Goal: Task Accomplishment & Management: Use online tool/utility

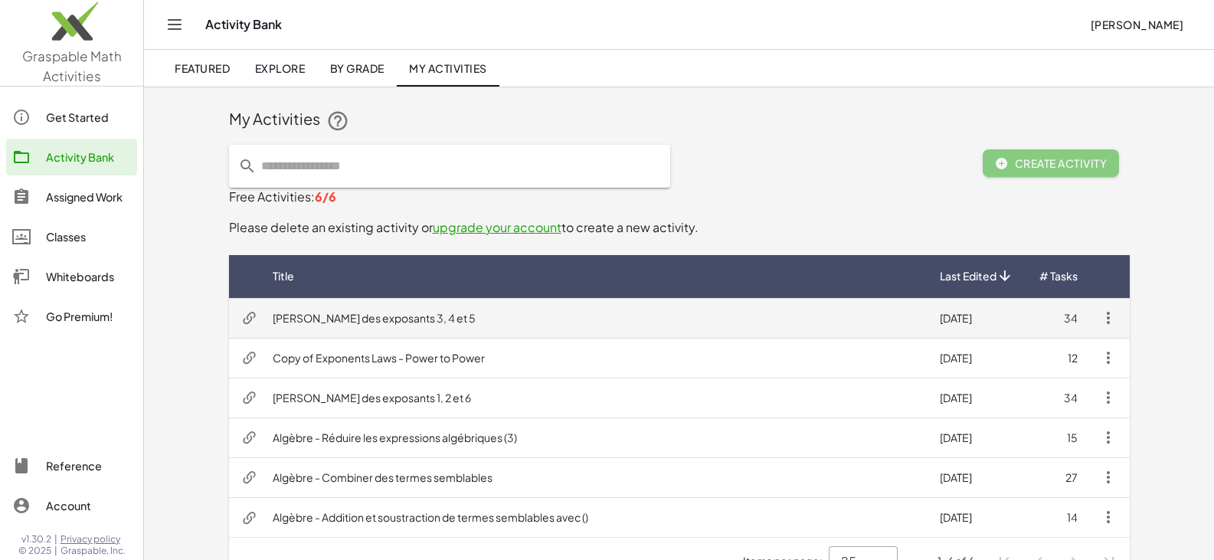
click at [398, 317] on td "[PERSON_NAME] des exposants 3, 4 et 5" at bounding box center [593, 318] width 667 height 40
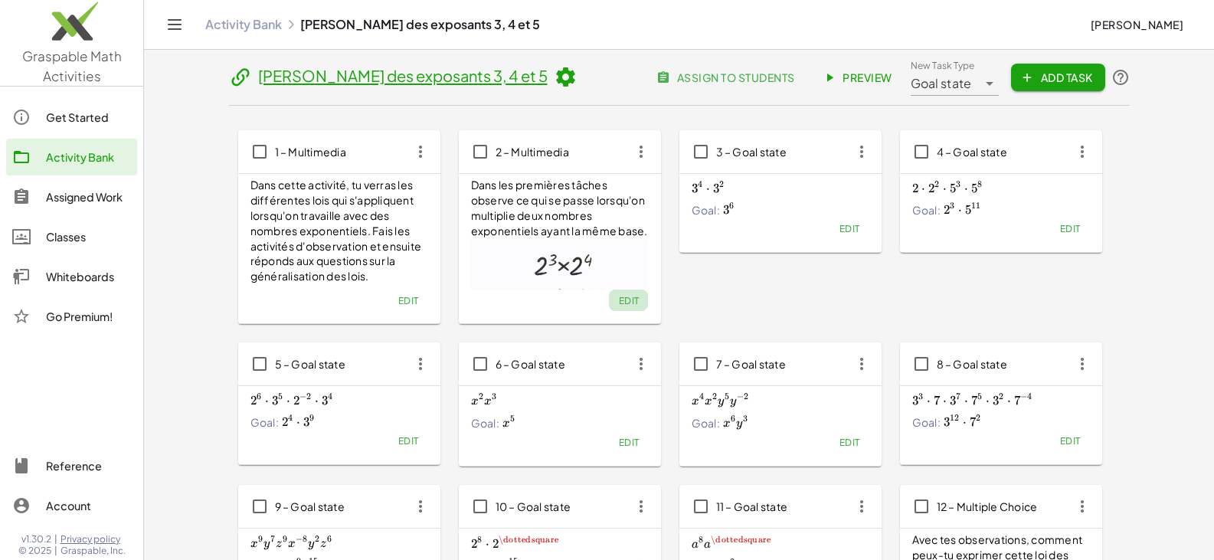
click at [625, 297] on span "Edit" at bounding box center [628, 300] width 21 height 11
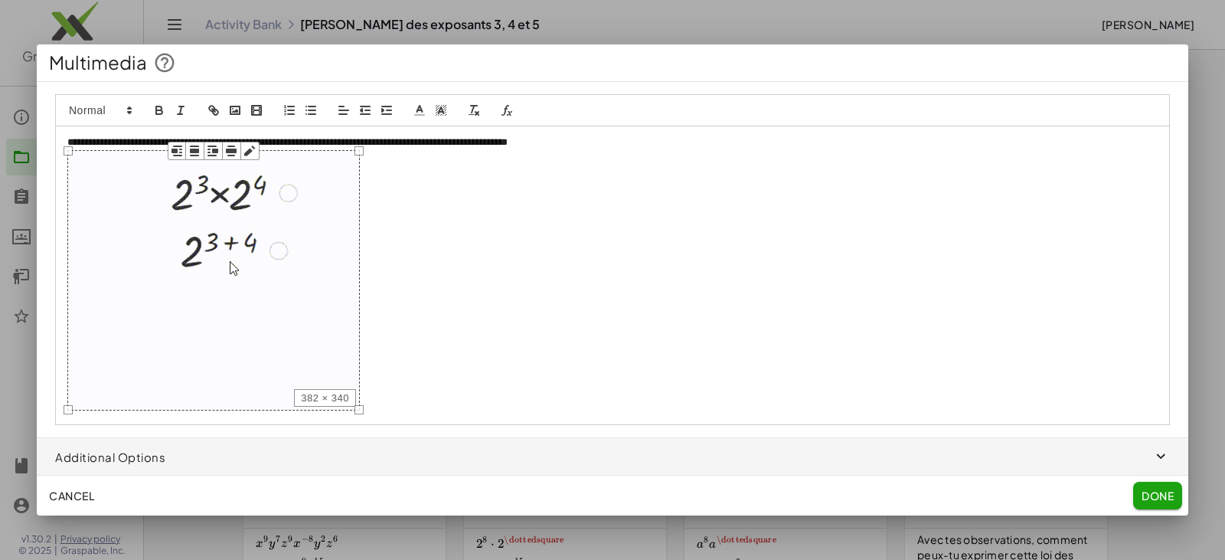
click at [246, 198] on img at bounding box center [213, 280] width 293 height 260
click at [851, 59] on div "Multimedia" at bounding box center [613, 62] width 1152 height 37
click at [482, 186] on p at bounding box center [612, 282] width 1091 height 265
drag, startPoint x: 364, startPoint y: 142, endPoint x: 698, endPoint y: 139, distance: 334.7
click at [698, 139] on p "**********" at bounding box center [612, 143] width 1091 height 14
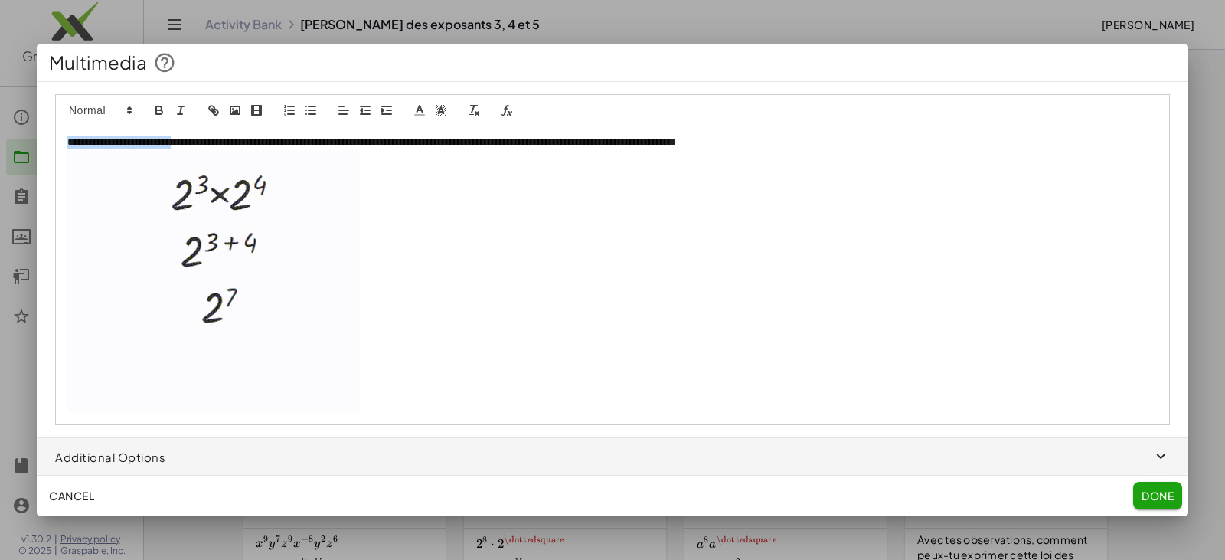
drag, startPoint x: 204, startPoint y: 140, endPoint x: 35, endPoint y: 142, distance: 168.5
click at [35, 142] on div "**********" at bounding box center [612, 280] width 1225 height 560
click at [783, 150] on p at bounding box center [612, 282] width 1091 height 265
click at [787, 126] on div "**********" at bounding box center [612, 275] width 1113 height 298
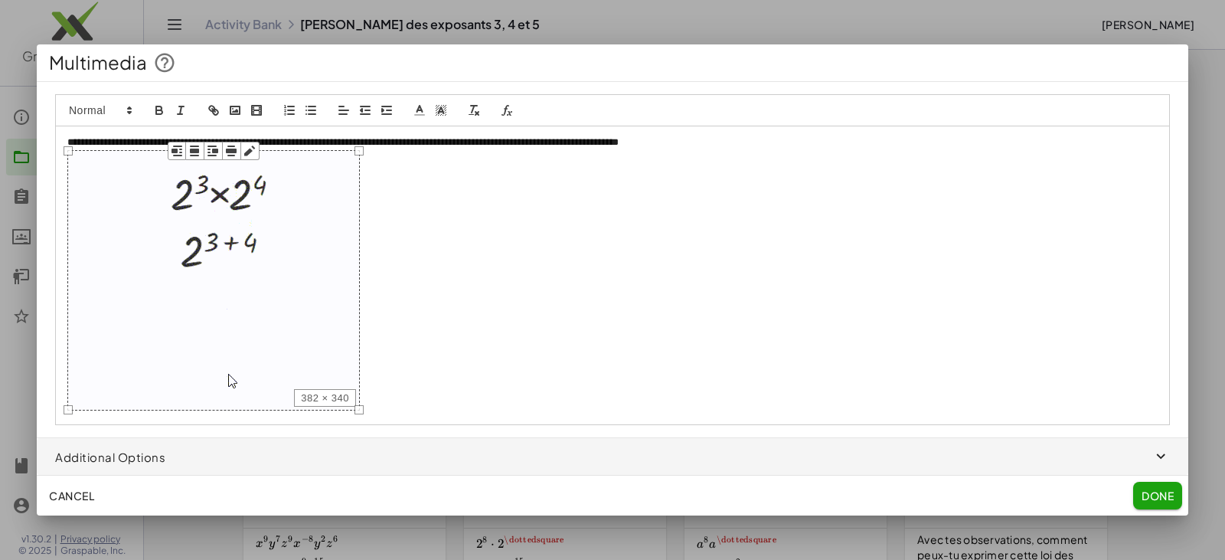
click at [240, 237] on img at bounding box center [213, 280] width 293 height 260
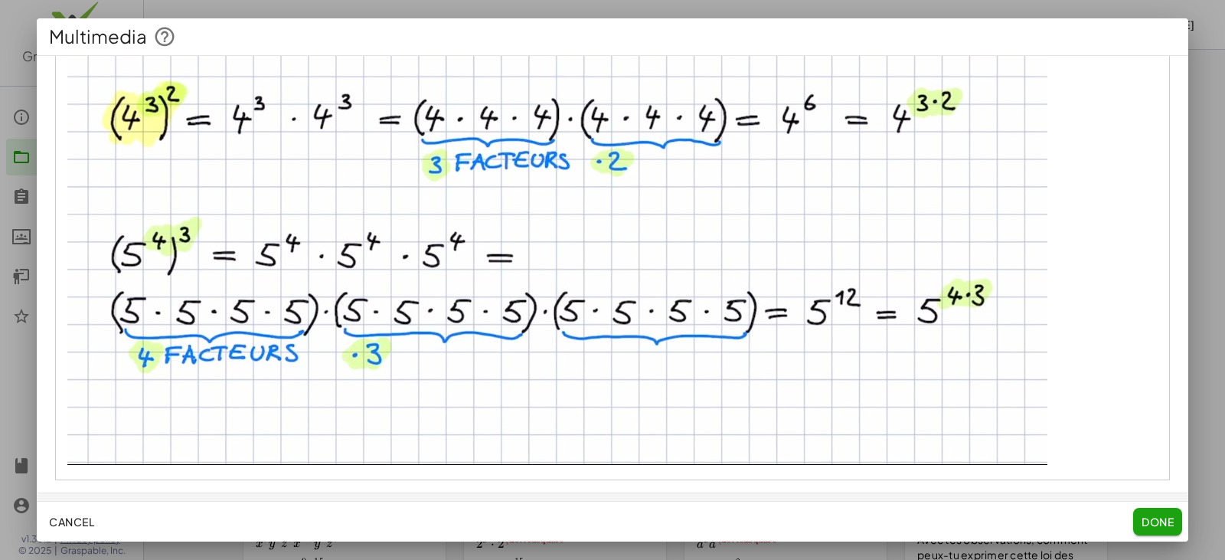
scroll to position [239, 0]
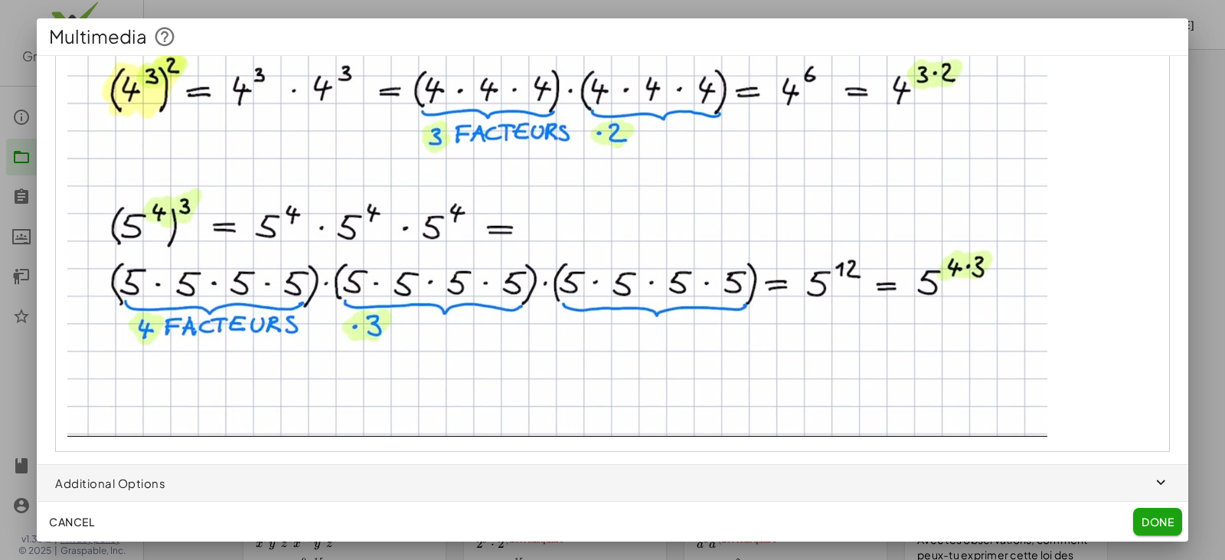
click at [628, 298] on img at bounding box center [557, 160] width 980 height 551
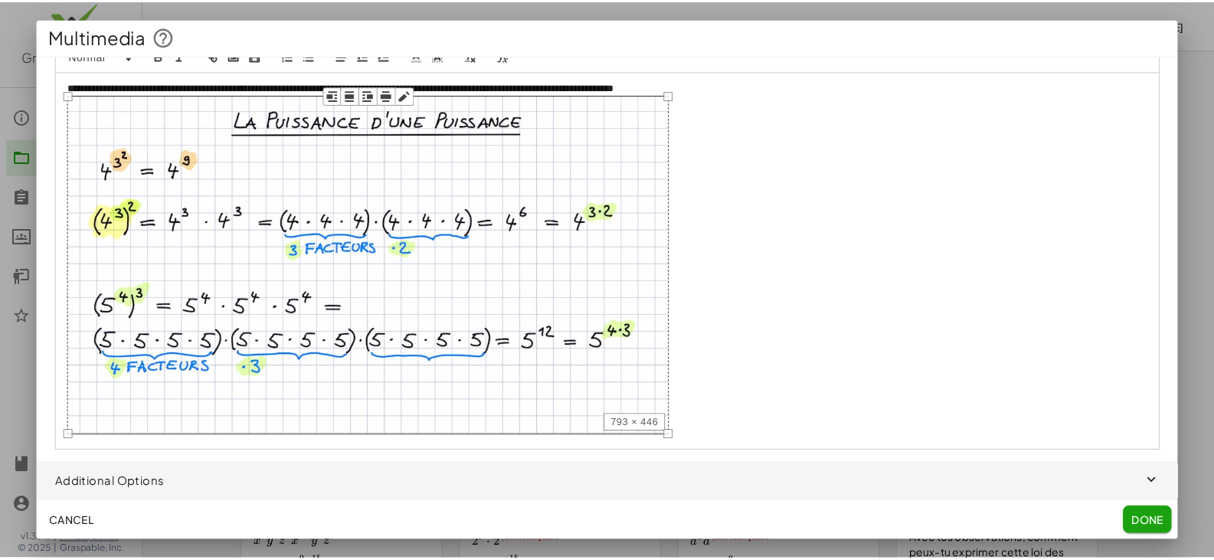
scroll to position [0, 0]
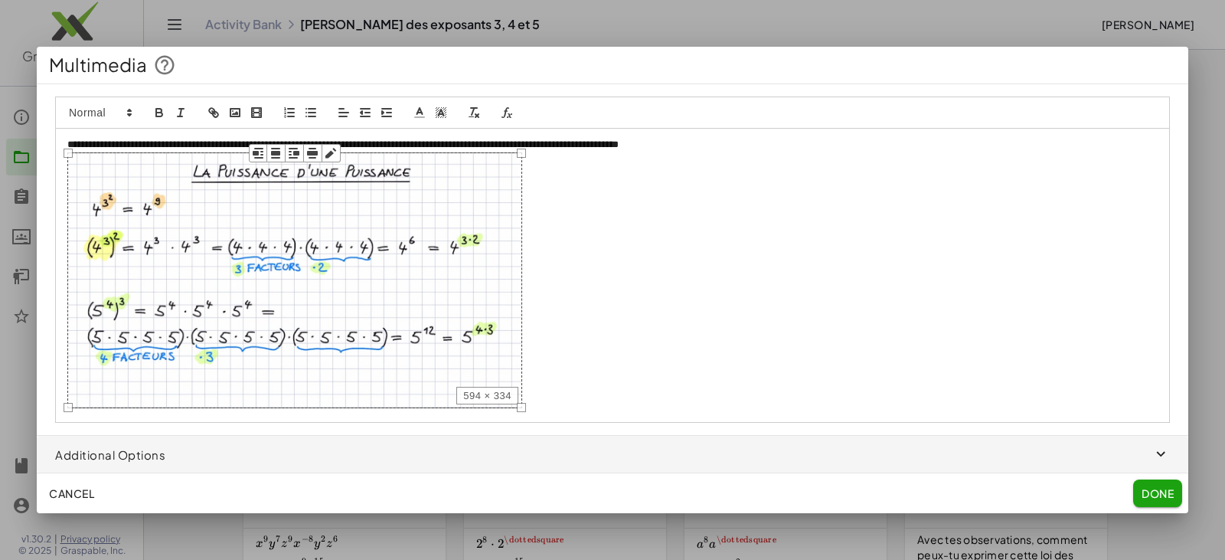
drag, startPoint x: 1046, startPoint y: 437, endPoint x: 521, endPoint y: 312, distance: 539.8
click at [521, 312] on div "**********" at bounding box center [612, 276] width 1115 height 294
click at [661, 300] on p at bounding box center [612, 282] width 1091 height 261
click at [796, 149] on p "**********" at bounding box center [612, 145] width 1091 height 14
click at [1160, 498] on span "Done" at bounding box center [1158, 493] width 32 height 14
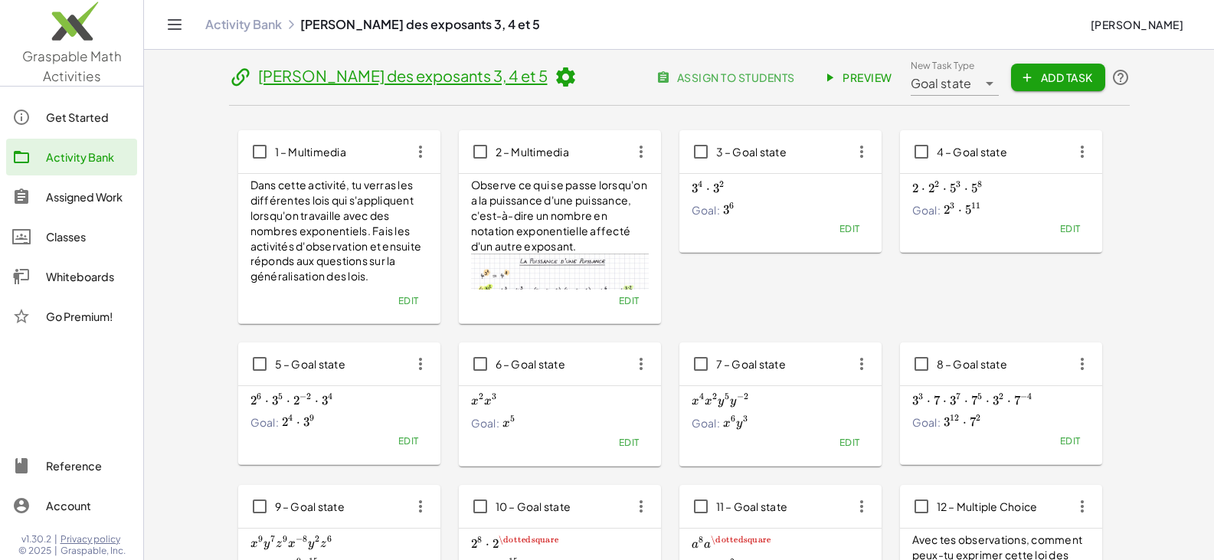
click at [862, 152] on icon "button" at bounding box center [862, 152] width 28 height 28
click at [879, 263] on div "Delete" at bounding box center [890, 263] width 60 height 18
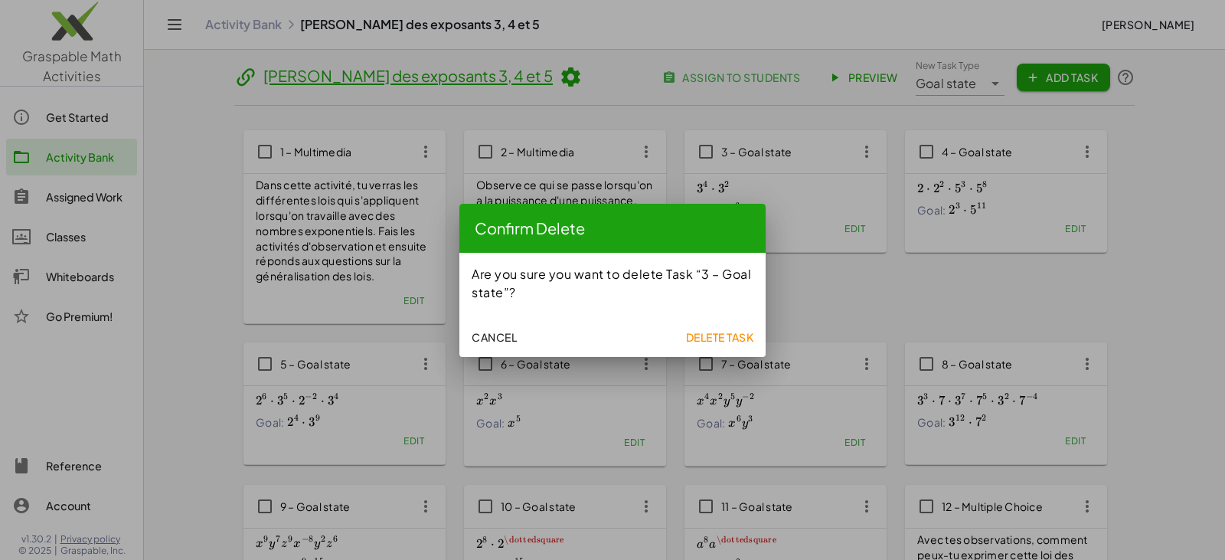
click at [717, 332] on span "Delete Task" at bounding box center [719, 337] width 68 height 14
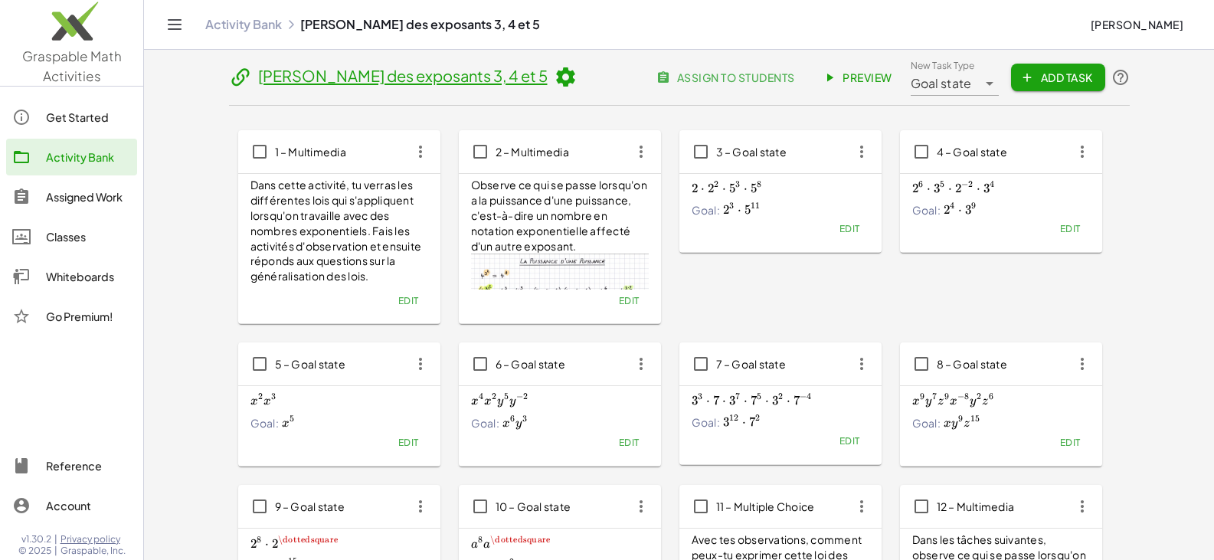
click at [859, 154] on icon "button" at bounding box center [862, 152] width 28 height 28
click at [878, 267] on div "Delete" at bounding box center [890, 263] width 60 height 18
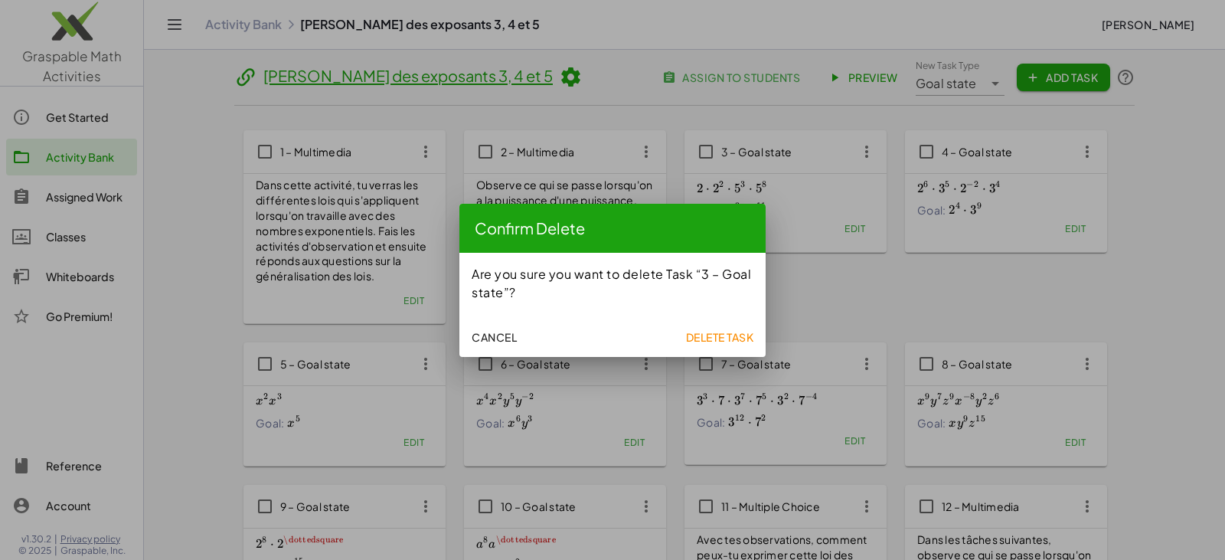
click at [701, 335] on span "Delete Task" at bounding box center [719, 337] width 68 height 14
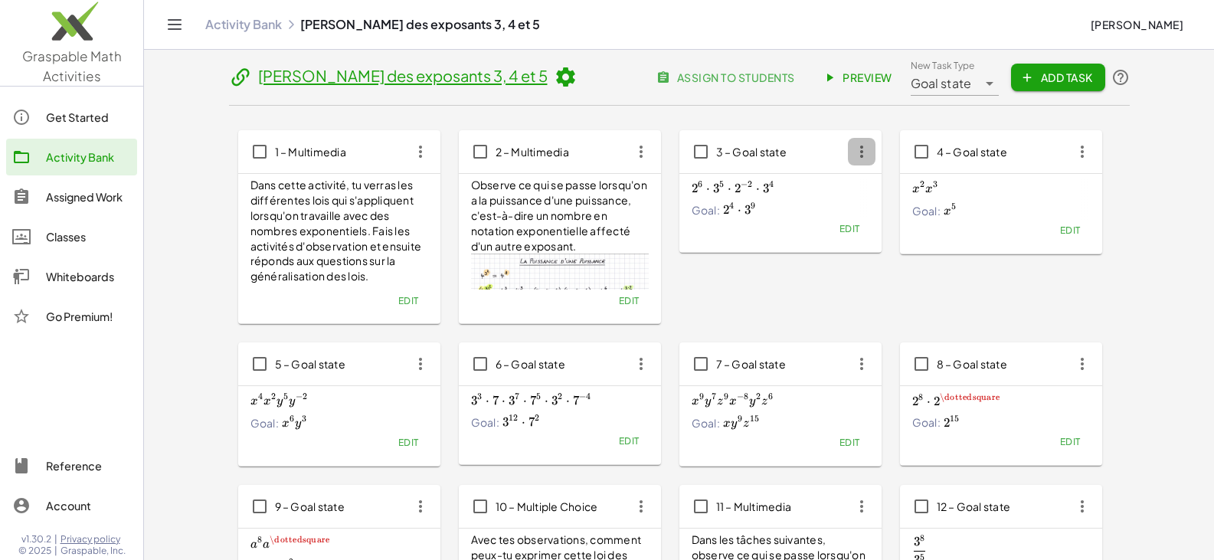
click at [868, 149] on icon "button" at bounding box center [862, 152] width 28 height 28
click at [884, 263] on div "Delete" at bounding box center [890, 263] width 60 height 18
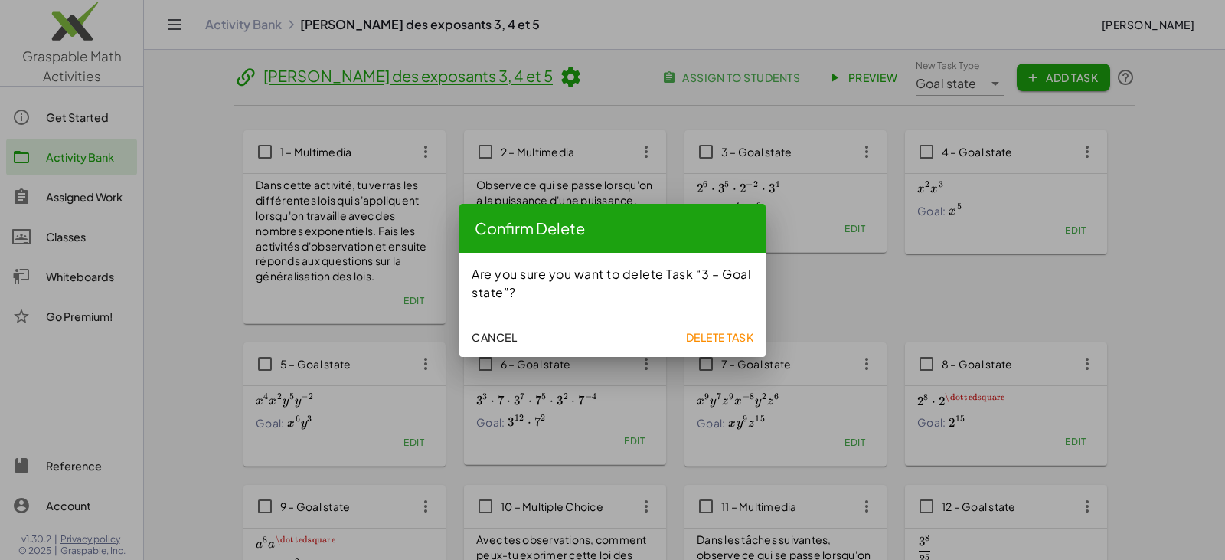
click at [701, 337] on span "Delete Task" at bounding box center [719, 337] width 68 height 14
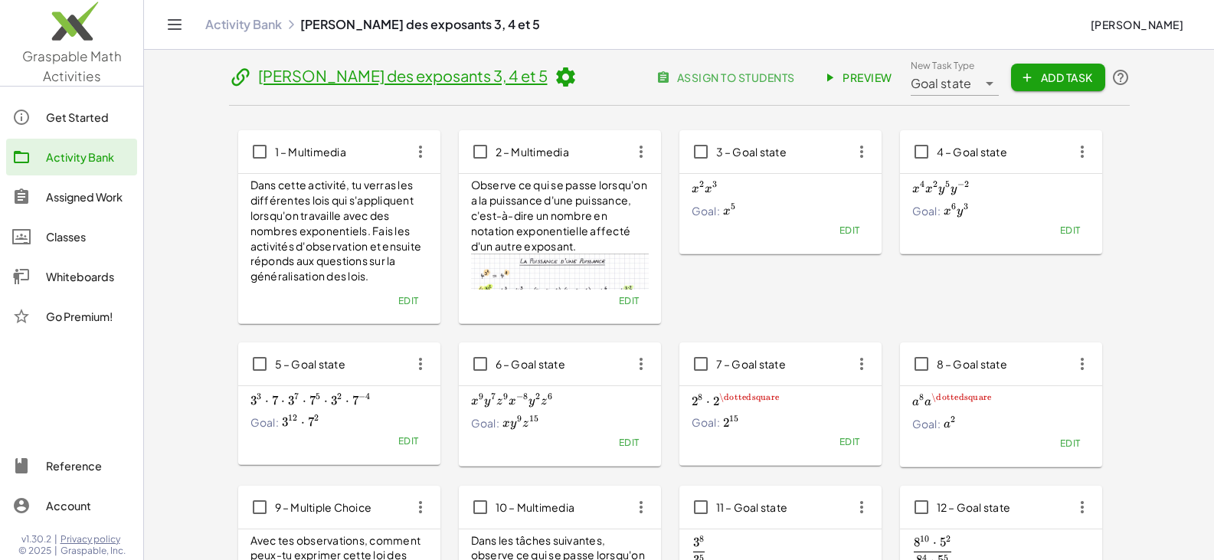
click at [852, 149] on icon "button" at bounding box center [862, 152] width 28 height 28
click at [865, 267] on div "Delete" at bounding box center [890, 263] width 60 height 18
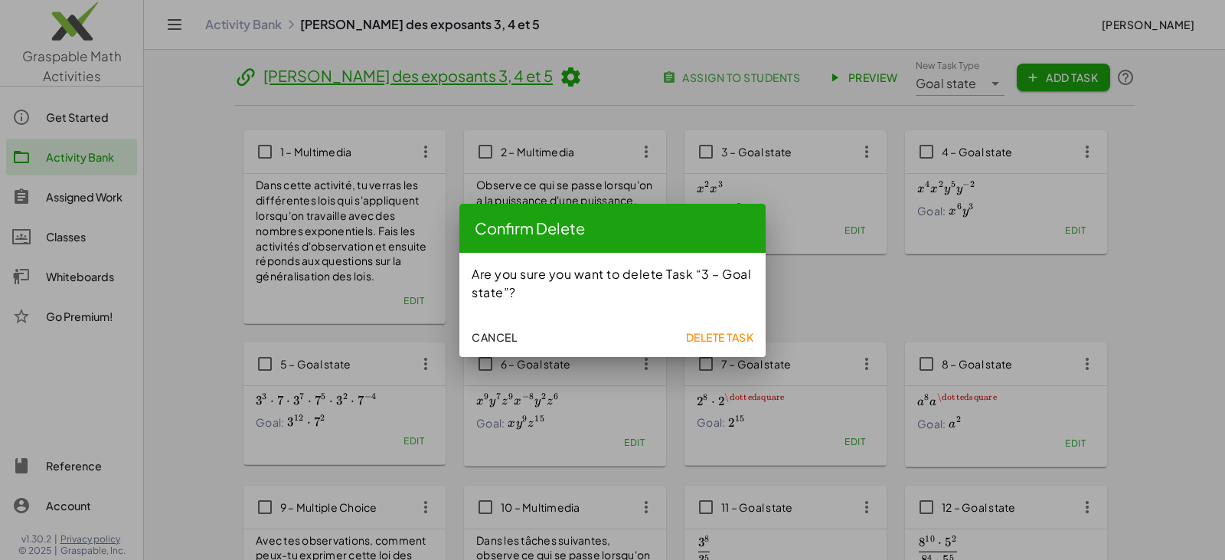
click at [733, 334] on span "Delete Task" at bounding box center [719, 337] width 68 height 14
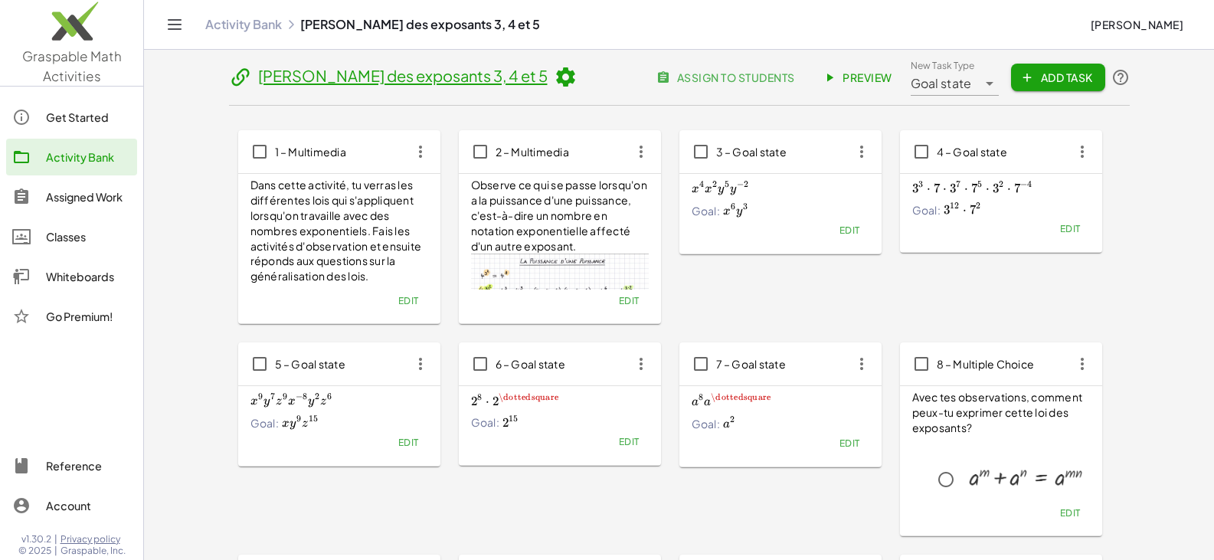
click at [867, 148] on icon "button" at bounding box center [862, 152] width 28 height 28
click at [863, 264] on div "Delete" at bounding box center [890, 263] width 60 height 18
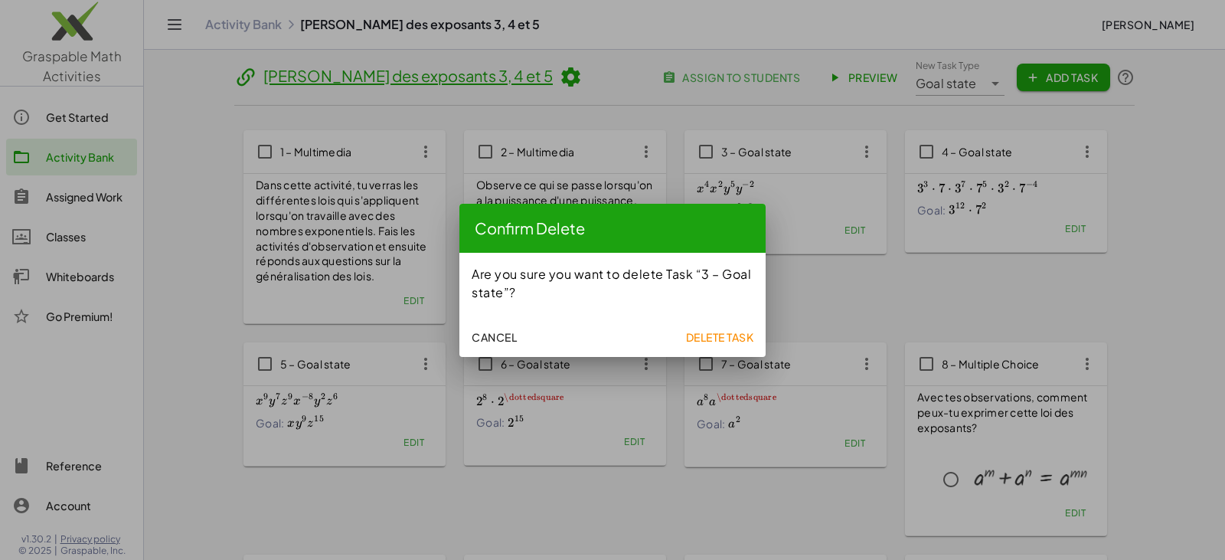
click at [740, 334] on span "Delete Task" at bounding box center [719, 337] width 68 height 14
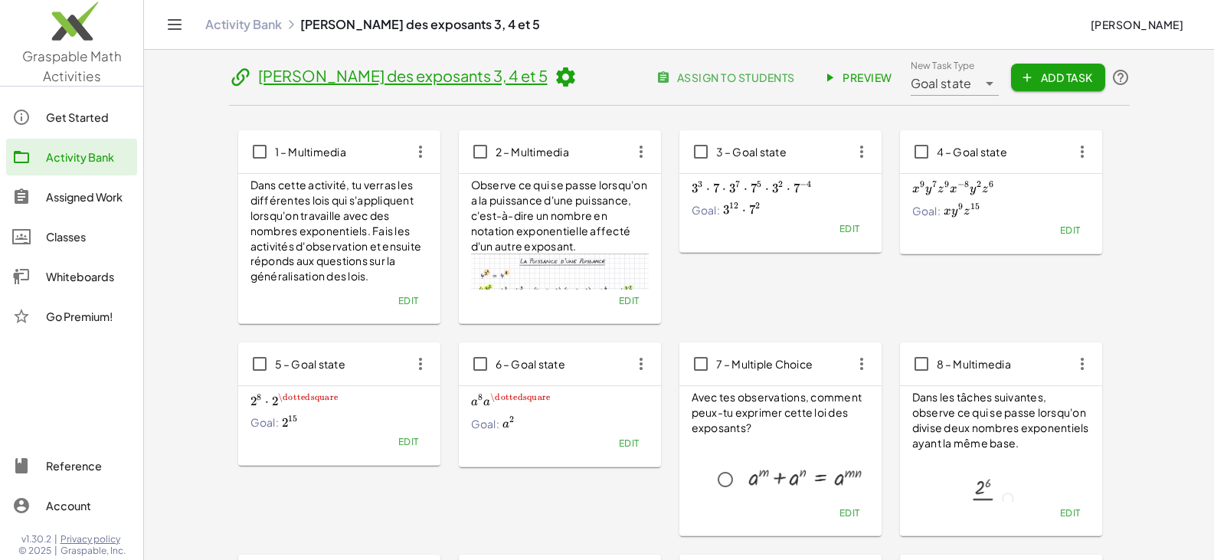
click at [858, 151] on icon "button" at bounding box center [862, 152] width 28 height 28
click at [870, 264] on div "Delete" at bounding box center [890, 263] width 60 height 18
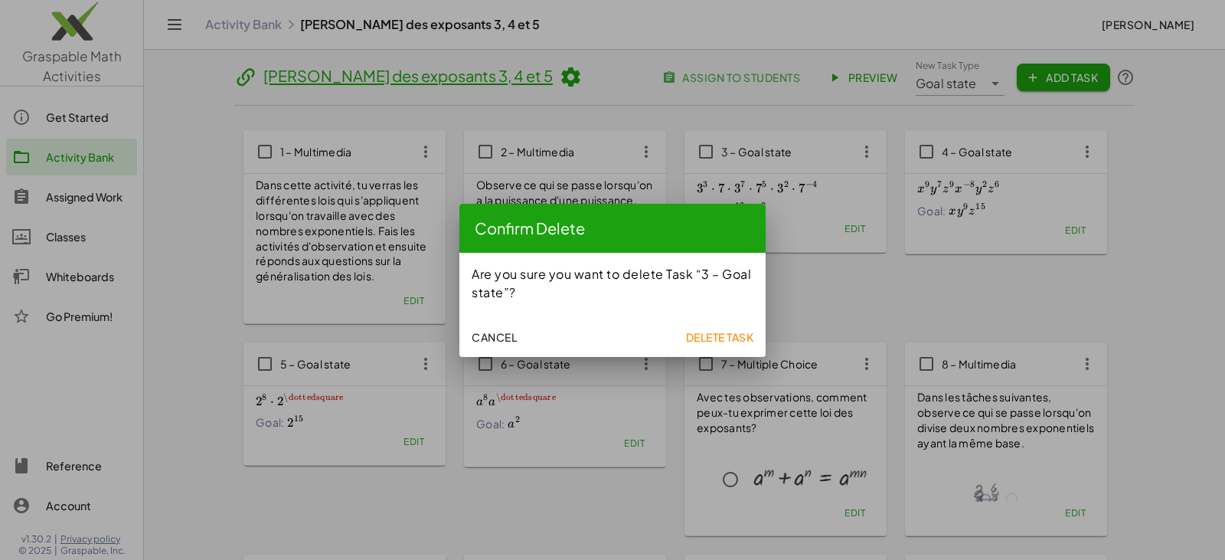
click at [728, 333] on span "Delete Task" at bounding box center [719, 337] width 68 height 14
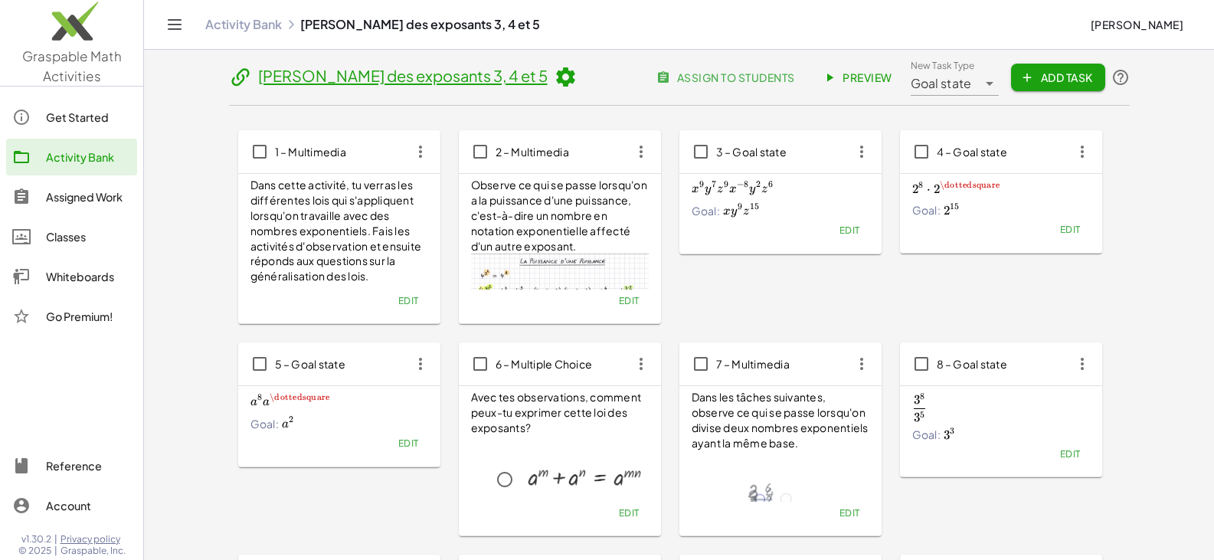
click at [862, 149] on icon "button" at bounding box center [862, 152] width 28 height 28
click at [871, 261] on div "Delete" at bounding box center [890, 263] width 60 height 18
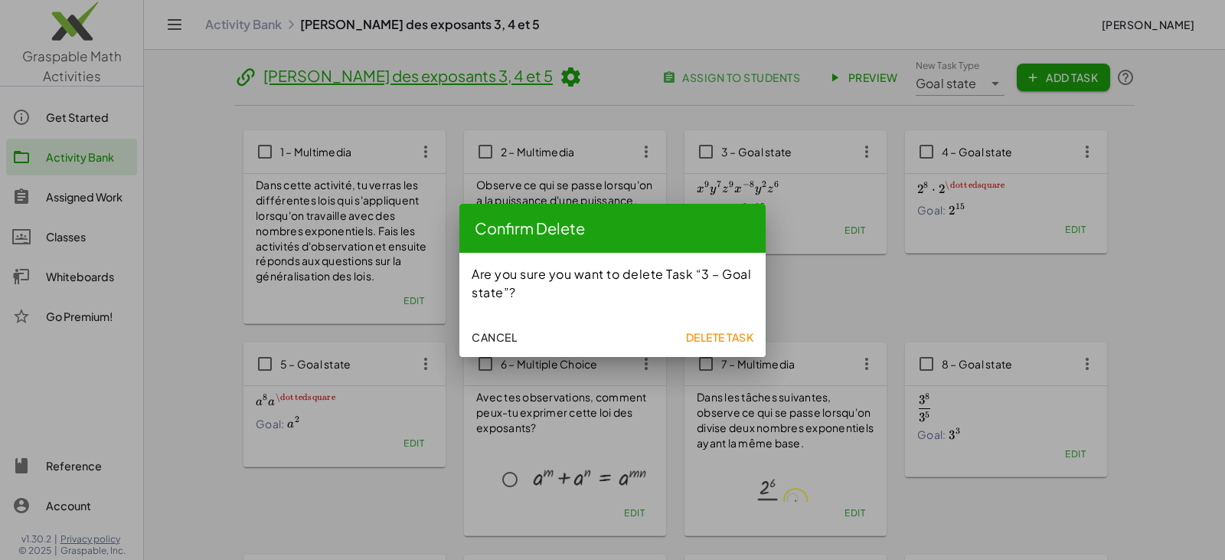
click at [706, 332] on span "Delete Task" at bounding box center [719, 337] width 68 height 14
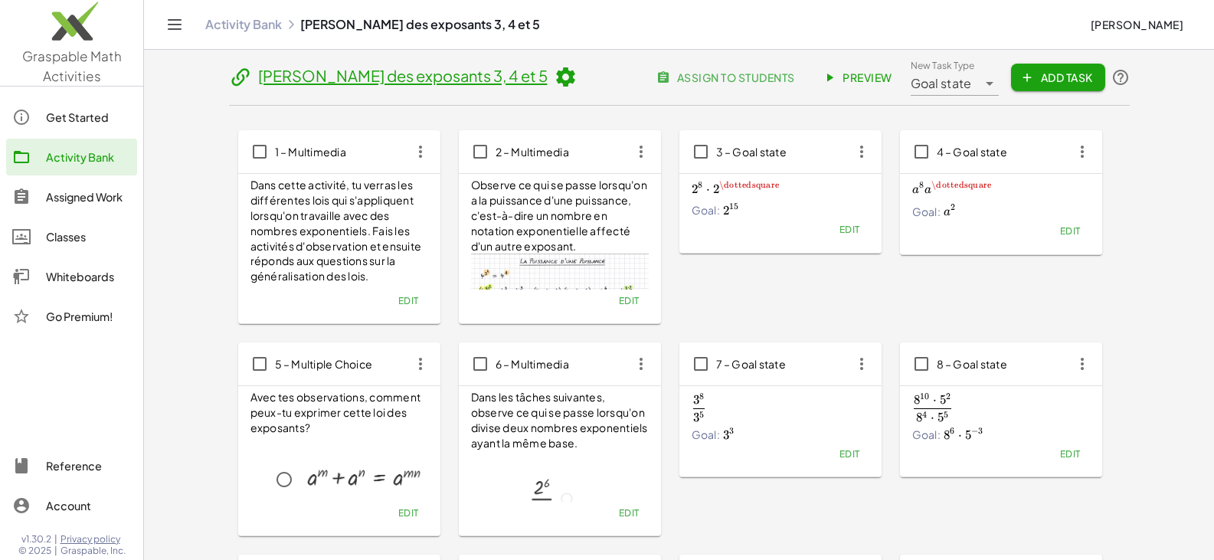
click at [865, 155] on icon "button" at bounding box center [862, 152] width 28 height 28
click at [872, 268] on div "Delete" at bounding box center [890, 263] width 60 height 18
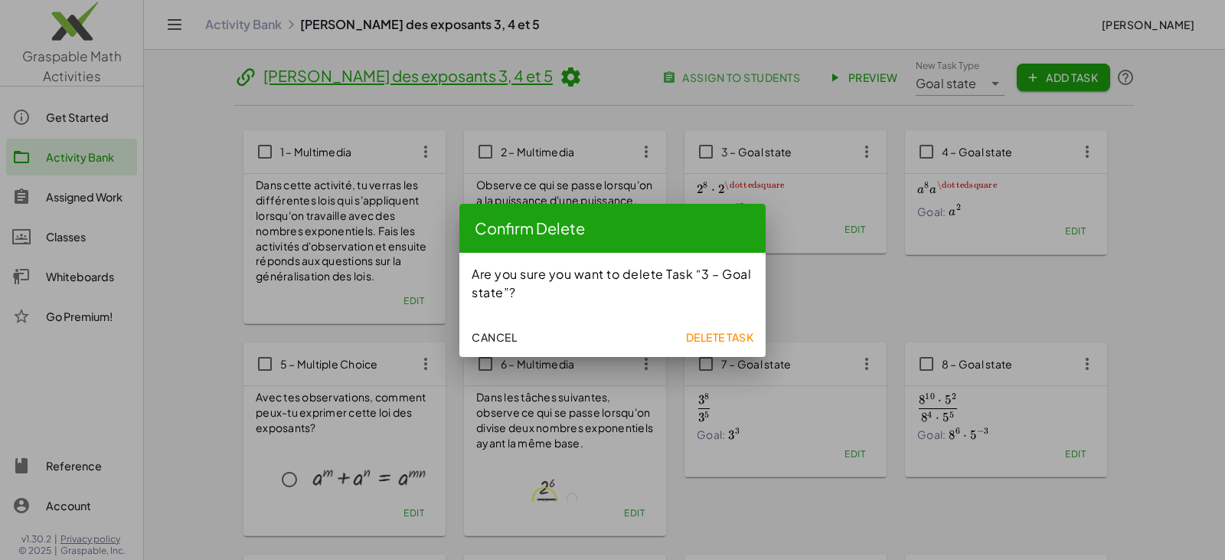
click at [733, 335] on span "Delete Task" at bounding box center [719, 337] width 68 height 14
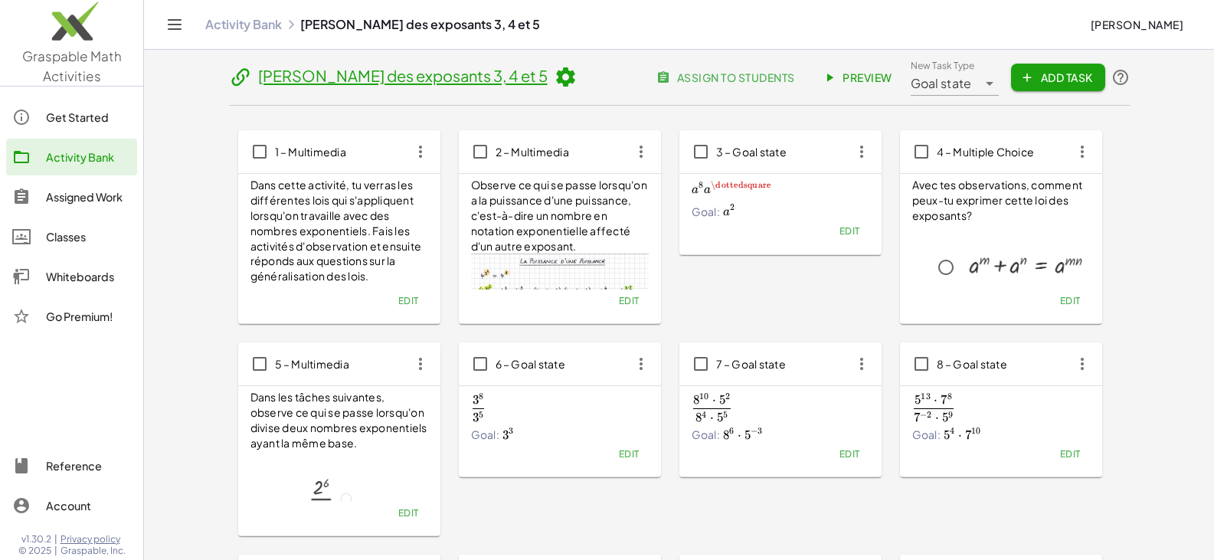
click at [858, 150] on icon "button" at bounding box center [862, 152] width 28 height 28
click at [867, 273] on div "Delete" at bounding box center [890, 263] width 85 height 37
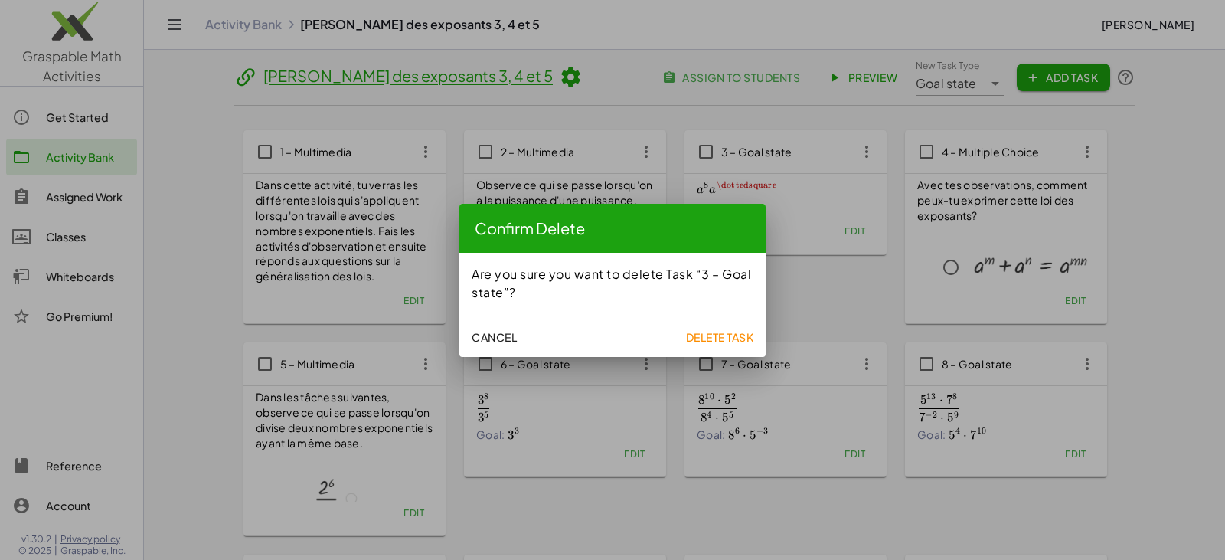
click at [725, 332] on span "Delete Task" at bounding box center [719, 337] width 68 height 14
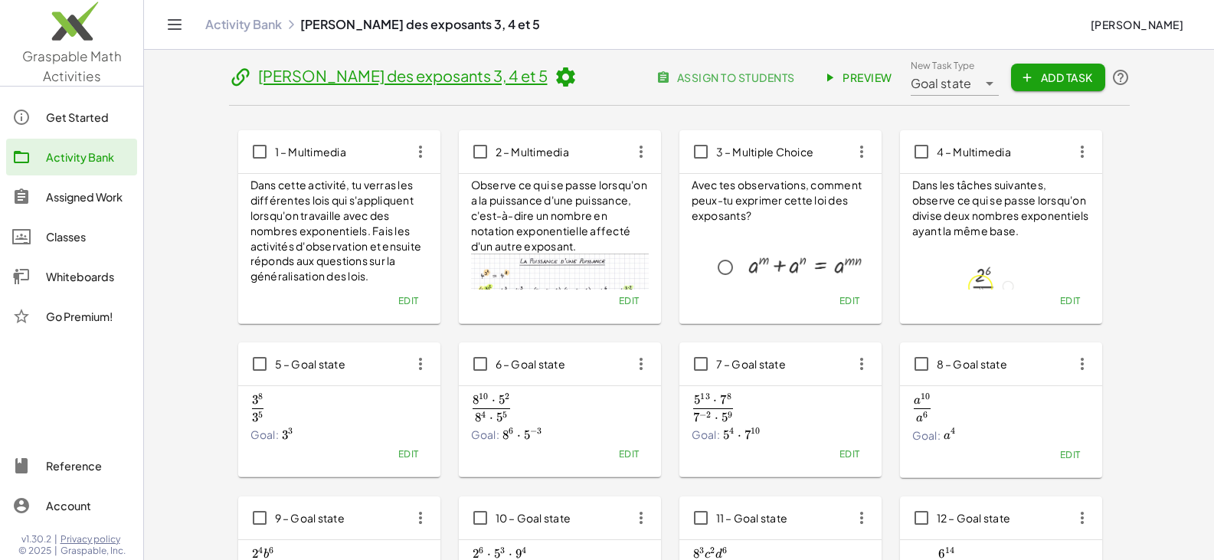
click at [1081, 150] on icon "button" at bounding box center [1082, 152] width 28 height 28
click at [1091, 267] on div "Delete" at bounding box center [1111, 263] width 60 height 18
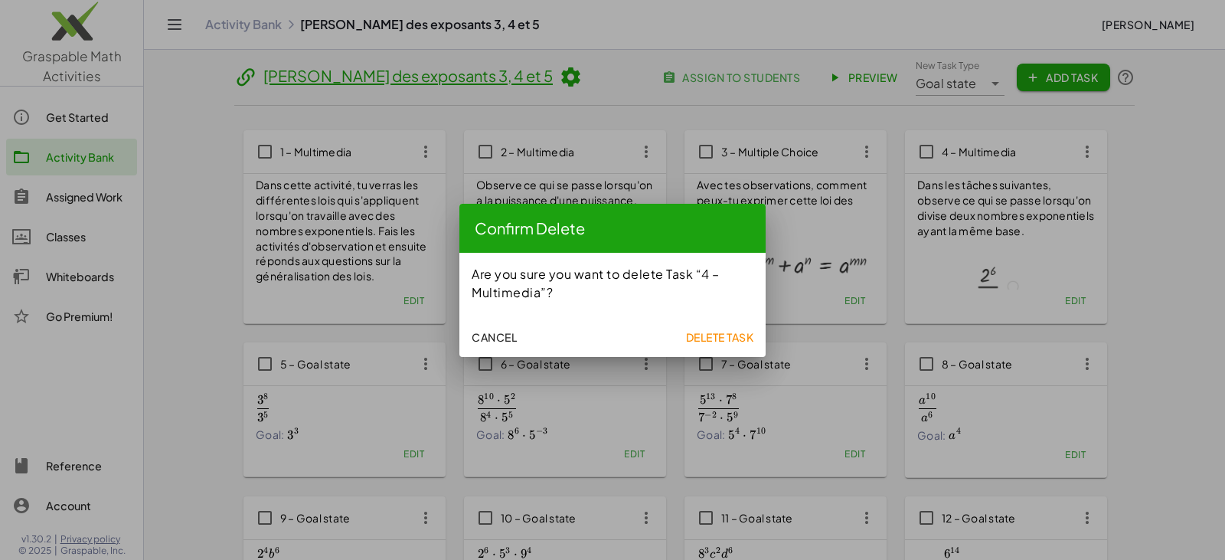
click at [696, 338] on span "Delete Task" at bounding box center [719, 337] width 68 height 14
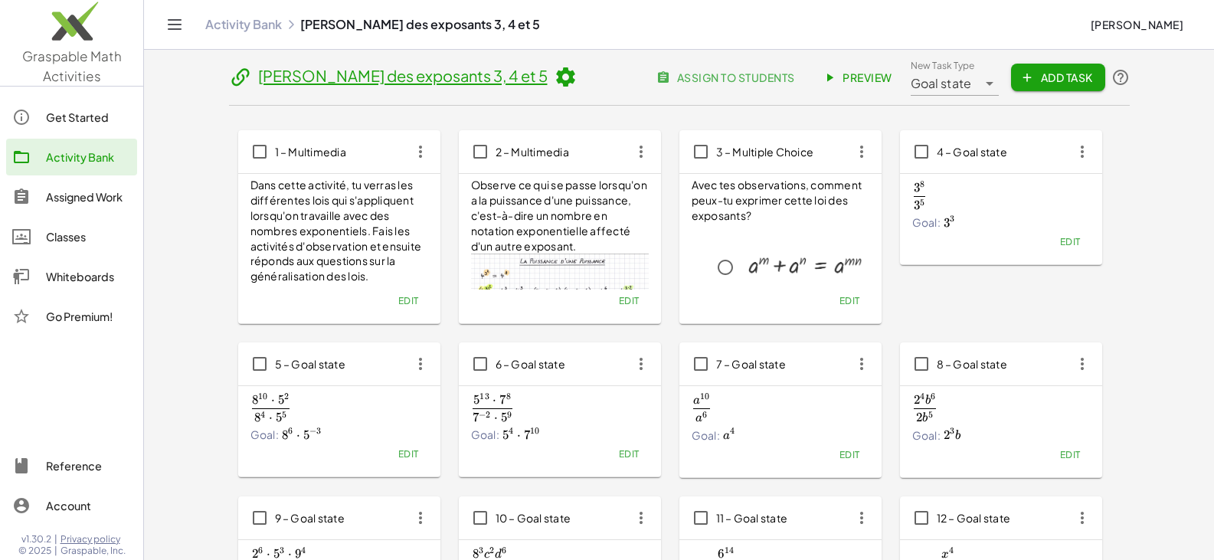
click at [1084, 157] on icon "button" at bounding box center [1082, 152] width 28 height 28
click at [1107, 259] on div "Delete" at bounding box center [1111, 263] width 60 height 18
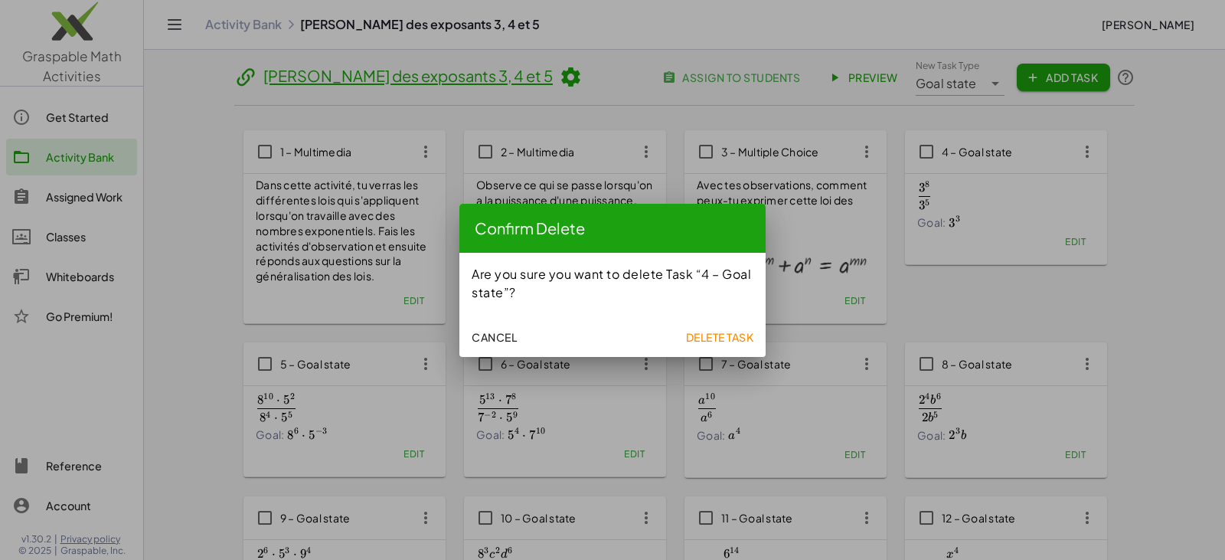
click at [743, 329] on button "Delete Task" at bounding box center [719, 337] width 80 height 28
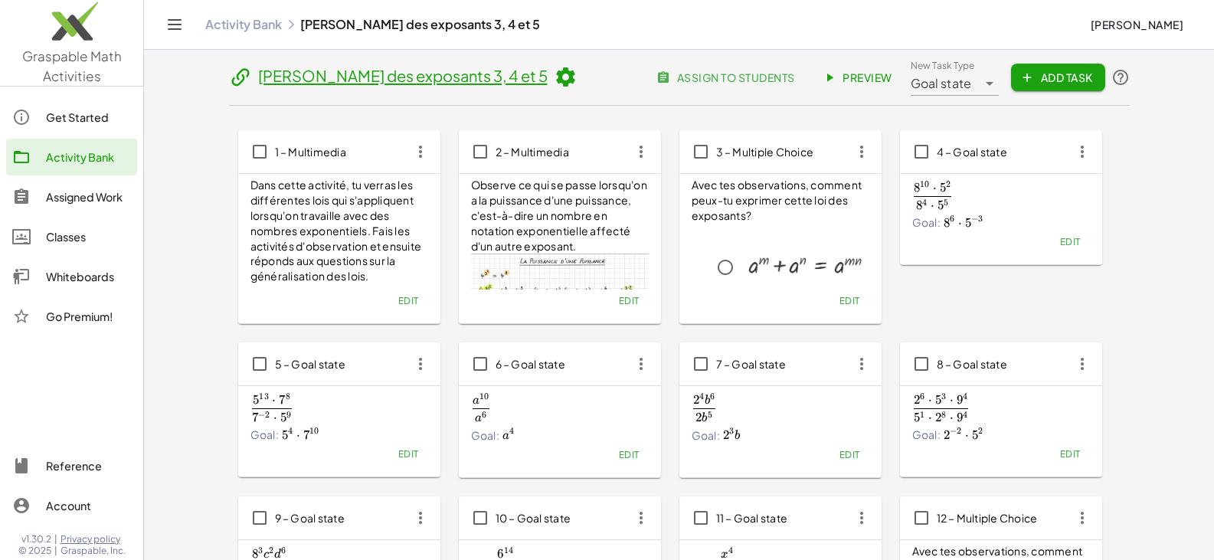
click at [1084, 156] on icon "button" at bounding box center [1082, 152] width 28 height 28
click at [1108, 256] on div "Delete" at bounding box center [1111, 263] width 60 height 18
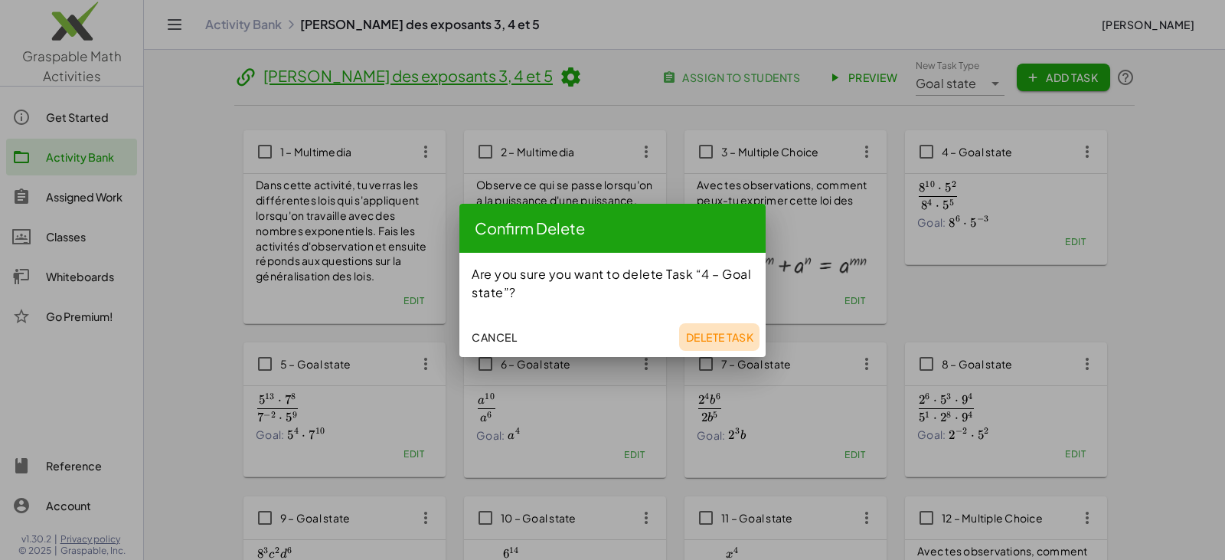
click at [719, 332] on span "Delete Task" at bounding box center [719, 337] width 68 height 14
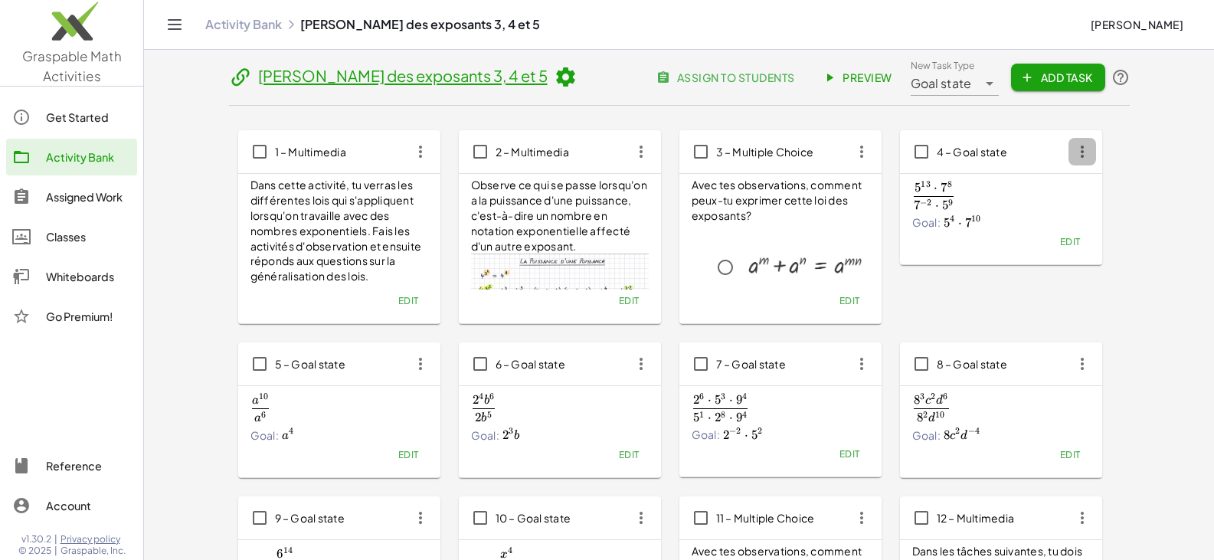
click at [1088, 152] on icon "button" at bounding box center [1082, 152] width 28 height 28
click at [1103, 260] on div "Delete" at bounding box center [1111, 263] width 60 height 18
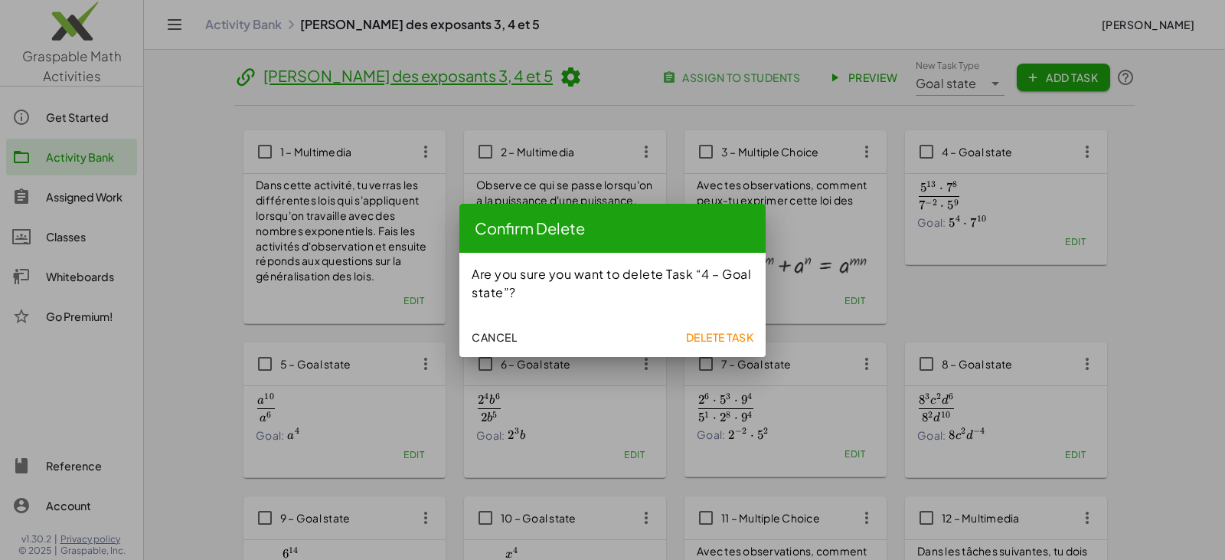
click at [720, 329] on button "Delete Task" at bounding box center [719, 337] width 80 height 28
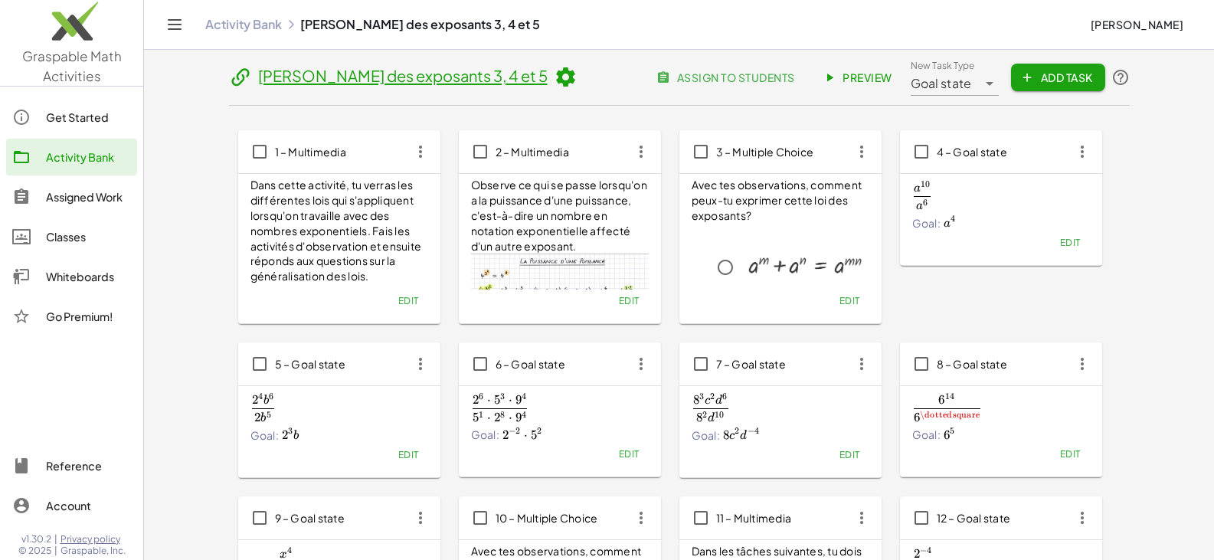
click at [1081, 149] on icon "button" at bounding box center [1082, 152] width 28 height 28
click at [1113, 266] on div "Delete" at bounding box center [1111, 263] width 60 height 18
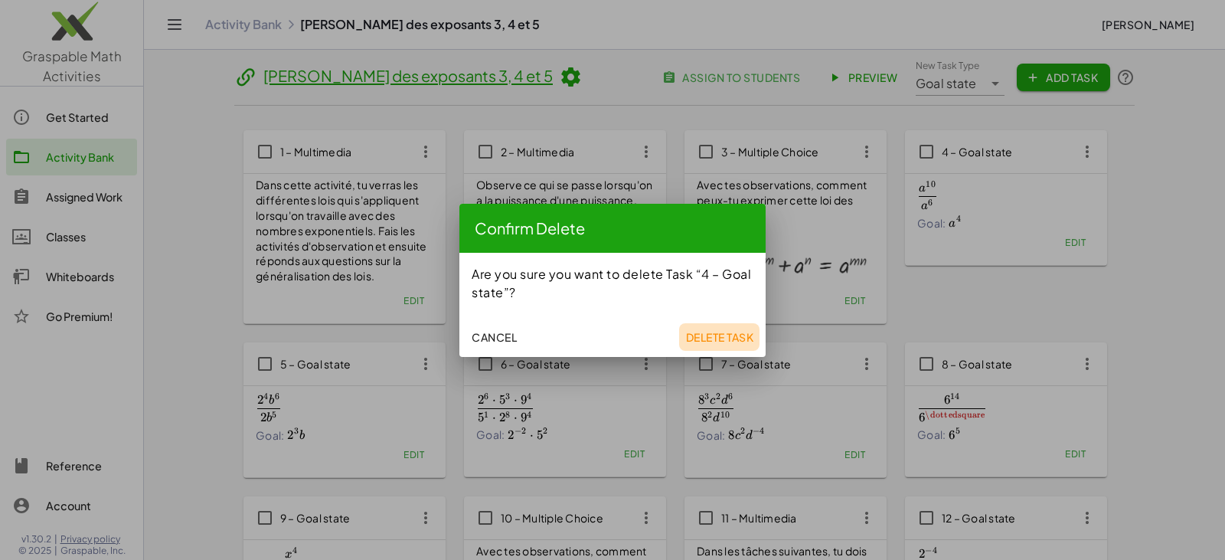
click at [728, 332] on span "Delete Task" at bounding box center [719, 337] width 68 height 14
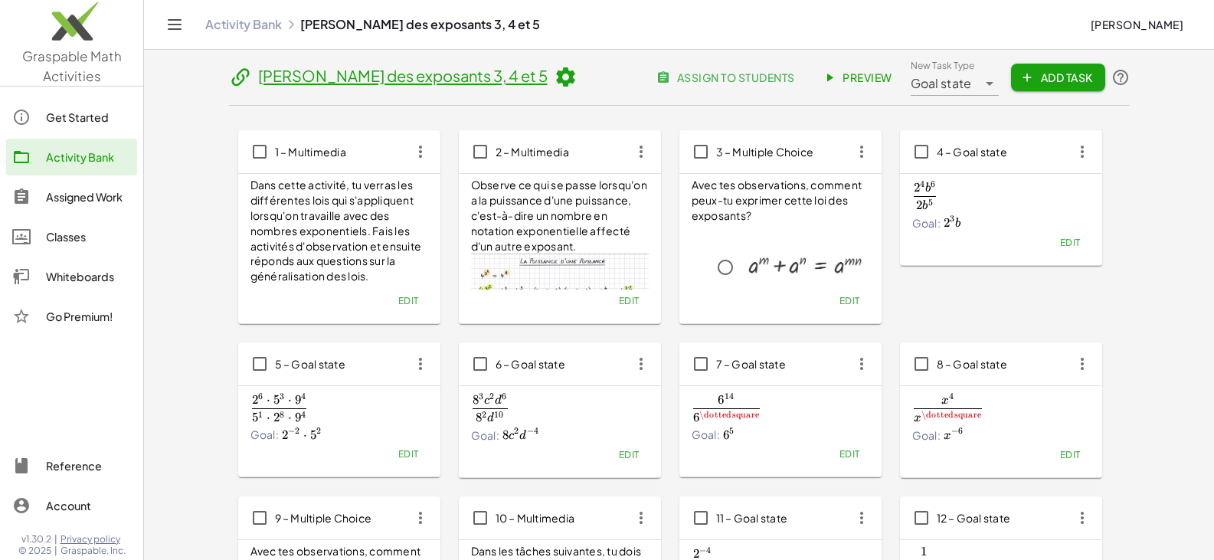
click at [1077, 155] on icon "button" at bounding box center [1082, 152] width 28 height 28
click at [1106, 263] on div "Delete" at bounding box center [1111, 263] width 60 height 18
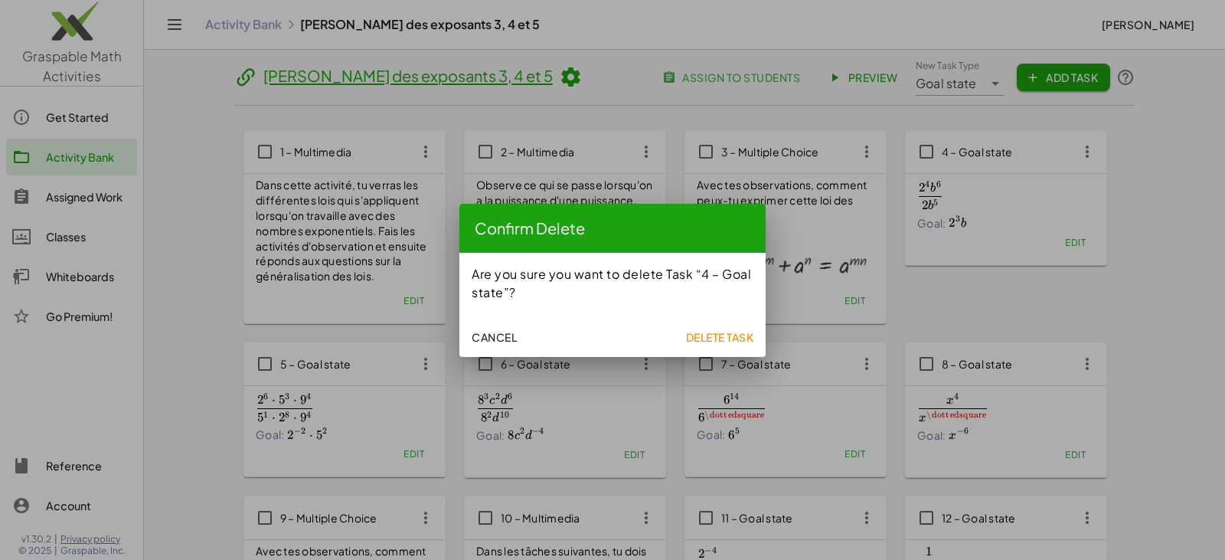
click at [718, 337] on span "Delete Task" at bounding box center [719, 337] width 68 height 14
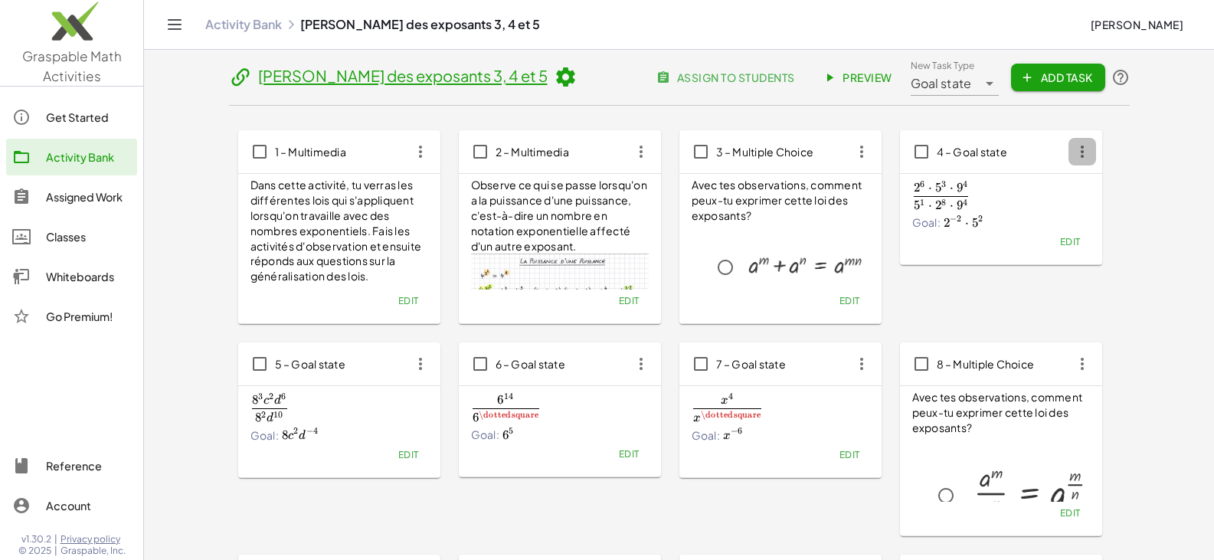
click at [1086, 155] on icon "button" at bounding box center [1082, 152] width 28 height 28
click at [1102, 269] on div "Delete" at bounding box center [1111, 263] width 60 height 18
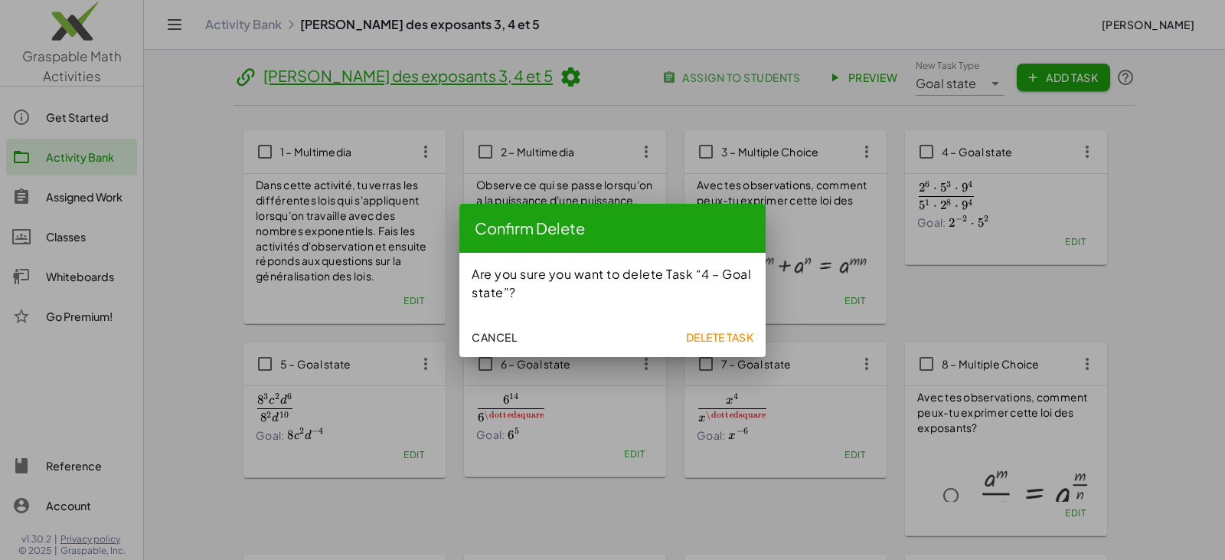
click at [721, 332] on span "Delete Task" at bounding box center [719, 337] width 68 height 14
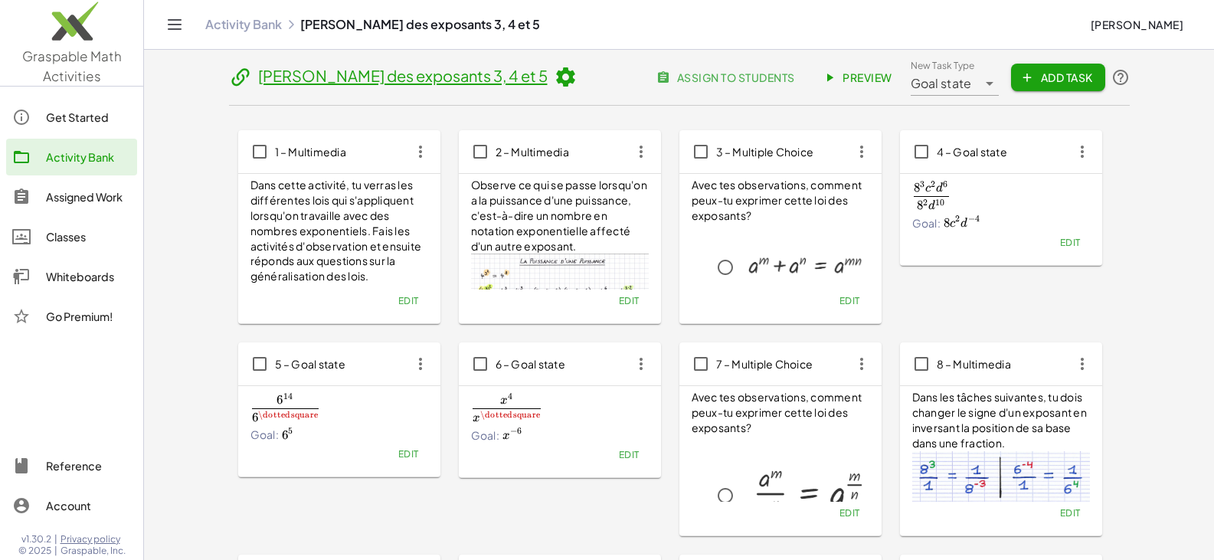
click at [1086, 159] on icon "button" at bounding box center [1082, 152] width 28 height 28
click at [1105, 270] on div "Delete" at bounding box center [1111, 263] width 60 height 18
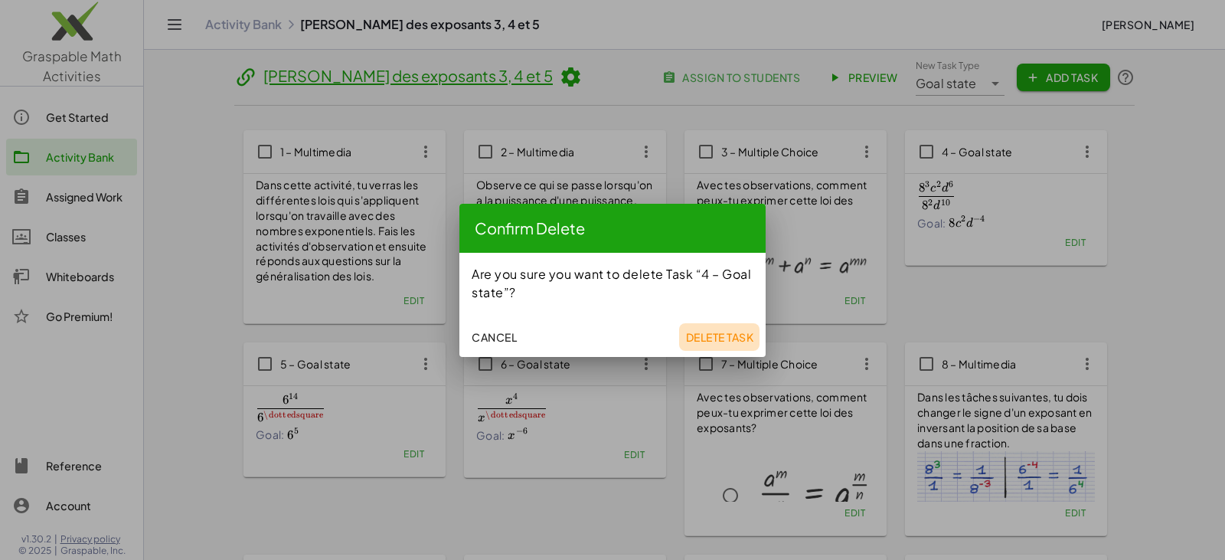
click at [701, 335] on span "Delete Task" at bounding box center [719, 337] width 68 height 14
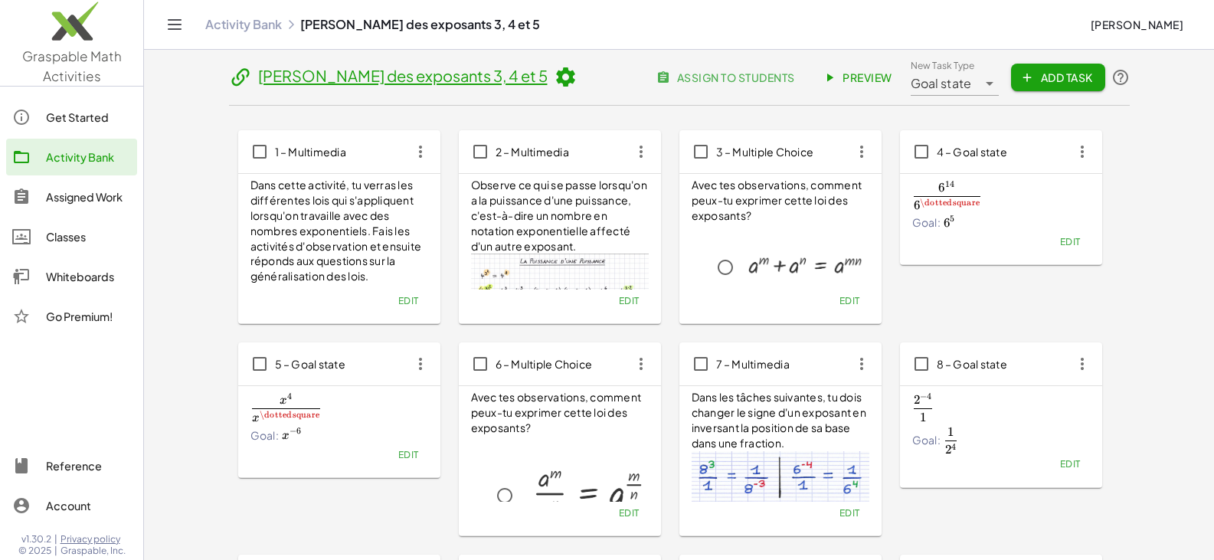
click at [1085, 152] on icon "button" at bounding box center [1082, 152] width 28 height 28
click at [1087, 267] on div "Delete" at bounding box center [1111, 263] width 60 height 18
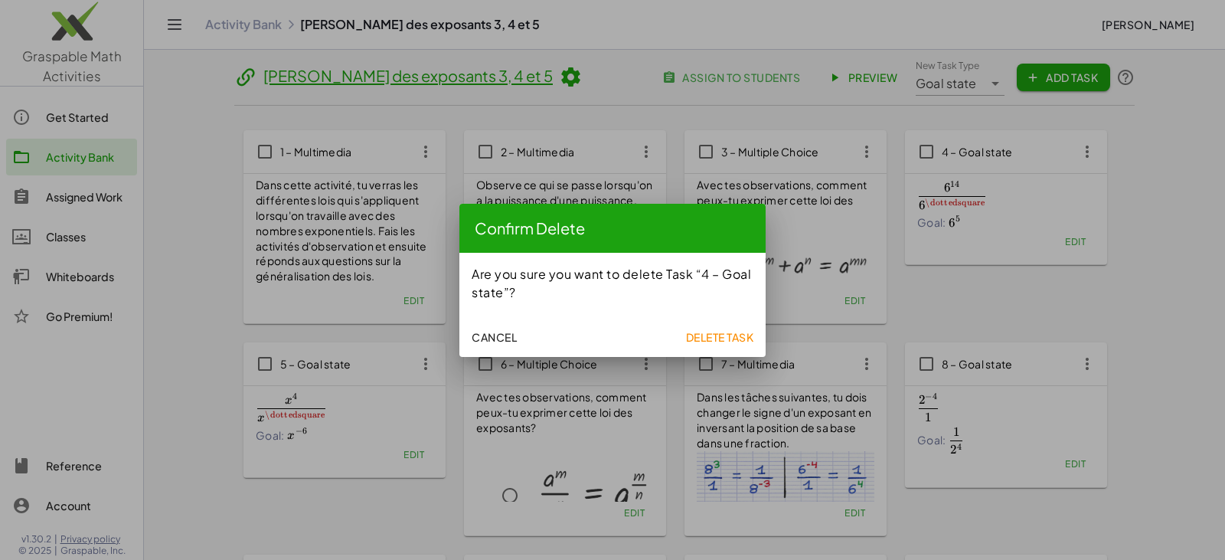
click at [720, 335] on span "Delete Task" at bounding box center [719, 337] width 68 height 14
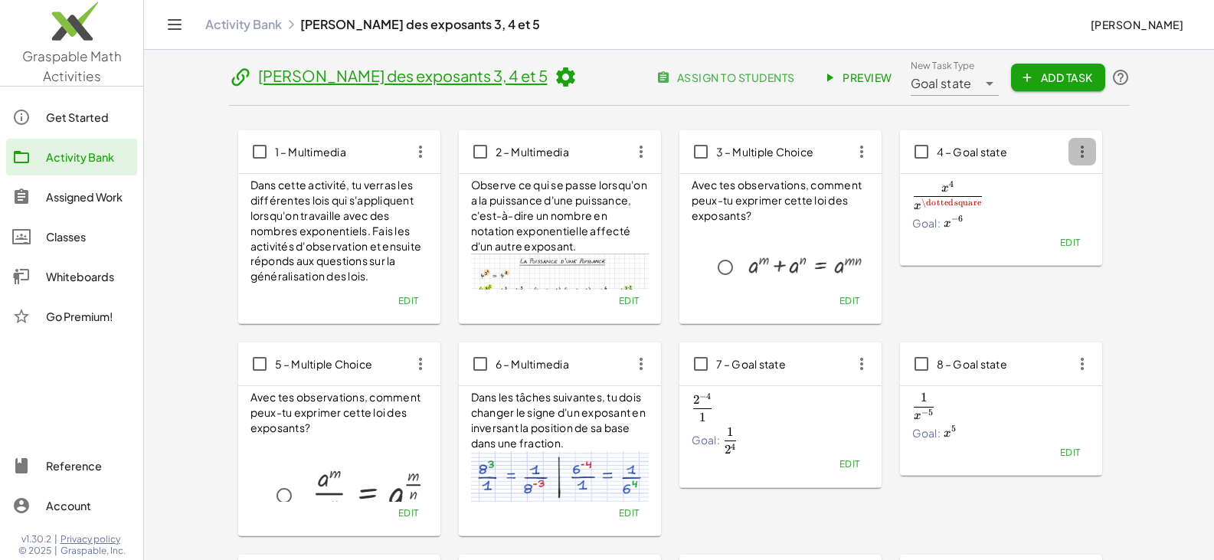
click at [1085, 152] on icon "button" at bounding box center [1082, 152] width 28 height 28
click at [1104, 266] on div "Delete" at bounding box center [1111, 263] width 60 height 18
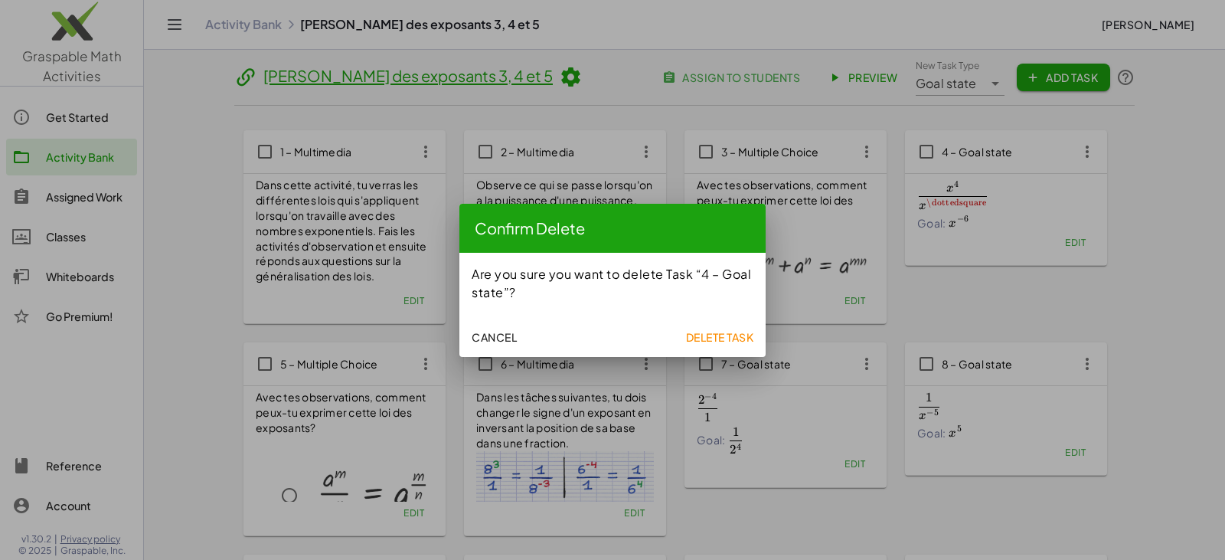
click at [713, 332] on span "Delete Task" at bounding box center [719, 337] width 68 height 14
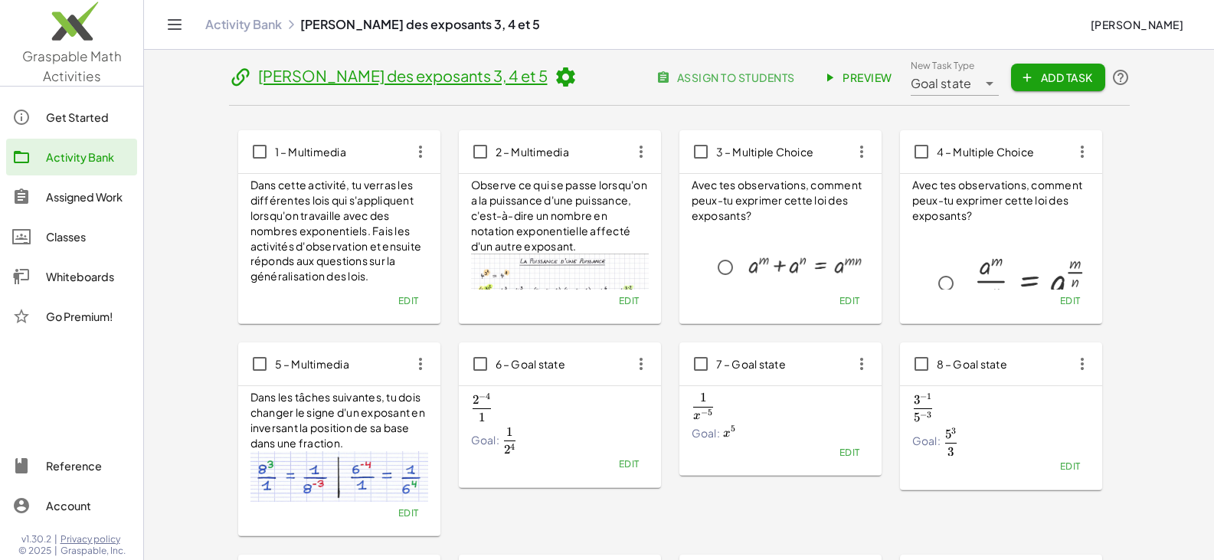
click at [643, 363] on icon "button" at bounding box center [641, 364] width 28 height 28
click at [669, 474] on div "Delete" at bounding box center [669, 475] width 60 height 18
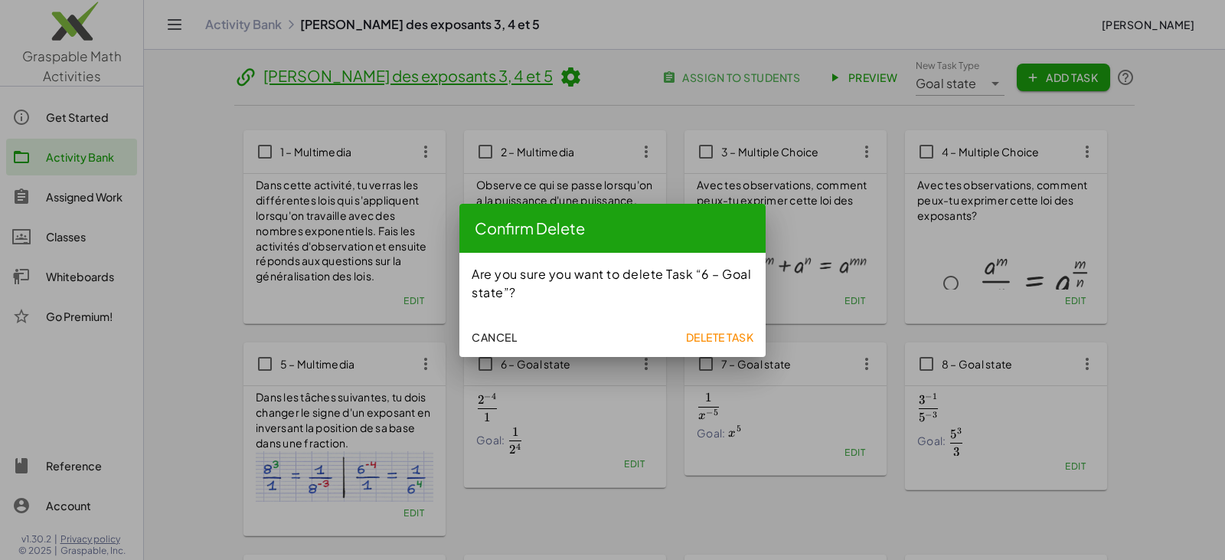
click at [694, 332] on span "Delete Task" at bounding box center [719, 337] width 68 height 14
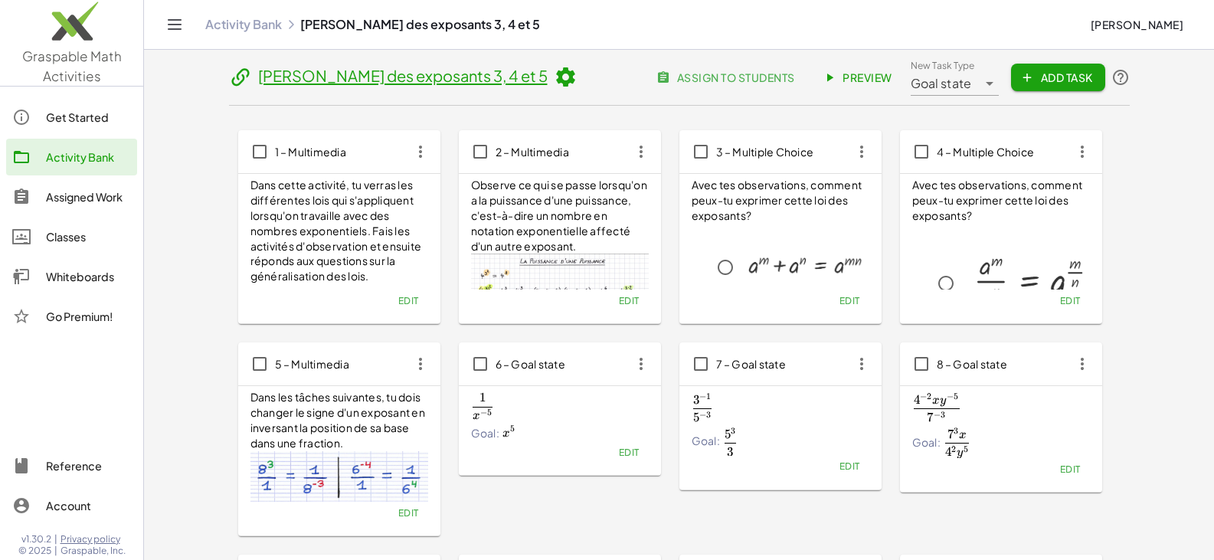
click at [641, 366] on icon "button" at bounding box center [641, 364] width 28 height 28
click at [668, 469] on div "Delete" at bounding box center [669, 475] width 60 height 18
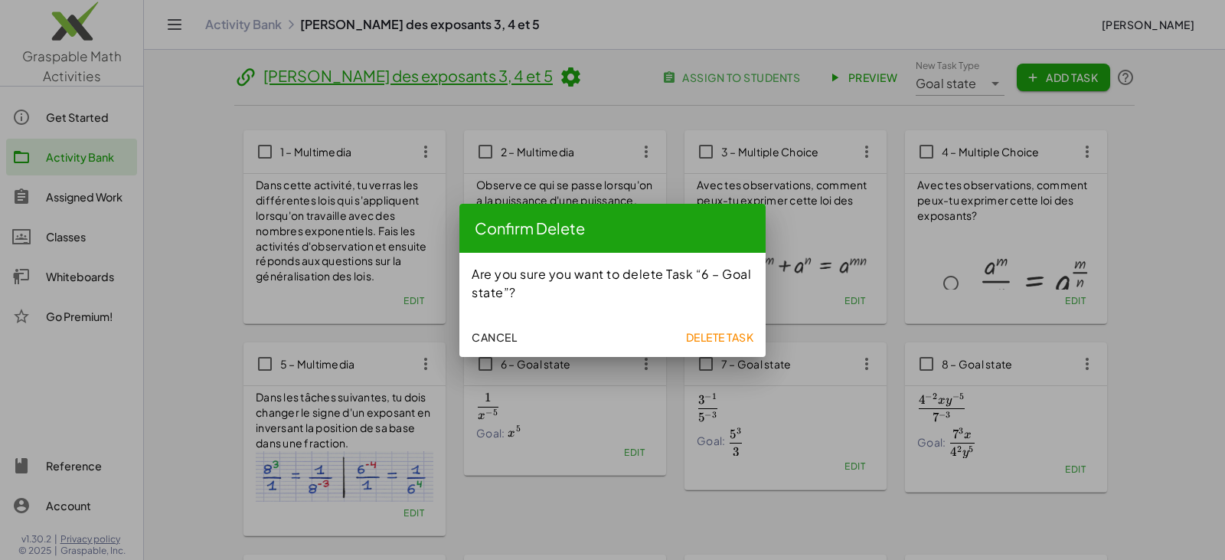
click at [701, 342] on span "Delete Task" at bounding box center [719, 337] width 68 height 14
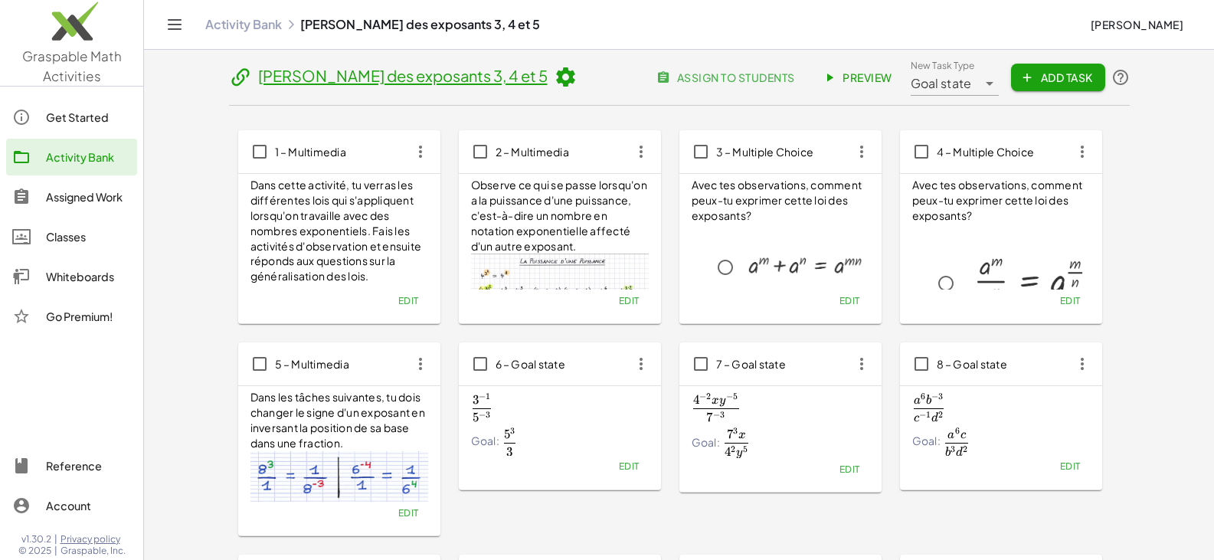
click at [641, 365] on icon "button" at bounding box center [641, 364] width 28 height 28
click at [671, 473] on div "Delete" at bounding box center [669, 475] width 60 height 18
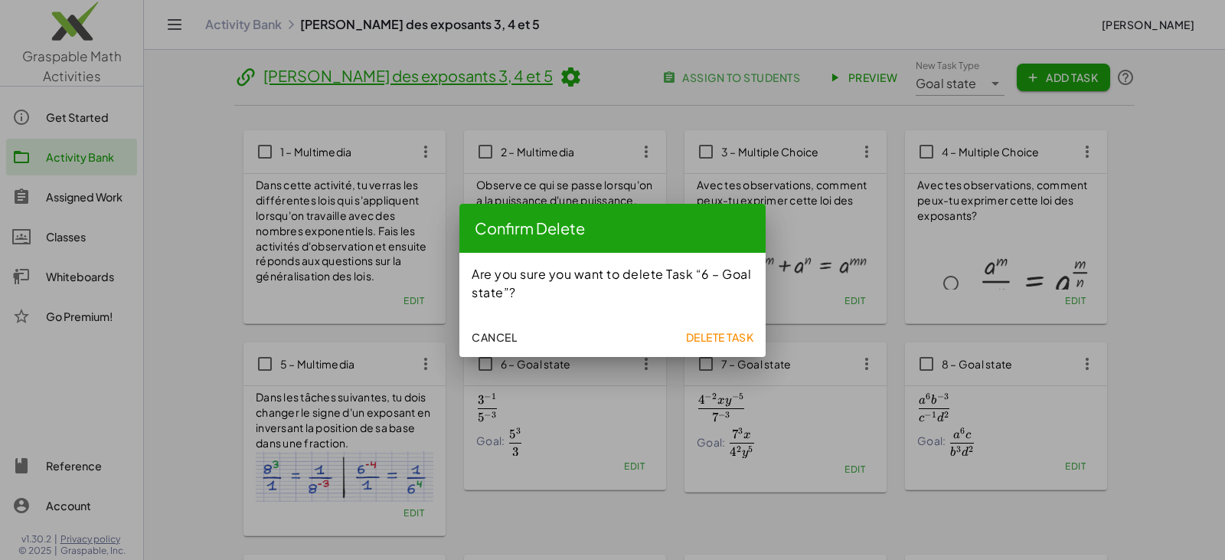
click at [712, 332] on span "Delete Task" at bounding box center [719, 337] width 68 height 14
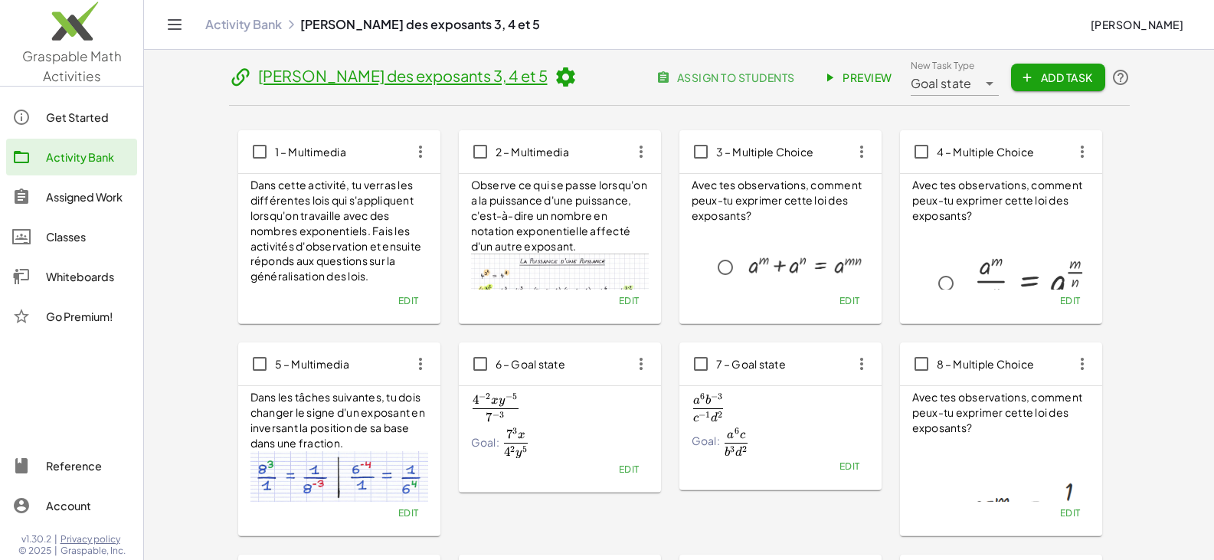
click at [638, 365] on icon "button" at bounding box center [641, 364] width 28 height 28
click at [658, 481] on div "Delete" at bounding box center [669, 475] width 60 height 18
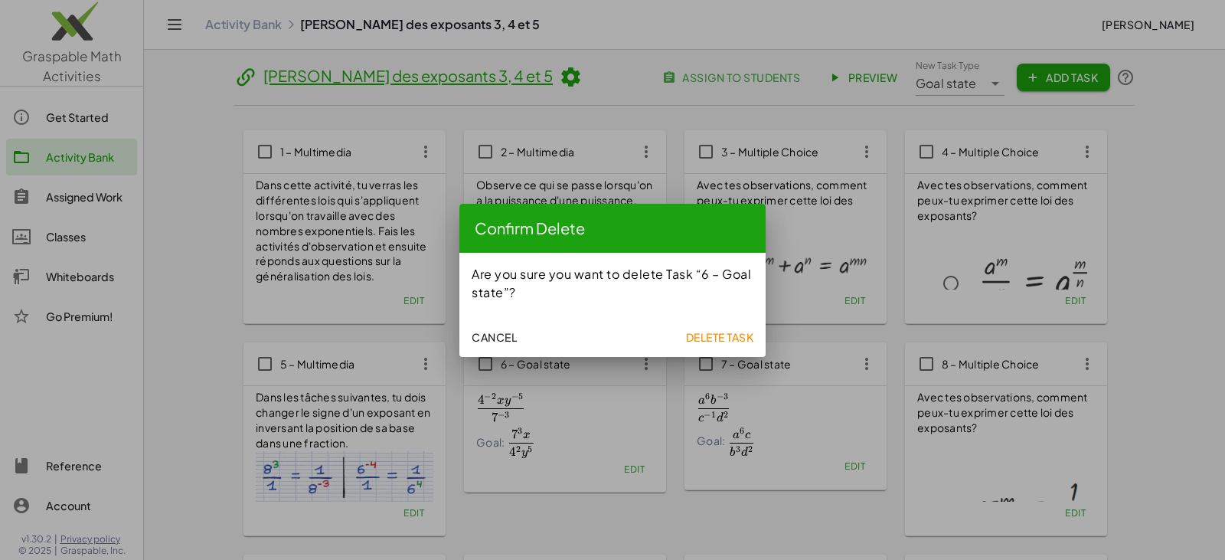
click at [703, 338] on span "Delete Task" at bounding box center [719, 337] width 68 height 14
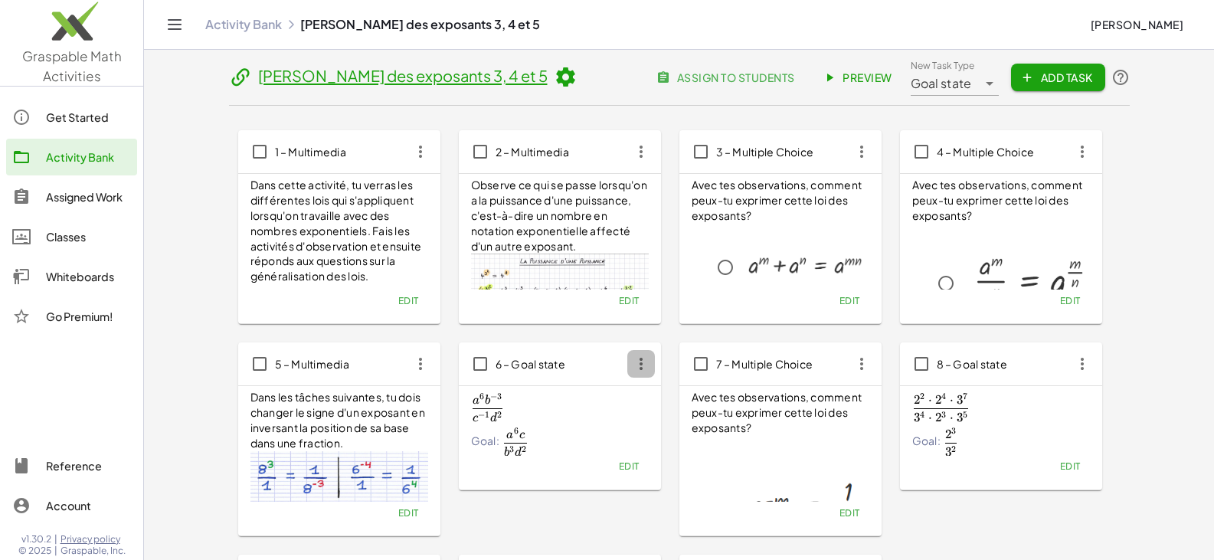
click at [643, 368] on icon "button" at bounding box center [641, 364] width 28 height 28
click at [652, 478] on div "Delete" at bounding box center [669, 475] width 60 height 18
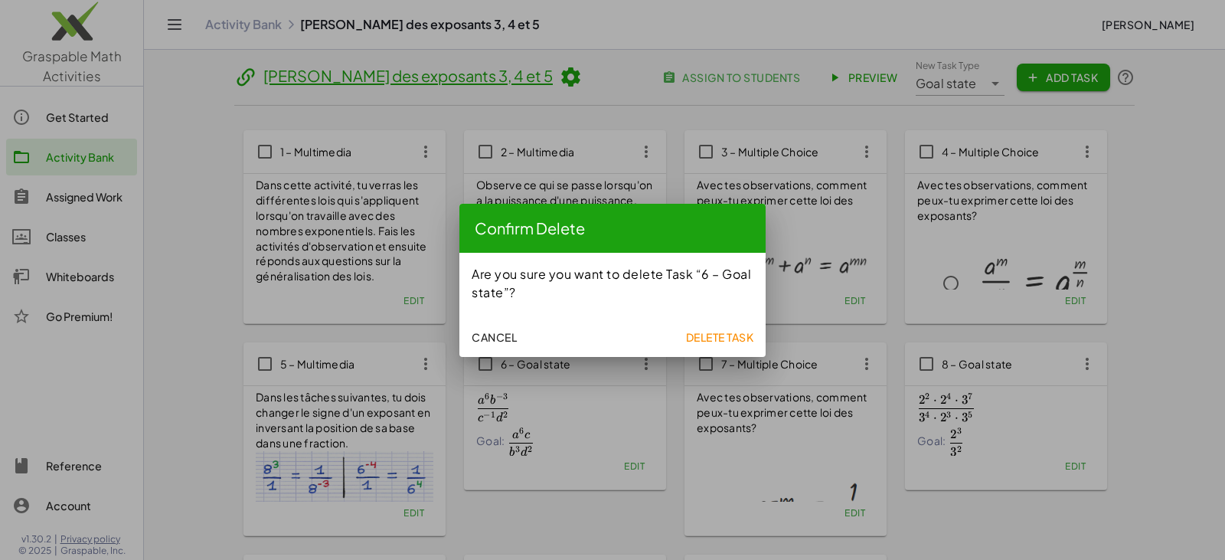
click at [693, 340] on span "Delete Task" at bounding box center [719, 337] width 68 height 14
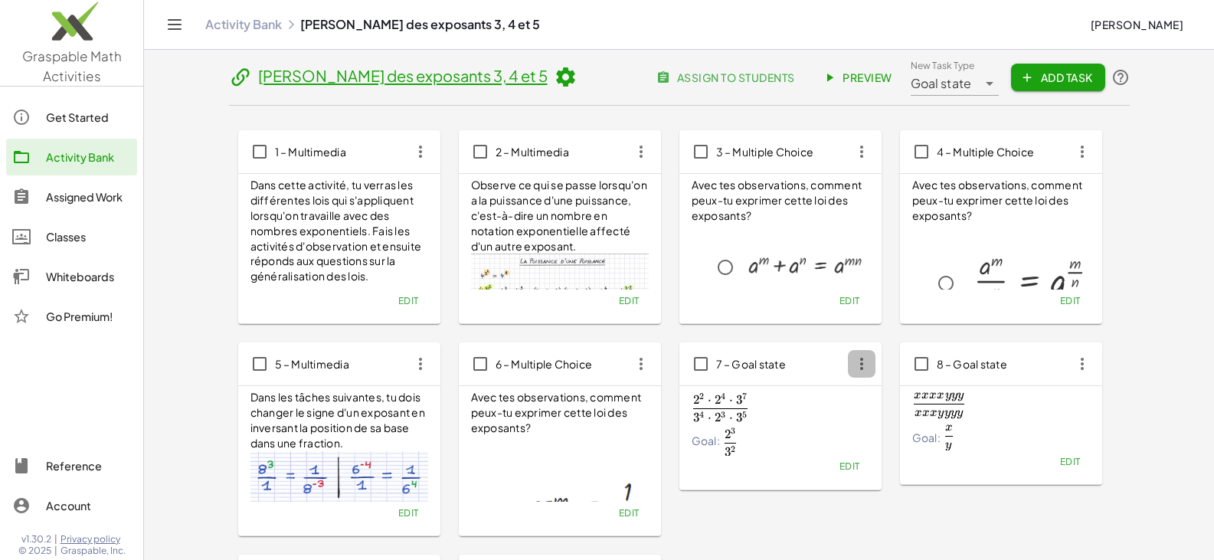
click at [860, 367] on icon "button" at bounding box center [862, 364] width 28 height 28
click at [881, 478] on div "Delete" at bounding box center [890, 475] width 60 height 18
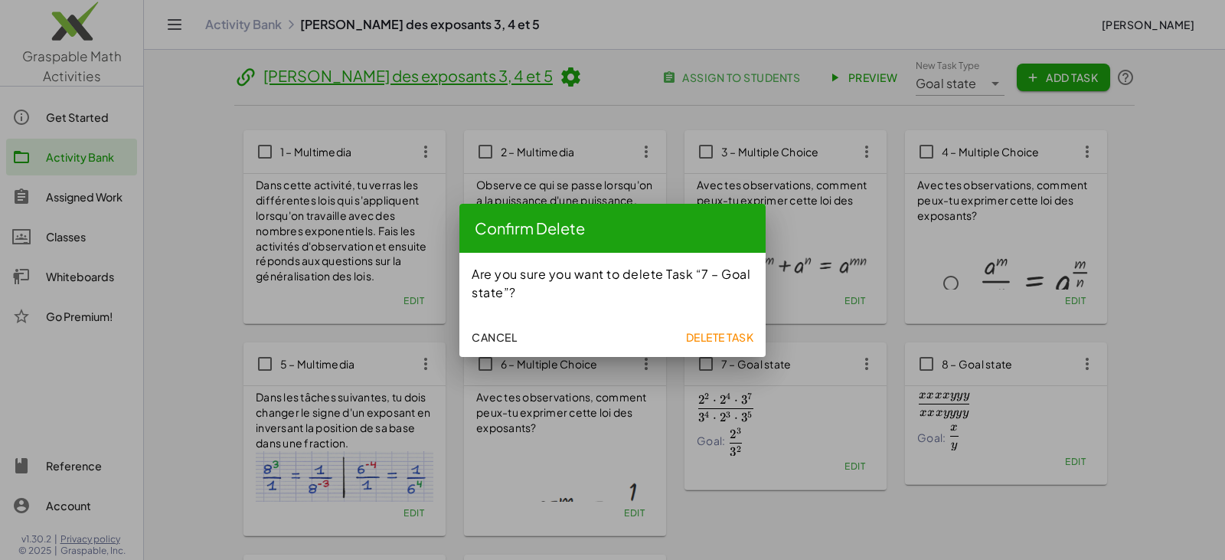
click at [720, 338] on span "Delete Task" at bounding box center [719, 337] width 68 height 14
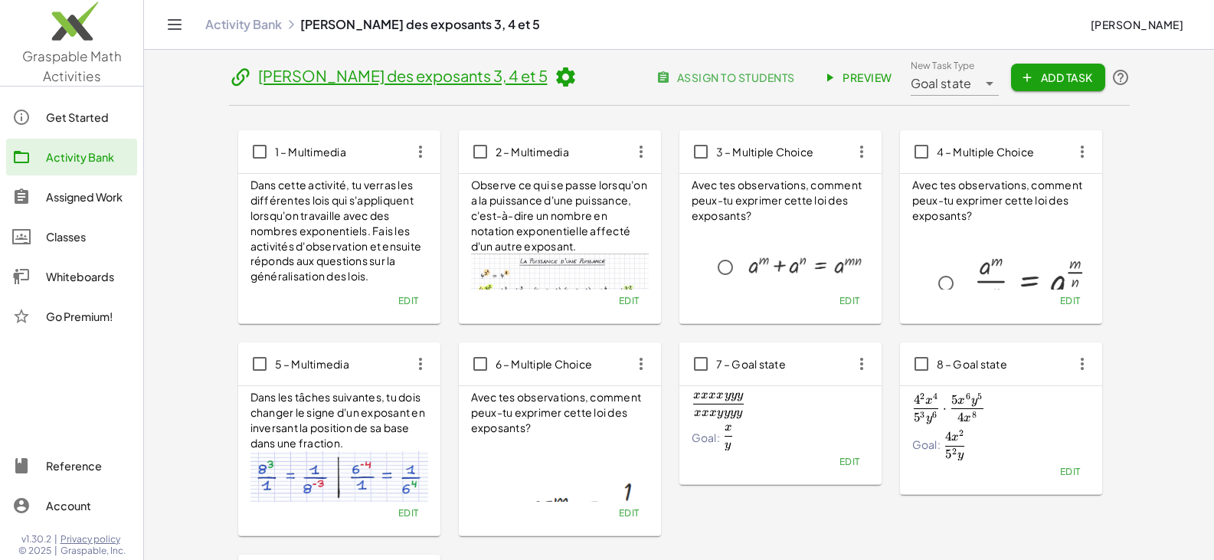
click at [855, 364] on icon "button" at bounding box center [862, 364] width 28 height 28
click at [879, 476] on div "Delete" at bounding box center [890, 475] width 60 height 18
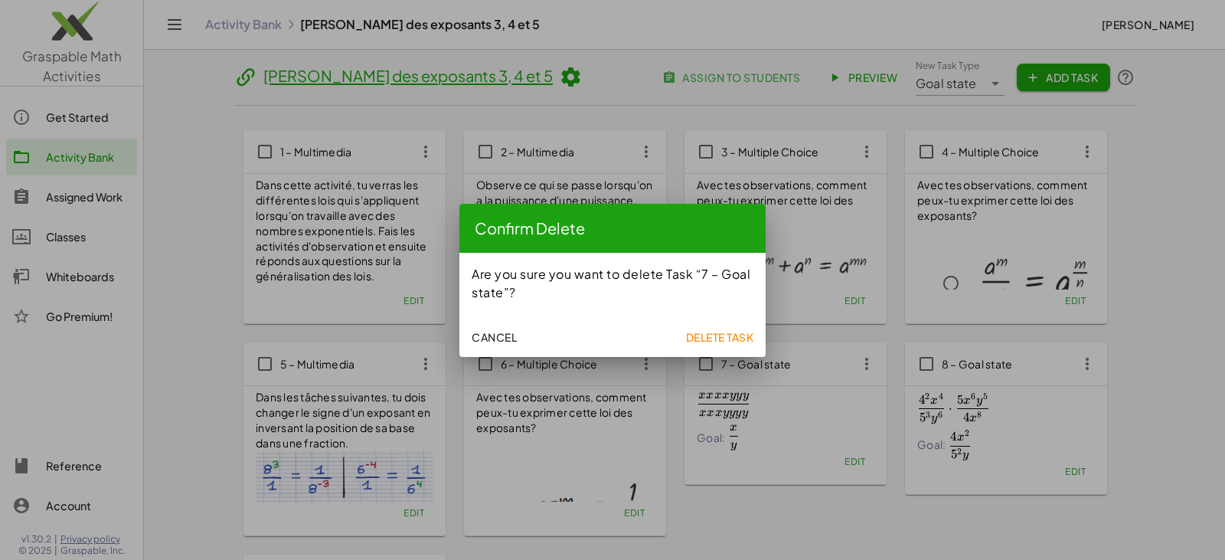
click at [743, 338] on span "Delete Task" at bounding box center [719, 337] width 68 height 14
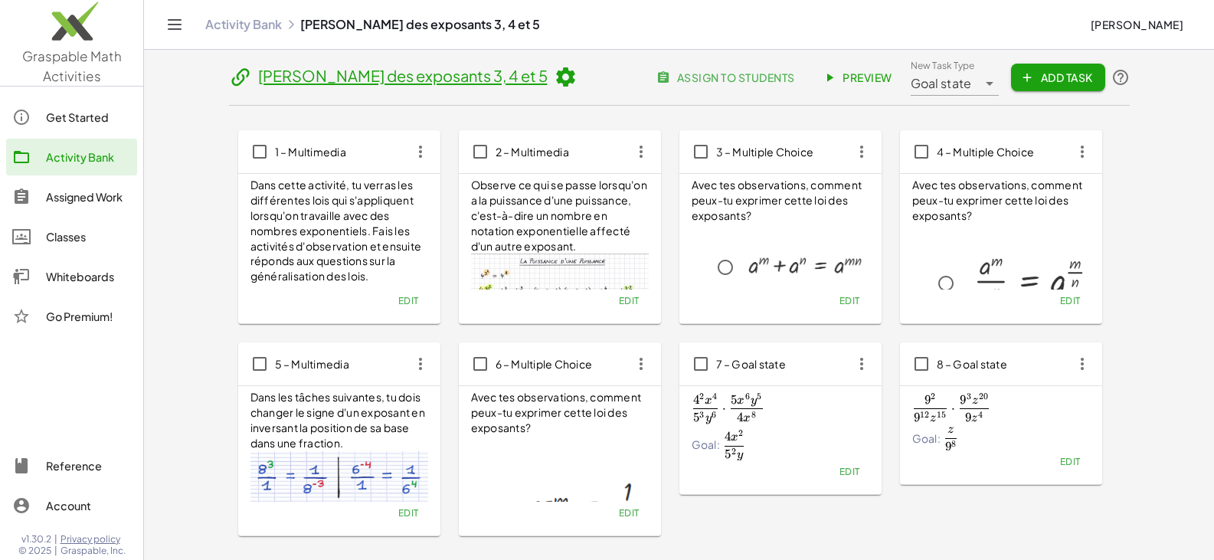
click at [854, 368] on icon "button" at bounding box center [862, 364] width 28 height 28
click at [885, 484] on div "Delete" at bounding box center [890, 475] width 60 height 18
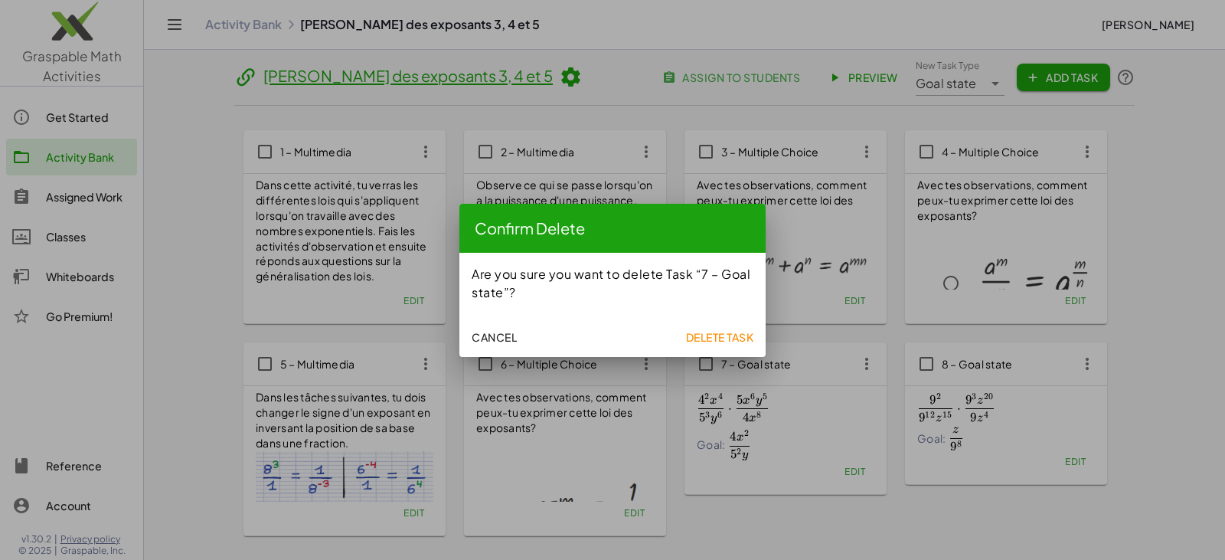
click at [718, 322] on div "Cancel Delete Task" at bounding box center [612, 335] width 306 height 43
click at [724, 338] on span "Delete Task" at bounding box center [719, 337] width 68 height 14
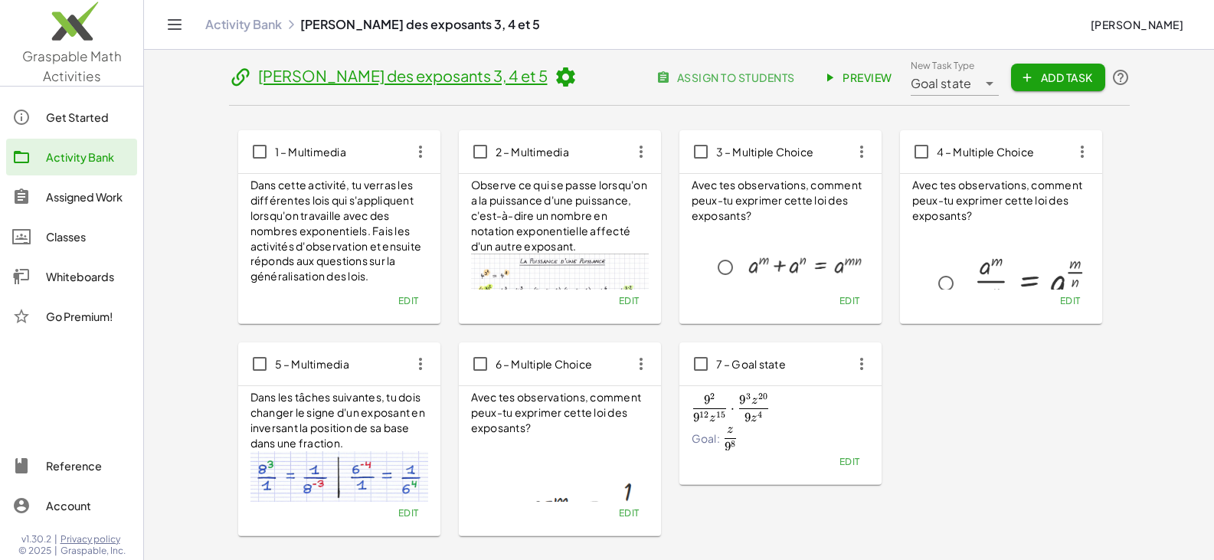
click at [872, 367] on icon "button" at bounding box center [862, 364] width 28 height 28
click at [890, 473] on div "Delete" at bounding box center [890, 475] width 60 height 18
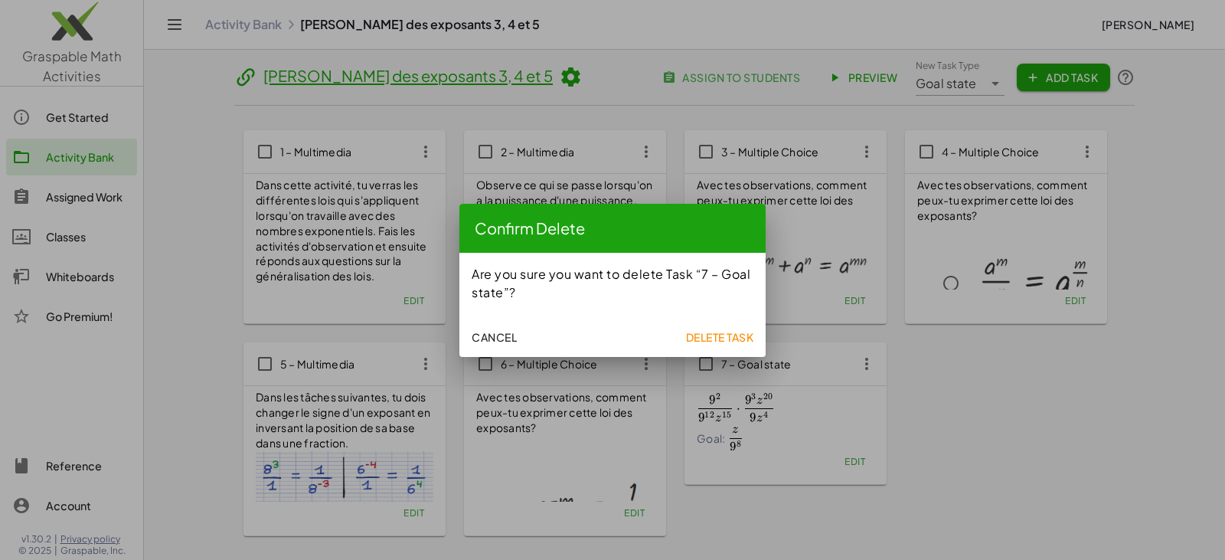
click at [706, 335] on span "Delete Task" at bounding box center [719, 337] width 68 height 14
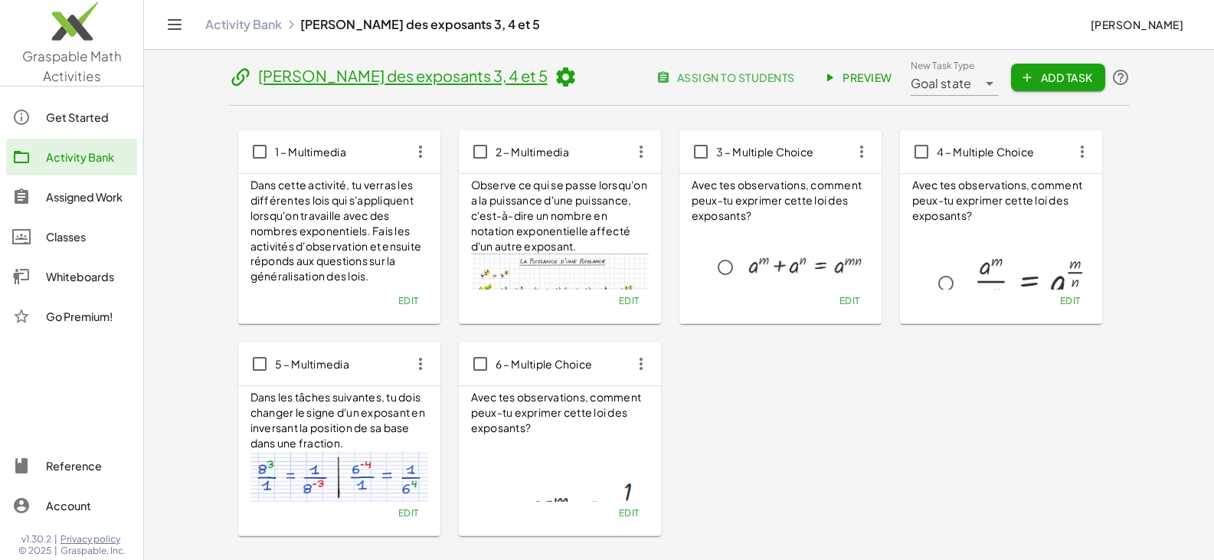
click at [313, 233] on p "Dans cette activité, tu verras les différentes lois qui s'appliquent lorsqu'on …" at bounding box center [339, 231] width 178 height 106
click at [404, 302] on span "Edit" at bounding box center [407, 300] width 21 height 11
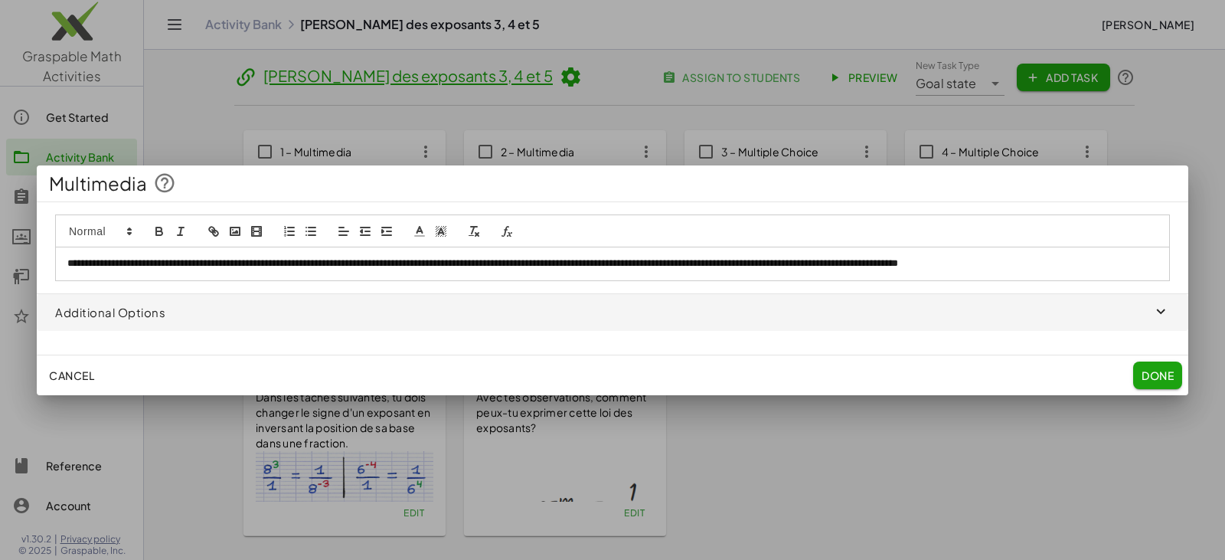
click at [560, 263] on p "**********" at bounding box center [612, 264] width 1091 height 14
click at [549, 264] on p "**********" at bounding box center [612, 264] width 1091 height 14
click at [1161, 374] on span "Done" at bounding box center [1158, 375] width 32 height 14
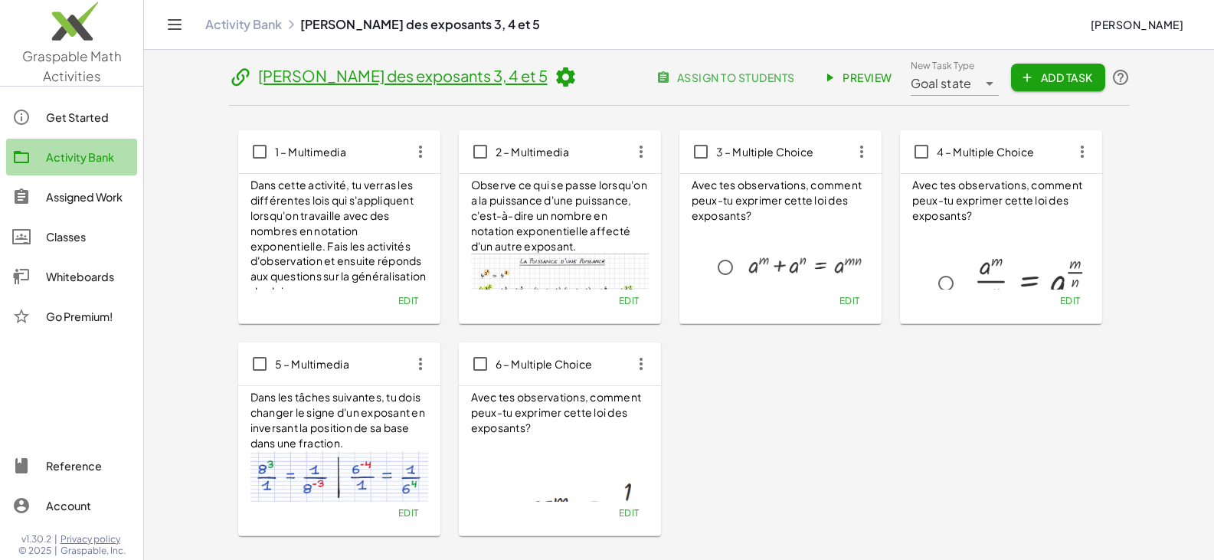
click at [94, 154] on div "Activity Bank" at bounding box center [88, 157] width 85 height 18
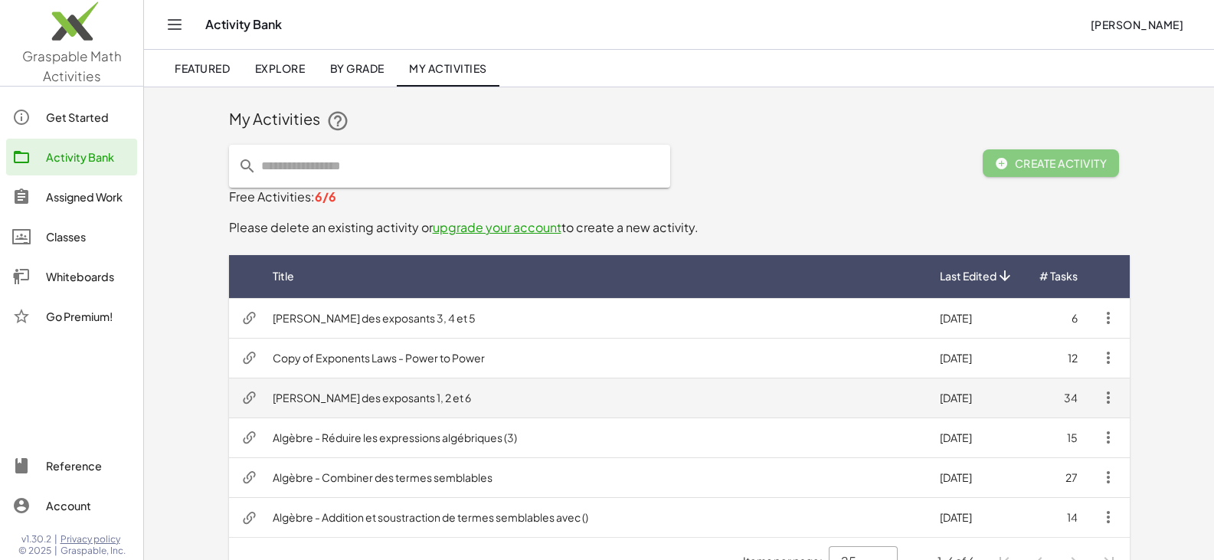
click at [317, 398] on td "Lois des exposants 1, 2 et 6" at bounding box center [593, 398] width 667 height 40
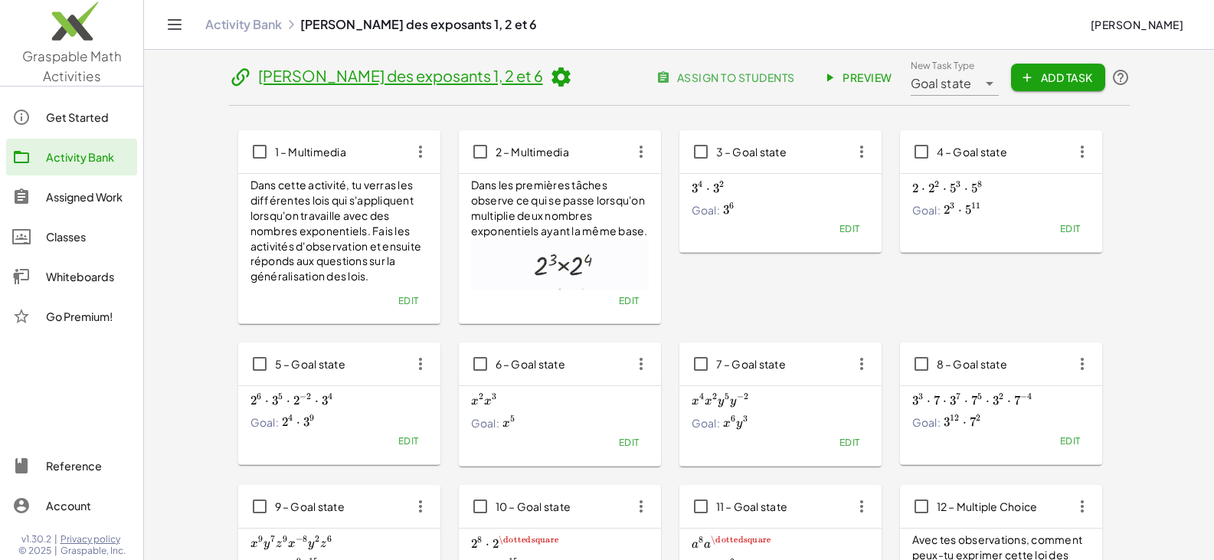
click at [411, 310] on button "Edit" at bounding box center [407, 299] width 39 height 21
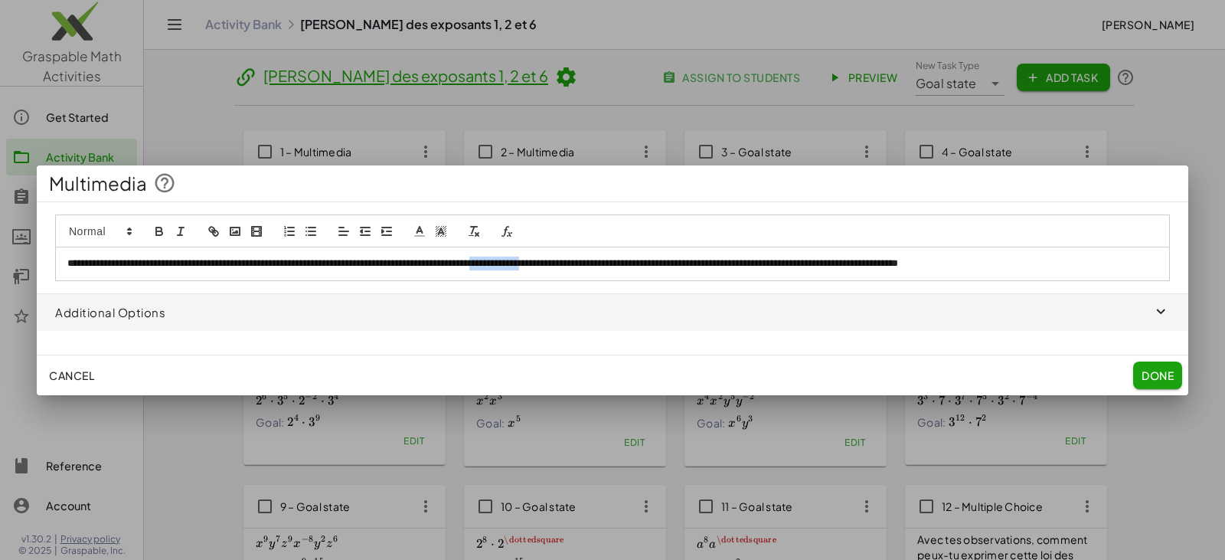
drag, startPoint x: 551, startPoint y: 263, endPoint x: 613, endPoint y: 262, distance: 62.0
click at [613, 262] on p "**********" at bounding box center [612, 264] width 1091 height 14
click at [1144, 375] on span "Done" at bounding box center [1158, 375] width 32 height 14
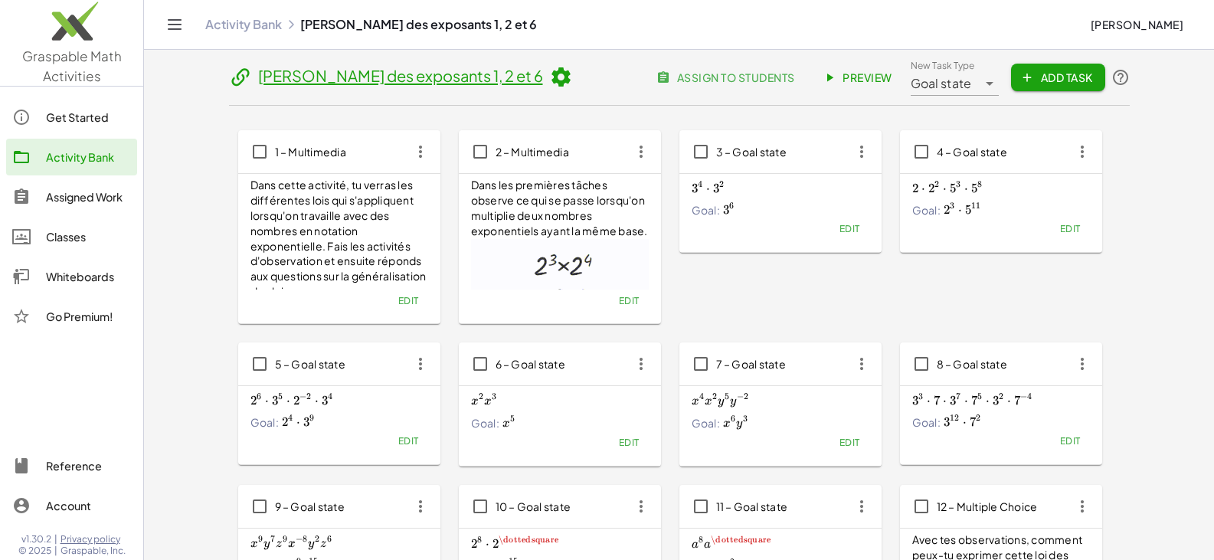
click at [63, 157] on div "Activity Bank" at bounding box center [88, 157] width 85 height 18
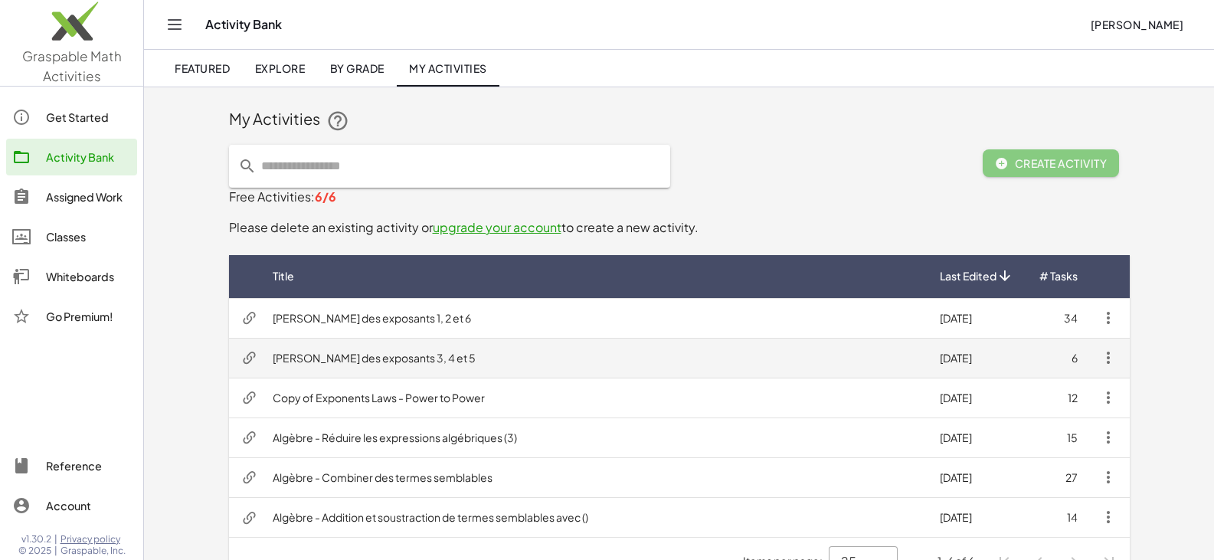
click at [343, 361] on td "Lois des exposants 3, 4 et 5" at bounding box center [593, 358] width 667 height 40
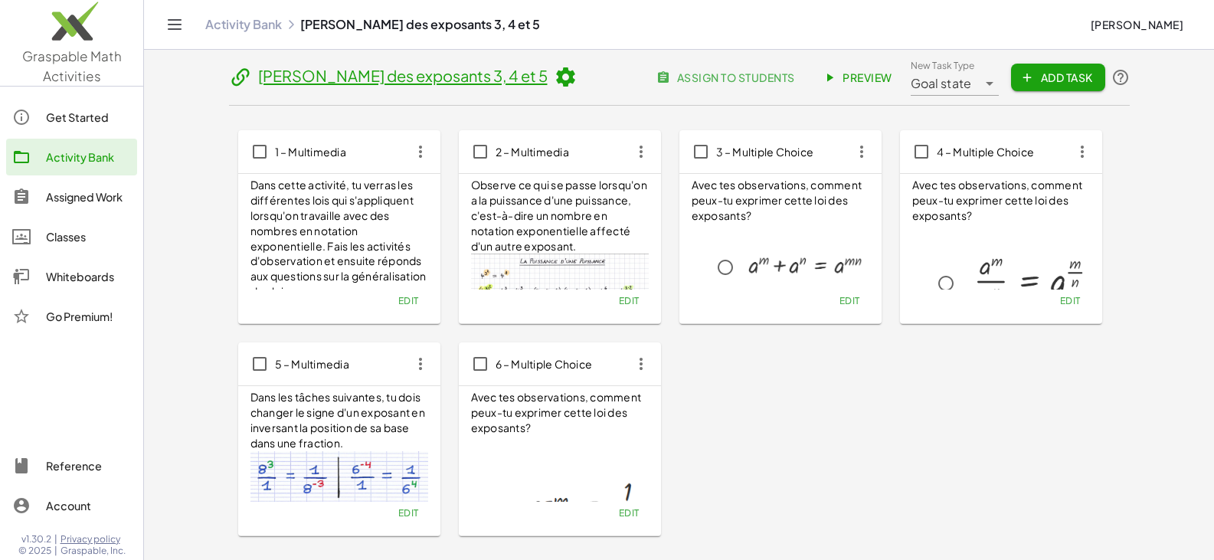
click at [335, 208] on p "Dans cette activité, tu verras les différentes lois qui s'appliquent lorsqu'on …" at bounding box center [339, 239] width 178 height 122
click at [404, 304] on span "Edit" at bounding box center [407, 300] width 21 height 11
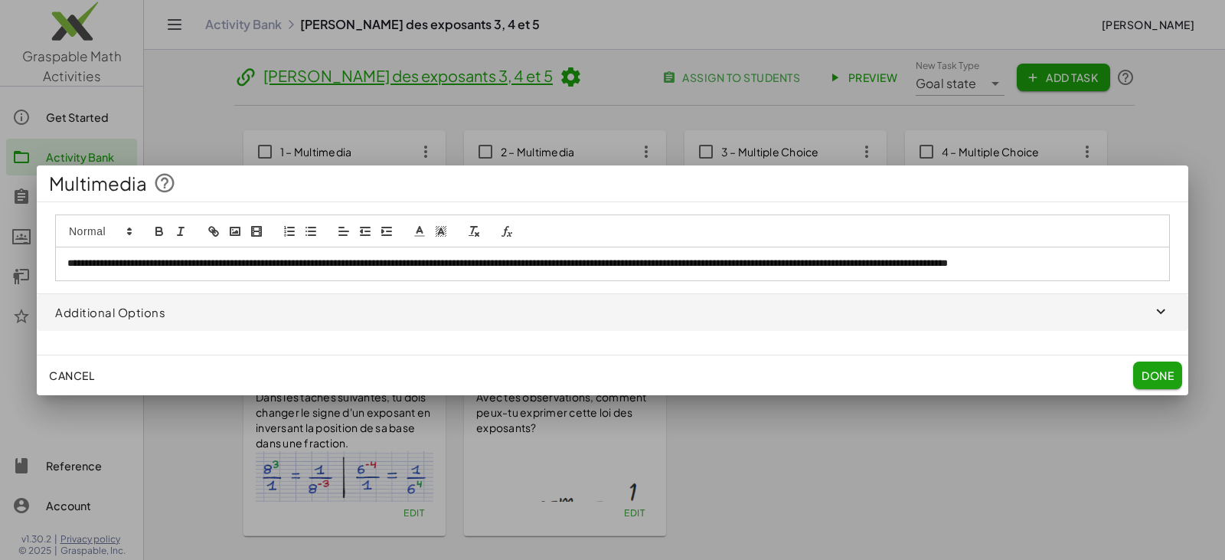
click at [121, 262] on p "**********" at bounding box center [612, 264] width 1091 height 14
click at [1152, 371] on span "Done" at bounding box center [1158, 375] width 32 height 14
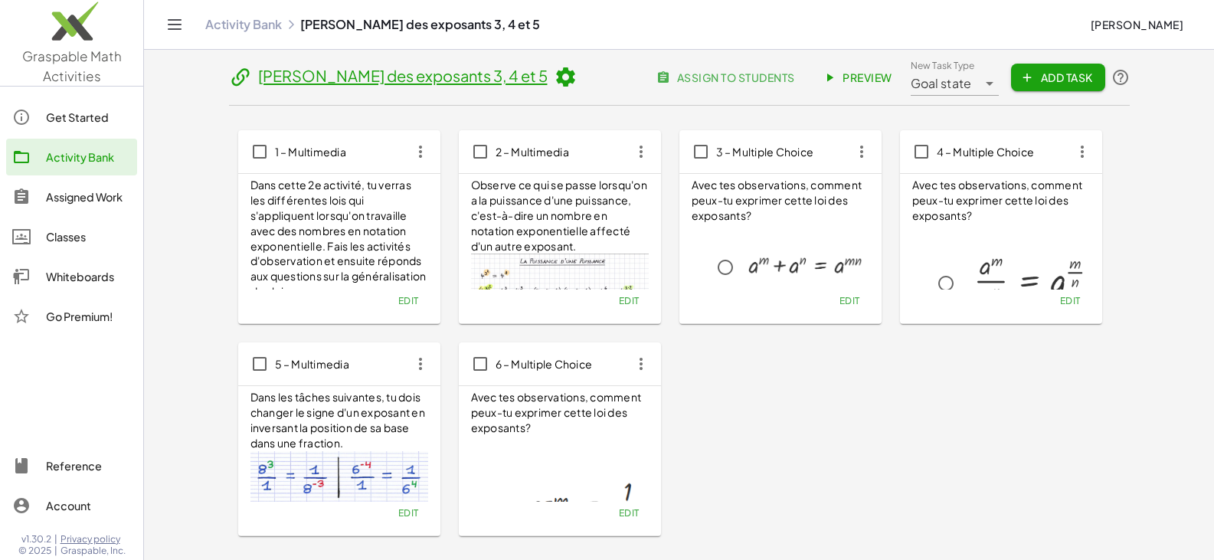
click at [72, 154] on div "Activity Bank" at bounding box center [88, 157] width 85 height 18
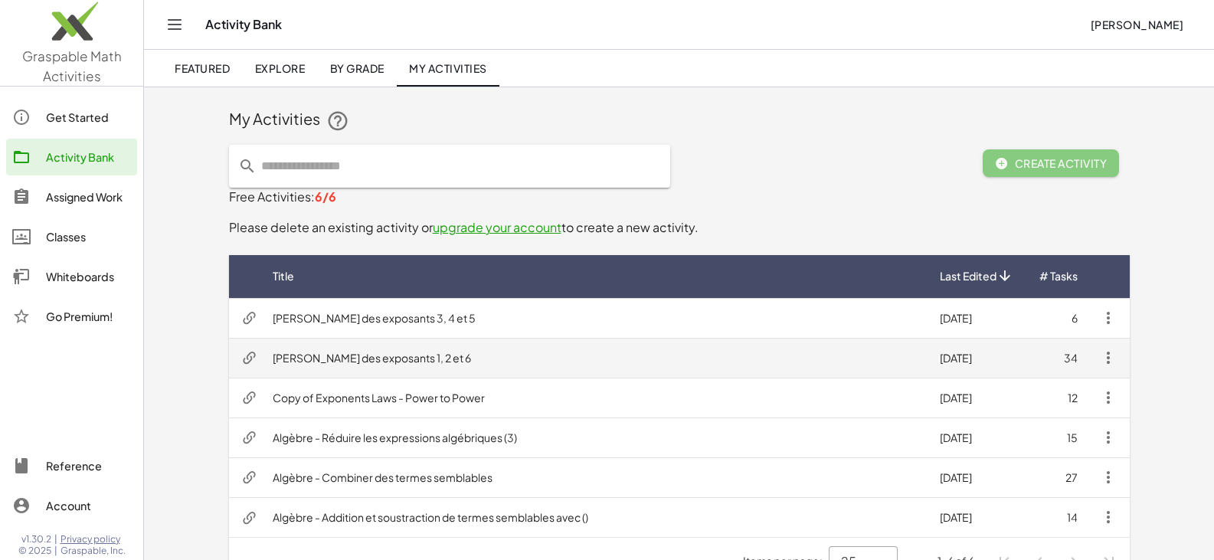
click at [303, 361] on td "Lois des exposants 1, 2 et 6" at bounding box center [593, 358] width 667 height 40
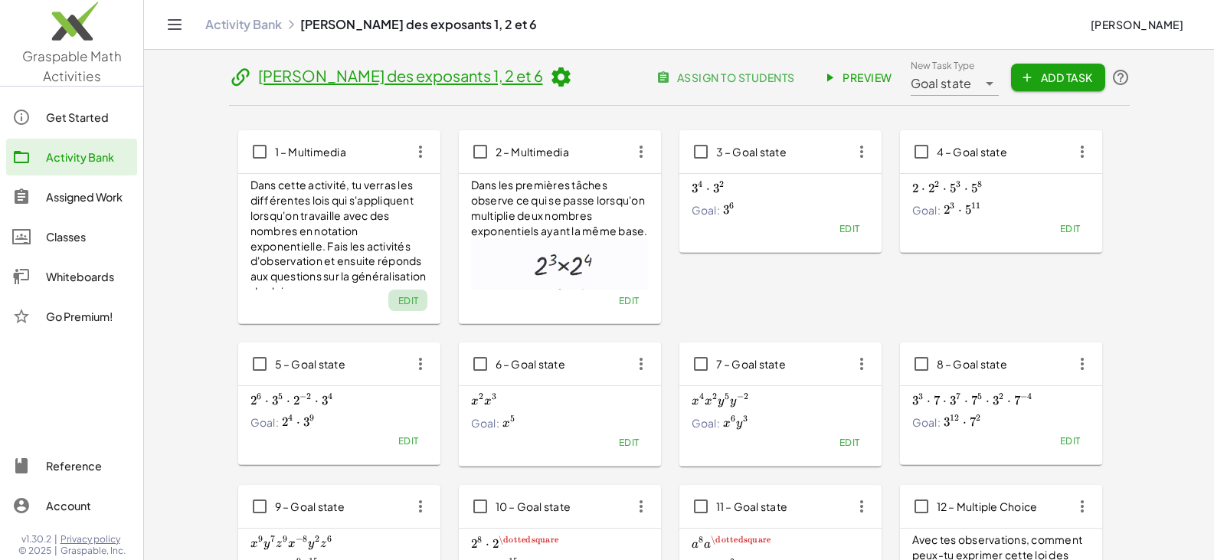
click at [407, 302] on span "Edit" at bounding box center [407, 300] width 21 height 11
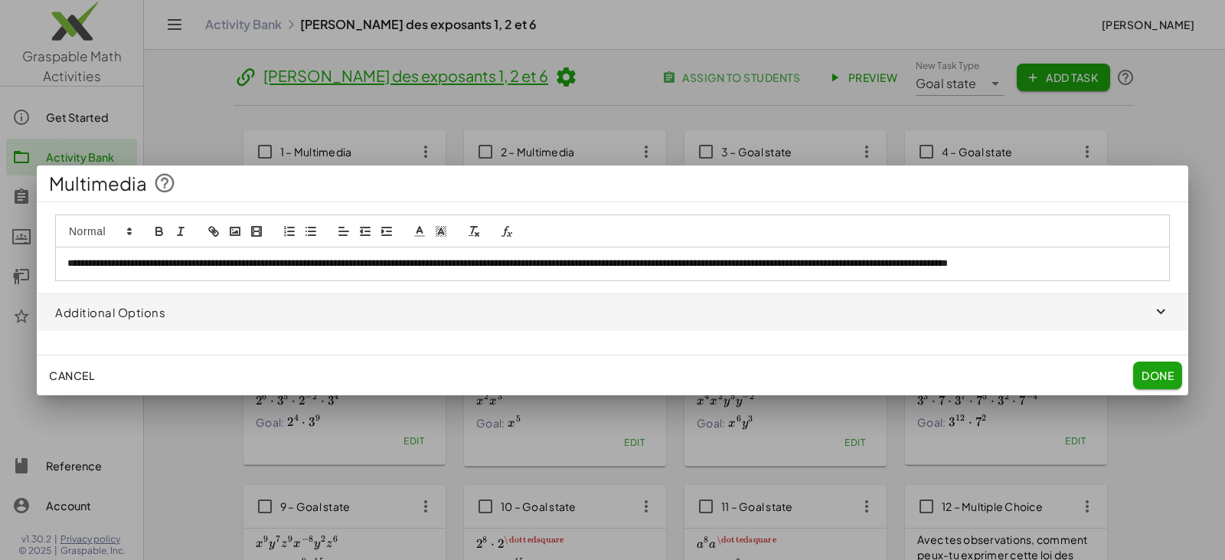
click at [125, 259] on p "**********" at bounding box center [612, 264] width 1091 height 14
click at [1166, 376] on span "Done" at bounding box center [1158, 375] width 32 height 14
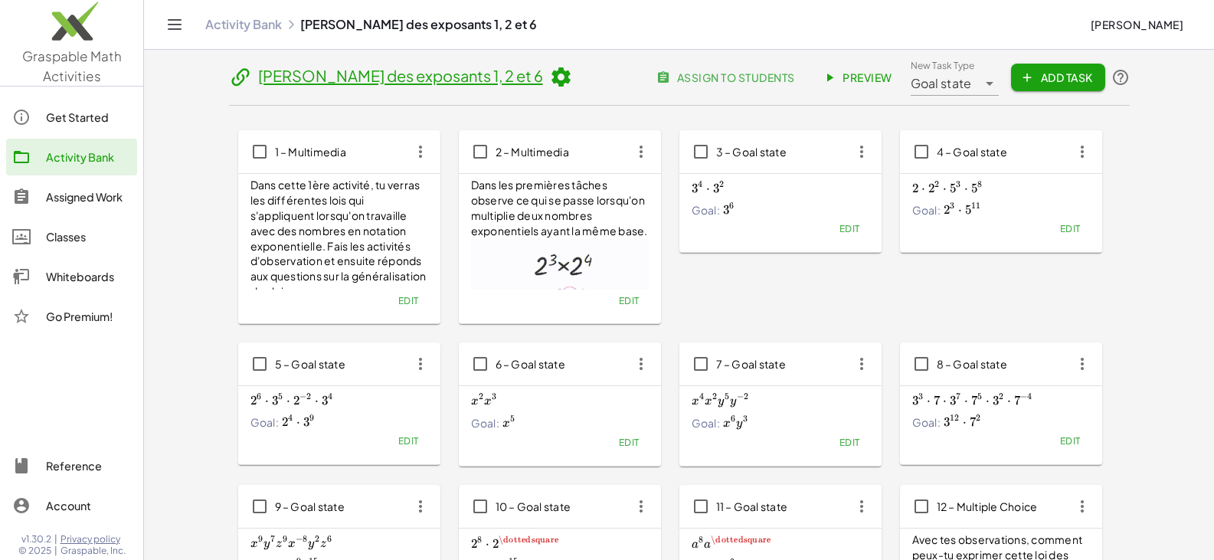
click at [64, 154] on div "Activity Bank" at bounding box center [88, 157] width 85 height 18
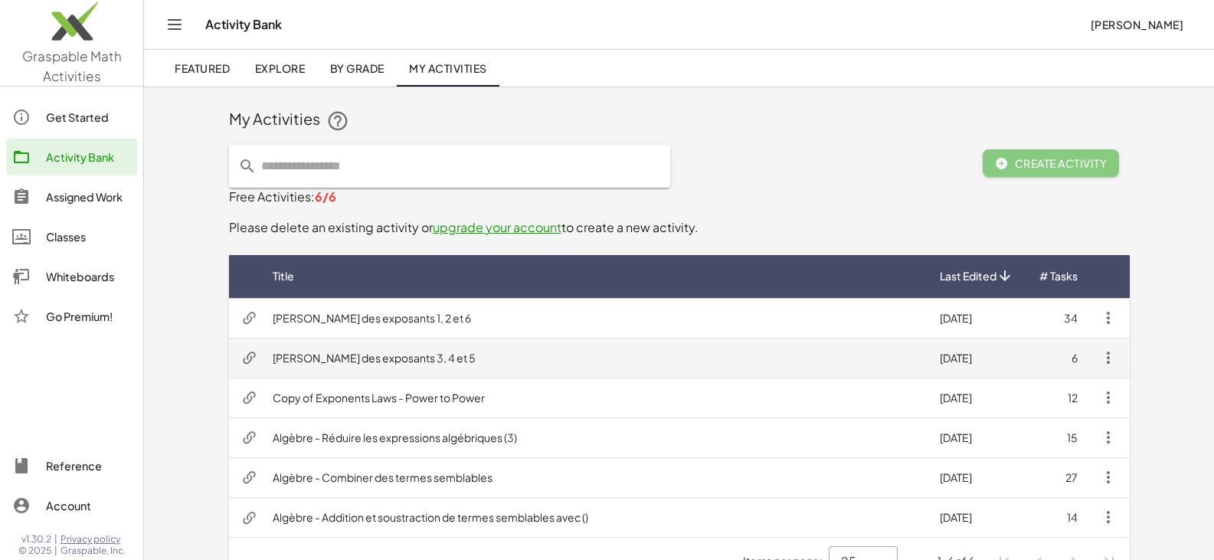
click at [316, 356] on td "Lois des exposants 3, 4 et 5" at bounding box center [593, 358] width 667 height 40
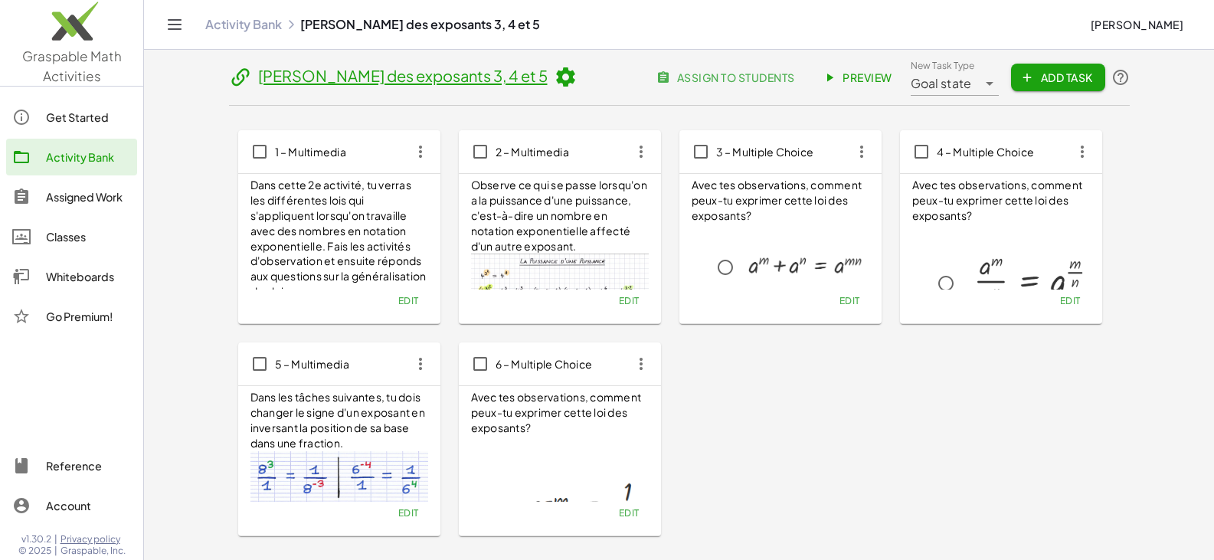
click at [407, 302] on span "Edit" at bounding box center [407, 300] width 21 height 11
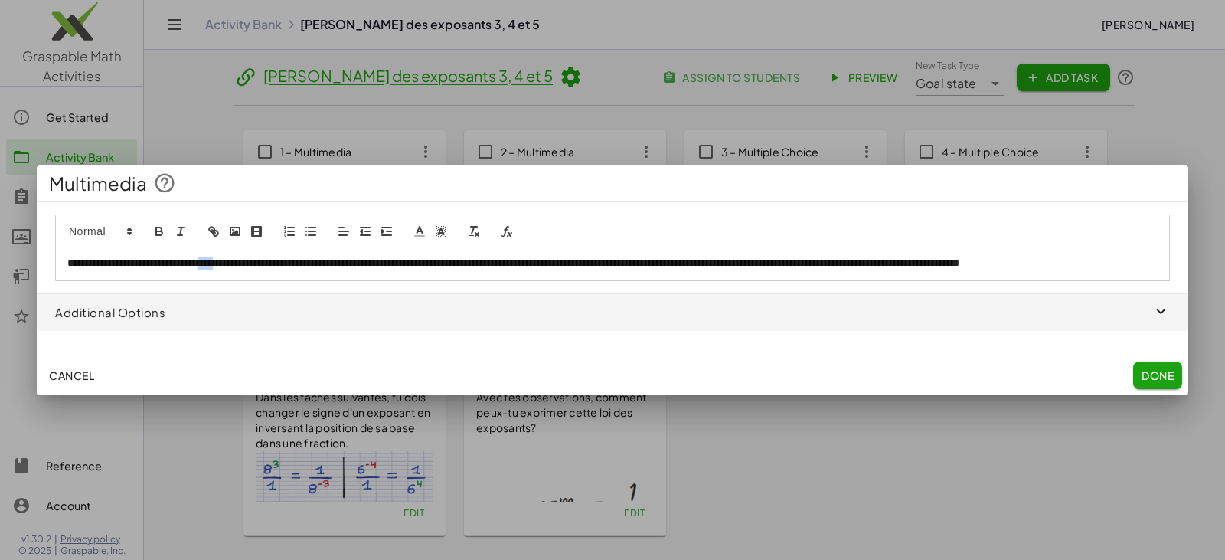
drag, startPoint x: 222, startPoint y: 263, endPoint x: 238, endPoint y: 267, distance: 16.5
click at [238, 267] on p "**********" at bounding box center [612, 264] width 1091 height 14
click at [265, 268] on p "**********" at bounding box center [612, 264] width 1091 height 14
drag, startPoint x: 224, startPoint y: 261, endPoint x: 289, endPoint y: 267, distance: 65.4
click at [289, 267] on p "**********" at bounding box center [612, 264] width 1091 height 14
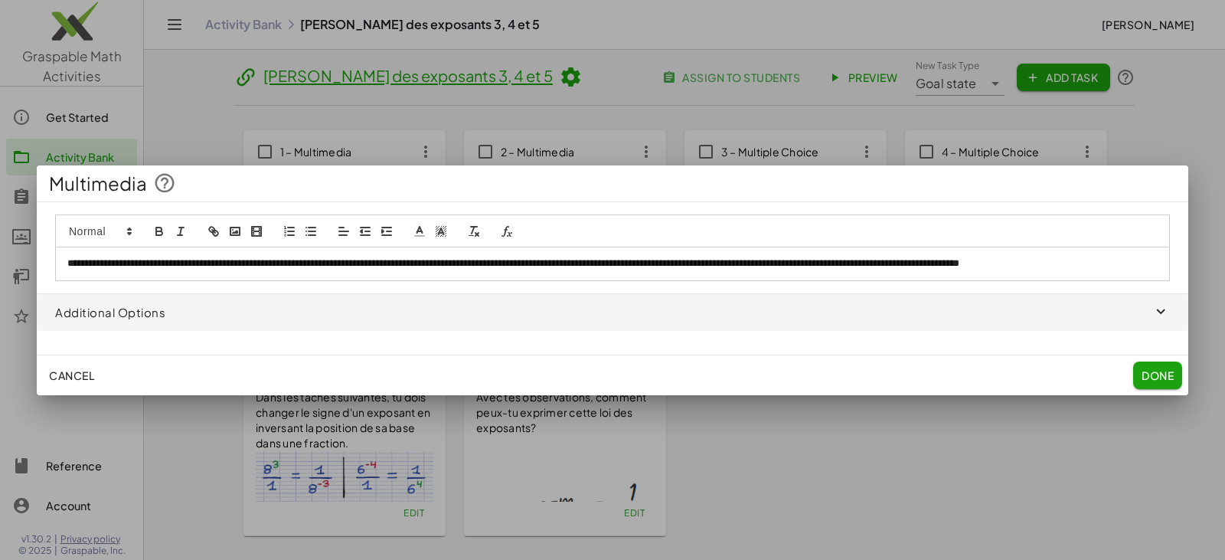
click at [1147, 373] on span "Done" at bounding box center [1158, 375] width 32 height 14
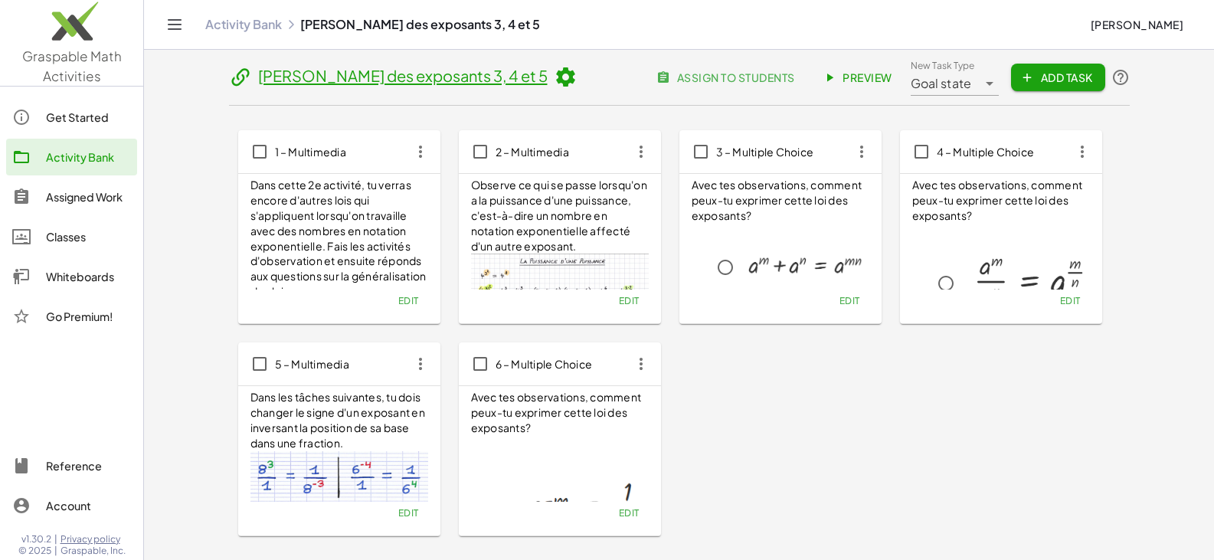
click at [83, 166] on link "Activity Bank" at bounding box center [71, 157] width 131 height 37
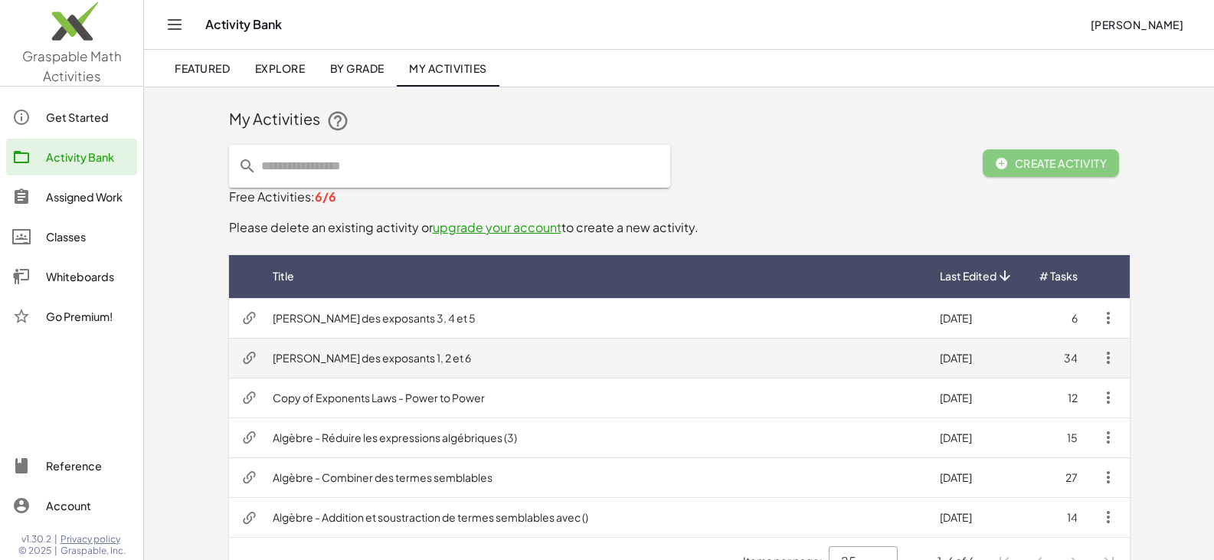
click at [322, 364] on td "Lois des exposants 1, 2 et 6" at bounding box center [593, 358] width 667 height 40
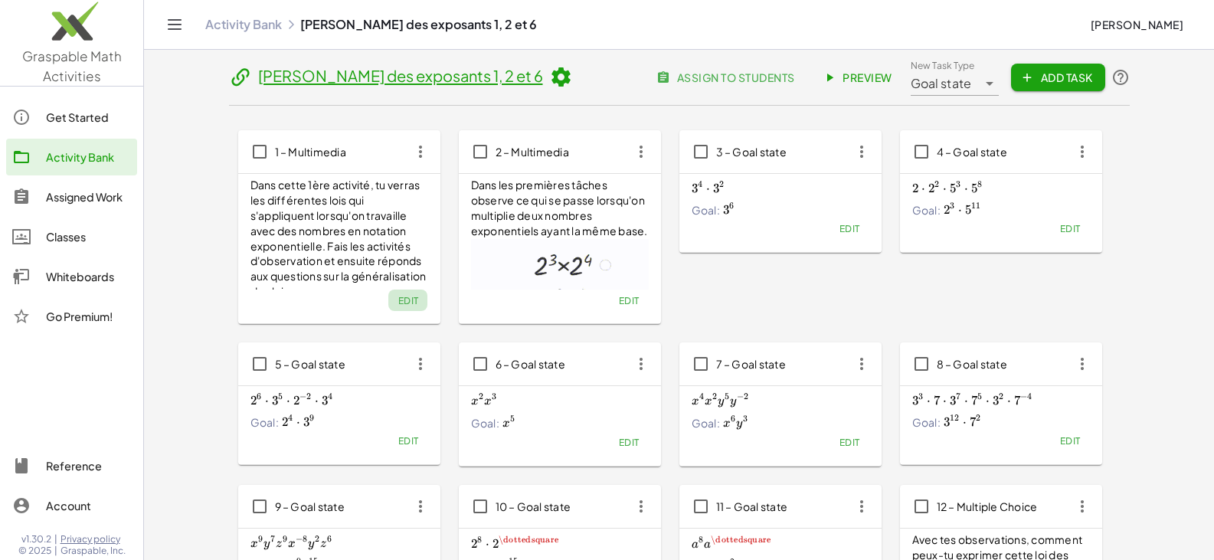
click at [408, 306] on span "Edit" at bounding box center [407, 300] width 21 height 11
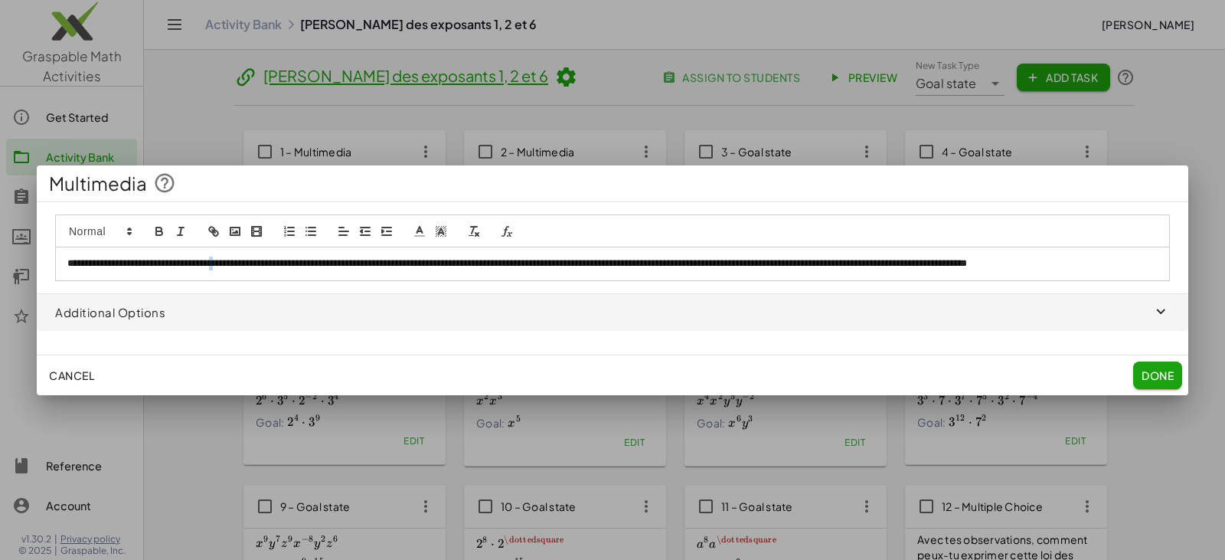
click at [240, 264] on p "**********" at bounding box center [612, 264] width 1091 height 14
click at [234, 264] on p "**********" at bounding box center [612, 264] width 1091 height 14
drag, startPoint x: 247, startPoint y: 263, endPoint x: 232, endPoint y: 265, distance: 15.4
click at [232, 265] on p "**********" at bounding box center [612, 264] width 1091 height 14
click at [1166, 370] on span "Done" at bounding box center [1158, 375] width 32 height 14
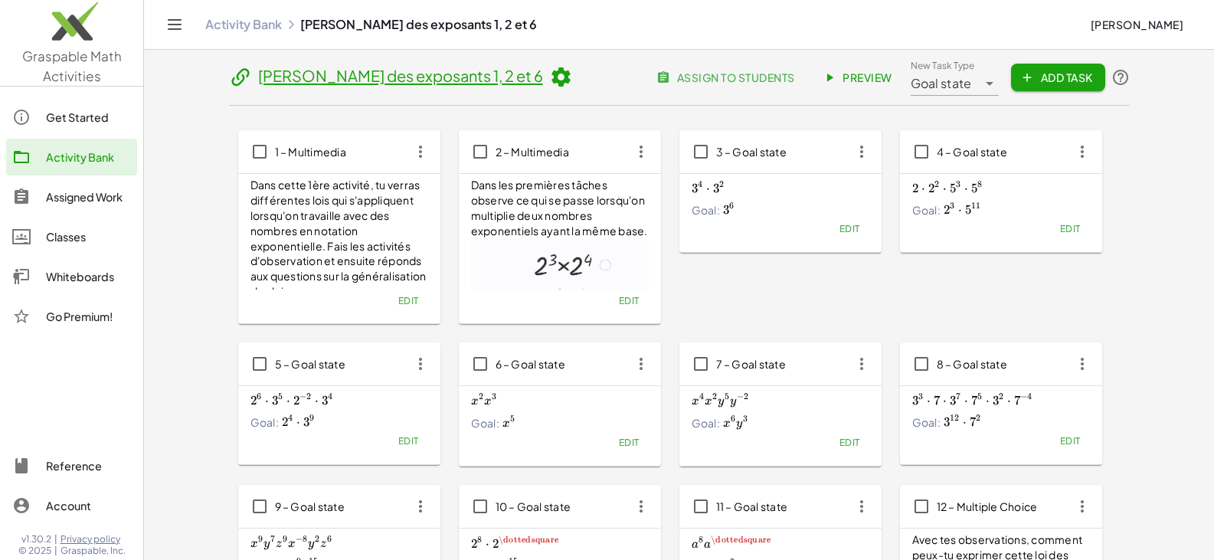
click at [68, 168] on link "Activity Bank" at bounding box center [71, 157] width 131 height 37
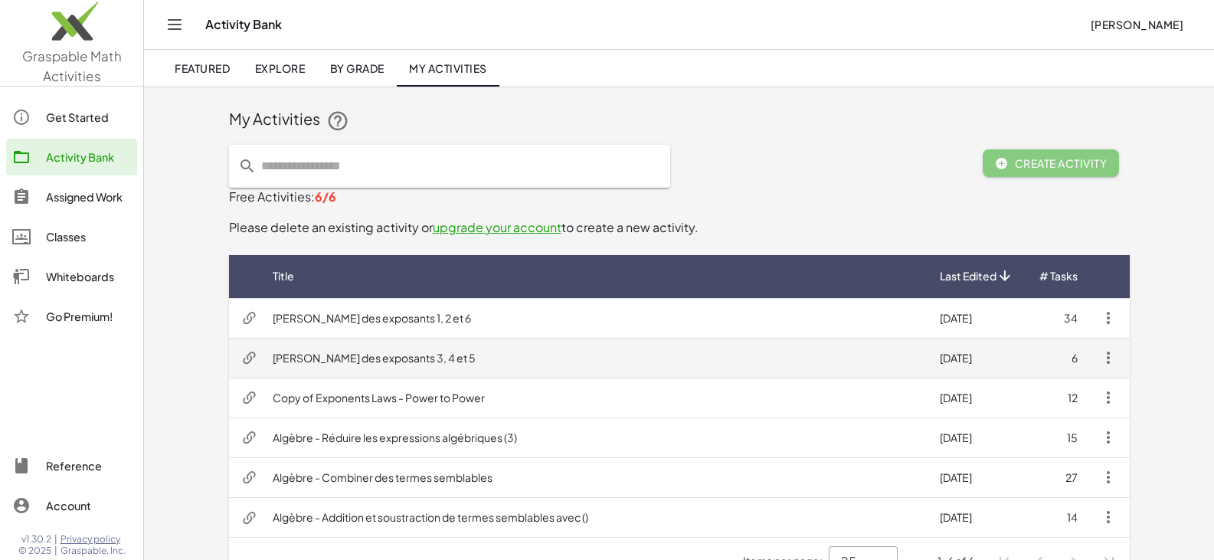
click at [347, 351] on td "Lois des exposants 3, 4 et 5" at bounding box center [593, 358] width 667 height 40
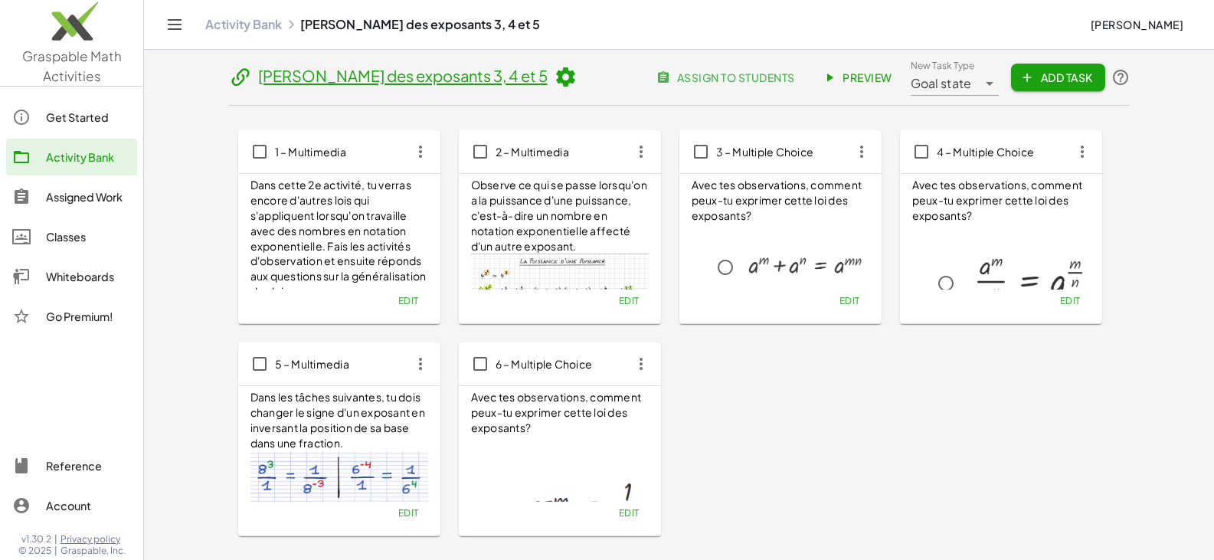
click at [82, 152] on div "Activity Bank" at bounding box center [88, 157] width 85 height 18
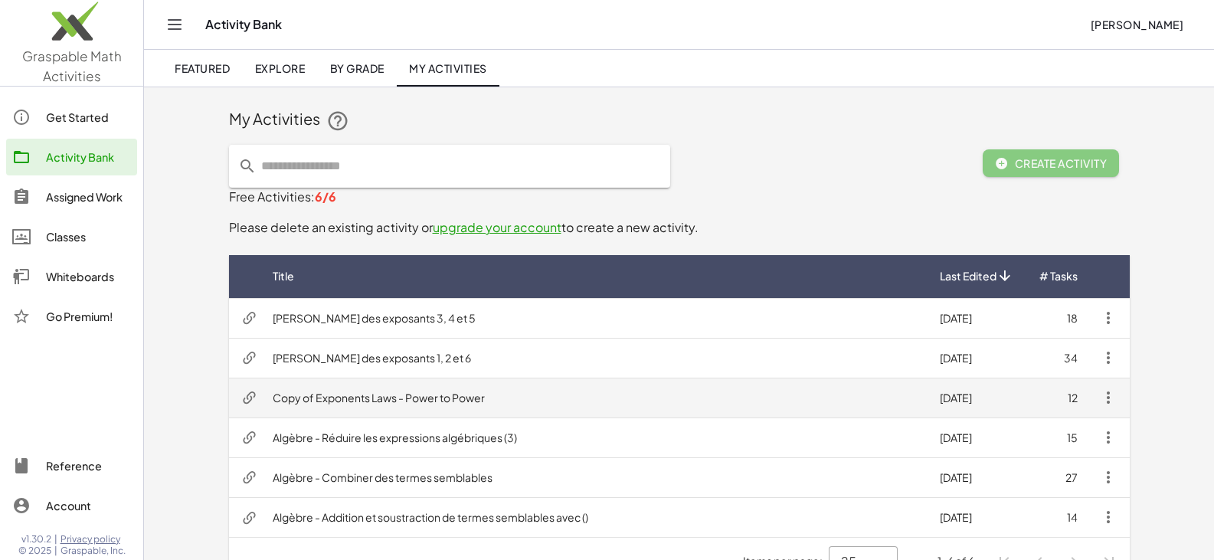
click at [1110, 397] on icon "button" at bounding box center [1108, 397] width 18 height 18
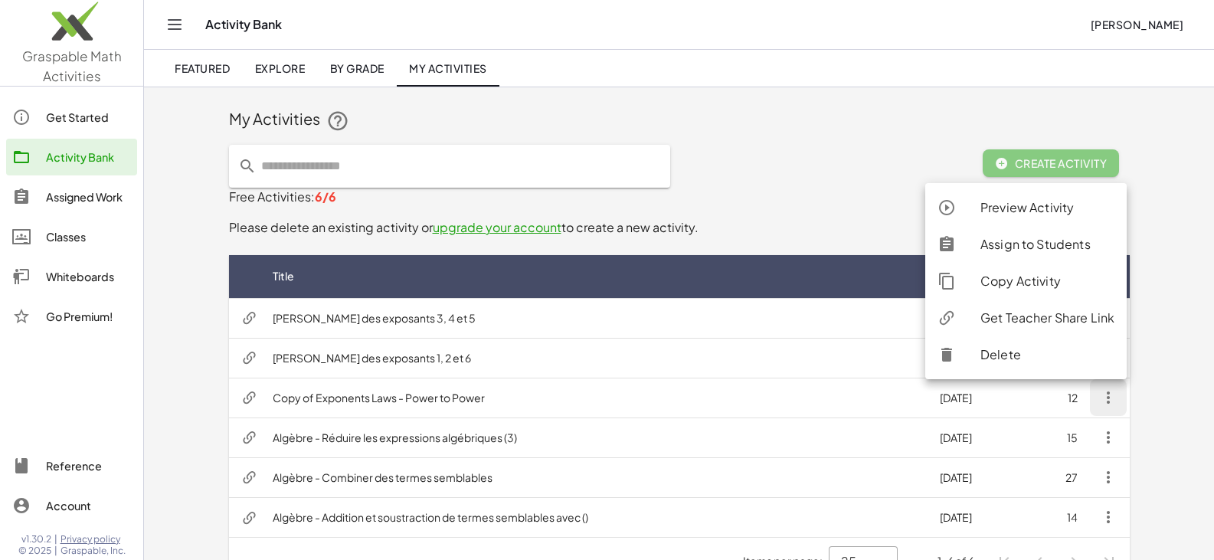
click at [1044, 358] on div "Delete" at bounding box center [1047, 354] width 134 height 18
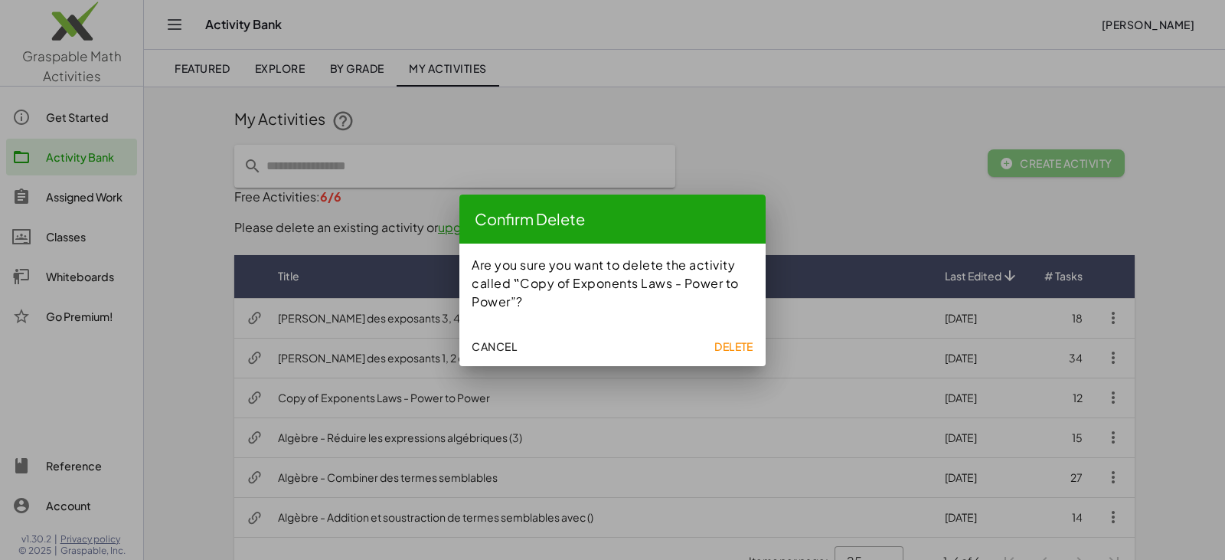
click at [740, 349] on span "Delete" at bounding box center [733, 346] width 39 height 14
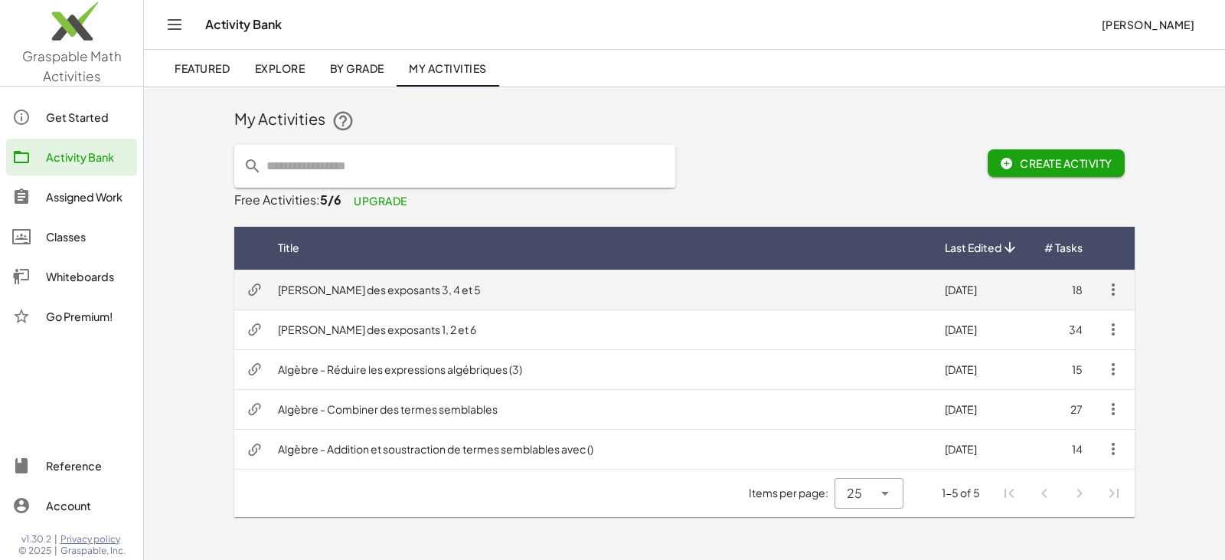
click at [553, 302] on td "Lois des exposants 3, 4 et 5" at bounding box center [599, 290] width 667 height 40
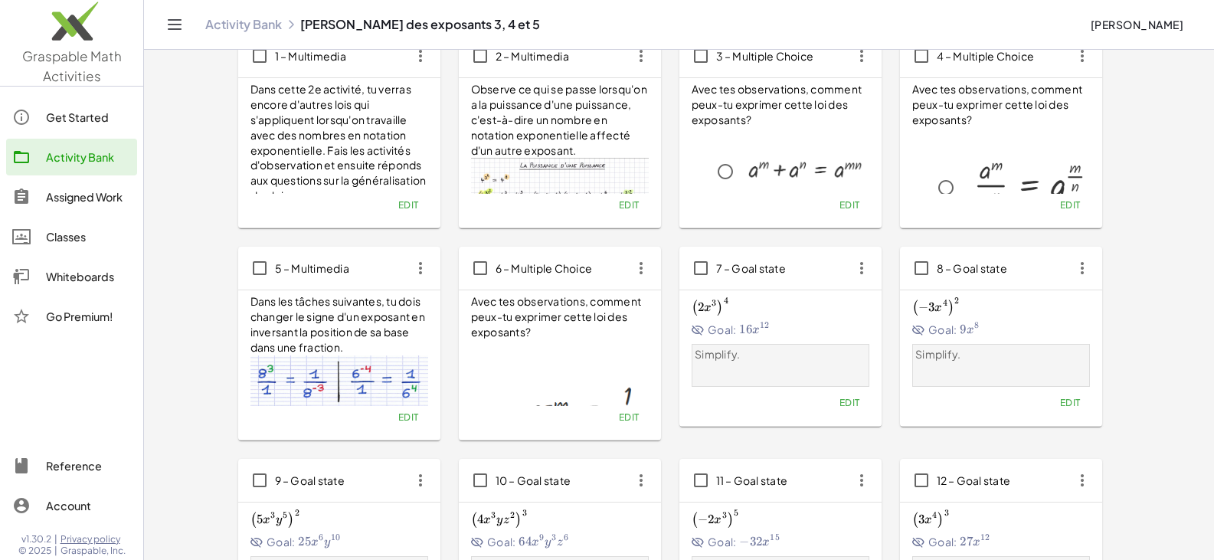
scroll to position [77, 0]
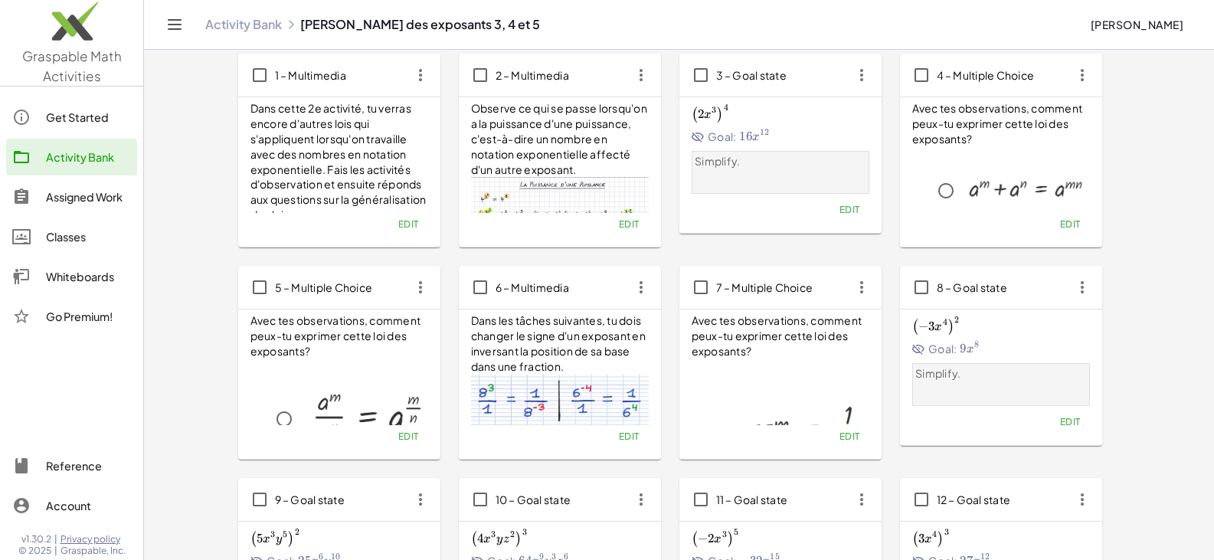
click at [842, 209] on span "Edit" at bounding box center [849, 209] width 21 height 11
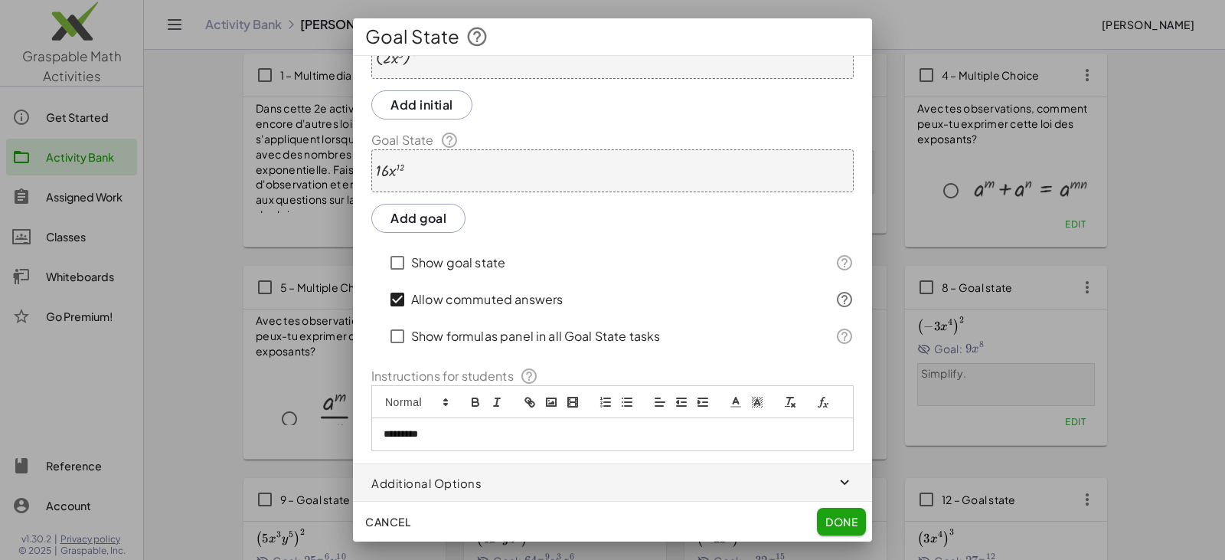
scroll to position [0, 0]
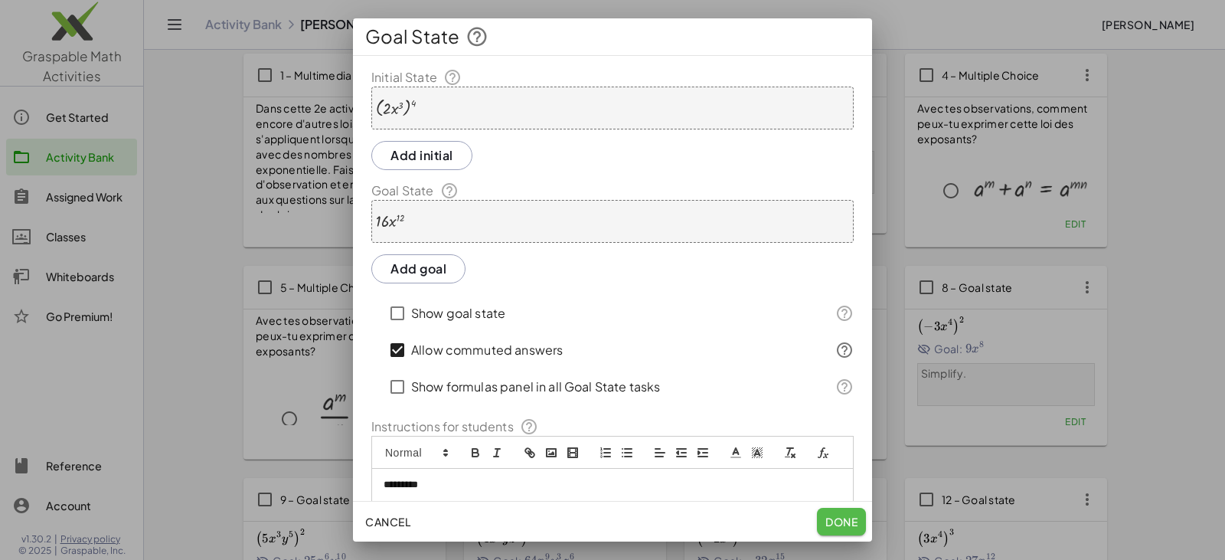
click at [835, 519] on span "Done" at bounding box center [842, 522] width 32 height 14
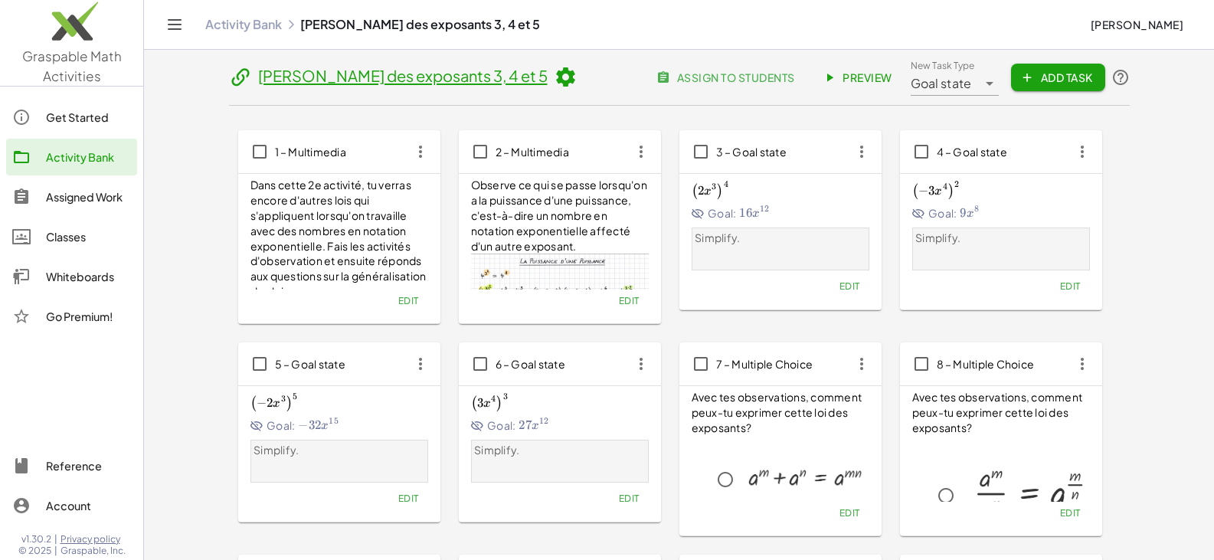
click at [845, 283] on span "Edit" at bounding box center [849, 285] width 21 height 11
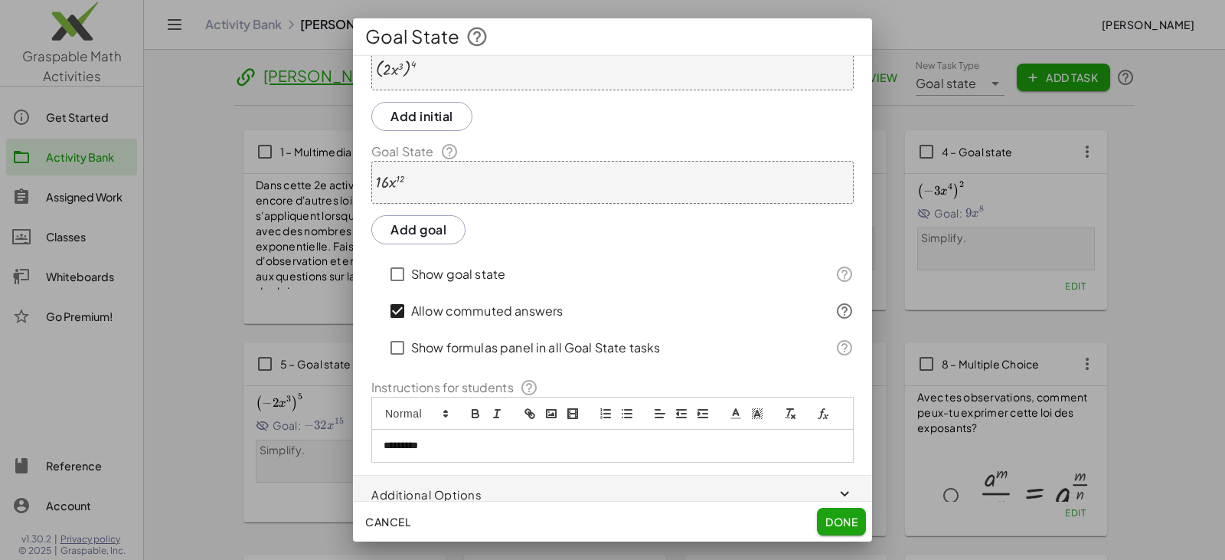
scroll to position [70, 0]
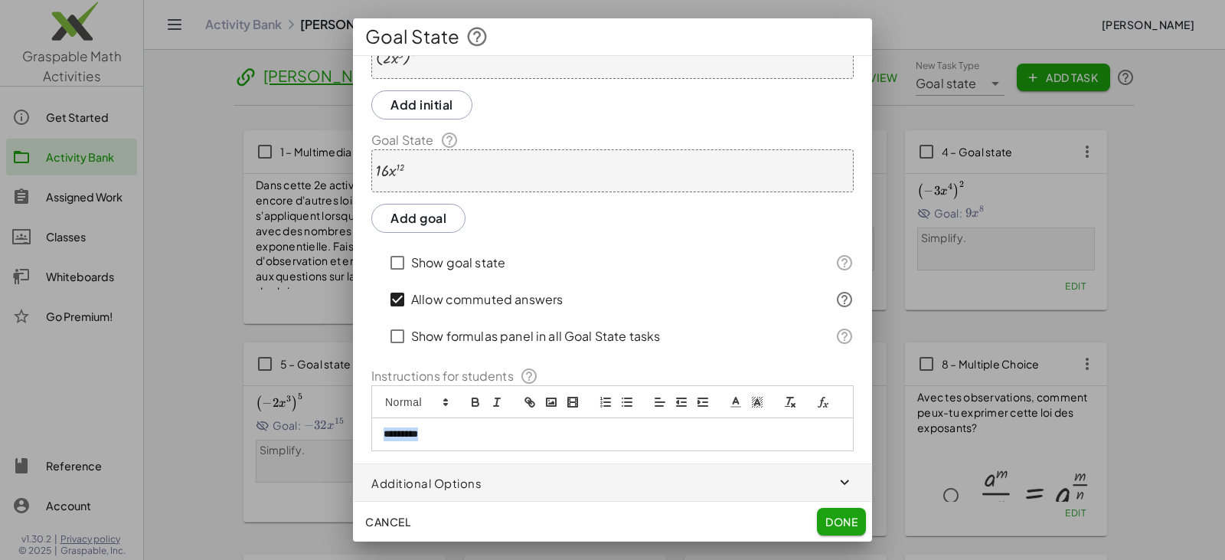
drag, startPoint x: 482, startPoint y: 436, endPoint x: 315, endPoint y: 433, distance: 167.7
click at [312, 433] on div "Goal State Initial State ( · 2 · x 3 ) 4 Add initial Goal State · 16 · x 12 Add…" at bounding box center [612, 280] width 1225 height 560
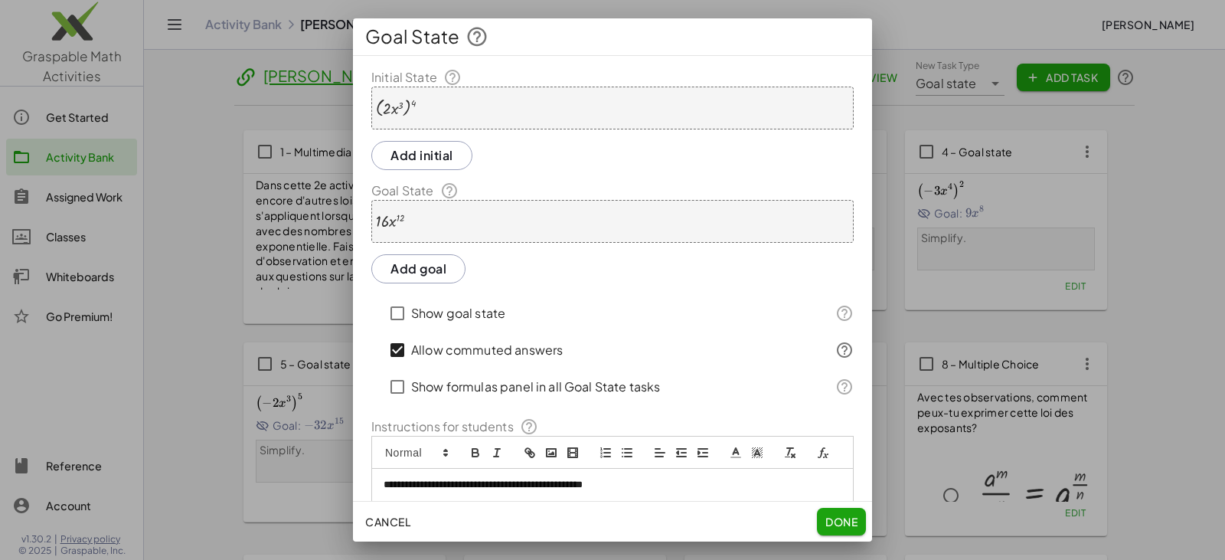
click at [393, 221] on div at bounding box center [390, 221] width 28 height 17
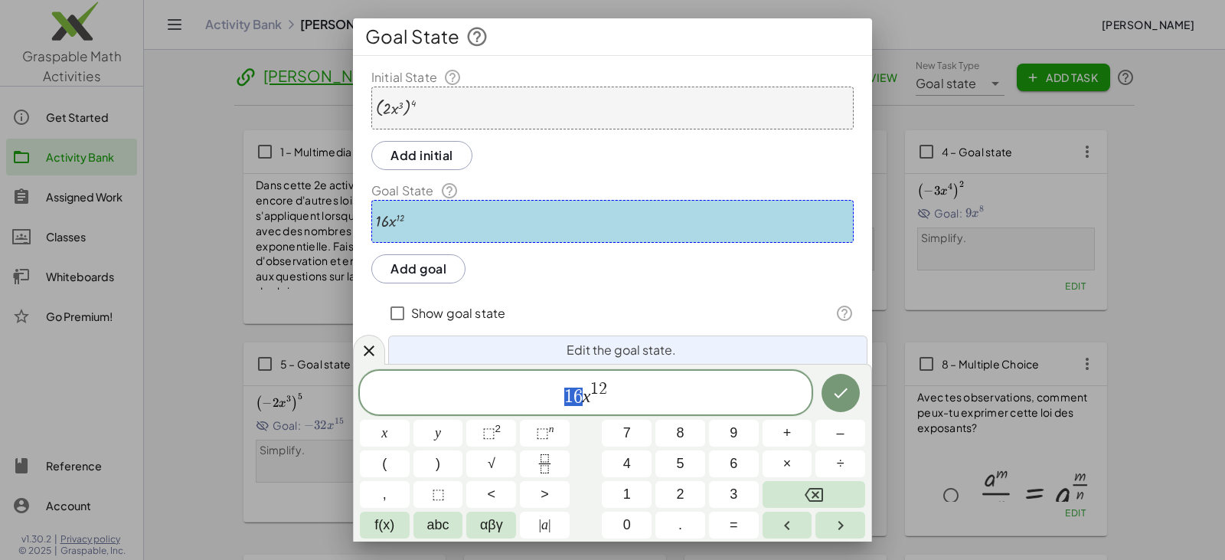
drag, startPoint x: 564, startPoint y: 394, endPoint x: 580, endPoint y: 398, distance: 17.5
click at [832, 392] on icon "Done" at bounding box center [841, 393] width 18 height 18
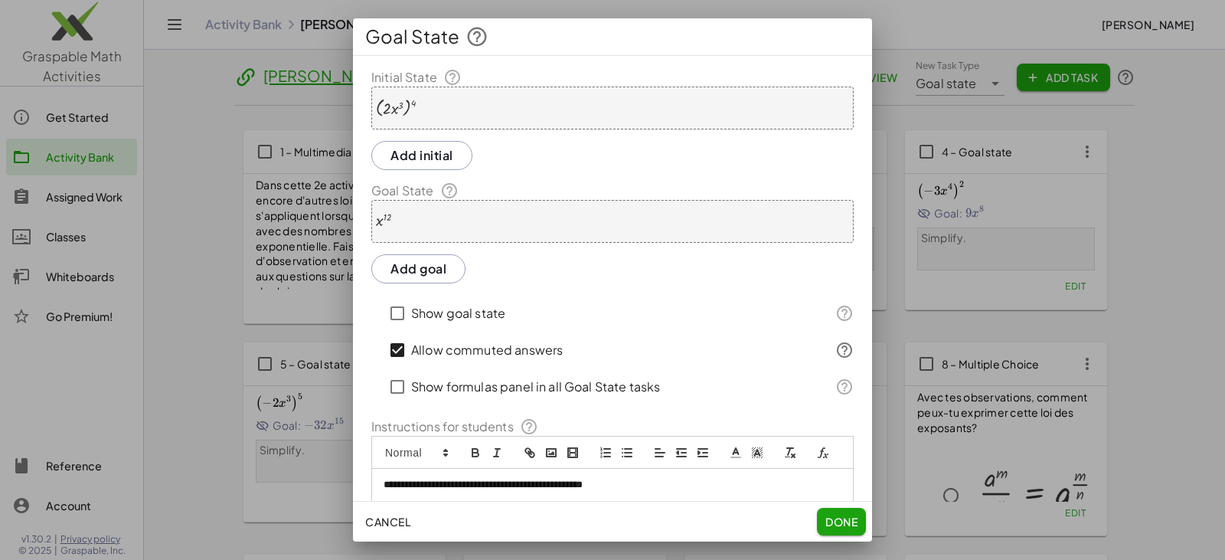
click at [390, 109] on div at bounding box center [396, 108] width 40 height 19
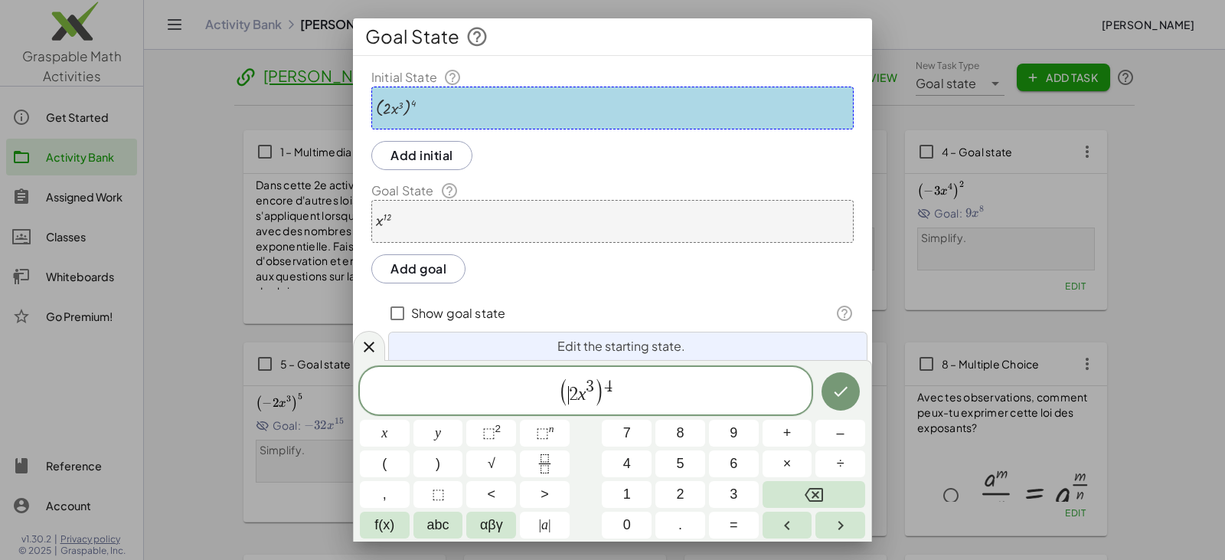
click at [577, 396] on span "​ 2 x 3" at bounding box center [582, 391] width 26 height 25
click at [849, 399] on icon "Done" at bounding box center [841, 391] width 18 height 18
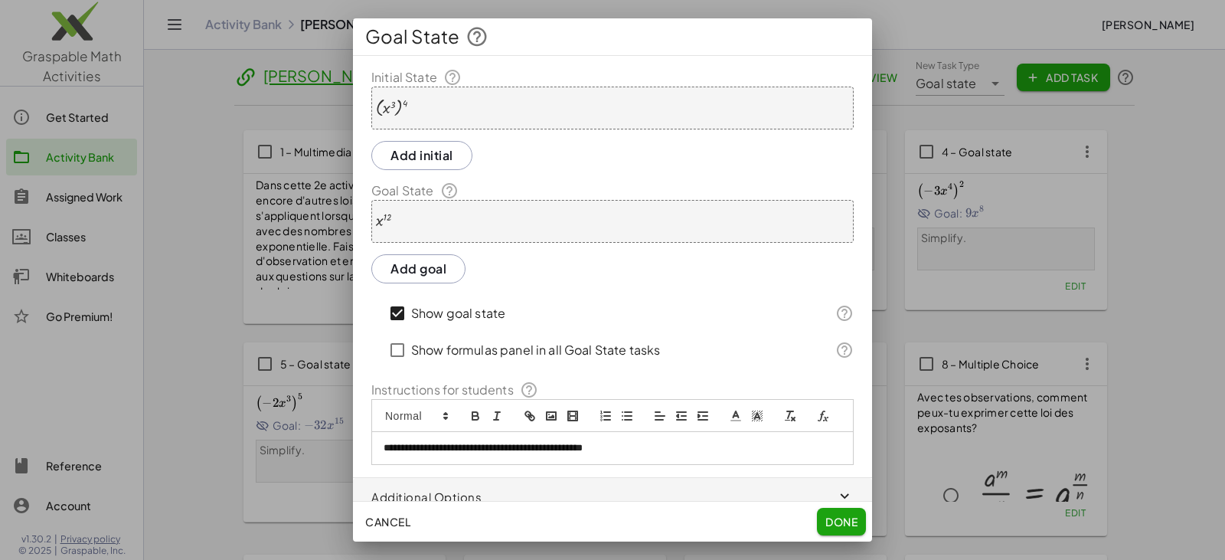
click at [845, 518] on span "Done" at bounding box center [842, 522] width 32 height 14
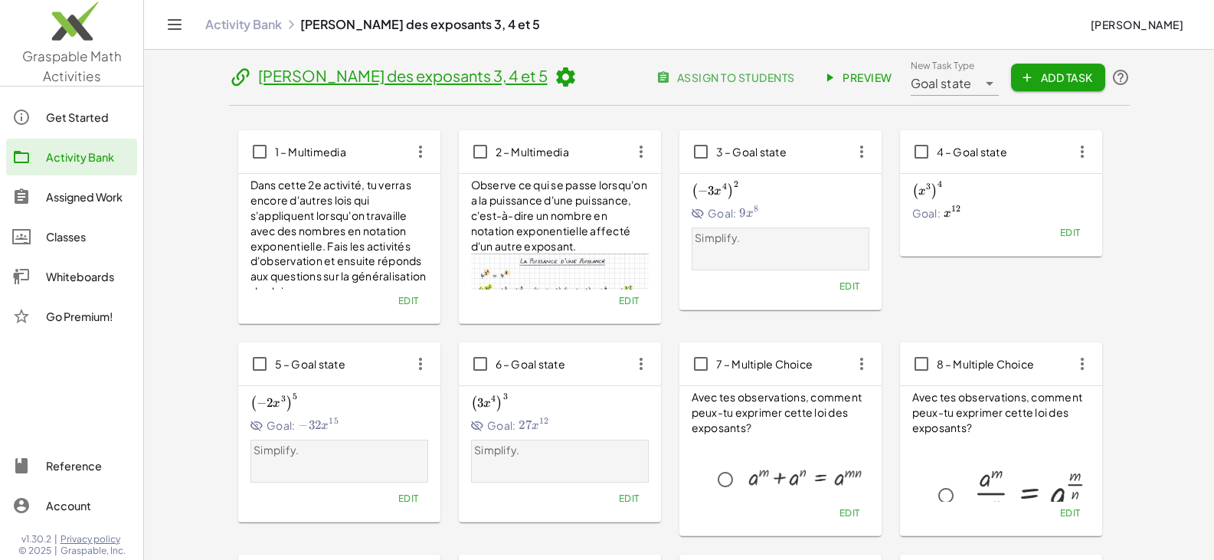
click at [1074, 234] on span "Edit" at bounding box center [1069, 232] width 21 height 11
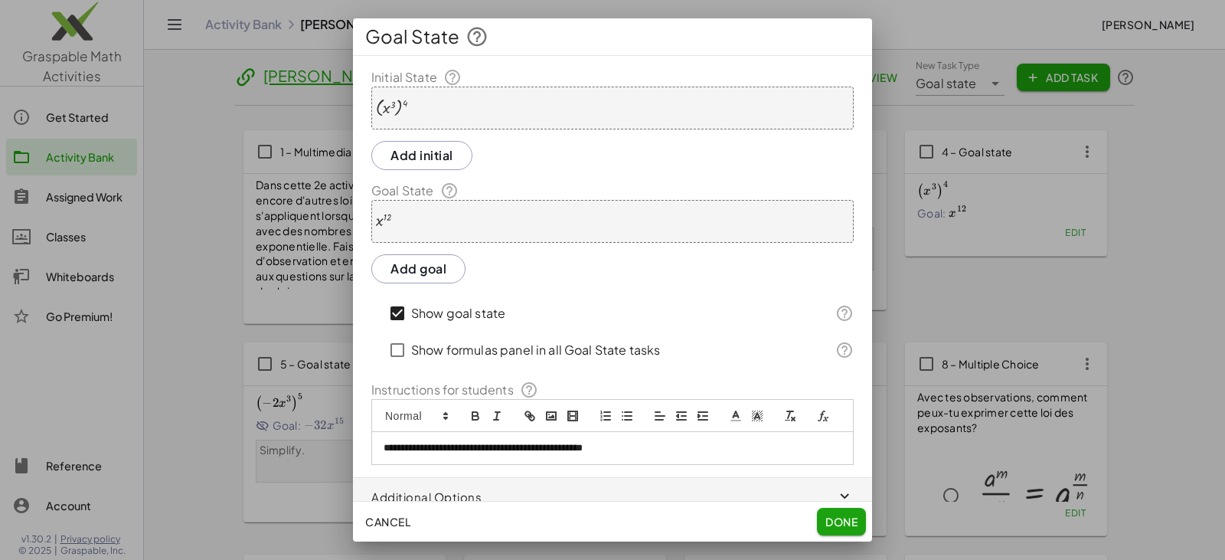
click at [616, 455] on p "**********" at bounding box center [607, 448] width 446 height 14
copy p "**********"
click at [851, 514] on button "Done" at bounding box center [841, 522] width 49 height 28
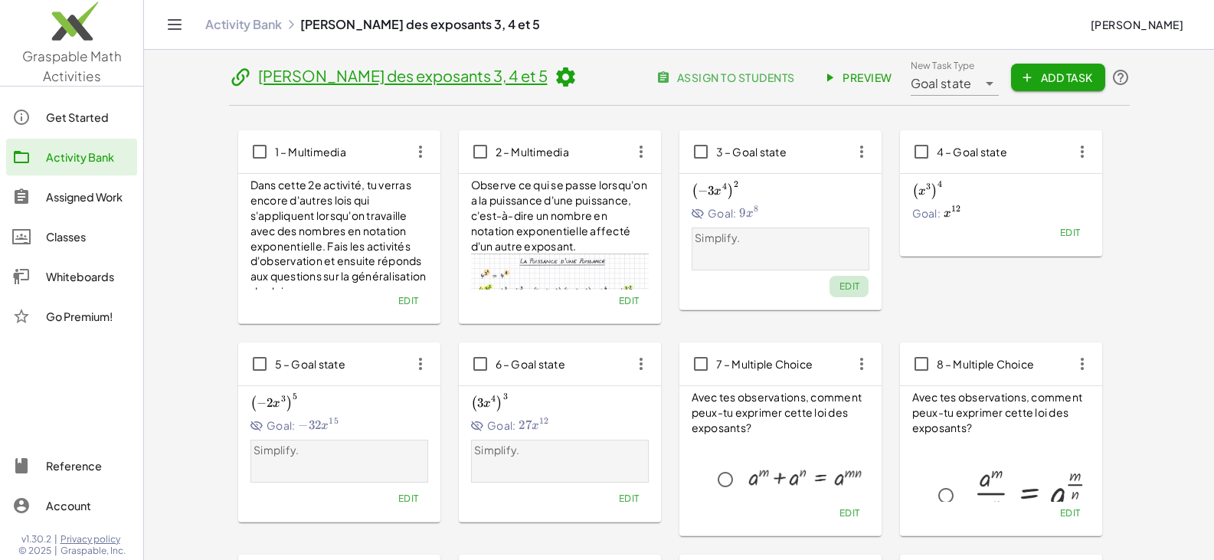
click at [849, 287] on span "Edit" at bounding box center [849, 285] width 21 height 11
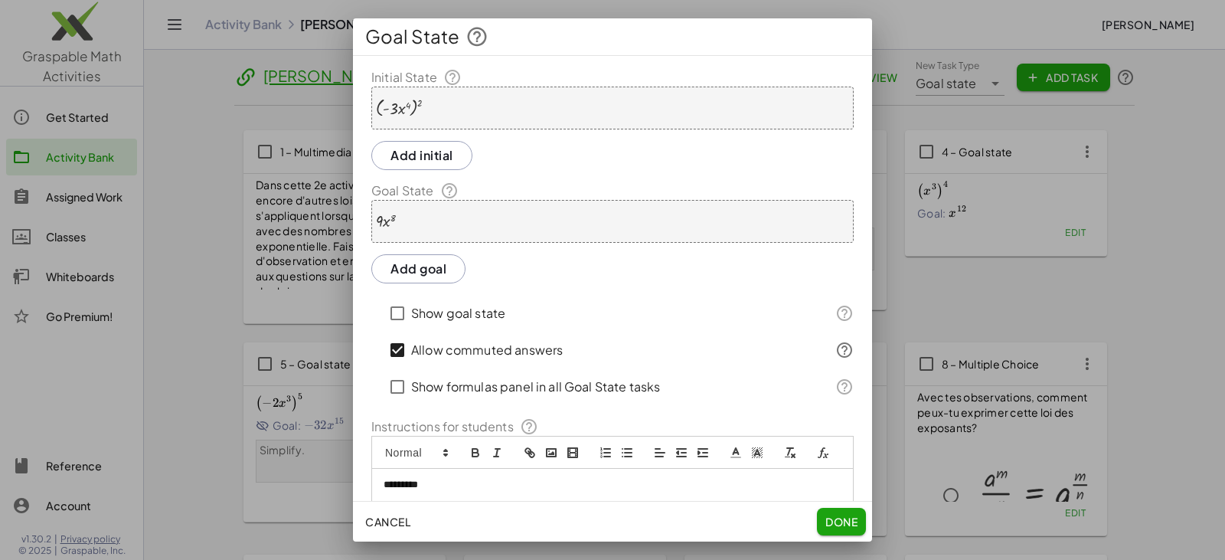
scroll to position [70, 0]
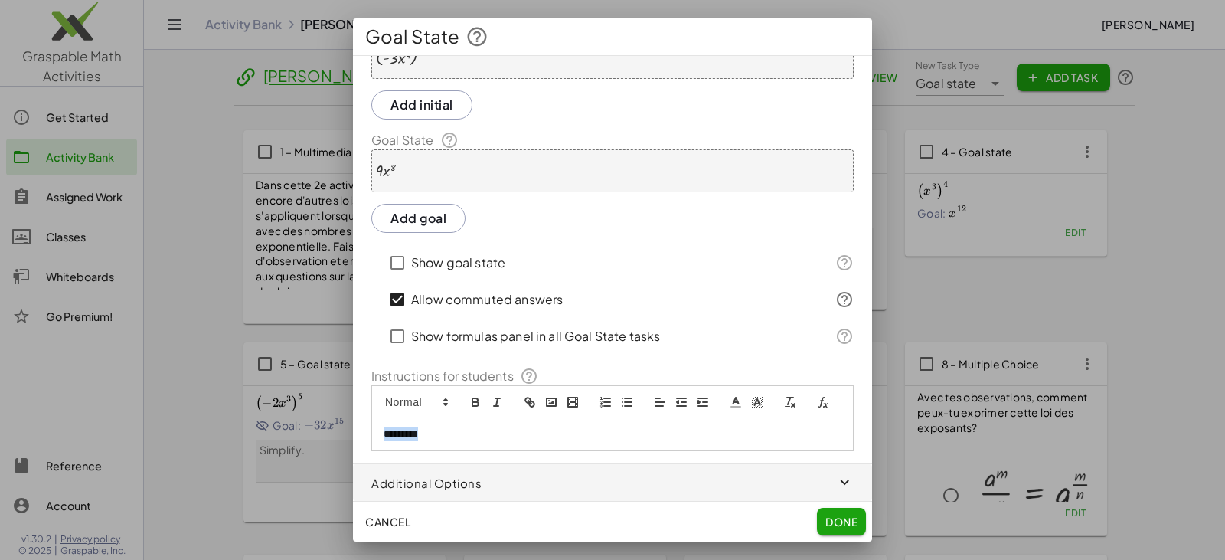
drag, startPoint x: 470, startPoint y: 436, endPoint x: 352, endPoint y: 435, distance: 117.9
click at [352, 435] on div "Goal State Initial State ( · - 3 · x 4 ) 2 Add initial Goal State · 9 · x 8 Add…" at bounding box center [612, 280] width 1225 height 560
click at [820, 514] on button "Done" at bounding box center [841, 522] width 49 height 28
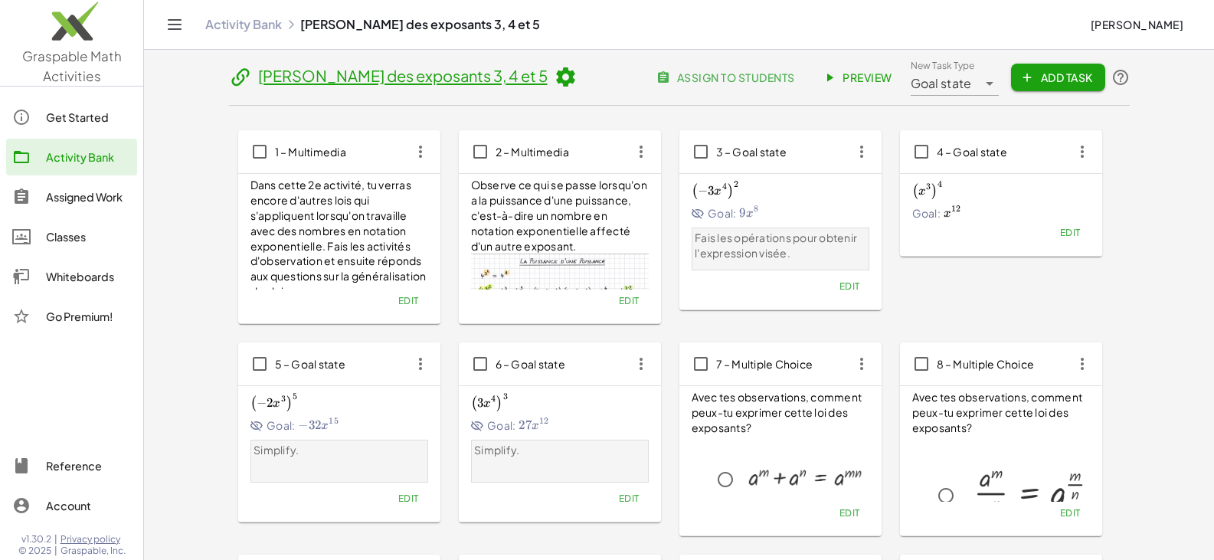
click at [417, 499] on span "Edit" at bounding box center [407, 497] width 21 height 11
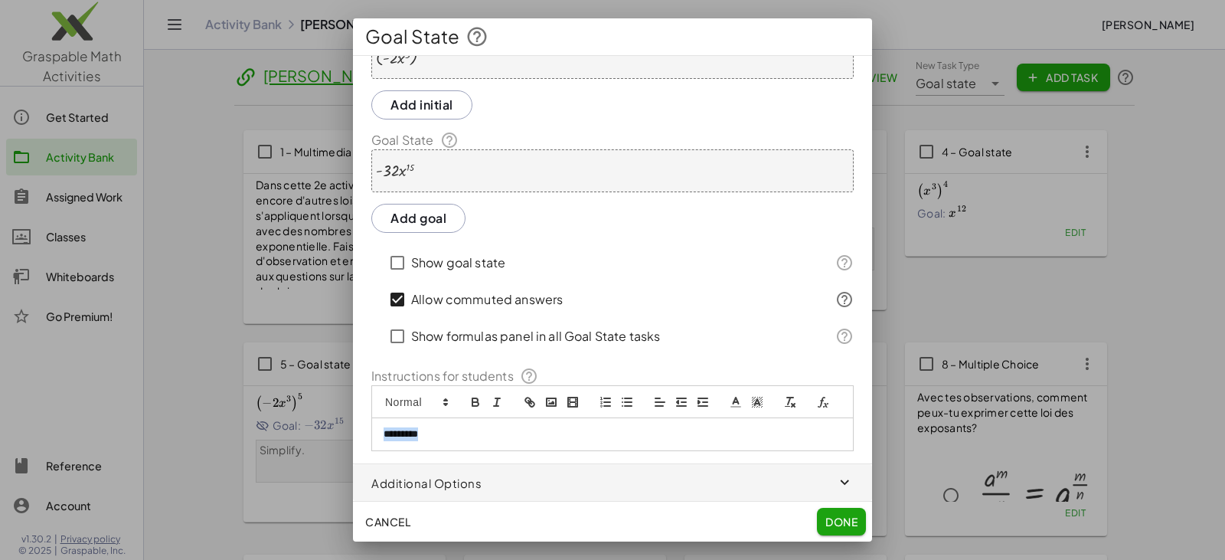
drag, startPoint x: 458, startPoint y: 440, endPoint x: 316, endPoint y: 429, distance: 142.9
click at [316, 429] on div "Goal State Initial State ( · - 2 · x 3 ) 5 Add initial Goal State · - 32 · x 15…" at bounding box center [612, 280] width 1225 height 560
click at [845, 512] on button "Done" at bounding box center [841, 522] width 49 height 28
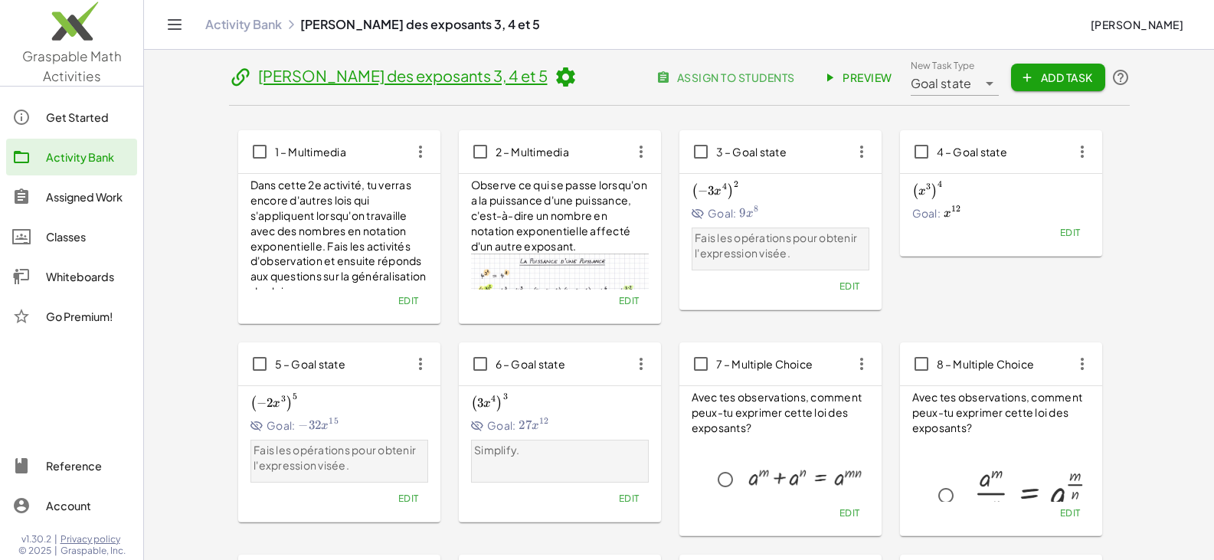
click at [505, 456] on p "Simplify." at bounding box center [559, 450] width 171 height 15
click at [629, 500] on span "Edit" at bounding box center [628, 497] width 21 height 11
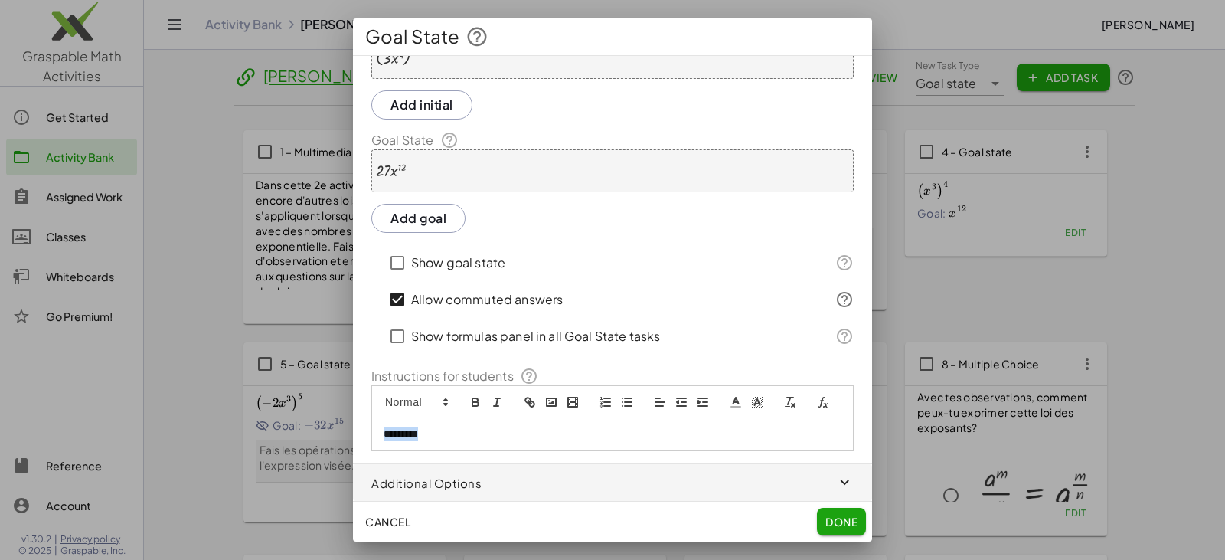
drag, startPoint x: 482, startPoint y: 437, endPoint x: 372, endPoint y: 425, distance: 111.0
click at [374, 426] on div "*********" at bounding box center [612, 434] width 481 height 32
click at [826, 521] on span "Done" at bounding box center [842, 522] width 32 height 14
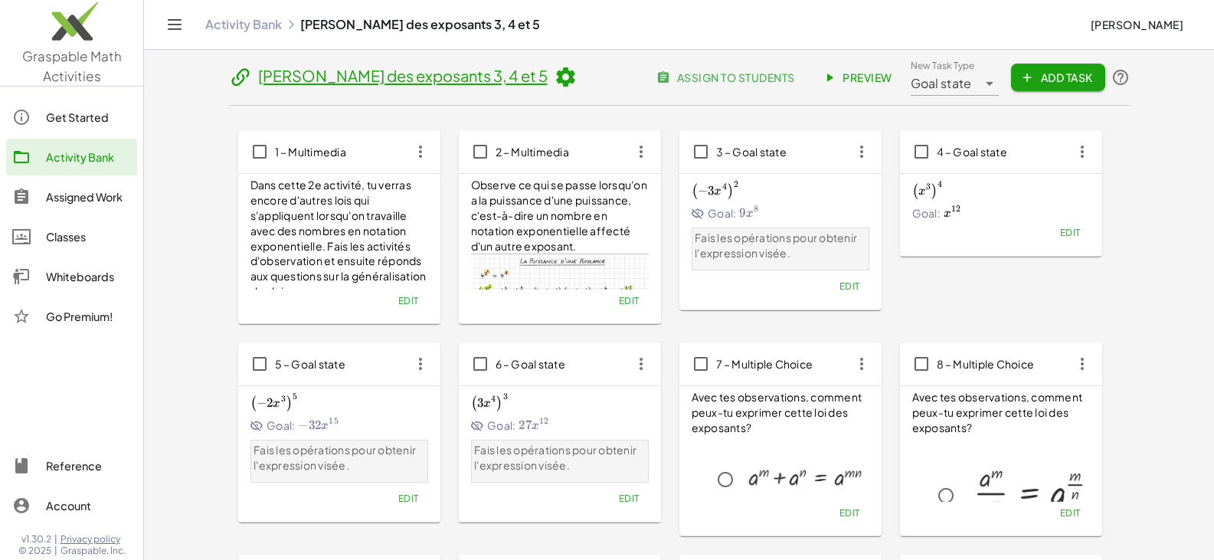
click at [850, 285] on span "Edit" at bounding box center [849, 285] width 21 height 11
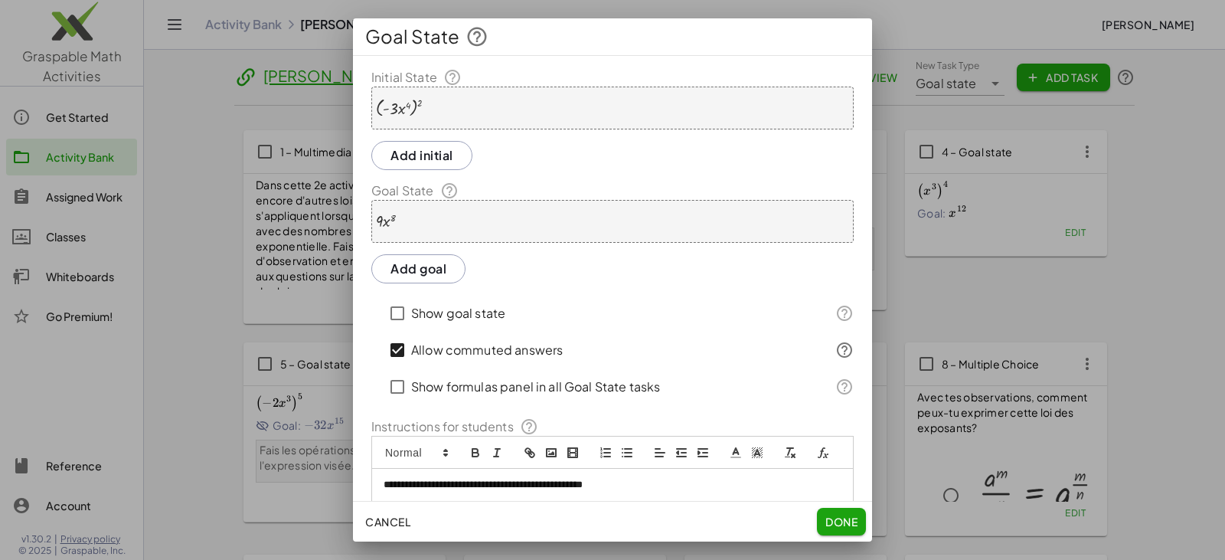
click at [393, 106] on div at bounding box center [399, 108] width 47 height 19
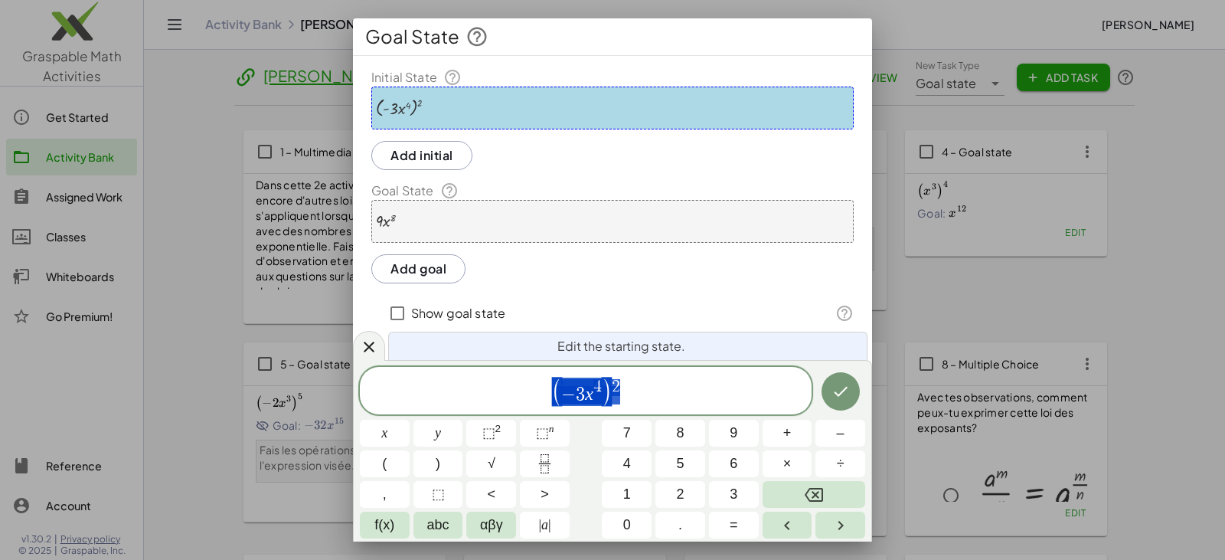
click at [587, 410] on div "( − 3 x 4 ) 2" at bounding box center [586, 390] width 452 height 47
click at [576, 393] on span "3" at bounding box center [580, 395] width 9 height 18
click at [587, 396] on span "4" at bounding box center [590, 387] width 8 height 17
click at [554, 436] on button "⬚ n" at bounding box center [545, 433] width 50 height 27
click at [843, 391] on icon "Done" at bounding box center [841, 391] width 14 height 10
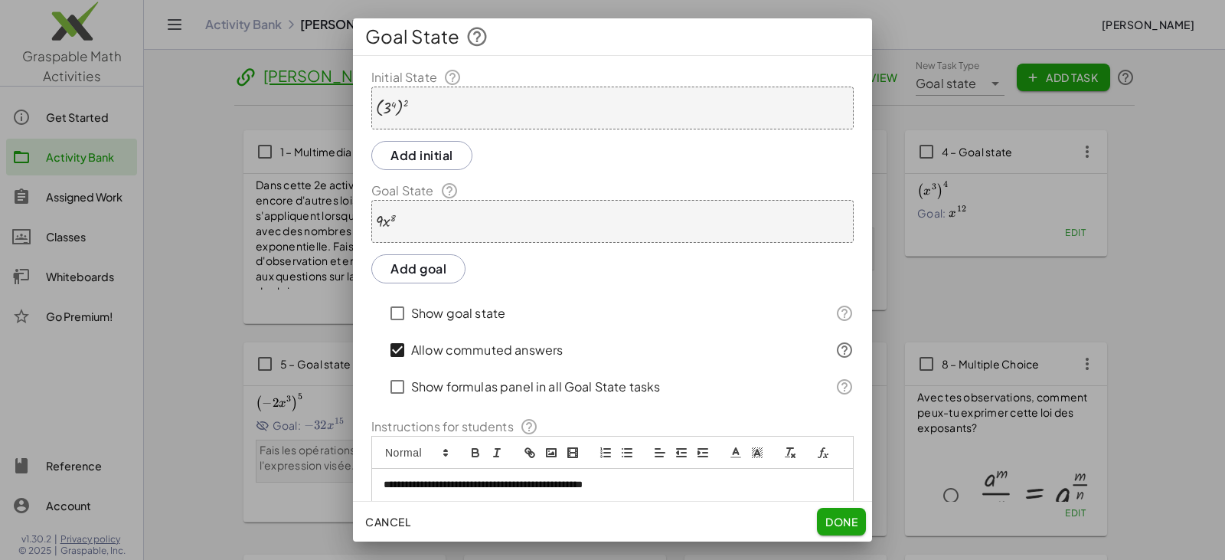
click at [473, 220] on div "· 9 · x 8" at bounding box center [612, 221] width 482 height 43
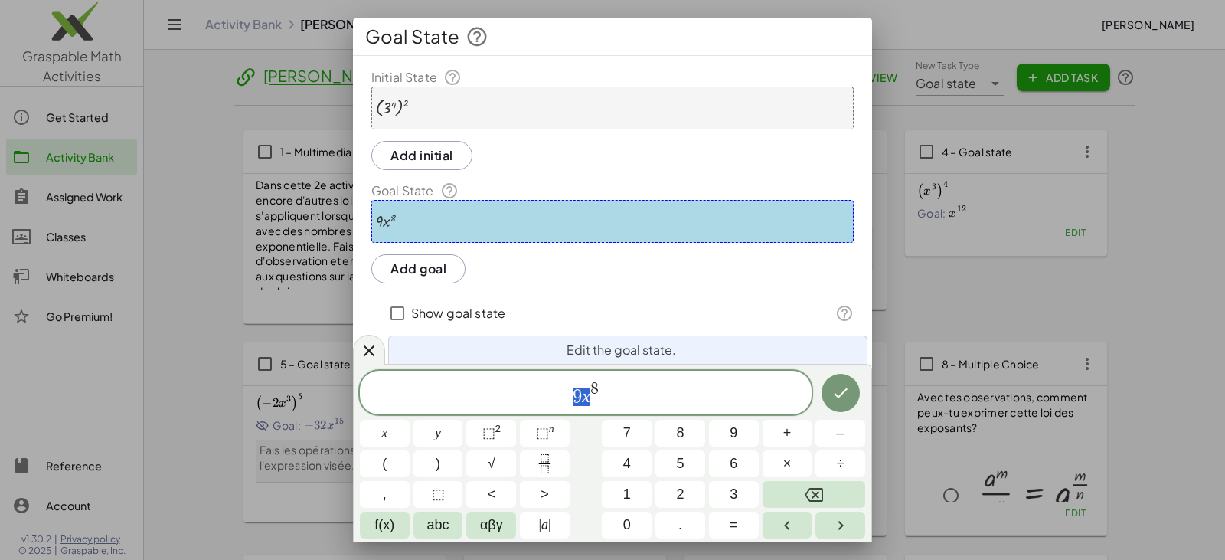
drag, startPoint x: 574, startPoint y: 393, endPoint x: 590, endPoint y: 396, distance: 16.4
click at [842, 396] on icon "Done" at bounding box center [841, 393] width 18 height 18
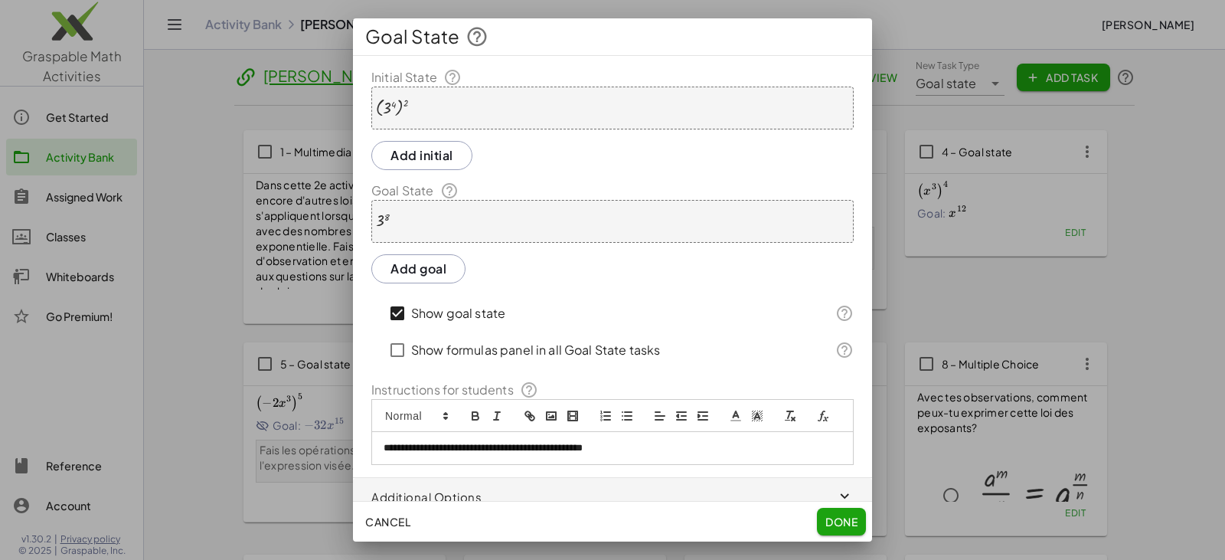
click at [831, 515] on span "Done" at bounding box center [842, 522] width 32 height 14
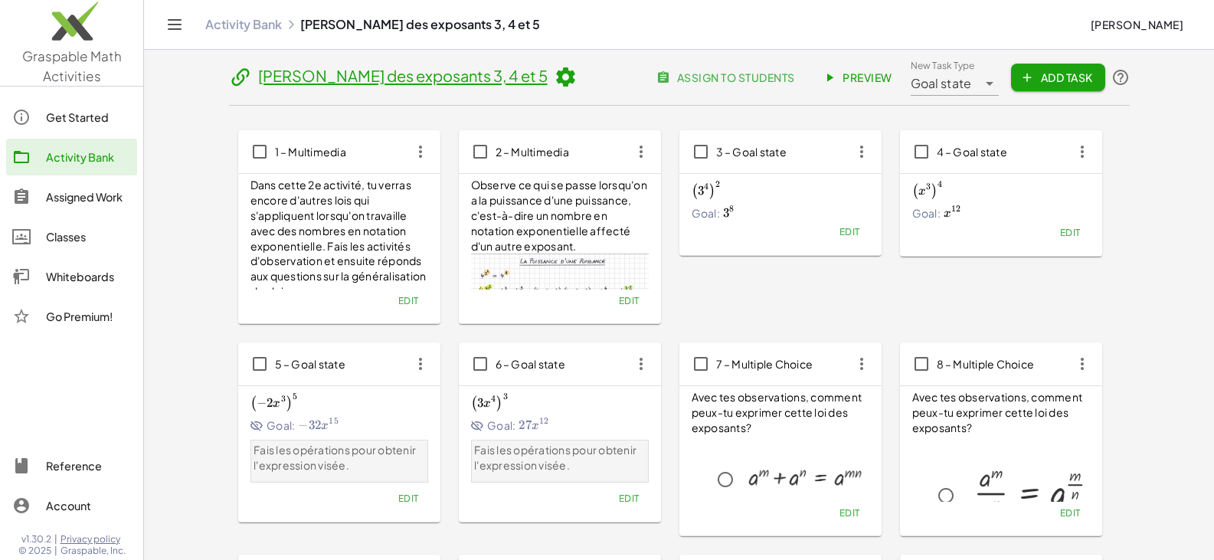
click at [412, 501] on span "Edit" at bounding box center [407, 497] width 21 height 11
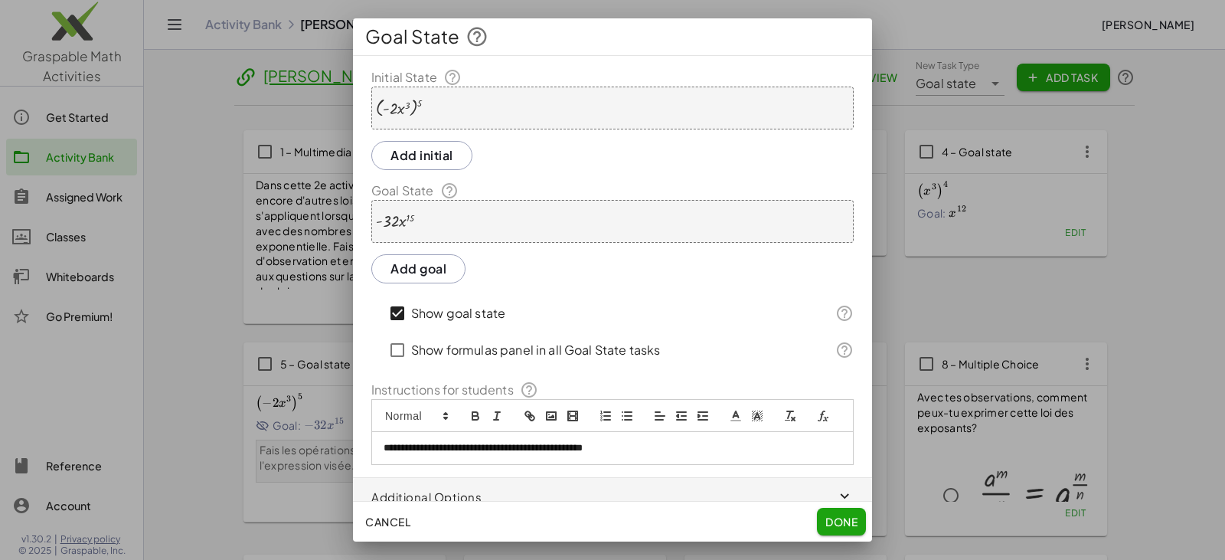
click at [832, 512] on button "Done" at bounding box center [841, 522] width 49 height 28
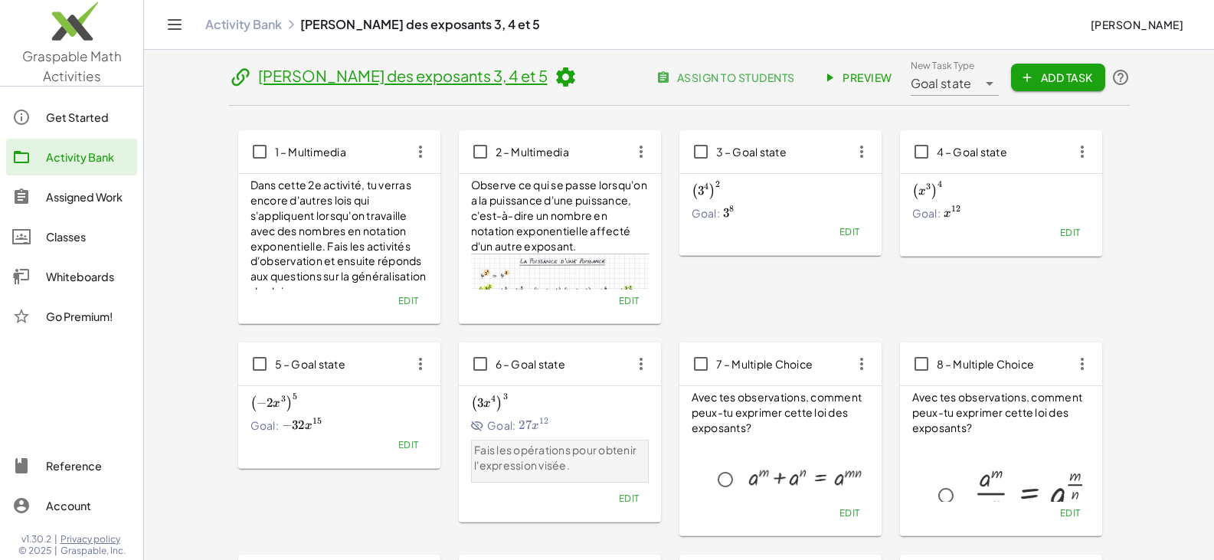
click at [632, 499] on span "Edit" at bounding box center [628, 497] width 21 height 11
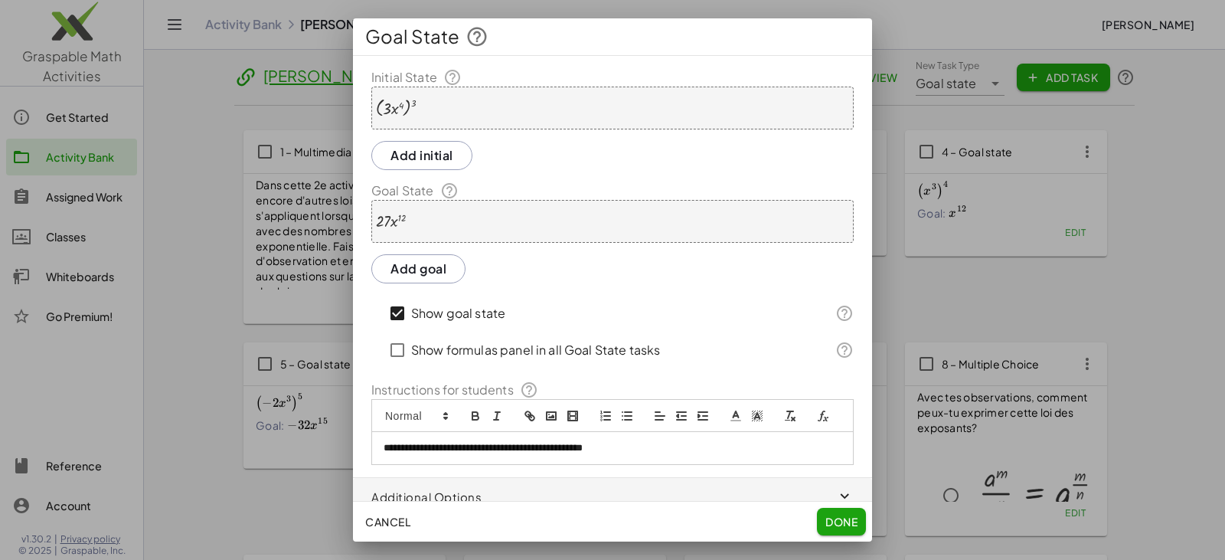
click at [845, 525] on span "Done" at bounding box center [842, 522] width 32 height 14
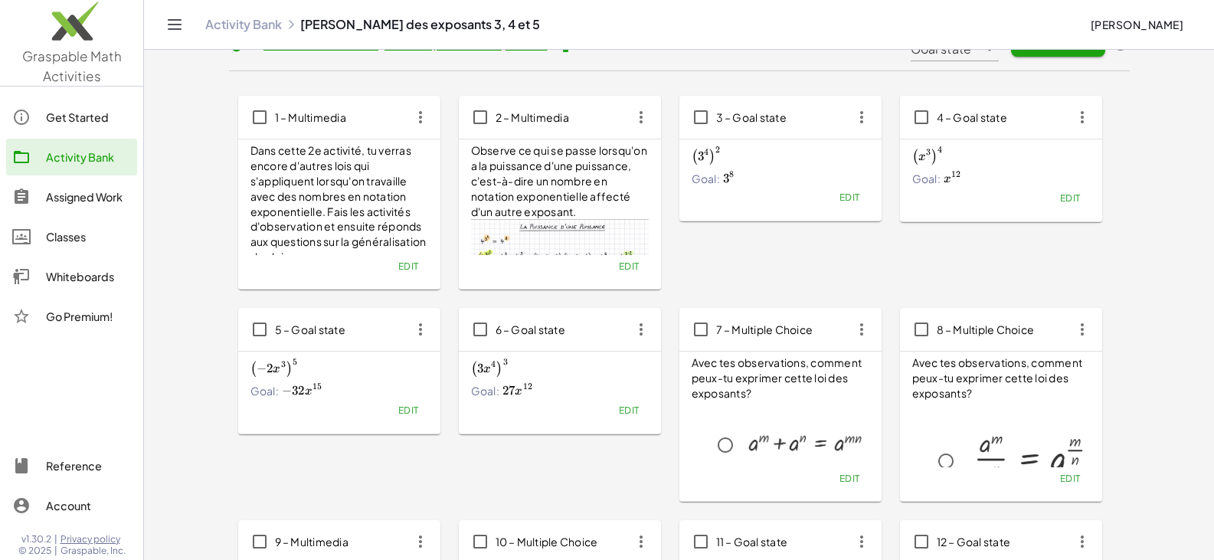
scroll to position [0, 0]
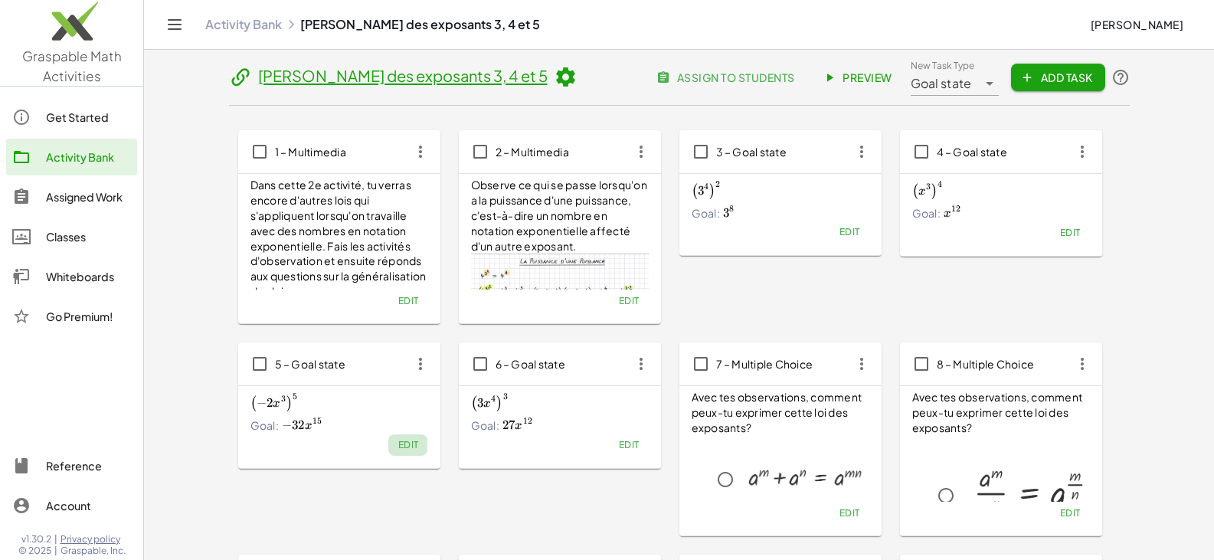
click at [410, 450] on span "Edit" at bounding box center [407, 444] width 21 height 11
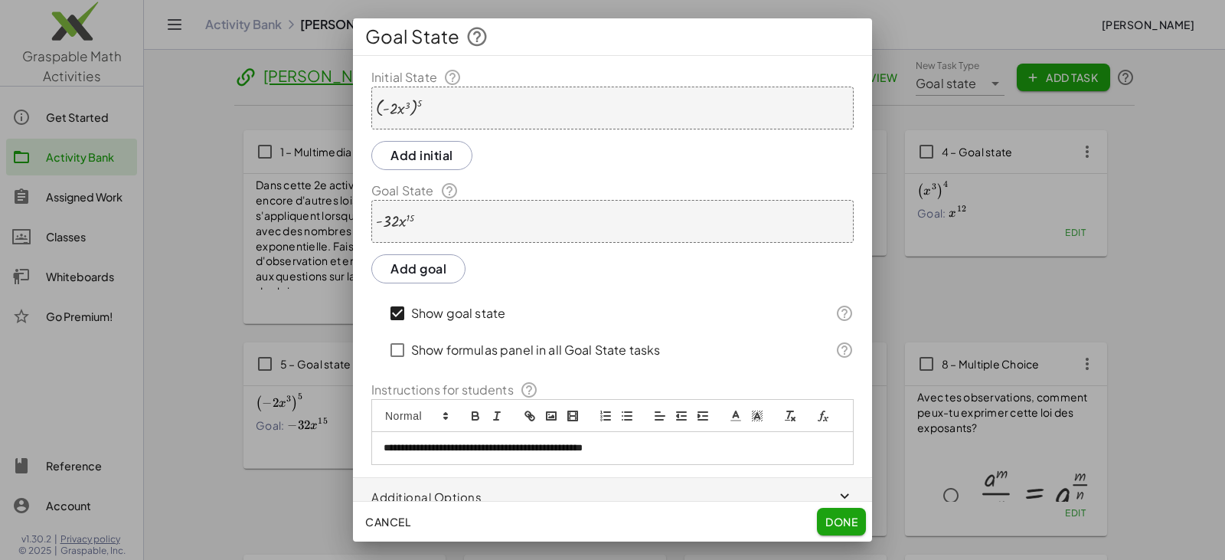
click at [517, 102] on div "( · - 2 · x 3 ) 5" at bounding box center [612, 108] width 482 height 43
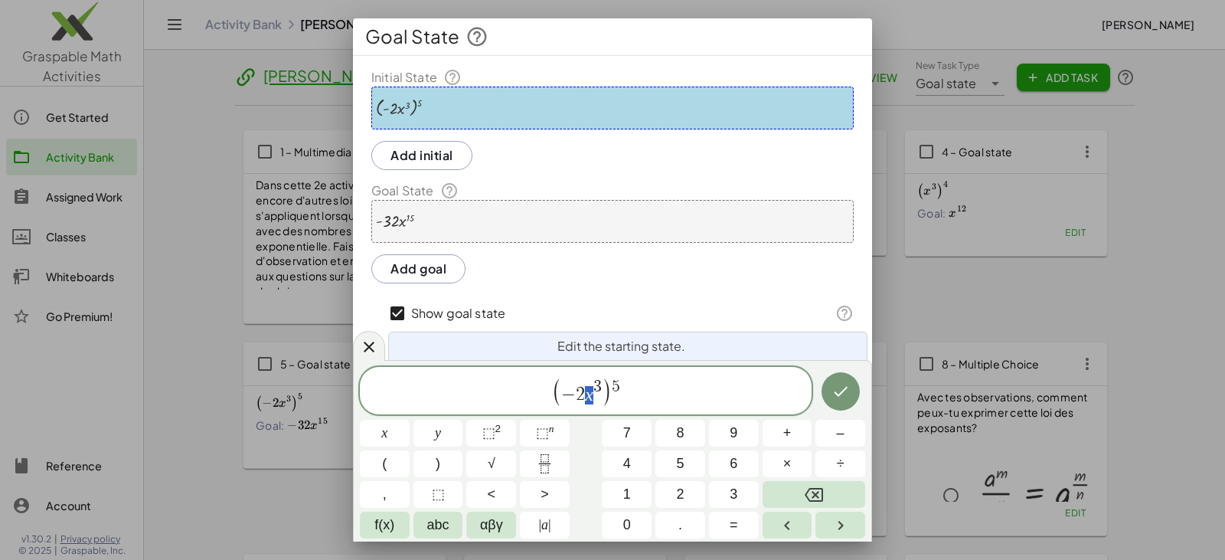
drag, startPoint x: 584, startPoint y: 394, endPoint x: 593, endPoint y: 396, distance: 8.6
click at [593, 396] on span "− 2 x 3" at bounding box center [581, 391] width 41 height 25
click at [848, 394] on icon "Done" at bounding box center [841, 391] width 18 height 18
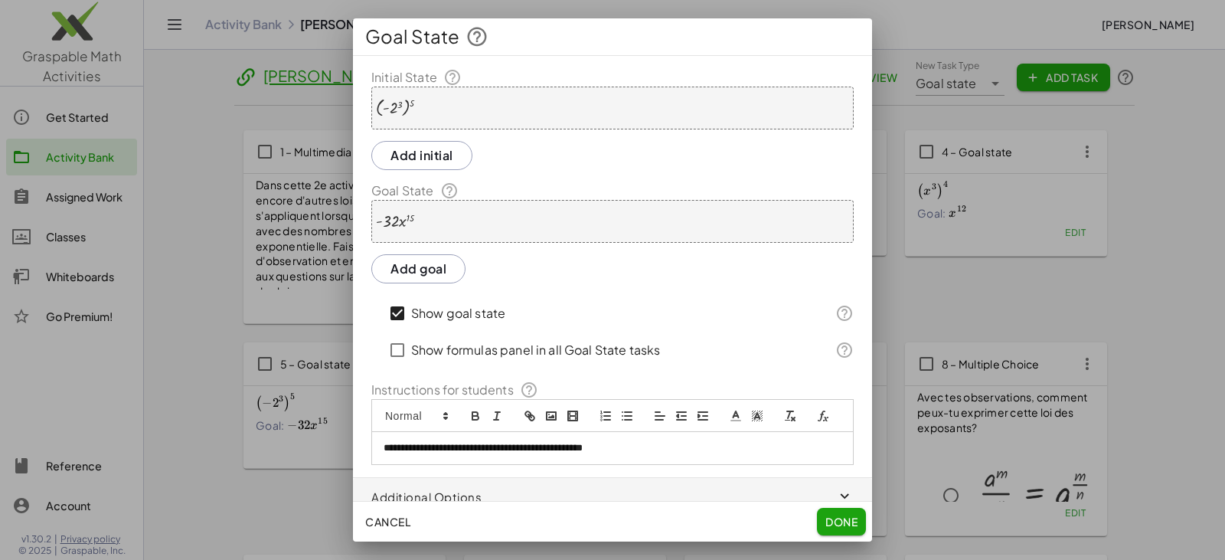
click at [503, 224] on div "· - 32 · x 15" at bounding box center [612, 221] width 482 height 43
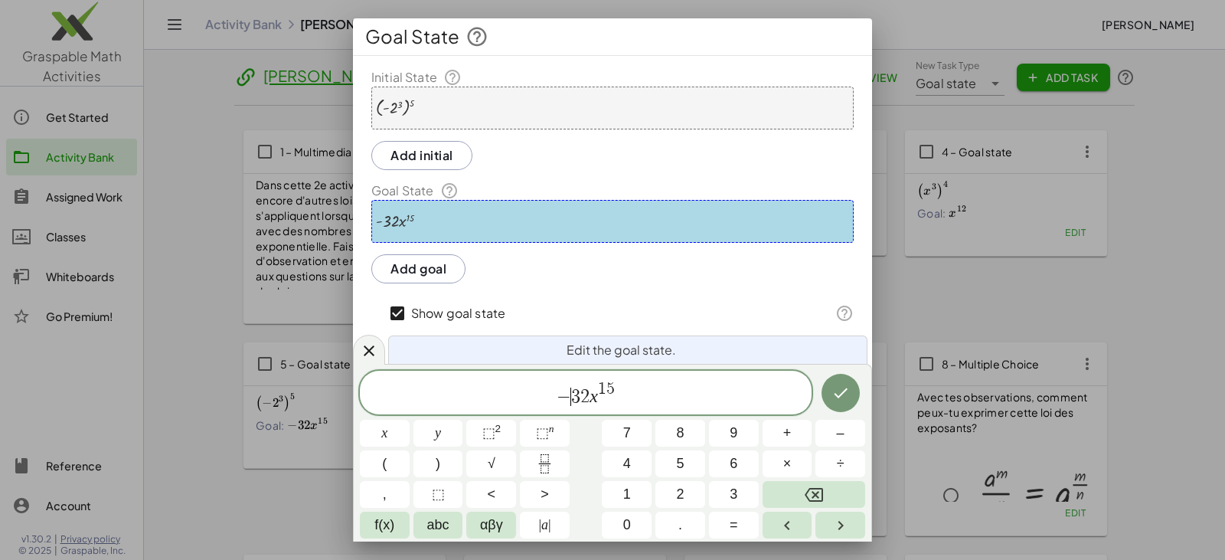
click at [574, 387] on span "− ​ 3 2 x 1 5" at bounding box center [586, 394] width 452 height 28
click at [842, 393] on icon "Done" at bounding box center [841, 393] width 18 height 18
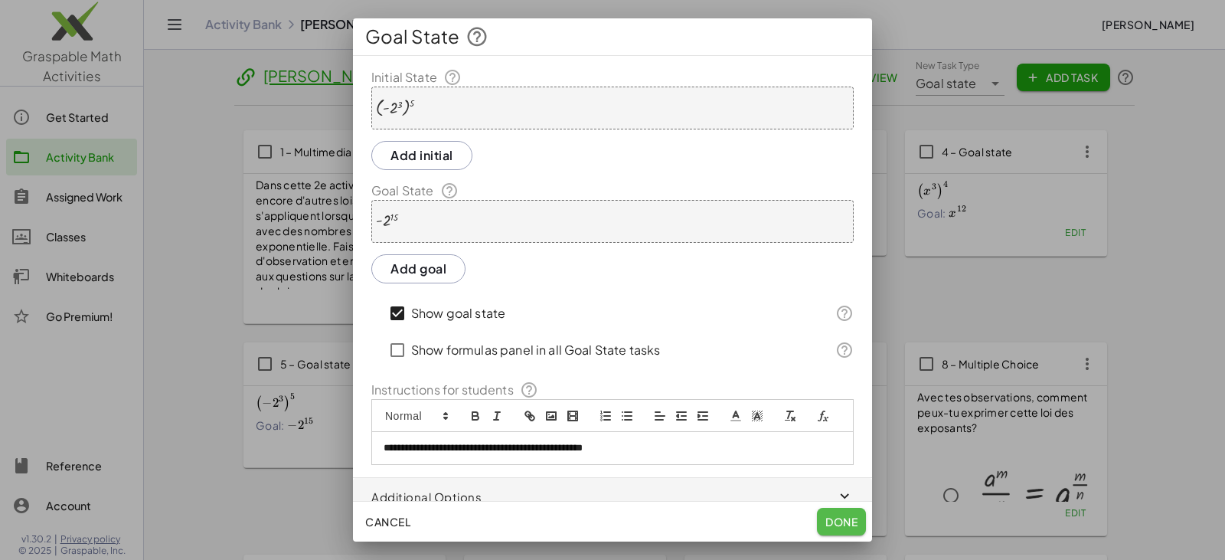
click at [833, 522] on span "Done" at bounding box center [842, 522] width 32 height 14
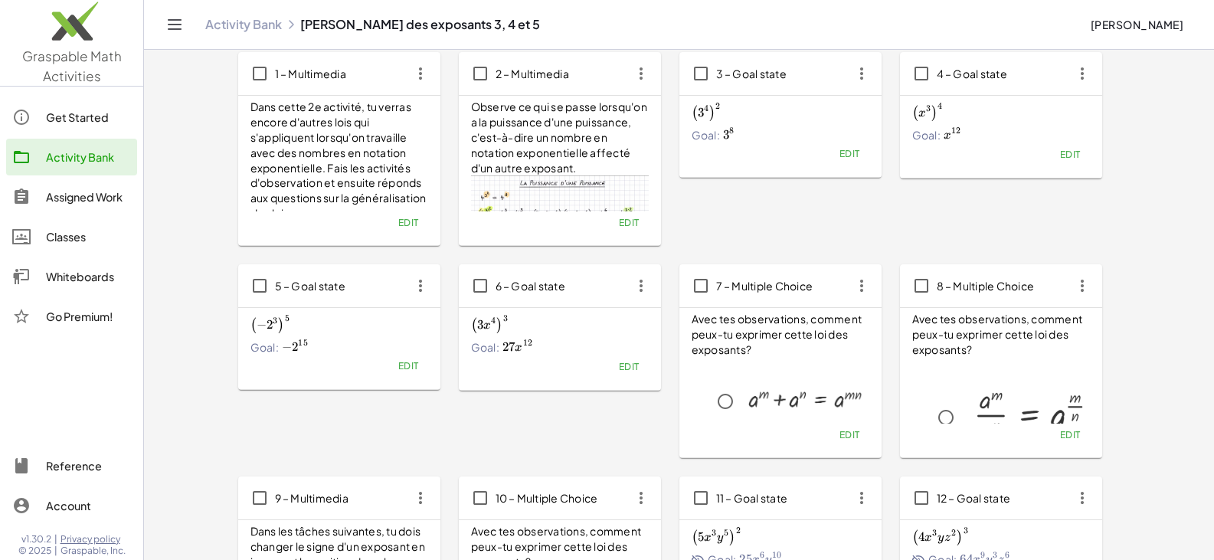
scroll to position [77, 0]
click at [619, 365] on span "Edit" at bounding box center [628, 367] width 21 height 11
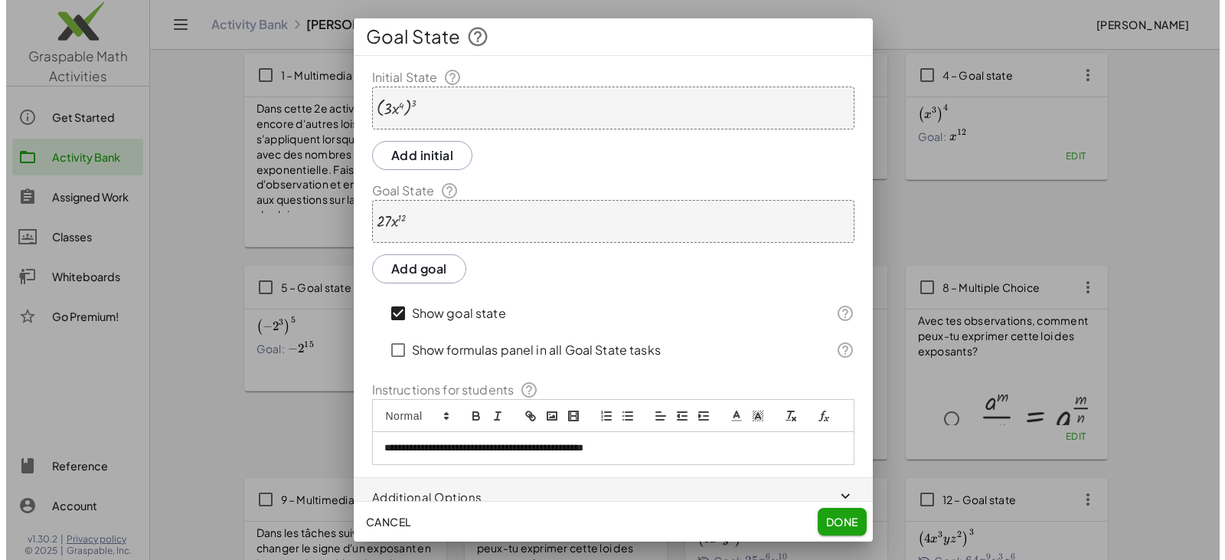
scroll to position [0, 0]
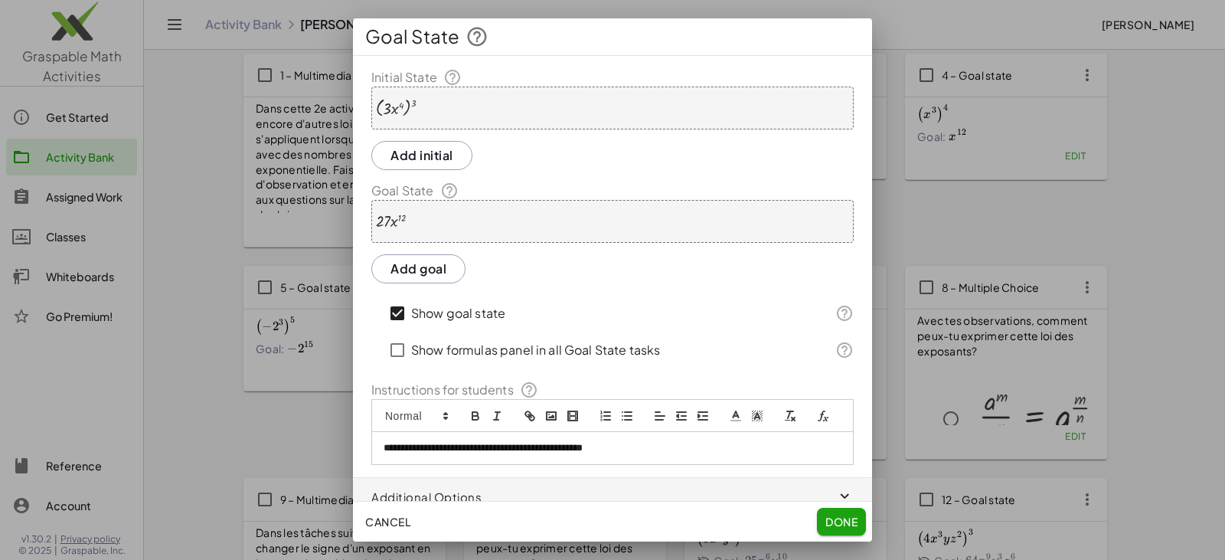
click at [416, 116] on div at bounding box center [396, 108] width 40 height 19
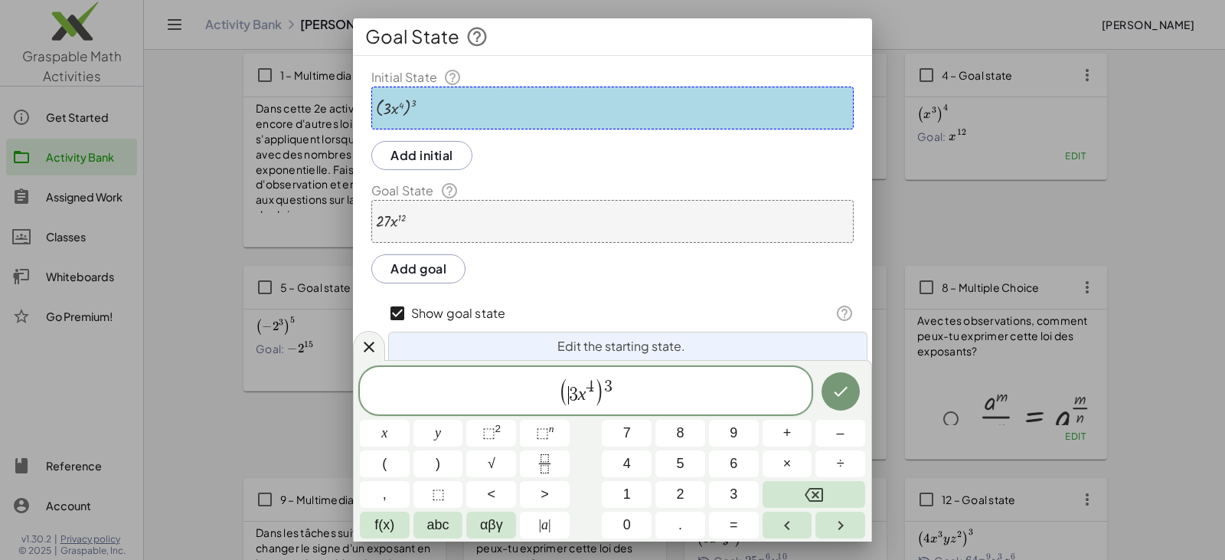
click at [568, 395] on span "( ​ 3 x 4 )" at bounding box center [581, 392] width 45 height 28
drag, startPoint x: 588, startPoint y: 381, endPoint x: 599, endPoint y: 381, distance: 10.7
drag, startPoint x: 585, startPoint y: 398, endPoint x: 592, endPoint y: 404, distance: 8.7
click at [597, 400] on span "− x 3" at bounding box center [582, 395] width 32 height 18
click at [556, 428] on button "⬚ n" at bounding box center [545, 433] width 50 height 27
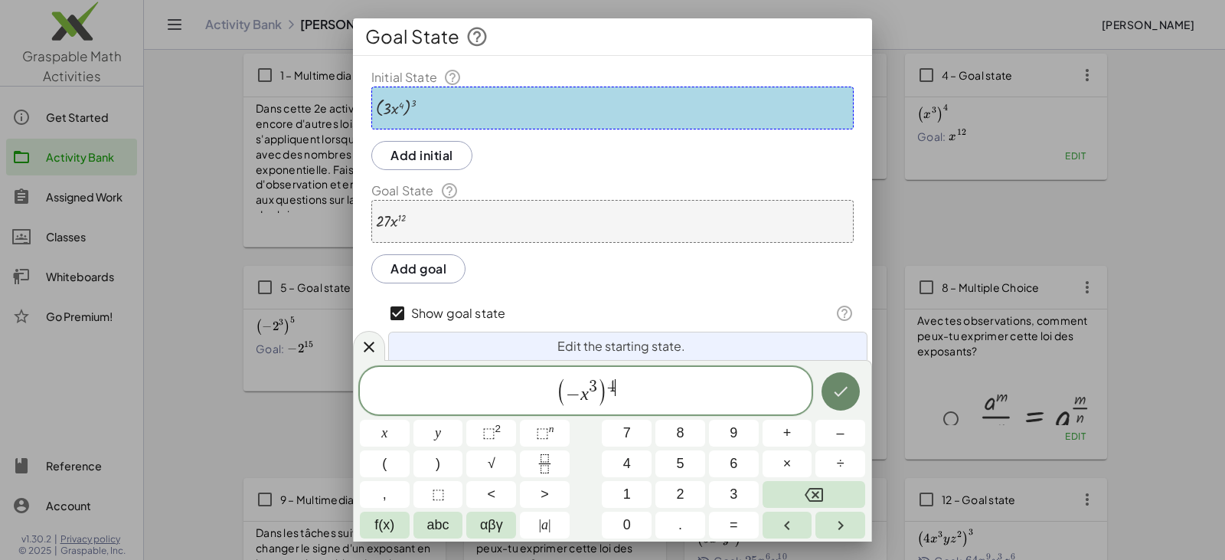
click at [845, 391] on icon "Done" at bounding box center [841, 391] width 18 height 18
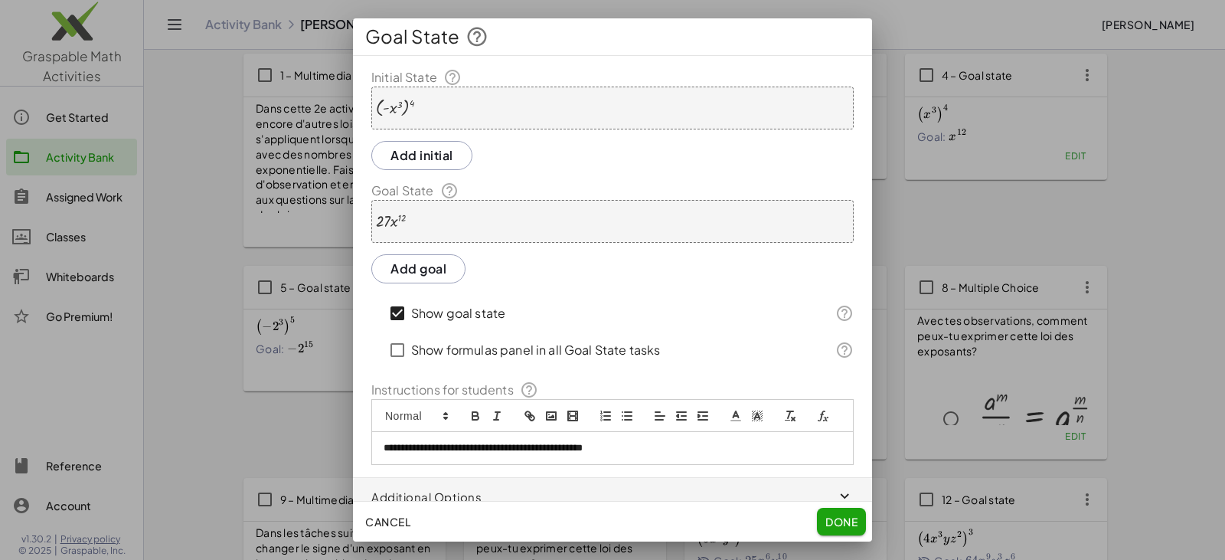
click at [394, 217] on div at bounding box center [391, 221] width 30 height 17
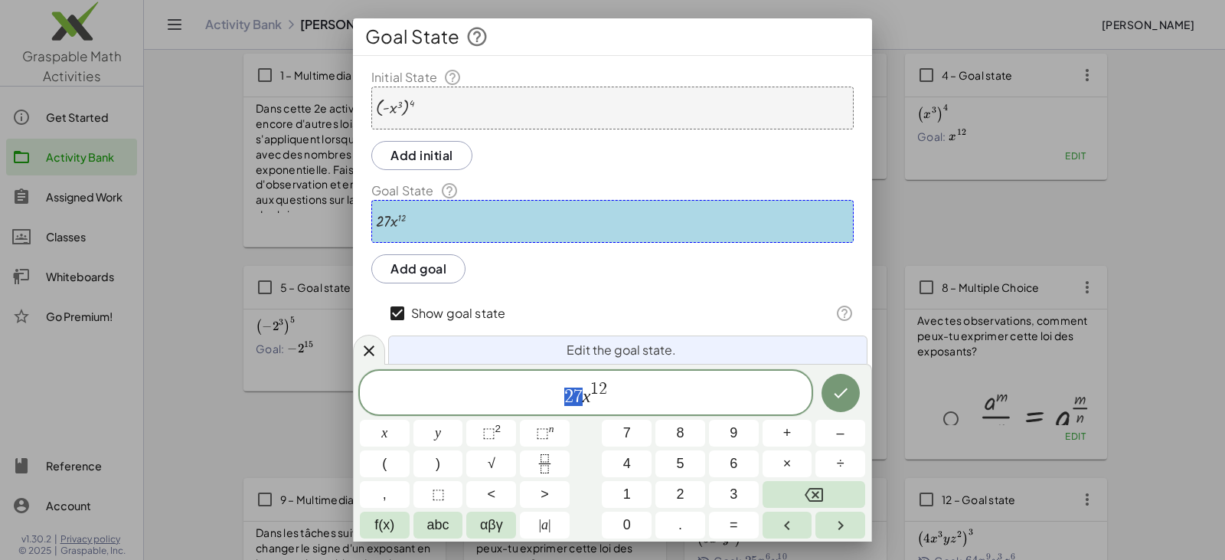
drag, startPoint x: 565, startPoint y: 397, endPoint x: 580, endPoint y: 398, distance: 14.6
click at [849, 393] on icon "Done" at bounding box center [841, 393] width 18 height 18
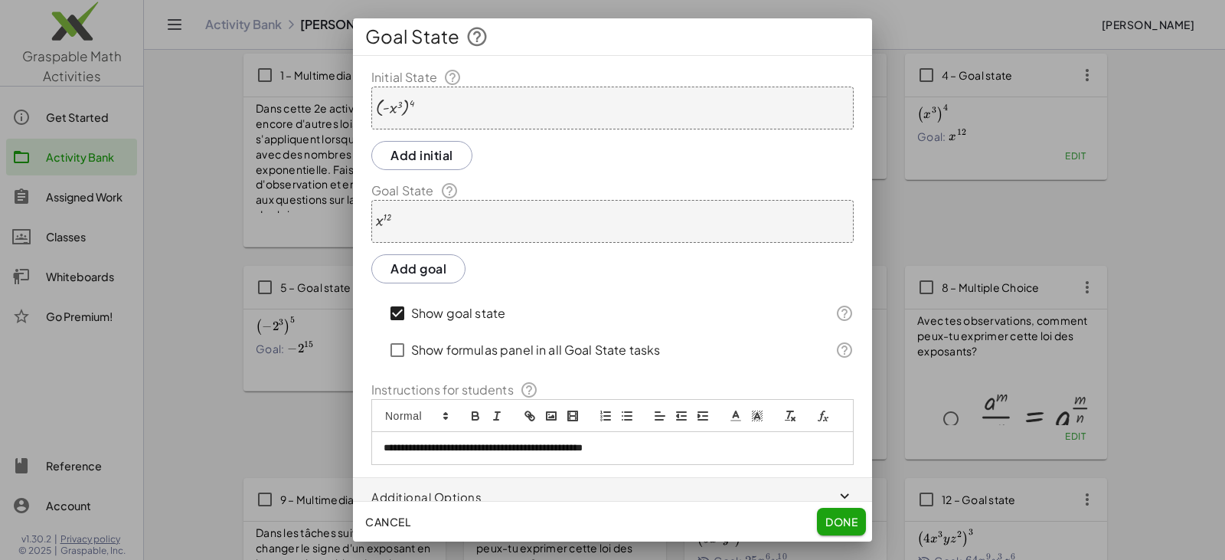
click at [841, 524] on span "Done" at bounding box center [842, 522] width 32 height 14
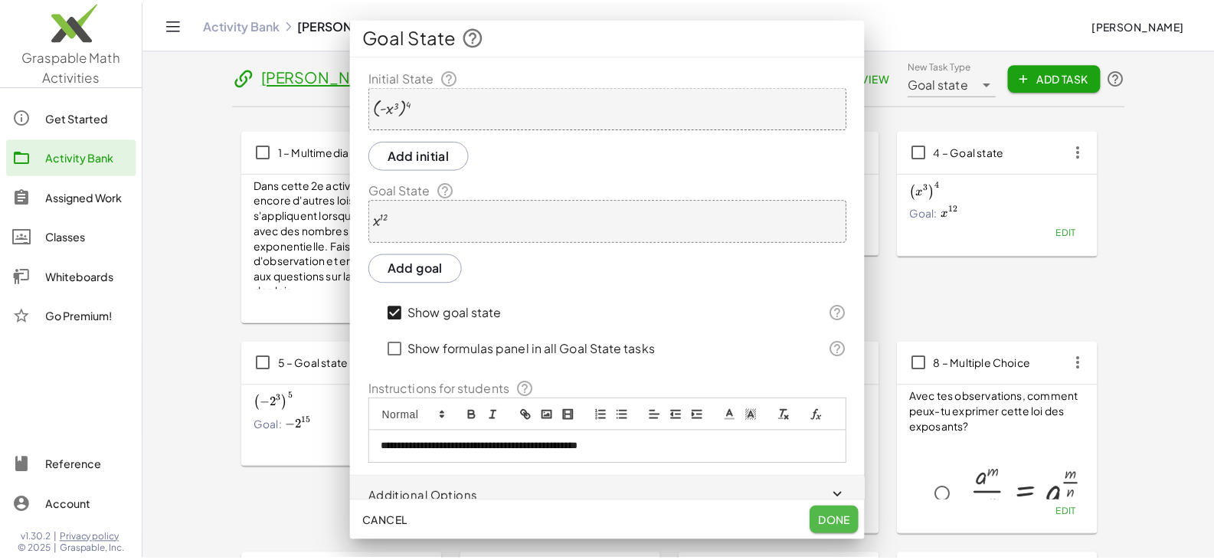
scroll to position [77, 0]
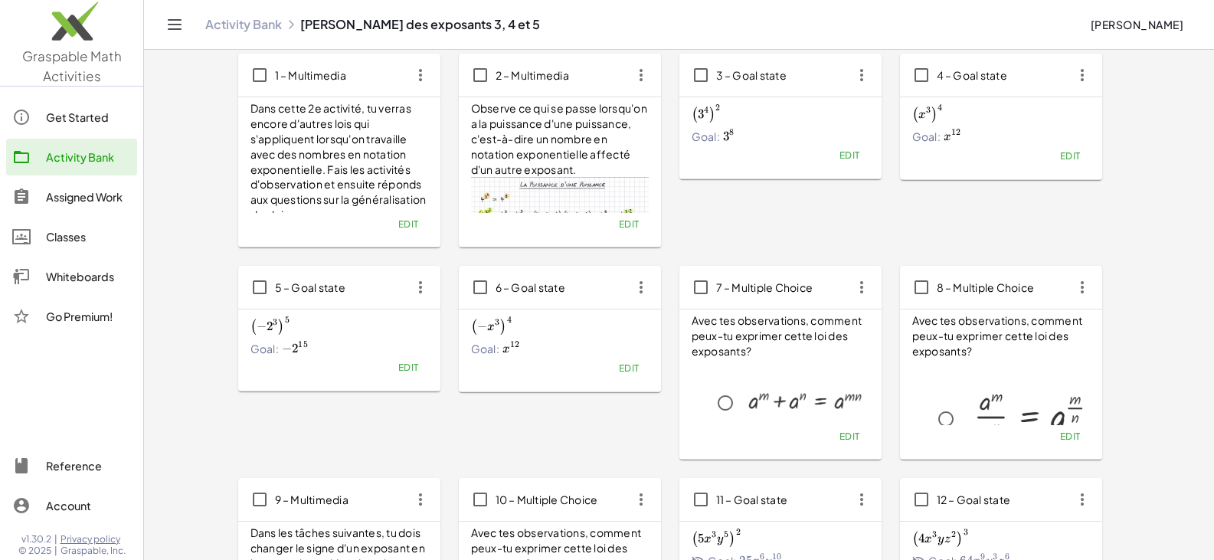
click at [633, 366] on span "Edit" at bounding box center [628, 367] width 21 height 11
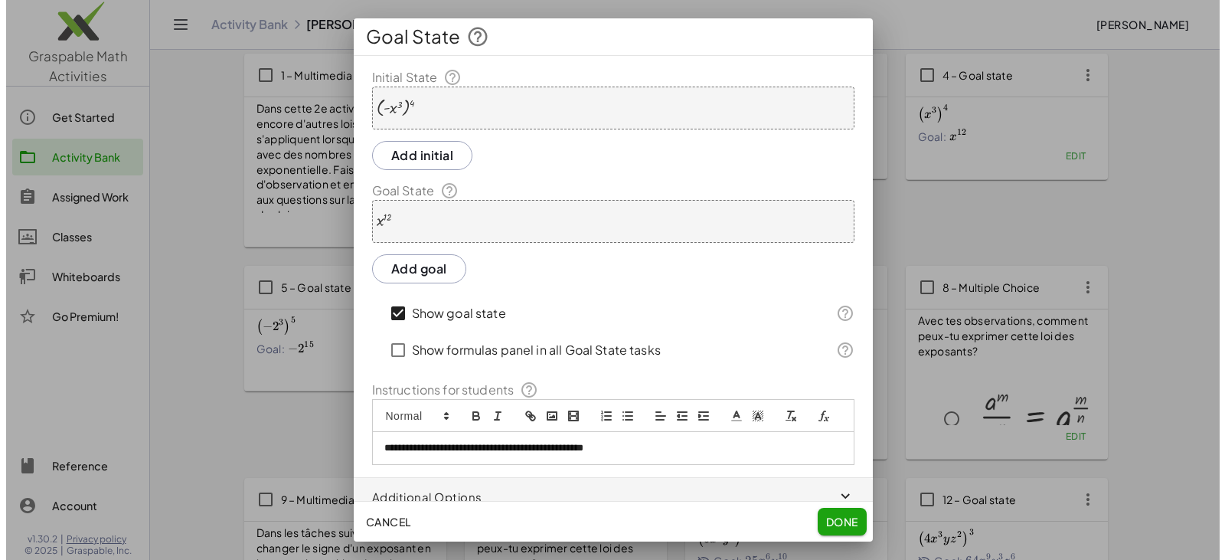
scroll to position [0, 0]
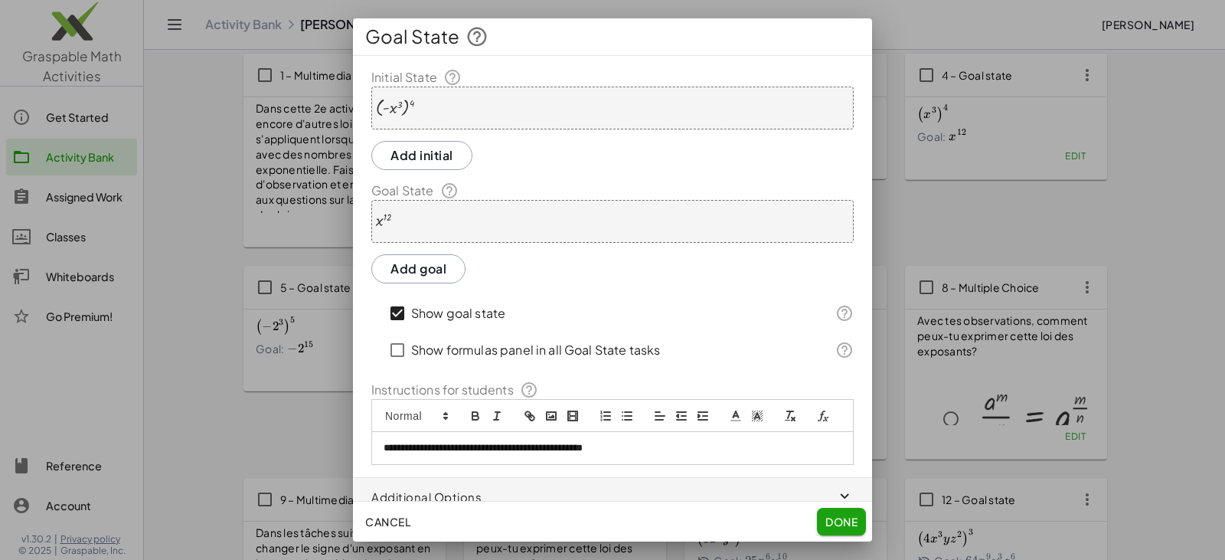
click at [409, 117] on div "( - x 3 ) 4" at bounding box center [612, 108] width 482 height 43
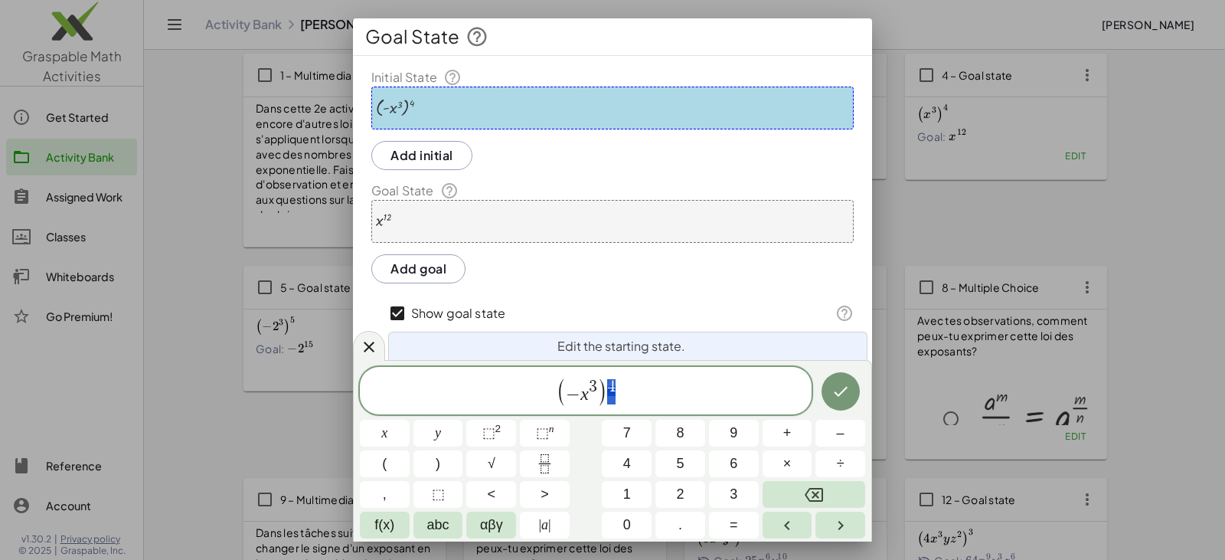
drag, startPoint x: 607, startPoint y: 388, endPoint x: 615, endPoint y: 389, distance: 7.7
click at [615, 389] on span "( − x 3 ) 4" at bounding box center [586, 391] width 452 height 31
click at [540, 428] on span "⬚" at bounding box center [542, 432] width 13 height 15
click at [834, 384] on icon "Done" at bounding box center [841, 391] width 18 height 18
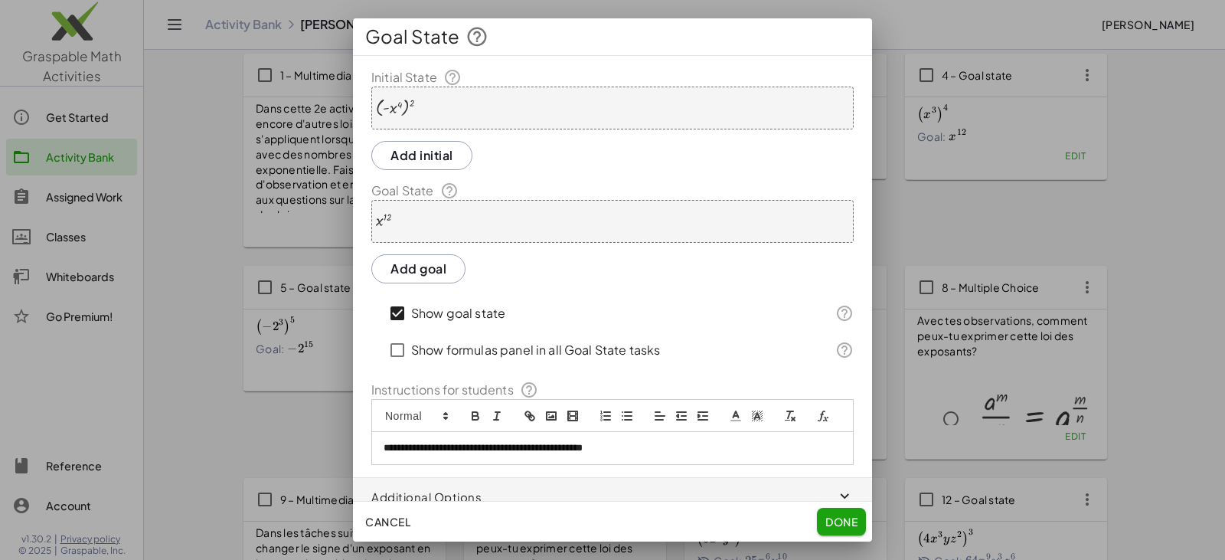
click at [413, 231] on div "x 12" at bounding box center [612, 221] width 482 height 43
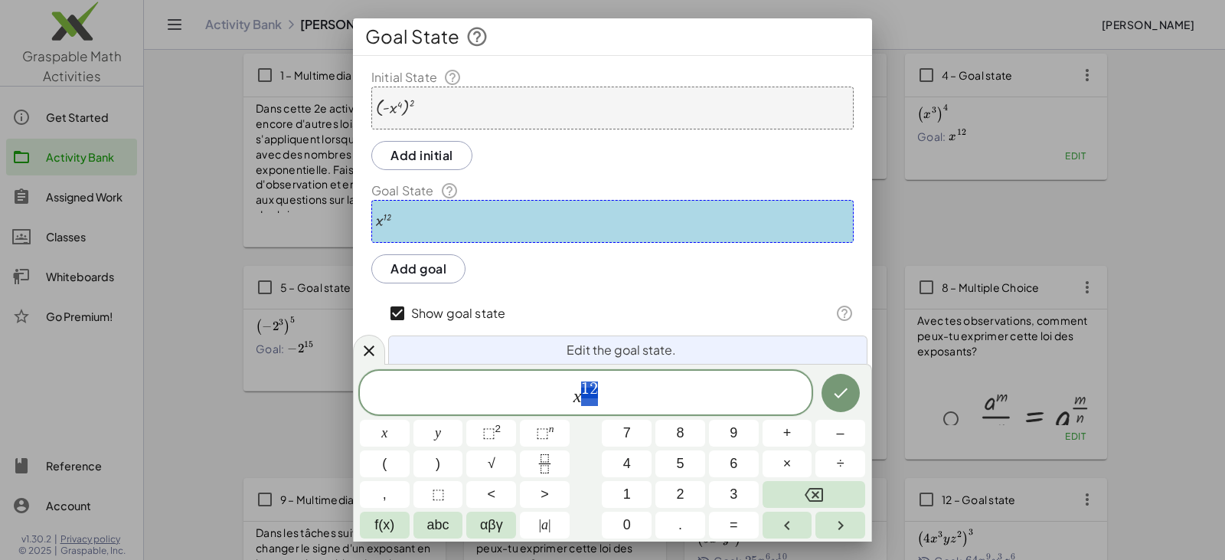
drag, startPoint x: 580, startPoint y: 387, endPoint x: 596, endPoint y: 387, distance: 15.3
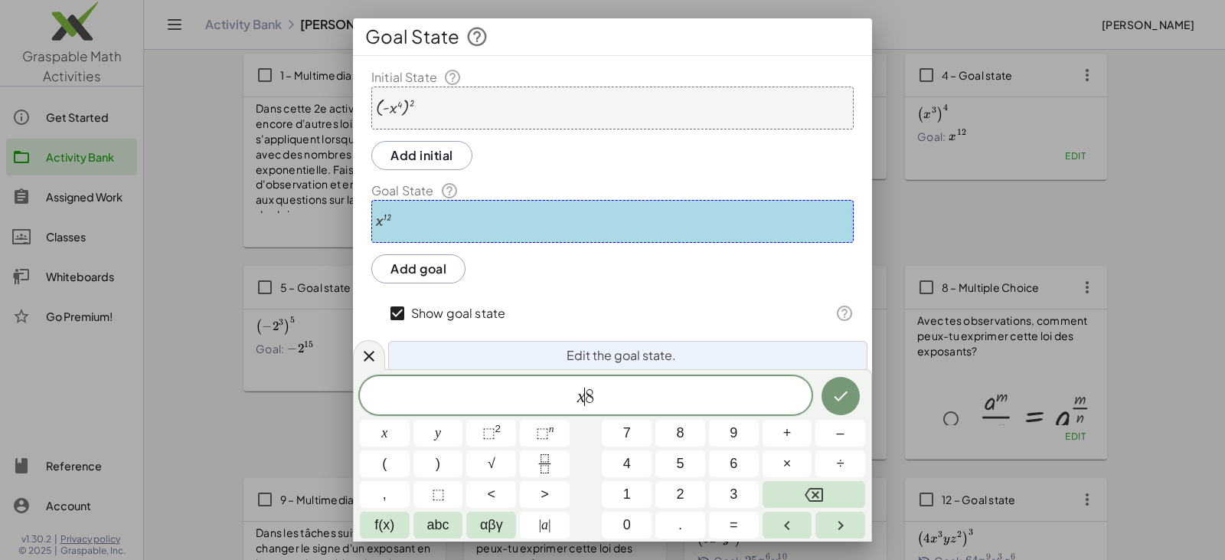
drag, startPoint x: 584, startPoint y: 394, endPoint x: 597, endPoint y: 394, distance: 13.8
click at [597, 394] on span "x ​ 8" at bounding box center [586, 396] width 452 height 21
click at [554, 430] on button "⬚ n" at bounding box center [545, 433] width 50 height 27
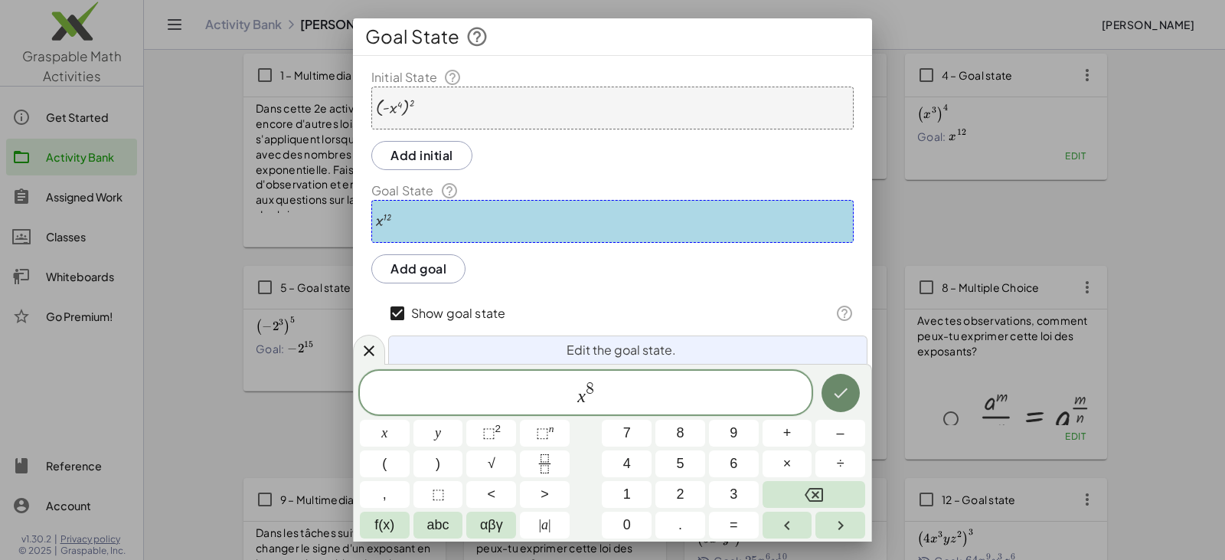
click at [829, 398] on button "Done" at bounding box center [841, 393] width 38 height 38
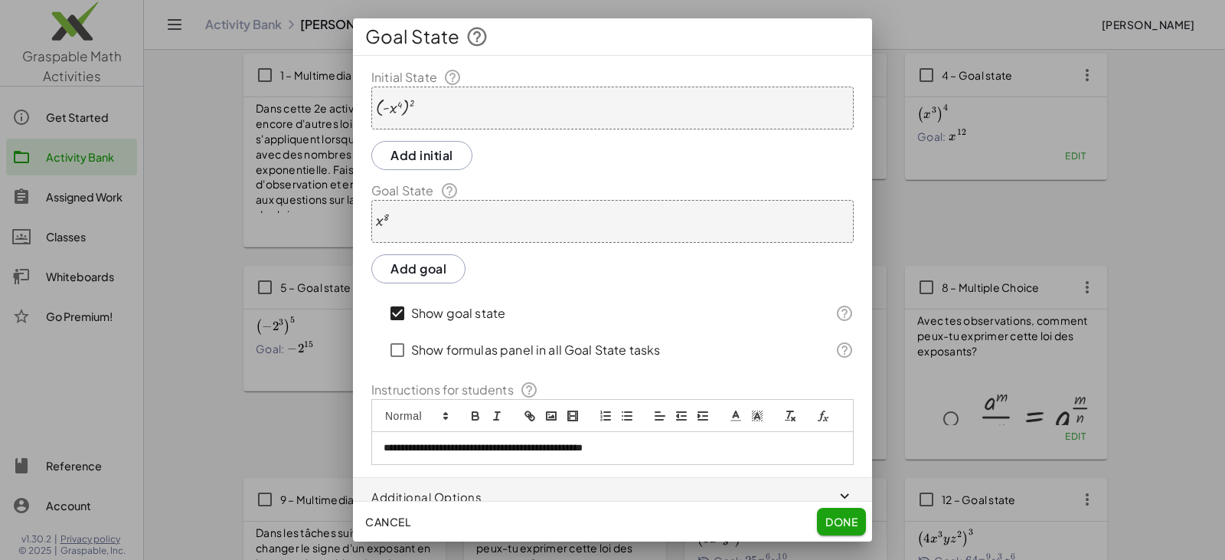
click at [826, 511] on button "Done" at bounding box center [841, 522] width 49 height 28
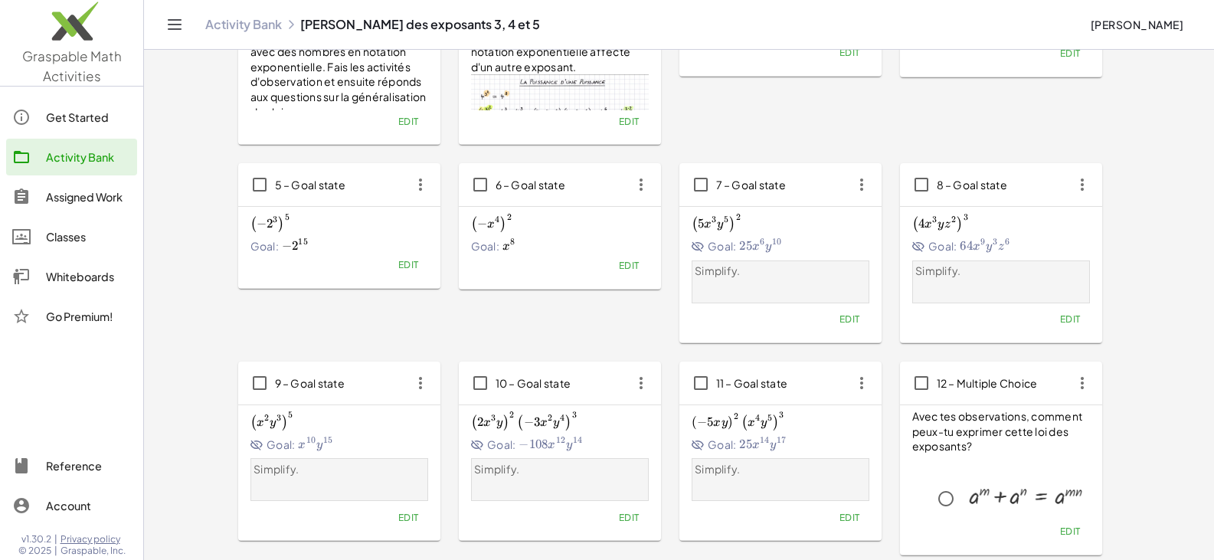
scroll to position [77, 0]
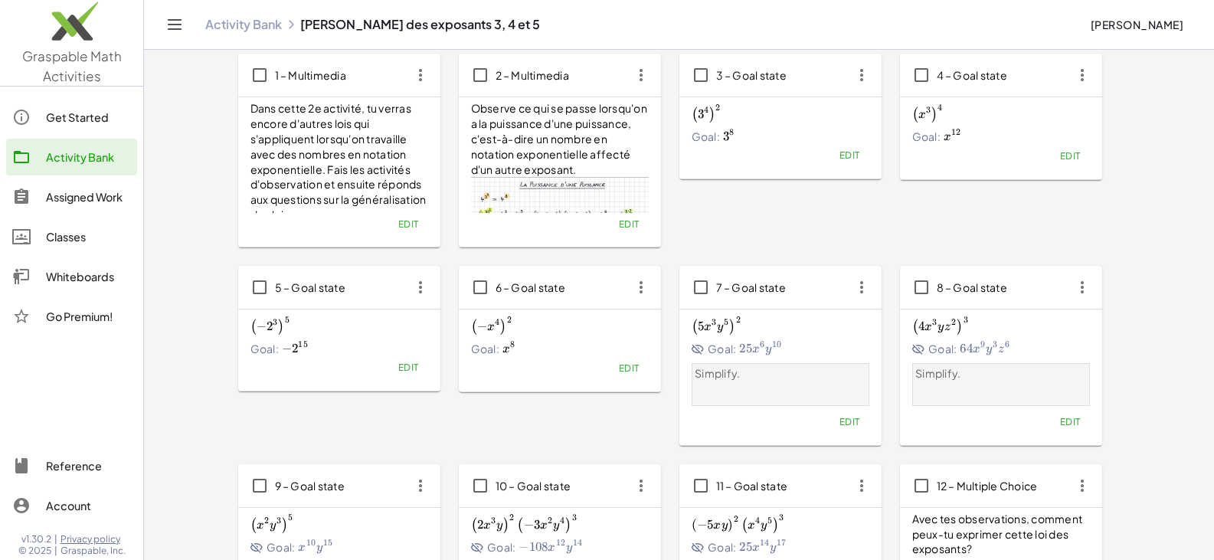
click at [845, 423] on span "Edit" at bounding box center [849, 421] width 21 height 11
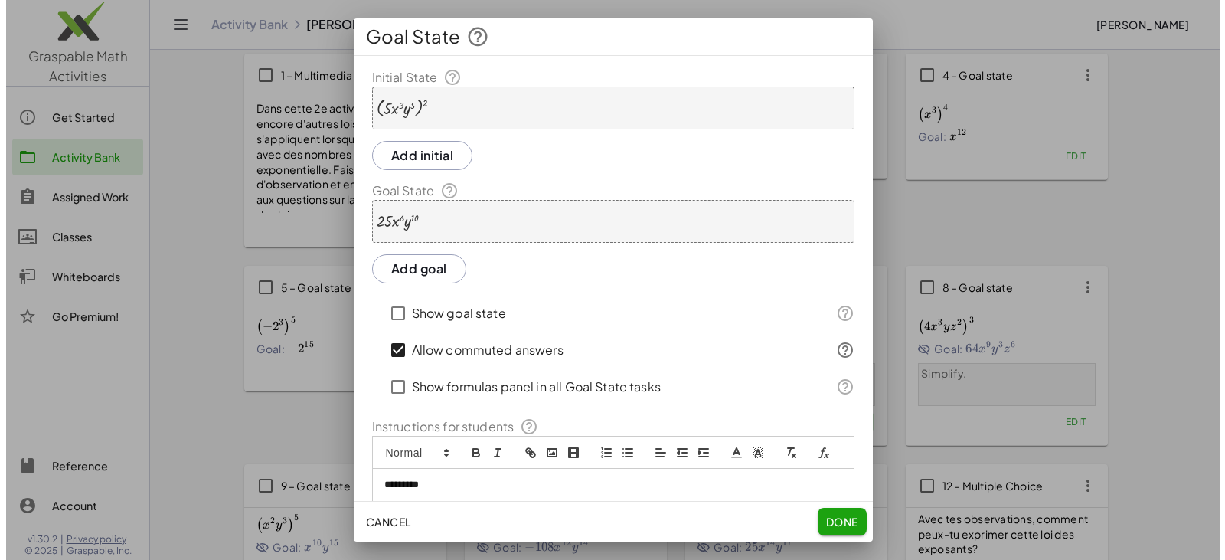
scroll to position [0, 0]
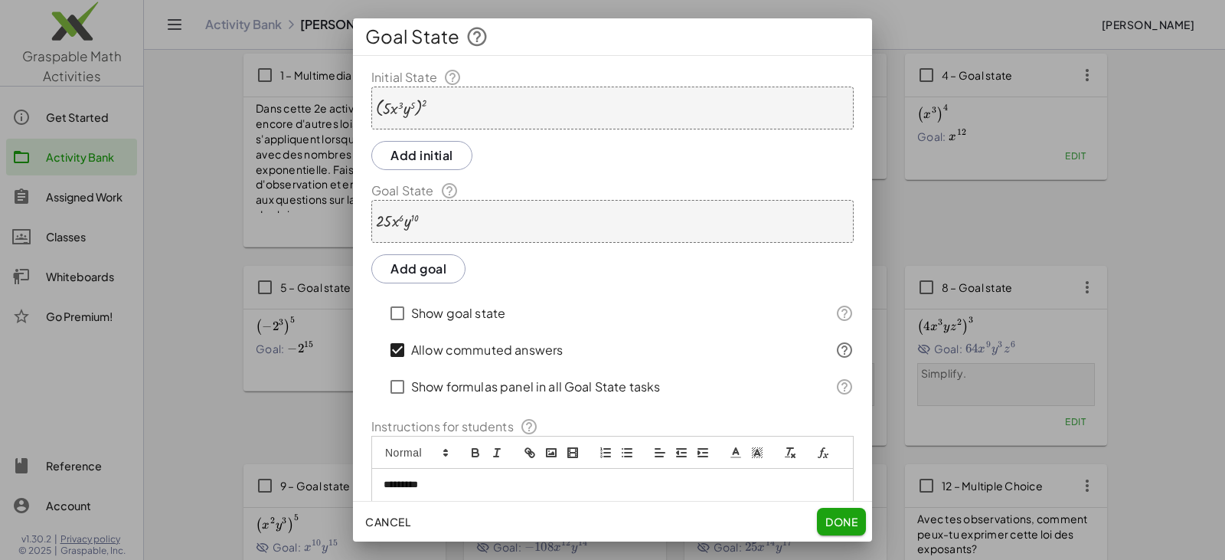
click at [403, 113] on div at bounding box center [401, 108] width 51 height 19
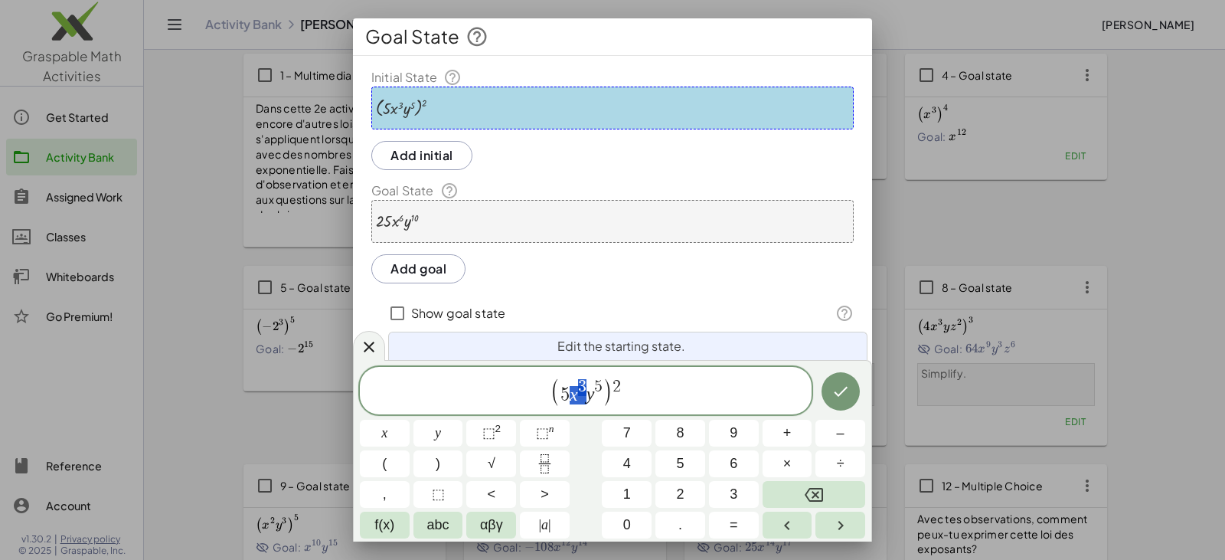
drag, startPoint x: 571, startPoint y: 391, endPoint x: 582, endPoint y: 393, distance: 11.7
drag, startPoint x: 577, startPoint y: 394, endPoint x: 586, endPoint y: 398, distance: 9.3
click at [548, 460] on icon "Fraction" at bounding box center [544, 463] width 19 height 19
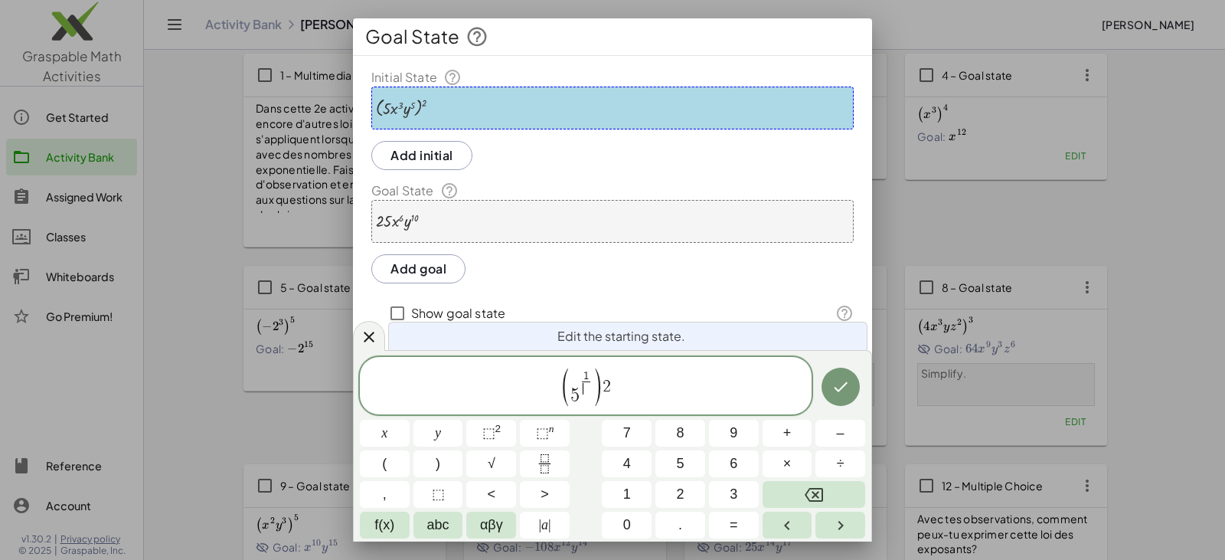
click at [587, 387] on span "​" at bounding box center [586, 388] width 8 height 15
drag, startPoint x: 586, startPoint y: 375, endPoint x: 590, endPoint y: 387, distance: 12.1
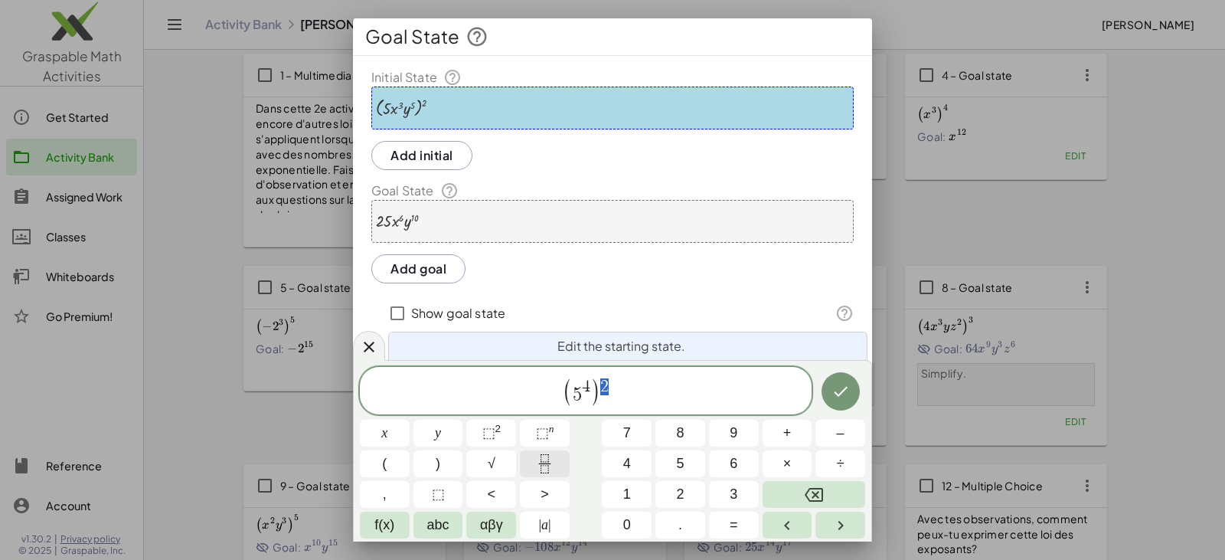
click at [534, 462] on button "Fraction" at bounding box center [545, 463] width 50 height 27
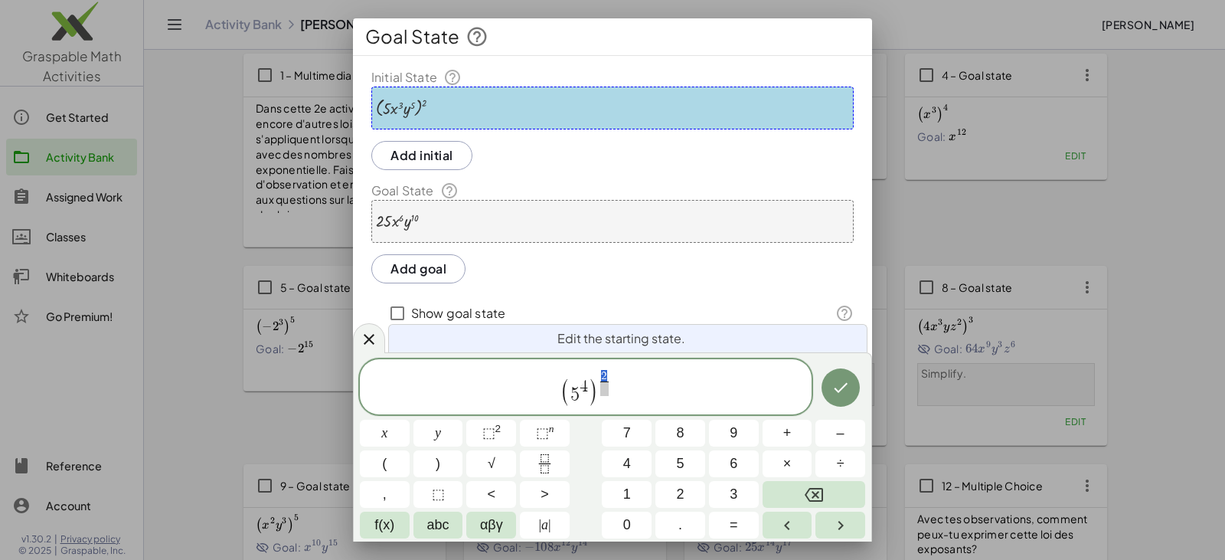
click at [606, 373] on span "2" at bounding box center [604, 375] width 8 height 11
click at [604, 385] on span at bounding box center [604, 388] width 8 height 15
click at [841, 393] on icon "Done" at bounding box center [841, 387] width 18 height 18
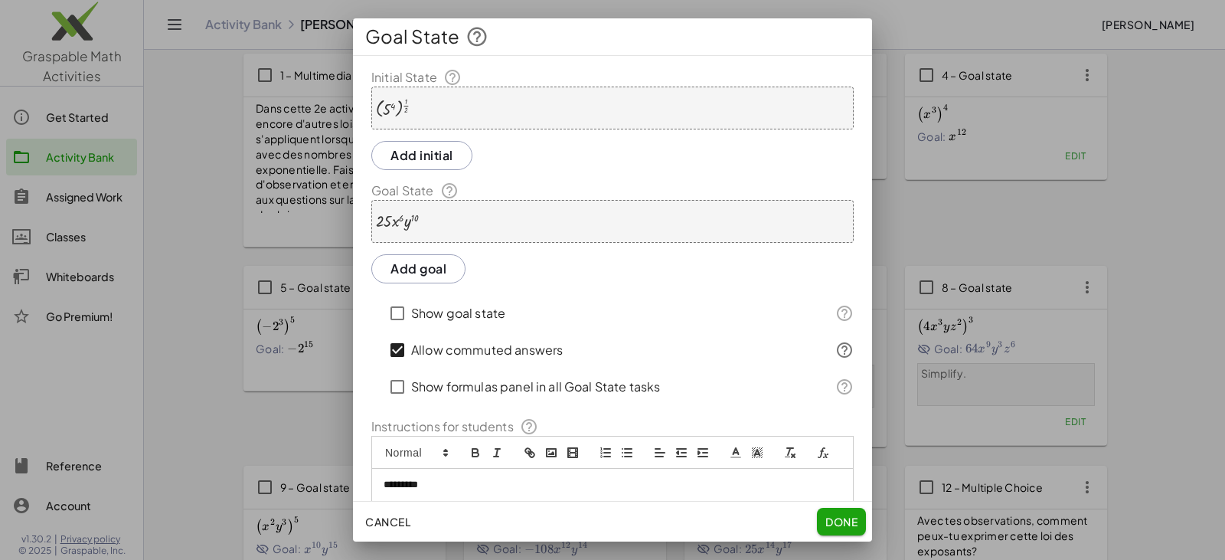
click at [466, 226] on div "· 25 · x 6 · y 10" at bounding box center [612, 221] width 482 height 43
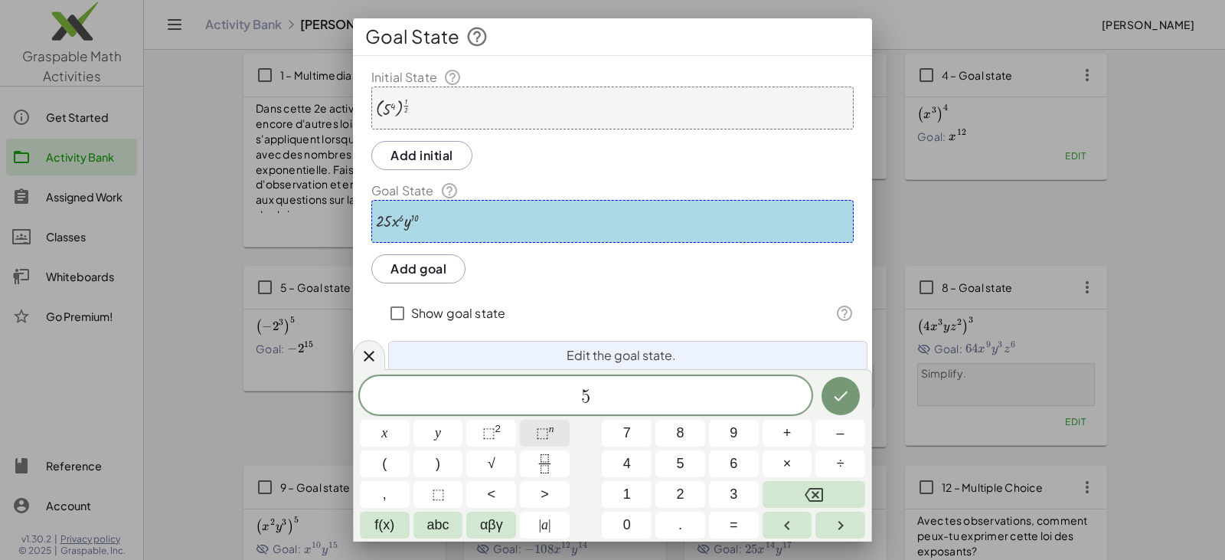
click at [544, 433] on span "⬚" at bounding box center [542, 432] width 13 height 15
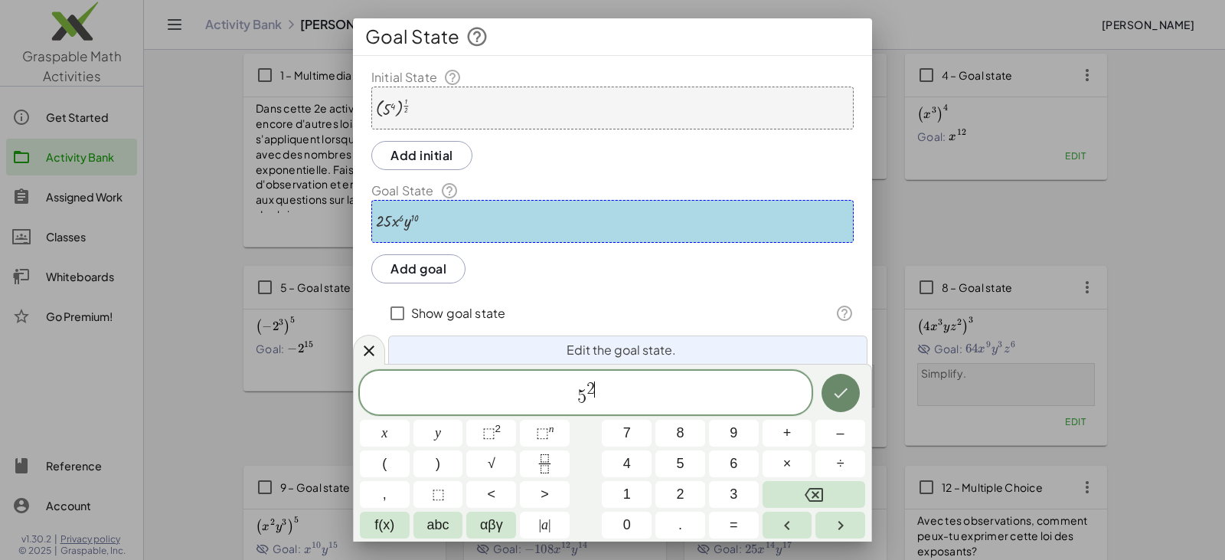
click at [850, 393] on button "Done" at bounding box center [841, 393] width 38 height 38
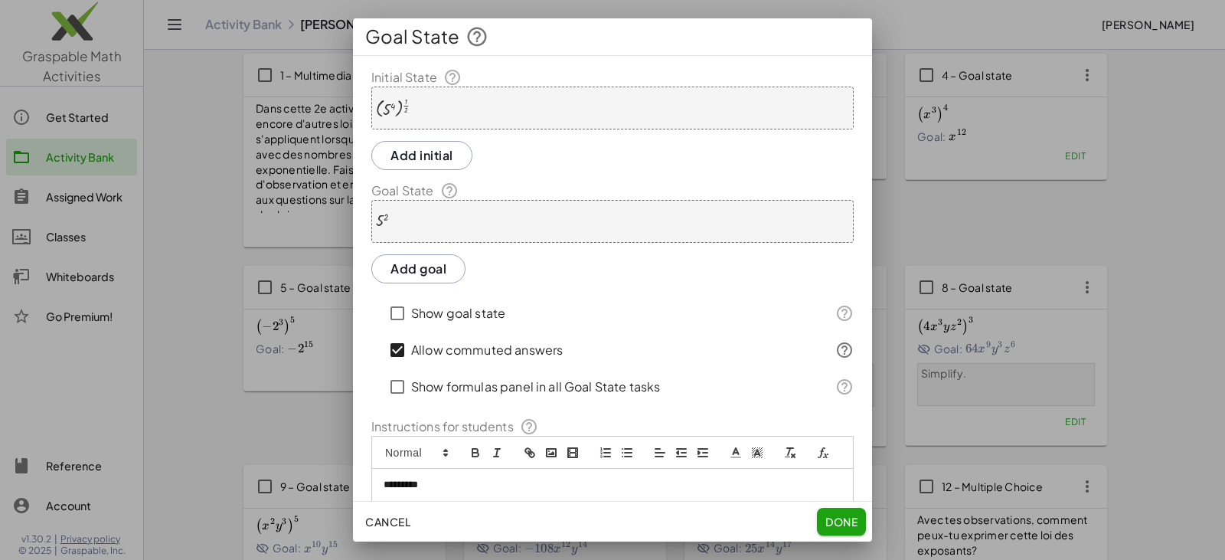
click at [840, 514] on button "Done" at bounding box center [841, 522] width 49 height 28
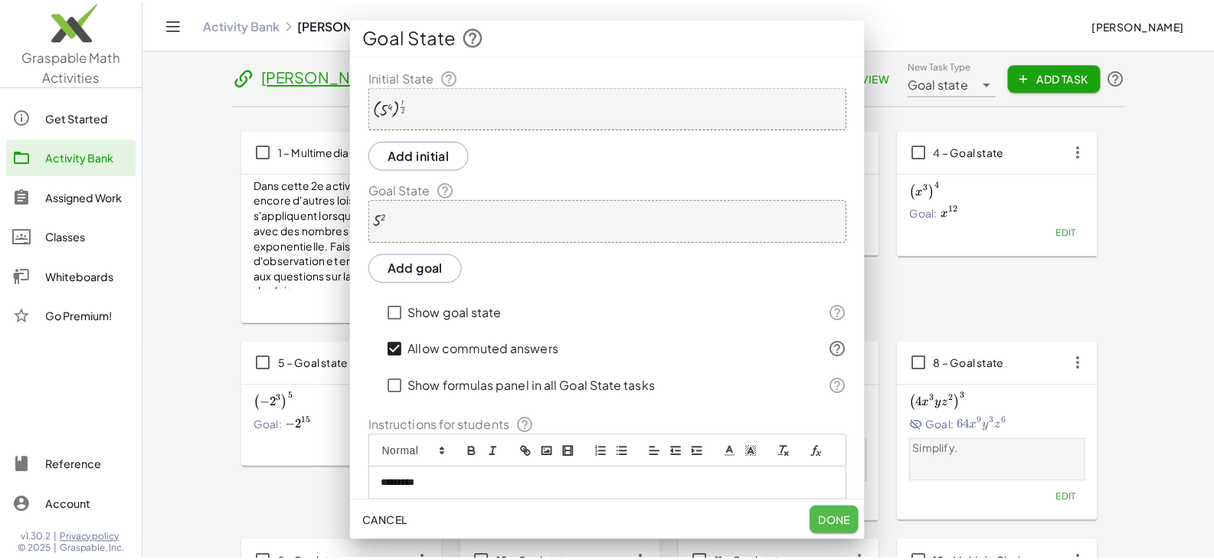
scroll to position [77, 0]
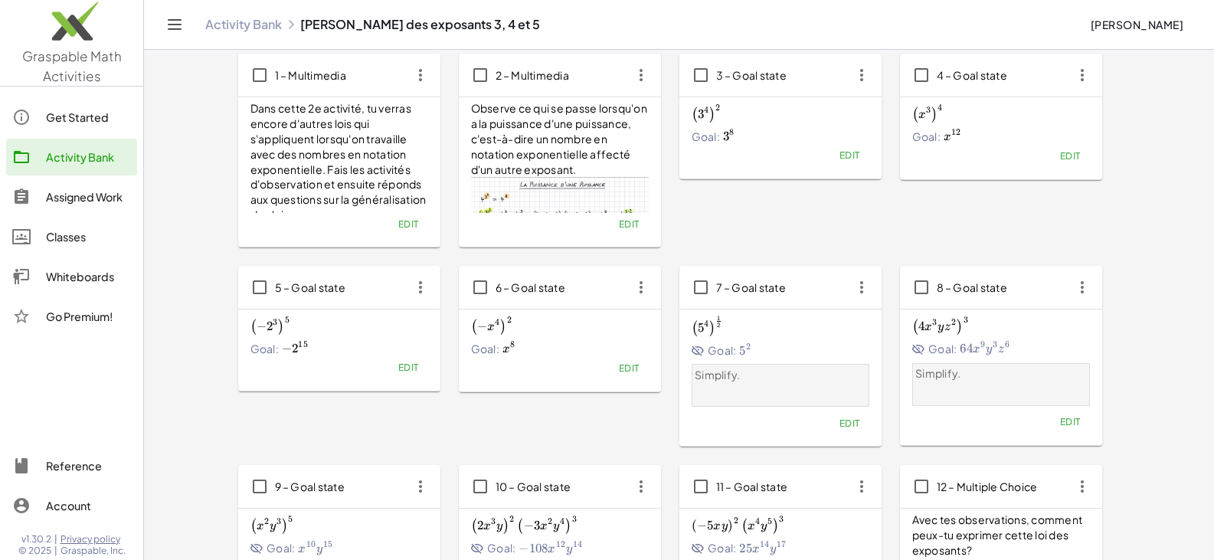
click at [847, 428] on span "Edit" at bounding box center [849, 422] width 21 height 11
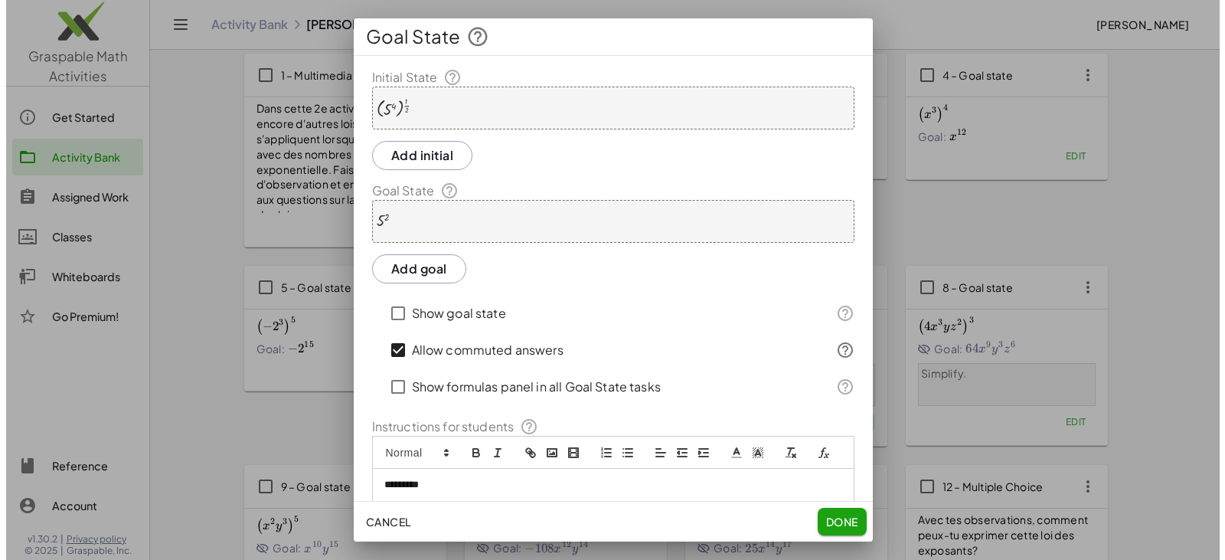
scroll to position [0, 0]
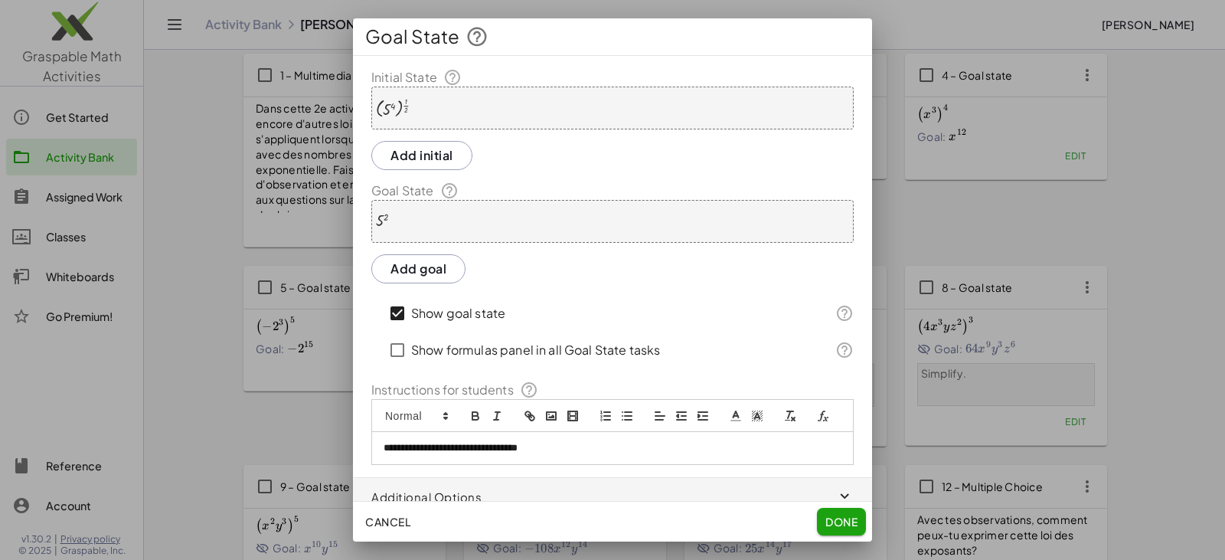
click at [858, 522] on button "Done" at bounding box center [841, 522] width 49 height 28
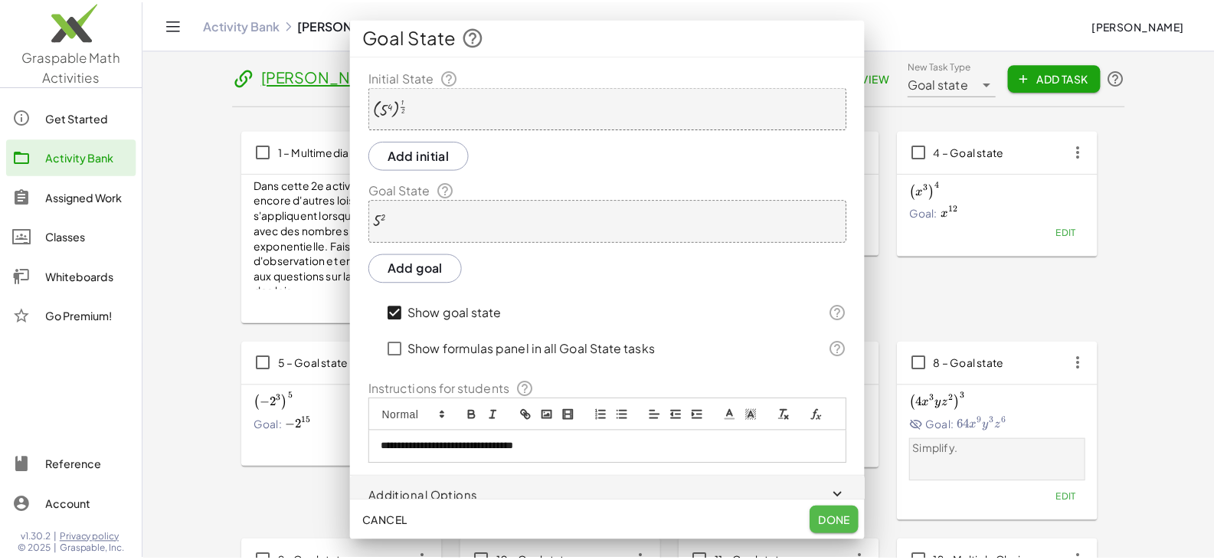
scroll to position [77, 0]
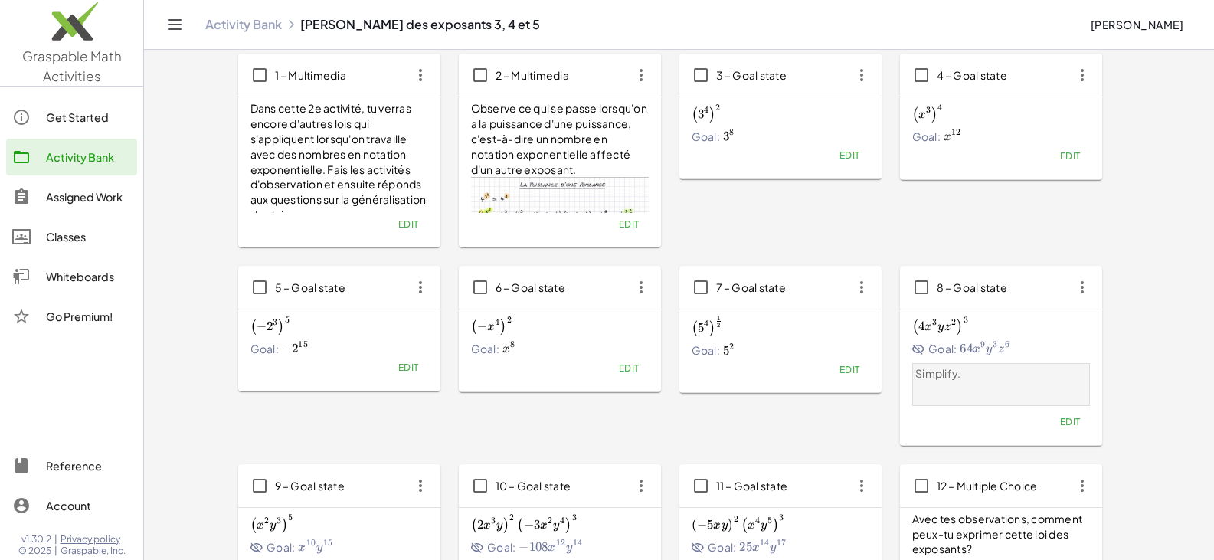
click at [632, 369] on span "Edit" at bounding box center [628, 367] width 21 height 11
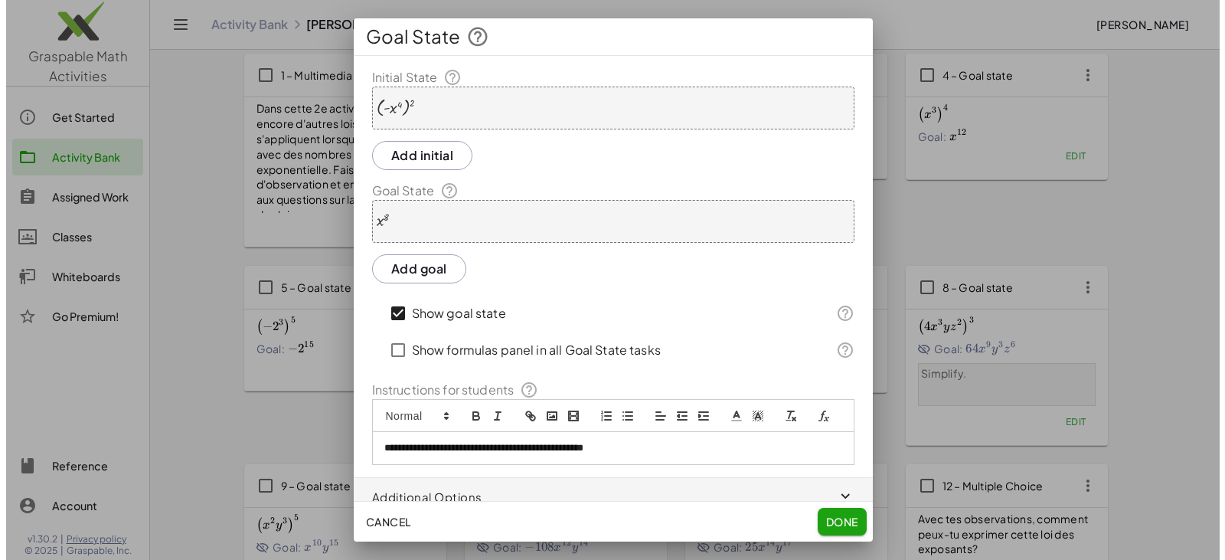
scroll to position [0, 0]
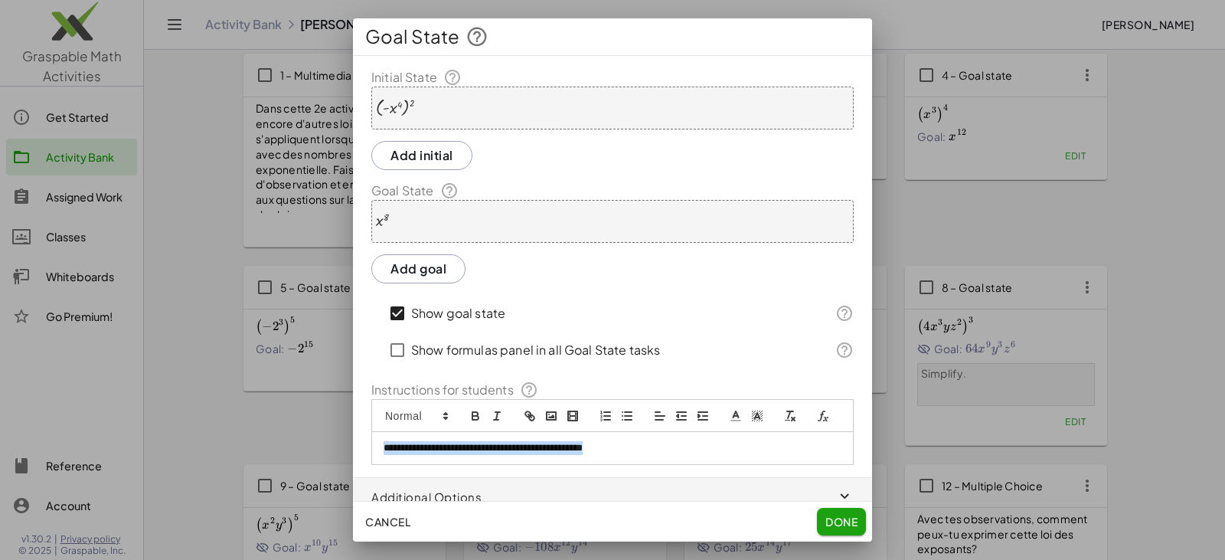
drag, startPoint x: 651, startPoint y: 466, endPoint x: 288, endPoint y: 437, distance: 364.1
click at [288, 437] on div "**********" at bounding box center [612, 280] width 1225 height 560
copy p "**********"
click at [833, 520] on span "Done" at bounding box center [842, 522] width 32 height 14
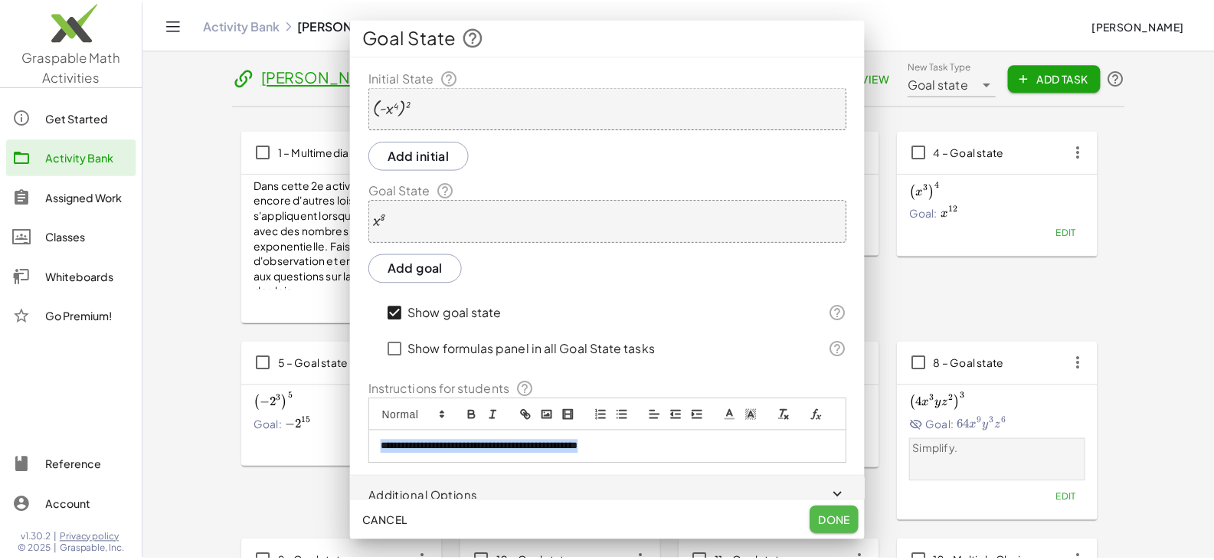
scroll to position [77, 0]
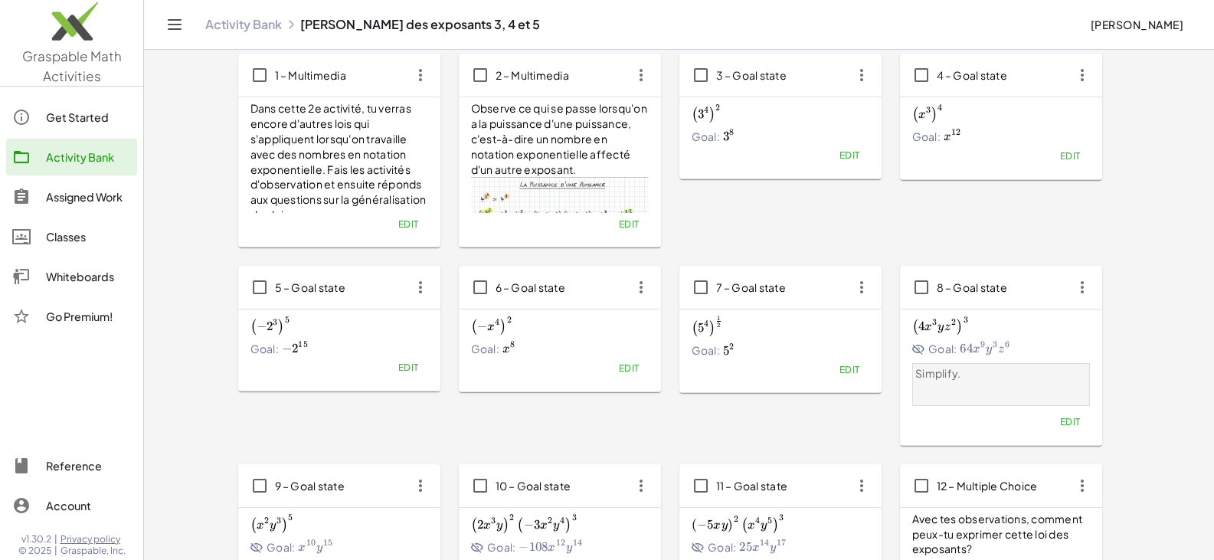
click at [850, 371] on span "Edit" at bounding box center [849, 369] width 21 height 11
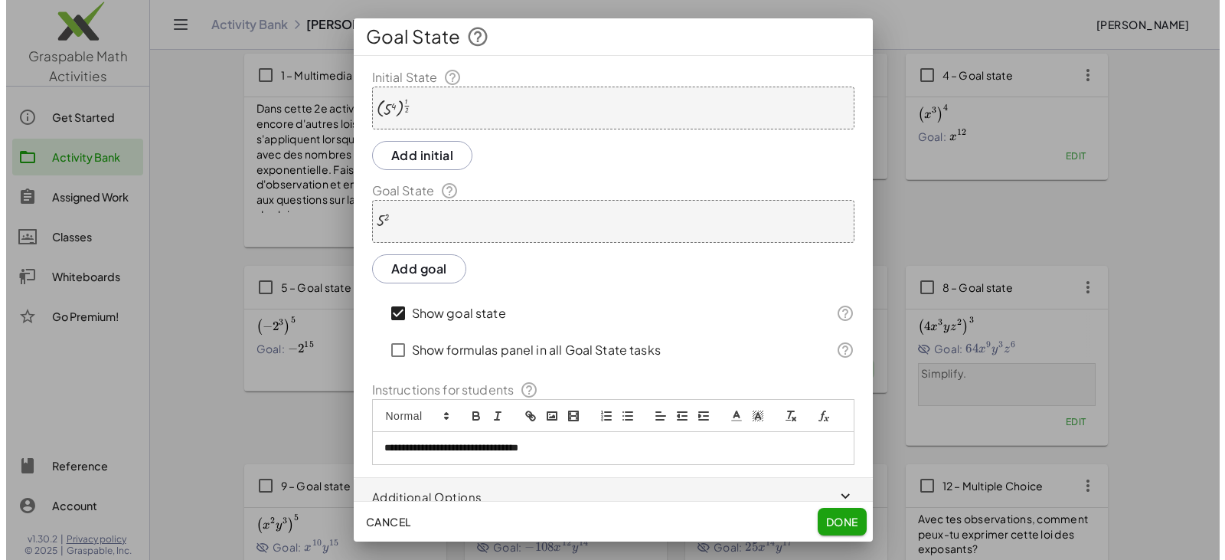
scroll to position [0, 0]
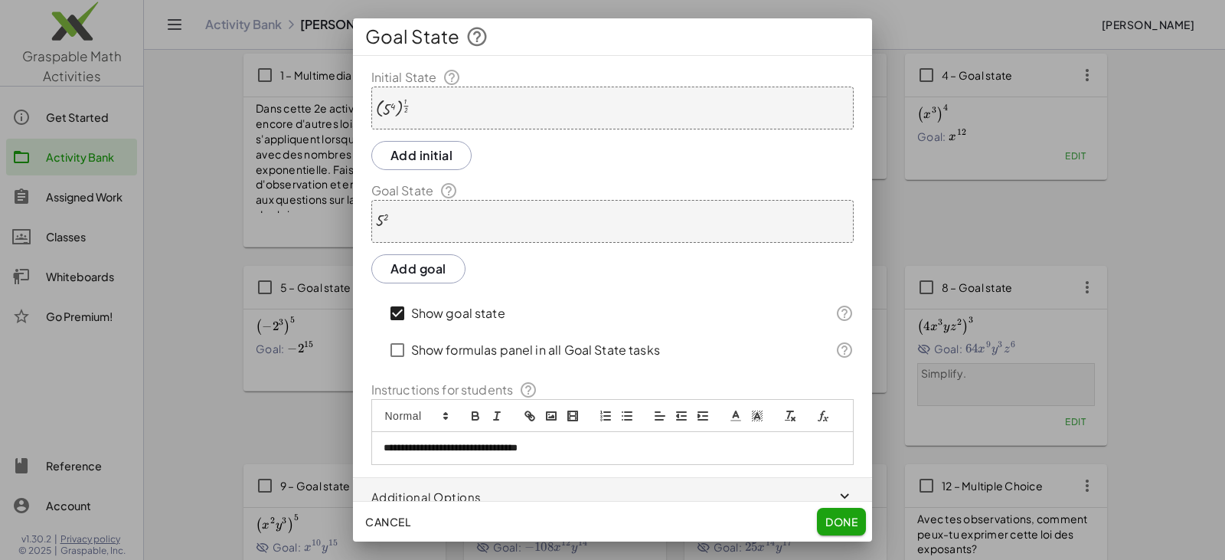
click at [626, 455] on p "**********" at bounding box center [607, 448] width 446 height 14
drag, startPoint x: 641, startPoint y: 471, endPoint x: 280, endPoint y: 448, distance: 361.4
click at [271, 446] on div "**********" at bounding box center [612, 280] width 1225 height 560
click at [832, 515] on span "Done" at bounding box center [842, 522] width 32 height 14
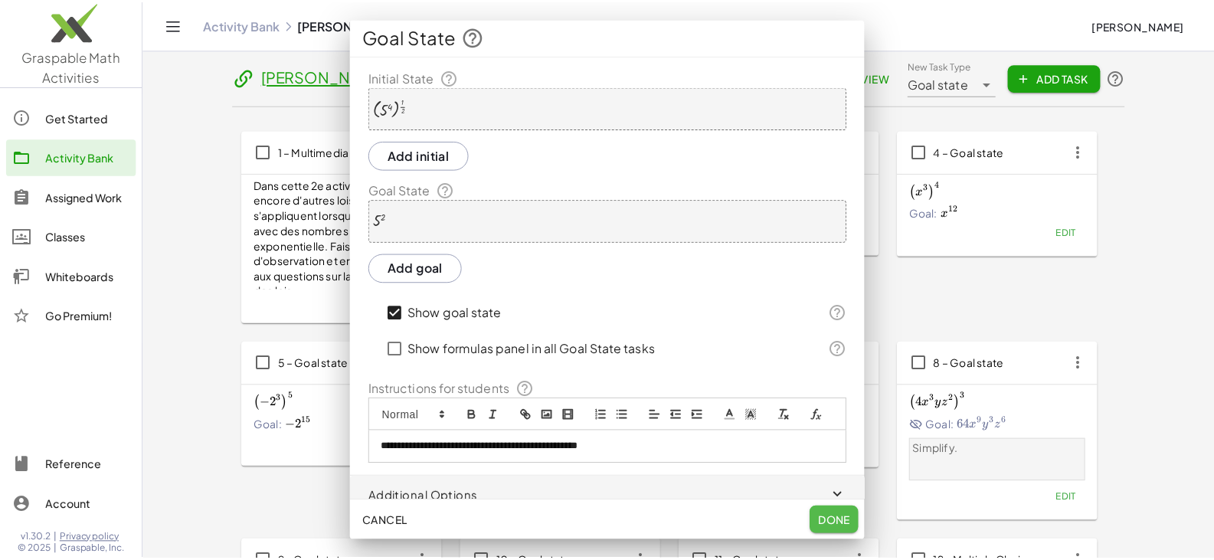
scroll to position [77, 0]
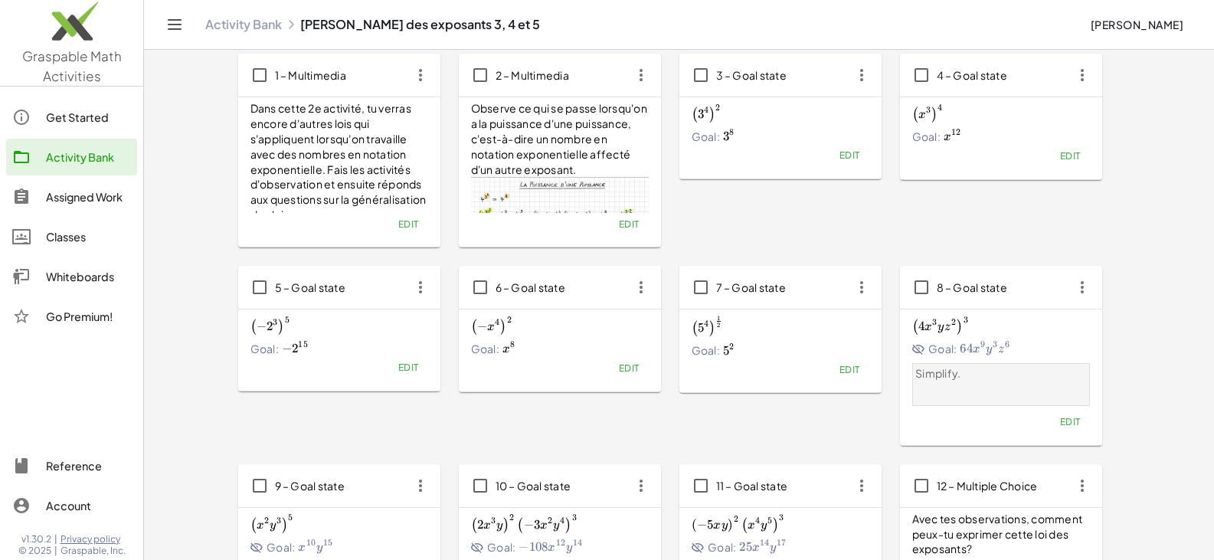
click at [1066, 423] on span "Edit" at bounding box center [1069, 421] width 21 height 11
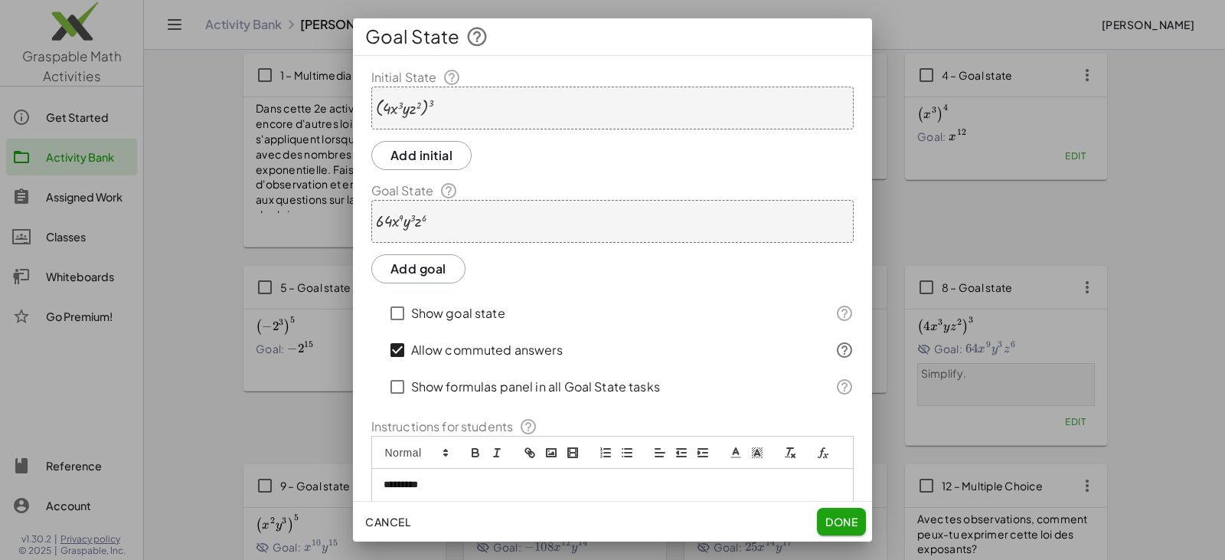
scroll to position [70, 0]
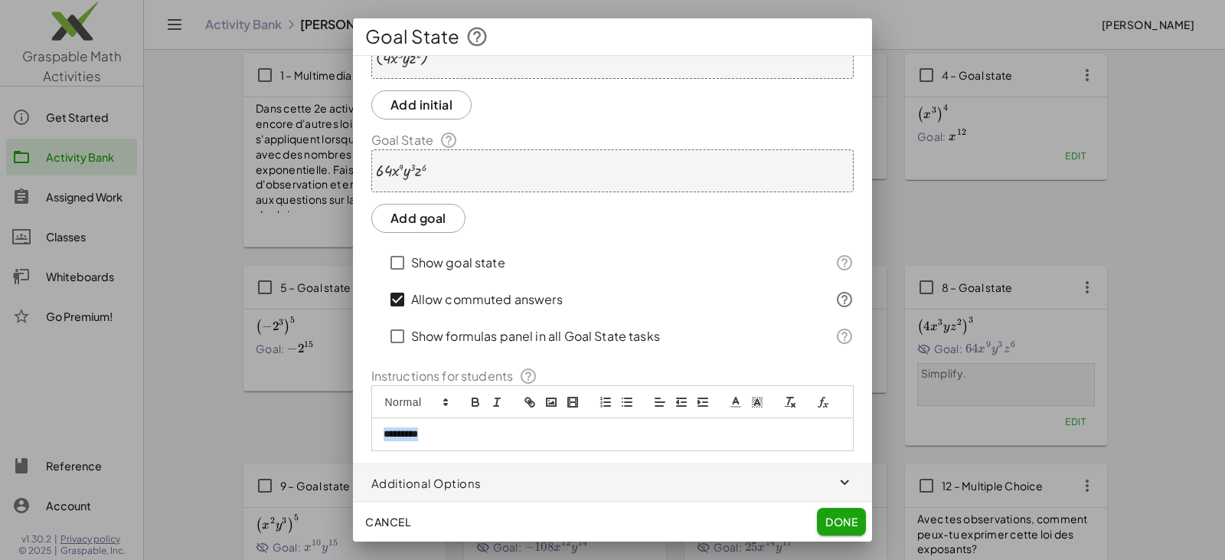
drag, startPoint x: 517, startPoint y: 442, endPoint x: 263, endPoint y: 419, distance: 254.5
click at [263, 419] on div "Goal State Initial State ( · 4 · x 3 · y · z 2 ) 3 Add initial Goal State · 64 …" at bounding box center [612, 280] width 1225 height 560
click at [845, 516] on span "Done" at bounding box center [842, 522] width 32 height 14
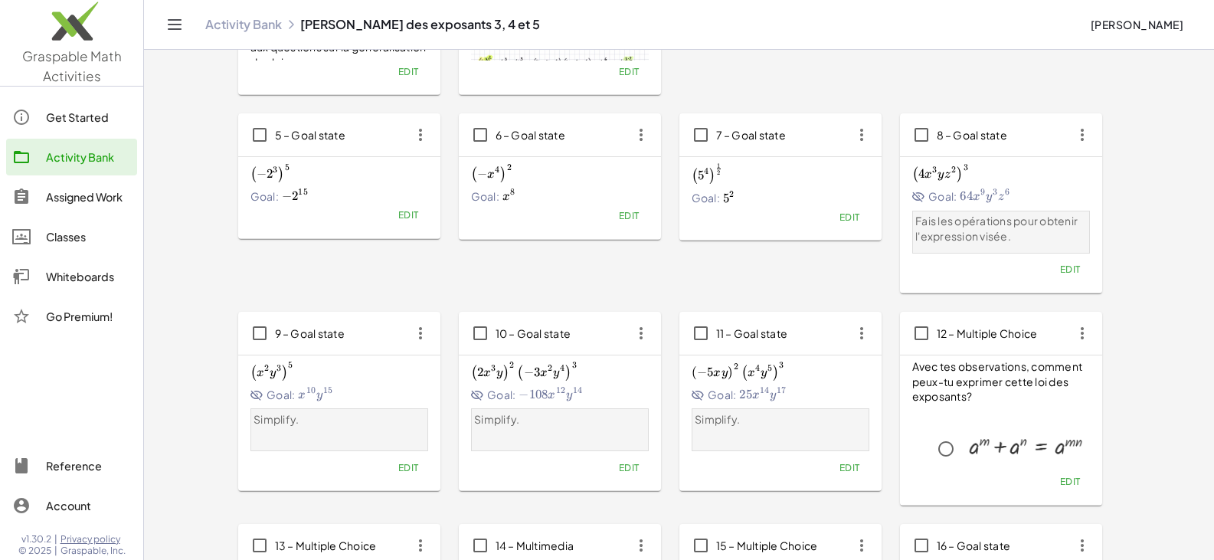
scroll to position [230, 0]
click at [414, 469] on span "Edit" at bounding box center [407, 466] width 21 height 11
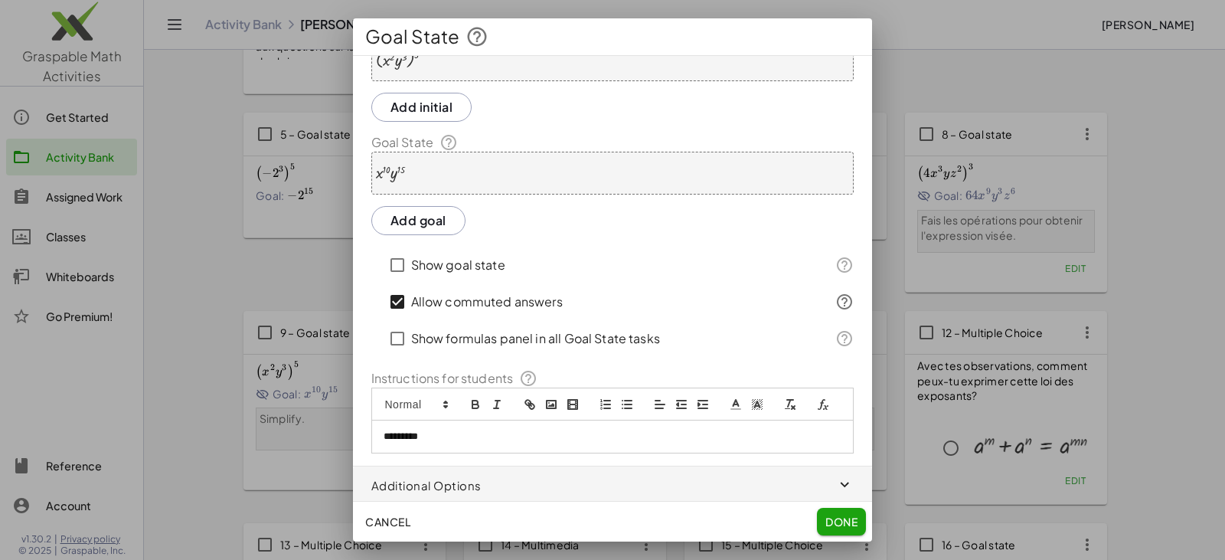
scroll to position [70, 0]
drag, startPoint x: 473, startPoint y: 433, endPoint x: 273, endPoint y: 397, distance: 202.3
click at [273, 398] on div "Goal State Initial State ( · x 2 · y 3 ) 5 Add initial Goal State · x 10 · y 15…" at bounding box center [612, 280] width 1225 height 560
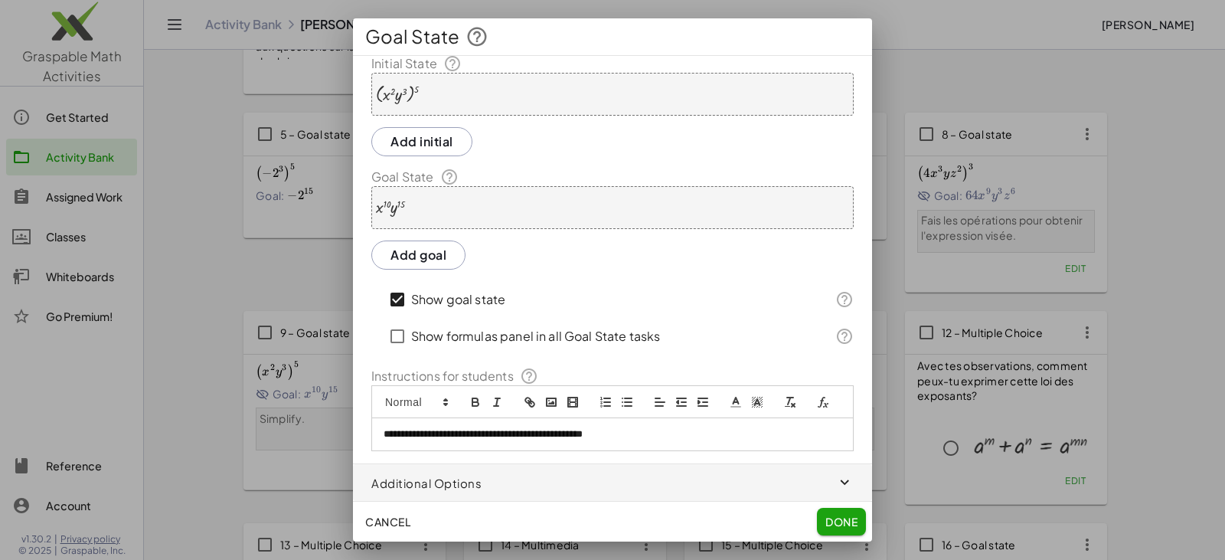
scroll to position [33, 0]
click at [826, 522] on span "Done" at bounding box center [842, 522] width 32 height 14
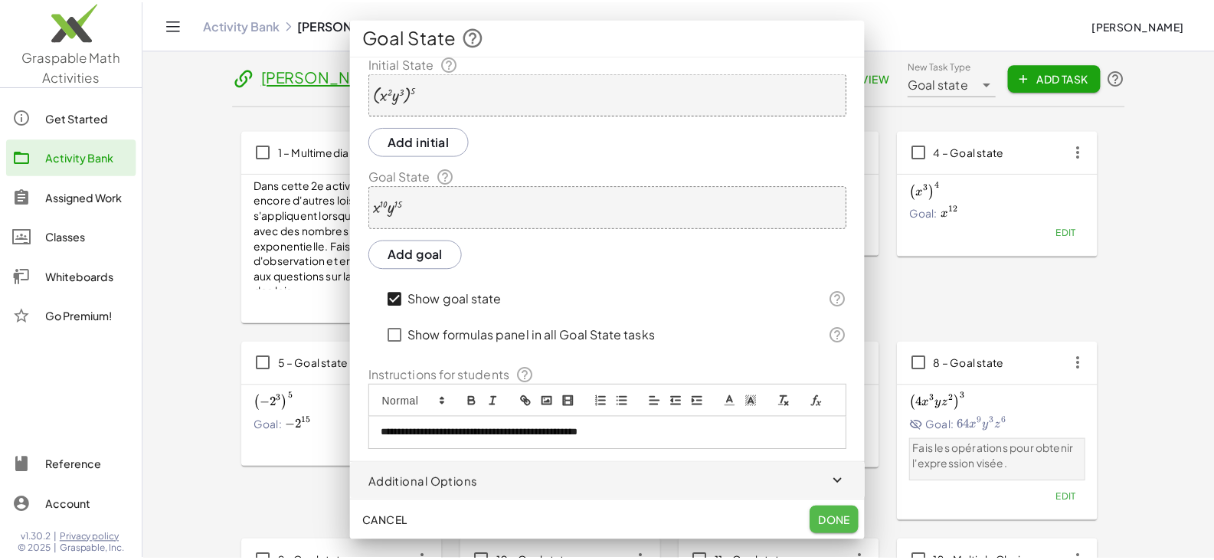
scroll to position [230, 0]
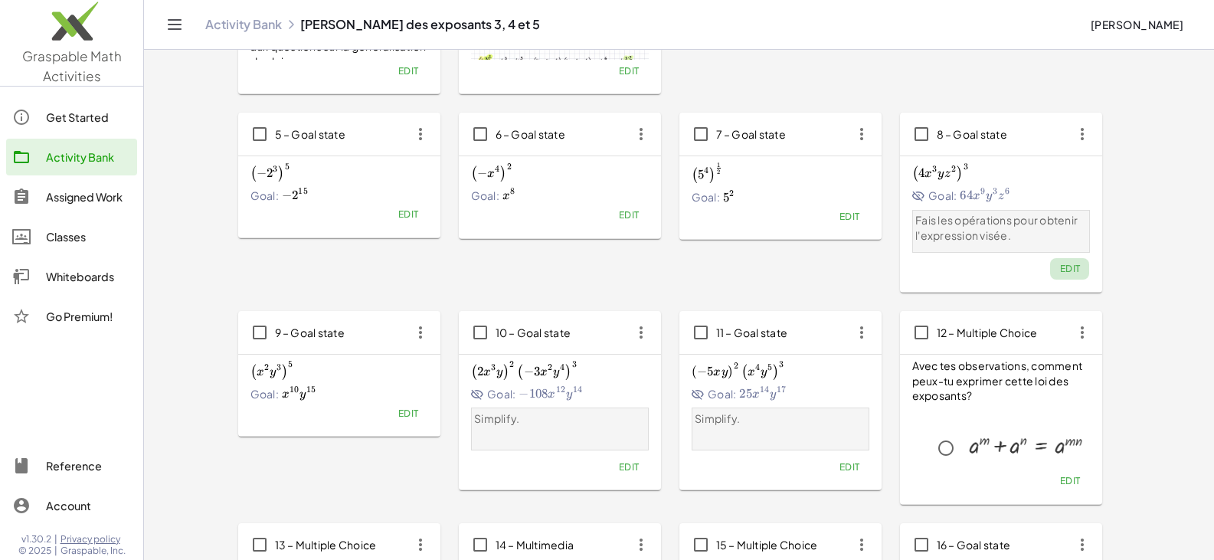
click at [1072, 265] on span "Edit" at bounding box center [1069, 268] width 21 height 11
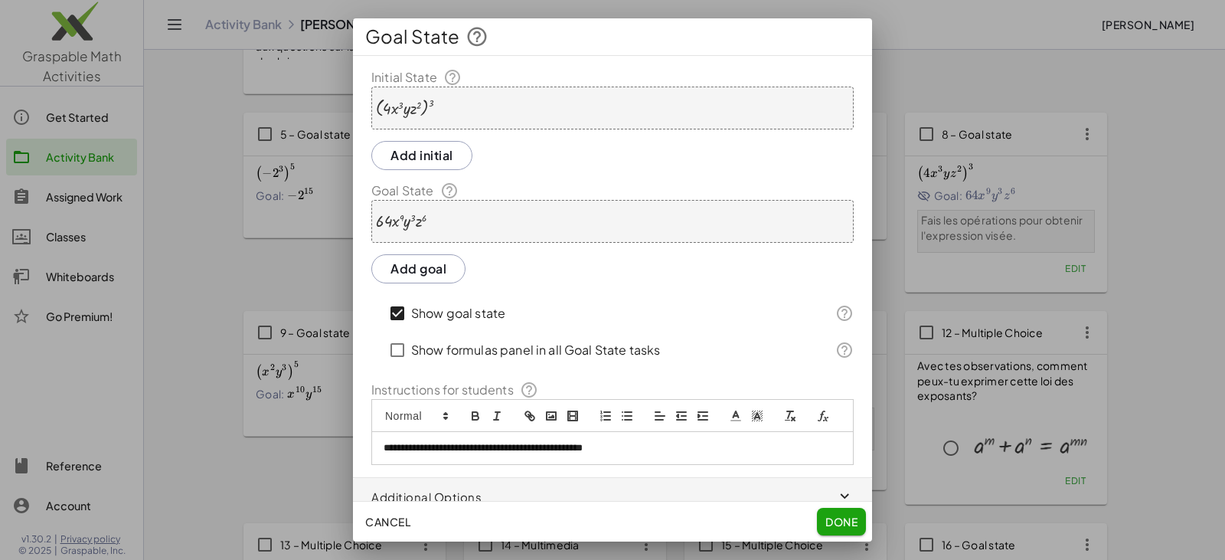
click at [842, 513] on button "Done" at bounding box center [841, 522] width 49 height 28
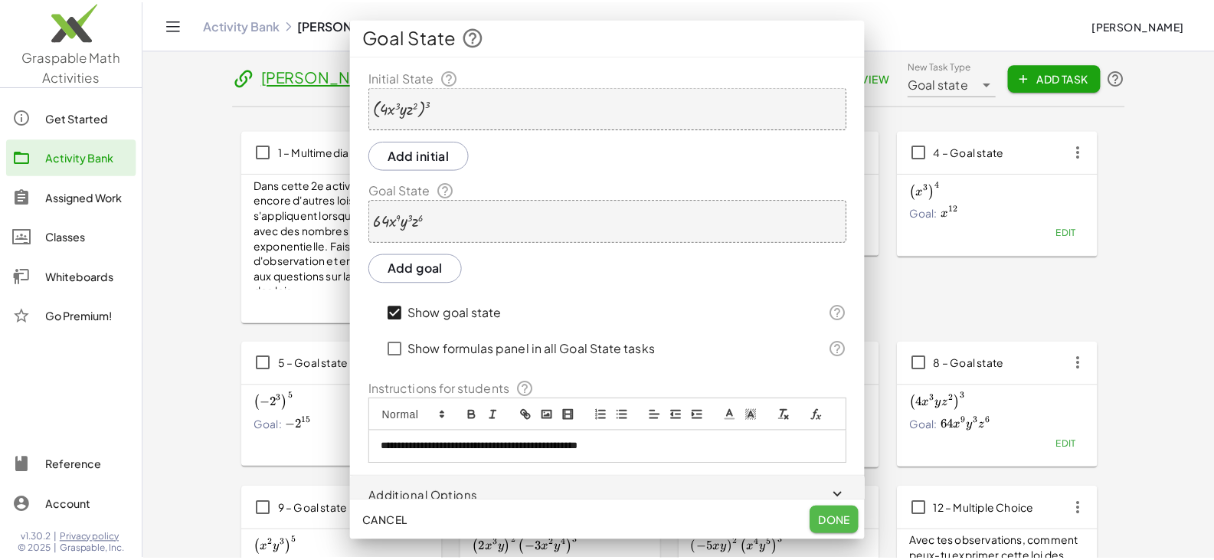
scroll to position [230, 0]
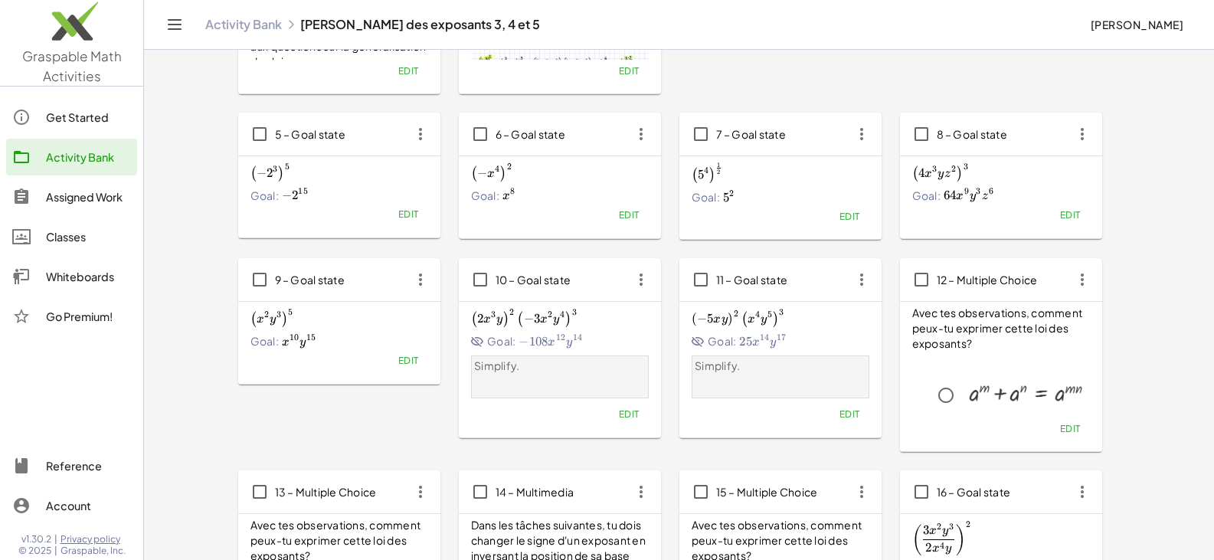
click at [644, 419] on button "Edit" at bounding box center [628, 414] width 39 height 21
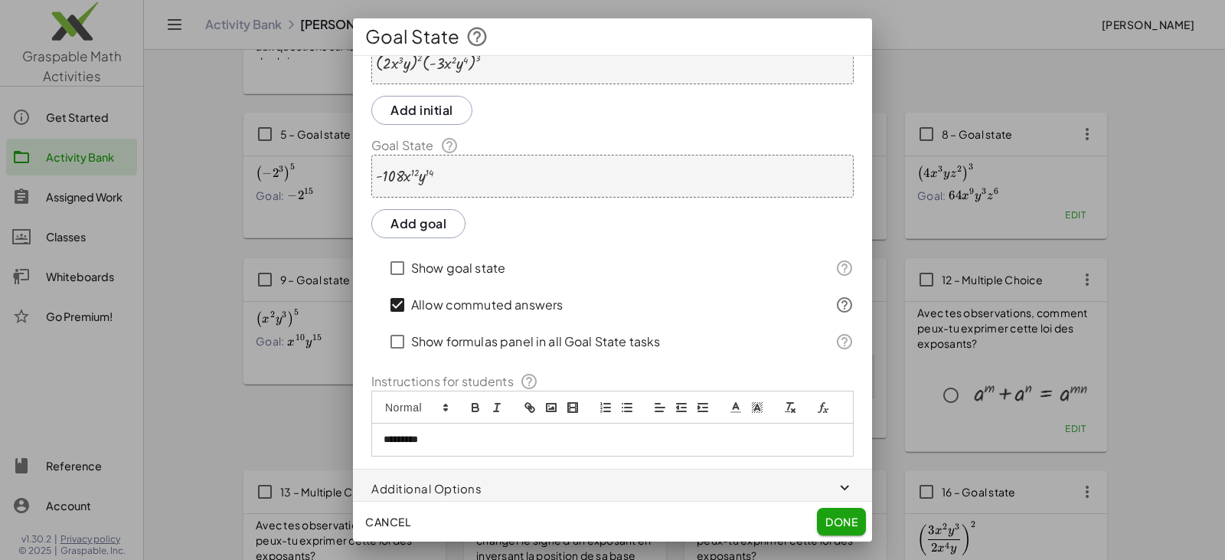
scroll to position [70, 0]
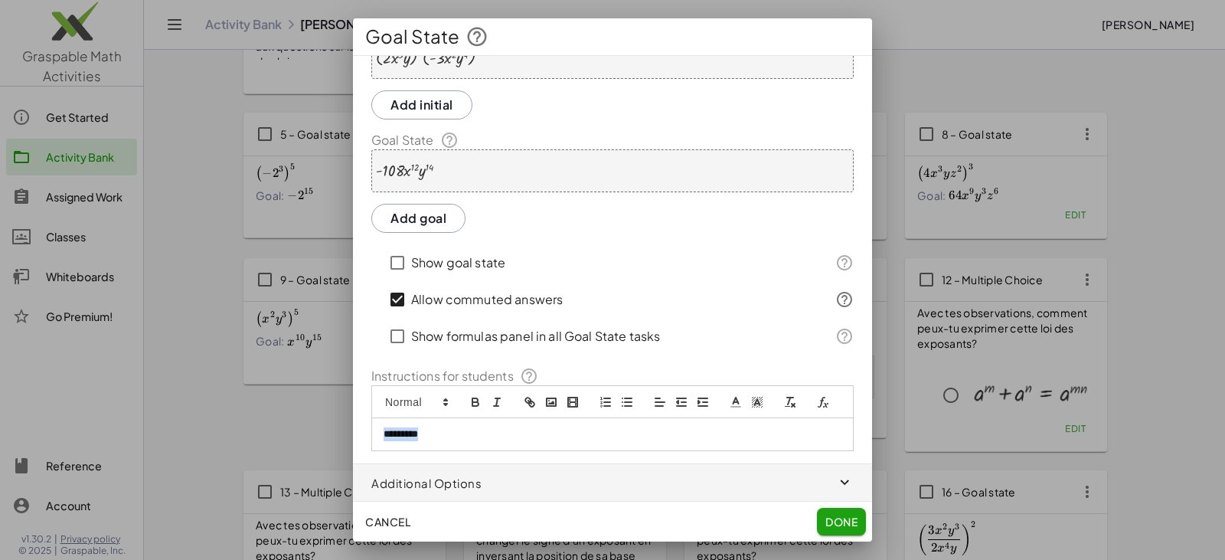
drag, startPoint x: 487, startPoint y: 437, endPoint x: 260, endPoint y: 404, distance: 228.9
click at [264, 405] on div "Goal State Initial State · ( · 2 · x 3 · y ) 2 · ( · - 3 · x 2 · y 4 ) 3 Add in…" at bounding box center [612, 280] width 1225 height 560
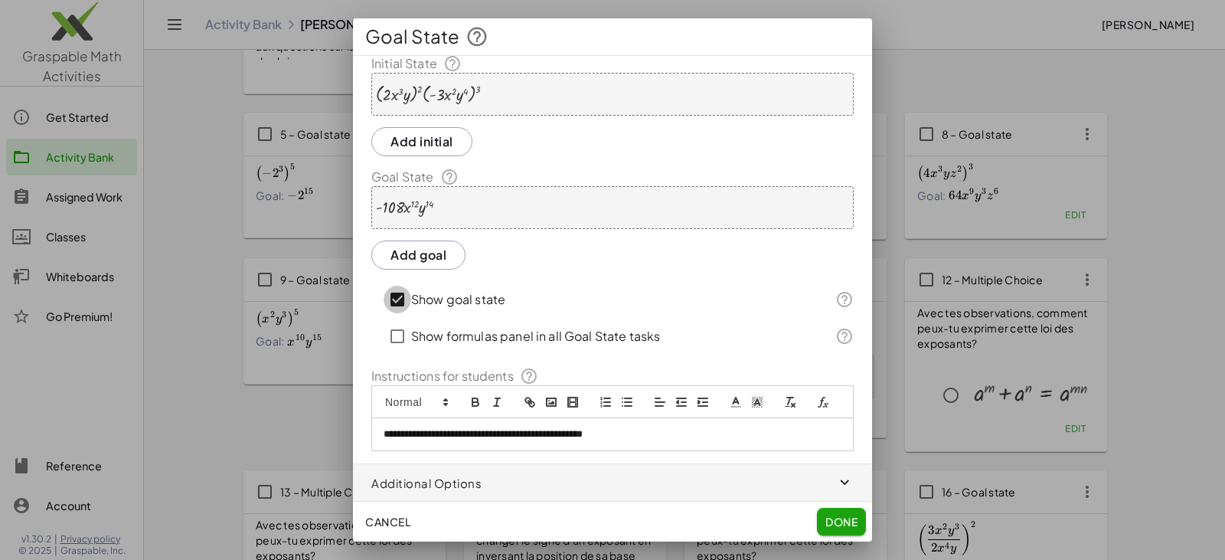
scroll to position [33, 0]
click at [835, 523] on span "Done" at bounding box center [842, 522] width 32 height 14
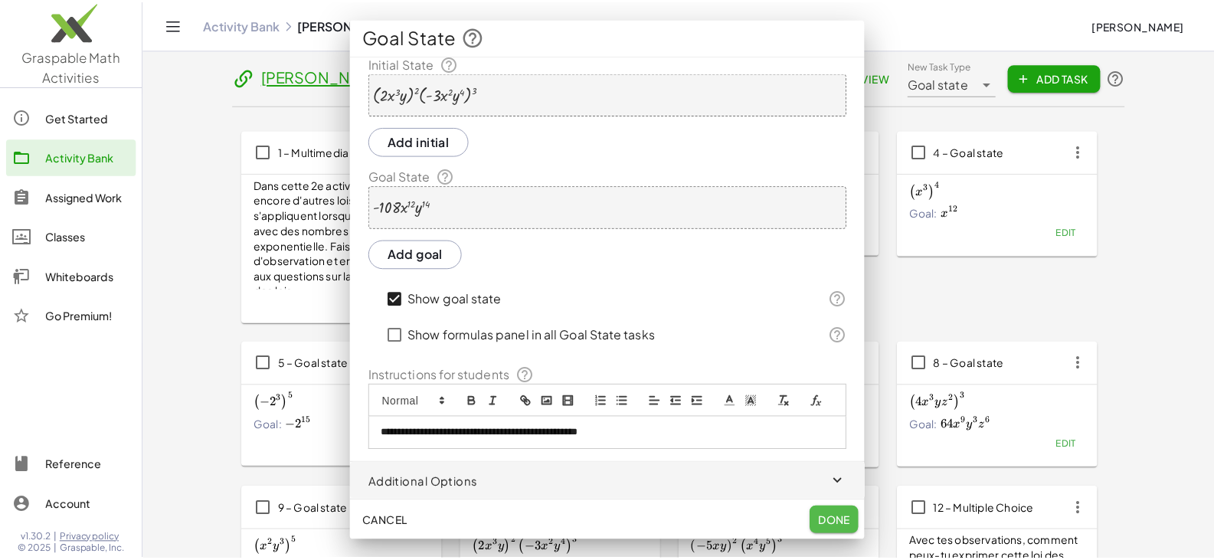
scroll to position [230, 0]
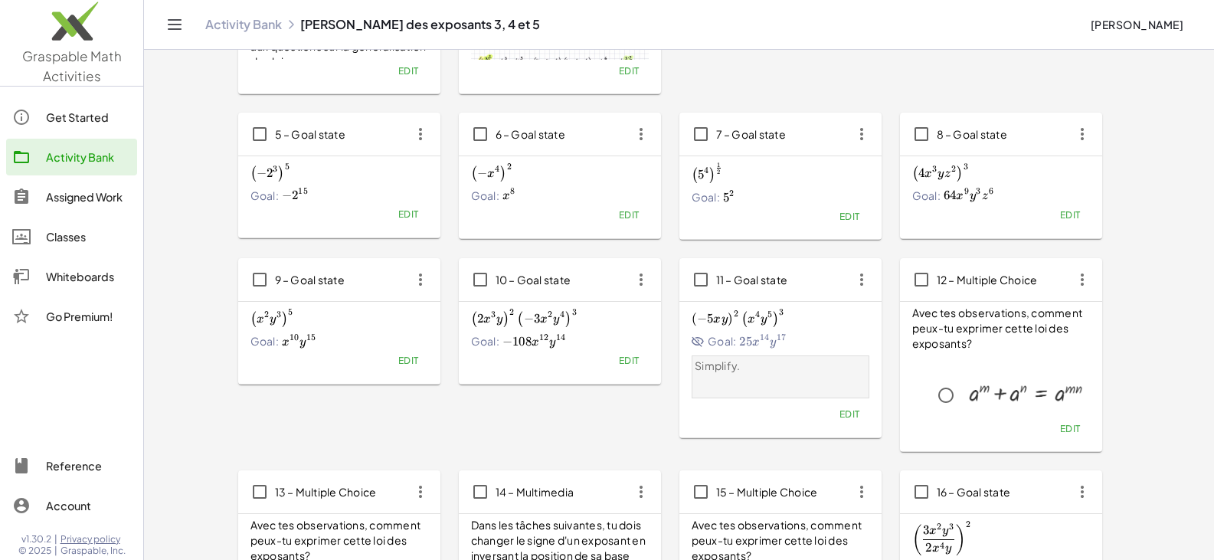
click at [850, 416] on span "Edit" at bounding box center [849, 413] width 21 height 11
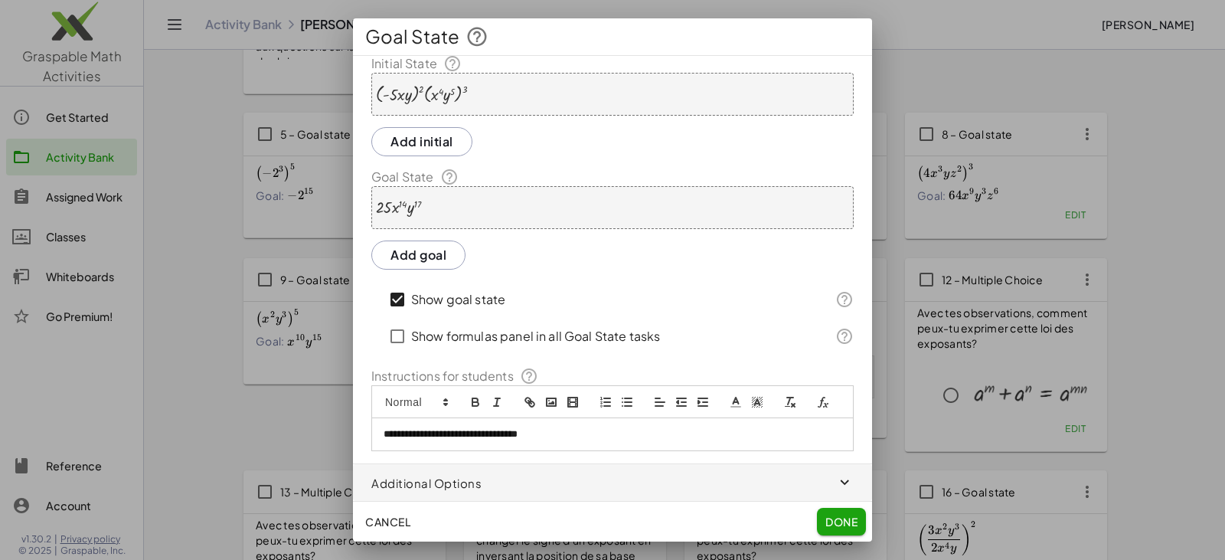
scroll to position [33, 0]
drag, startPoint x: 613, startPoint y: 432, endPoint x: 189, endPoint y: 401, distance: 424.6
click at [189, 401] on div "**********" at bounding box center [612, 280] width 1225 height 560
click at [854, 522] on span "Done" at bounding box center [842, 522] width 32 height 14
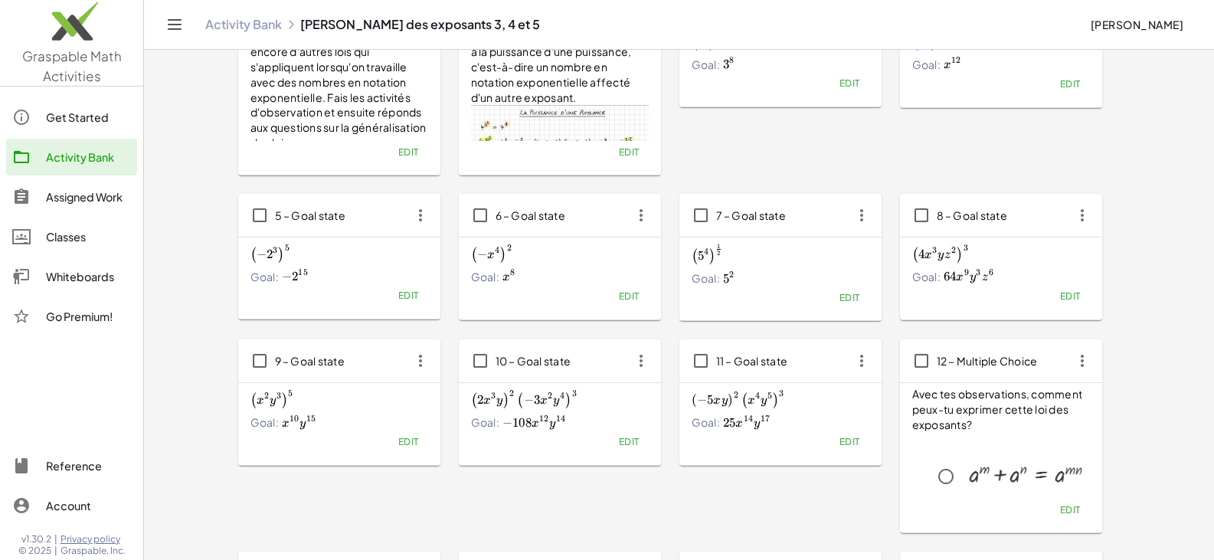
scroll to position [0, 0]
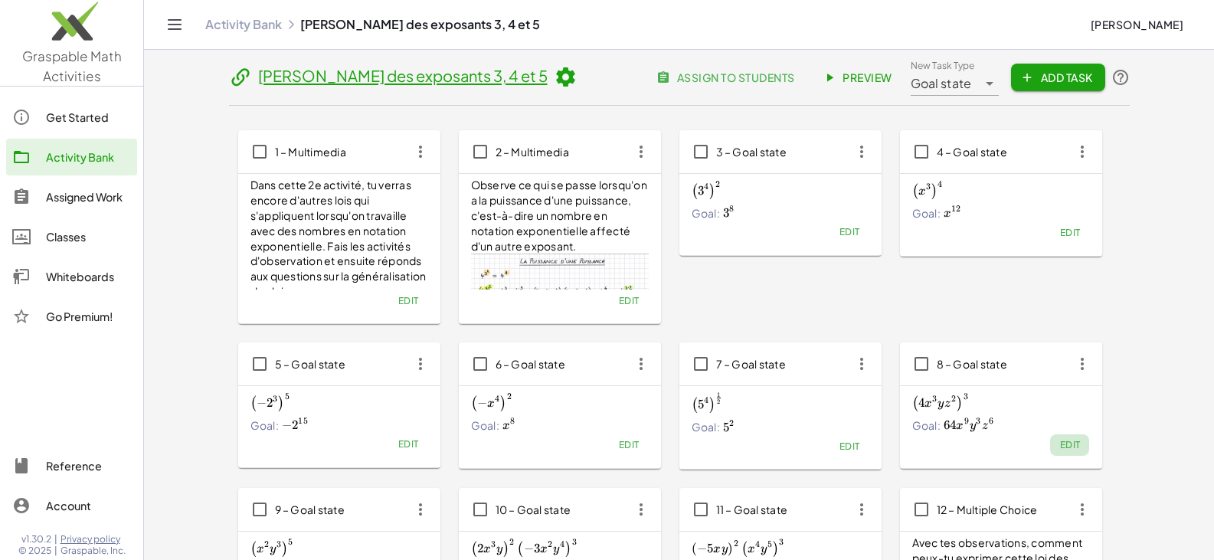
click at [1064, 446] on span "Edit" at bounding box center [1069, 444] width 21 height 11
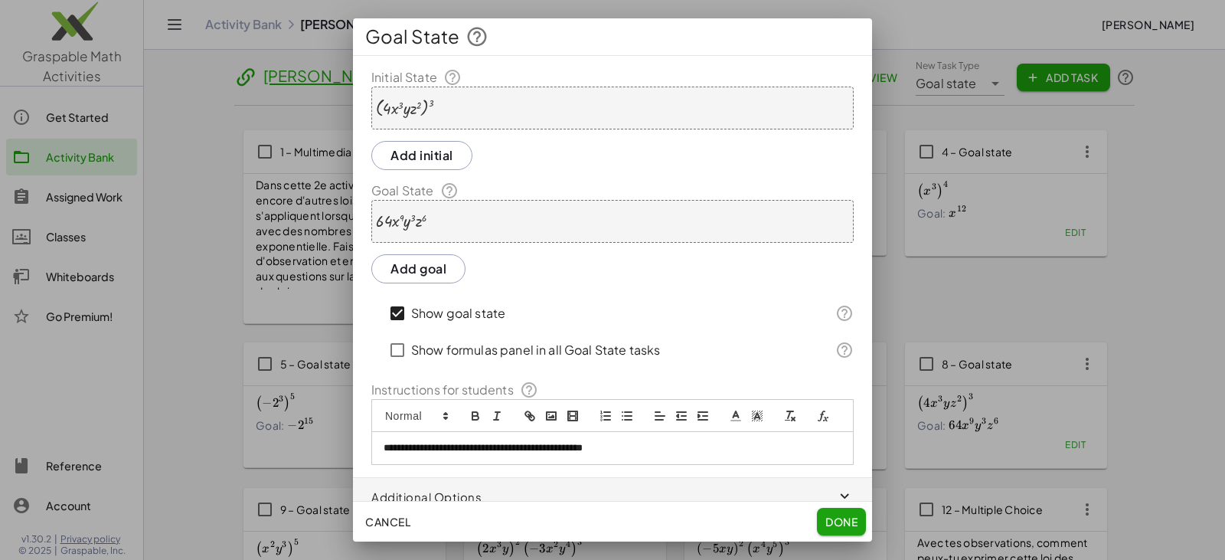
click at [381, 105] on div at bounding box center [405, 108] width 58 height 19
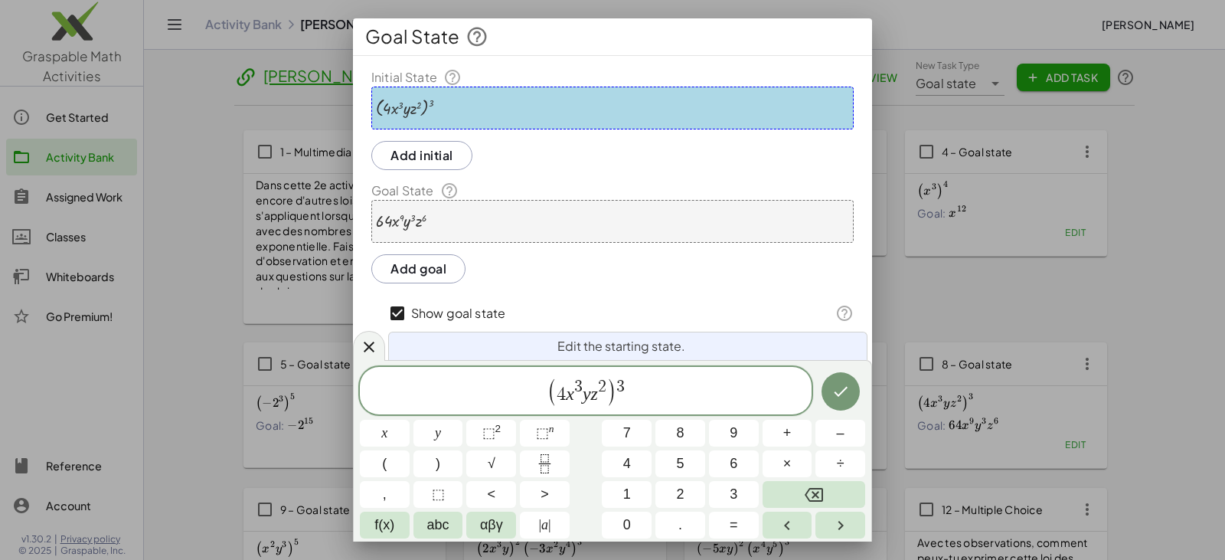
click at [387, 107] on div at bounding box center [405, 108] width 58 height 19
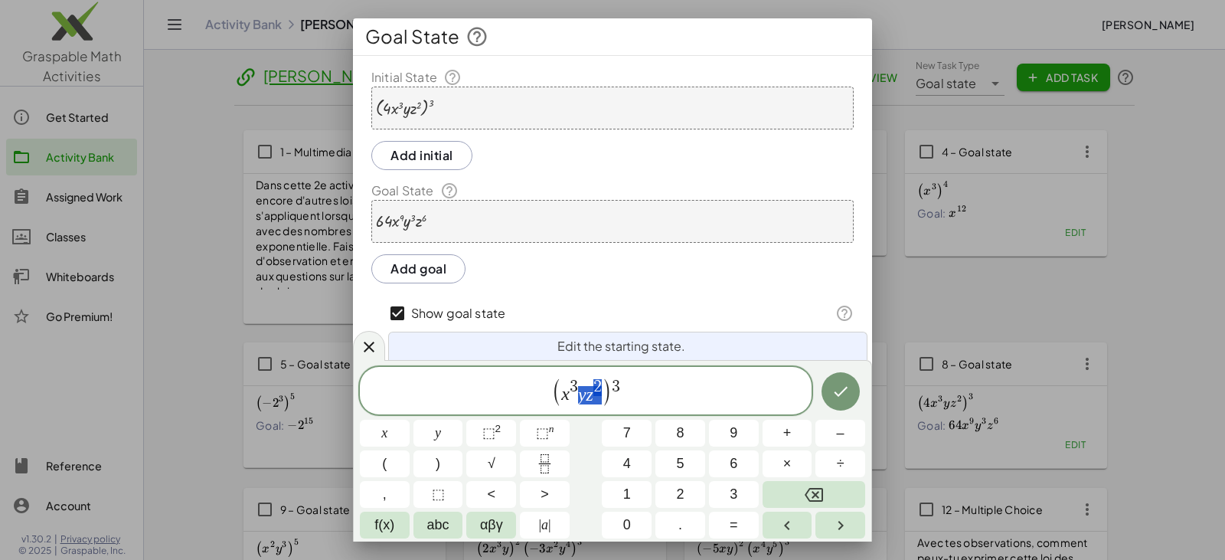
drag, startPoint x: 581, startPoint y: 392, endPoint x: 595, endPoint y: 395, distance: 14.1
click at [560, 426] on button "⬚ n" at bounding box center [545, 433] width 50 height 27
click at [548, 465] on icon "Fraction" at bounding box center [544, 463] width 19 height 19
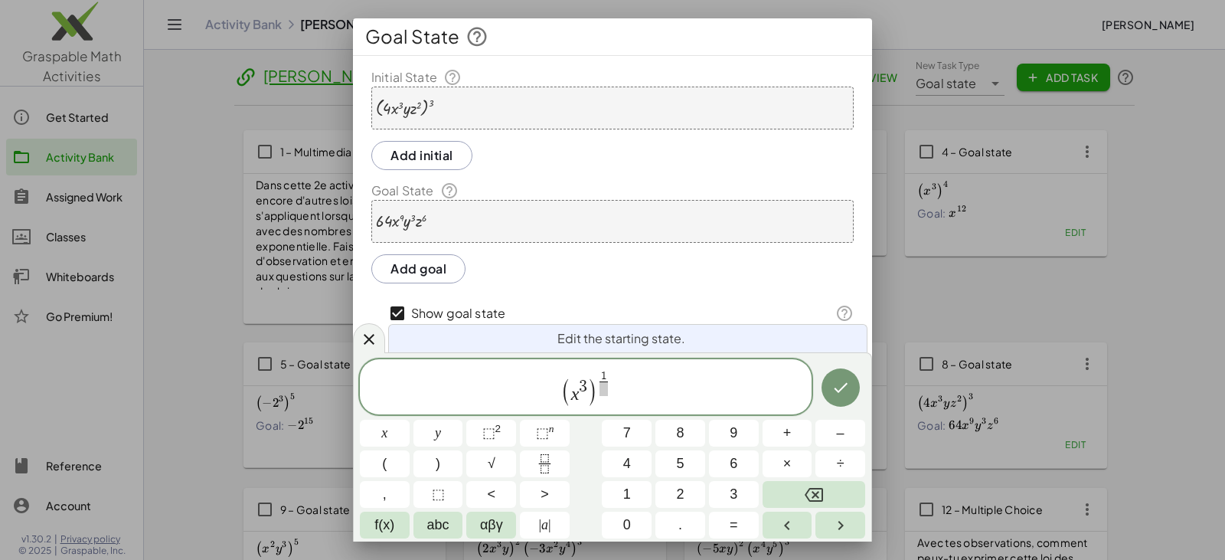
click at [603, 388] on span at bounding box center [604, 388] width 8 height 15
click at [845, 396] on icon "Done" at bounding box center [841, 387] width 18 height 18
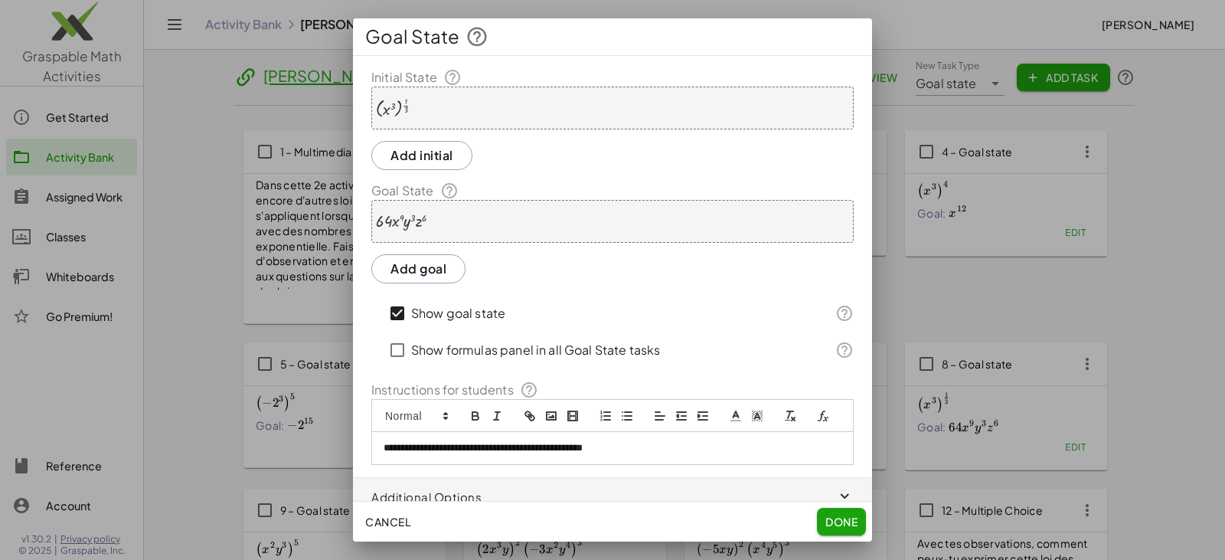
click at [492, 222] on div "· 64 · x 9 · y 3 · z 6" at bounding box center [612, 221] width 482 height 43
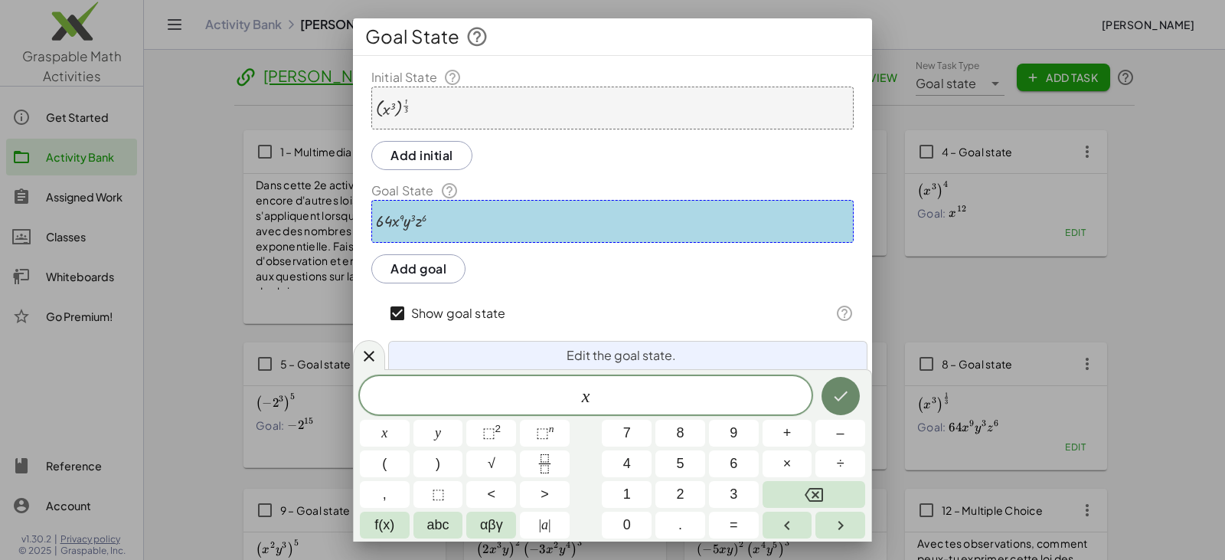
click at [830, 397] on button "Done" at bounding box center [841, 396] width 38 height 38
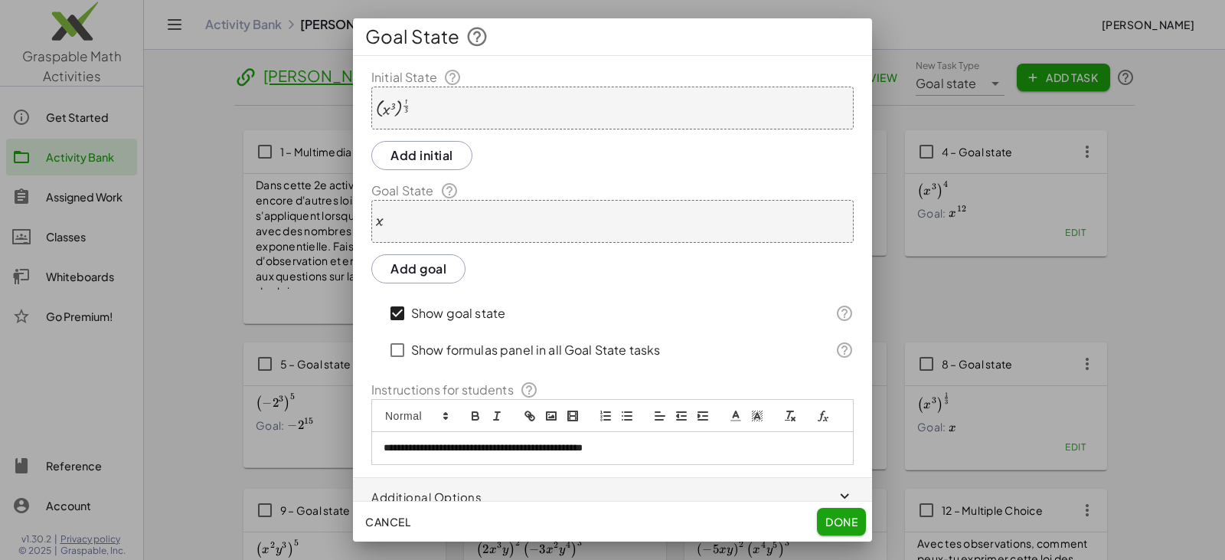
click at [834, 515] on span "Done" at bounding box center [842, 522] width 32 height 14
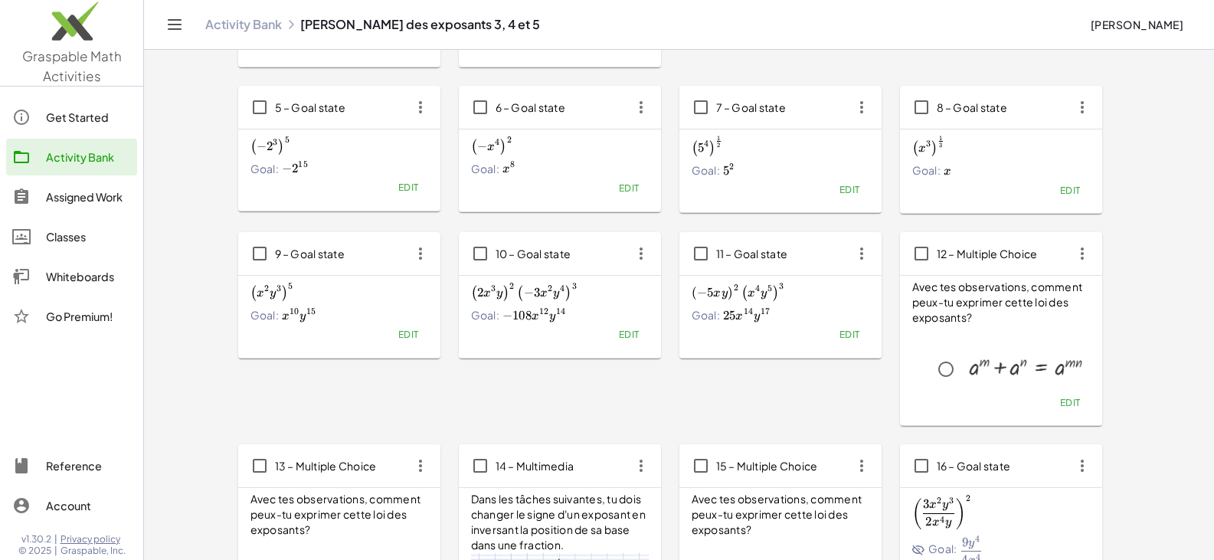
scroll to position [230, 0]
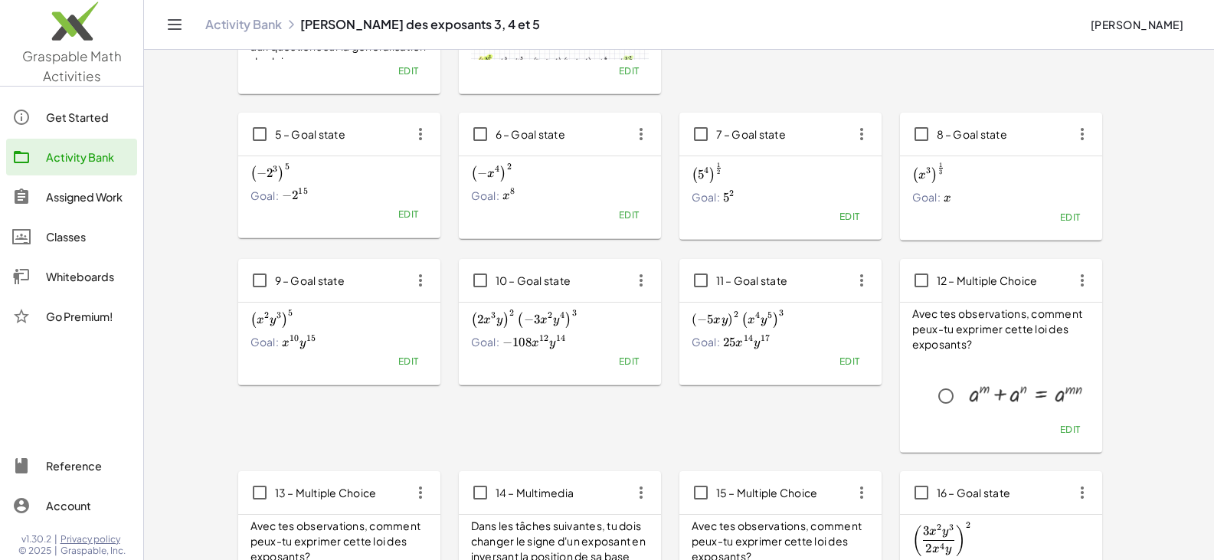
click at [408, 366] on span "Edit" at bounding box center [407, 360] width 21 height 11
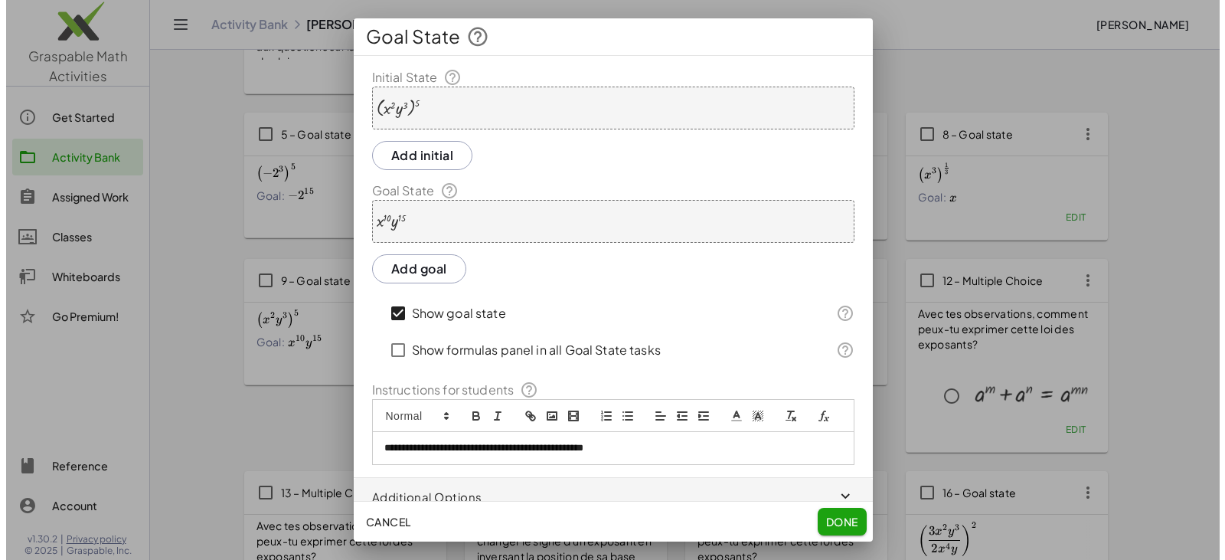
scroll to position [0, 0]
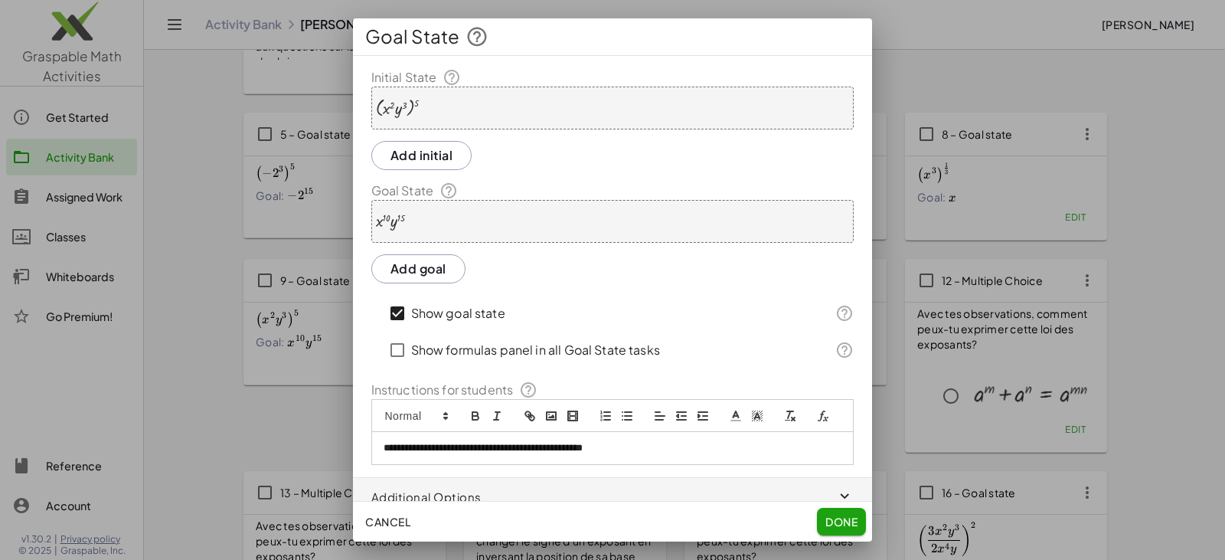
click at [386, 104] on div at bounding box center [397, 108] width 43 height 19
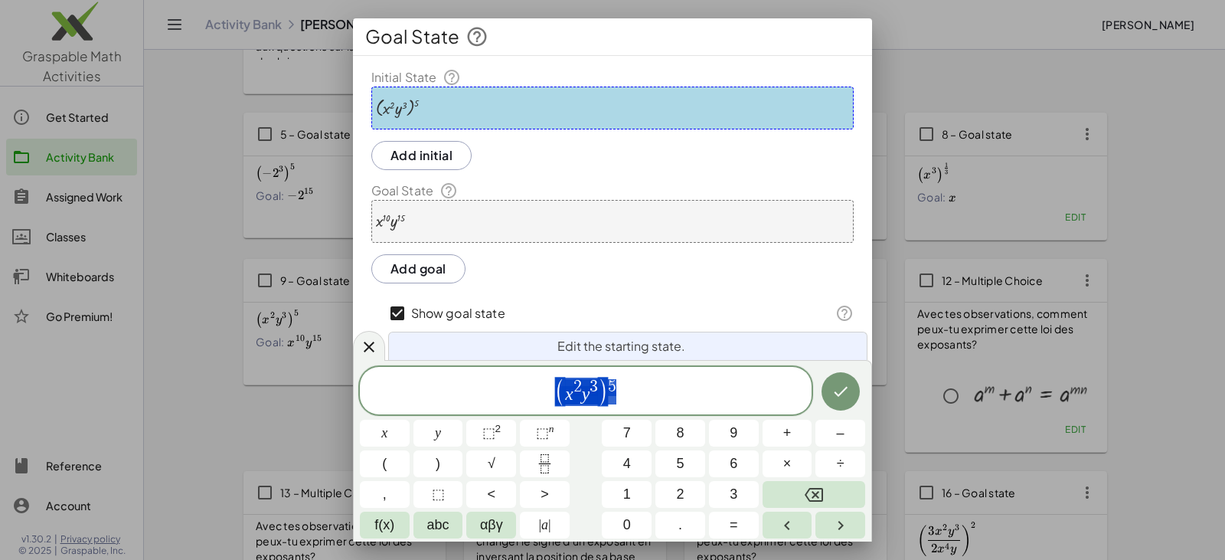
click at [541, 388] on span "( x 2 y 3 ) 5" at bounding box center [586, 391] width 452 height 31
drag, startPoint x: 587, startPoint y: 34, endPoint x: 670, endPoint y: 41, distance: 83.8
click at [670, 41] on div "Goal State" at bounding box center [612, 36] width 519 height 37
drag, startPoint x: 592, startPoint y: 392, endPoint x: 603, endPoint y: 393, distance: 11.5
click at [546, 458] on icon "Fraction" at bounding box center [544, 463] width 19 height 19
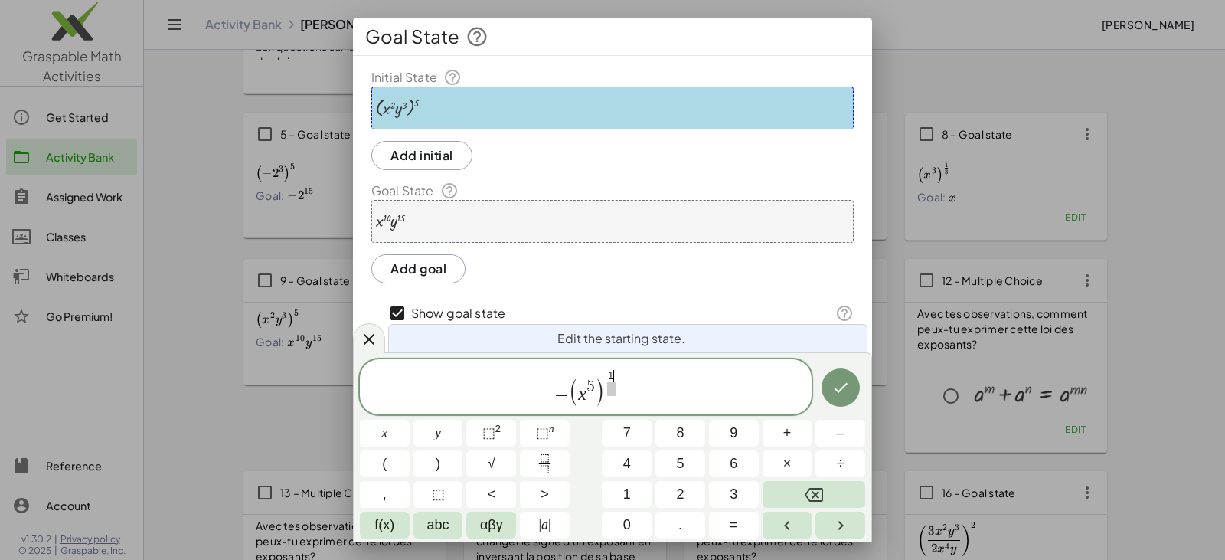
click at [608, 384] on span at bounding box center [611, 388] width 8 height 15
click at [837, 392] on icon "Done" at bounding box center [841, 387] width 18 height 18
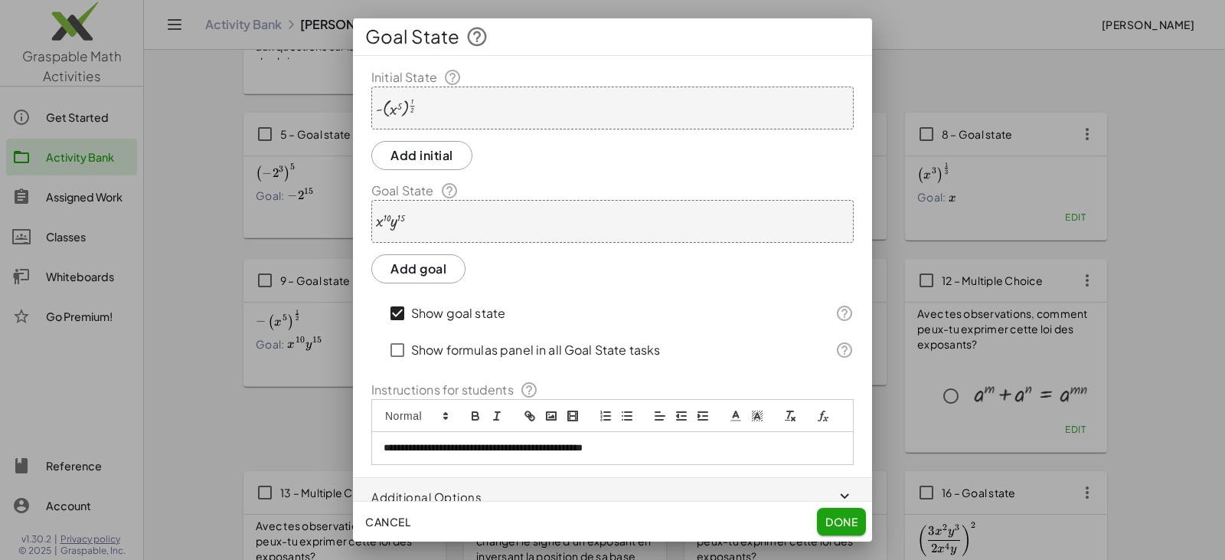
click at [830, 520] on span "Done" at bounding box center [842, 522] width 32 height 14
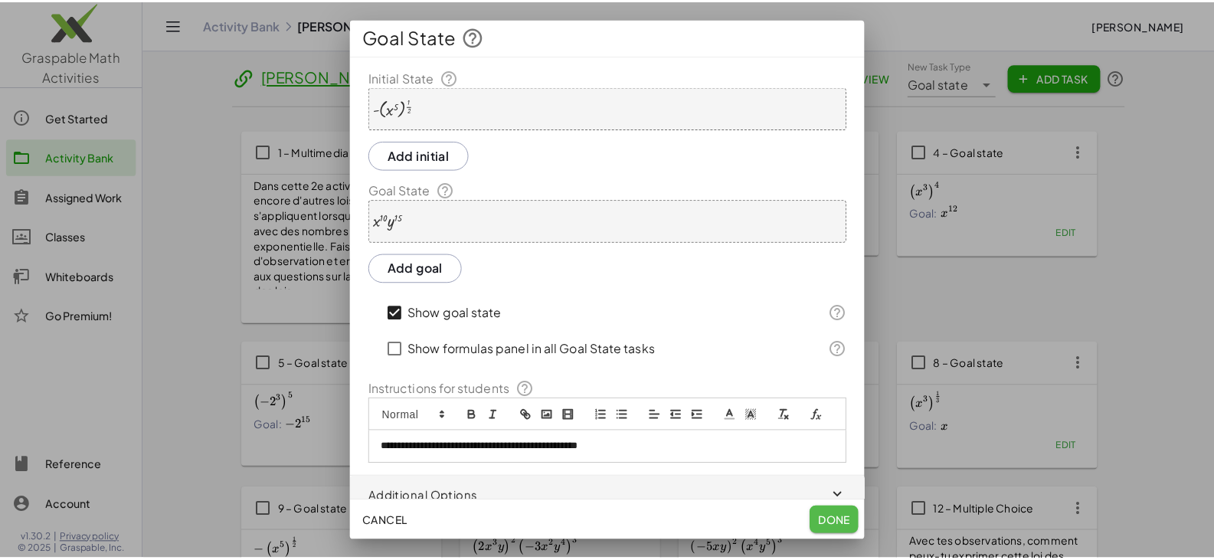
scroll to position [230, 0]
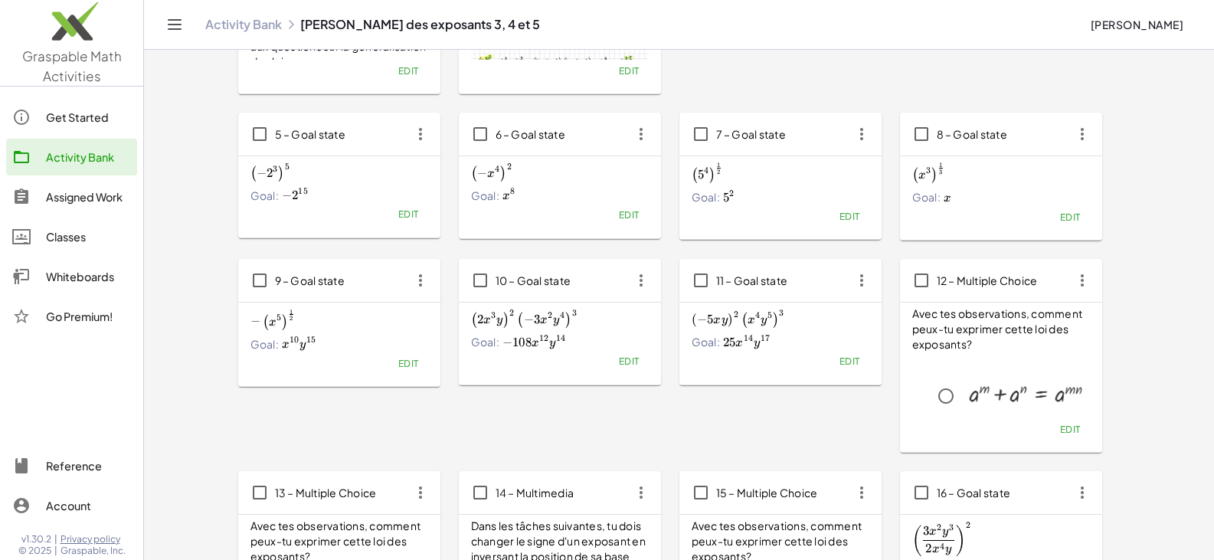
click at [408, 361] on span "Edit" at bounding box center [407, 363] width 21 height 11
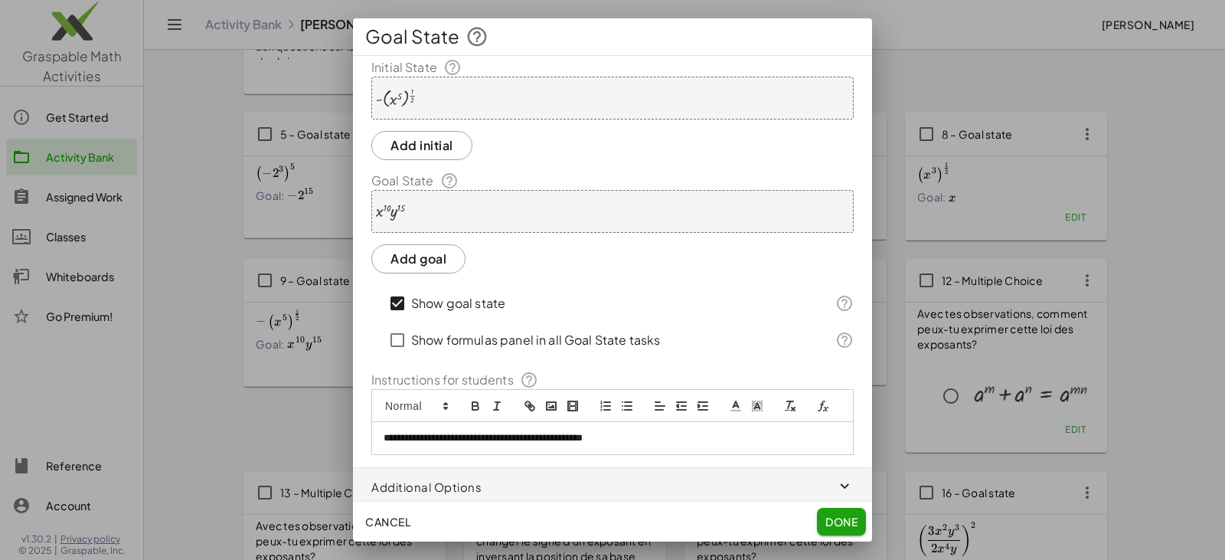
scroll to position [0, 0]
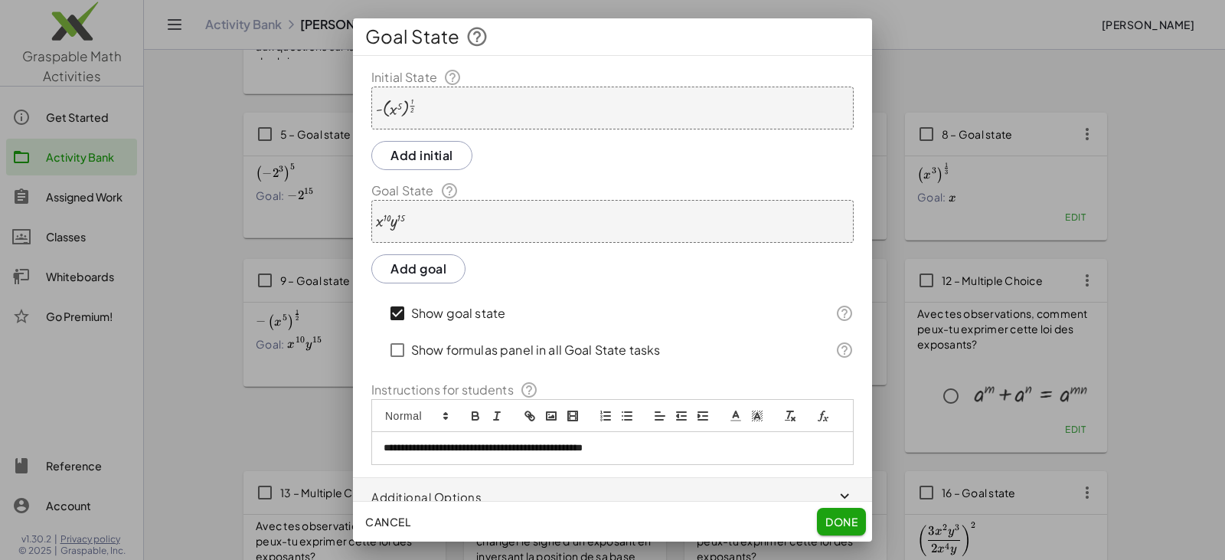
click at [400, 111] on div at bounding box center [396, 108] width 40 height 21
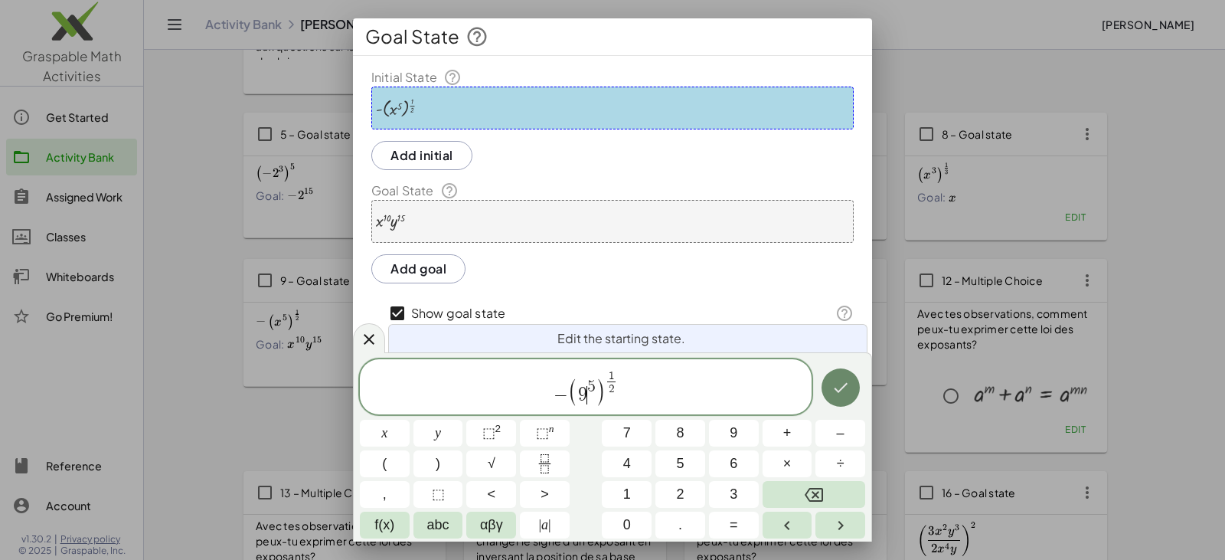
click at [837, 381] on icon "Done" at bounding box center [841, 387] width 18 height 18
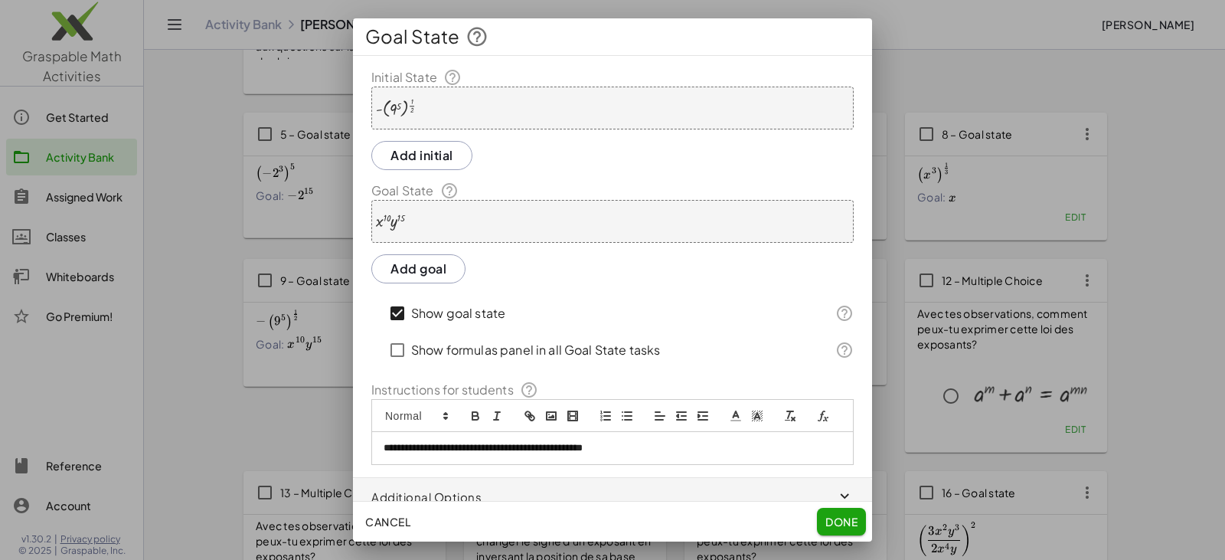
click at [404, 220] on div at bounding box center [390, 221] width 29 height 17
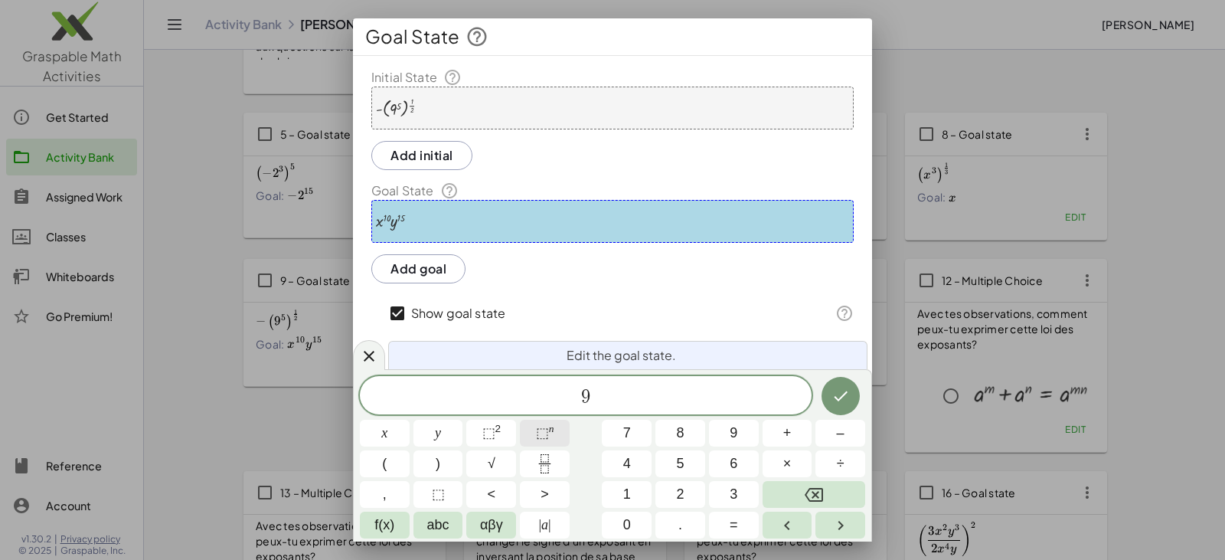
click at [546, 436] on span "⬚" at bounding box center [542, 432] width 13 height 15
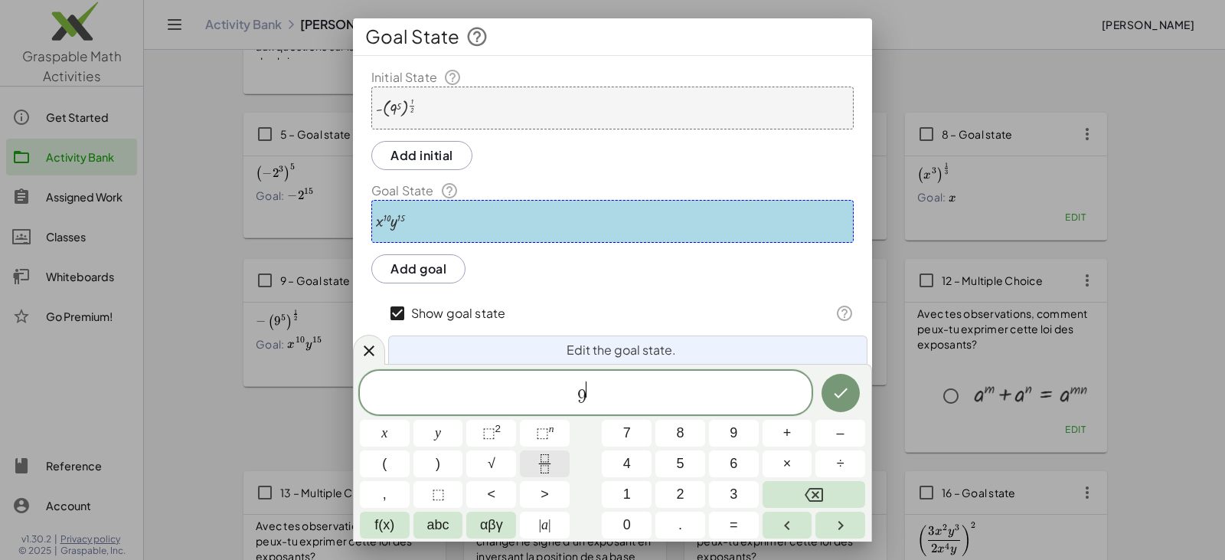
click at [552, 471] on icon "Fraction" at bounding box center [544, 463] width 19 height 19
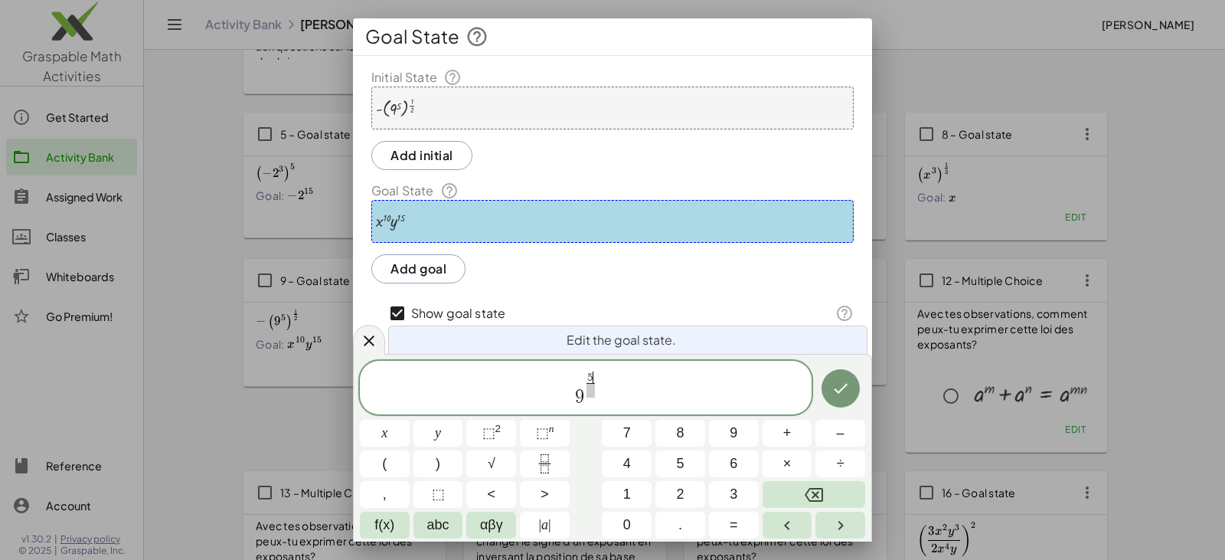
click at [591, 391] on span at bounding box center [591, 390] width 8 height 15
click at [832, 393] on icon "Done" at bounding box center [841, 388] width 18 height 18
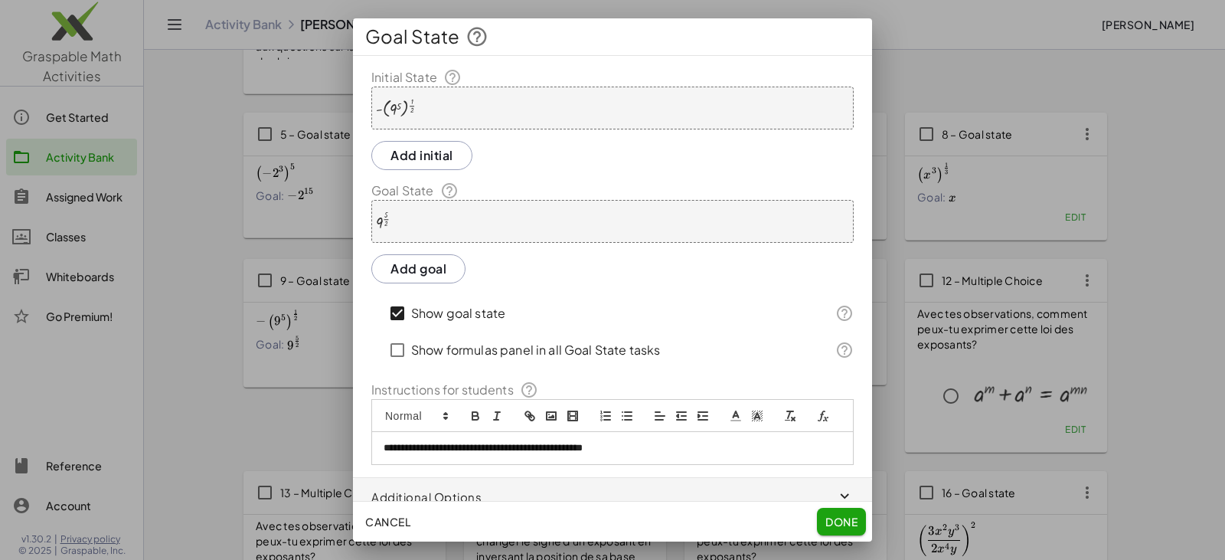
click at [392, 87] on div "- ( 9 5 ) ( · 1 · 2 )" at bounding box center [612, 108] width 482 height 43
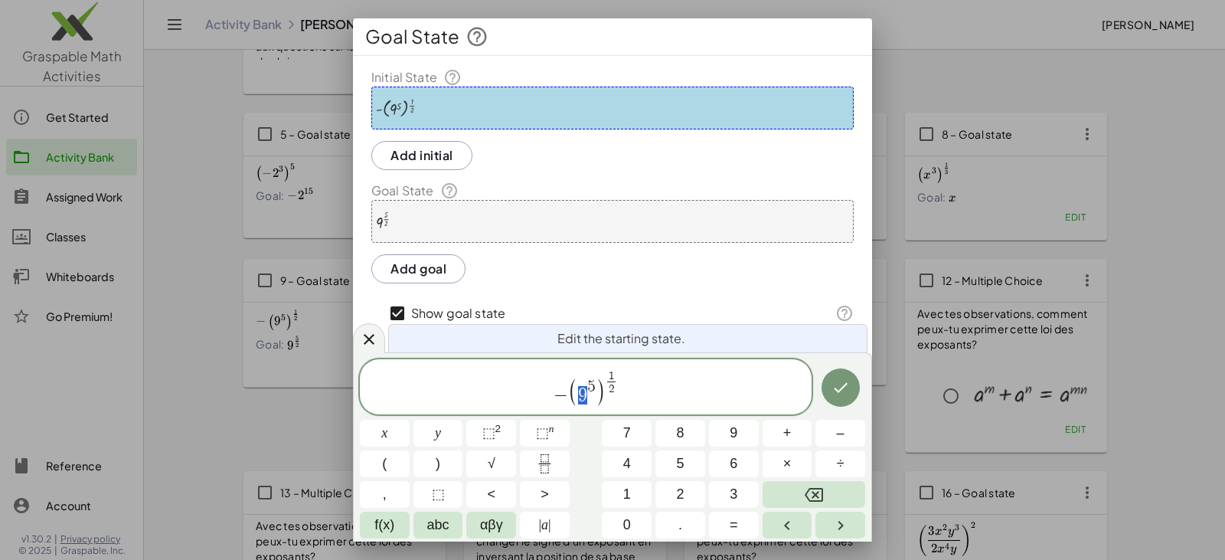
click at [583, 392] on span "( 9 5 )" at bounding box center [587, 392] width 38 height 28
click at [839, 391] on icon "Done" at bounding box center [841, 387] width 14 height 10
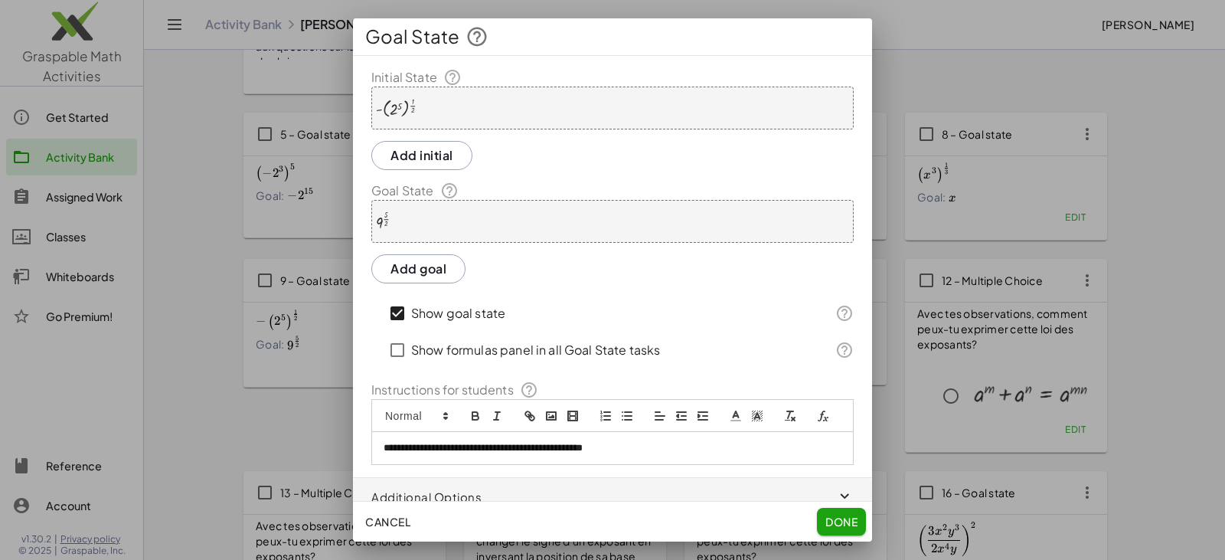
click at [444, 231] on div "9 ( · 5 · 2 )" at bounding box center [612, 221] width 482 height 43
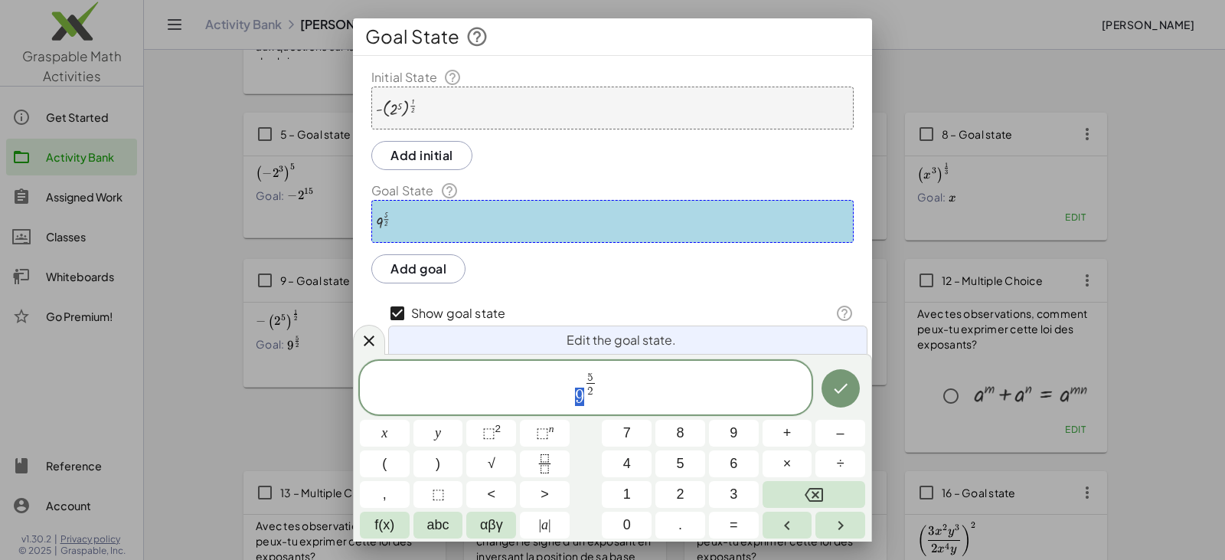
drag, startPoint x: 576, startPoint y: 392, endPoint x: 583, endPoint y: 396, distance: 7.9
click at [568, 396] on span "2 ​ 5 2 ​" at bounding box center [586, 389] width 452 height 38
click at [838, 397] on button "Done" at bounding box center [841, 388] width 38 height 38
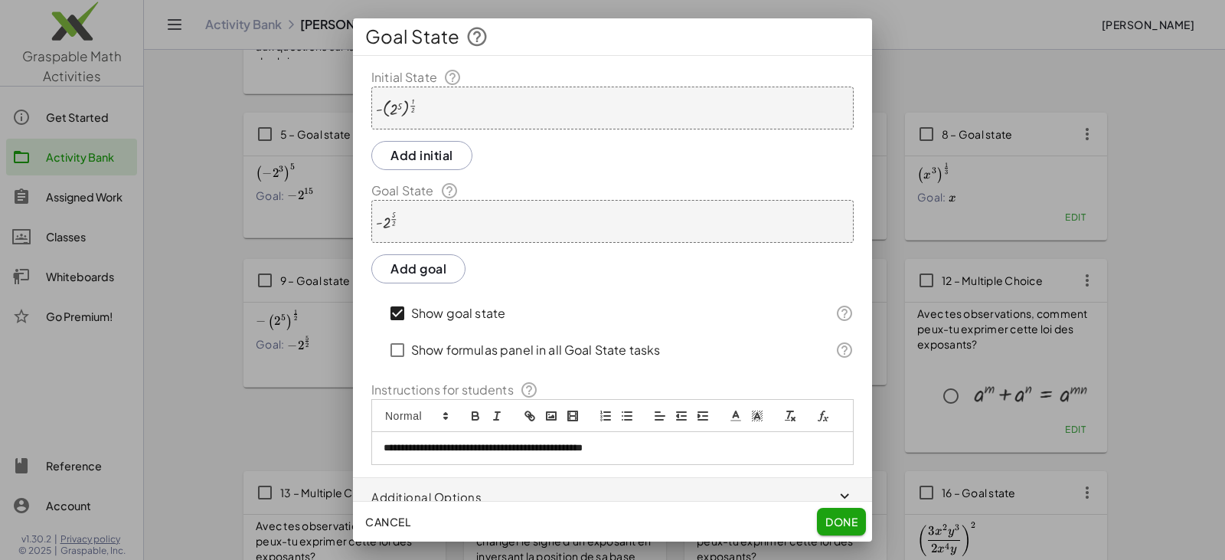
click at [842, 522] on span "Done" at bounding box center [842, 522] width 32 height 14
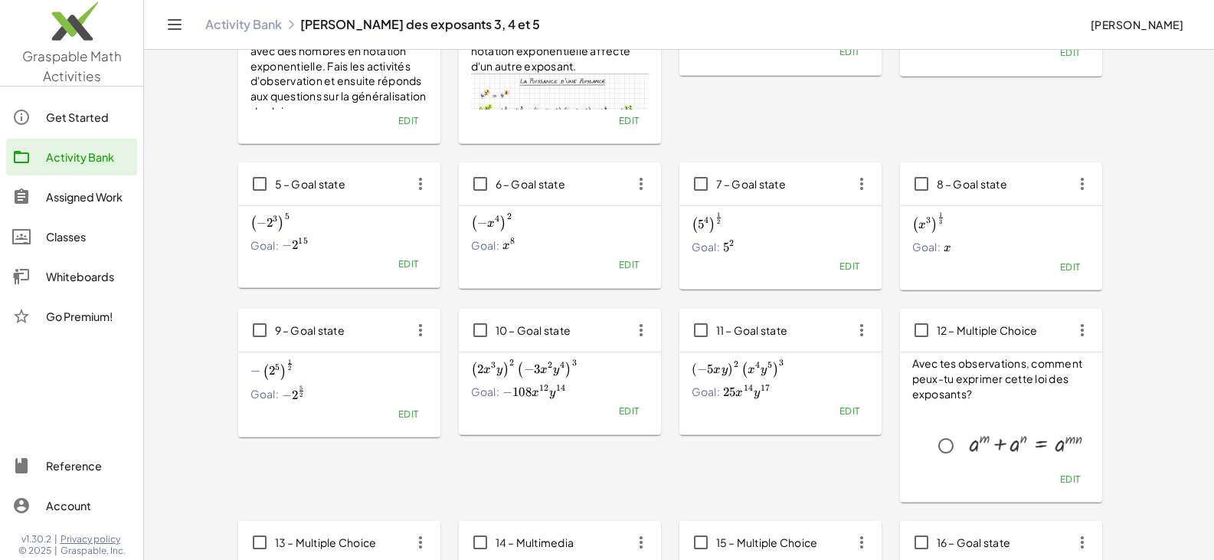
scroll to position [153, 0]
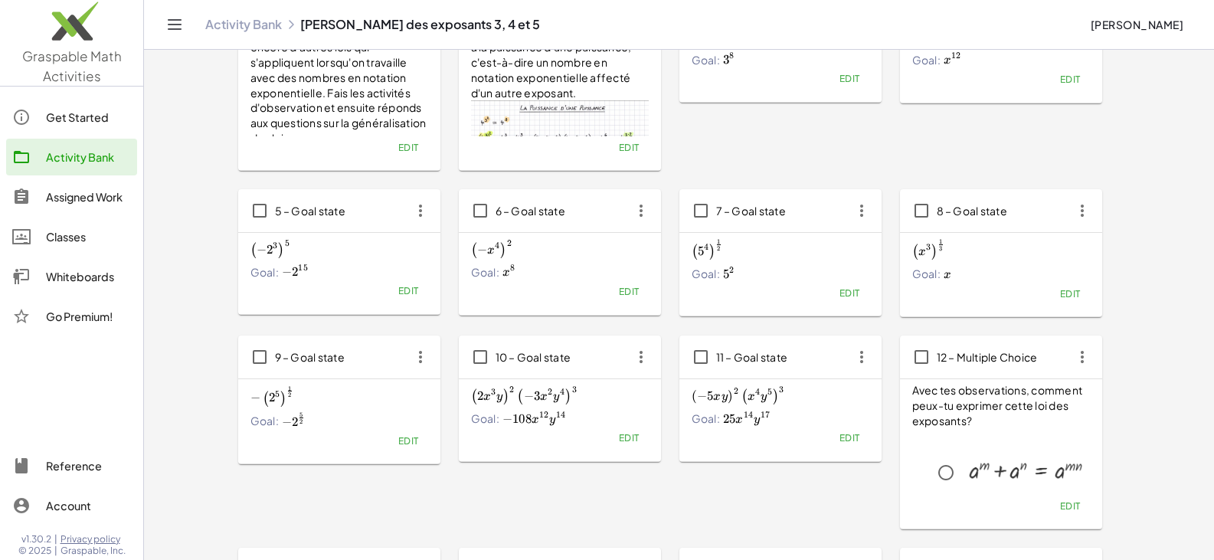
click at [631, 441] on span "Edit" at bounding box center [628, 437] width 21 height 11
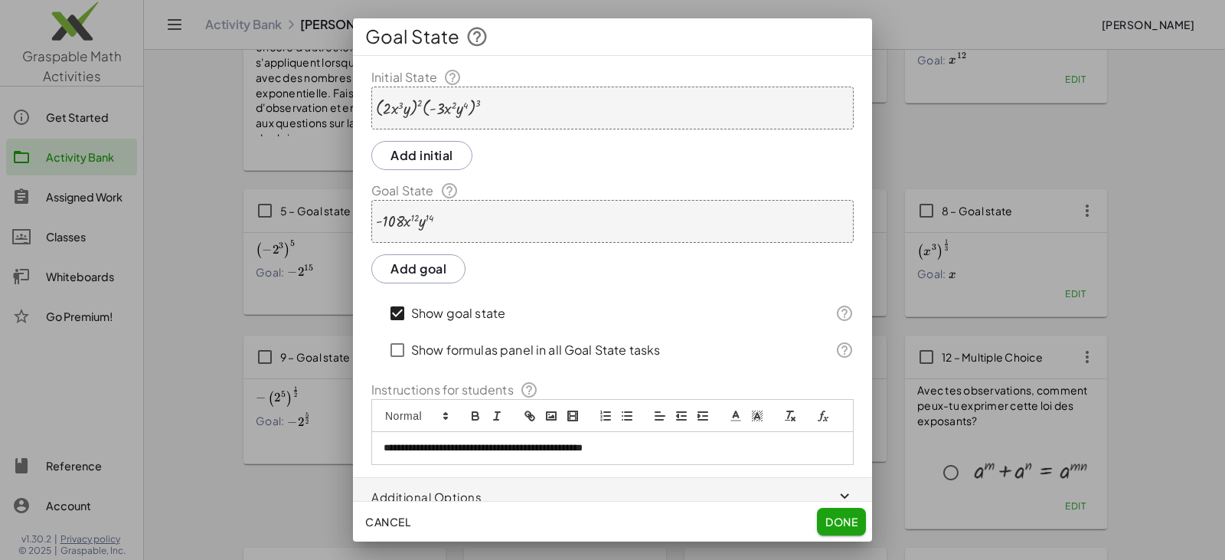
scroll to position [33, 0]
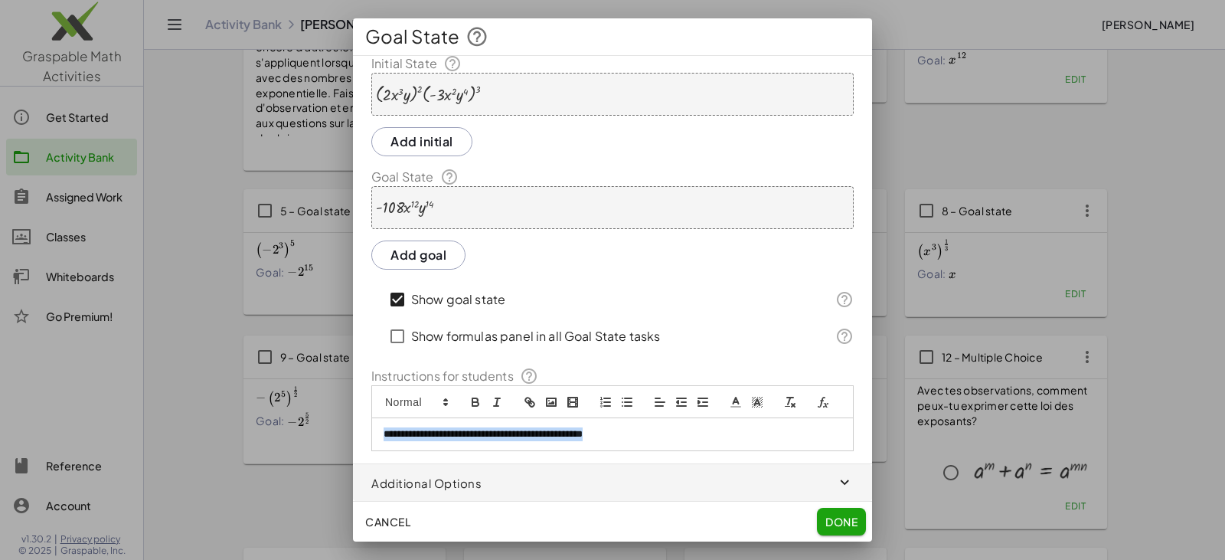
drag, startPoint x: 659, startPoint y: 432, endPoint x: 487, endPoint y: 443, distance: 172.6
click at [318, 409] on div "**********" at bounding box center [612, 280] width 1225 height 560
click at [827, 518] on span "Done" at bounding box center [842, 522] width 32 height 14
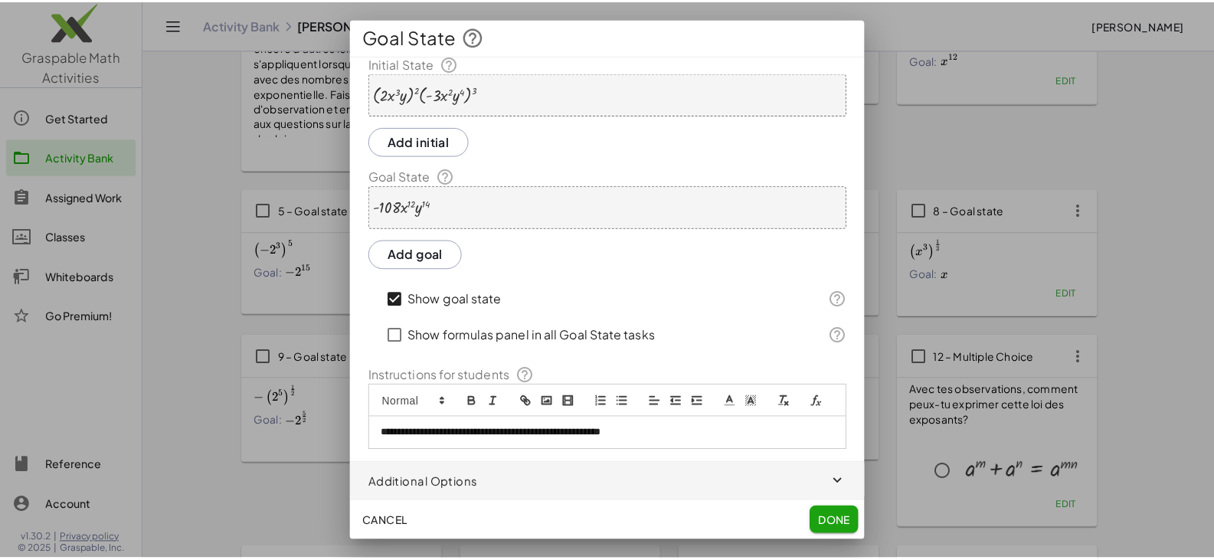
scroll to position [153, 0]
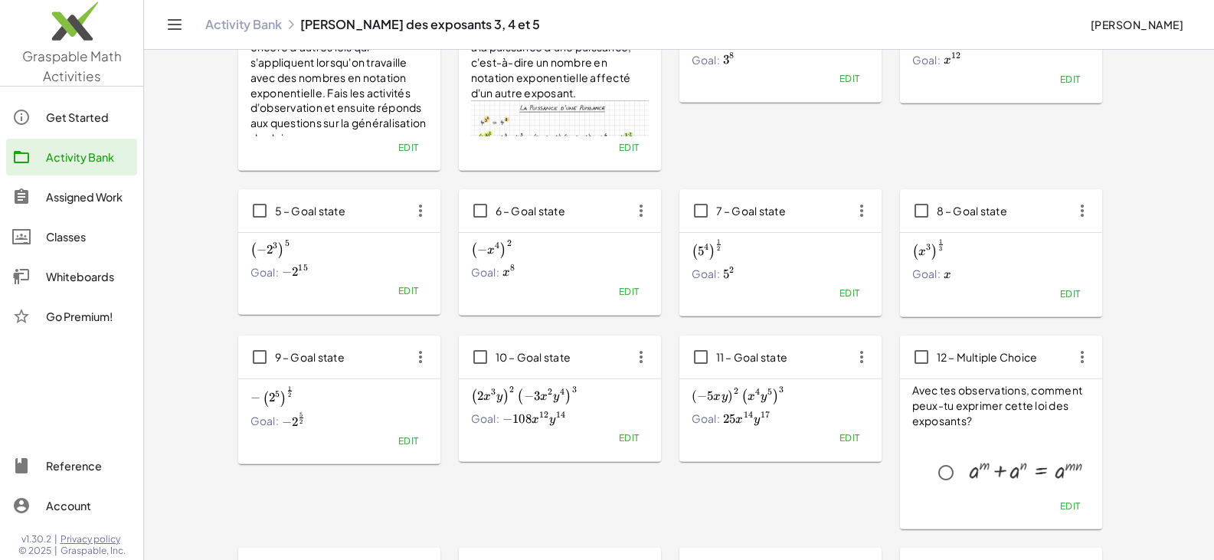
click at [856, 438] on span "Edit" at bounding box center [849, 437] width 21 height 11
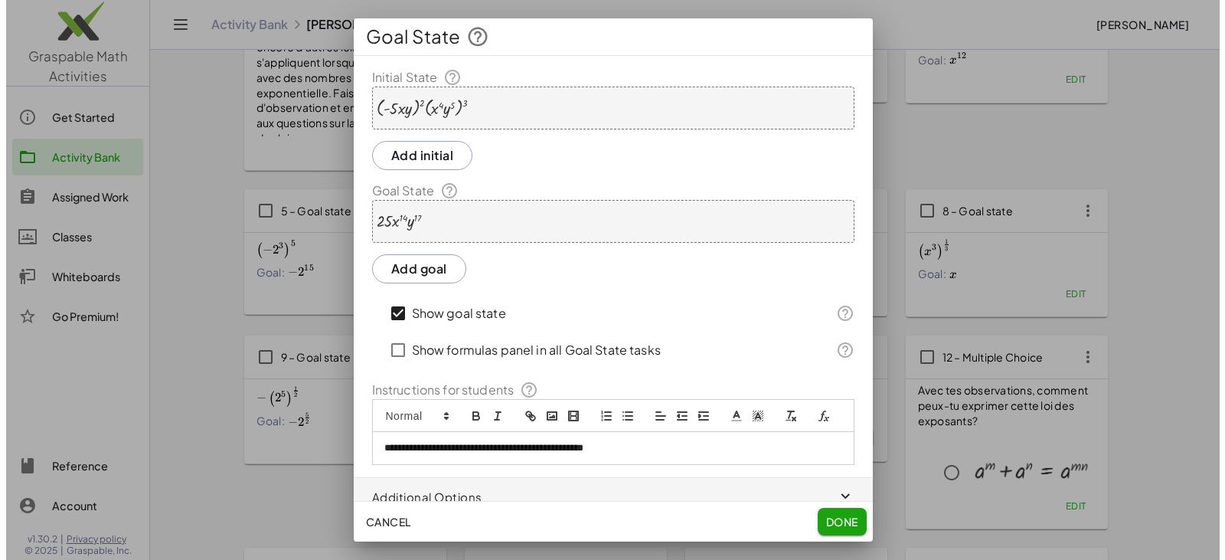
scroll to position [0, 0]
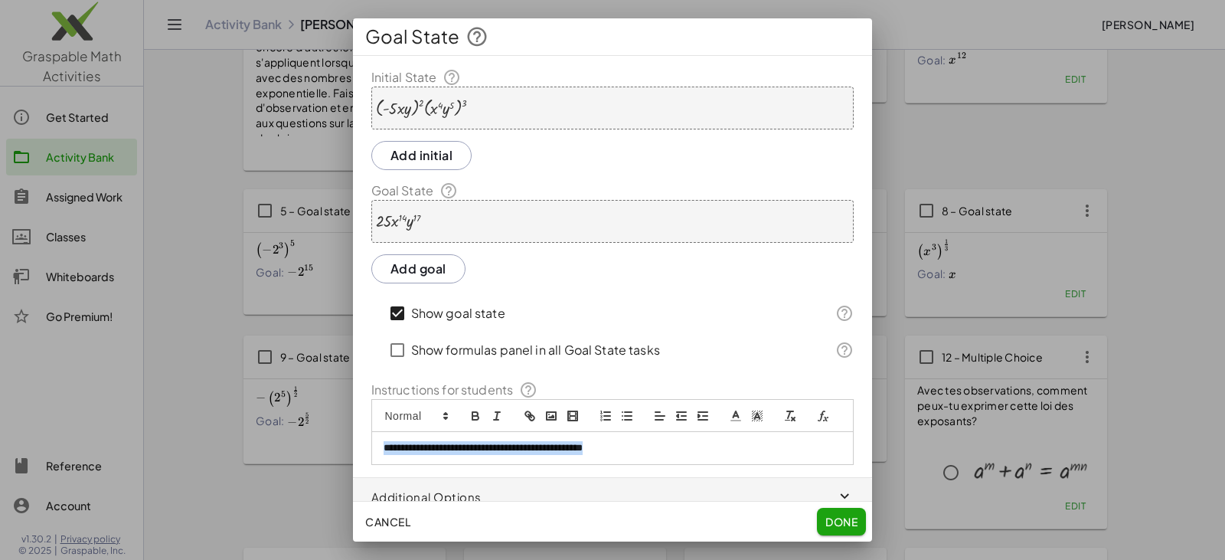
drag, startPoint x: 694, startPoint y: 461, endPoint x: 276, endPoint y: 445, distance: 417.7
click at [276, 445] on div "**********" at bounding box center [612, 280] width 1225 height 560
click at [855, 512] on button "Done" at bounding box center [841, 522] width 49 height 28
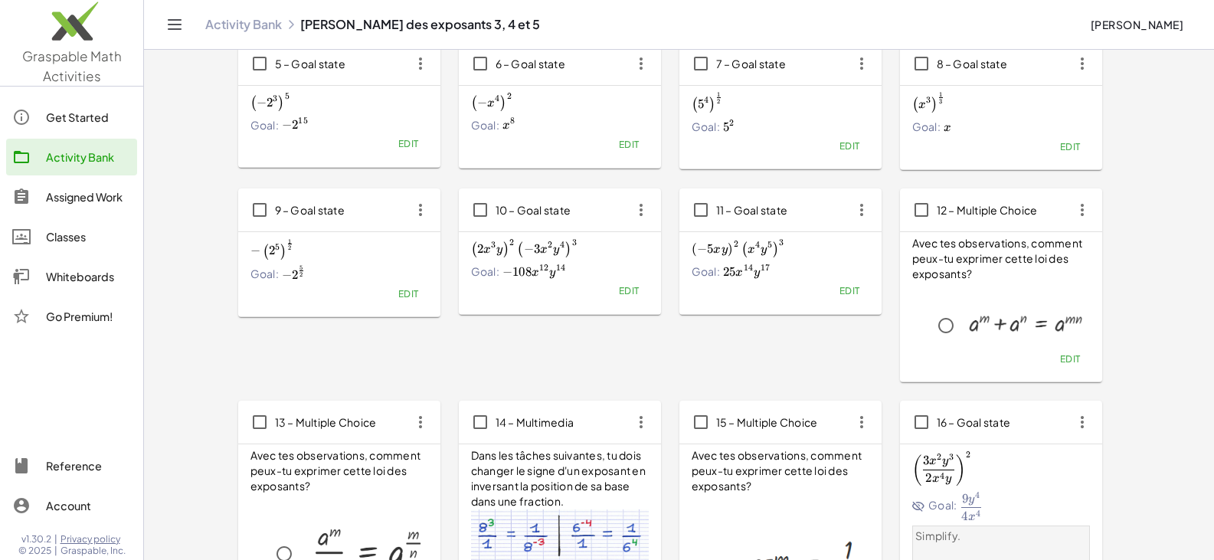
scroll to position [306, 0]
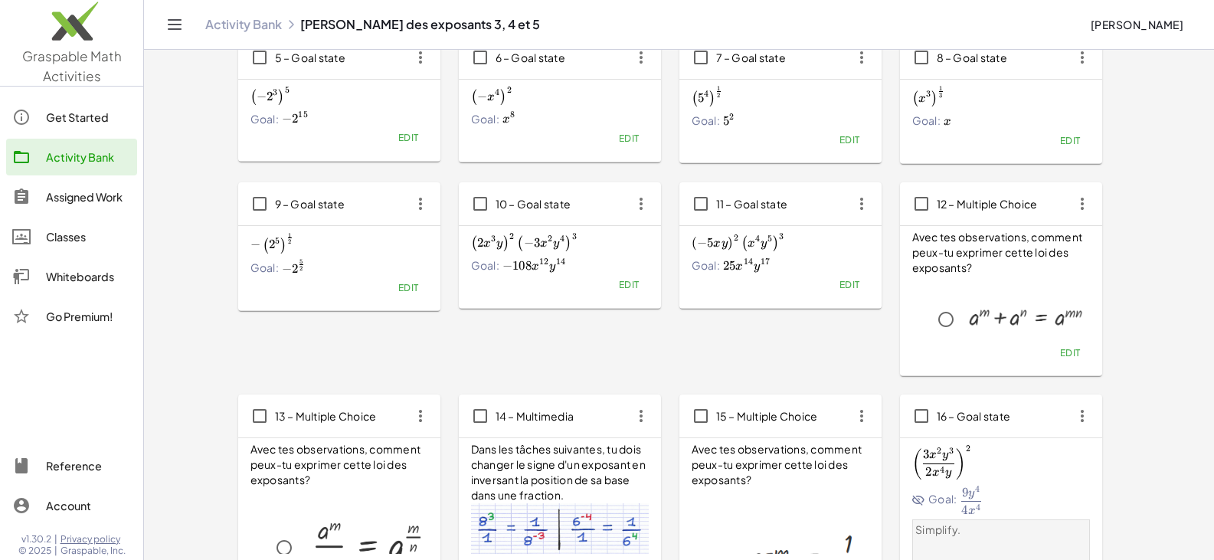
click at [627, 283] on span "Edit" at bounding box center [628, 284] width 21 height 11
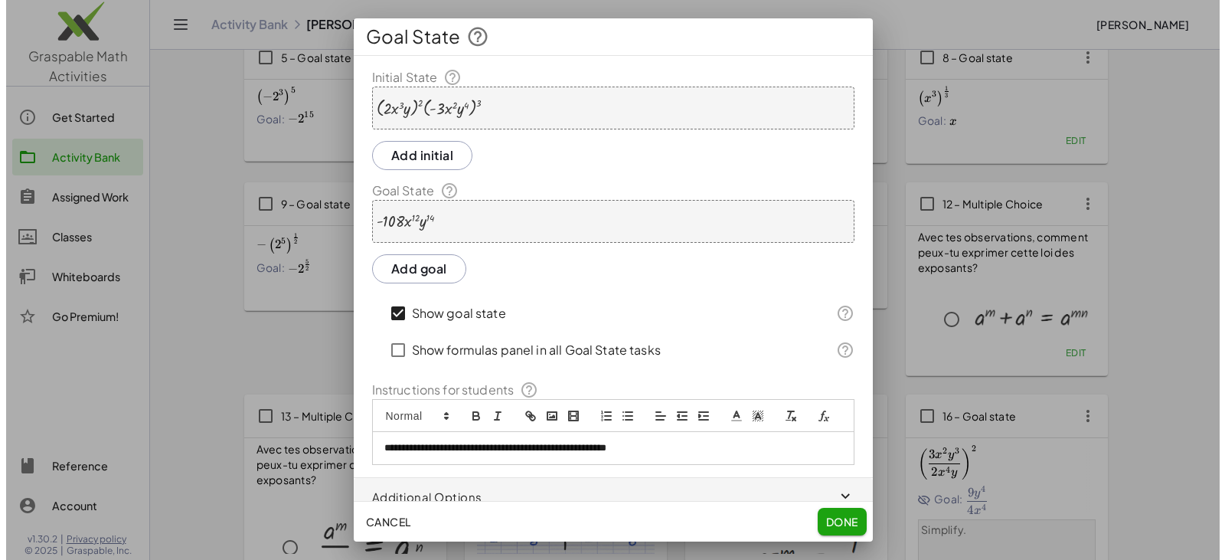
scroll to position [0, 0]
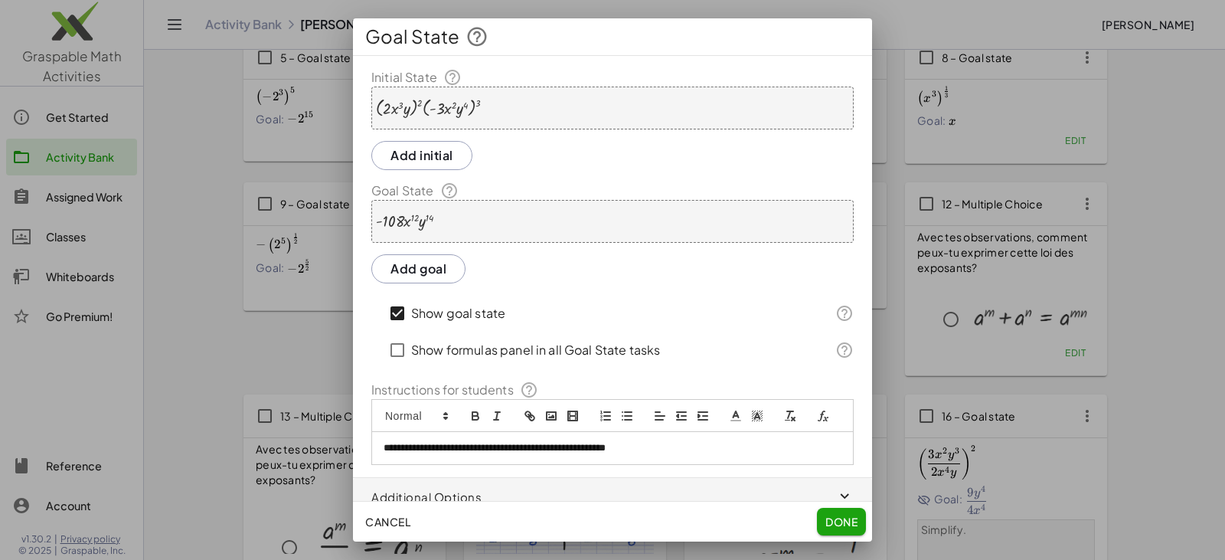
click at [835, 523] on span "Done" at bounding box center [842, 522] width 32 height 14
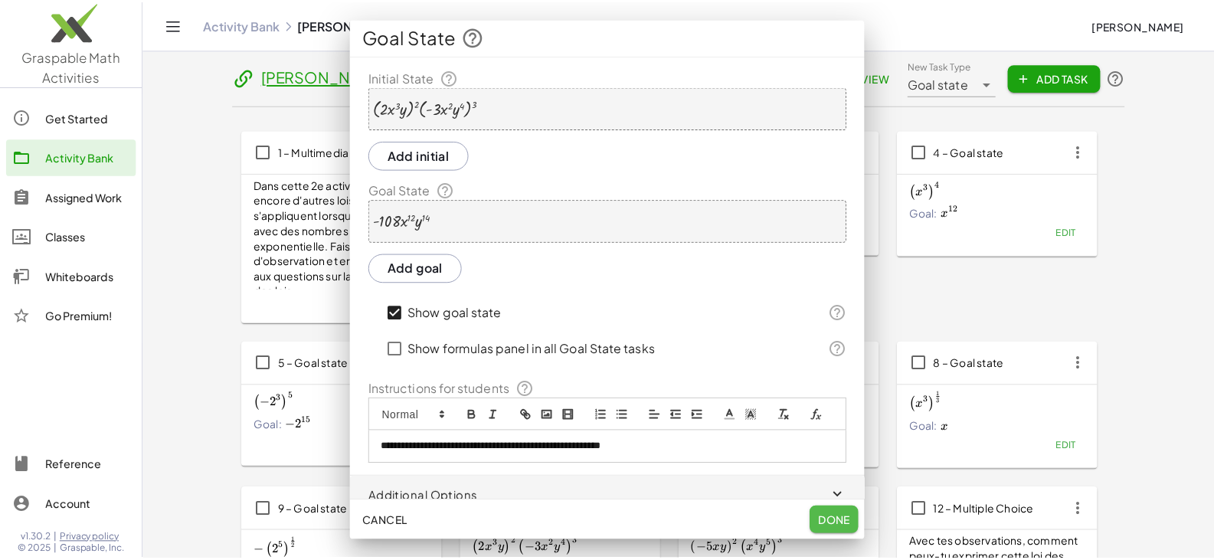
scroll to position [306, 0]
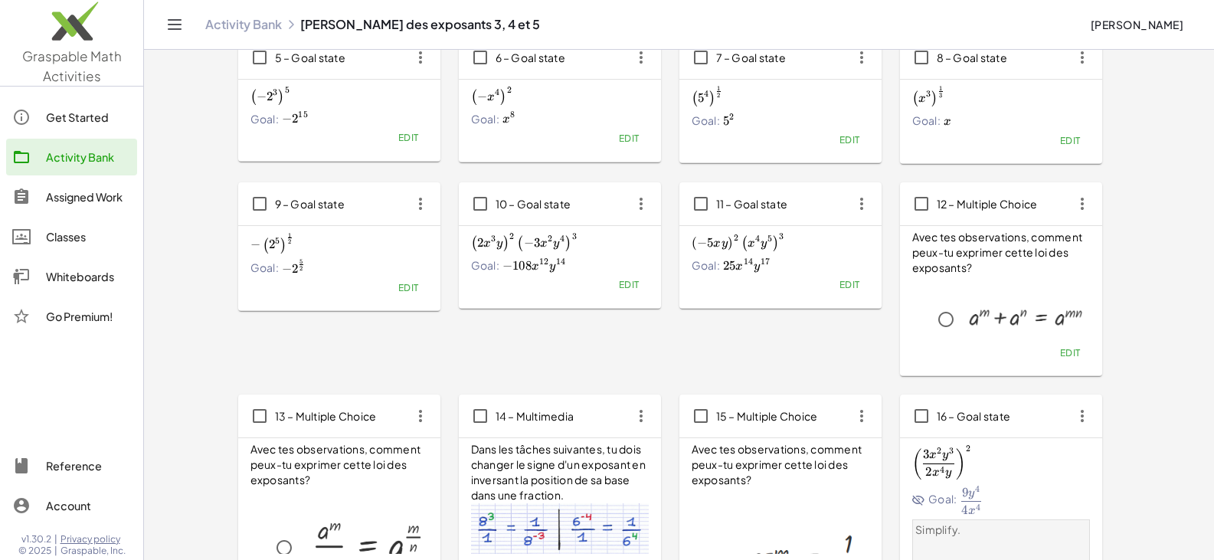
click at [622, 284] on span "Edit" at bounding box center [628, 284] width 21 height 11
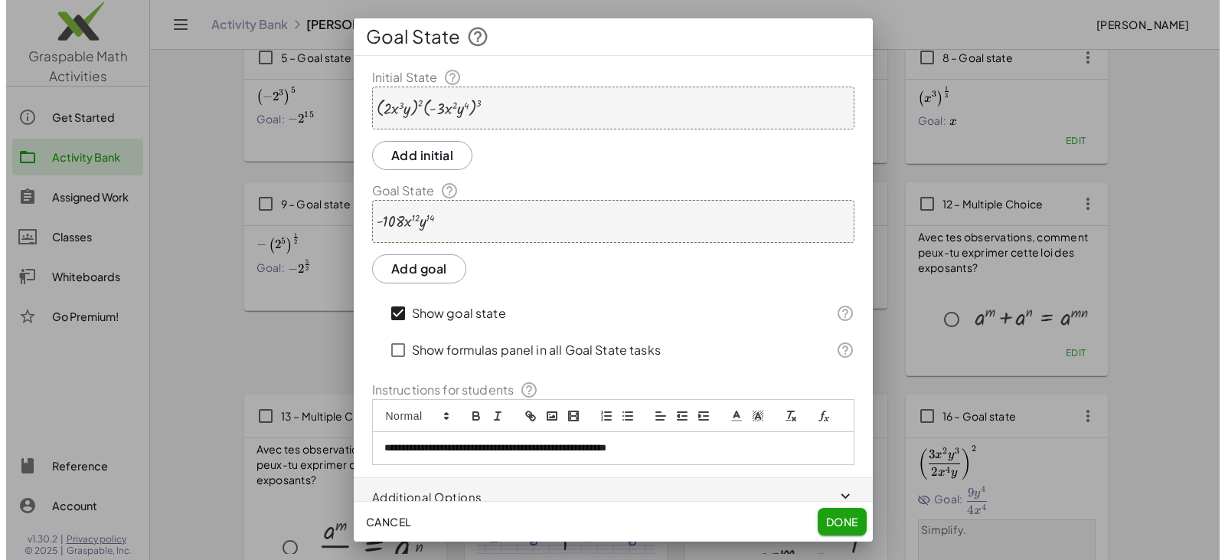
scroll to position [0, 0]
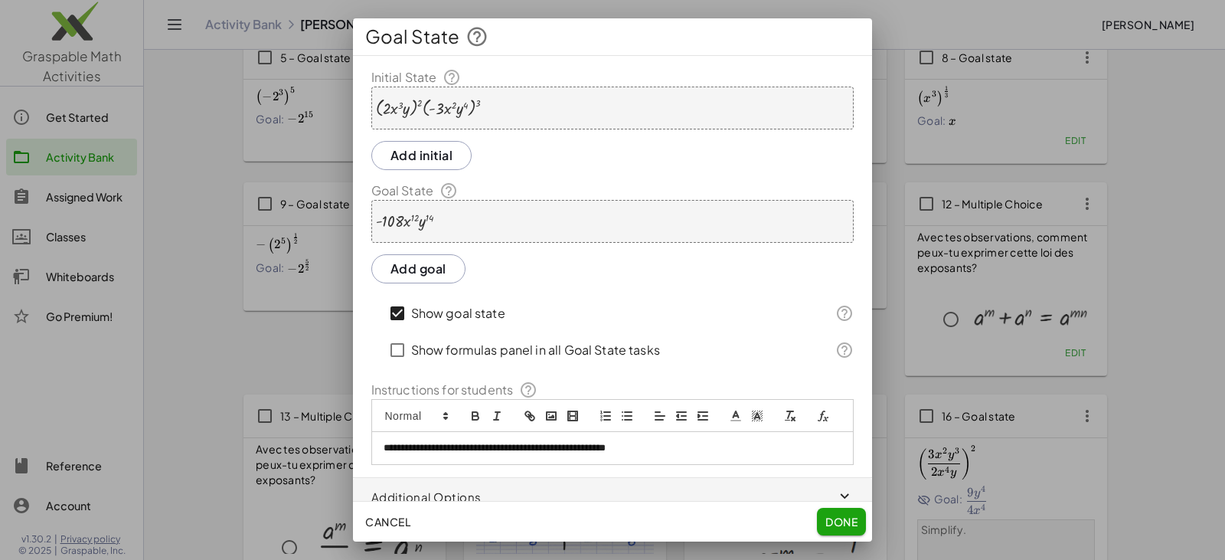
click at [521, 97] on div "· ( · 2 · x 3 · y ) 2 · ( · - 3 · x 2 · y 4 ) 3" at bounding box center [612, 108] width 482 height 43
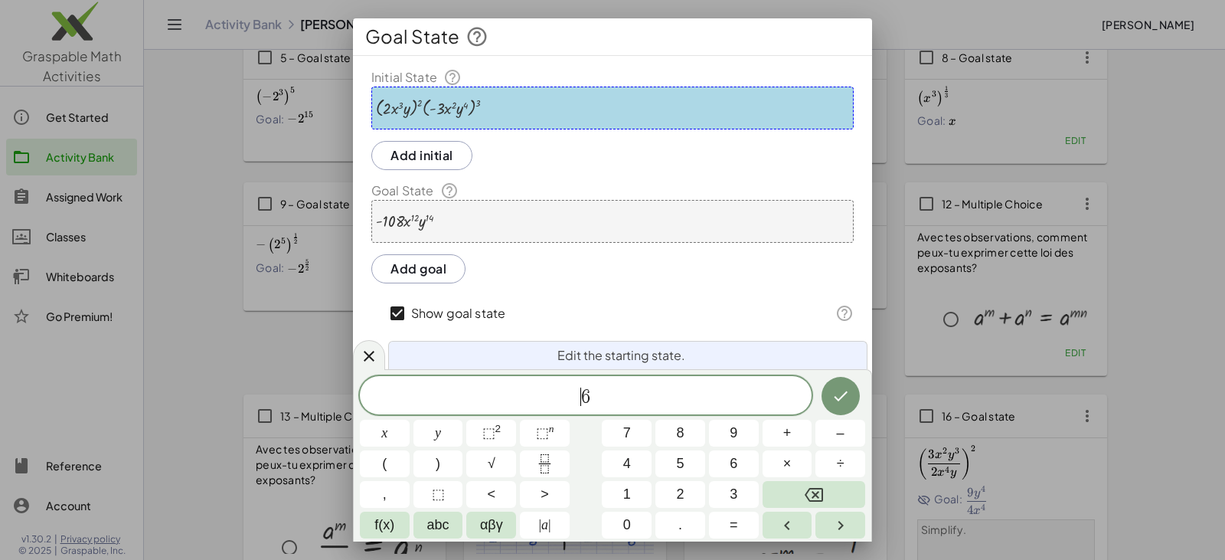
click at [573, 402] on span "​ 6" at bounding box center [586, 396] width 452 height 21
drag, startPoint x: 580, startPoint y: 397, endPoint x: 620, endPoint y: 394, distance: 39.2
click at [620, 394] on span "6" at bounding box center [586, 396] width 452 height 21
click at [486, 471] on button "√" at bounding box center [491, 463] width 50 height 27
click at [562, 395] on span "√ 6 ​" at bounding box center [586, 396] width 452 height 24
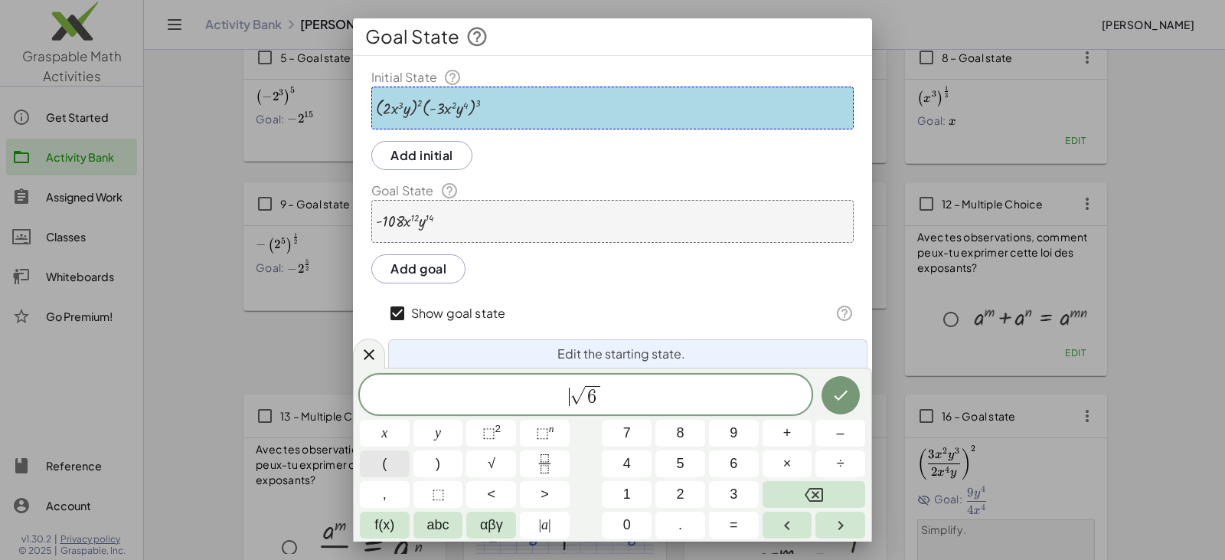
click at [393, 459] on button "(" at bounding box center [385, 463] width 50 height 27
click at [622, 403] on span "( ​ √ 6 )" at bounding box center [586, 394] width 452 height 28
click at [440, 466] on span ")" at bounding box center [438, 463] width 5 height 21
drag, startPoint x: 625, startPoint y: 394, endPoint x: 544, endPoint y: 392, distance: 81.2
click at [544, 392] on span "( √ 6 )" at bounding box center [586, 394] width 452 height 28
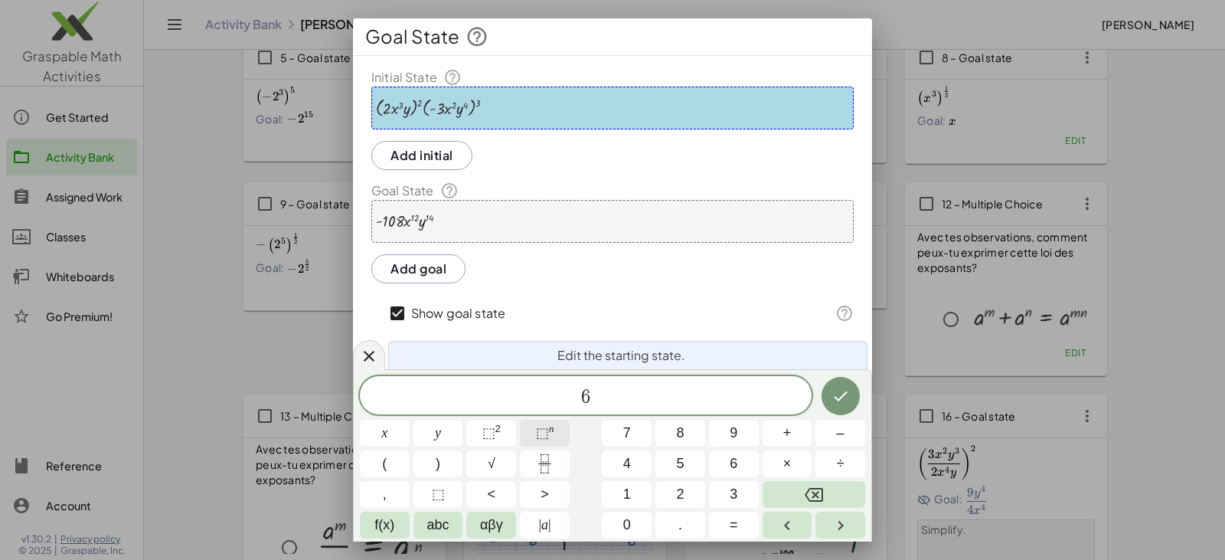
click at [540, 433] on span "⬚" at bounding box center [542, 432] width 13 height 15
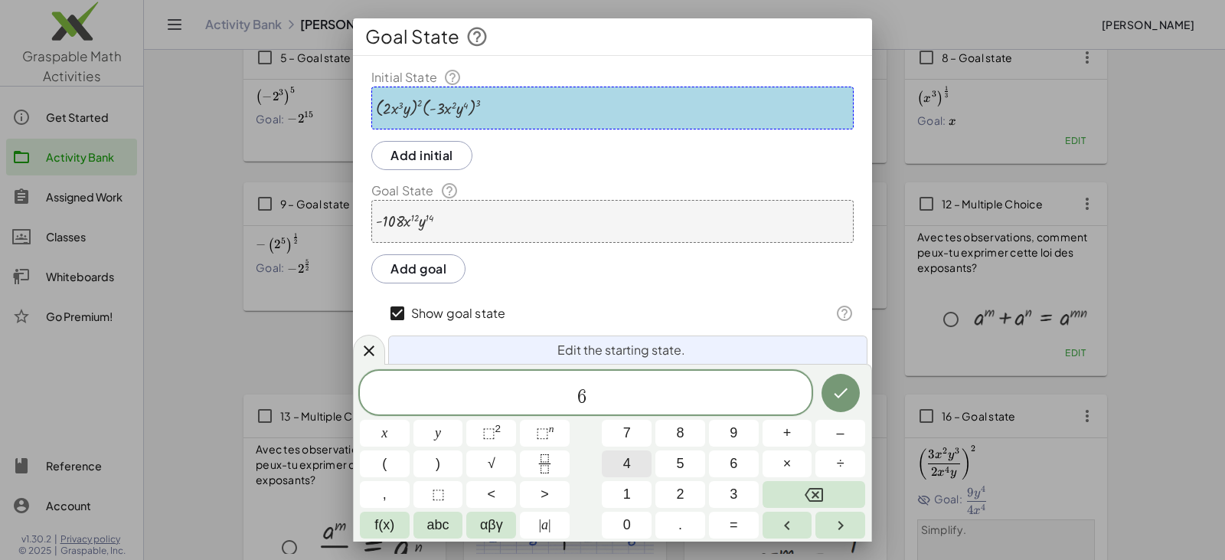
click at [631, 457] on button "4" at bounding box center [627, 463] width 50 height 27
drag, startPoint x: 548, startPoint y: 400, endPoint x: 569, endPoint y: 426, distance: 33.2
click at [649, 390] on span "6 4" at bounding box center [586, 394] width 452 height 28
click at [395, 464] on button "(" at bounding box center [385, 463] width 50 height 27
click at [616, 389] on span "( ​ 6 4 )" at bounding box center [586, 391] width 452 height 31
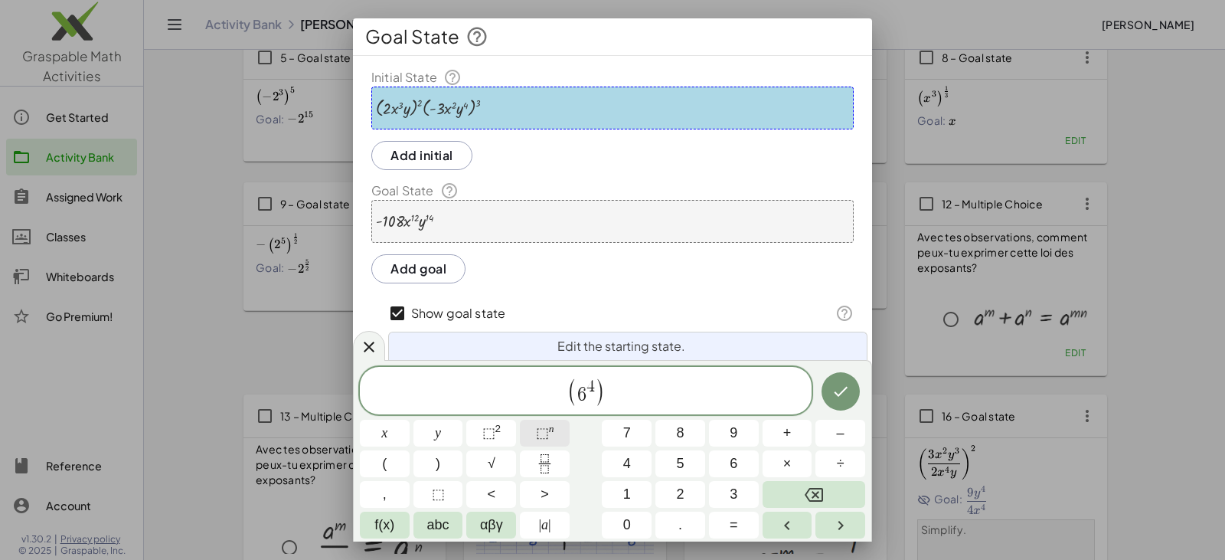
click at [544, 432] on span "⬚" at bounding box center [542, 432] width 13 height 15
click at [437, 499] on span "⬚" at bounding box center [438, 494] width 13 height 21
click at [850, 394] on button "Done" at bounding box center [841, 391] width 38 height 38
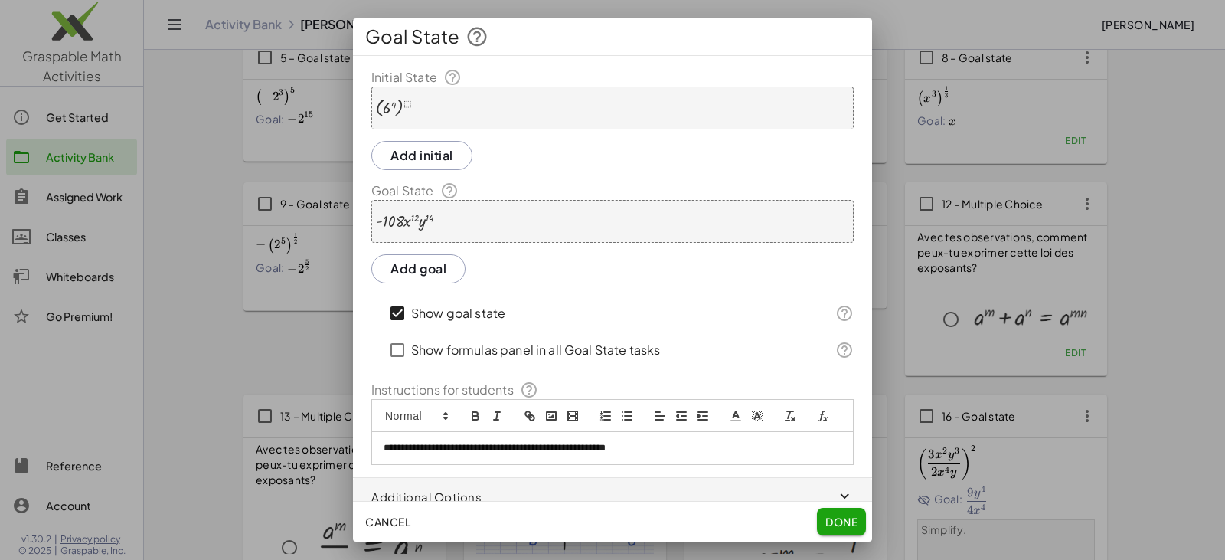
click at [459, 217] on div "· - 108 · x 12 · y 14" at bounding box center [612, 221] width 482 height 43
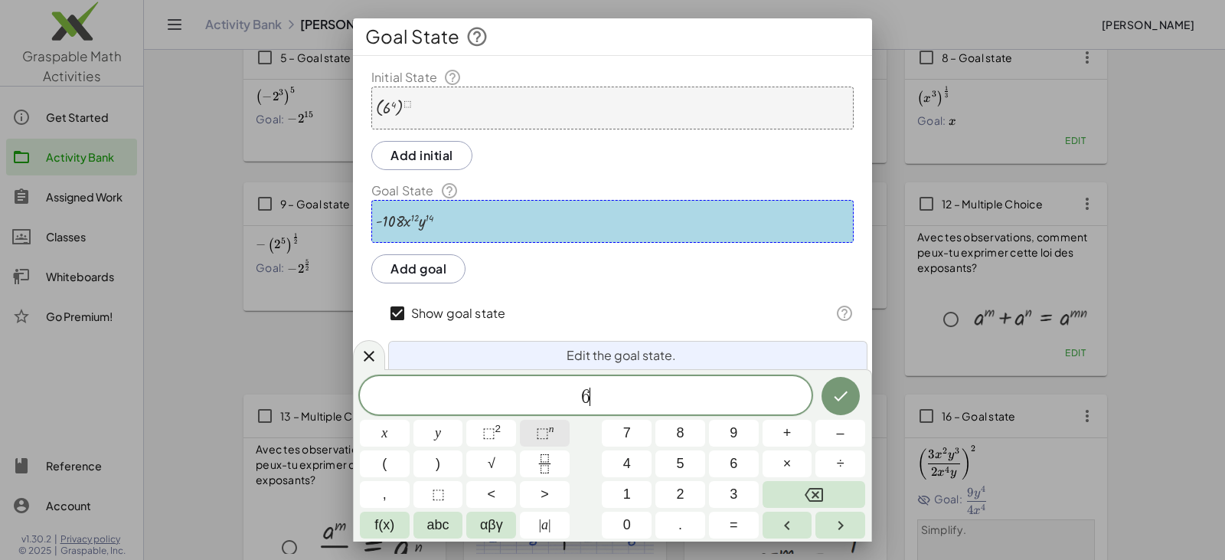
click at [540, 433] on span "⬚" at bounding box center [542, 432] width 13 height 15
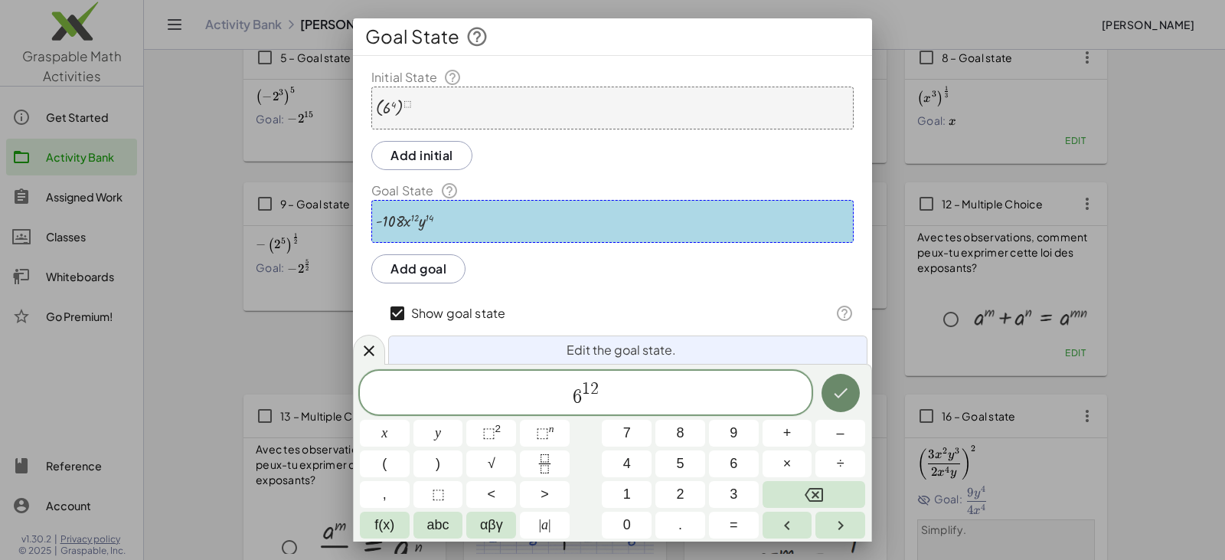
click at [836, 389] on icon "Done" at bounding box center [841, 393] width 18 height 18
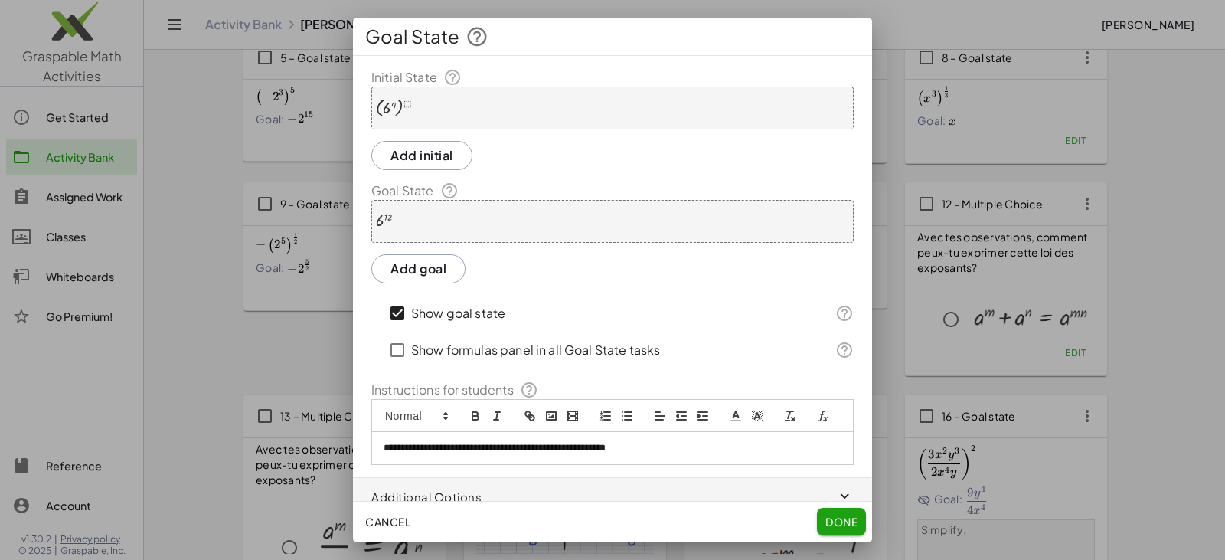
click at [842, 517] on span "Done" at bounding box center [842, 522] width 32 height 14
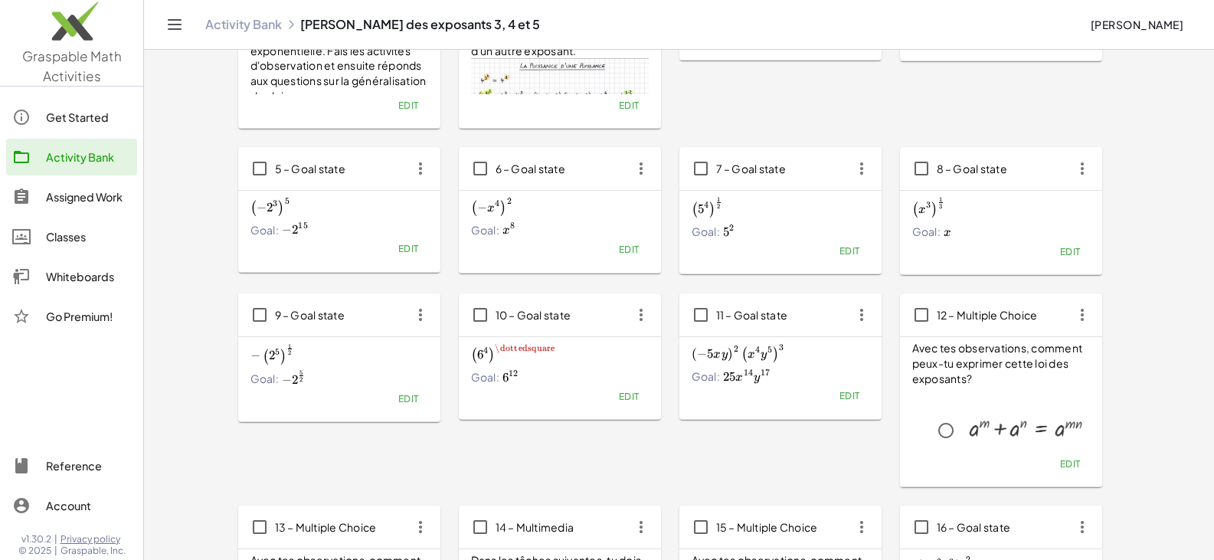
scroll to position [230, 0]
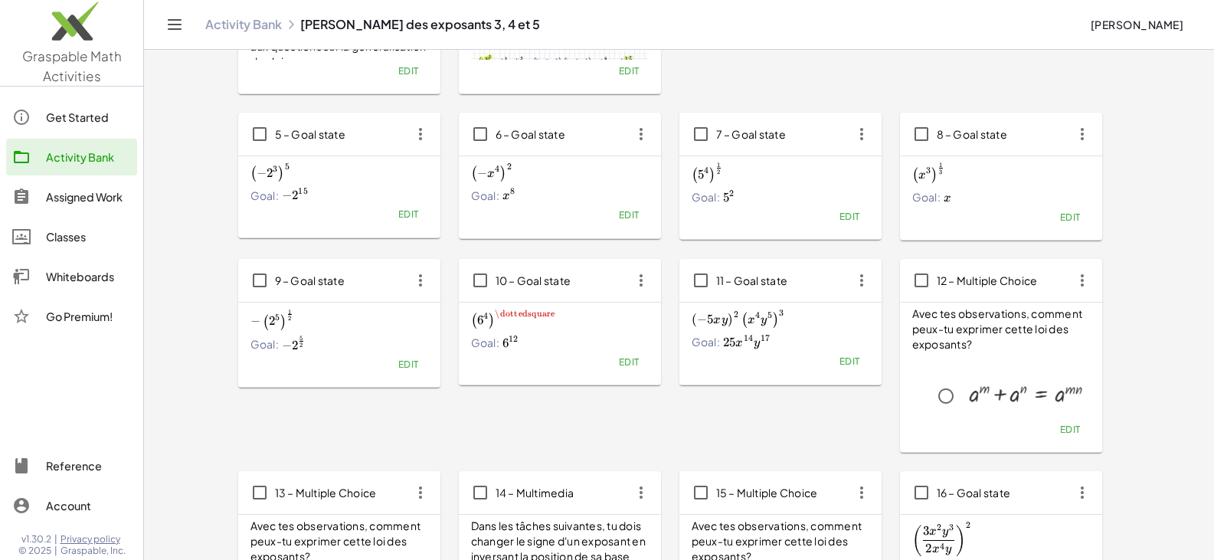
click at [851, 366] on span "Edit" at bounding box center [849, 360] width 21 height 11
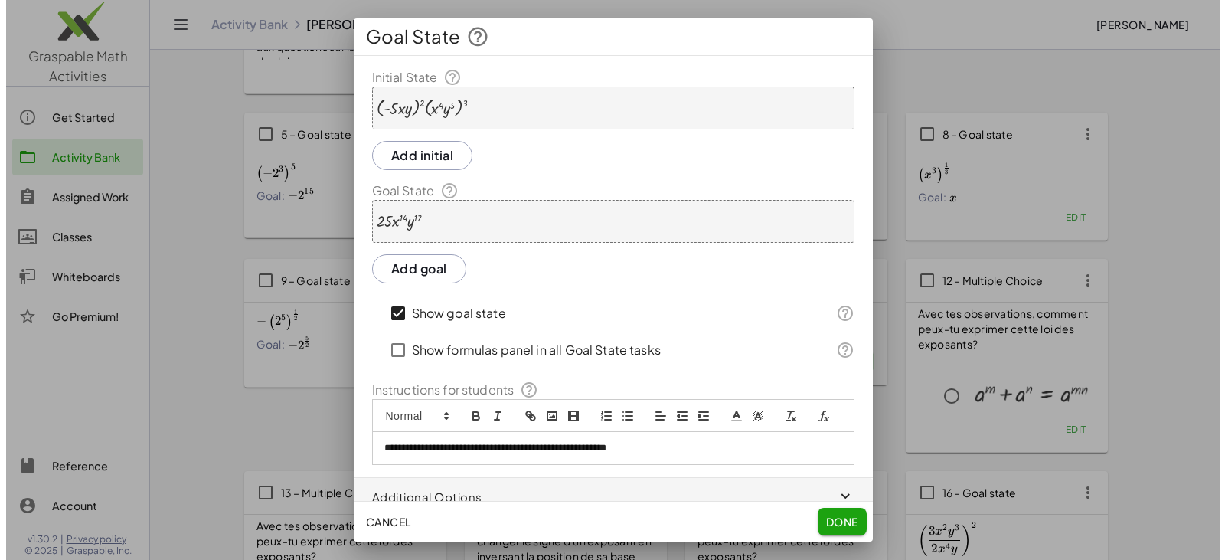
scroll to position [0, 0]
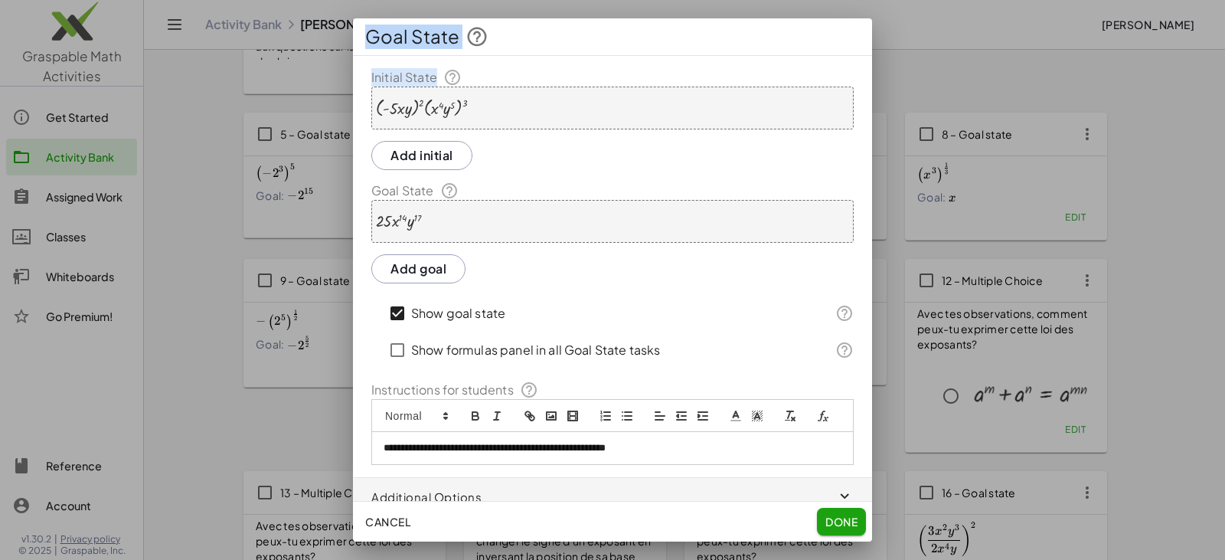
drag, startPoint x: 515, startPoint y: 106, endPoint x: 305, endPoint y: 95, distance: 210.9
click at [305, 95] on div "**********" at bounding box center [612, 280] width 1225 height 560
click at [472, 113] on div "· ( · - 5 · x · y ) 2 · ( · x 4 · y 5 ) 3" at bounding box center [612, 108] width 482 height 43
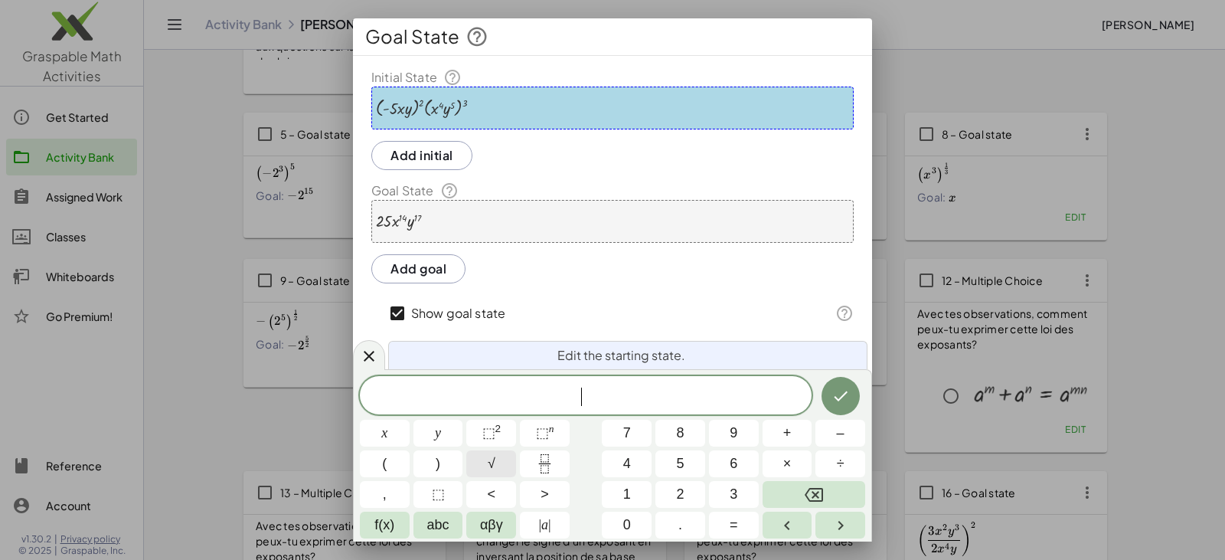
click at [502, 463] on button "√" at bounding box center [491, 463] width 50 height 27
drag, startPoint x: 616, startPoint y: 390, endPoint x: 497, endPoint y: 399, distance: 119.1
click at [497, 399] on span "√ x ​" at bounding box center [586, 396] width 452 height 24
click at [391, 469] on button "(" at bounding box center [385, 463] width 50 height 27
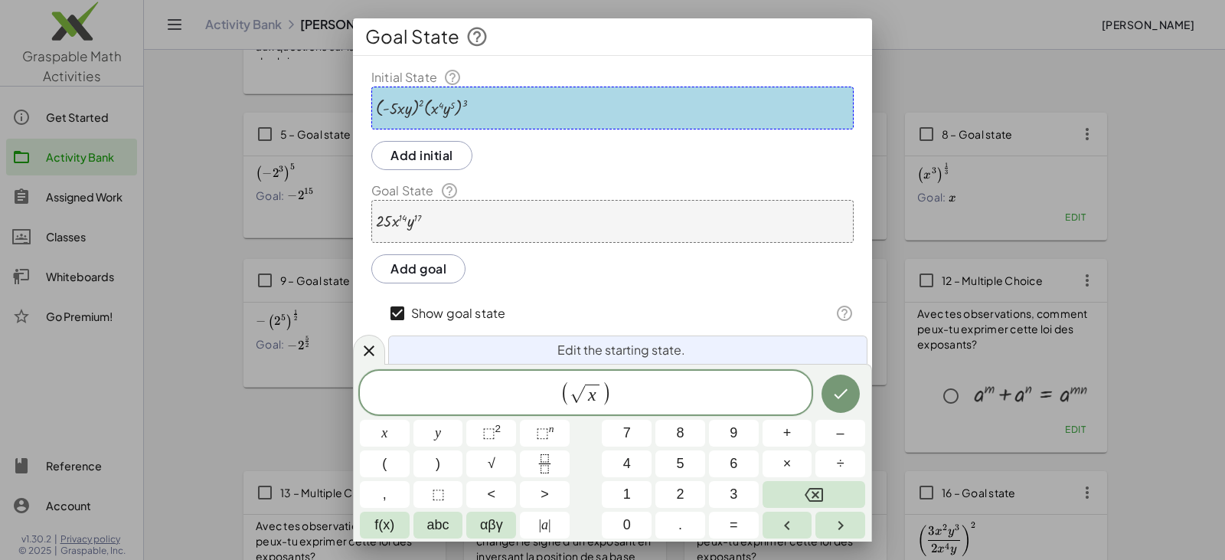
click at [646, 394] on span "( ​ √ x )" at bounding box center [586, 394] width 452 height 28
click at [541, 429] on span "⬚" at bounding box center [542, 432] width 13 height 15
click at [441, 493] on span "⬚" at bounding box center [438, 494] width 13 height 21
click at [847, 389] on icon "Done" at bounding box center [841, 392] width 18 height 18
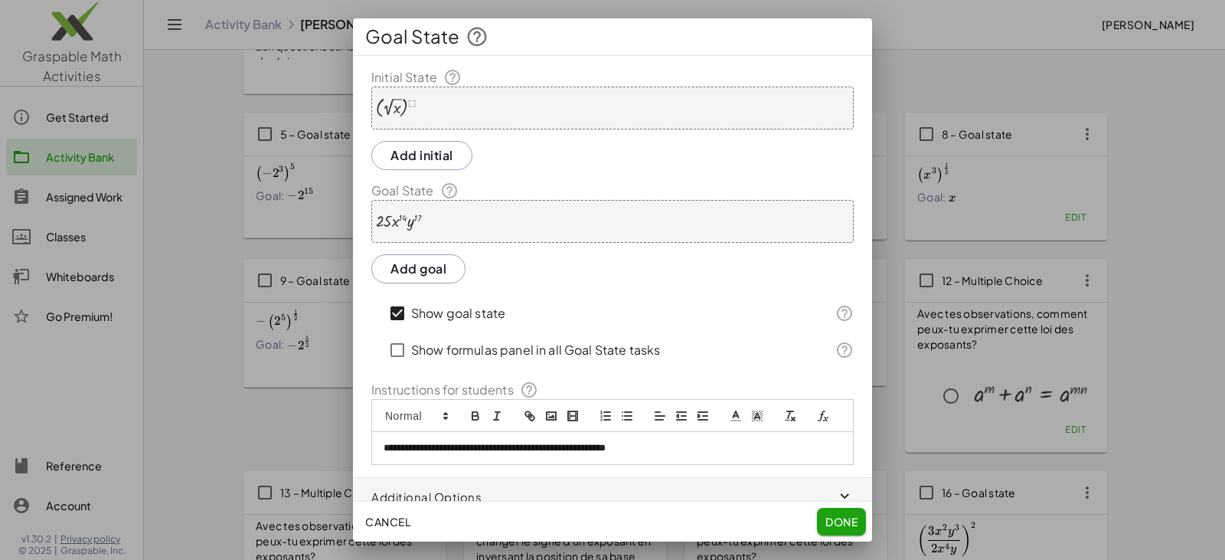
click at [562, 226] on div "· 25 · x 14 · y 17" at bounding box center [612, 221] width 482 height 43
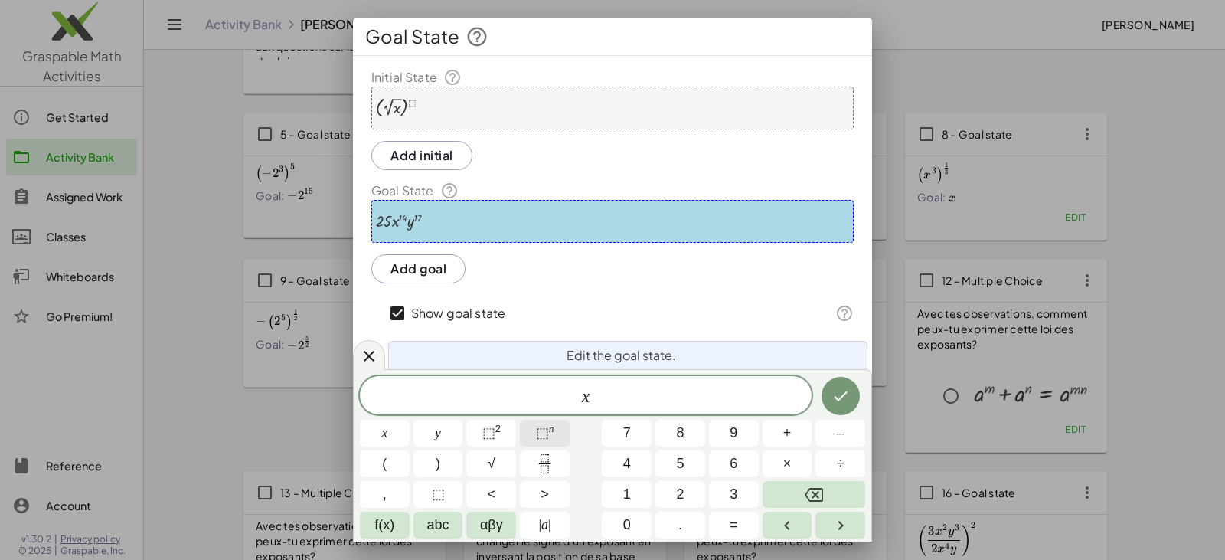
click at [558, 435] on button "⬚ n" at bounding box center [545, 433] width 50 height 27
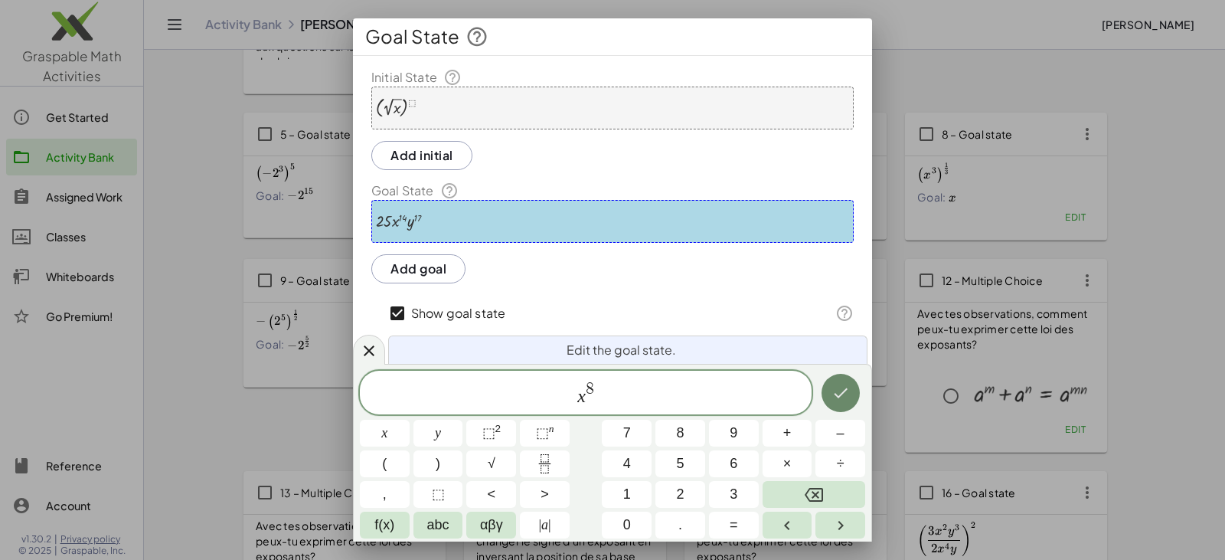
click at [829, 393] on button "Done" at bounding box center [841, 393] width 38 height 38
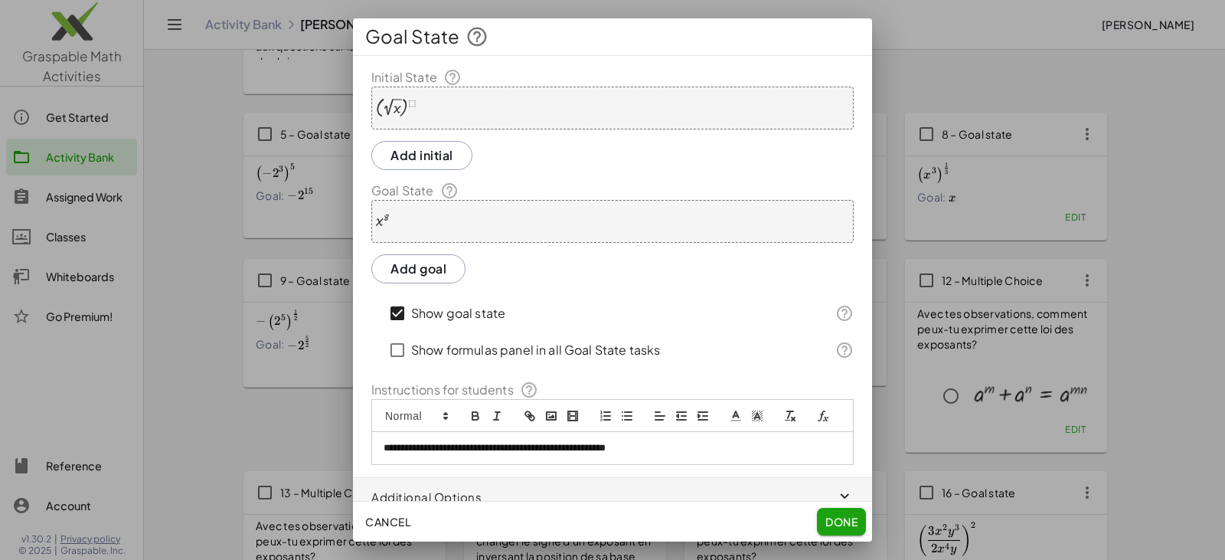
click at [846, 518] on span "Done" at bounding box center [842, 522] width 32 height 14
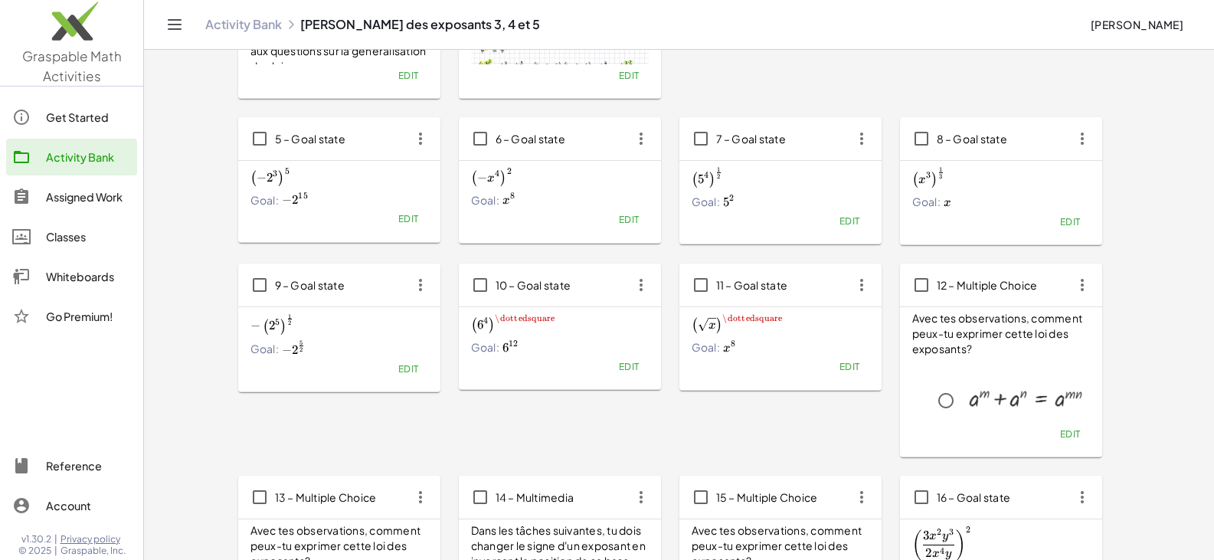
scroll to position [306, 0]
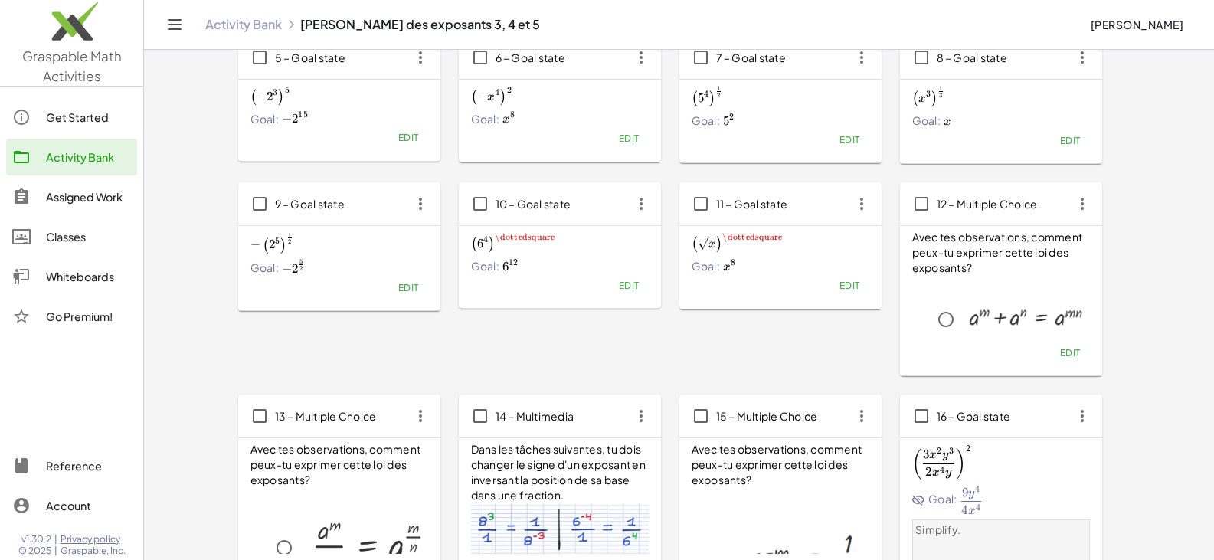
click at [1068, 355] on span "Edit" at bounding box center [1069, 352] width 21 height 11
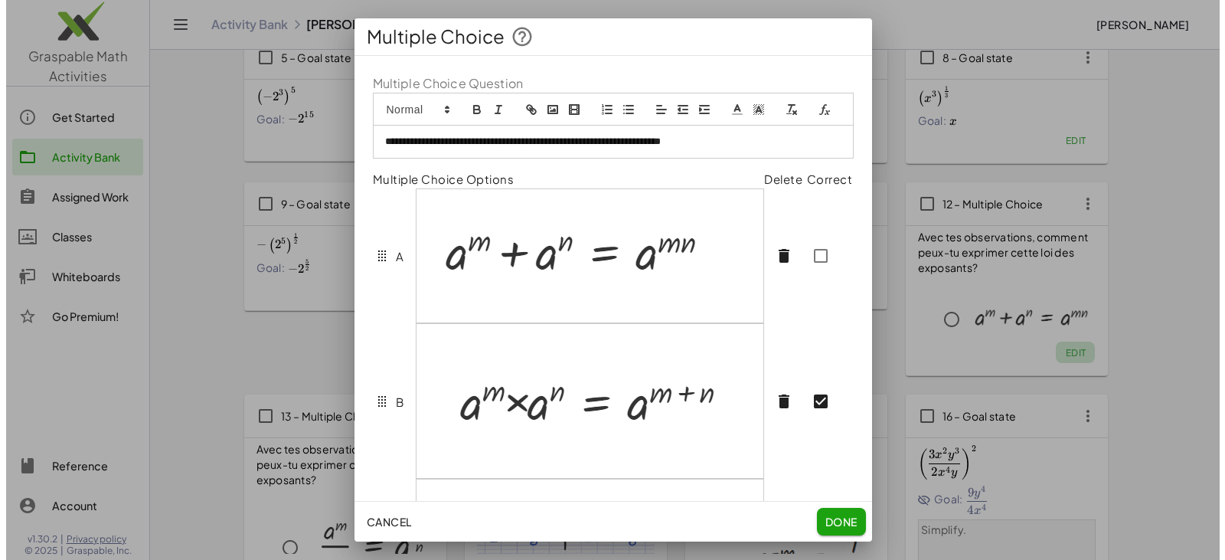
scroll to position [0, 0]
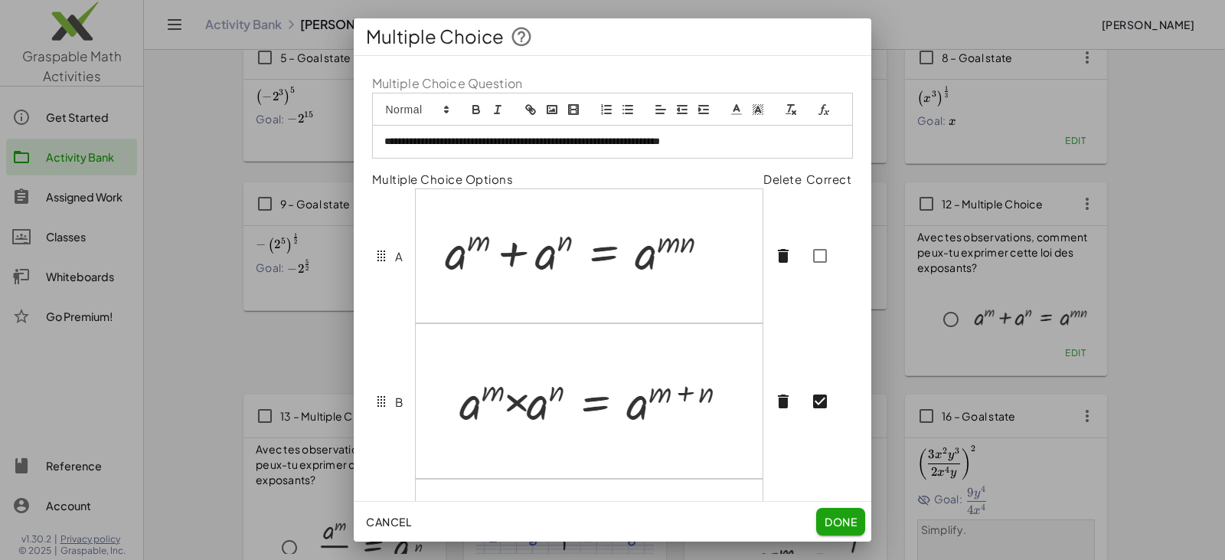
click at [567, 286] on img at bounding box center [569, 253] width 285 height 82
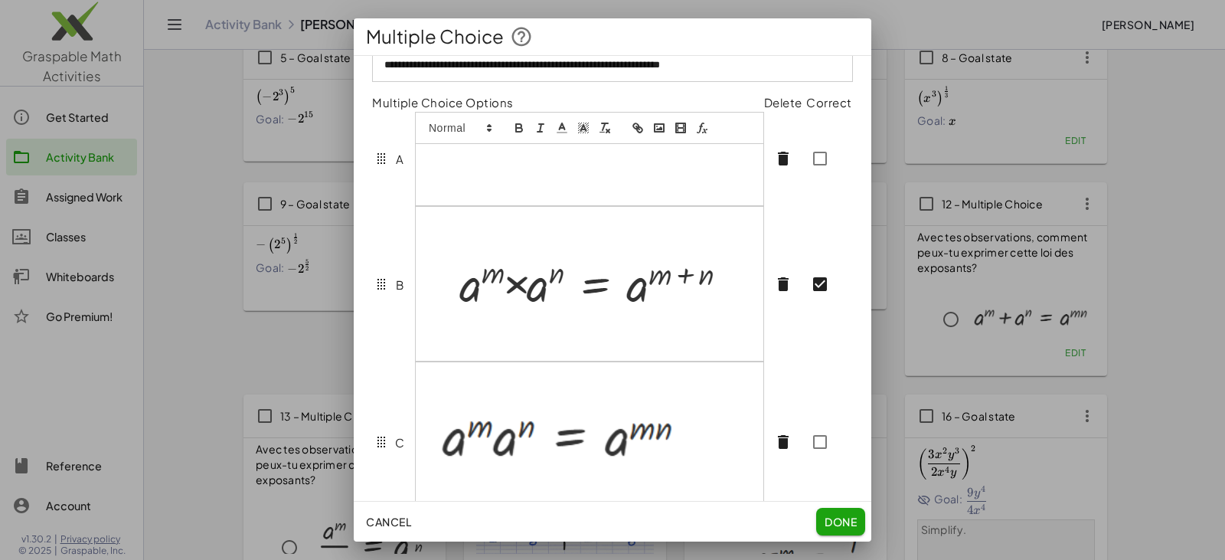
scroll to position [108, 0]
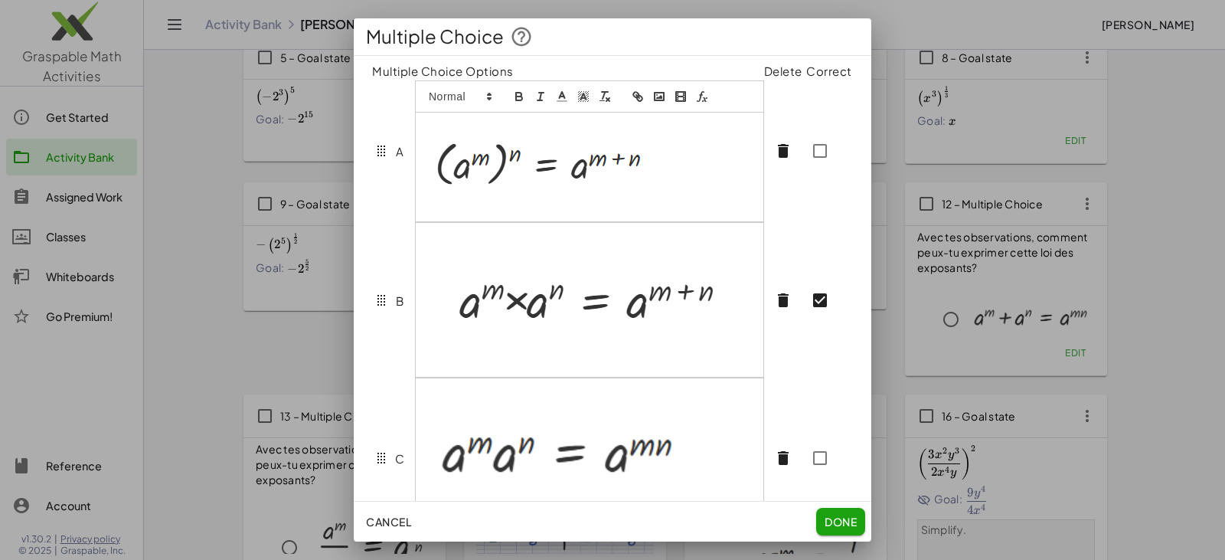
click at [548, 319] on img at bounding box center [585, 297] width 316 height 103
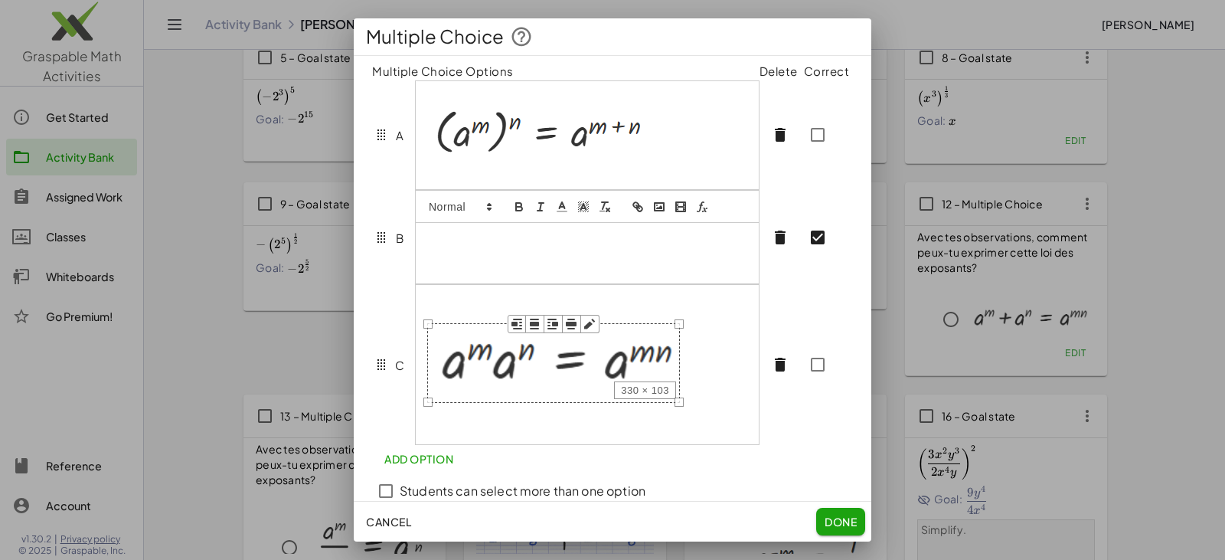
click at [579, 388] on img at bounding box center [553, 361] width 253 height 79
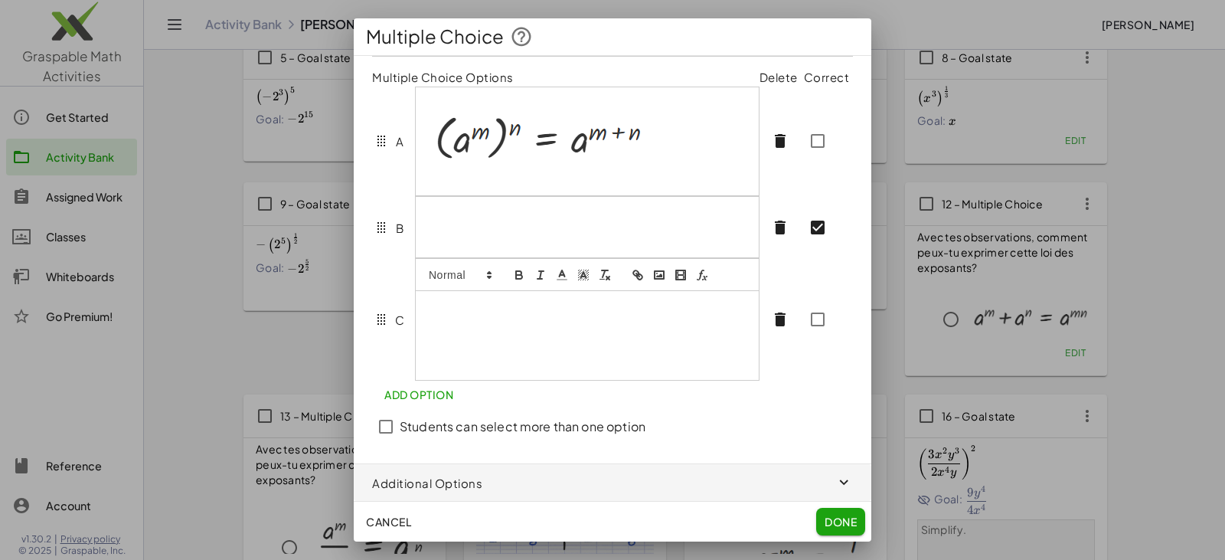
click at [503, 234] on p at bounding box center [587, 228] width 320 height 14
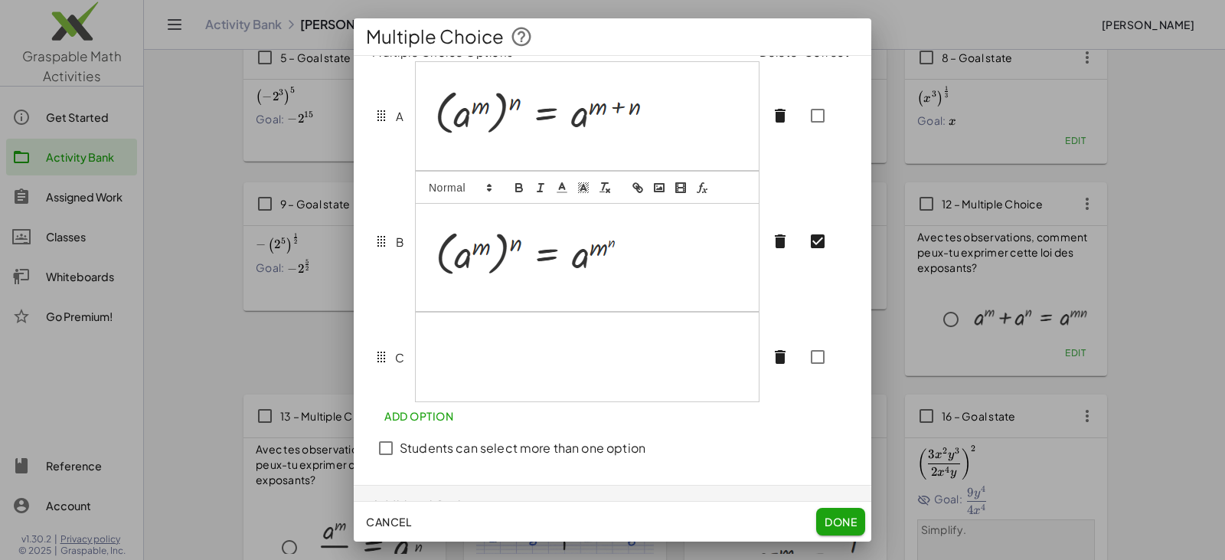
scroll to position [127, 0]
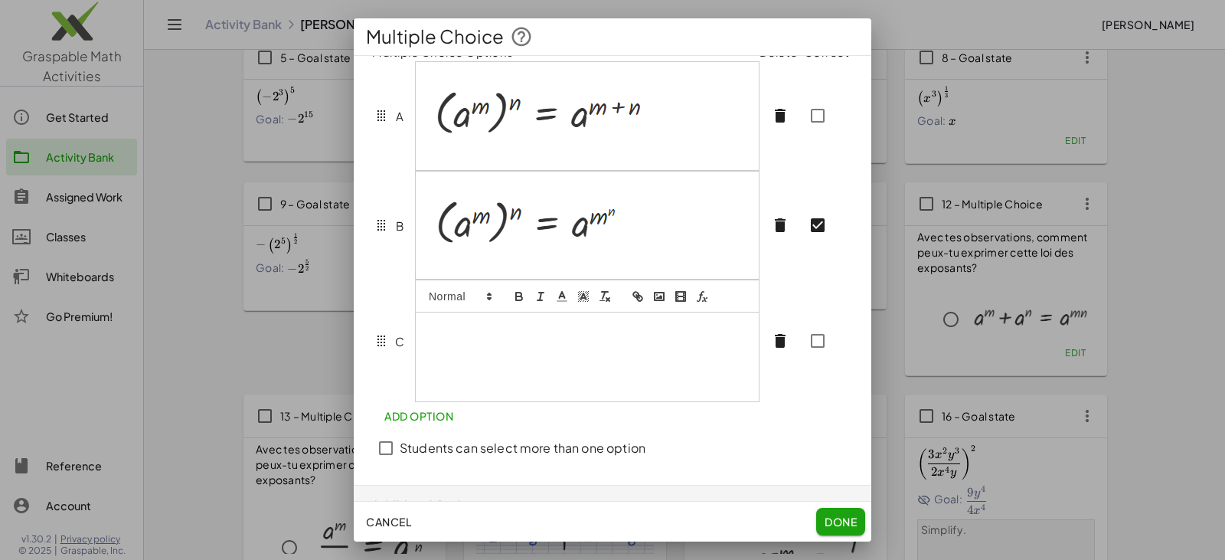
click at [522, 350] on p at bounding box center [587, 343] width 320 height 14
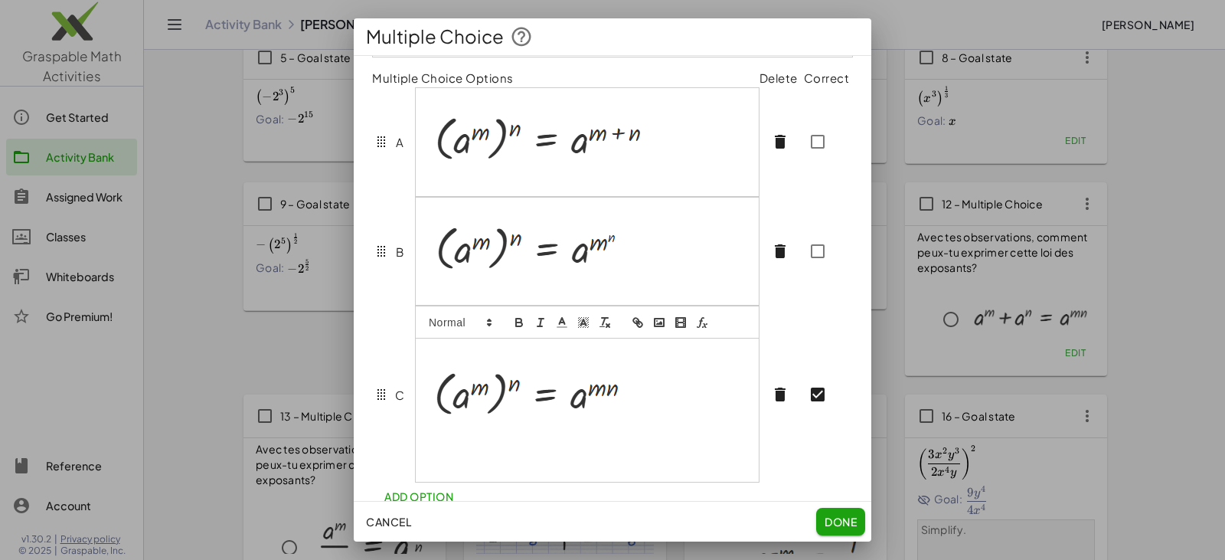
scroll to position [133, 0]
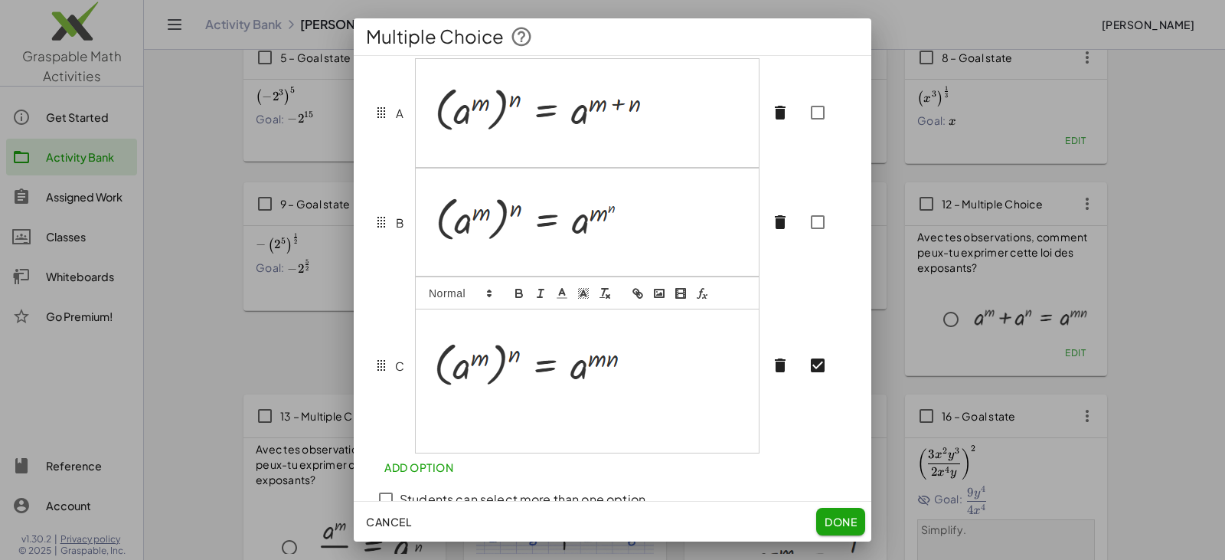
click at [525, 443] on p at bounding box center [587, 437] width 320 height 14
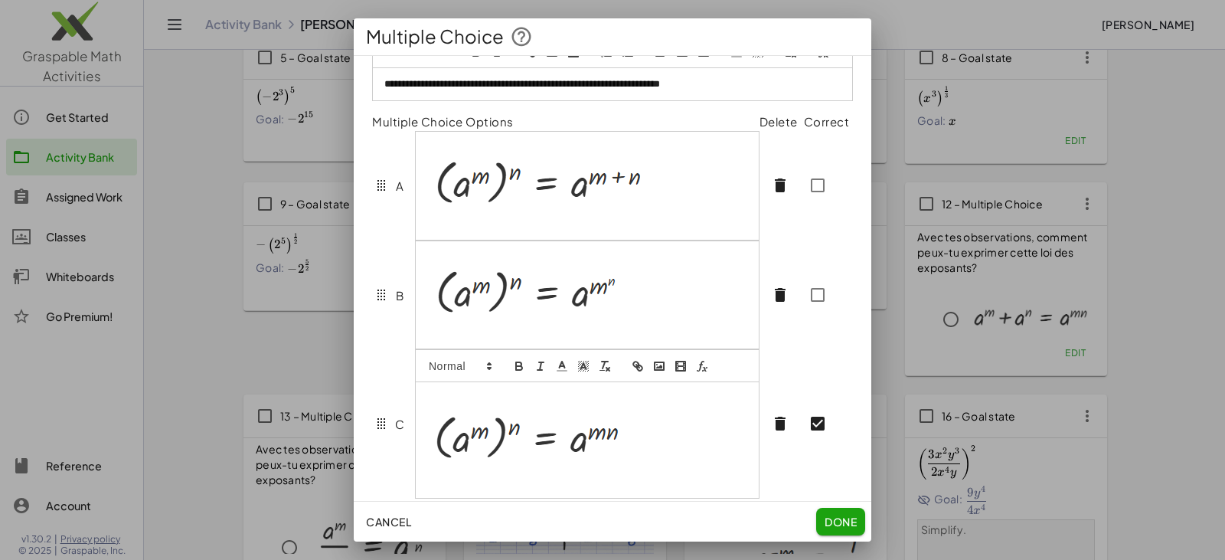
scroll to position [57, 0]
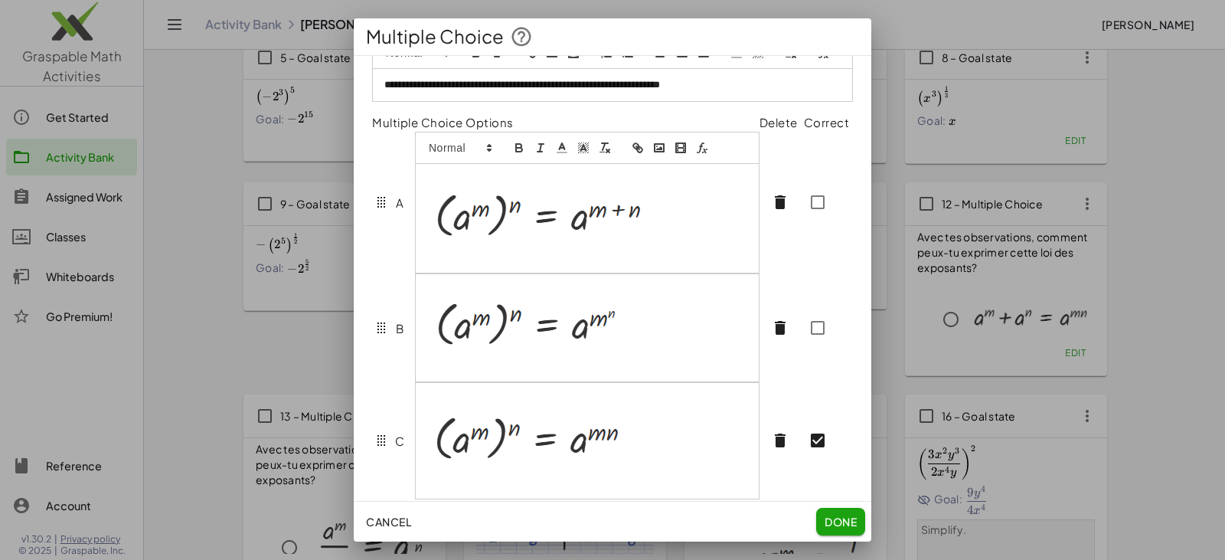
click at [438, 173] on p at bounding box center [587, 180] width 320 height 14
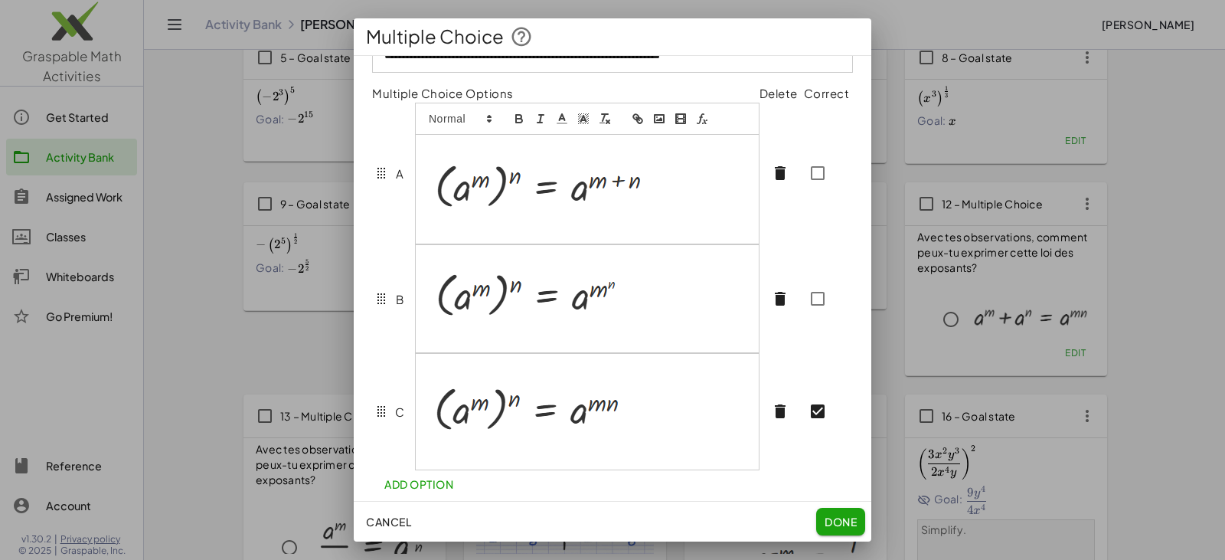
scroll to position [88, 0]
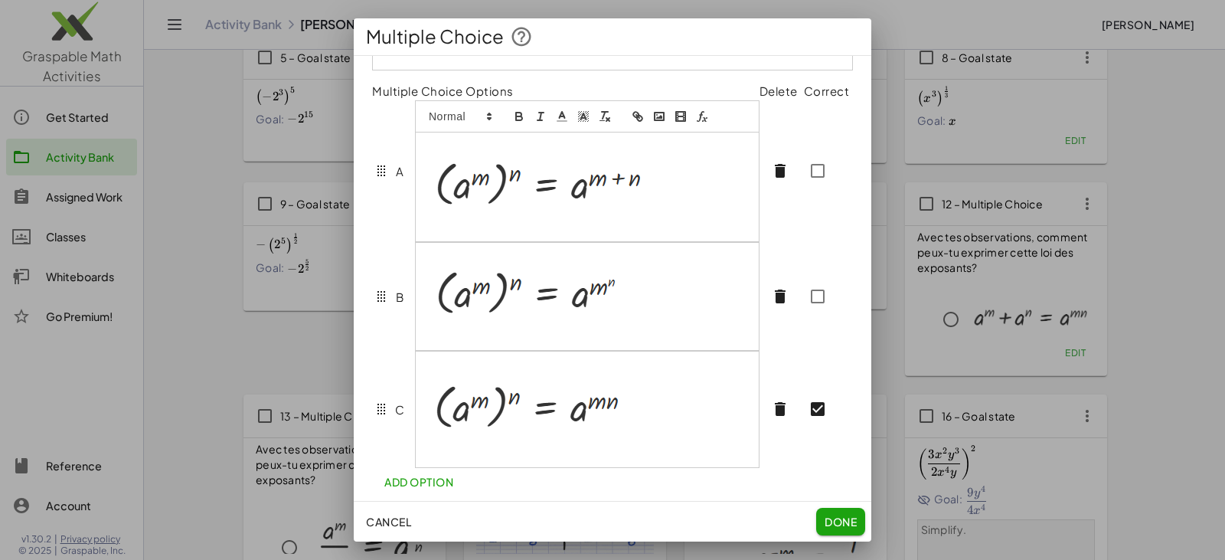
click at [465, 240] on div at bounding box center [587, 186] width 343 height 108
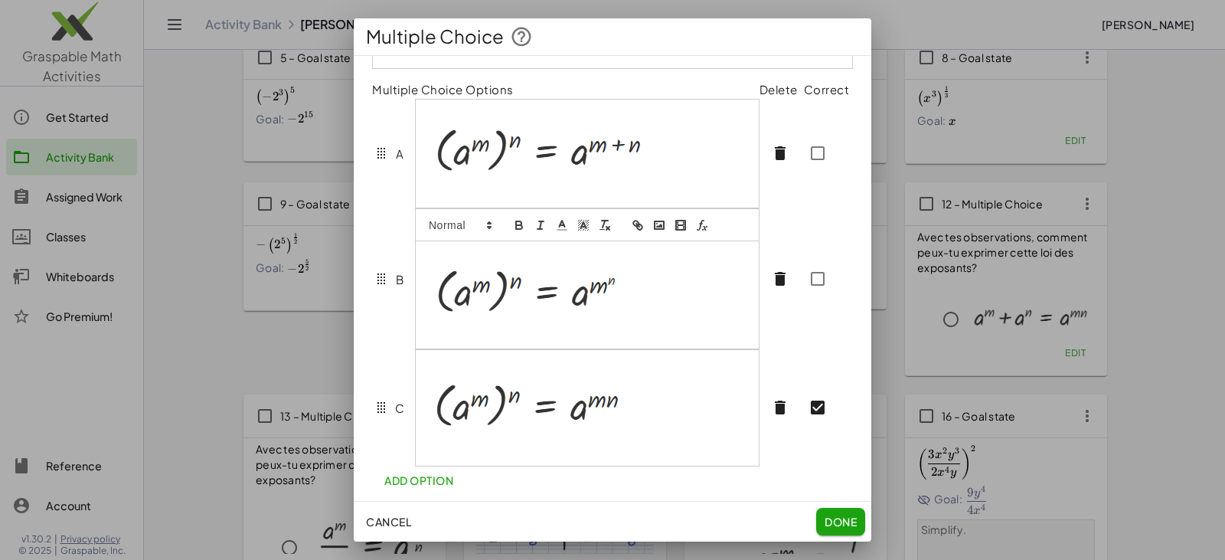
click at [474, 280] on div at bounding box center [587, 294] width 343 height 107
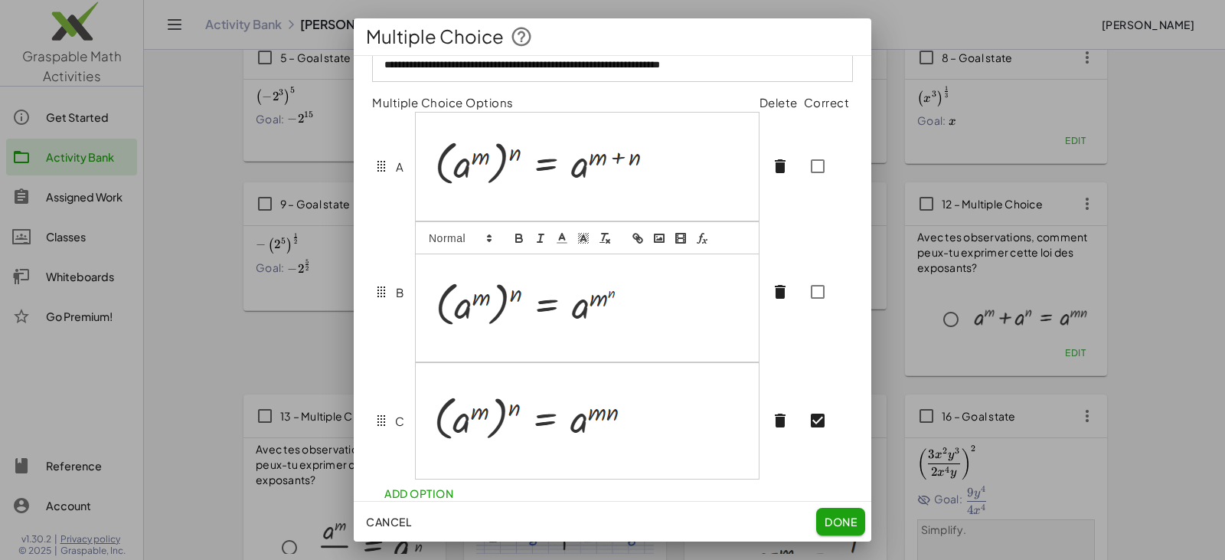
scroll to position [75, 0]
click at [468, 354] on p at bounding box center [587, 347] width 320 height 14
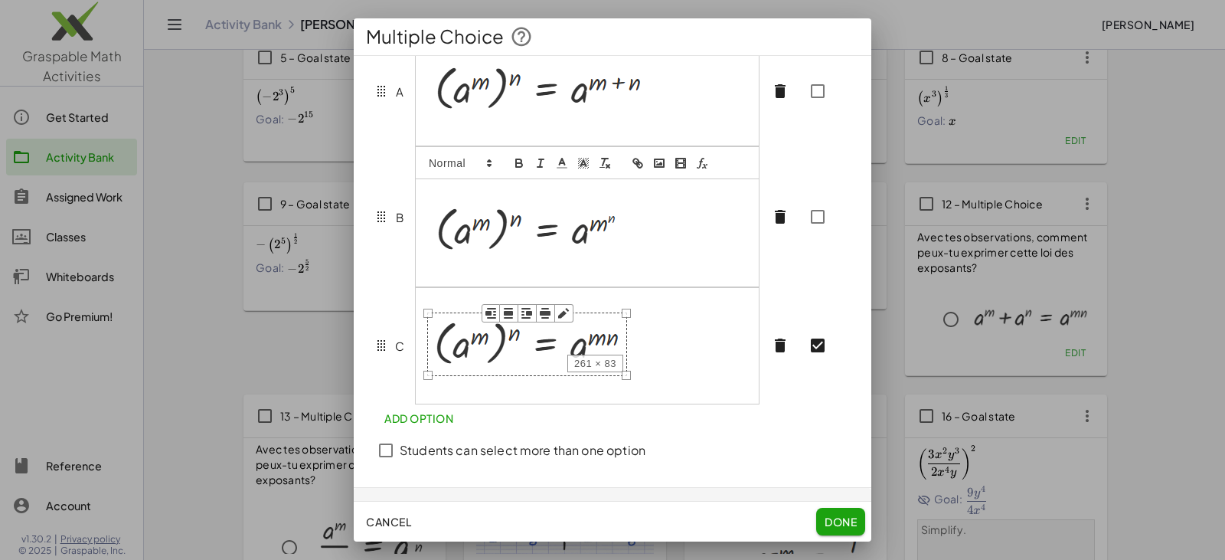
click at [464, 331] on img at bounding box center [527, 344] width 200 height 64
click at [456, 318] on div "261 × 83" at bounding box center [587, 345] width 345 height 116
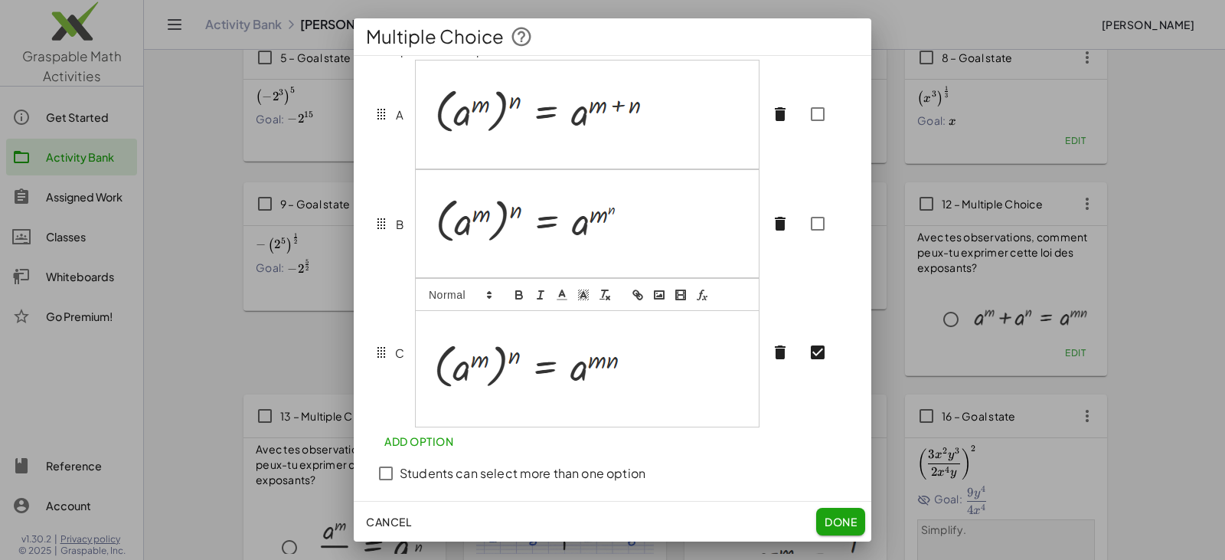
click at [456, 318] on div at bounding box center [587, 352] width 345 height 149
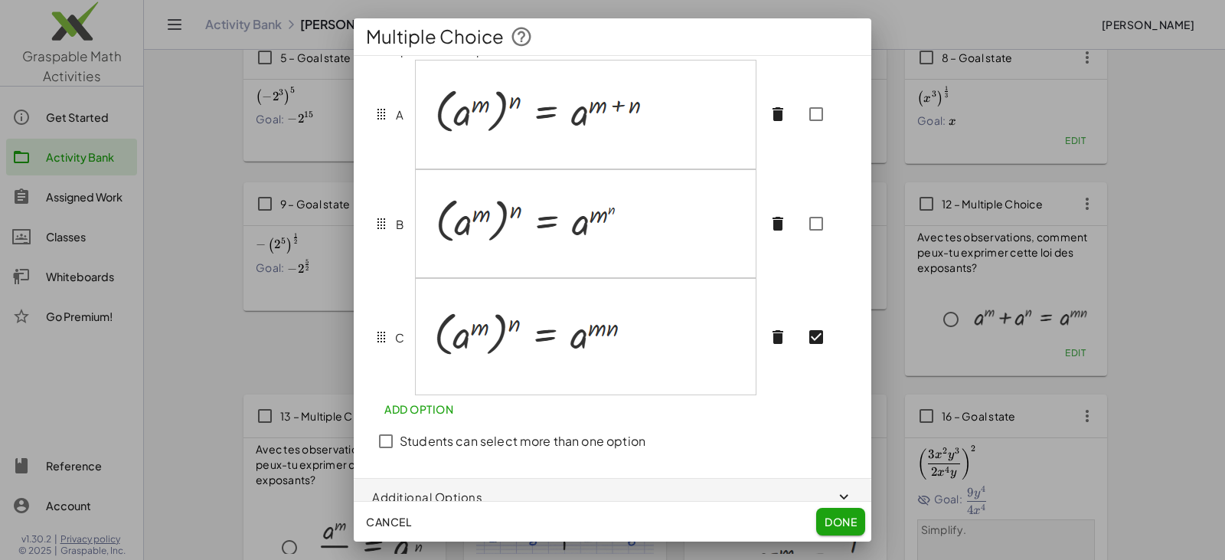
click at [477, 391] on div at bounding box center [586, 336] width 340 height 115
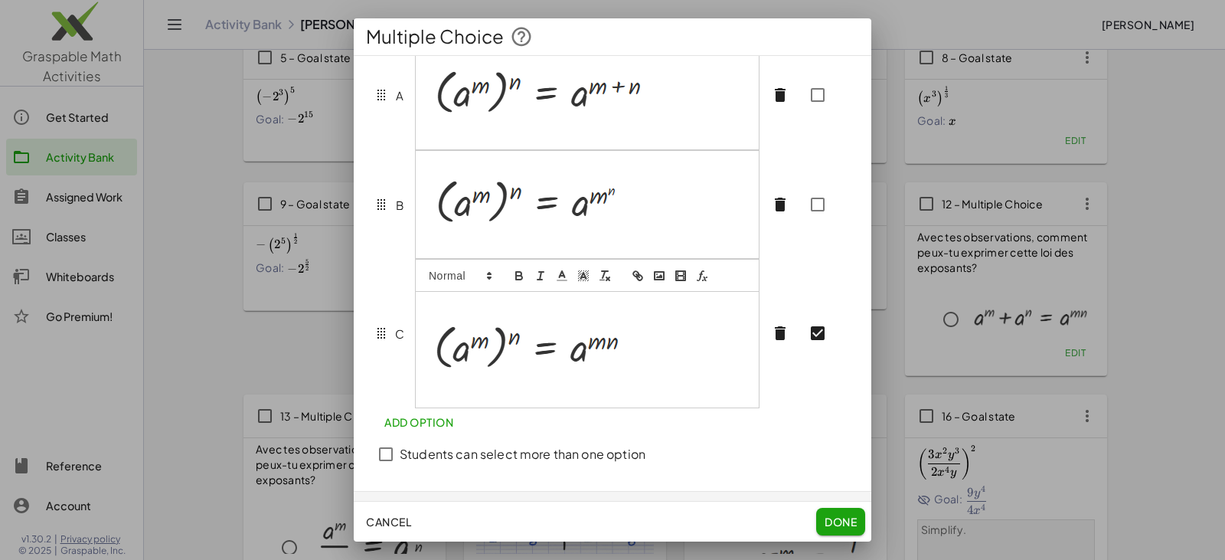
click at [476, 397] on p at bounding box center [587, 391] width 320 height 14
click at [472, 394] on div at bounding box center [587, 349] width 343 height 115
click at [470, 386] on div at bounding box center [587, 349] width 343 height 115
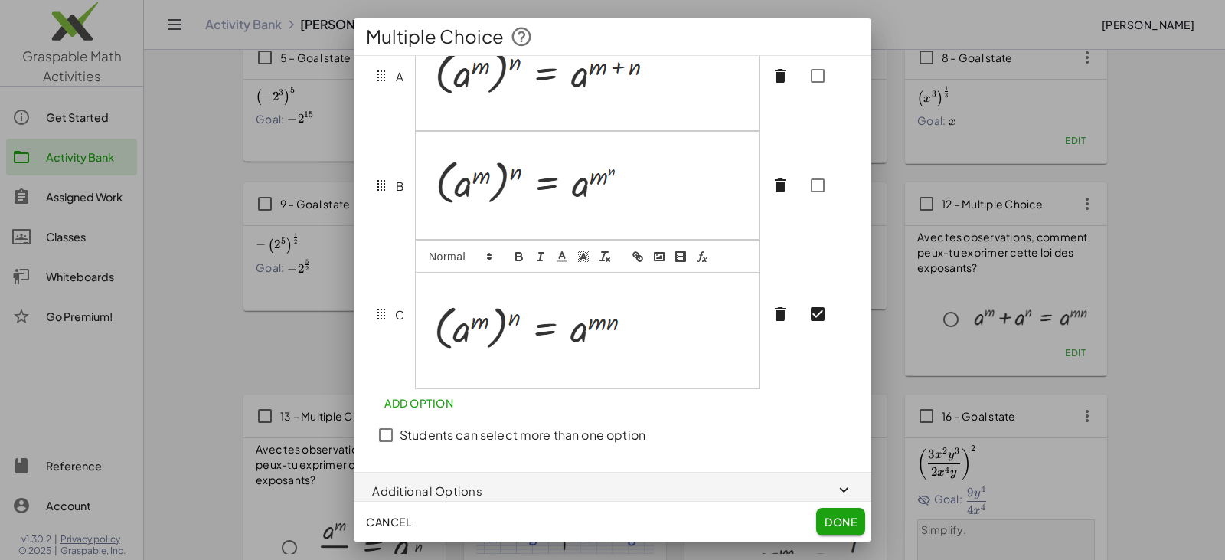
click at [836, 522] on span "Done" at bounding box center [841, 522] width 32 height 14
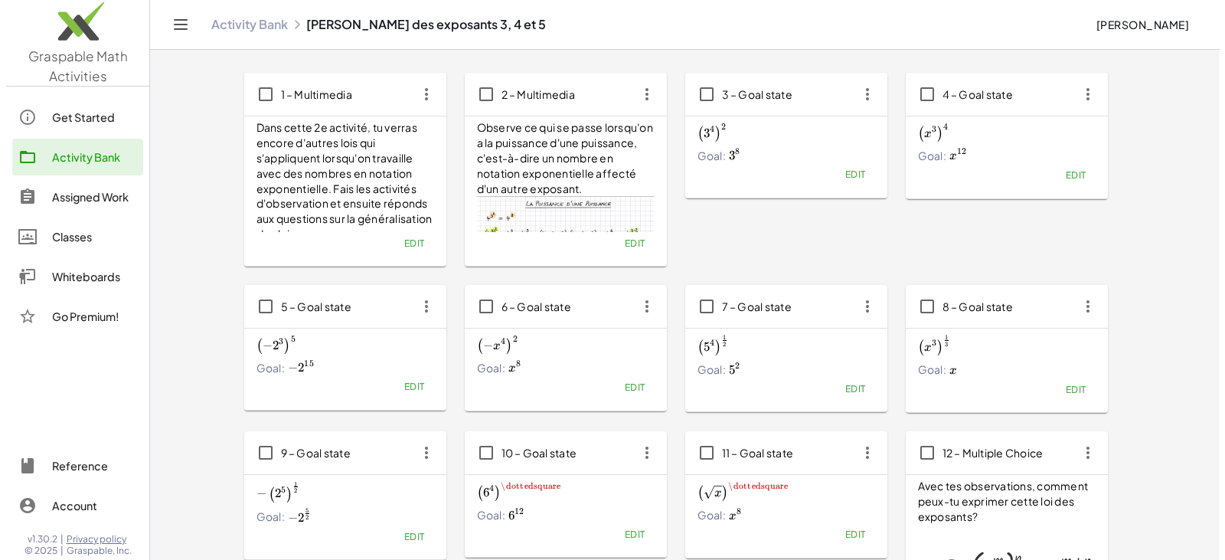
scroll to position [0, 0]
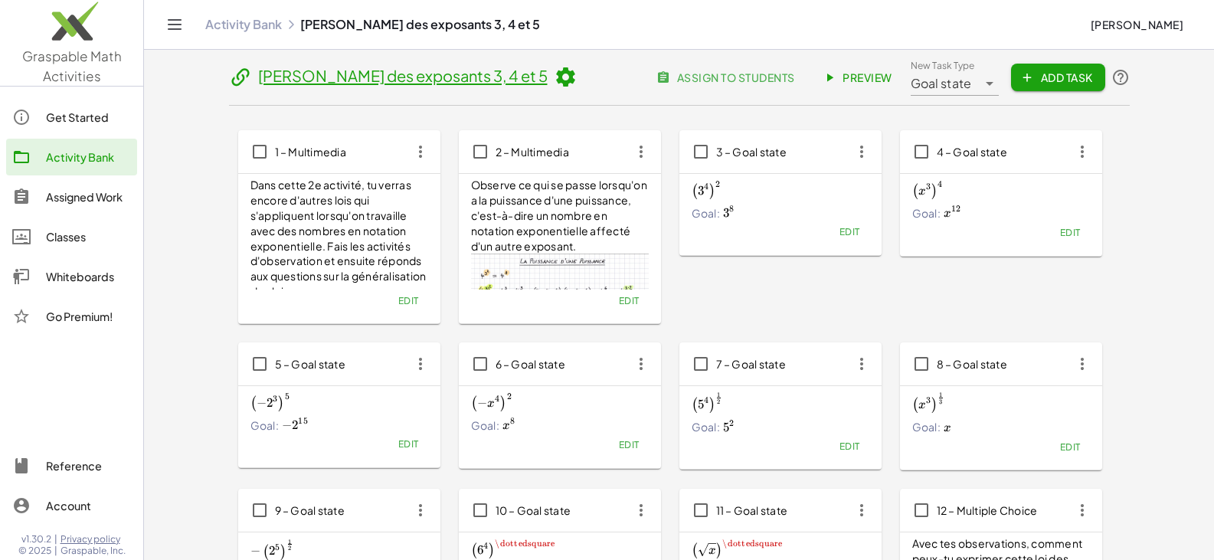
click at [850, 83] on span "Preview" at bounding box center [859, 77] width 67 height 14
click at [853, 229] on span "Edit" at bounding box center [849, 231] width 21 height 11
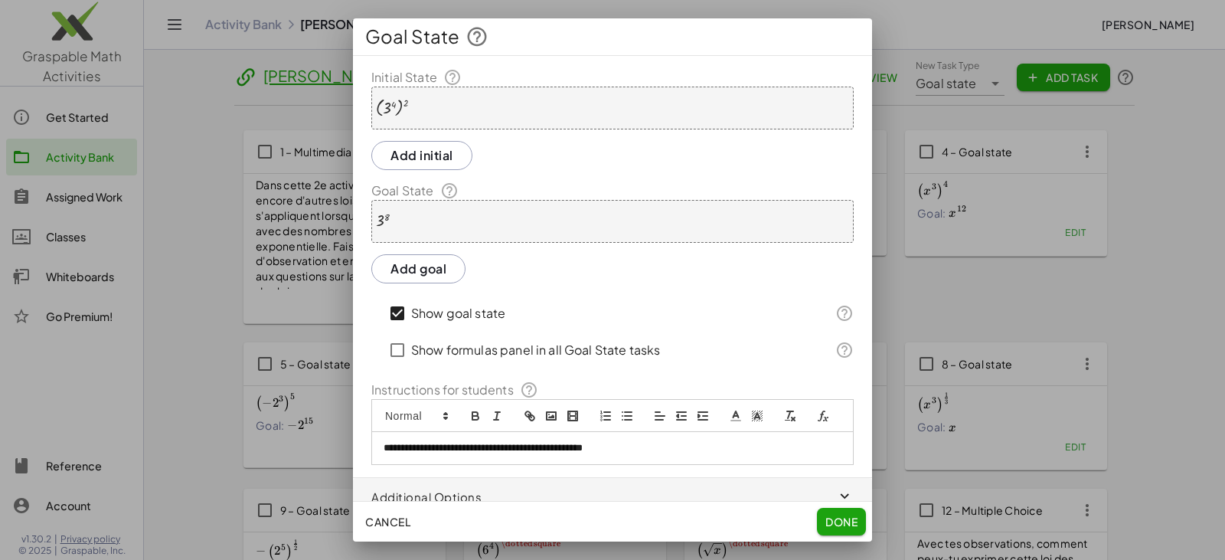
click at [666, 455] on p "**********" at bounding box center [607, 448] width 446 height 14
click at [864, 522] on button "Done" at bounding box center [841, 522] width 49 height 28
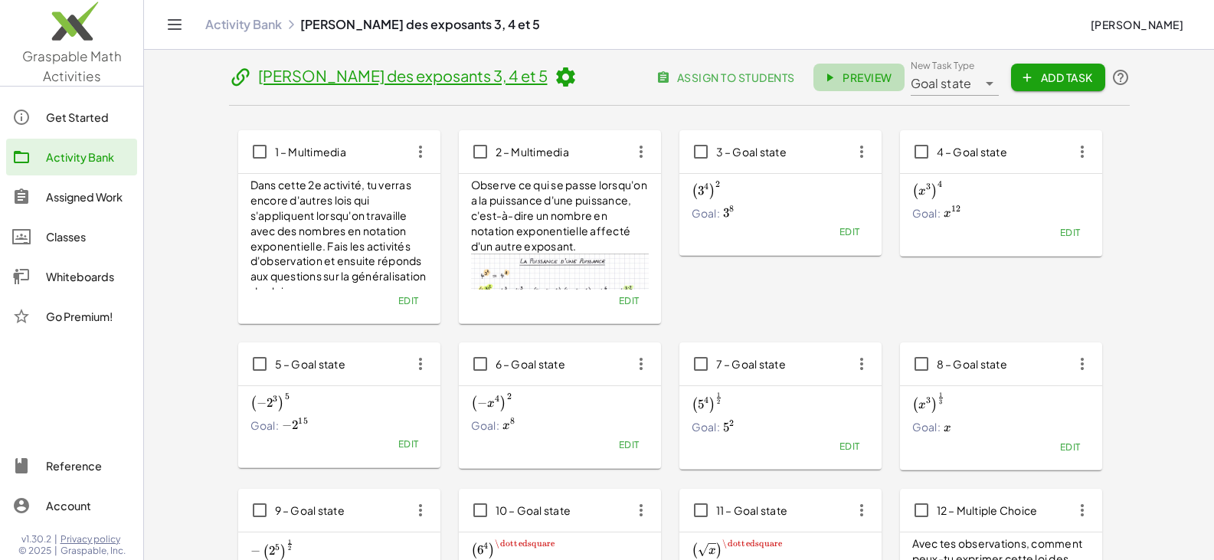
click at [864, 82] on span "Preview" at bounding box center [859, 77] width 67 height 14
click at [853, 227] on span "Edit" at bounding box center [849, 231] width 21 height 11
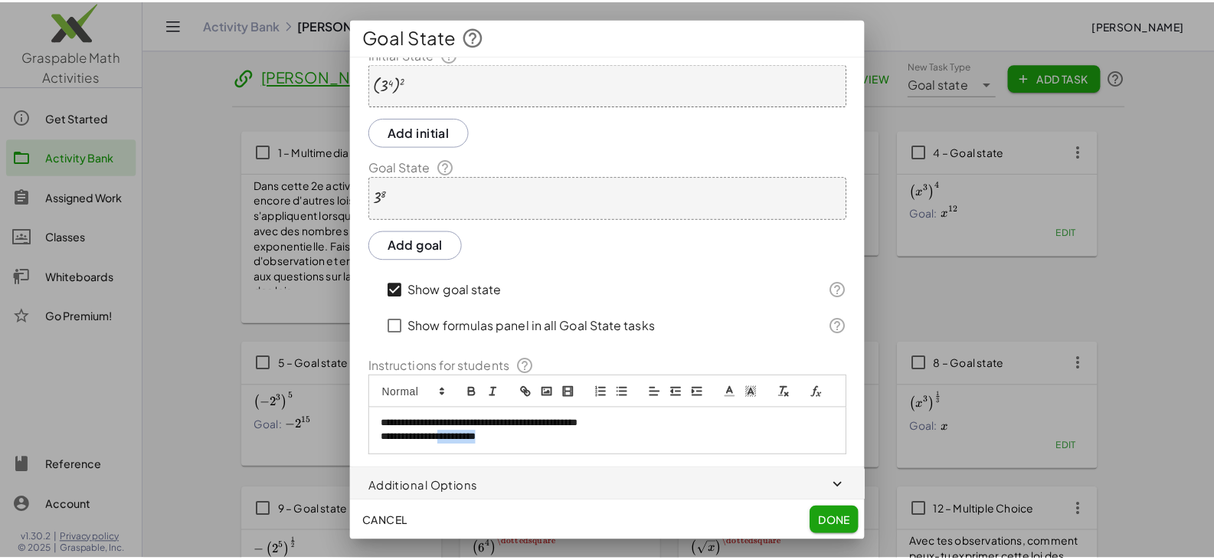
scroll to position [47, 0]
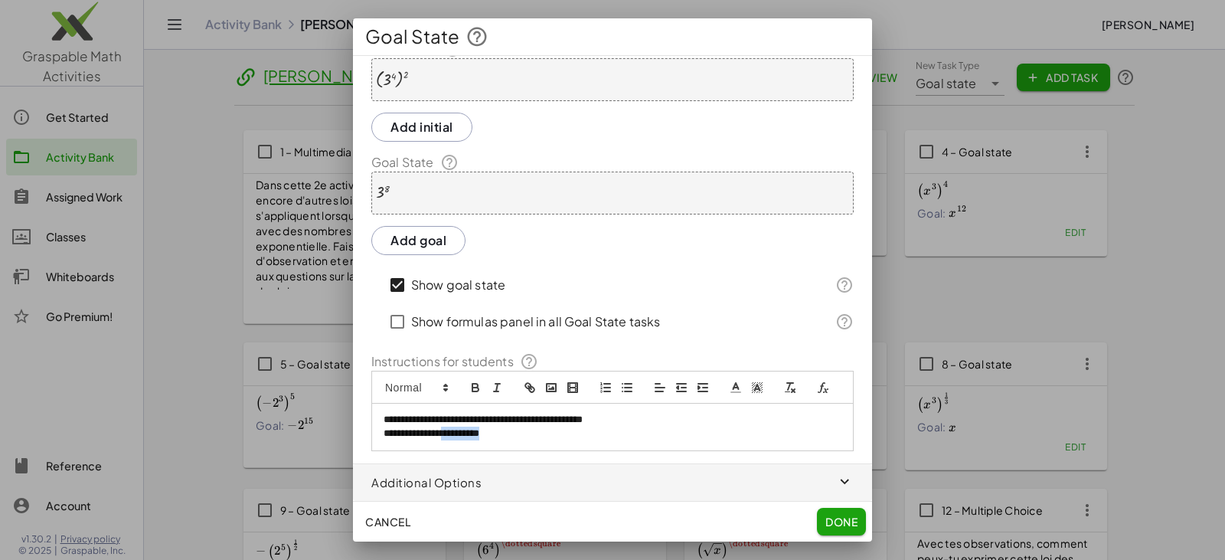
drag, startPoint x: 500, startPoint y: 489, endPoint x: 453, endPoint y: 443, distance: 66.1
click at [453, 443] on div "**********" at bounding box center [612, 427] width 481 height 47
drag, startPoint x: 714, startPoint y: 439, endPoint x: 643, endPoint y: 436, distance: 71.3
click at [643, 436] on p "**********" at bounding box center [607, 434] width 446 height 14
click at [707, 440] on p "**********" at bounding box center [607, 434] width 446 height 14
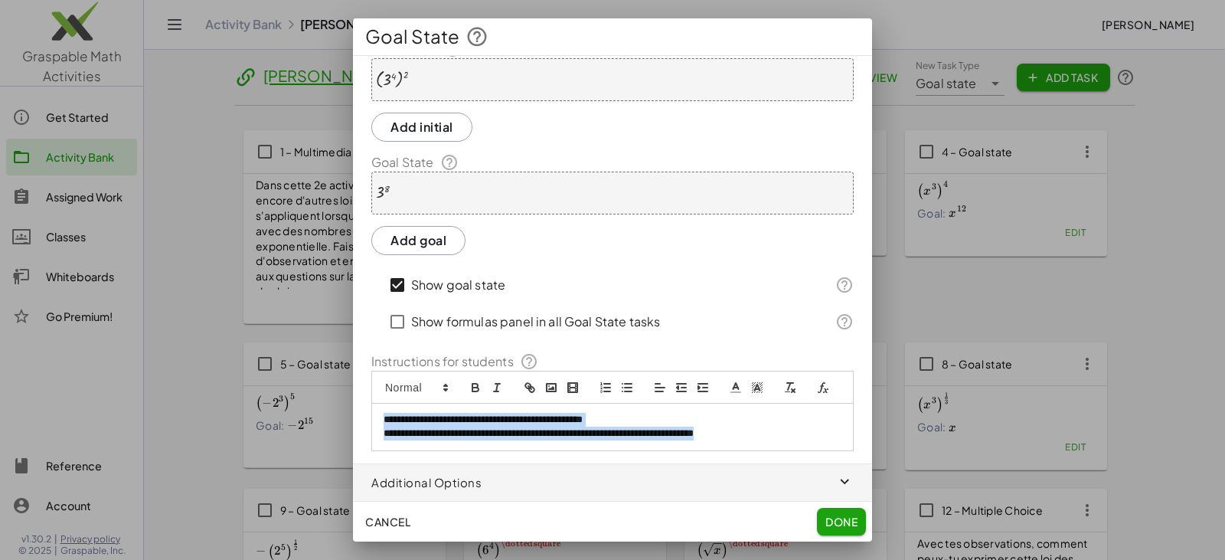
drag, startPoint x: 784, startPoint y: 433, endPoint x: 361, endPoint y: 421, distance: 422.9
click at [361, 421] on div "**********" at bounding box center [612, 245] width 519 height 411
copy div "**********"
click at [842, 525] on span "Done" at bounding box center [842, 522] width 32 height 14
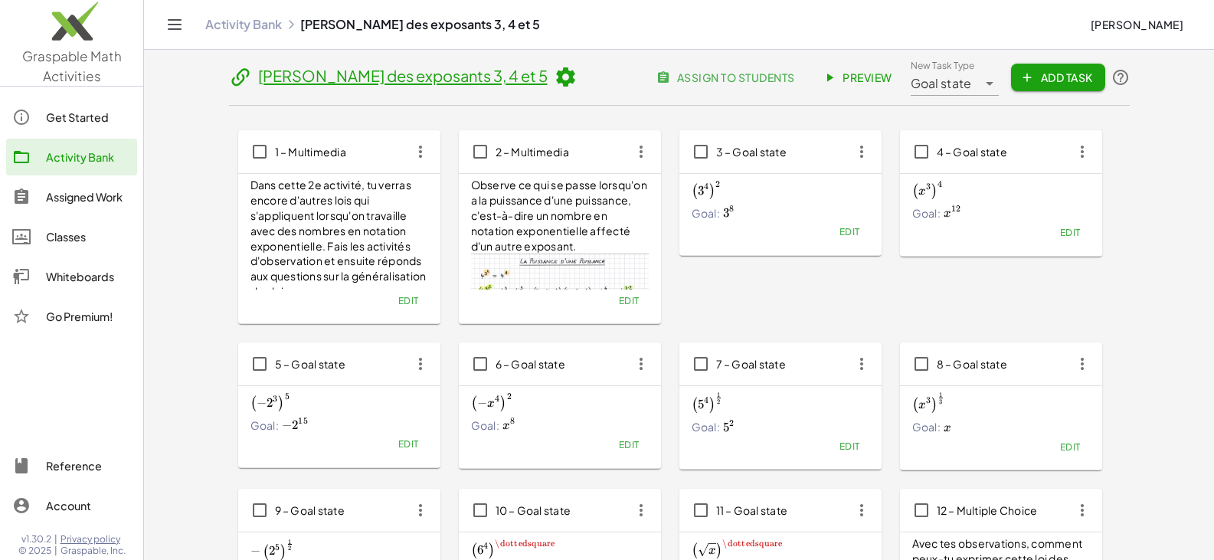
click at [1071, 239] on button "Edit" at bounding box center [1069, 232] width 39 height 21
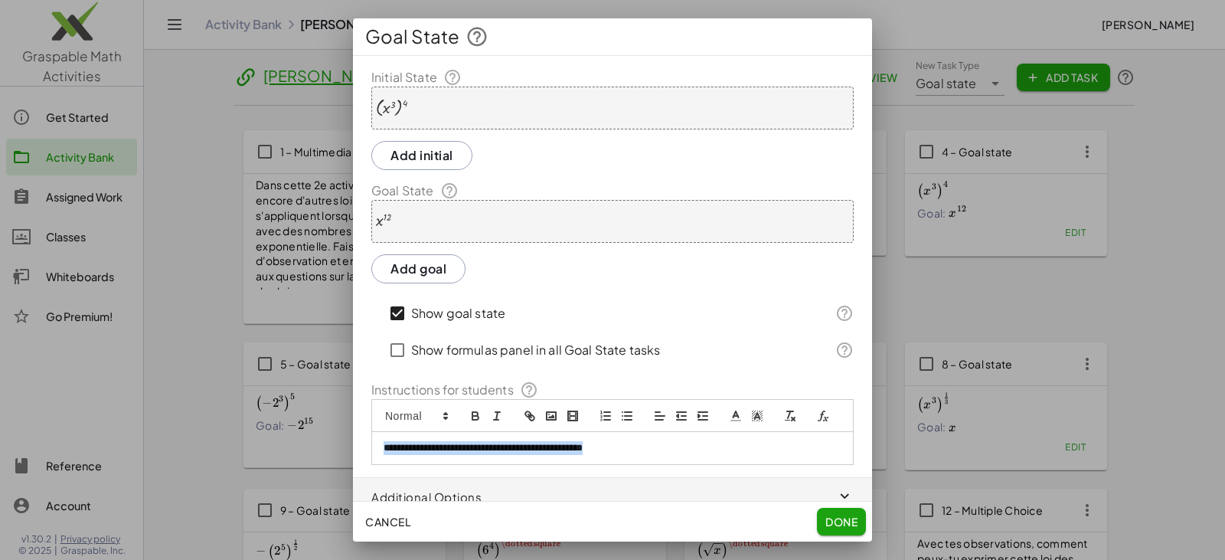
drag, startPoint x: 652, startPoint y: 468, endPoint x: 249, endPoint y: 433, distance: 405.1
click at [279, 433] on div "**********" at bounding box center [612, 280] width 1225 height 560
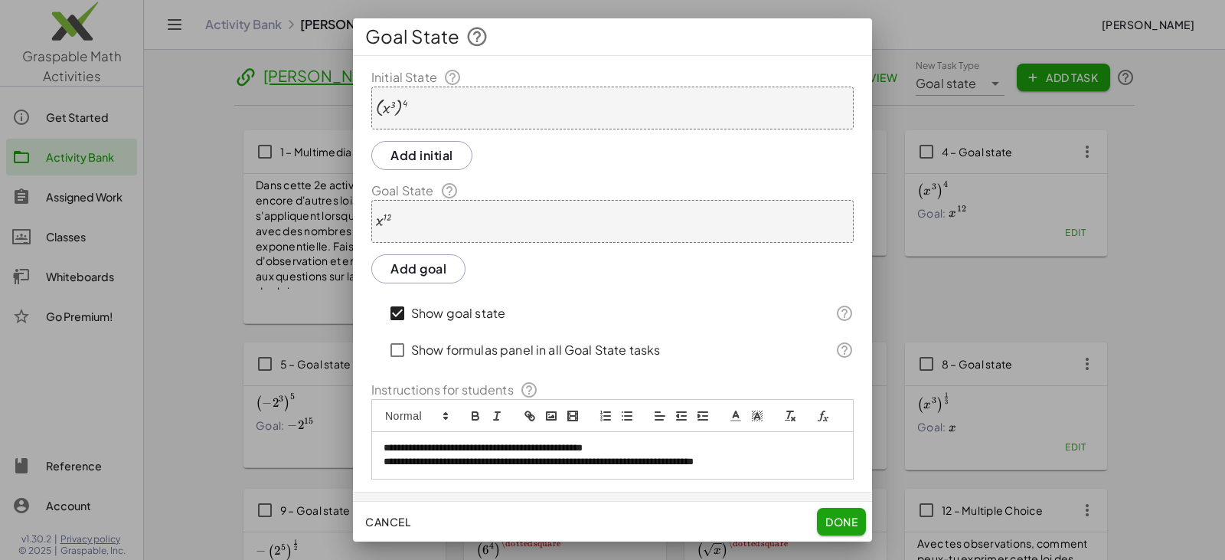
click at [845, 512] on button "Done" at bounding box center [841, 522] width 49 height 28
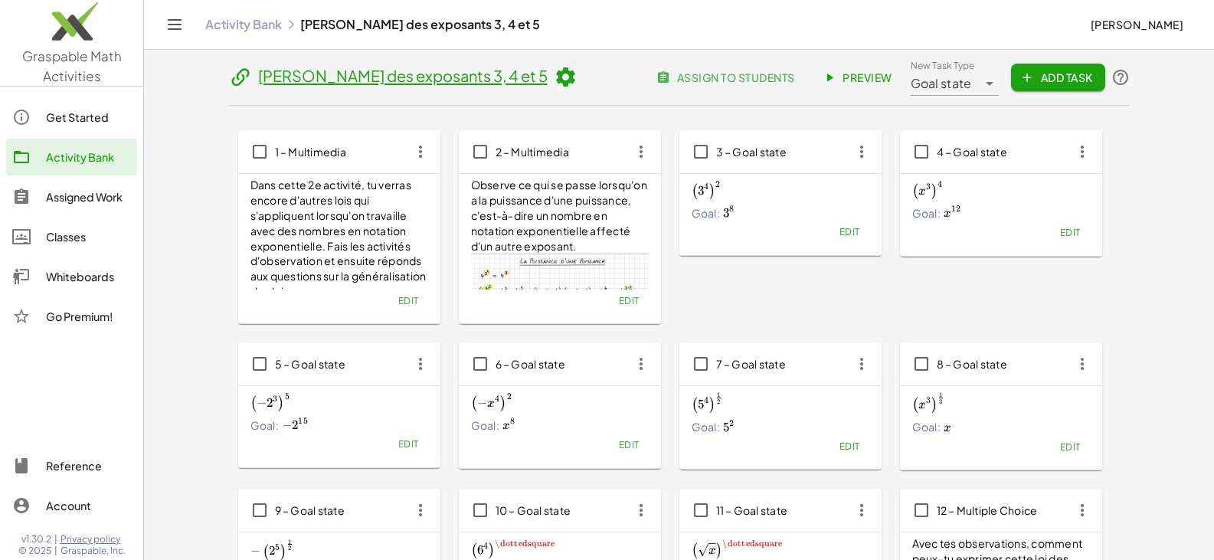
click at [407, 443] on span "Edit" at bounding box center [407, 443] width 21 height 11
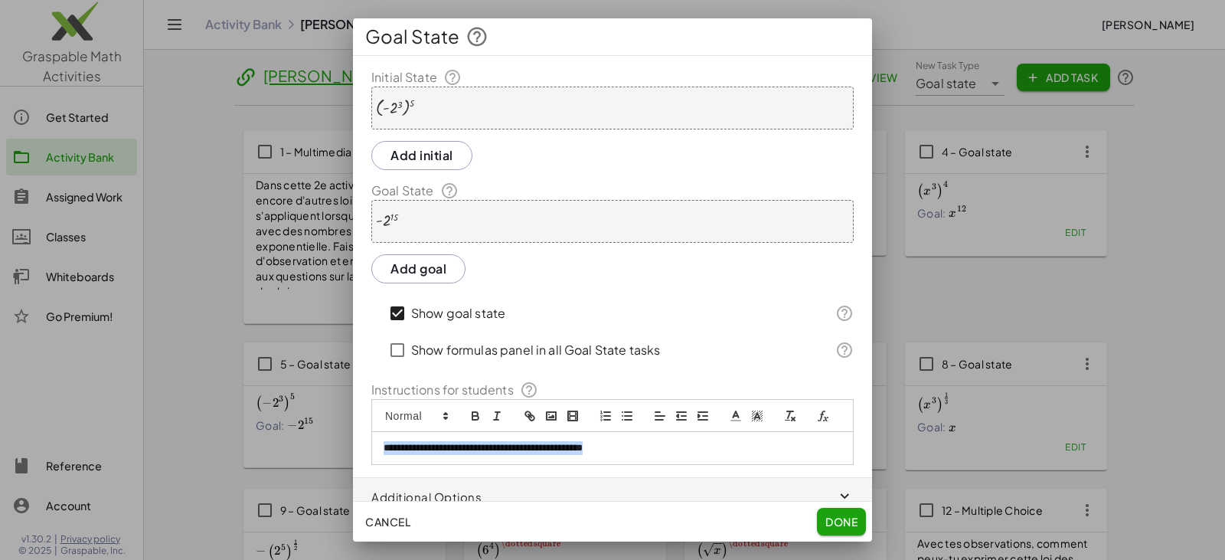
drag, startPoint x: 656, startPoint y: 471, endPoint x: 218, endPoint y: 451, distance: 438.5
click at [219, 451] on div "**********" at bounding box center [612, 280] width 1225 height 560
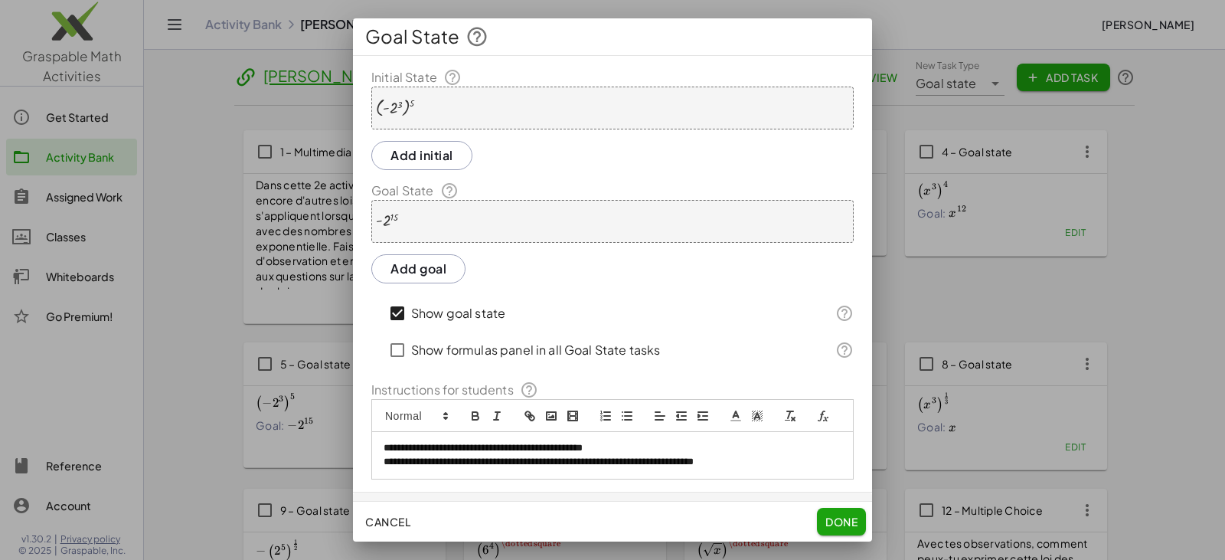
click at [837, 516] on span "Done" at bounding box center [842, 522] width 32 height 14
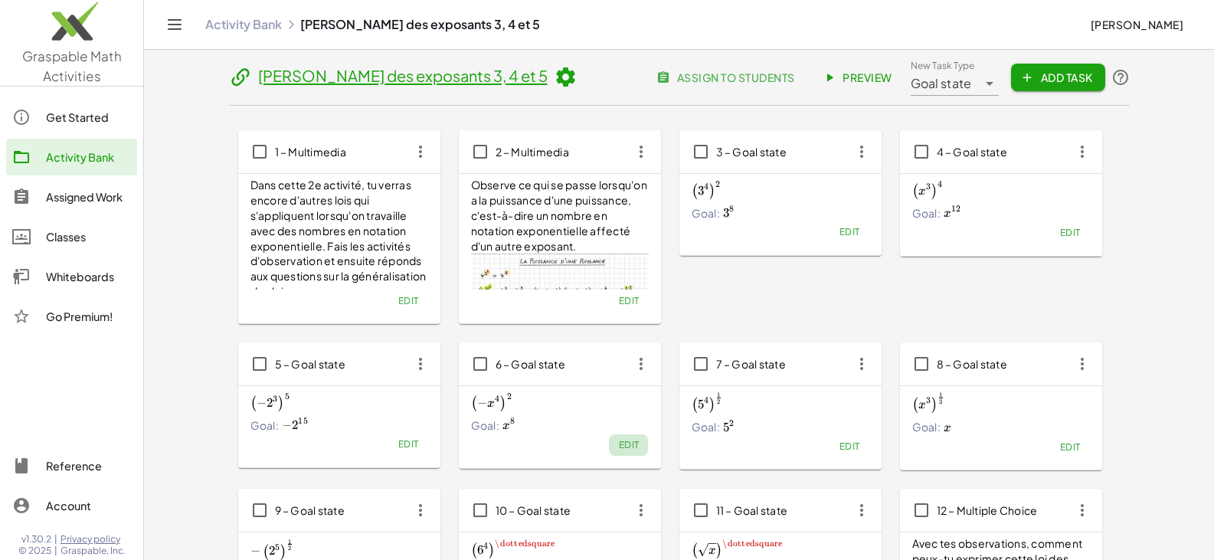
click at [627, 440] on span "Edit" at bounding box center [628, 444] width 21 height 11
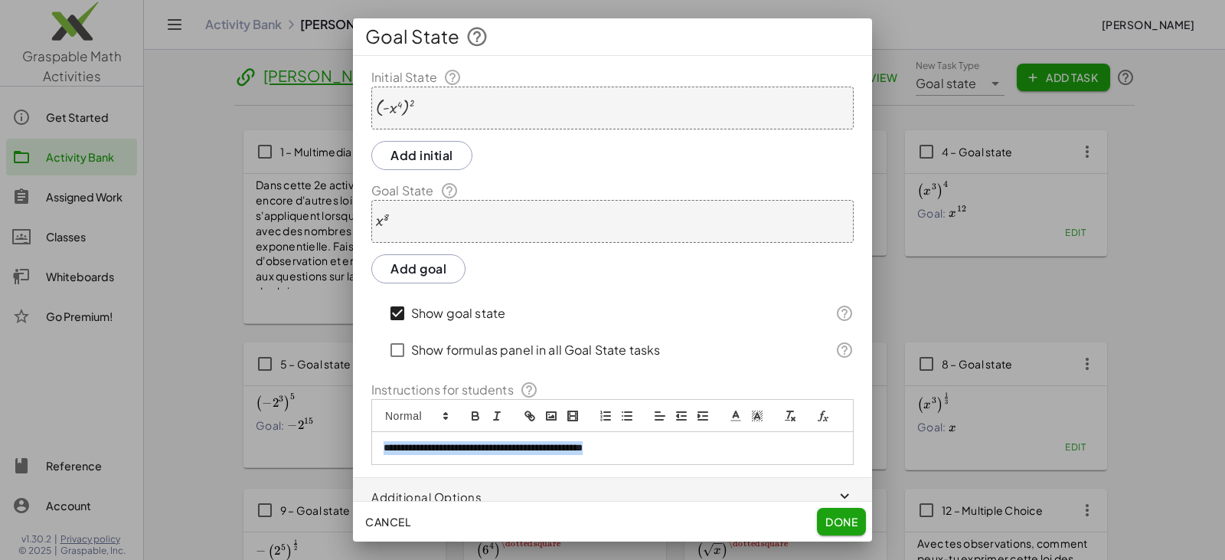
drag, startPoint x: 667, startPoint y: 460, endPoint x: 329, endPoint y: 453, distance: 338.6
click at [329, 453] on div "**********" at bounding box center [612, 280] width 1225 height 560
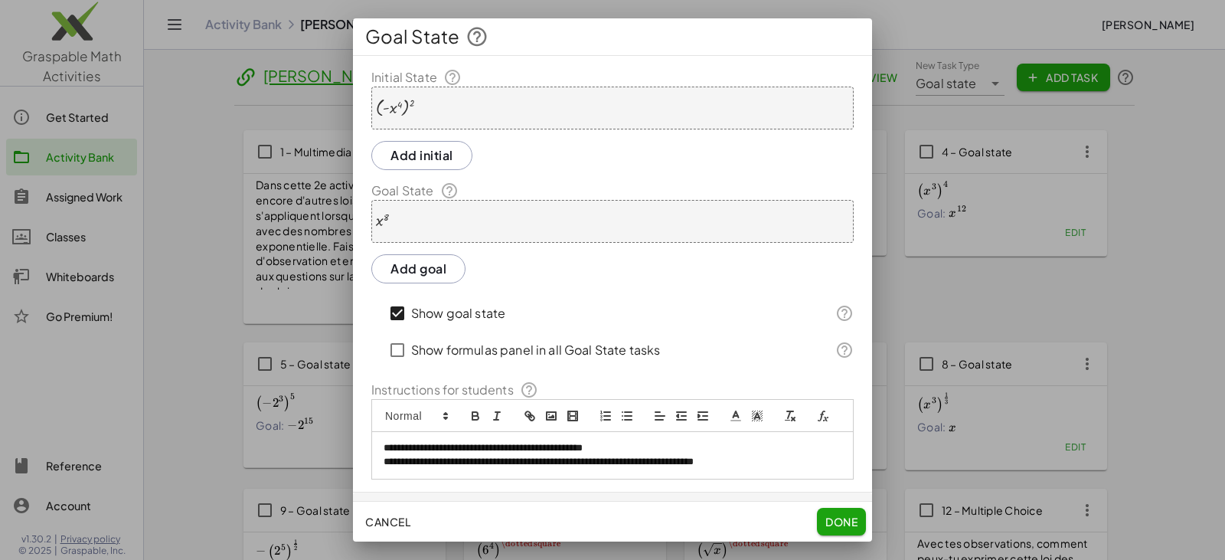
click at [835, 518] on span "Done" at bounding box center [842, 522] width 32 height 14
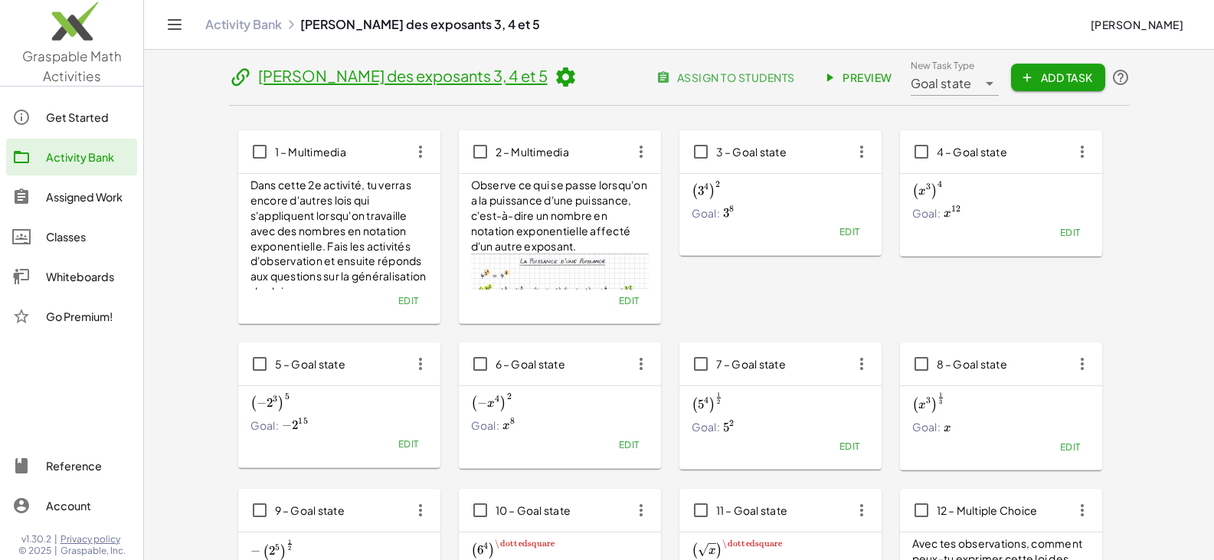
click at [849, 454] on button "Edit" at bounding box center [848, 445] width 39 height 21
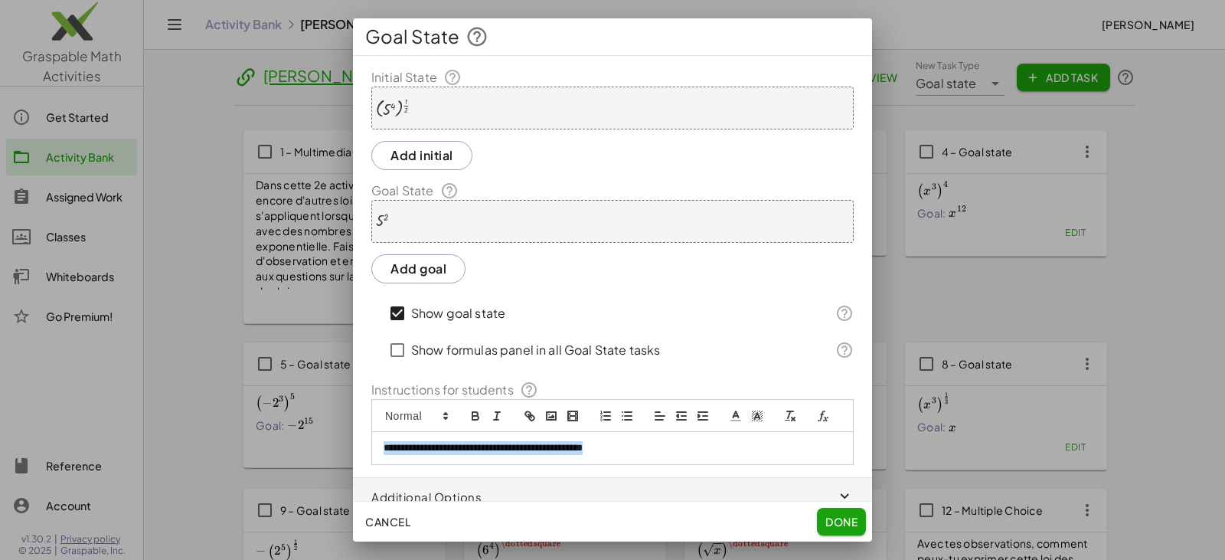
drag, startPoint x: 661, startPoint y: 469, endPoint x: 263, endPoint y: 459, distance: 398.3
click at [248, 450] on div "**********" at bounding box center [612, 280] width 1225 height 560
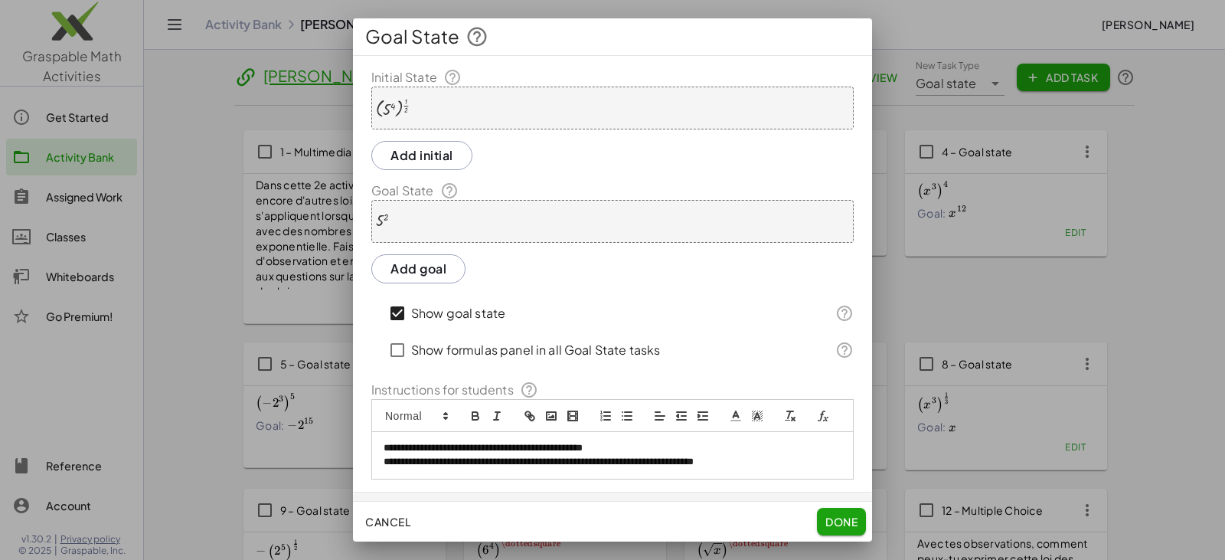
click at [832, 521] on span "Done" at bounding box center [842, 522] width 32 height 14
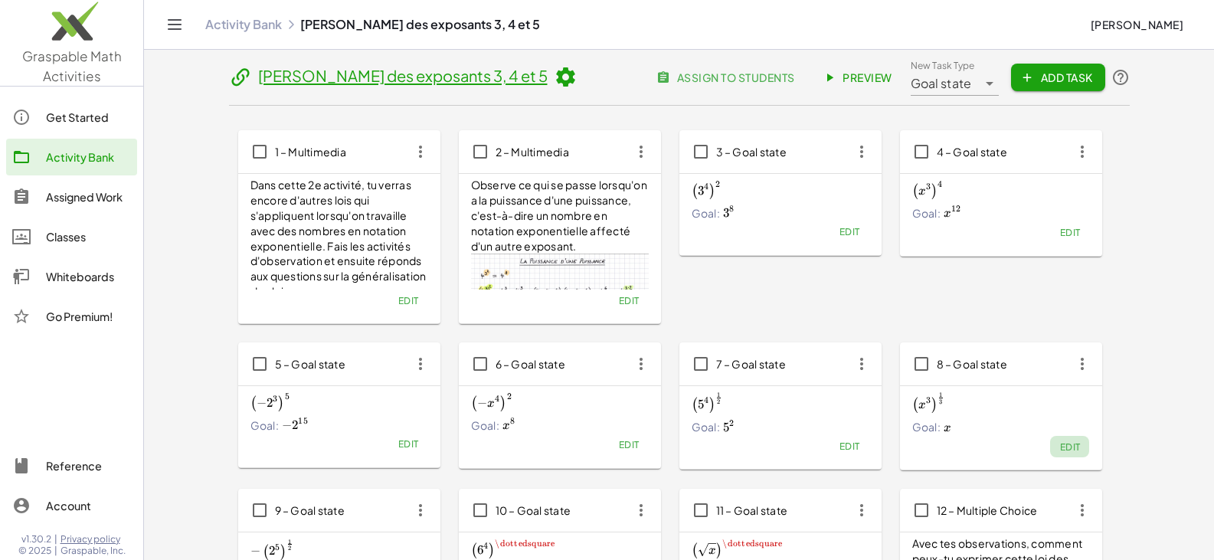
click at [1062, 447] on span "Edit" at bounding box center [1069, 446] width 21 height 11
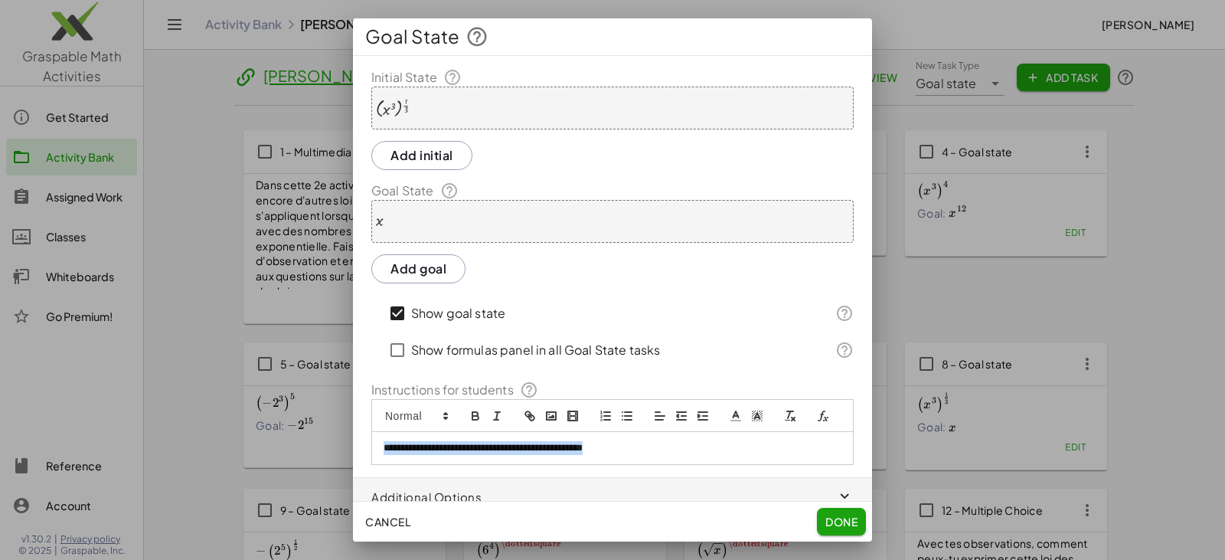
drag, startPoint x: 649, startPoint y: 463, endPoint x: 201, endPoint y: 454, distance: 448.1
click at [134, 444] on div "**********" at bounding box center [612, 280] width 1225 height 560
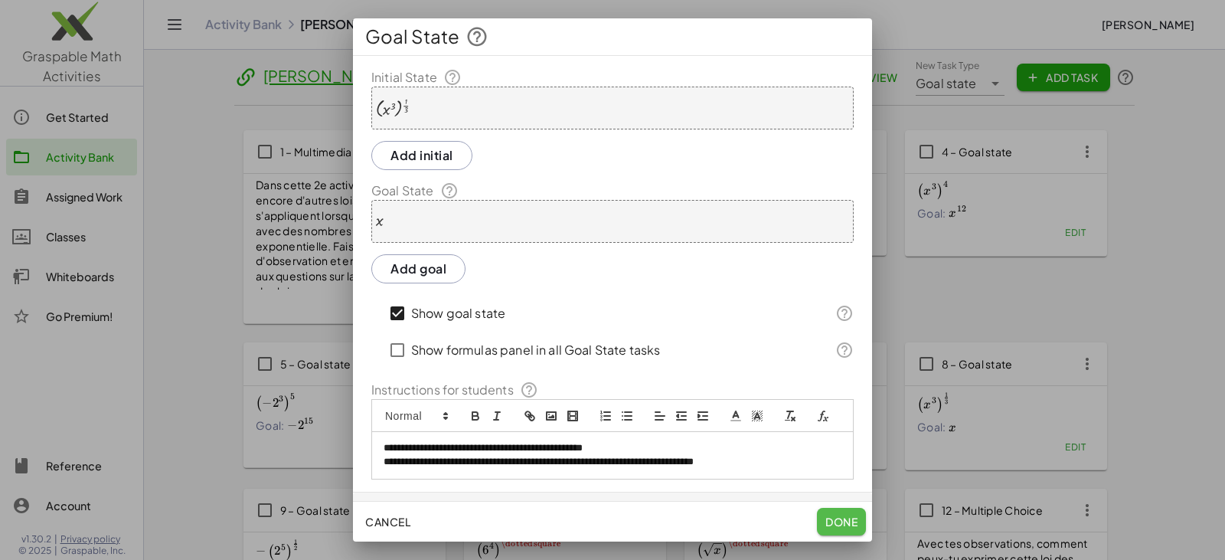
click at [849, 520] on span "Done" at bounding box center [842, 522] width 32 height 14
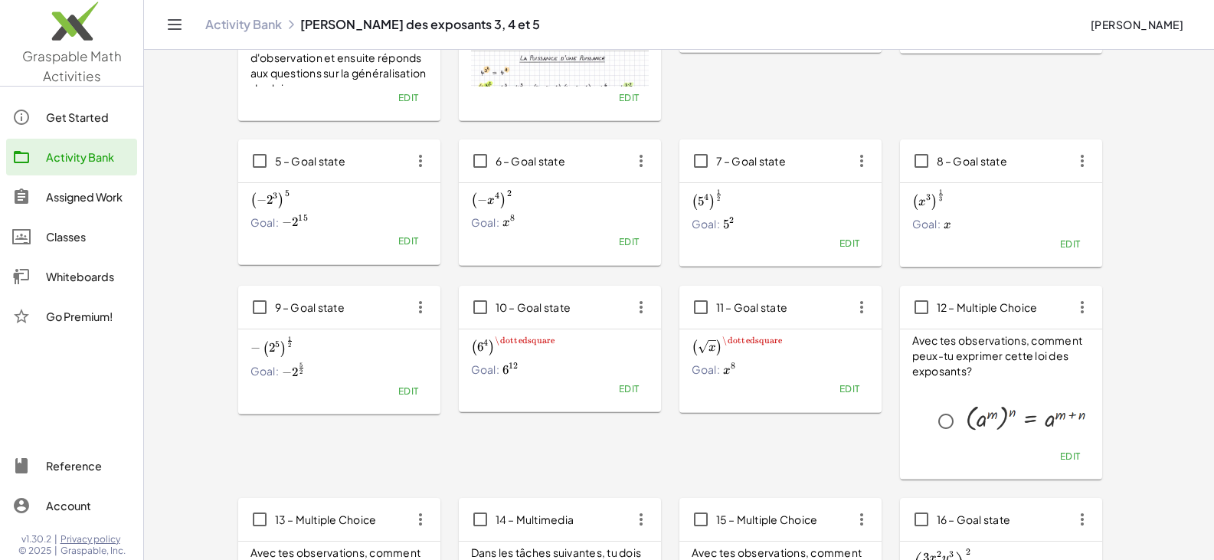
scroll to position [230, 0]
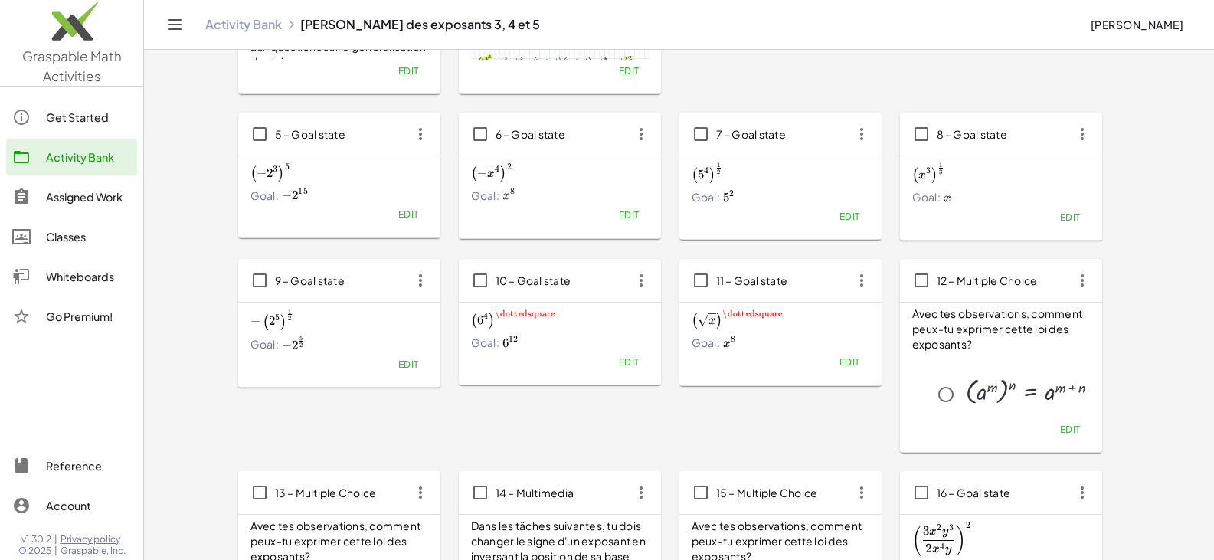
click at [407, 363] on span "Edit" at bounding box center [407, 363] width 21 height 11
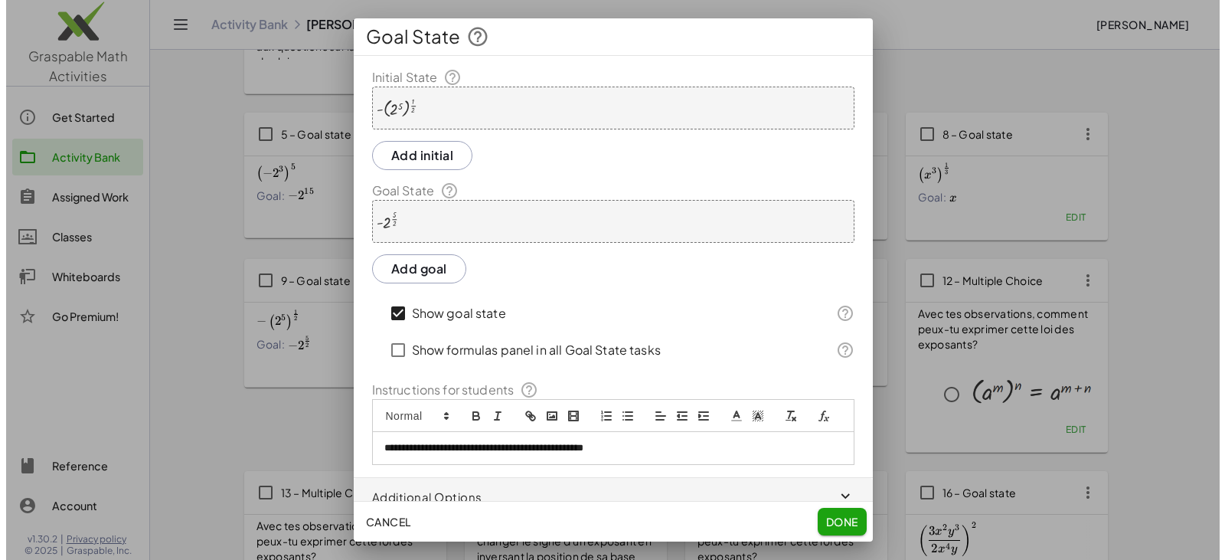
scroll to position [0, 0]
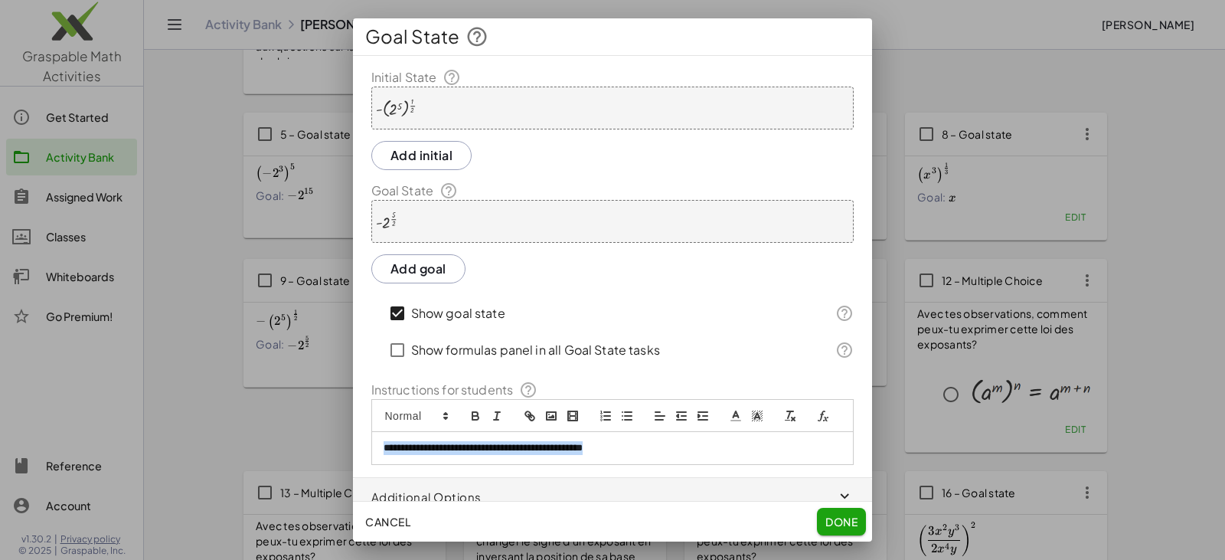
drag, startPoint x: 662, startPoint y: 467, endPoint x: 279, endPoint y: 472, distance: 383.7
click at [279, 472] on div "**********" at bounding box center [612, 280] width 1225 height 560
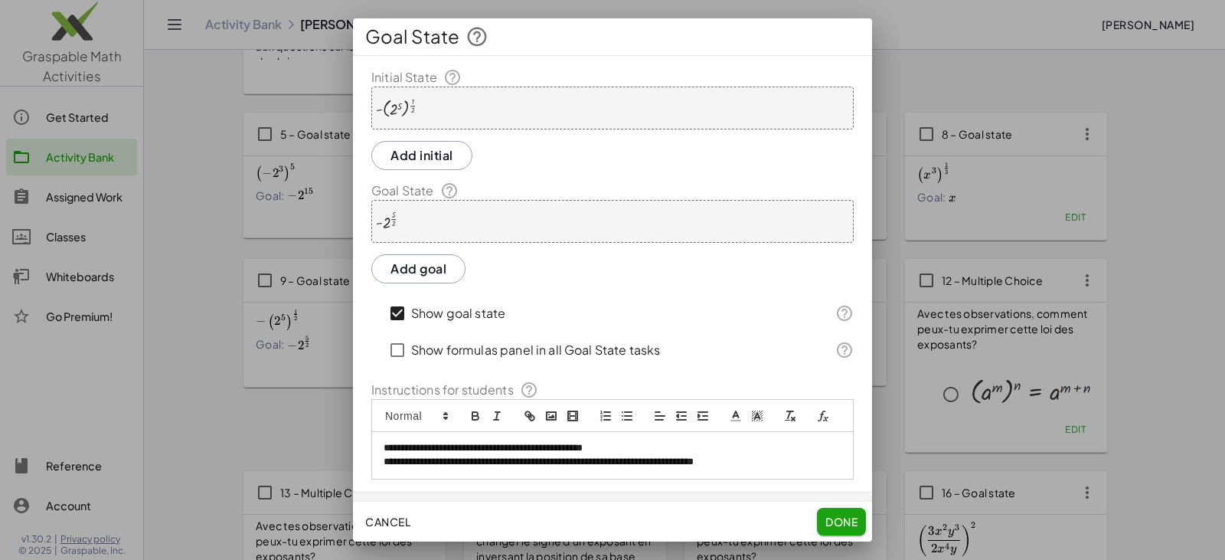
click at [834, 514] on button "Done" at bounding box center [841, 522] width 49 height 28
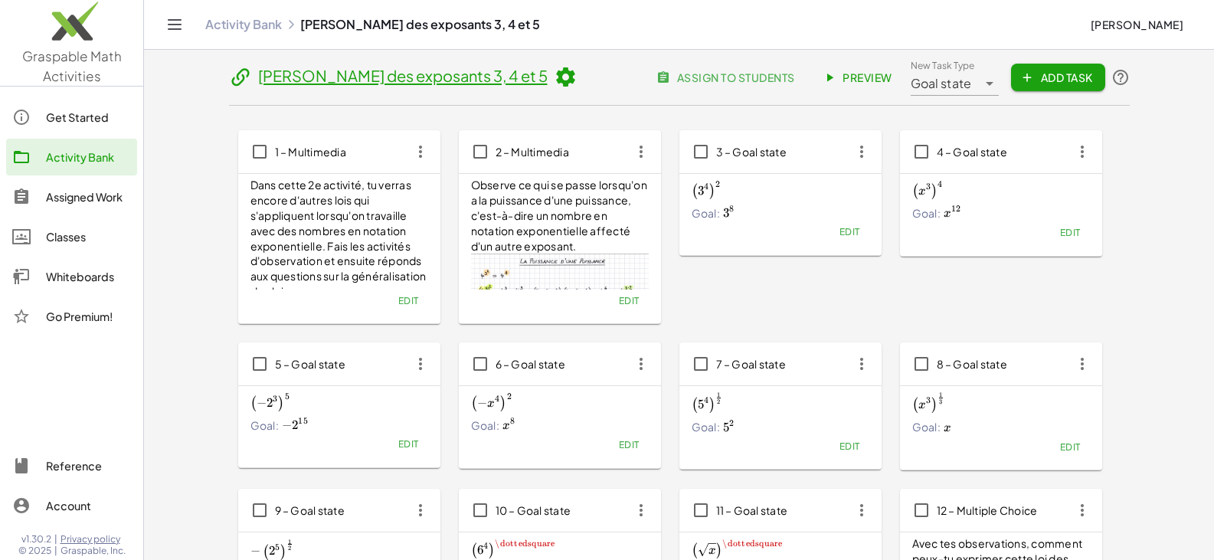
click at [871, 78] on span "Preview" at bounding box center [859, 77] width 67 height 14
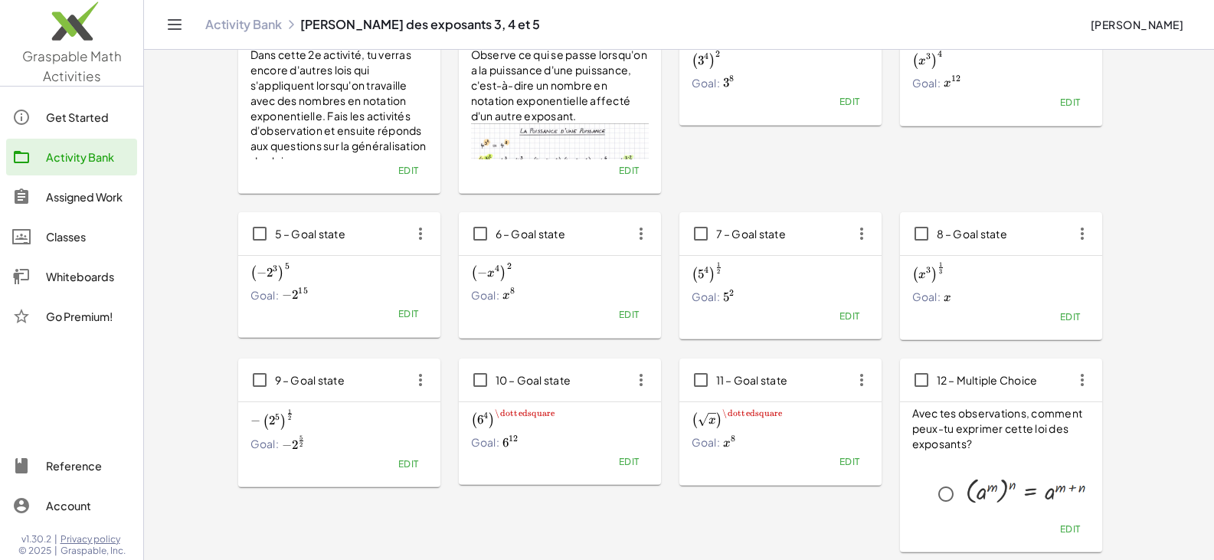
scroll to position [77, 0]
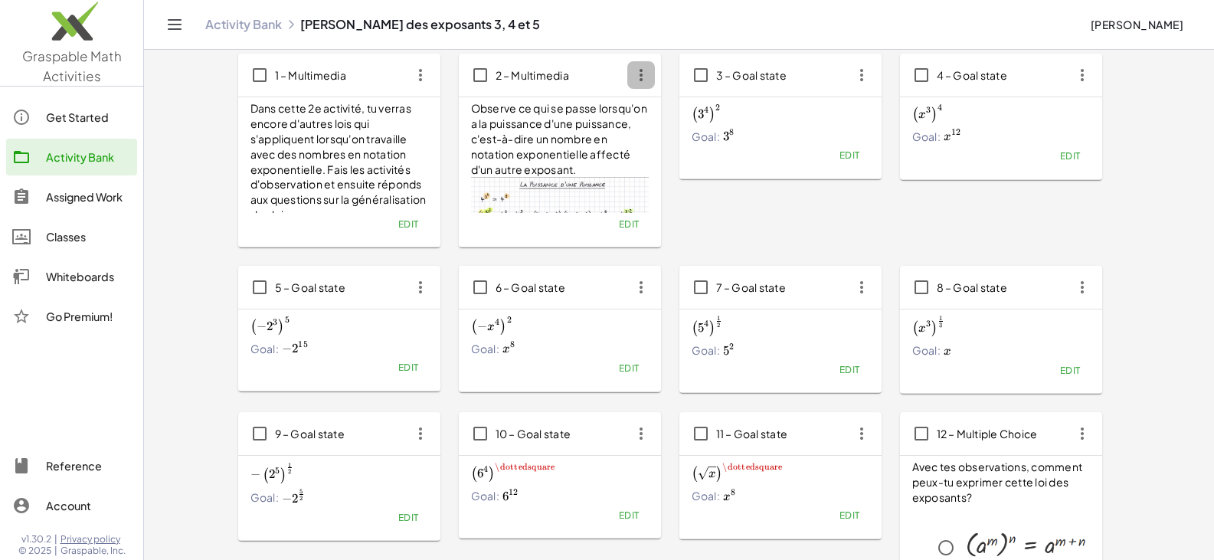
click at [639, 69] on icon "button" at bounding box center [641, 75] width 28 height 28
click at [664, 113] on div "Copy" at bounding box center [669, 113] width 60 height 18
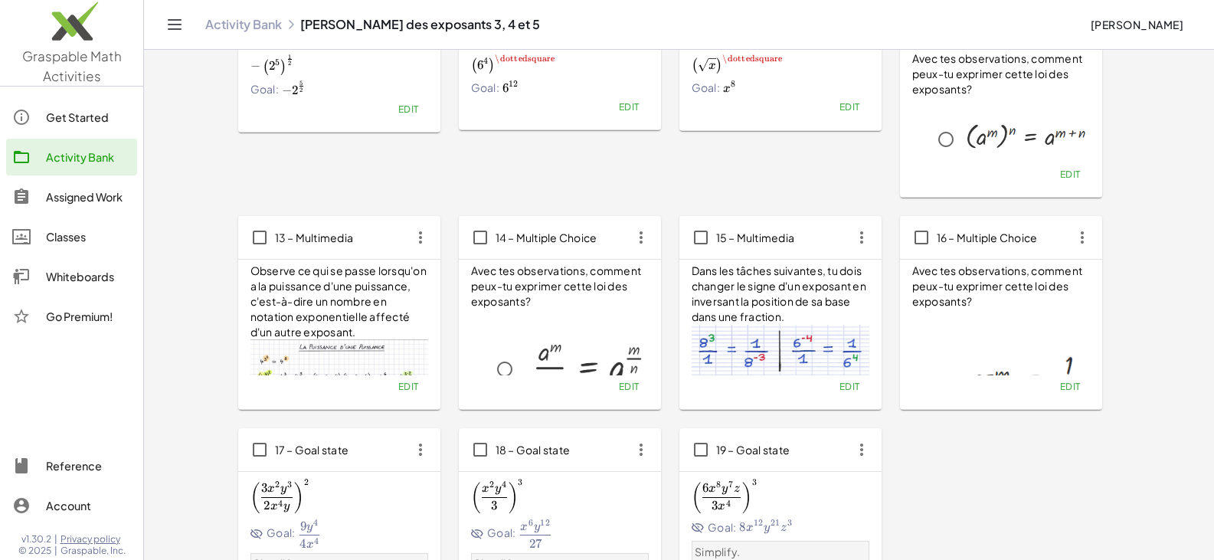
scroll to position [498, 0]
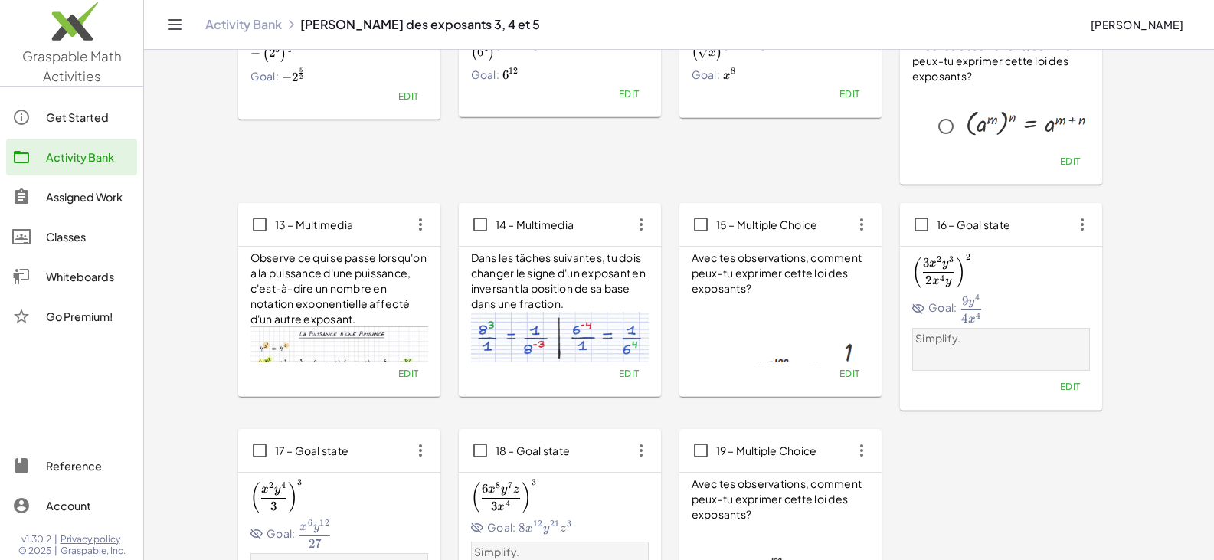
click at [402, 374] on span "Edit" at bounding box center [407, 373] width 21 height 11
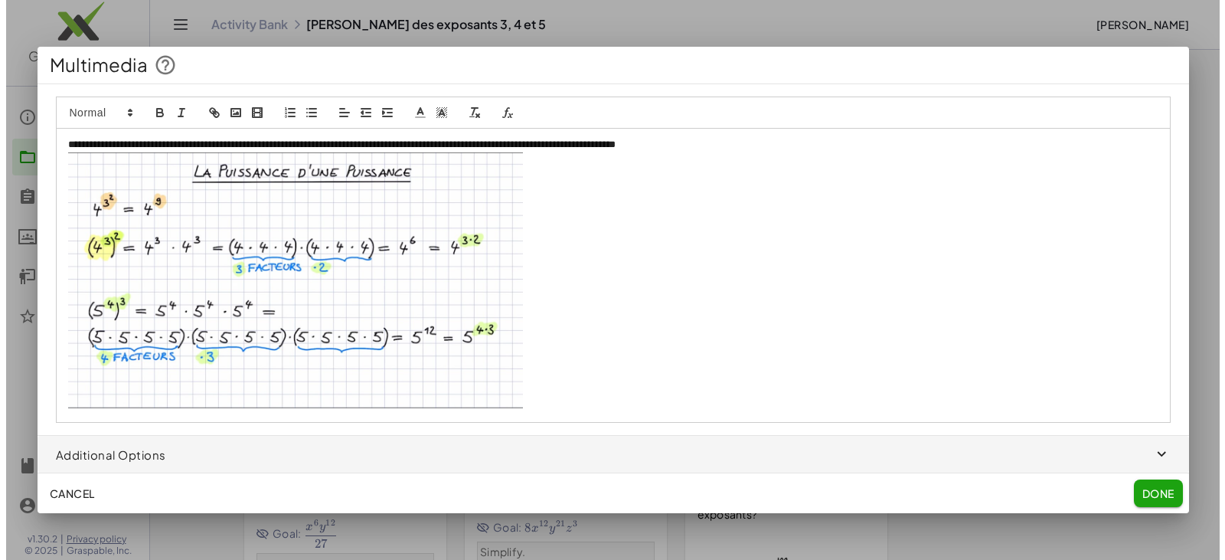
scroll to position [0, 0]
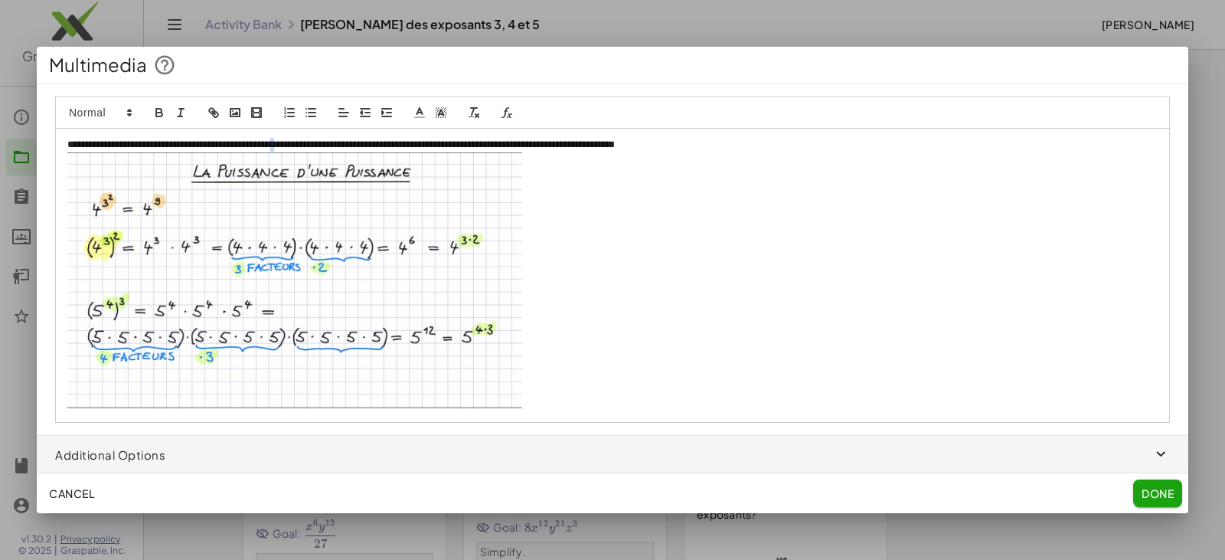
drag, startPoint x: 326, startPoint y: 146, endPoint x: 334, endPoint y: 149, distance: 8.0
click at [334, 149] on p "**********" at bounding box center [612, 145] width 1091 height 14
click at [329, 139] on p "**********" at bounding box center [612, 145] width 1091 height 14
drag, startPoint x: 332, startPoint y: 143, endPoint x: 381, endPoint y: 142, distance: 49.0
click at [381, 142] on p "**********" at bounding box center [612, 145] width 1091 height 14
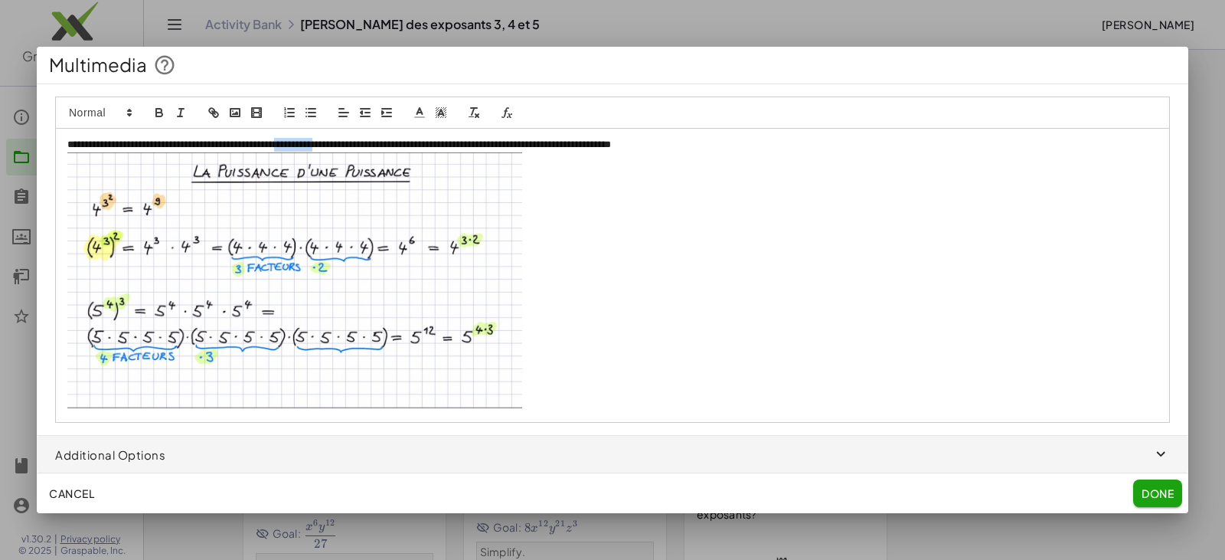
click at [381, 146] on p "**********" at bounding box center [612, 145] width 1091 height 14
click at [381, 147] on p "**********" at bounding box center [612, 145] width 1091 height 14
drag, startPoint x: 377, startPoint y: 149, endPoint x: 332, endPoint y: 143, distance: 44.7
click at [332, 143] on p "**********" at bounding box center [612, 145] width 1091 height 14
drag, startPoint x: 1040, startPoint y: 146, endPoint x: 721, endPoint y: 152, distance: 318.6
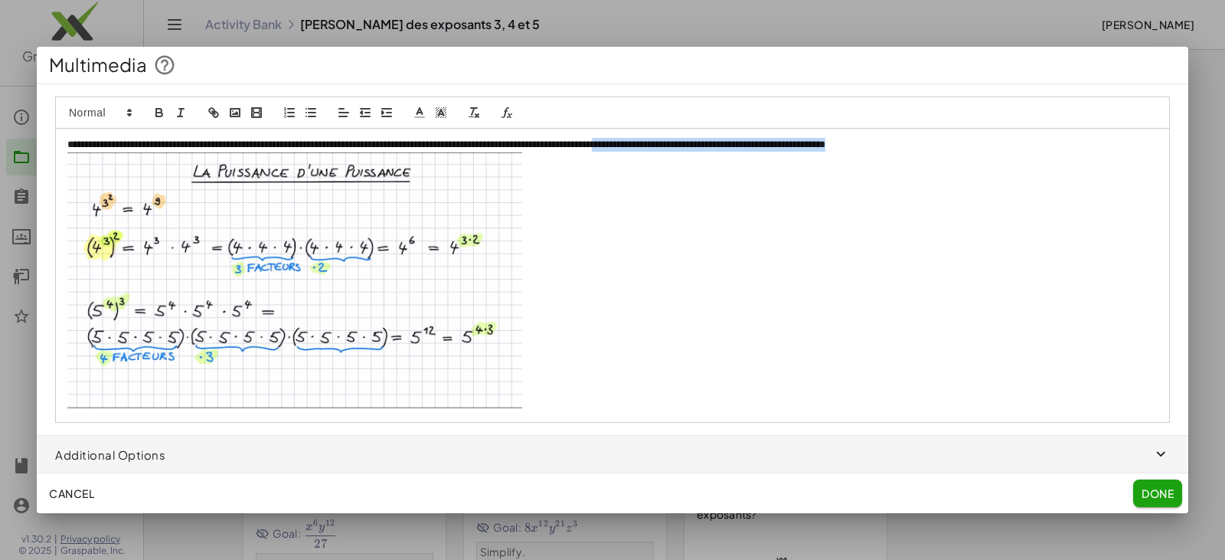
click at [721, 152] on p "**********" at bounding box center [612, 145] width 1091 height 14
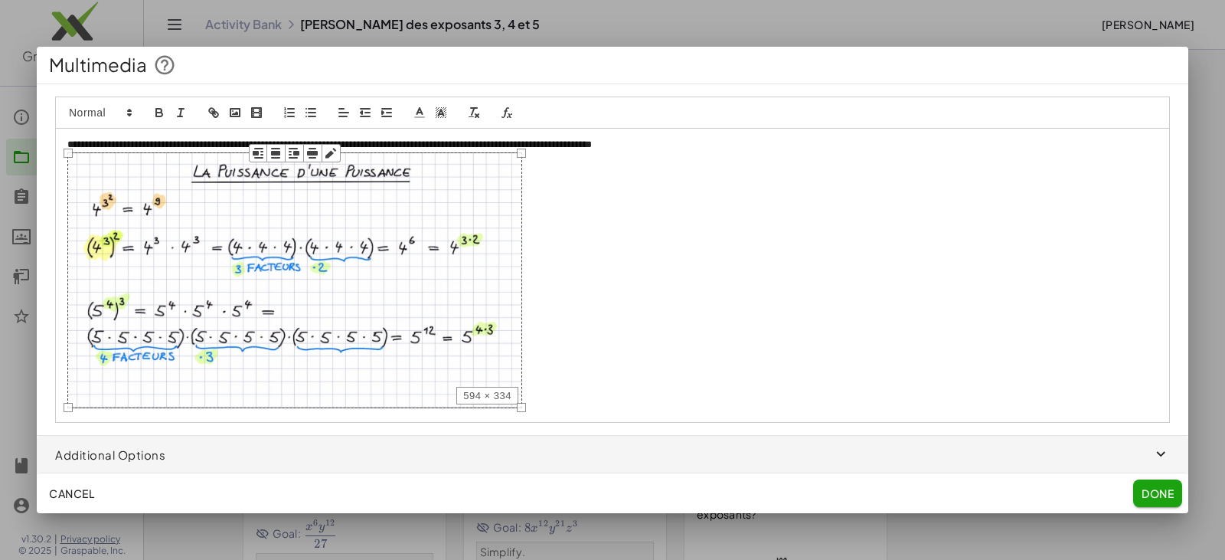
click at [414, 306] on img at bounding box center [294, 280] width 455 height 256
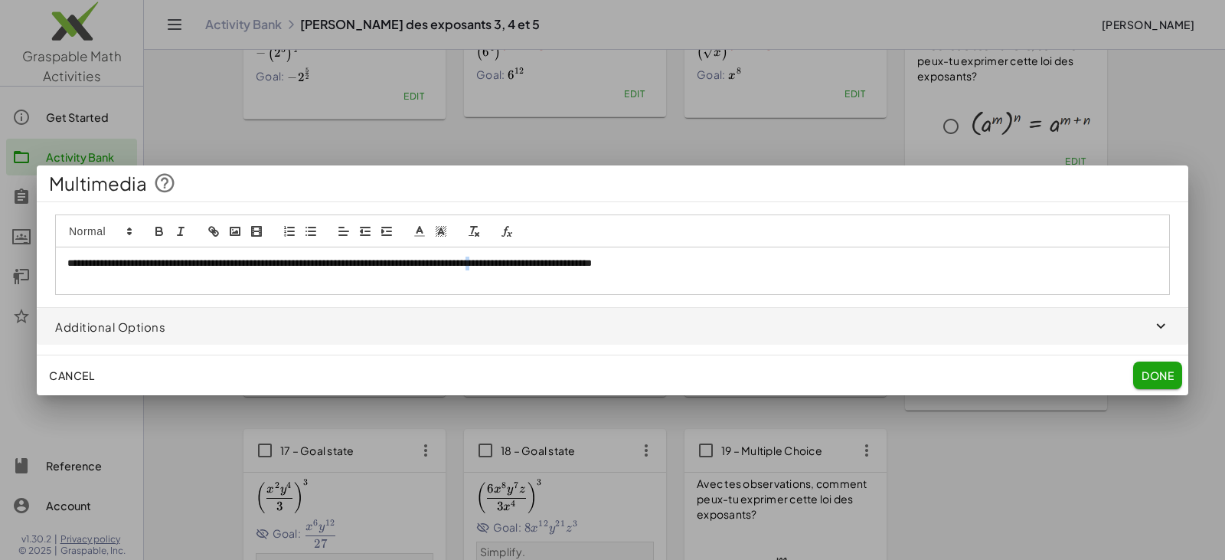
click at [560, 264] on p "**********" at bounding box center [612, 264] width 1091 height 14
click at [750, 270] on p "**********" at bounding box center [612, 264] width 1091 height 14
click at [1151, 378] on span "Done" at bounding box center [1158, 375] width 32 height 14
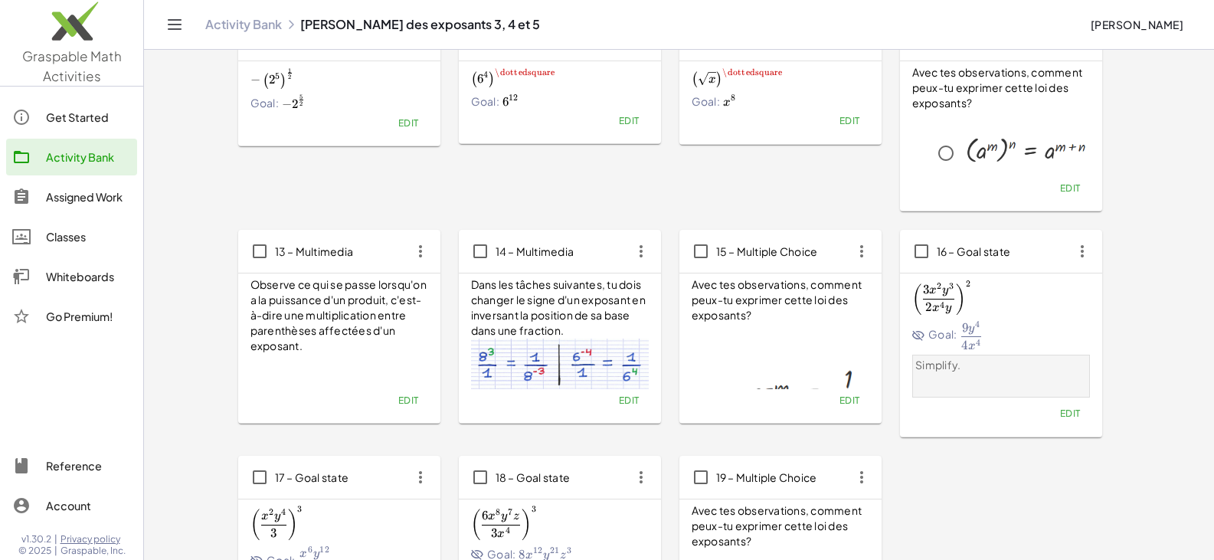
scroll to position [498, 0]
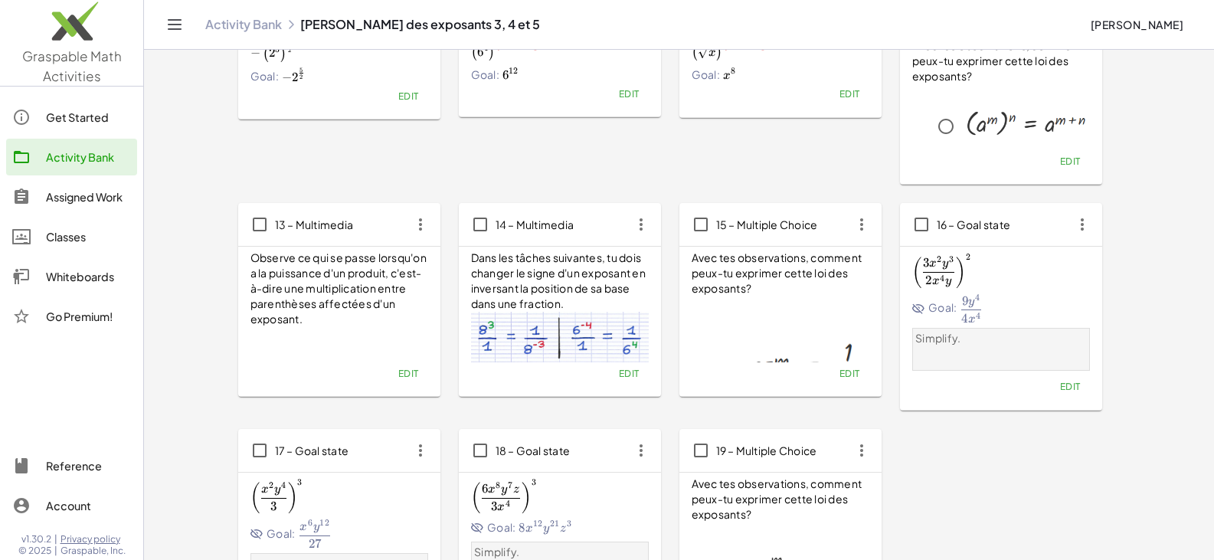
click at [410, 371] on span "Edit" at bounding box center [407, 373] width 21 height 11
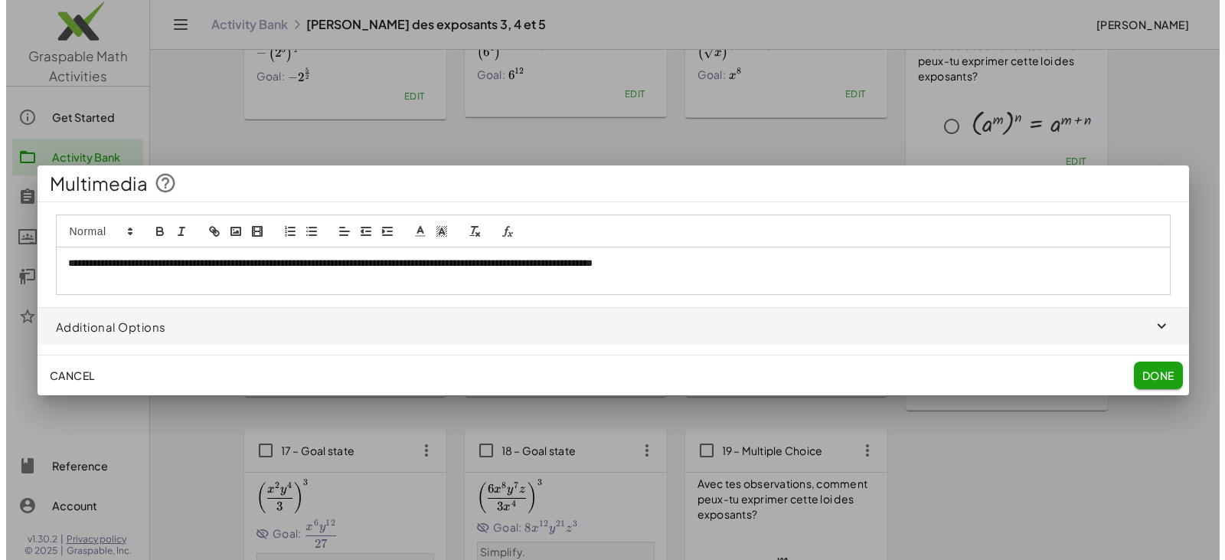
scroll to position [0, 0]
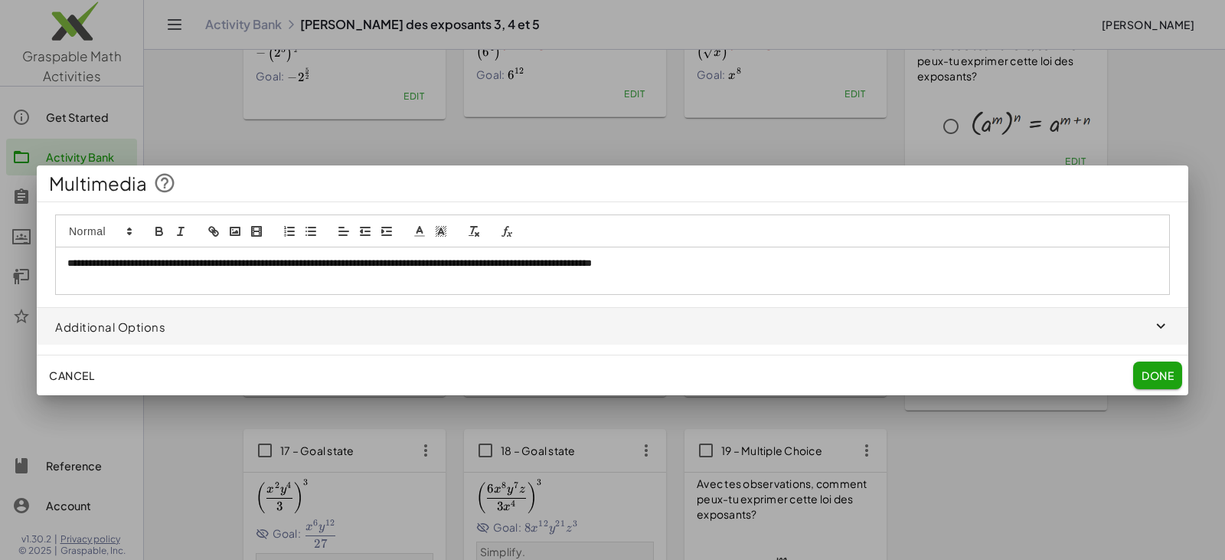
click at [1153, 377] on span "Done" at bounding box center [1158, 375] width 32 height 14
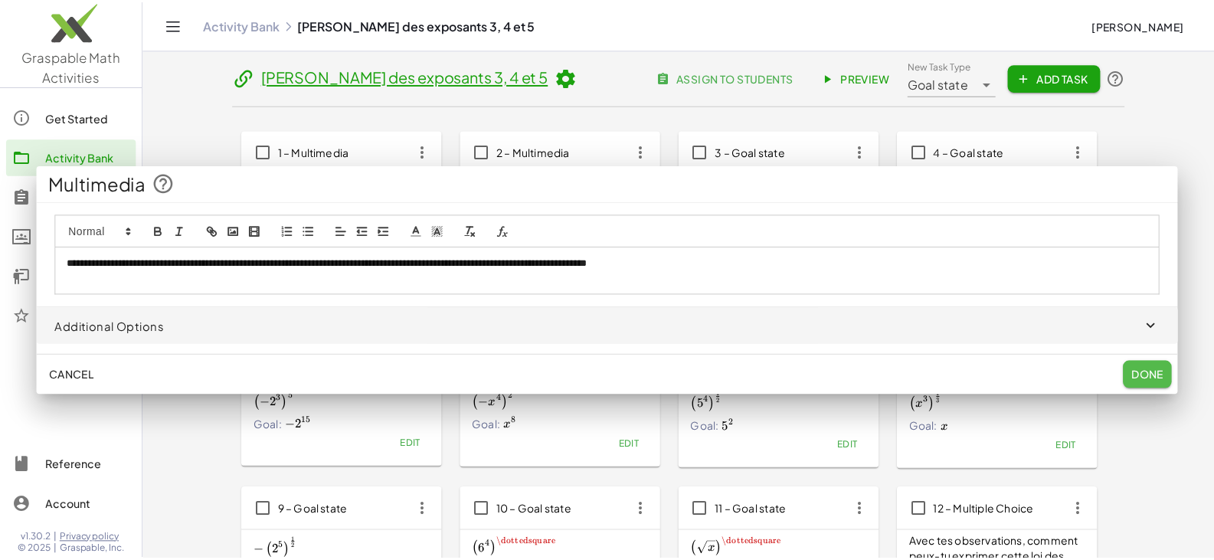
scroll to position [498, 0]
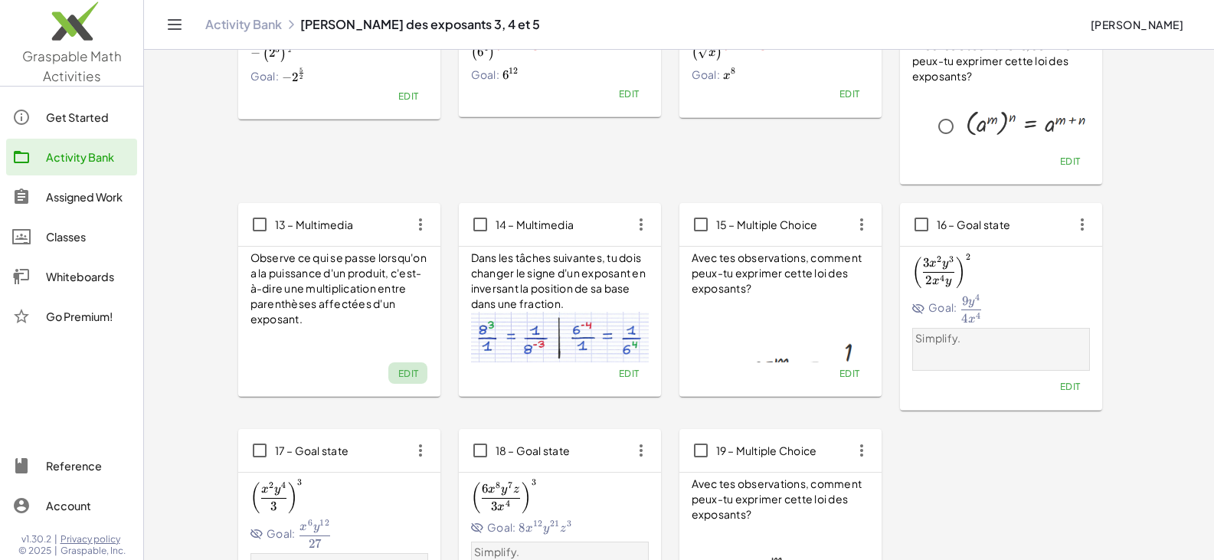
click at [404, 377] on span "Edit" at bounding box center [407, 373] width 21 height 11
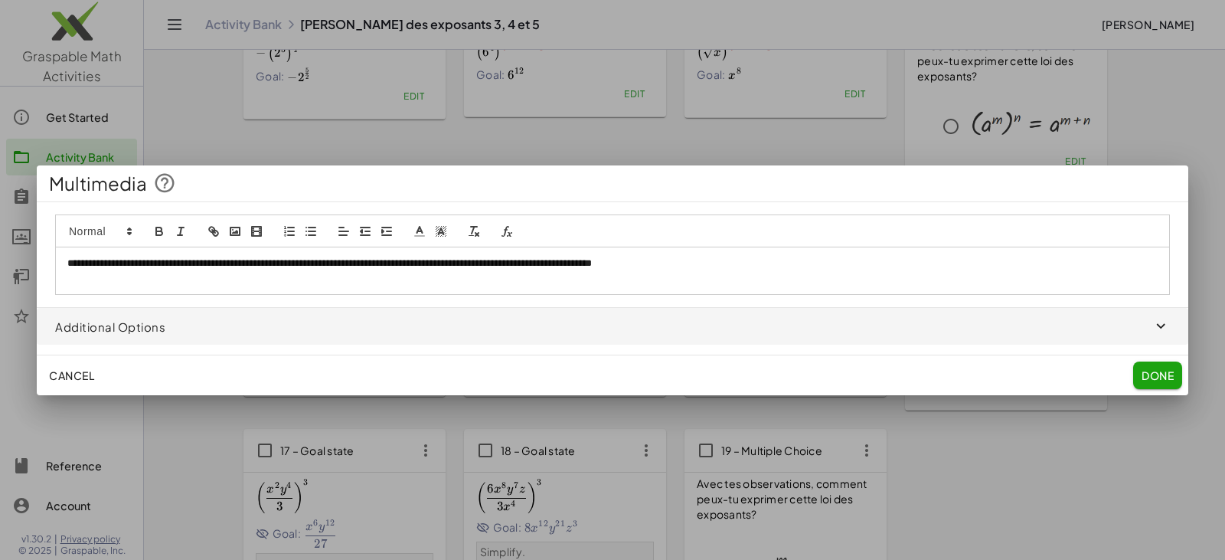
click at [199, 279] on p at bounding box center [612, 278] width 1091 height 14
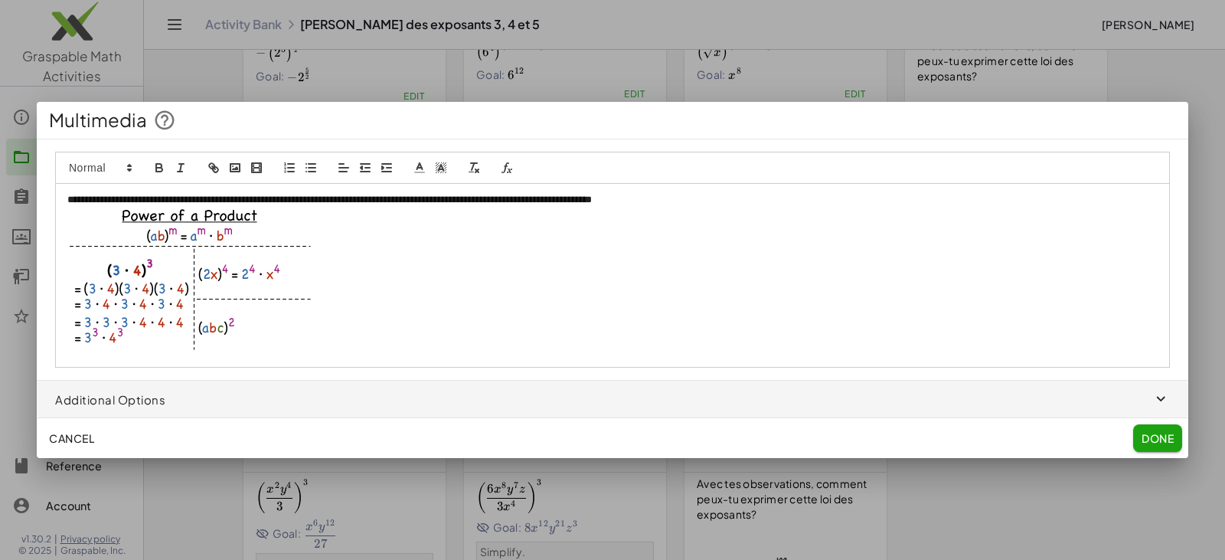
click at [184, 266] on img at bounding box center [189, 281] width 245 height 146
click at [223, 208] on icon "button" at bounding box center [226, 208] width 14 height 14
click at [181, 217] on div "**********" at bounding box center [612, 276] width 1115 height 184
click at [224, 208] on icon "button" at bounding box center [226, 208] width 14 height 14
drag, startPoint x: 262, startPoint y: 226, endPoint x: 278, endPoint y: 221, distance: 17.0
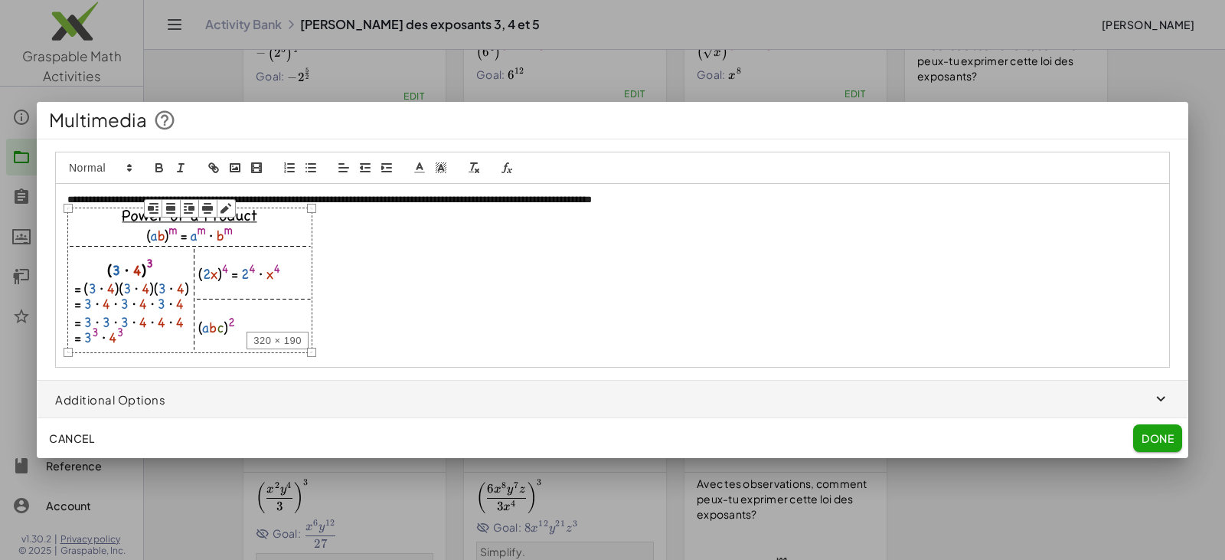
click at [277, 221] on img at bounding box center [189, 281] width 245 height 146
click at [227, 208] on icon "button" at bounding box center [226, 208] width 11 height 11
click at [185, 268] on img at bounding box center [189, 281] width 245 height 146
click at [388, 155] on div at bounding box center [612, 168] width 1115 height 33
click at [385, 308] on p at bounding box center [612, 283] width 1091 height 150
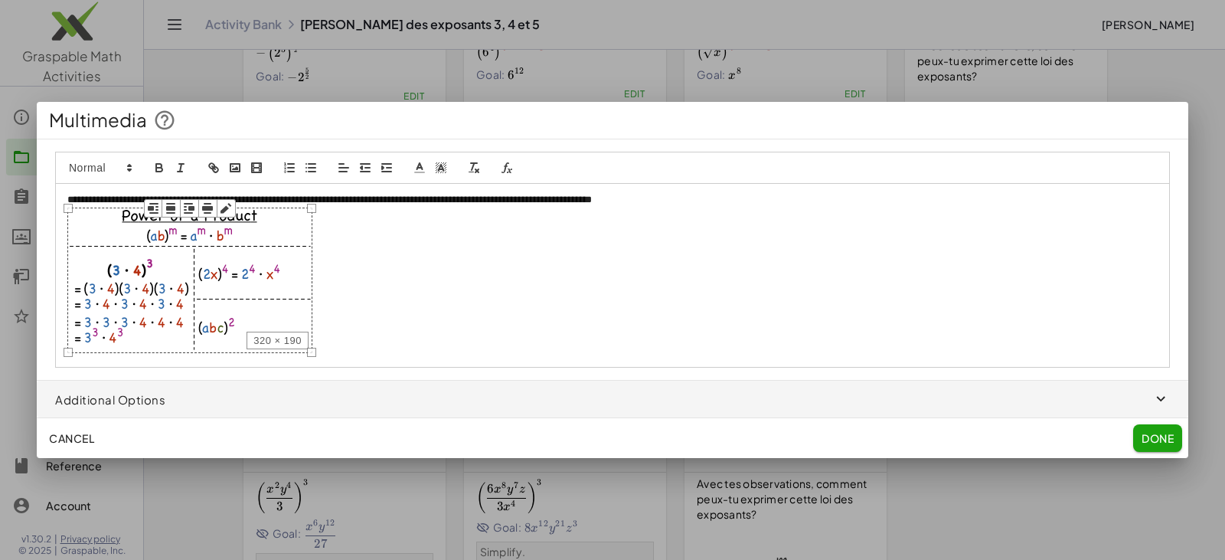
click at [280, 273] on img at bounding box center [189, 281] width 245 height 146
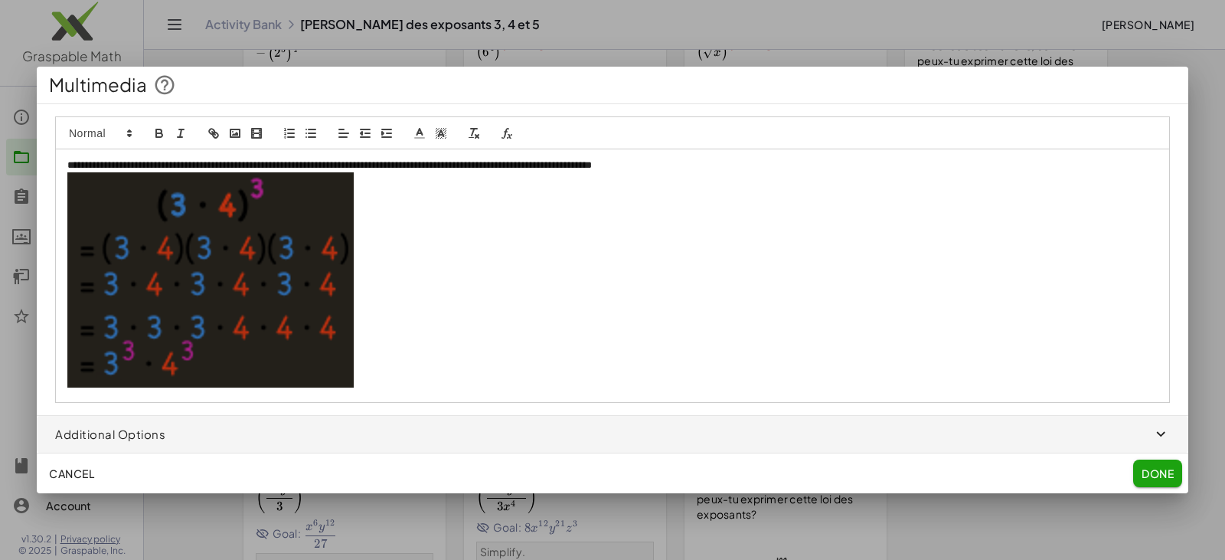
click at [201, 234] on img at bounding box center [210, 279] width 286 height 215
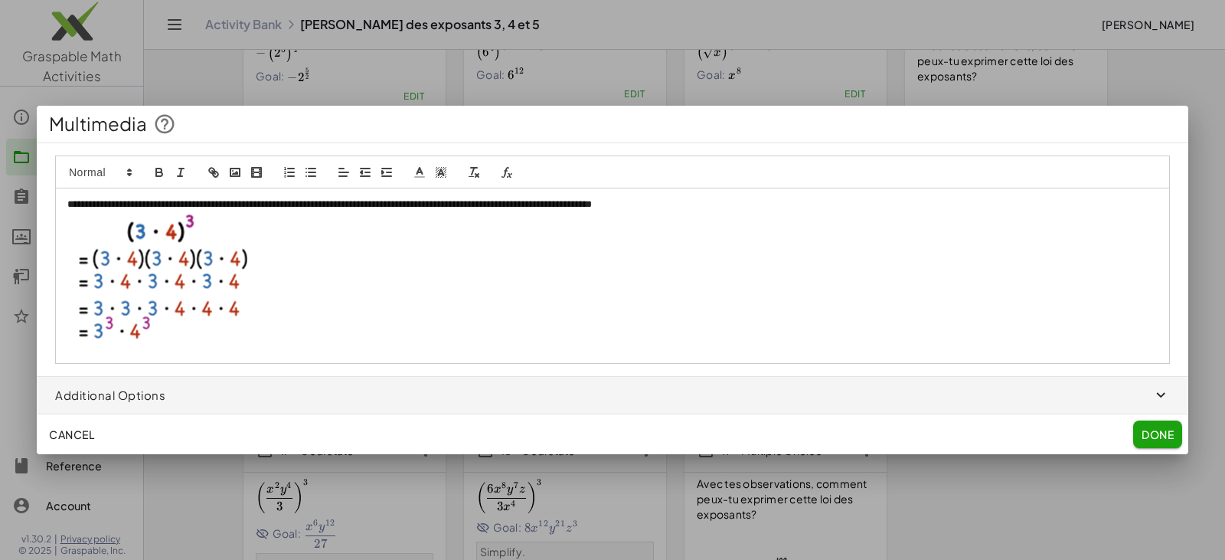
click at [1155, 435] on span "Done" at bounding box center [1158, 434] width 32 height 14
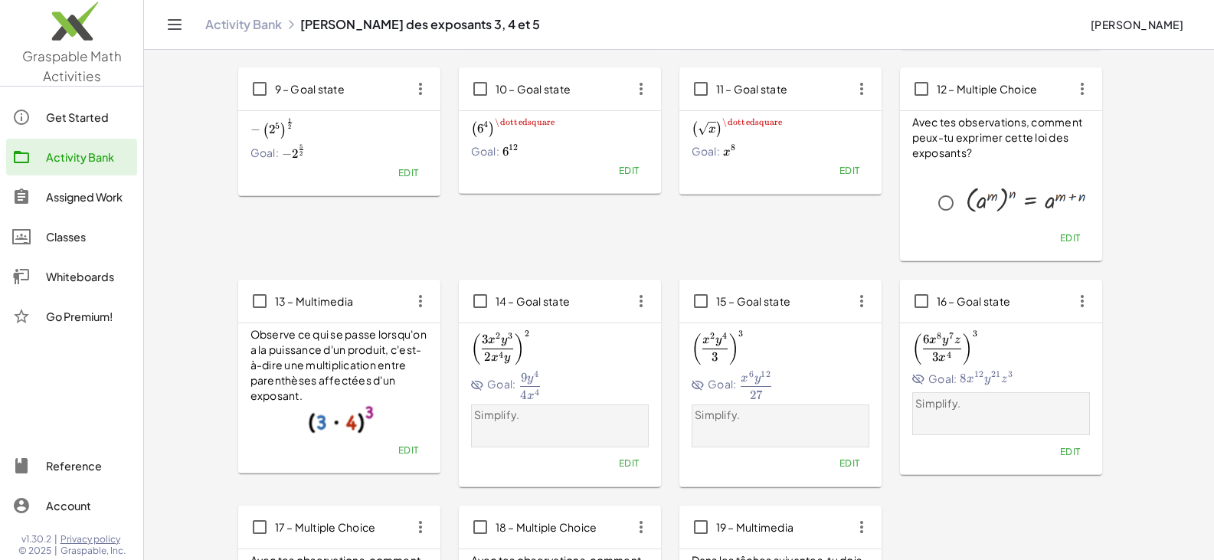
scroll to position [345, 0]
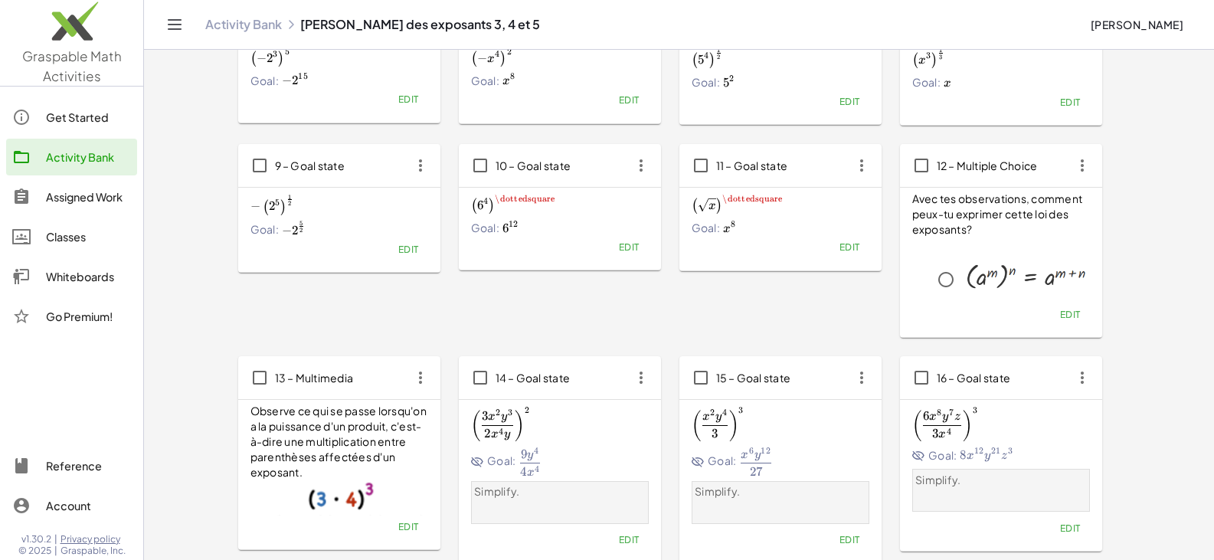
click at [419, 170] on icon "button" at bounding box center [421, 166] width 28 height 28
click at [429, 201] on div "Copy" at bounding box center [449, 204] width 60 height 18
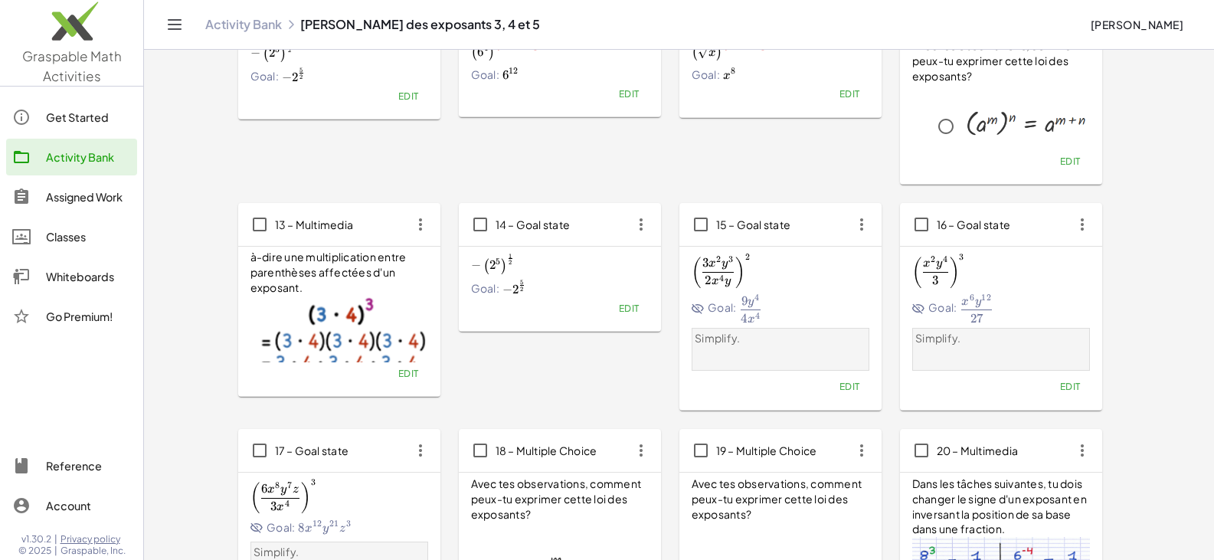
scroll to position [421, 0]
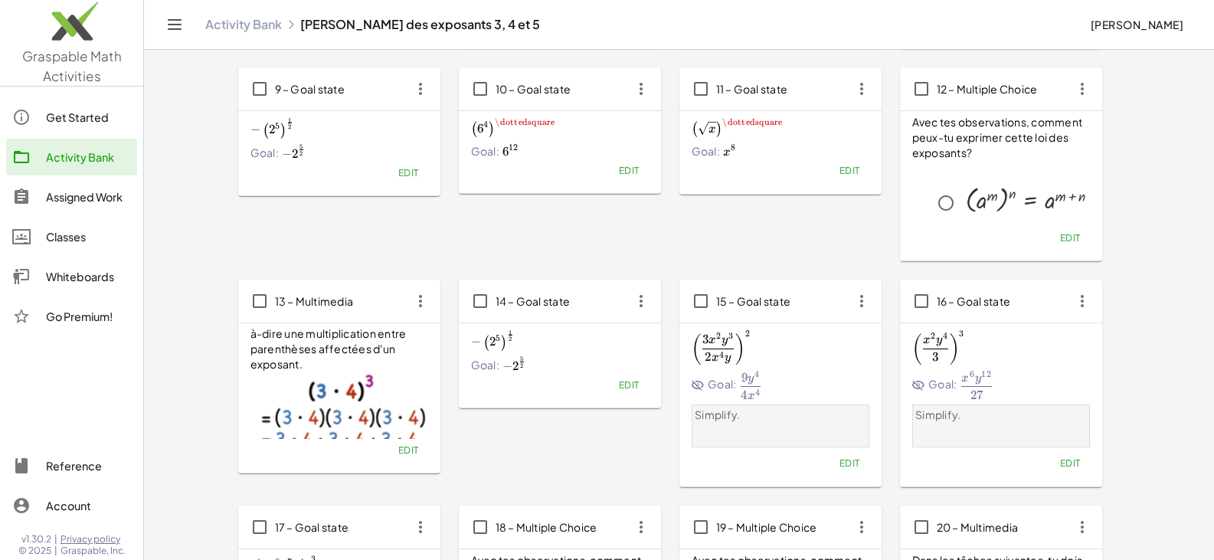
click at [626, 383] on span "Edit" at bounding box center [628, 384] width 21 height 11
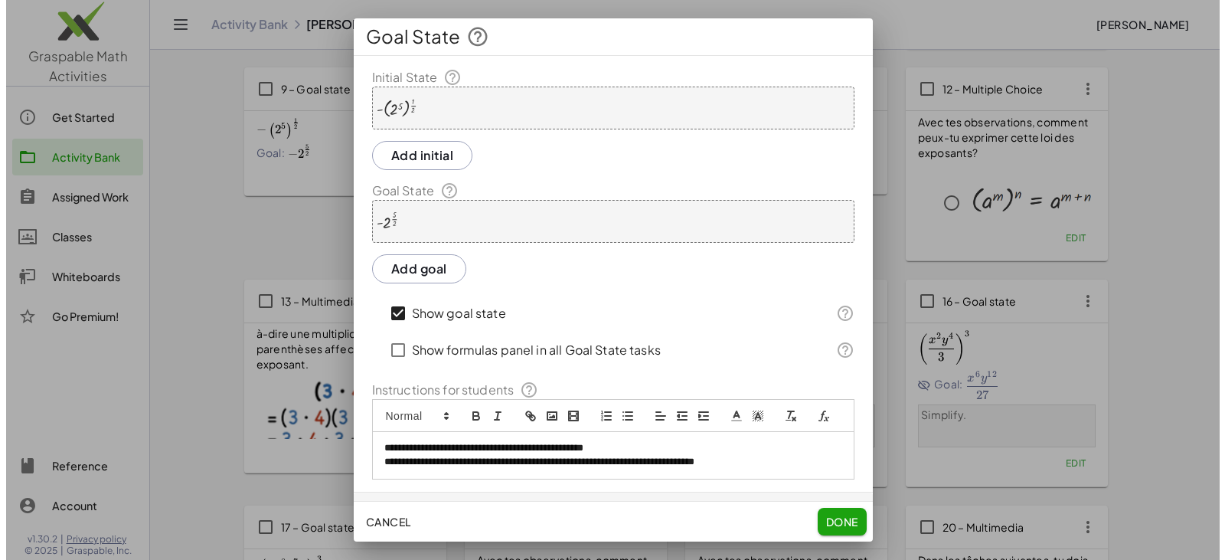
scroll to position [0, 0]
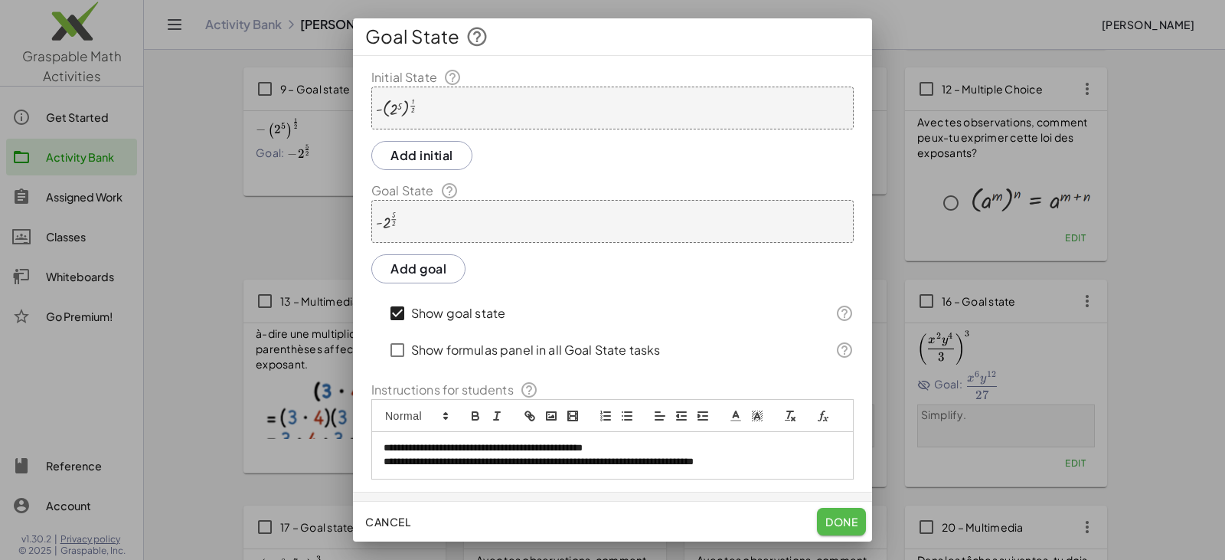
click at [832, 522] on span "Done" at bounding box center [842, 522] width 32 height 14
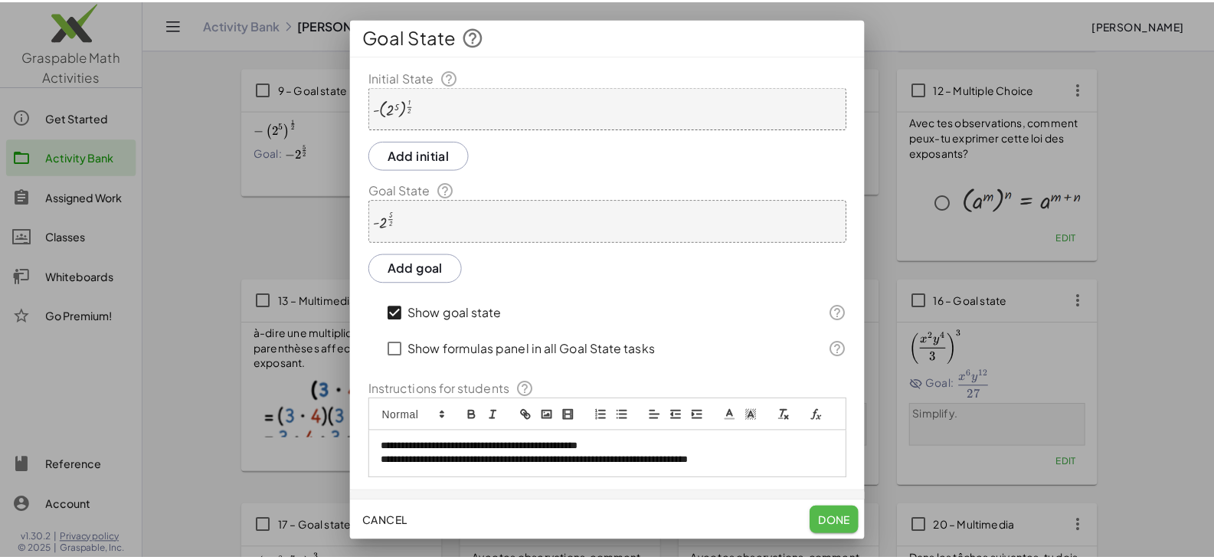
scroll to position [421, 0]
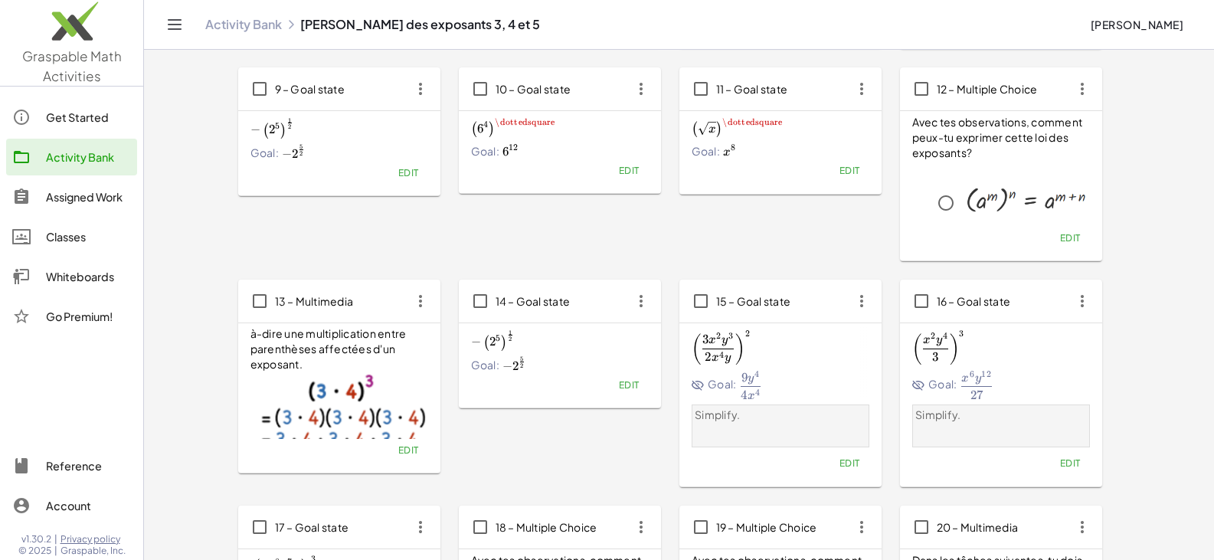
click at [623, 379] on span "Edit" at bounding box center [628, 384] width 21 height 11
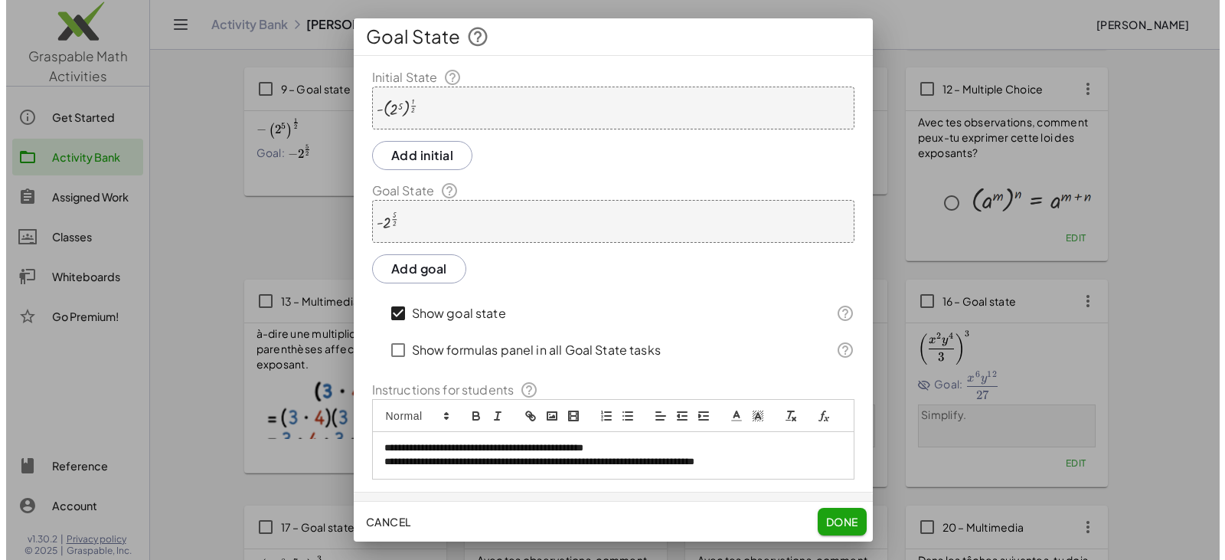
scroll to position [0, 0]
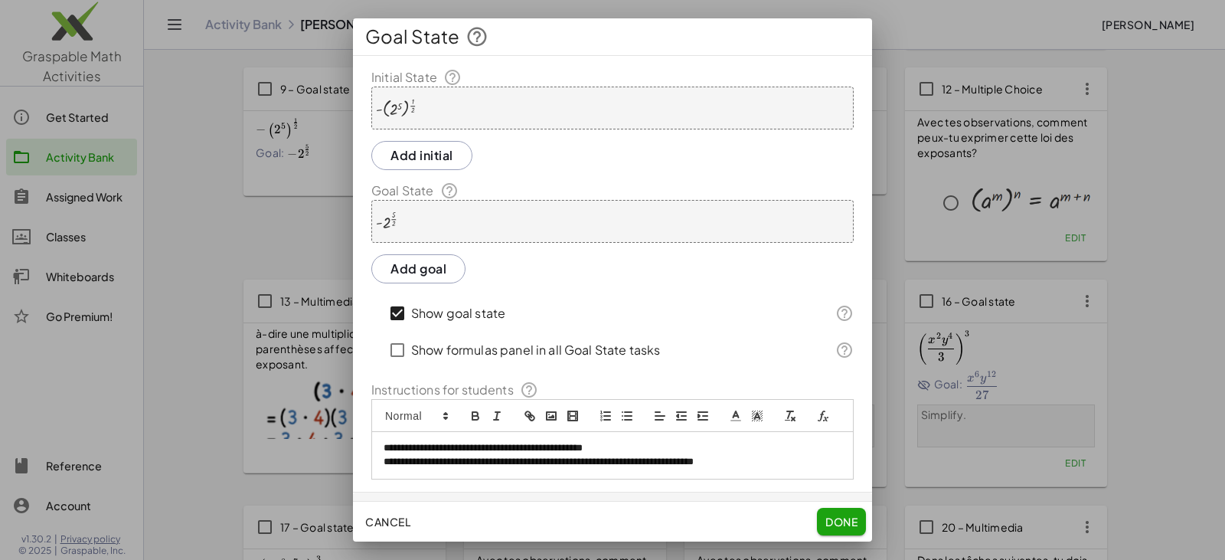
click at [840, 517] on span "Done" at bounding box center [842, 522] width 32 height 14
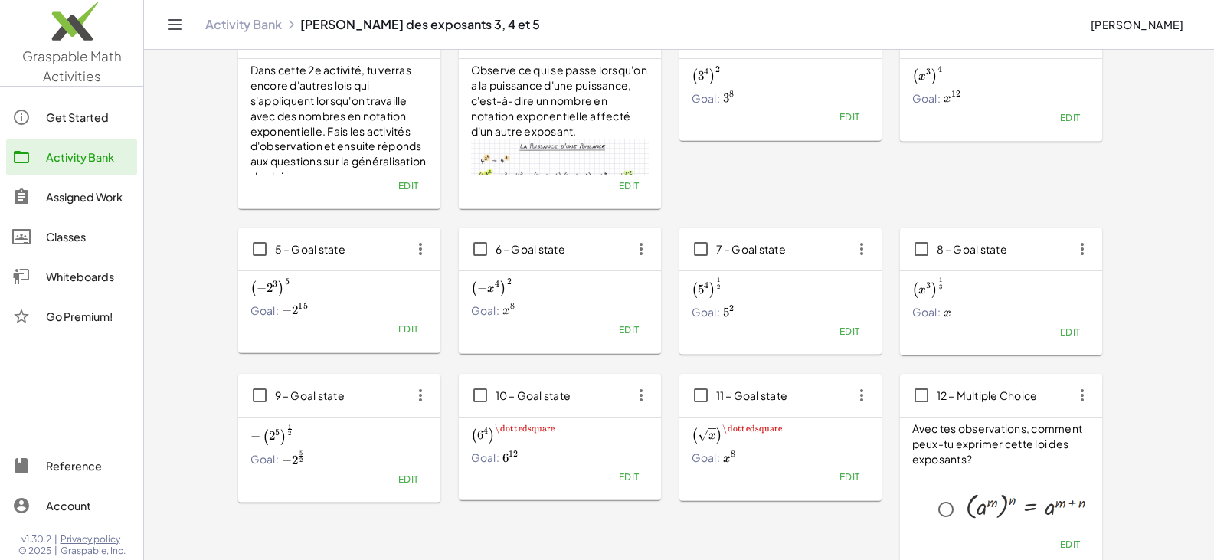
scroll to position [191, 0]
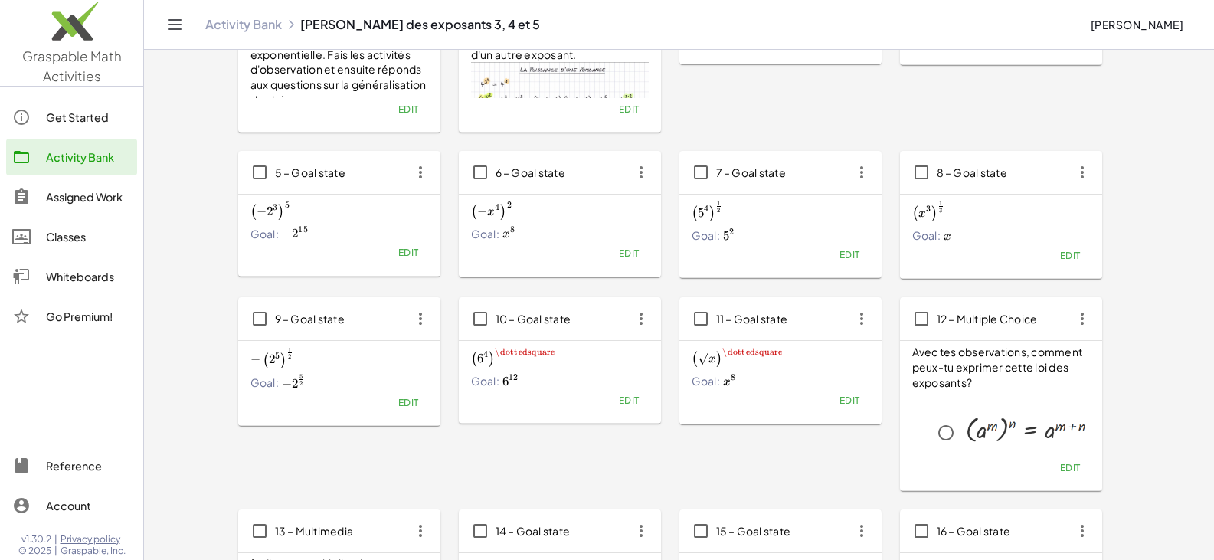
click at [295, 356] on span "− ( 2 5 ) 1 2 -\left(2^5\right)^{\frac{1}{2}} − ( 2 5 ) 2 1 ​" at bounding box center [339, 358] width 178 height 21
click at [404, 401] on span "Edit" at bounding box center [407, 402] width 21 height 11
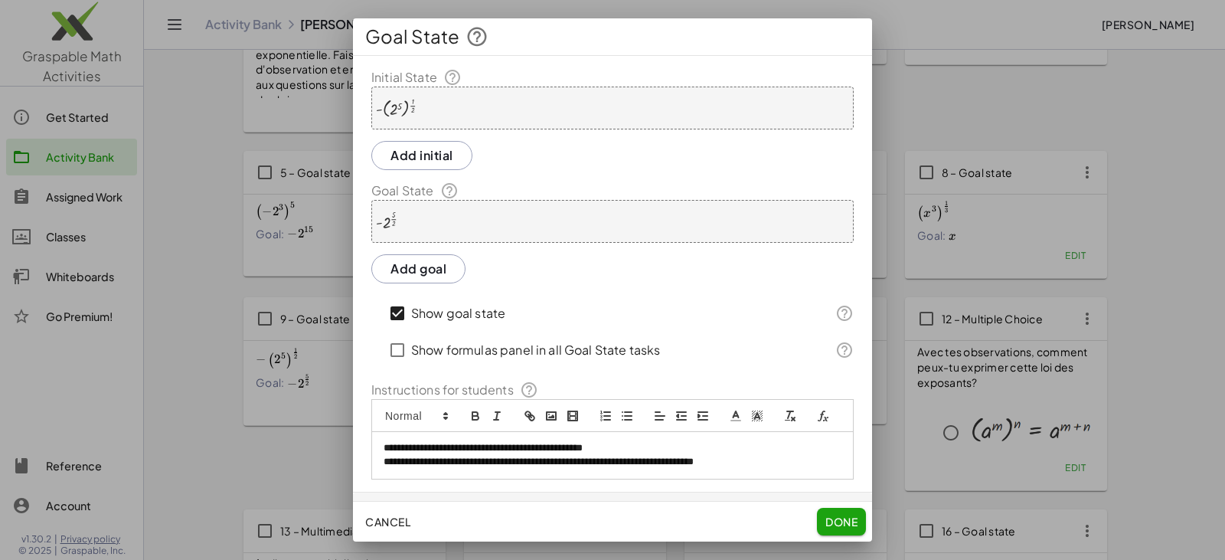
click at [401, 112] on div at bounding box center [396, 108] width 40 height 21
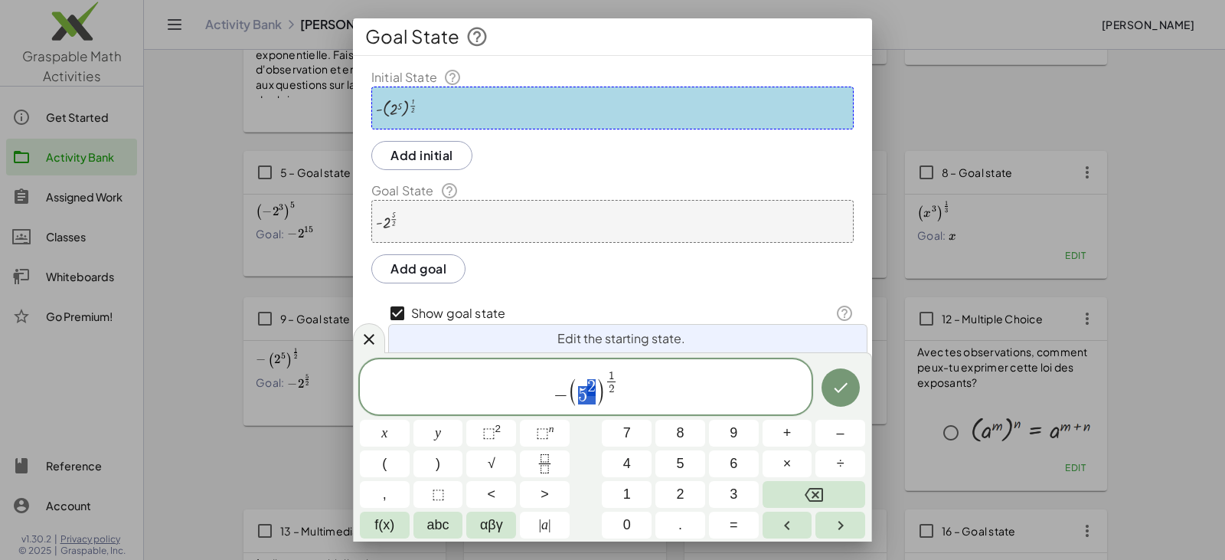
drag, startPoint x: 581, startPoint y: 392, endPoint x: 590, endPoint y: 395, distance: 9.0
click at [386, 461] on span "(" at bounding box center [384, 463] width 5 height 21
click at [602, 383] on span ")" at bounding box center [600, 389] width 11 height 29
click at [537, 431] on span "⬚" at bounding box center [542, 432] width 13 height 15
click at [586, 387] on span "5 2" at bounding box center [583, 390] width 18 height 25
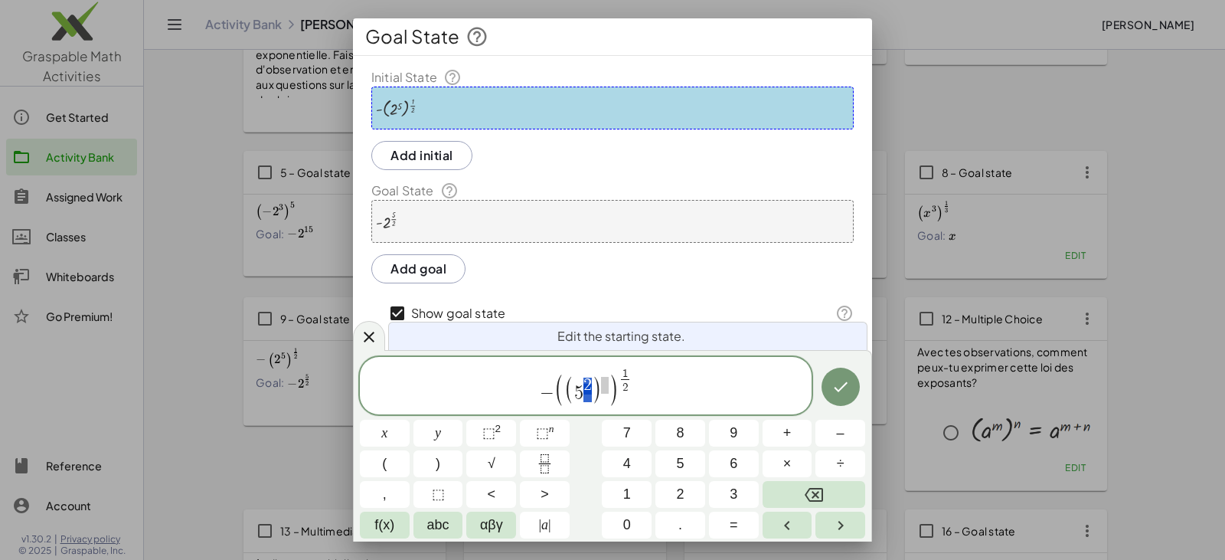
click at [604, 384] on span at bounding box center [605, 385] width 8 height 17
click at [832, 384] on icon "Done" at bounding box center [841, 387] width 18 height 18
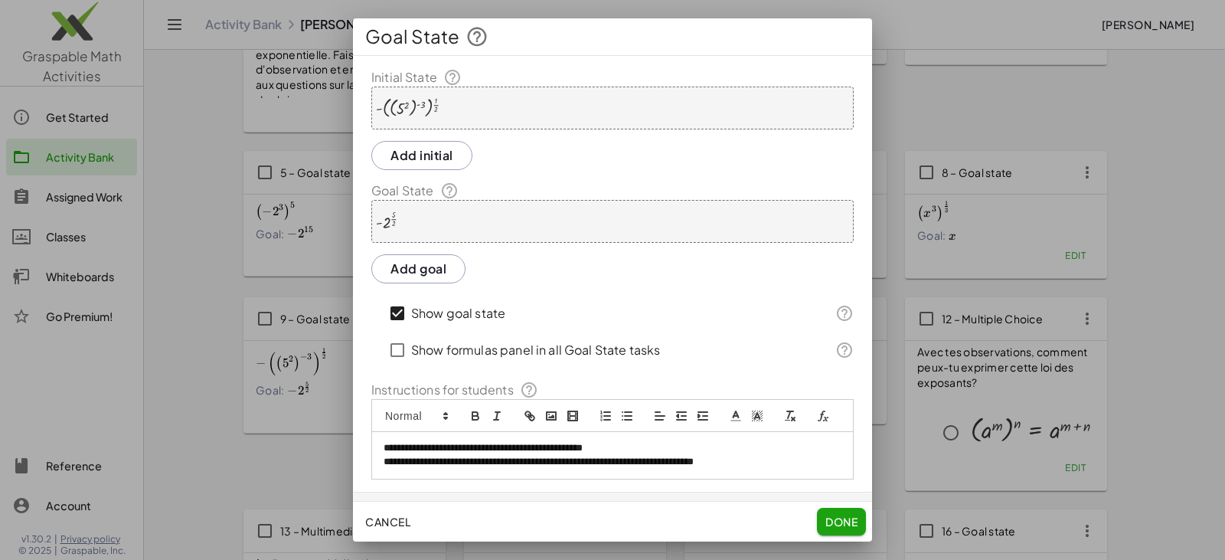
click at [465, 229] on div "- 2 ( · 5 · 2 )" at bounding box center [612, 221] width 482 height 43
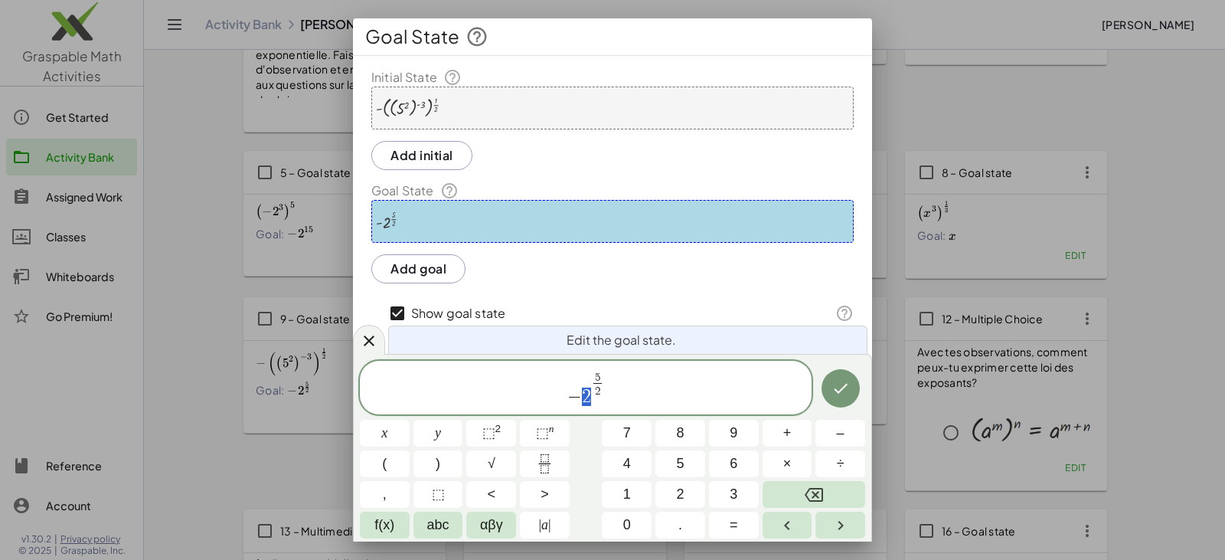
drag, startPoint x: 583, startPoint y: 399, endPoint x: 591, endPoint y: 404, distance: 9.6
drag, startPoint x: 593, startPoint y: 386, endPoint x: 604, endPoint y: 388, distance: 11.7
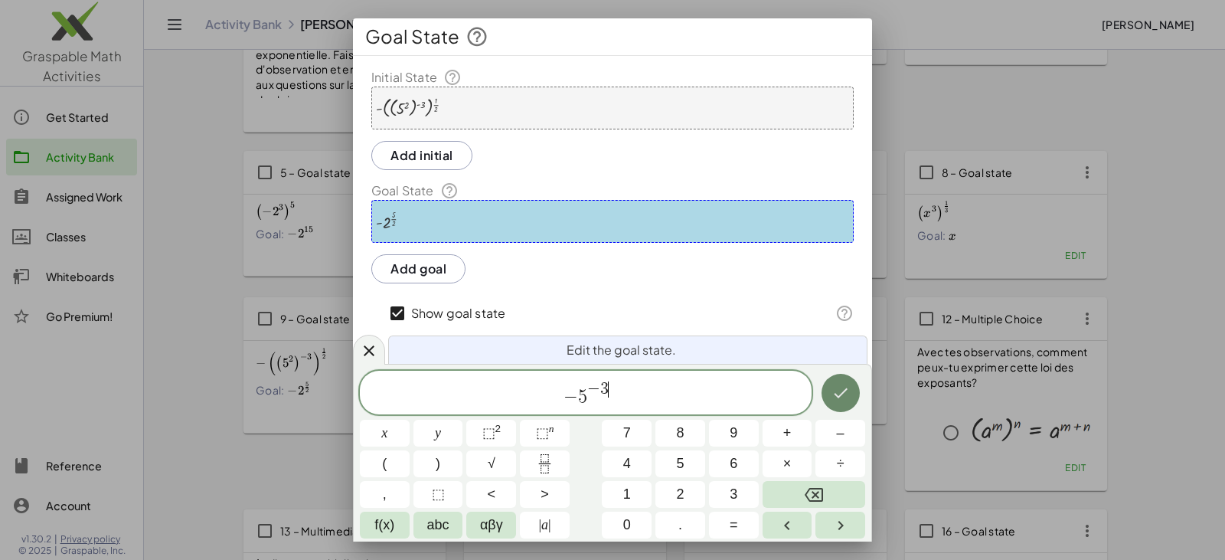
click at [845, 389] on icon "Done" at bounding box center [841, 393] width 18 height 18
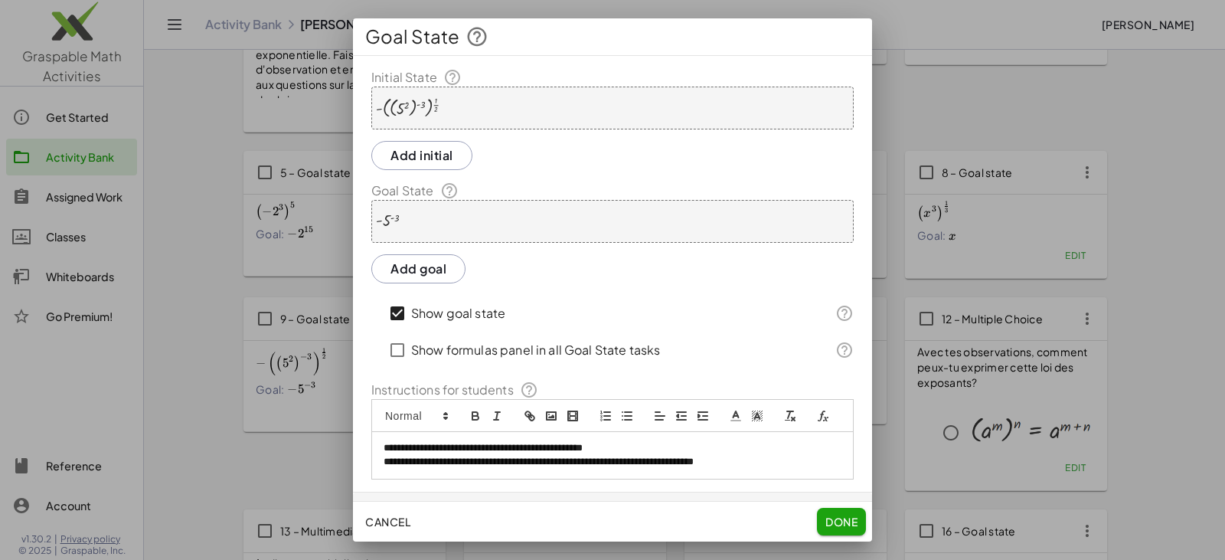
click at [841, 522] on span "Done" at bounding box center [842, 522] width 32 height 14
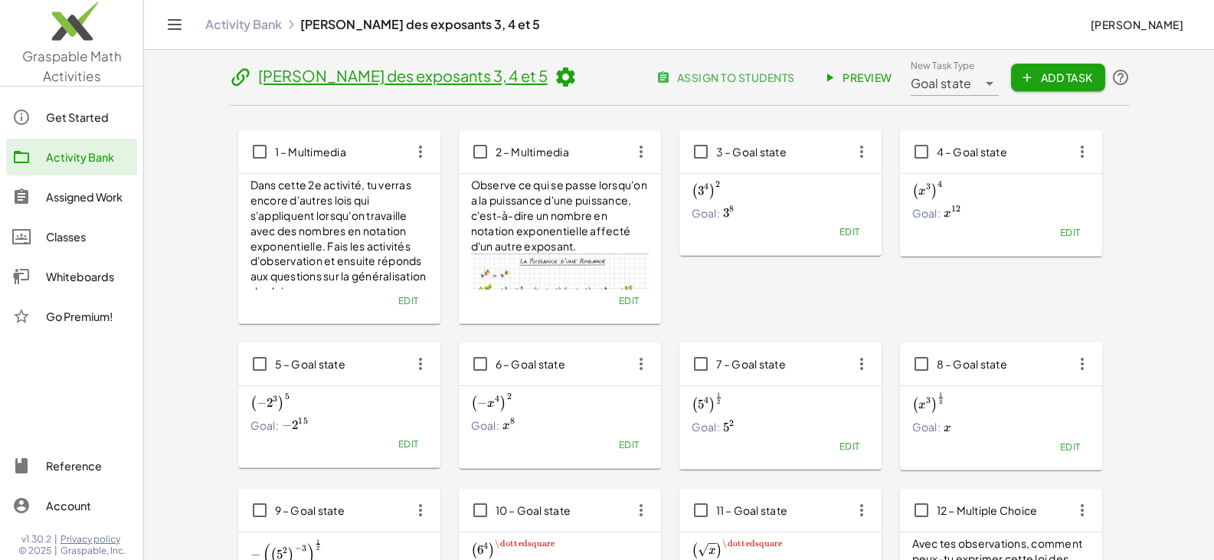
click at [848, 78] on span "Preview" at bounding box center [859, 77] width 67 height 14
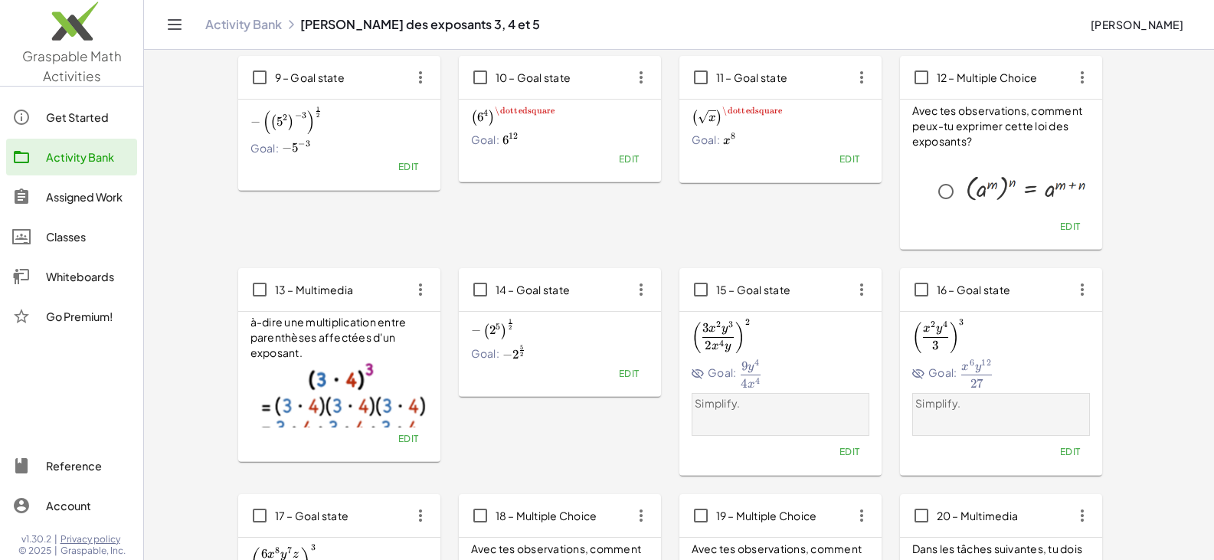
scroll to position [459, 0]
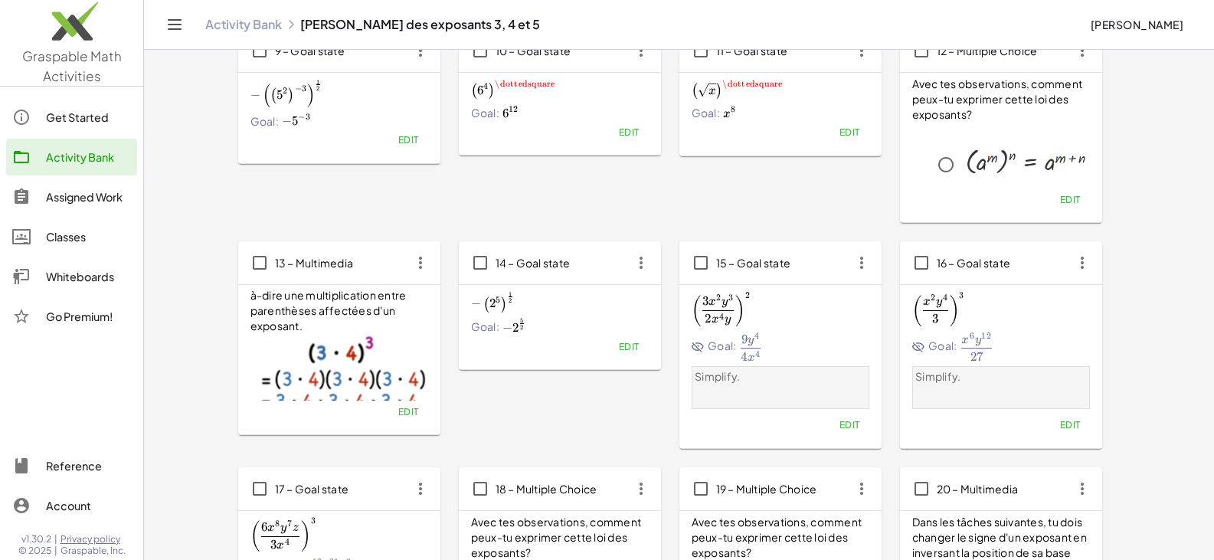
click at [626, 348] on span "Edit" at bounding box center [628, 346] width 21 height 11
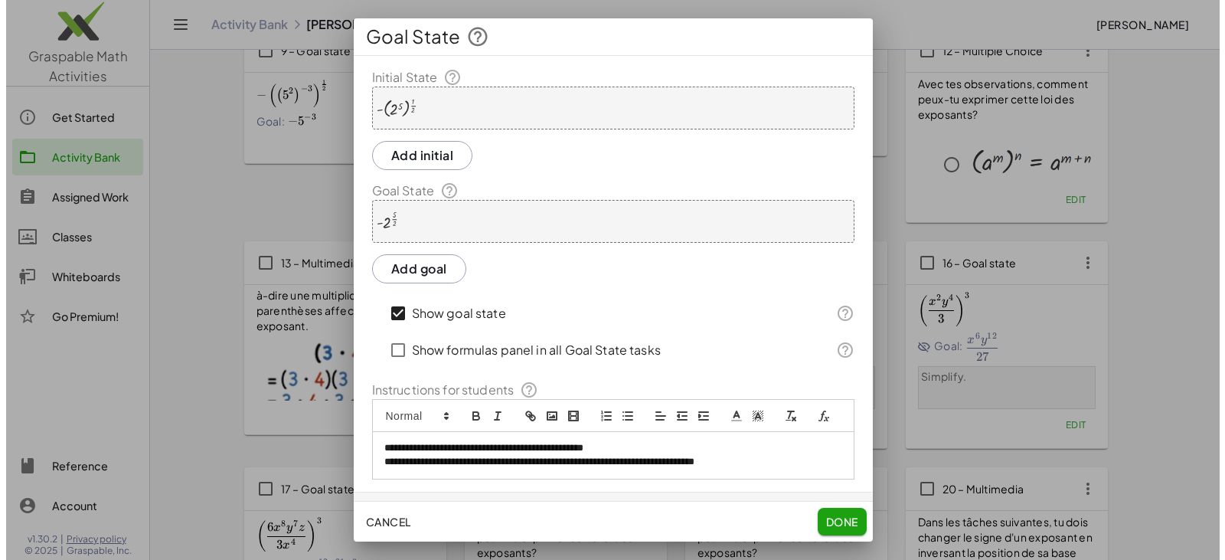
scroll to position [0, 0]
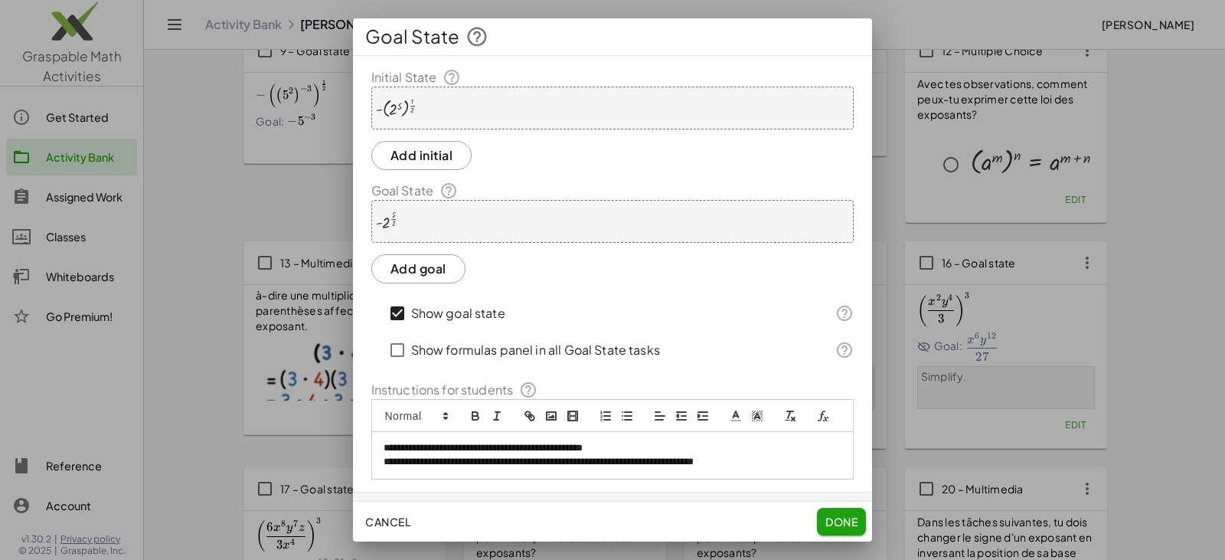
click at [453, 100] on div "- ( 2 5 ) ( · 1 · 2 )" at bounding box center [612, 108] width 482 height 43
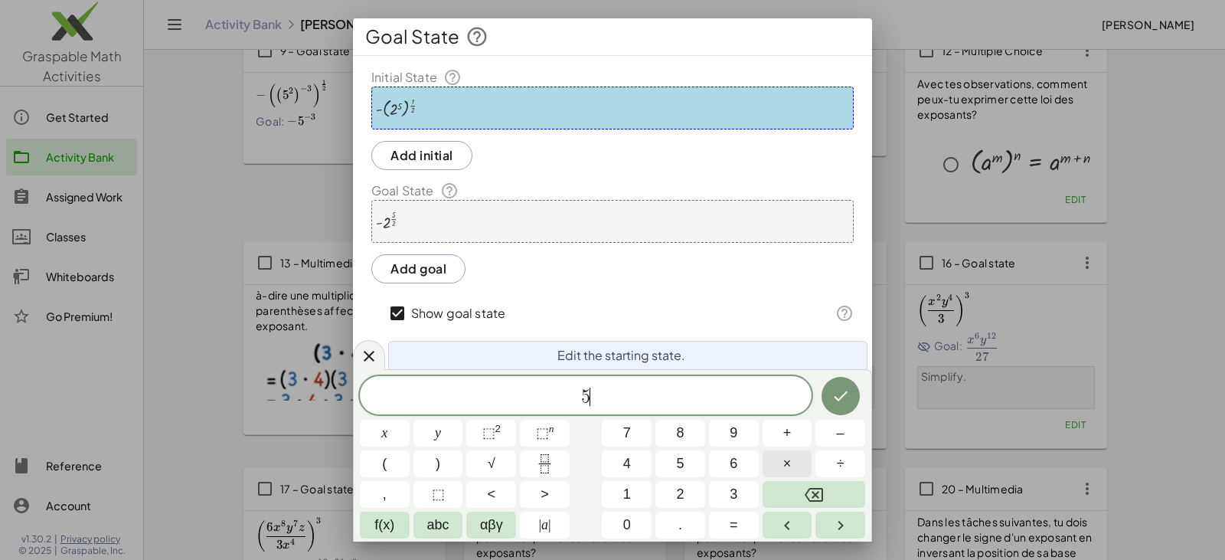
click at [785, 458] on span "×" at bounding box center [787, 463] width 8 height 21
drag, startPoint x: 571, startPoint y: 395, endPoint x: 580, endPoint y: 399, distance: 10.7
click at [580, 399] on span "5 · 7" at bounding box center [586, 396] width 452 height 21
click at [608, 400] on span "5 · 7 ​" at bounding box center [586, 396] width 452 height 21
click at [540, 387] on span "​ 5 · 7" at bounding box center [586, 396] width 452 height 21
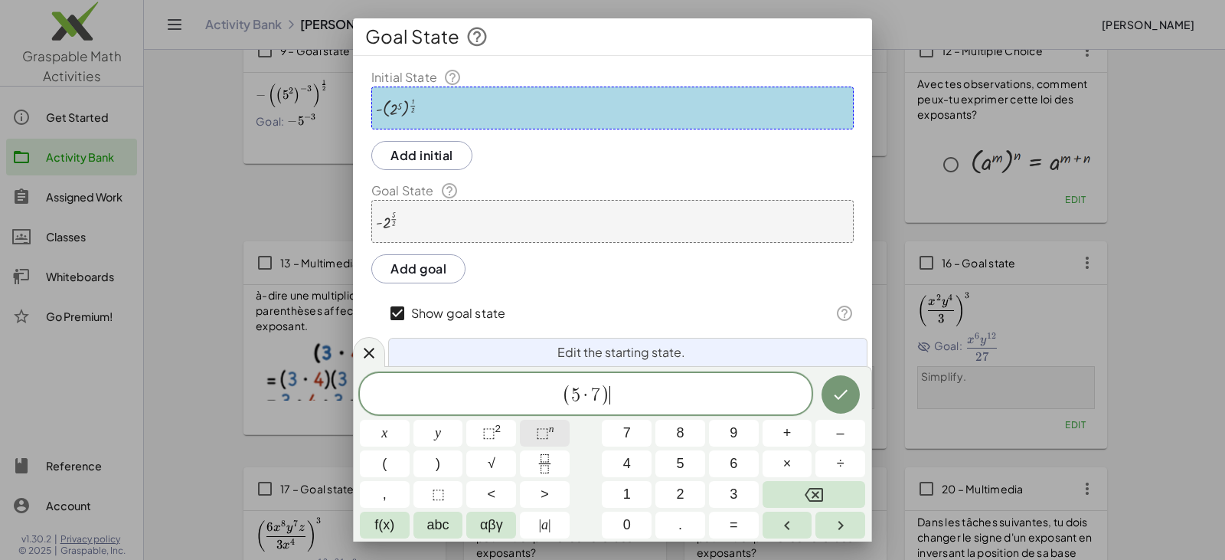
click at [547, 432] on span "⬚" at bounding box center [542, 432] width 13 height 15
click at [848, 391] on icon "Done" at bounding box center [841, 392] width 18 height 18
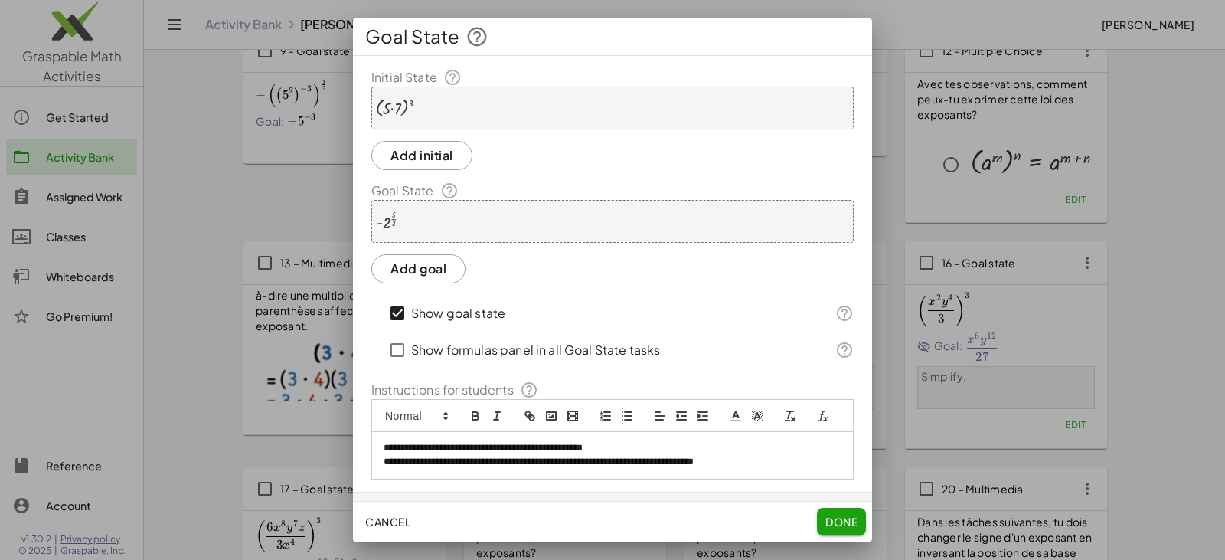
click at [489, 227] on div "- 2 ( · 5 · 2 )" at bounding box center [612, 221] width 482 height 43
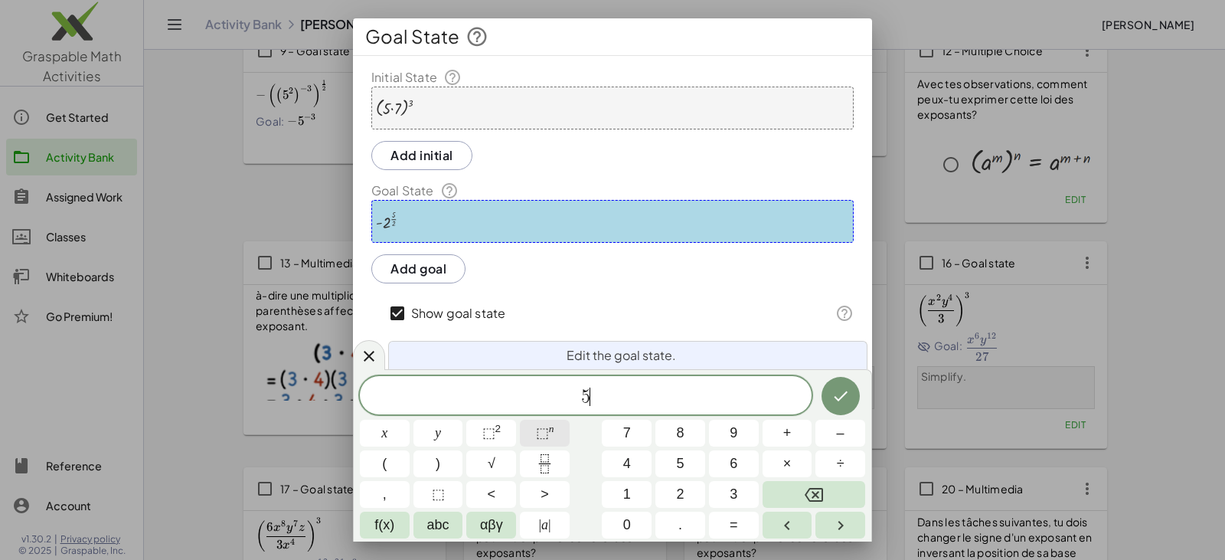
click at [539, 434] on span "⬚" at bounding box center [542, 432] width 13 height 15
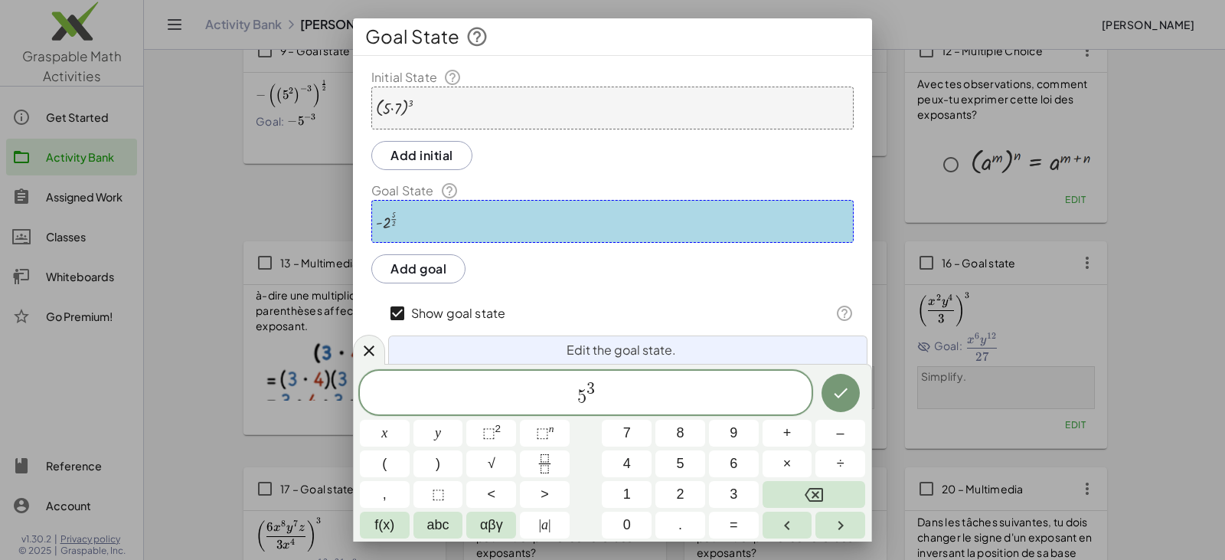
click at [623, 393] on span "5 3 ​" at bounding box center [586, 394] width 452 height 28
click at [775, 459] on button "×" at bounding box center [788, 463] width 50 height 27
click at [559, 432] on button "⬚ n" at bounding box center [545, 433] width 50 height 27
click at [841, 394] on icon "Done" at bounding box center [841, 393] width 14 height 10
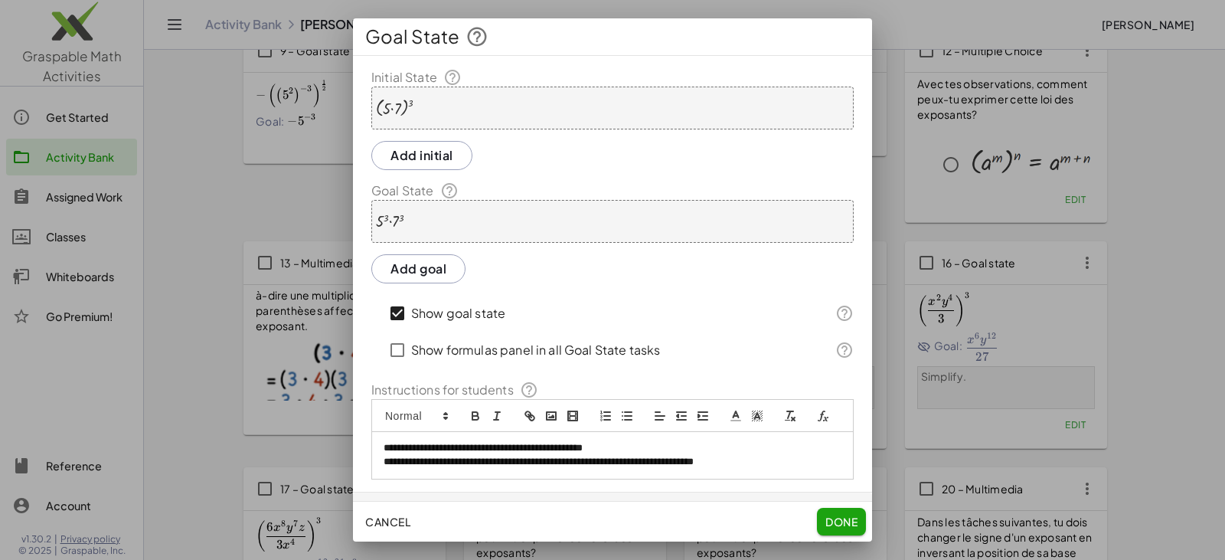
click at [843, 520] on span "Done" at bounding box center [842, 522] width 32 height 14
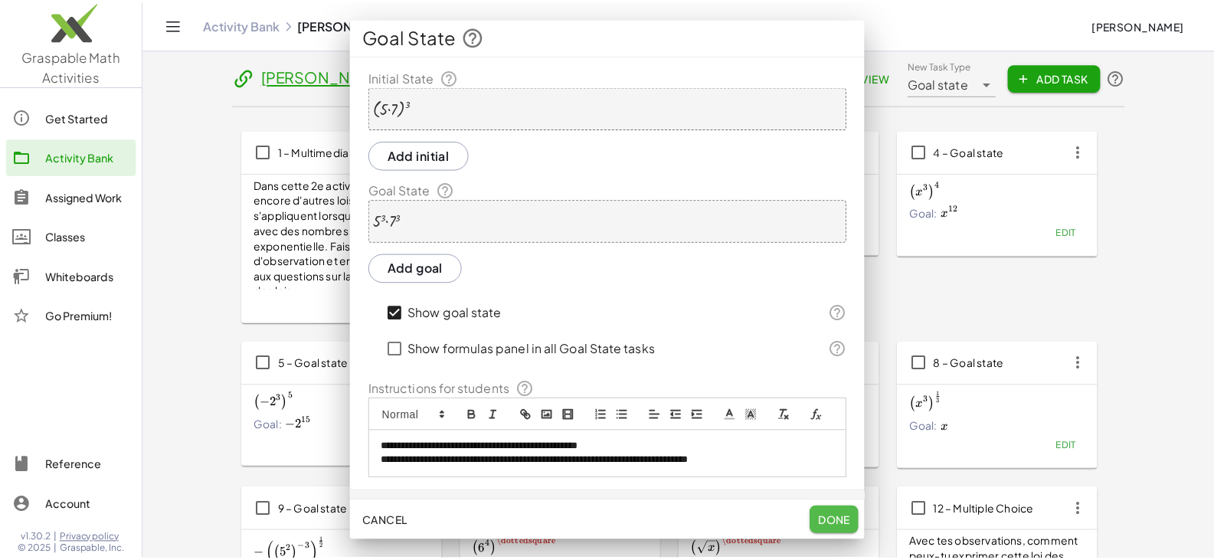
scroll to position [459, 0]
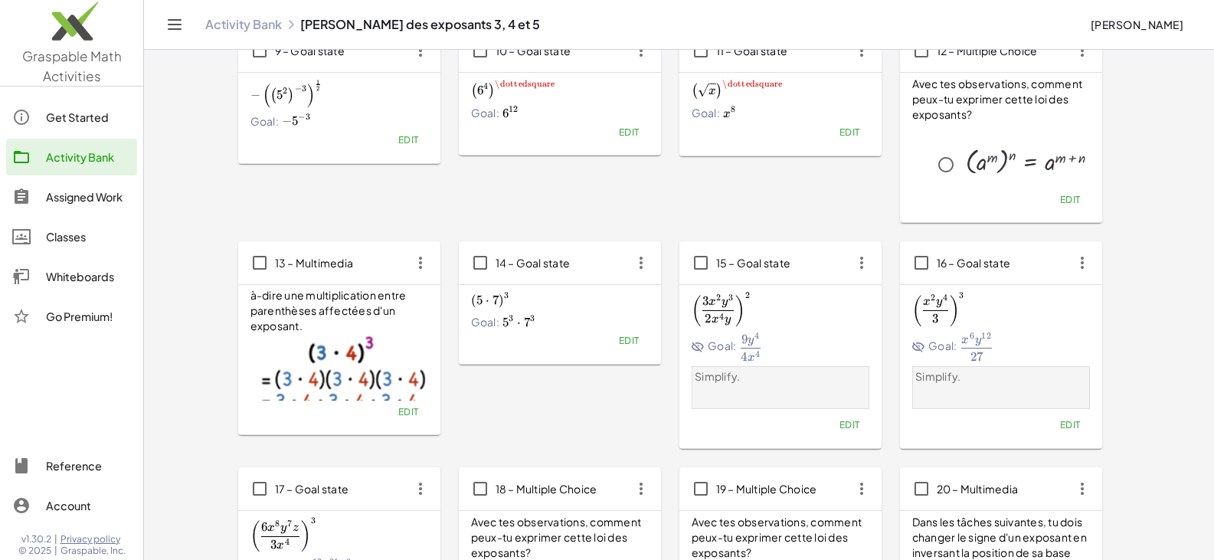
click at [622, 338] on span "Edit" at bounding box center [628, 340] width 21 height 11
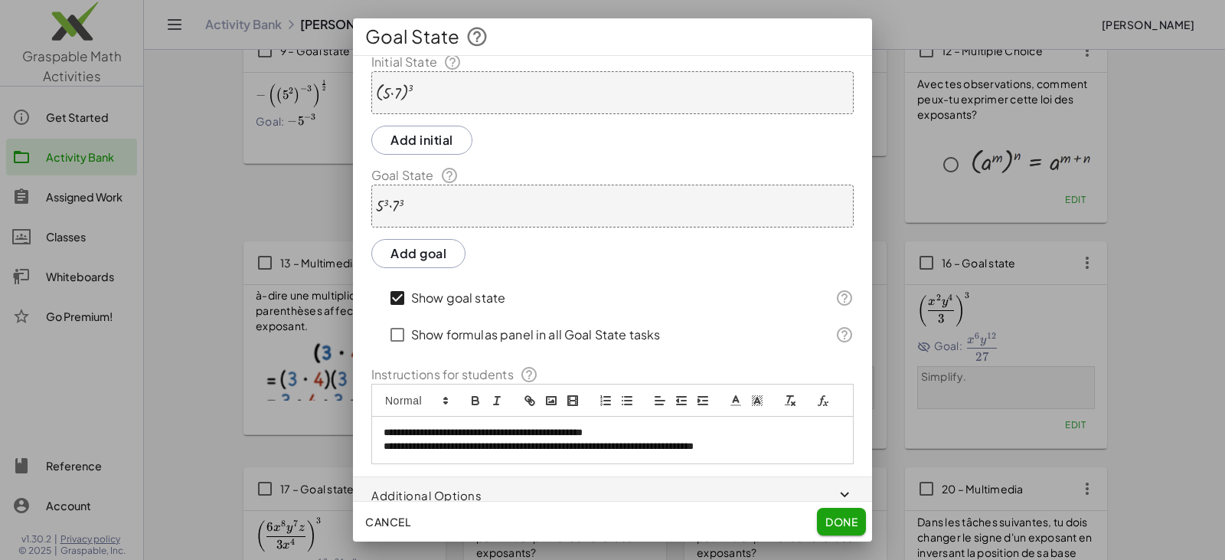
scroll to position [0, 0]
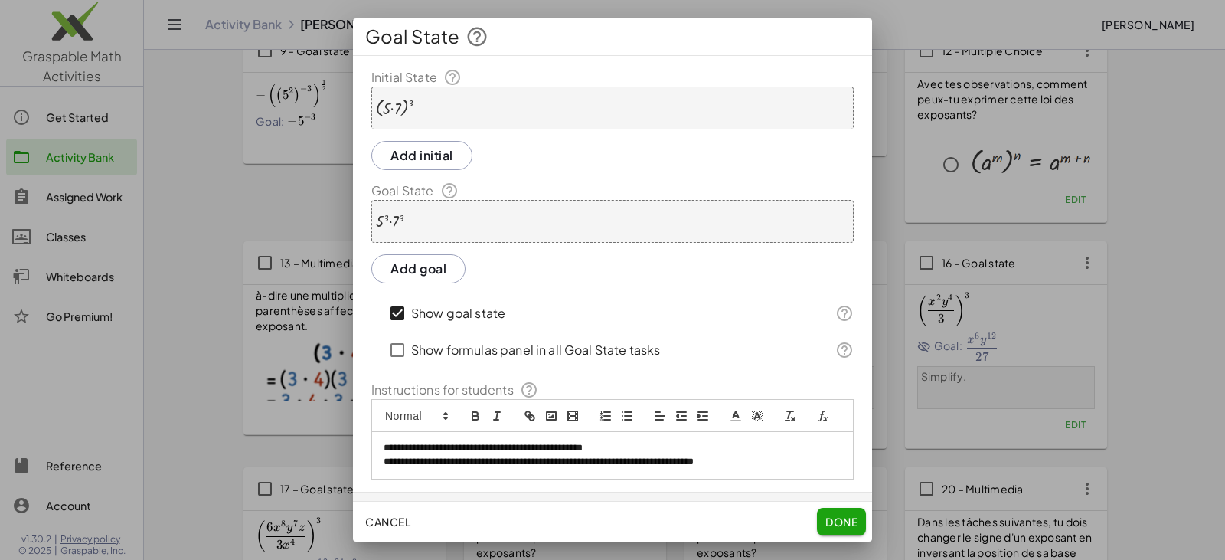
click at [832, 522] on span "Done" at bounding box center [842, 522] width 32 height 14
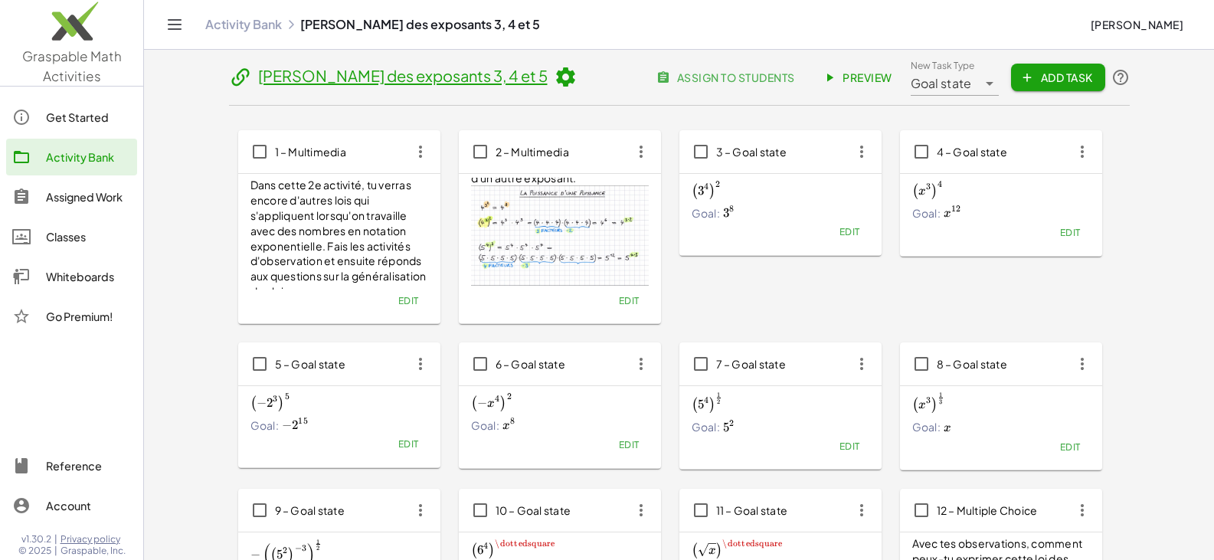
click at [855, 77] on span "Preview" at bounding box center [859, 77] width 67 height 14
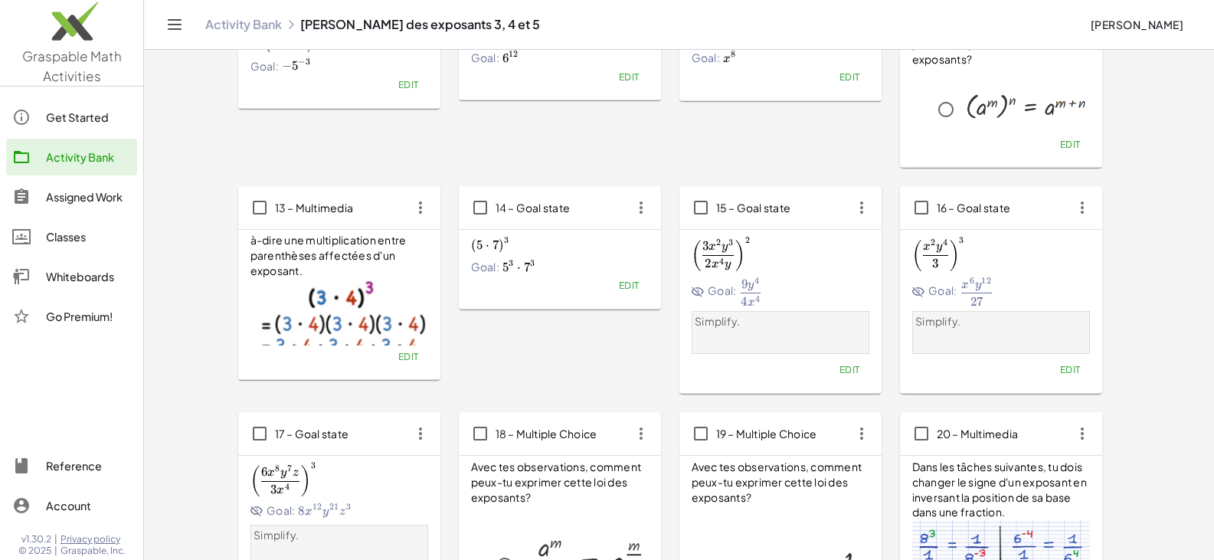
scroll to position [536, 0]
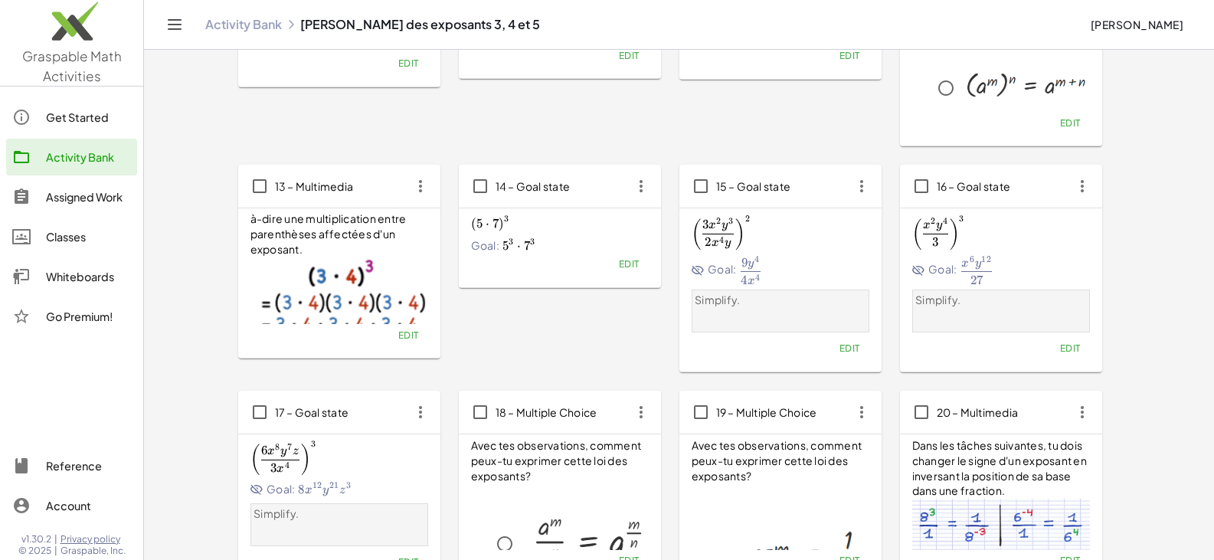
click at [570, 232] on div "( 5 ⋅ 7 ) 3 \left(5\cdot 7\right)^3 ( 5 ⋅ 7 ) 3 Goal: 5 3 ⋅ 7 3 5^3\cdot 7^3 5 …" at bounding box center [560, 232] width 178 height 41
click at [629, 264] on span "Edit" at bounding box center [628, 263] width 21 height 11
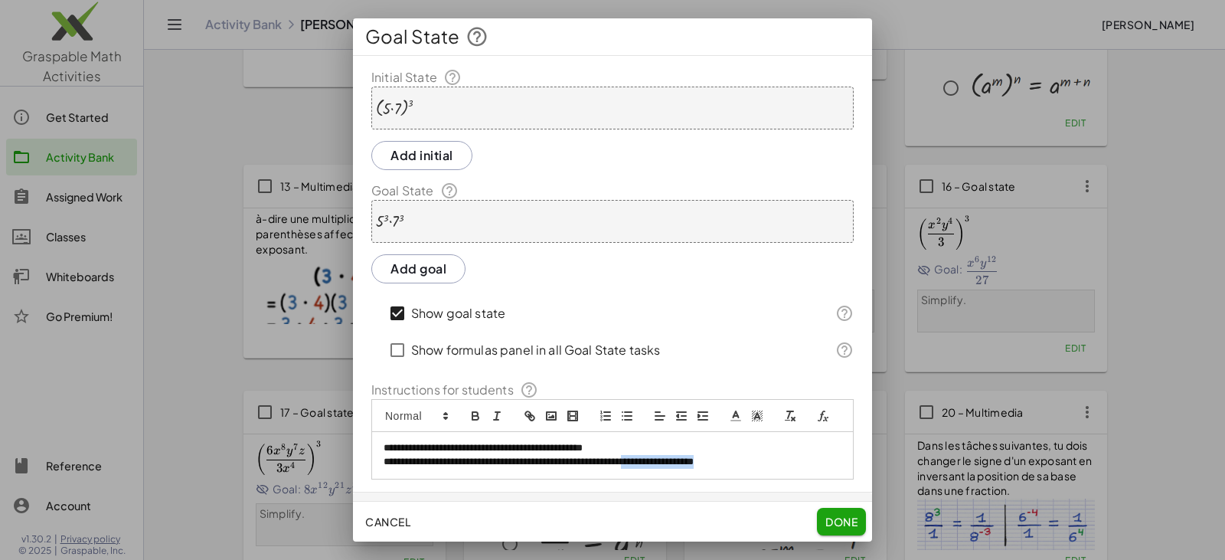
scroll to position [11, 0]
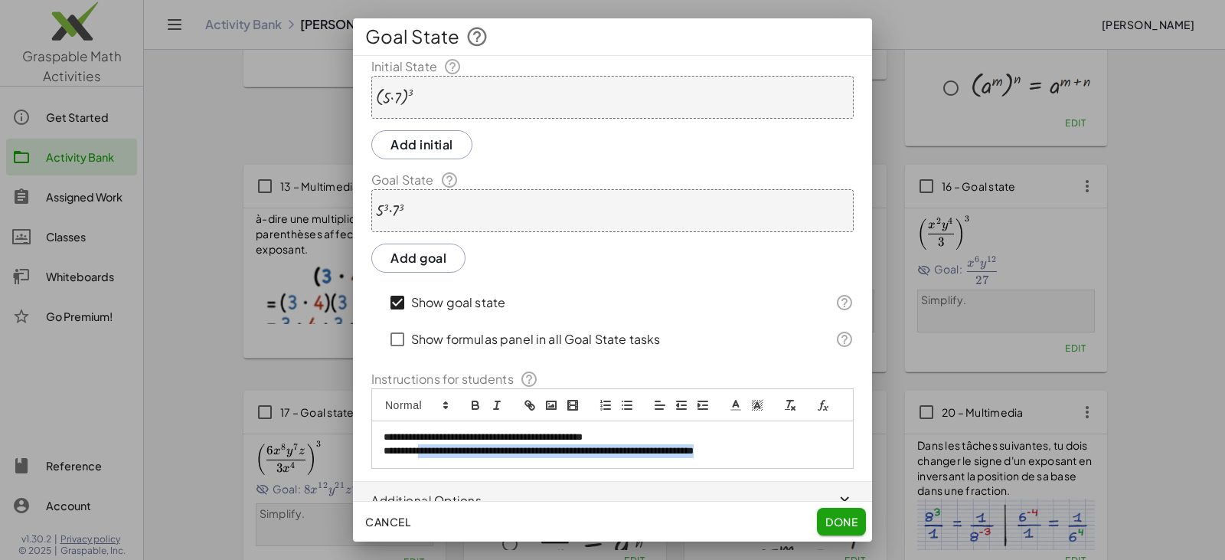
drag, startPoint x: 783, startPoint y: 479, endPoint x: 420, endPoint y: 476, distance: 363.0
click at [420, 458] on p "**********" at bounding box center [607, 451] width 446 height 14
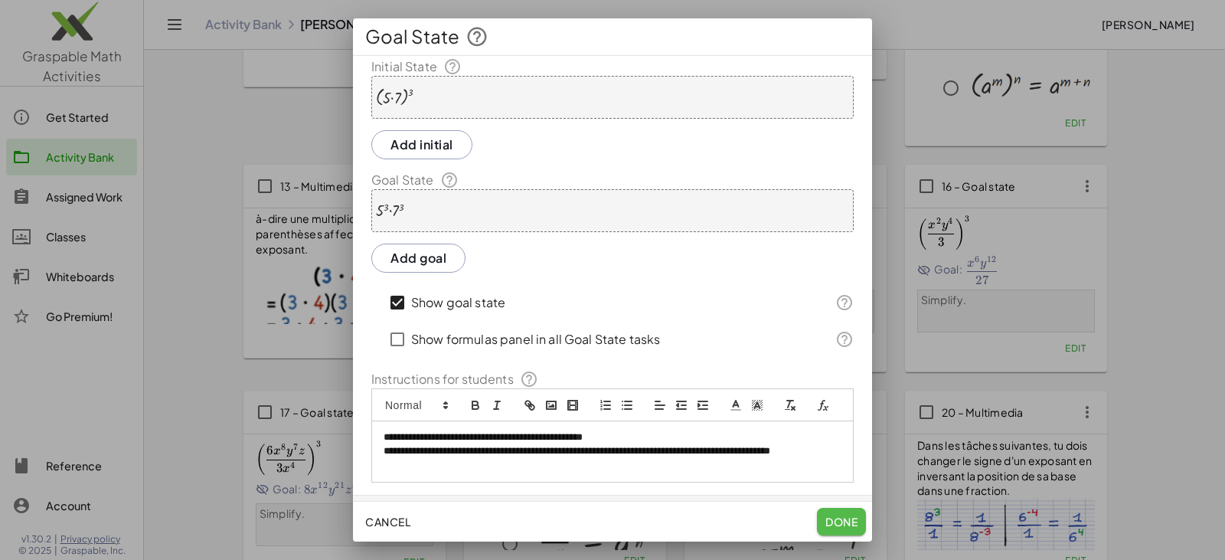
click at [835, 520] on span "Done" at bounding box center [842, 522] width 32 height 14
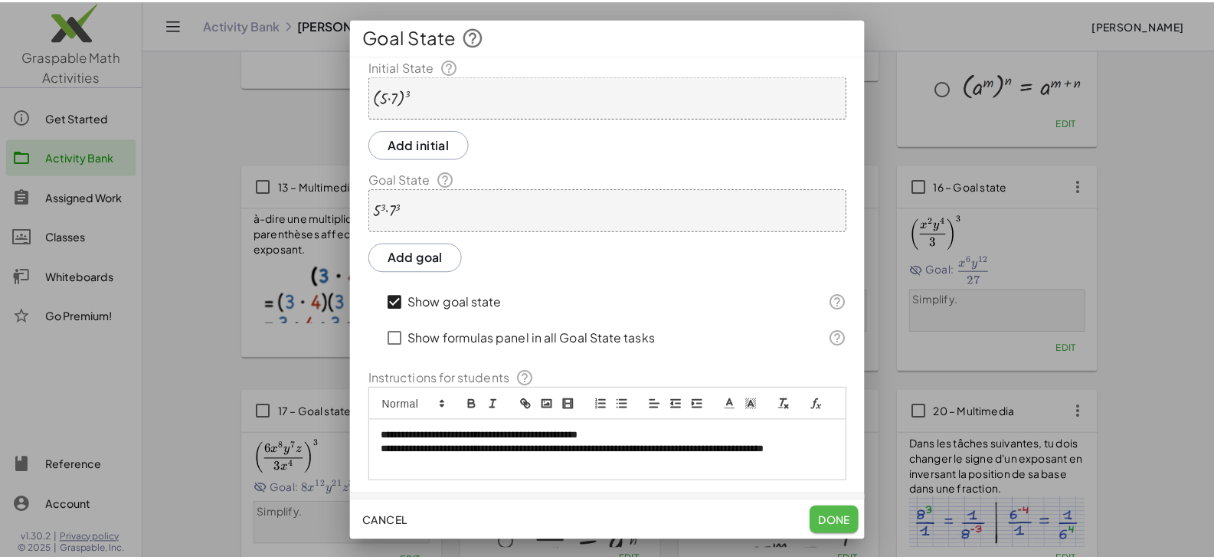
scroll to position [536, 0]
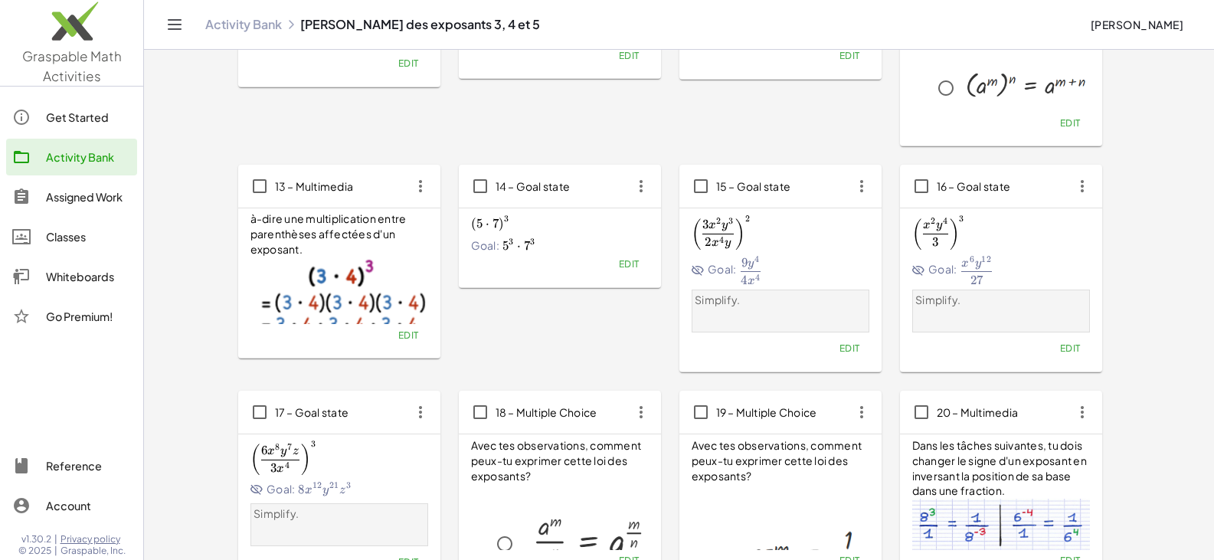
click at [640, 183] on icon "button" at bounding box center [641, 186] width 28 height 28
click at [652, 226] on div "Copy" at bounding box center [669, 224] width 60 height 18
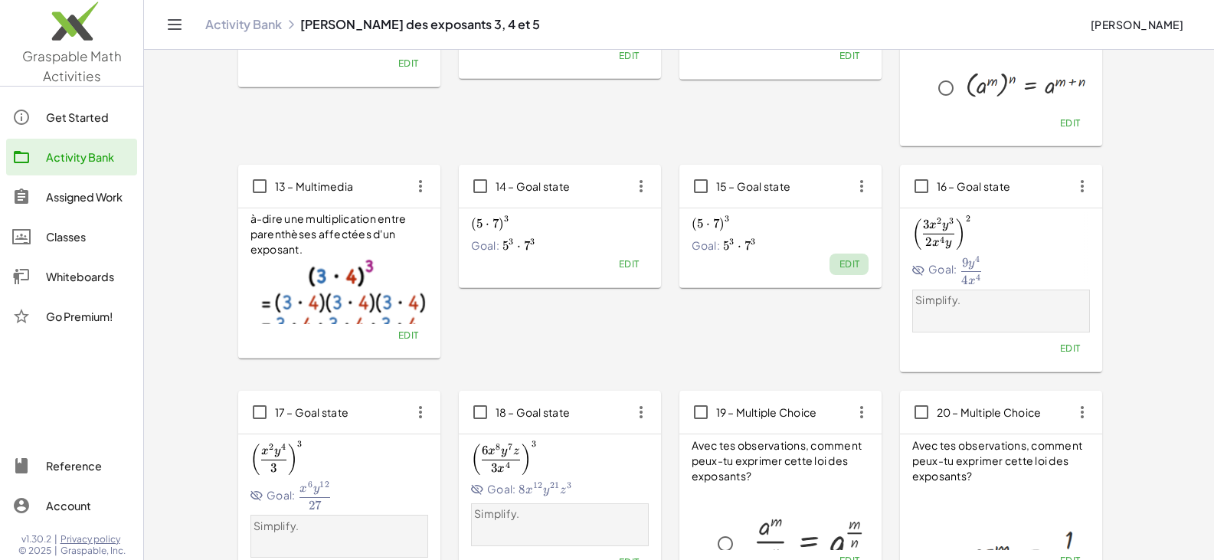
click at [853, 264] on span "Edit" at bounding box center [849, 263] width 21 height 11
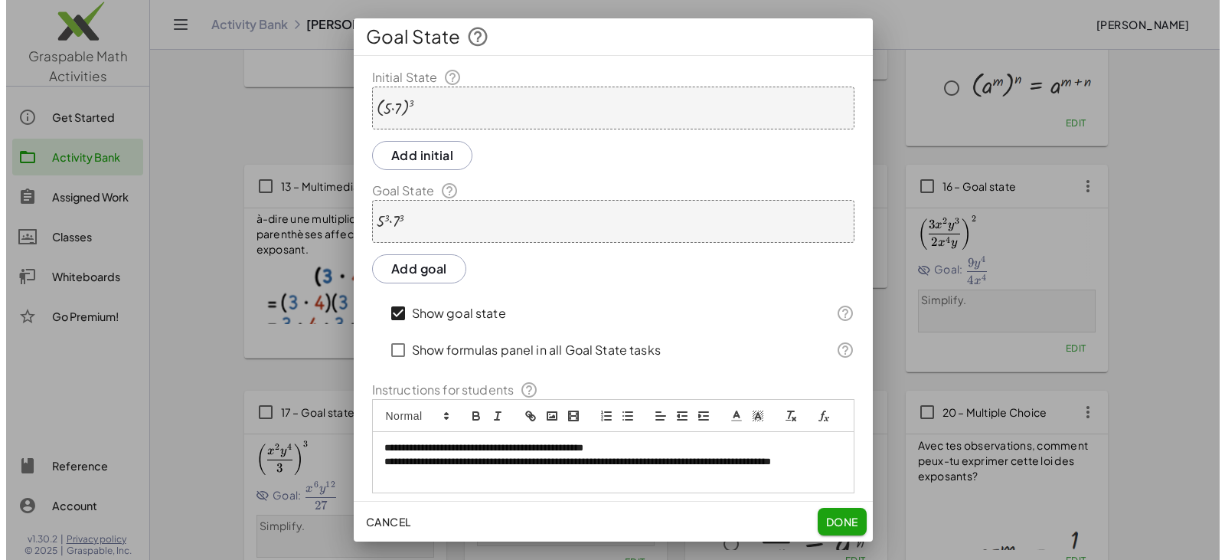
scroll to position [0, 0]
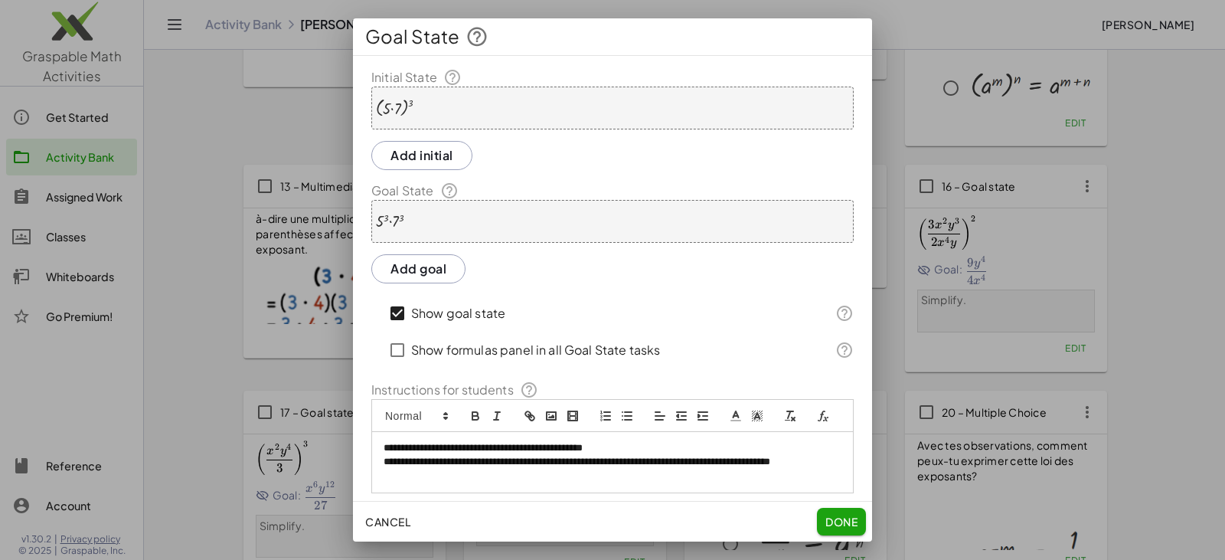
click at [409, 107] on div at bounding box center [395, 108] width 38 height 19
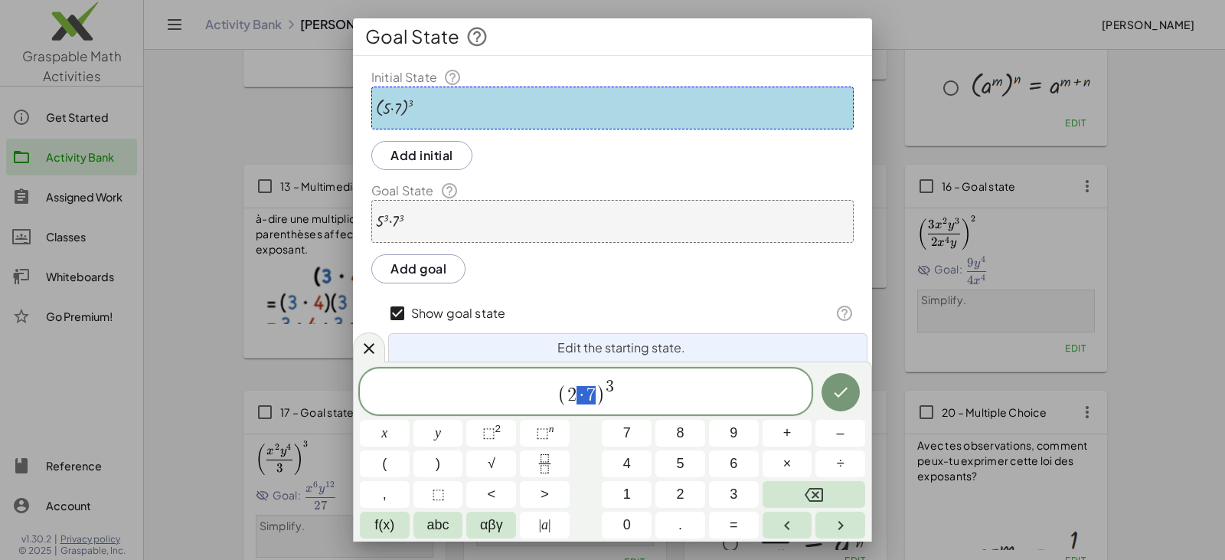
drag, startPoint x: 579, startPoint y: 400, endPoint x: 594, endPoint y: 400, distance: 15.3
drag, startPoint x: 600, startPoint y: 385, endPoint x: 608, endPoint y: 387, distance: 8.7
click at [608, 387] on span "( 2 x ) 3" at bounding box center [586, 393] width 452 height 30
drag, startPoint x: 612, startPoint y: 396, endPoint x: 600, endPoint y: 394, distance: 11.7
click at [600, 394] on span "( 2 x ) 4" at bounding box center [586, 394] width 452 height 25
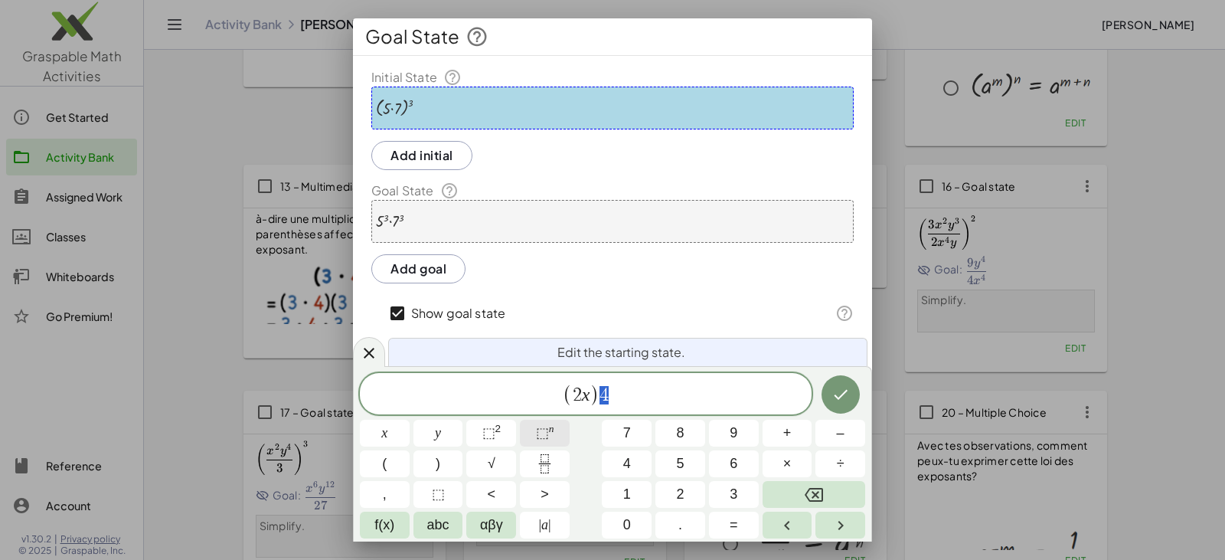
click at [541, 428] on span "⬚" at bounding box center [542, 432] width 13 height 15
click at [835, 388] on icon "Done" at bounding box center [841, 392] width 18 height 18
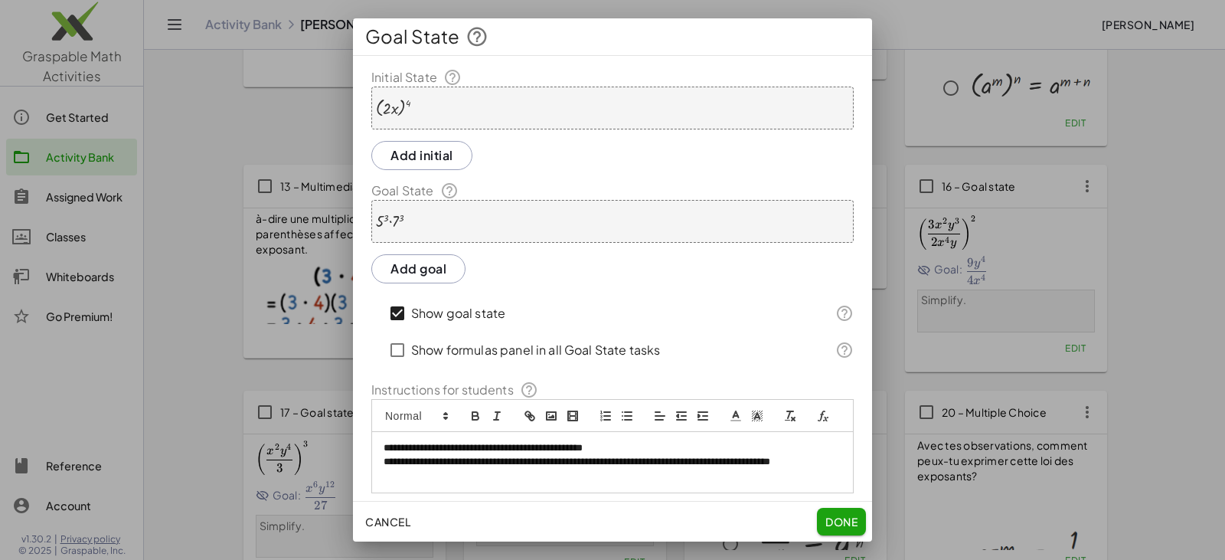
click at [441, 228] on div "· 5 3 · 7 3" at bounding box center [612, 221] width 482 height 43
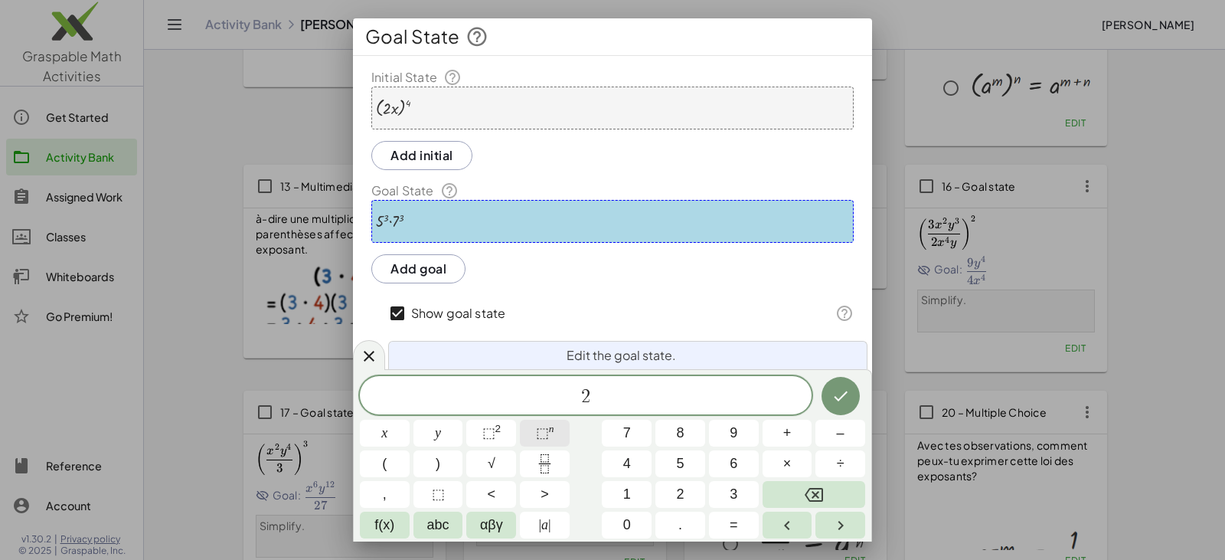
click at [538, 432] on span "⬚" at bounding box center [542, 432] width 13 height 15
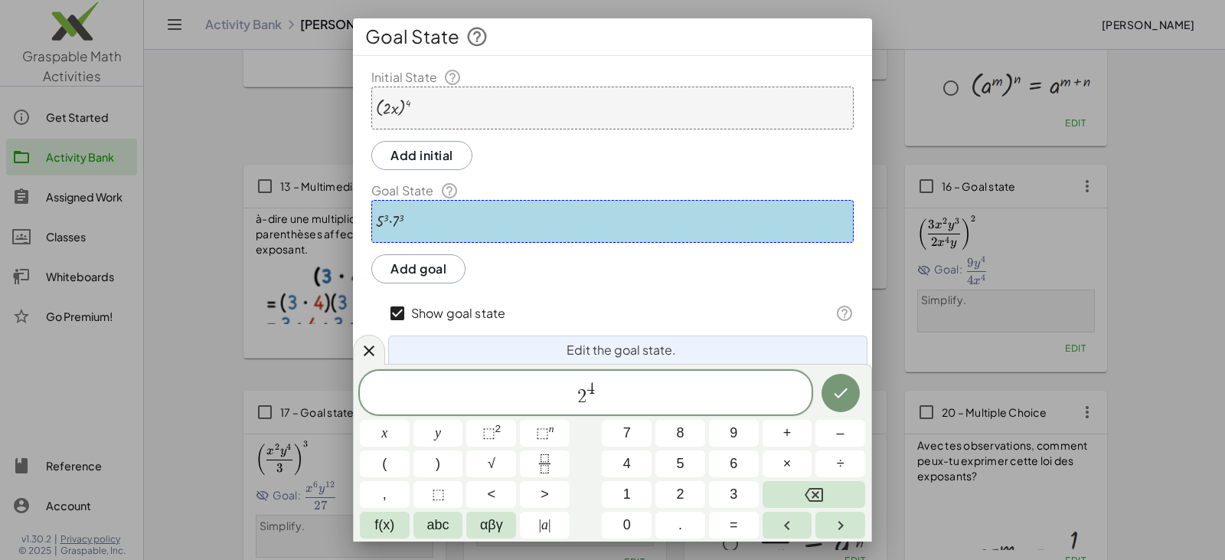
click at [598, 396] on span "2 4 ​" at bounding box center [586, 394] width 452 height 28
click at [788, 461] on span "×" at bounding box center [787, 463] width 8 height 21
click at [538, 426] on span "⬚" at bounding box center [542, 432] width 13 height 15
click at [839, 397] on icon "Done" at bounding box center [841, 393] width 14 height 10
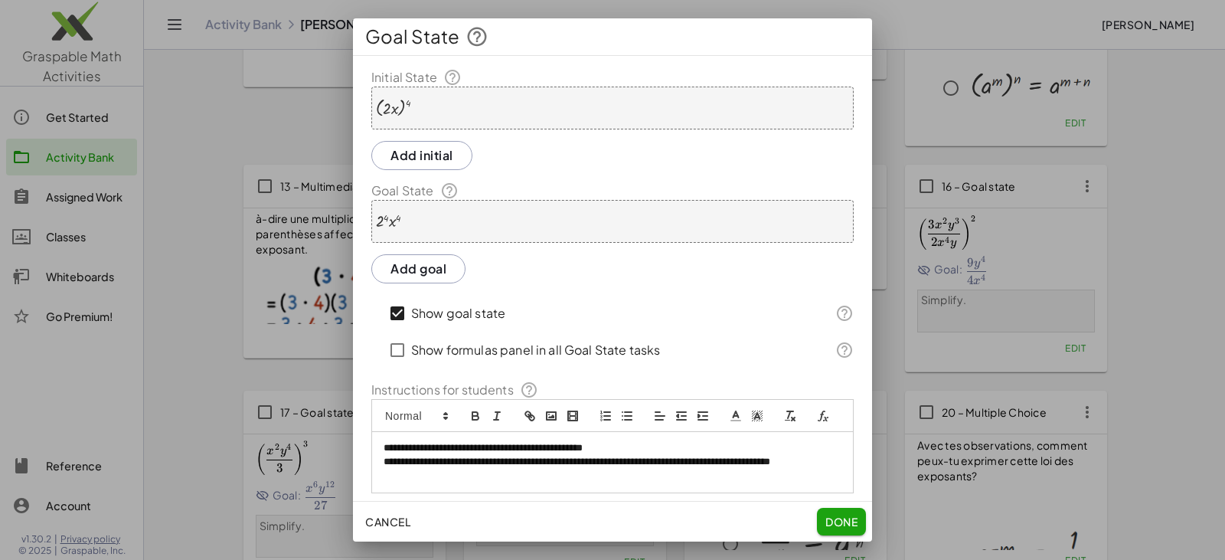
click at [839, 525] on span "Done" at bounding box center [842, 522] width 32 height 14
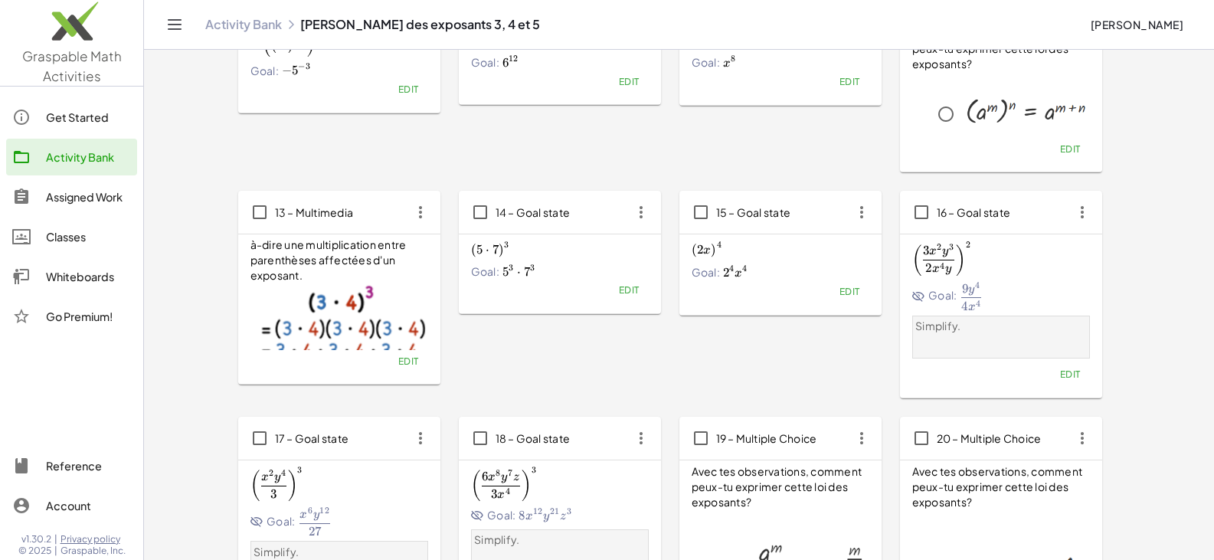
scroll to position [536, 0]
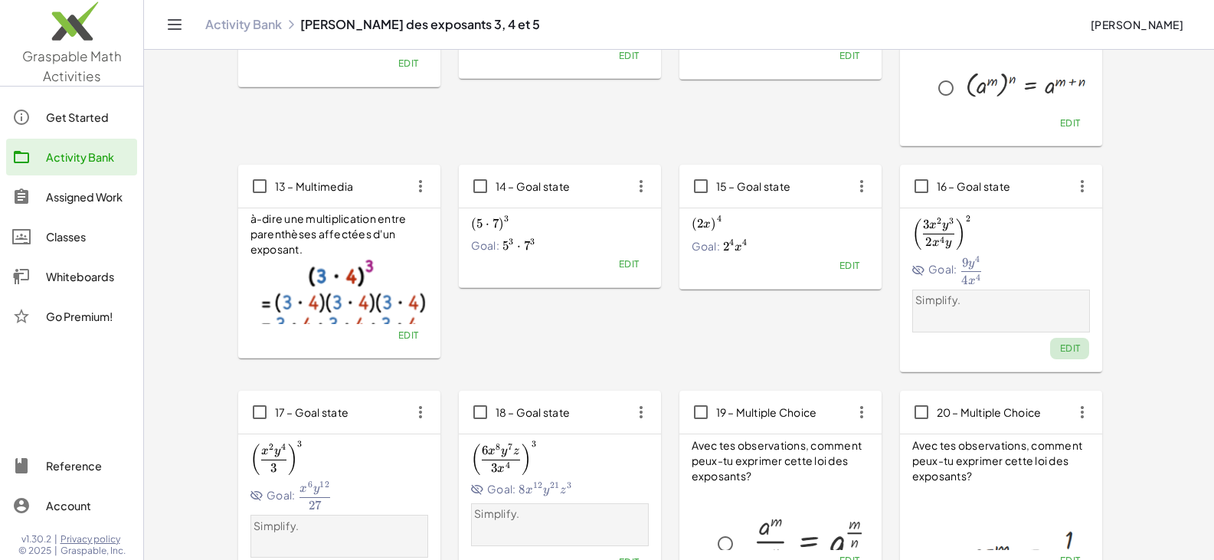
click at [1074, 348] on span "Edit" at bounding box center [1069, 347] width 21 height 11
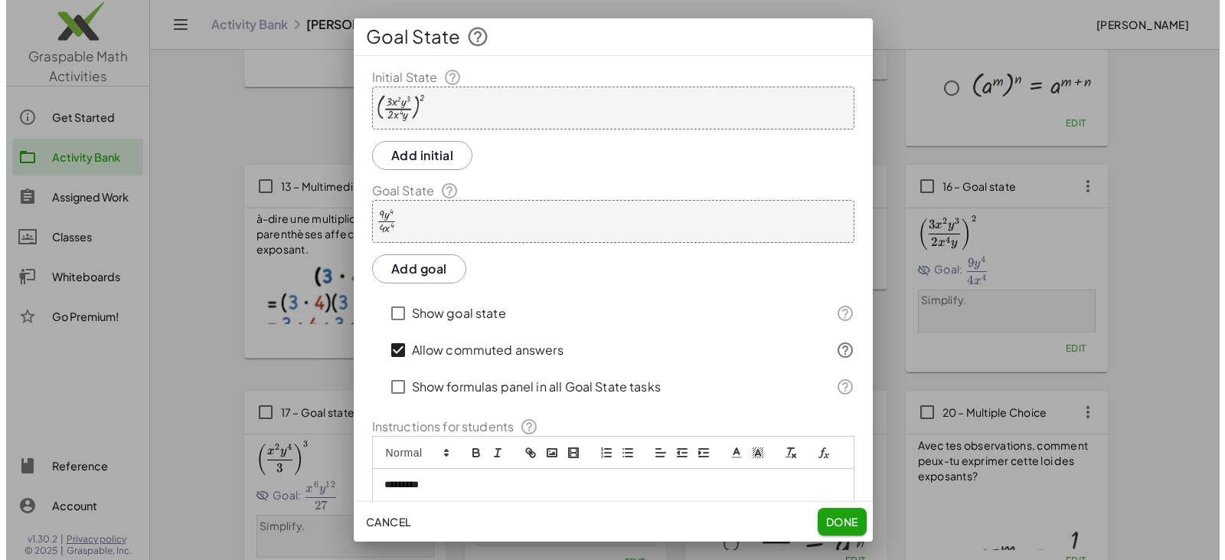
scroll to position [0, 0]
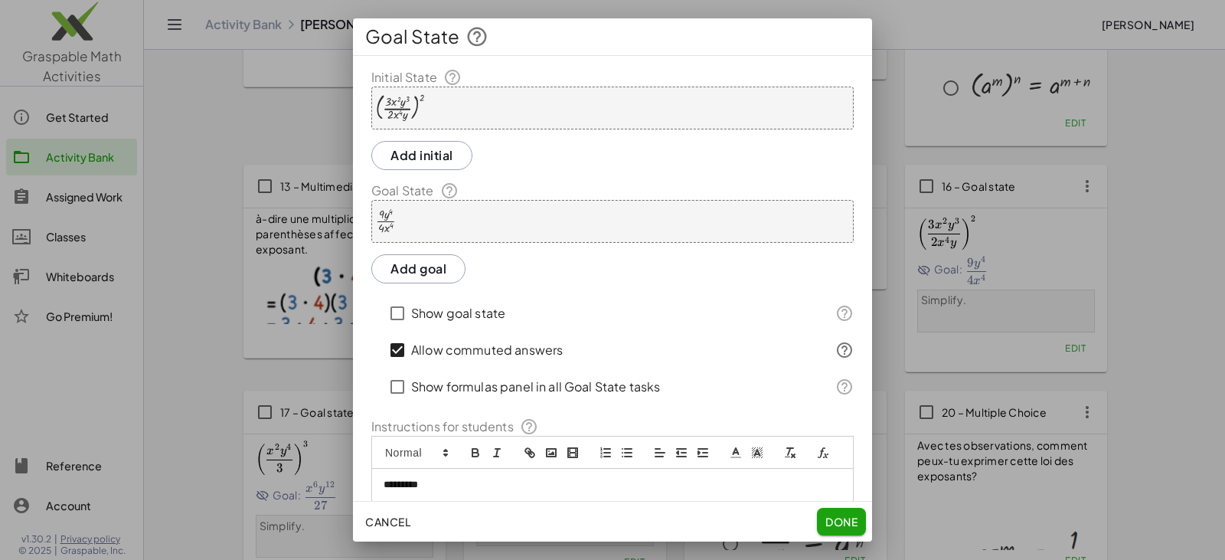
click at [497, 116] on div "( · 3 · x 2 · y 3 · 2 · x 4 · y ) 2" at bounding box center [612, 108] width 482 height 43
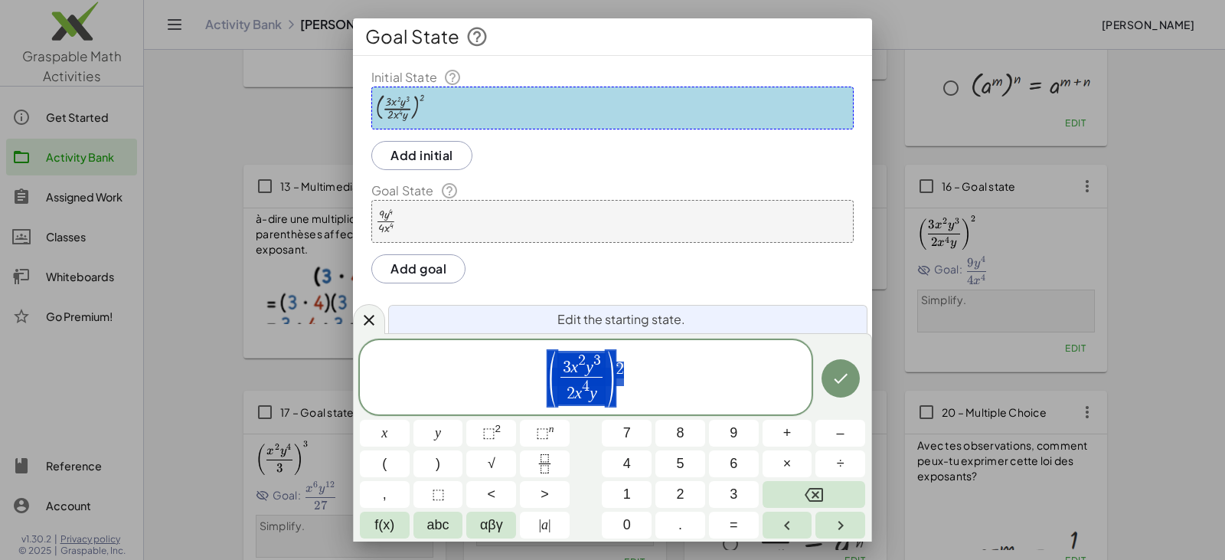
click at [580, 347] on div "( 3 x 2 y 3 2 x 4 y ​ ) 2" at bounding box center [586, 377] width 452 height 74
drag, startPoint x: 655, startPoint y: 374, endPoint x: 616, endPoint y: 365, distance: 40.3
click at [616, 365] on span "( 3 x 2 y 3 2 x 4 y ​ ) 2" at bounding box center [586, 378] width 452 height 58
drag, startPoint x: 574, startPoint y: 391, endPoint x: 606, endPoint y: 394, distance: 32.4
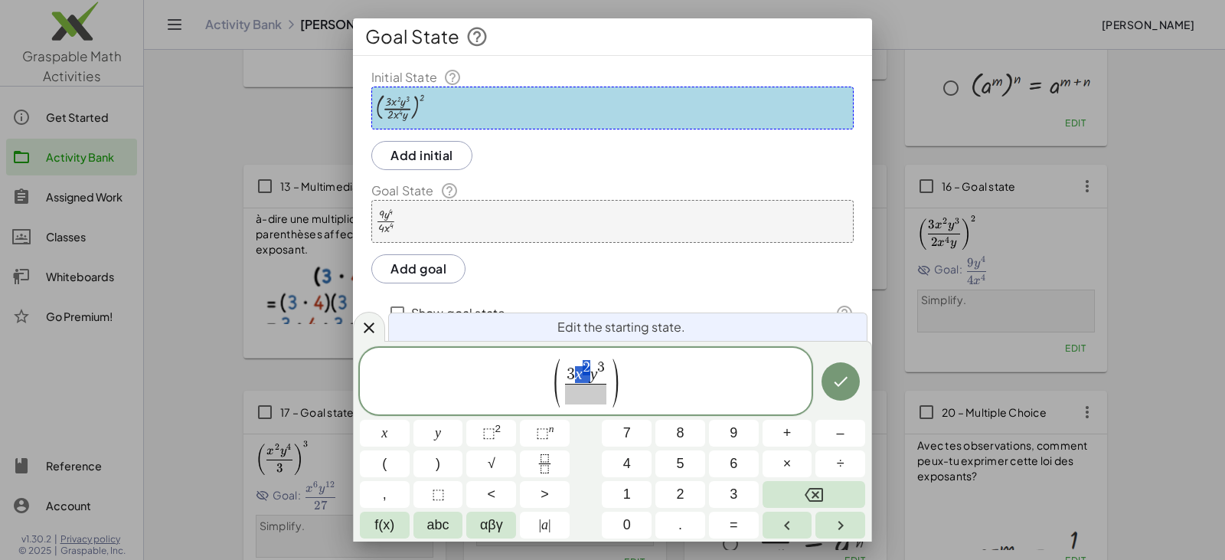
drag, startPoint x: 577, startPoint y: 370, endPoint x: 586, endPoint y: 371, distance: 9.2
click at [595, 396] on span "​" at bounding box center [586, 394] width 27 height 21
drag, startPoint x: 602, startPoint y: 391, endPoint x: 593, endPoint y: 392, distance: 9.2
click at [593, 392] on span "( 3 y 3 ​ )" at bounding box center [586, 381] width 53 height 47
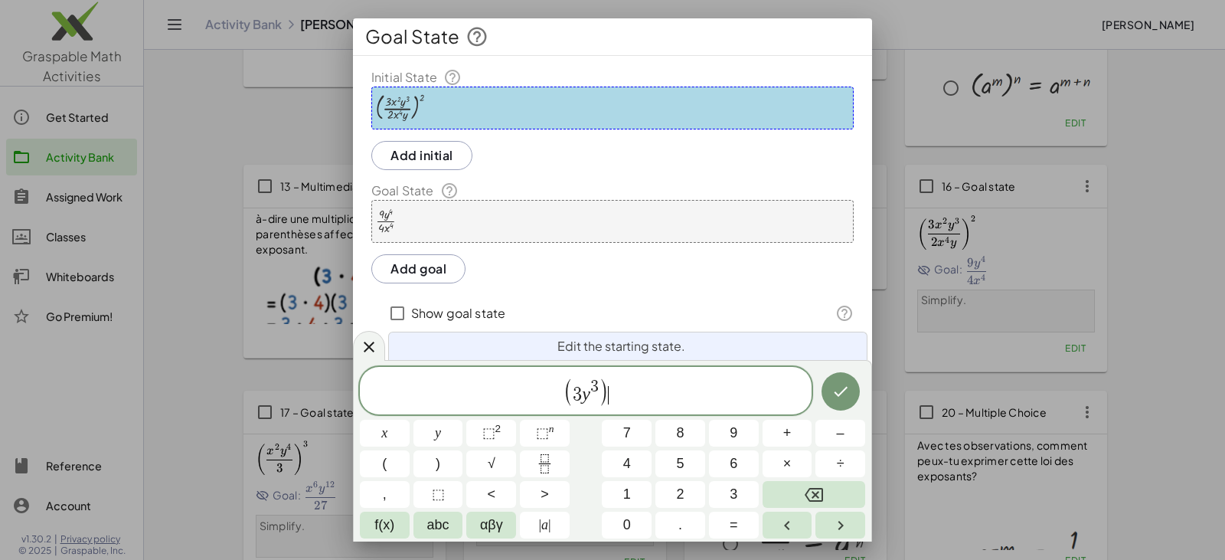
click at [624, 393] on span "( 3 y 3 ) ​" at bounding box center [586, 391] width 452 height 31
click at [554, 427] on button "⬚ n" at bounding box center [545, 433] width 50 height 27
click at [570, 384] on span "3 y 3" at bounding box center [575, 391] width 26 height 25
click at [537, 432] on span "⬚" at bounding box center [542, 432] width 13 height 15
click at [833, 394] on icon "Done" at bounding box center [841, 391] width 18 height 18
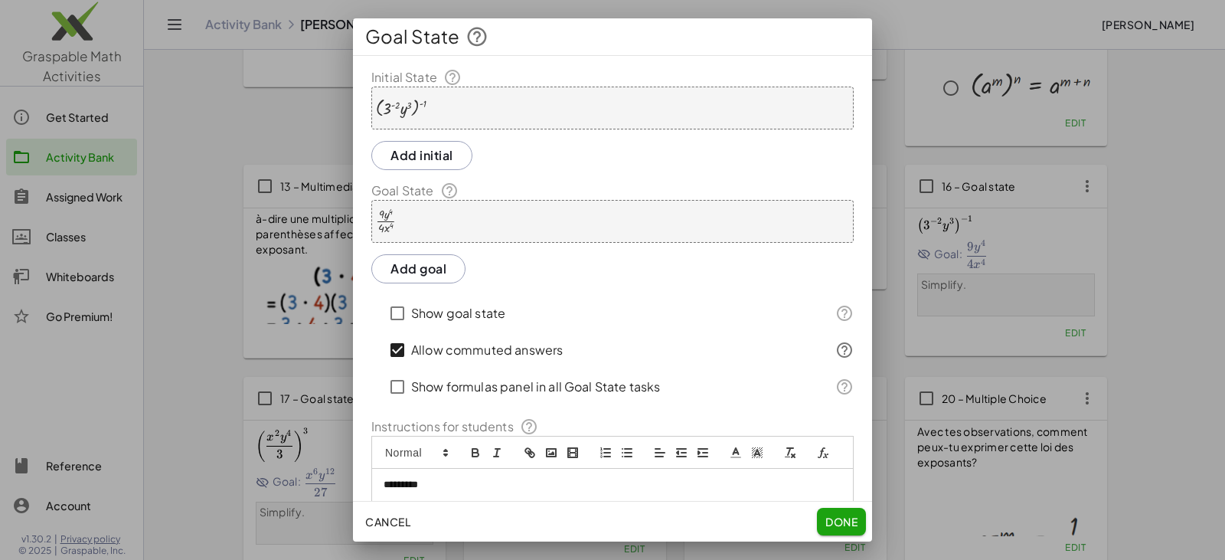
click at [435, 224] on div "· 9 · y 4 · 4 · x 4" at bounding box center [612, 221] width 482 height 43
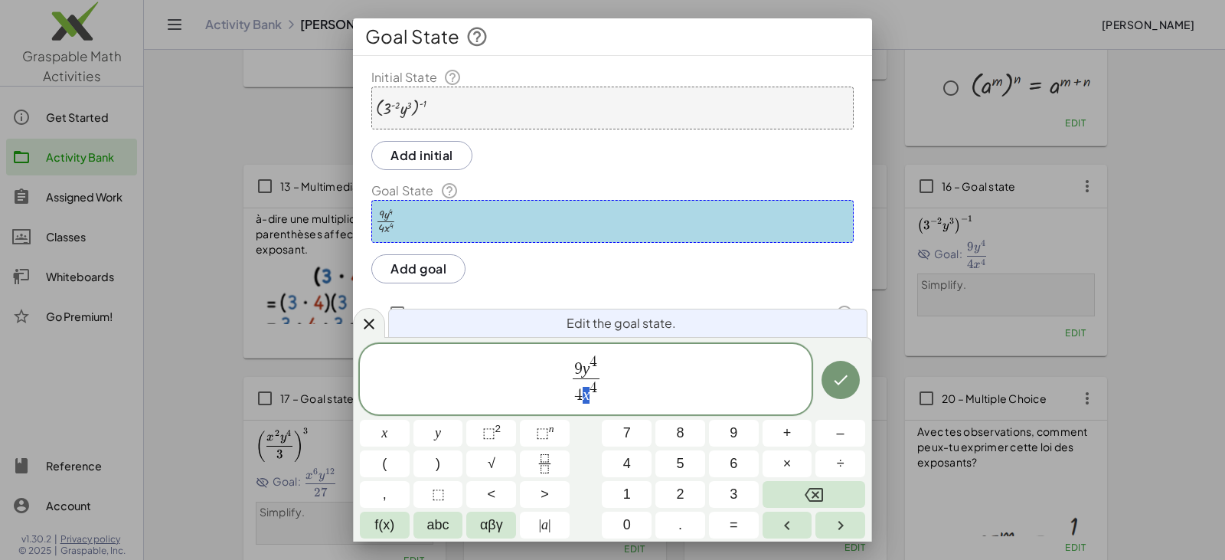
click at [597, 397] on span "4 x 4" at bounding box center [586, 392] width 27 height 28
drag, startPoint x: 577, startPoint y: 399, endPoint x: 597, endPoint y: 400, distance: 20.7
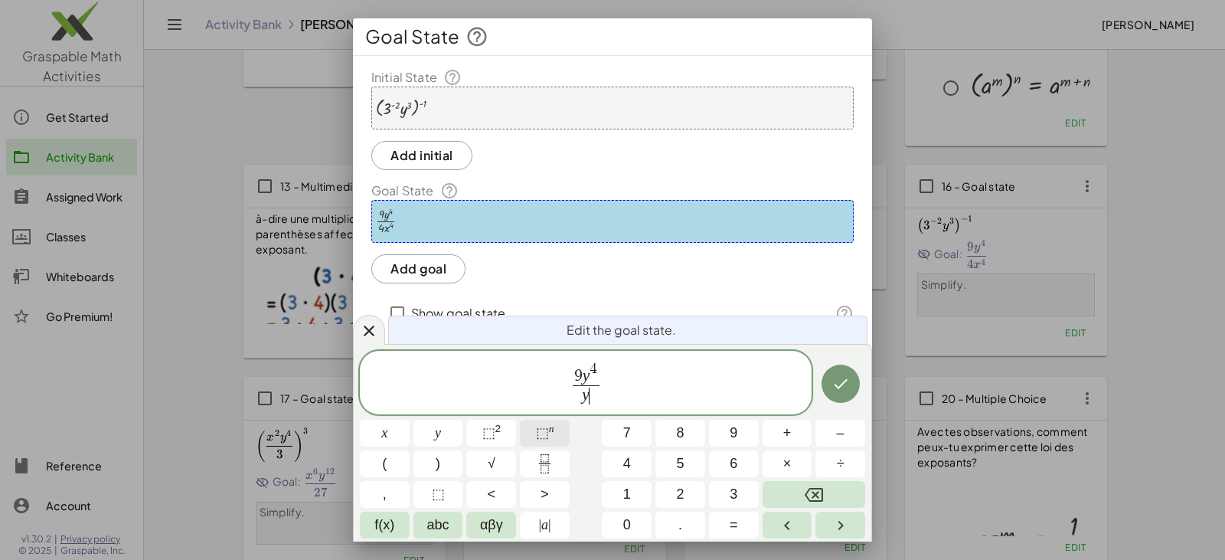
click at [545, 433] on span "⬚" at bounding box center [542, 432] width 13 height 15
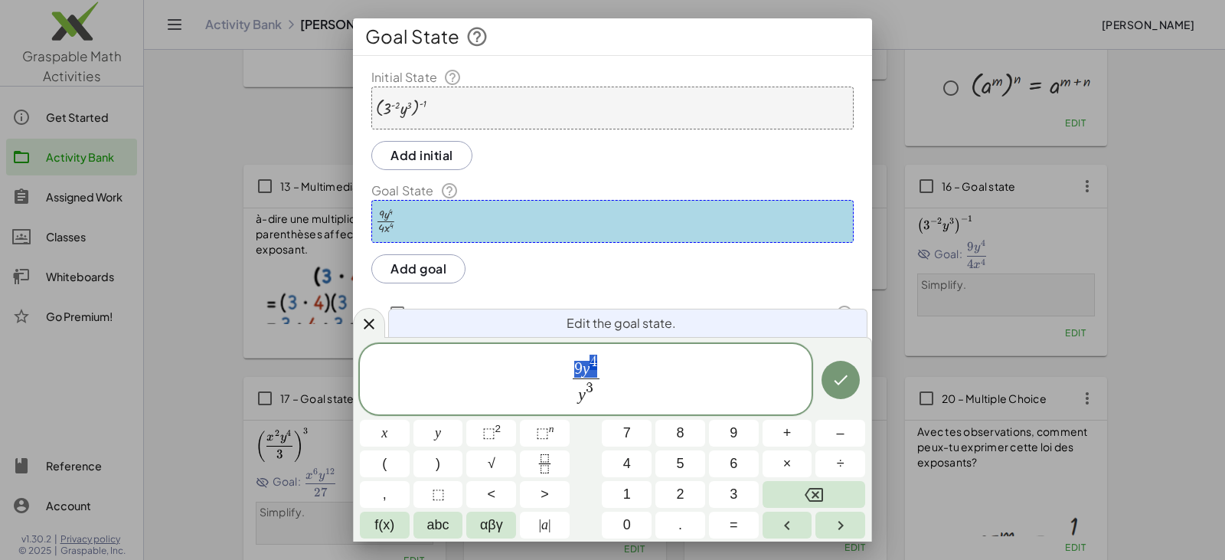
drag, startPoint x: 574, startPoint y: 366, endPoint x: 592, endPoint y: 366, distance: 17.6
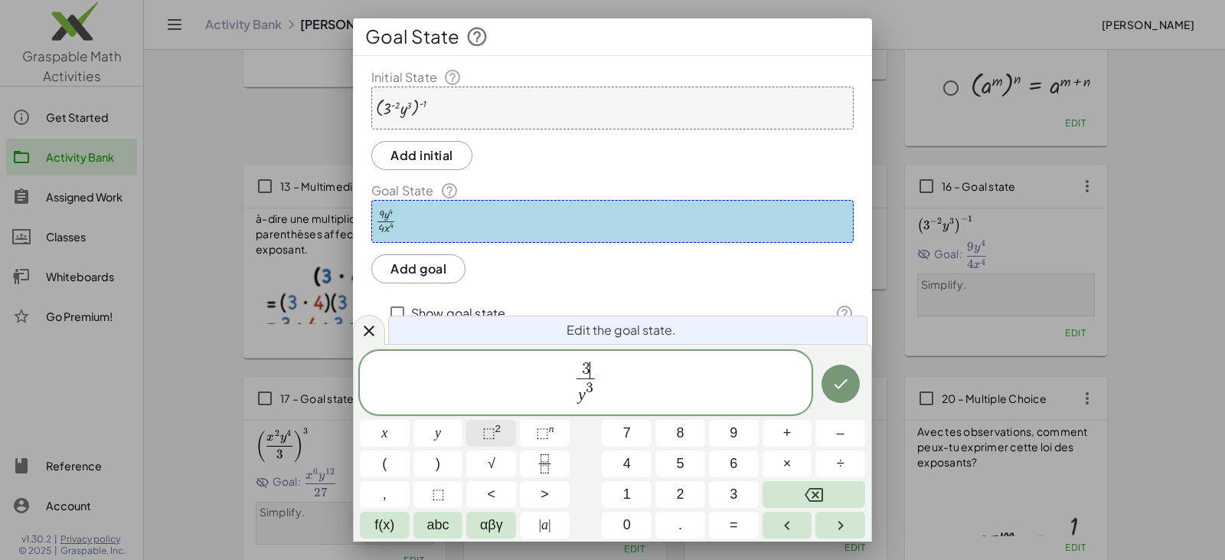
click at [497, 432] on sup "2" at bounding box center [498, 428] width 6 height 11
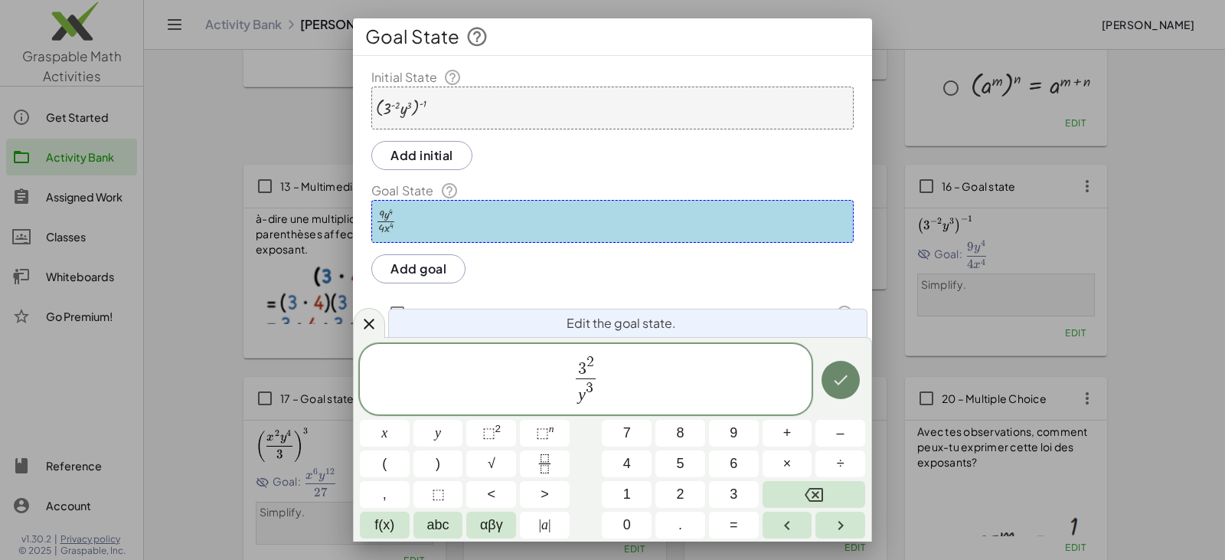
click at [844, 380] on icon "Done" at bounding box center [841, 380] width 18 height 18
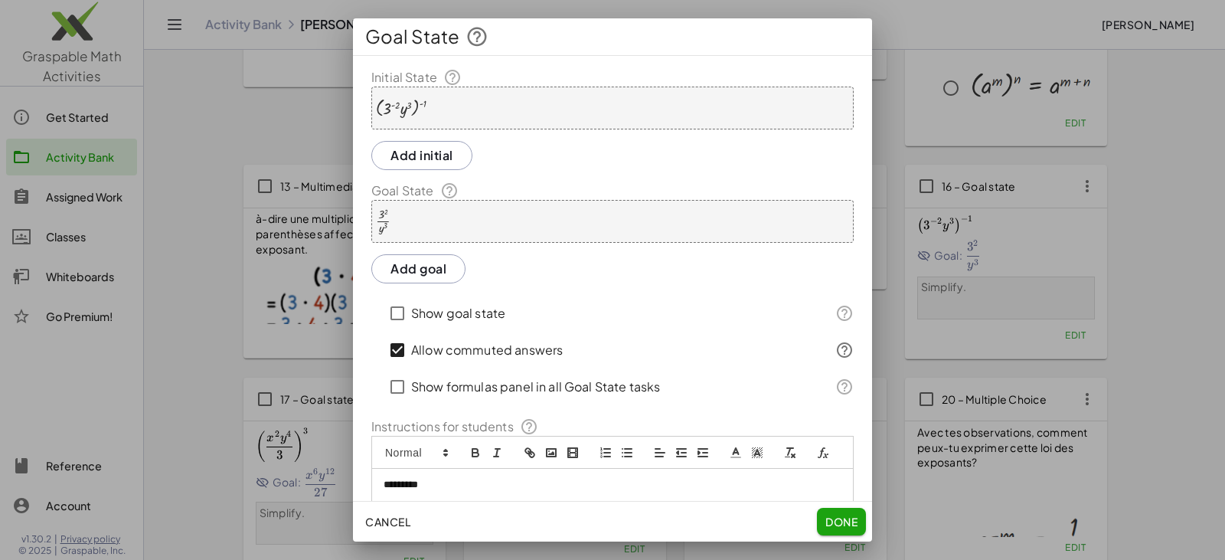
click at [843, 522] on span "Done" at bounding box center [842, 522] width 32 height 14
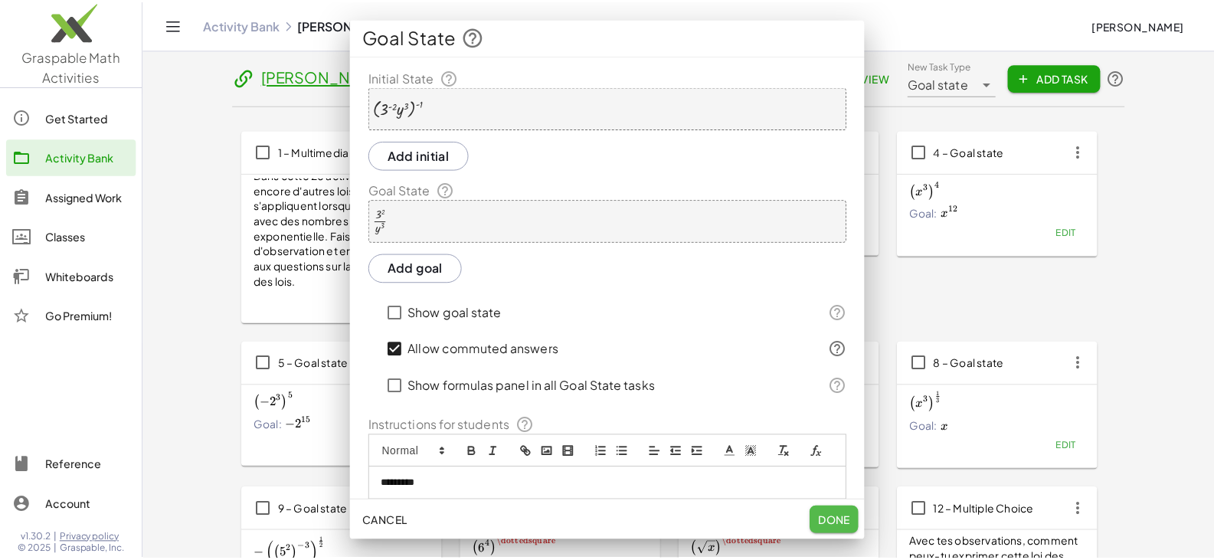
scroll to position [536, 0]
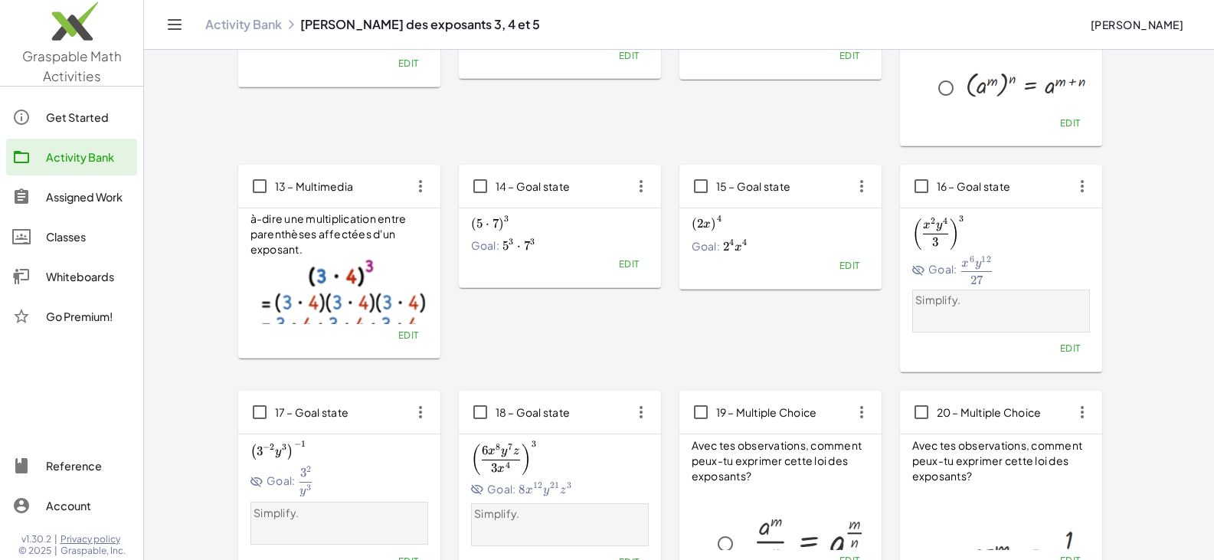
click at [842, 269] on span "Edit" at bounding box center [849, 265] width 21 height 11
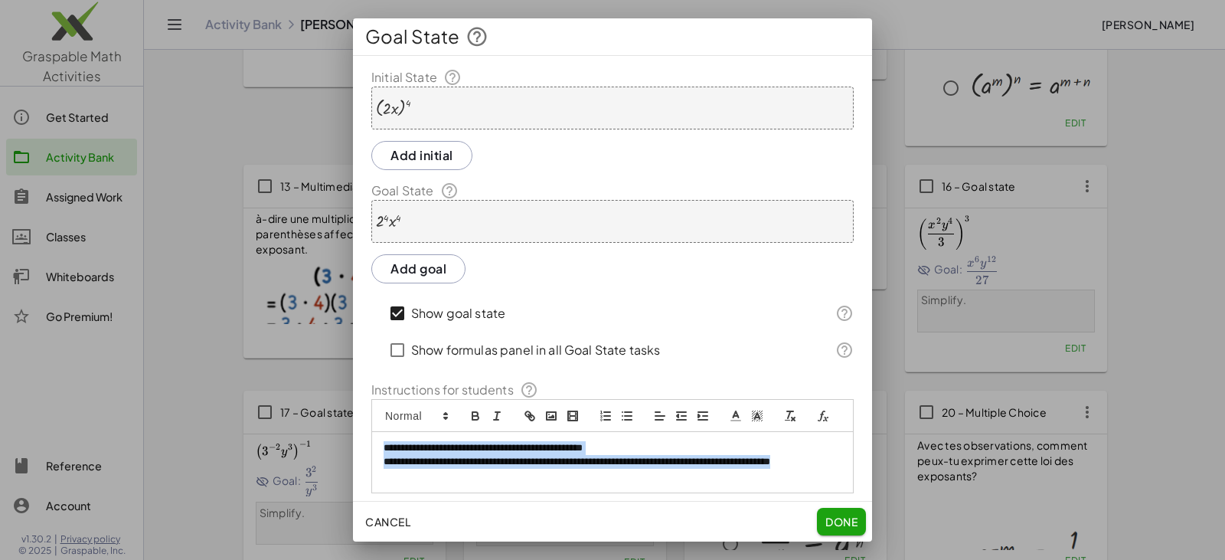
scroll to position [2, 0]
drag, startPoint x: 438, startPoint y: 495, endPoint x: 319, endPoint y: 448, distance: 128.3
click at [319, 448] on div "**********" at bounding box center [612, 280] width 1225 height 560
copy div "**********"
click at [862, 521] on button "Done" at bounding box center [841, 522] width 49 height 28
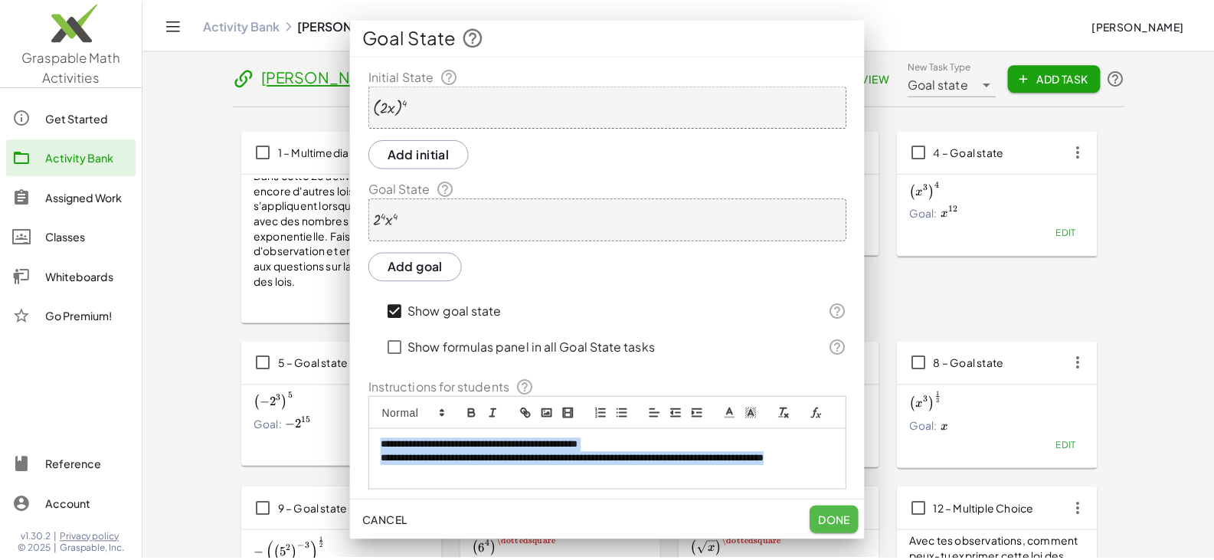
scroll to position [536, 0]
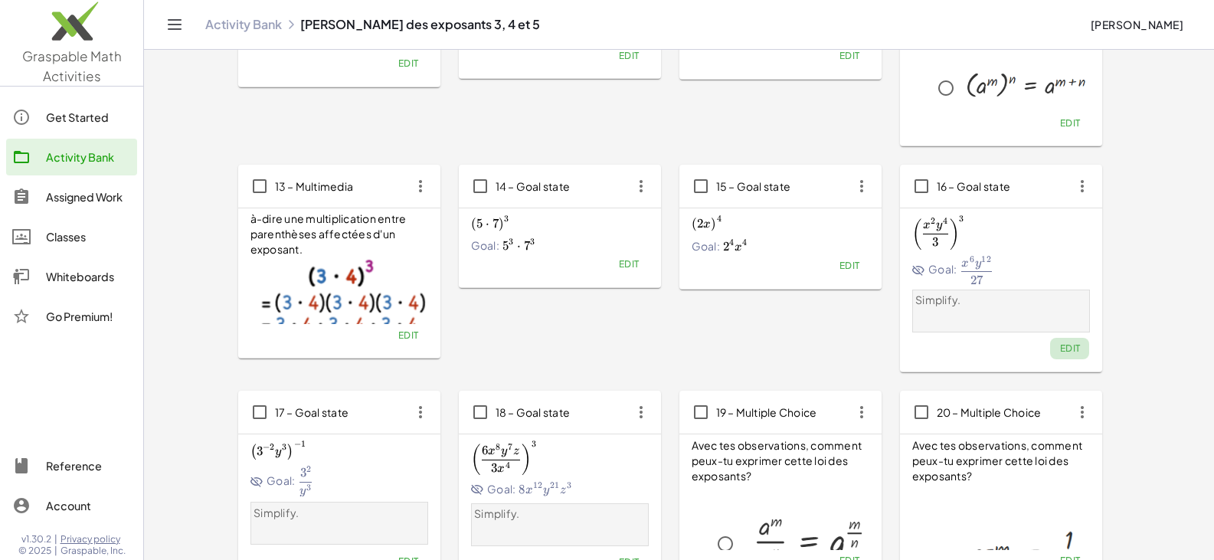
click at [1072, 347] on span "Edit" at bounding box center [1069, 347] width 21 height 11
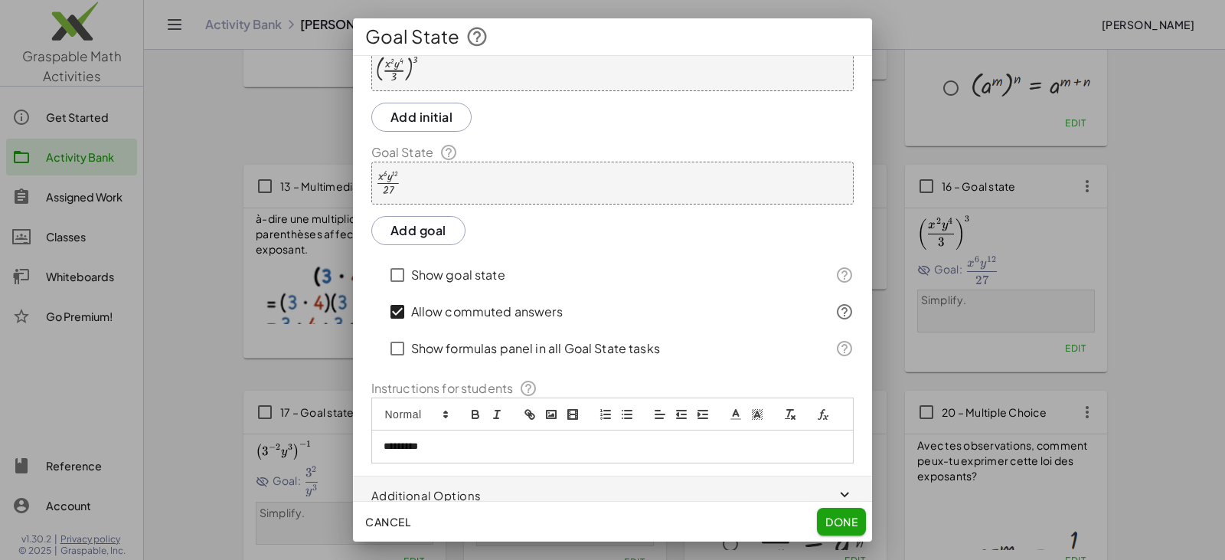
scroll to position [70, 0]
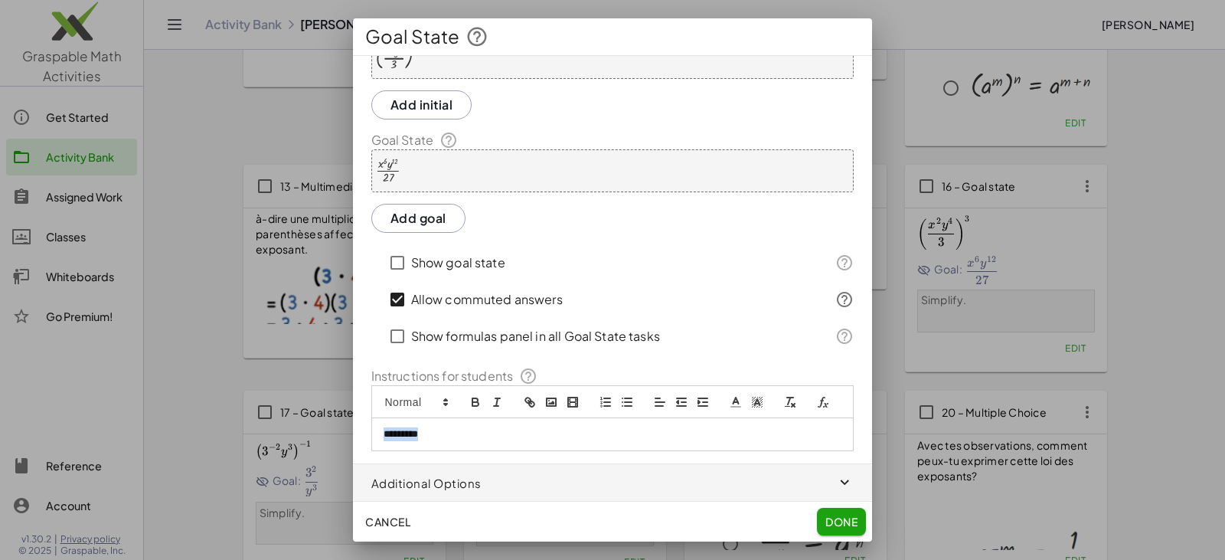
drag, startPoint x: 514, startPoint y: 440, endPoint x: 378, endPoint y: 433, distance: 136.5
click at [378, 433] on div "*********" at bounding box center [612, 434] width 481 height 32
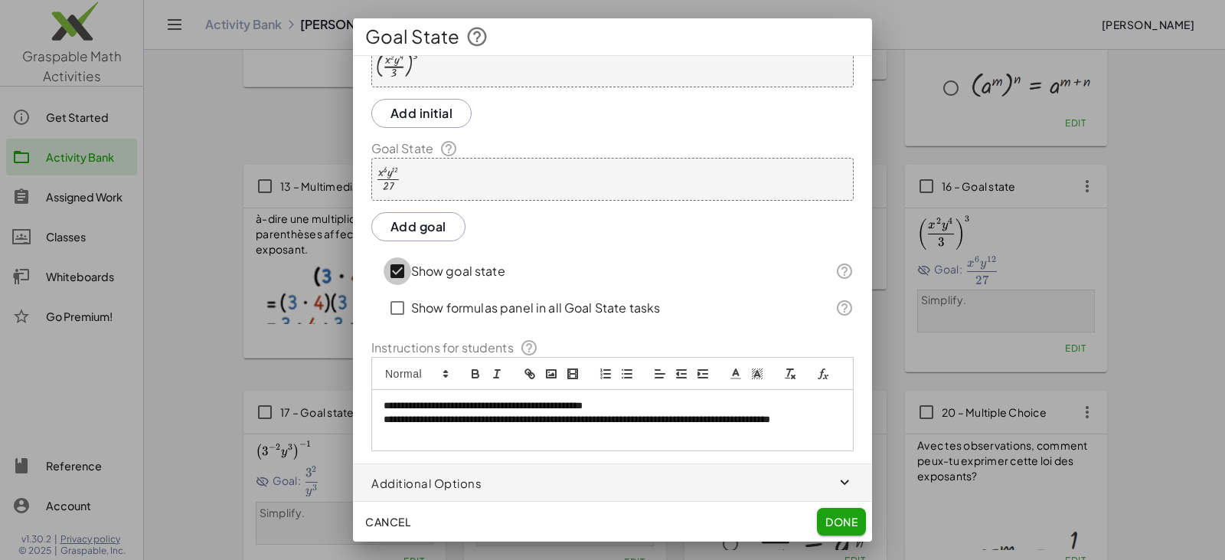
scroll to position [61, 0]
click at [841, 518] on span "Done" at bounding box center [842, 522] width 32 height 14
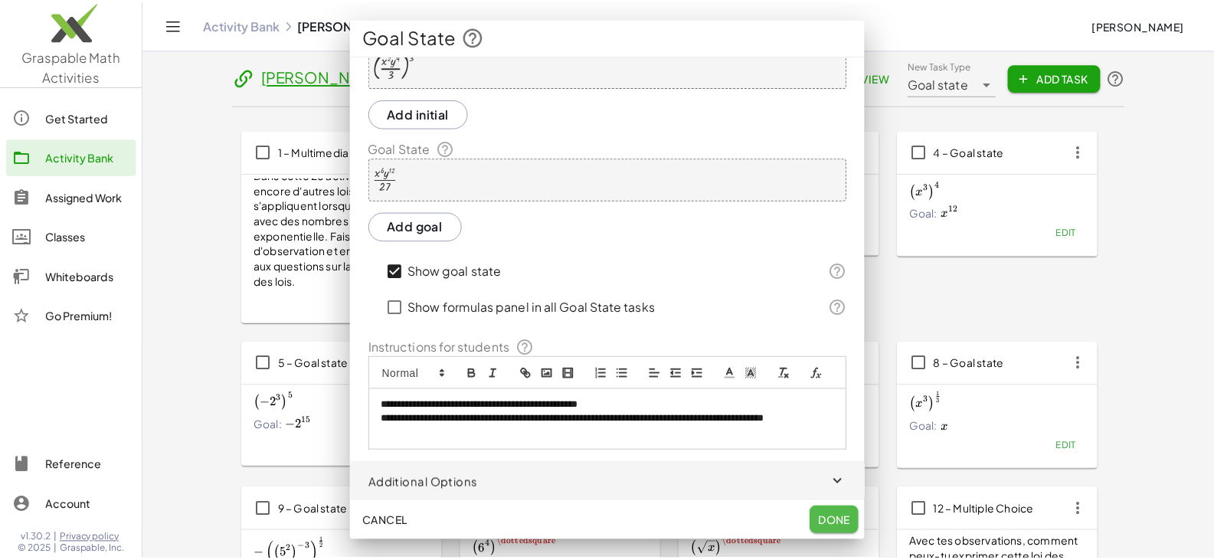
scroll to position [536, 0]
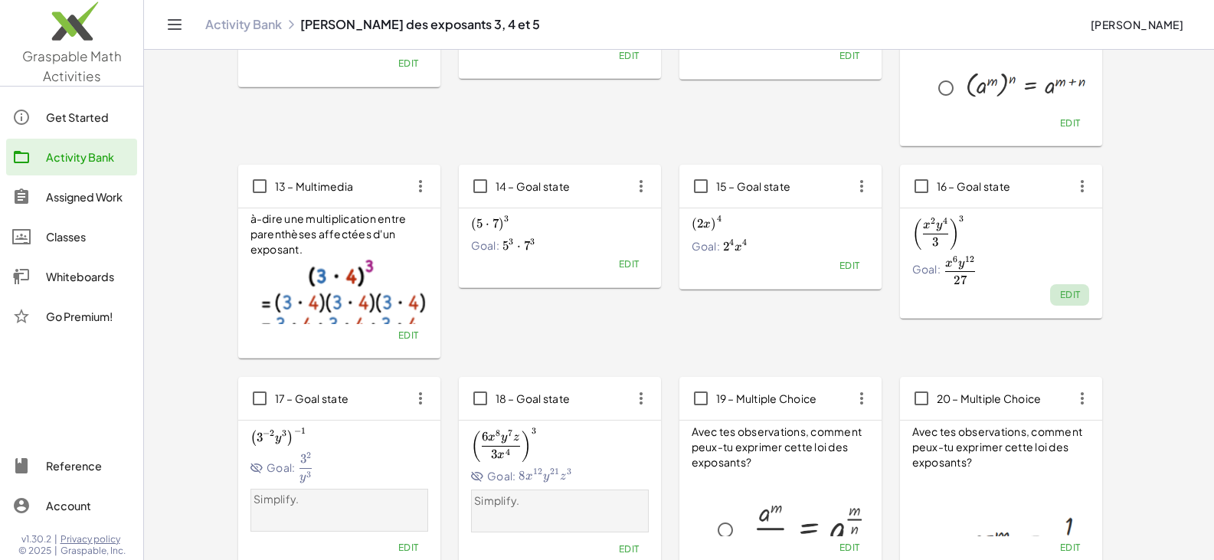
click at [1074, 293] on span "Edit" at bounding box center [1069, 294] width 21 height 11
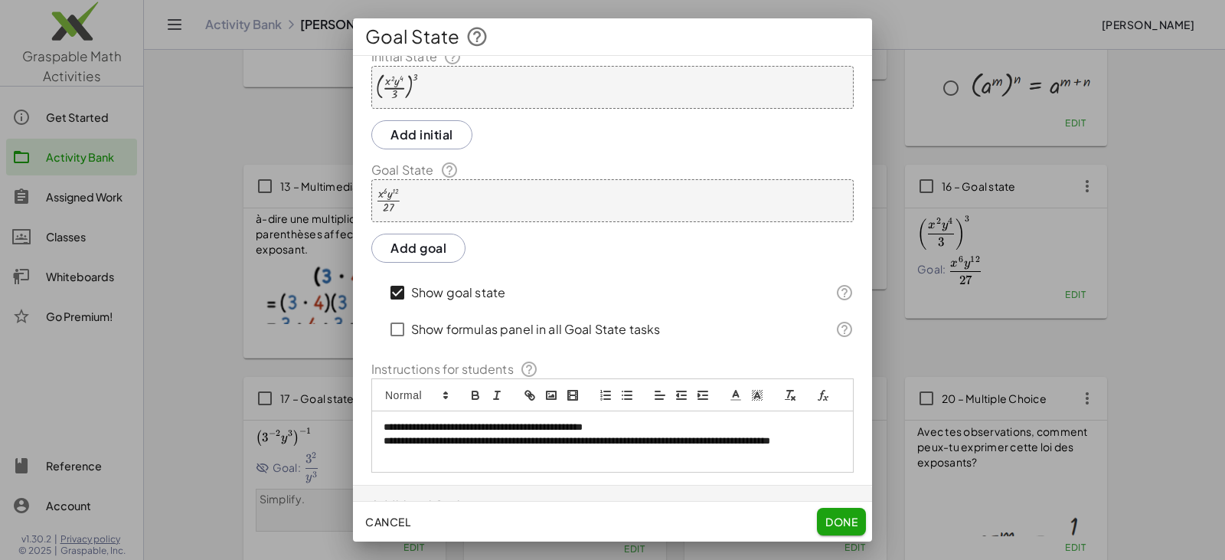
scroll to position [0, 0]
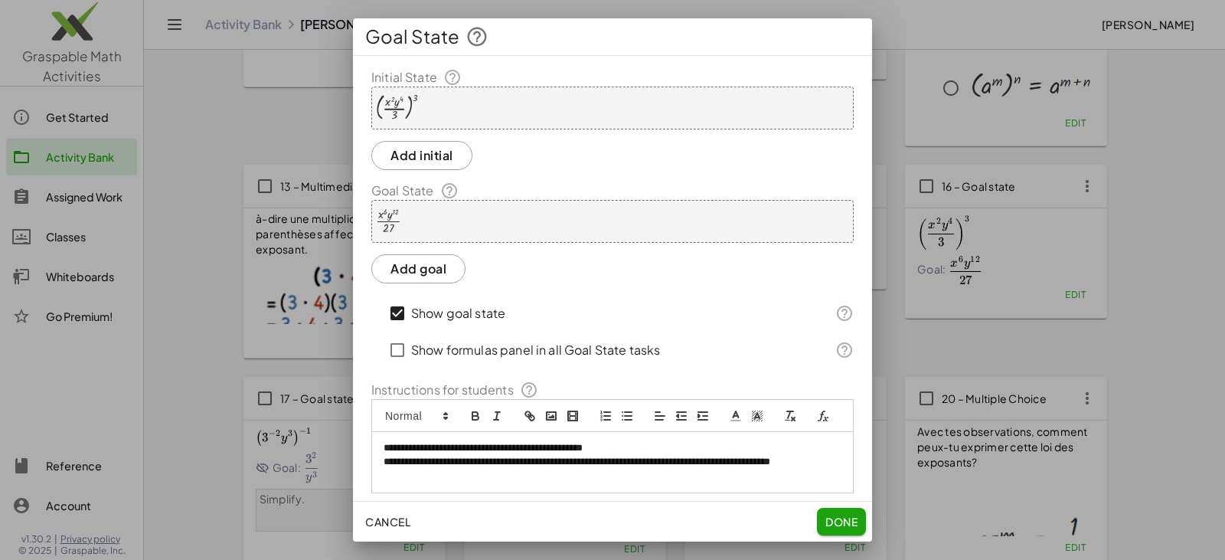
click at [419, 119] on div "( · x 2 · y 4 · 3 ) 3" at bounding box center [612, 108] width 482 height 43
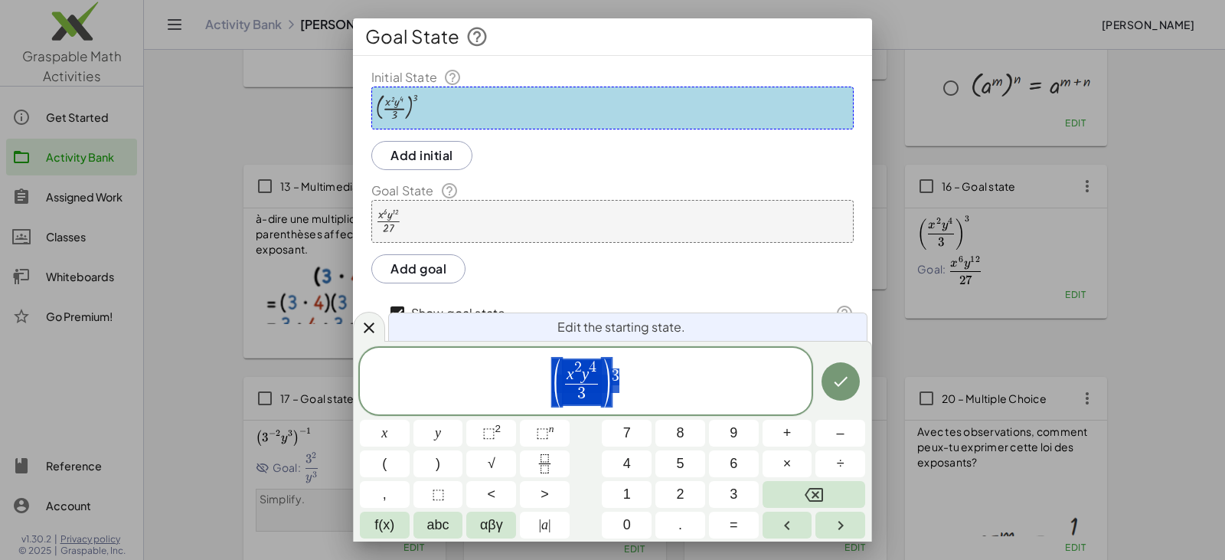
drag, startPoint x: 629, startPoint y: 384, endPoint x: 519, endPoint y: 381, distance: 109.6
click at [519, 381] on span "( x 2 y 4 3 ​ ) 3" at bounding box center [586, 382] width 452 height 51
drag, startPoint x: 563, startPoint y: 374, endPoint x: 587, endPoint y: 373, distance: 23.8
click at [587, 373] on span "( x 2 y 4 3 ​ )" at bounding box center [582, 381] width 60 height 47
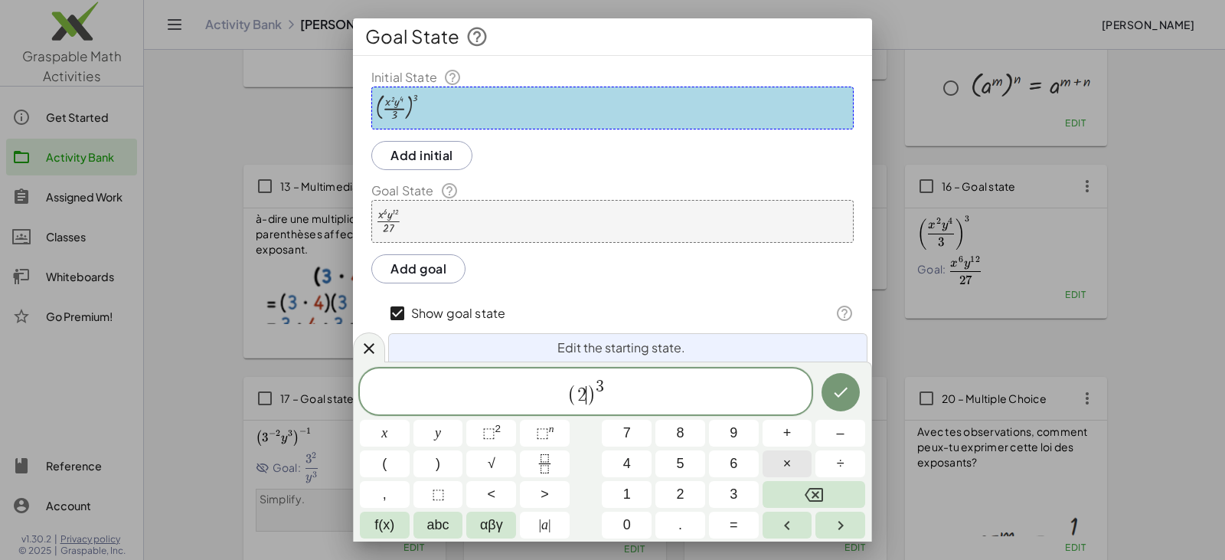
click at [790, 457] on span "×" at bounding box center [787, 463] width 8 height 21
click at [572, 393] on span "·" at bounding box center [577, 395] width 11 height 18
click at [599, 393] on span "1" at bounding box center [595, 395] width 9 height 18
click at [549, 430] on sup "n" at bounding box center [551, 428] width 5 height 11
drag, startPoint x: 617, startPoint y: 385, endPoint x: 626, endPoint y: 387, distance: 8.7
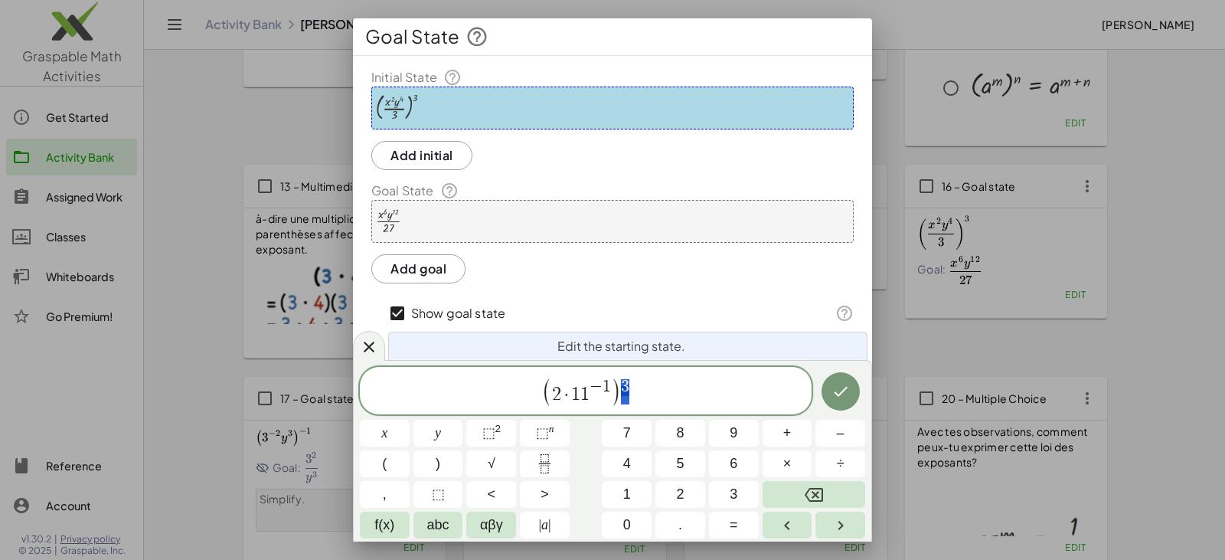
click at [626, 387] on span "( 2 · 1 1 − 1 ) 3" at bounding box center [586, 391] width 452 height 31
click at [546, 437] on span "⬚" at bounding box center [542, 432] width 13 height 15
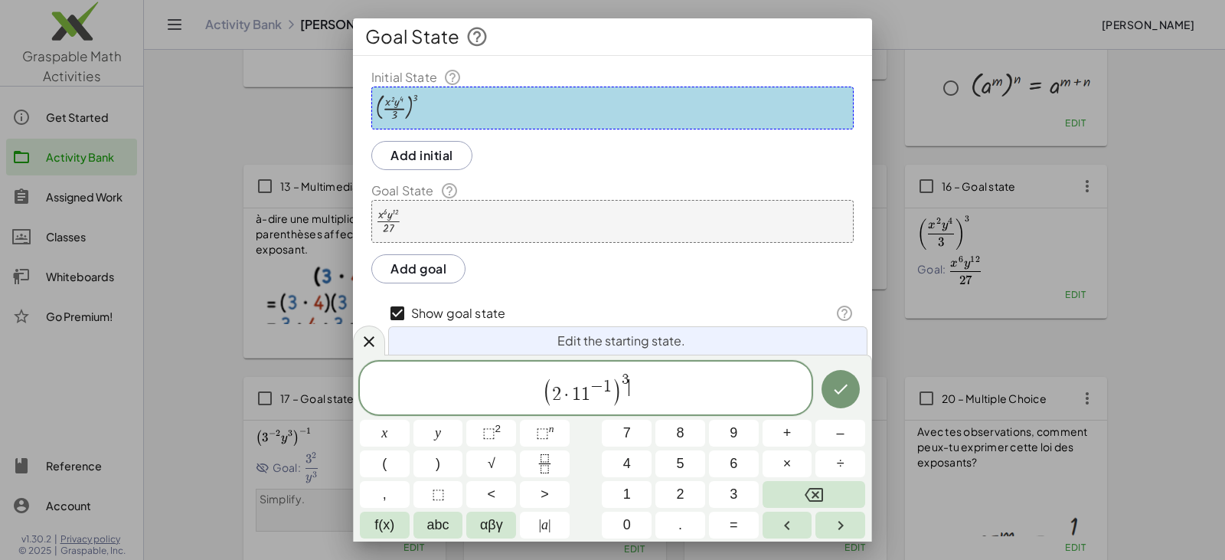
click at [635, 387] on span "( 2 · 1 1 − 1 ) 3 ​" at bounding box center [586, 389] width 452 height 37
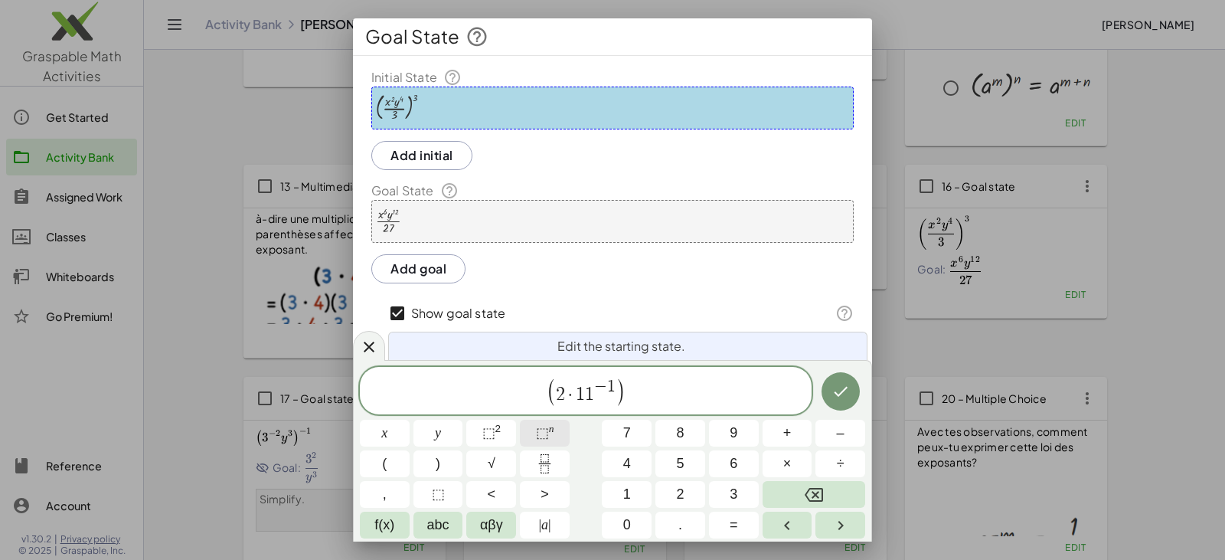
click at [538, 435] on span "⬚" at bounding box center [542, 432] width 13 height 15
drag, startPoint x: 584, startPoint y: 385, endPoint x: 602, endPoint y: 389, distance: 18.0
drag, startPoint x: 586, startPoint y: 382, endPoint x: 601, endPoint y: 384, distance: 15.4
click at [561, 390] on span "2 ​ · 1 1 5" at bounding box center [575, 391] width 47 height 25
click at [556, 391] on span "·" at bounding box center [559, 395] width 11 height 18
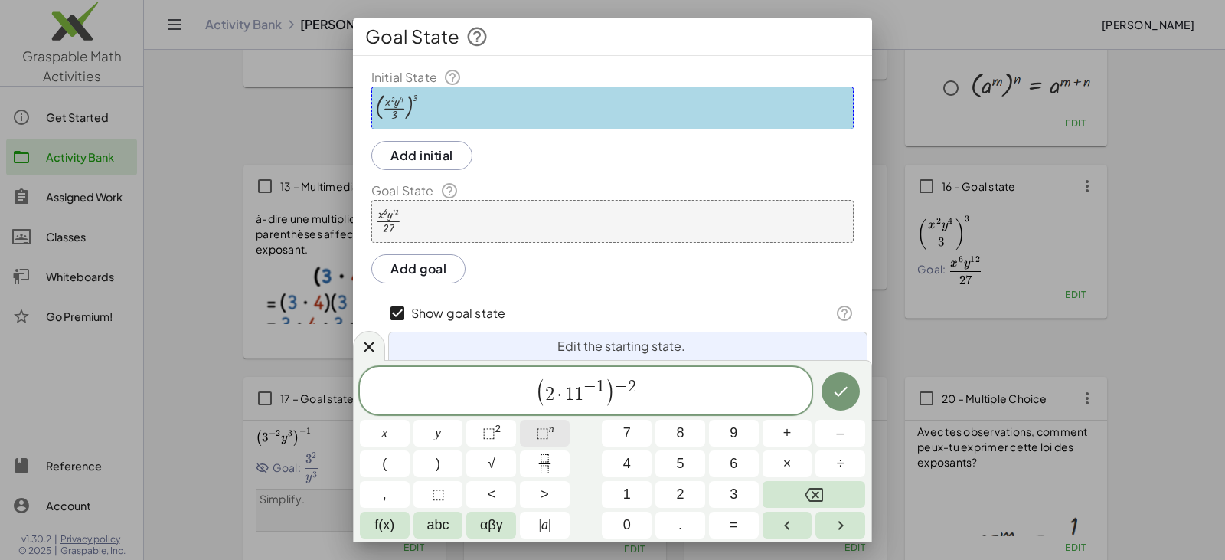
click at [553, 433] on sup "n" at bounding box center [551, 428] width 5 height 11
click at [678, 456] on span "5" at bounding box center [680, 463] width 8 height 21
click at [839, 385] on icon "Done" at bounding box center [841, 391] width 18 height 18
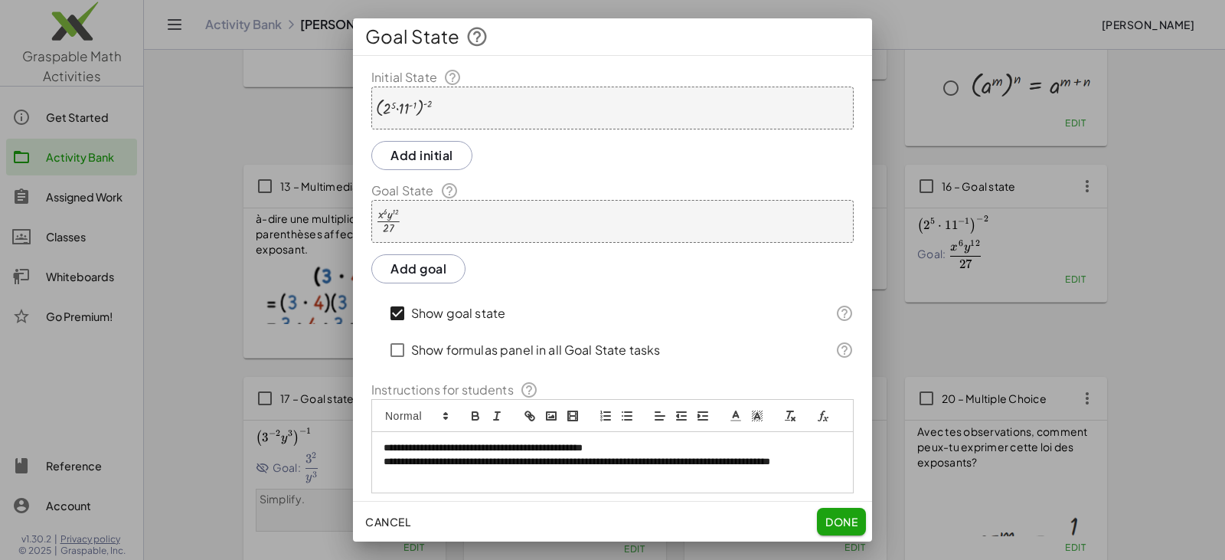
click at [502, 224] on div "· x 6 · y 12 · 27" at bounding box center [612, 221] width 482 height 43
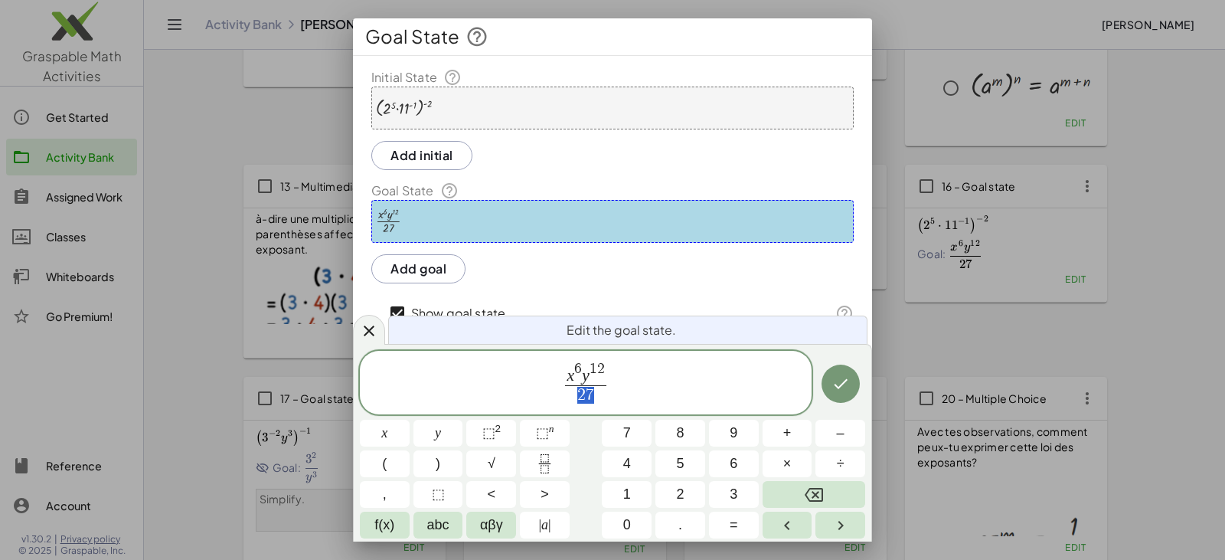
drag, startPoint x: 571, startPoint y: 397, endPoint x: 595, endPoint y: 401, distance: 24.7
click at [595, 401] on span "2 7" at bounding box center [585, 395] width 41 height 21
click at [542, 433] on span "⬚" at bounding box center [542, 432] width 13 height 15
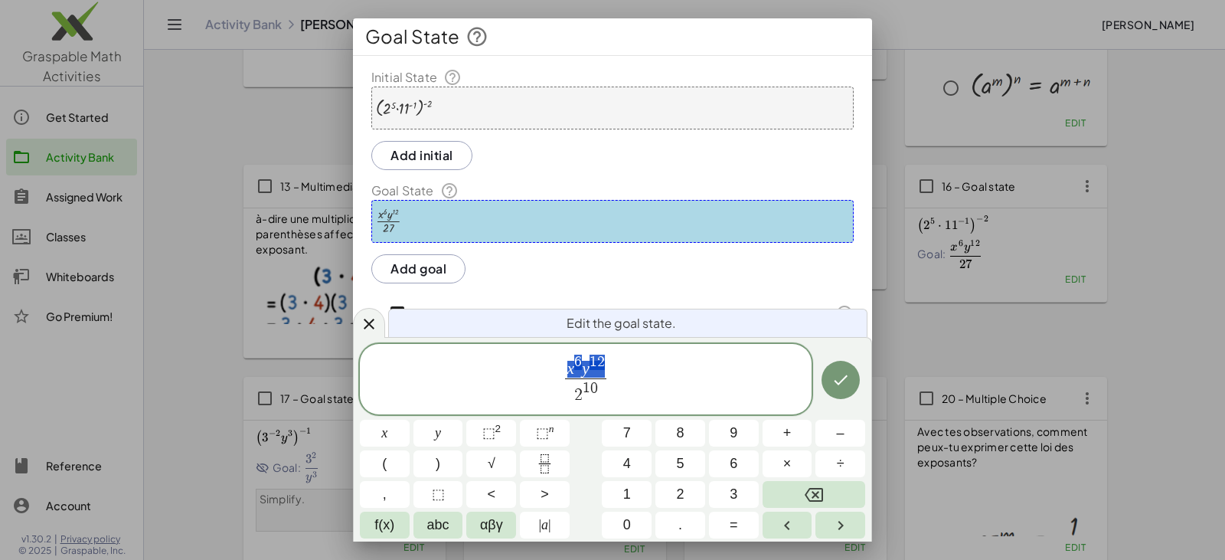
drag, startPoint x: 566, startPoint y: 365, endPoint x: 603, endPoint y: 368, distance: 37.6
click at [603, 368] on span "x 6 y 1 2" at bounding box center [585, 367] width 41 height 24
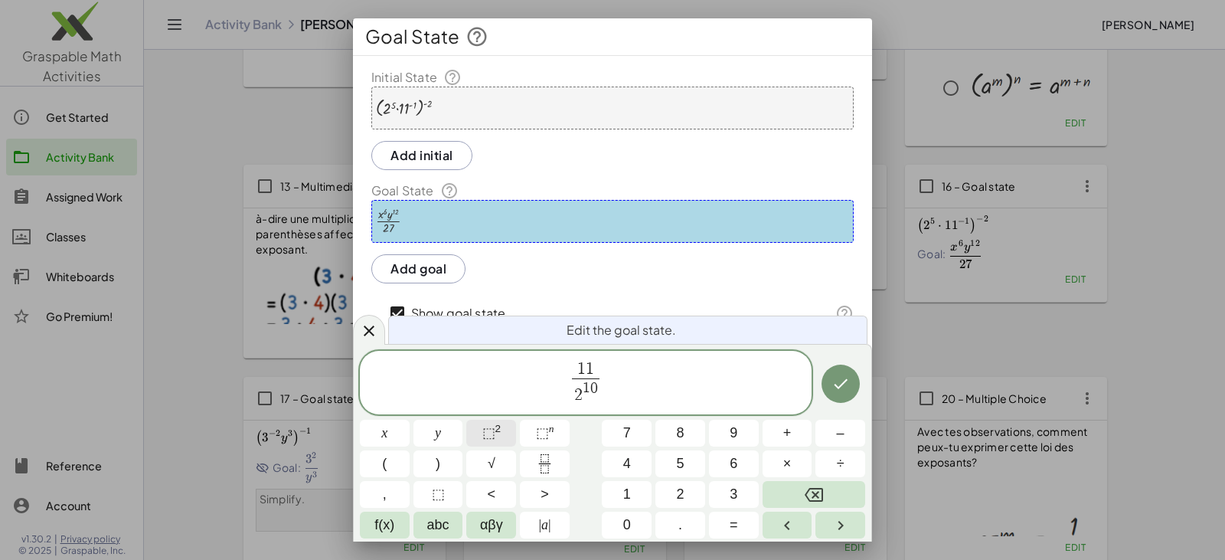
click at [505, 435] on button "⬚ 2" at bounding box center [491, 433] width 50 height 27
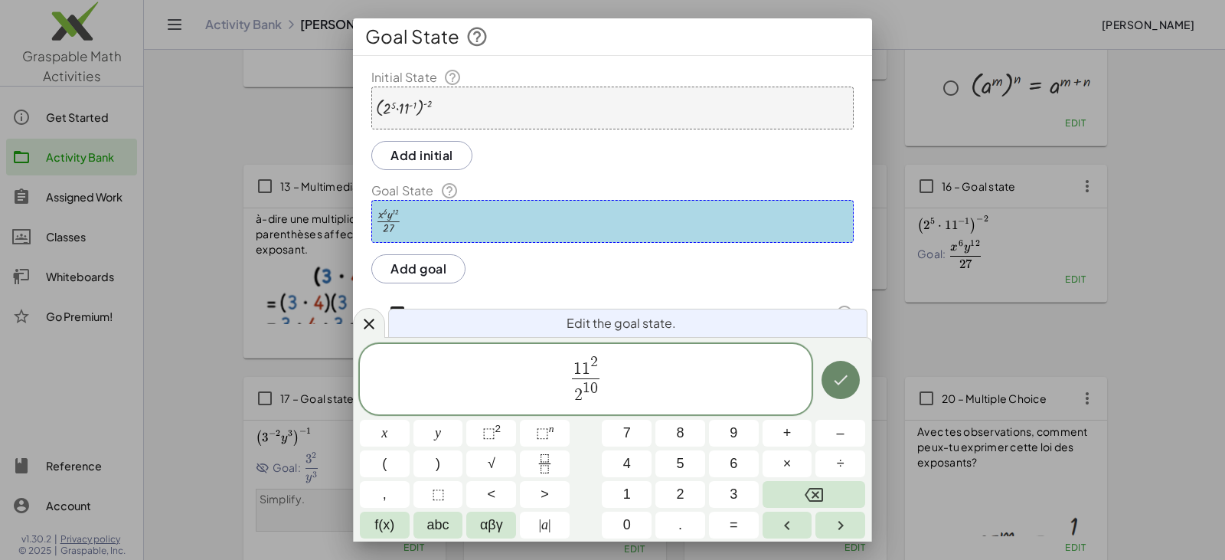
click at [836, 377] on icon "Done" at bounding box center [841, 380] width 18 height 18
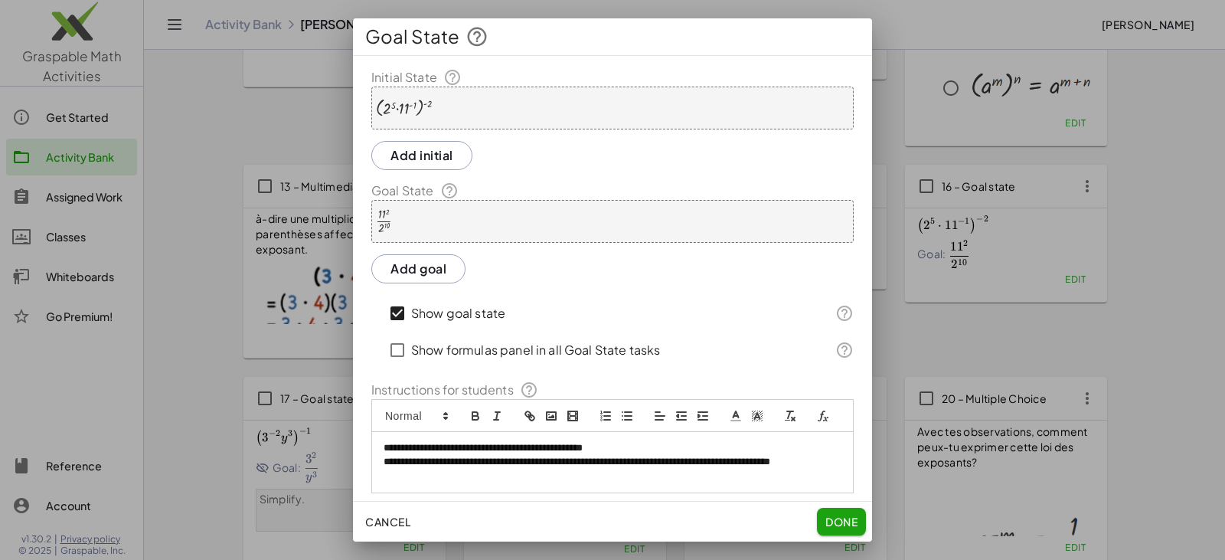
click at [835, 523] on span "Done" at bounding box center [842, 522] width 32 height 14
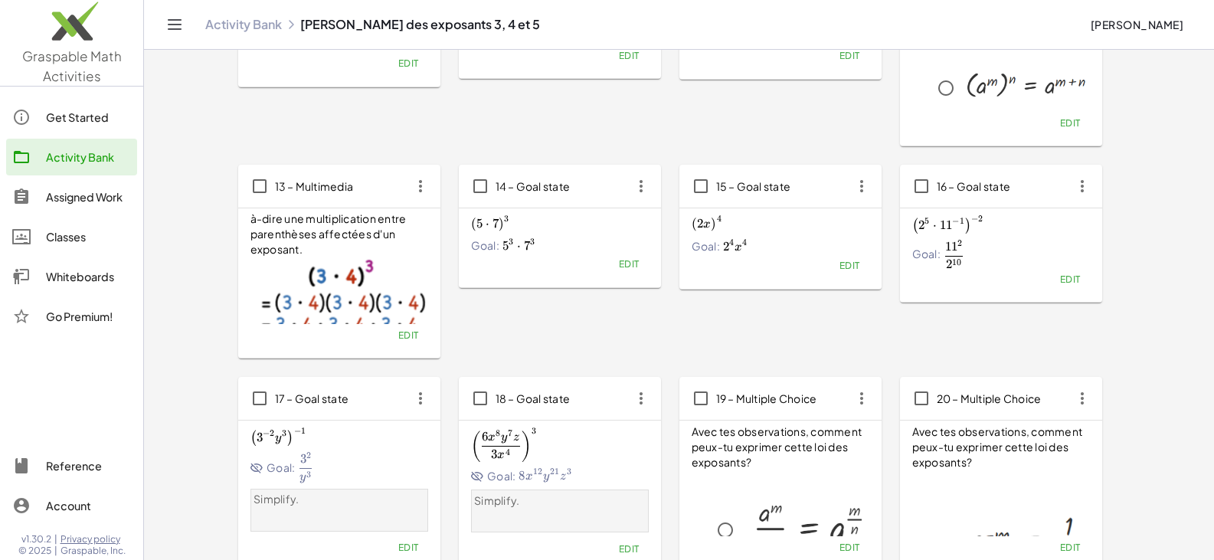
scroll to position [613, 0]
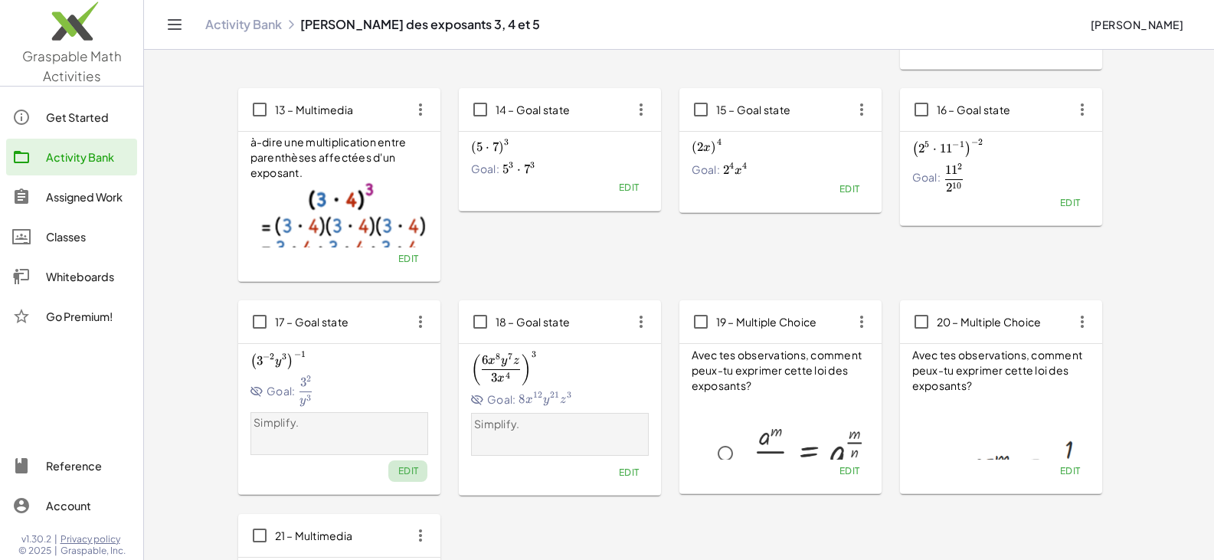
click at [406, 469] on span "Edit" at bounding box center [407, 470] width 21 height 11
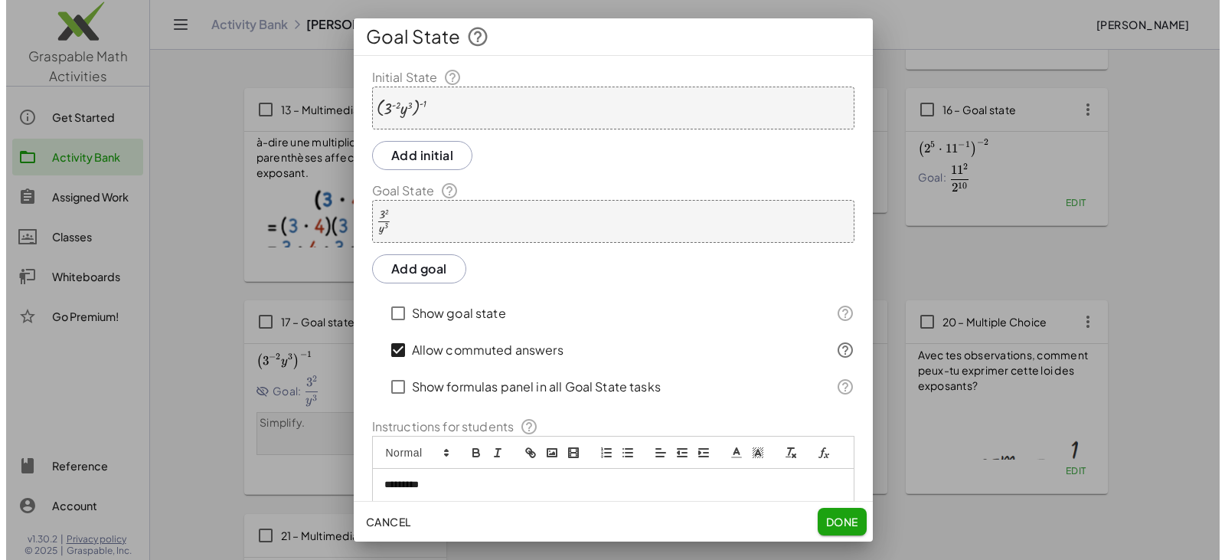
scroll to position [0, 0]
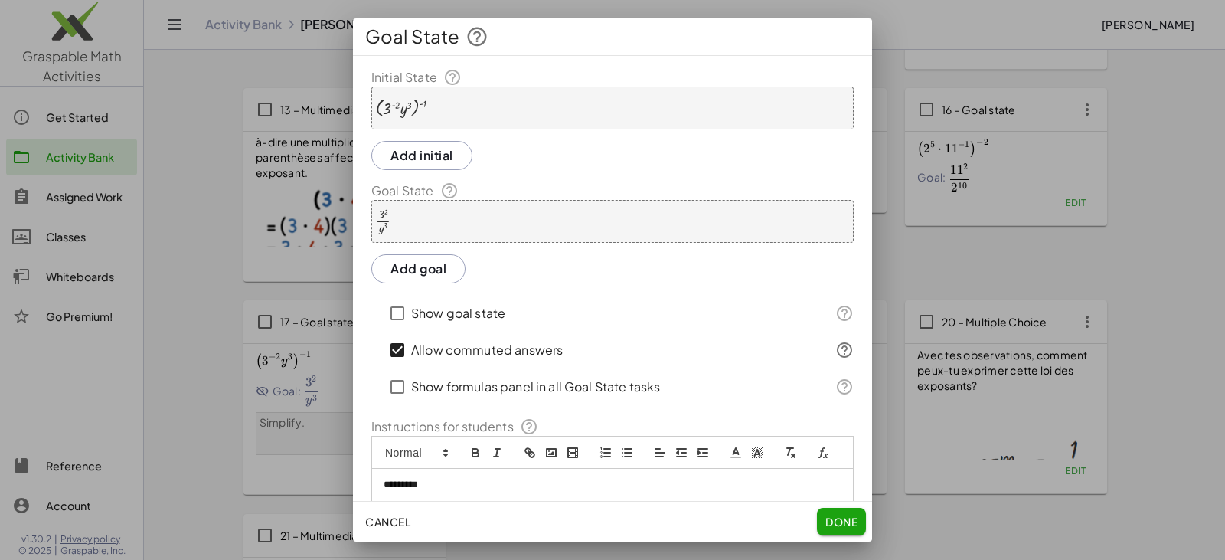
click at [834, 518] on span "Done" at bounding box center [842, 522] width 32 height 14
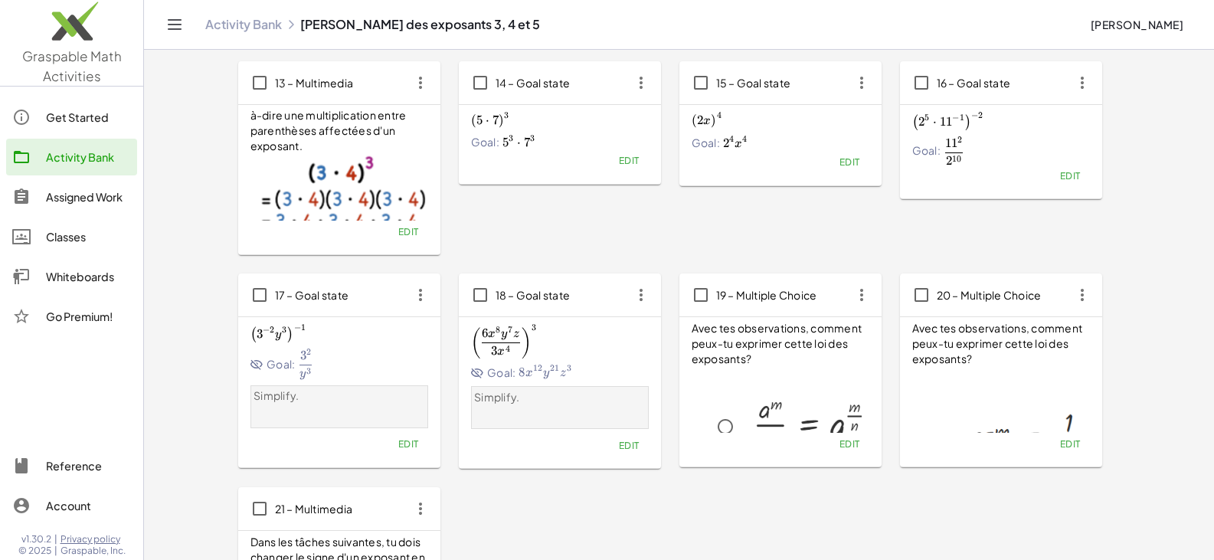
scroll to position [613, 0]
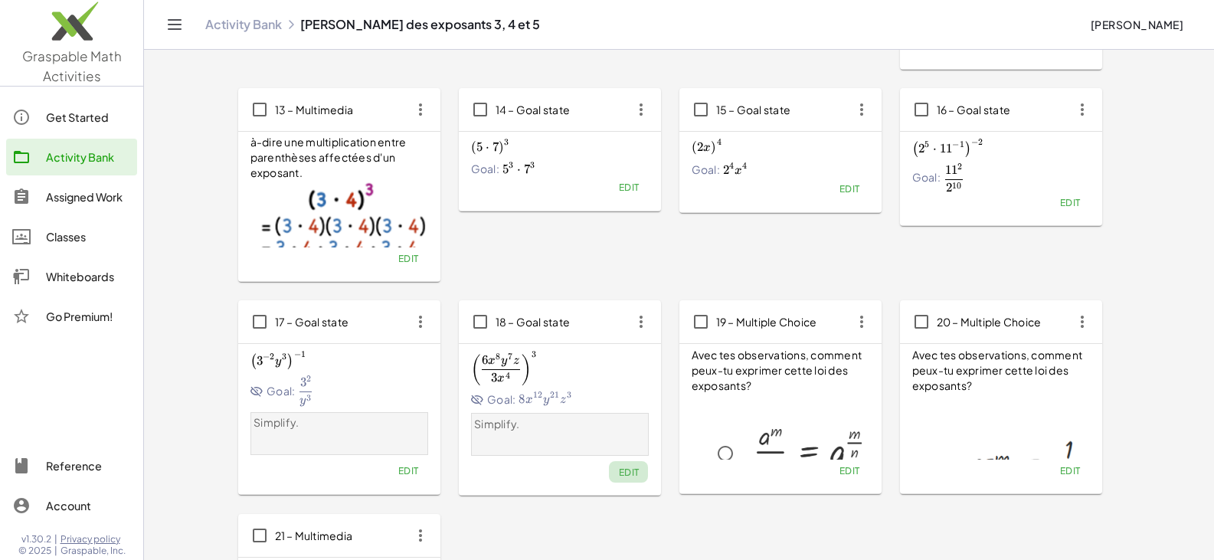
click at [631, 472] on span "Edit" at bounding box center [628, 471] width 21 height 11
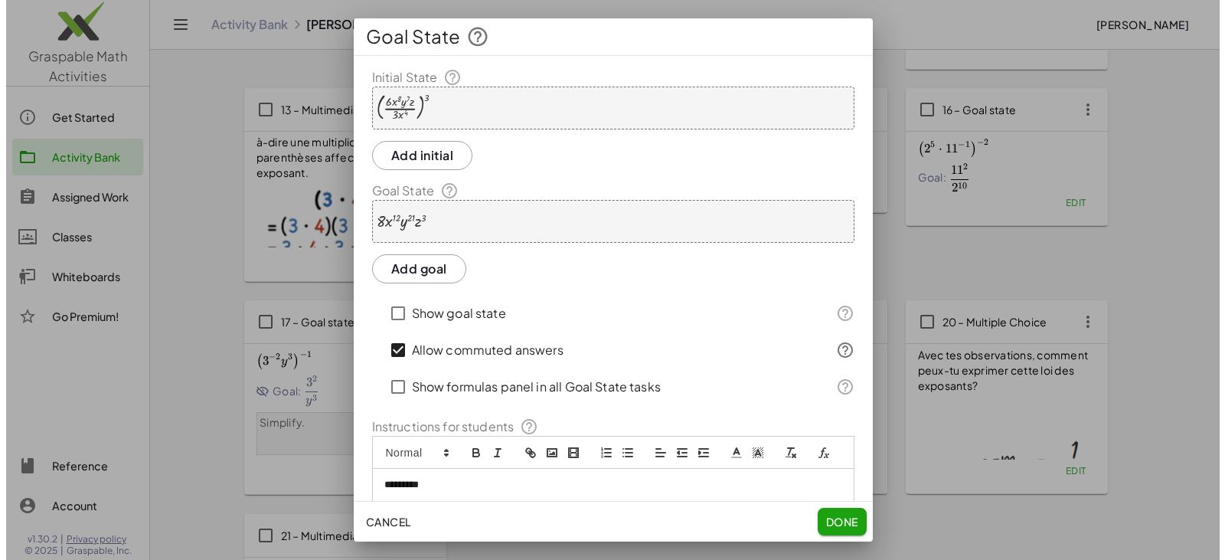
scroll to position [0, 0]
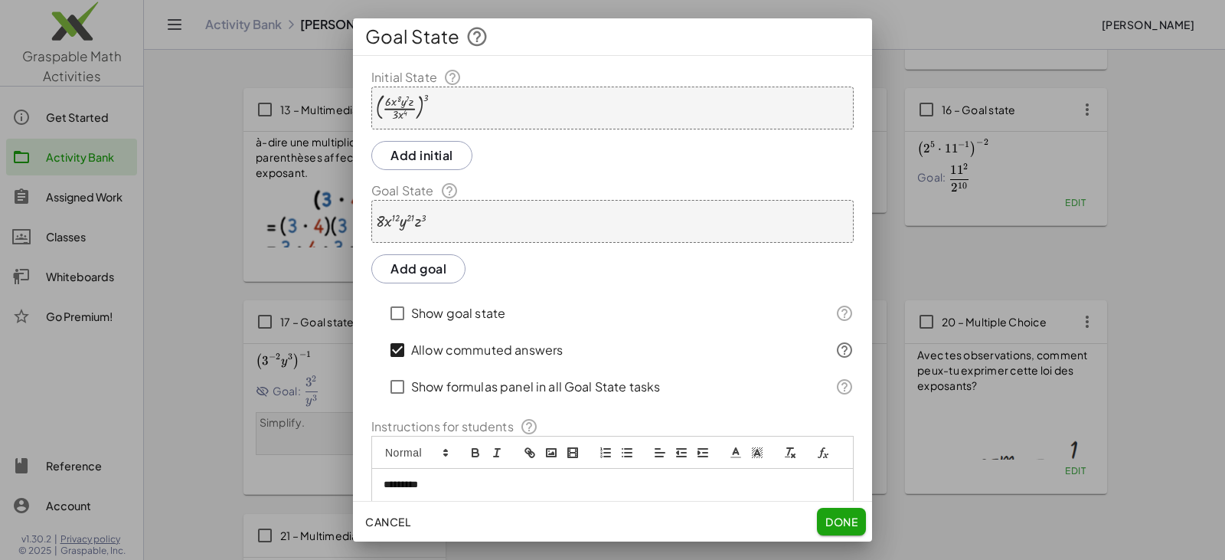
click at [461, 104] on div "( · 6 · x 8 · y 7 · z · 3 · x 4 ) 3" at bounding box center [612, 108] width 482 height 43
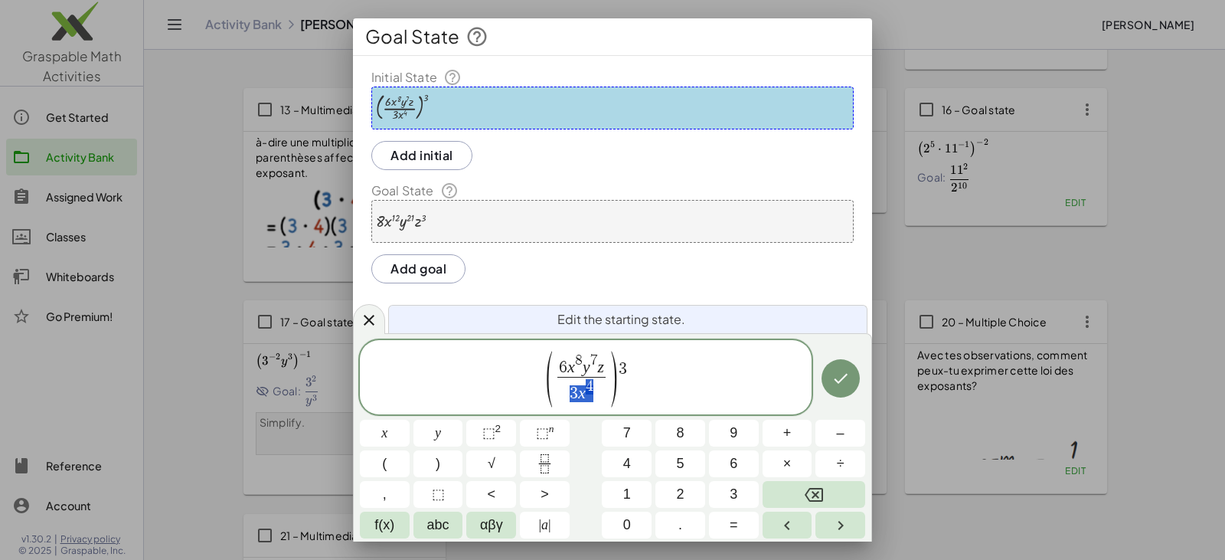
drag, startPoint x: 564, startPoint y: 391, endPoint x: 598, endPoint y: 393, distance: 34.5
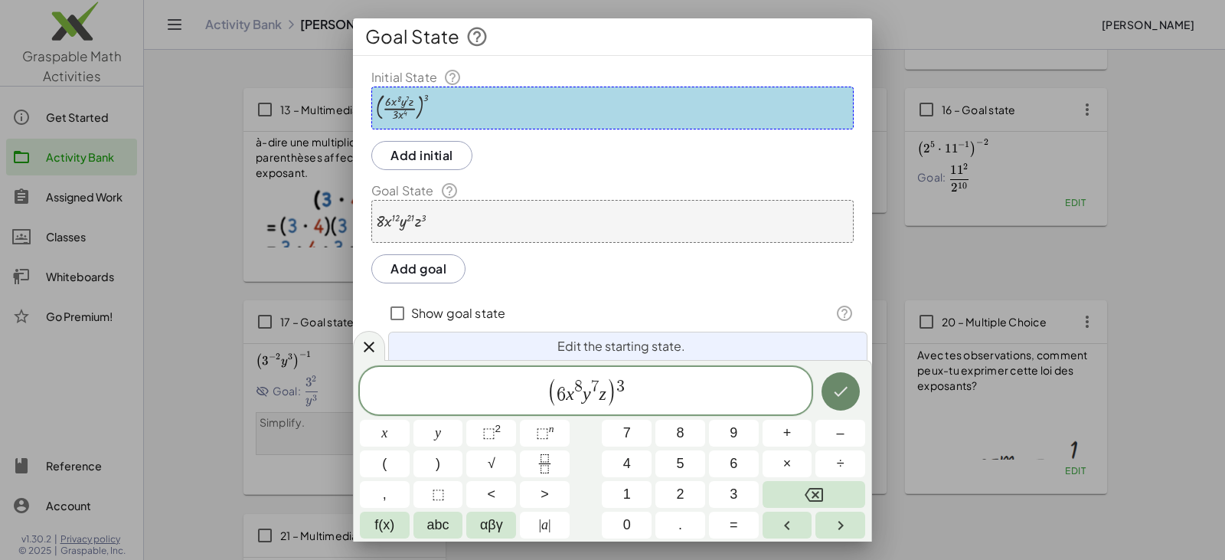
click at [839, 394] on icon "Done" at bounding box center [841, 391] width 14 height 10
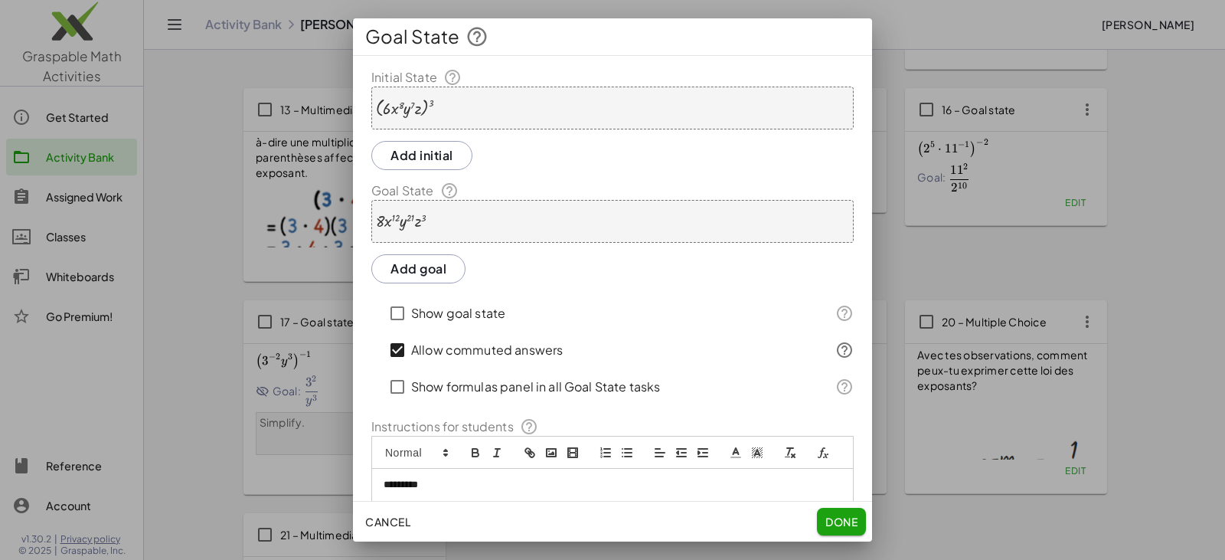
click at [450, 312] on label "Show goal state" at bounding box center [458, 313] width 94 height 37
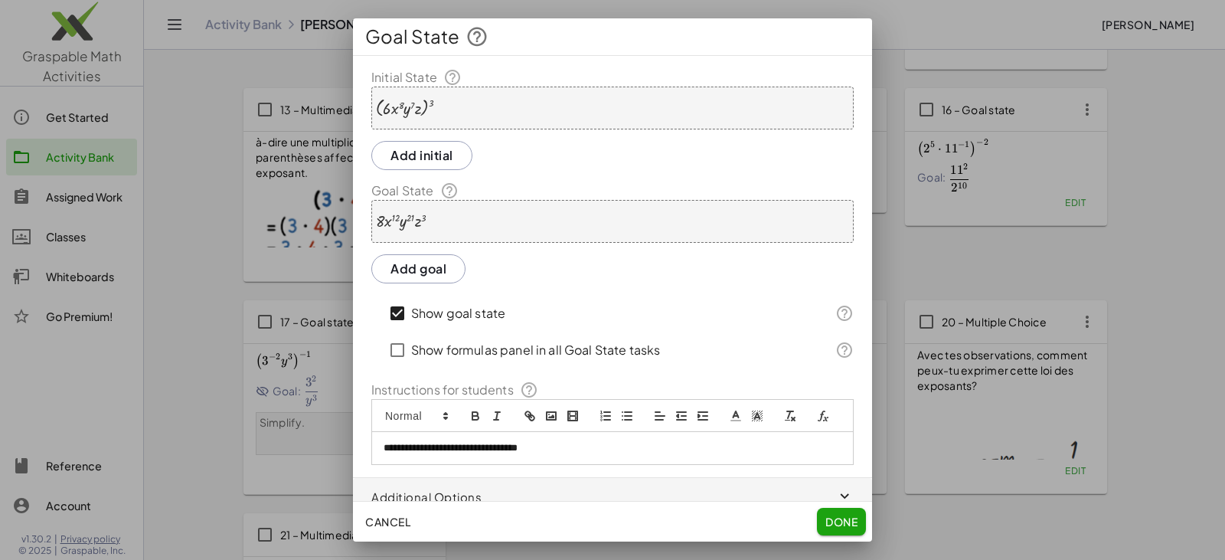
click at [463, 220] on div "· 8 · x 12 · y 21 · z 3" at bounding box center [612, 221] width 482 height 43
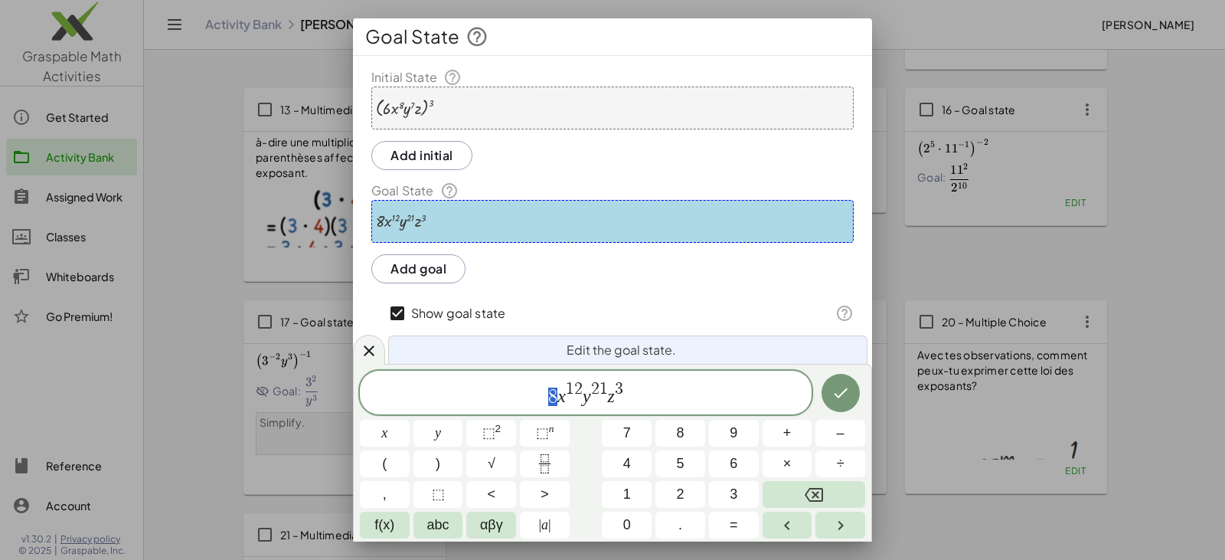
drag, startPoint x: 542, startPoint y: 392, endPoint x: 561, endPoint y: 389, distance: 19.4
click at [561, 389] on span "8 x 1 2 y 2 1 z 3" at bounding box center [586, 394] width 452 height 28
click at [539, 427] on span "⬚" at bounding box center [542, 432] width 13 height 15
drag, startPoint x: 571, startPoint y: 383, endPoint x: 584, endPoint y: 387, distance: 14.5
drag, startPoint x: 596, startPoint y: 385, endPoint x: 611, endPoint y: 387, distance: 15.4
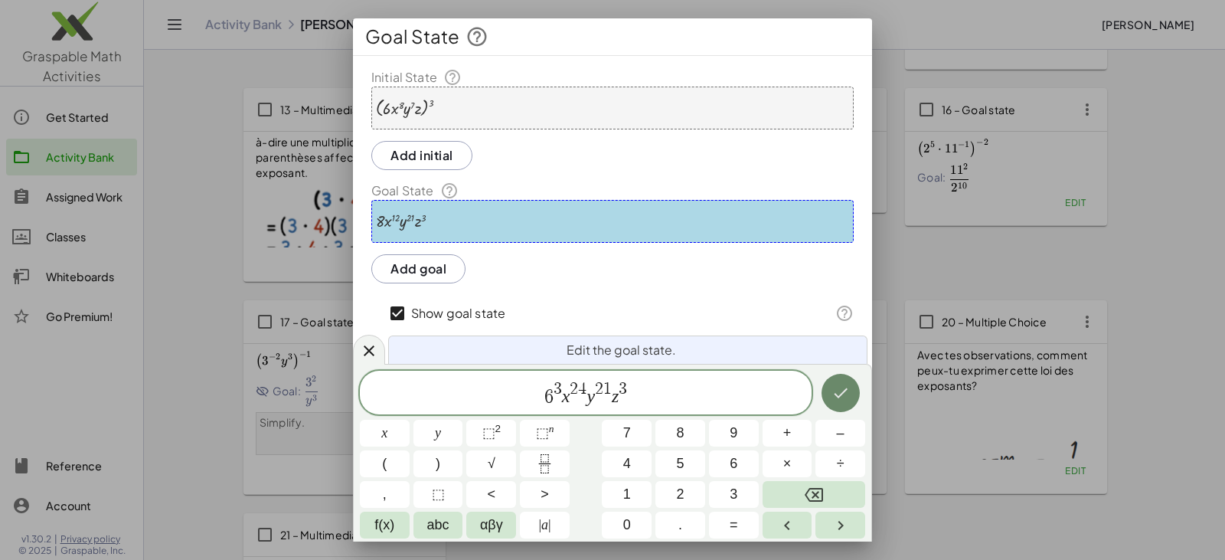
click at [838, 391] on icon "Done" at bounding box center [841, 393] width 18 height 18
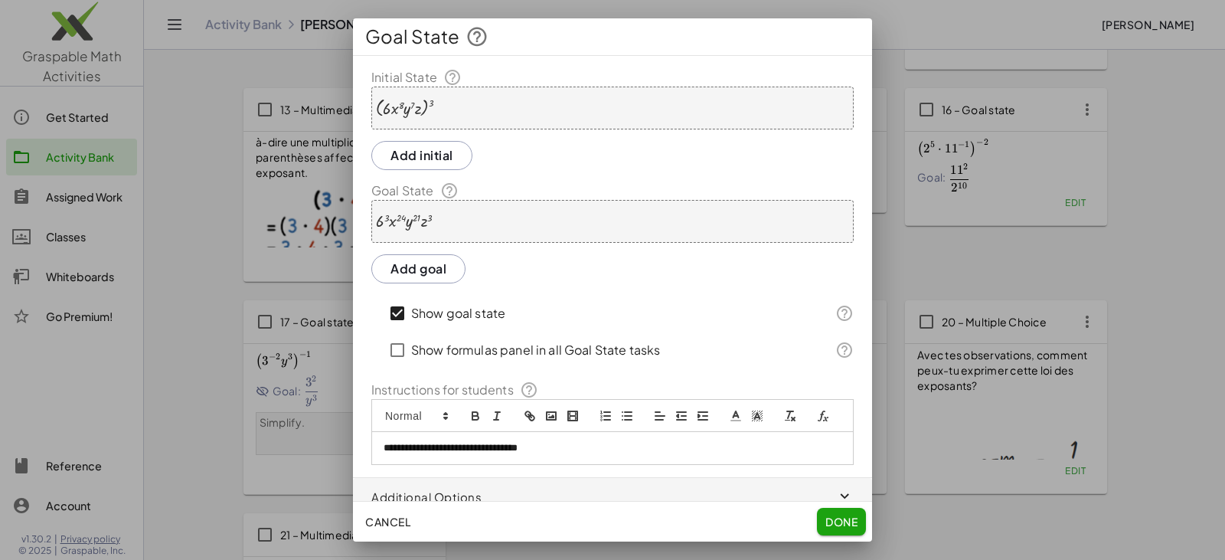
click at [845, 518] on span "Done" at bounding box center [842, 522] width 32 height 14
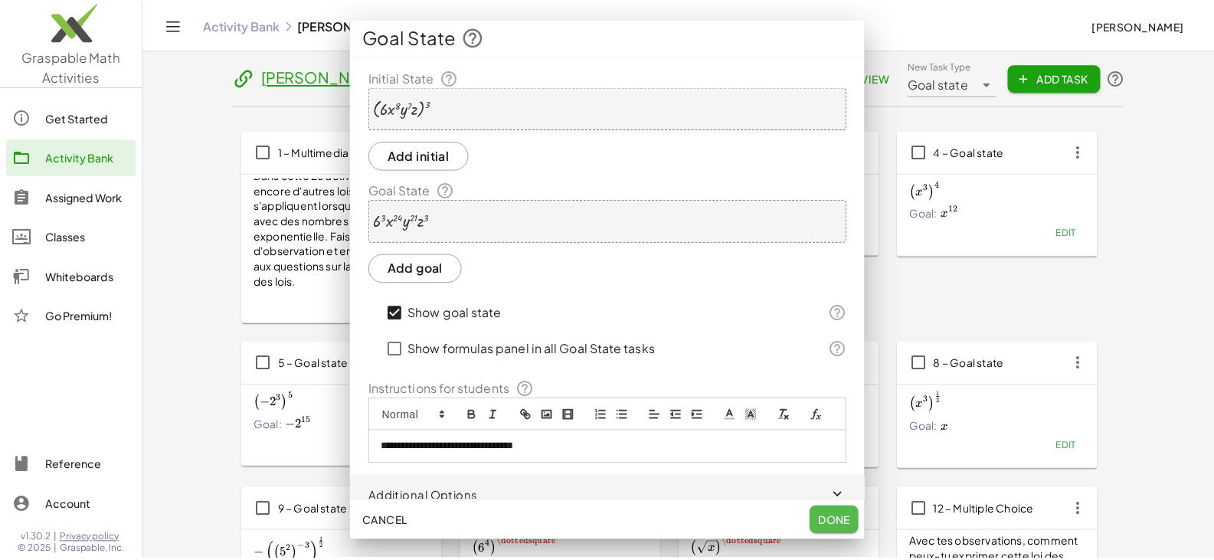
scroll to position [613, 0]
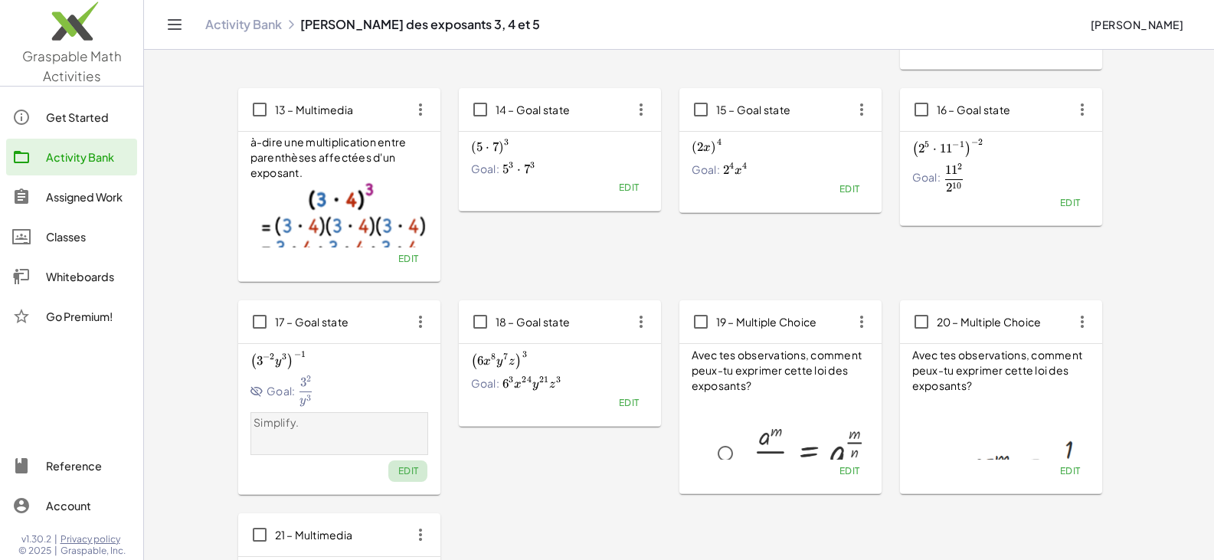
click at [412, 474] on span "Edit" at bounding box center [407, 470] width 21 height 11
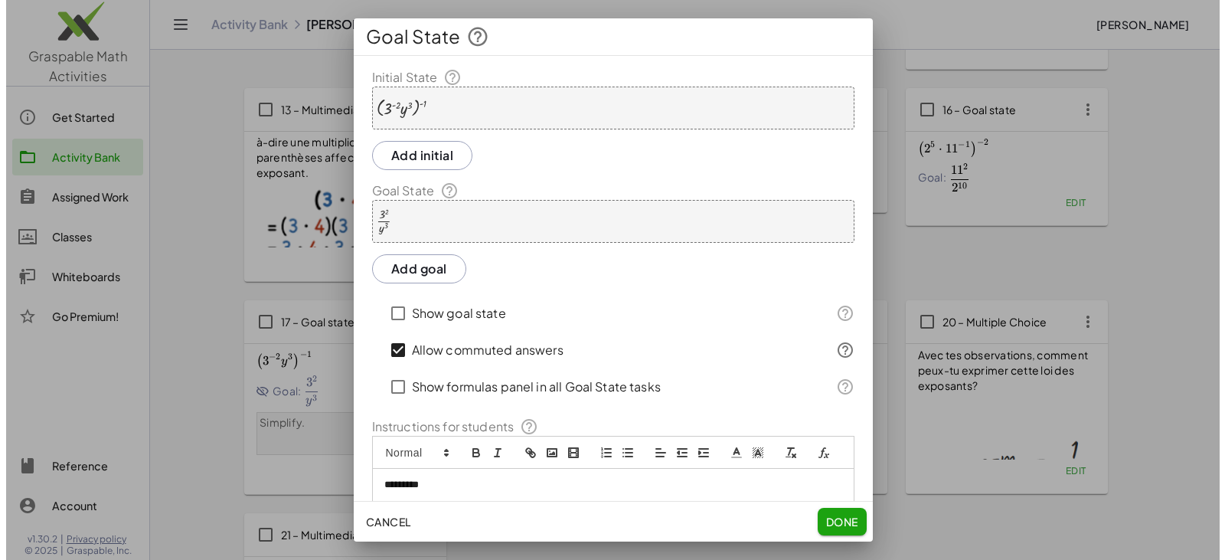
scroll to position [0, 0]
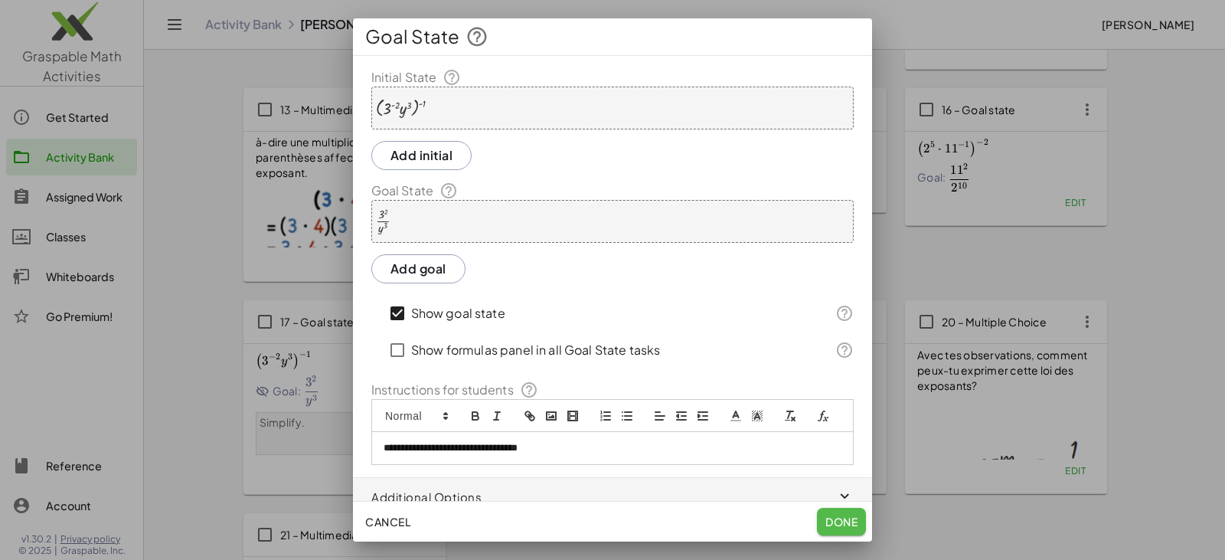
click at [836, 519] on span "Done" at bounding box center [842, 522] width 32 height 14
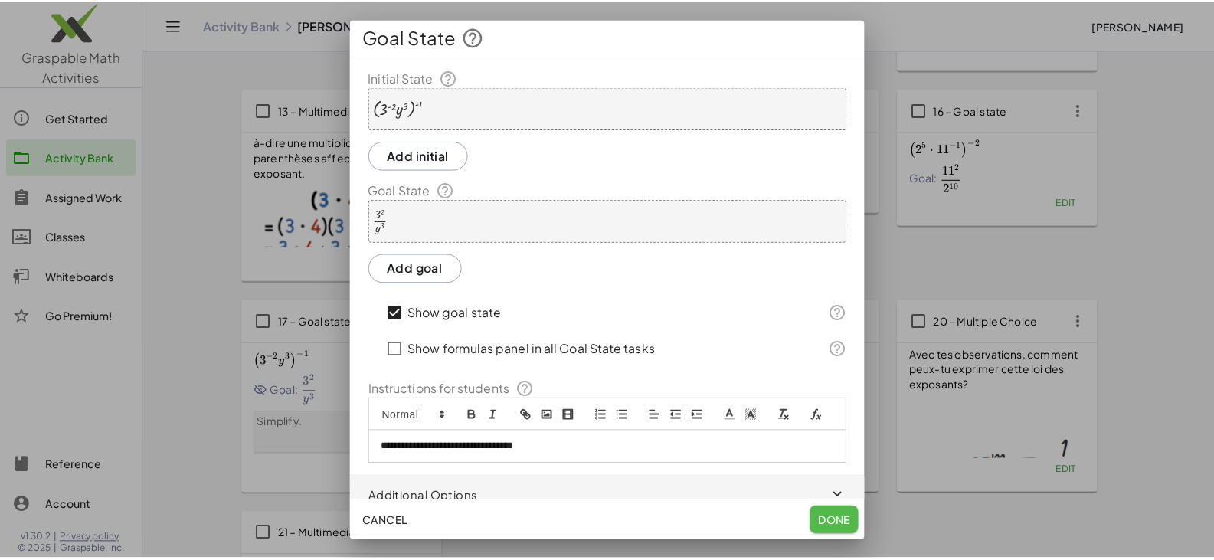
scroll to position [613, 0]
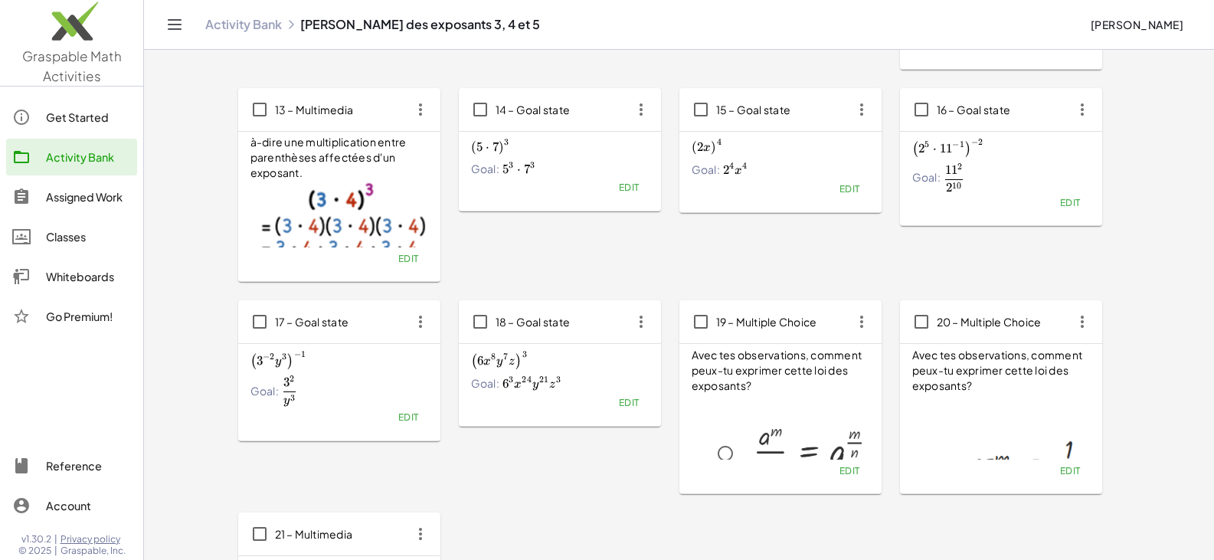
click at [1074, 201] on span "Edit" at bounding box center [1069, 202] width 21 height 11
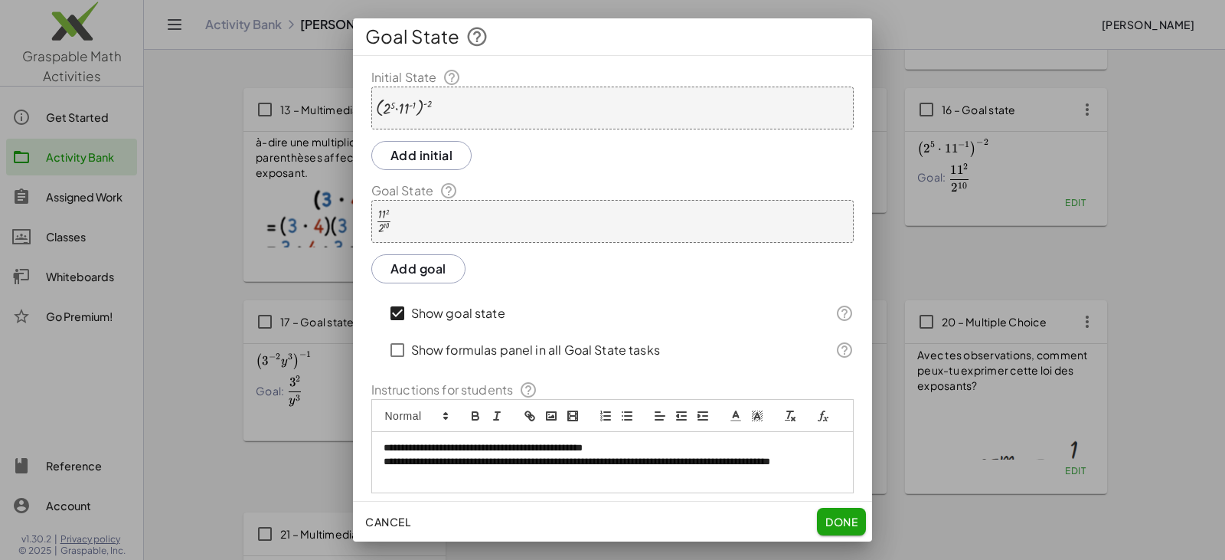
scroll to position [61, 0]
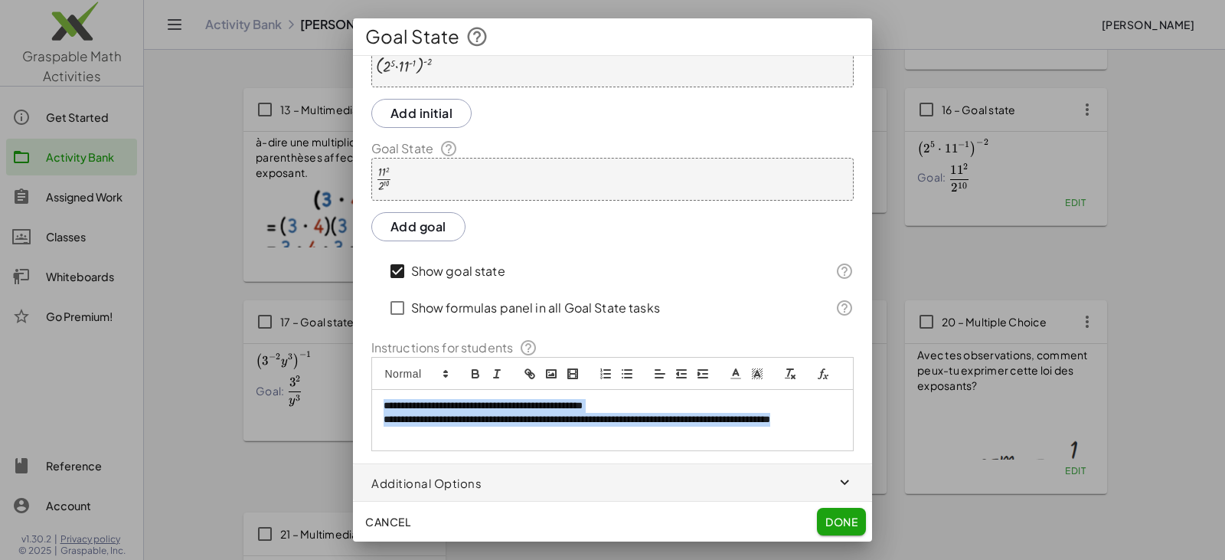
drag, startPoint x: 464, startPoint y: 439, endPoint x: 302, endPoint y: 399, distance: 167.2
click at [302, 399] on div "**********" at bounding box center [612, 280] width 1225 height 560
copy div "**********"
click at [835, 515] on span "Done" at bounding box center [842, 522] width 32 height 14
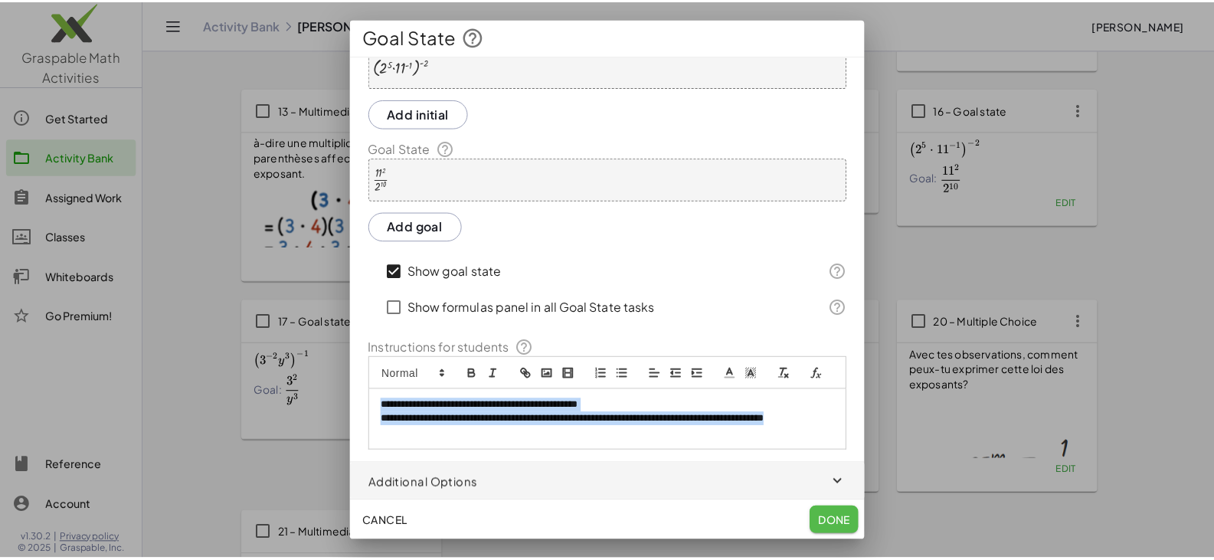
scroll to position [613, 0]
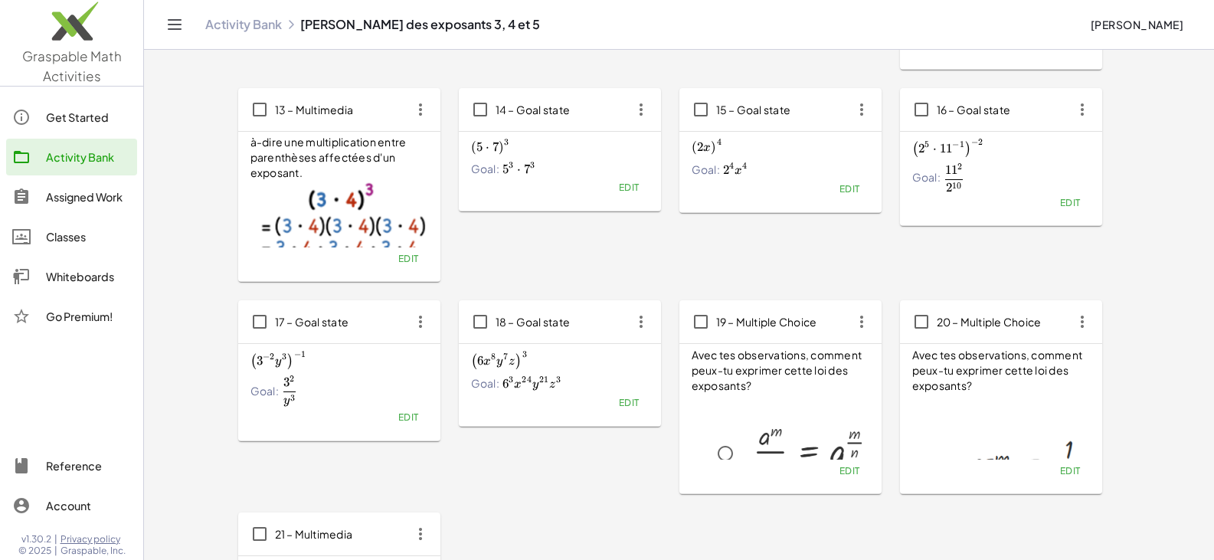
click at [408, 416] on span "Edit" at bounding box center [407, 416] width 21 height 11
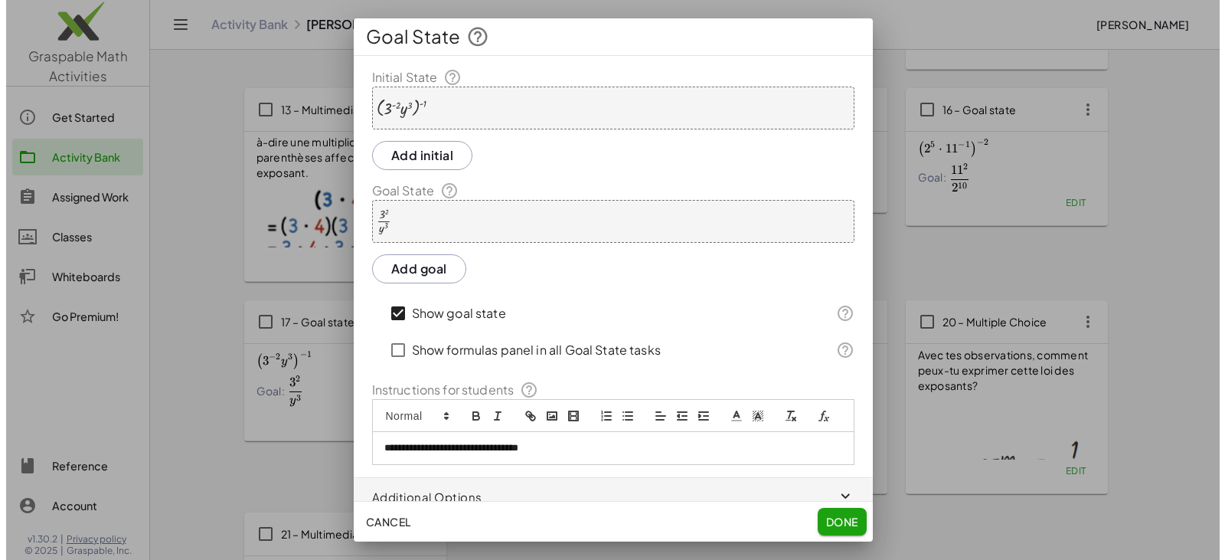
scroll to position [0, 0]
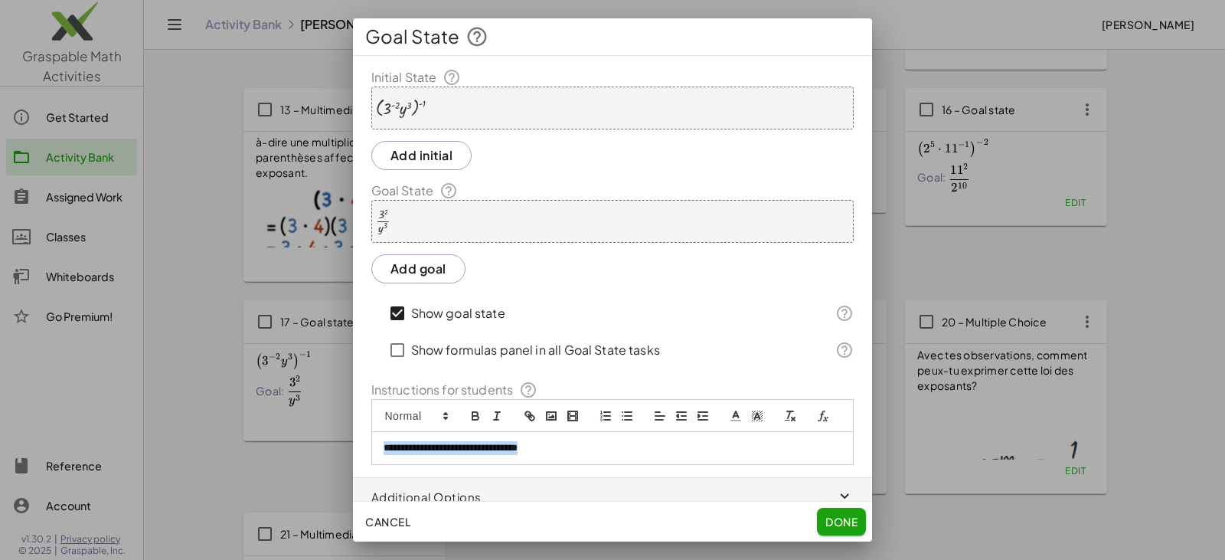
drag, startPoint x: 430, startPoint y: 458, endPoint x: 324, endPoint y: 459, distance: 105.7
click at [325, 457] on div "**********" at bounding box center [612, 280] width 1225 height 560
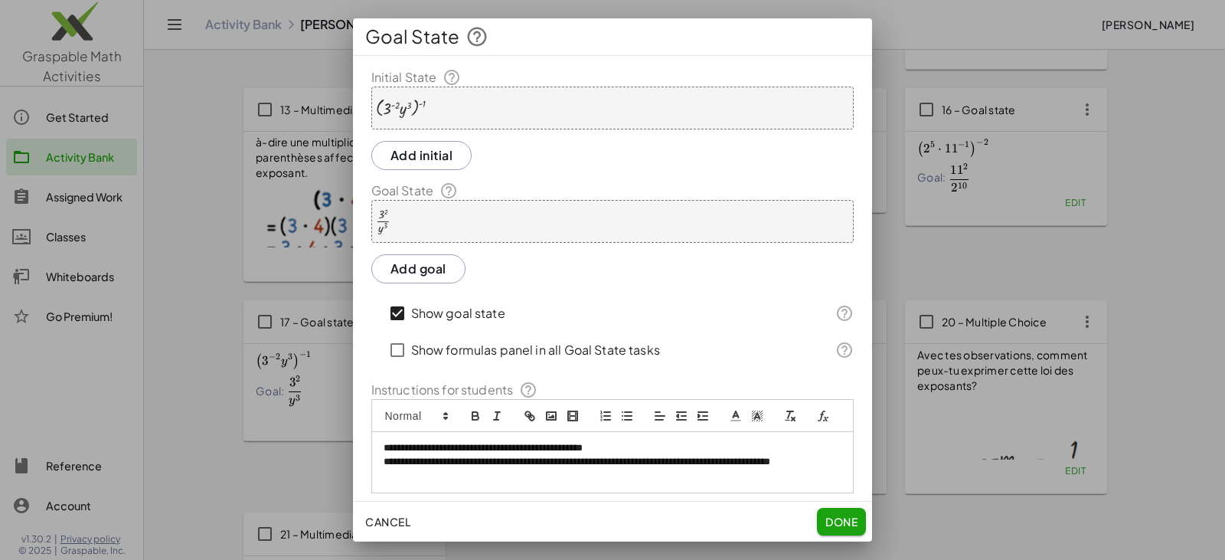
click at [845, 516] on span "Done" at bounding box center [842, 522] width 32 height 14
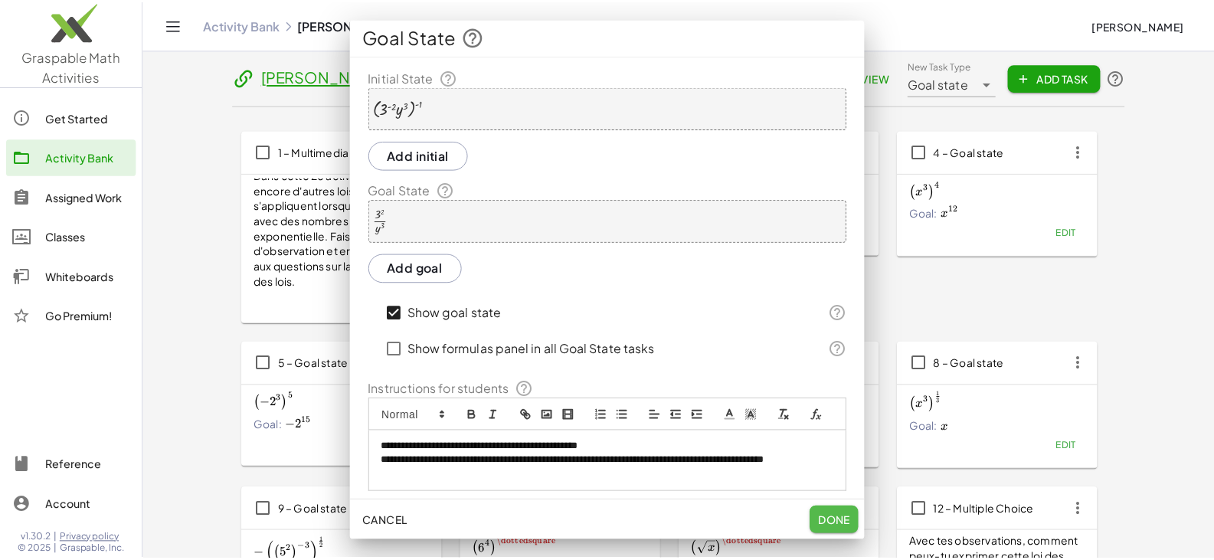
scroll to position [613, 0]
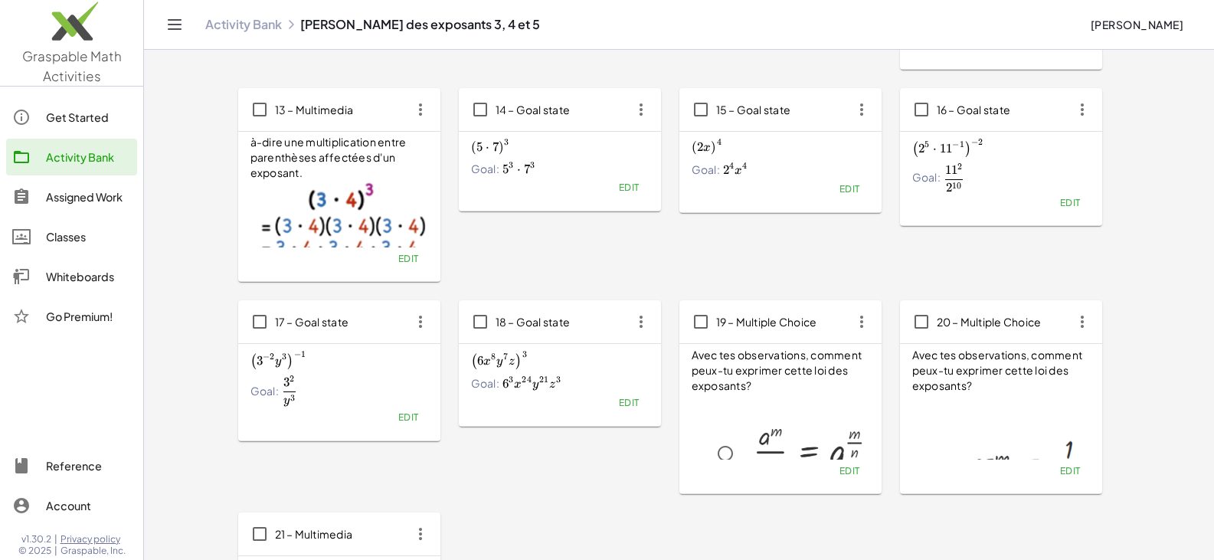
click at [636, 404] on span "Edit" at bounding box center [628, 402] width 21 height 11
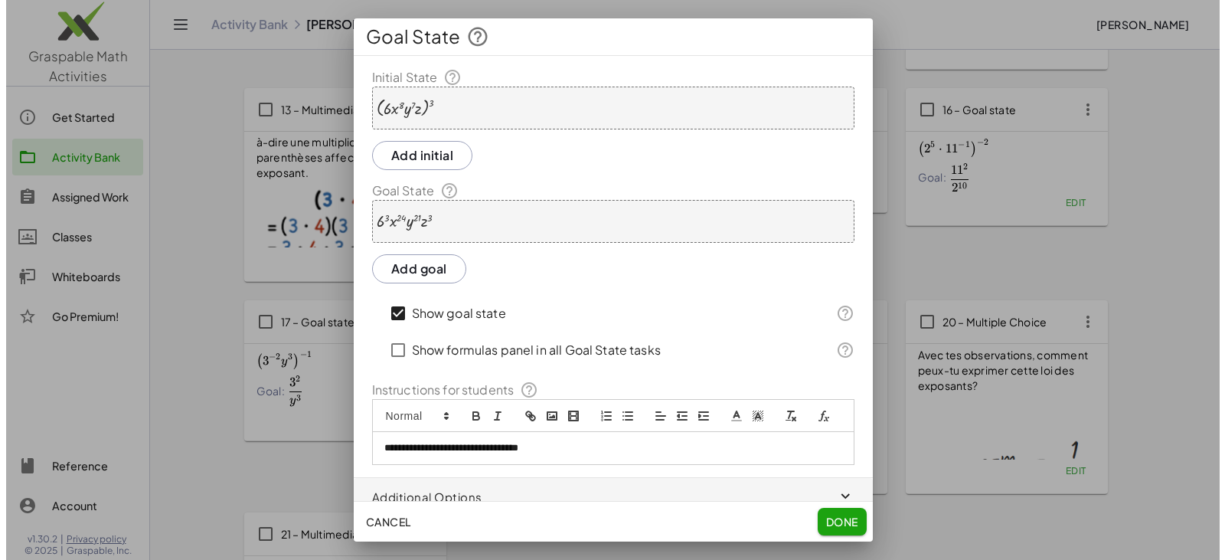
scroll to position [0, 0]
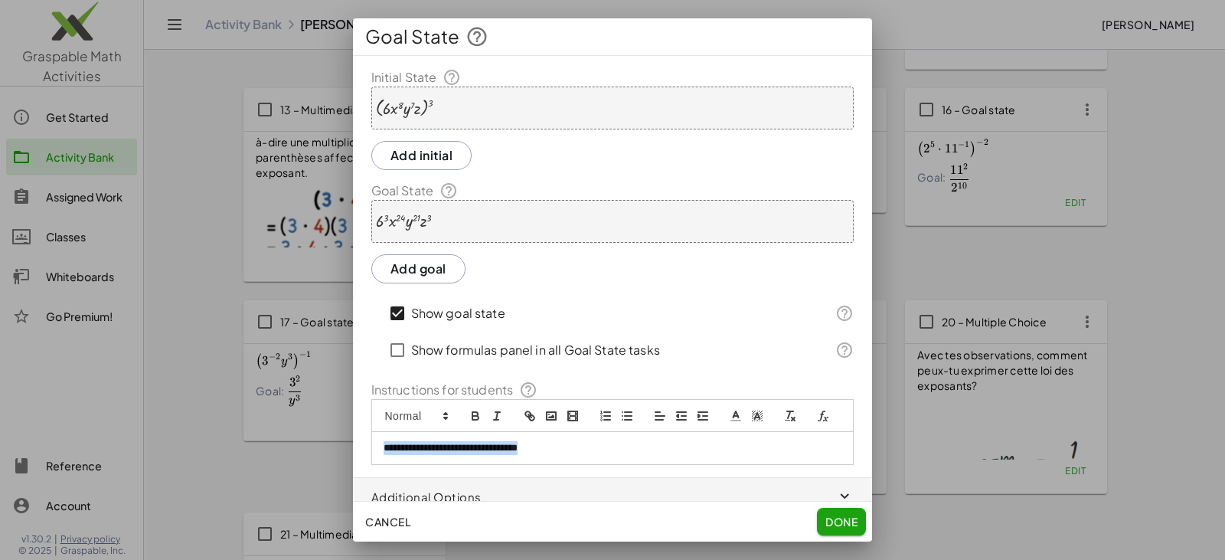
drag, startPoint x: 435, startPoint y: 456, endPoint x: 315, endPoint y: 448, distance: 120.5
click at [335, 450] on div "**********" at bounding box center [612, 280] width 1225 height 560
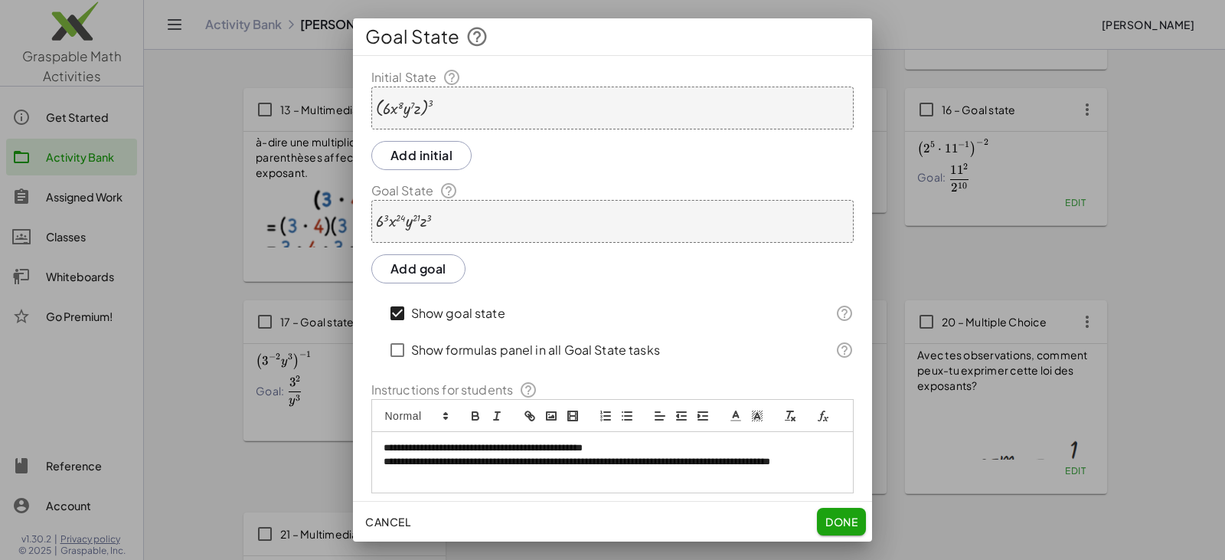
click at [837, 509] on button "Done" at bounding box center [841, 522] width 49 height 28
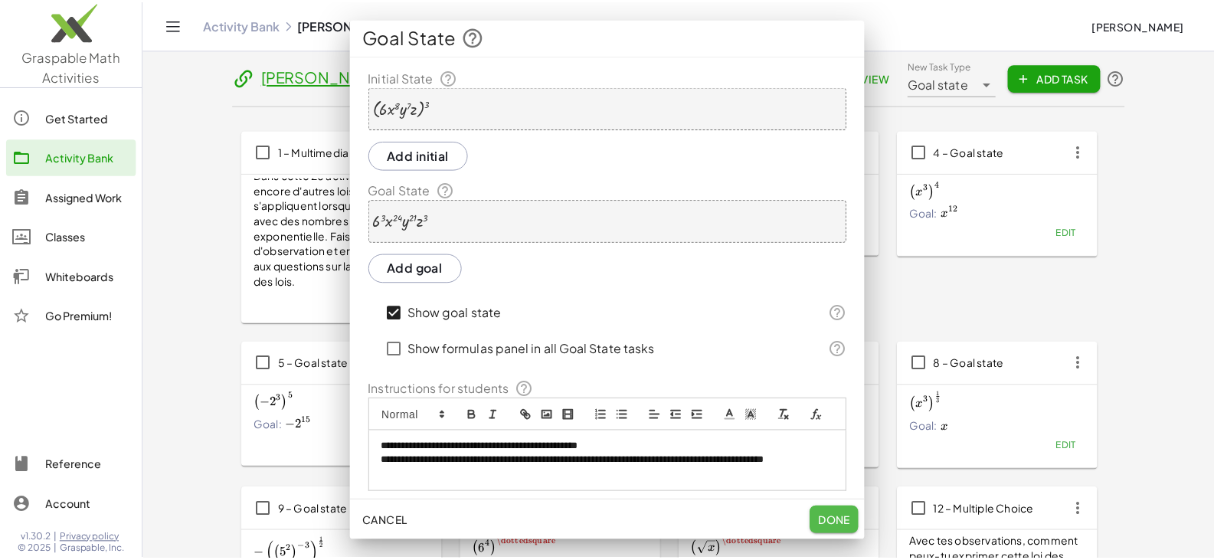
scroll to position [613, 0]
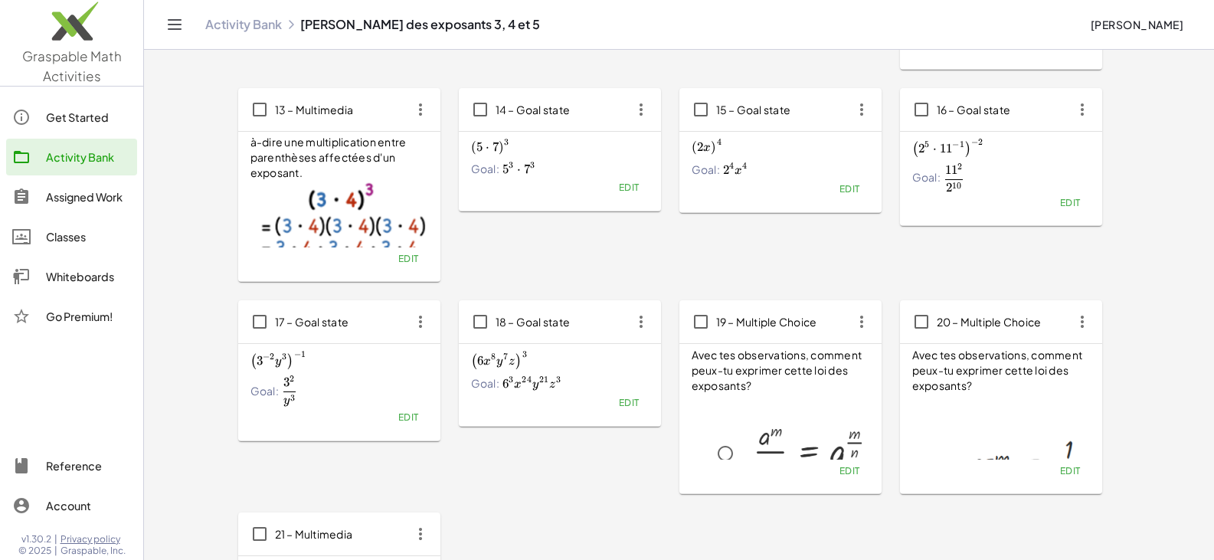
click at [636, 322] on icon "button" at bounding box center [641, 322] width 28 height 28
click at [652, 358] on div "Copy" at bounding box center [669, 360] width 60 height 18
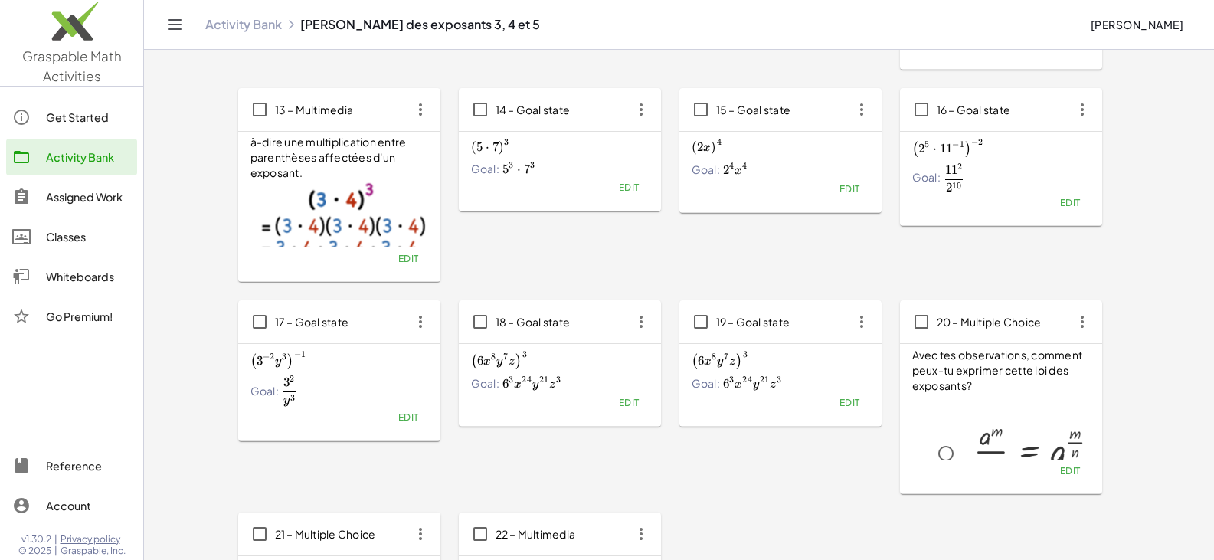
click at [644, 315] on icon "button" at bounding box center [641, 322] width 28 height 28
click at [665, 353] on div "Copy" at bounding box center [669, 360] width 60 height 18
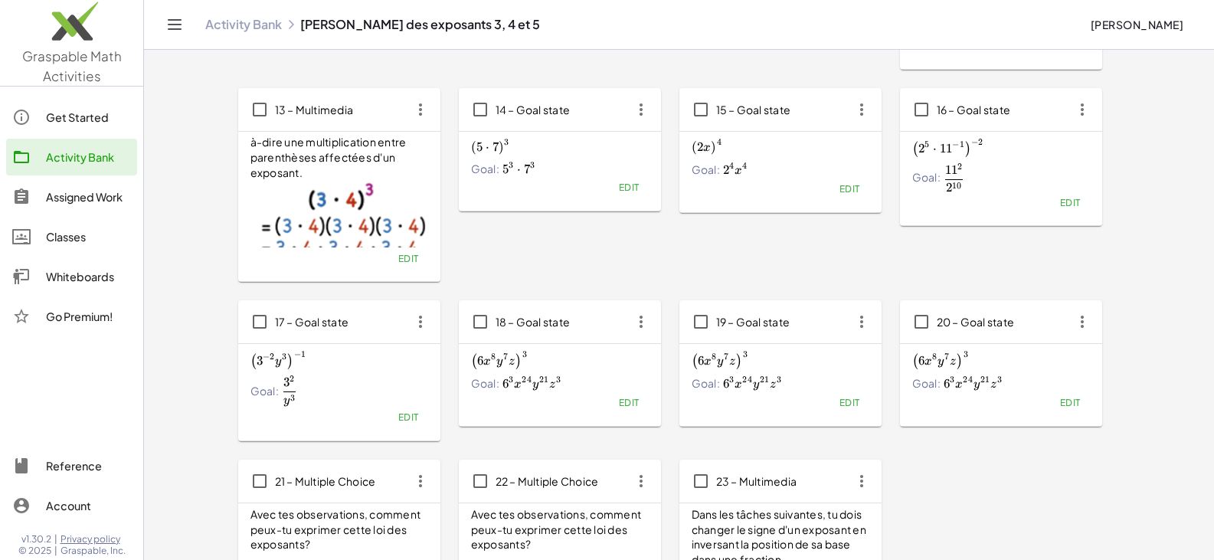
click at [796, 317] on div "19 – Goal state" at bounding box center [780, 321] width 202 height 43
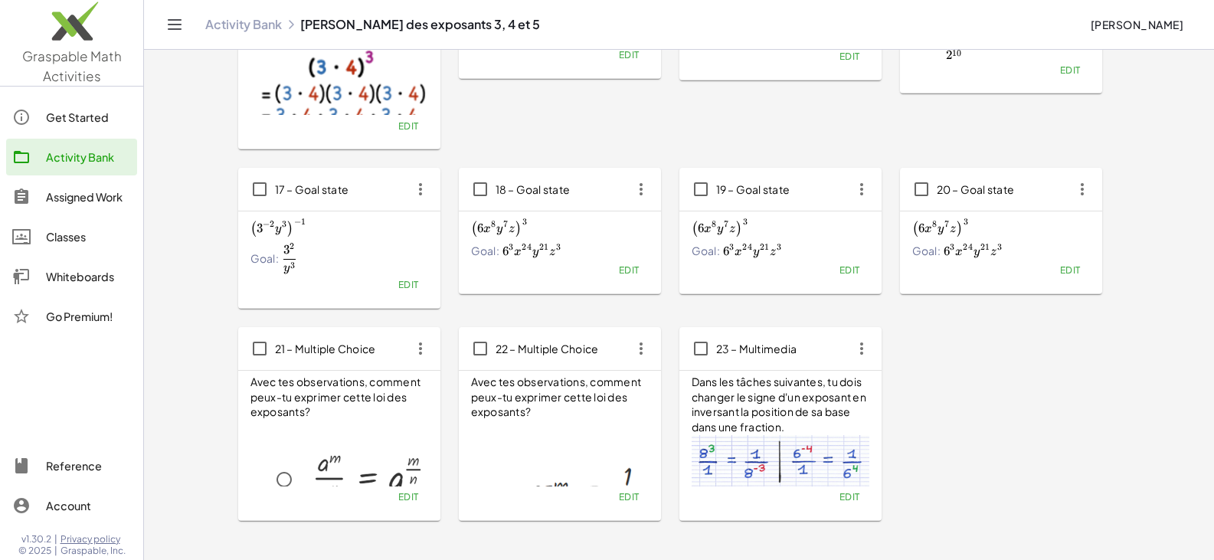
scroll to position [766, 0]
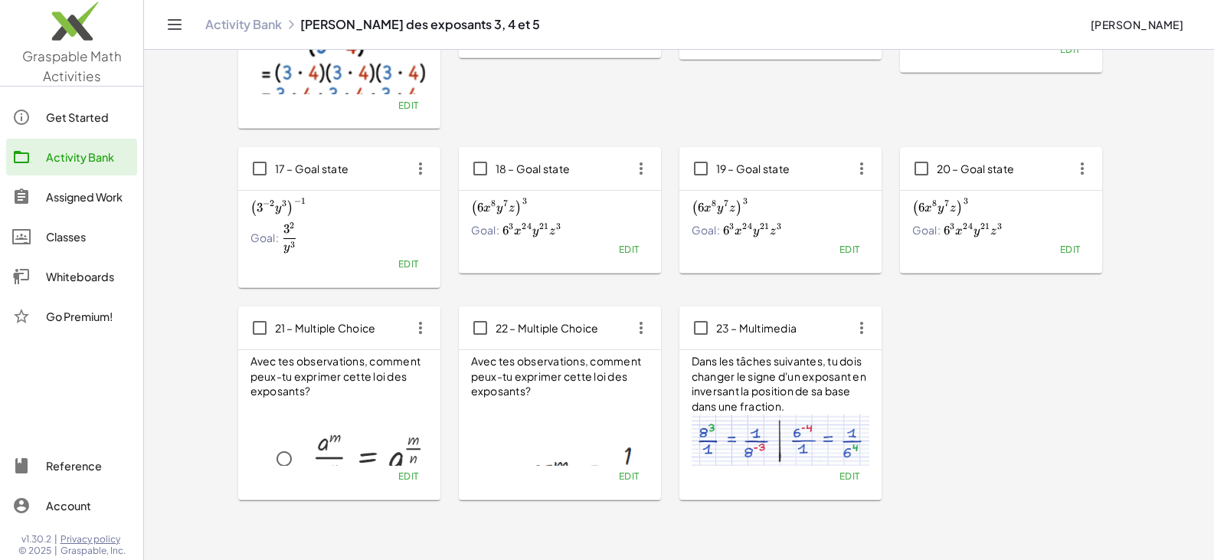
click at [625, 247] on span "Edit" at bounding box center [628, 249] width 21 height 11
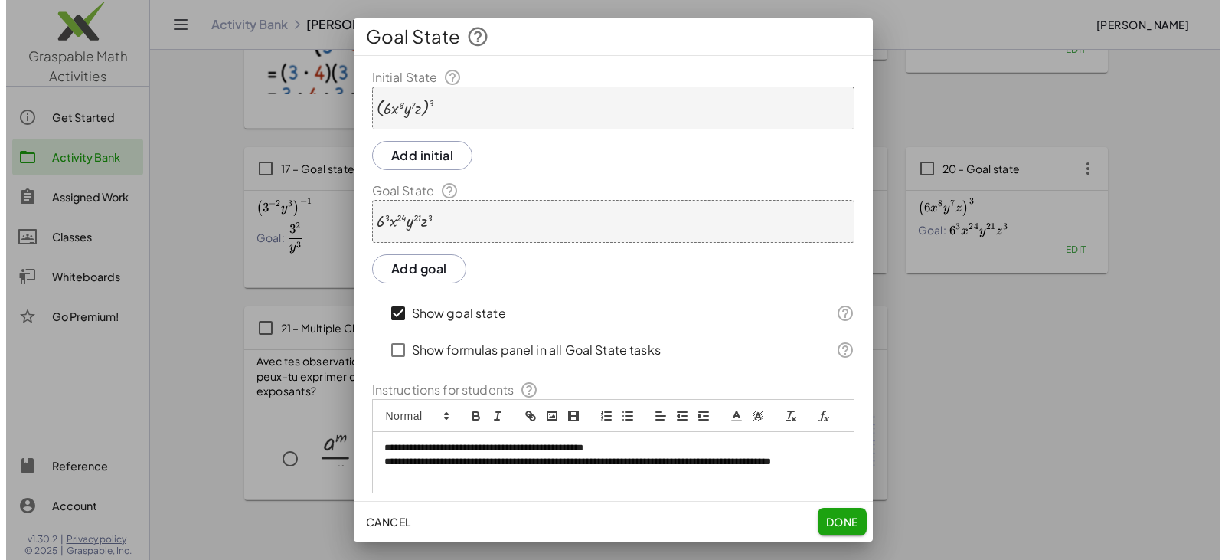
scroll to position [0, 0]
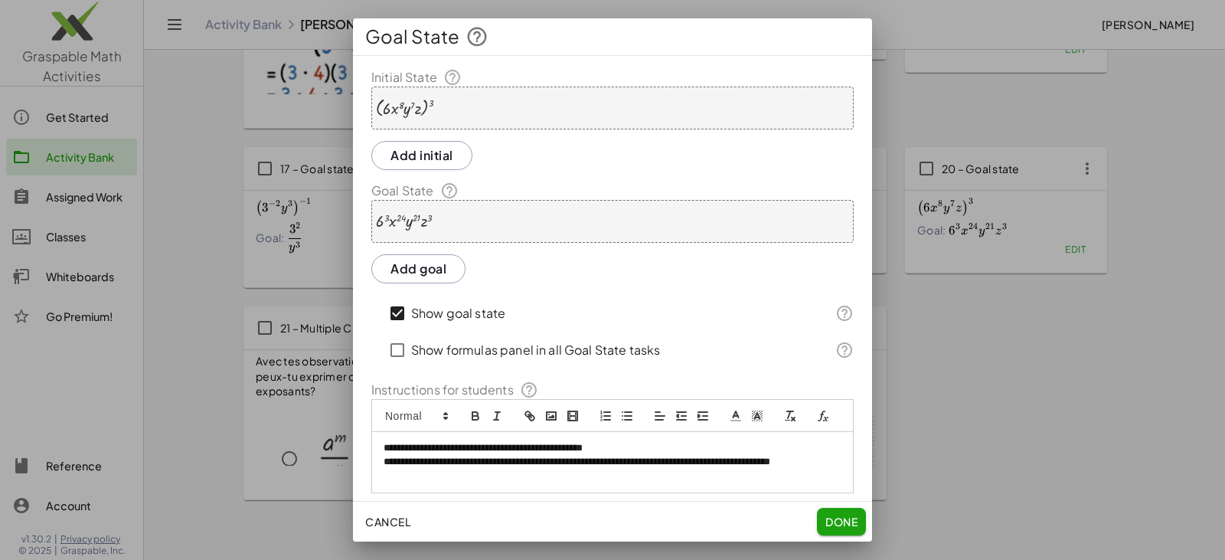
click at [396, 102] on div at bounding box center [404, 108] width 57 height 19
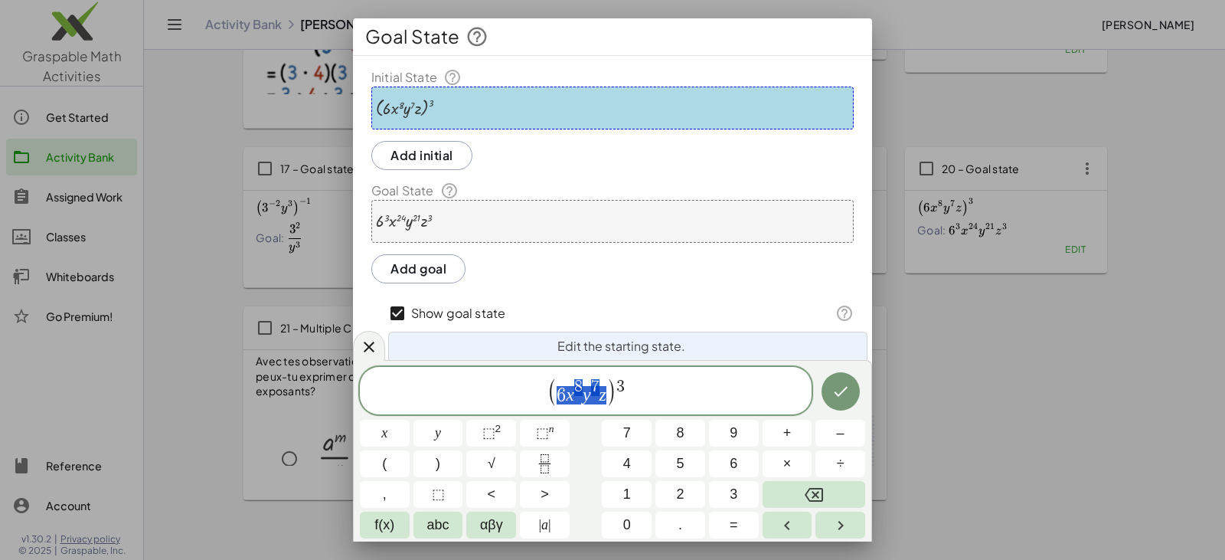
drag, startPoint x: 557, startPoint y: 391, endPoint x: 605, endPoint y: 395, distance: 48.4
click at [605, 395] on span "( 6 x 8 y 7 z )" at bounding box center [582, 392] width 69 height 28
click at [773, 462] on button "×" at bounding box center [788, 463] width 50 height 27
click at [777, 463] on button "×" at bounding box center [788, 463] width 50 height 27
drag, startPoint x: 593, startPoint y: 387, endPoint x: 612, endPoint y: 394, distance: 20.6
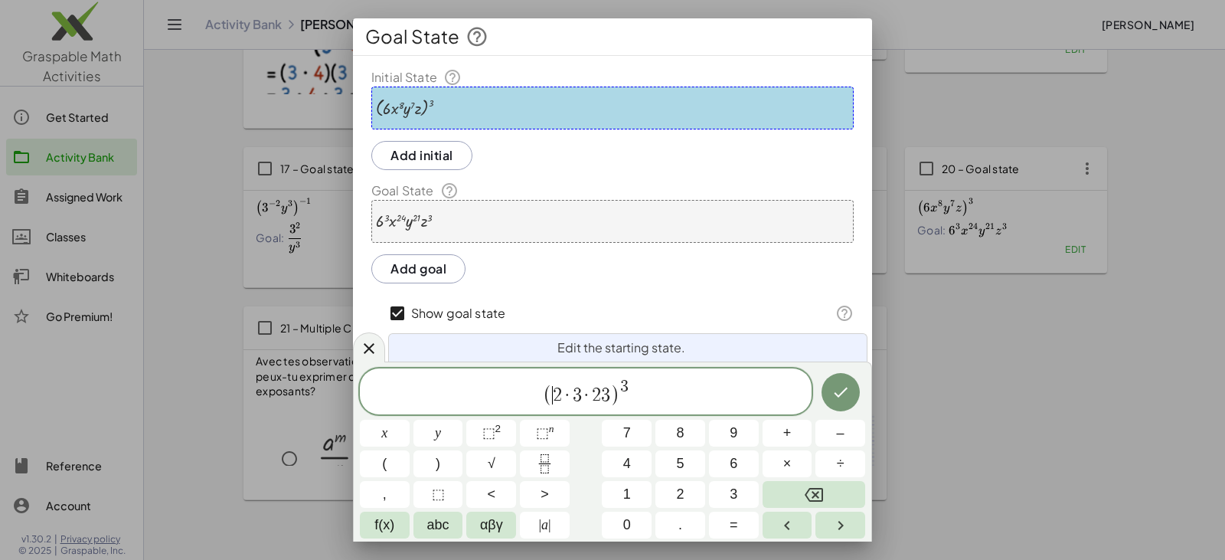
click at [558, 391] on span "2" at bounding box center [557, 395] width 9 height 18
drag, startPoint x: 561, startPoint y: 391, endPoint x: 550, endPoint y: 391, distance: 10.7
click at [534, 429] on button "⬚ n" at bounding box center [545, 433] width 50 height 27
drag, startPoint x: 551, startPoint y: 392, endPoint x: 560, endPoint y: 398, distance: 11.0
click at [559, 397] on span "( ​ 2 · 3 · 2 3 )" at bounding box center [581, 395] width 77 height 22
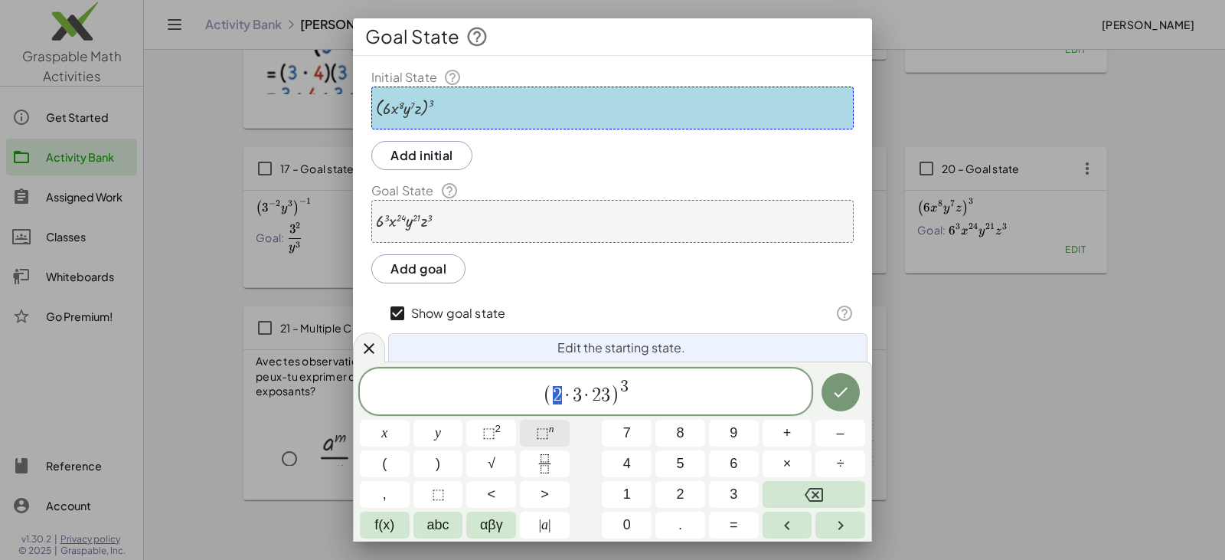
click at [554, 427] on button "⬚ n" at bounding box center [545, 433] width 50 height 27
click at [538, 437] on span "⬚" at bounding box center [542, 432] width 13 height 15
click at [560, 386] on span "​" at bounding box center [562, 387] width 8 height 17
click at [548, 428] on span "⬚" at bounding box center [542, 432] width 13 height 15
click at [550, 426] on sup "n" at bounding box center [551, 428] width 5 height 11
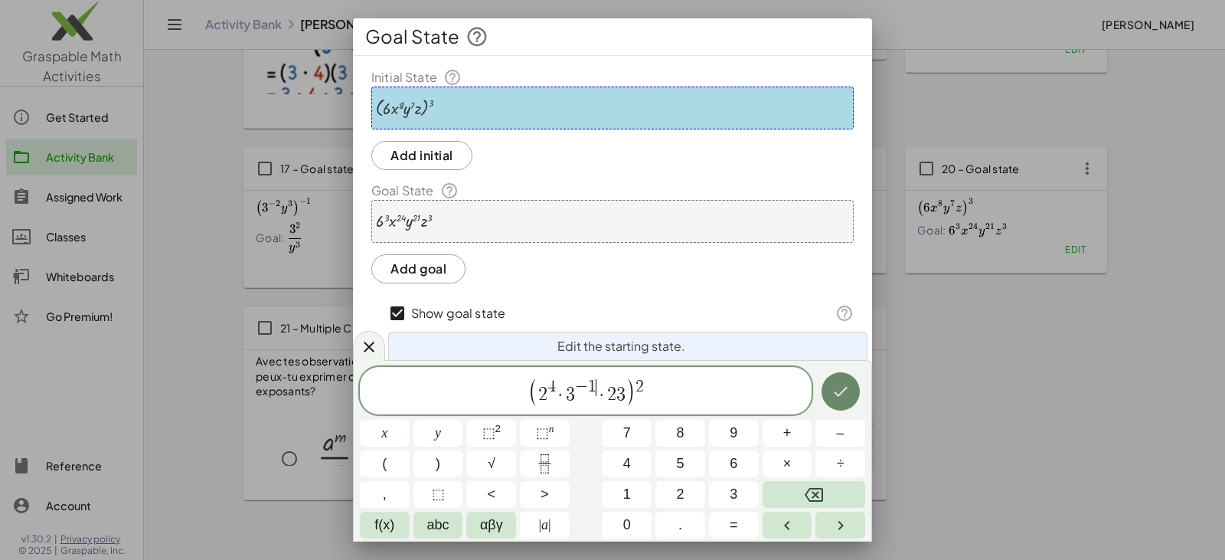
click at [838, 392] on icon "Done" at bounding box center [841, 391] width 18 height 18
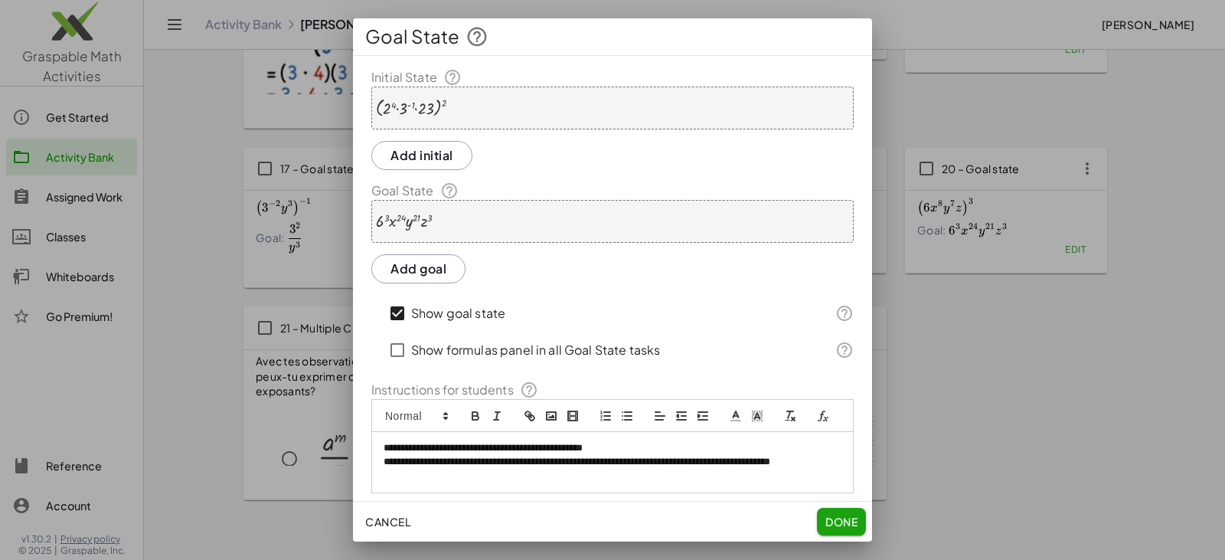
click at [435, 223] on div "· 6 3 · x 24 · y 21 · z 3" at bounding box center [612, 221] width 482 height 43
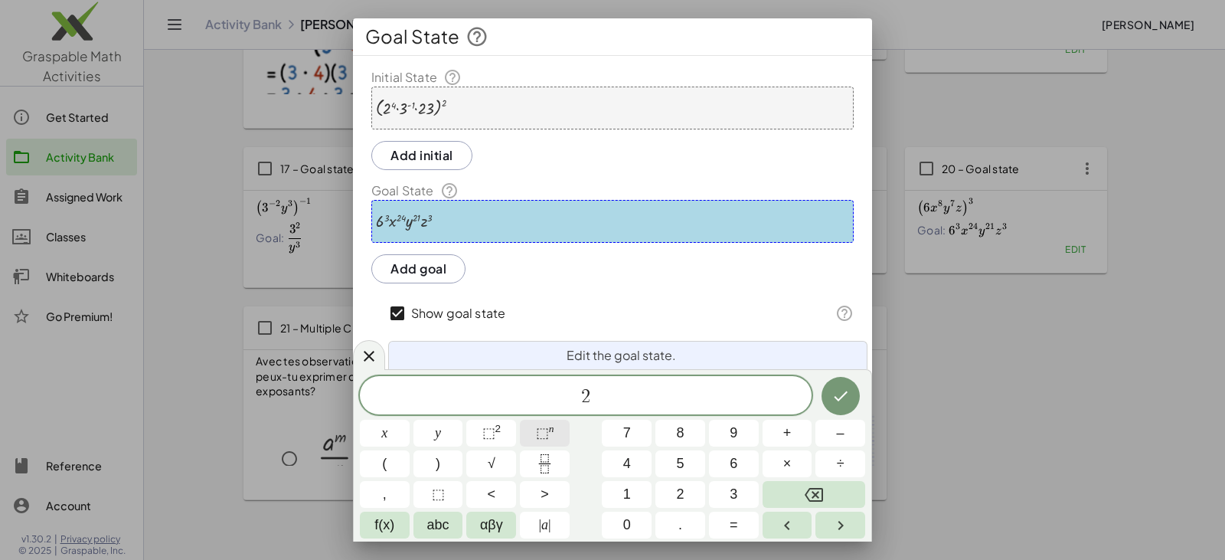
click at [546, 431] on span "⬚" at bounding box center [542, 432] width 13 height 15
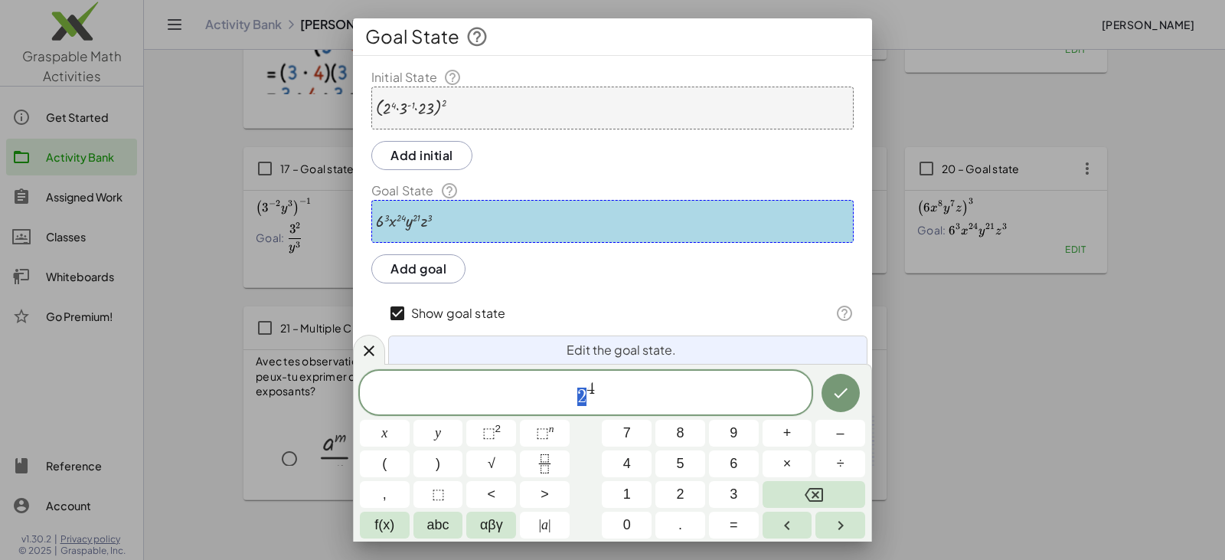
drag, startPoint x: 577, startPoint y: 394, endPoint x: 608, endPoint y: 394, distance: 31.4
click at [608, 394] on span "2 4" at bounding box center [586, 394] width 452 height 28
click at [558, 462] on button "Fraction" at bounding box center [545, 463] width 50 height 27
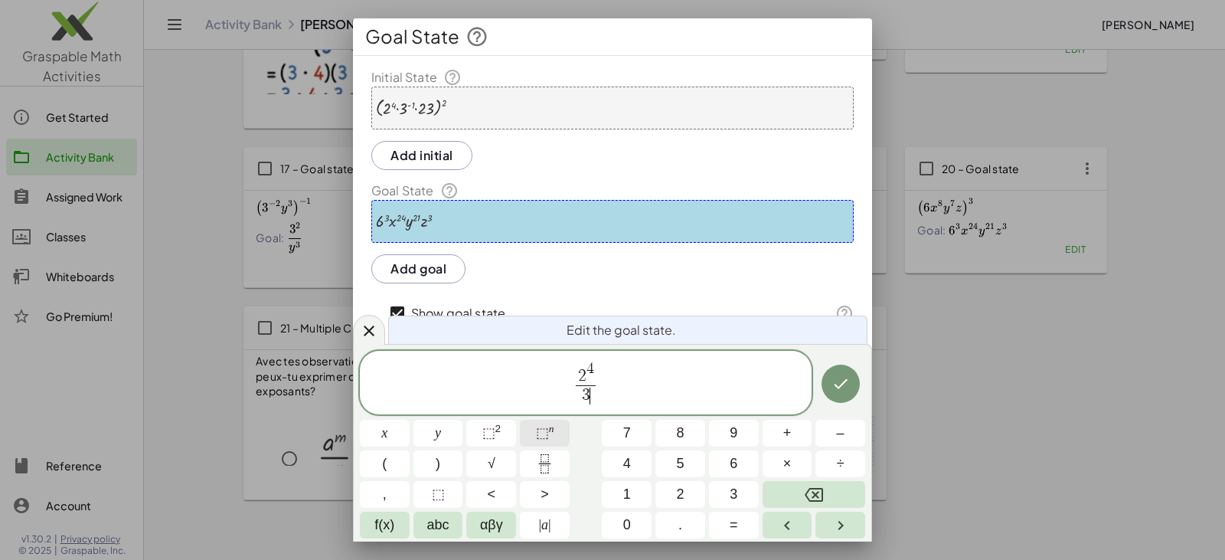
click at [556, 430] on button "⬚ n" at bounding box center [545, 433] width 50 height 27
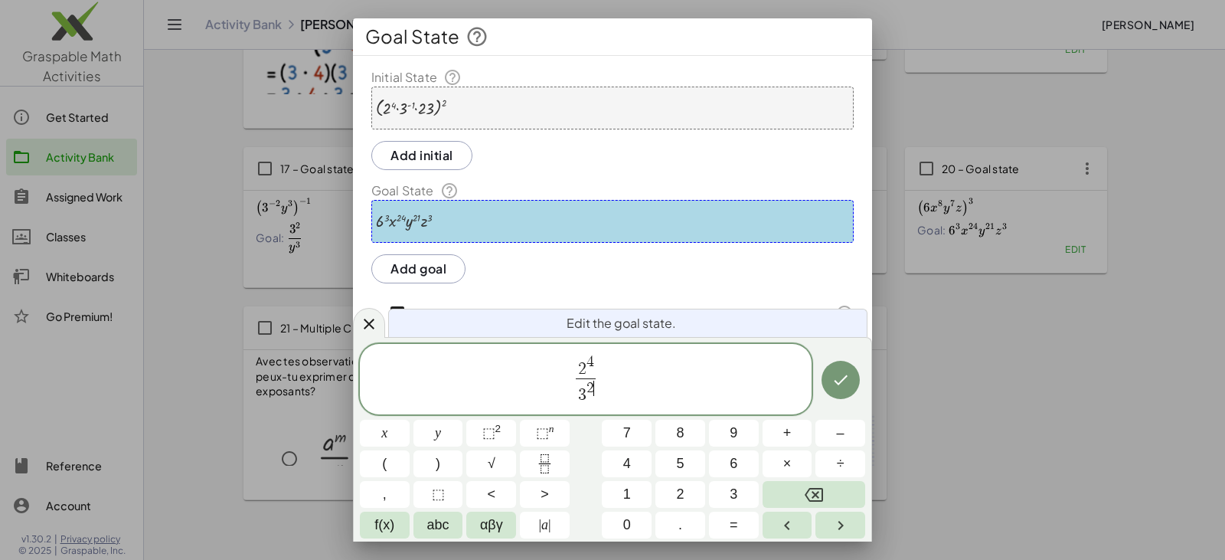
click at [598, 367] on span "2 4 3 2 ​ ​" at bounding box center [586, 380] width 26 height 51
click at [592, 367] on span "4" at bounding box center [591, 362] width 8 height 15
click at [496, 437] on span "⬚ 2" at bounding box center [491, 433] width 19 height 21
click at [584, 365] on span "2" at bounding box center [586, 369] width 8 height 17
click at [786, 466] on span "×" at bounding box center [787, 463] width 8 height 21
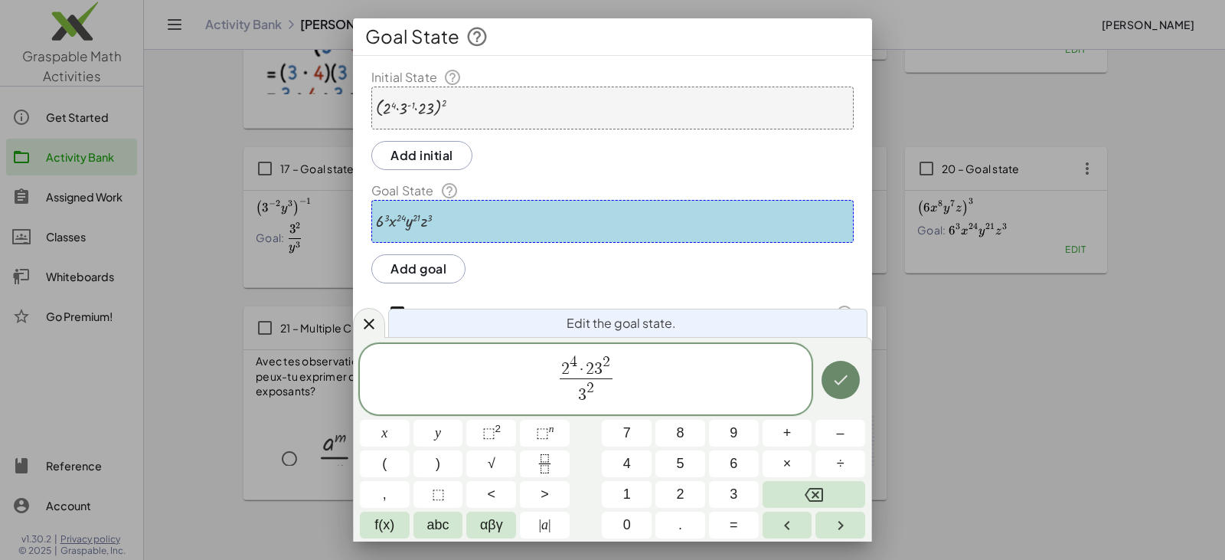
click at [845, 391] on button "Done" at bounding box center [841, 380] width 38 height 38
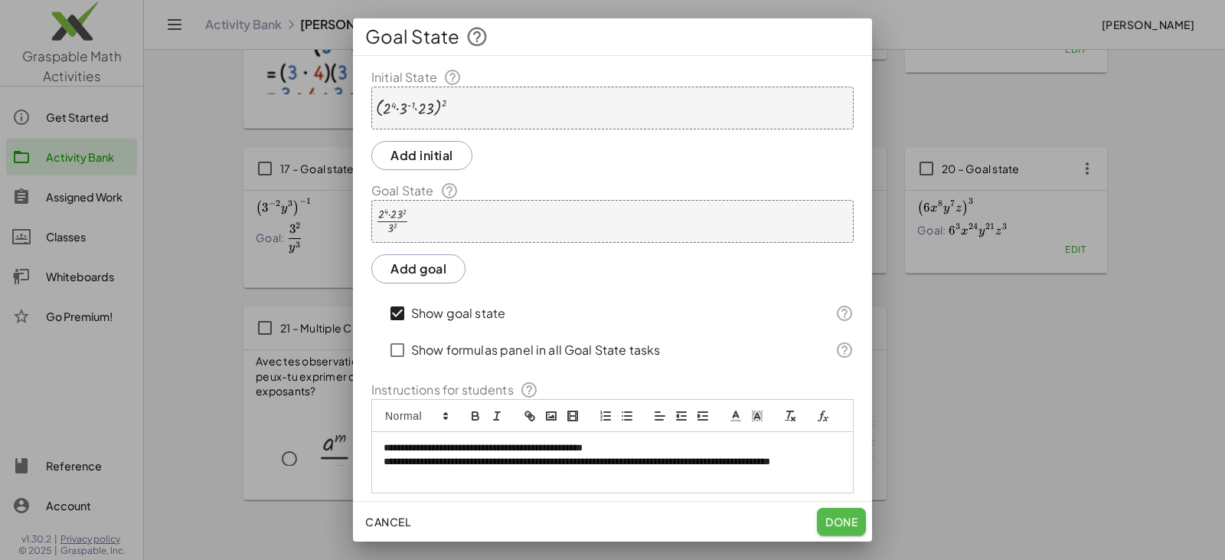
click at [834, 515] on span "Done" at bounding box center [842, 522] width 32 height 14
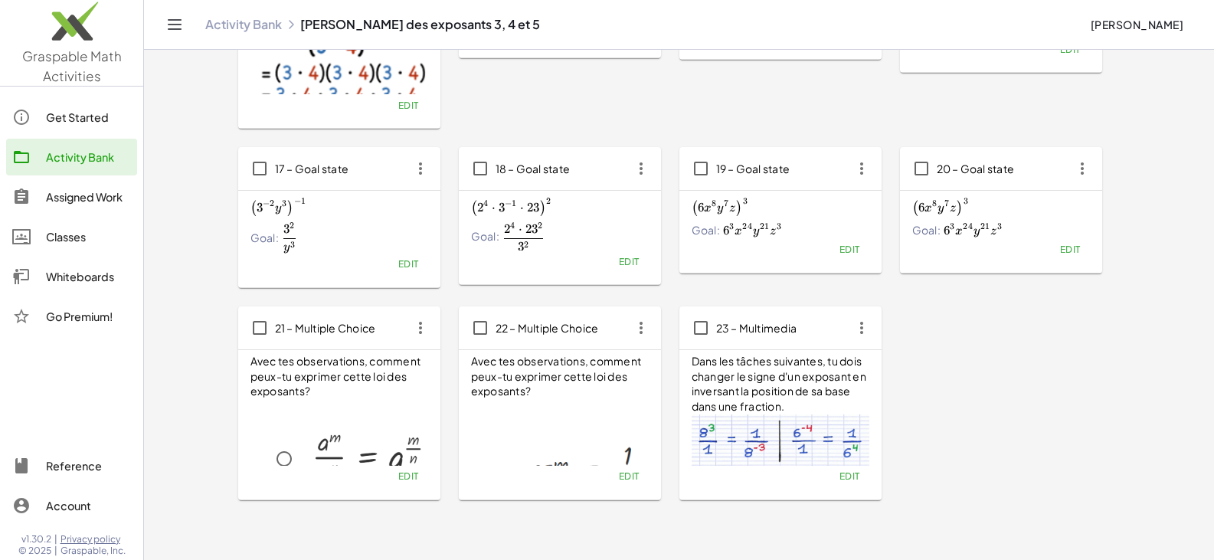
scroll to position [689, 0]
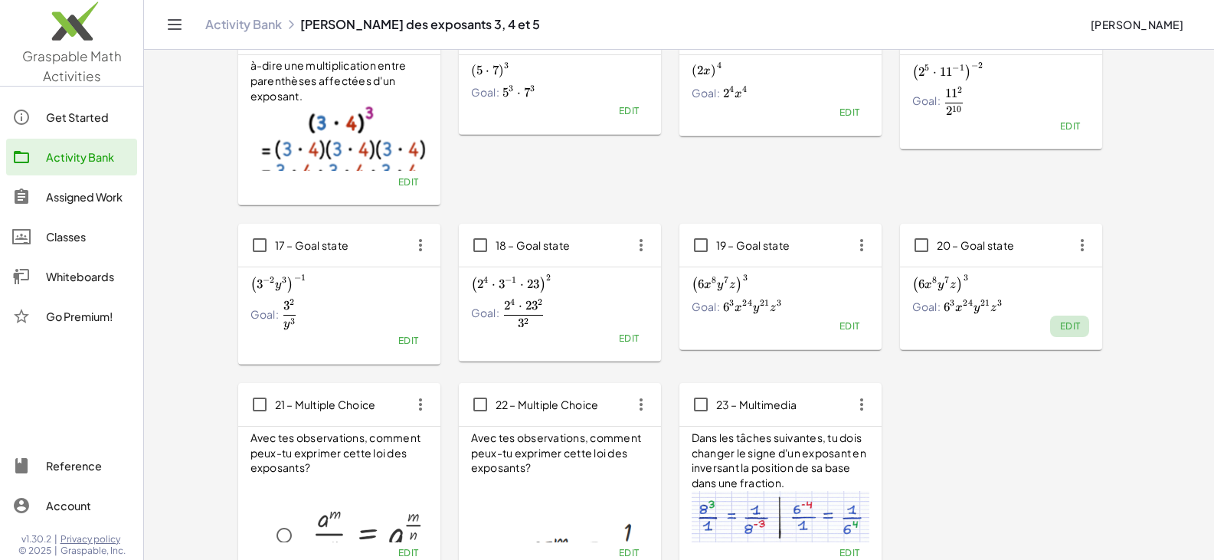
click at [1068, 323] on span "Edit" at bounding box center [1069, 325] width 21 height 11
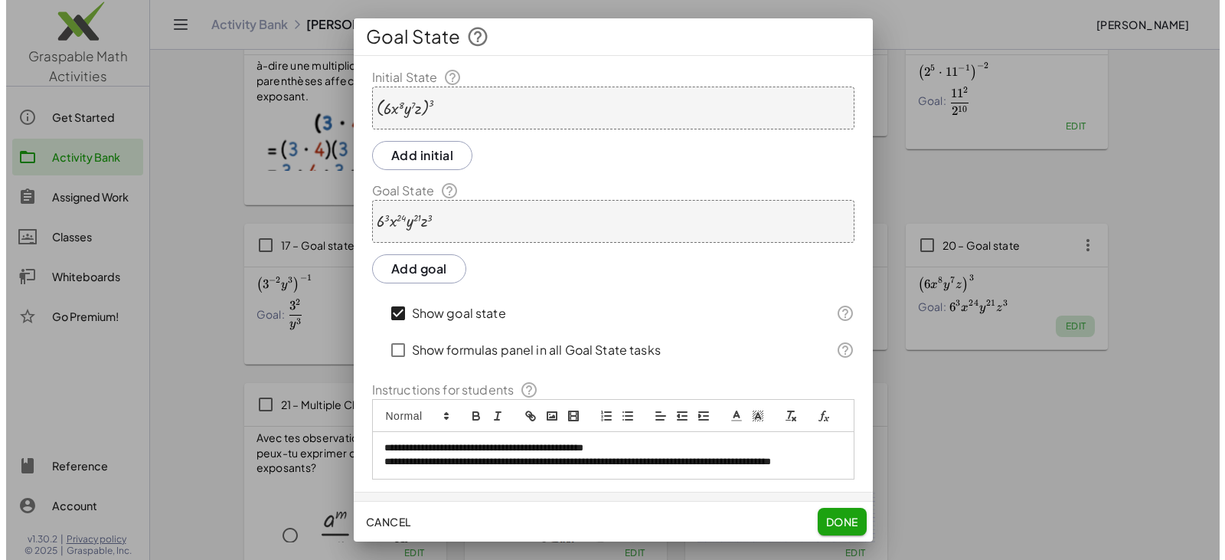
scroll to position [0, 0]
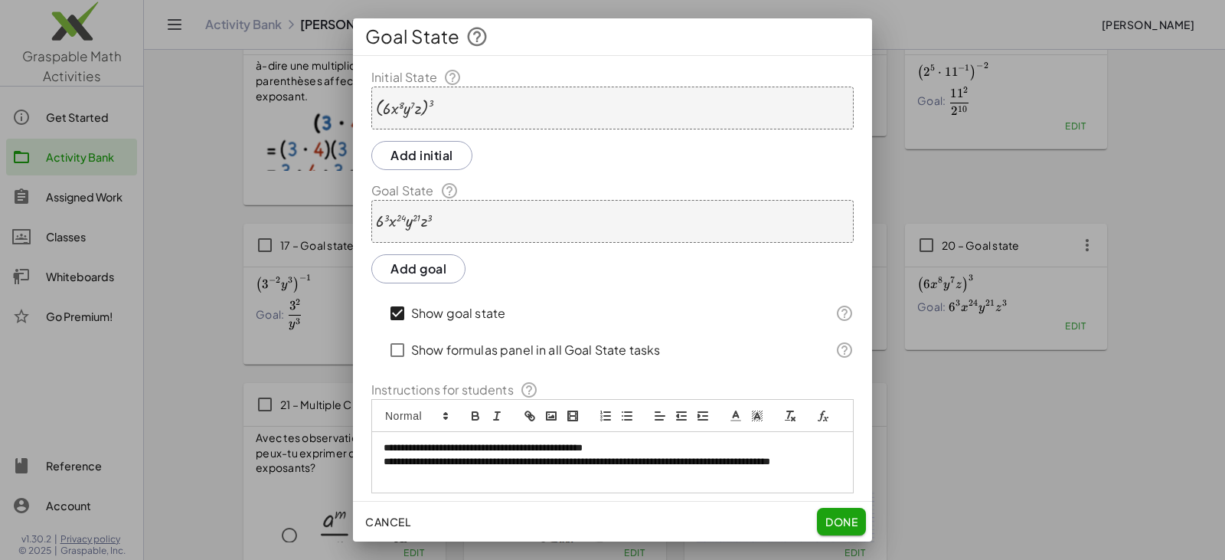
click at [404, 97] on div "( · 6 · x 8 · y 7 · z ) 3" at bounding box center [612, 108] width 482 height 43
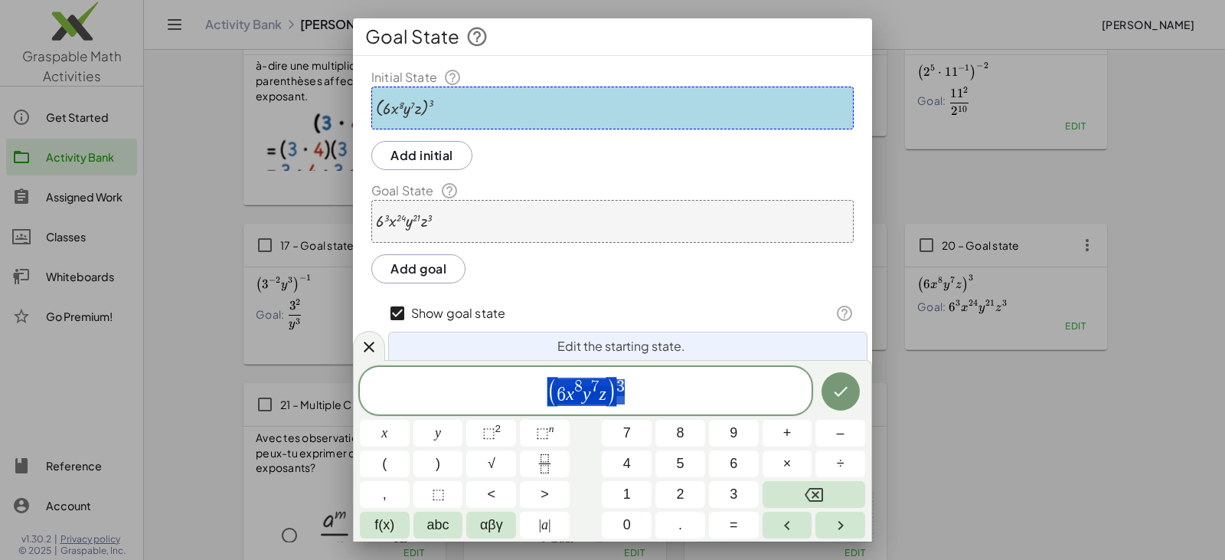
click at [545, 388] on span "( 6 x 8 y 7 z ) 3" at bounding box center [586, 391] width 452 height 31
drag, startPoint x: 556, startPoint y: 392, endPoint x: 605, endPoint y: 392, distance: 49.0
click at [605, 392] on span "( 6 x 8 y 7 z )" at bounding box center [582, 392] width 69 height 28
click at [615, 383] on span "( 5 a b c ) 3" at bounding box center [586, 393] width 452 height 30
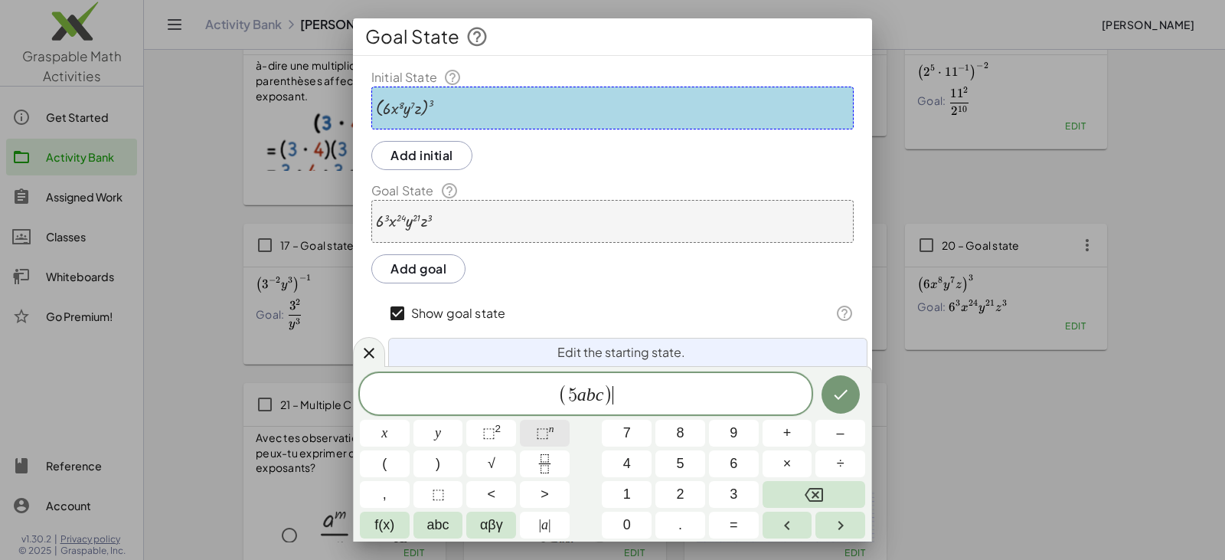
click at [544, 425] on span "⬚" at bounding box center [542, 432] width 13 height 15
click at [501, 430] on button "⬚ 2" at bounding box center [491, 433] width 50 height 27
click at [535, 433] on button "⬚ n" at bounding box center [545, 433] width 50 height 27
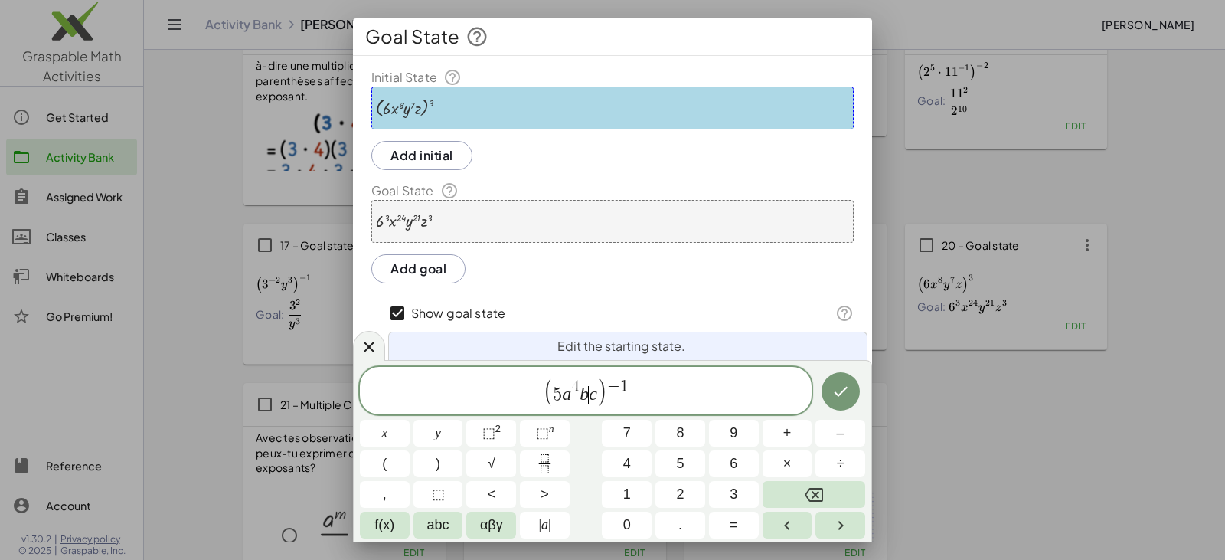
click at [588, 393] on span "5 a 4 b ​ c" at bounding box center [575, 391] width 44 height 25
click at [549, 431] on sup "n" at bounding box center [551, 428] width 5 height 11
click at [604, 393] on var "c" at bounding box center [604, 394] width 8 height 20
click at [838, 388] on icon "Done" at bounding box center [841, 391] width 18 height 18
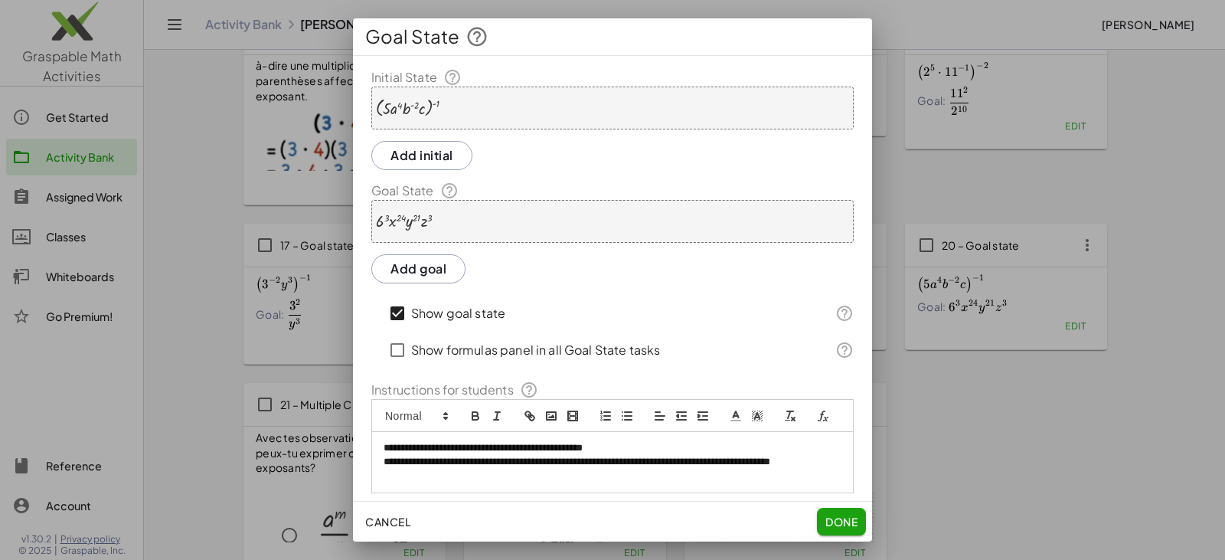
click at [518, 215] on div "· 6 3 · x 24 · y 21 · z 3" at bounding box center [612, 221] width 482 height 43
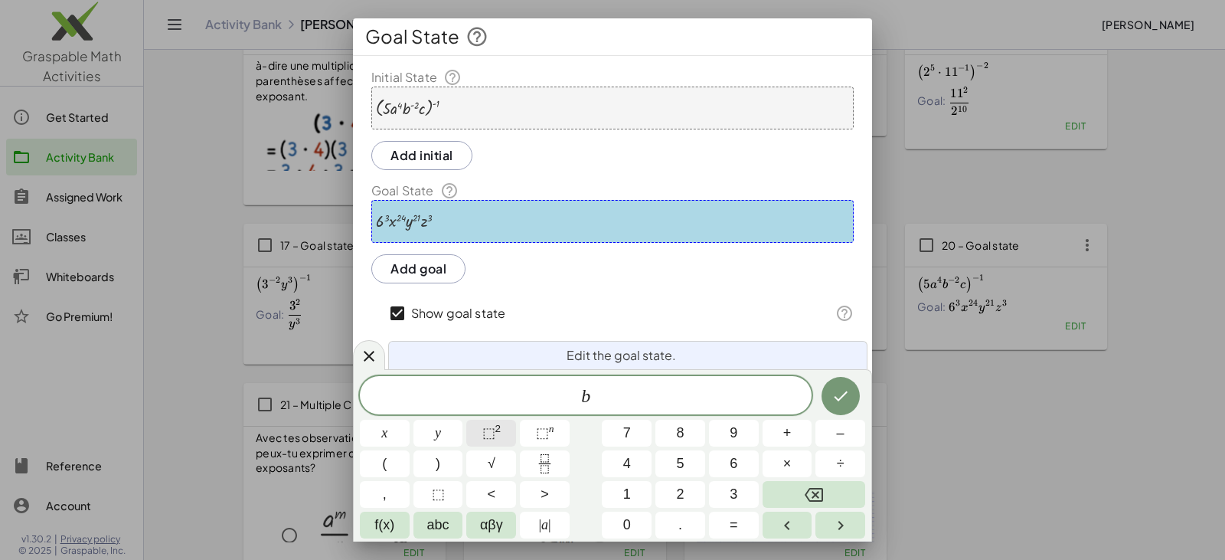
click at [500, 432] on span "⬚ 2" at bounding box center [491, 433] width 19 height 21
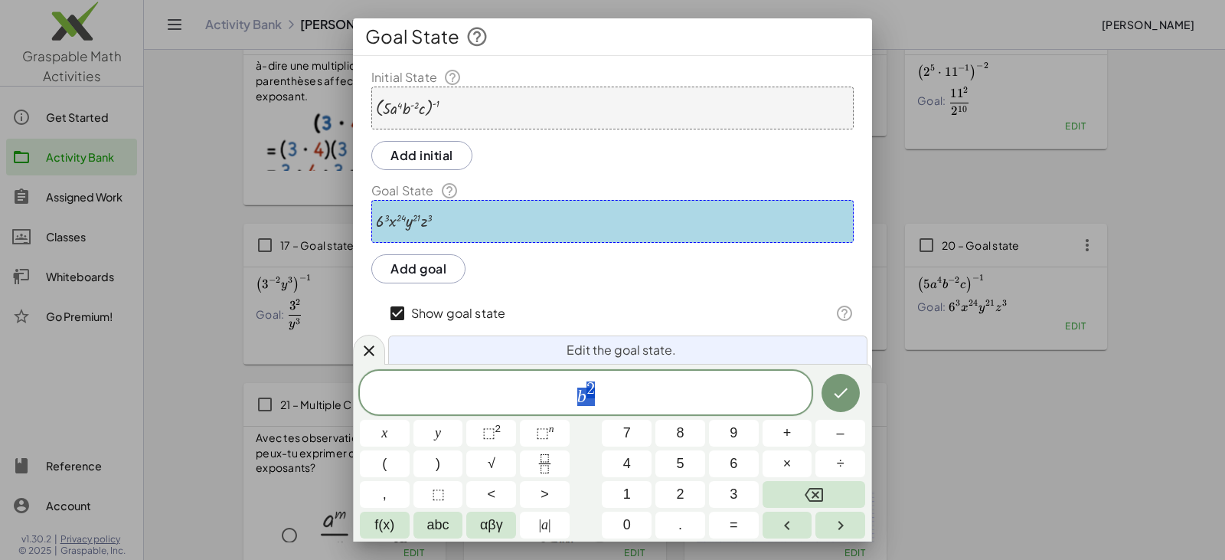
drag, startPoint x: 574, startPoint y: 394, endPoint x: 600, endPoint y: 394, distance: 26.0
click at [600, 394] on span "b 2" at bounding box center [586, 394] width 452 height 28
click at [551, 464] on icon "Fraction" at bounding box center [544, 463] width 19 height 19
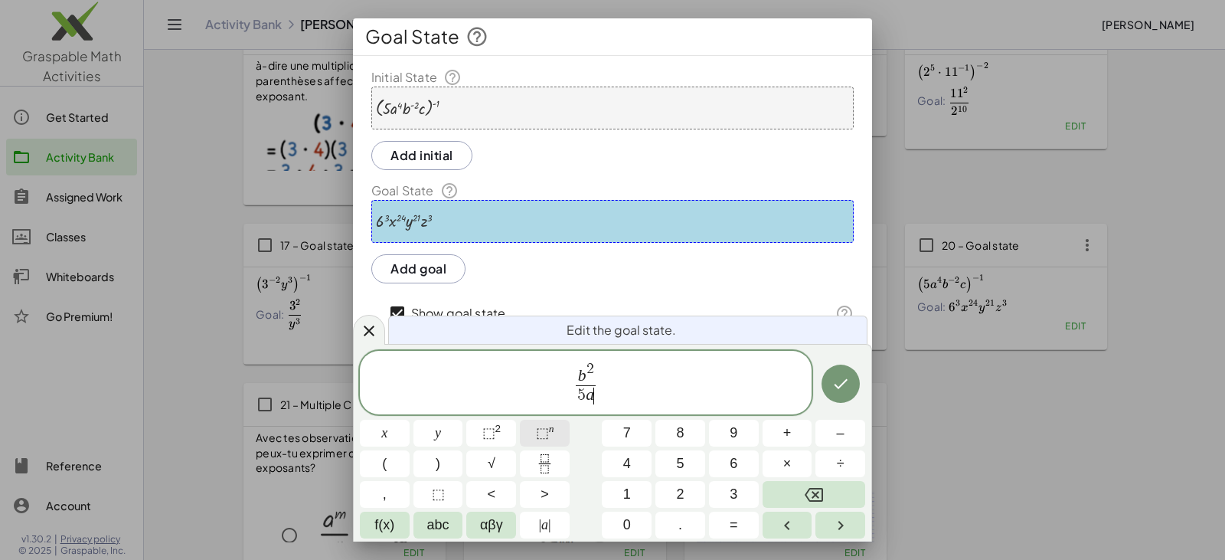
click at [549, 430] on sup "n" at bounding box center [551, 428] width 5 height 11
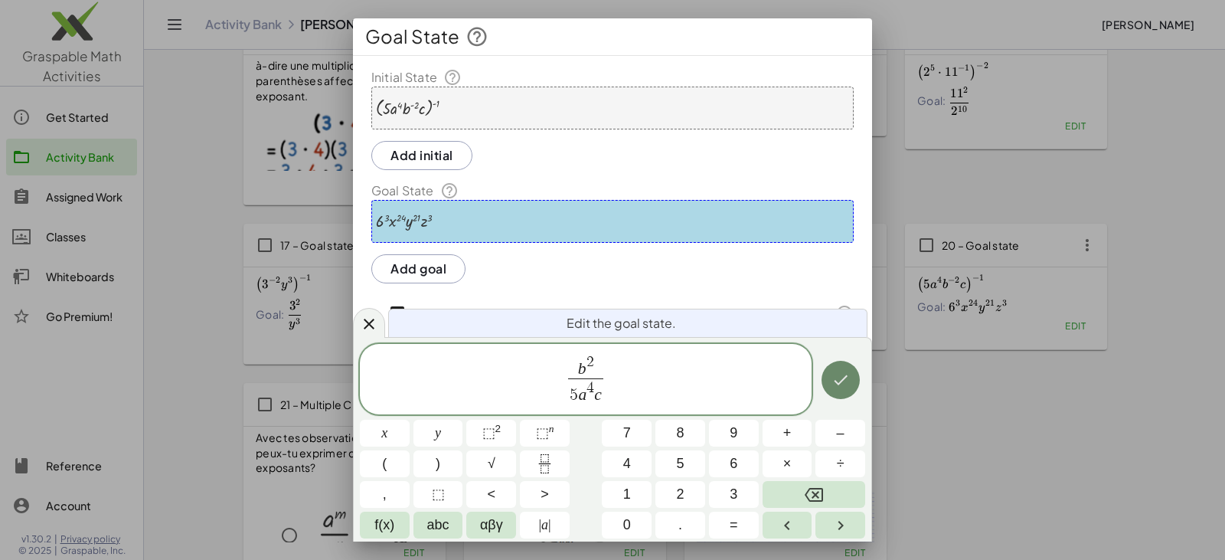
click at [844, 381] on icon "Done" at bounding box center [841, 380] width 18 height 18
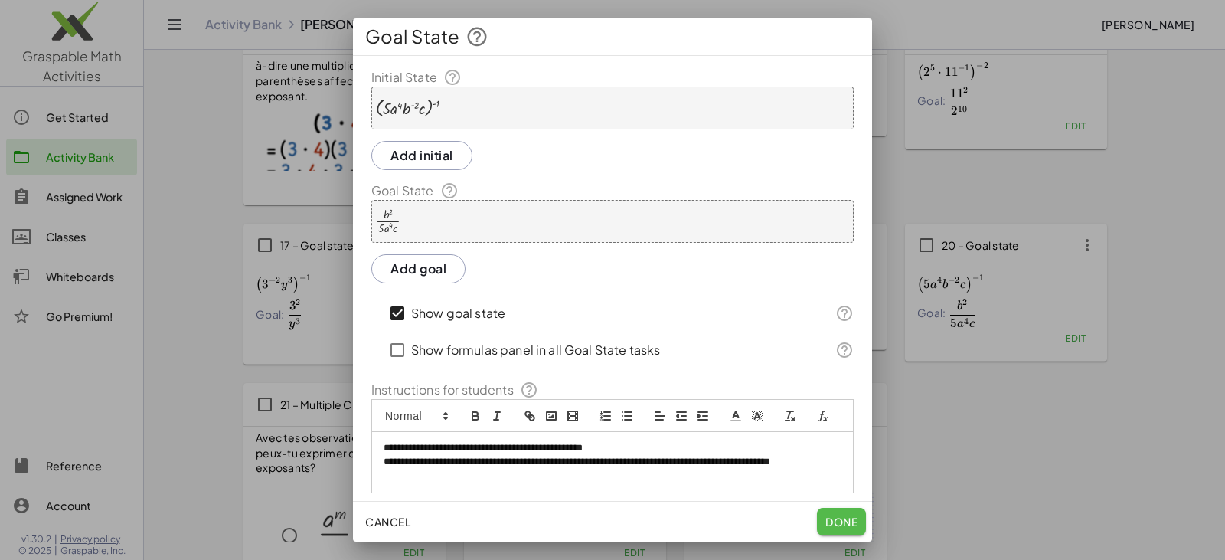
click at [843, 522] on span "Done" at bounding box center [842, 522] width 32 height 14
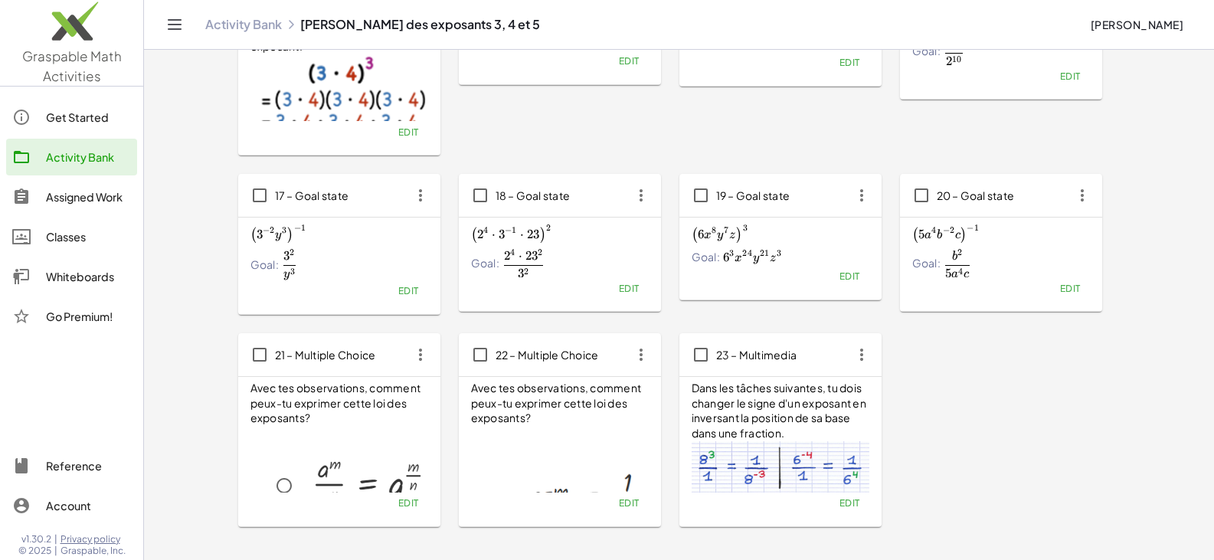
scroll to position [766, 0]
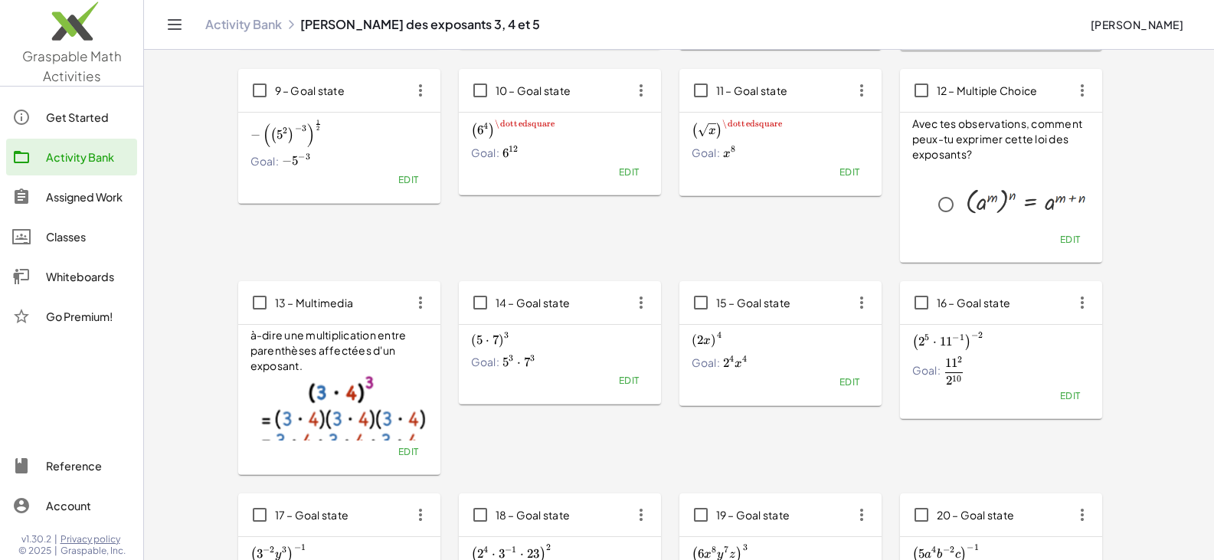
scroll to position [383, 0]
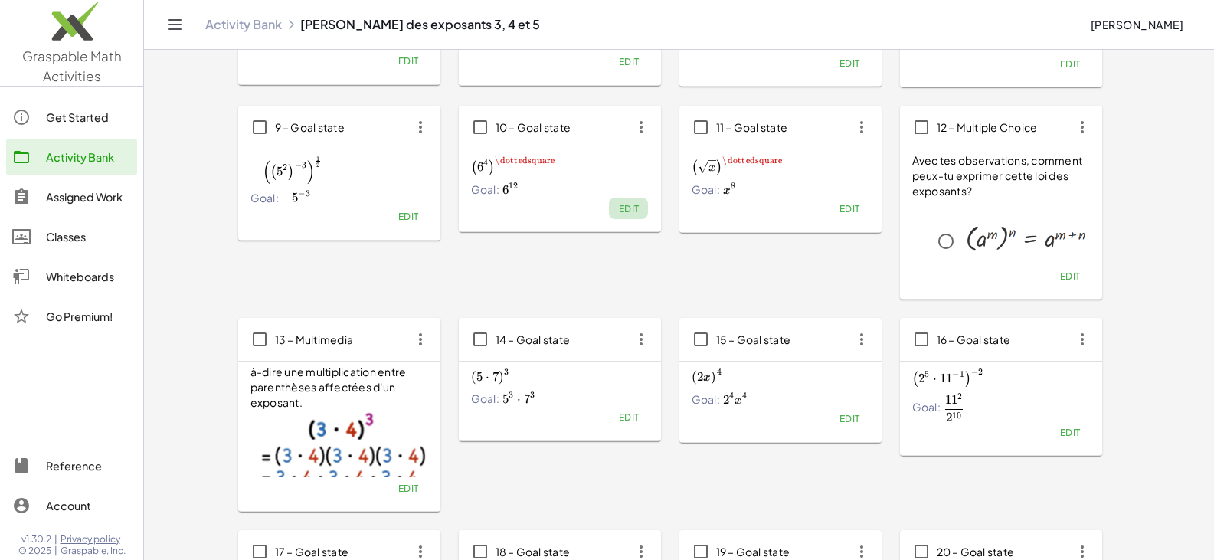
click at [637, 208] on span "Edit" at bounding box center [628, 208] width 21 height 11
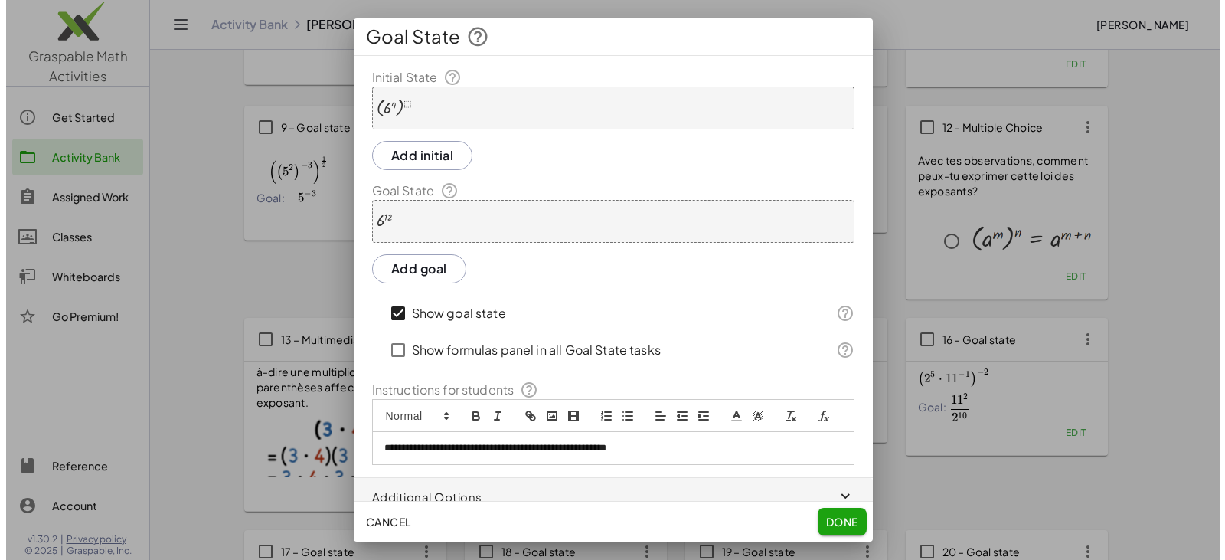
scroll to position [0, 0]
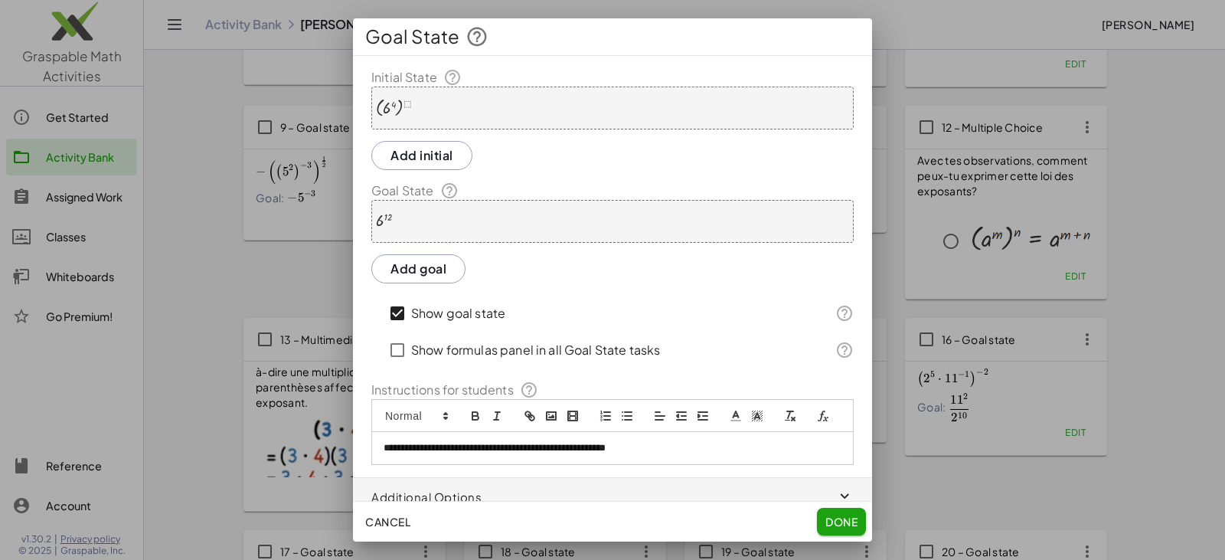
click at [837, 526] on span "Done" at bounding box center [842, 522] width 32 height 14
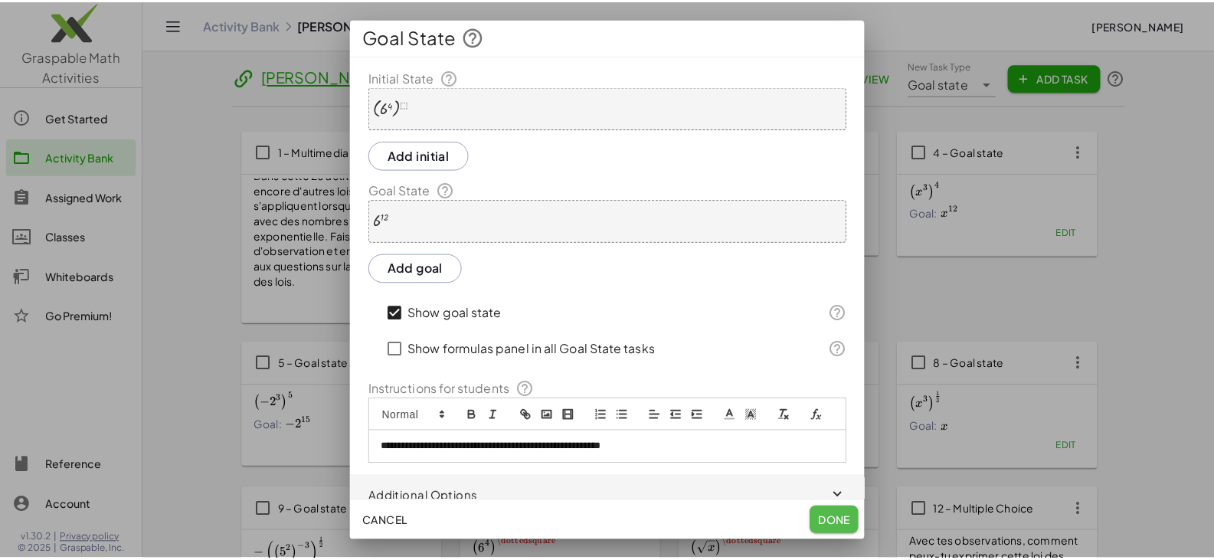
scroll to position [383, 0]
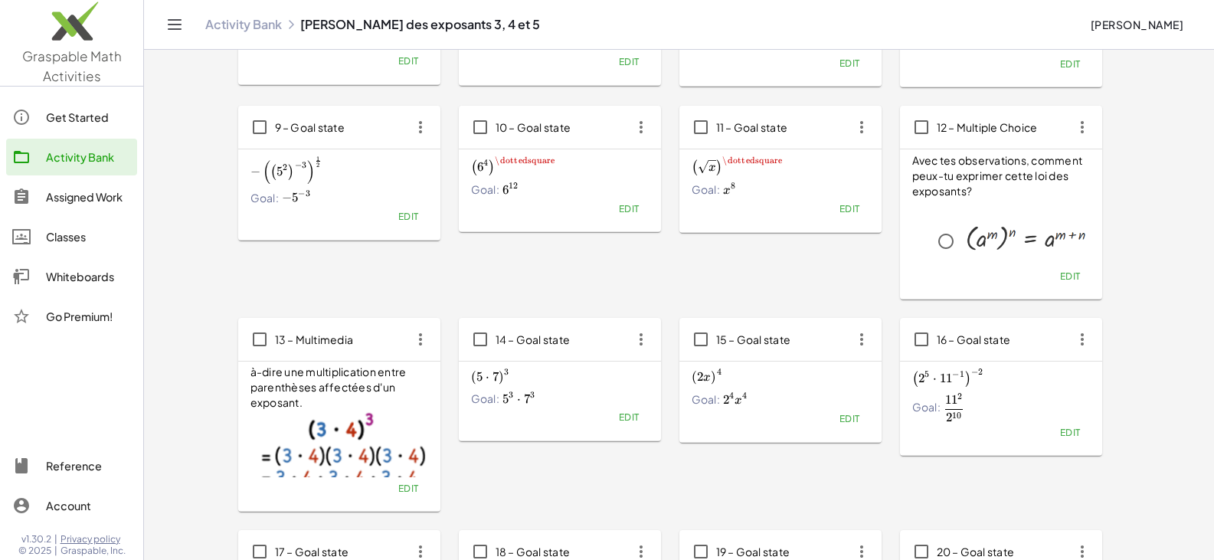
click at [634, 126] on icon "button" at bounding box center [641, 127] width 28 height 28
click at [659, 171] on div "Copy" at bounding box center [669, 165] width 60 height 18
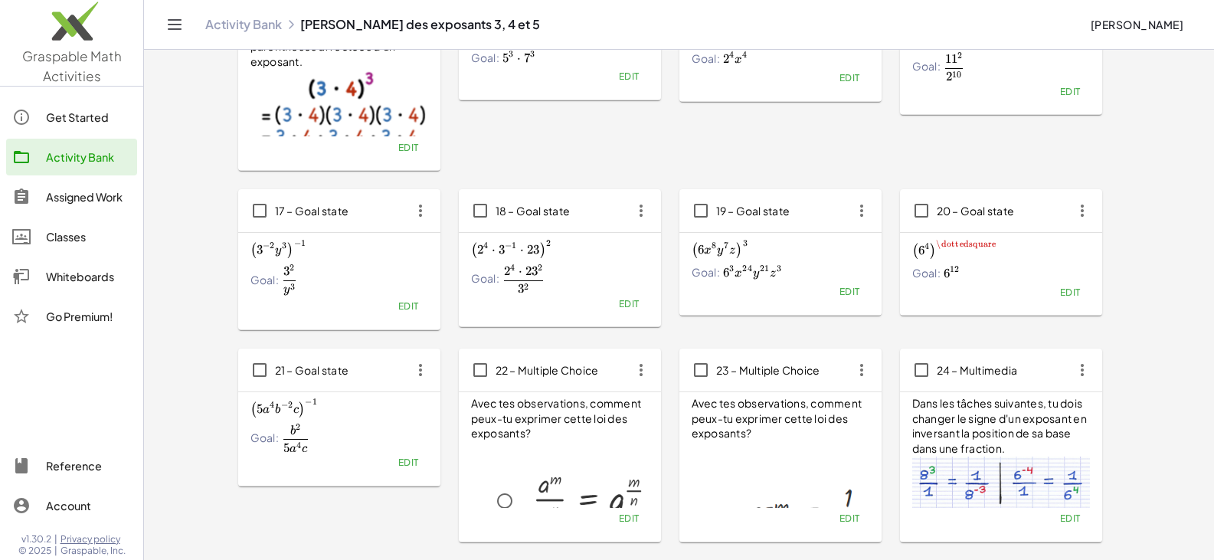
scroll to position [754, 0]
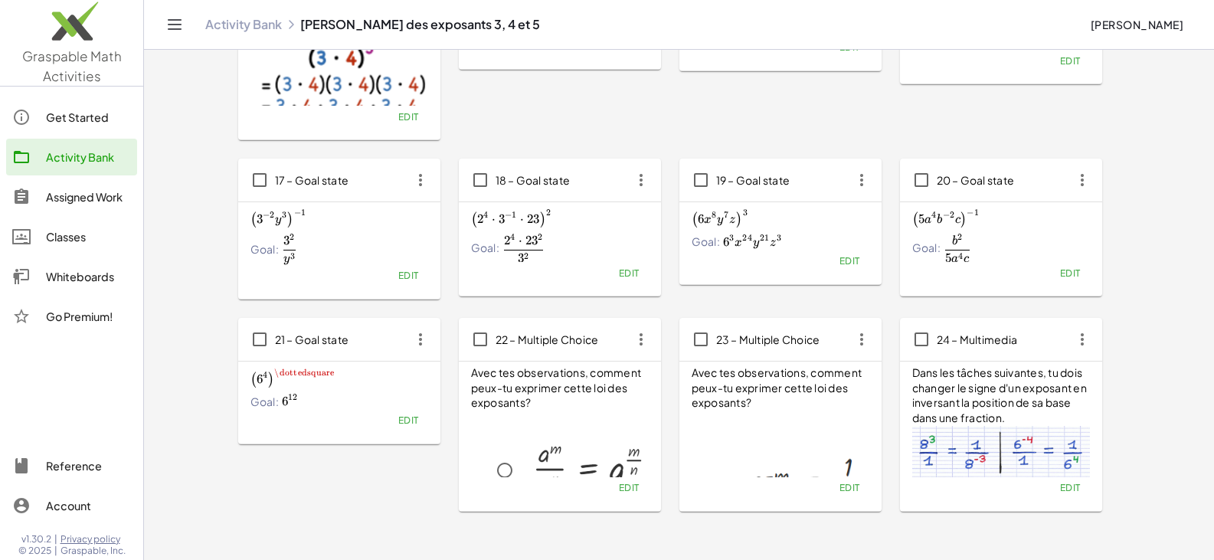
click at [415, 343] on icon "button" at bounding box center [421, 339] width 28 height 28
click at [437, 379] on div "Copy" at bounding box center [449, 377] width 60 height 18
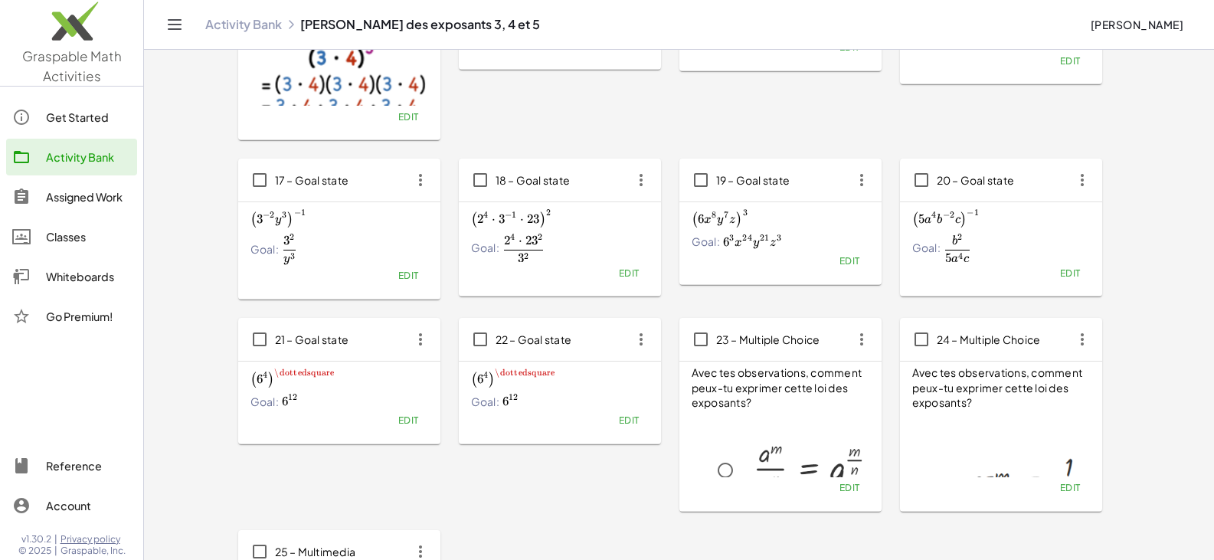
click at [407, 431] on div "( 6 4 ) \dottedsquare \left(6^4\right)^{\dottedsquare} ( 6 4 ) \dottedsquare Go…" at bounding box center [339, 402] width 202 height 82
click at [407, 419] on span "Edit" at bounding box center [407, 419] width 21 height 11
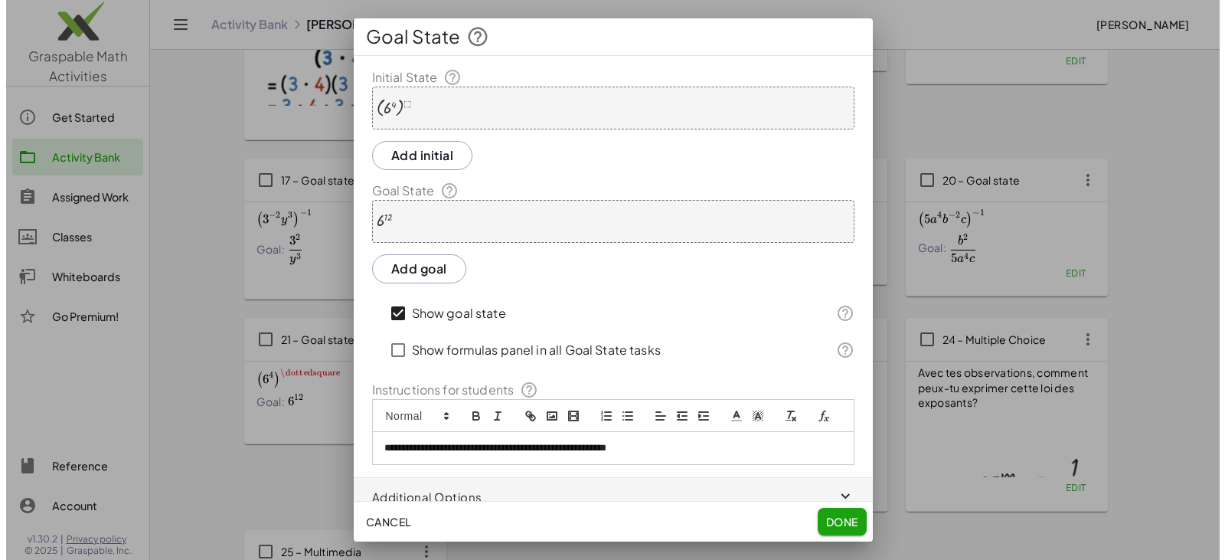
scroll to position [0, 0]
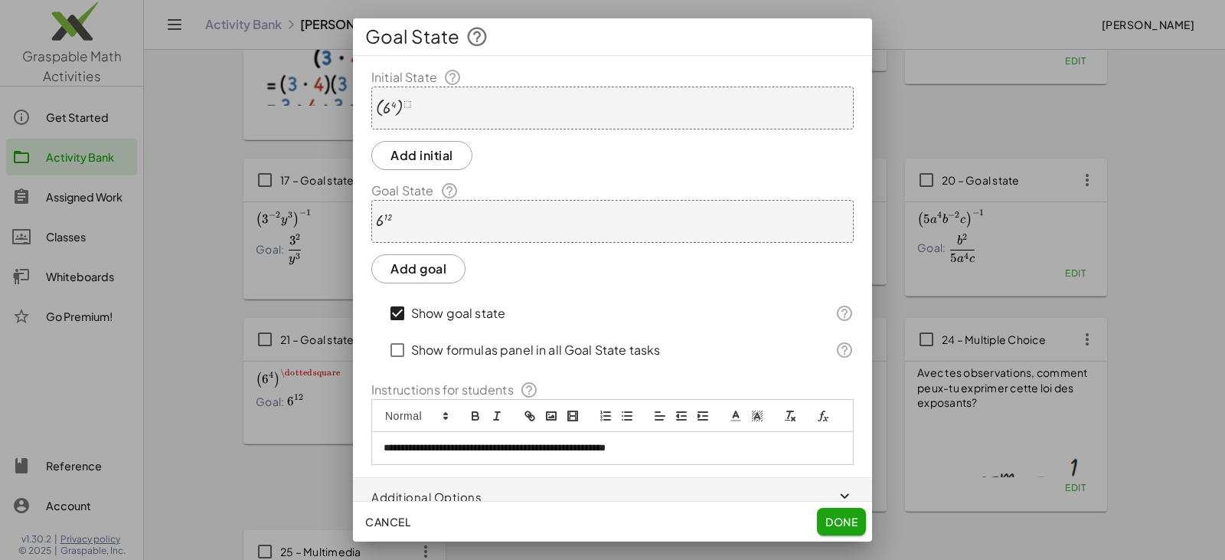
click at [437, 110] on div "( 6 4 ) ⬚" at bounding box center [612, 108] width 482 height 43
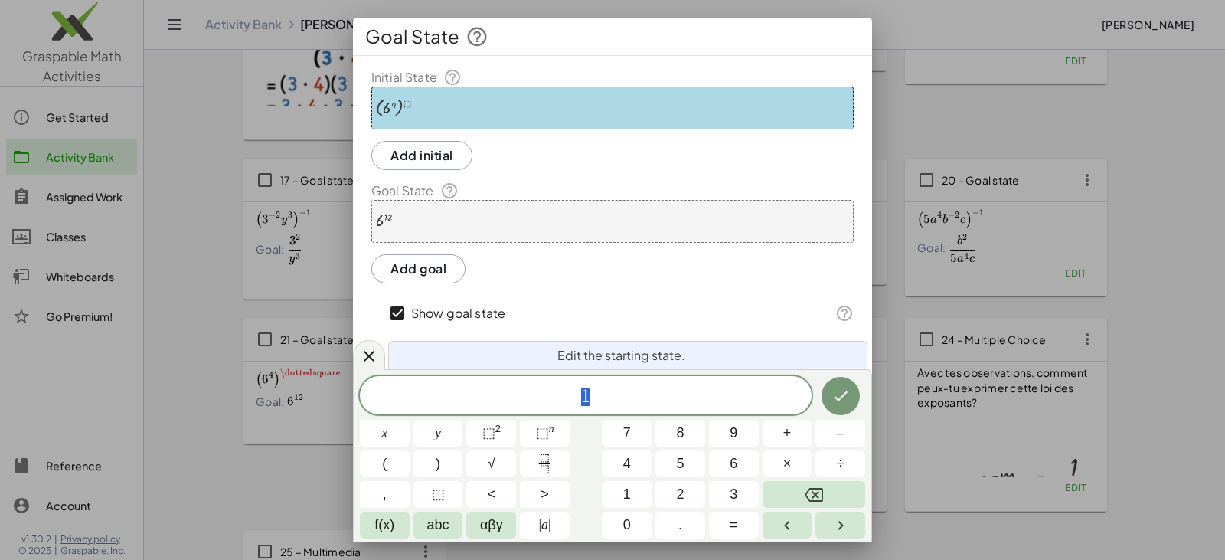
drag, startPoint x: 610, startPoint y: 395, endPoint x: 560, endPoint y: 414, distance: 53.8
click at [571, 392] on span "1" at bounding box center [586, 396] width 452 height 21
click at [553, 460] on icon "Fraction" at bounding box center [544, 463] width 19 height 19
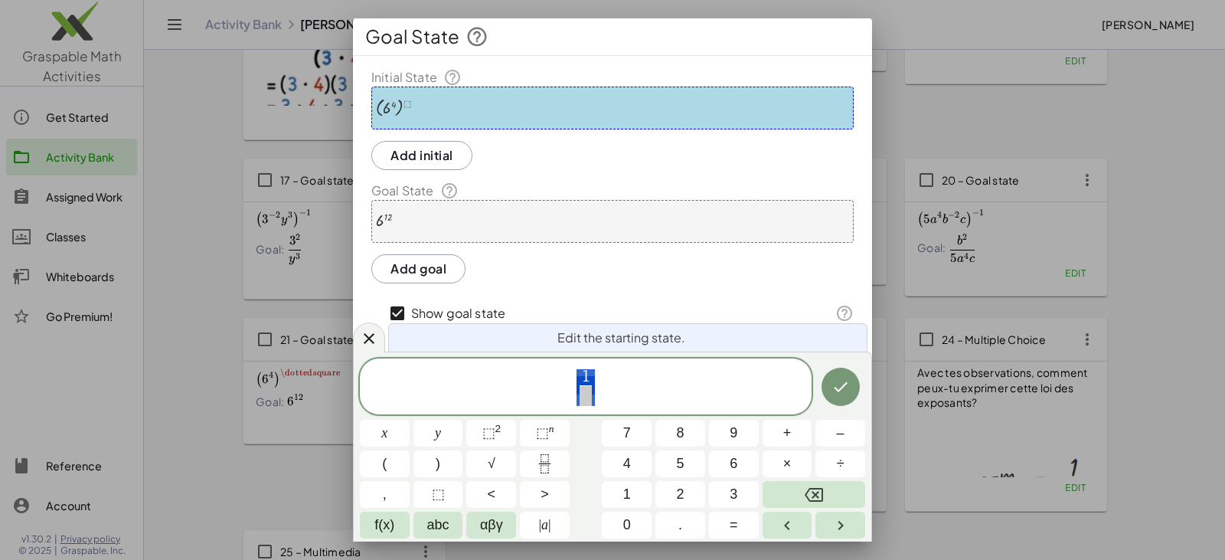
drag, startPoint x: 609, startPoint y: 381, endPoint x: 541, endPoint y: 386, distance: 67.6
click at [541, 386] on span "1 ​" at bounding box center [586, 388] width 452 height 41
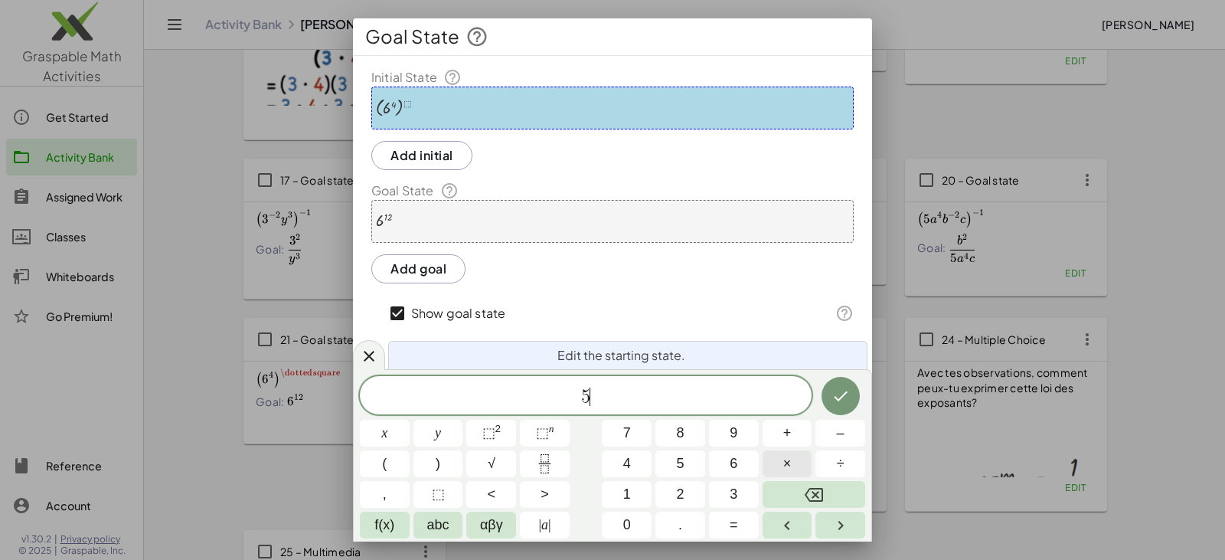
click at [788, 465] on span "×" at bounding box center [787, 463] width 8 height 21
drag, startPoint x: 568, startPoint y: 396, endPoint x: 639, endPoint y: 400, distance: 70.6
click at [639, 400] on span "​ 5 · 8" at bounding box center [586, 396] width 452 height 21
click at [389, 462] on button "(" at bounding box center [385, 463] width 50 height 27
drag, startPoint x: 571, startPoint y: 398, endPoint x: 582, endPoint y: 397, distance: 10.7
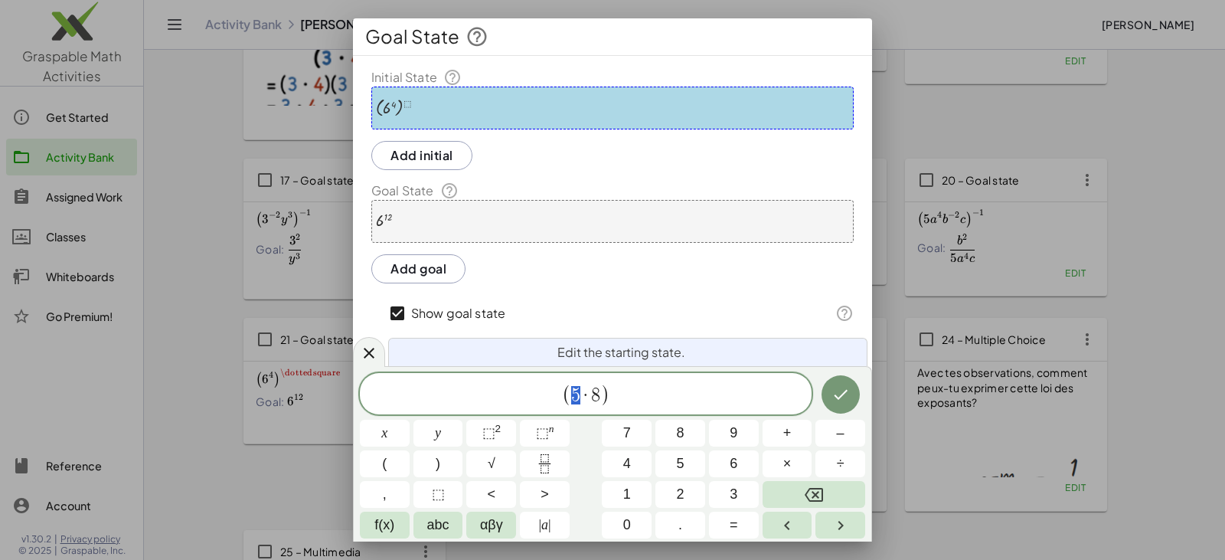
click at [582, 397] on span "( 5 · 8 )" at bounding box center [586, 395] width 48 height 22
click at [496, 431] on sup "2" at bounding box center [498, 428] width 6 height 11
click at [547, 426] on span "⬚" at bounding box center [542, 432] width 13 height 15
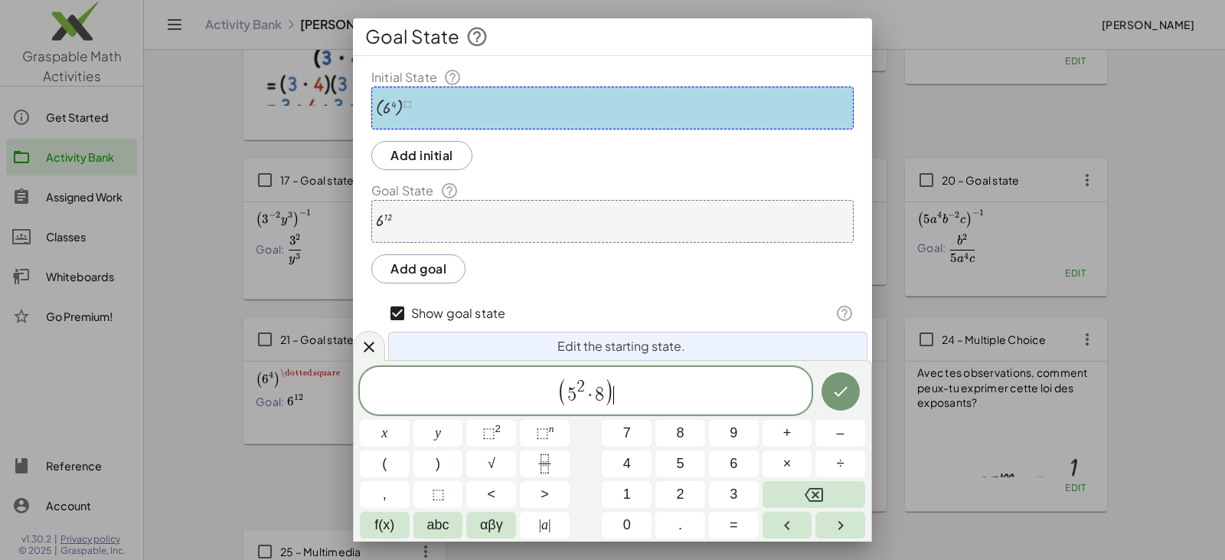
click at [620, 394] on span "( 5 2 · 8 ) ​" at bounding box center [586, 391] width 452 height 31
click at [551, 428] on sup "n" at bounding box center [551, 428] width 5 height 11
click at [441, 492] on span "⬚" at bounding box center [438, 494] width 13 height 21
click at [837, 391] on icon "Done" at bounding box center [841, 391] width 18 height 18
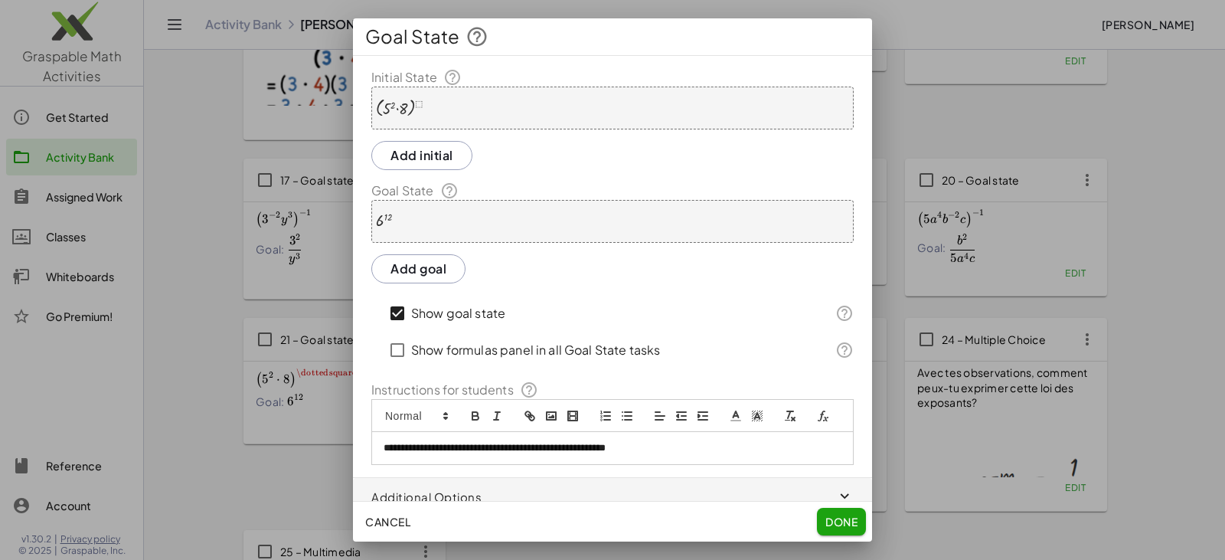
click at [515, 217] on div "6 12" at bounding box center [612, 221] width 482 height 43
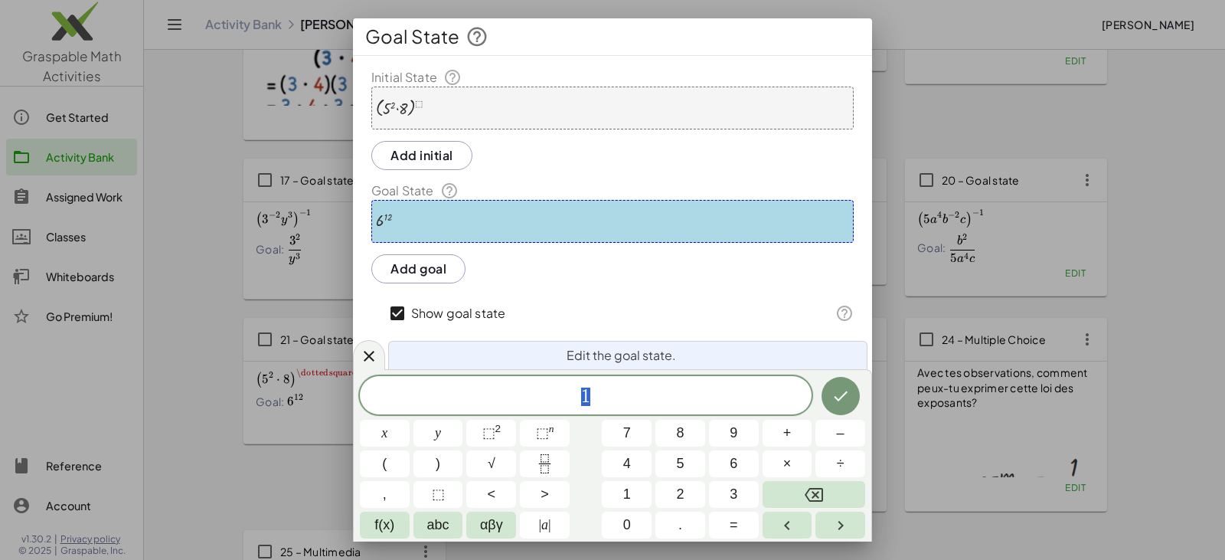
drag, startPoint x: 571, startPoint y: 397, endPoint x: 618, endPoint y: 397, distance: 46.7
click at [617, 397] on span "1" at bounding box center [586, 396] width 452 height 21
click at [546, 469] on icon "Fraction" at bounding box center [544, 463] width 19 height 19
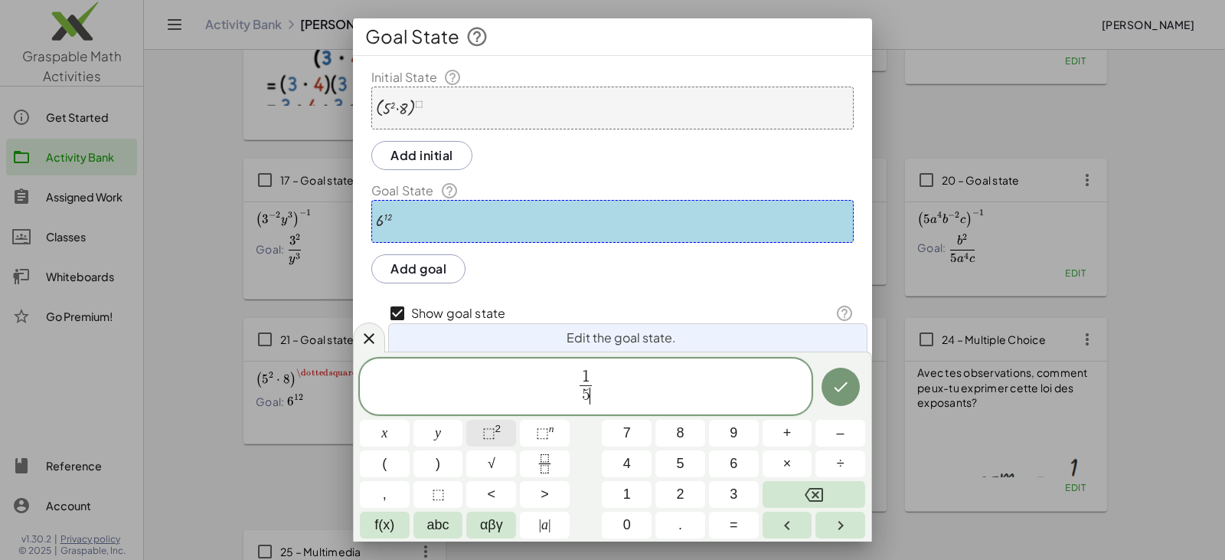
click at [502, 428] on button "⬚ 2" at bounding box center [491, 433] width 50 height 27
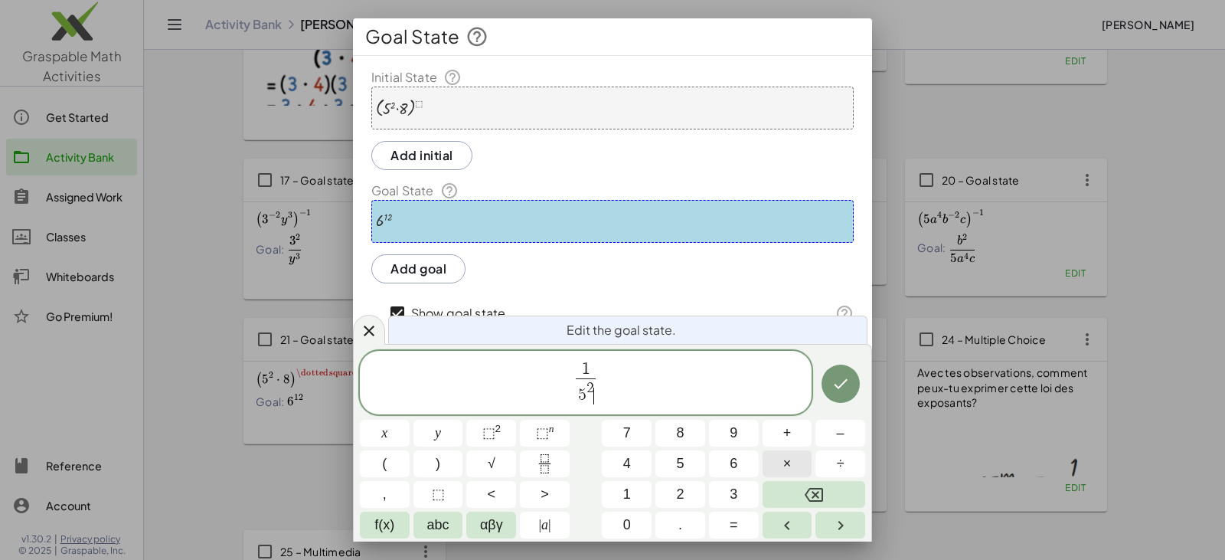
click at [778, 461] on button "×" at bounding box center [788, 463] width 50 height 27
click at [682, 430] on span "8" at bounding box center [680, 433] width 8 height 21
click at [834, 391] on icon "Done" at bounding box center [841, 383] width 18 height 18
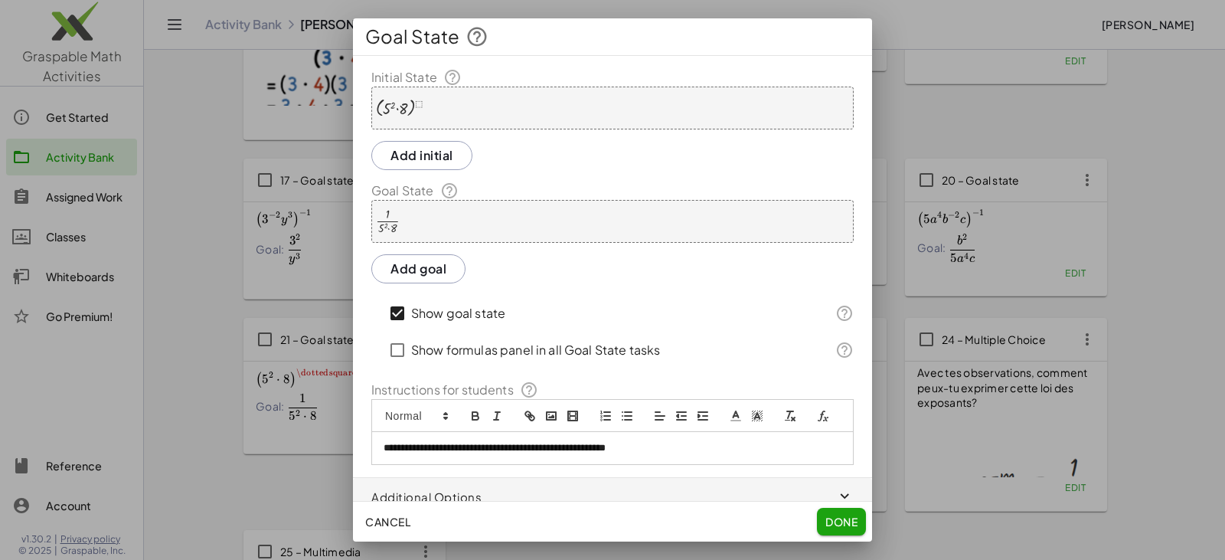
click at [829, 515] on span "Done" at bounding box center [842, 522] width 32 height 14
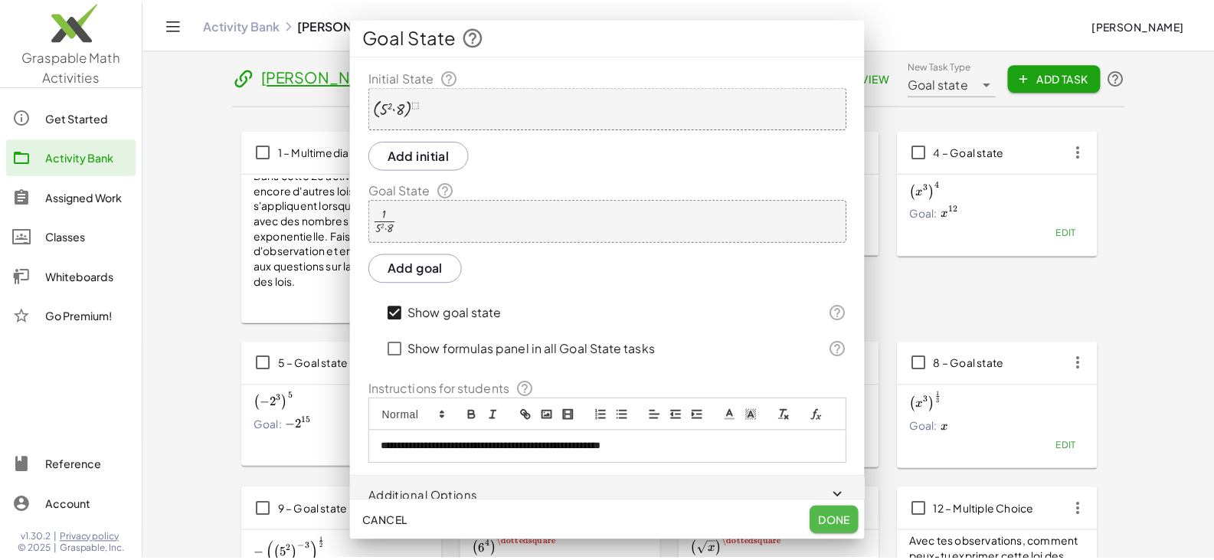
scroll to position [754, 0]
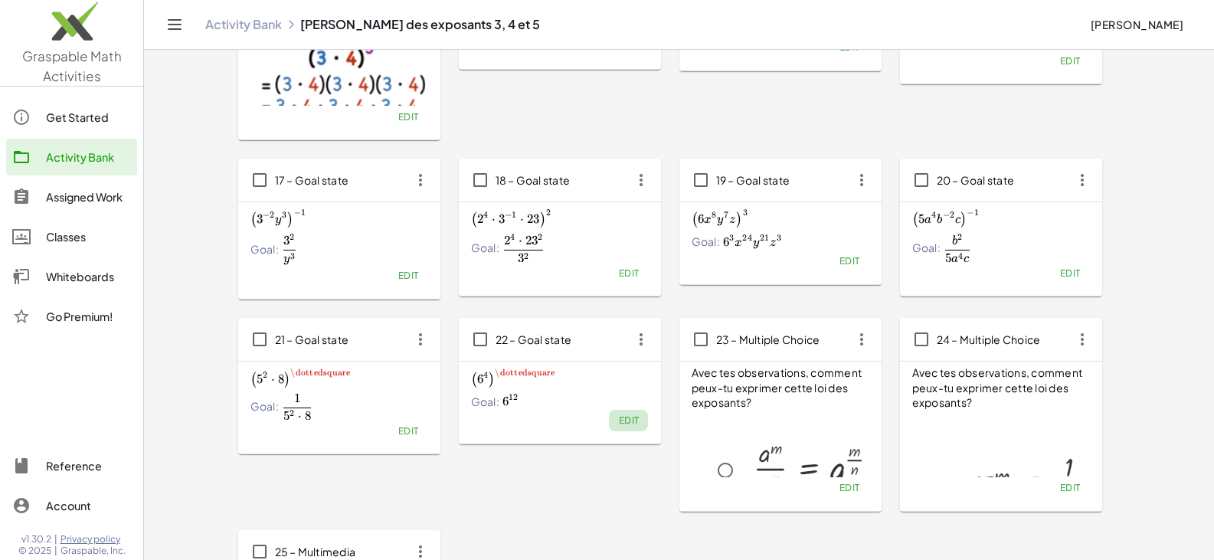
click at [620, 420] on span "Edit" at bounding box center [628, 419] width 21 height 11
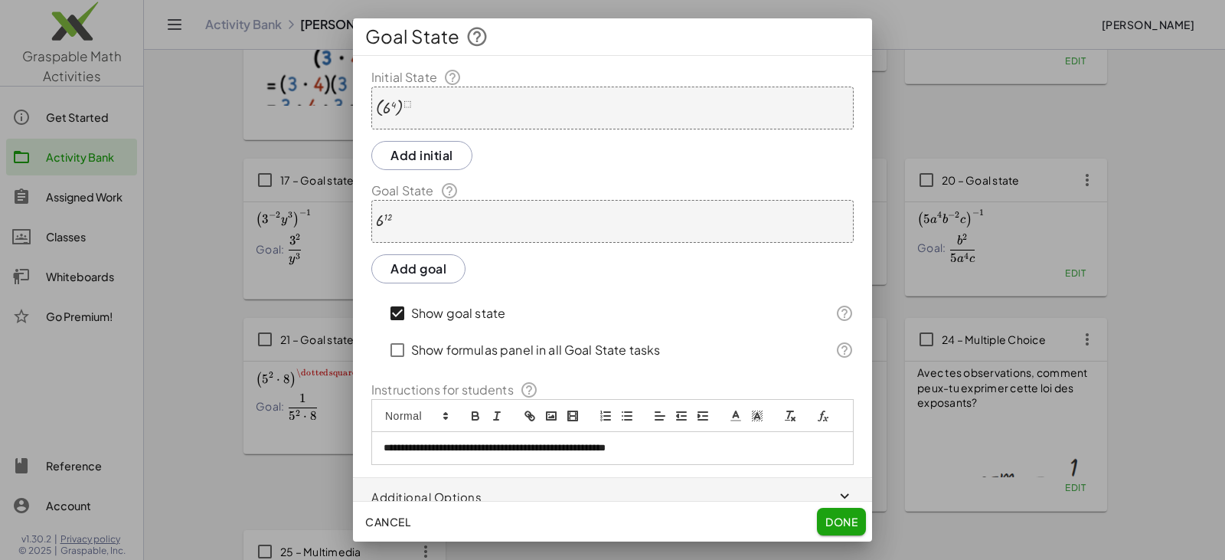
click at [468, 106] on div "( 6 4 ) ⬚" at bounding box center [612, 108] width 482 height 43
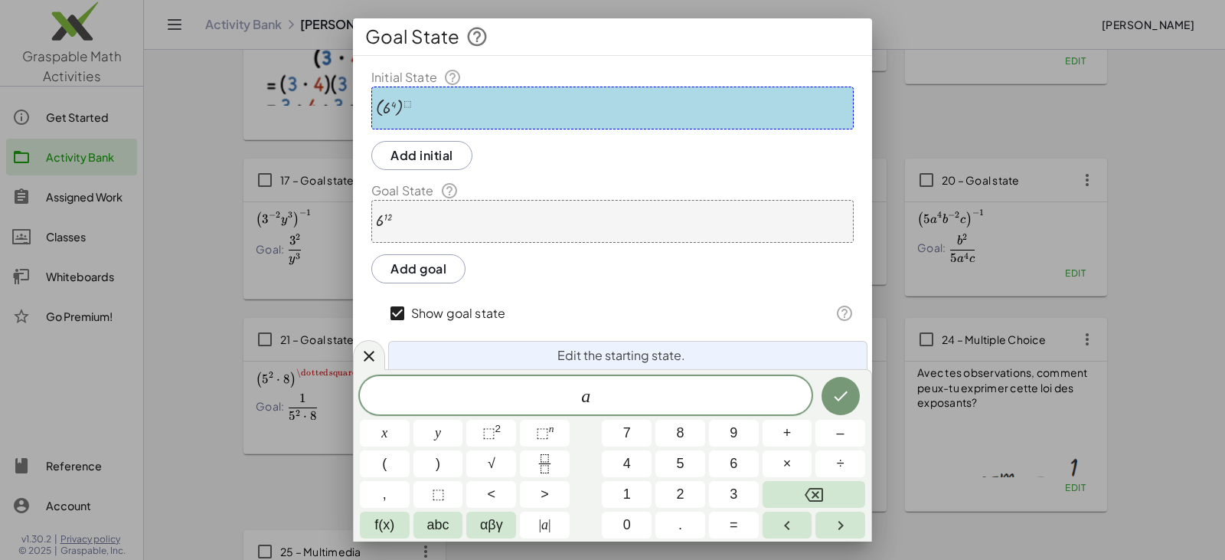
click at [572, 397] on span "a ​" at bounding box center [586, 396] width 452 height 21
drag, startPoint x: 605, startPoint y: 395, endPoint x: 564, endPoint y: 399, distance: 41.5
click at [564, 399] on span "2 a" at bounding box center [586, 396] width 452 height 21
drag, startPoint x: 568, startPoint y: 397, endPoint x: 619, endPoint y: 402, distance: 50.8
click at [619, 402] on span "​ x y z" at bounding box center [586, 396] width 452 height 21
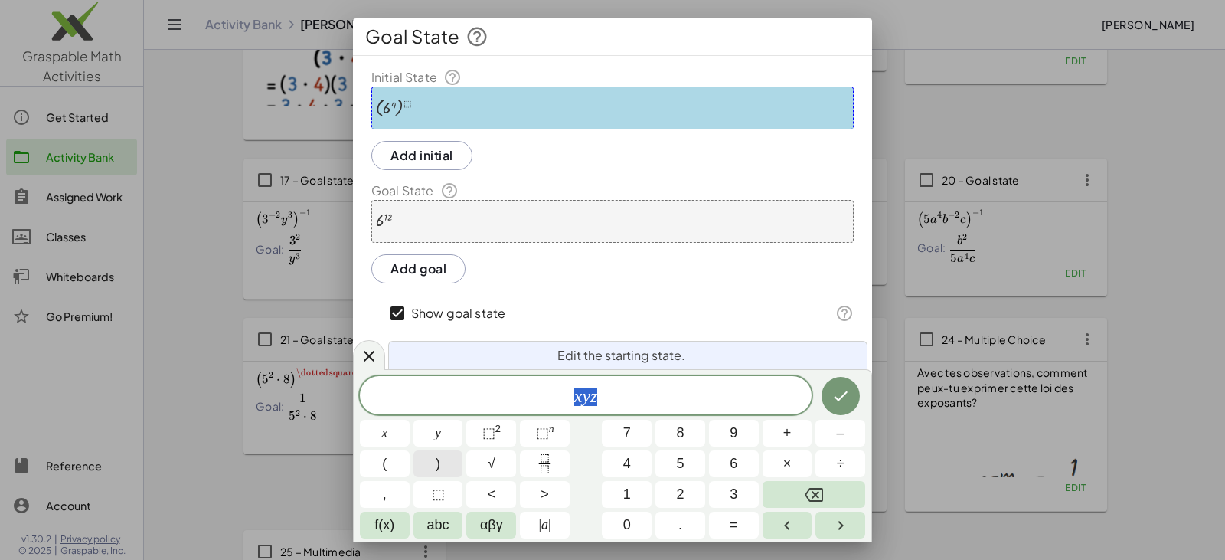
click at [448, 465] on button ")" at bounding box center [439, 463] width 50 height 27
click at [613, 388] on span "( x y z ) ​" at bounding box center [586, 394] width 452 height 25
click at [505, 433] on button "⬚ 2" at bounding box center [491, 433] width 50 height 27
click at [538, 428] on span "⬚" at bounding box center [542, 432] width 13 height 15
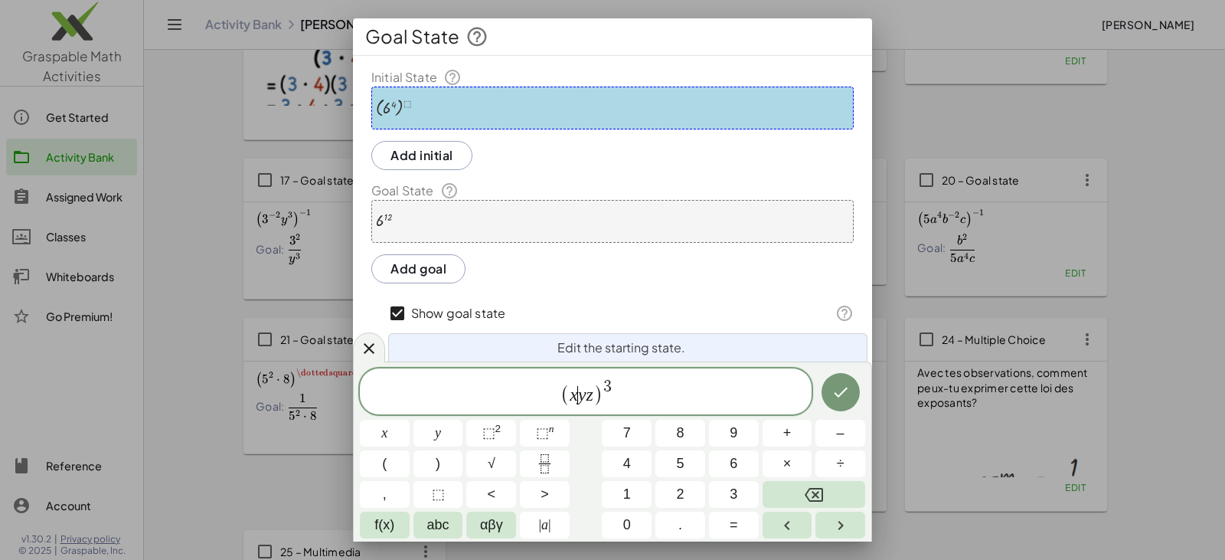
click at [577, 398] on span "x ​ y z" at bounding box center [582, 395] width 24 height 18
click at [539, 433] on span "⬚" at bounding box center [542, 432] width 13 height 15
click at [437, 498] on span "⬚" at bounding box center [438, 494] width 13 height 21
click at [591, 392] on span "x ⬚ y ​ z" at bounding box center [582, 391] width 37 height 25
click at [436, 496] on span "⬚" at bounding box center [438, 494] width 13 height 21
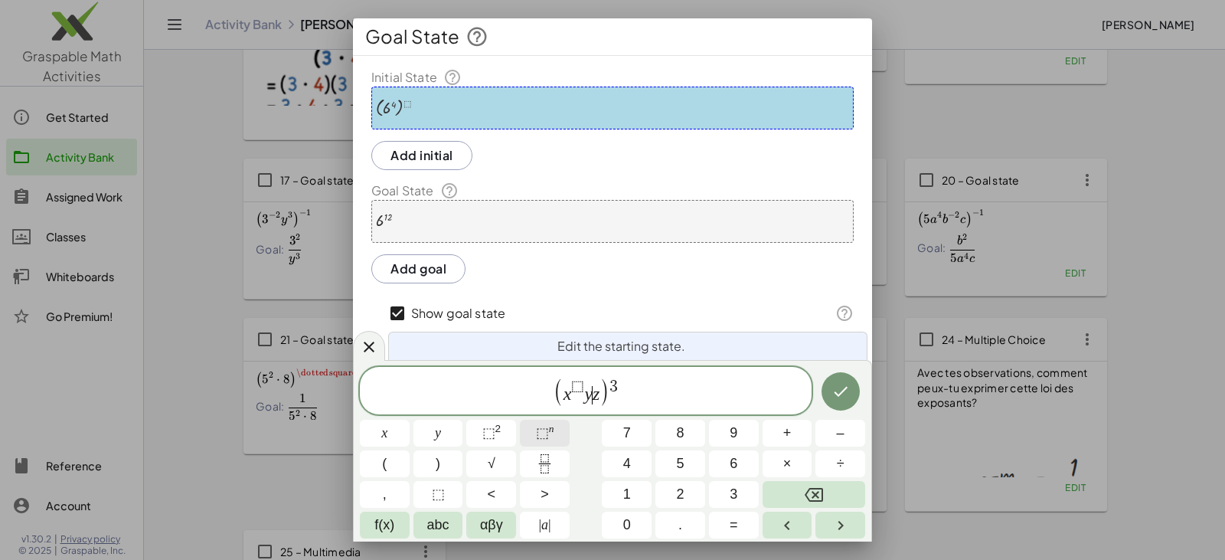
click at [560, 428] on button "⬚ n" at bounding box center [545, 433] width 50 height 27
click at [449, 492] on button "⬚" at bounding box center [439, 494] width 50 height 27
click at [607, 388] on span ")" at bounding box center [612, 391] width 11 height 29
click at [438, 495] on span "⬚" at bounding box center [438, 494] width 13 height 21
click at [545, 429] on span "⬚" at bounding box center [542, 432] width 13 height 15
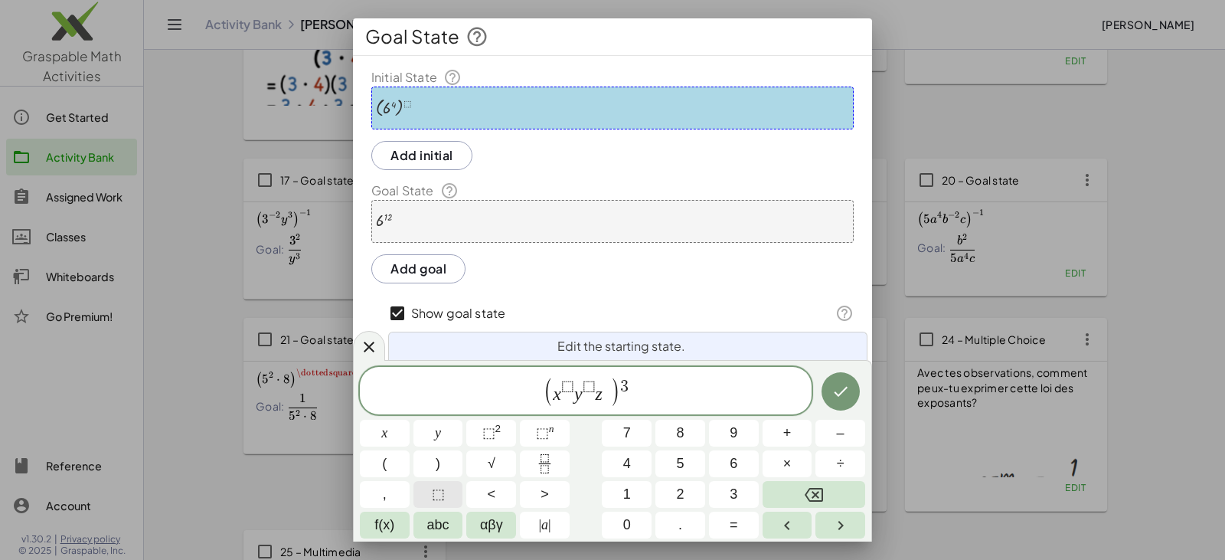
click at [446, 498] on button "⬚" at bounding box center [439, 494] width 50 height 27
click at [848, 391] on icon "Done" at bounding box center [841, 391] width 18 height 18
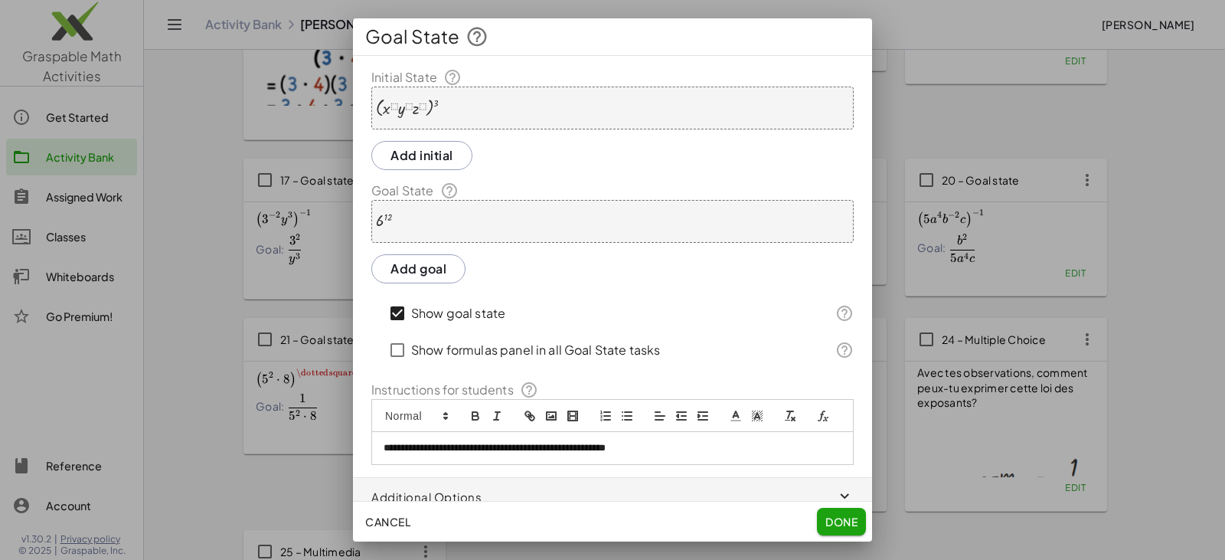
click at [409, 116] on div at bounding box center [407, 108] width 63 height 19
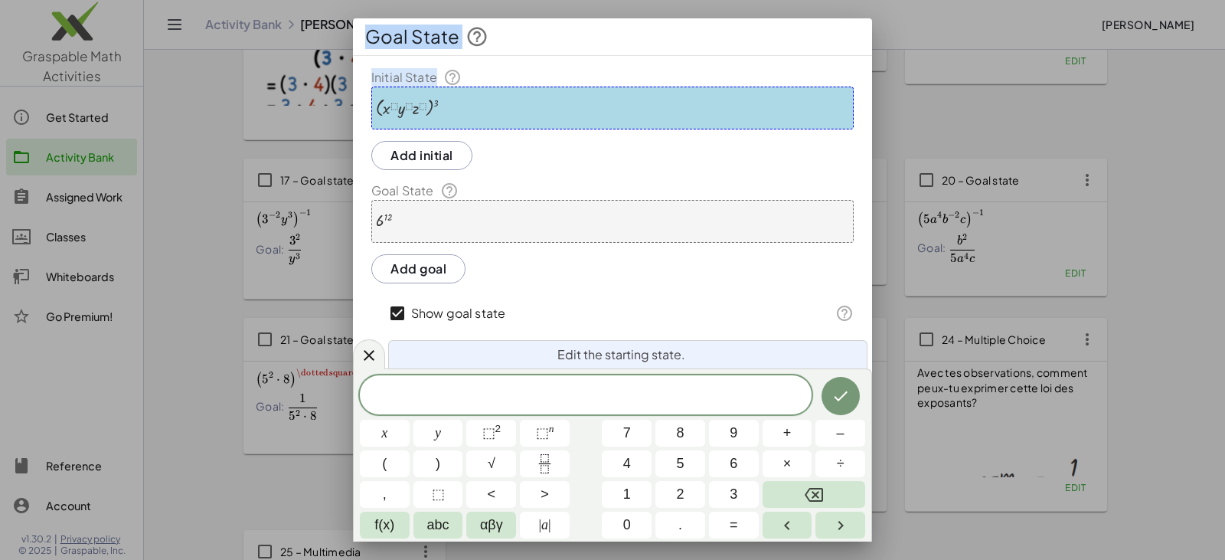
drag, startPoint x: 459, startPoint y: 110, endPoint x: 348, endPoint y: 113, distance: 110.3
click at [348, 113] on div "**********" at bounding box center [612, 280] width 1225 height 560
click at [583, 417] on div "x y ⬚ 2 ⬚ n 7 8 9 + – ( ) √ 4 5 6 × ÷ , ⬚ < > 1 2 3 f(x) abc αβγ | a | 0 . =" at bounding box center [612, 456] width 505 height 163
click at [581, 397] on span at bounding box center [586, 395] width 452 height 23
click at [476, 235] on div "6 12" at bounding box center [612, 221] width 482 height 43
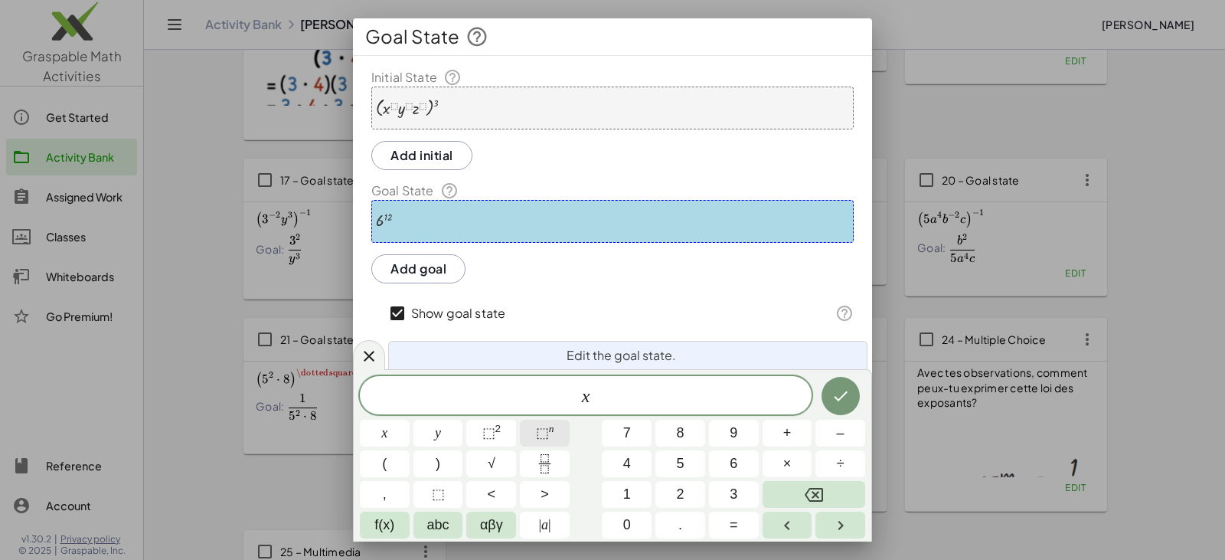
click at [538, 433] on span "⬚" at bounding box center [542, 432] width 13 height 15
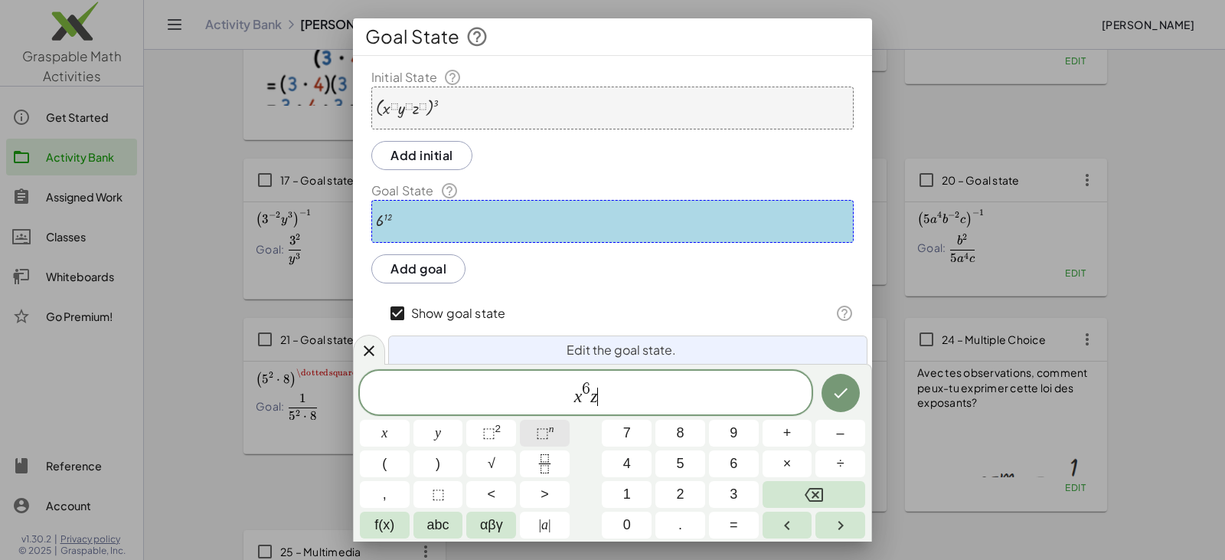
click at [544, 436] on span "⬚" at bounding box center [542, 432] width 13 height 15
drag, startPoint x: 558, startPoint y: 391, endPoint x: 636, endPoint y: 392, distance: 78.1
click at [636, 392] on span "x 6 z 3" at bounding box center [586, 394] width 452 height 28
click at [541, 464] on icon "Fraction" at bounding box center [544, 463] width 19 height 19
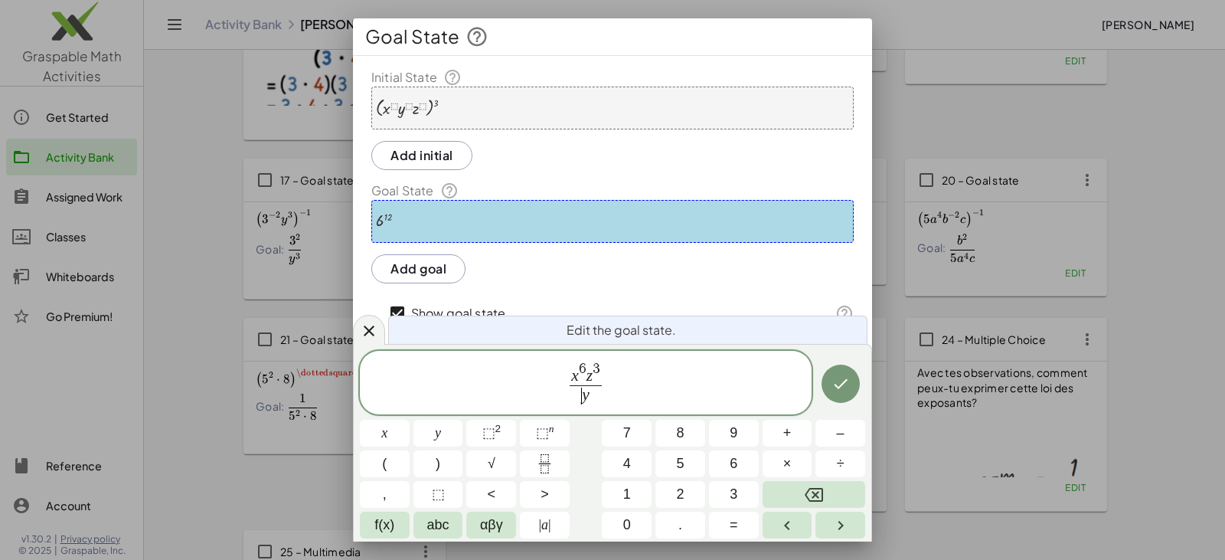
drag, startPoint x: 576, startPoint y: 397, endPoint x: 598, endPoint y: 400, distance: 22.3
click at [598, 400] on span "​ y" at bounding box center [586, 395] width 32 height 21
click at [552, 430] on sup "n" at bounding box center [551, 428] width 5 height 11
click at [546, 431] on span "⬚" at bounding box center [542, 432] width 13 height 15
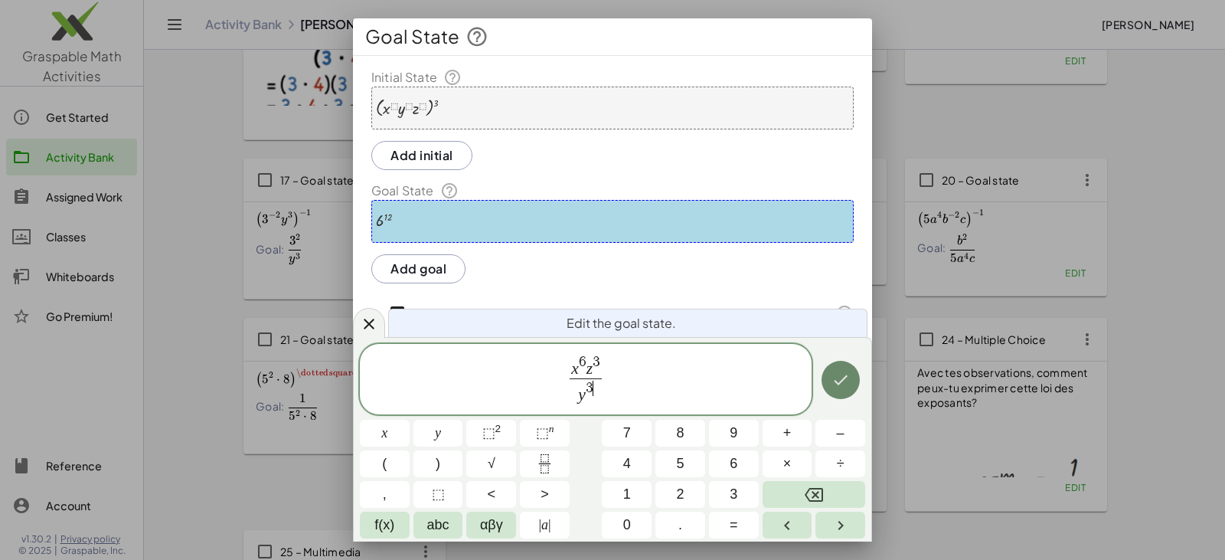
click at [835, 375] on icon "Done" at bounding box center [841, 380] width 18 height 18
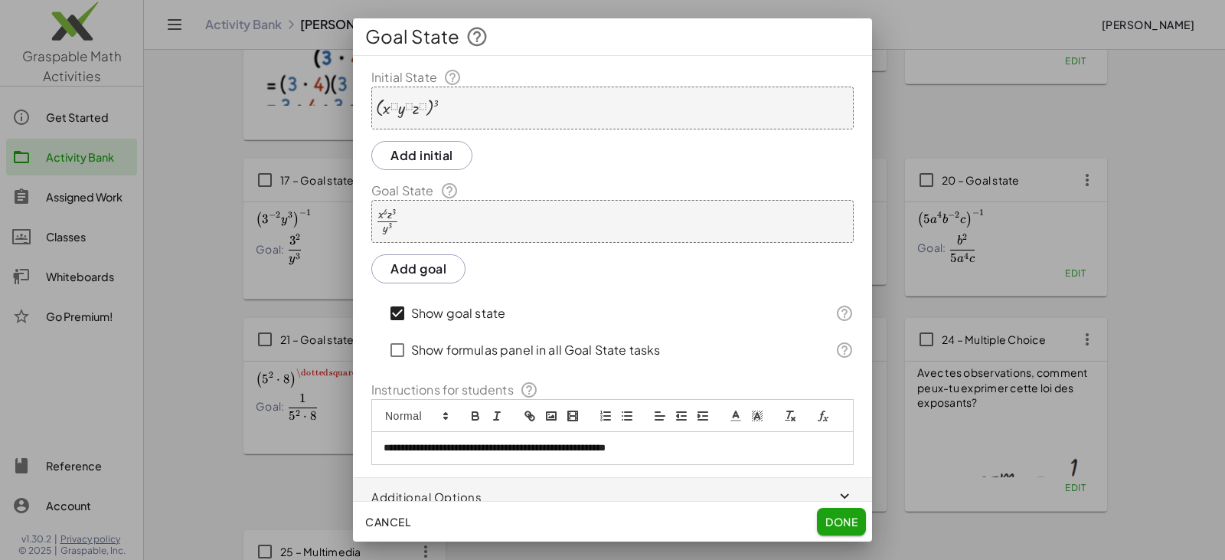
click at [835, 520] on span "Done" at bounding box center [842, 522] width 32 height 14
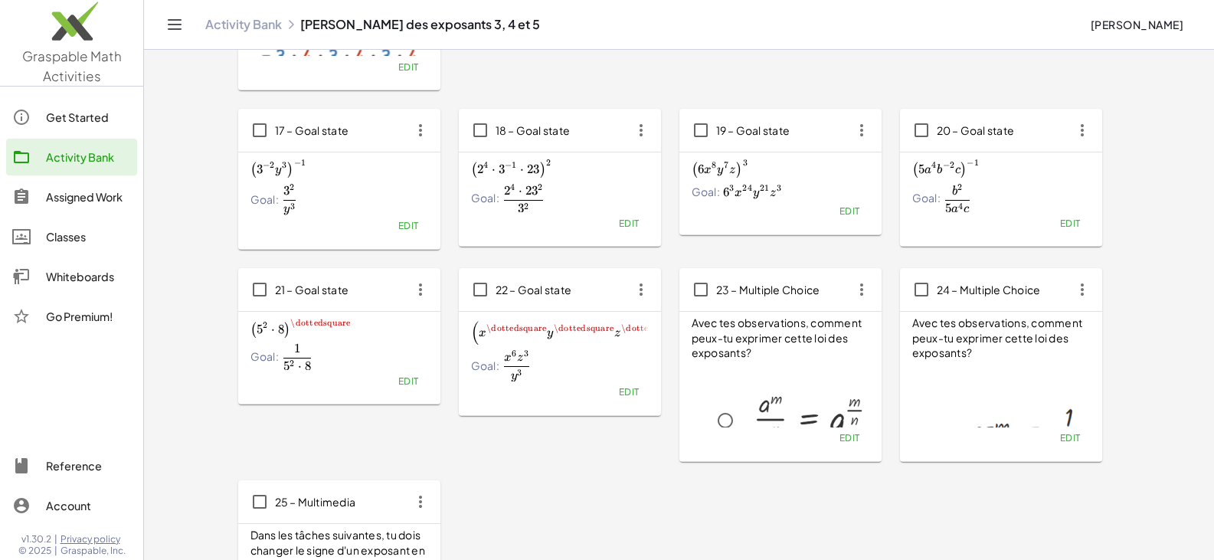
scroll to position [831, 0]
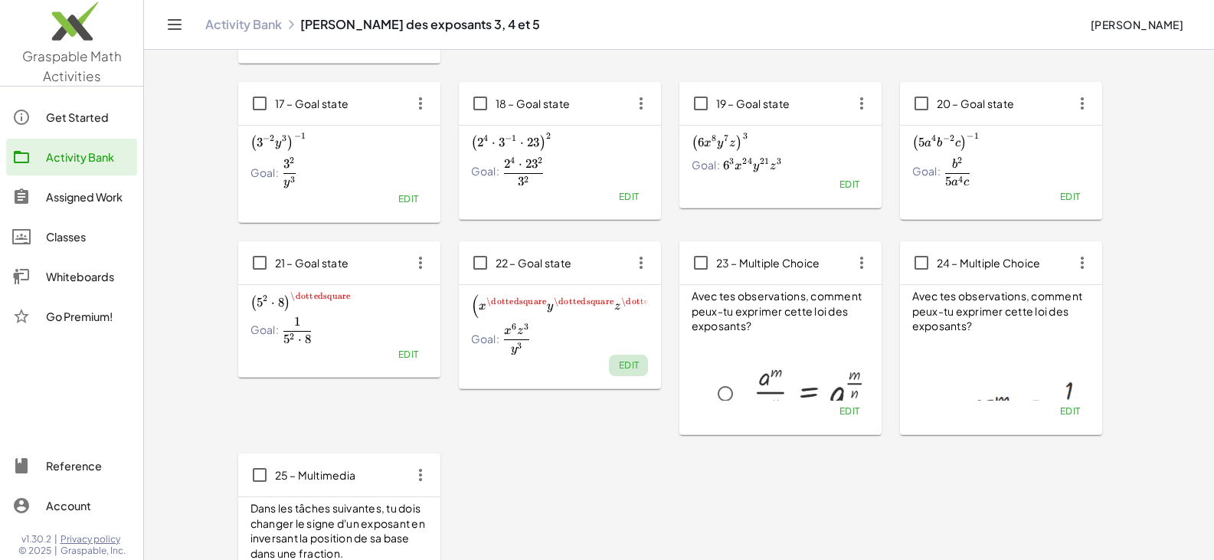
click at [627, 365] on span "Edit" at bounding box center [628, 364] width 21 height 11
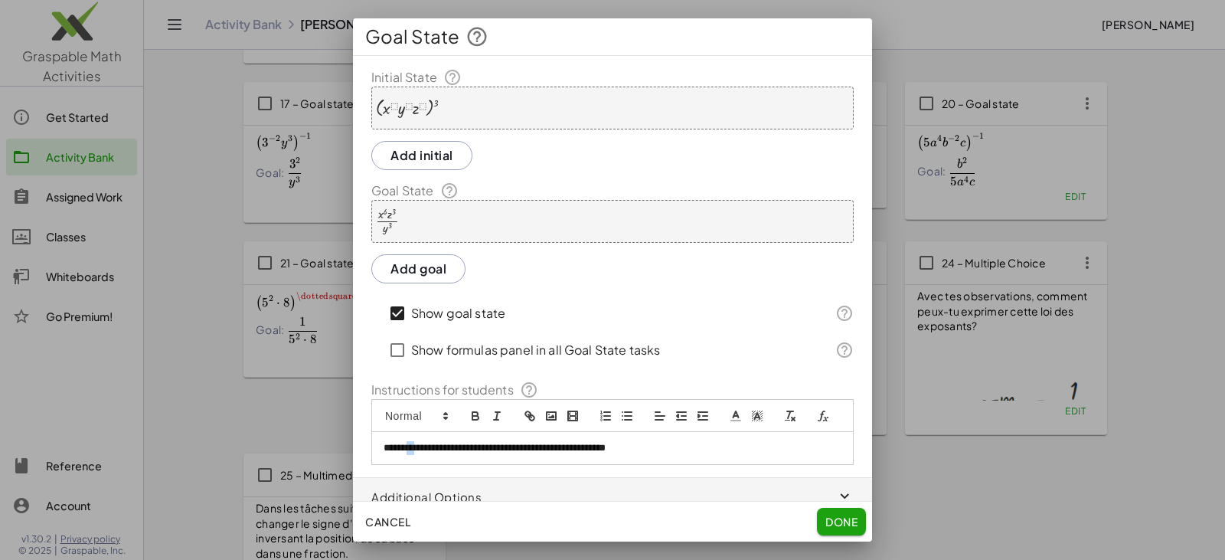
click at [411, 455] on p "**********" at bounding box center [607, 448] width 446 height 14
click at [833, 525] on span "Done" at bounding box center [842, 522] width 32 height 14
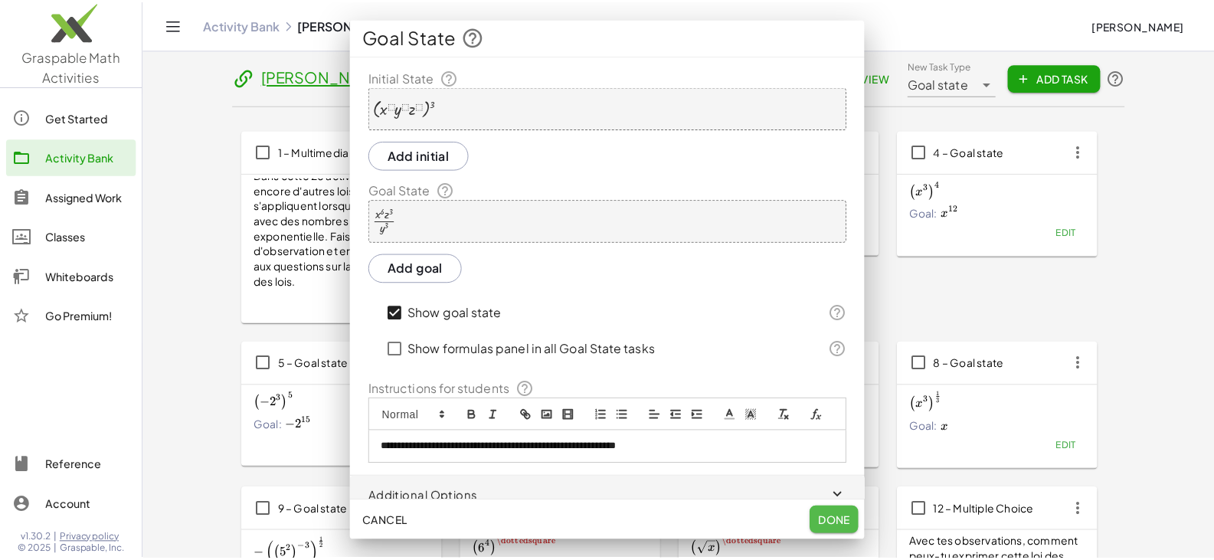
scroll to position [831, 0]
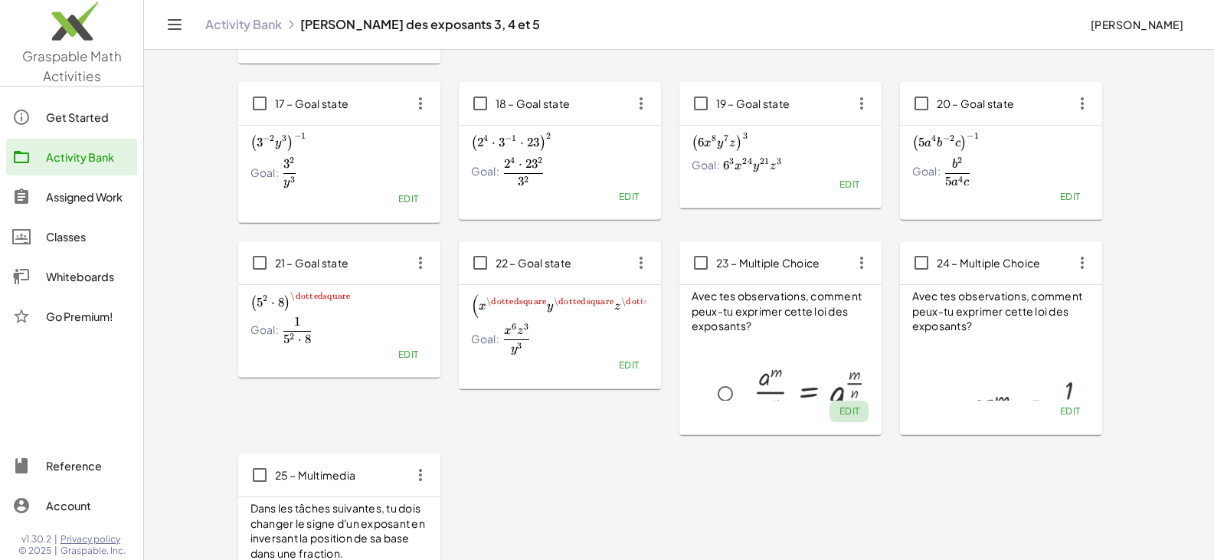
click at [846, 413] on span "Edit" at bounding box center [849, 410] width 21 height 11
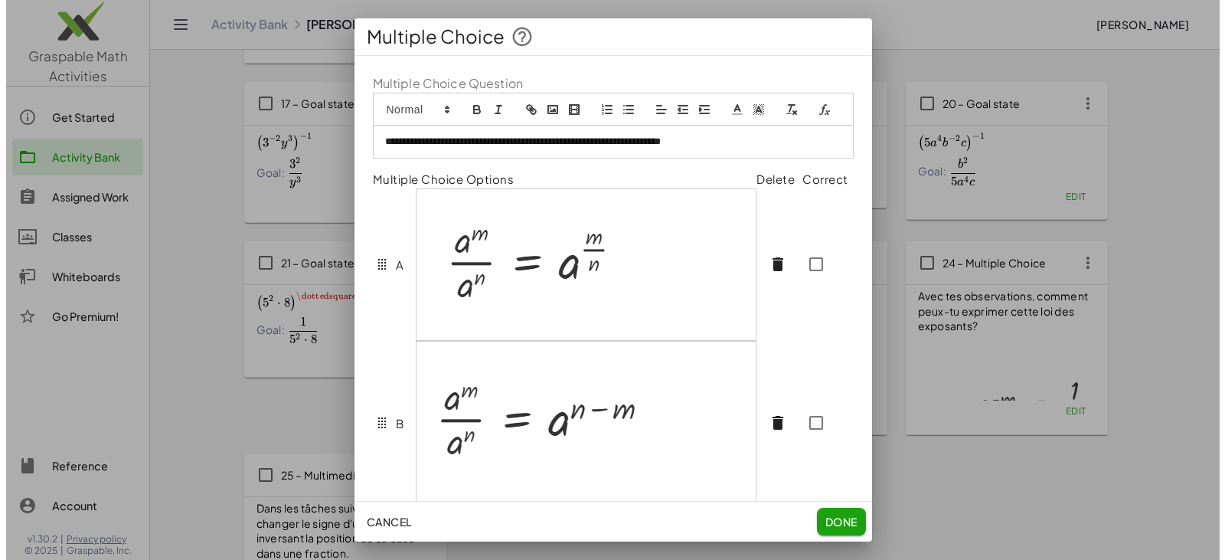
scroll to position [0, 0]
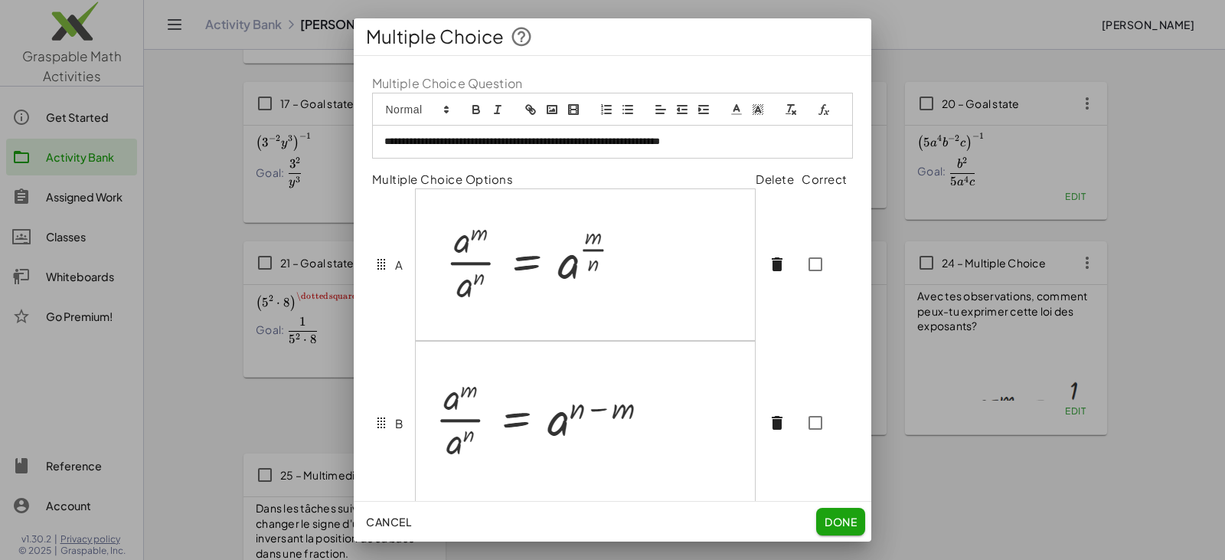
click at [578, 310] on img at bounding box center [521, 262] width 188 height 100
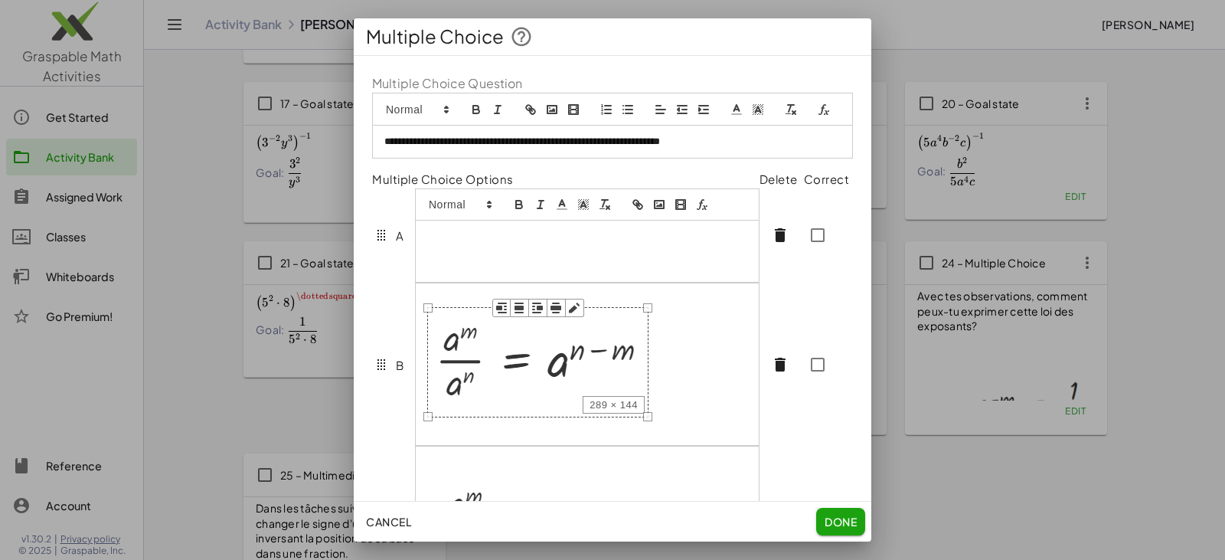
click at [501, 392] on img at bounding box center [537, 361] width 221 height 110
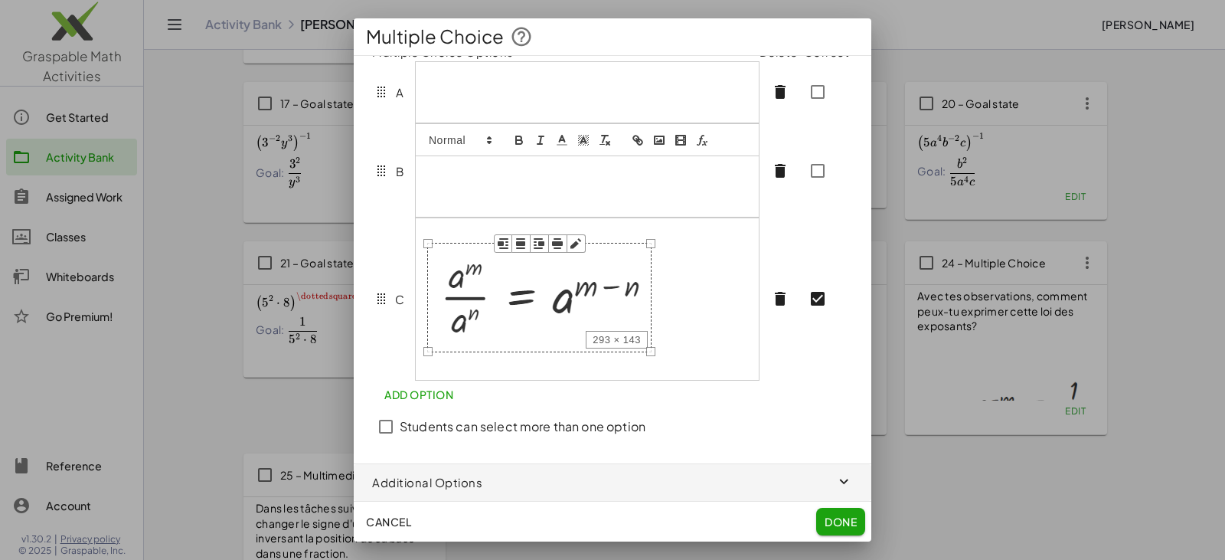
click at [512, 306] on img at bounding box center [539, 297] width 224 height 110
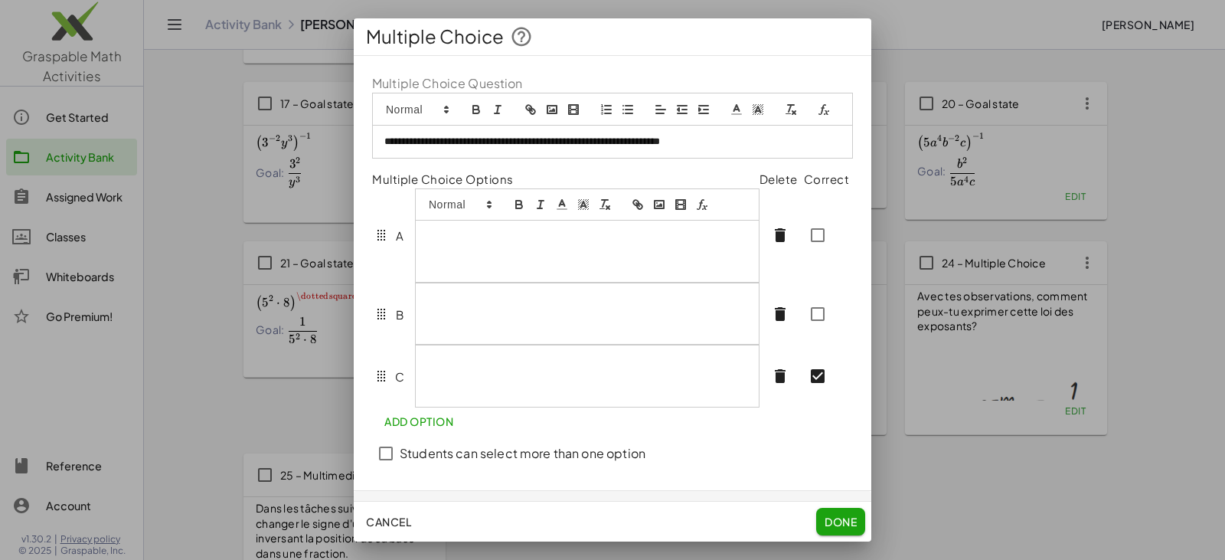
click at [466, 240] on div at bounding box center [587, 251] width 343 height 60
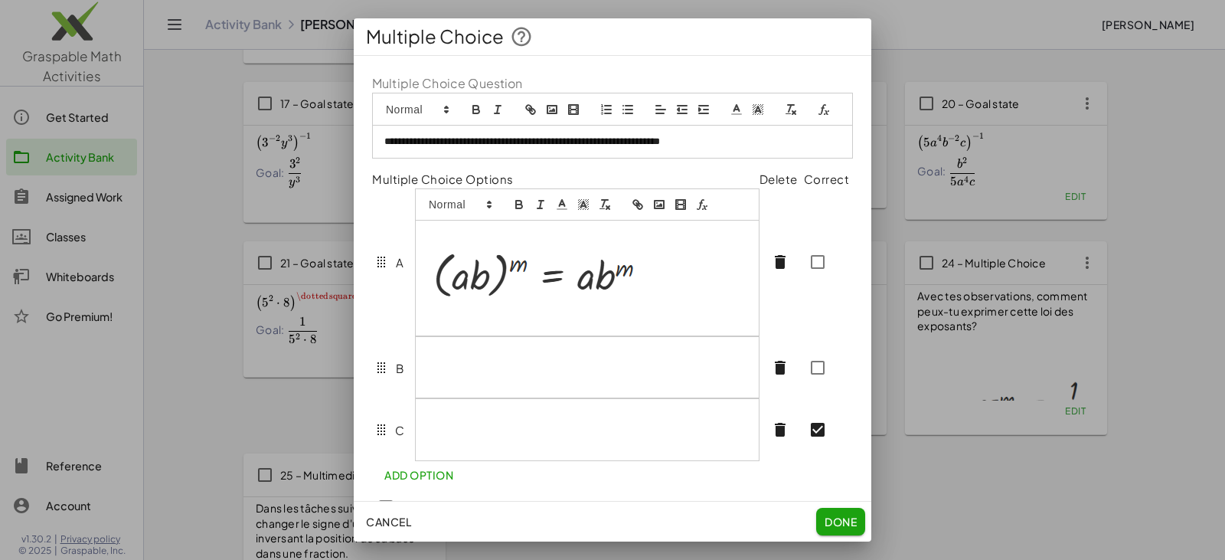
click at [476, 382] on div at bounding box center [587, 367] width 343 height 60
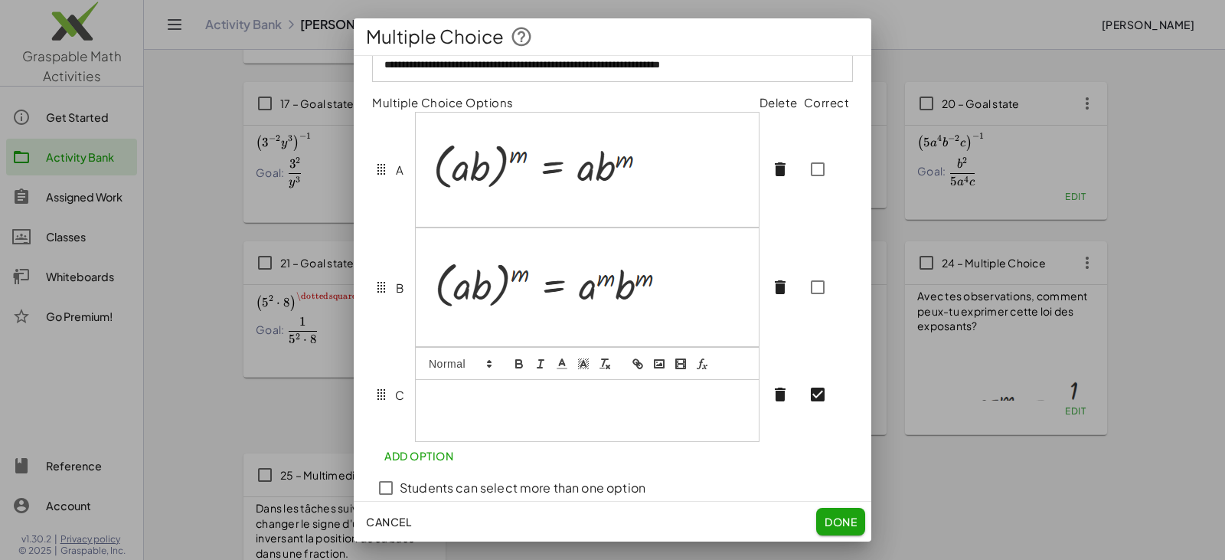
click at [472, 417] on p at bounding box center [587, 411] width 320 height 14
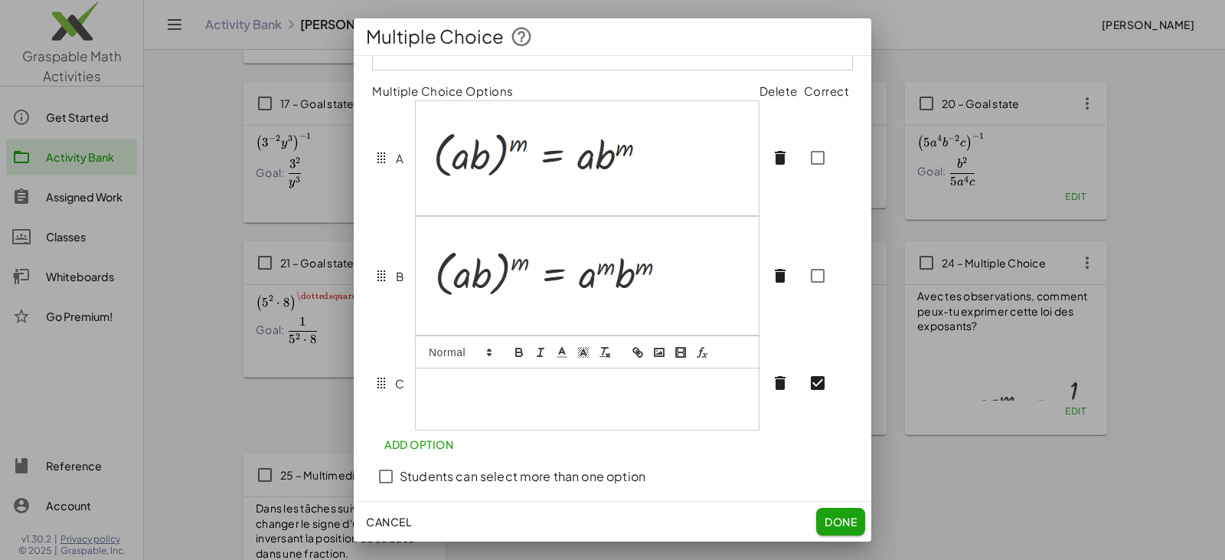
scroll to position [77, 0]
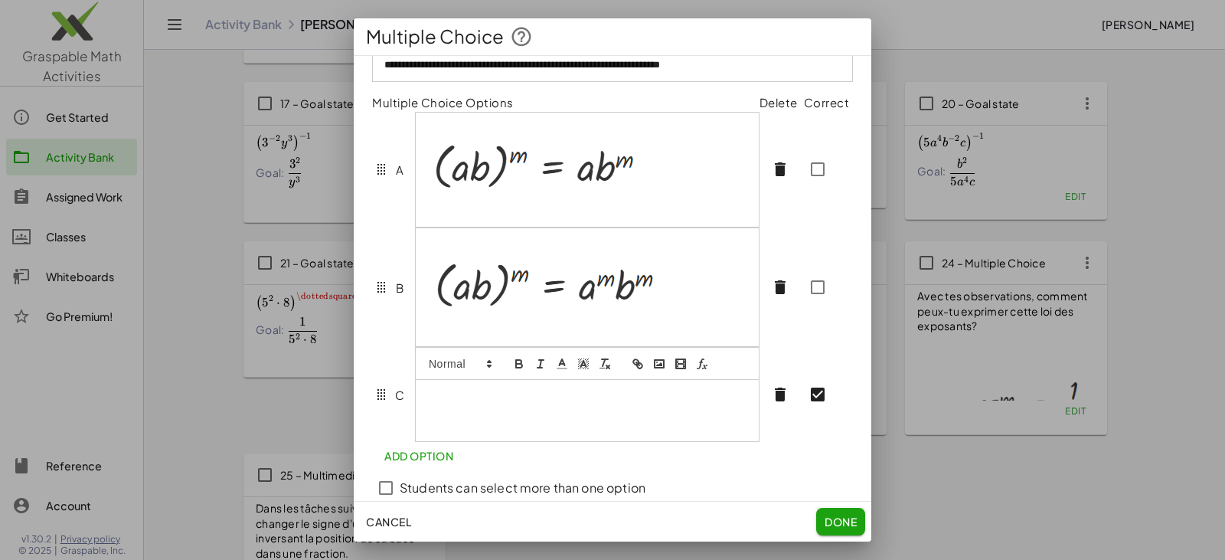
click at [469, 403] on p at bounding box center [587, 396] width 320 height 14
click at [473, 417] on p at bounding box center [587, 411] width 320 height 14
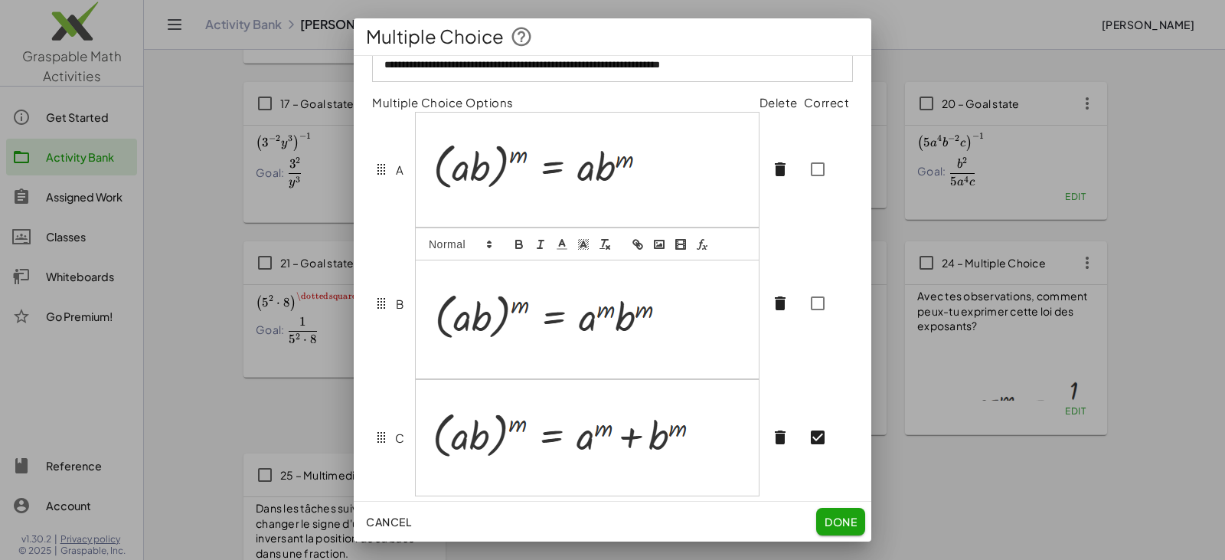
click at [487, 345] on div at bounding box center [587, 319] width 343 height 118
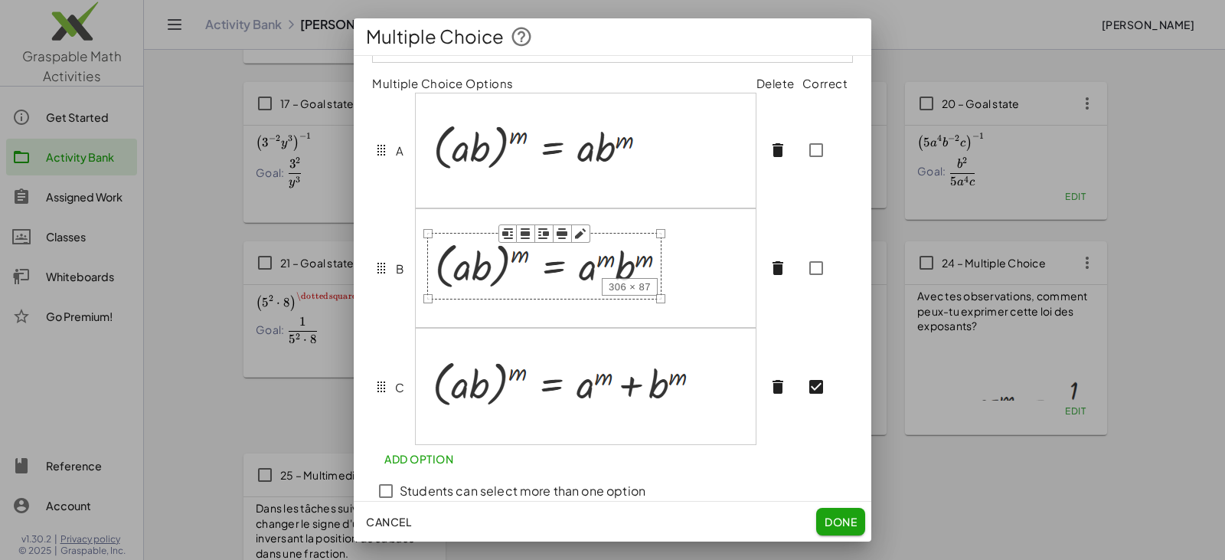
click at [480, 327] on div at bounding box center [586, 268] width 340 height 118
click at [482, 327] on div at bounding box center [586, 268] width 340 height 118
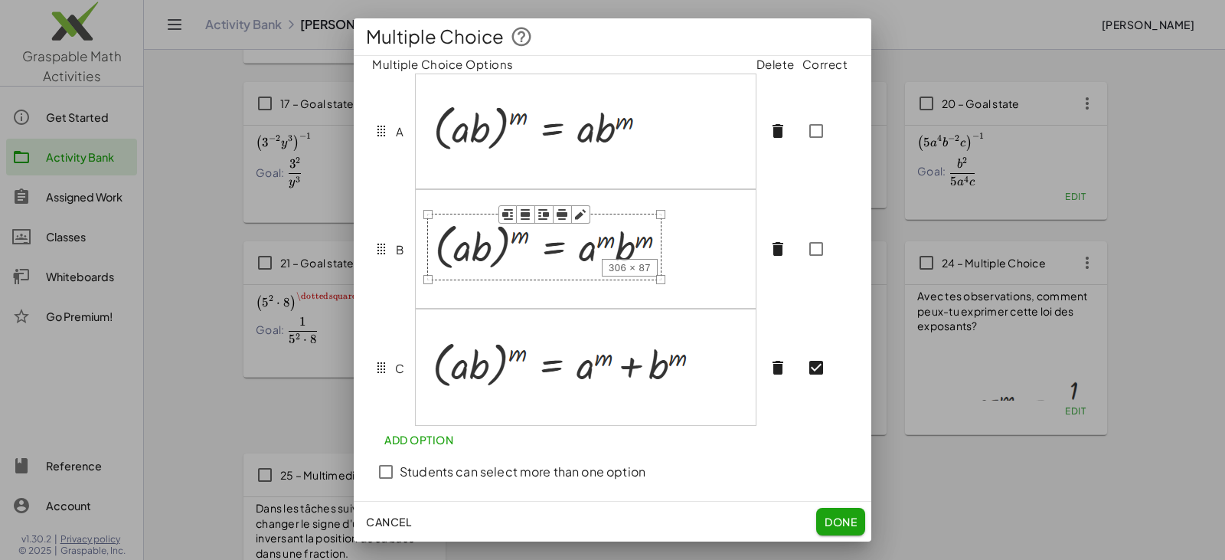
click at [485, 280] on img at bounding box center [544, 247] width 234 height 67
click at [483, 308] on div at bounding box center [586, 249] width 340 height 118
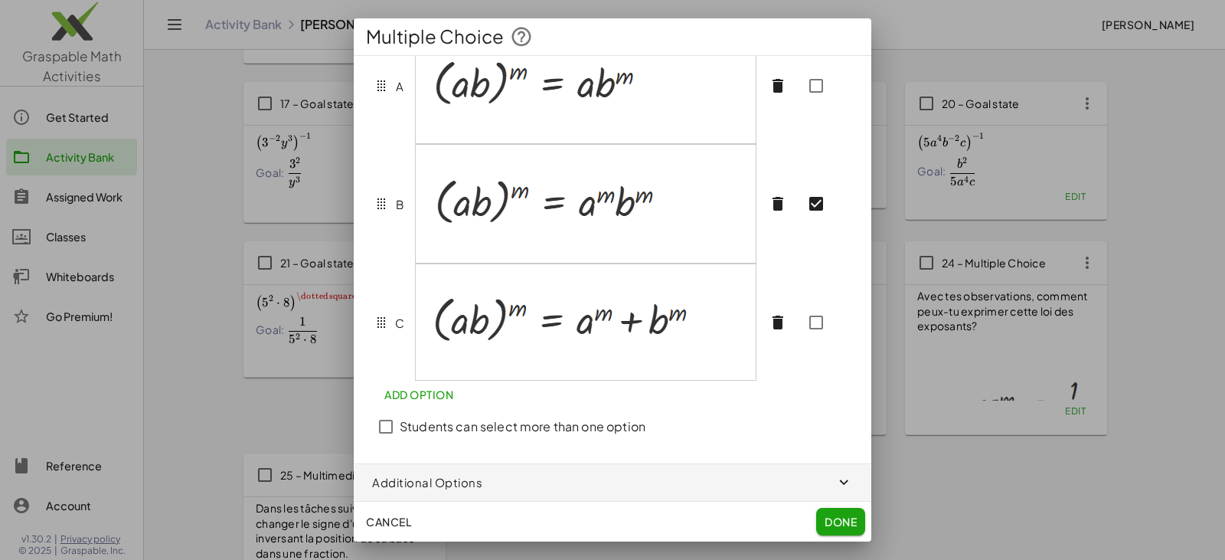
scroll to position [177, 0]
click at [839, 520] on span "Done" at bounding box center [841, 522] width 32 height 14
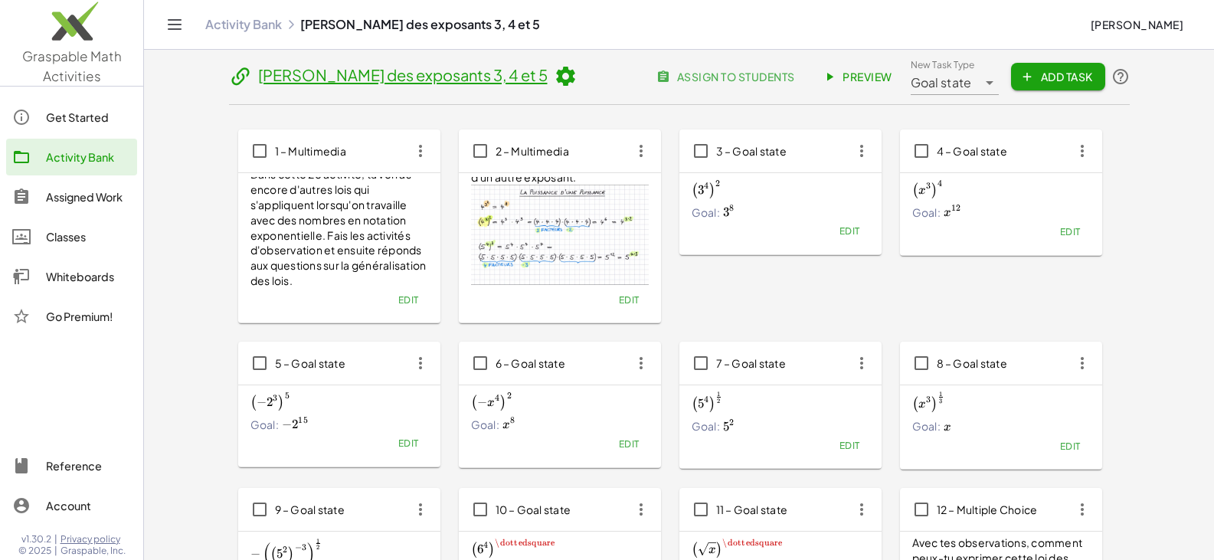
scroll to position [0, 0]
click at [839, 77] on span "Preview" at bounding box center [859, 77] width 67 height 14
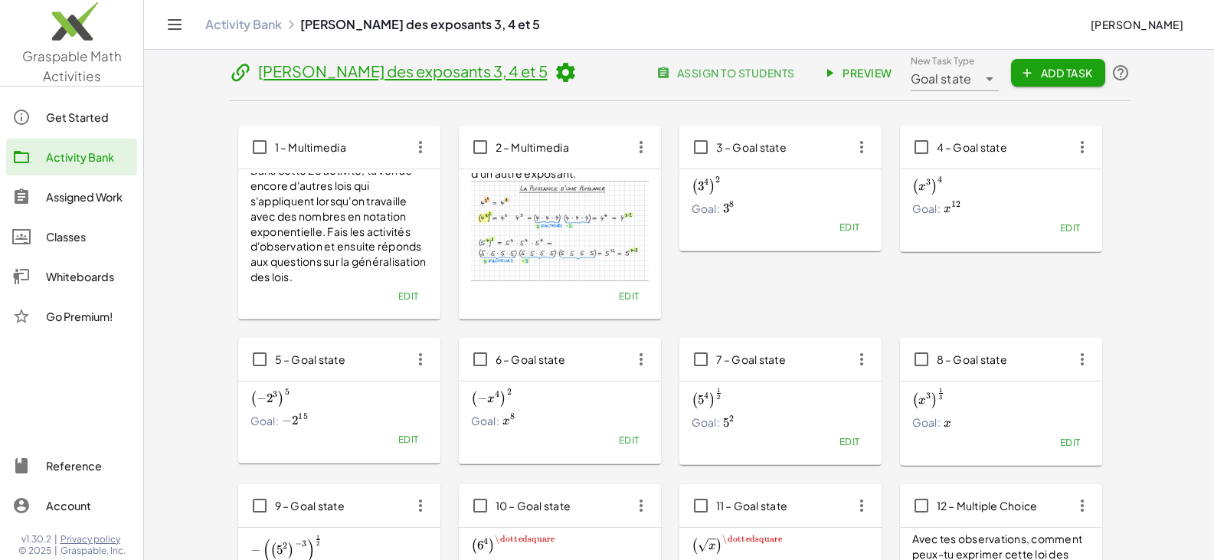
scroll to position [383, 0]
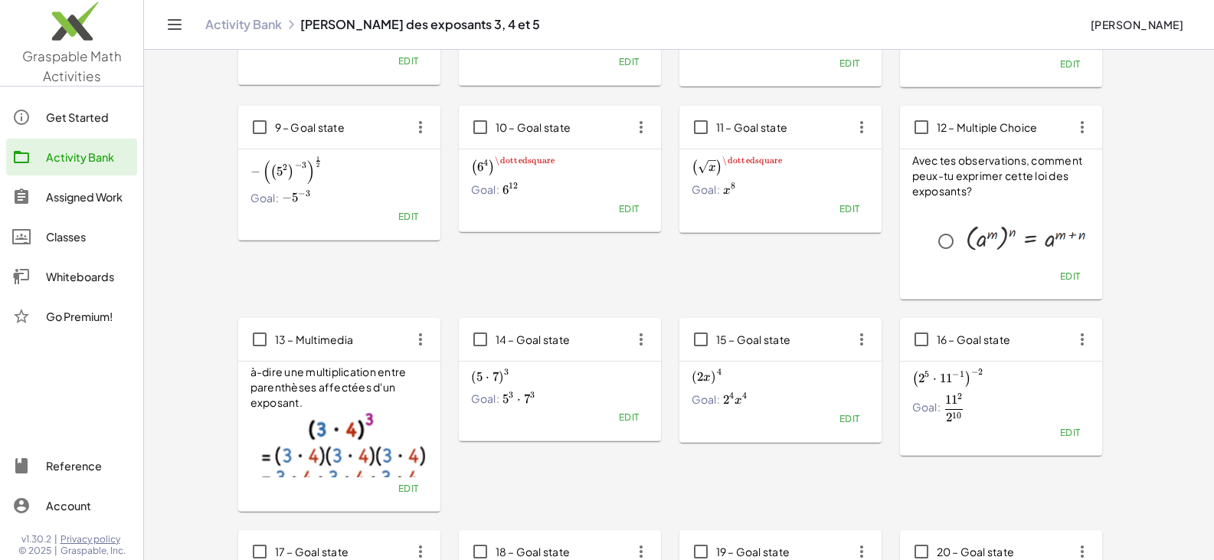
click at [571, 381] on span "( 5 ⋅ 7 ) 3 \left(5\cdot 7\right)^3 ( 5 ⋅ 7 ) 3" at bounding box center [560, 376] width 178 height 16
click at [629, 419] on span "Edit" at bounding box center [628, 416] width 21 height 11
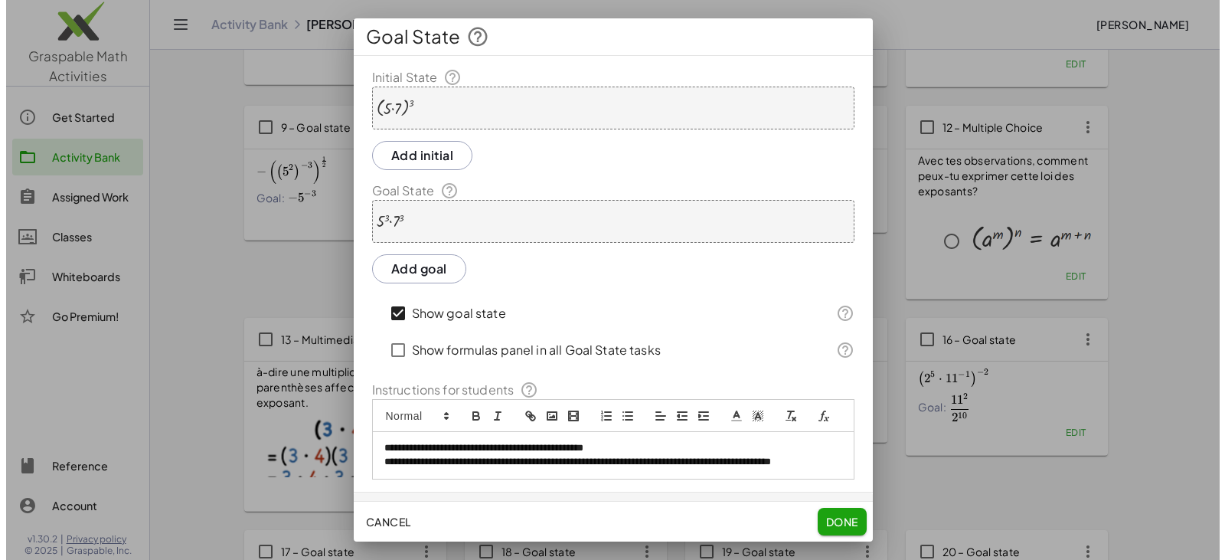
scroll to position [0, 0]
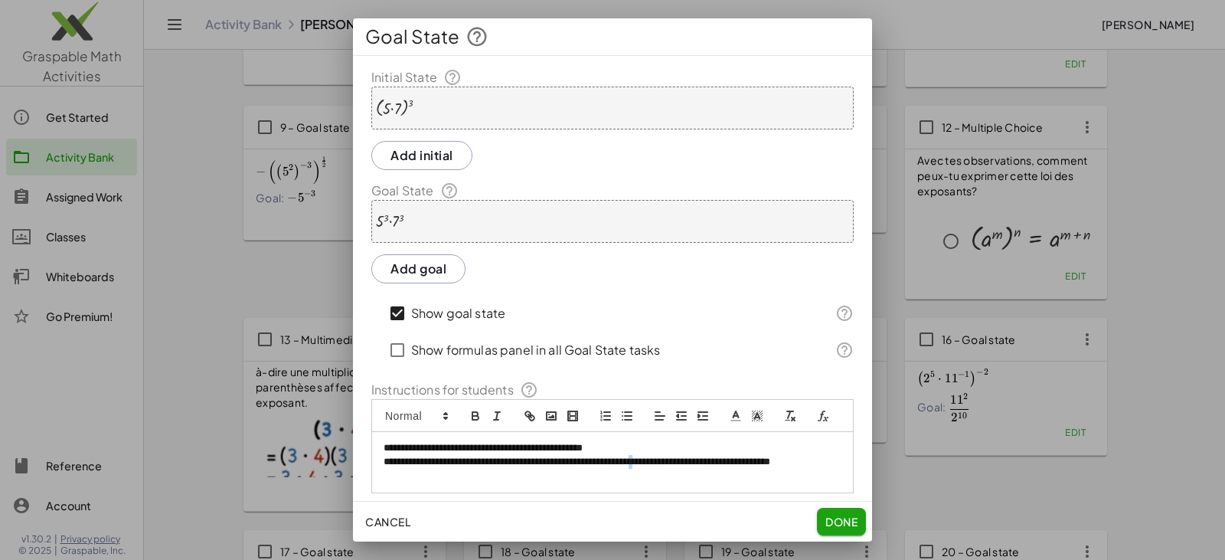
click at [675, 477] on p "**********" at bounding box center [607, 469] width 446 height 28
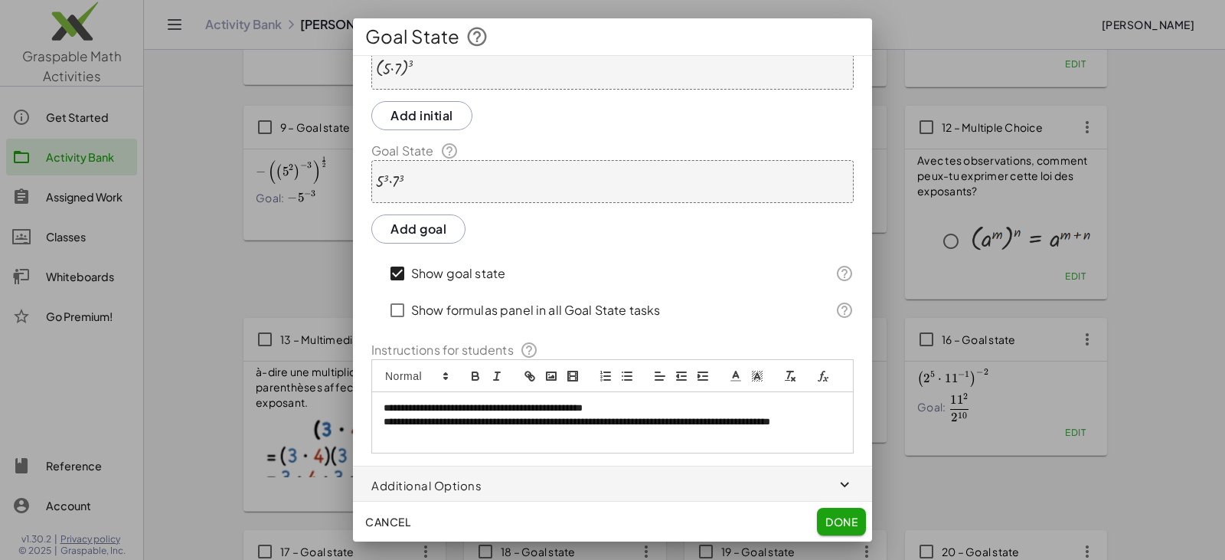
scroll to position [61, 0]
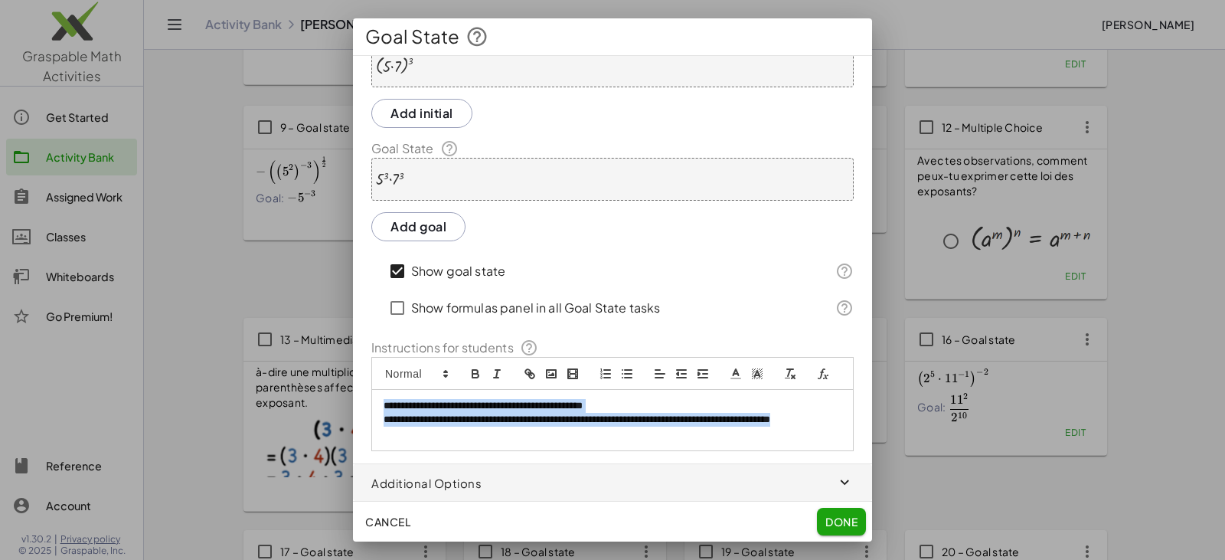
drag, startPoint x: 474, startPoint y: 434, endPoint x: 362, endPoint y: 402, distance: 116.3
click at [365, 402] on div "**********" at bounding box center [612, 238] width 519 height 425
copy div "**********"
click at [830, 520] on span "Done" at bounding box center [842, 522] width 32 height 14
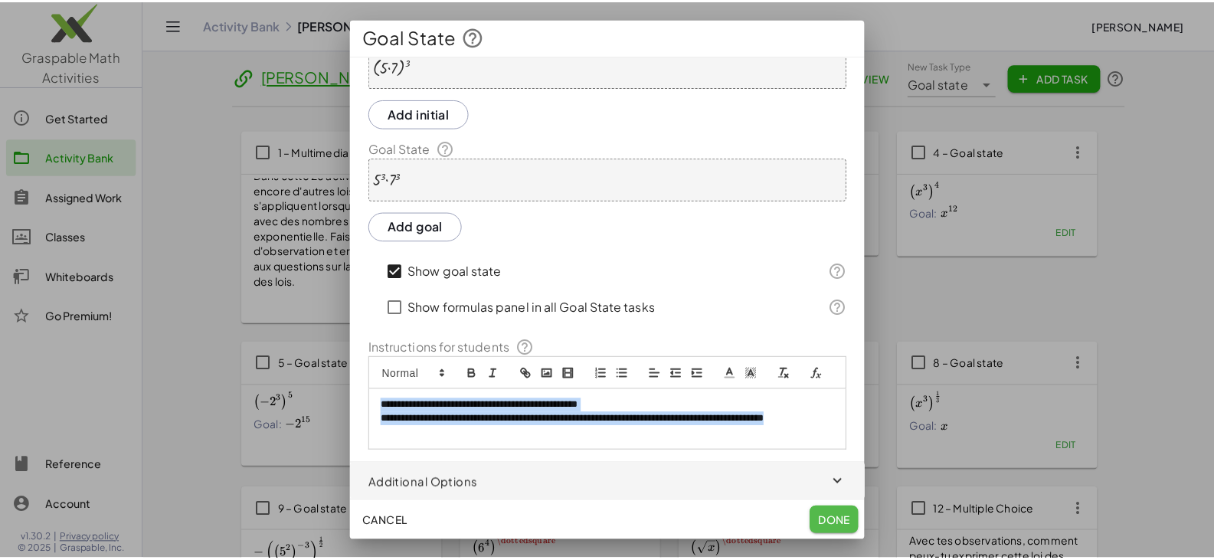
scroll to position [383, 0]
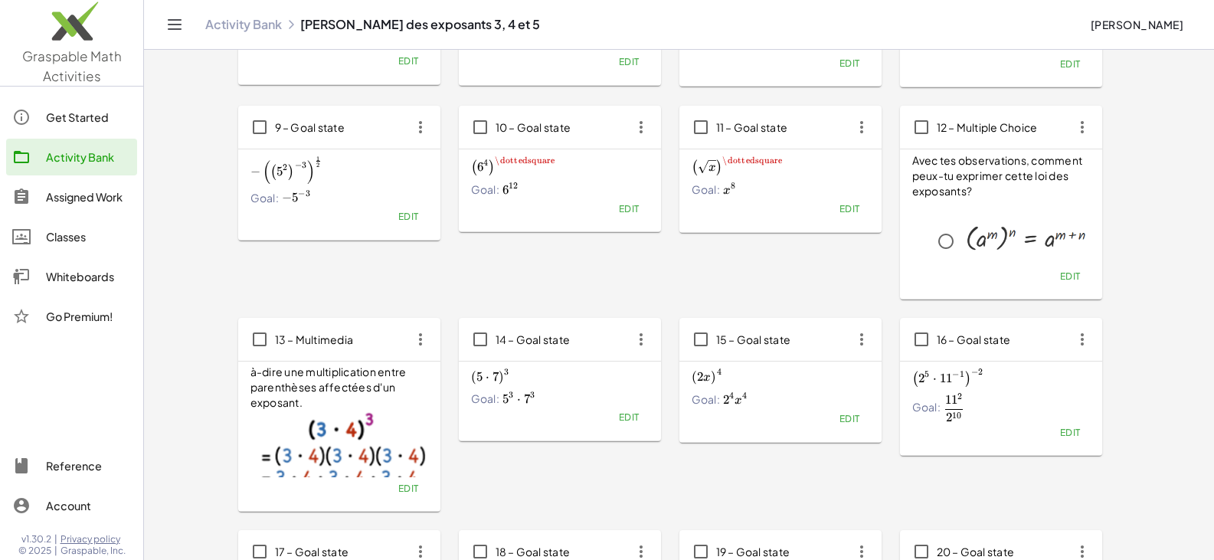
click at [855, 417] on span "Edit" at bounding box center [849, 418] width 21 height 11
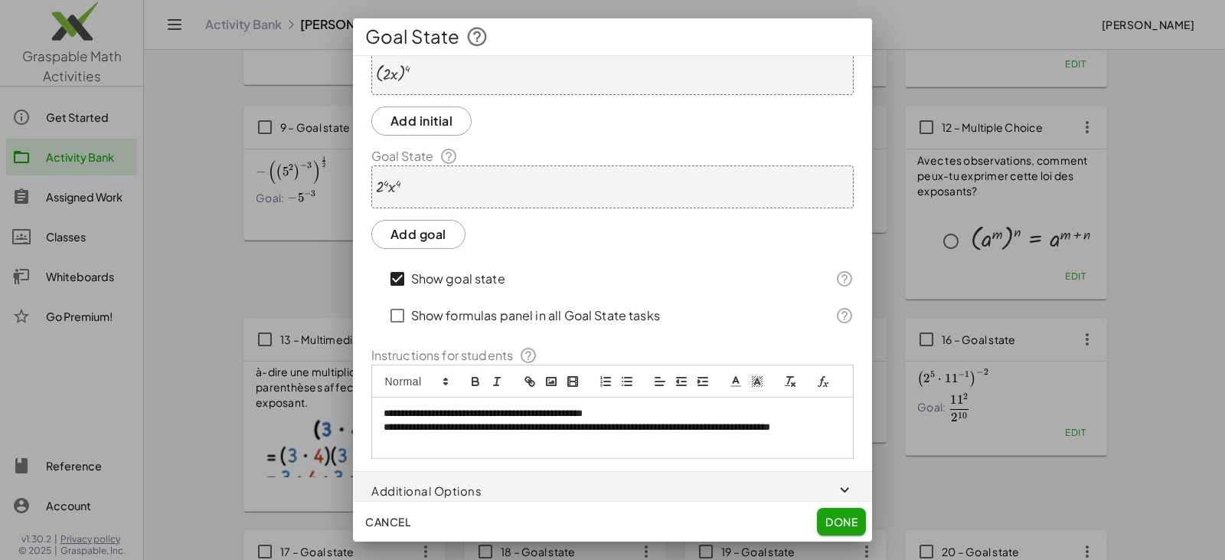
scroll to position [61, 0]
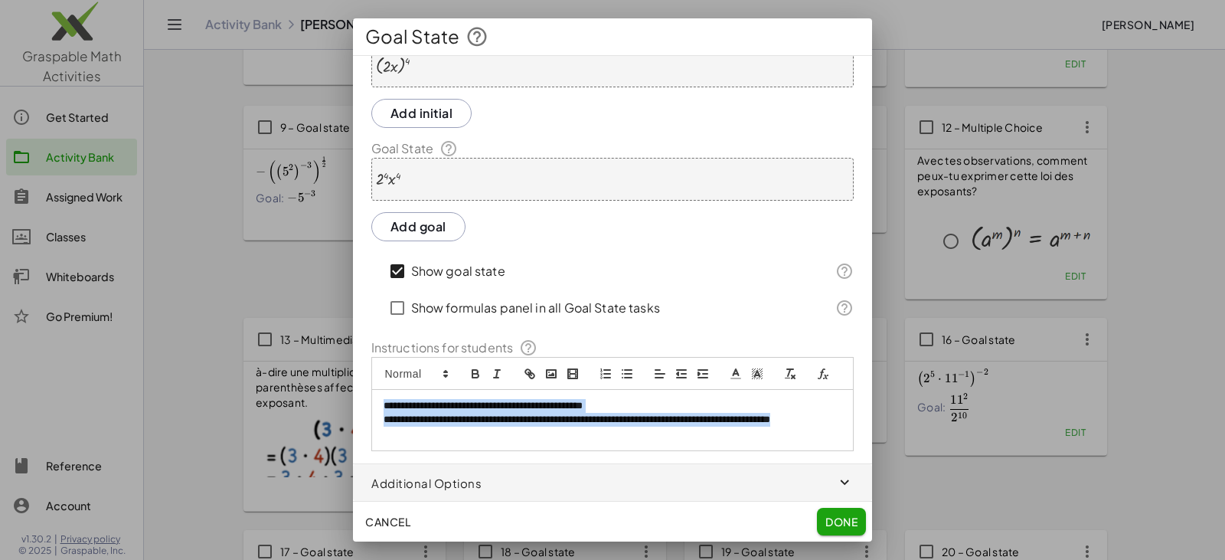
drag, startPoint x: 522, startPoint y: 430, endPoint x: 374, endPoint y: 407, distance: 150.3
click at [374, 408] on div "**********" at bounding box center [612, 420] width 481 height 60
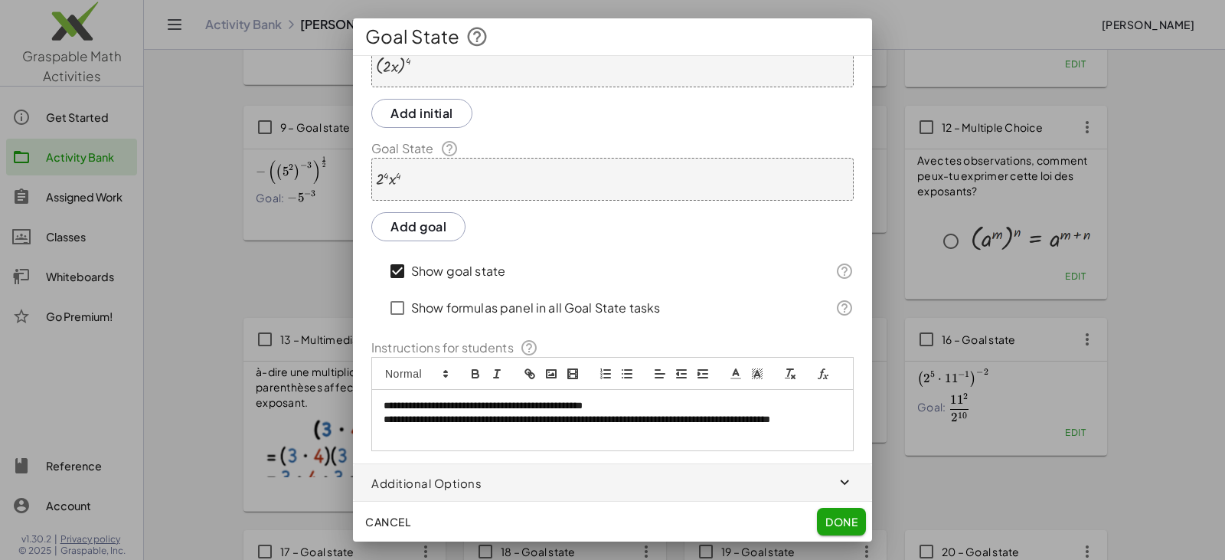
click at [842, 518] on span "Done" at bounding box center [842, 522] width 32 height 14
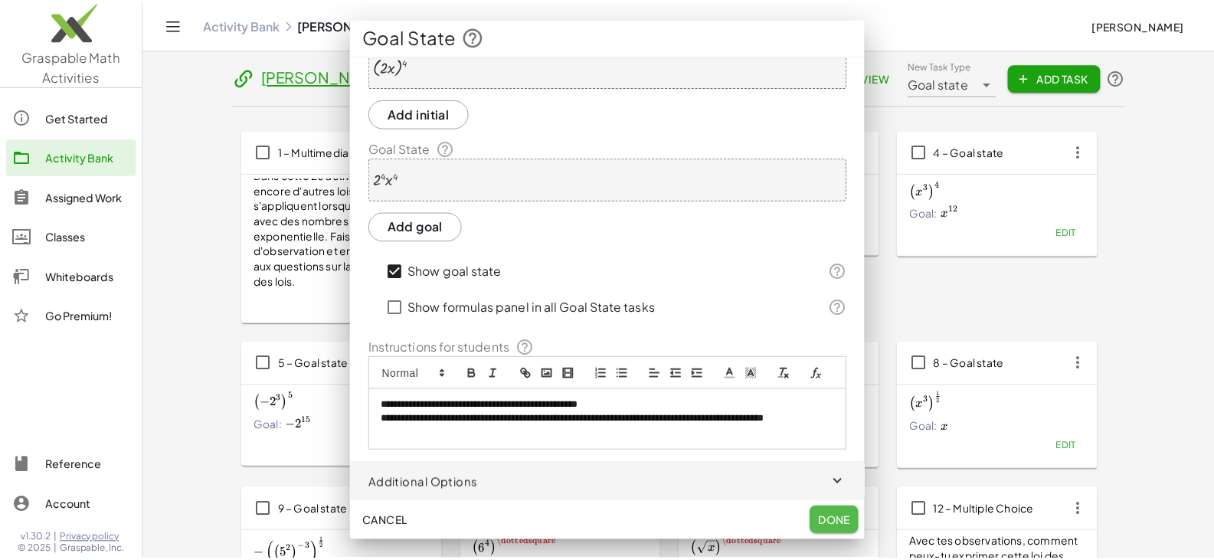
scroll to position [383, 0]
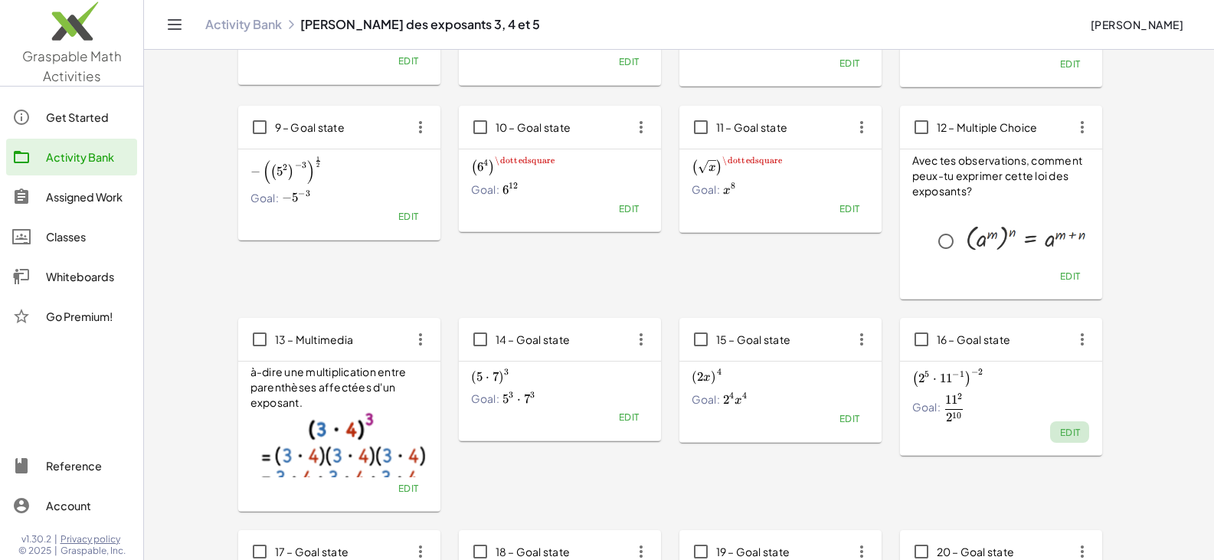
click at [1065, 433] on span "Edit" at bounding box center [1069, 432] width 21 height 11
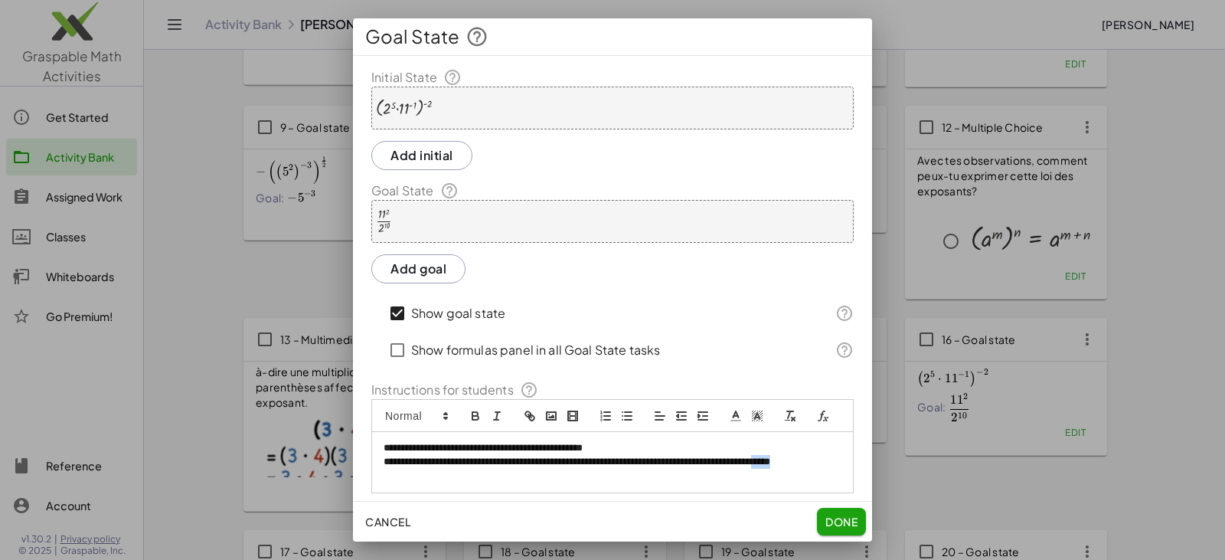
scroll to position [8, 0]
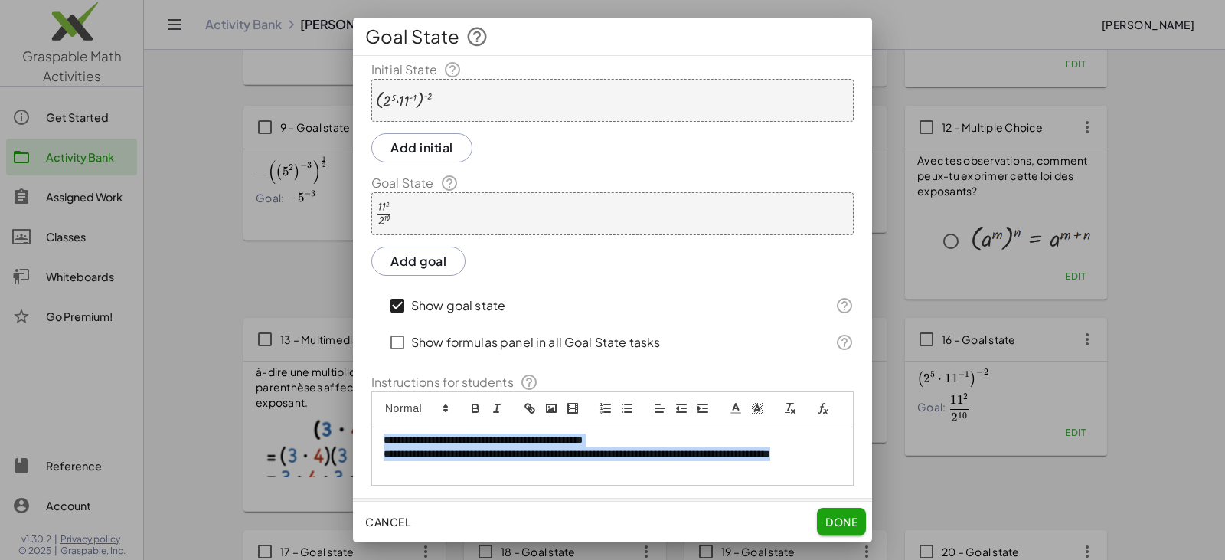
drag, startPoint x: 437, startPoint y: 493, endPoint x: 365, endPoint y: 457, distance: 80.5
click at [365, 457] on div "**********" at bounding box center [612, 272] width 519 height 425
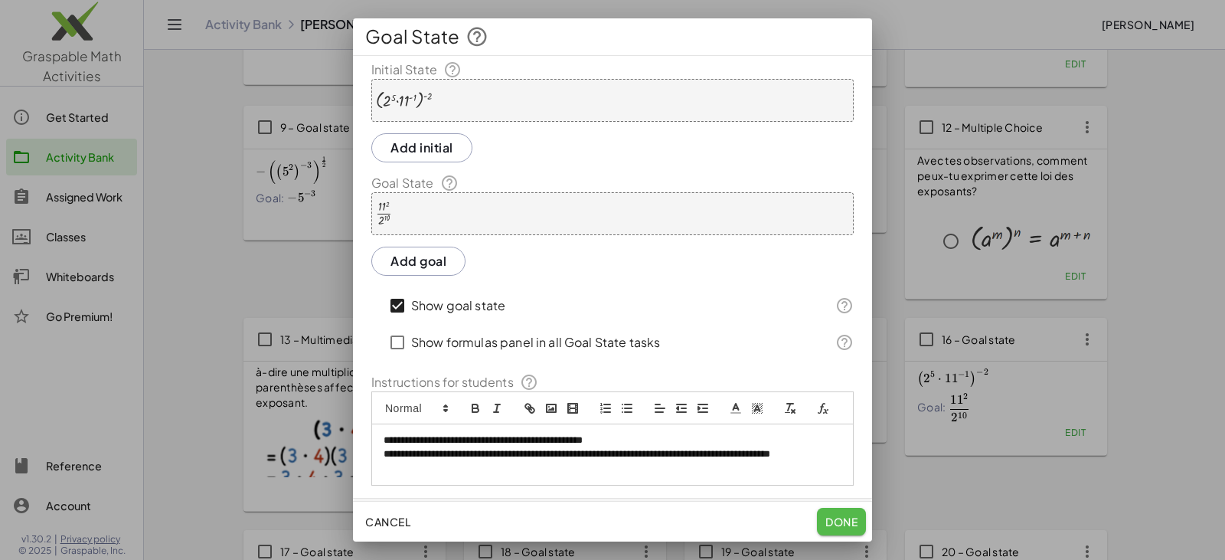
click at [859, 522] on button "Done" at bounding box center [841, 522] width 49 height 28
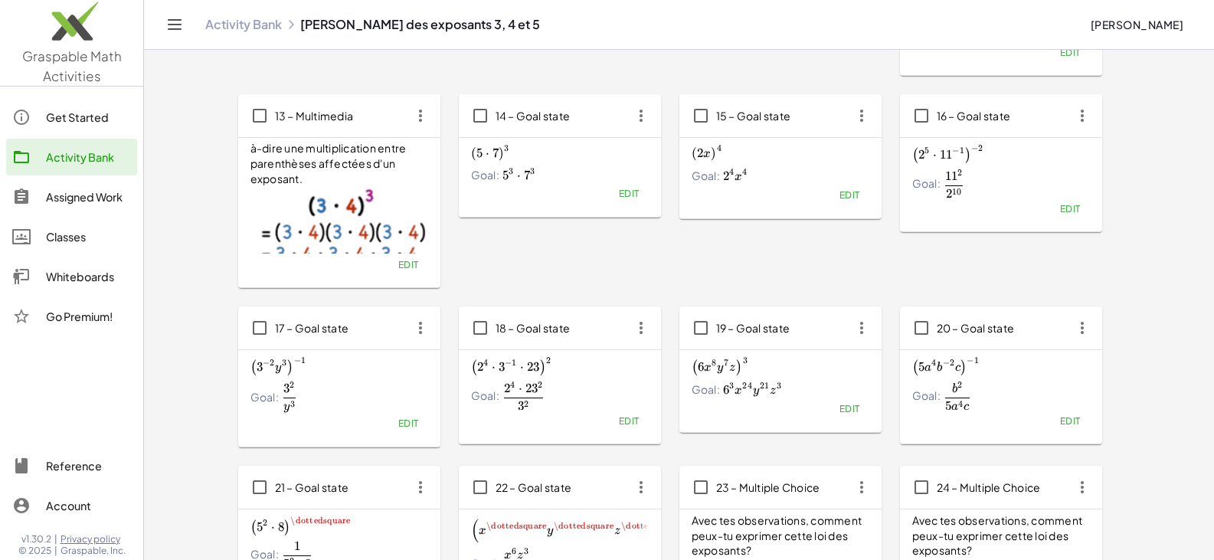
scroll to position [613, 0]
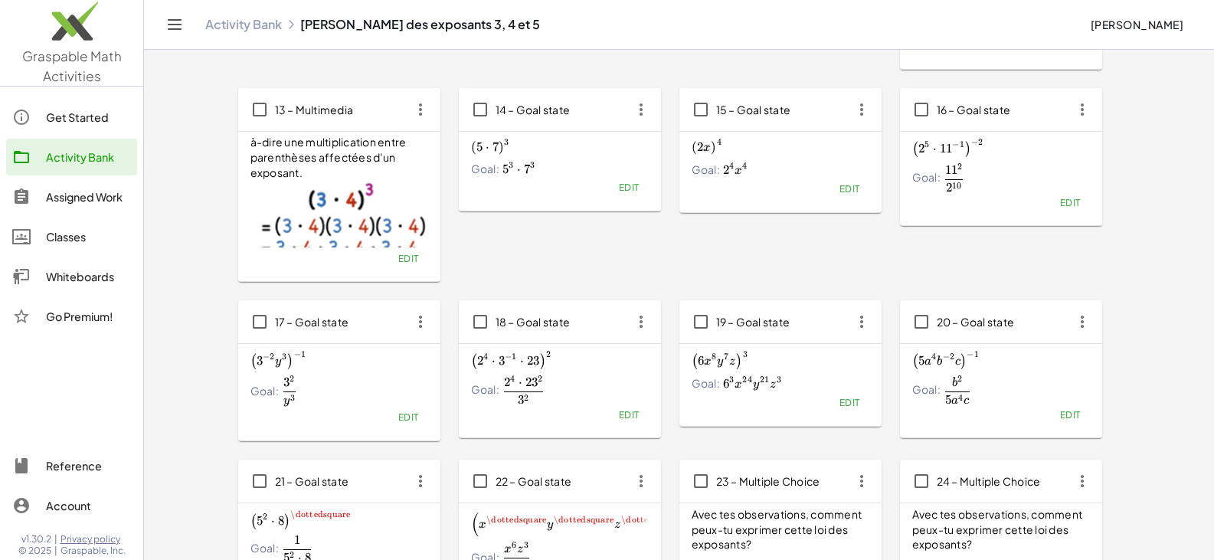
click at [407, 417] on span "Edit" at bounding box center [407, 416] width 21 height 11
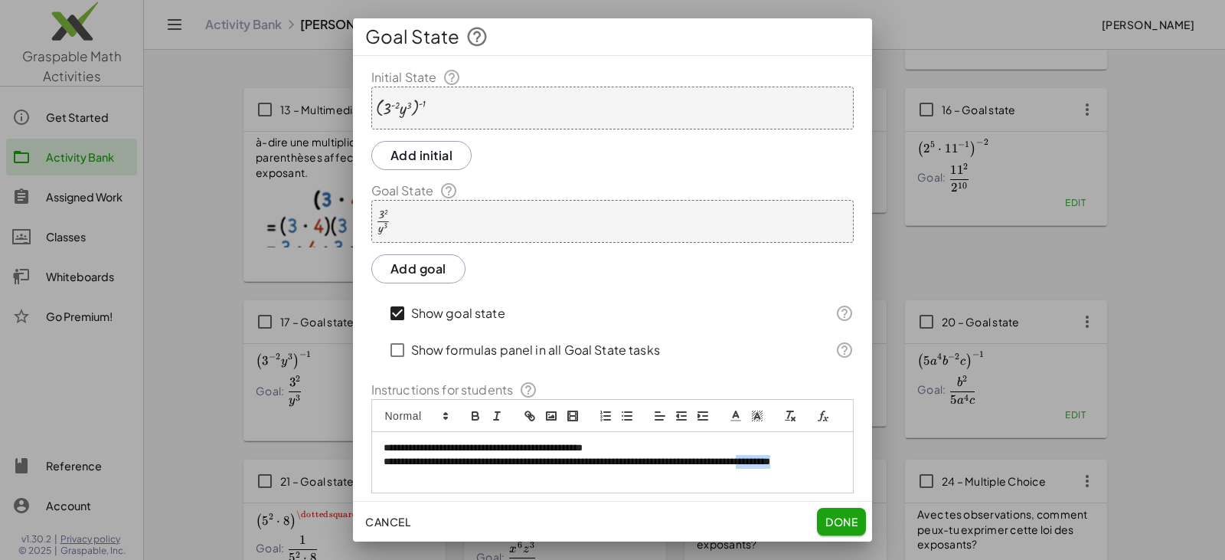
scroll to position [21, 0]
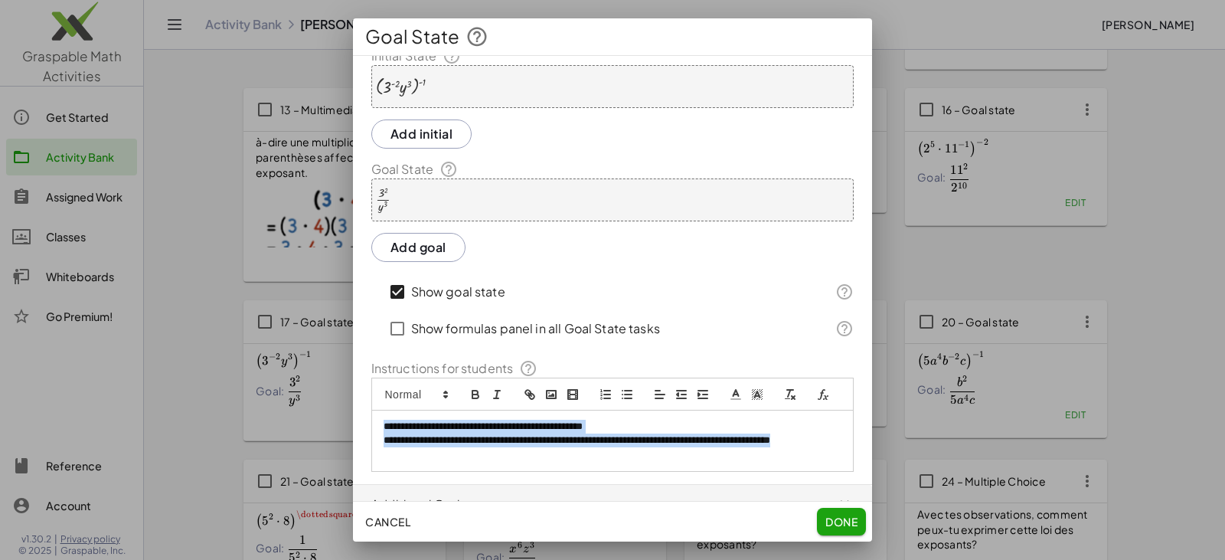
drag, startPoint x: 430, startPoint y: 494, endPoint x: 353, endPoint y: 446, distance: 90.1
click at [353, 446] on div "**********" at bounding box center [612, 259] width 519 height 425
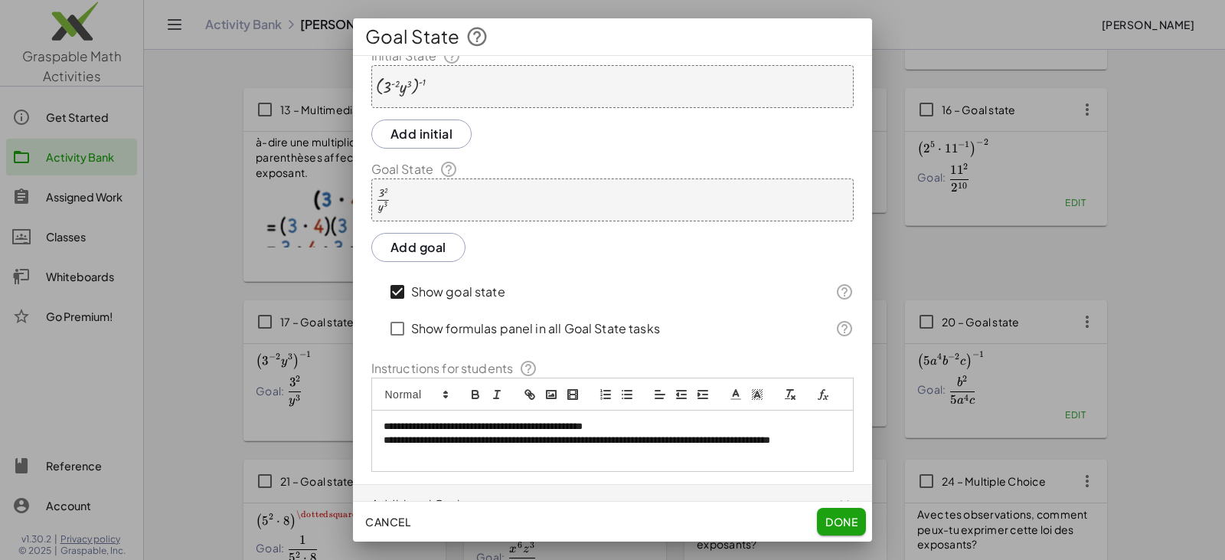
click at [838, 515] on span "Done" at bounding box center [842, 522] width 32 height 14
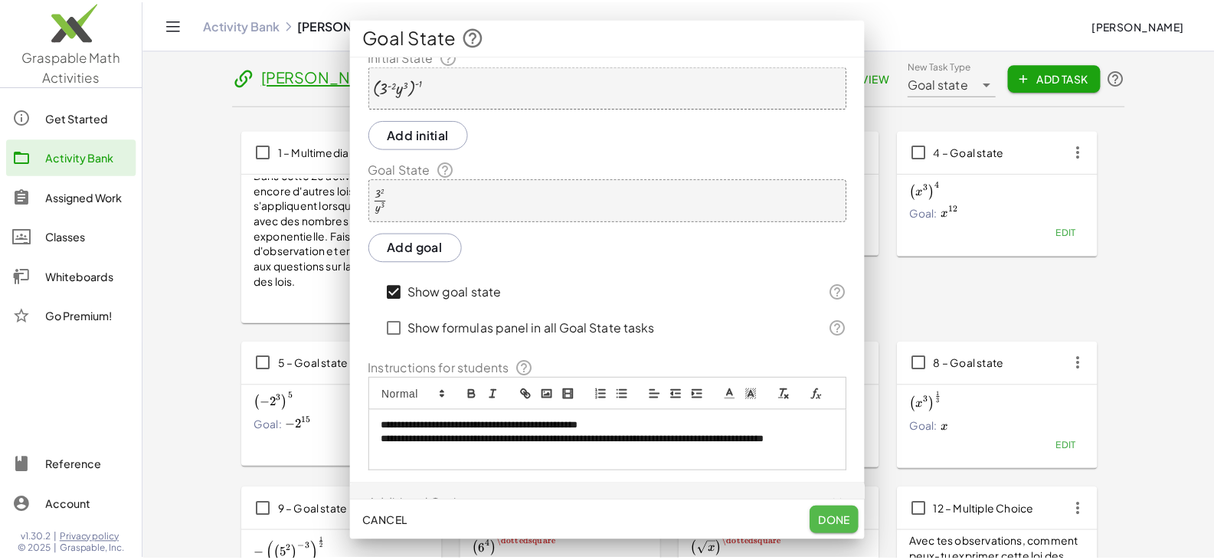
scroll to position [613, 0]
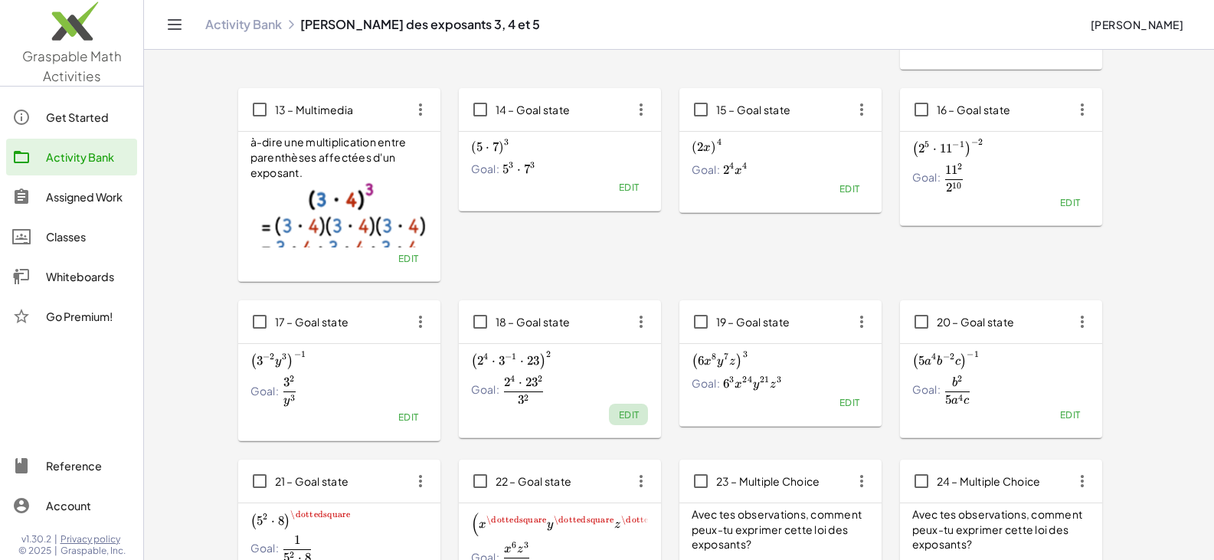
click at [628, 417] on span "Edit" at bounding box center [628, 414] width 21 height 11
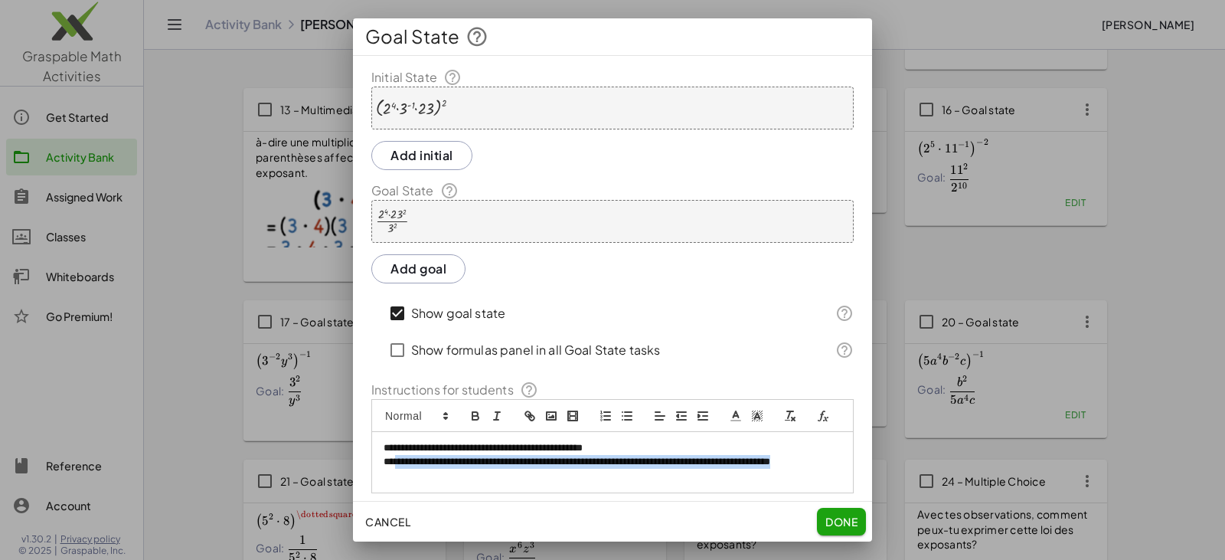
scroll to position [5, 0]
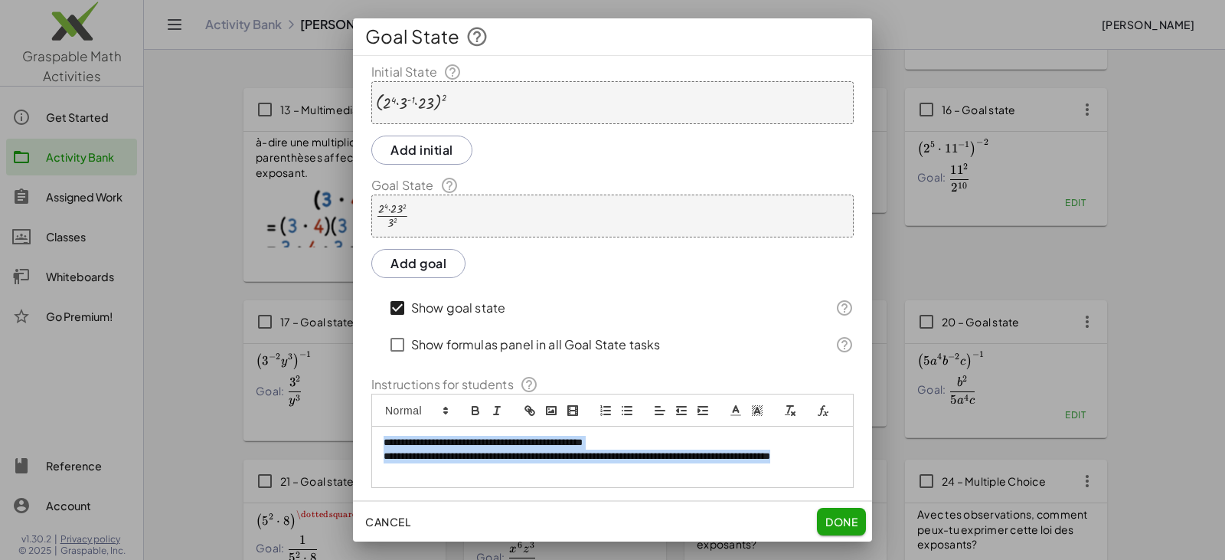
drag, startPoint x: 455, startPoint y: 493, endPoint x: 354, endPoint y: 459, distance: 106.8
click at [354, 461] on div "**********" at bounding box center [612, 275] width 519 height 425
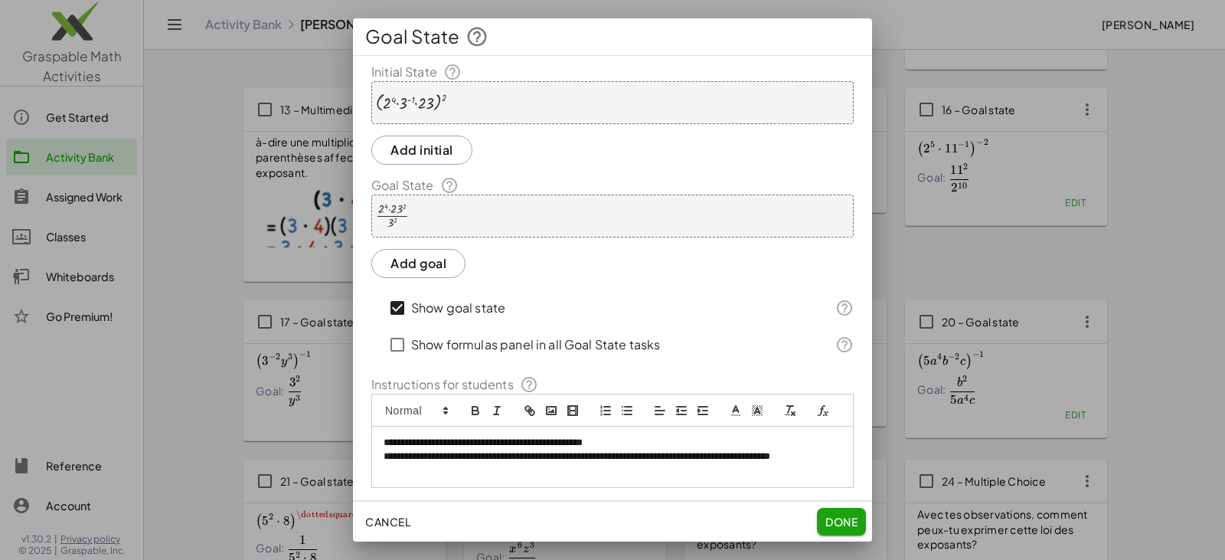
click at [832, 516] on span "Done" at bounding box center [842, 522] width 32 height 14
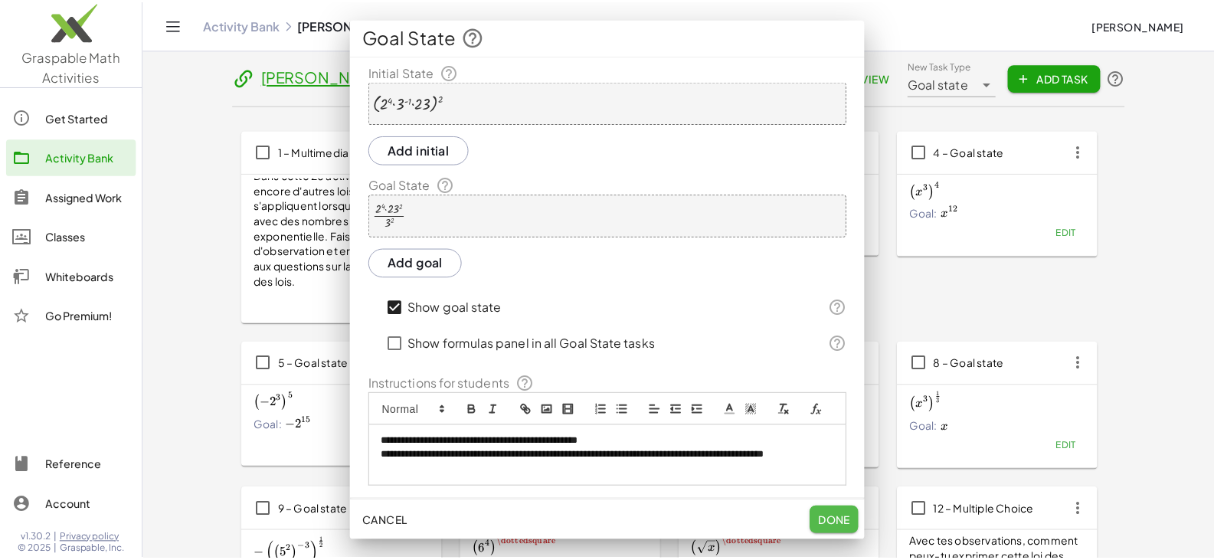
scroll to position [613, 0]
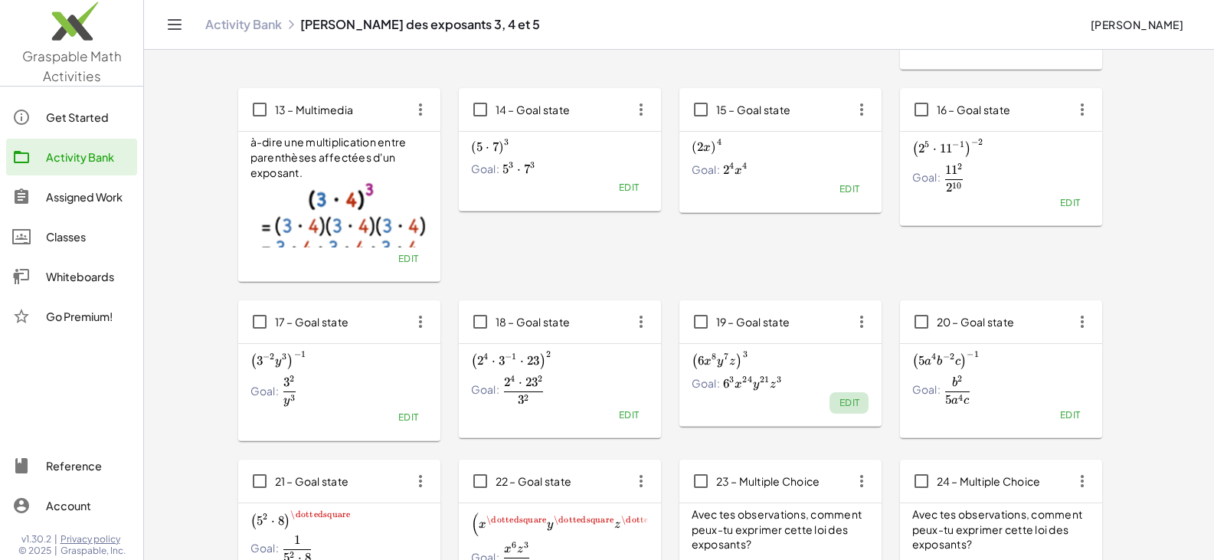
click at [849, 402] on span "Edit" at bounding box center [849, 402] width 21 height 11
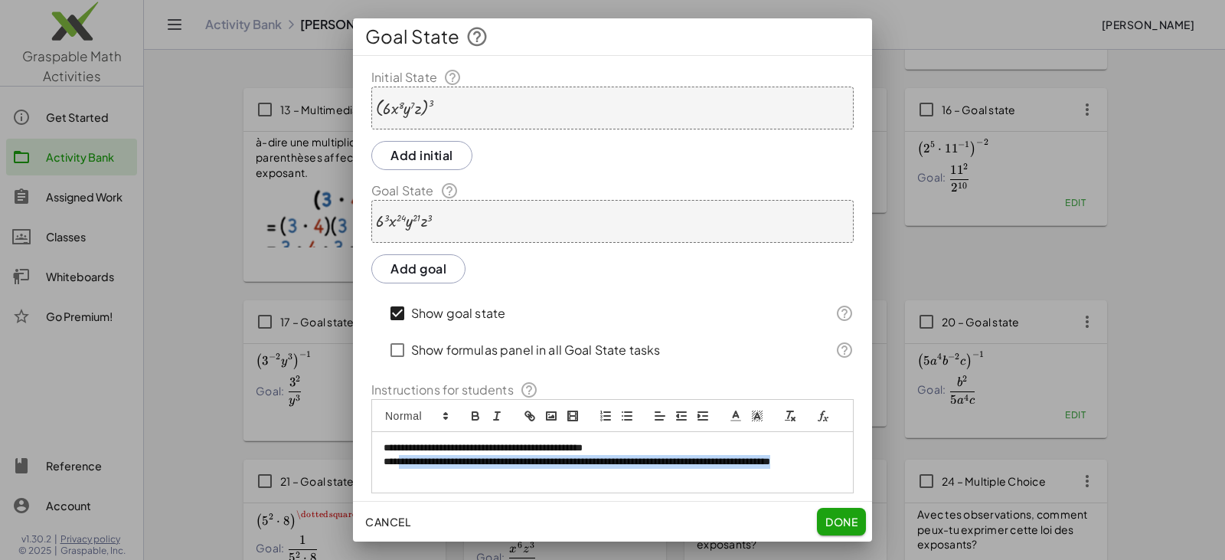
scroll to position [2, 0]
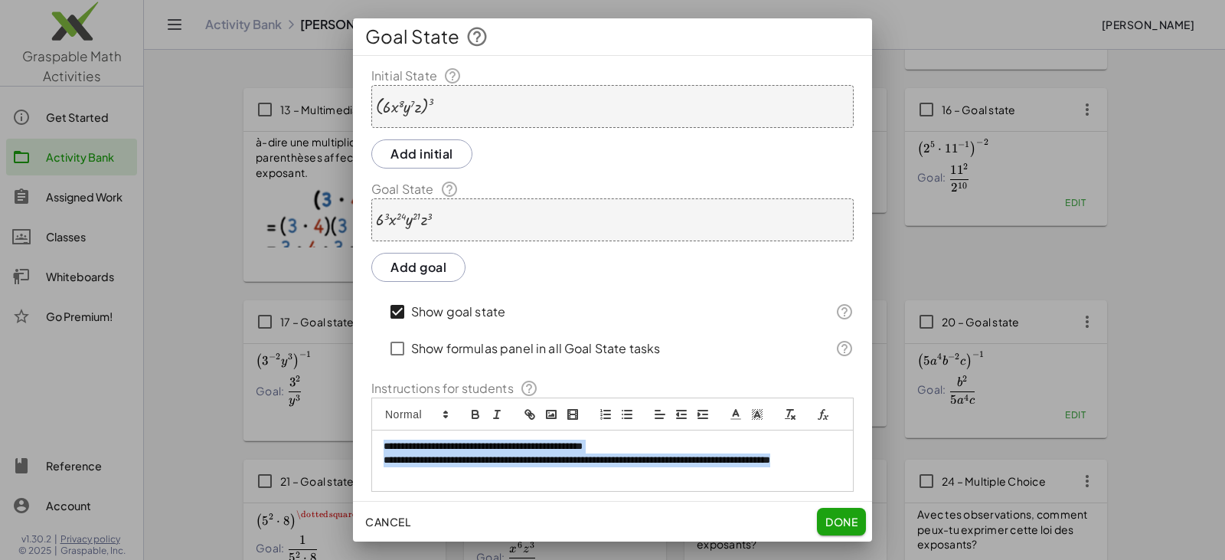
drag, startPoint x: 448, startPoint y: 491, endPoint x: 368, endPoint y: 457, distance: 87.2
click at [368, 458] on div "**********" at bounding box center [612, 279] width 519 height 425
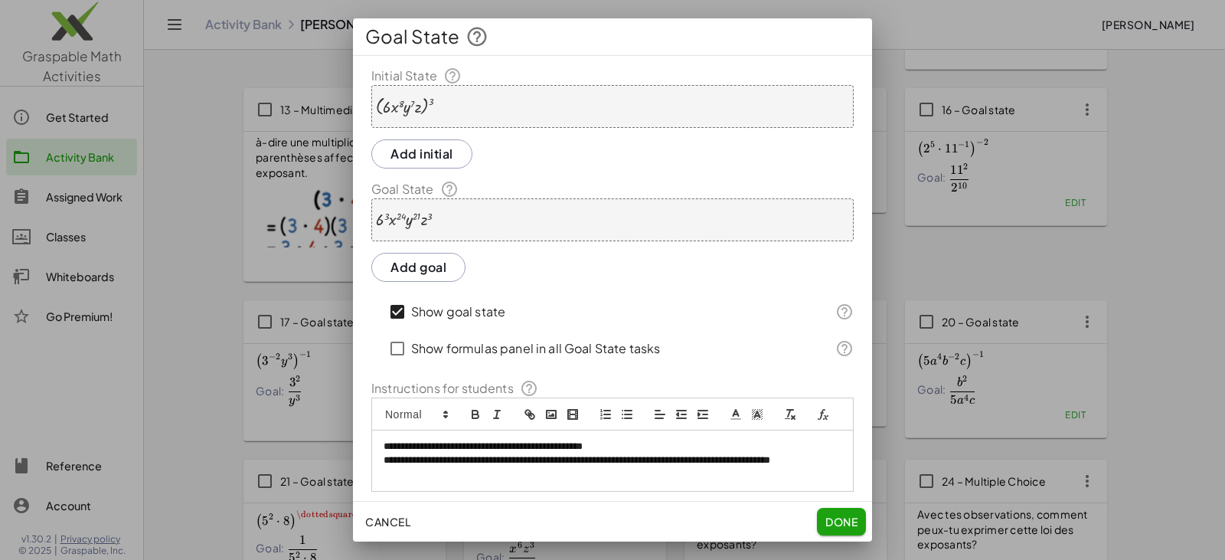
click at [837, 513] on button "Done" at bounding box center [841, 522] width 49 height 28
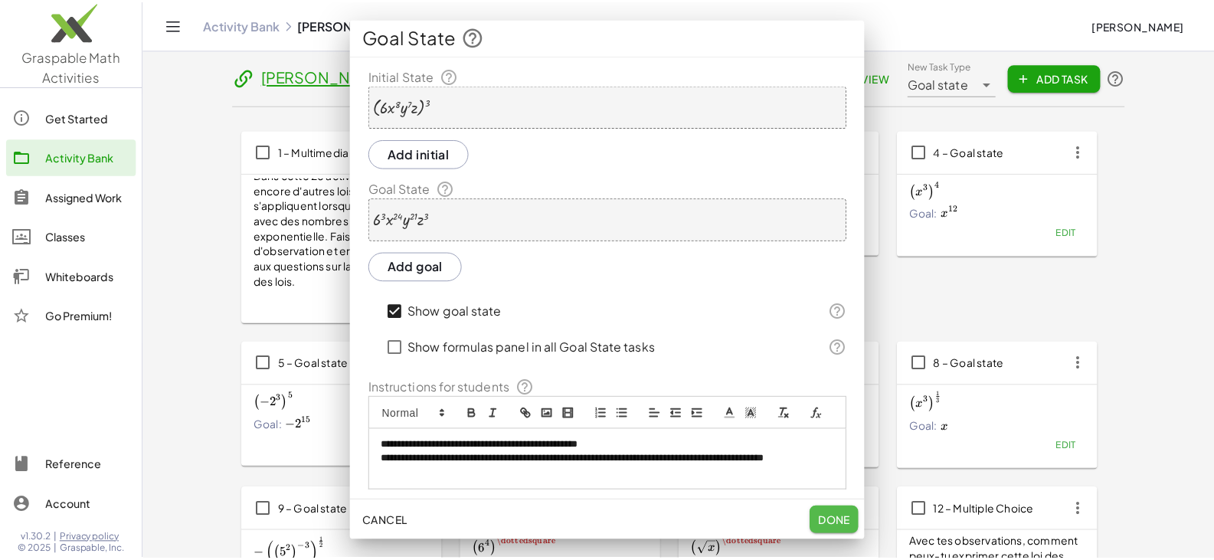
scroll to position [613, 0]
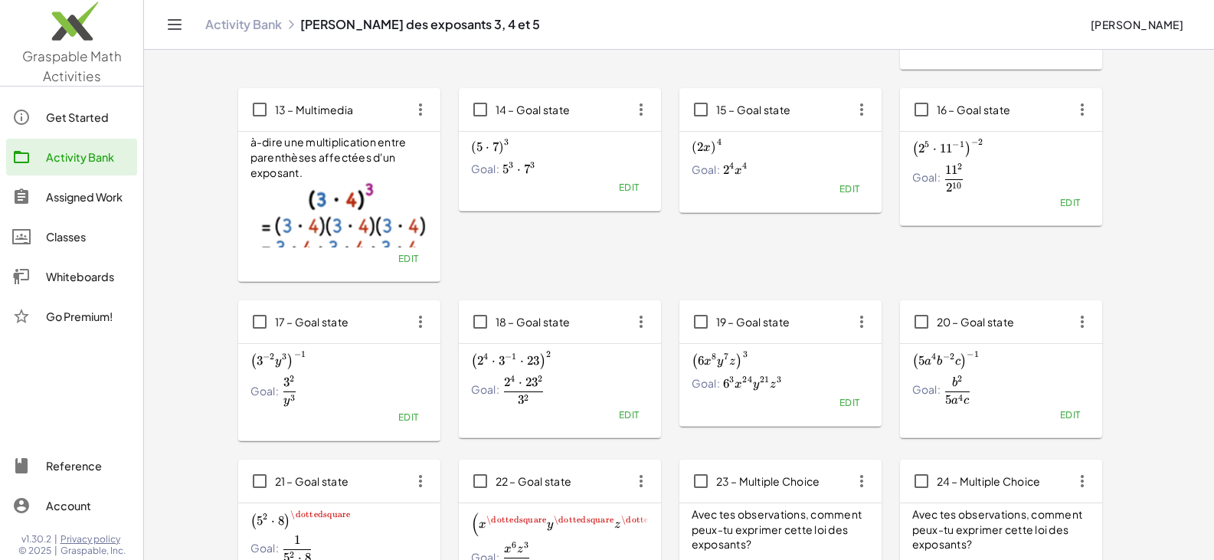
click at [1064, 411] on span "Edit" at bounding box center [1069, 414] width 21 height 11
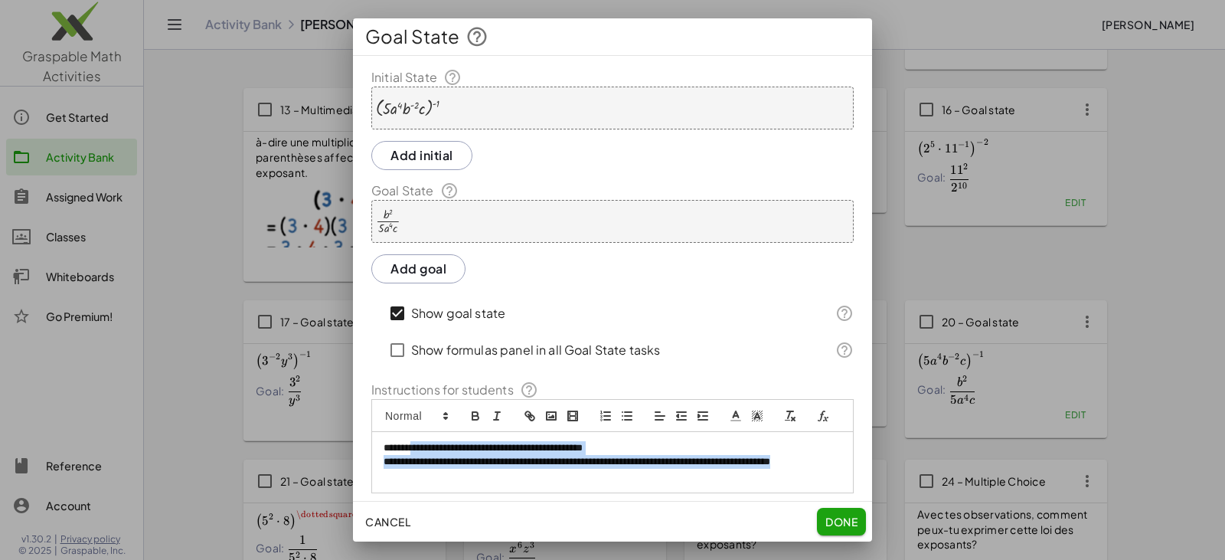
scroll to position [2, 0]
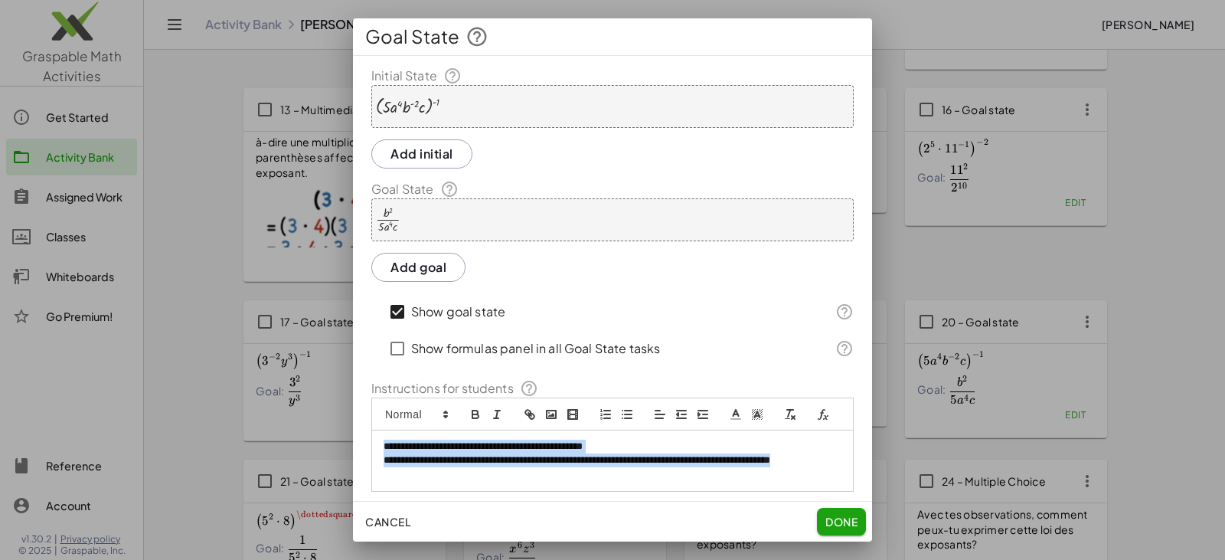
drag, startPoint x: 482, startPoint y: 492, endPoint x: 372, endPoint y: 458, distance: 115.5
click at [372, 458] on div "**********" at bounding box center [612, 460] width 481 height 60
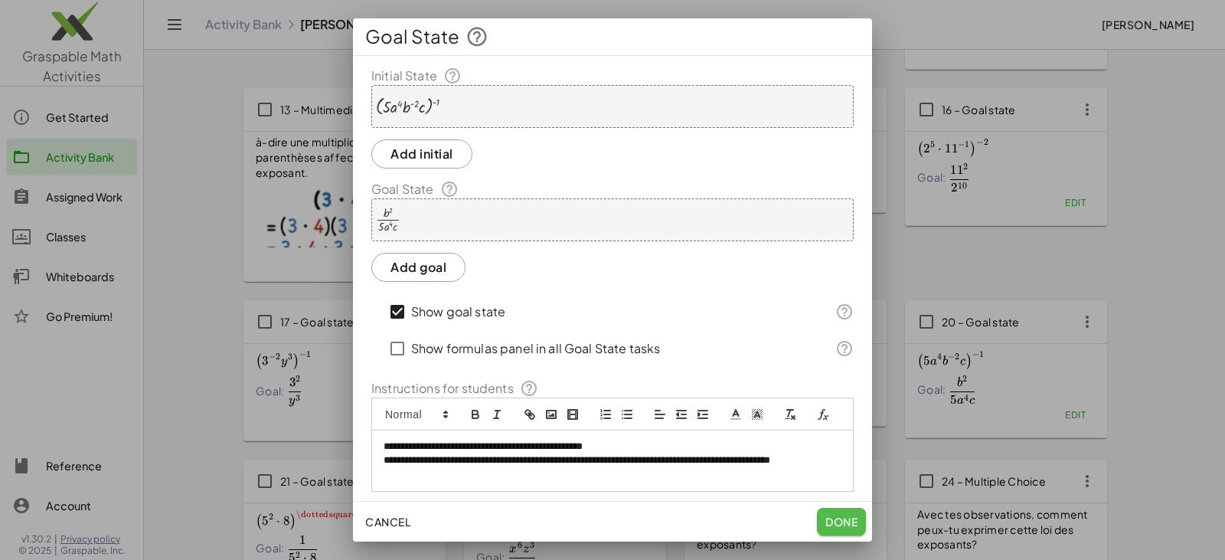
click at [848, 522] on span "Done" at bounding box center [842, 522] width 32 height 14
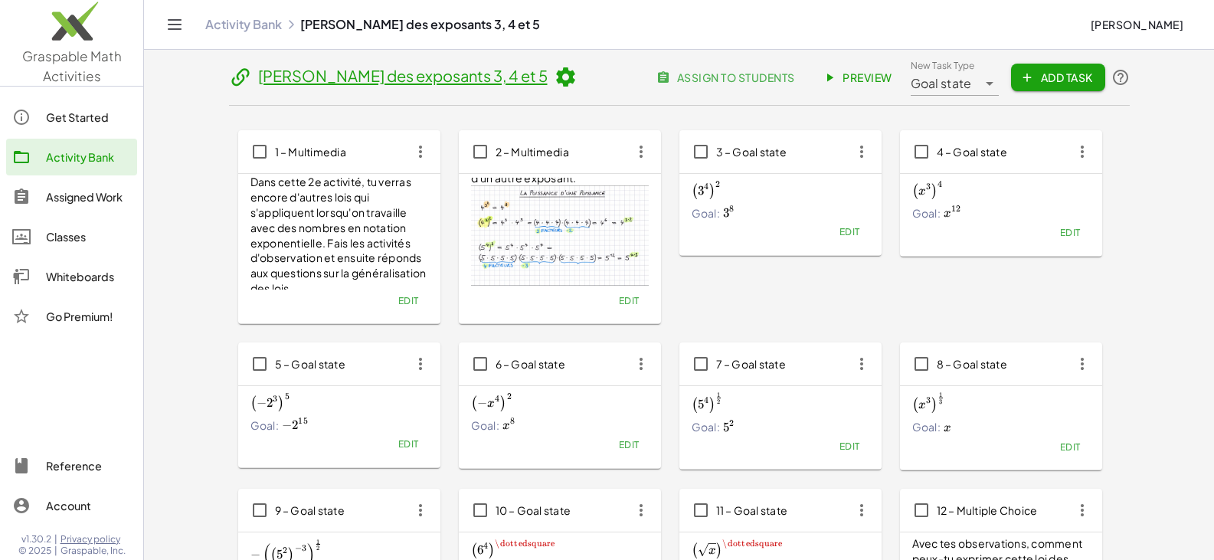
scroll to position [0, 0]
click at [847, 64] on header "Lois des exposants 3, 4 et 5 assign to students Preview New Task Type Goal stat…" at bounding box center [679, 82] width 901 height 47
click at [852, 78] on span "Preview" at bounding box center [859, 77] width 67 height 14
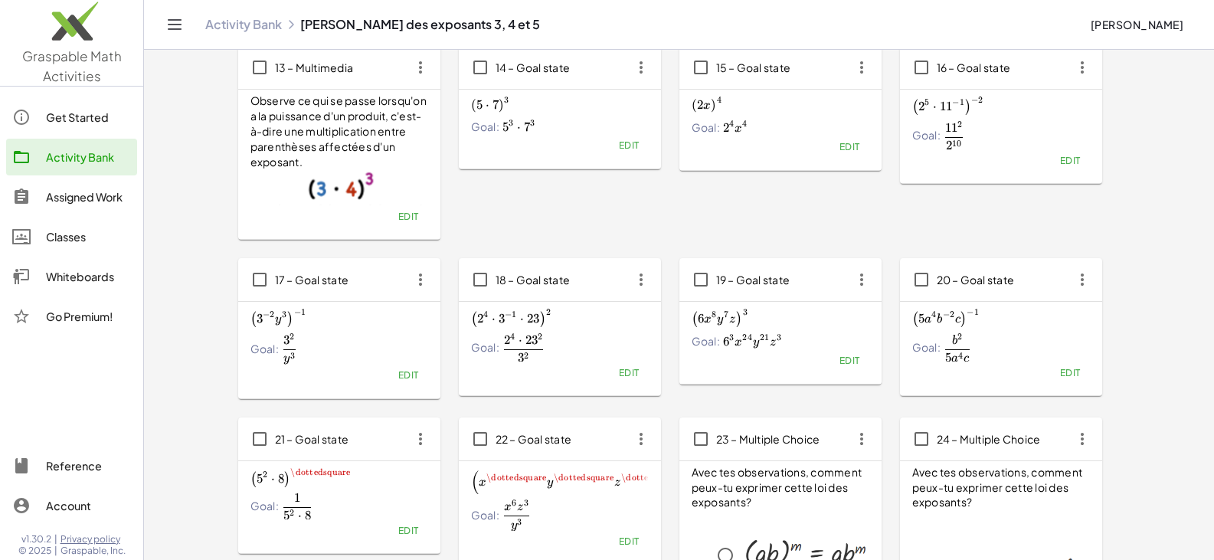
scroll to position [689, 0]
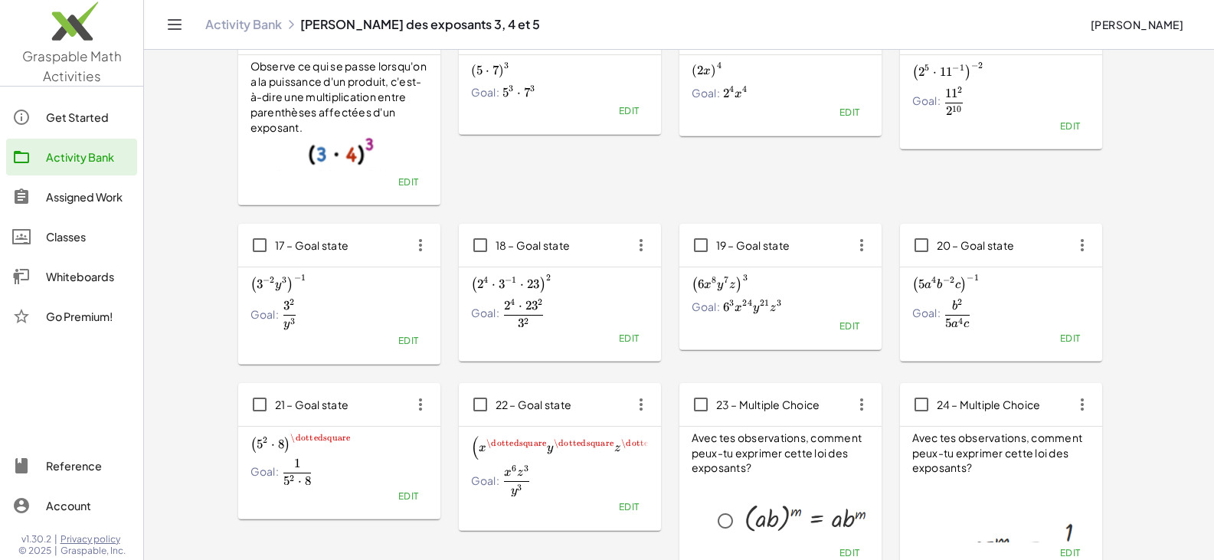
click at [620, 333] on span "Edit" at bounding box center [628, 337] width 21 height 11
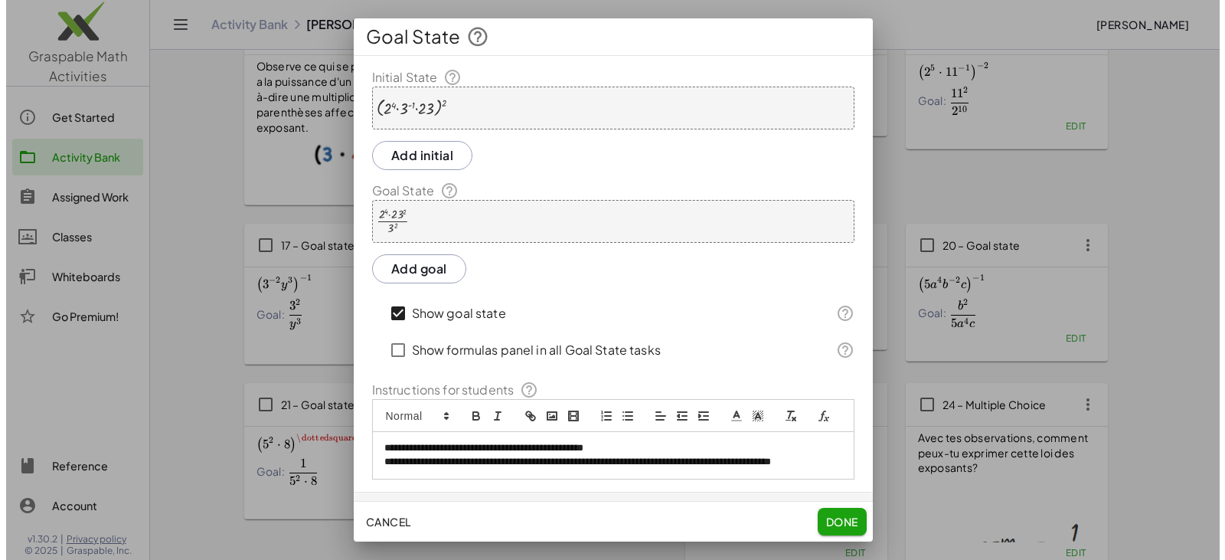
scroll to position [0, 0]
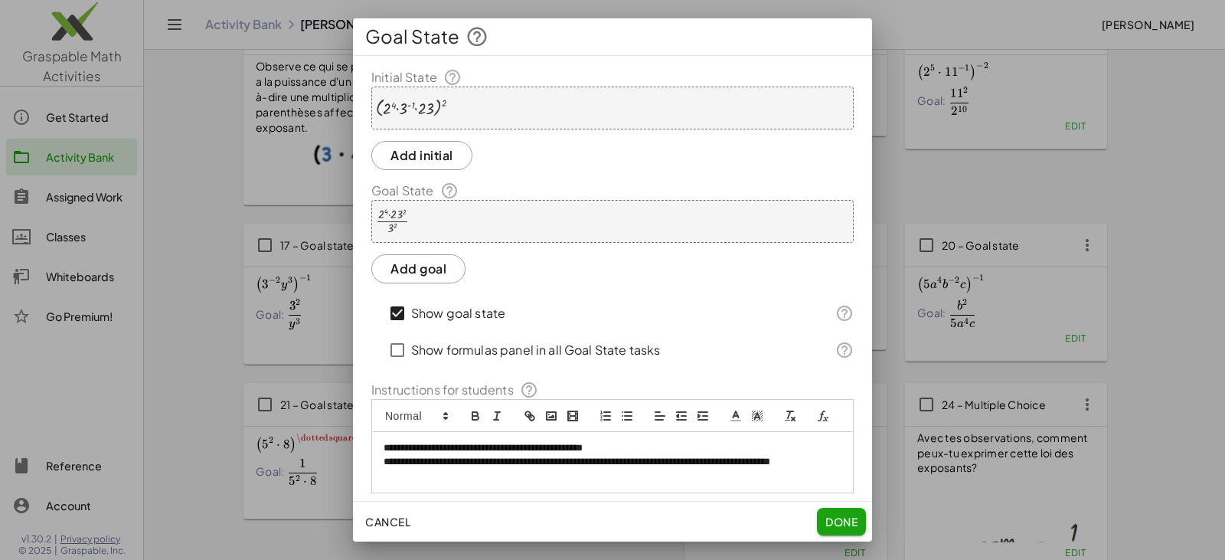
click at [400, 216] on div at bounding box center [392, 221] width 33 height 26
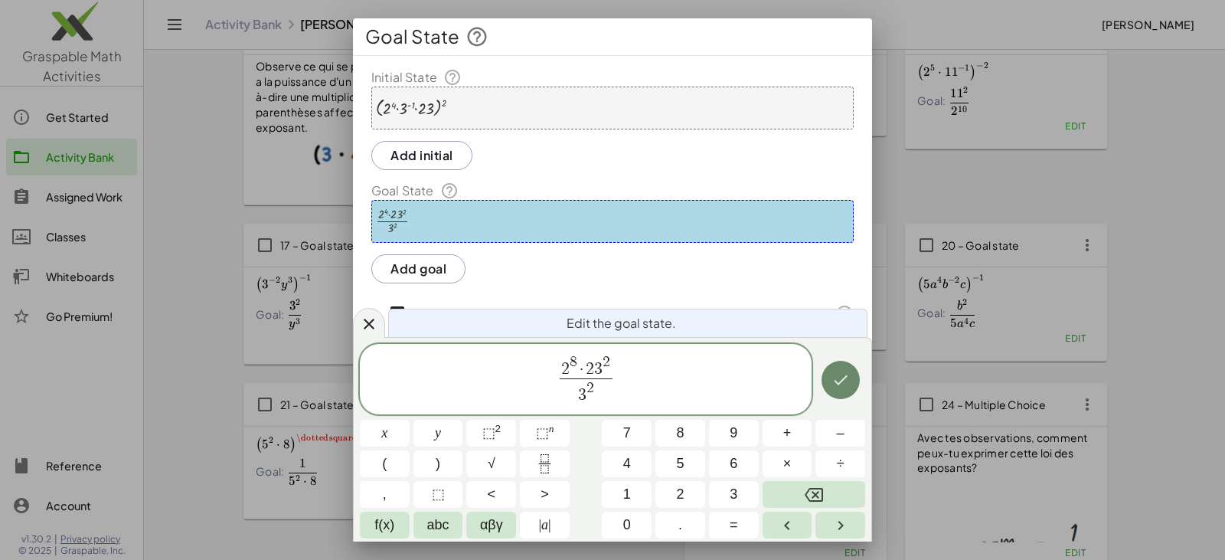
click at [835, 374] on icon "Done" at bounding box center [841, 380] width 18 height 18
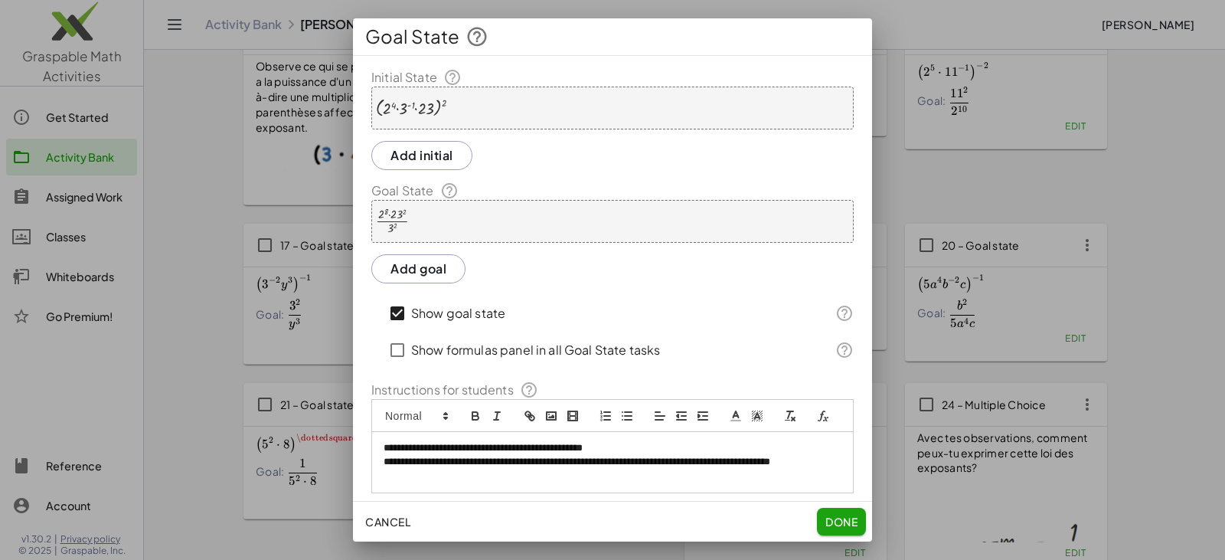
click at [837, 520] on span "Done" at bounding box center [842, 522] width 32 height 14
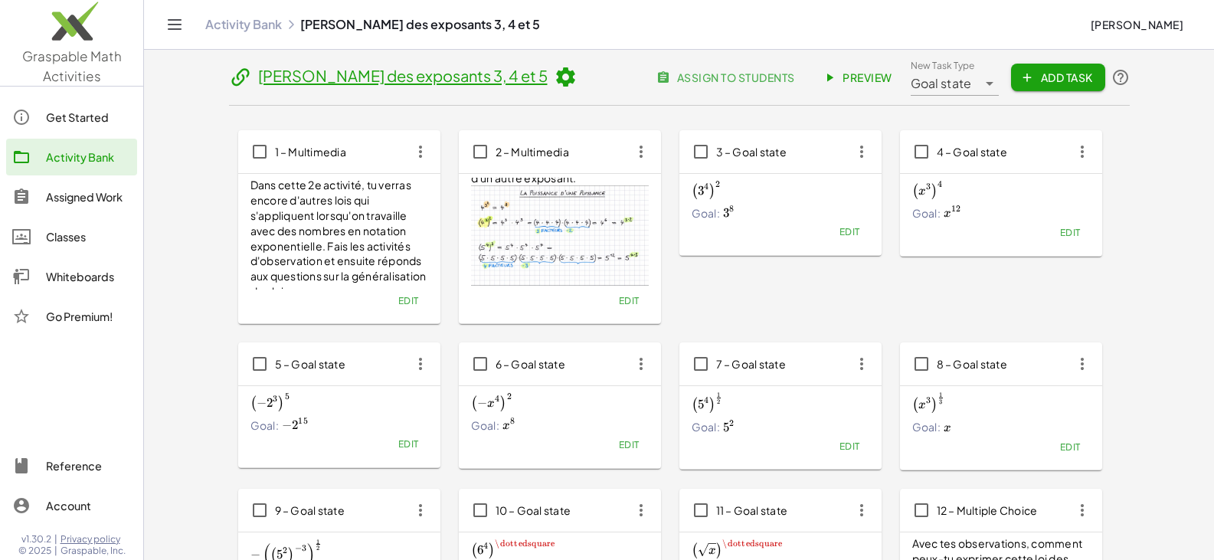
click at [861, 82] on span "Preview" at bounding box center [859, 77] width 67 height 14
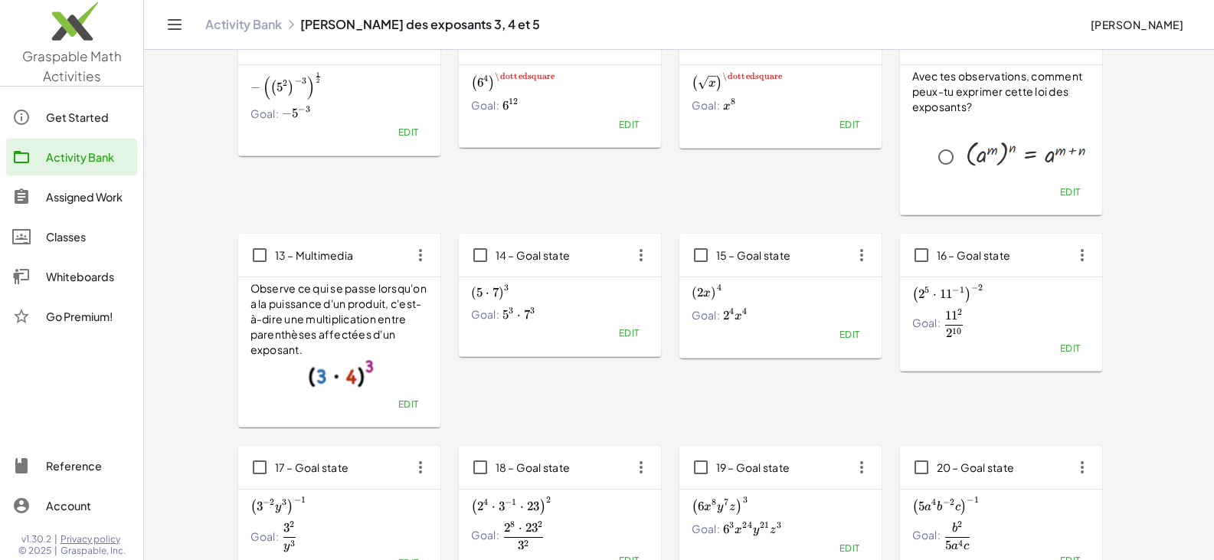
scroll to position [459, 0]
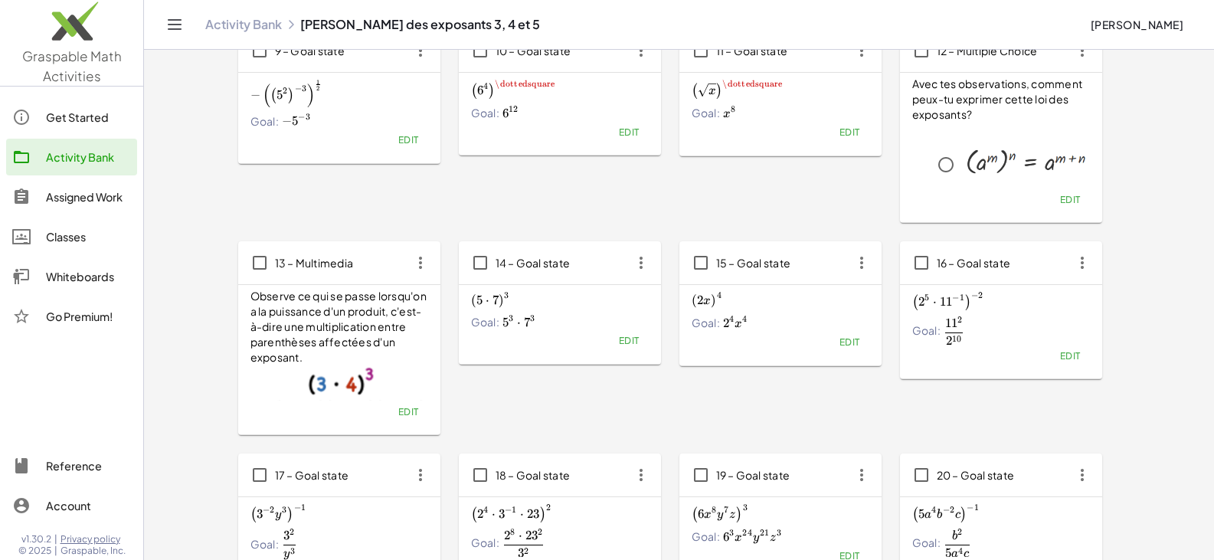
click at [394, 249] on div "13 – Multimedia" at bounding box center [339, 262] width 202 height 43
click at [418, 257] on icon "button" at bounding box center [421, 263] width 28 height 28
click at [438, 302] on div "Copy" at bounding box center [449, 301] width 60 height 18
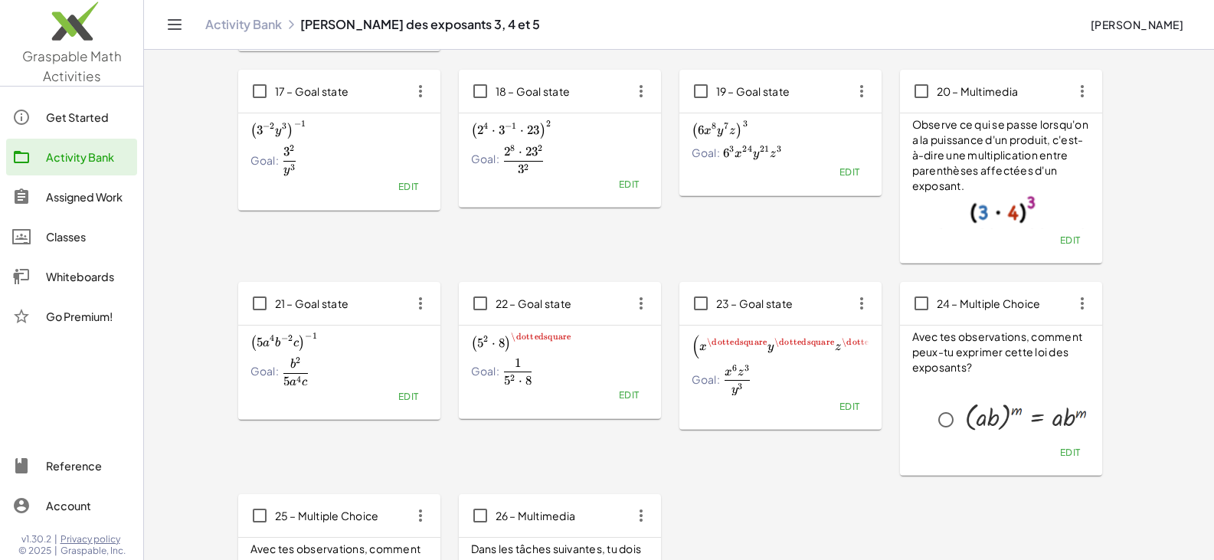
scroll to position [842, 0]
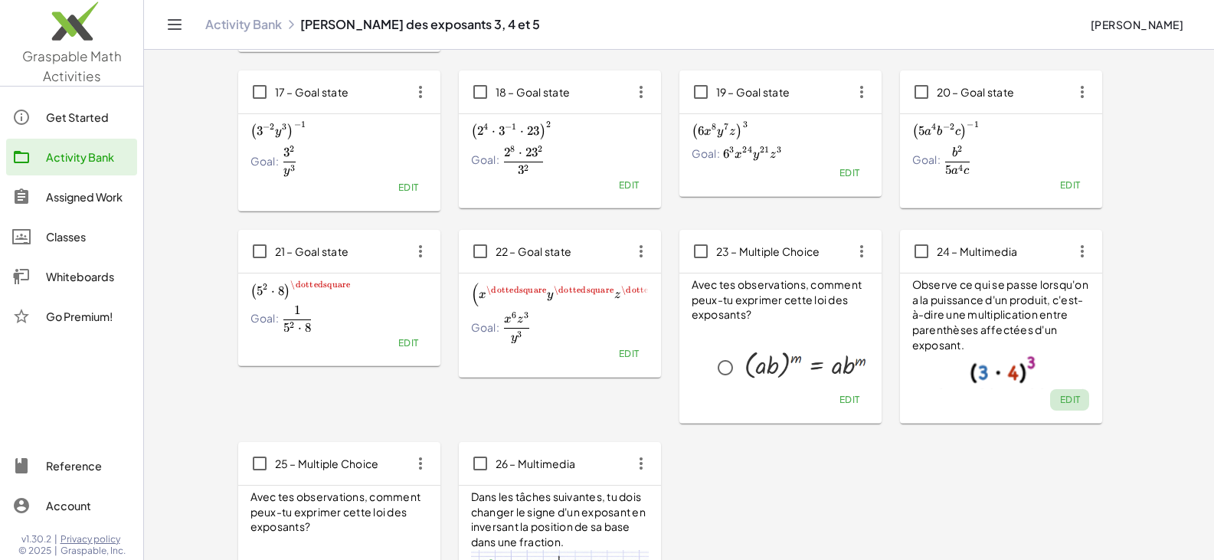
click at [1064, 399] on span "Edit" at bounding box center [1069, 399] width 21 height 11
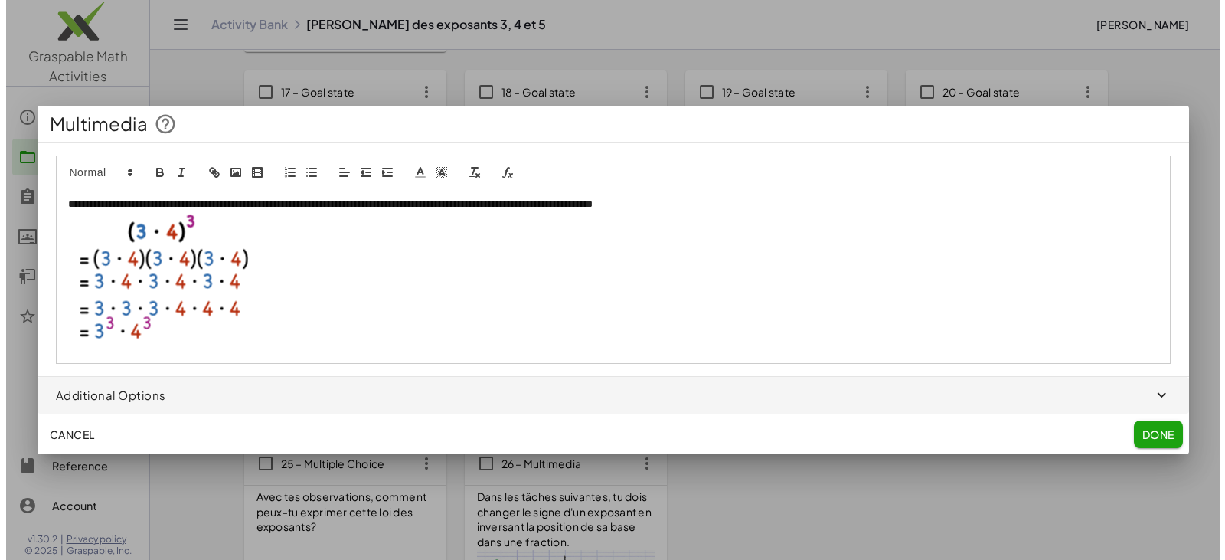
scroll to position [0, 0]
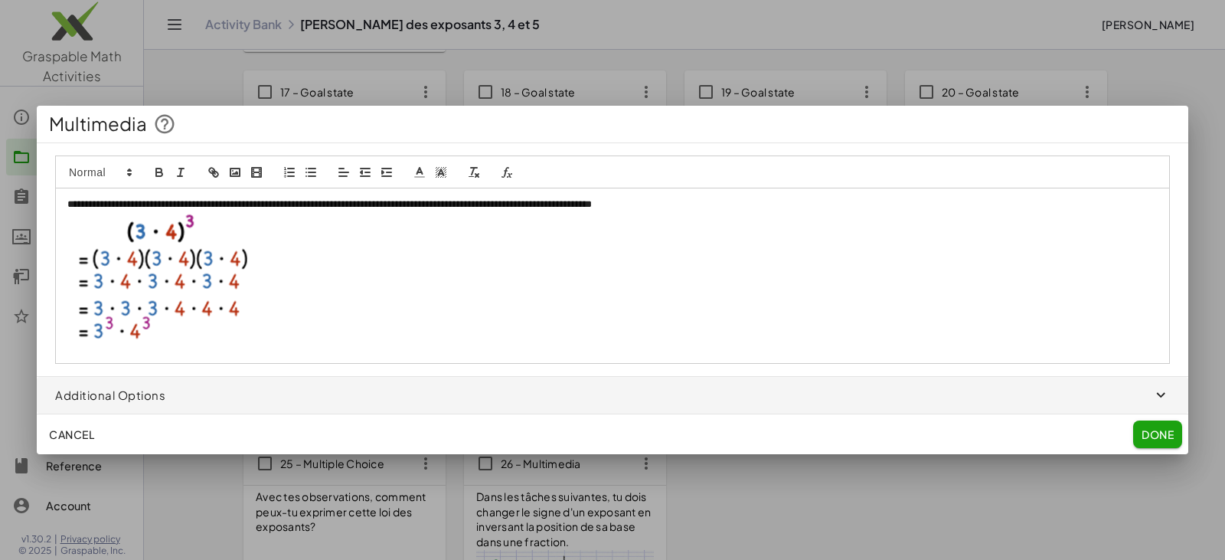
click at [168, 263] on img at bounding box center [158, 279] width 183 height 137
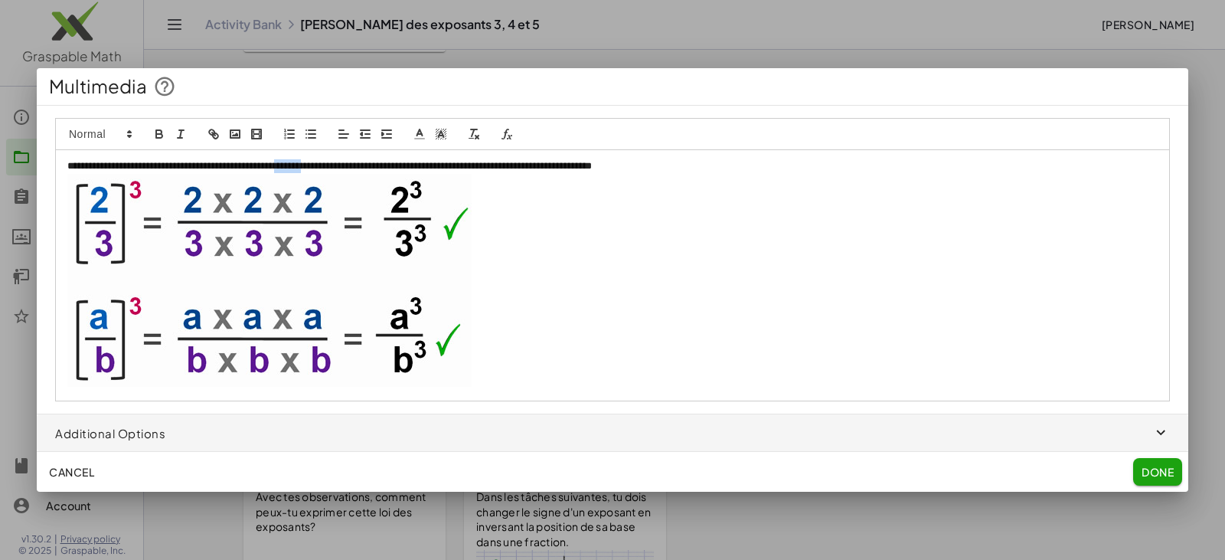
drag, startPoint x: 332, startPoint y: 165, endPoint x: 364, endPoint y: 170, distance: 31.7
click at [364, 170] on p "**********" at bounding box center [612, 166] width 1091 height 14
drag, startPoint x: 456, startPoint y: 167, endPoint x: 515, endPoint y: 172, distance: 59.9
click at [515, 172] on p "**********" at bounding box center [612, 166] width 1091 height 14
click at [1168, 476] on span "Done" at bounding box center [1158, 472] width 32 height 14
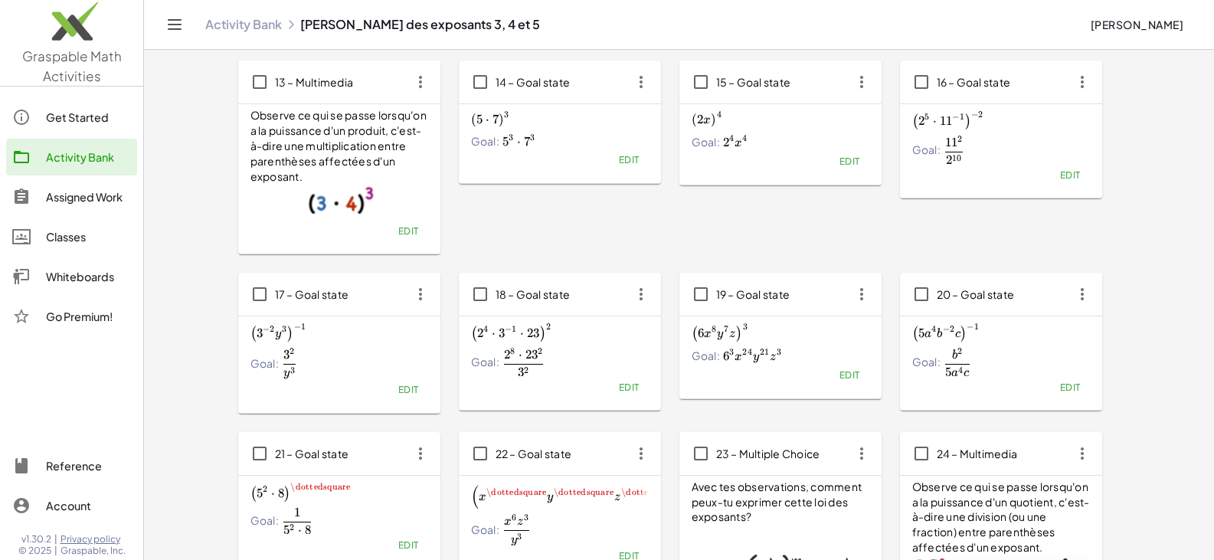
scroll to position [613, 0]
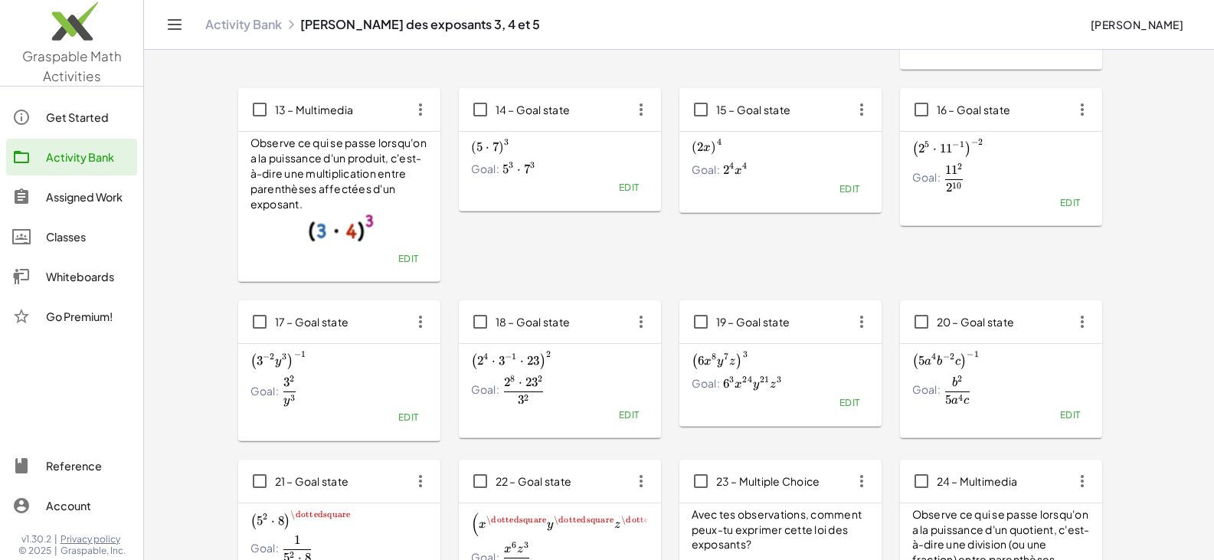
click at [642, 113] on icon "button" at bounding box center [641, 110] width 28 height 28
click at [646, 146] on div "Copy" at bounding box center [669, 148] width 60 height 18
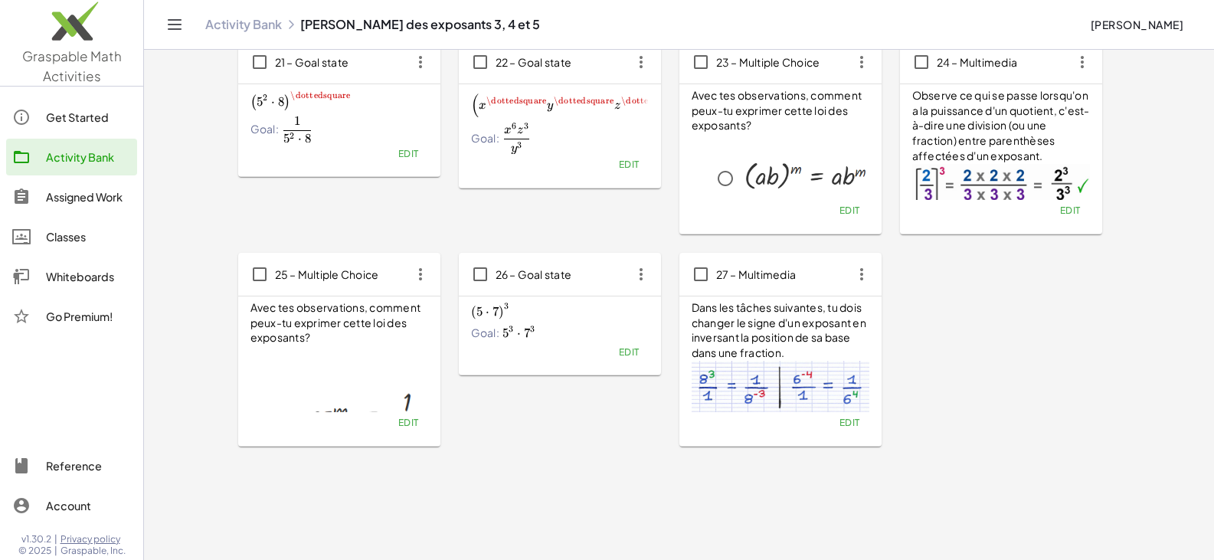
scroll to position [1067, 0]
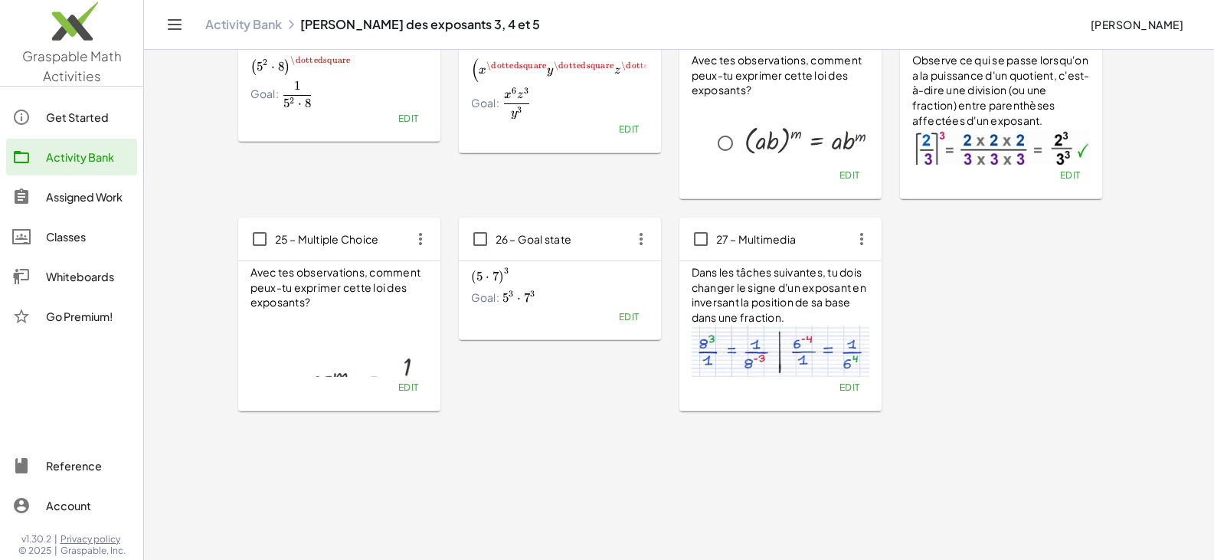
click at [858, 238] on icon "button" at bounding box center [862, 239] width 28 height 28
click at [870, 352] on div "Delete" at bounding box center [890, 351] width 60 height 18
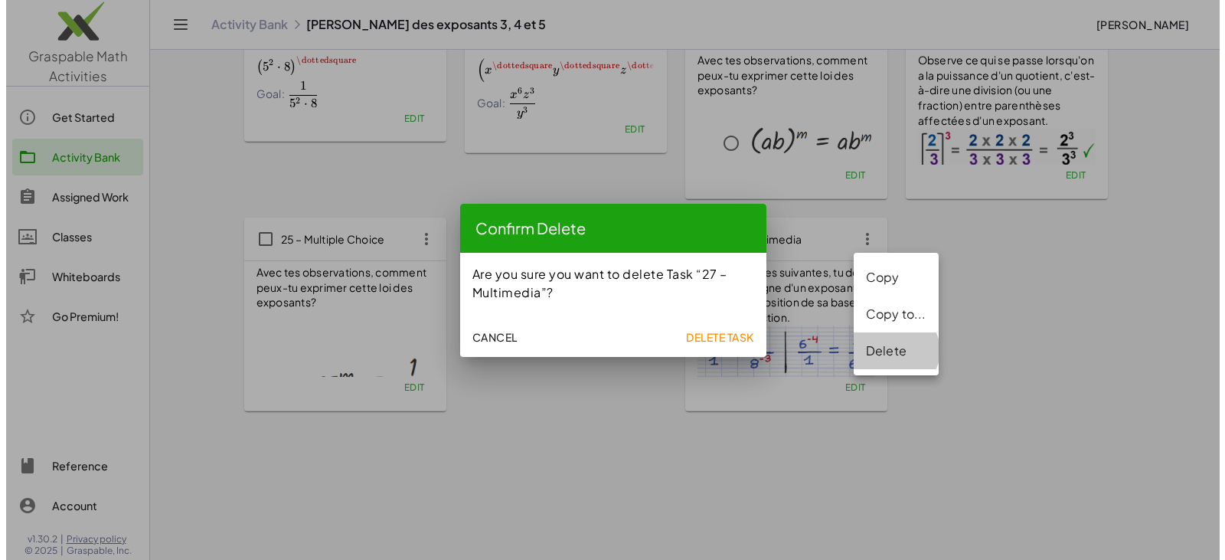
scroll to position [0, 0]
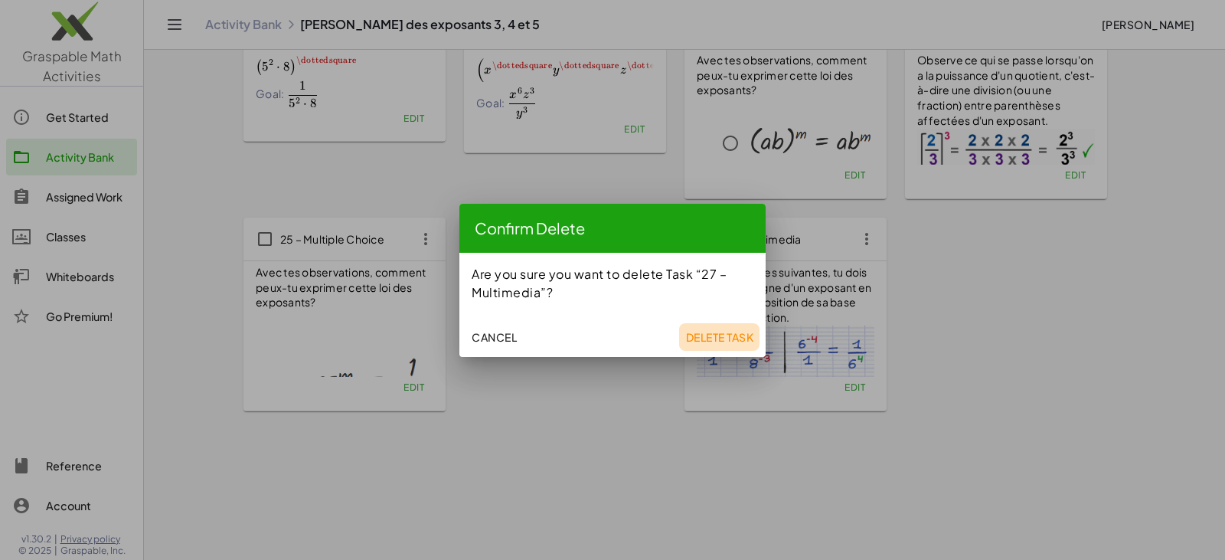
click at [711, 337] on span "Delete Task" at bounding box center [719, 337] width 68 height 14
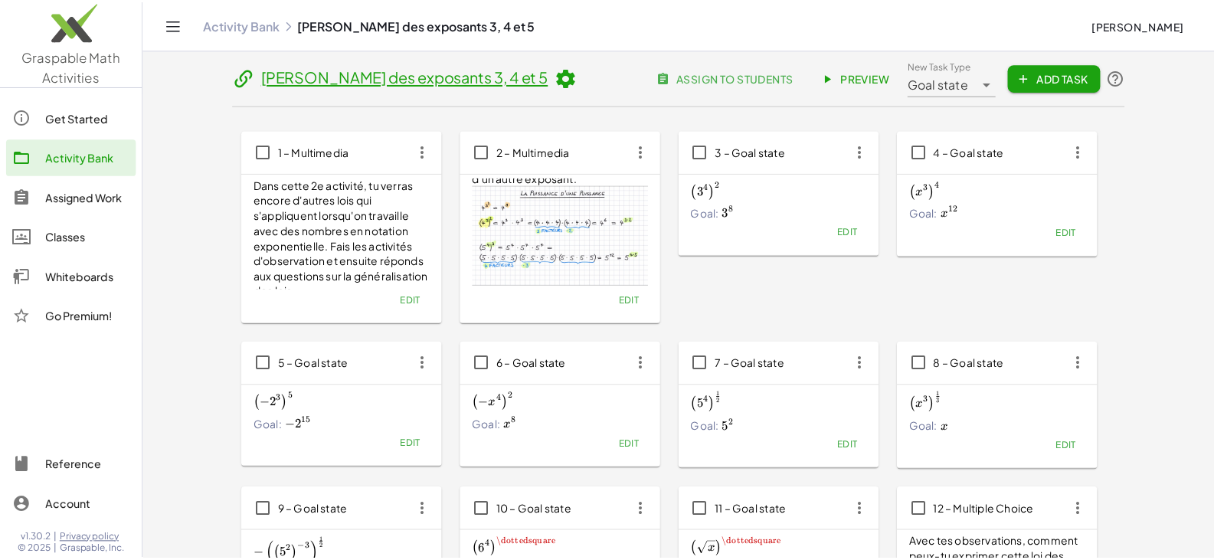
scroll to position [1067, 0]
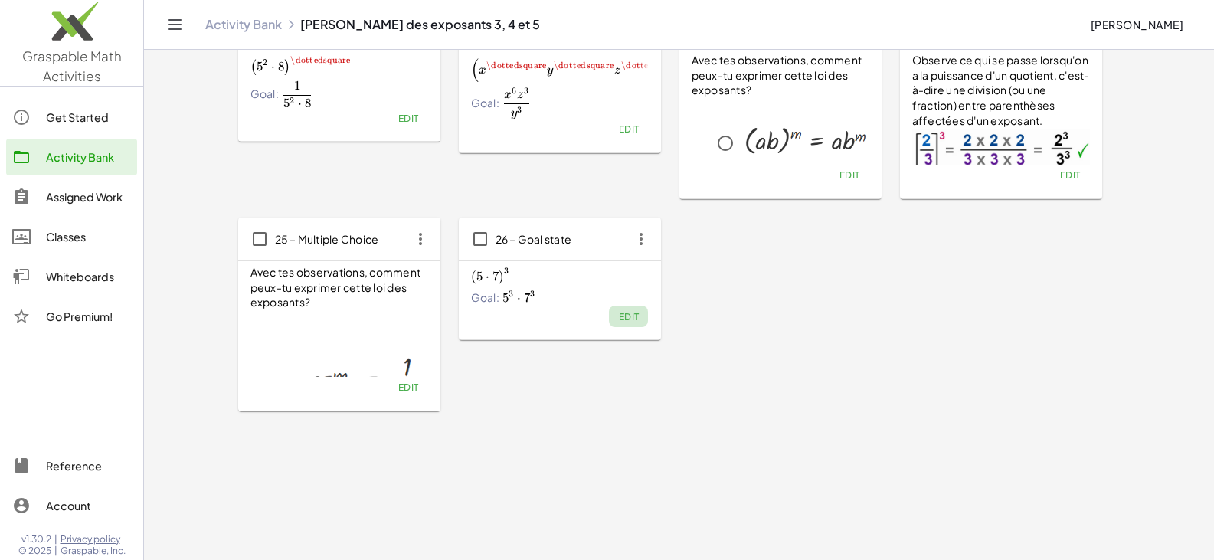
click at [637, 317] on span "Edit" at bounding box center [628, 316] width 21 height 11
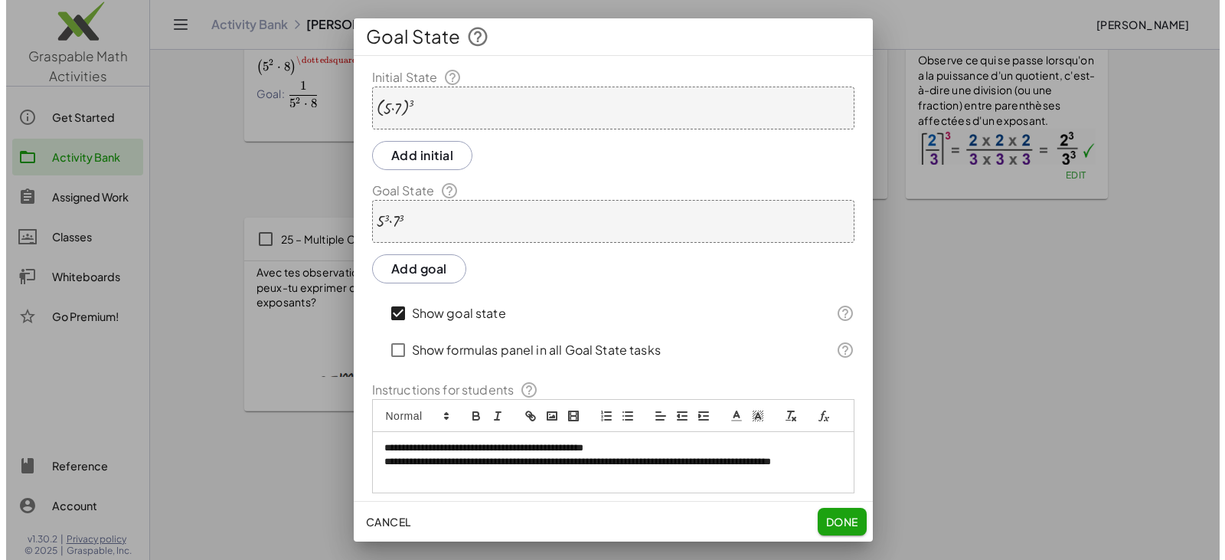
scroll to position [0, 0]
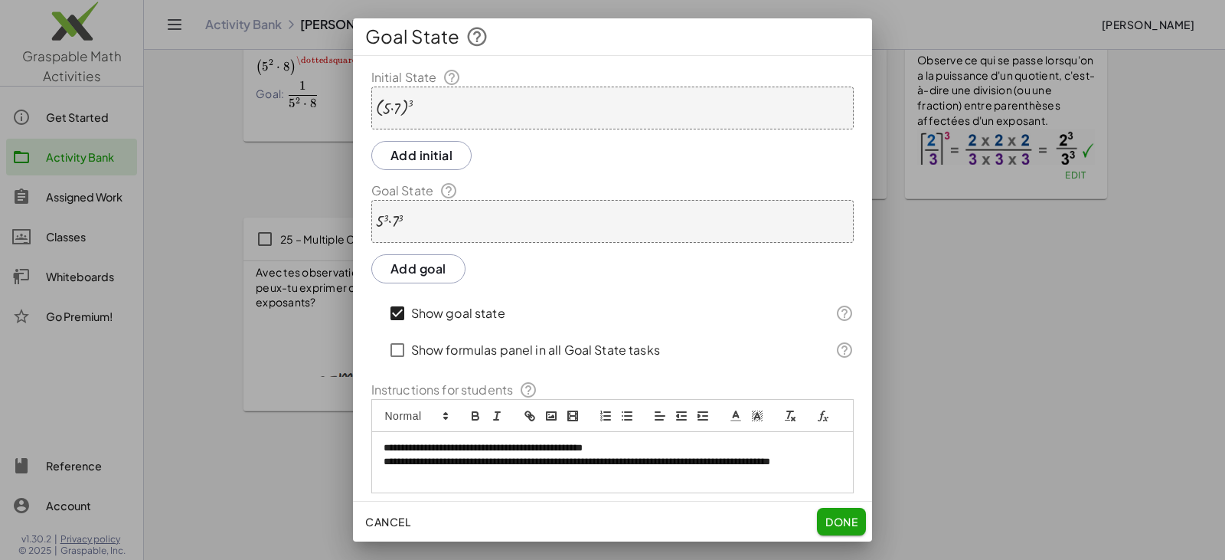
click at [440, 104] on div "( · 5 · 7 ) 3" at bounding box center [612, 108] width 482 height 43
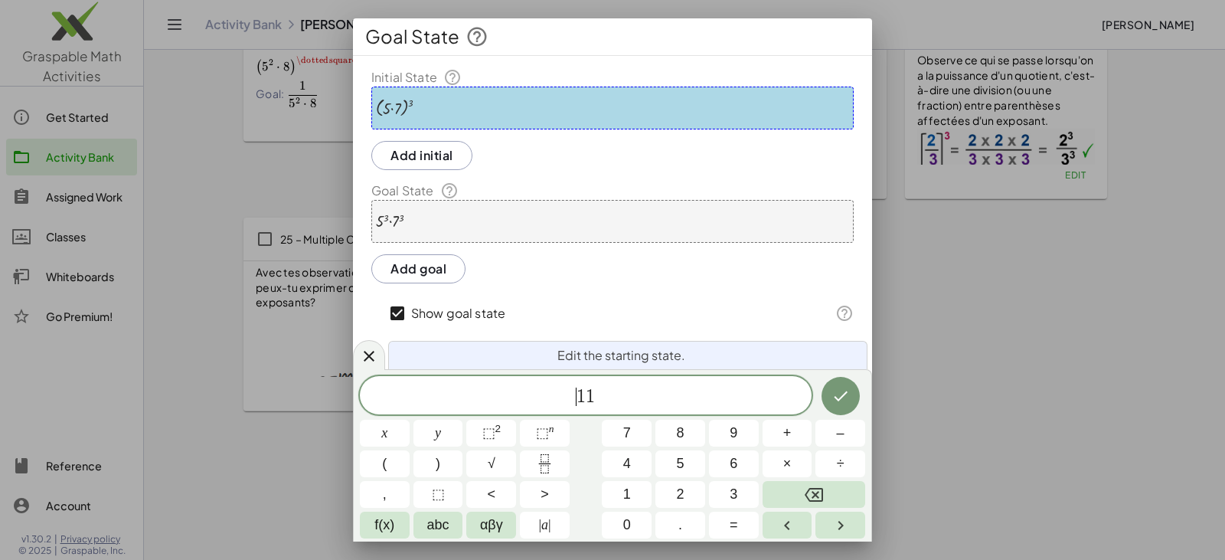
drag, startPoint x: 556, startPoint y: 397, endPoint x: 698, endPoint y: 402, distance: 142.5
click at [698, 401] on span "​ 1 1" at bounding box center [586, 396] width 452 height 21
click at [546, 457] on icon "Fraction" at bounding box center [544, 463] width 19 height 19
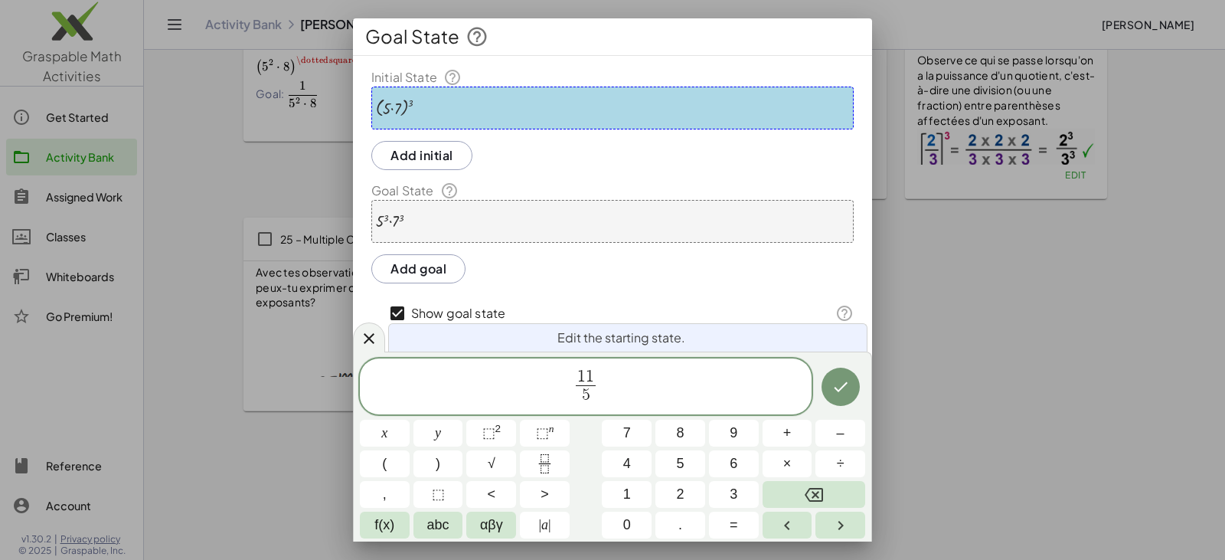
click at [591, 374] on span "1" at bounding box center [590, 376] width 8 height 17
drag, startPoint x: 575, startPoint y: 390, endPoint x: 626, endPoint y: 392, distance: 51.4
click at [626, 392] on span "1 1 5 ​" at bounding box center [586, 388] width 452 height 41
click at [401, 459] on button "(" at bounding box center [385, 463] width 50 height 27
click at [645, 389] on span "( ​ 1 1 5 ​ )" at bounding box center [586, 386] width 452 height 44
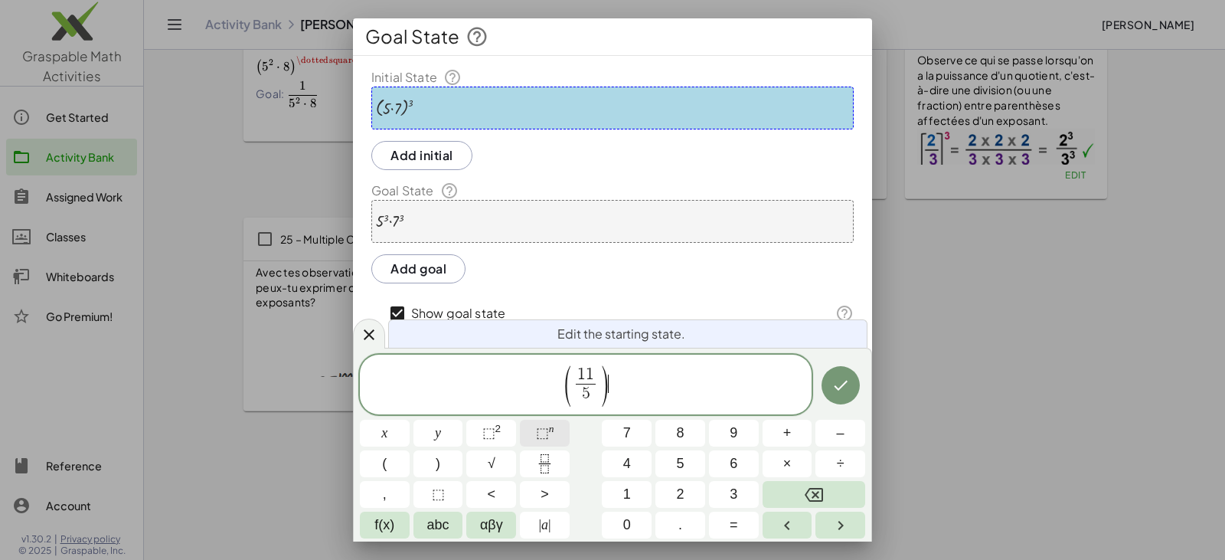
click at [538, 433] on span "⬚" at bounding box center [542, 432] width 13 height 15
click at [835, 388] on icon "Done" at bounding box center [841, 385] width 18 height 18
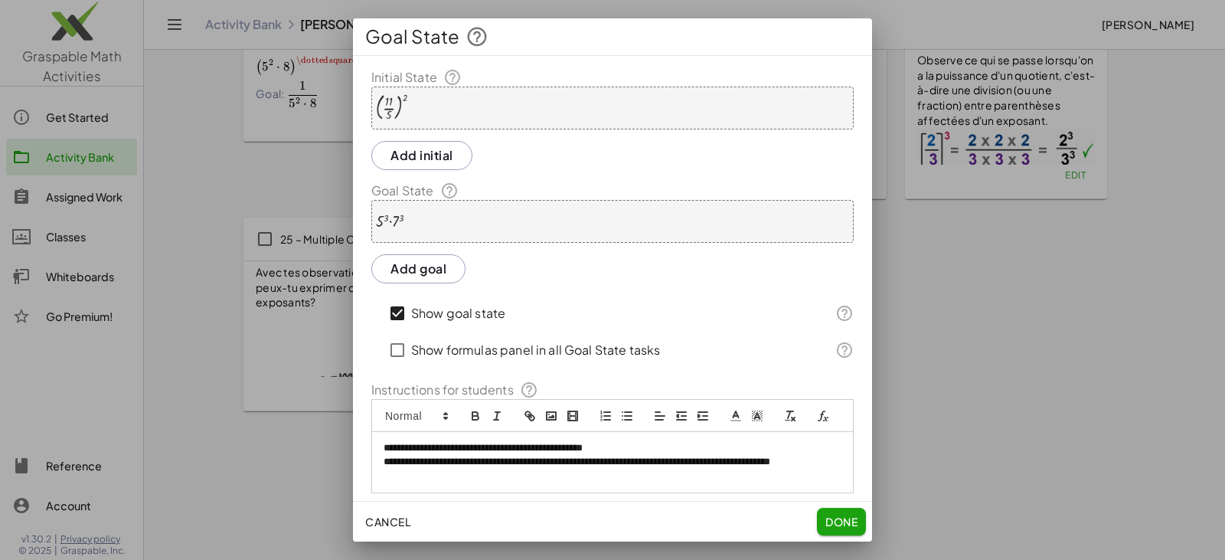
click at [433, 225] on div "· 5 3 · 7 3" at bounding box center [612, 221] width 482 height 43
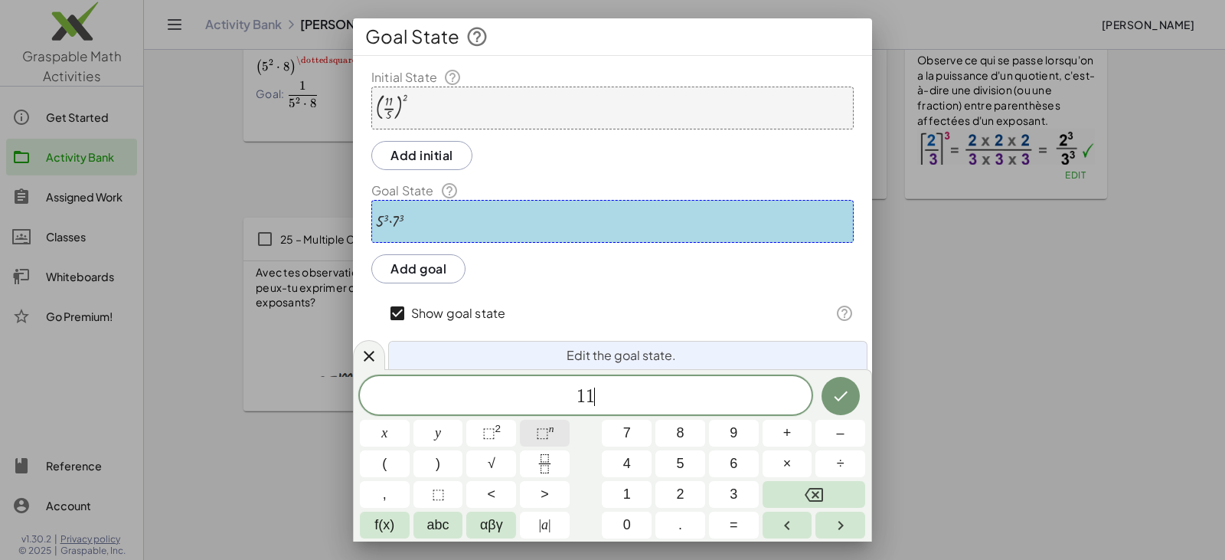
click at [551, 434] on span "⬚ n" at bounding box center [545, 433] width 18 height 21
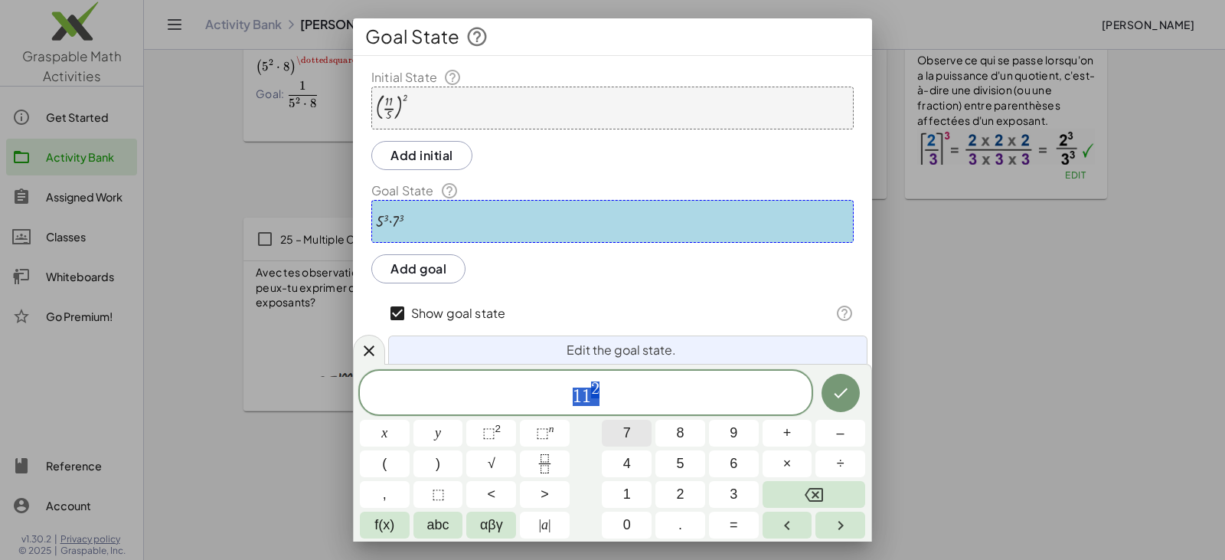
drag, startPoint x: 560, startPoint y: 390, endPoint x: 603, endPoint y: 442, distance: 67.5
click at [717, 392] on span "1 1 2" at bounding box center [586, 394] width 452 height 28
click at [541, 461] on icon "Fraction" at bounding box center [544, 463] width 19 height 19
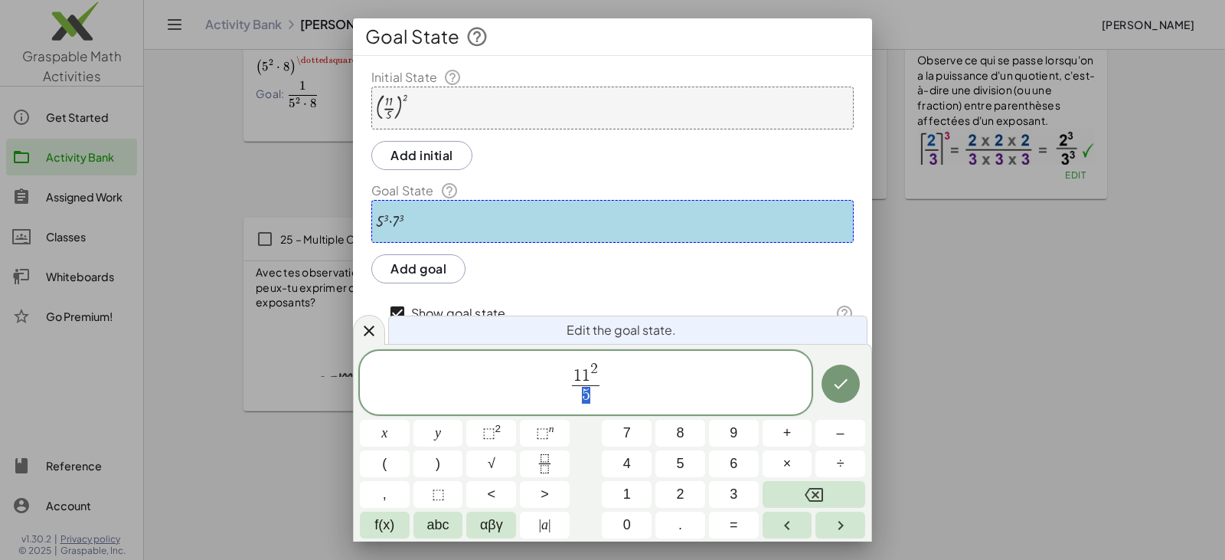
drag, startPoint x: 579, startPoint y: 395, endPoint x: 600, endPoint y: 398, distance: 20.9
click at [600, 398] on span "5" at bounding box center [586, 395] width 28 height 21
click at [544, 437] on span "⬚" at bounding box center [542, 432] width 13 height 15
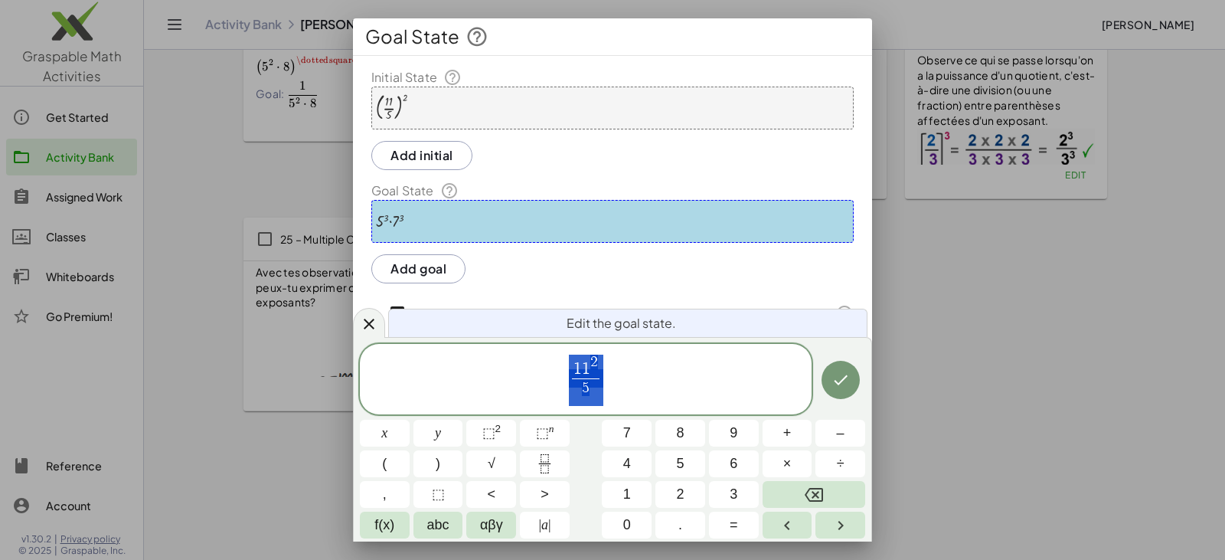
drag, startPoint x: 595, startPoint y: 397, endPoint x: 571, endPoint y: 397, distance: 24.5
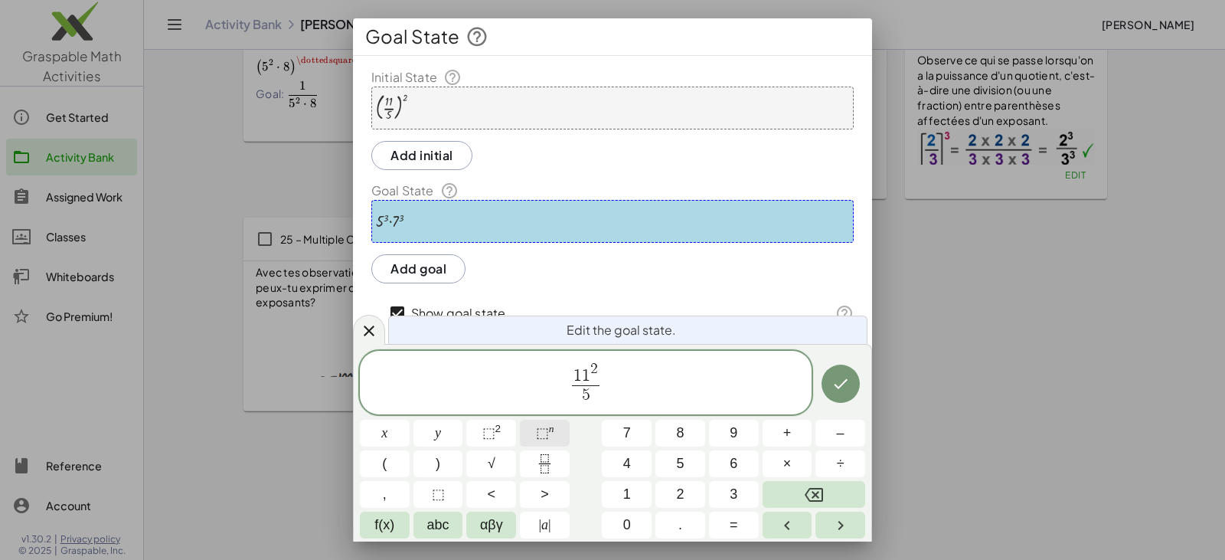
click at [541, 435] on span "⬚" at bounding box center [542, 432] width 13 height 15
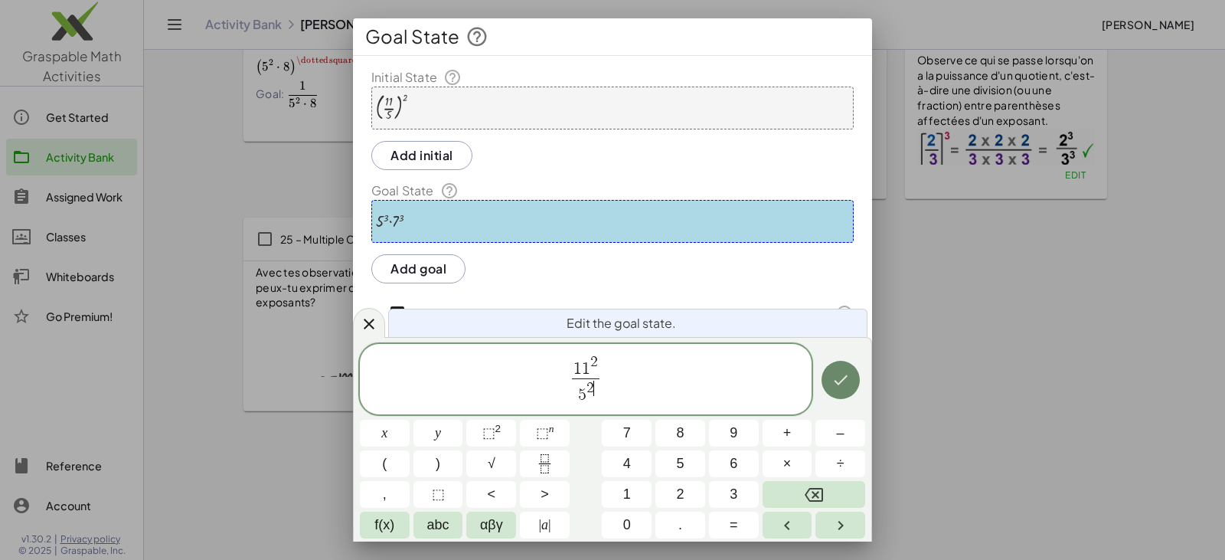
click at [838, 373] on icon "Done" at bounding box center [841, 380] width 18 height 18
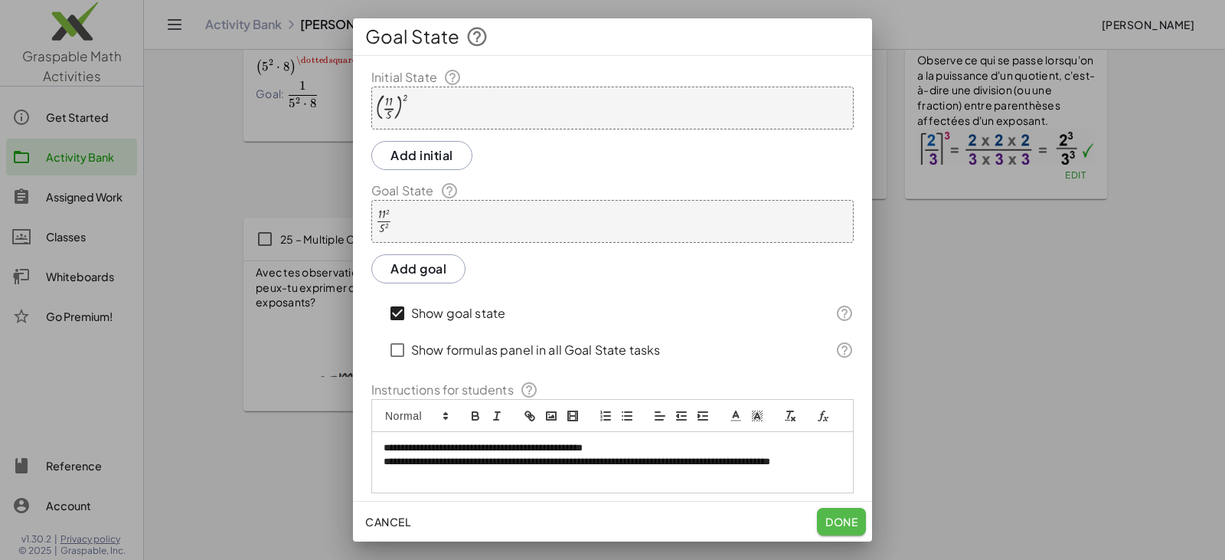
click at [832, 521] on span "Done" at bounding box center [842, 522] width 32 height 14
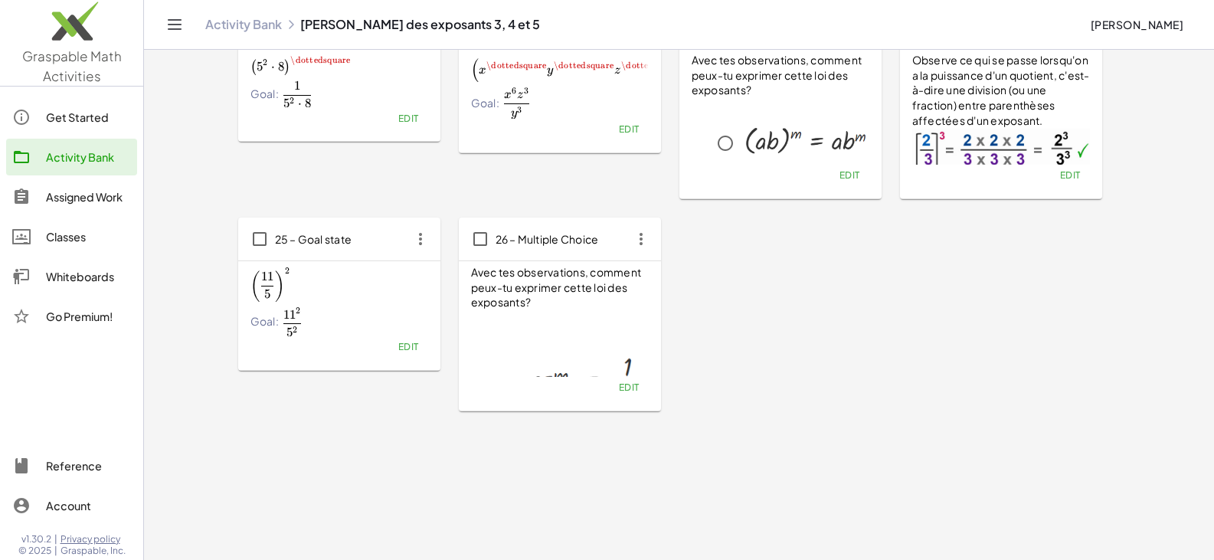
scroll to position [990, 0]
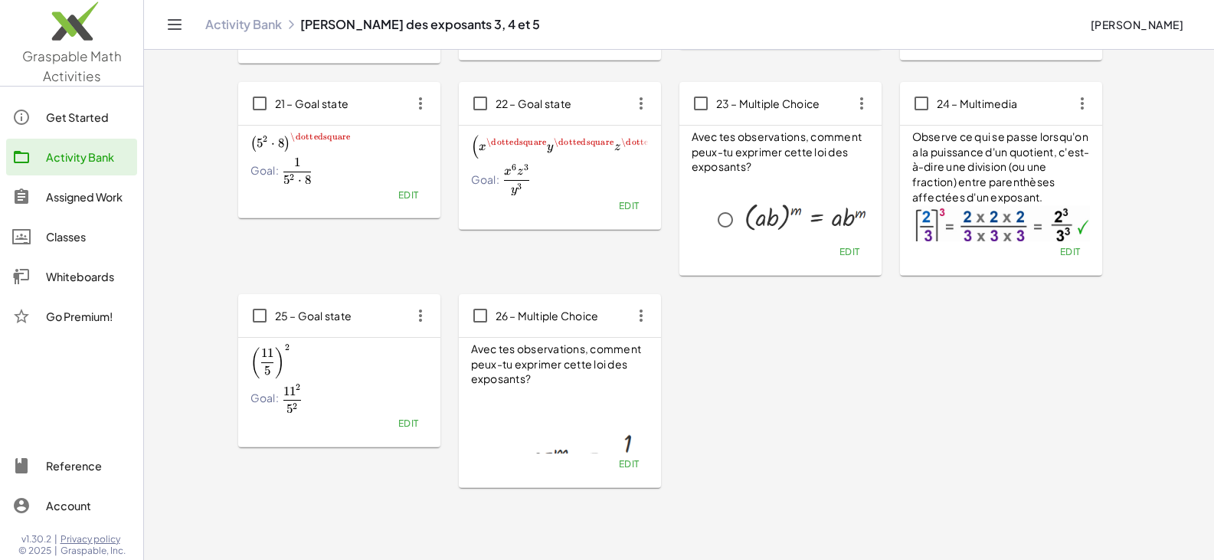
click at [846, 253] on span "Edit" at bounding box center [849, 251] width 21 height 11
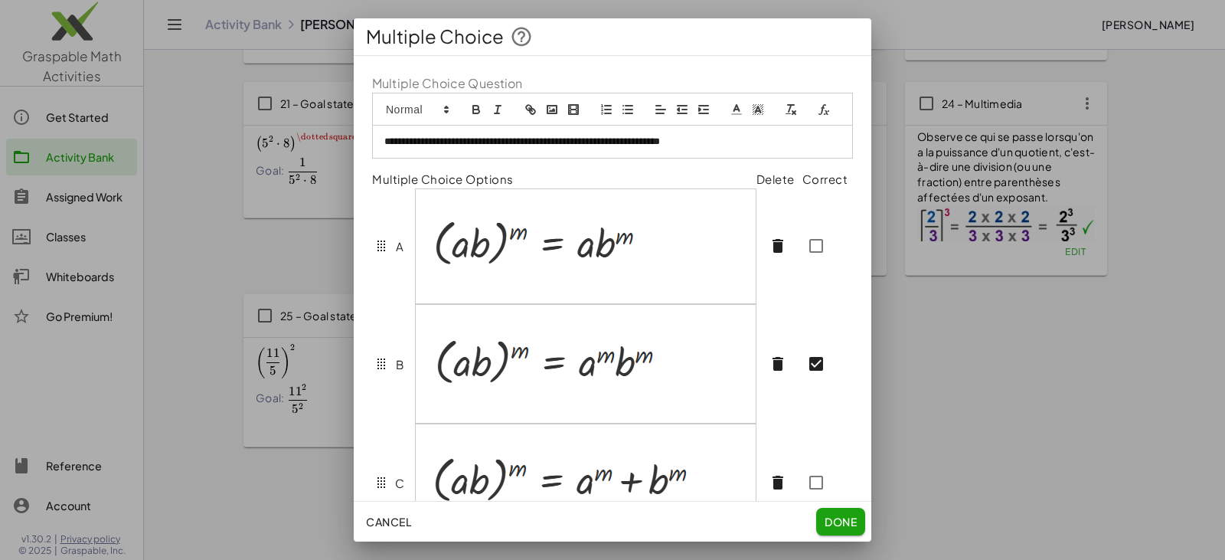
scroll to position [77, 0]
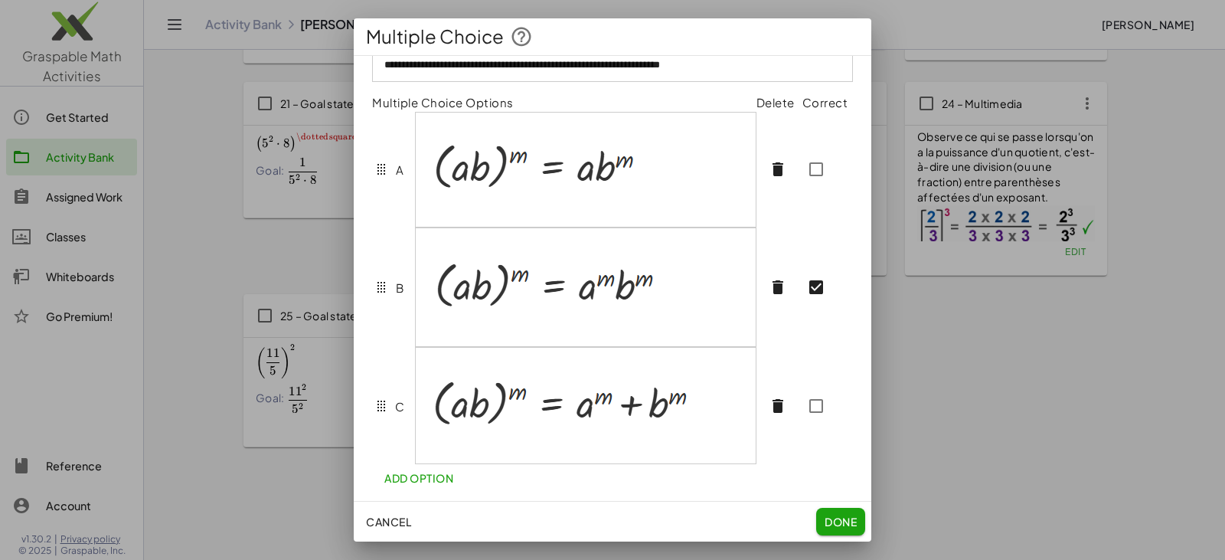
click at [831, 520] on span "Done" at bounding box center [841, 522] width 32 height 14
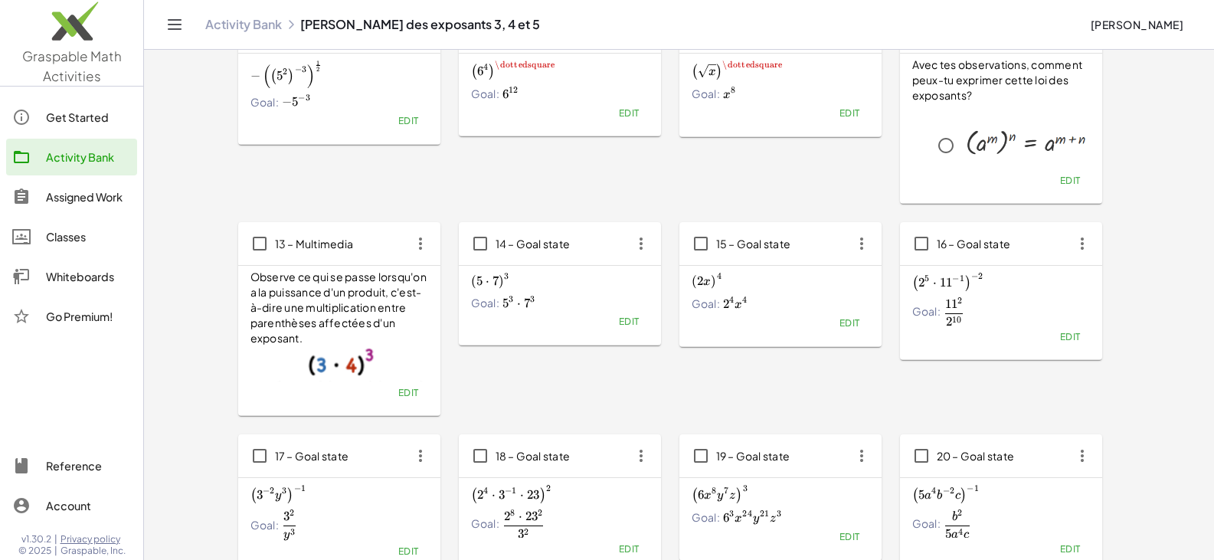
scroll to position [454, 0]
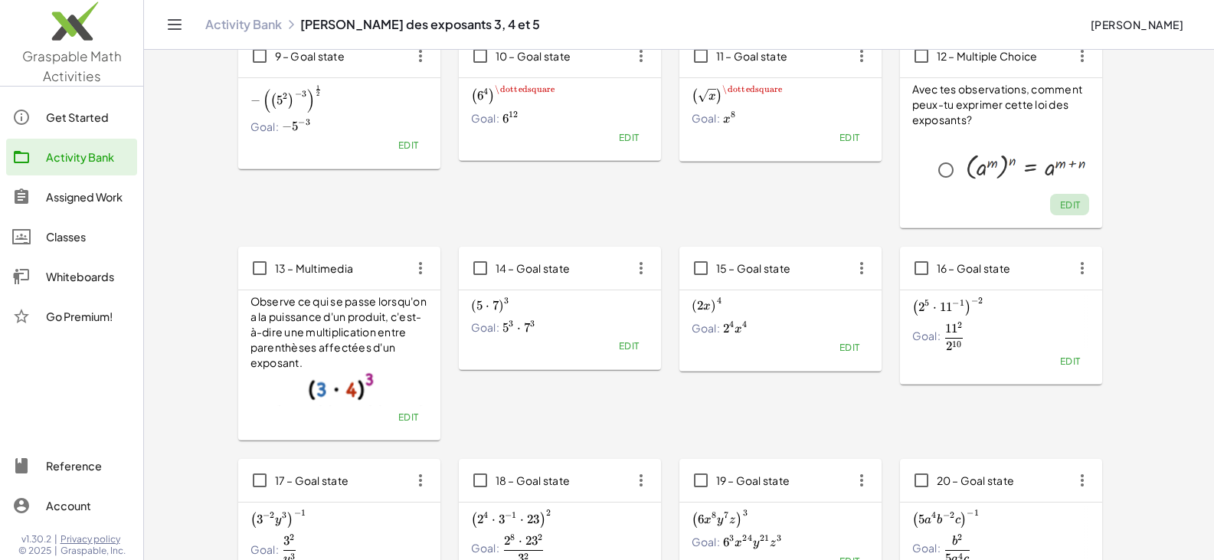
click at [1075, 213] on button "Edit" at bounding box center [1069, 204] width 39 height 21
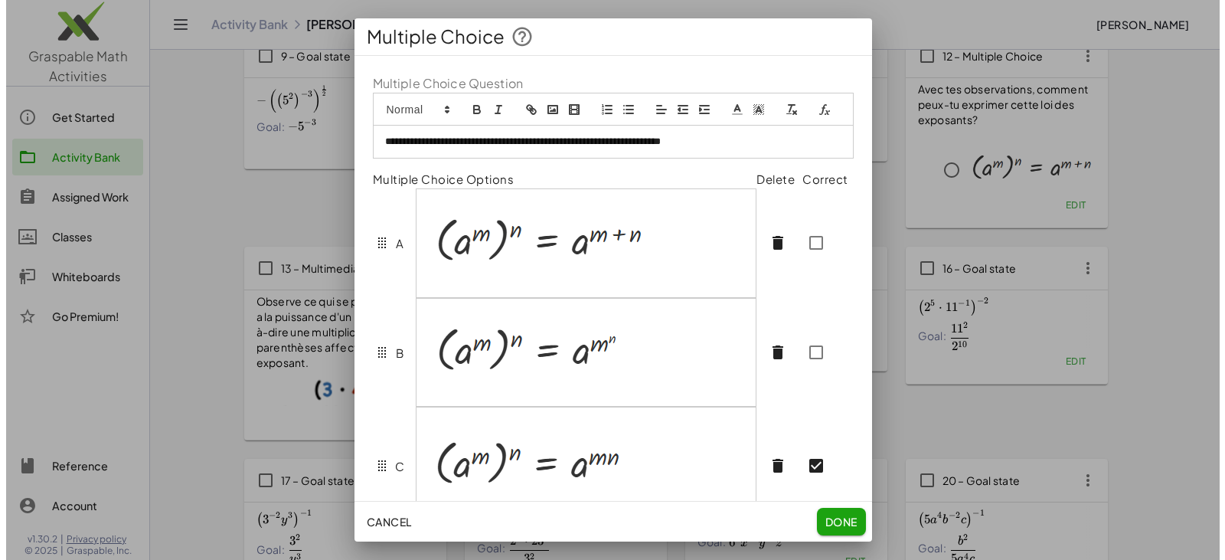
scroll to position [0, 0]
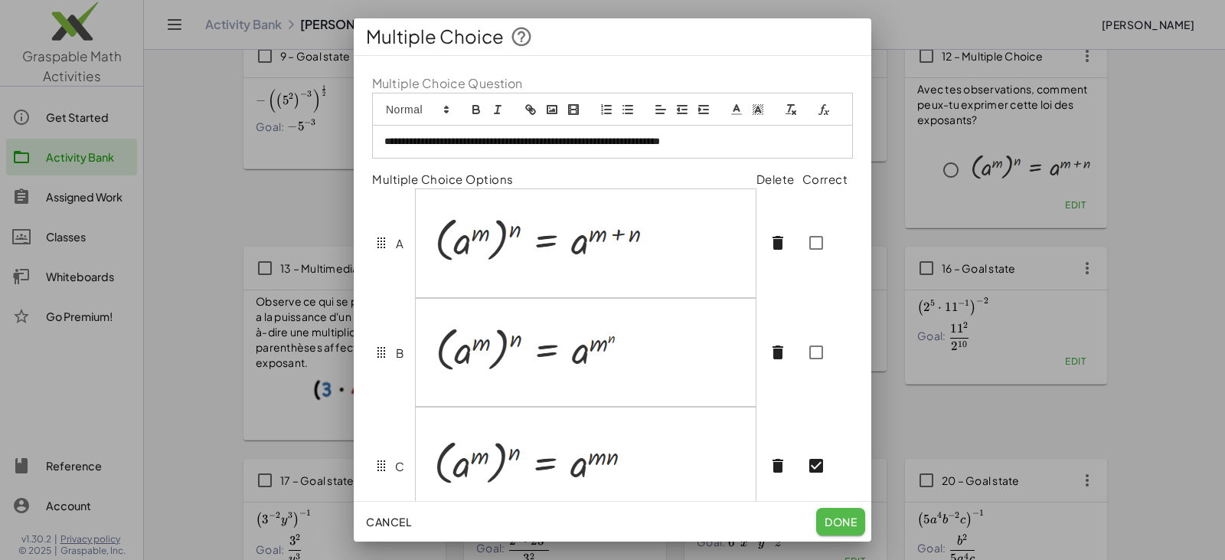
click at [837, 521] on span "Done" at bounding box center [841, 522] width 32 height 14
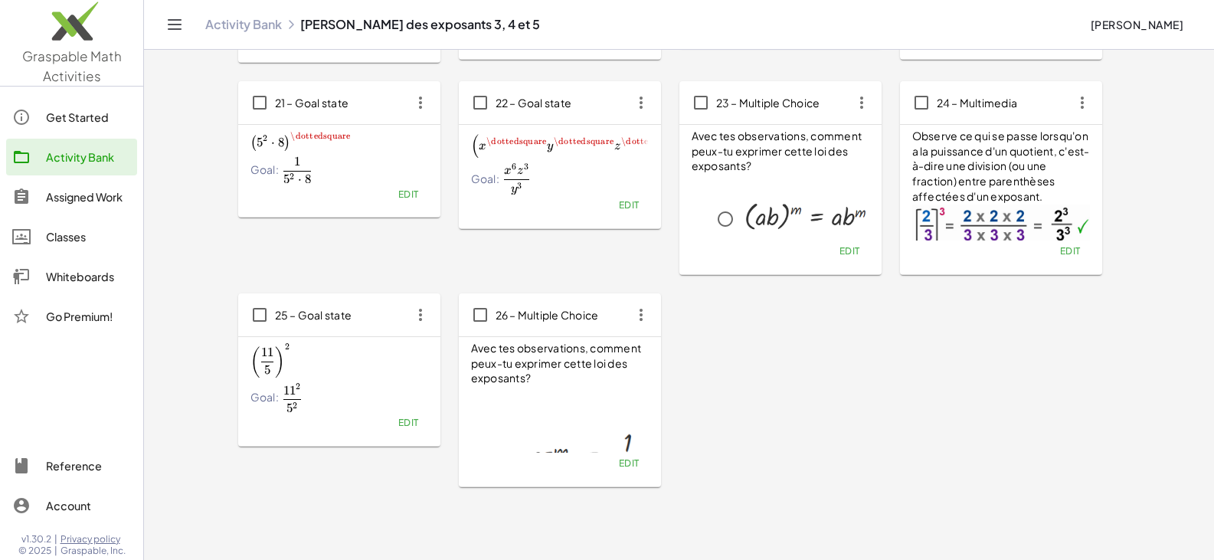
scroll to position [990, 0]
click at [403, 423] on span "Edit" at bounding box center [407, 422] width 21 height 11
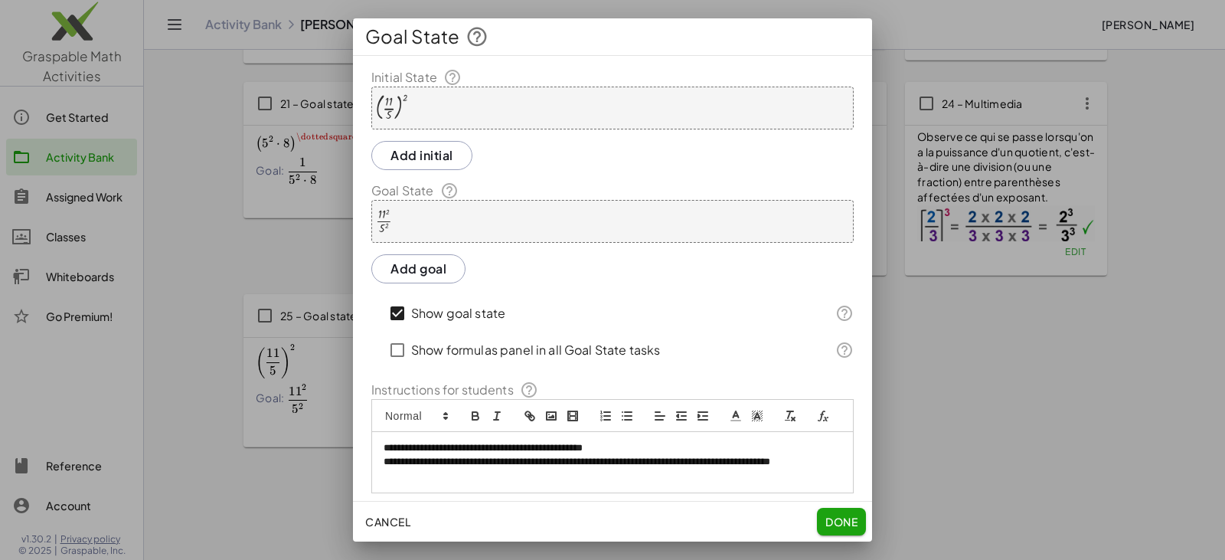
scroll to position [61, 0]
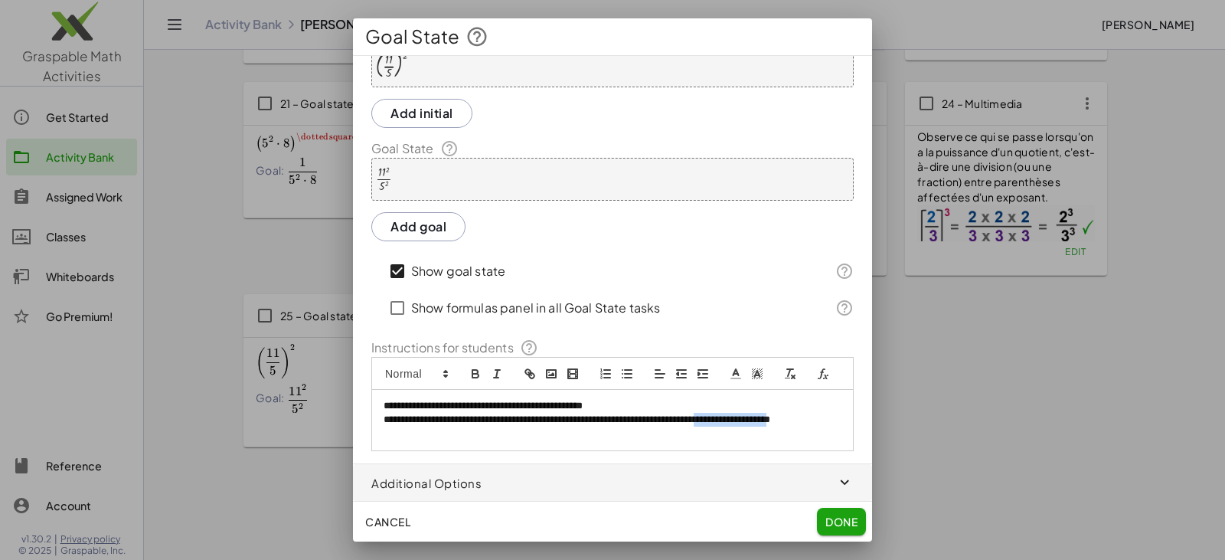
drag, startPoint x: 750, startPoint y: 420, endPoint x: 420, endPoint y: 430, distance: 330.2
click at [420, 430] on p "**********" at bounding box center [607, 427] width 446 height 28
click at [833, 520] on span "Done" at bounding box center [842, 522] width 32 height 14
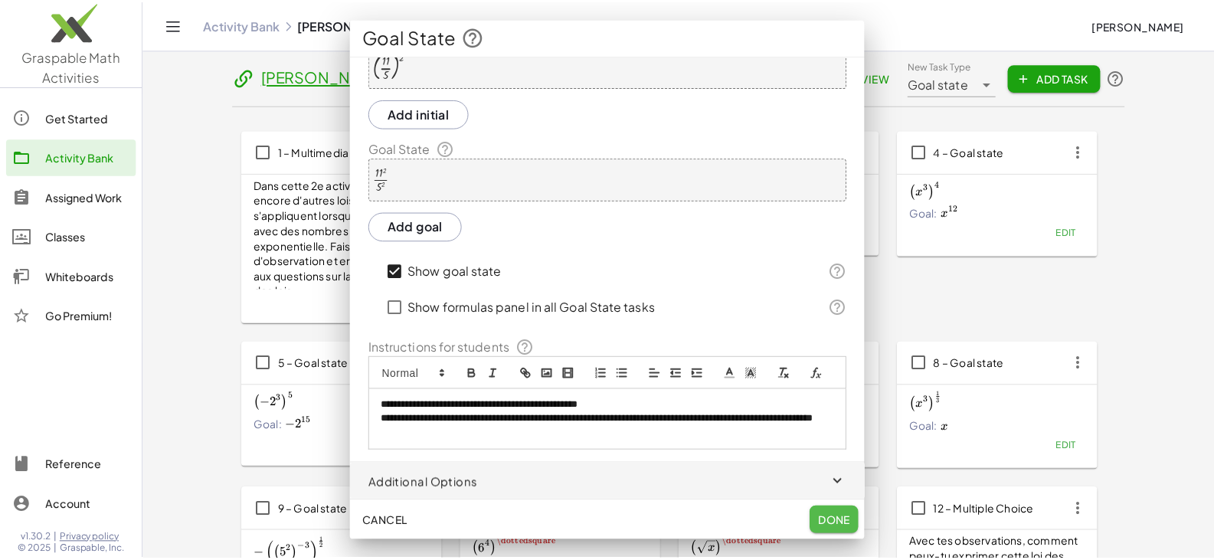
scroll to position [990, 0]
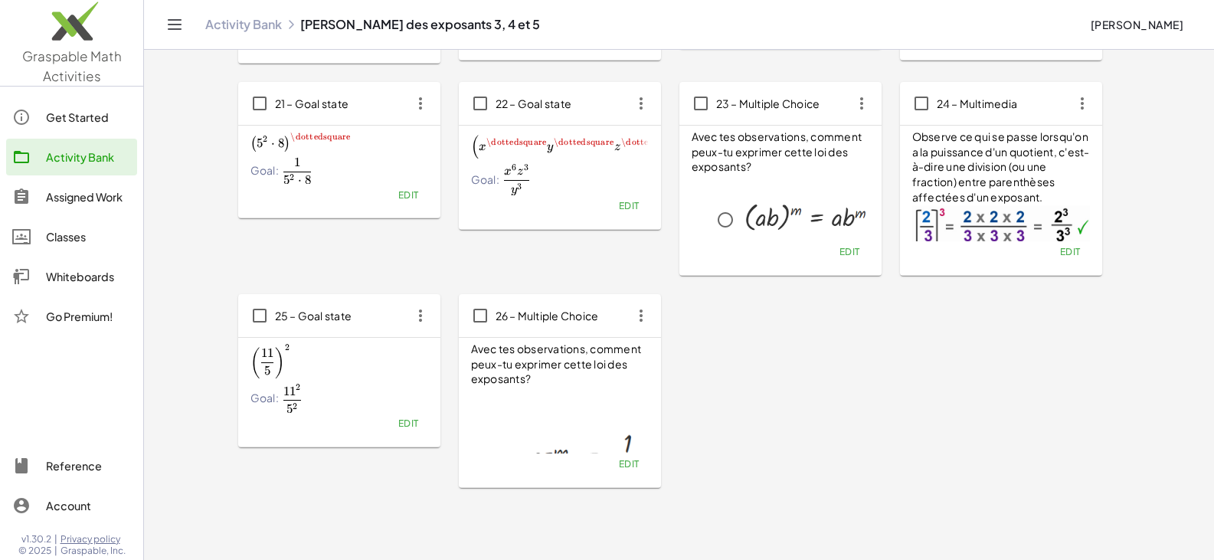
click at [427, 319] on icon "button" at bounding box center [421, 316] width 28 height 28
click at [441, 355] on div "Copy" at bounding box center [449, 354] width 60 height 18
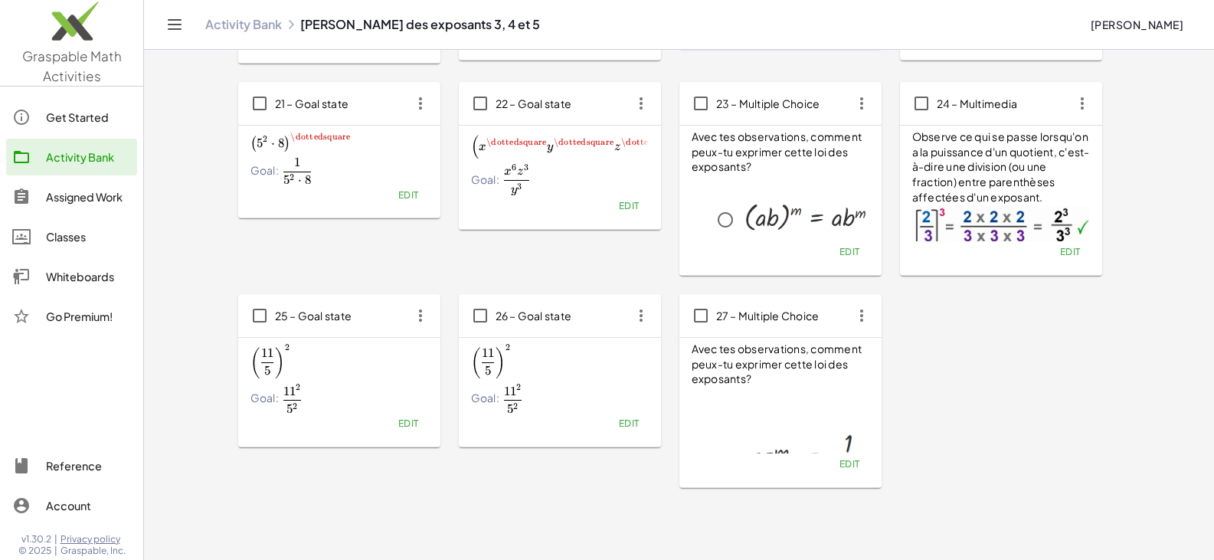
click at [626, 419] on span "Edit" at bounding box center [628, 422] width 21 height 11
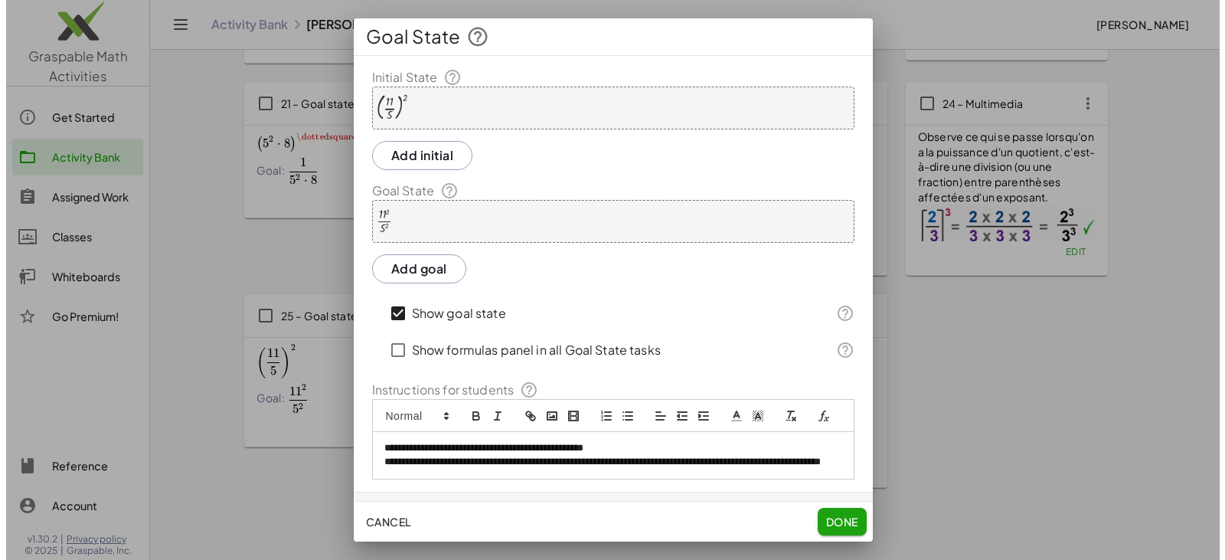
scroll to position [0, 0]
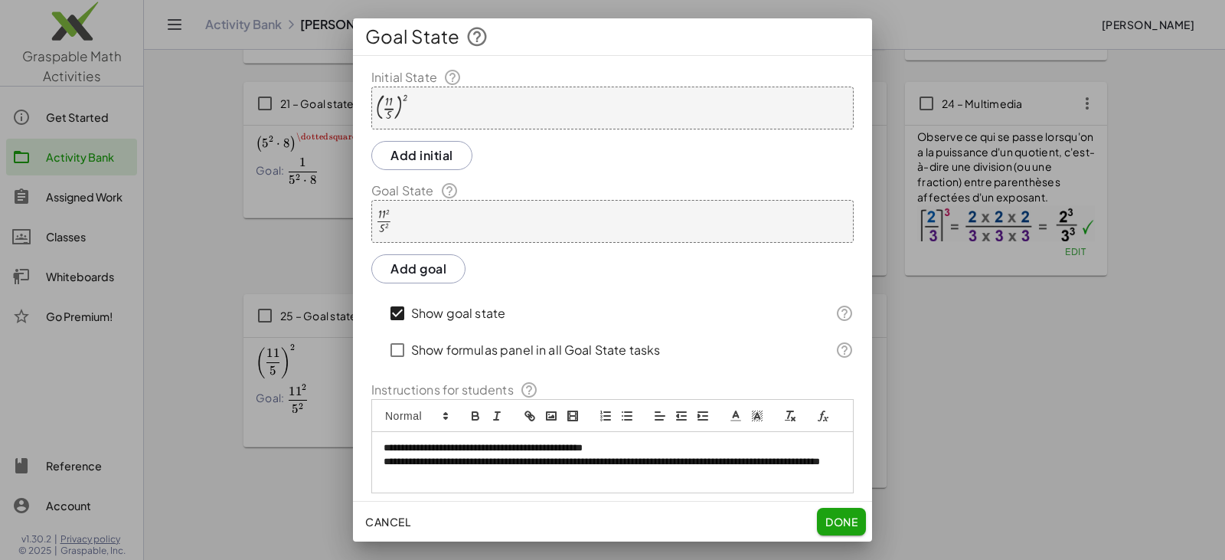
click at [419, 106] on div "( · 11 · 5 ) 2" at bounding box center [612, 108] width 482 height 43
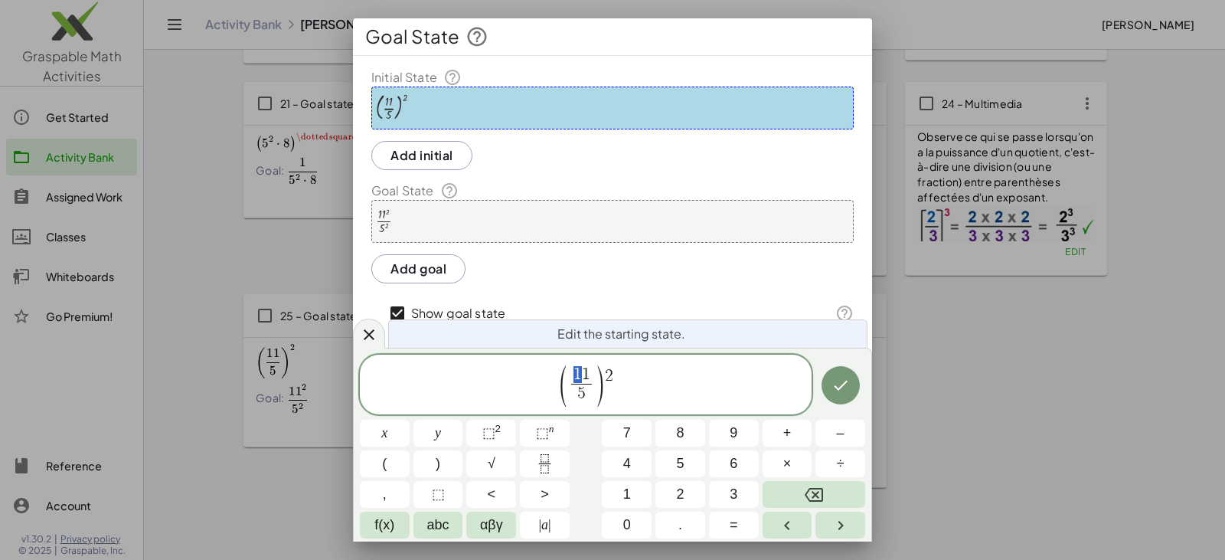
drag, startPoint x: 573, startPoint y: 375, endPoint x: 588, endPoint y: 377, distance: 15.4
drag, startPoint x: 601, startPoint y: 376, endPoint x: 609, endPoint y: 378, distance: 7.8
click at [609, 378] on span "( a b ​ ) 2" at bounding box center [586, 386] width 452 height 44
click at [544, 428] on span "⬚" at bounding box center [542, 432] width 13 height 15
click at [845, 385] on icon "Done" at bounding box center [841, 385] width 18 height 18
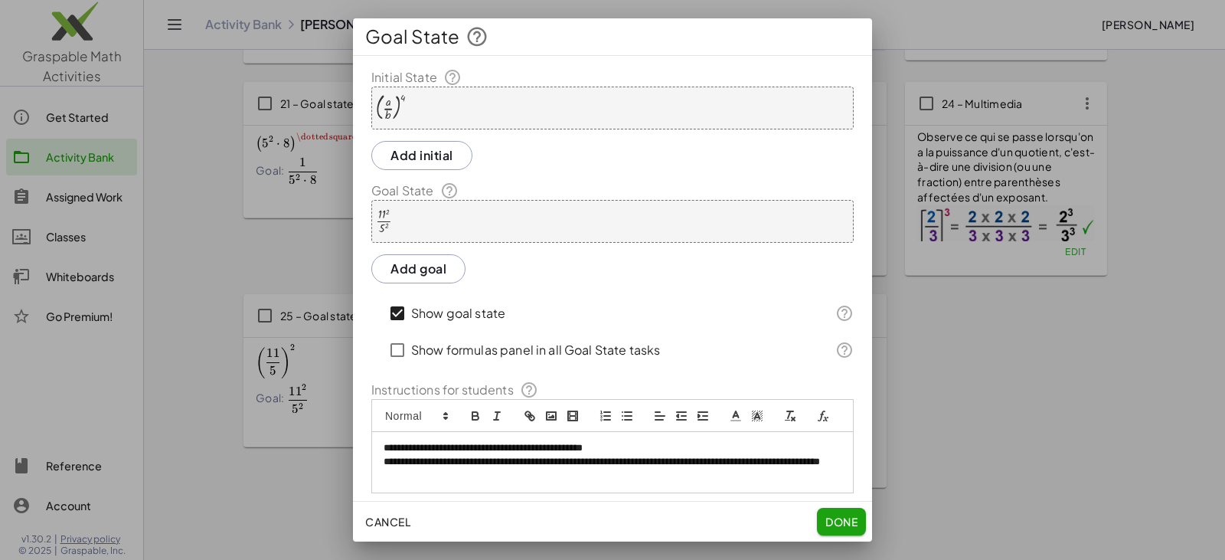
click at [450, 223] on div "· 11 2 · 5 2" at bounding box center [612, 221] width 482 height 43
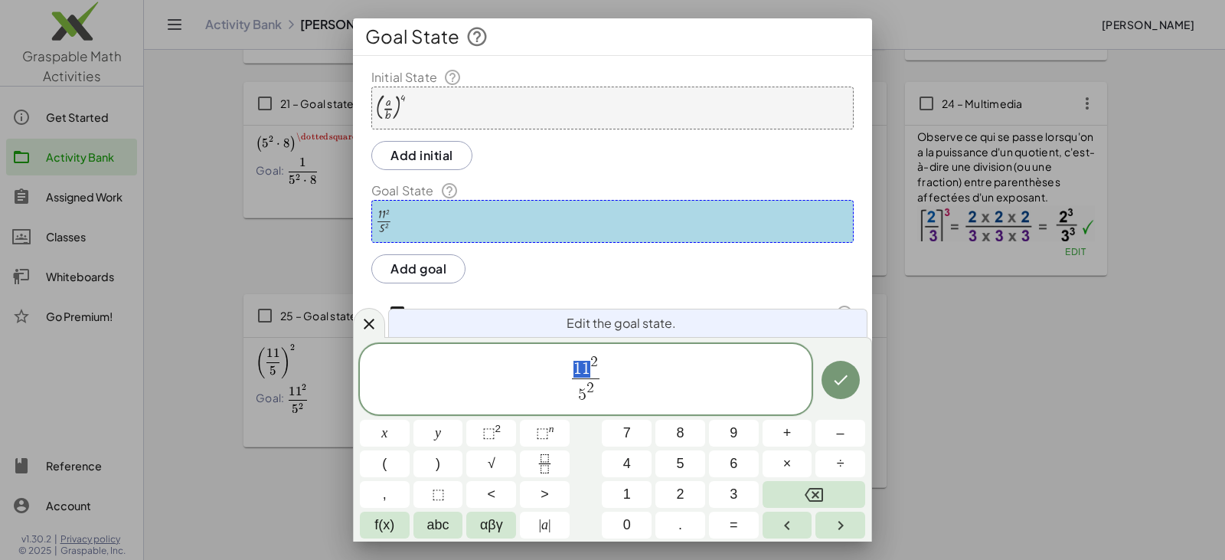
drag, startPoint x: 571, startPoint y: 363, endPoint x: 588, endPoint y: 370, distance: 18.2
click at [855, 374] on button "Done" at bounding box center [841, 380] width 38 height 38
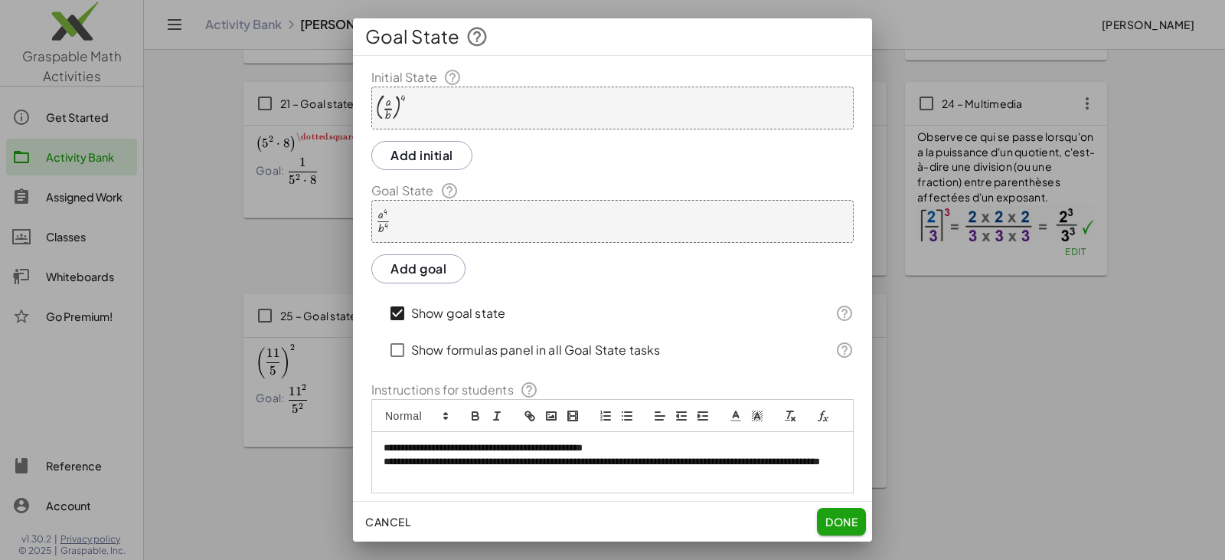
click at [842, 511] on button "Done" at bounding box center [841, 522] width 49 height 28
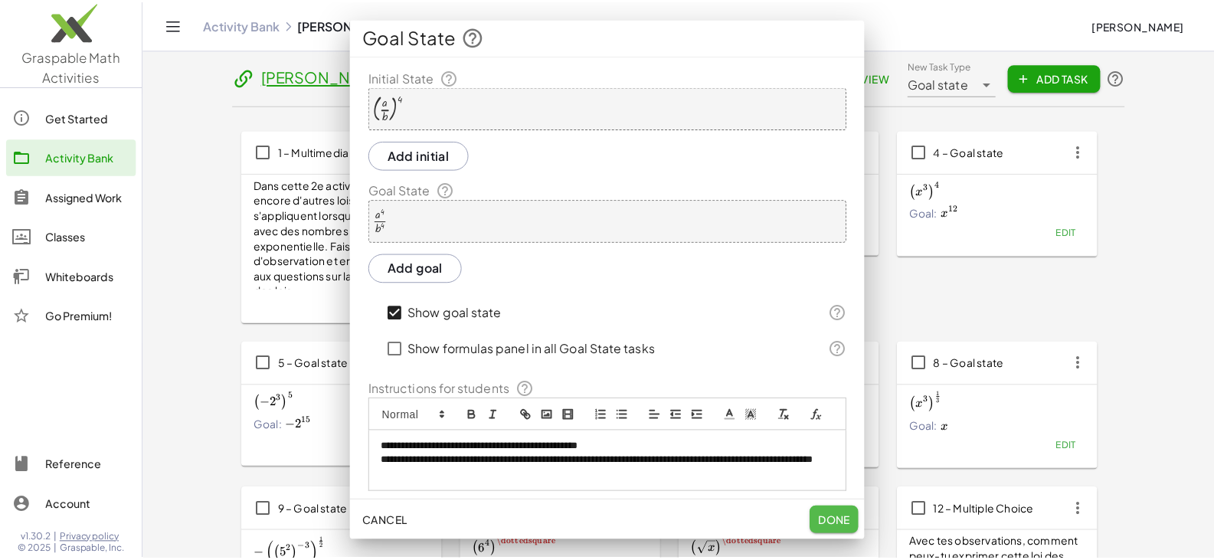
scroll to position [990, 0]
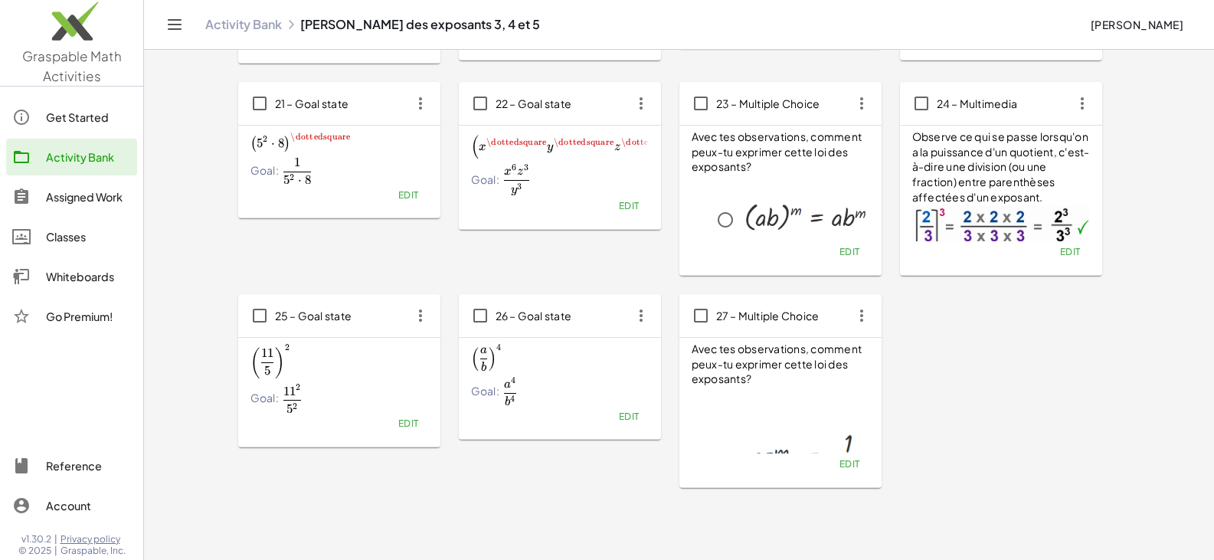
click at [637, 325] on icon "button" at bounding box center [641, 316] width 28 height 28
click at [656, 351] on div "Copy" at bounding box center [669, 354] width 60 height 18
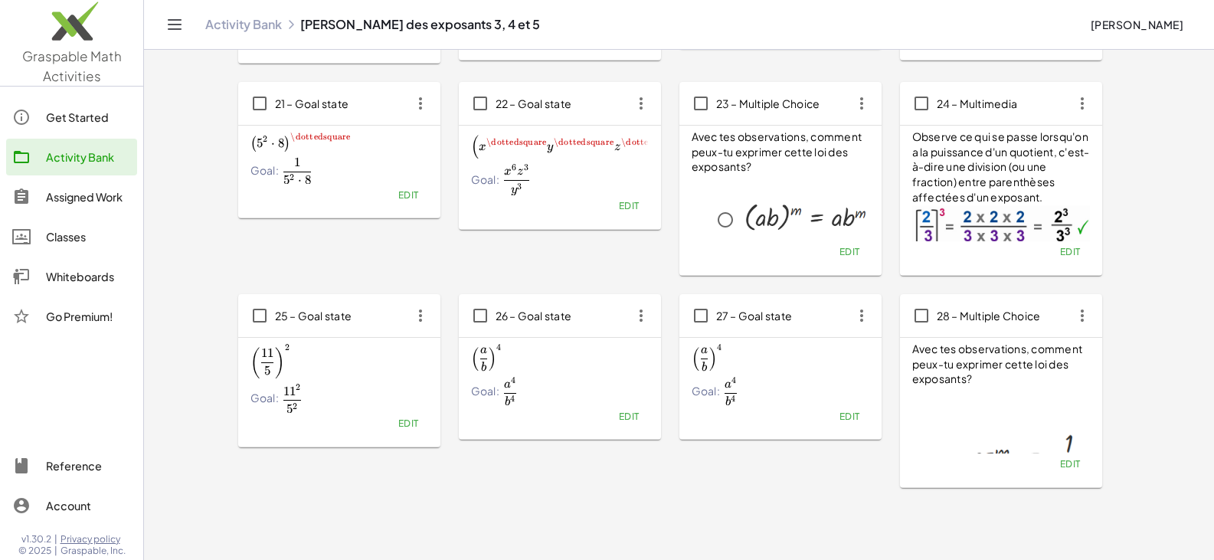
click at [846, 414] on span "Edit" at bounding box center [849, 415] width 21 height 11
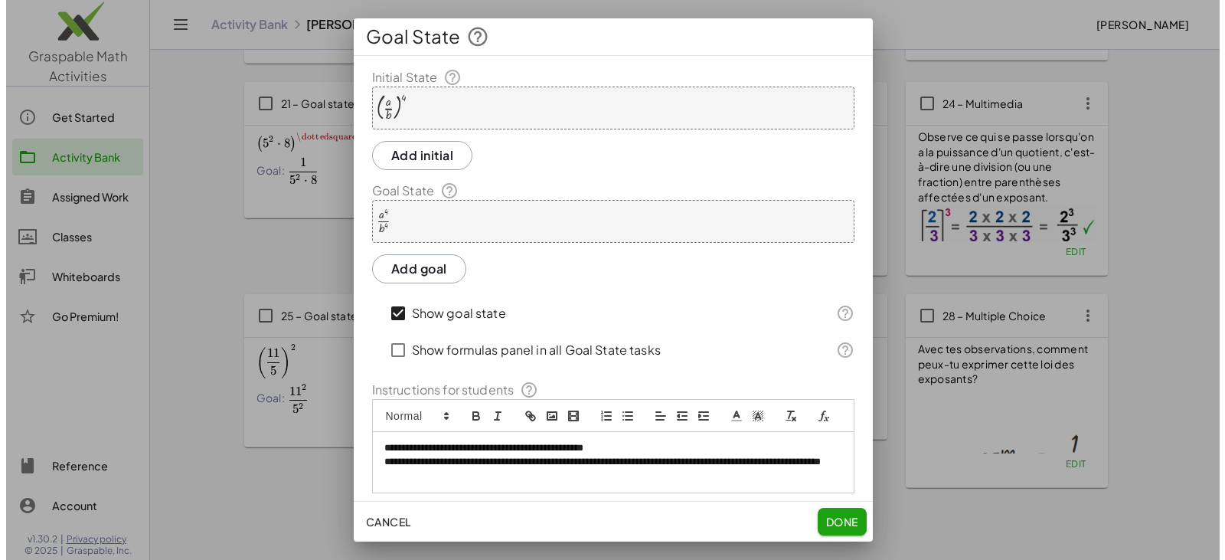
scroll to position [0, 0]
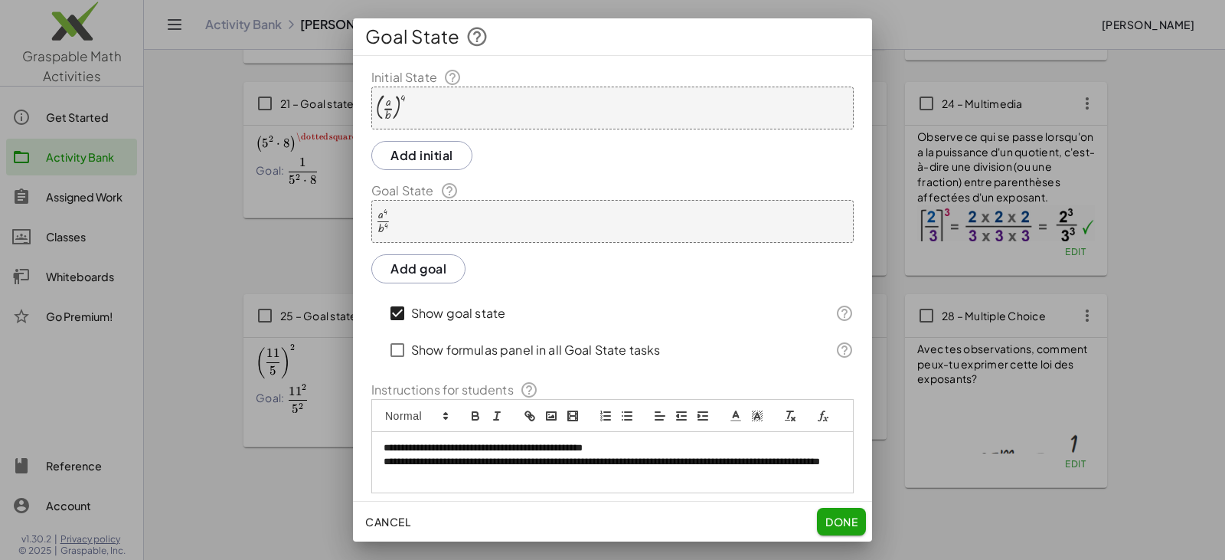
click at [442, 111] on div "( · a · b ) 4" at bounding box center [612, 108] width 482 height 43
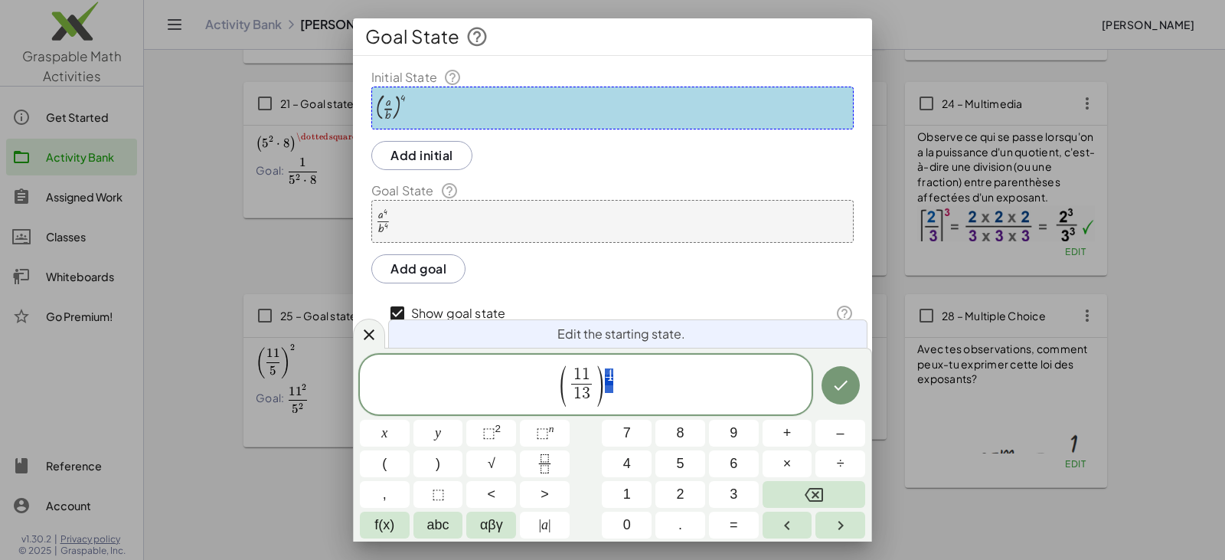
drag, startPoint x: 607, startPoint y: 374, endPoint x: 615, endPoint y: 374, distance: 7.7
drag, startPoint x: 575, startPoint y: 368, endPoint x: 589, endPoint y: 368, distance: 13.8
click at [499, 430] on sup "2" at bounding box center [498, 428] width 6 height 11
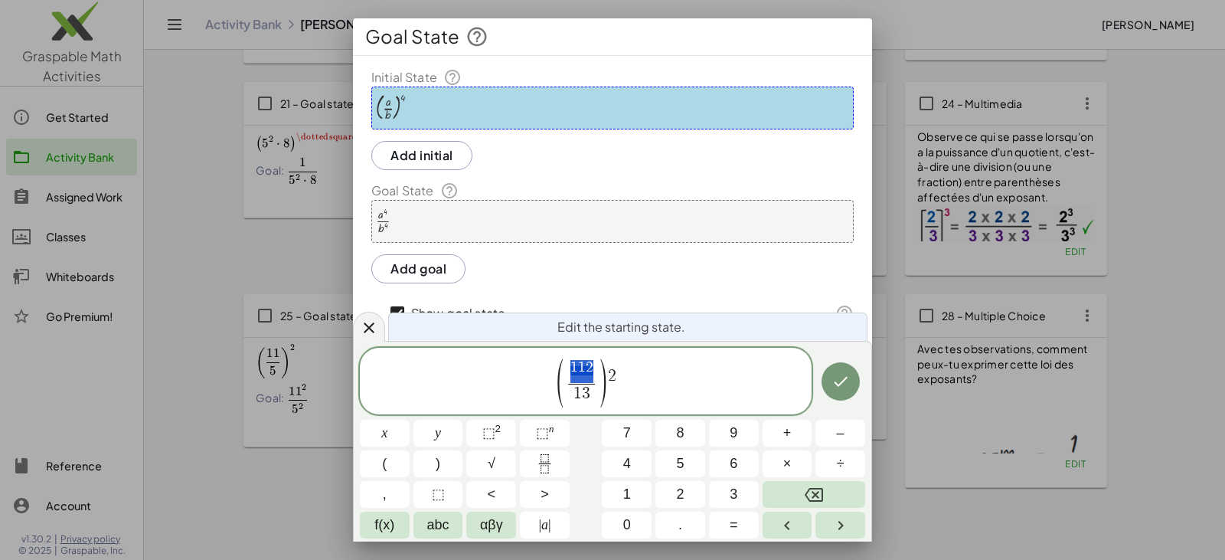
drag, startPoint x: 572, startPoint y: 368, endPoint x: 594, endPoint y: 372, distance: 22.5
click at [592, 370] on span "1 1 2 ​" at bounding box center [582, 367] width 23 height 15
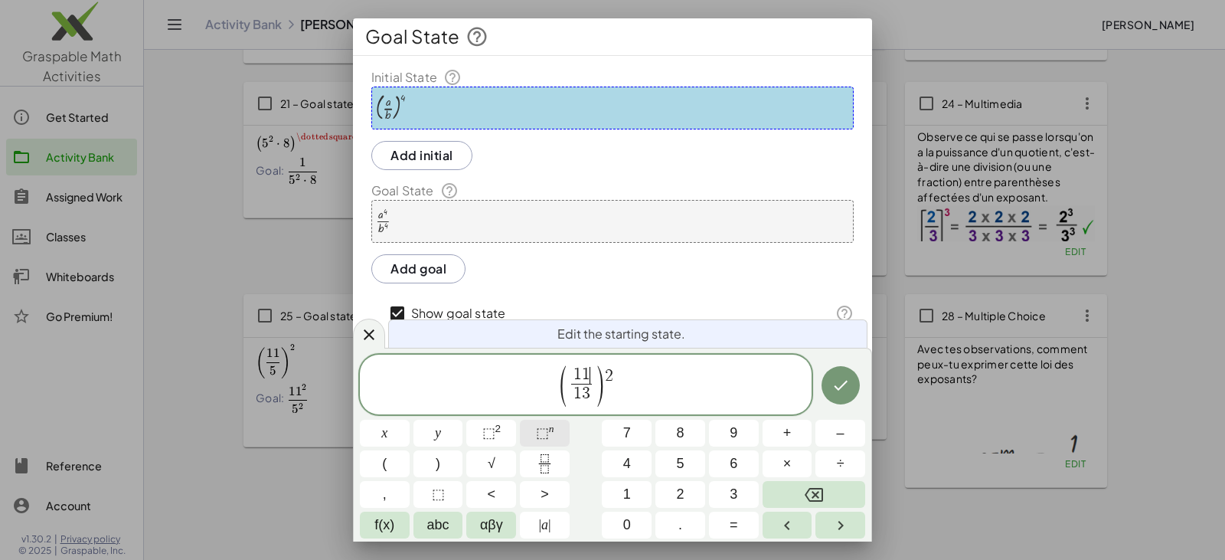
click at [546, 431] on span "⬚" at bounding box center [542, 432] width 13 height 15
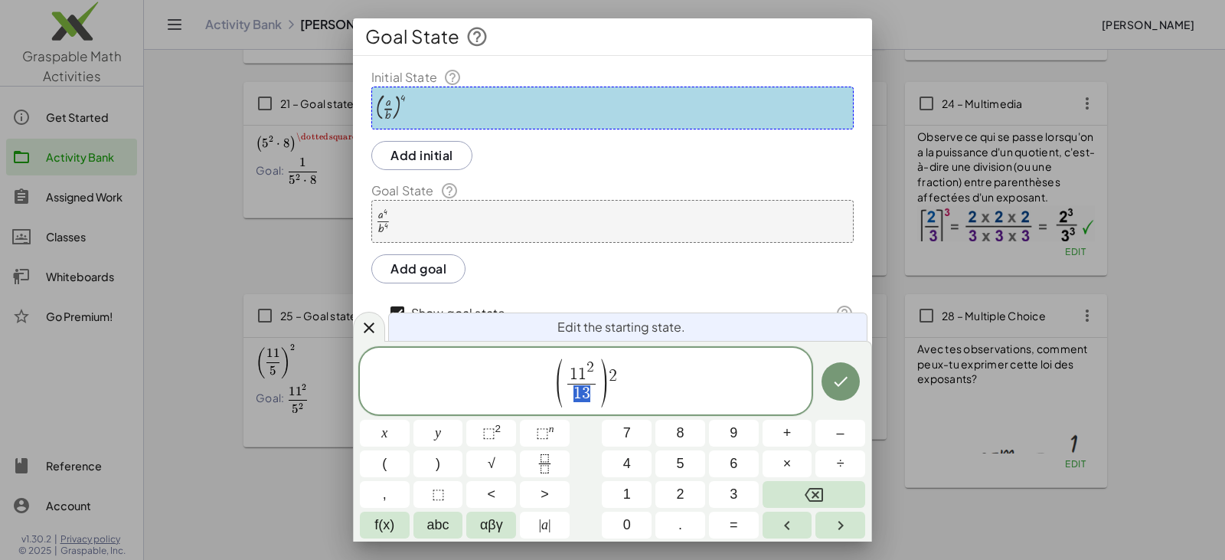
drag, startPoint x: 573, startPoint y: 392, endPoint x: 588, endPoint y: 395, distance: 15.6
drag, startPoint x: 571, startPoint y: 372, endPoint x: 583, endPoint y: 376, distance: 12.1
click at [559, 424] on button "⬚ n" at bounding box center [545, 433] width 50 height 27
click at [832, 379] on icon "Done" at bounding box center [841, 381] width 18 height 18
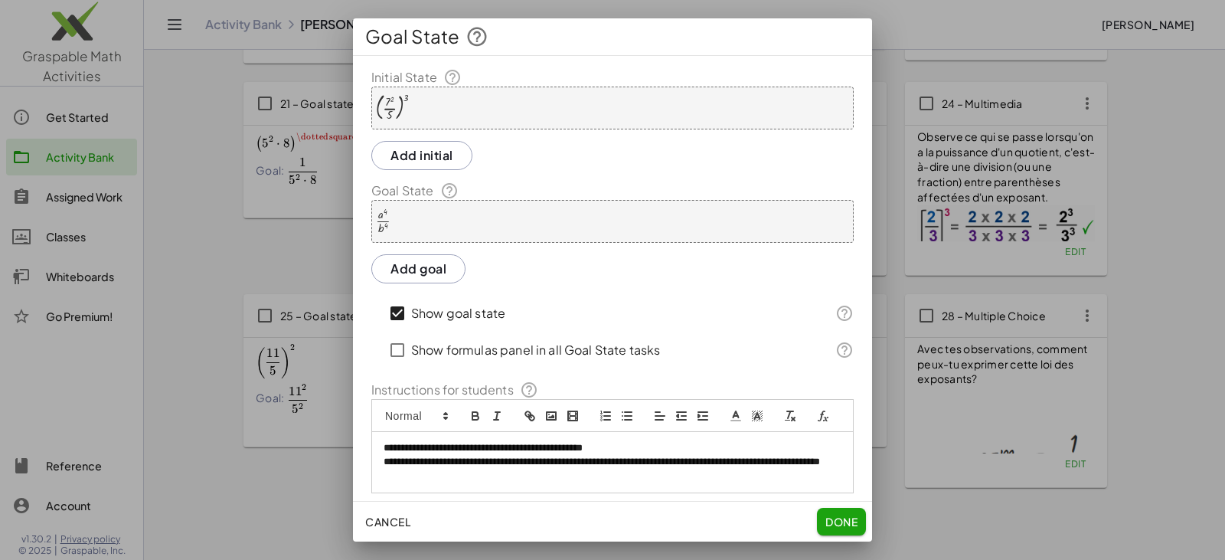
click at [479, 222] on div "· a 4 · b 4" at bounding box center [612, 221] width 482 height 43
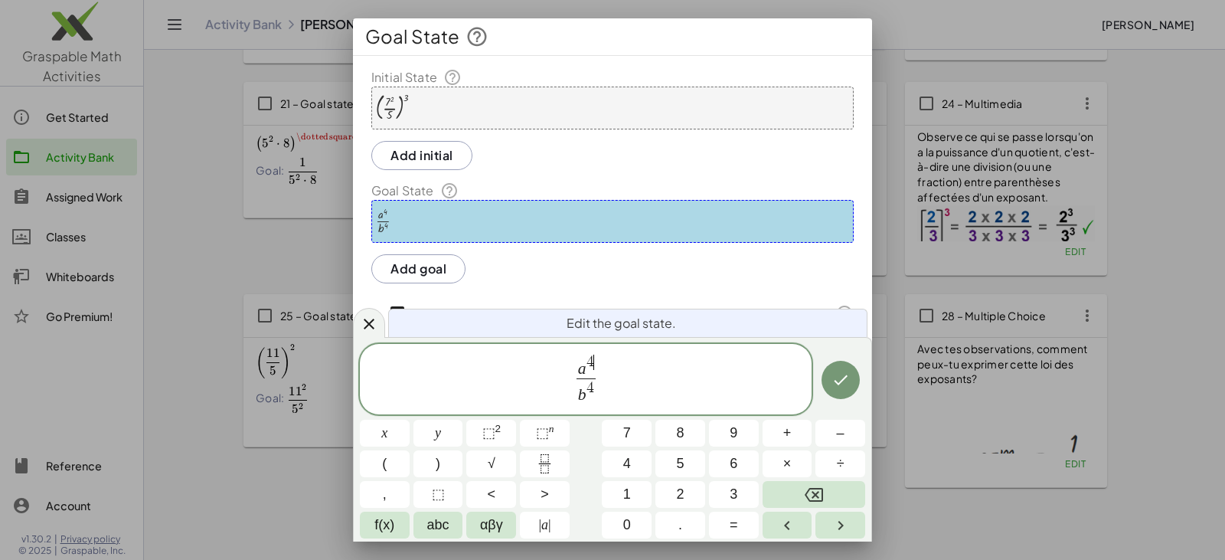
click at [592, 354] on span "a 4 ​ b 4 ​" at bounding box center [586, 380] width 452 height 54
click at [829, 377] on button "Done" at bounding box center [841, 380] width 38 height 38
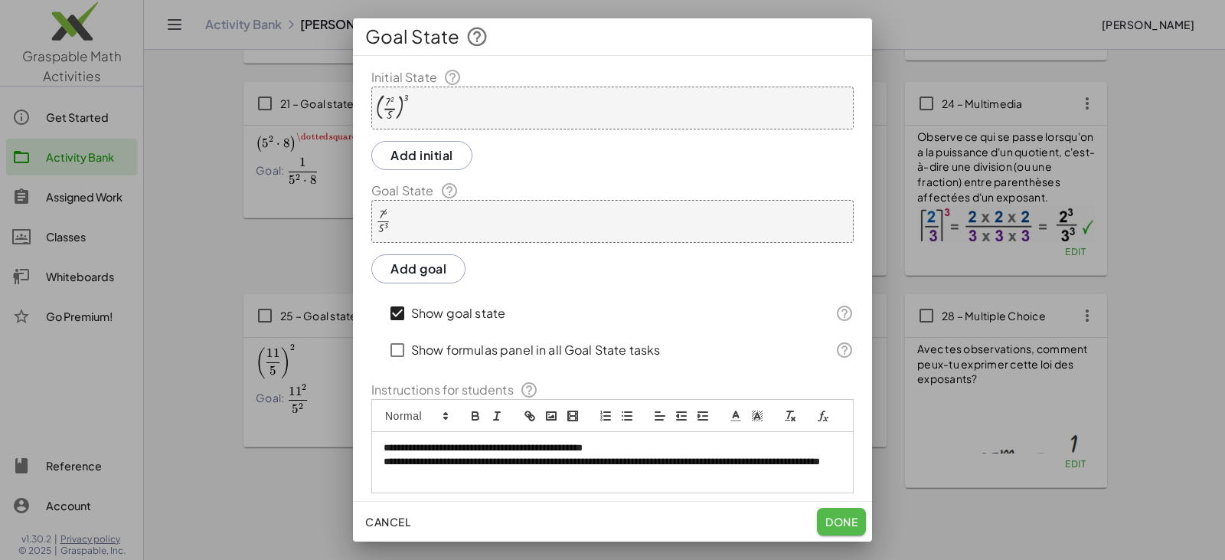
click at [848, 519] on span "Done" at bounding box center [842, 522] width 32 height 14
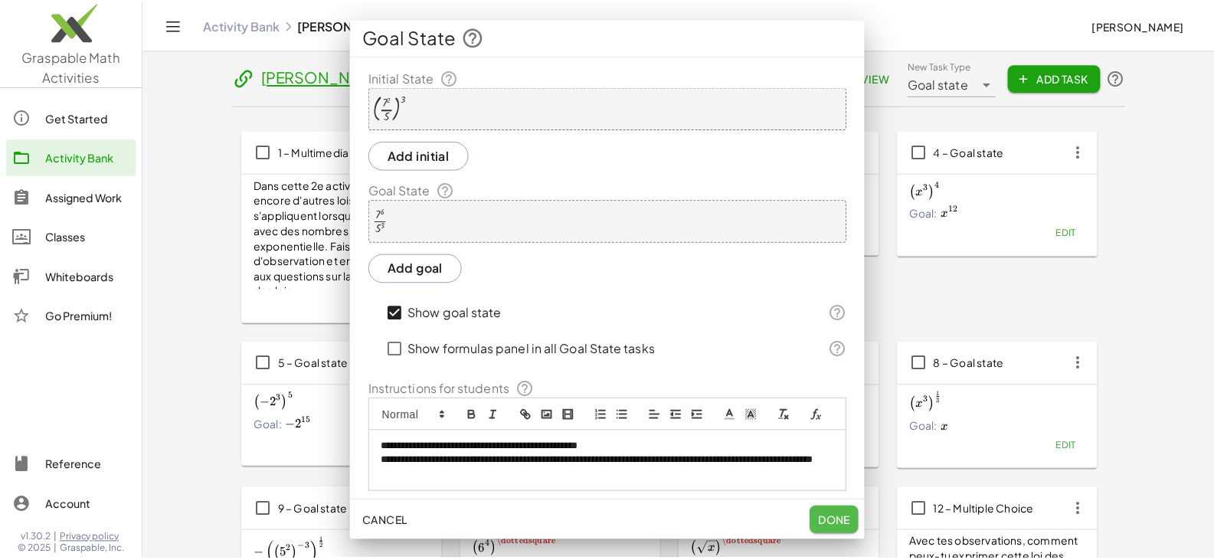
scroll to position [990, 0]
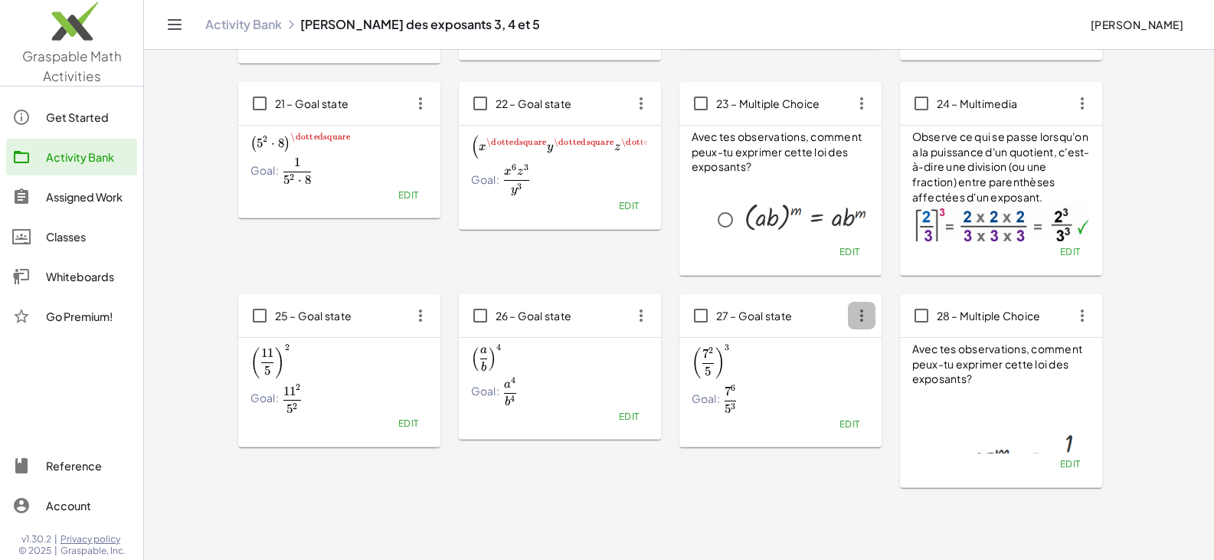
click at [857, 319] on icon "button" at bounding box center [862, 316] width 28 height 28
click at [881, 352] on div "Copy" at bounding box center [890, 354] width 60 height 18
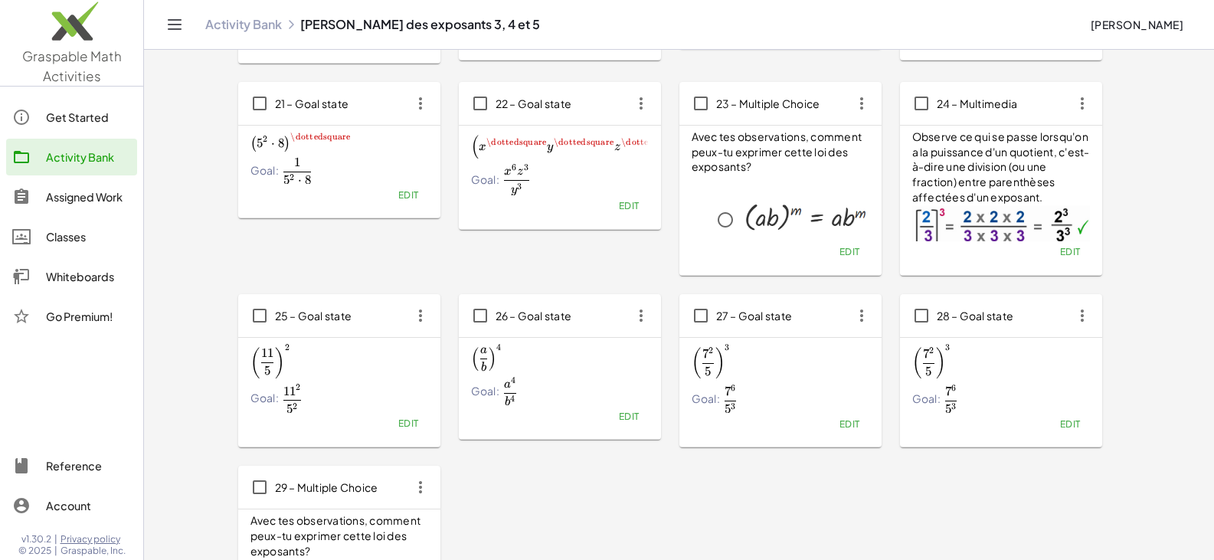
click at [1068, 424] on span "Edit" at bounding box center [1069, 423] width 21 height 11
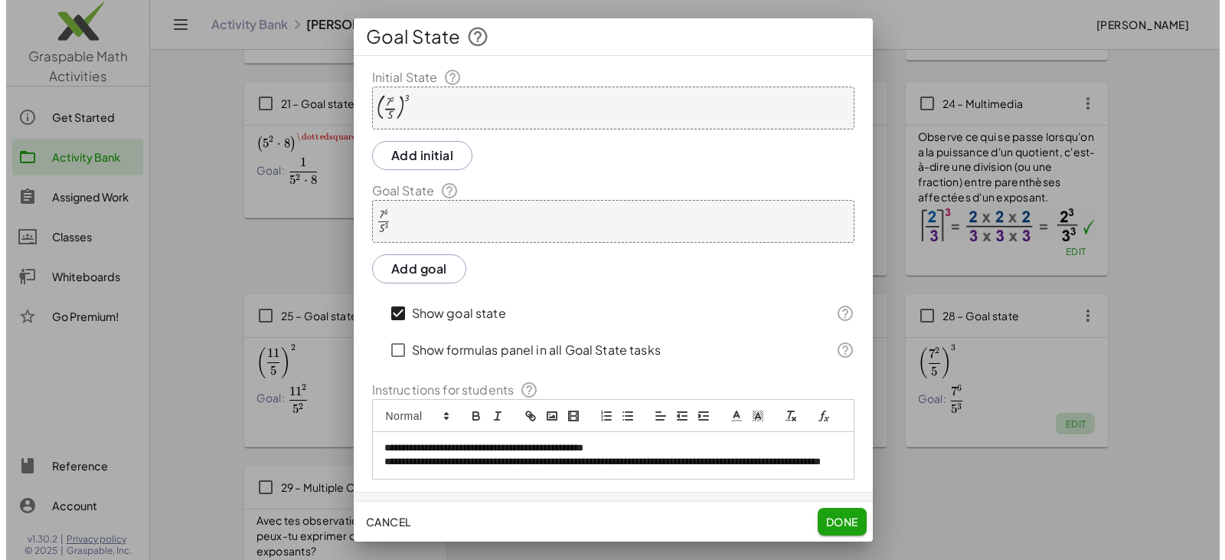
scroll to position [0, 0]
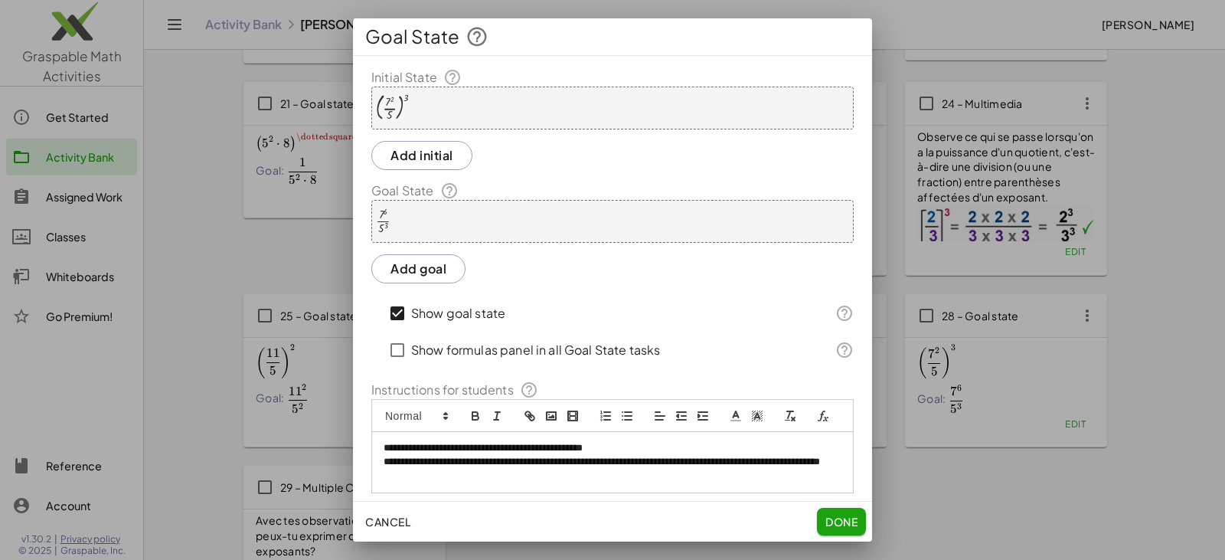
click at [457, 108] on div "( · 7 2 · 5 ) 3" at bounding box center [612, 108] width 482 height 43
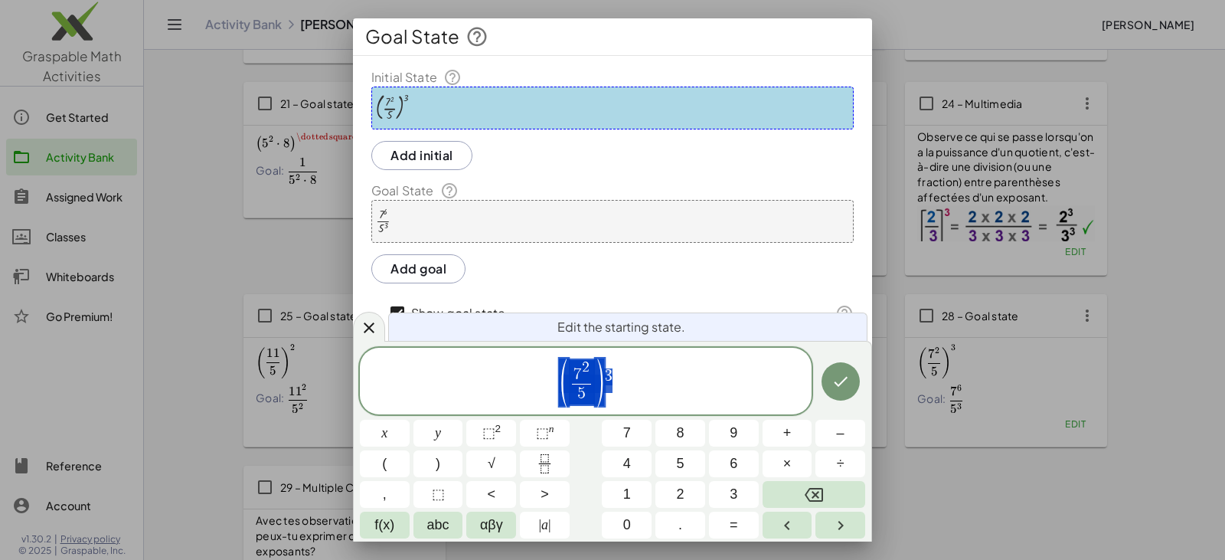
click at [575, 355] on div "( 7 2 5 ​ ) 3" at bounding box center [586, 381] width 452 height 67
click at [587, 392] on span "5" at bounding box center [582, 394] width 18 height 21
drag, startPoint x: 602, startPoint y: 375, endPoint x: 610, endPoint y: 376, distance: 7.7
click at [610, 376] on span "( y 4 2 ​ ) 3" at bounding box center [586, 382] width 452 height 51
click at [620, 381] on span "( y 4 2 ​ ) 3" at bounding box center [586, 382] width 452 height 51
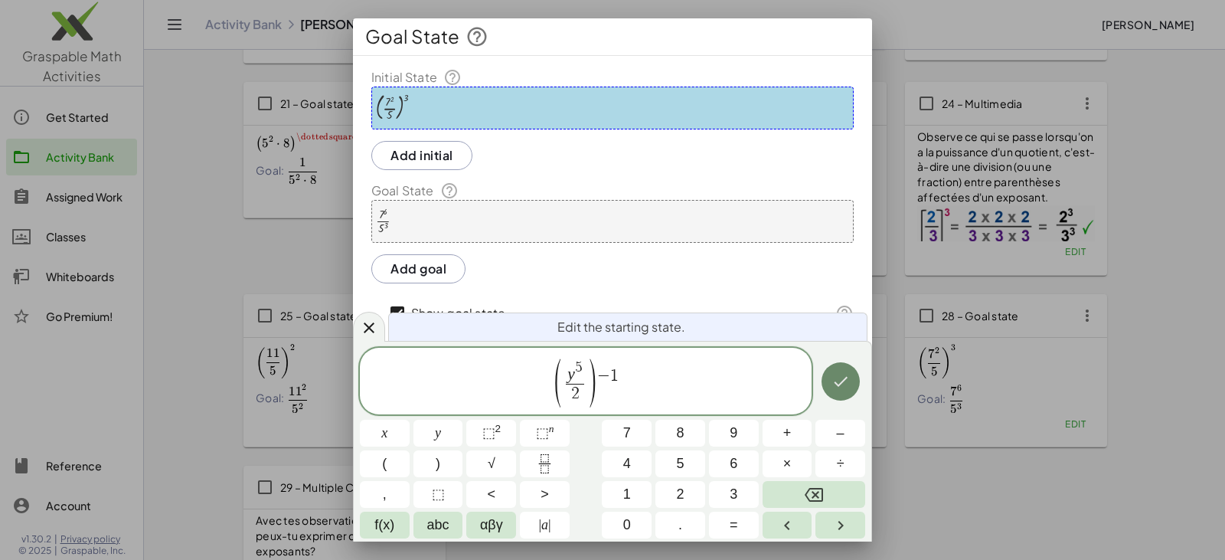
click at [836, 384] on icon "Done" at bounding box center [841, 381] width 18 height 18
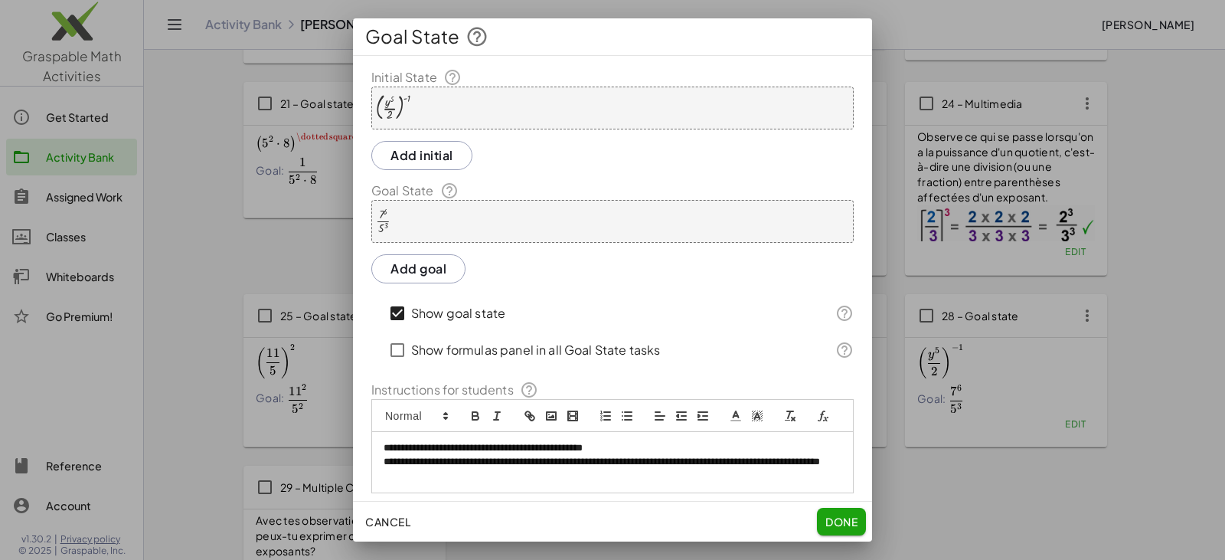
click at [446, 224] on div "· 7 6 · 5 3" at bounding box center [612, 221] width 482 height 43
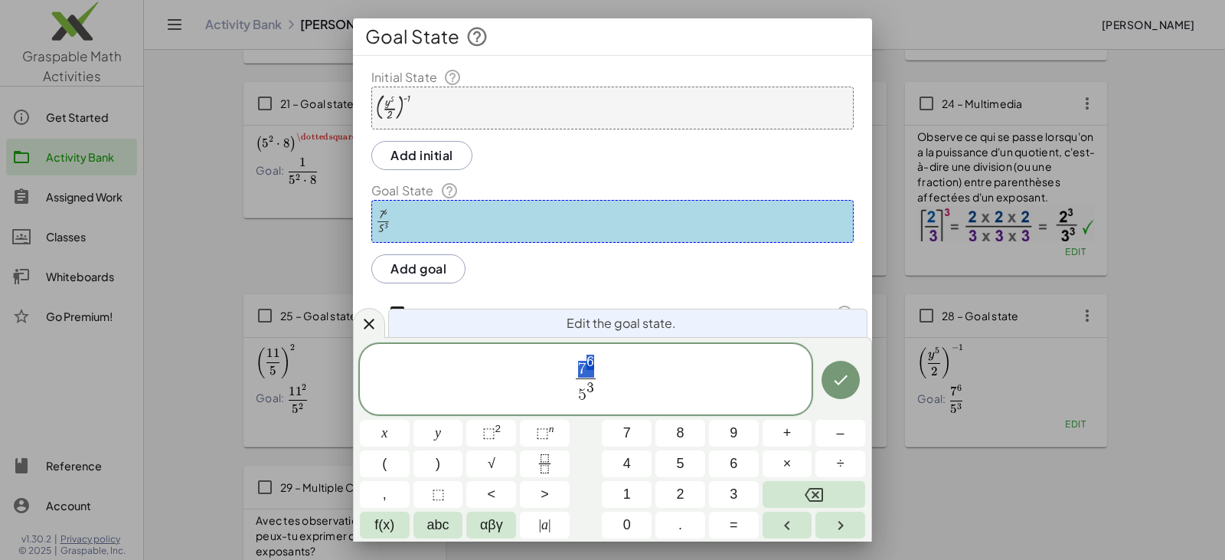
drag, startPoint x: 580, startPoint y: 363, endPoint x: 590, endPoint y: 363, distance: 10.7
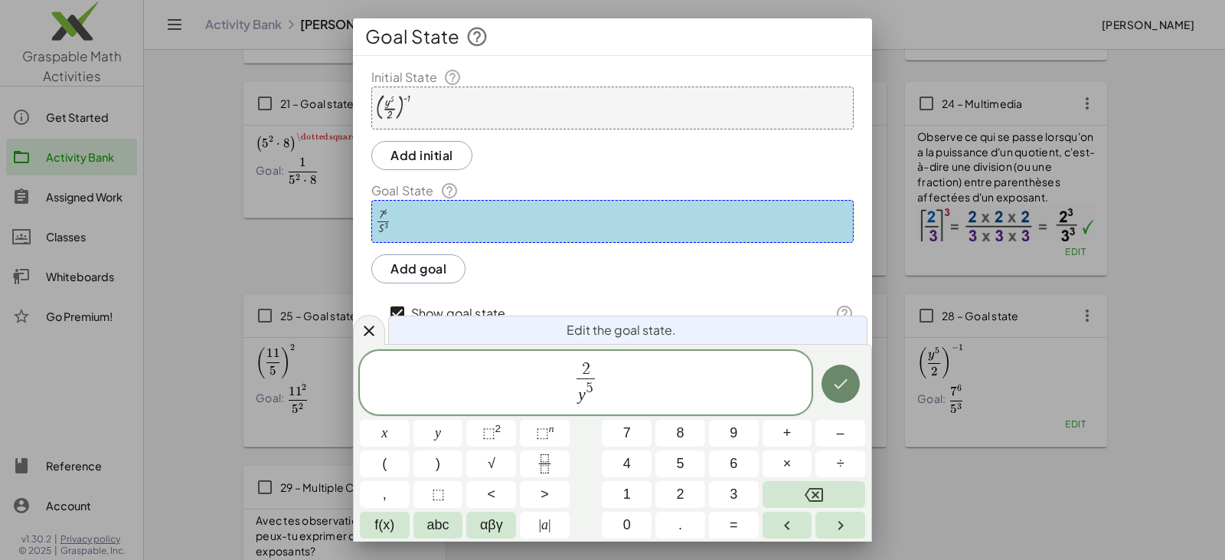
click at [829, 383] on button "Done" at bounding box center [841, 384] width 38 height 38
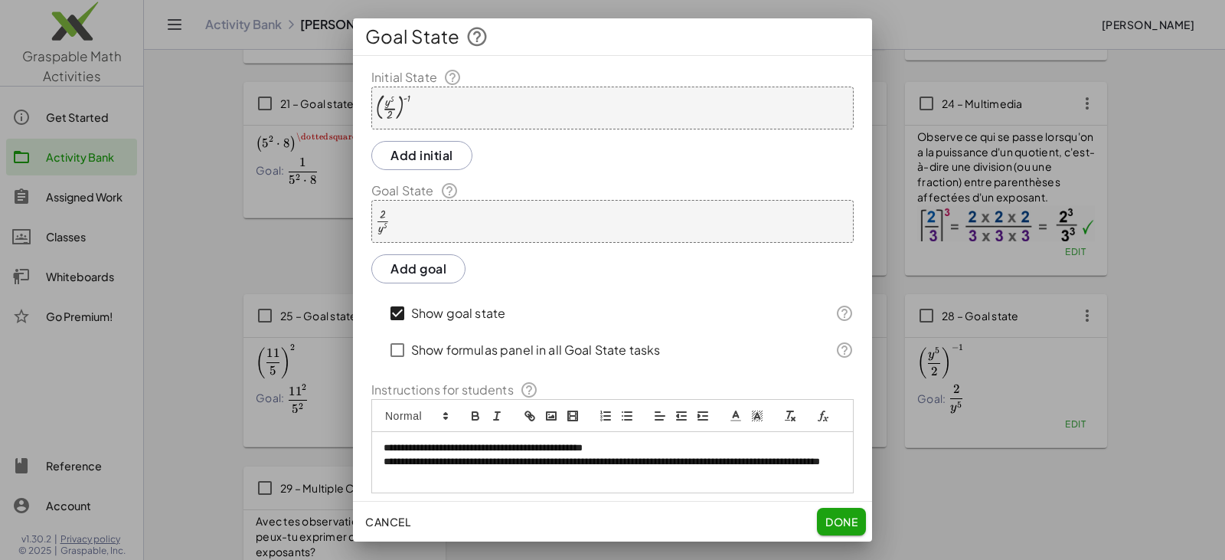
click at [844, 519] on span "Done" at bounding box center [842, 522] width 32 height 14
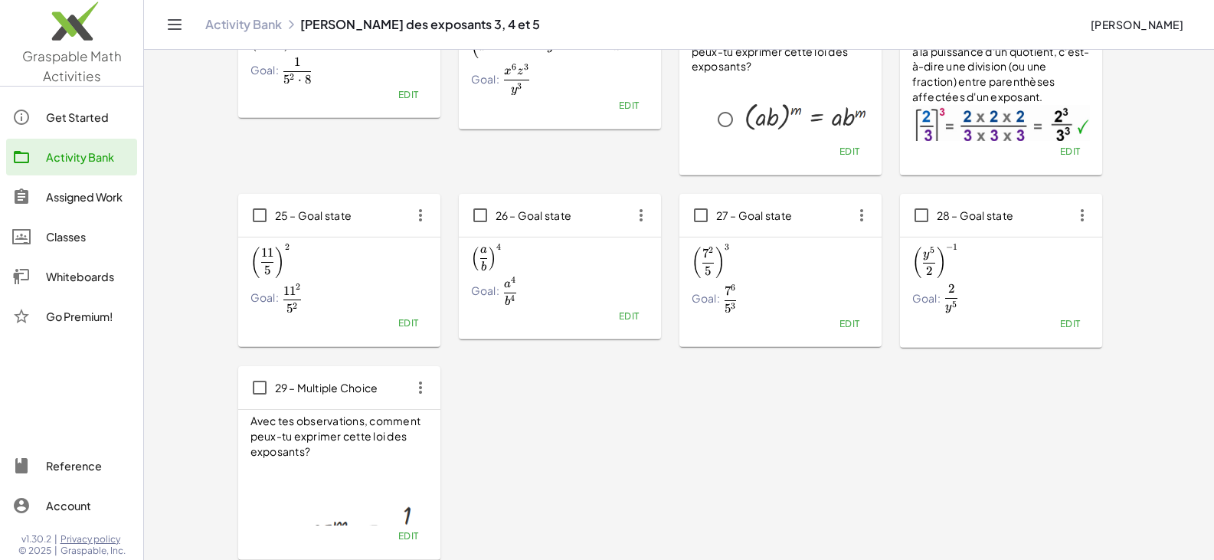
scroll to position [1067, 0]
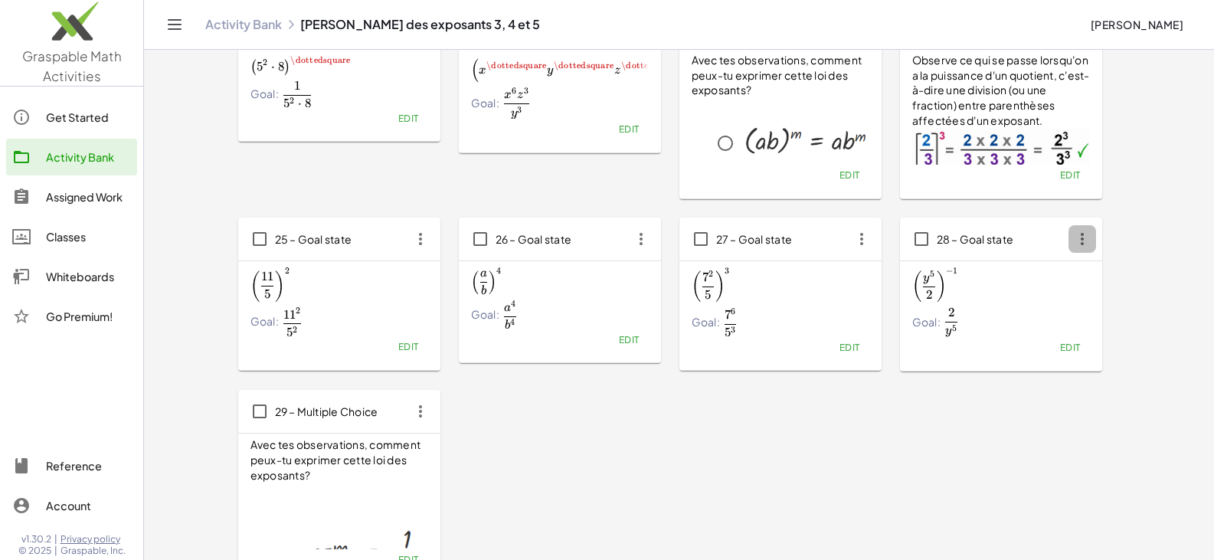
click at [1081, 237] on icon "button" at bounding box center [1082, 239] width 28 height 28
click at [1104, 279] on div "Copy" at bounding box center [1111, 277] width 60 height 18
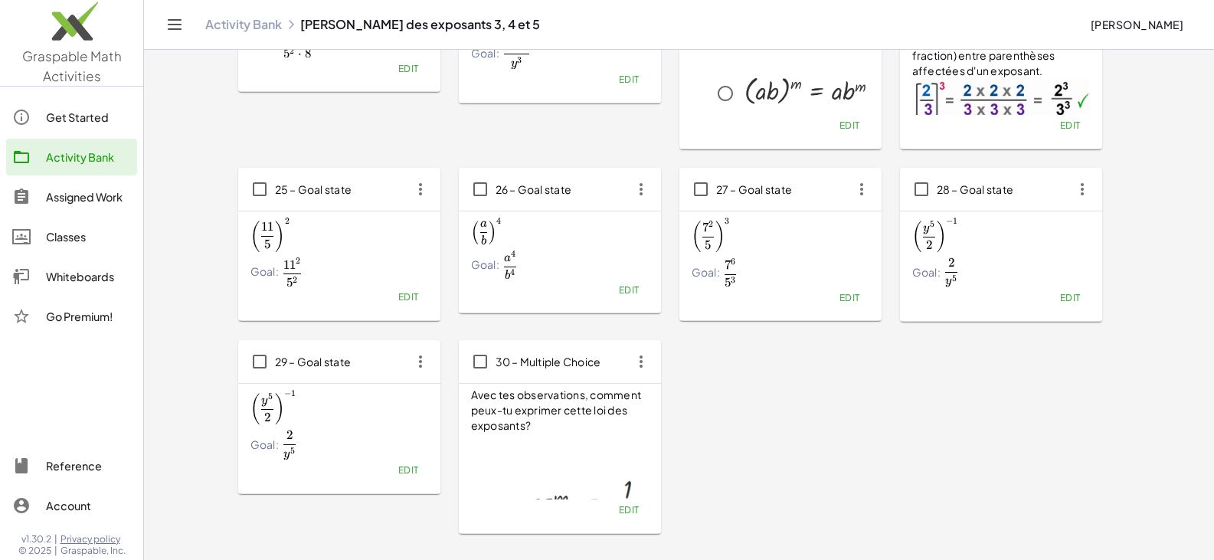
scroll to position [1143, 0]
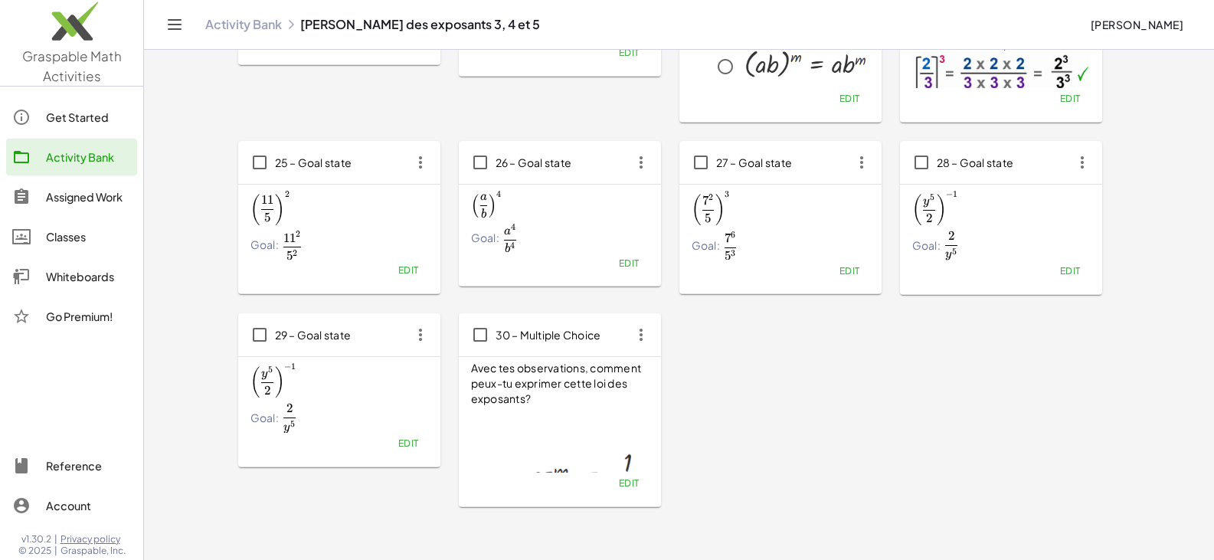
click at [420, 336] on icon "button" at bounding box center [421, 335] width 28 height 28
click at [440, 370] on div "Copy" at bounding box center [449, 373] width 60 height 18
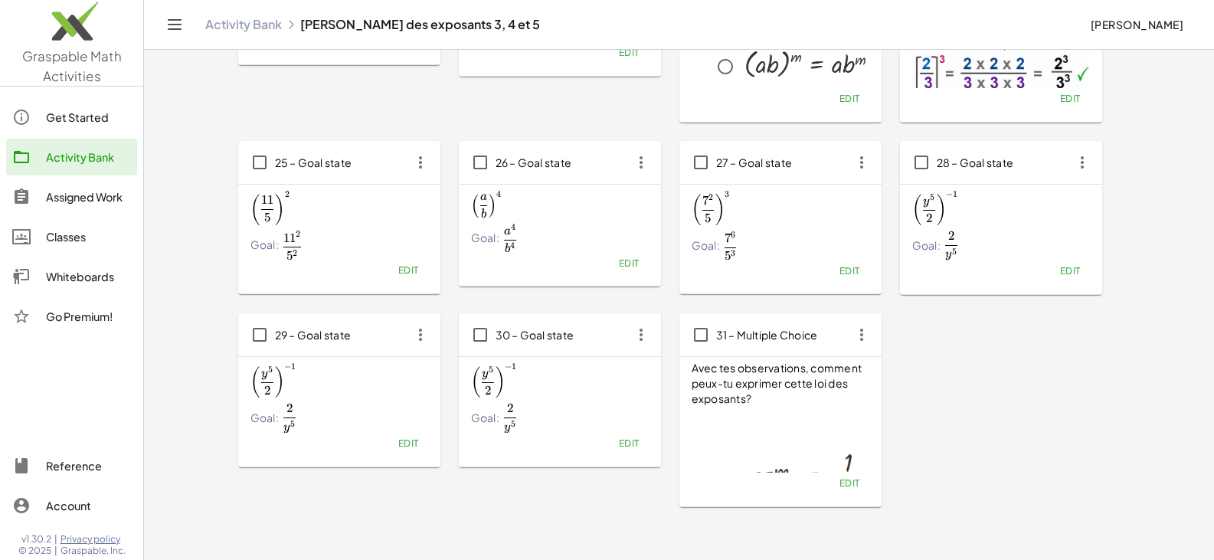
click at [430, 334] on icon "button" at bounding box center [421, 335] width 28 height 28
click at [443, 368] on div "Copy" at bounding box center [449, 373] width 60 height 18
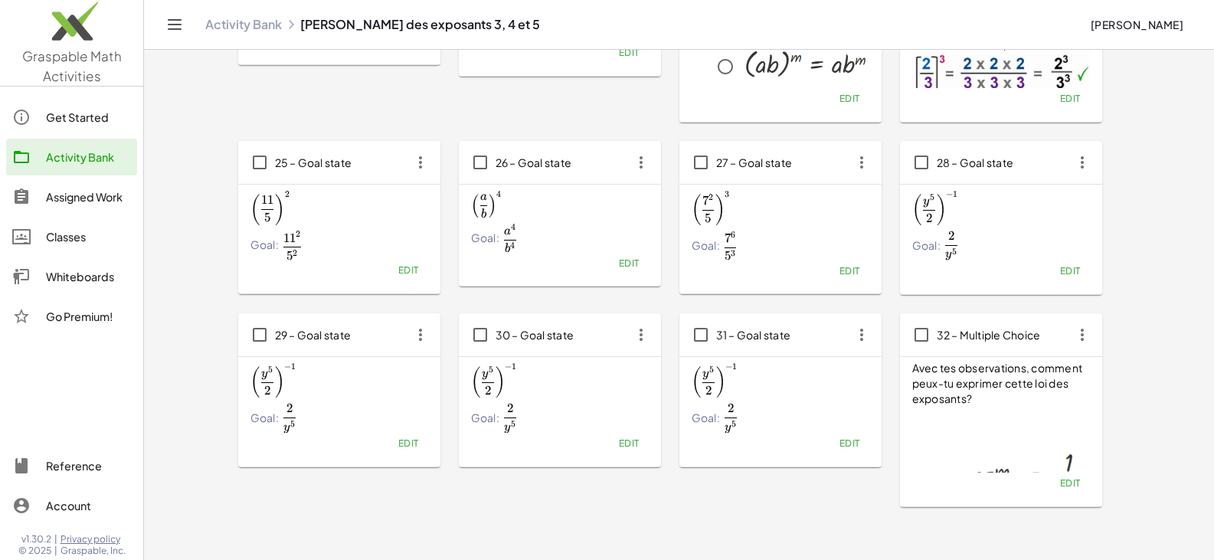
click at [324, 383] on span "( y 5 2 ) − 1 \left(\frac{y^5}{2}\right)^{-1} ( 2 y 5 ​ ) − 1" at bounding box center [339, 381] width 178 height 34
click at [407, 444] on span "Edit" at bounding box center [407, 442] width 21 height 11
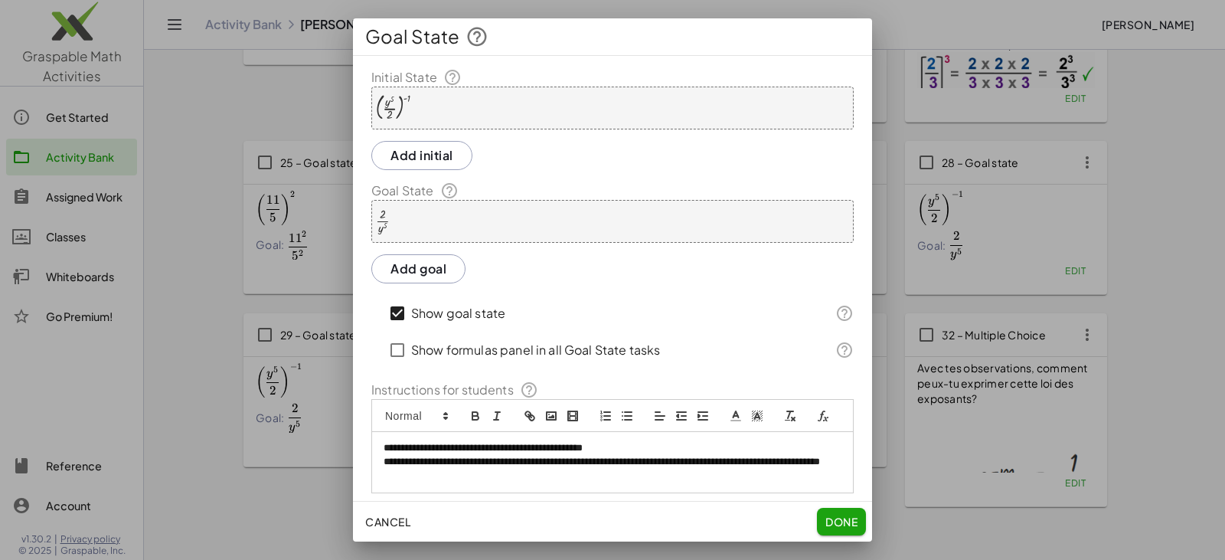
click at [461, 114] on div "( · y 5 · 2 ) ( - 1 )" at bounding box center [612, 108] width 482 height 43
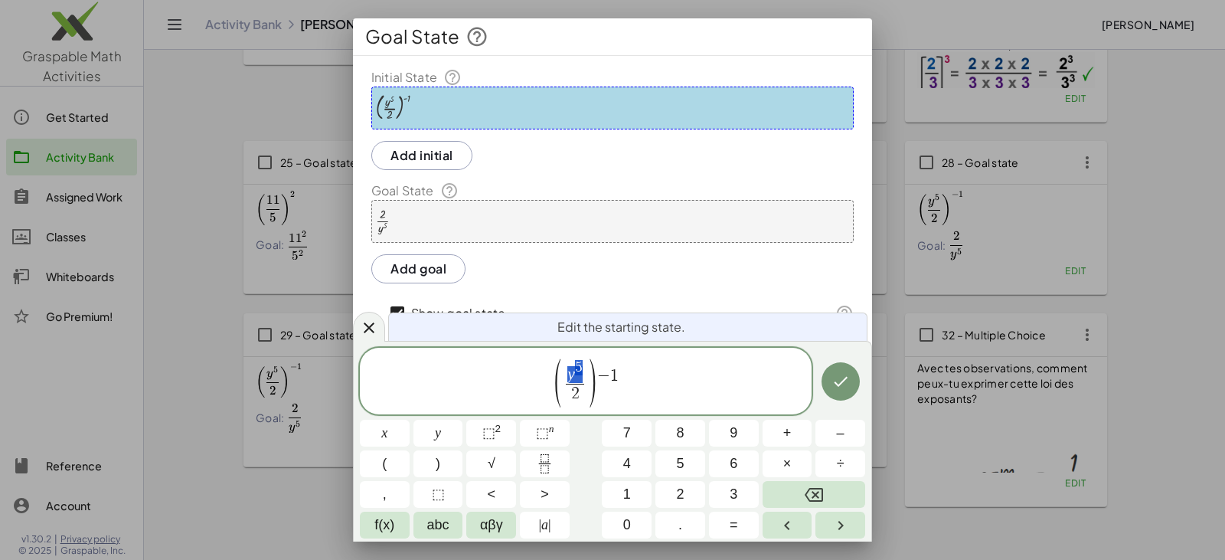
drag, startPoint x: 570, startPoint y: 371, endPoint x: 579, endPoint y: 371, distance: 9.2
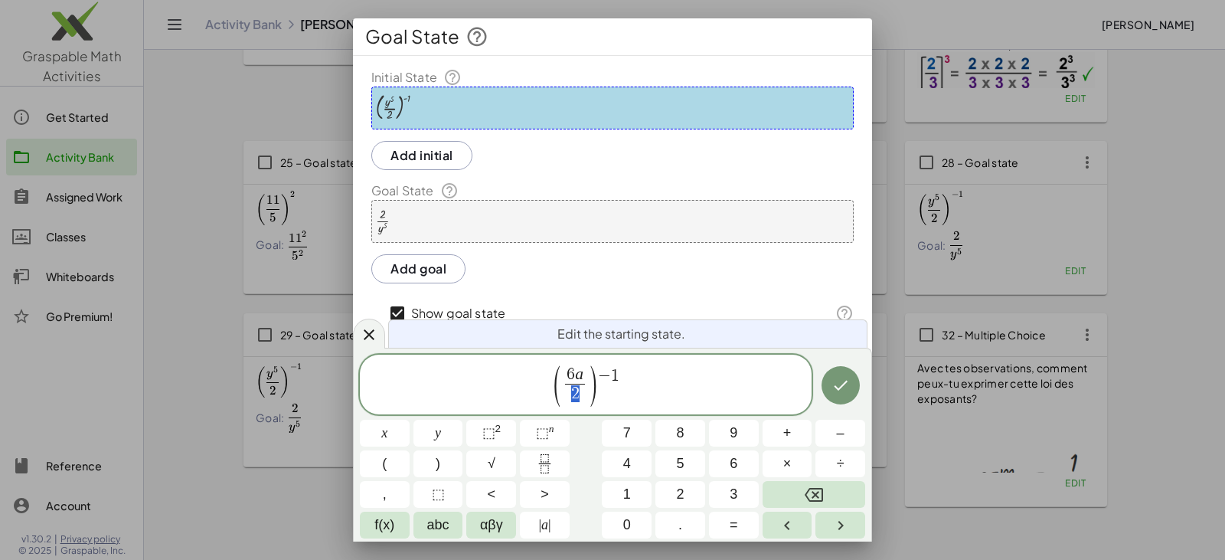
drag, startPoint x: 570, startPoint y: 393, endPoint x: 577, endPoint y: 395, distance: 8.0
click at [577, 395] on span "2" at bounding box center [575, 394] width 20 height 21
click at [582, 370] on var "a" at bounding box center [579, 374] width 8 height 18
drag, startPoint x: 600, startPoint y: 376, endPoint x: 616, endPoint y: 377, distance: 15.3
click at [585, 389] on span "7 ​" at bounding box center [582, 394] width 20 height 21
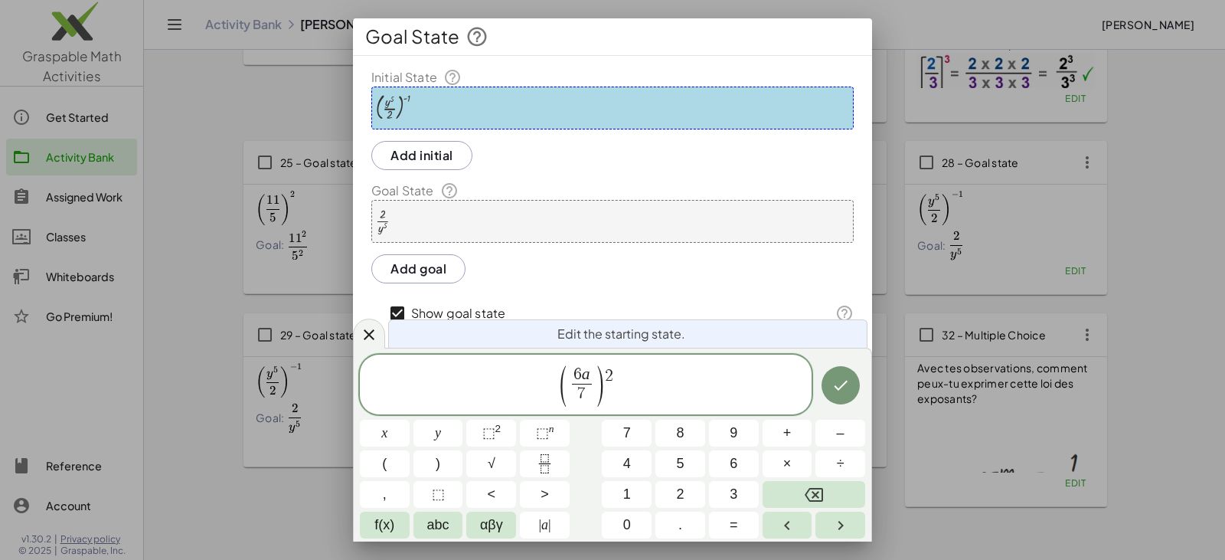
click at [580, 370] on span "6 a" at bounding box center [582, 375] width 20 height 17
click at [541, 431] on span "⬚" at bounding box center [542, 432] width 13 height 15
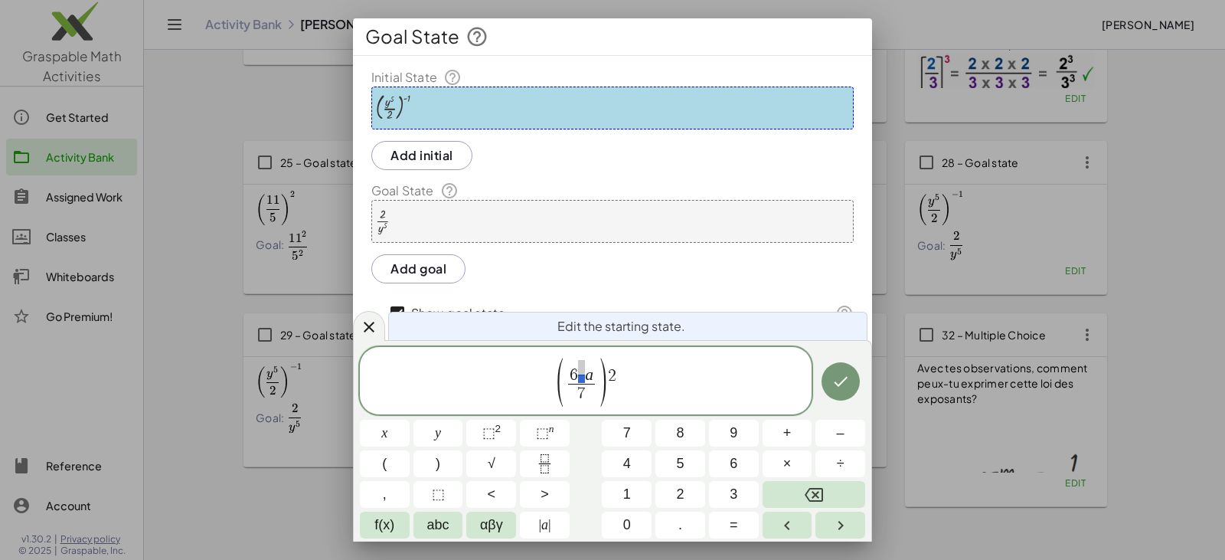
click at [582, 371] on span "6 a" at bounding box center [581, 372] width 27 height 24
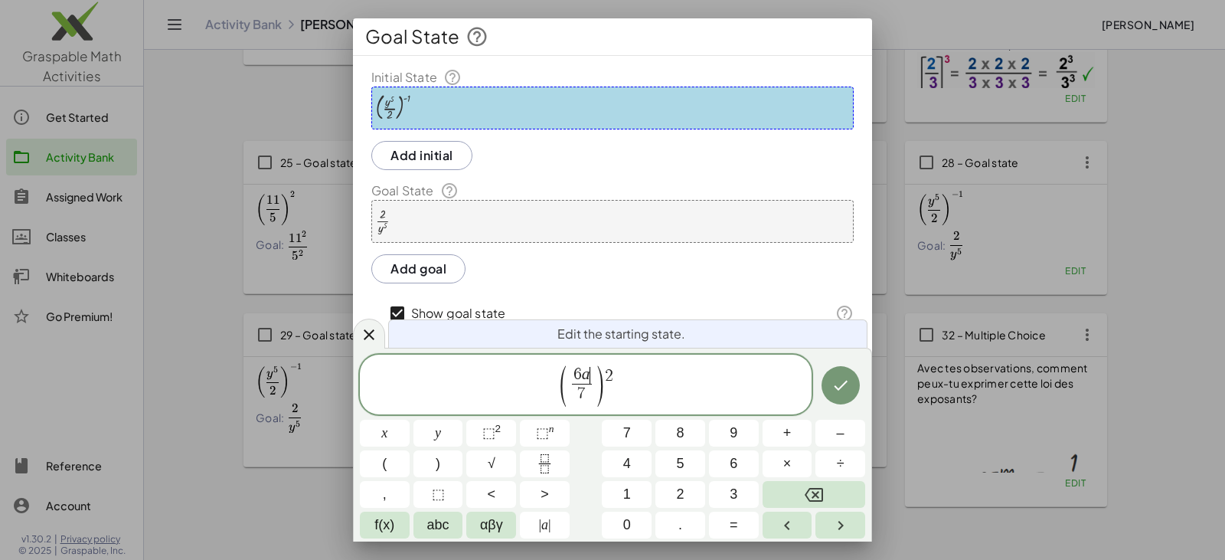
click at [587, 371] on var "a" at bounding box center [586, 374] width 8 height 18
click at [557, 426] on button "⬚ n" at bounding box center [545, 433] width 50 height 27
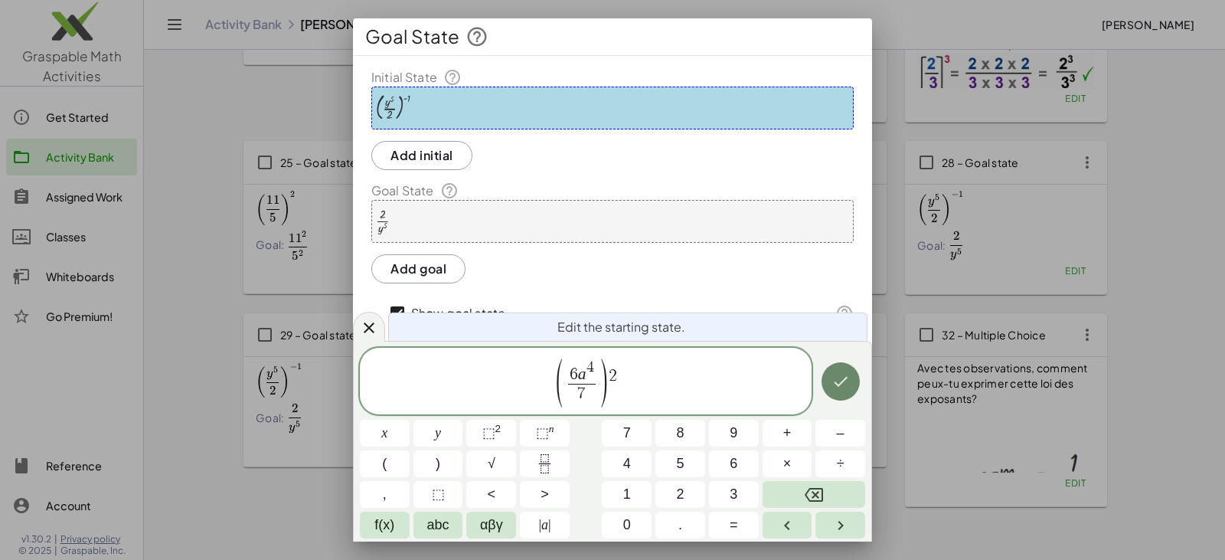
click at [841, 385] on icon "Done" at bounding box center [841, 381] width 18 height 18
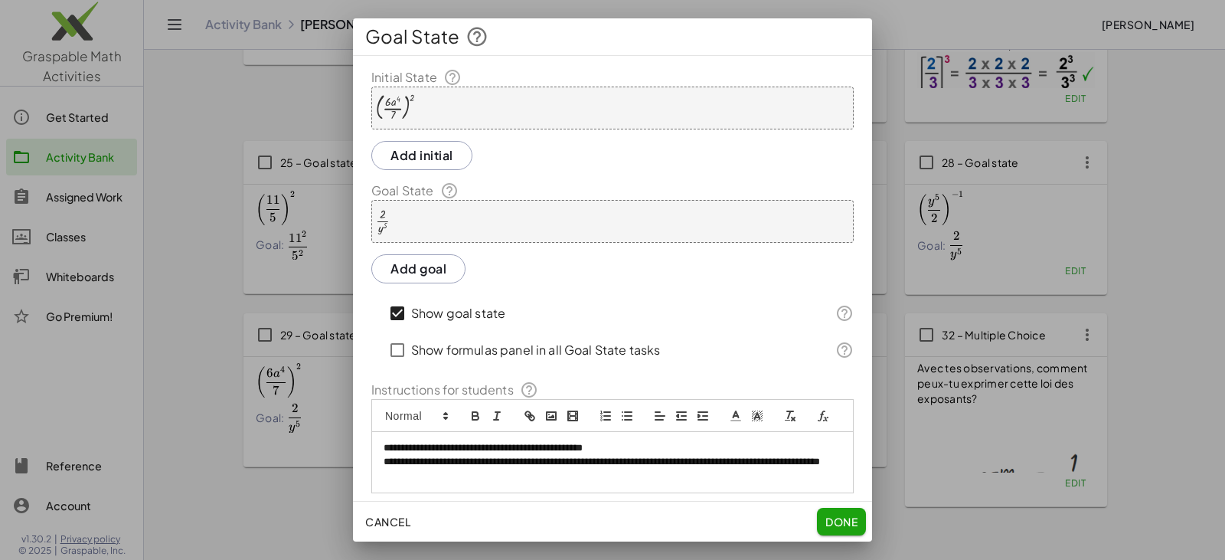
click at [453, 221] on div "· 2 · y 5" at bounding box center [612, 221] width 482 height 43
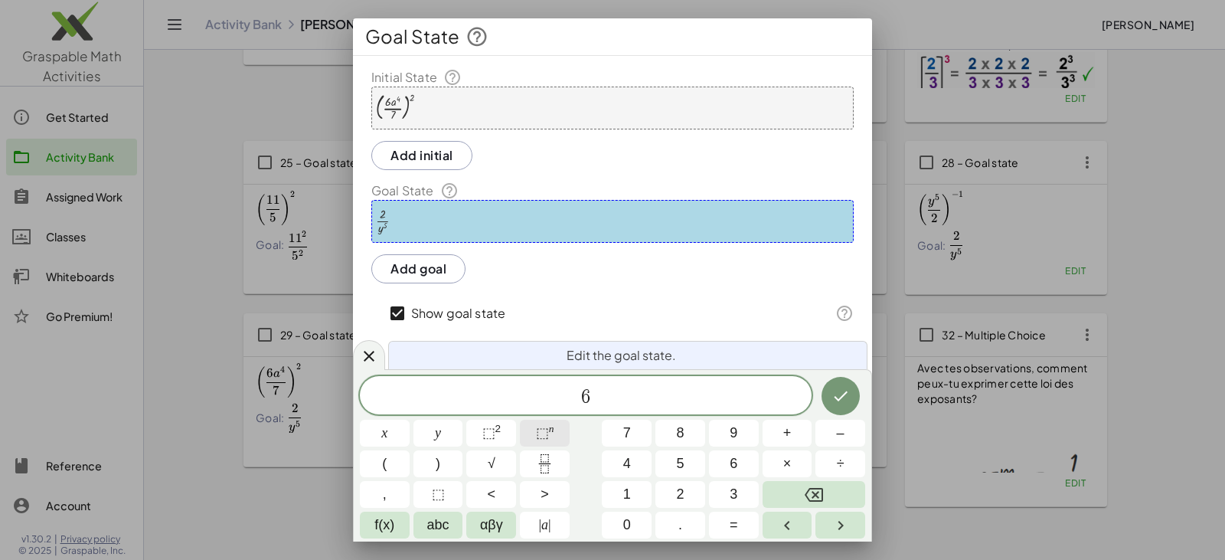
click at [551, 434] on span "⬚ n" at bounding box center [545, 433] width 18 height 21
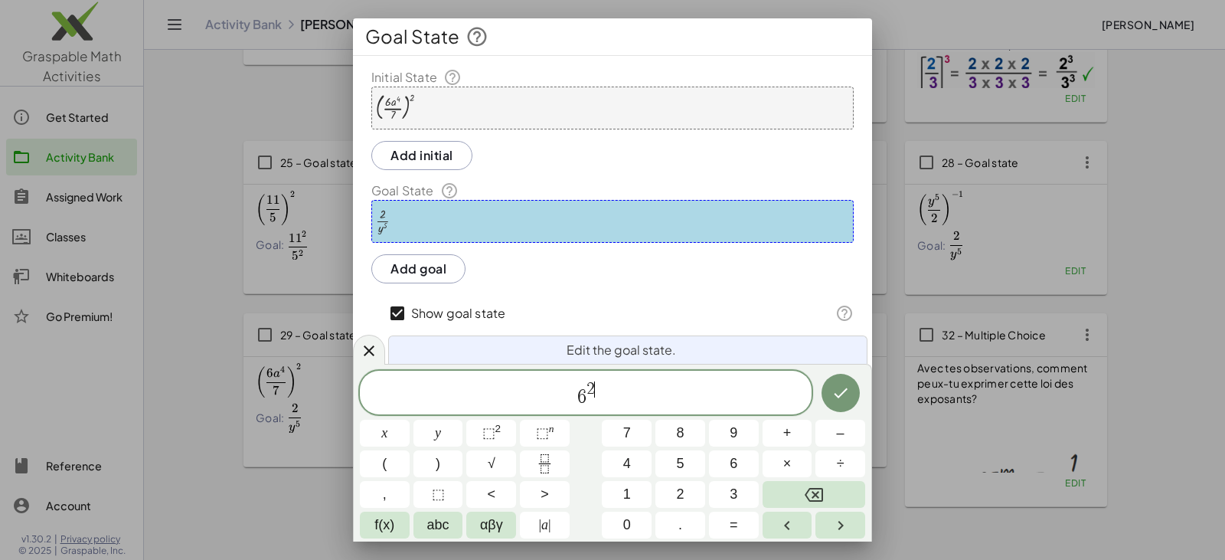
click at [605, 388] on span "6 2 ​" at bounding box center [586, 394] width 452 height 28
click at [544, 429] on span "⬚" at bounding box center [542, 432] width 13 height 15
drag, startPoint x: 617, startPoint y: 391, endPoint x: 562, endPoint y: 394, distance: 55.2
click at [562, 394] on span "6 2 a 8" at bounding box center [586, 394] width 452 height 28
click at [547, 459] on icon "Fraction" at bounding box center [544, 463] width 19 height 19
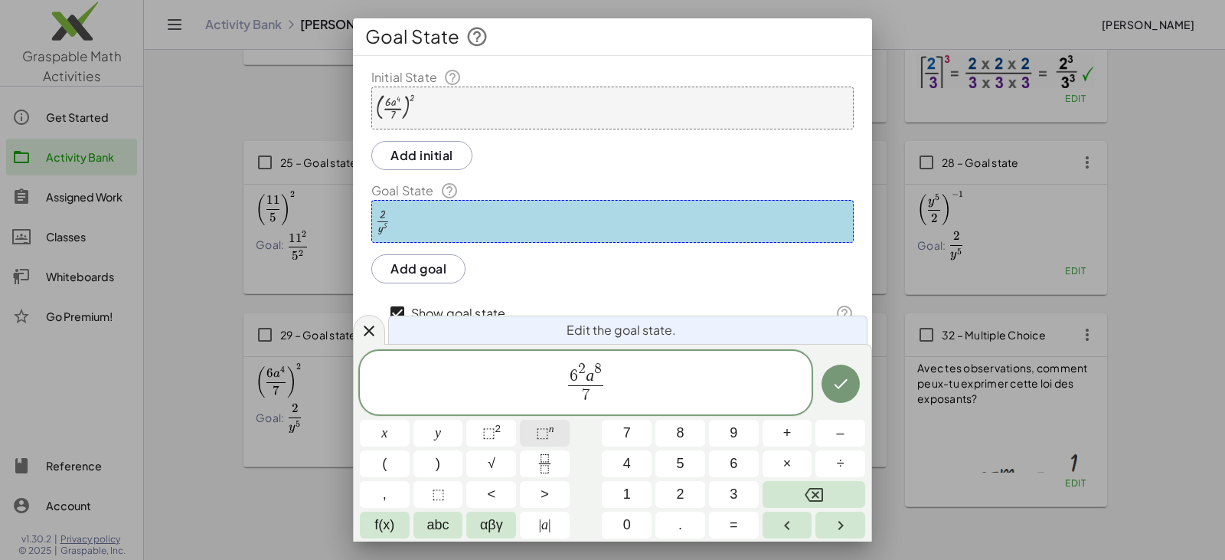
click at [552, 431] on sup "n" at bounding box center [551, 428] width 5 height 11
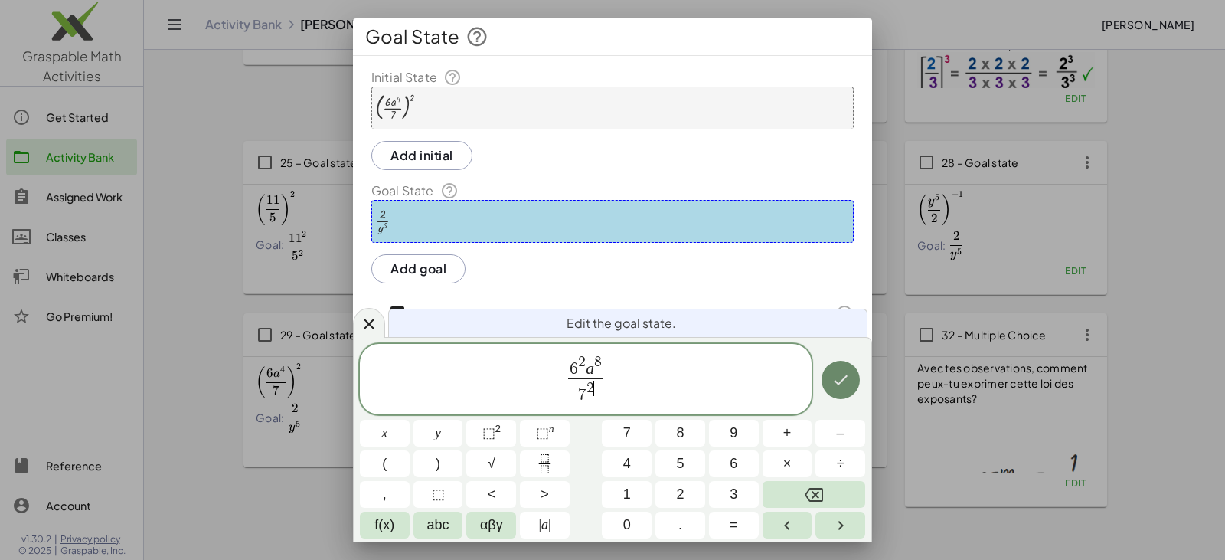
click at [832, 378] on icon "Done" at bounding box center [841, 380] width 18 height 18
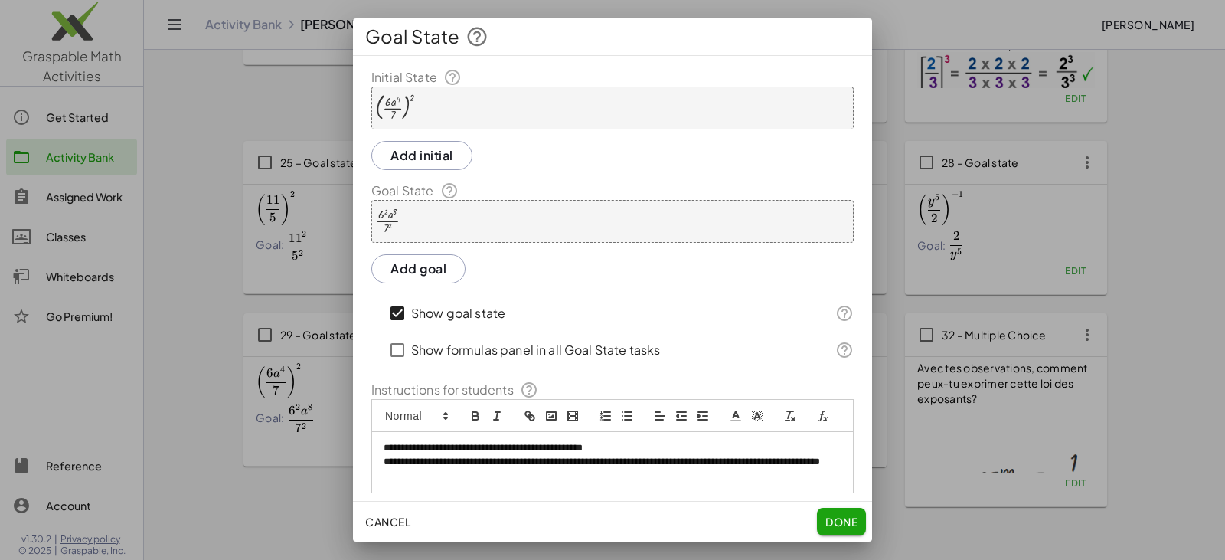
click at [832, 531] on button "Done" at bounding box center [841, 522] width 49 height 28
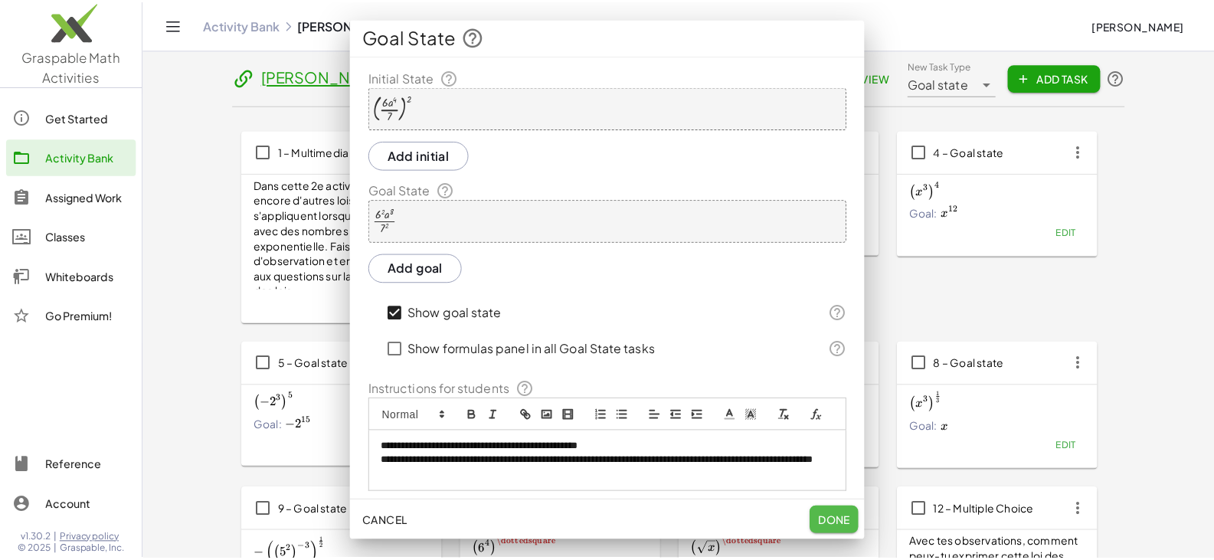
scroll to position [1143, 0]
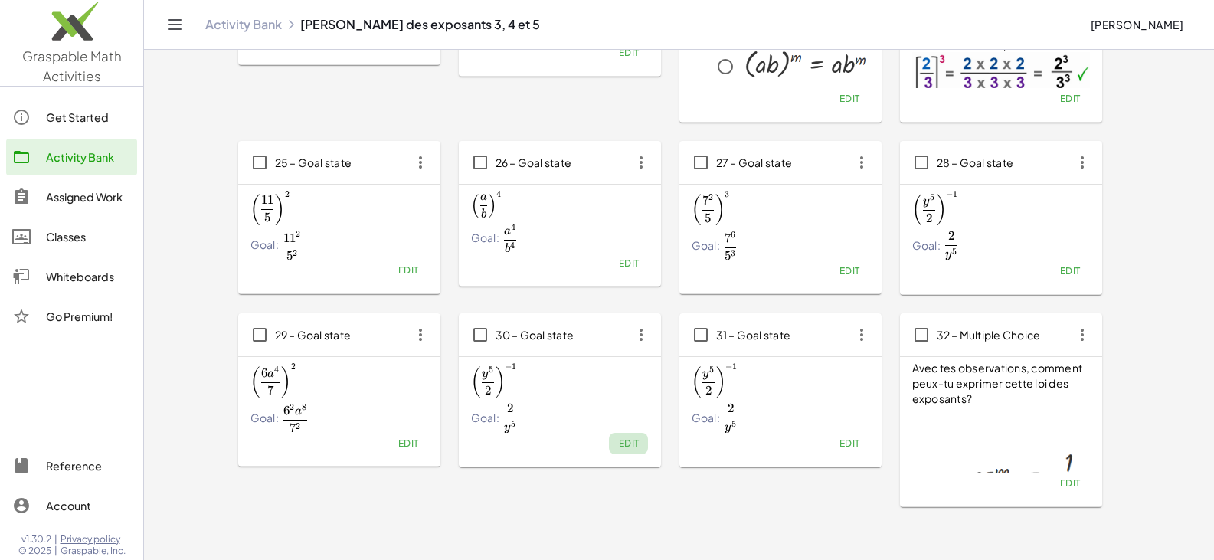
click at [626, 441] on span "Edit" at bounding box center [628, 442] width 21 height 11
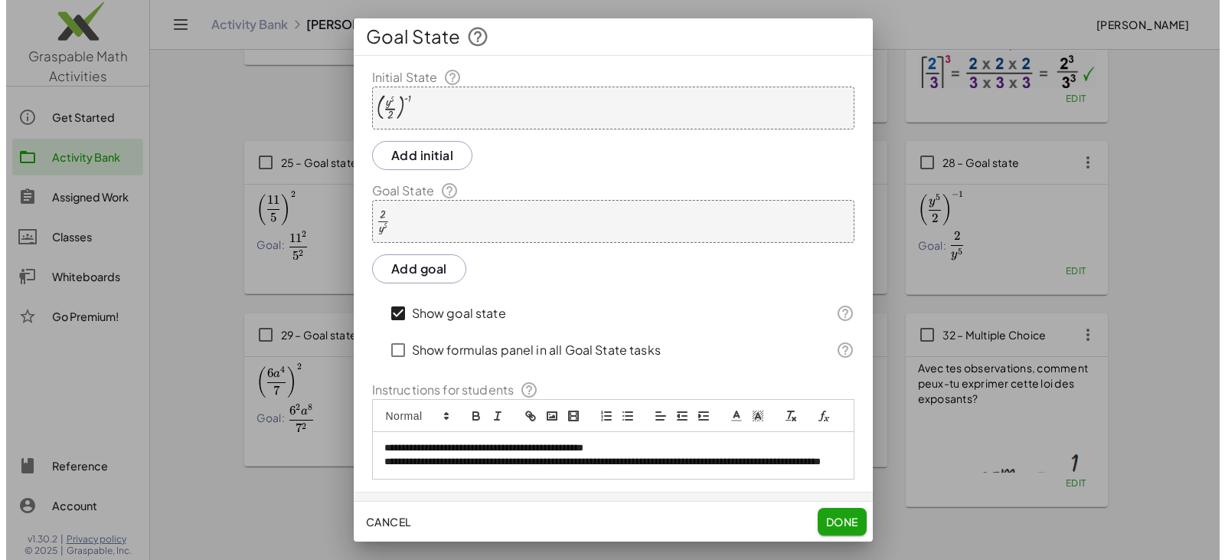
scroll to position [0, 0]
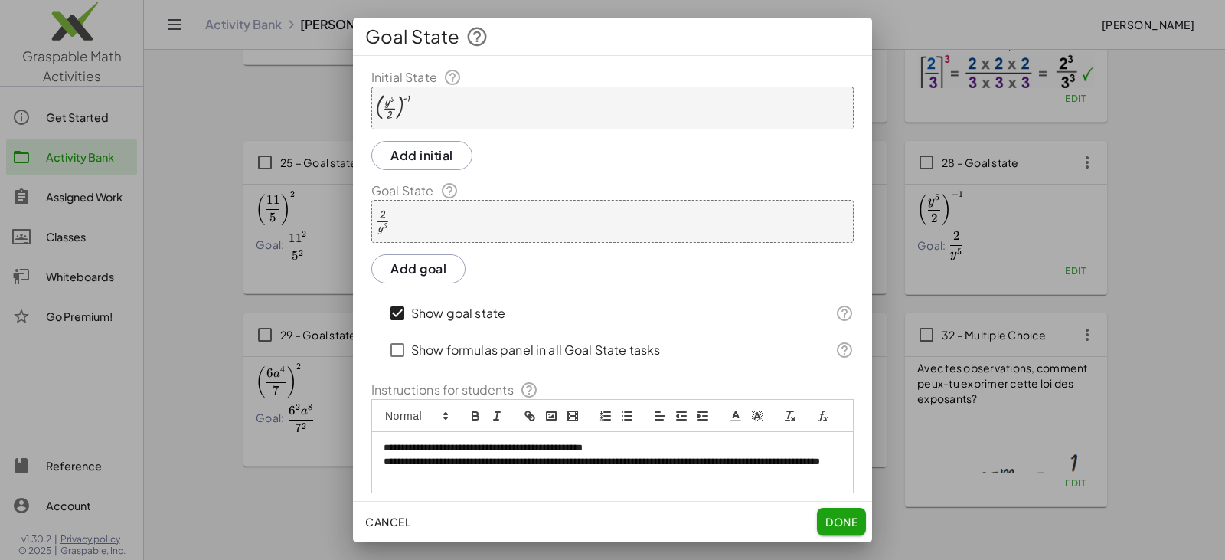
click at [500, 109] on div "( · y 5 · 2 ) ( - 1 )" at bounding box center [612, 108] width 482 height 43
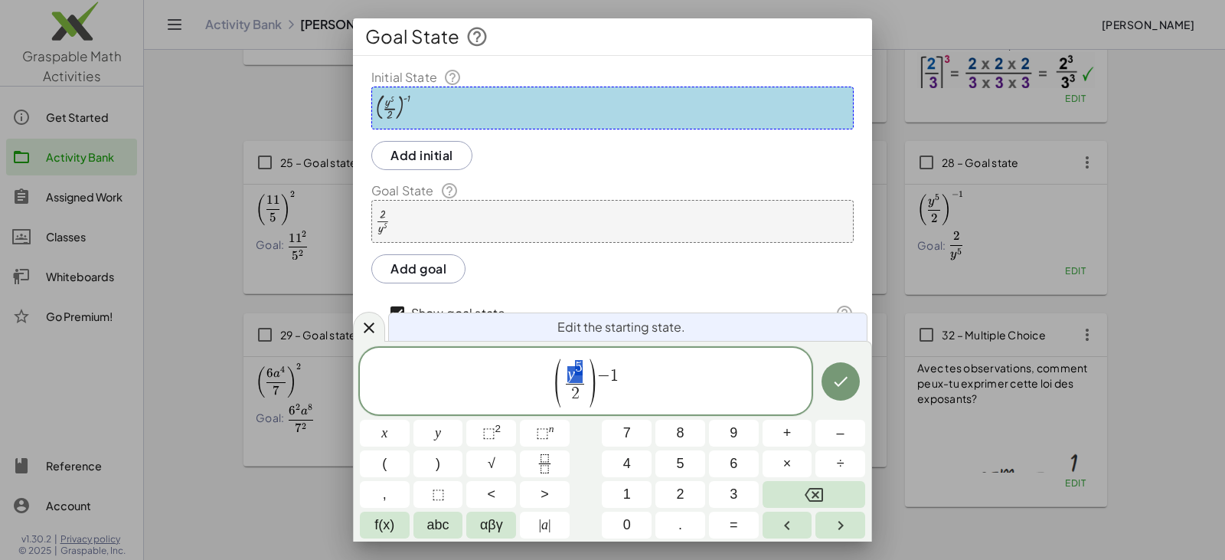
drag, startPoint x: 565, startPoint y: 368, endPoint x: 579, endPoint y: 371, distance: 14.0
click at [579, 371] on span "y 5 2 ​" at bounding box center [575, 382] width 25 height 44
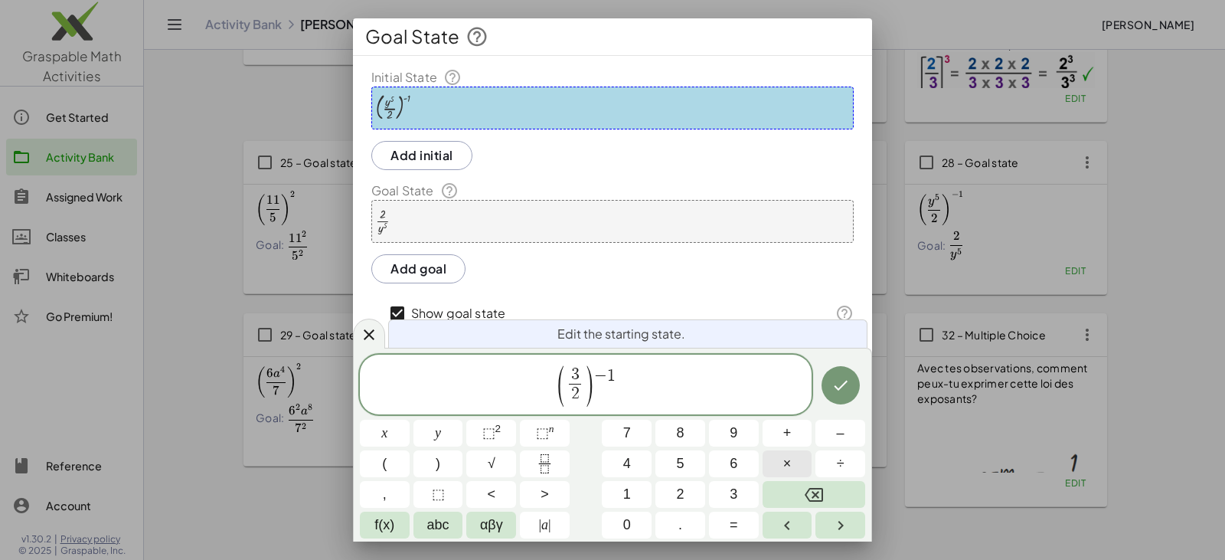
click at [783, 463] on span "×" at bounding box center [787, 463] width 8 height 21
click at [783, 459] on span "×" at bounding box center [787, 463] width 8 height 21
click at [567, 390] on span "8" at bounding box center [571, 393] width 8 height 17
drag, startPoint x: 579, startPoint y: 371, endPoint x: 587, endPoint y: 371, distance: 8.4
click at [587, 371] on span "5 · 5" at bounding box center [575, 375] width 29 height 17
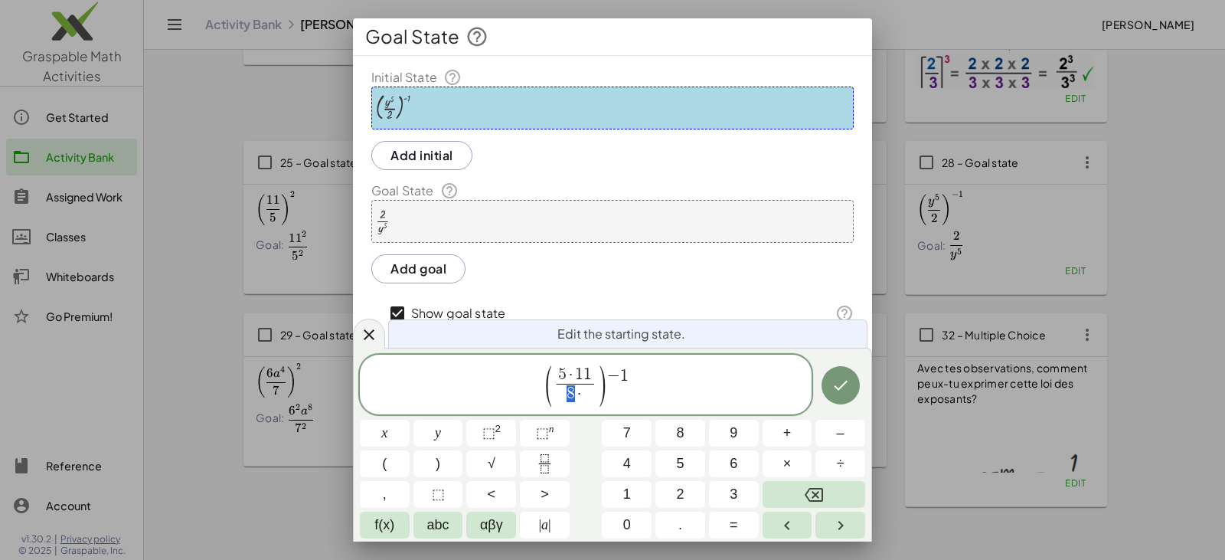
click at [569, 392] on span "8 ·" at bounding box center [576, 394] width 38 height 21
click at [590, 393] on span "3 ​ ·" at bounding box center [576, 394] width 38 height 21
drag, startPoint x: 611, startPoint y: 368, endPoint x: 626, endPoint y: 374, distance: 15.8
click at [564, 371] on span "5" at bounding box center [562, 374] width 8 height 17
click at [558, 428] on button "⬚ n" at bounding box center [545, 433] width 50 height 27
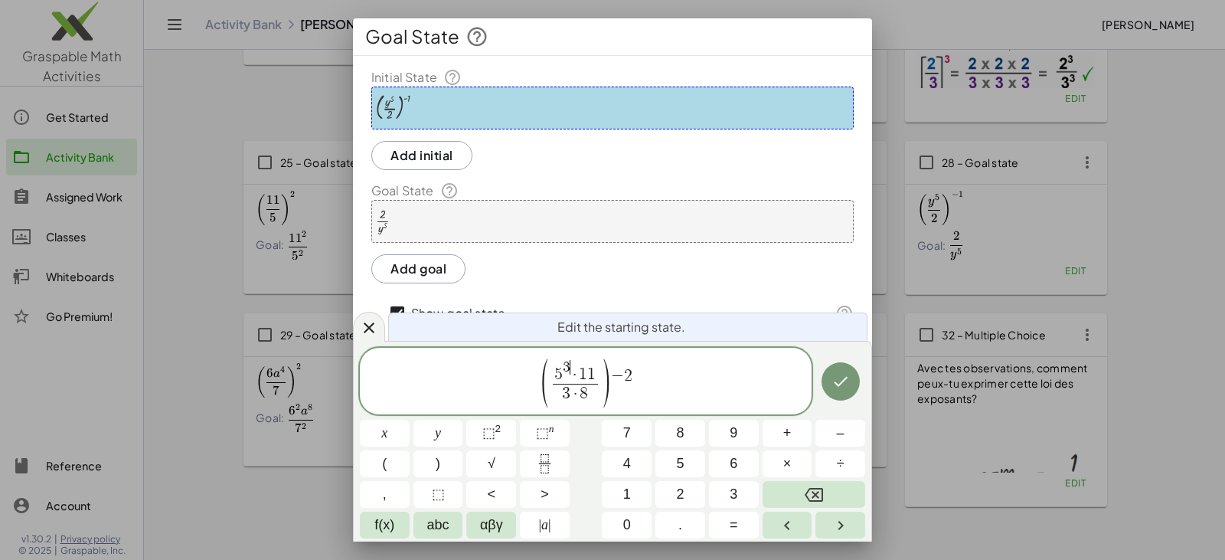
click at [594, 368] on span "1" at bounding box center [591, 374] width 8 height 17
click at [508, 427] on button "⬚ 2" at bounding box center [491, 433] width 50 height 27
click at [570, 390] on span "3 ​ · 8" at bounding box center [575, 394] width 53 height 21
click at [591, 387] on span "3 ​ · 8" at bounding box center [575, 394] width 53 height 21
click at [505, 430] on button "⬚ 2" at bounding box center [491, 433] width 50 height 27
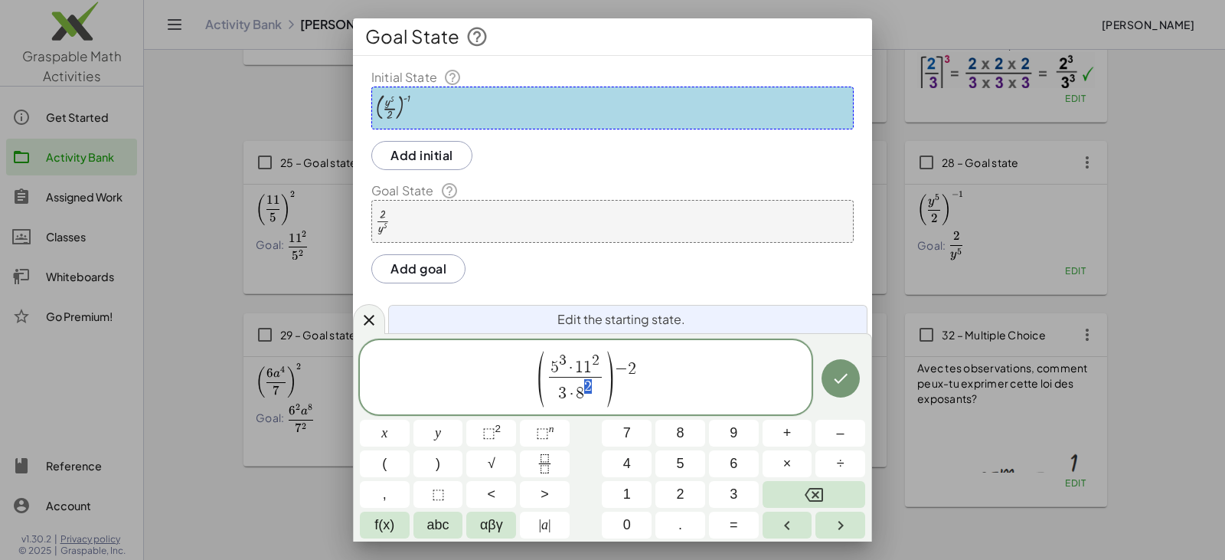
click at [590, 359] on span "1" at bounding box center [588, 367] width 8 height 17
click at [594, 361] on span "2" at bounding box center [596, 360] width 8 height 15
click at [564, 388] on span "3" at bounding box center [562, 393] width 8 height 17
click at [554, 429] on button "⬚ n" at bounding box center [545, 433] width 50 height 27
drag, startPoint x: 563, startPoint y: 380, endPoint x: 570, endPoint y: 384, distance: 7.9
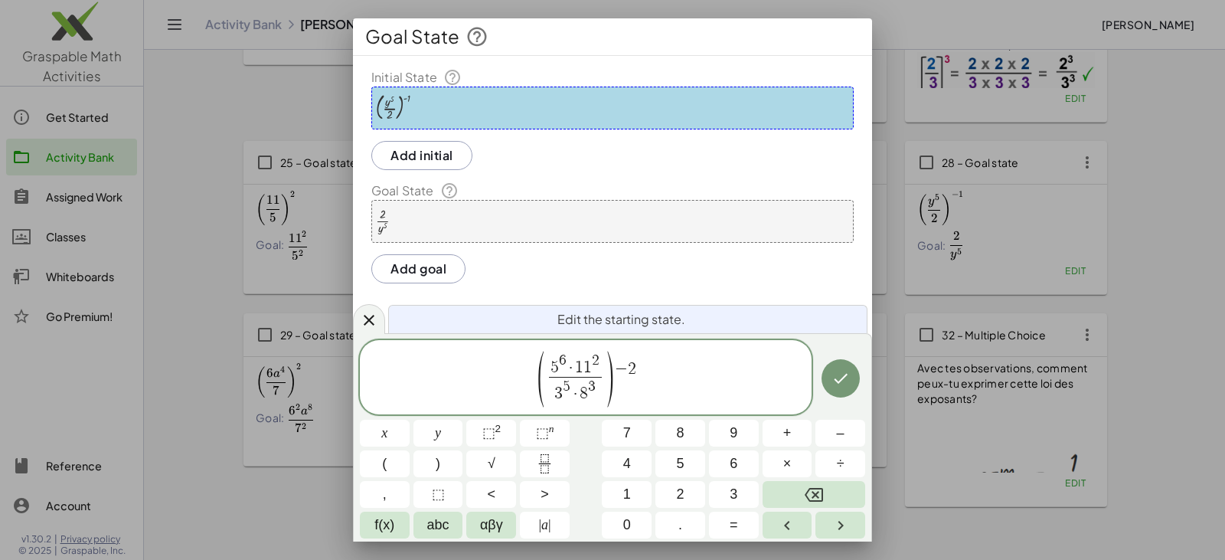
click at [594, 357] on span "2" at bounding box center [596, 360] width 8 height 15
click at [564, 384] on span "5" at bounding box center [567, 386] width 8 height 15
click at [841, 378] on icon "Done" at bounding box center [841, 378] width 18 height 18
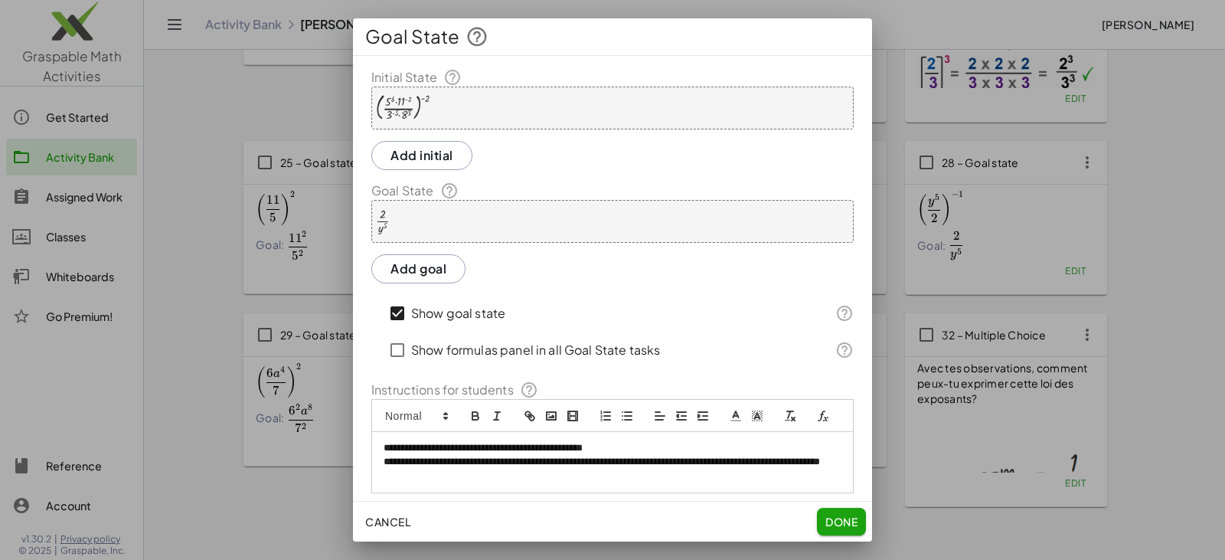
click at [479, 221] on div "· 2 · y 5" at bounding box center [612, 221] width 482 height 43
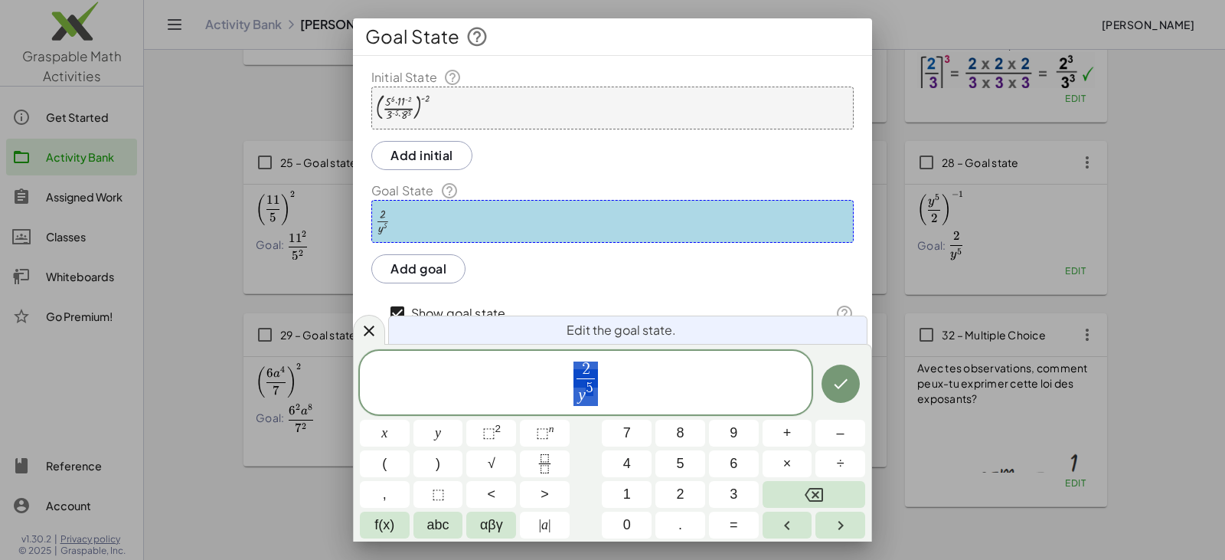
click at [466, 112] on div "( · 5 6 · 11 ( - 2 ) · 3 ( - 5 ) · 8 3 ) ( - 2 )" at bounding box center [612, 108] width 482 height 43
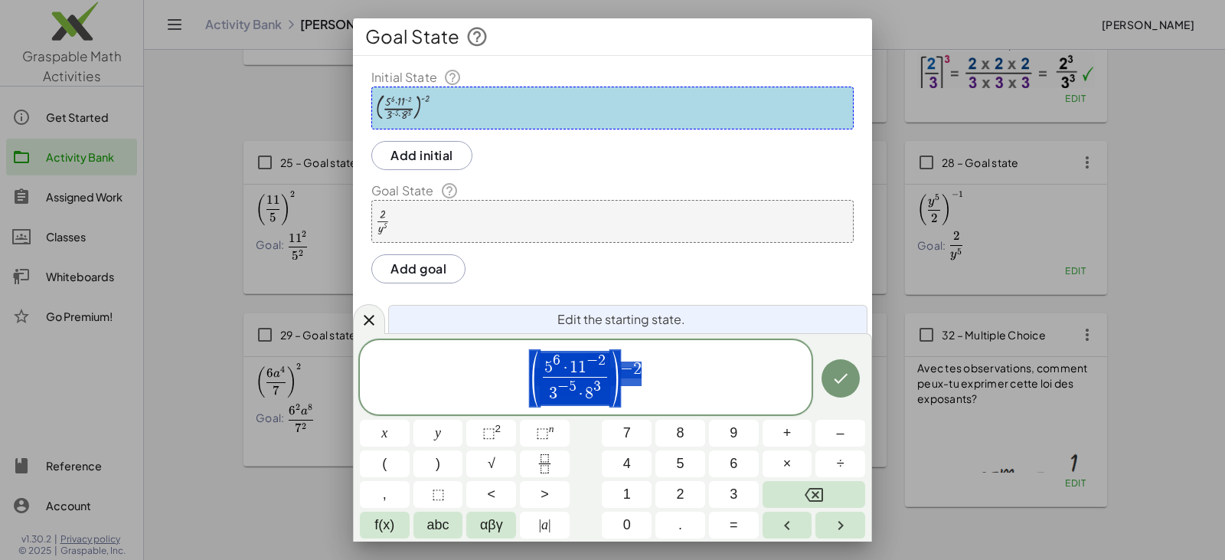
drag, startPoint x: 433, startPoint y: 211, endPoint x: 440, endPoint y: 220, distance: 12.0
click at [434, 212] on div "· 2 · y 5" at bounding box center [612, 221] width 482 height 43
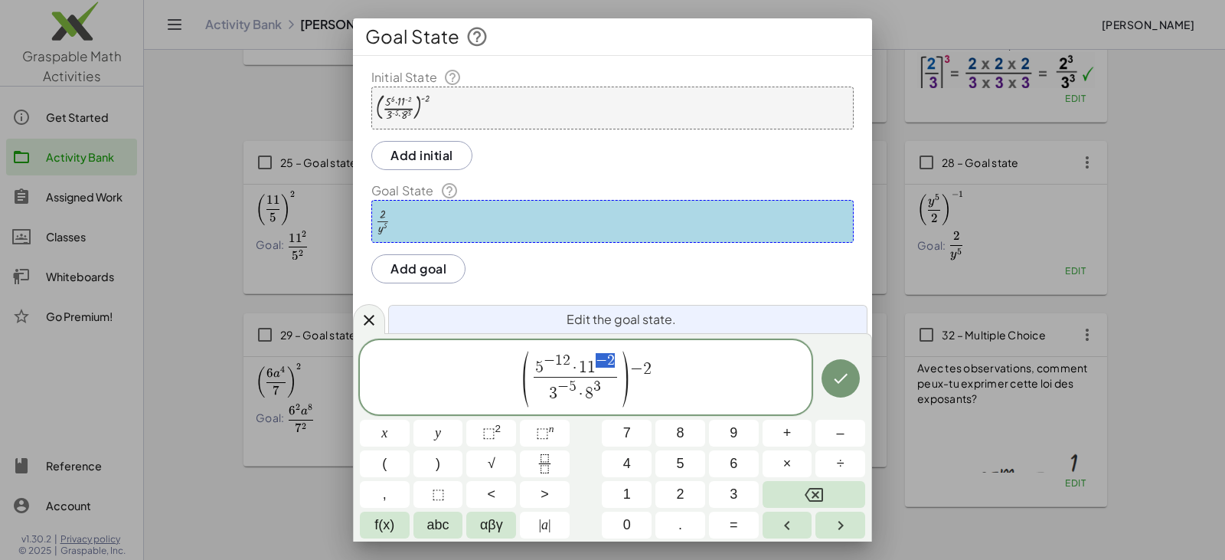
drag, startPoint x: 597, startPoint y: 356, endPoint x: 612, endPoint y: 356, distance: 14.6
drag, startPoint x: 561, startPoint y: 384, endPoint x: 574, endPoint y: 383, distance: 13.9
click at [595, 384] on span "3 1 0 · 8 3" at bounding box center [575, 391] width 72 height 28
drag, startPoint x: 624, startPoint y: 371, endPoint x: 640, endPoint y: 371, distance: 16.1
click at [640, 371] on span "( 5 − 1 2 · 1 1 4 3 1 0 · 8 − 6 ​ ) − 2" at bounding box center [586, 378] width 452 height 58
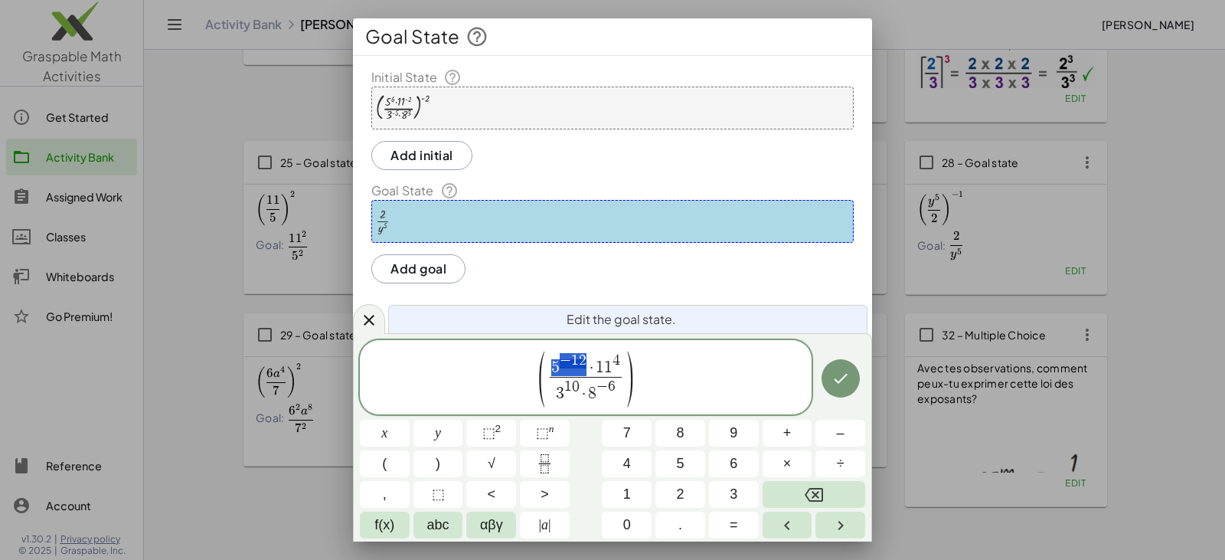
drag, startPoint x: 553, startPoint y: 362, endPoint x: 576, endPoint y: 361, distance: 23.0
click at [587, 387] on span "·" at bounding box center [584, 394] width 9 height 17
drag, startPoint x: 603, startPoint y: 391, endPoint x: 626, endPoint y: 389, distance: 23.8
drag, startPoint x: 553, startPoint y: 369, endPoint x: 580, endPoint y: 368, distance: 27.6
click at [550, 375] on span "(" at bounding box center [547, 378] width 11 height 61
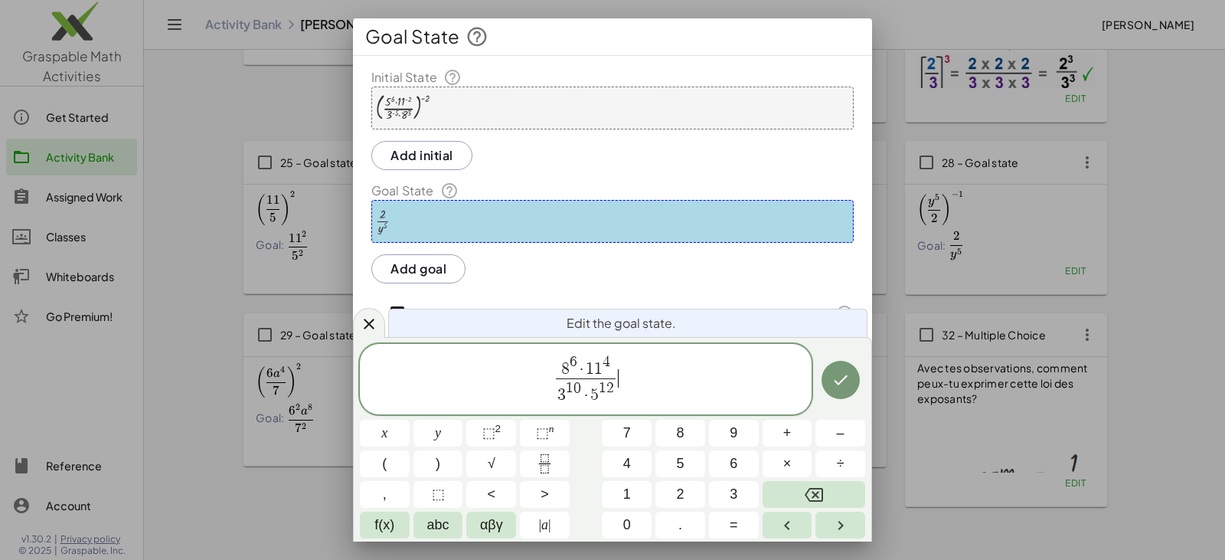
click at [654, 368] on span "8 6 · 1 1 4 3 1 0 · 5 1 2 ​ ​" at bounding box center [586, 380] width 452 height 54
click at [839, 384] on icon "Done" at bounding box center [841, 380] width 14 height 10
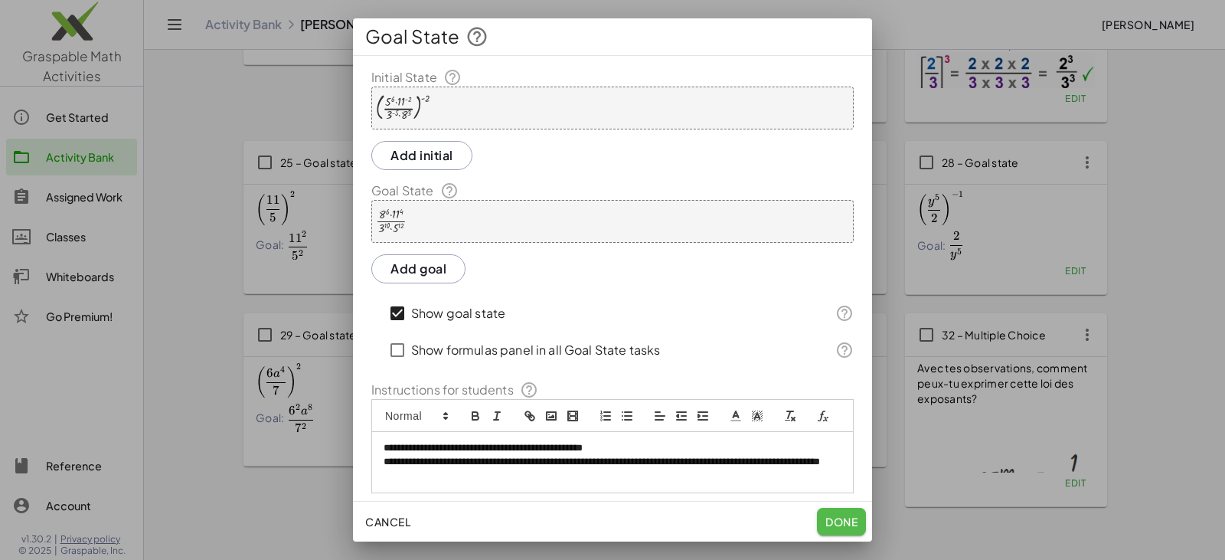
click at [830, 514] on button "Done" at bounding box center [841, 522] width 49 height 28
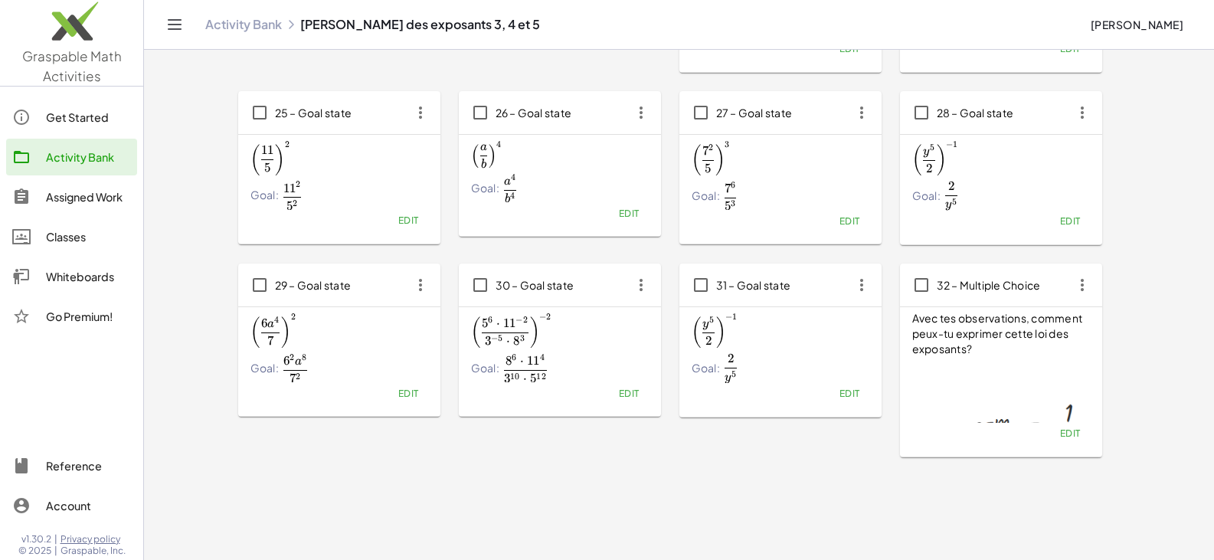
scroll to position [1220, 0]
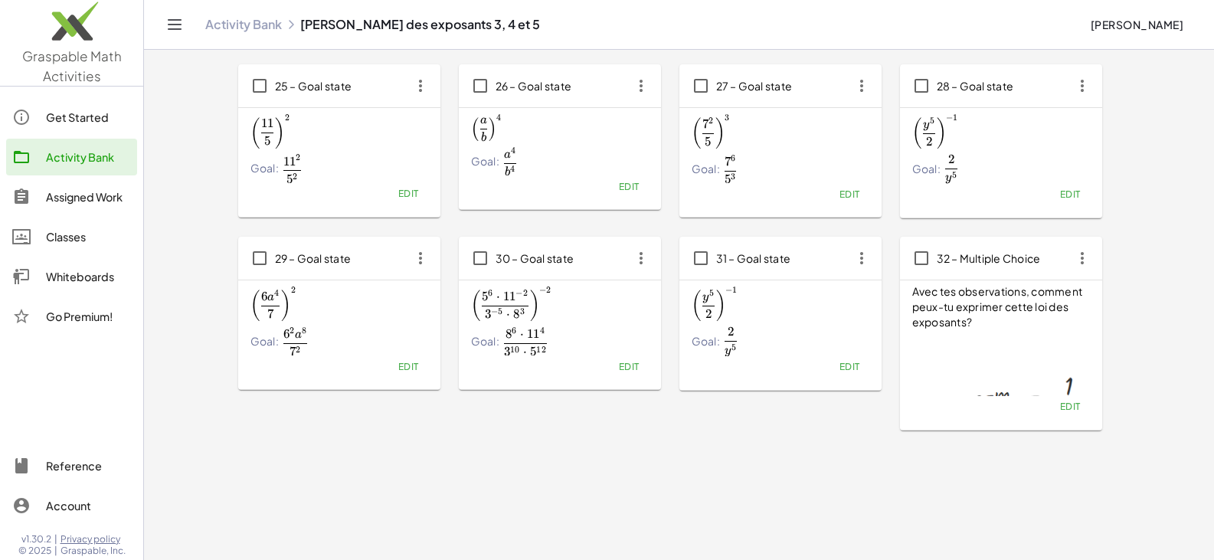
click at [841, 368] on span "Edit" at bounding box center [849, 366] width 21 height 11
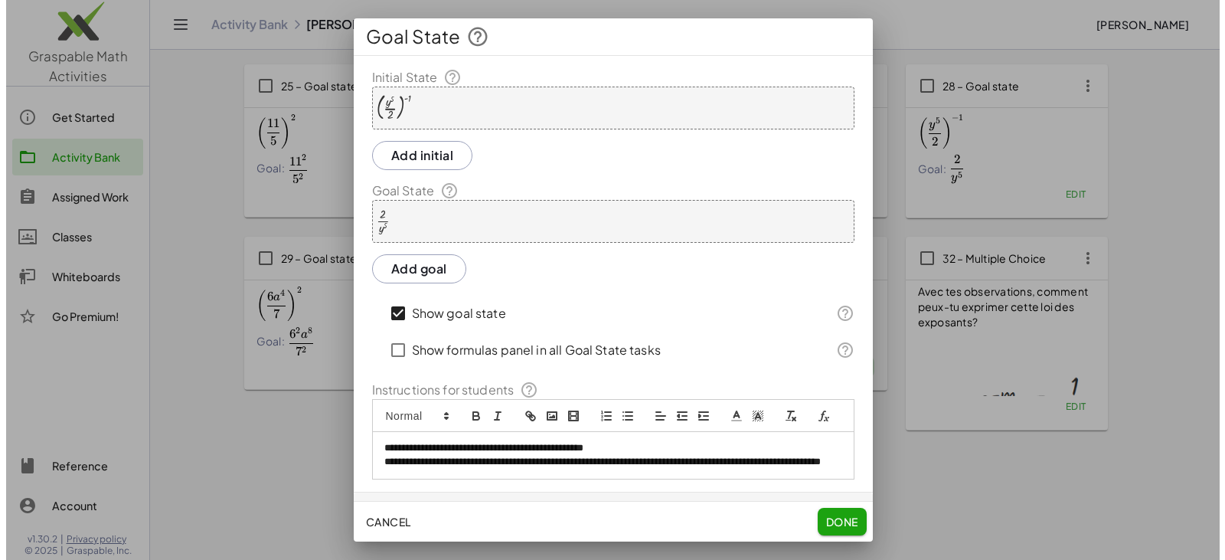
scroll to position [0, 0]
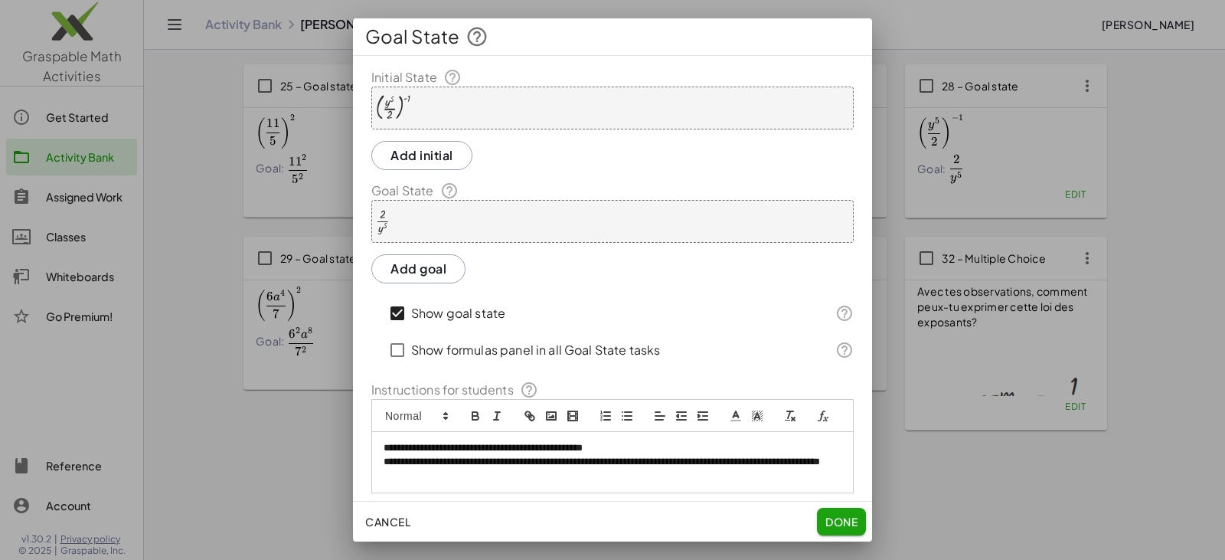
click at [840, 530] on button "Done" at bounding box center [841, 522] width 49 height 28
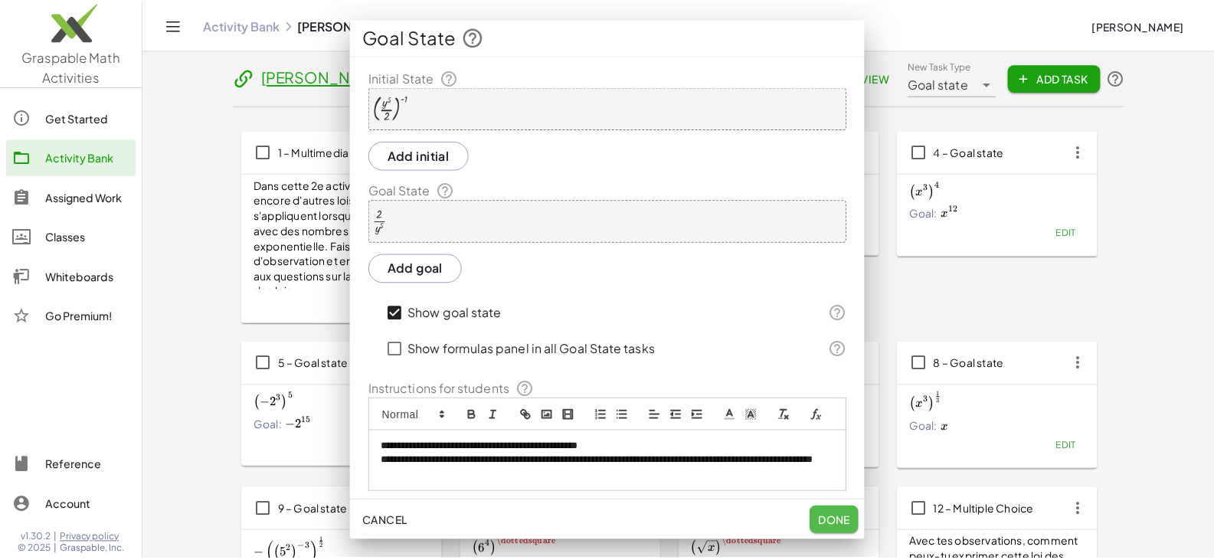
scroll to position [1220, 0]
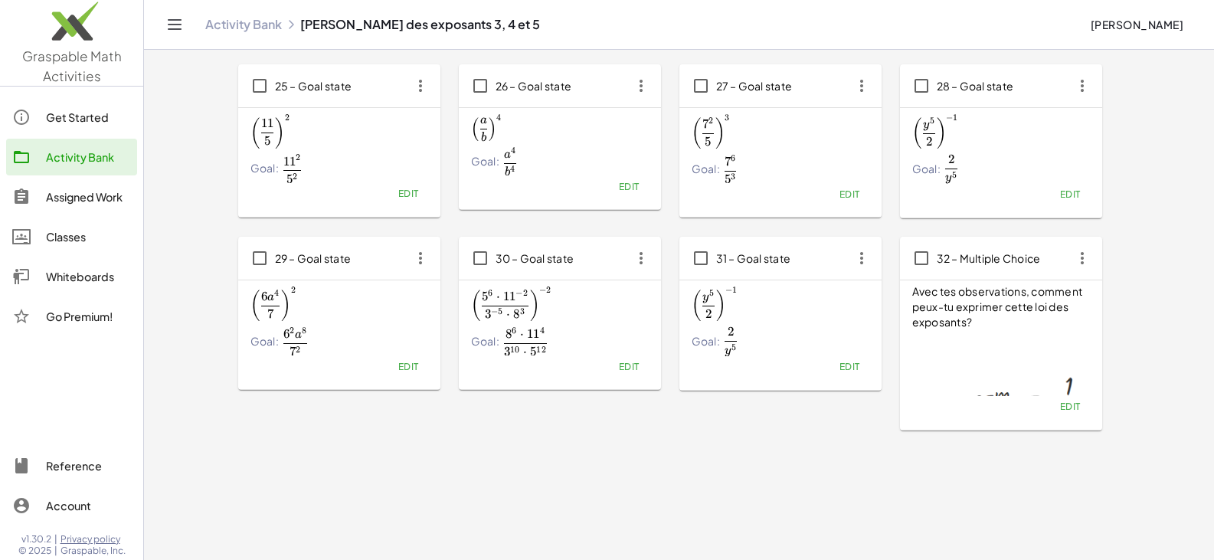
click at [849, 365] on span "Edit" at bounding box center [849, 366] width 21 height 11
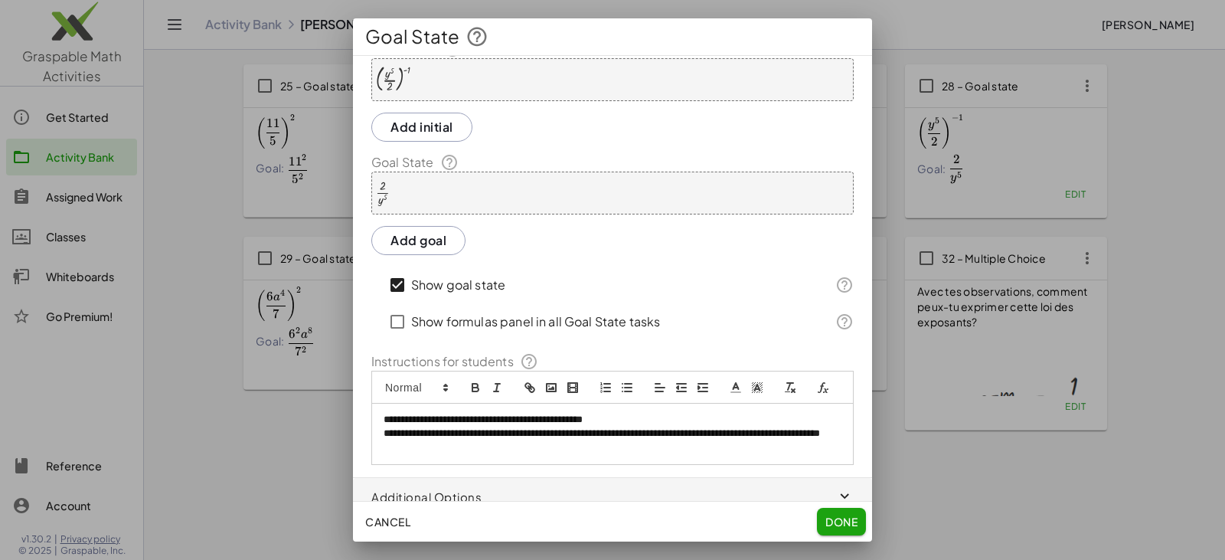
scroll to position [0, 0]
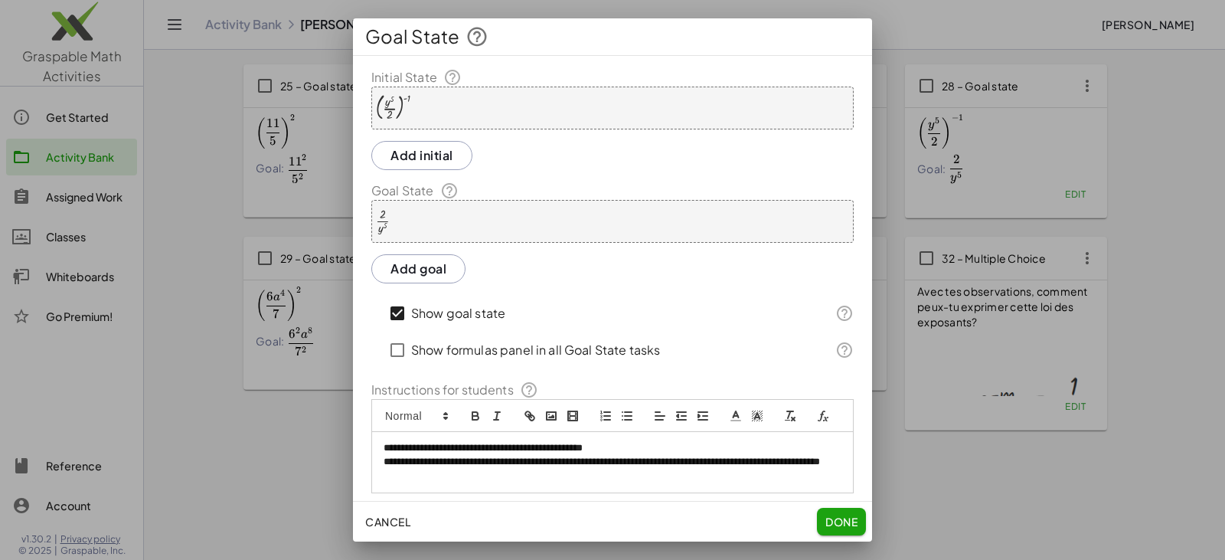
click at [432, 110] on div "( · y 5 · 2 ) ( - 1 )" at bounding box center [612, 108] width 482 height 43
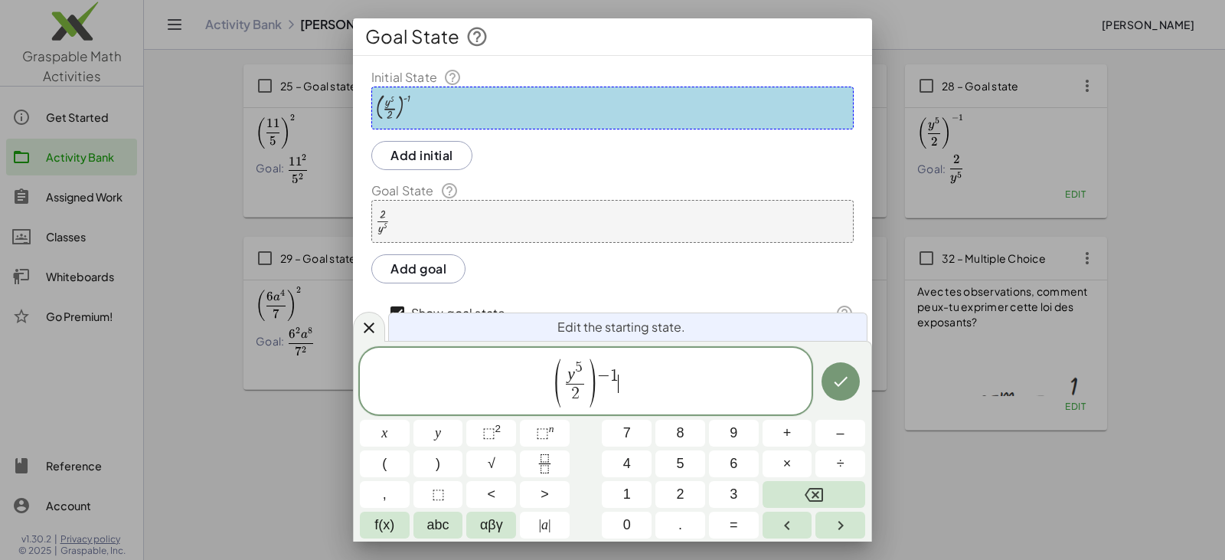
click at [627, 379] on span "( y 5 2 ​ ) − 1 ​" at bounding box center [586, 382] width 452 height 51
drag, startPoint x: 599, startPoint y: 374, endPoint x: 617, endPoint y: 377, distance: 18.6
click at [538, 459] on icon "Fraction" at bounding box center [544, 463] width 19 height 19
drag, startPoint x: 570, startPoint y: 373, endPoint x: 585, endPoint y: 374, distance: 15.3
click at [585, 374] on span "y 5" at bounding box center [580, 372] width 18 height 24
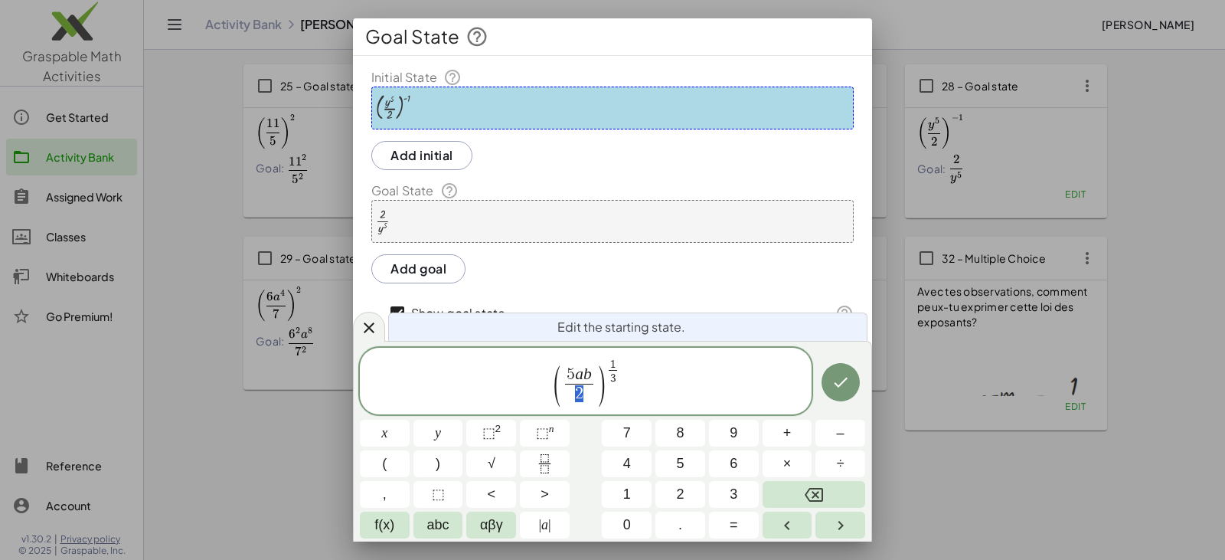
drag, startPoint x: 572, startPoint y: 394, endPoint x: 584, endPoint y: 397, distance: 11.7
click at [584, 397] on span "2" at bounding box center [579, 394] width 28 height 21
click at [587, 391] on span "2" at bounding box center [579, 394] width 28 height 21
click at [539, 431] on span "⬚" at bounding box center [542, 432] width 13 height 15
click at [569, 373] on span "5 a b" at bounding box center [580, 372] width 28 height 24
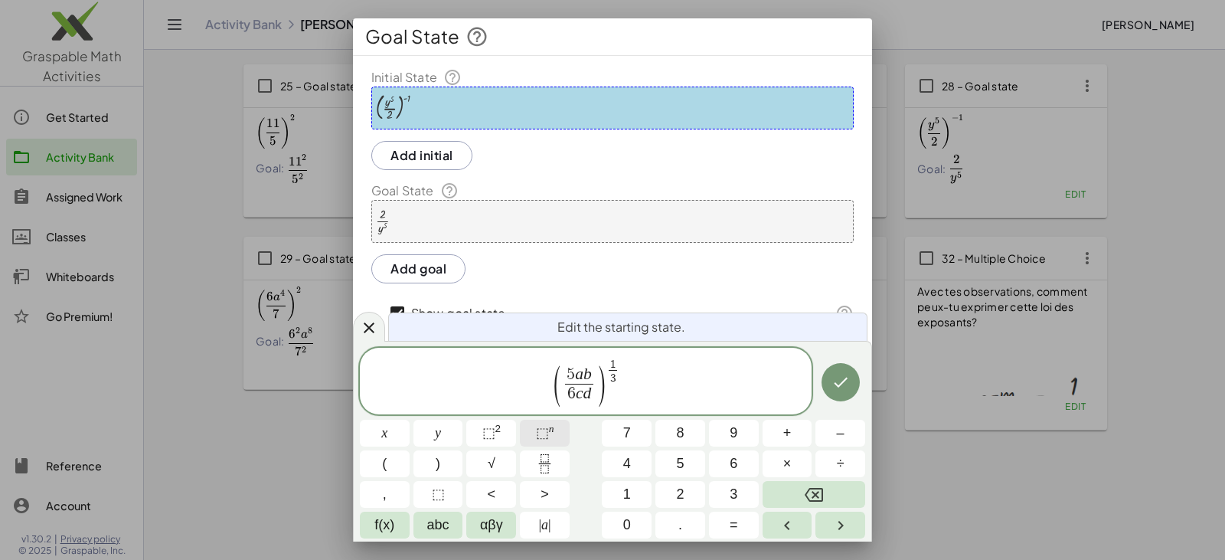
click at [540, 429] on span "⬚" at bounding box center [542, 432] width 13 height 15
click at [577, 389] on var "c" at bounding box center [580, 393] width 8 height 18
click at [540, 432] on span "⬚" at bounding box center [542, 432] width 13 height 15
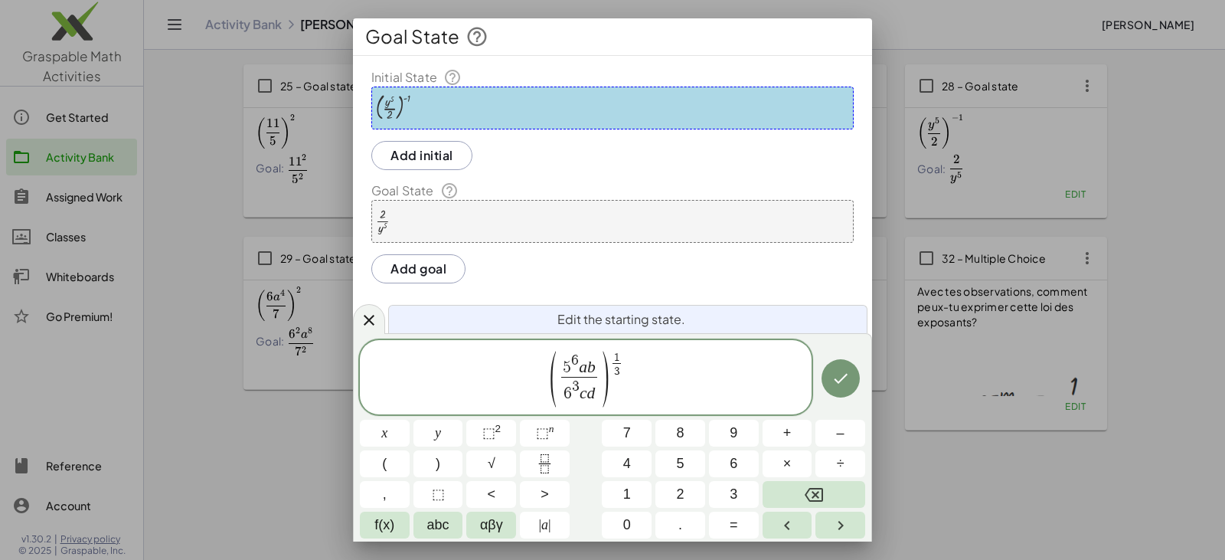
click at [586, 368] on var "a" at bounding box center [583, 367] width 8 height 18
click at [503, 428] on button "⬚ 2" at bounding box center [491, 433] width 50 height 27
click at [599, 362] on span "5 6 a 2 b ​" at bounding box center [580, 365] width 44 height 24
click at [544, 432] on span "⬚" at bounding box center [542, 432] width 13 height 15
click at [588, 387] on var "d" at bounding box center [591, 393] width 8 height 18
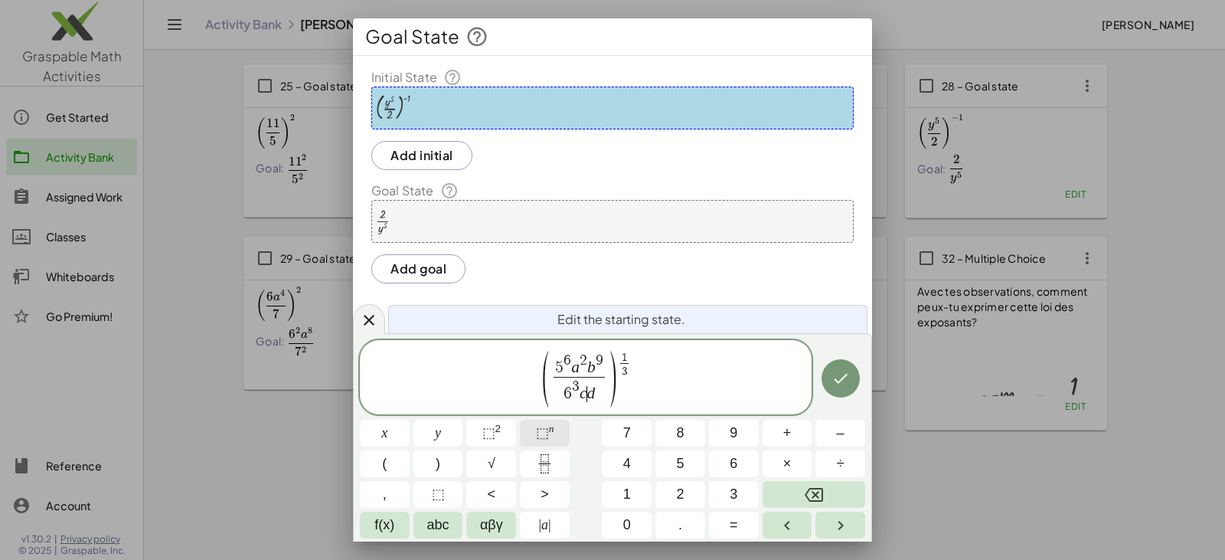
click at [551, 433] on sup "n" at bounding box center [551, 428] width 5 height 11
click at [590, 395] on var "d" at bounding box center [594, 393] width 8 height 18
click at [600, 390] on span "6 3 c ​ d" at bounding box center [579, 391] width 51 height 28
click at [558, 423] on button "⬚ n" at bounding box center [545, 433] width 50 height 27
drag, startPoint x: 670, startPoint y: 384, endPoint x: 536, endPoint y: 386, distance: 134.0
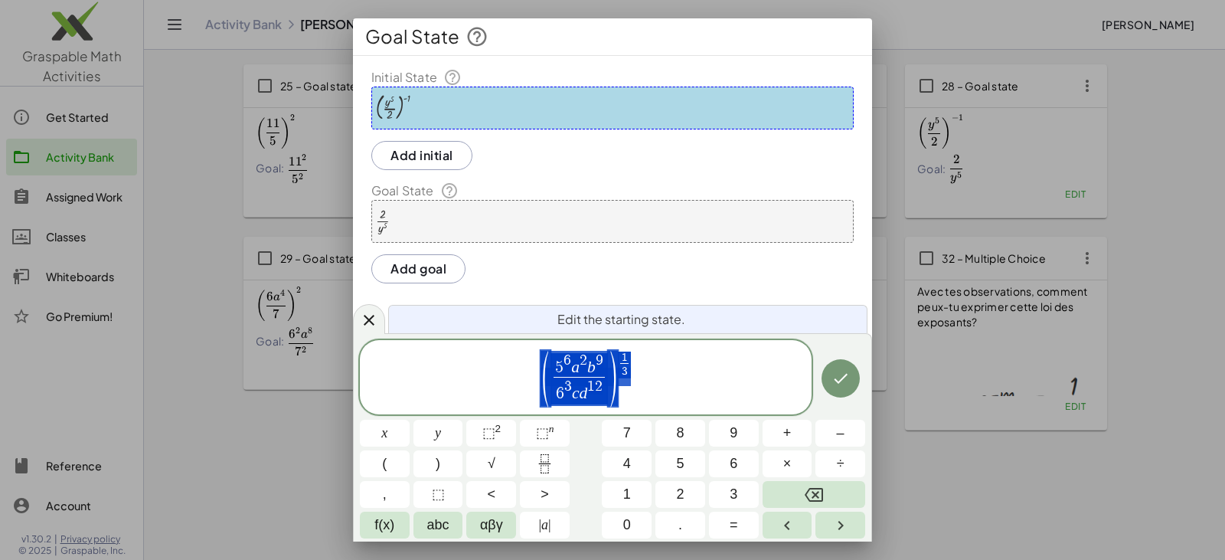
click at [532, 384] on span "( 5 6 a 2 b 9 6 3 c d 1 2 ​ ) 1 3 ​" at bounding box center [586, 378] width 452 height 58
click at [850, 380] on button "Done" at bounding box center [841, 378] width 38 height 38
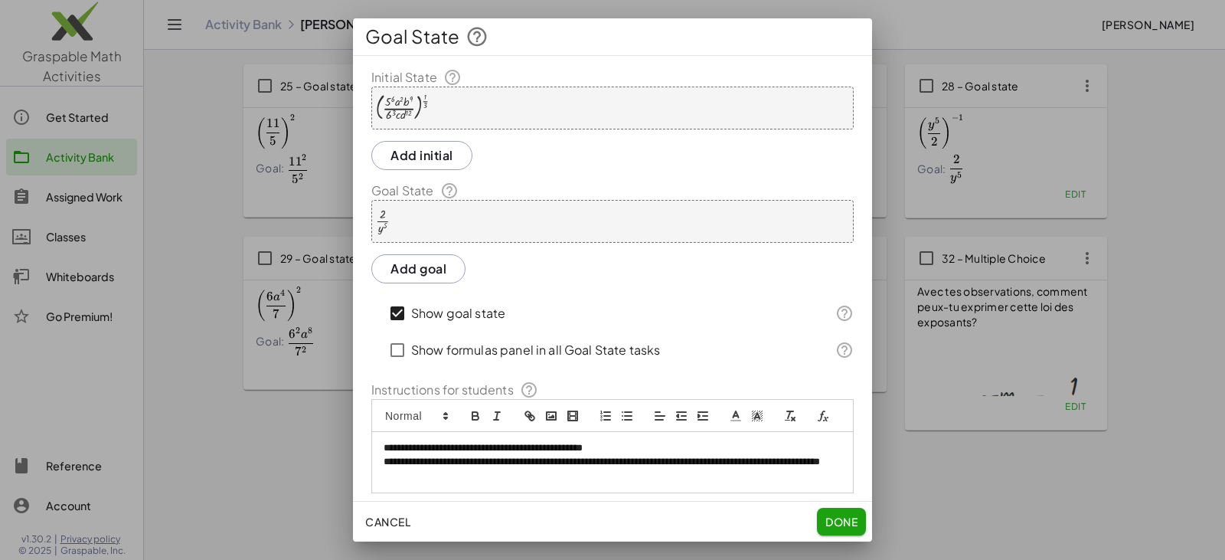
click at [518, 229] on div "· 2 · y 5" at bounding box center [612, 221] width 482 height 43
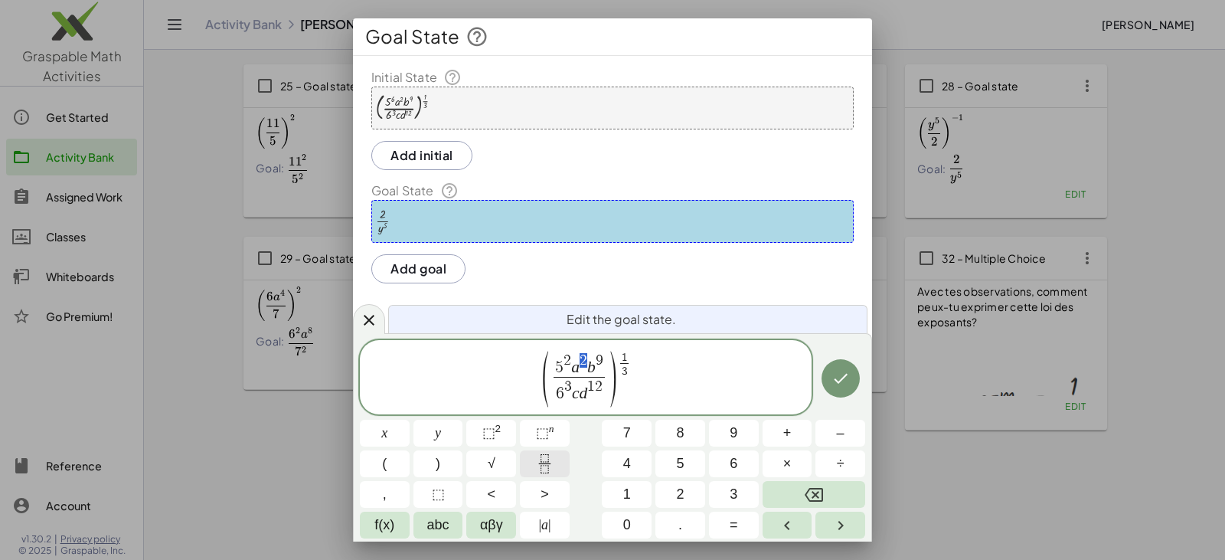
click at [553, 458] on icon "Fraction" at bounding box center [544, 463] width 19 height 19
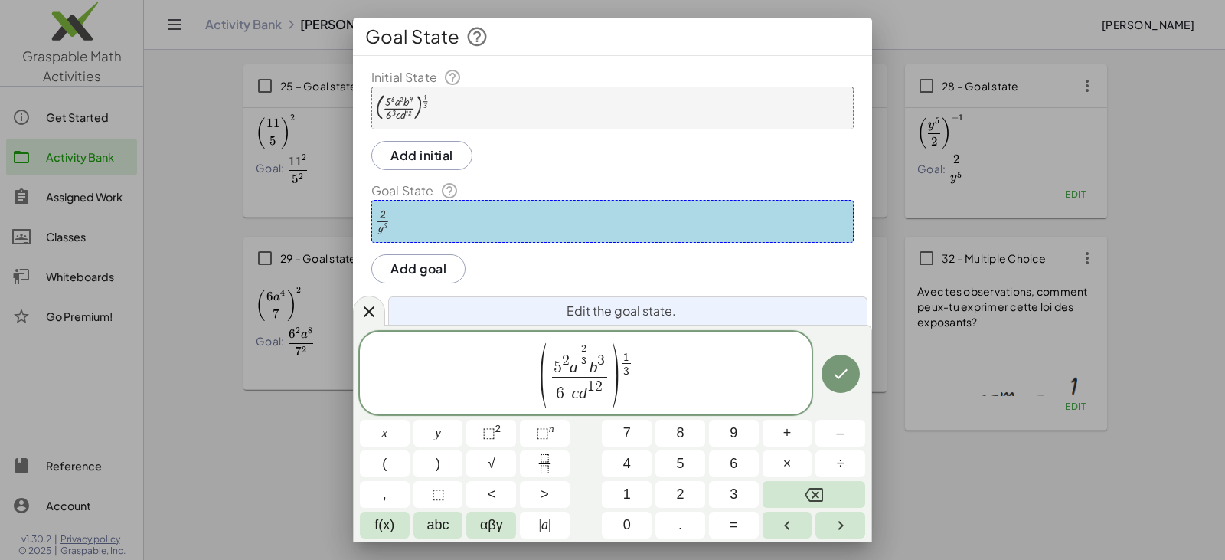
click at [571, 391] on span "​" at bounding box center [567, 386] width 7 height 15
click at [574, 391] on var "c" at bounding box center [575, 393] width 8 height 18
click at [577, 387] on var "d" at bounding box center [580, 393] width 8 height 18
click at [538, 436] on span "⬚" at bounding box center [542, 432] width 13 height 15
click at [544, 465] on icon "Fraction" at bounding box center [544, 463] width 19 height 19
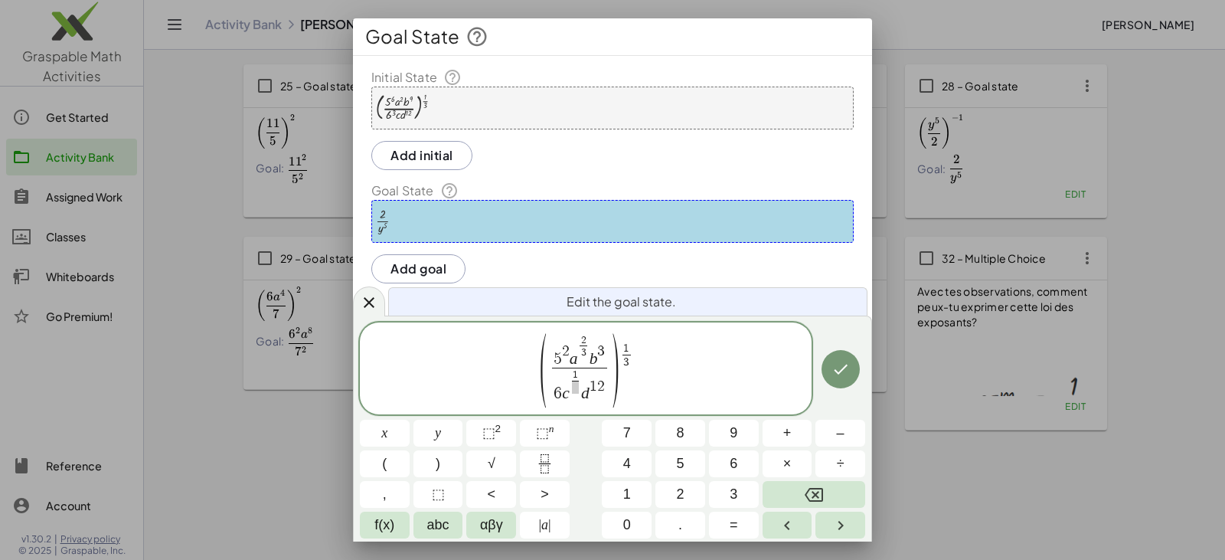
click at [577, 387] on span at bounding box center [576, 387] width 8 height 13
drag, startPoint x: 593, startPoint y: 386, endPoint x: 603, endPoint y: 387, distance: 10.1
click at [828, 365] on button "Done" at bounding box center [841, 369] width 38 height 38
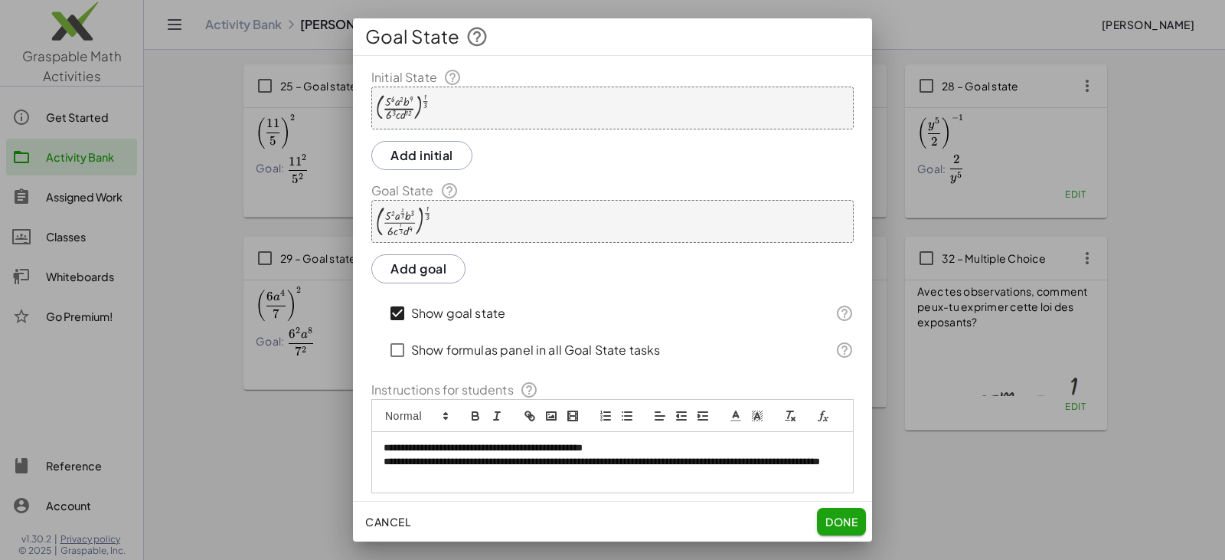
click at [476, 109] on div "( · 5 6 · a 2 · b 9 · 6 3 · c · d 12 ) ( · 1 · 3 )" at bounding box center [612, 108] width 482 height 43
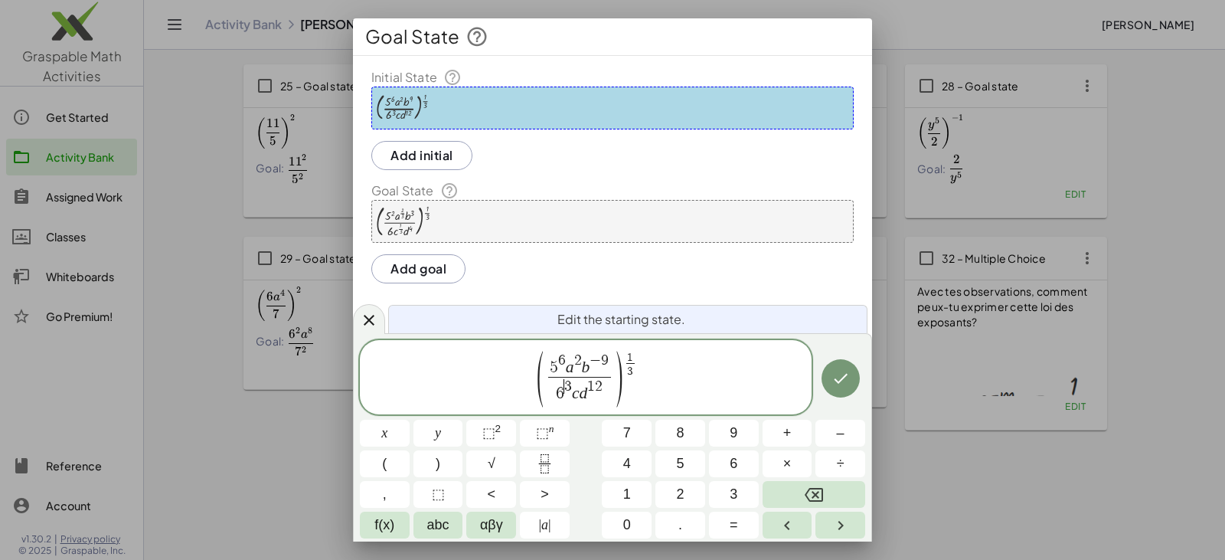
click at [566, 384] on span "3" at bounding box center [568, 386] width 8 height 15
click at [832, 373] on icon "Done" at bounding box center [841, 378] width 18 height 18
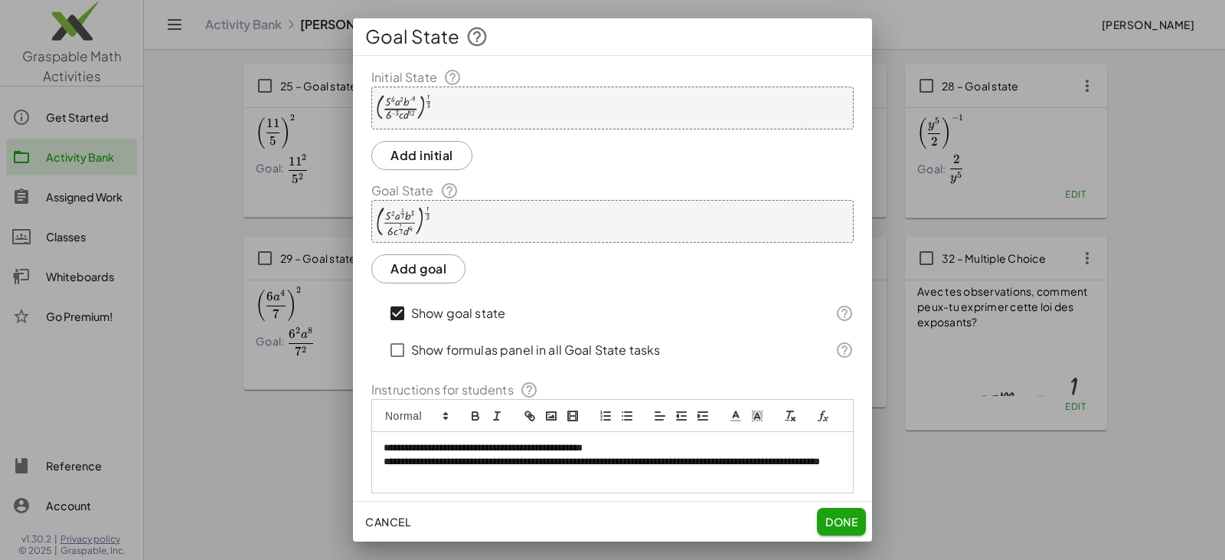
click at [443, 227] on div "( · 5 2 · a ( · 2 · 3 ) · b 3 · 6 · c ( · 1 · 3 ) · d 4 ) ( · 1 · 3 )" at bounding box center [612, 221] width 482 height 43
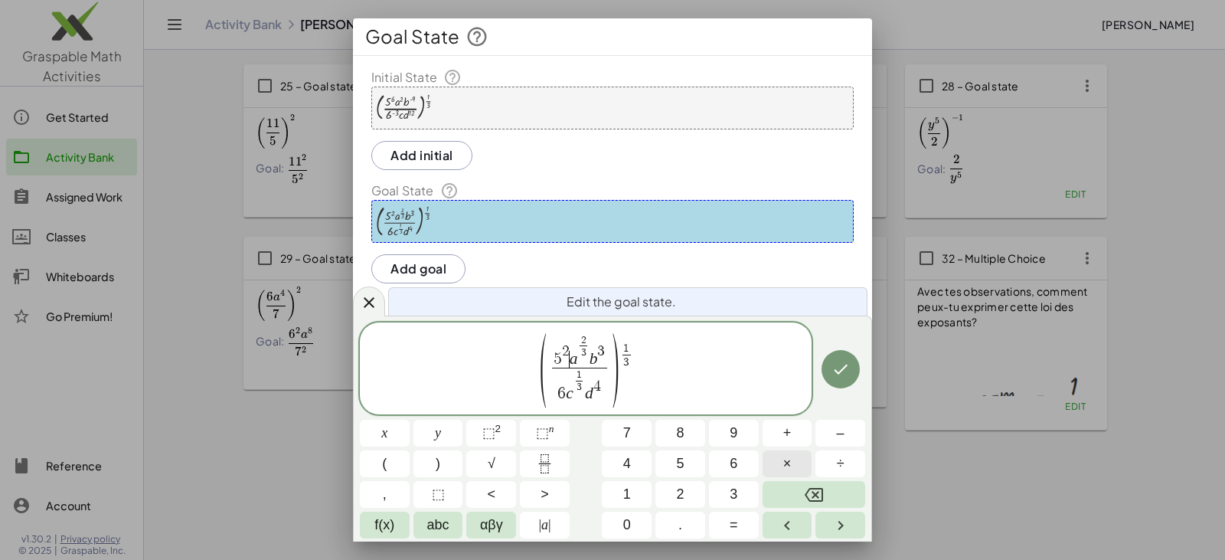
click at [790, 457] on span "×" at bounding box center [787, 463] width 8 height 21
click at [782, 461] on button "×" at bounding box center [788, 463] width 50 height 27
click at [562, 394] on span "6" at bounding box center [562, 393] width 8 height 17
drag, startPoint x: 606, startPoint y: 353, endPoint x: 614, endPoint y: 352, distance: 8.5
click at [555, 393] on span "c 1 3 ​ d 4" at bounding box center [580, 386] width 66 height 37
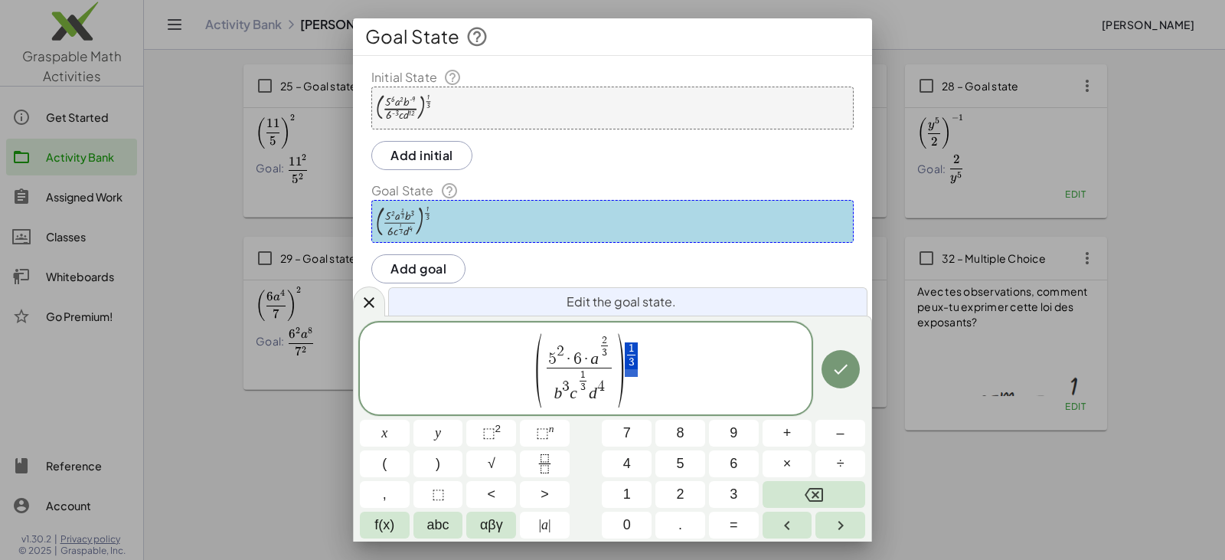
drag, startPoint x: 626, startPoint y: 356, endPoint x: 636, endPoint y: 358, distance: 10.1
click at [636, 358] on span "( 5 2 · 6 · a 2 3 ​ b 3 c 1 3 ​ d 4 ​ ) 1 3 ​" at bounding box center [586, 370] width 452 height 76
click at [551, 365] on span "5 2 · 6 · a 2 3 ​ b 3 c 1 3 ​ d 4 ​" at bounding box center [586, 369] width 72 height 69
click at [837, 376] on icon "Done" at bounding box center [841, 371] width 18 height 18
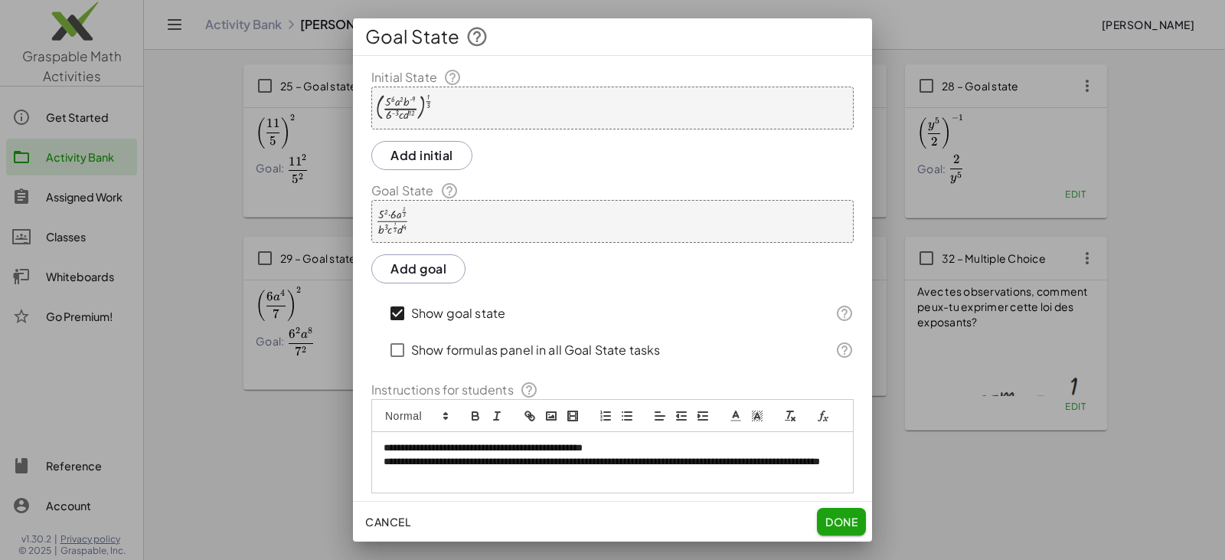
click at [840, 525] on span "Done" at bounding box center [842, 522] width 32 height 14
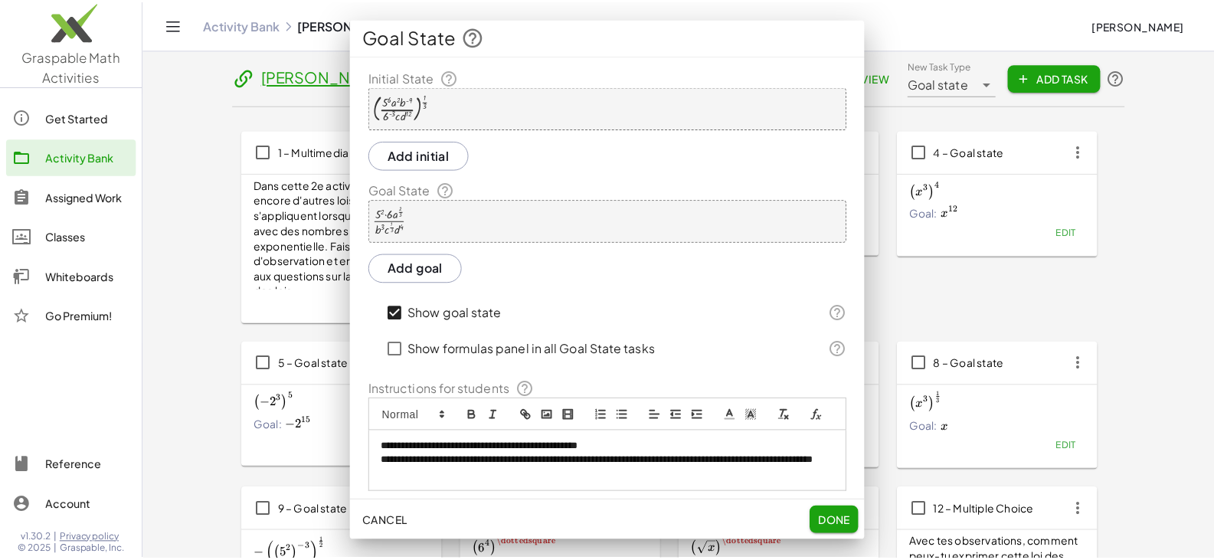
scroll to position [1220, 0]
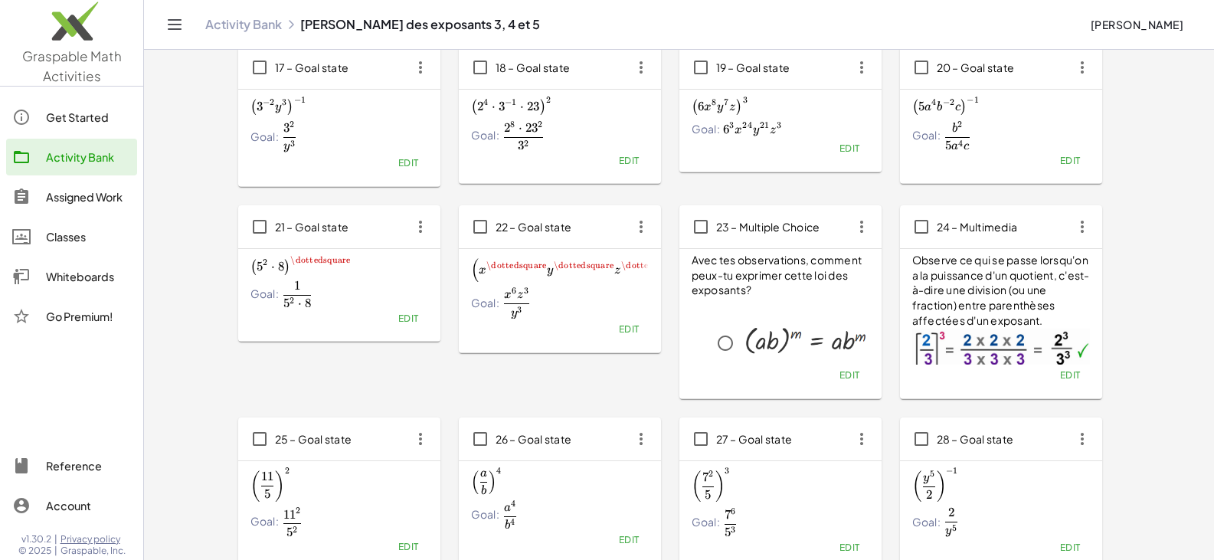
scroll to position [837, 0]
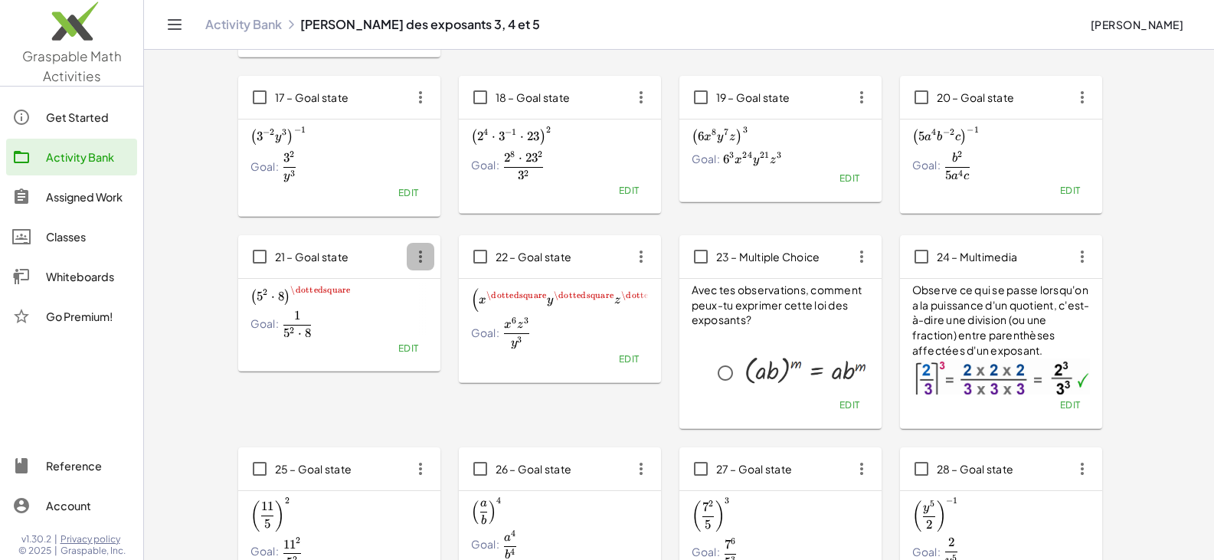
click at [420, 260] on icon "button" at bounding box center [421, 257] width 28 height 28
click at [438, 296] on div "Copy" at bounding box center [449, 295] width 60 height 18
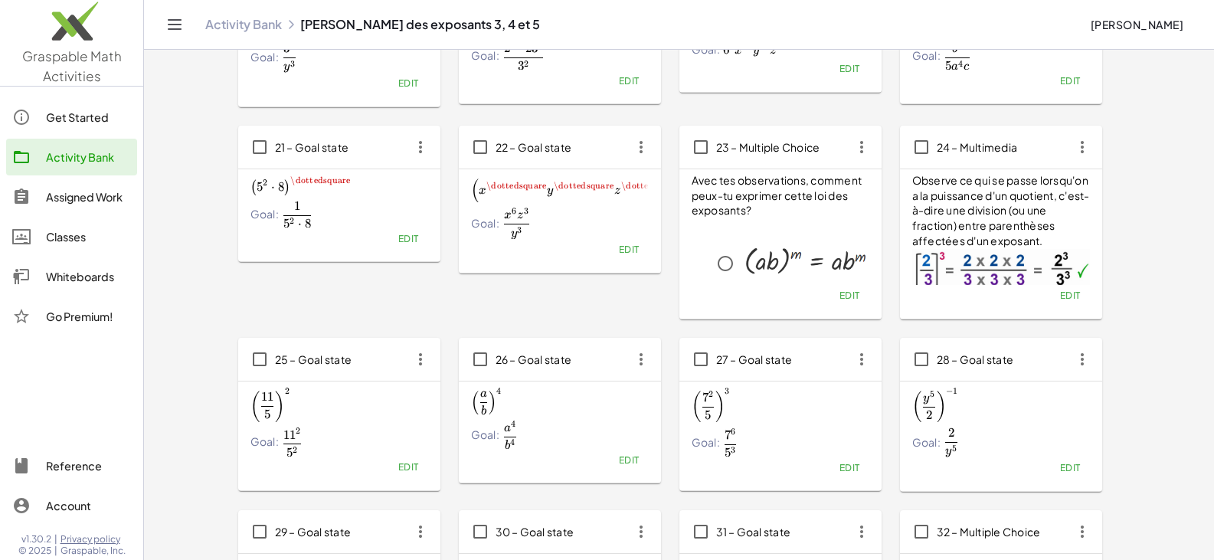
scroll to position [914, 0]
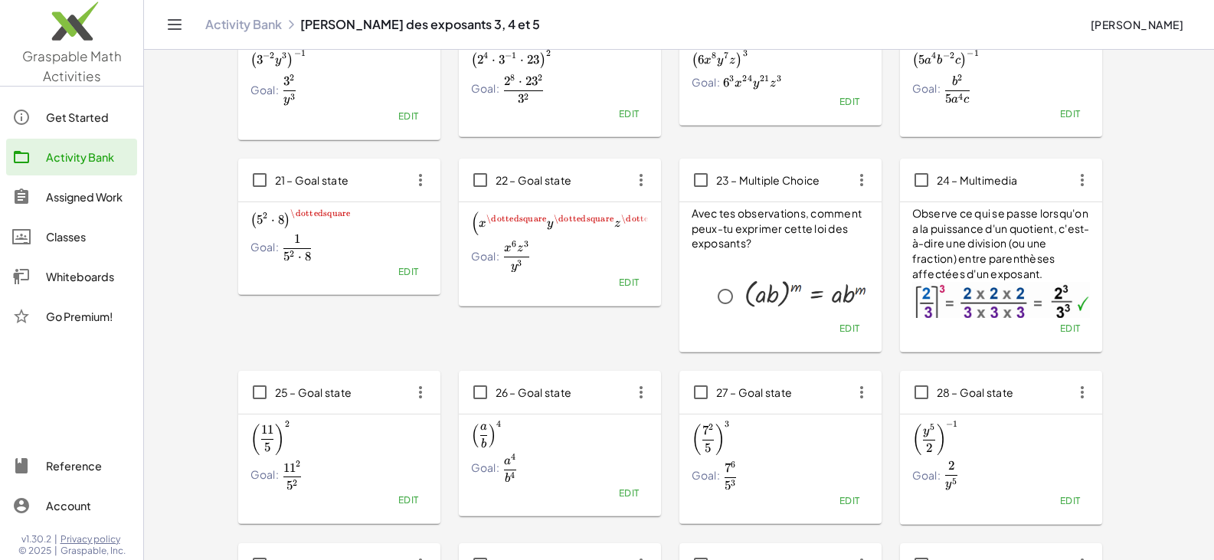
click at [621, 284] on span "Edit" at bounding box center [628, 281] width 21 height 11
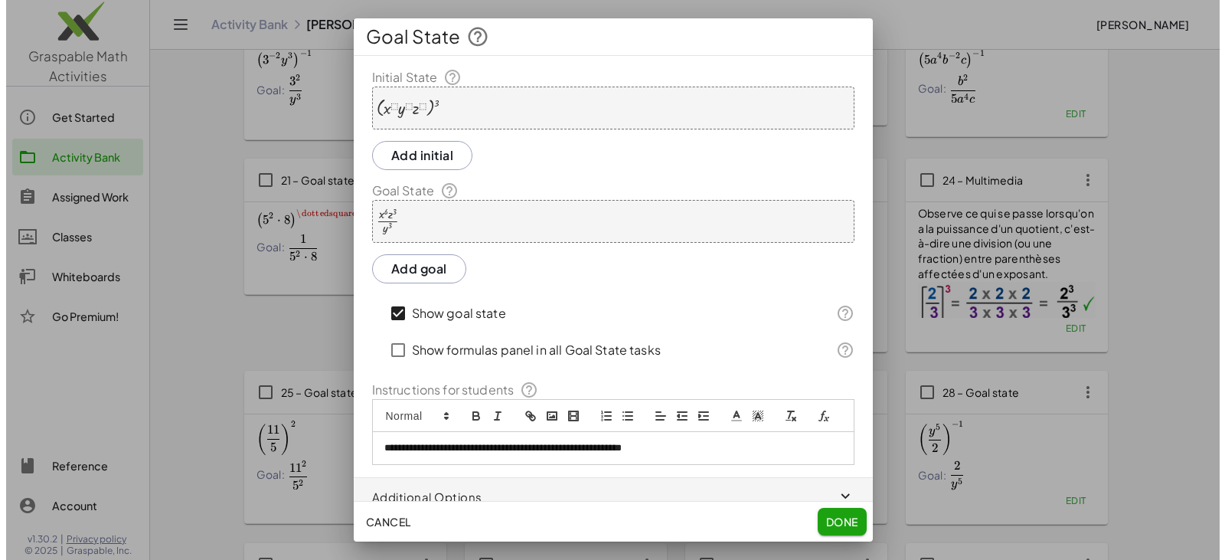
scroll to position [0, 0]
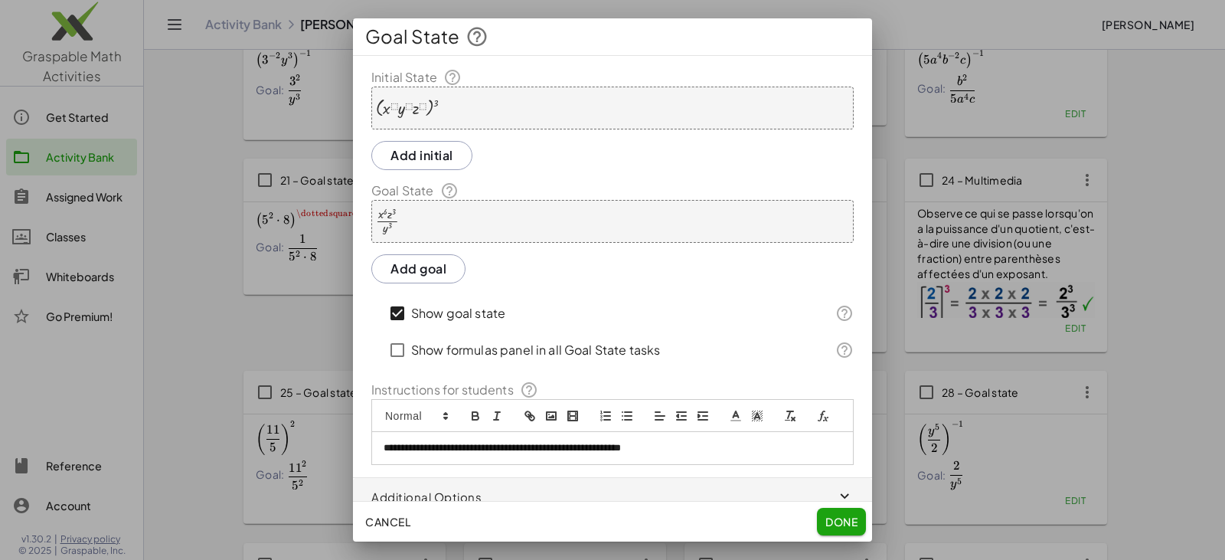
click at [836, 516] on span "Done" at bounding box center [842, 522] width 32 height 14
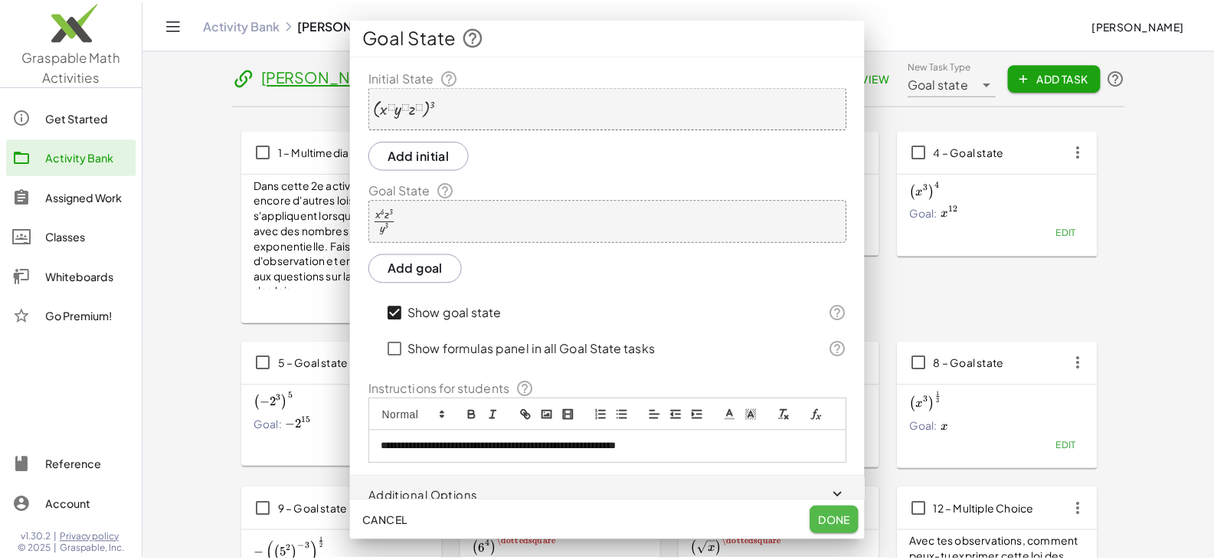
scroll to position [914, 0]
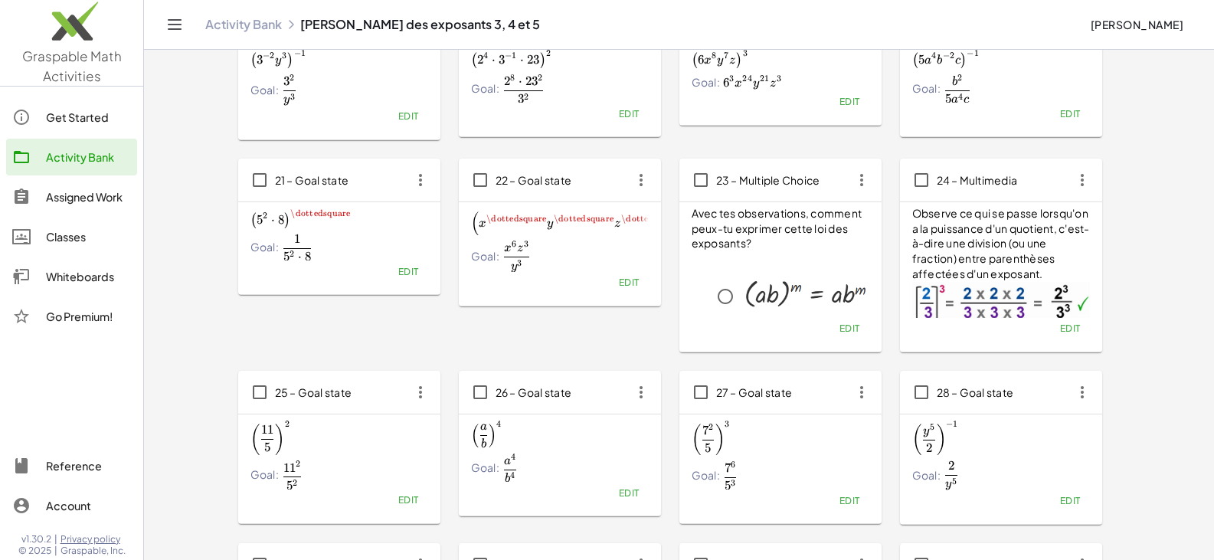
click at [636, 179] on icon "button" at bounding box center [641, 180] width 28 height 28
click at [653, 218] on div "Copy" at bounding box center [669, 218] width 60 height 18
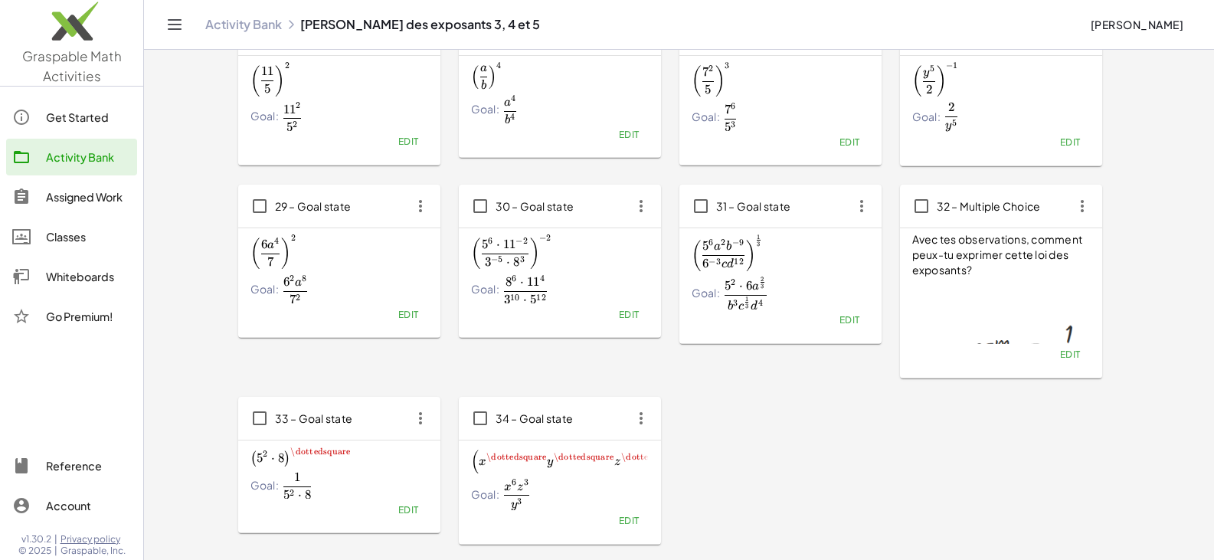
scroll to position [1297, 0]
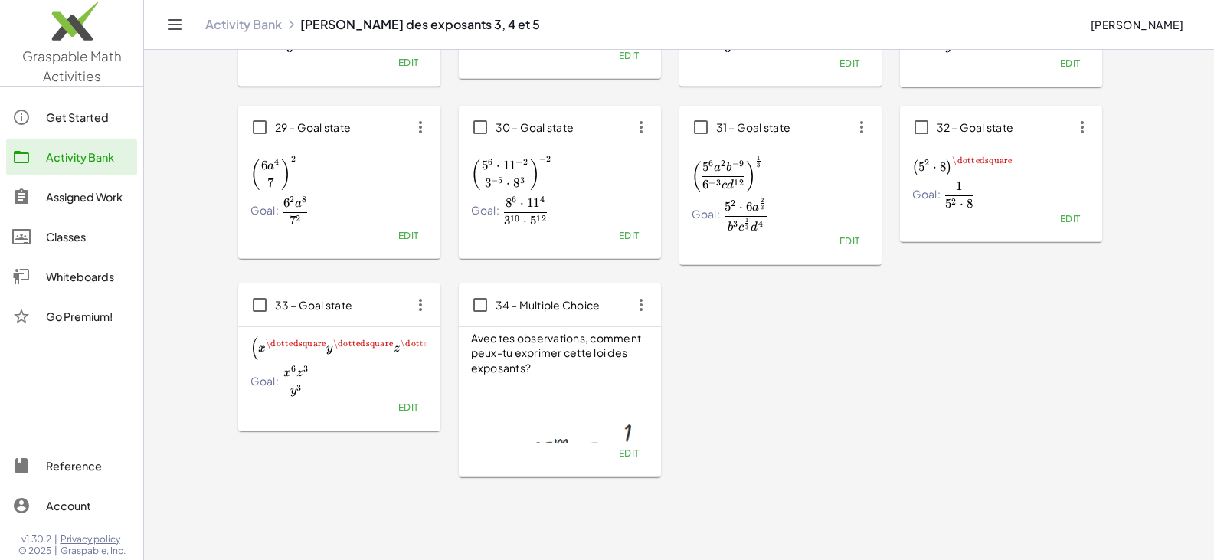
scroll to position [1373, 0]
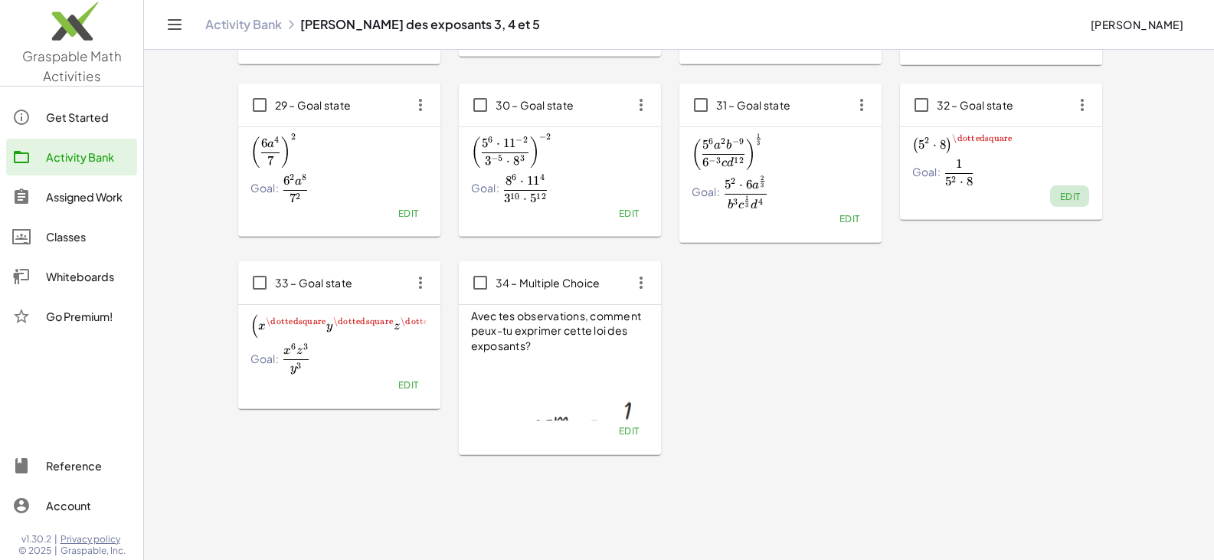
click at [1072, 196] on span "Edit" at bounding box center [1069, 196] width 21 height 11
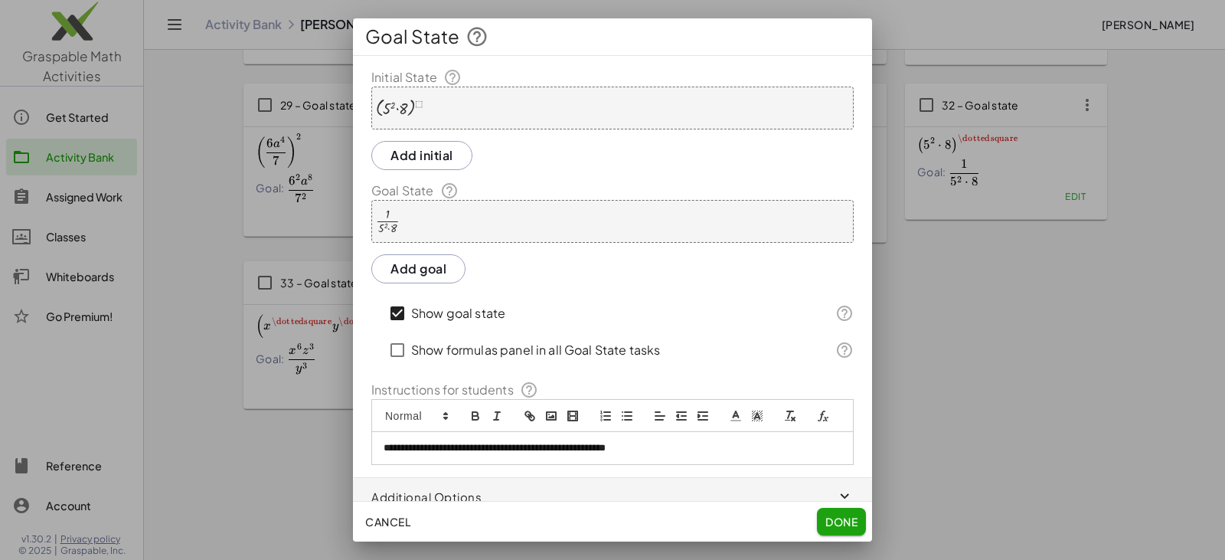
click at [431, 114] on div "( · 5 2 · 8 ) ⬚" at bounding box center [612, 108] width 482 height 43
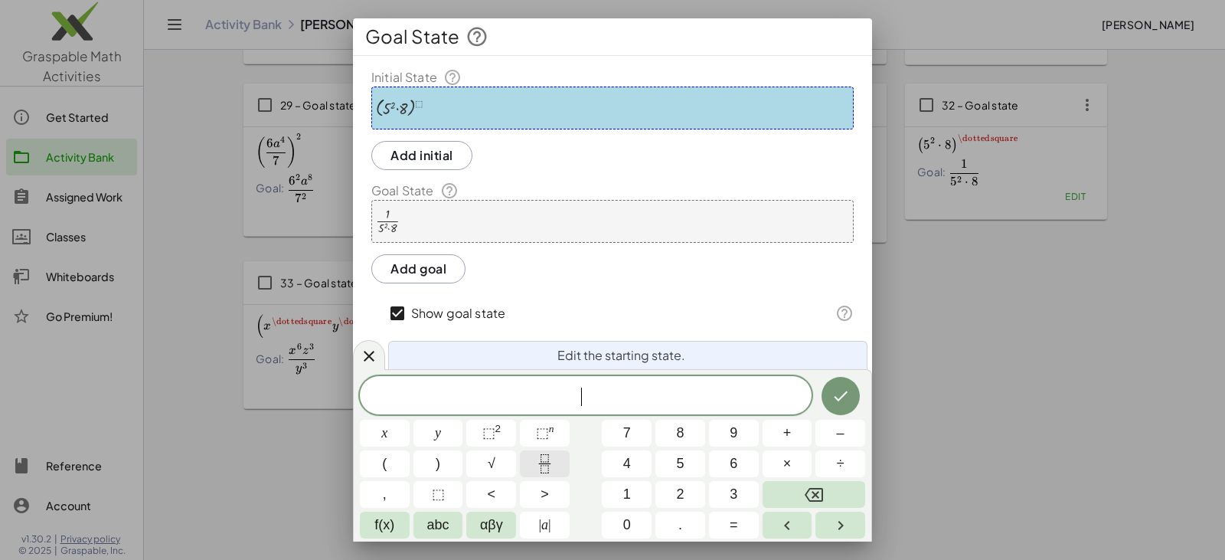
click at [538, 466] on icon "Fraction" at bounding box center [544, 463] width 19 height 19
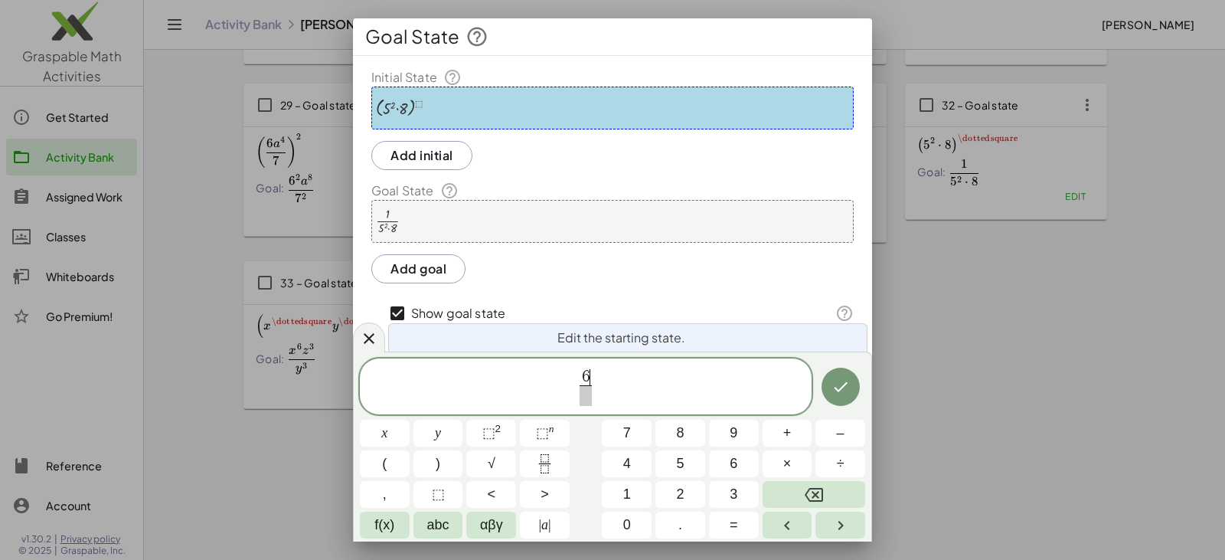
click at [587, 395] on span at bounding box center [585, 395] width 11 height 21
drag, startPoint x: 599, startPoint y: 387, endPoint x: 559, endPoint y: 387, distance: 39.8
click at [391, 464] on button "(" at bounding box center [385, 463] width 50 height 27
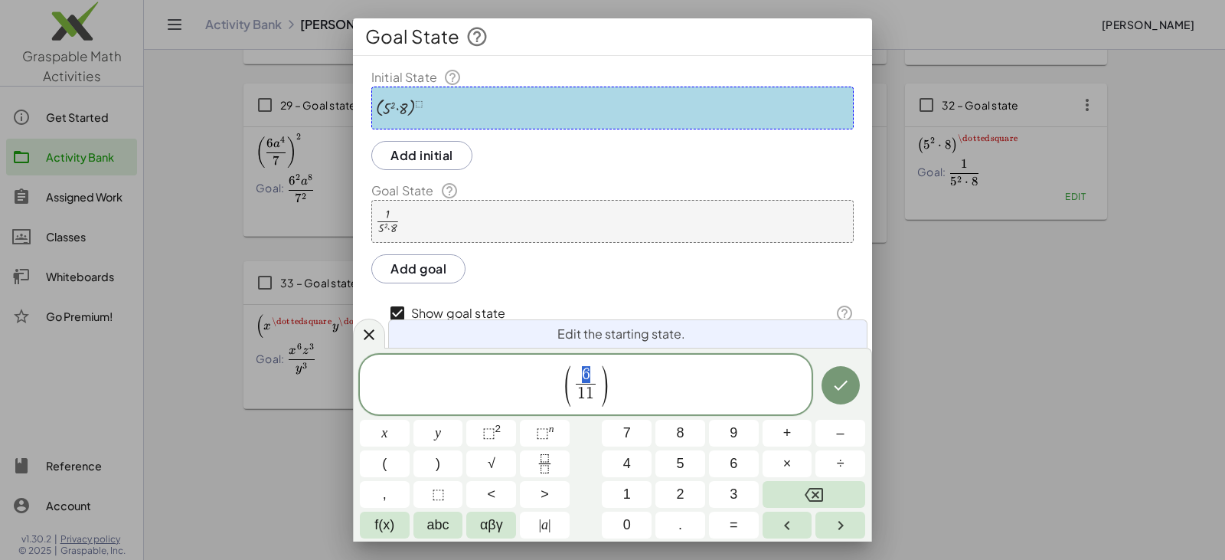
drag, startPoint x: 580, startPoint y: 373, endPoint x: 589, endPoint y: 375, distance: 9.5
click at [589, 375] on span "6" at bounding box center [586, 375] width 20 height 17
click at [549, 431] on sup "n" at bounding box center [551, 428] width 5 height 11
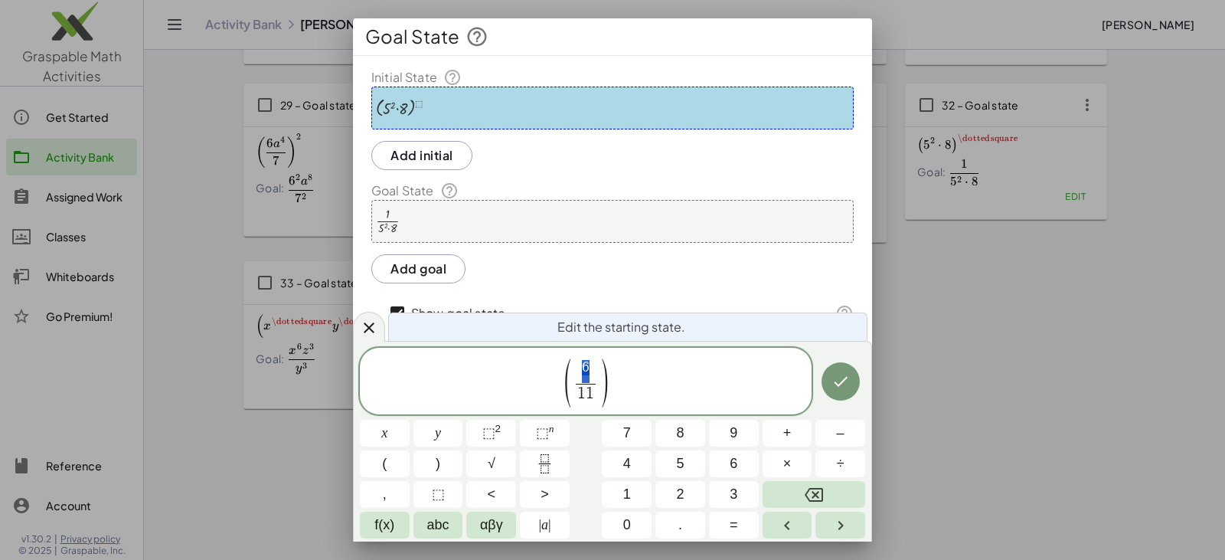
drag, startPoint x: 583, startPoint y: 374, endPoint x: 590, endPoint y: 374, distance: 7.7
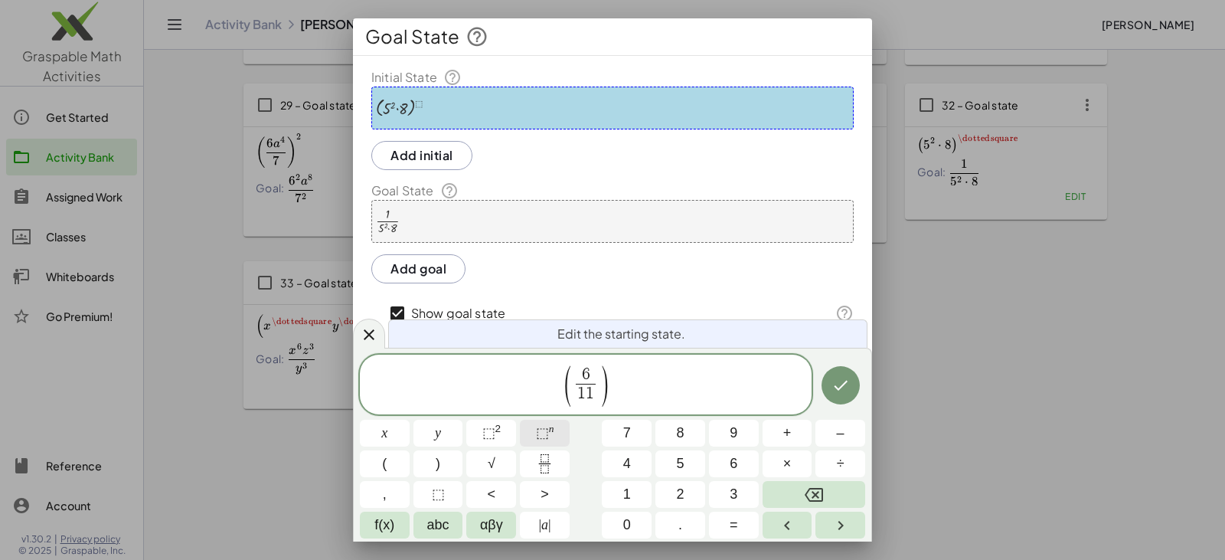
click at [556, 433] on button "⬚ n" at bounding box center [545, 433] width 50 height 27
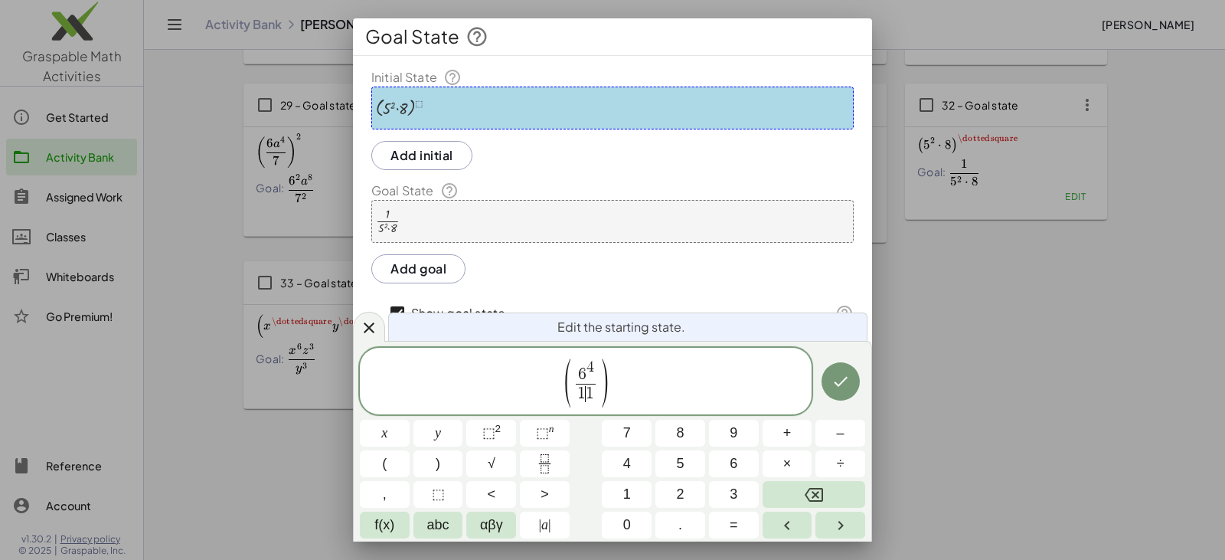
click at [587, 396] on span "1 ​ 1" at bounding box center [586, 394] width 20 height 21
drag, startPoint x: 577, startPoint y: 396, endPoint x: 592, endPoint y: 397, distance: 14.6
click at [555, 425] on button "⬚ n" at bounding box center [545, 433] width 50 height 27
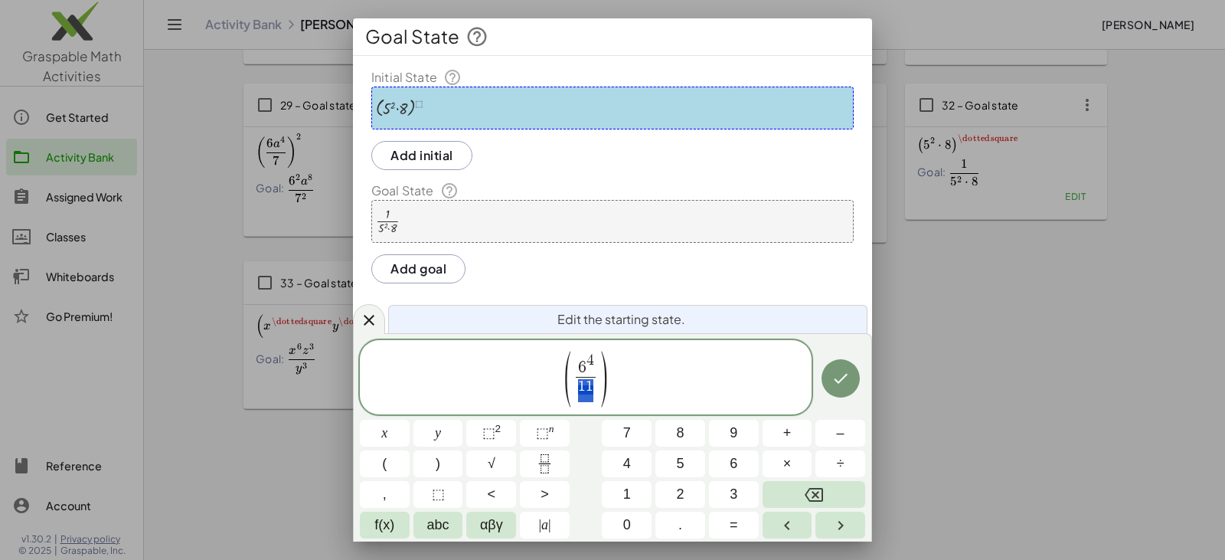
drag, startPoint x: 580, startPoint y: 390, endPoint x: 596, endPoint y: 389, distance: 15.3
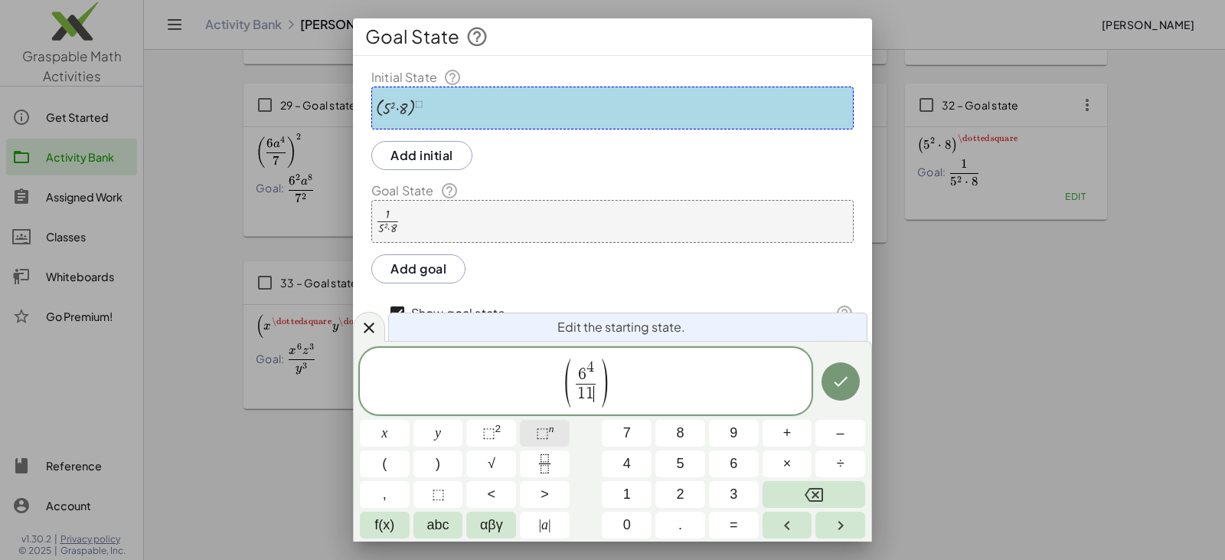
click at [558, 434] on button "⬚ n" at bounding box center [545, 433] width 50 height 27
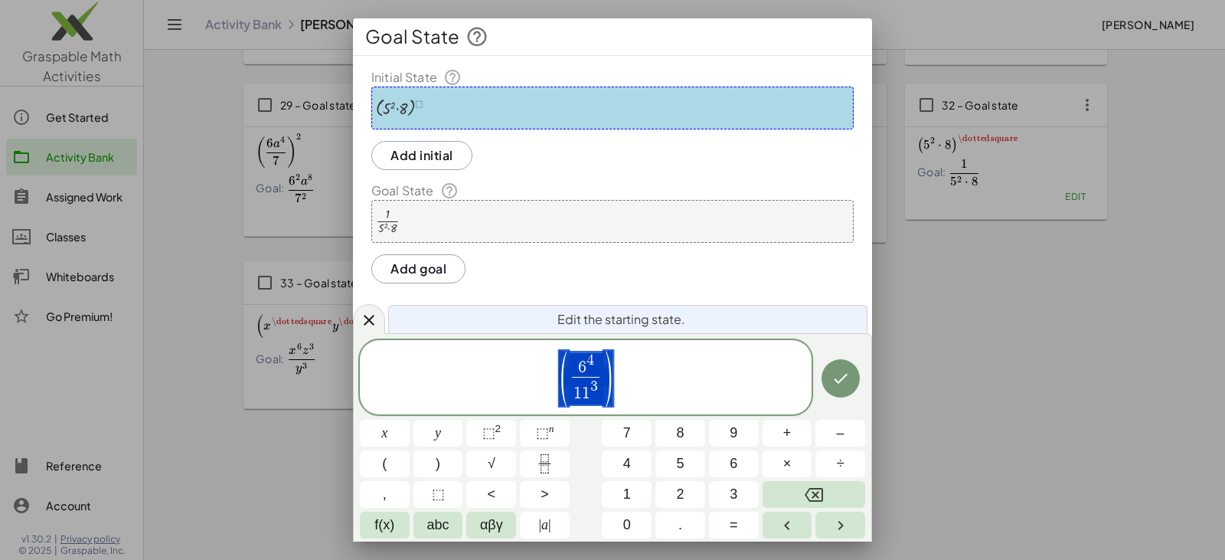
drag, startPoint x: 622, startPoint y: 373, endPoint x: 559, endPoint y: 378, distance: 63.0
click at [559, 378] on span "( 6 4 1 1 3 ​ )" at bounding box center [586, 378] width 452 height 58
click at [652, 380] on span "( 6 4 1 1 3 ​ )" at bounding box center [586, 378] width 452 height 58
click at [553, 430] on sup "n" at bounding box center [551, 428] width 5 height 11
click at [442, 492] on span "⬚" at bounding box center [438, 494] width 13 height 21
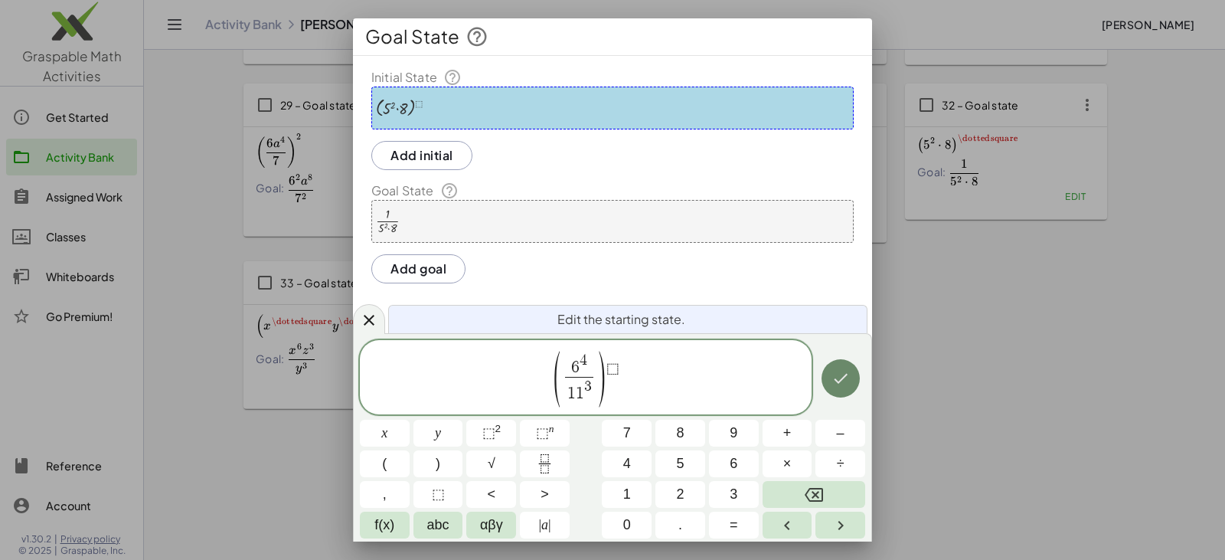
click at [845, 381] on icon "Done" at bounding box center [841, 378] width 18 height 18
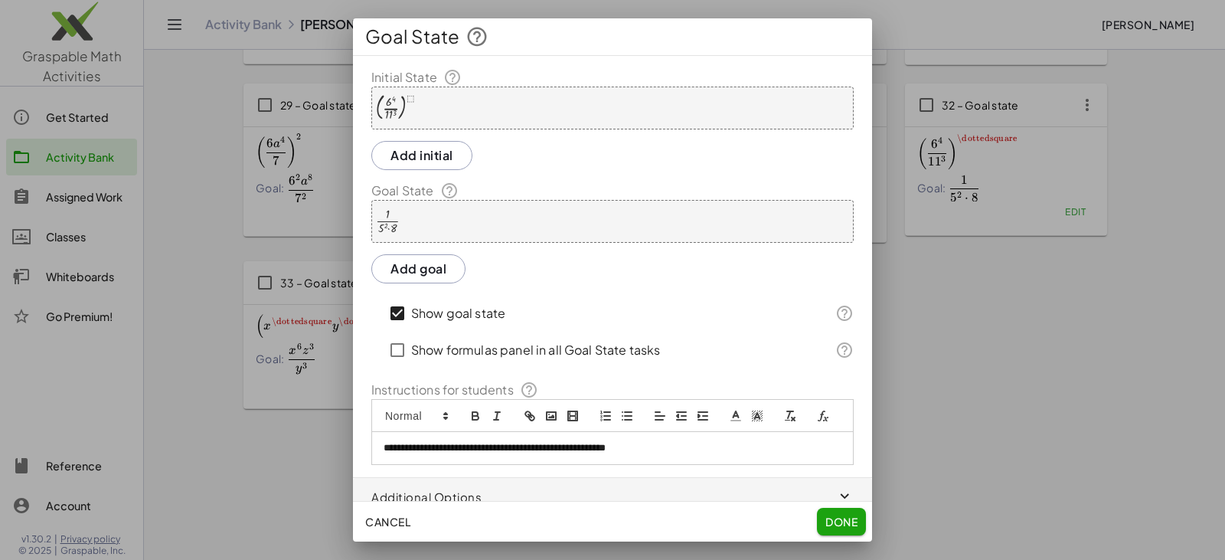
click at [453, 224] on div "· 1 · 5 2 · 8" at bounding box center [612, 221] width 482 height 43
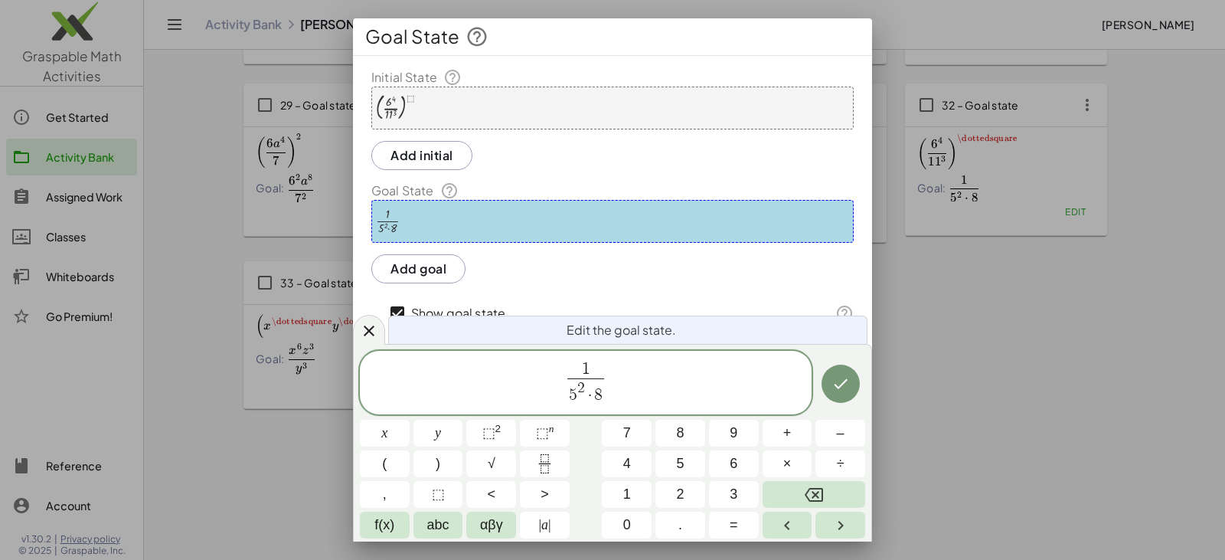
click at [463, 116] on div "( · 6 4 · 11 3 ) ⬚" at bounding box center [612, 108] width 482 height 43
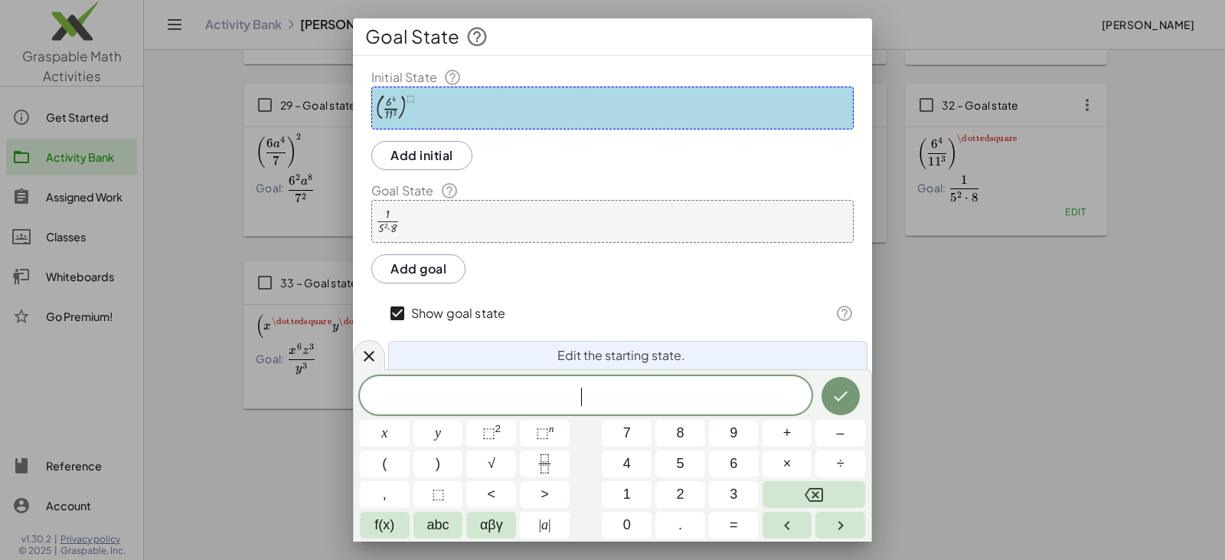
click at [456, 237] on div "· 1 · 5 2 · 8" at bounding box center [612, 221] width 482 height 43
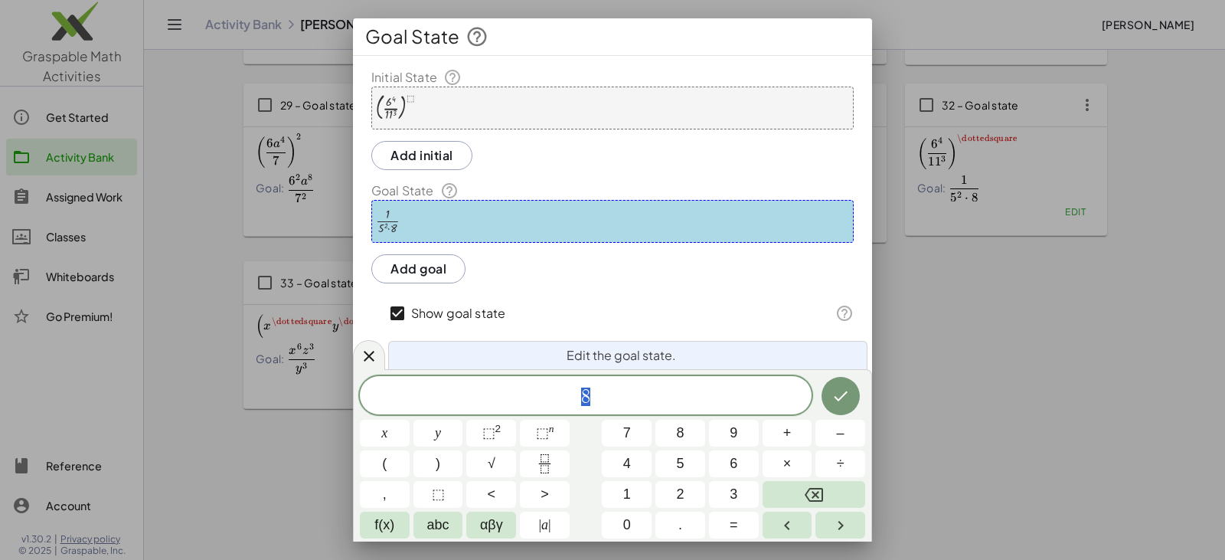
drag, startPoint x: 602, startPoint y: 395, endPoint x: 577, endPoint y: 395, distance: 25.3
click at [577, 395] on span "8" at bounding box center [586, 396] width 452 height 21
drag, startPoint x: 583, startPoint y: 395, endPoint x: 591, endPoint y: 395, distance: 8.4
click at [597, 393] on span "6" at bounding box center [586, 396] width 452 height 21
click at [558, 427] on button "⬚ n" at bounding box center [545, 433] width 50 height 27
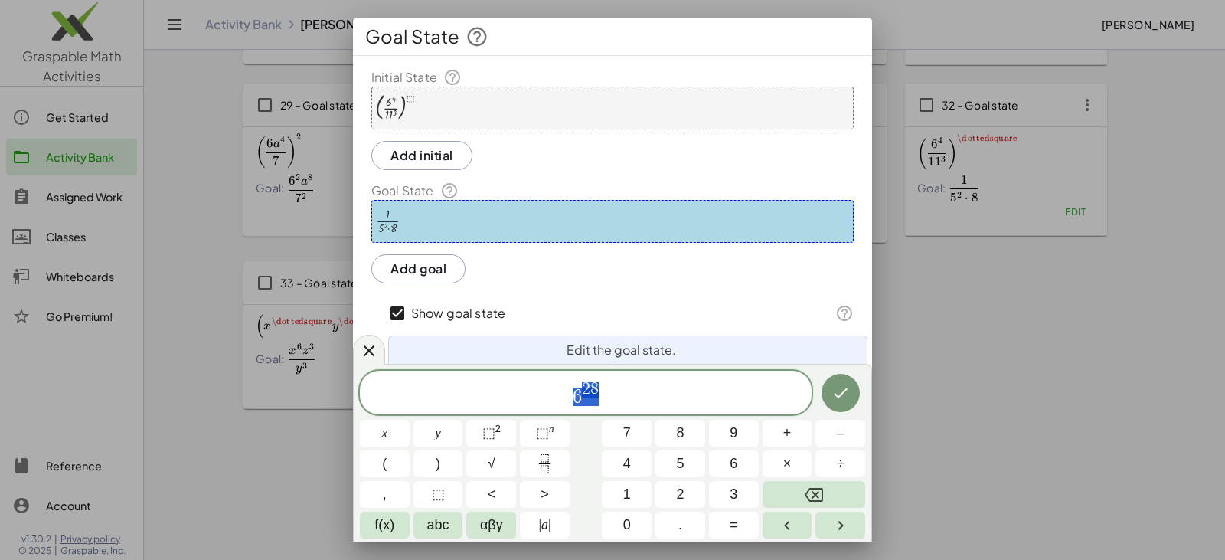
drag, startPoint x: 608, startPoint y: 394, endPoint x: 563, endPoint y: 400, distance: 45.6
click at [563, 400] on span "6 2 8" at bounding box center [586, 394] width 452 height 28
click at [554, 459] on icon "Fraction" at bounding box center [544, 463] width 19 height 19
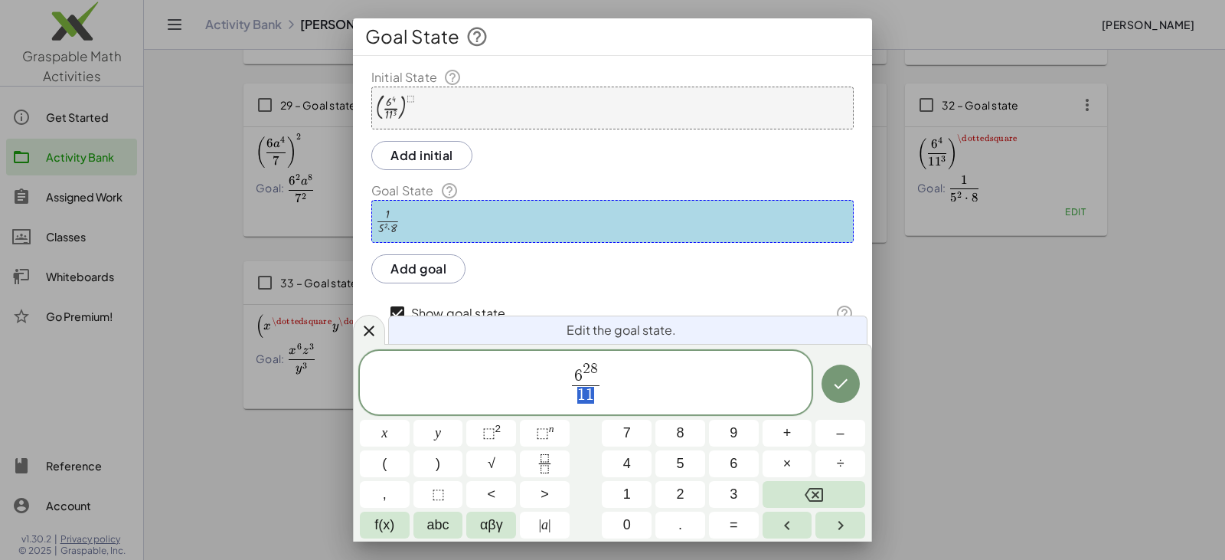
drag, startPoint x: 580, startPoint y: 396, endPoint x: 595, endPoint y: 396, distance: 14.6
click at [604, 392] on span "6 2 8 1 1 ​" at bounding box center [586, 383] width 452 height 47
click at [596, 395] on span "1 1" at bounding box center [585, 395] width 27 height 21
click at [557, 425] on button "⬚ n" at bounding box center [545, 433] width 50 height 27
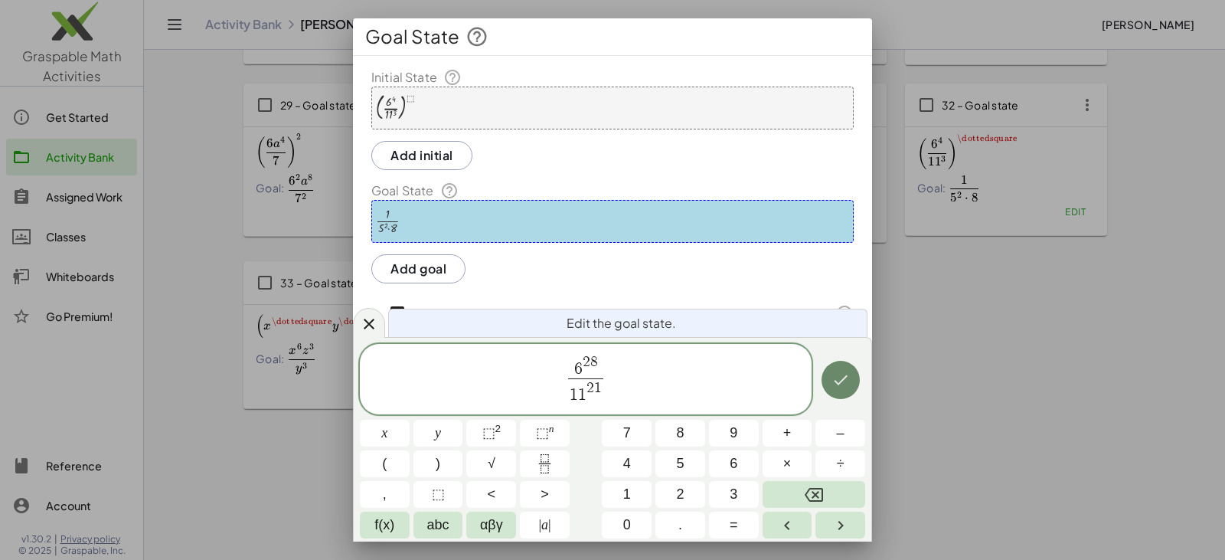
click at [845, 376] on icon "Done" at bounding box center [841, 380] width 18 height 18
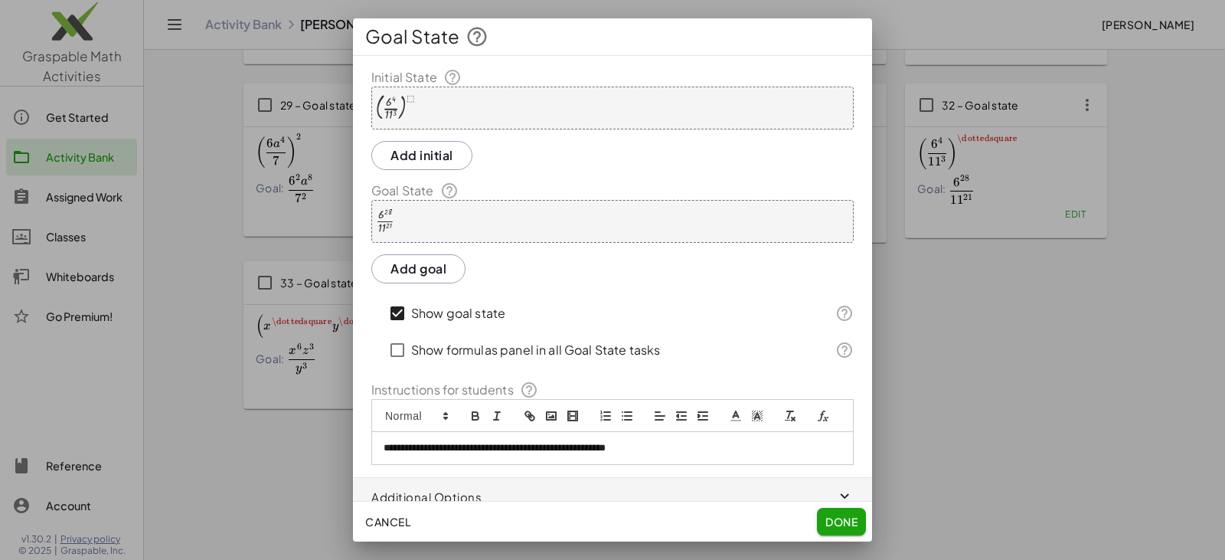
click at [831, 520] on span "Done" at bounding box center [842, 522] width 32 height 14
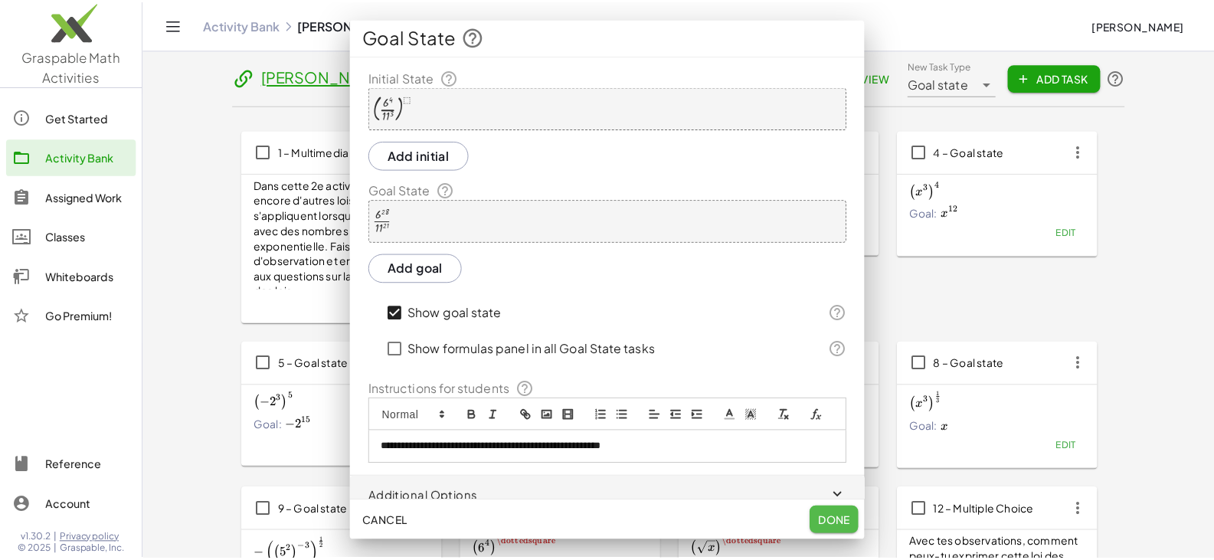
scroll to position [1373, 0]
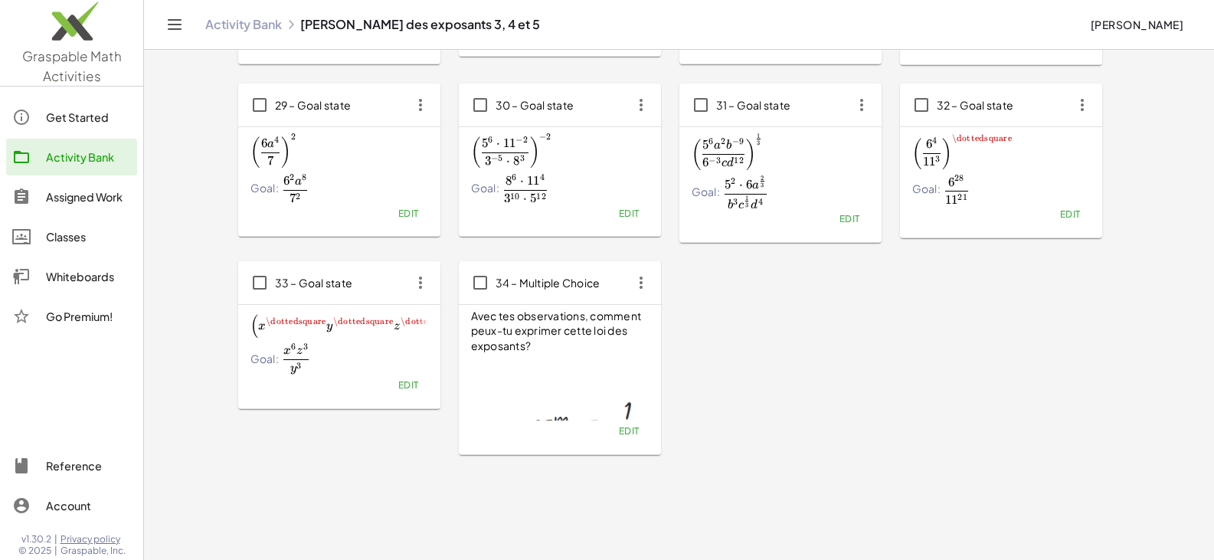
click at [405, 382] on span "Edit" at bounding box center [407, 384] width 21 height 11
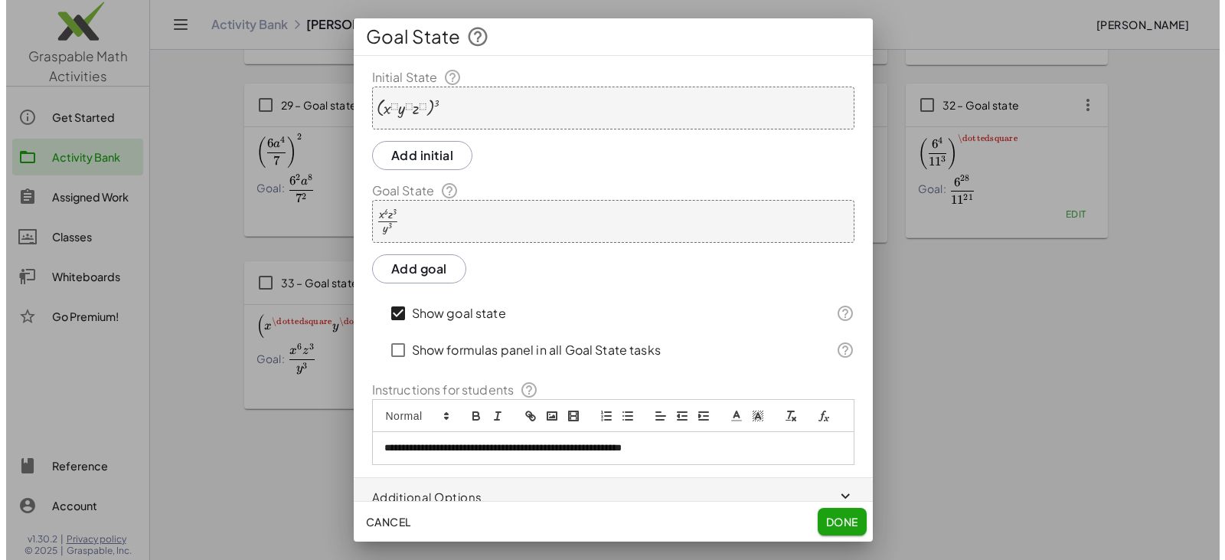
scroll to position [0, 0]
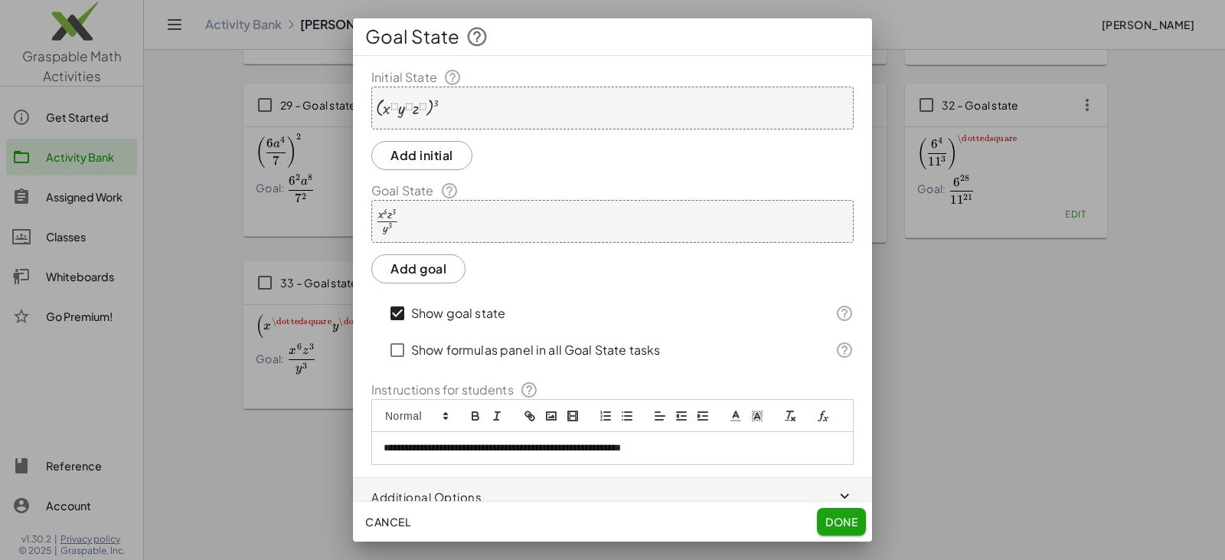
click at [464, 107] on div "( · x ⬚ · y ⬚ · z ⬚ ) 3" at bounding box center [612, 108] width 482 height 43
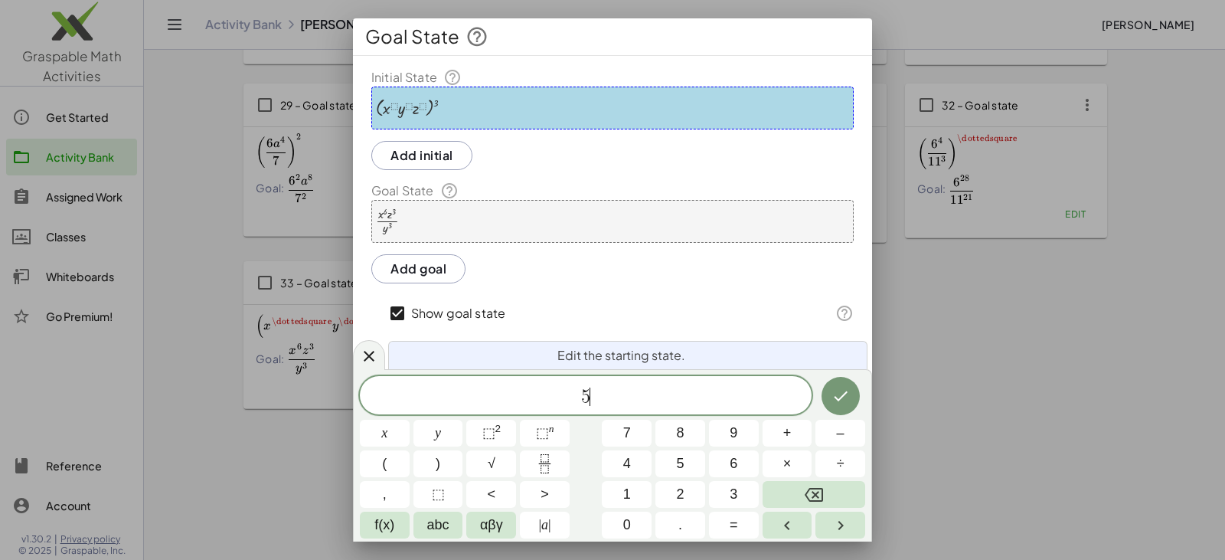
drag, startPoint x: 582, startPoint y: 393, endPoint x: 596, endPoint y: 398, distance: 14.8
drag, startPoint x: 565, startPoint y: 396, endPoint x: 601, endPoint y: 401, distance: 36.4
click at [601, 401] on span "2 a" at bounding box center [586, 396] width 452 height 21
click at [558, 464] on button "Fraction" at bounding box center [545, 463] width 50 height 27
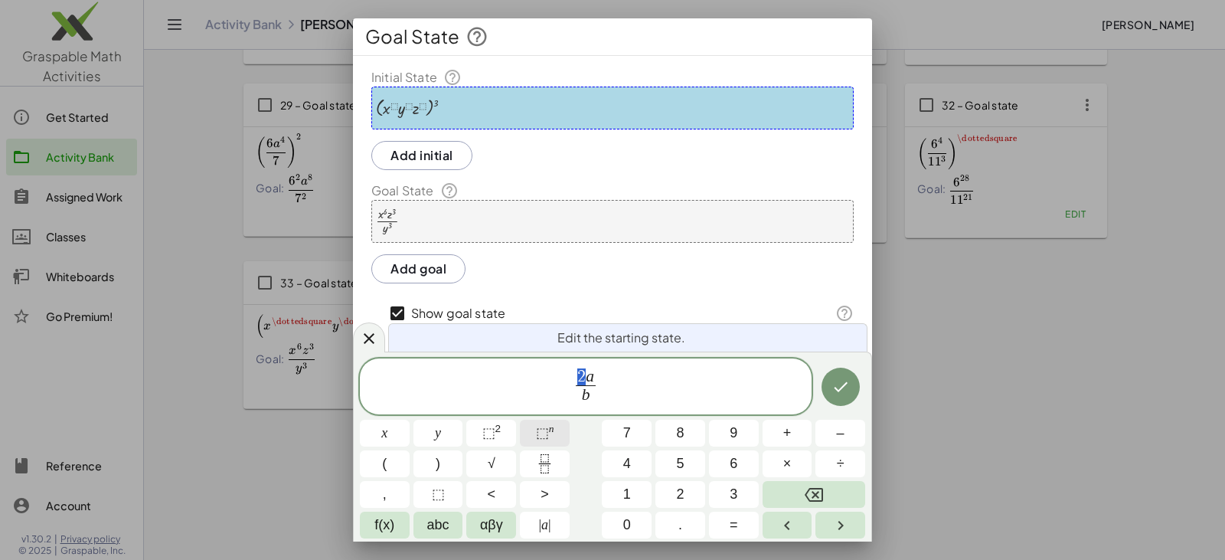
click at [541, 430] on span "⬚" at bounding box center [542, 432] width 13 height 15
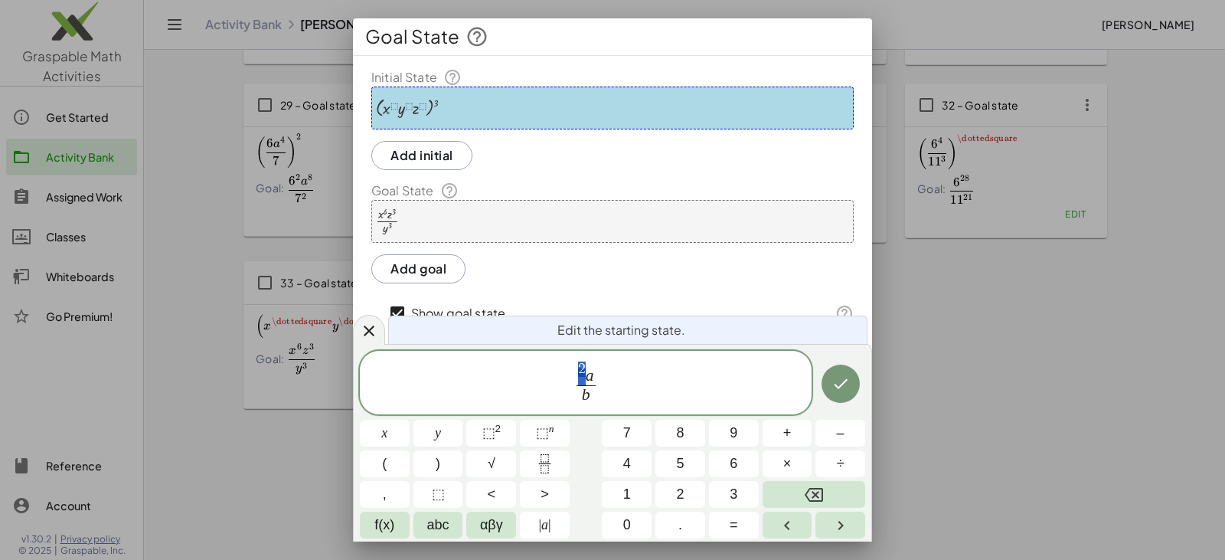
drag, startPoint x: 579, startPoint y: 371, endPoint x: 587, endPoint y: 371, distance: 7.7
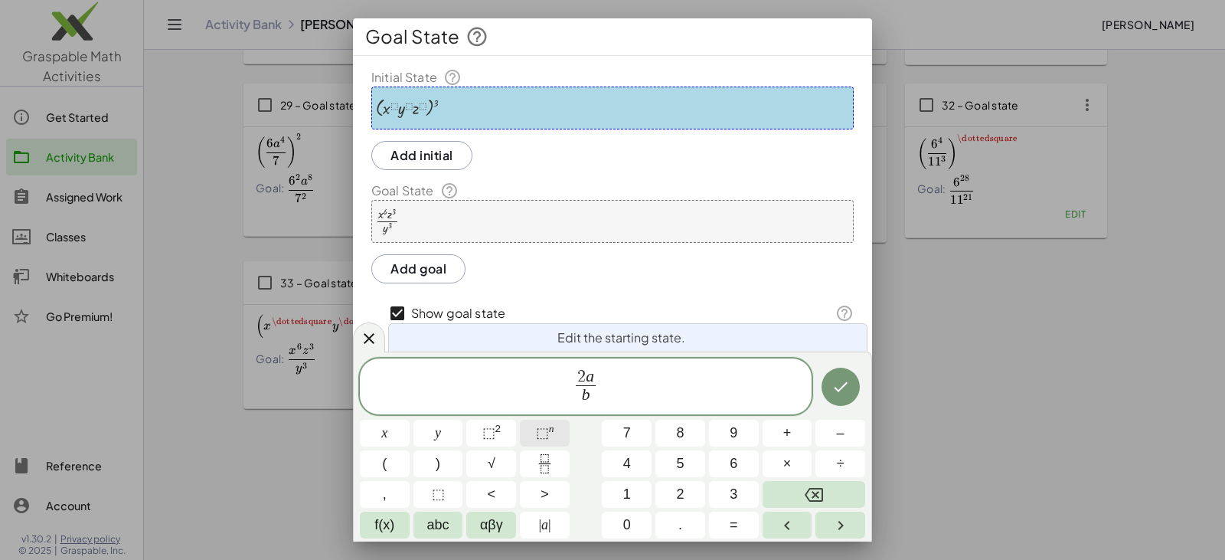
click at [541, 438] on span "⬚" at bounding box center [542, 432] width 13 height 15
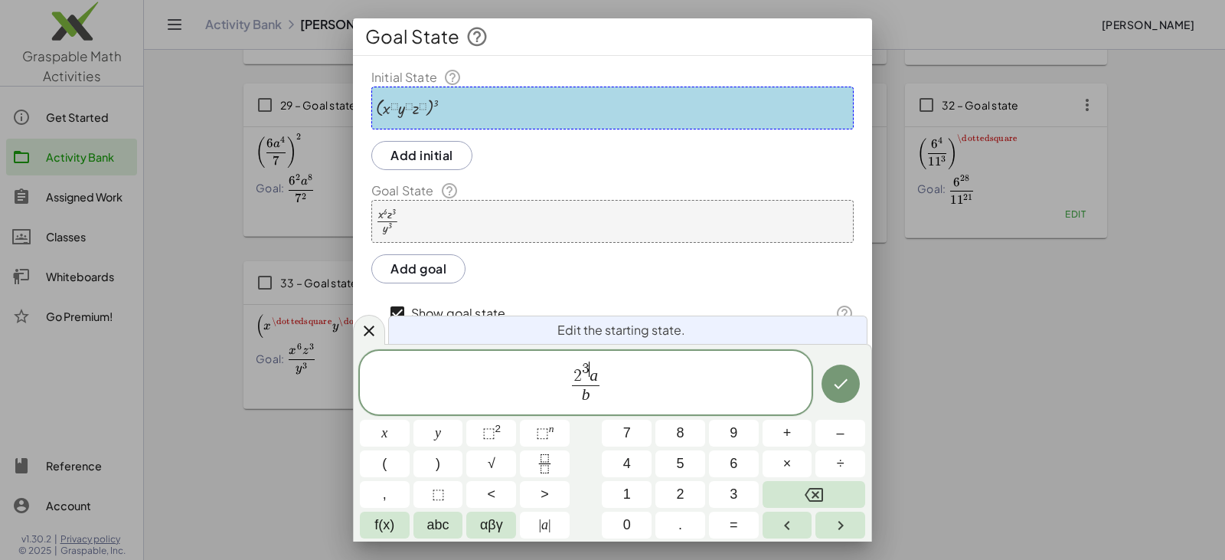
click at [597, 370] on span "2 3 ​ a" at bounding box center [586, 373] width 28 height 24
click at [543, 435] on span "⬚" at bounding box center [542, 432] width 13 height 15
click at [591, 395] on span "b ​" at bounding box center [585, 395] width 35 height 21
click at [502, 431] on button "⬚ 2" at bounding box center [491, 433] width 50 height 27
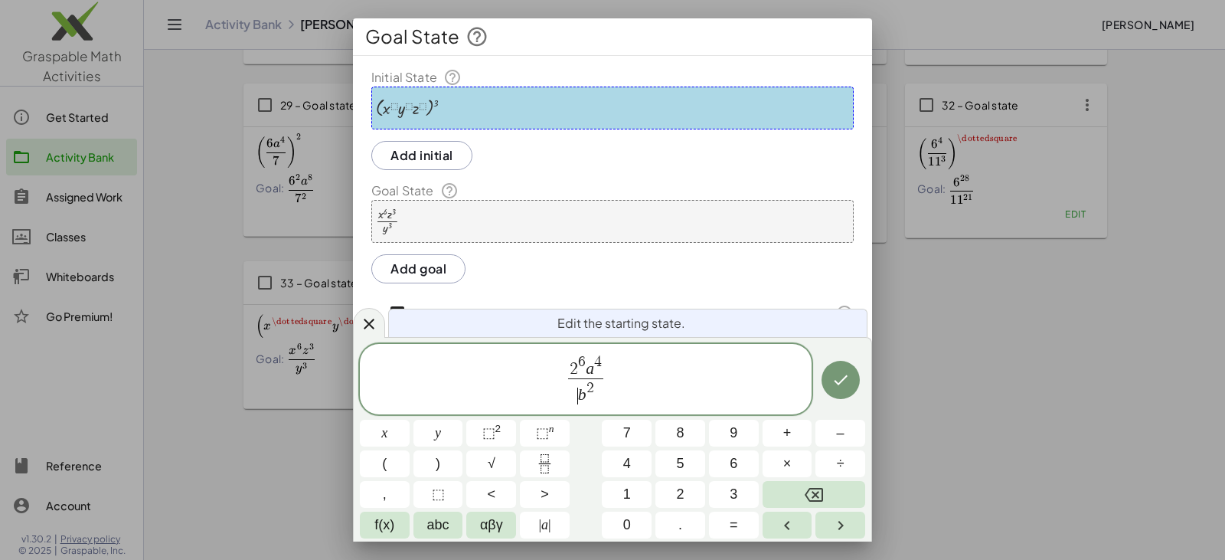
click at [574, 392] on span "​ b 2" at bounding box center [585, 392] width 35 height 28
drag, startPoint x: 569, startPoint y: 375, endPoint x: 623, endPoint y: 375, distance: 54.4
click at [623, 375] on span "2 6 a 4 b 2 ​" at bounding box center [586, 380] width 452 height 54
click at [385, 456] on span "(" at bounding box center [384, 463] width 5 height 21
click at [627, 374] on span "( ​ 2 6 a 4 b 2 ​ )" at bounding box center [586, 378] width 452 height 58
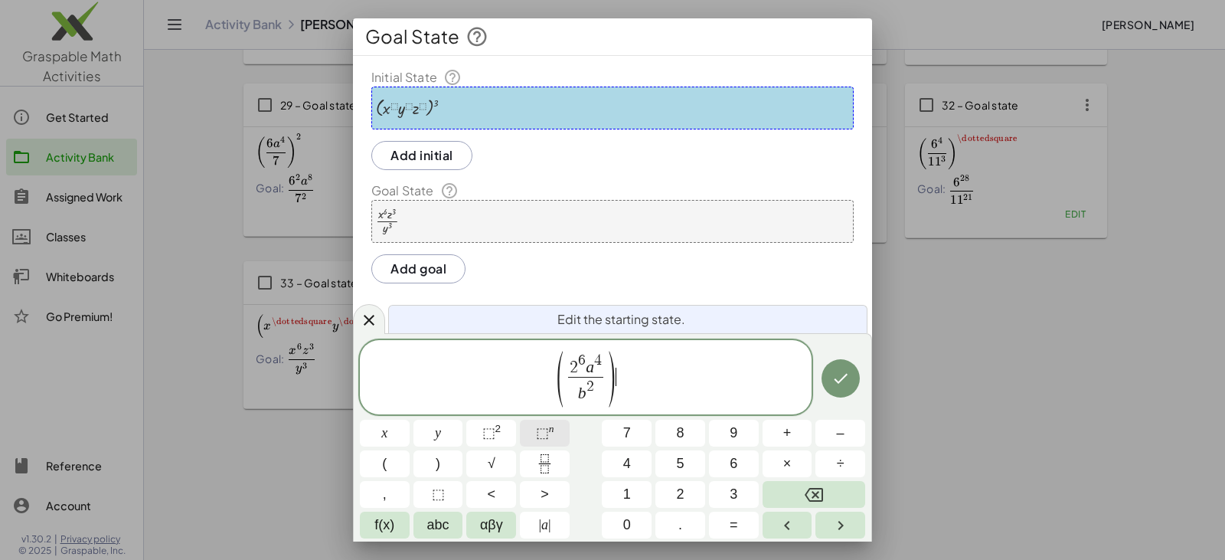
click at [551, 431] on sup "n" at bounding box center [551, 428] width 5 height 11
click at [433, 495] on span "⬚" at bounding box center [438, 494] width 13 height 21
drag, startPoint x: 700, startPoint y: 380, endPoint x: 525, endPoint y: 384, distance: 174.6
click at [525, 384] on span "( 2 6 a 4 b 2 ​ ) ⬚" at bounding box center [586, 378] width 452 height 58
click at [842, 381] on icon "Done" at bounding box center [841, 378] width 18 height 18
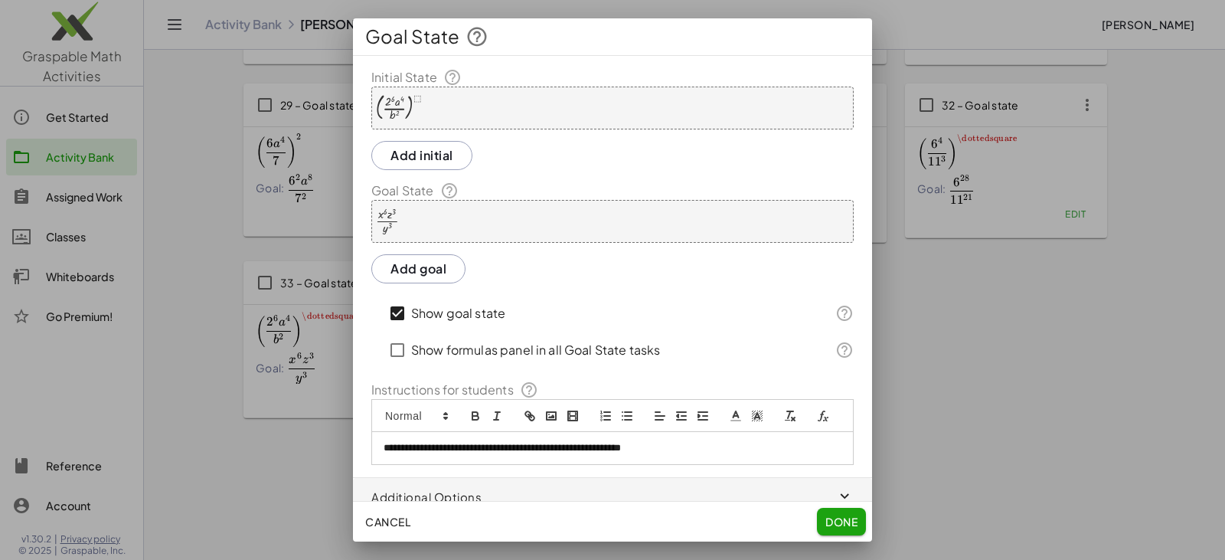
click at [426, 221] on div "· x 6 · z 3 · y 3" at bounding box center [612, 221] width 482 height 43
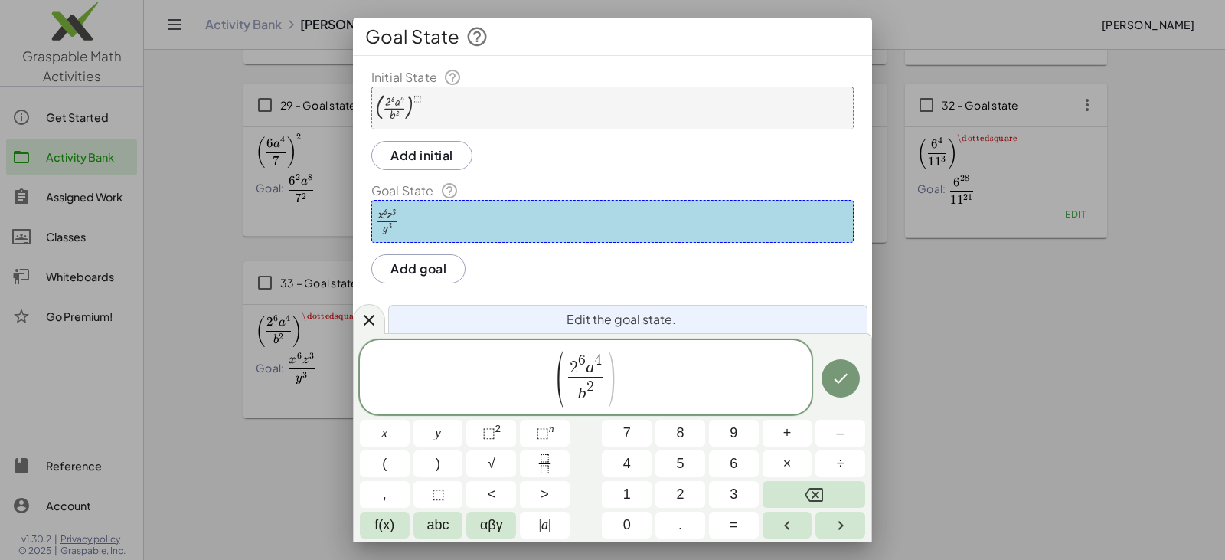
click at [571, 378] on span "b 2" at bounding box center [585, 391] width 35 height 28
click at [564, 376] on span "( ​ 2 6 a 4 b 2 ​ )" at bounding box center [585, 378] width 61 height 55
click at [846, 378] on icon "Done" at bounding box center [841, 380] width 18 height 18
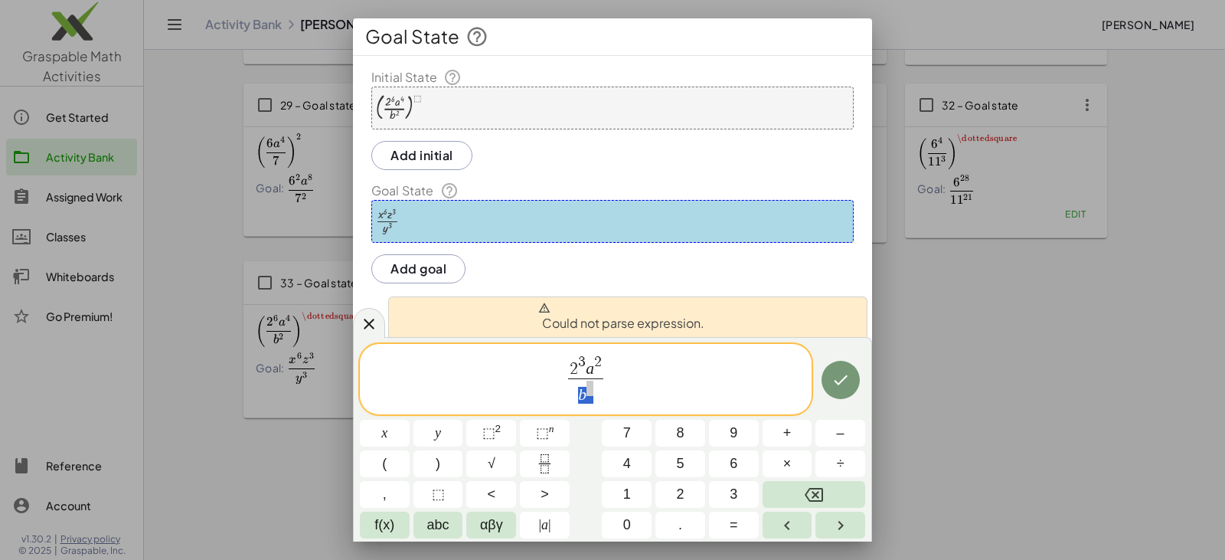
drag, startPoint x: 589, startPoint y: 387, endPoint x: 577, endPoint y: 390, distance: 12.5
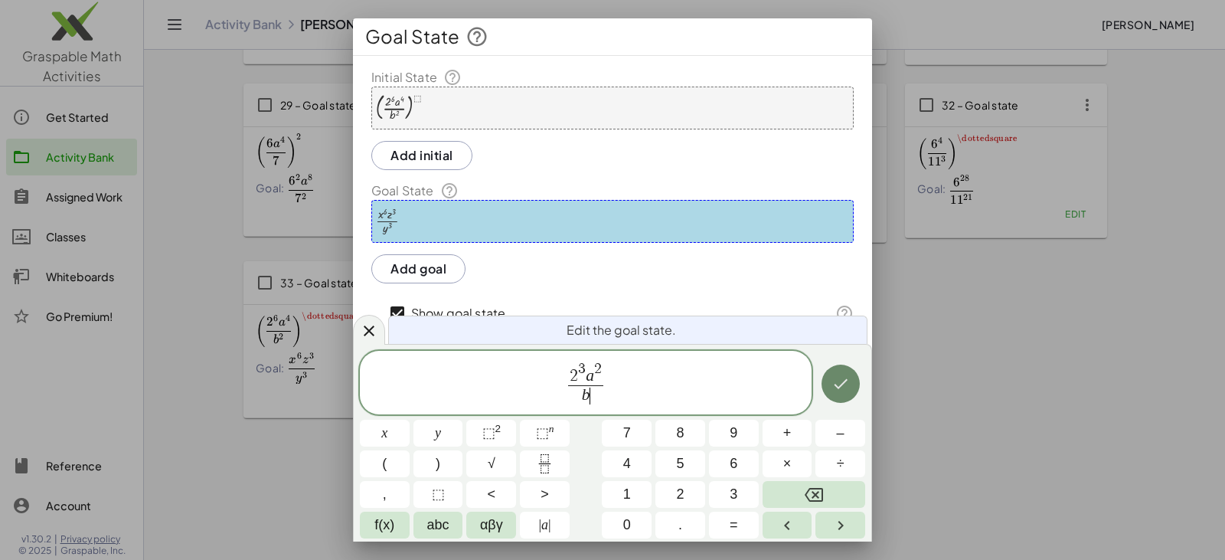
click at [836, 383] on icon "Done" at bounding box center [841, 383] width 18 height 18
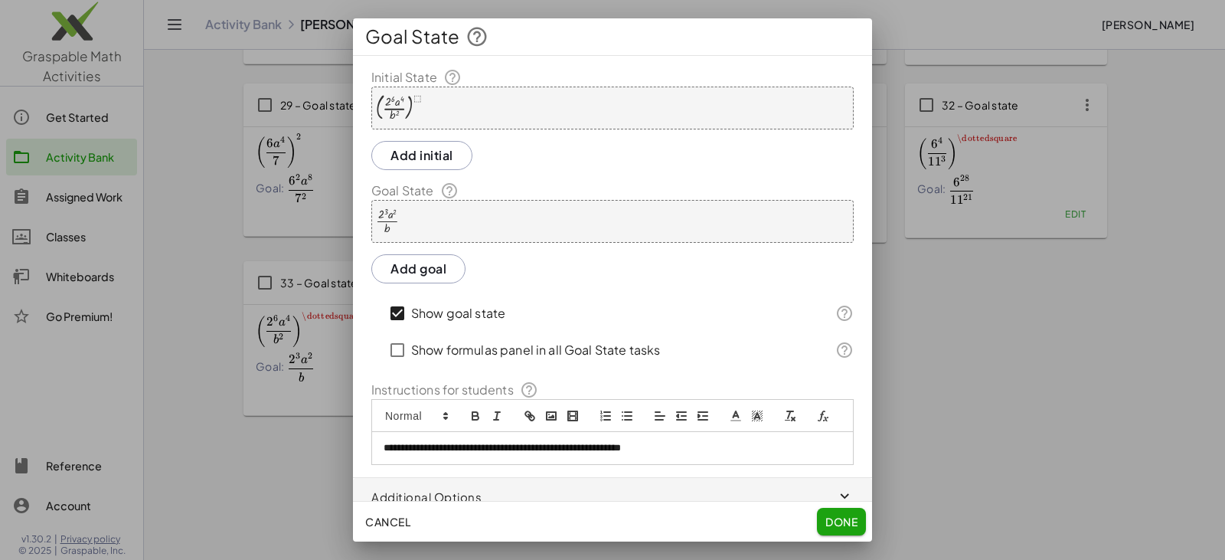
click at [841, 522] on span "Done" at bounding box center [842, 522] width 32 height 14
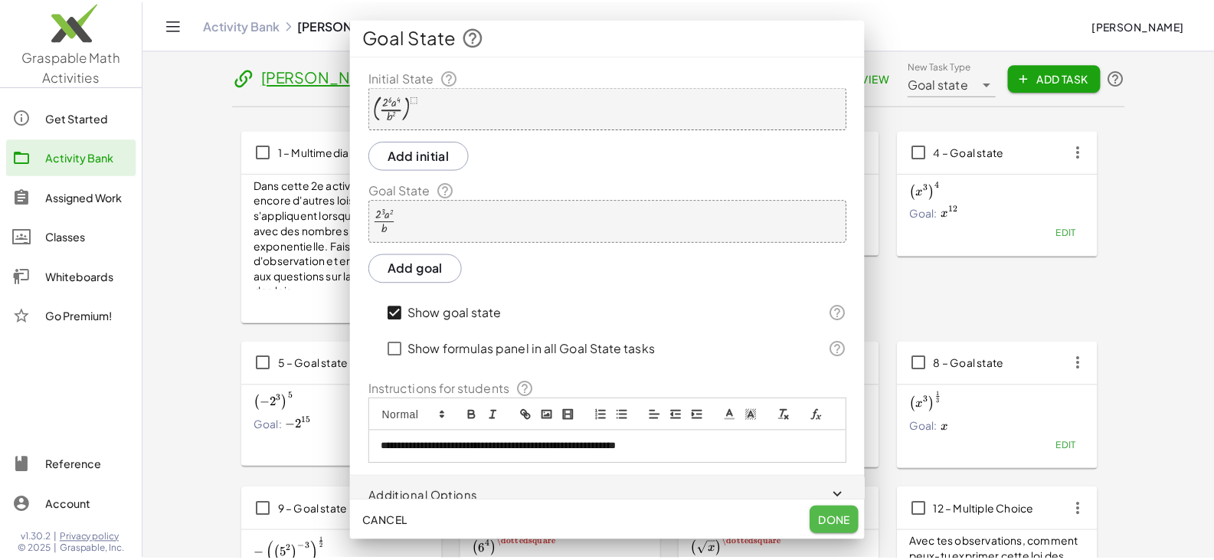
scroll to position [1373, 0]
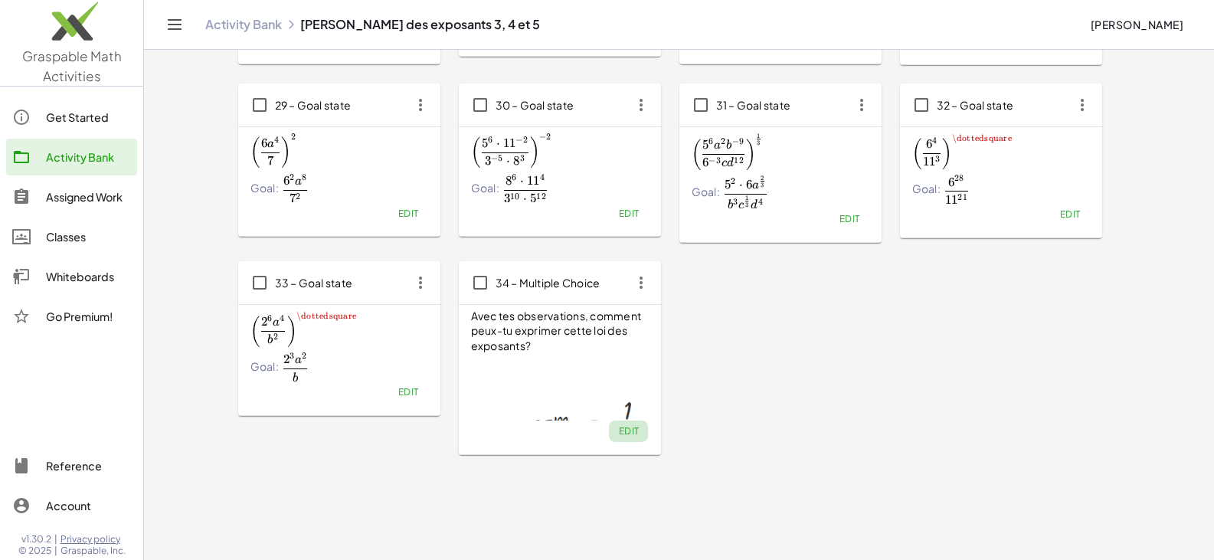
click at [627, 428] on span "Edit" at bounding box center [628, 430] width 21 height 11
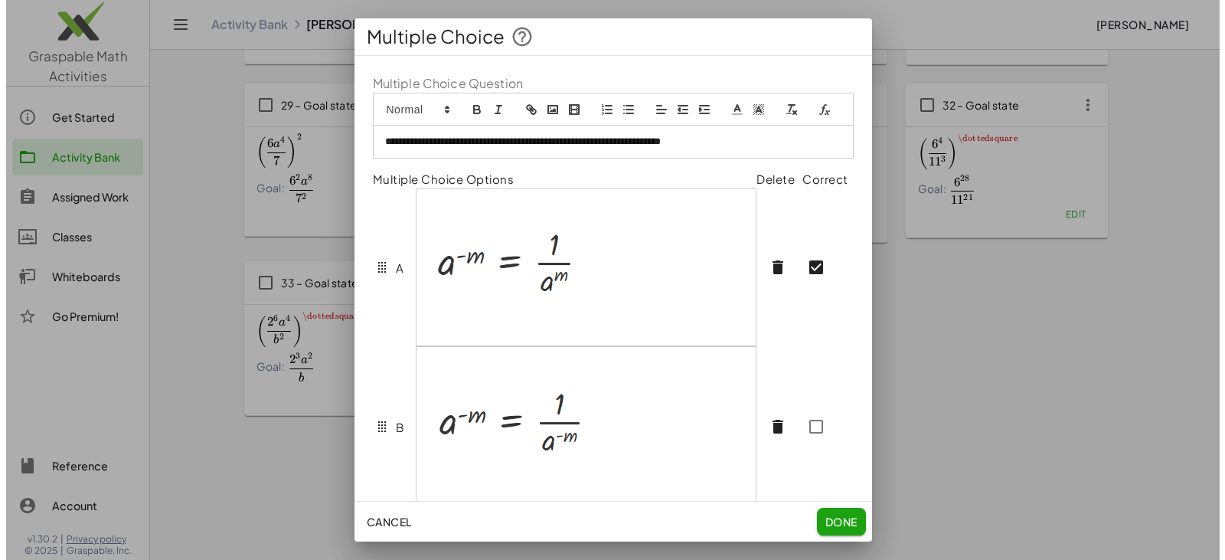
scroll to position [0, 0]
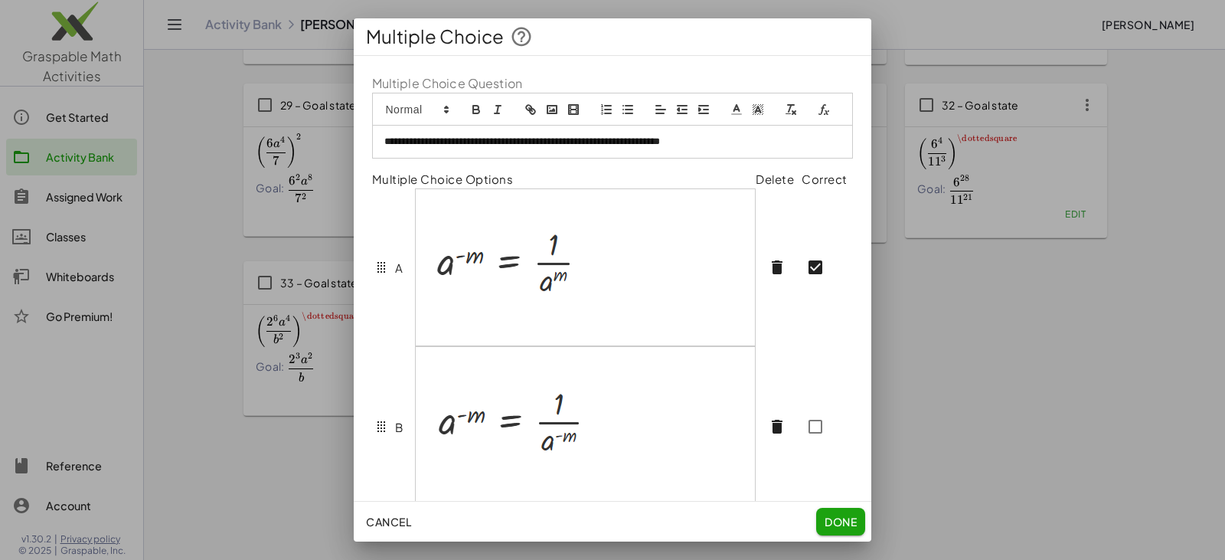
click at [489, 285] on img at bounding box center [502, 265] width 151 height 77
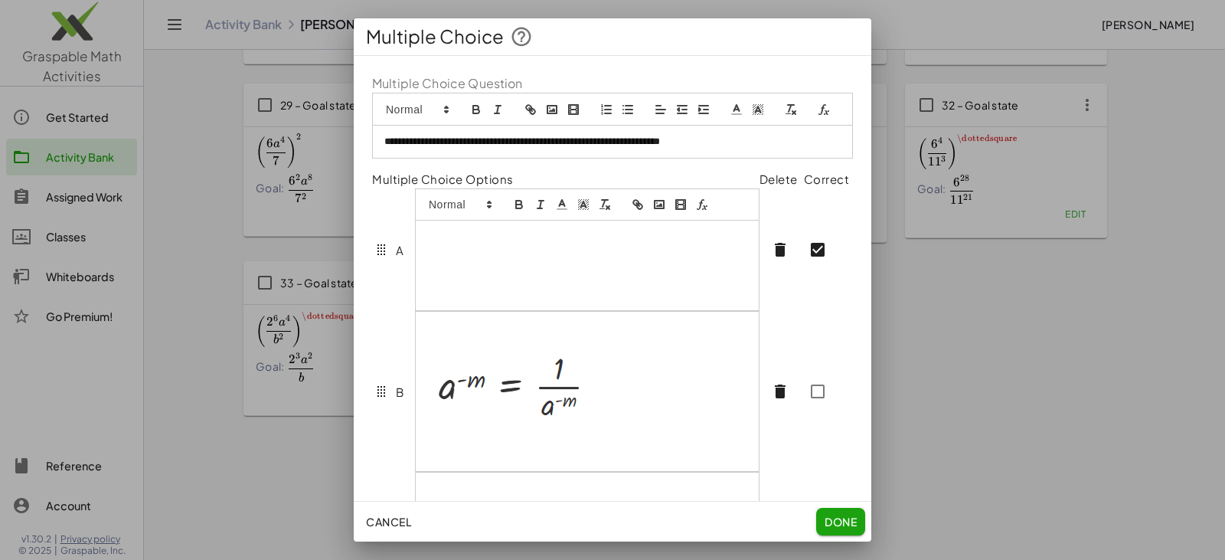
click at [505, 404] on img at bounding box center [508, 389] width 162 height 80
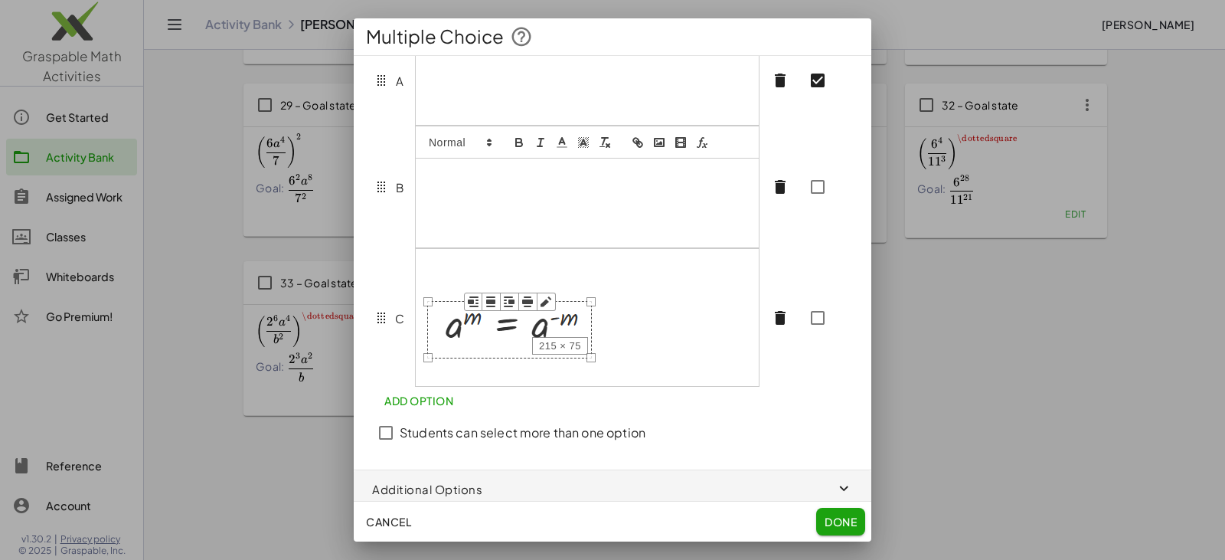
click at [495, 352] on img at bounding box center [509, 328] width 165 height 57
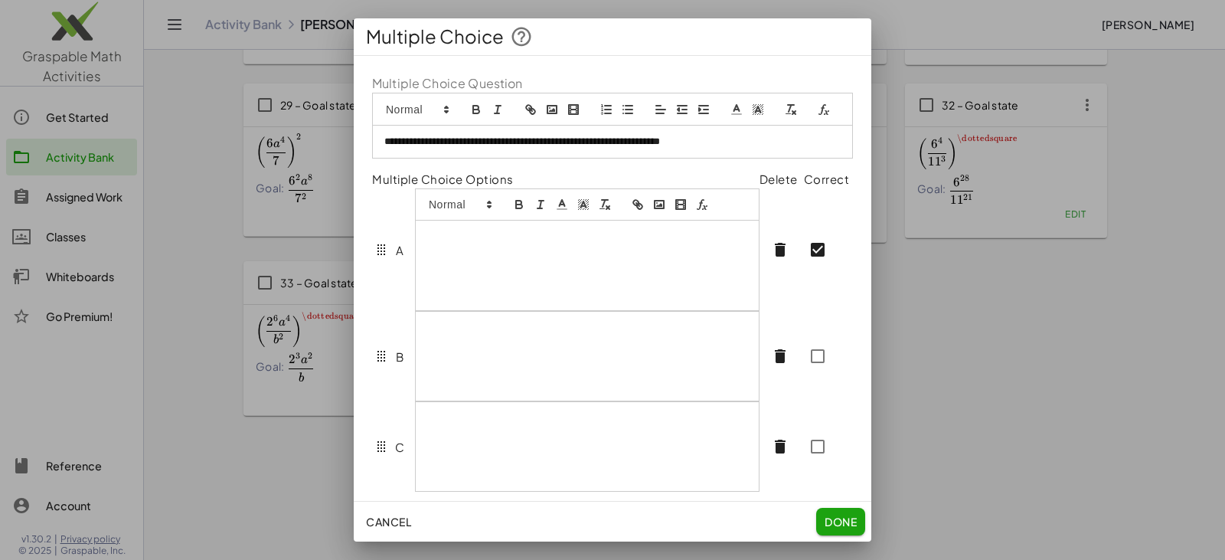
click at [479, 254] on div at bounding box center [587, 265] width 343 height 89
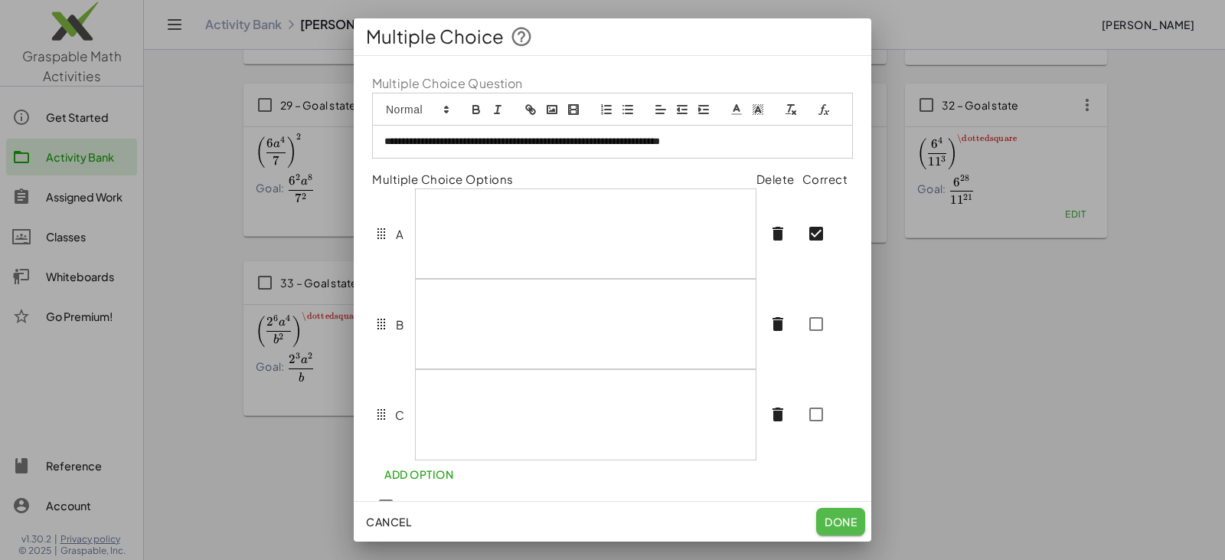
click at [839, 523] on span "Done" at bounding box center [841, 522] width 32 height 14
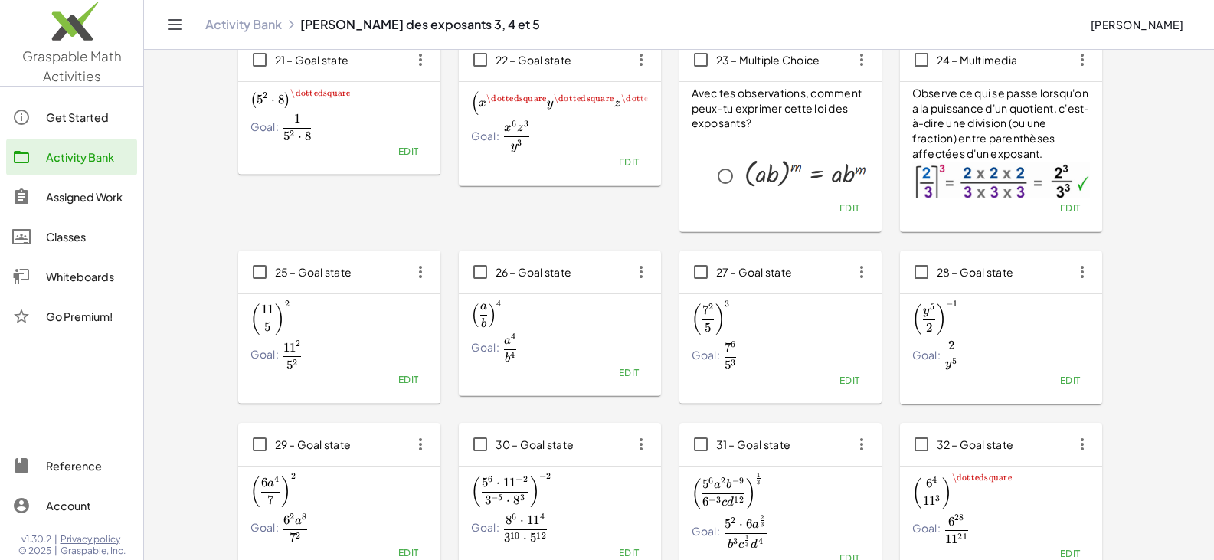
scroll to position [990, 0]
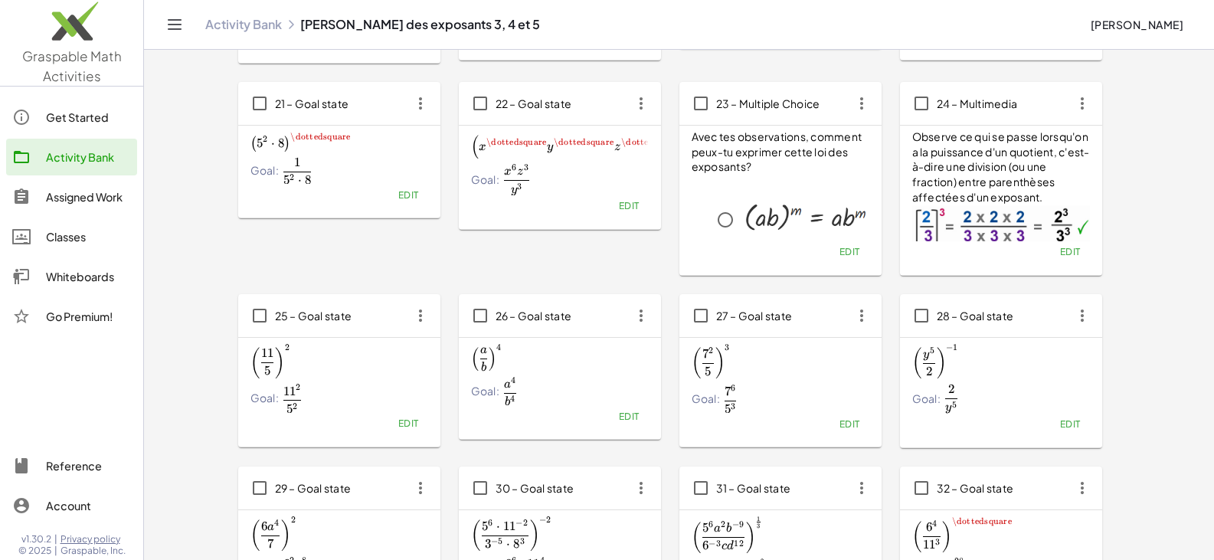
click at [842, 253] on span "Edit" at bounding box center [849, 251] width 21 height 11
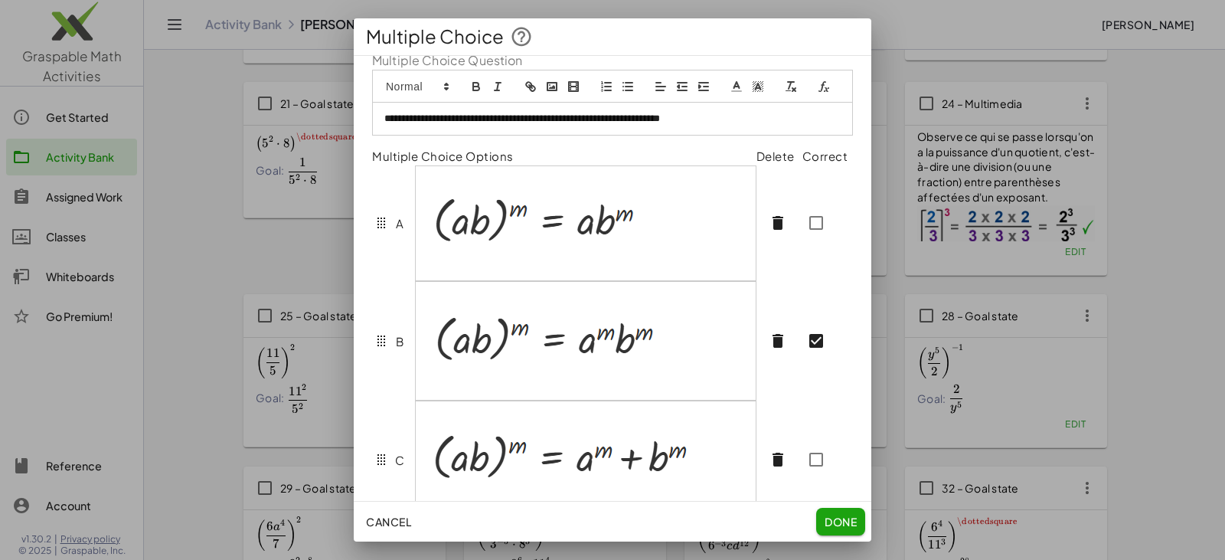
scroll to position [0, 0]
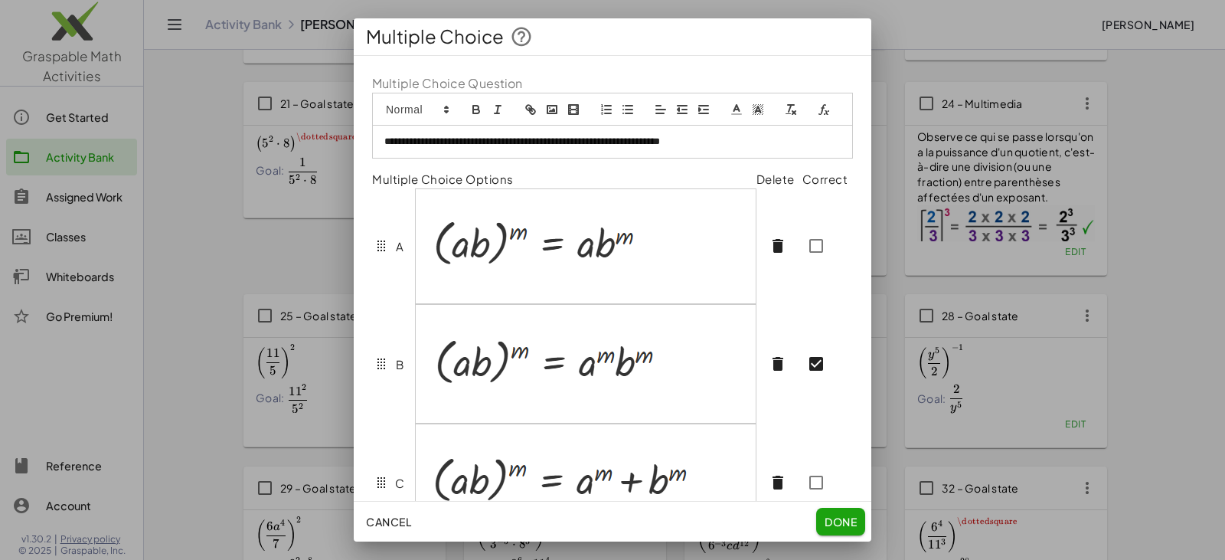
click at [831, 521] on span "Done" at bounding box center [841, 522] width 32 height 14
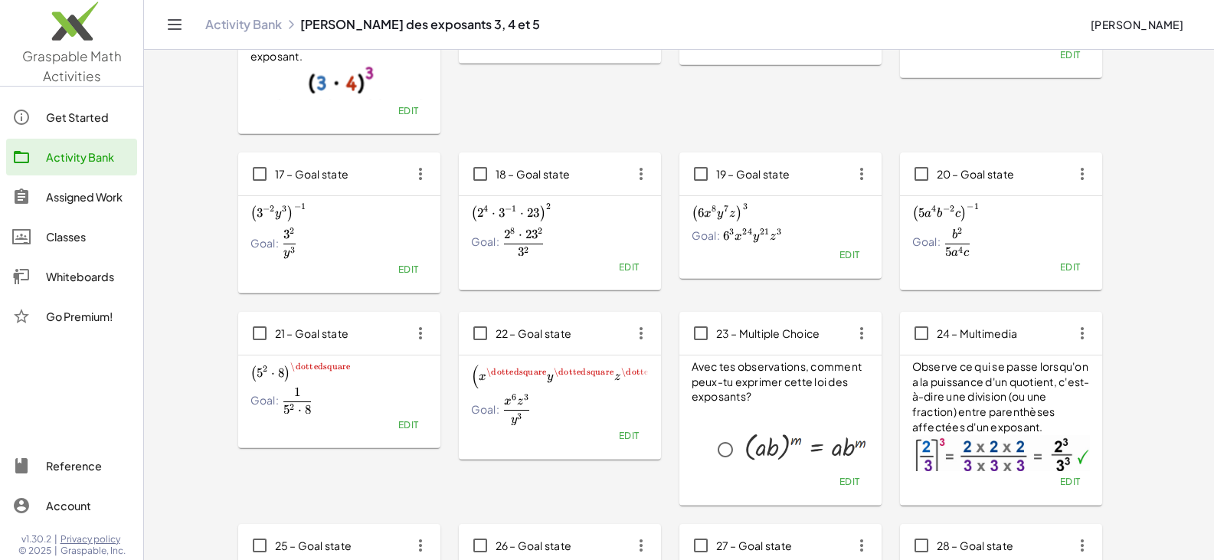
scroll to position [837, 0]
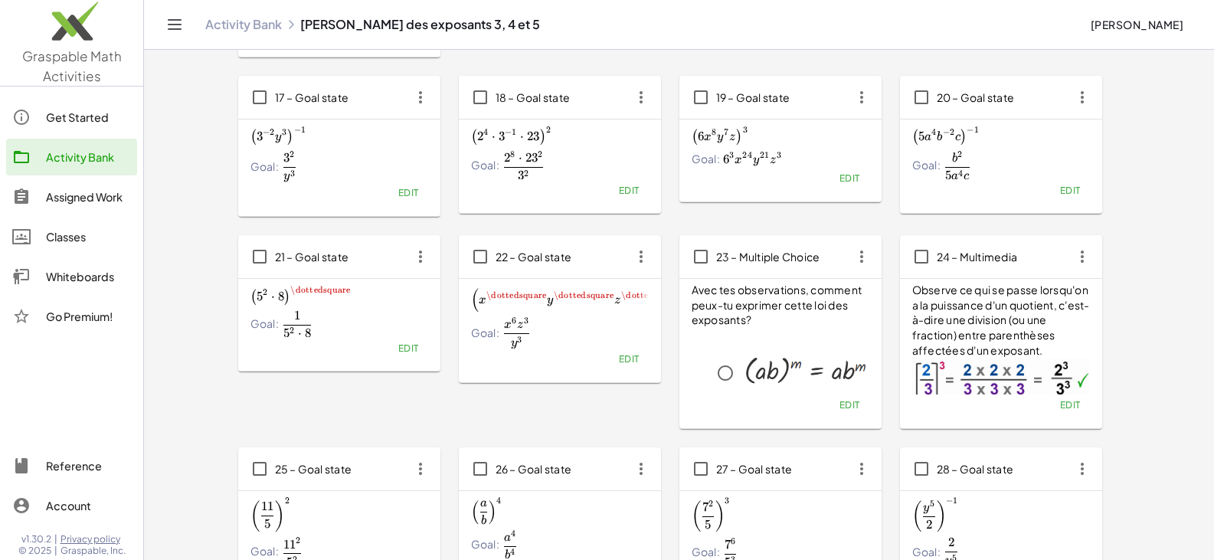
click at [852, 405] on span "Edit" at bounding box center [849, 404] width 21 height 11
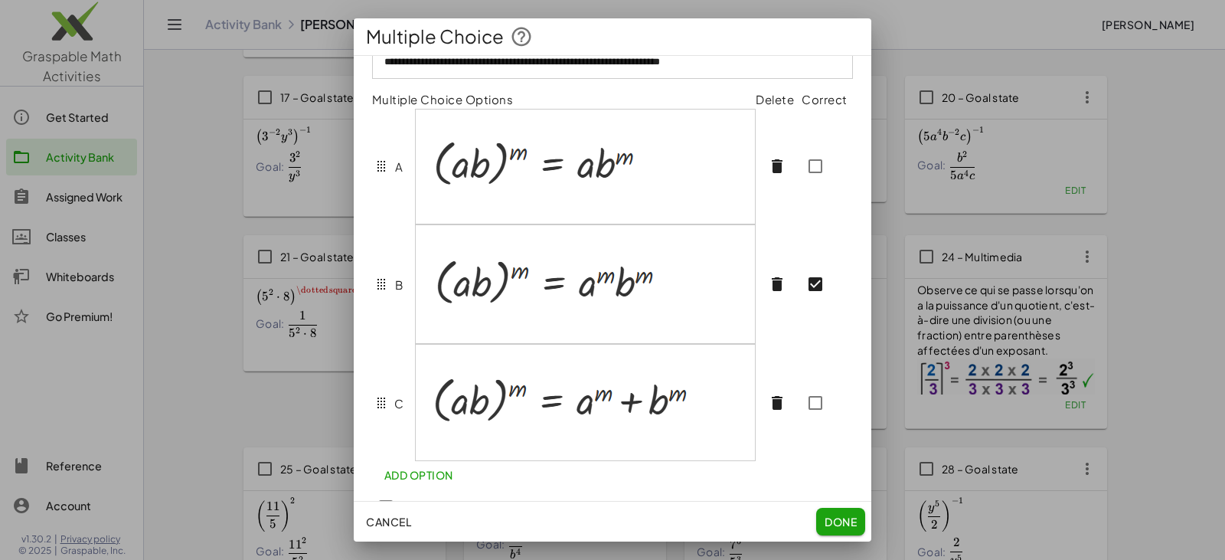
scroll to position [153, 0]
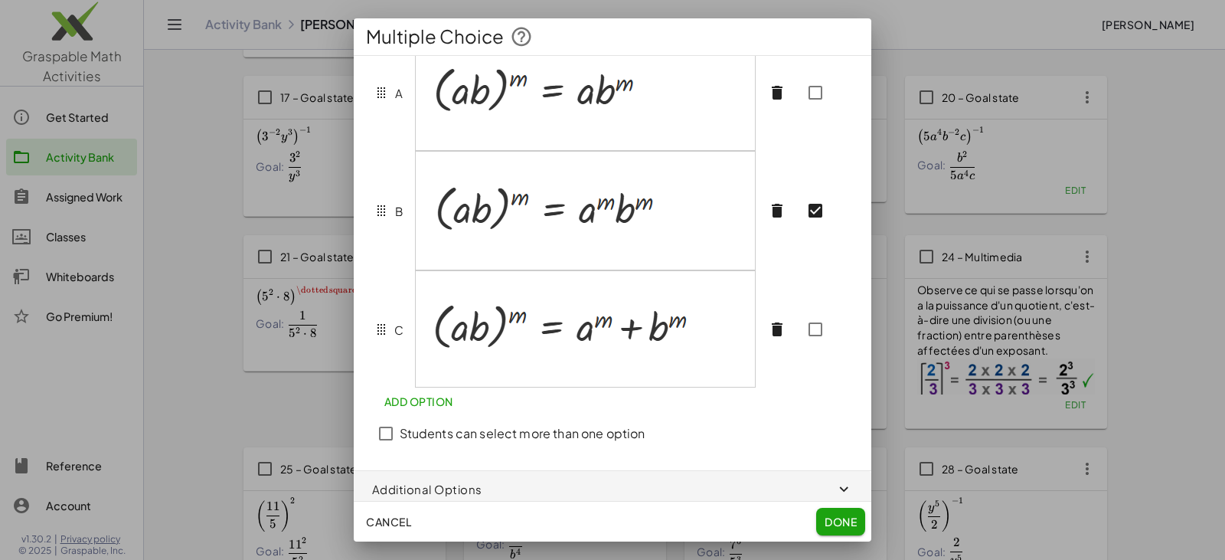
click at [835, 519] on span "Done" at bounding box center [841, 522] width 32 height 14
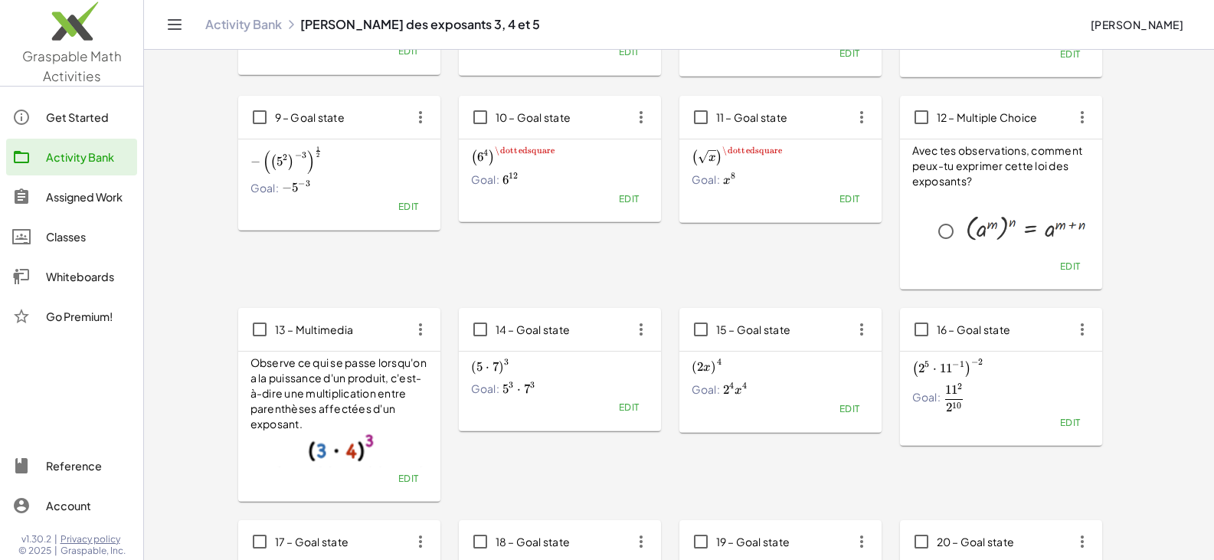
scroll to position [378, 0]
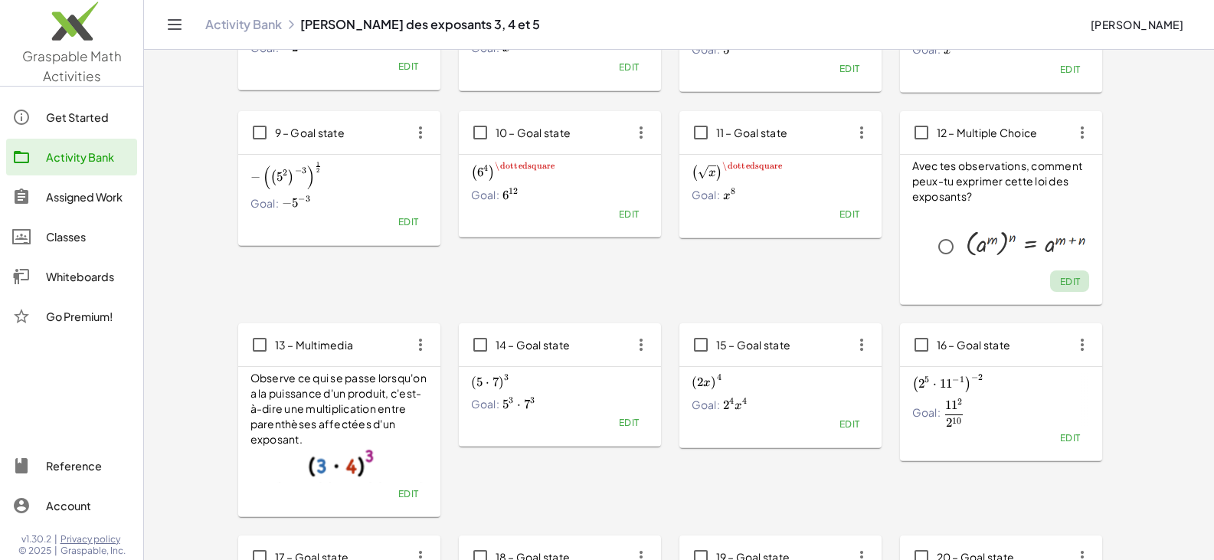
click at [1068, 283] on span "Edit" at bounding box center [1069, 281] width 21 height 11
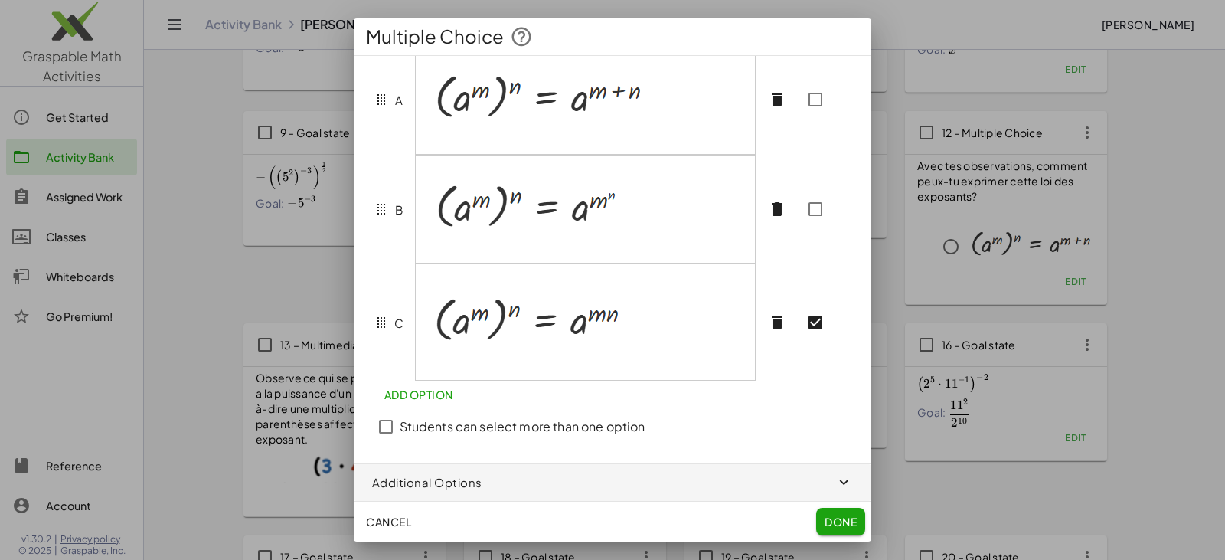
scroll to position [153, 0]
click at [843, 528] on span "Done" at bounding box center [841, 522] width 32 height 14
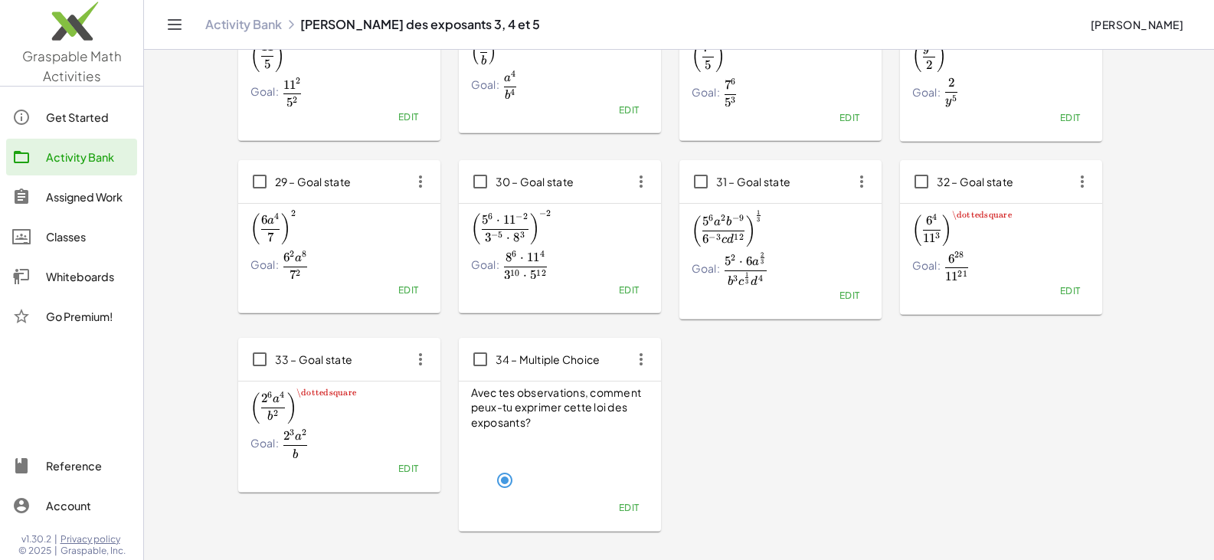
scroll to position [1373, 0]
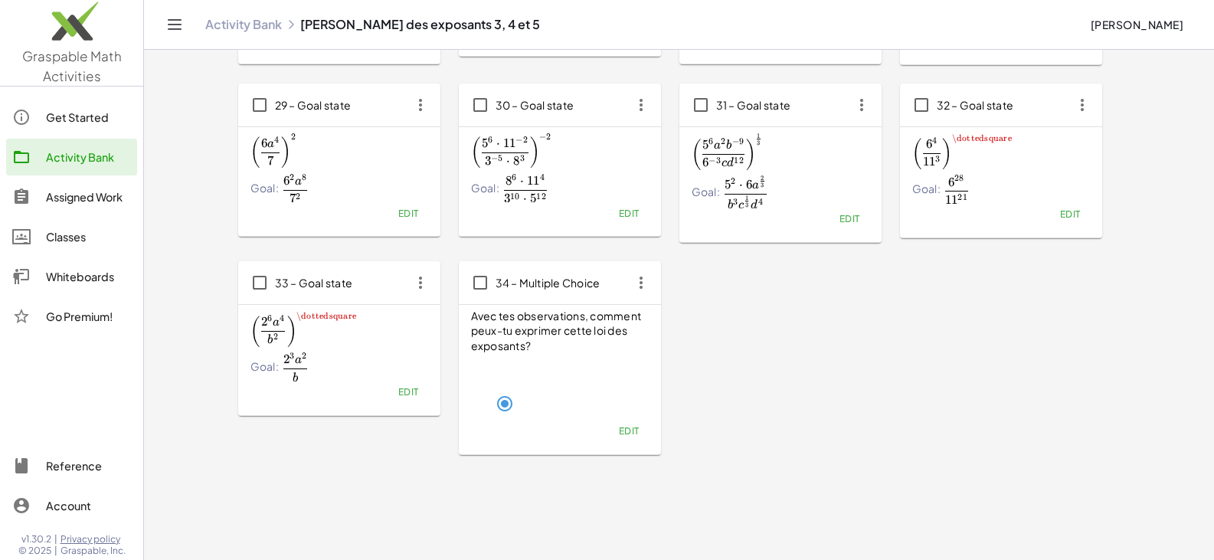
click at [626, 432] on span "Edit" at bounding box center [628, 430] width 21 height 11
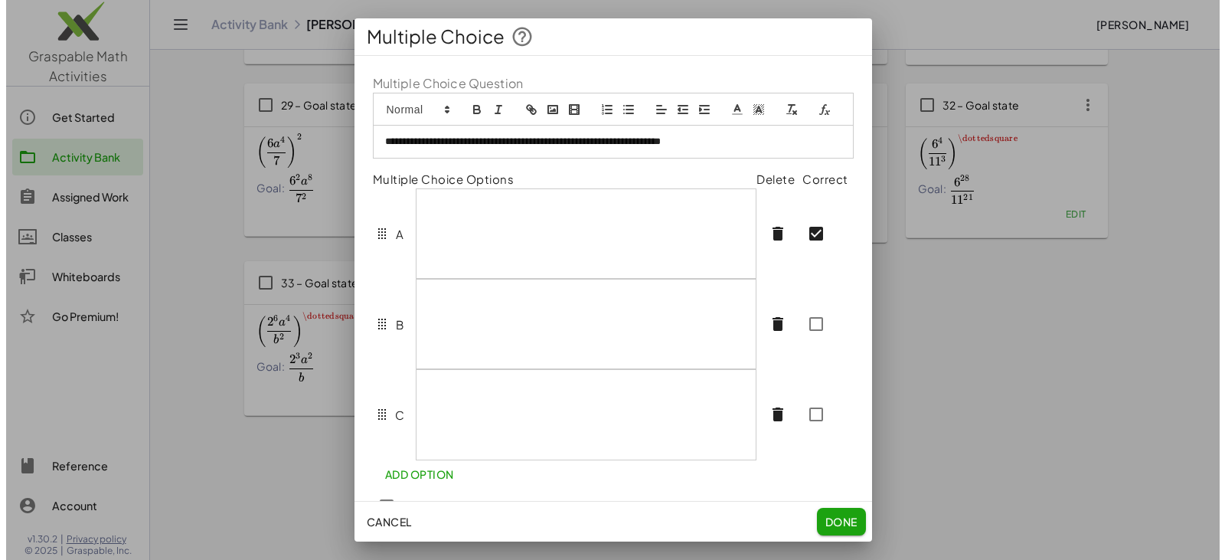
scroll to position [0, 0]
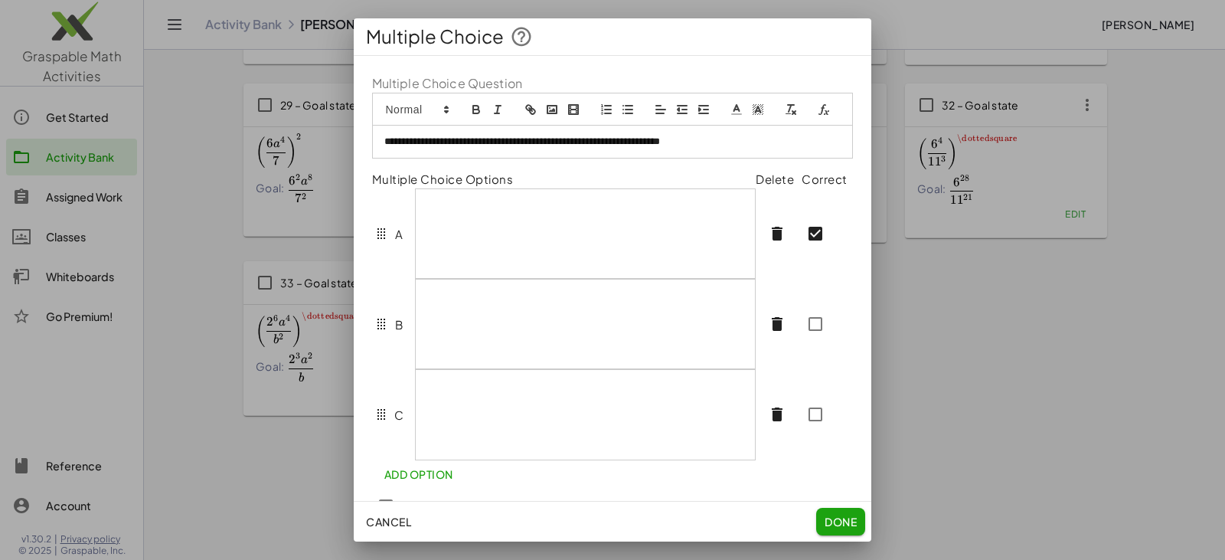
click at [523, 247] on div at bounding box center [586, 233] width 340 height 89
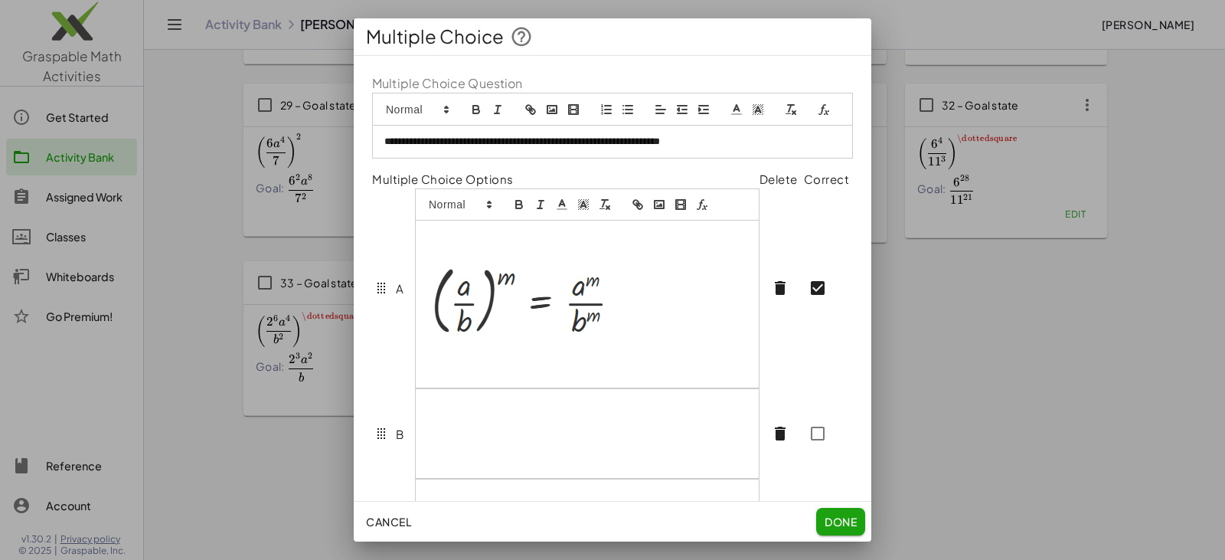
click at [497, 450] on div at bounding box center [587, 433] width 343 height 89
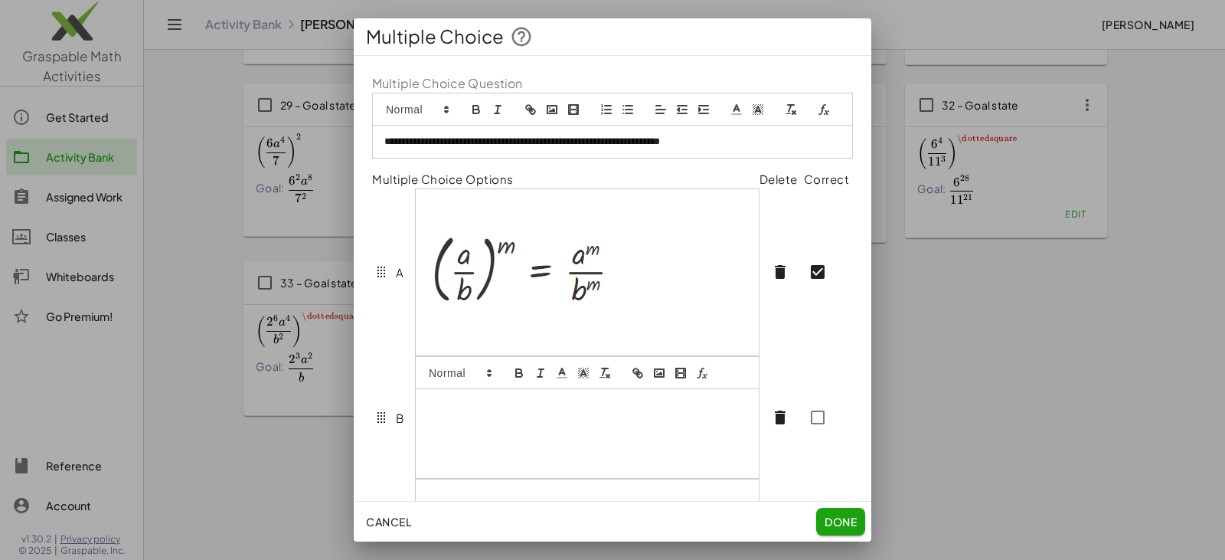
click at [478, 426] on p at bounding box center [587, 419] width 320 height 14
click at [479, 440] on p at bounding box center [587, 434] width 320 height 14
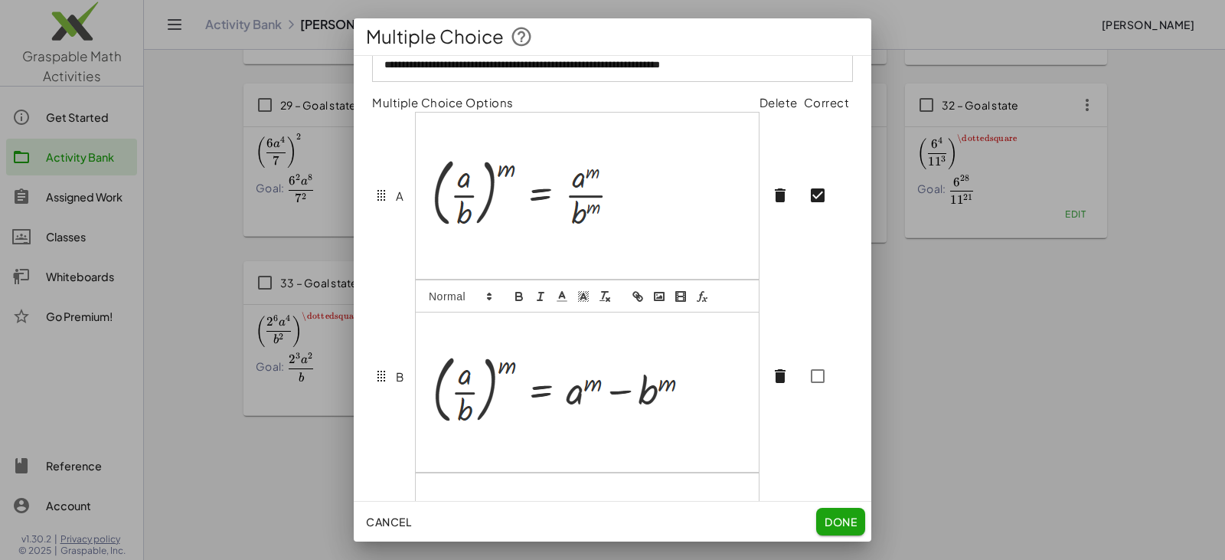
scroll to position [153, 0]
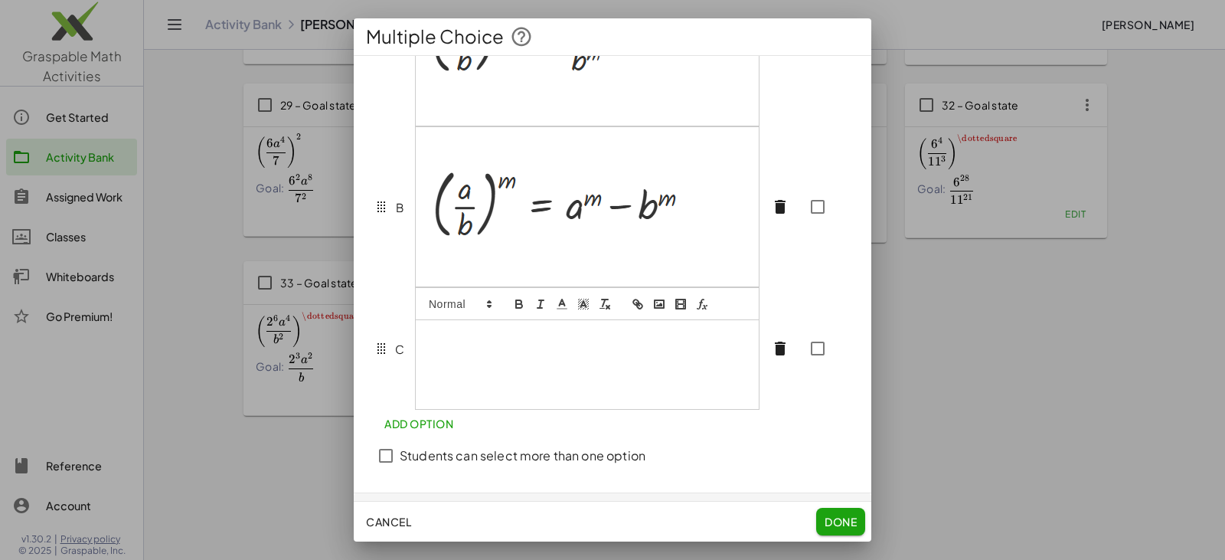
click at [482, 371] on p at bounding box center [587, 365] width 320 height 14
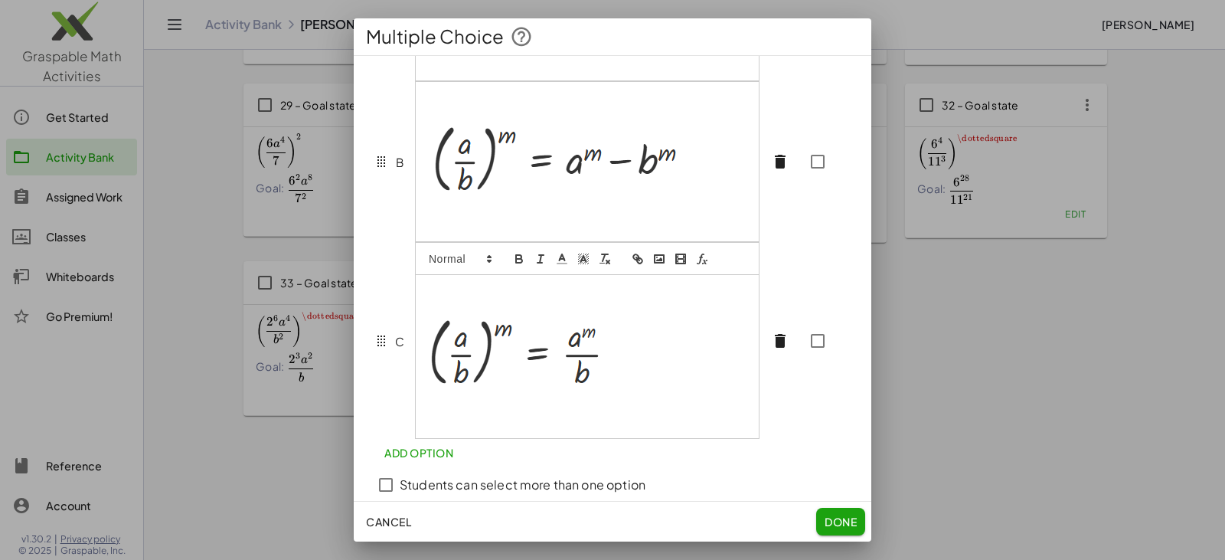
scroll to position [350, 0]
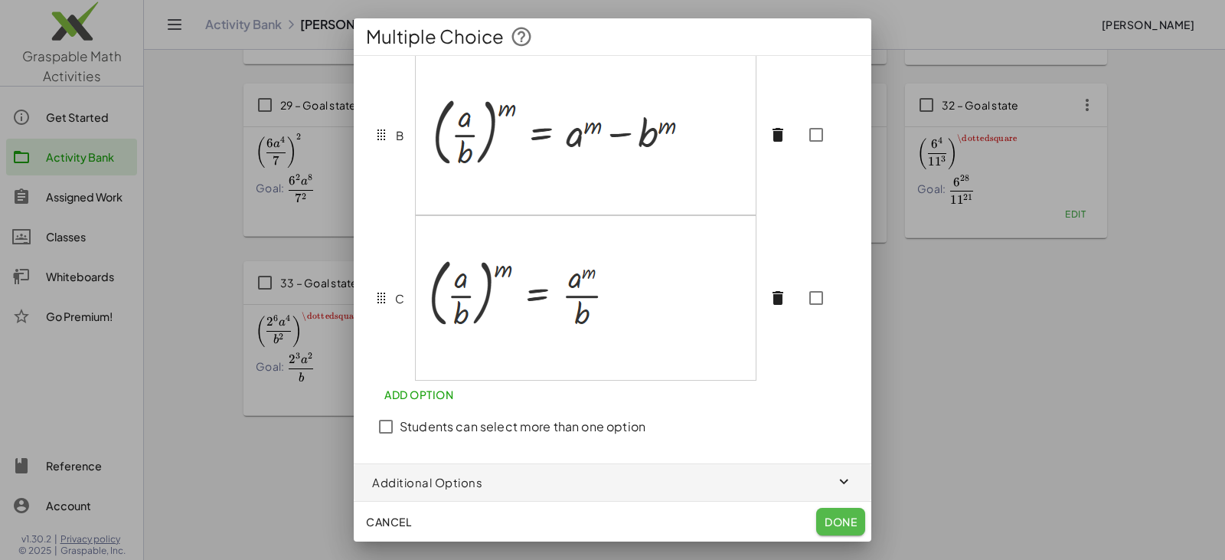
click at [836, 515] on span "Done" at bounding box center [841, 522] width 32 height 14
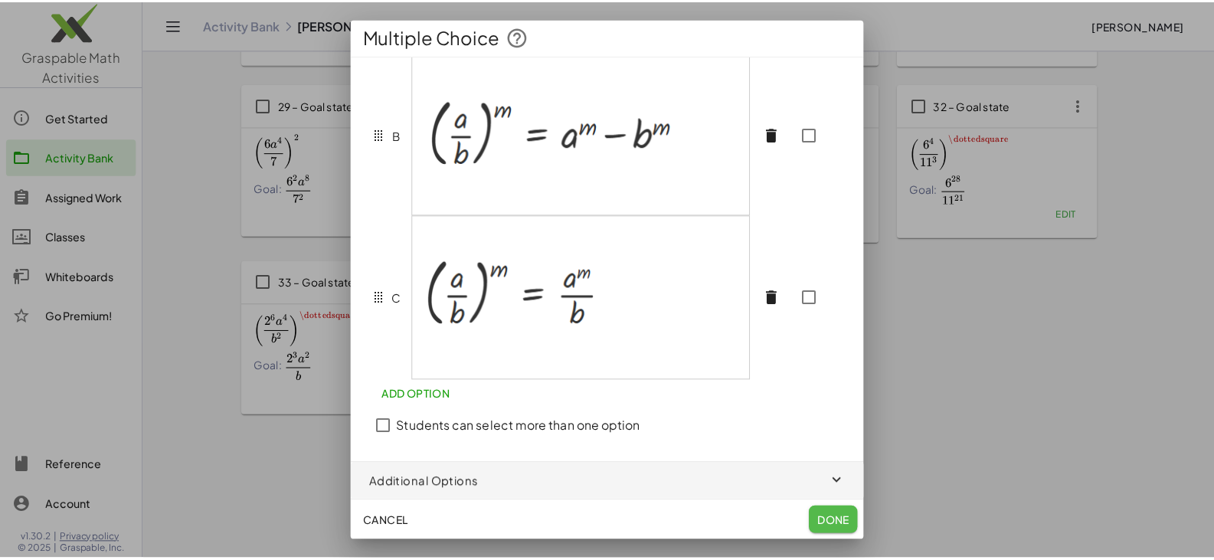
scroll to position [1373, 0]
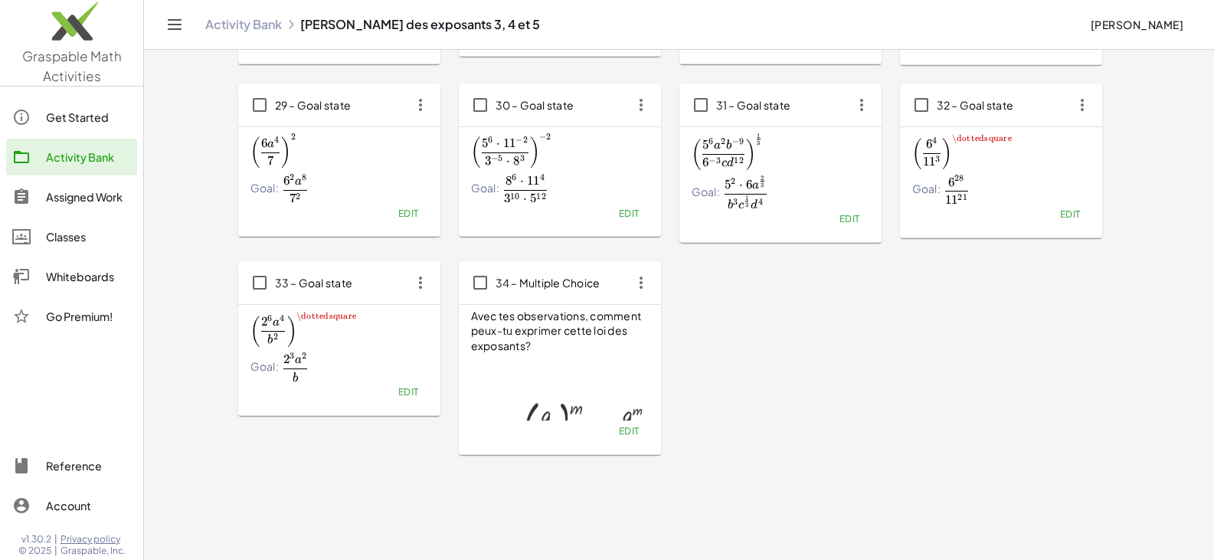
click at [625, 430] on span "Edit" at bounding box center [628, 430] width 21 height 11
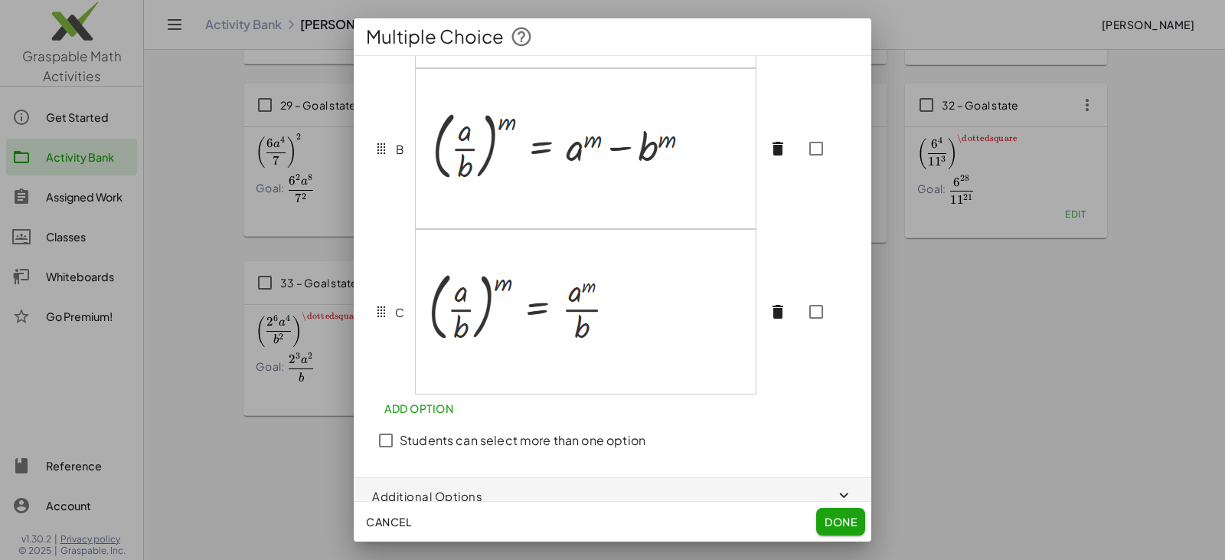
scroll to position [306, 0]
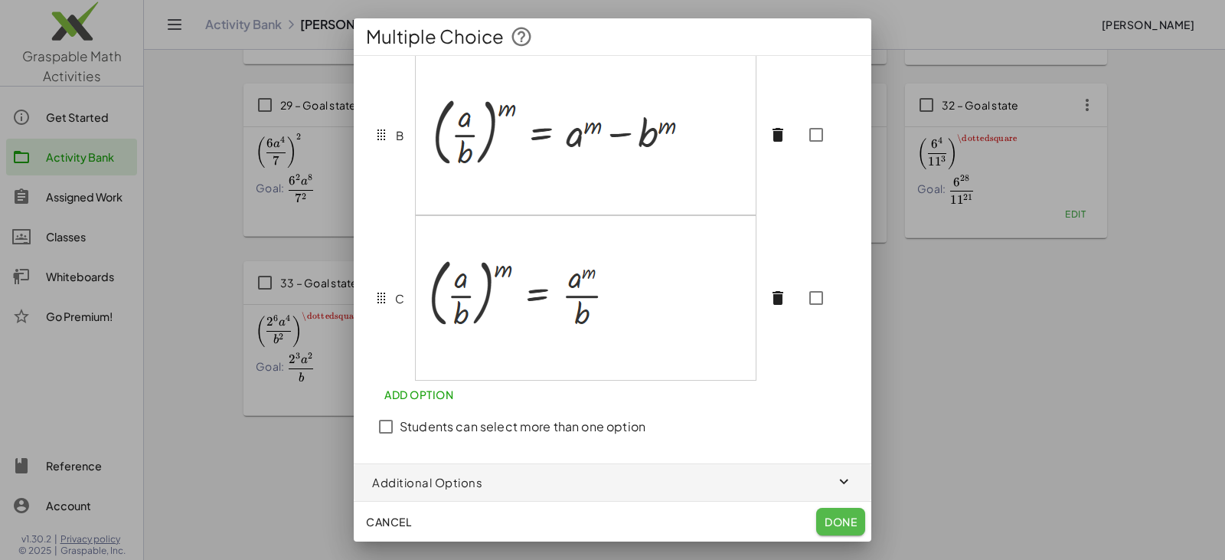
click at [837, 521] on span "Done" at bounding box center [841, 522] width 32 height 14
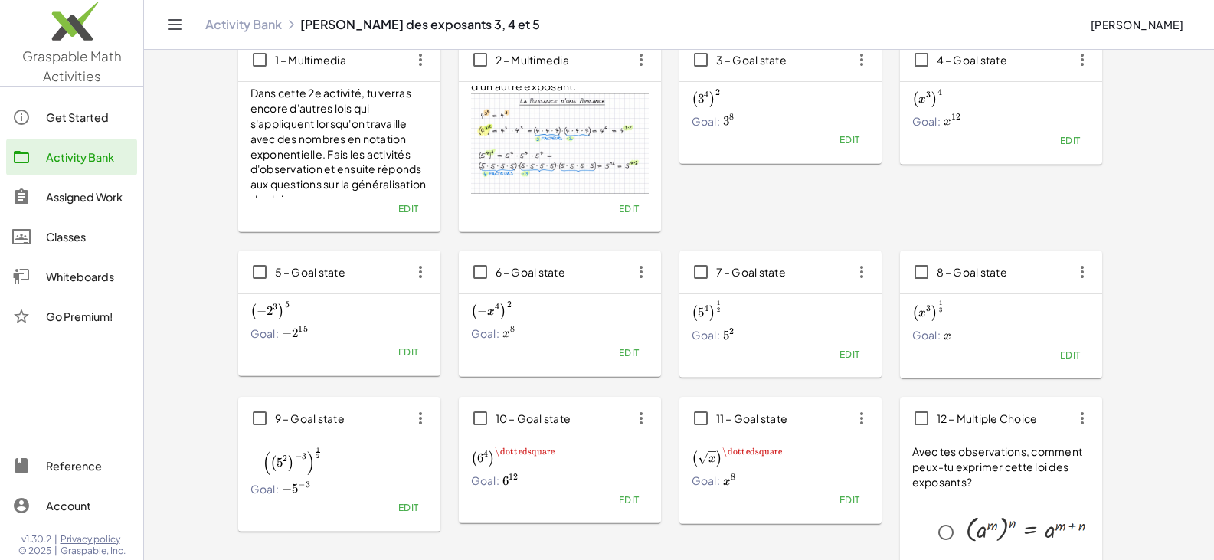
scroll to position [0, 0]
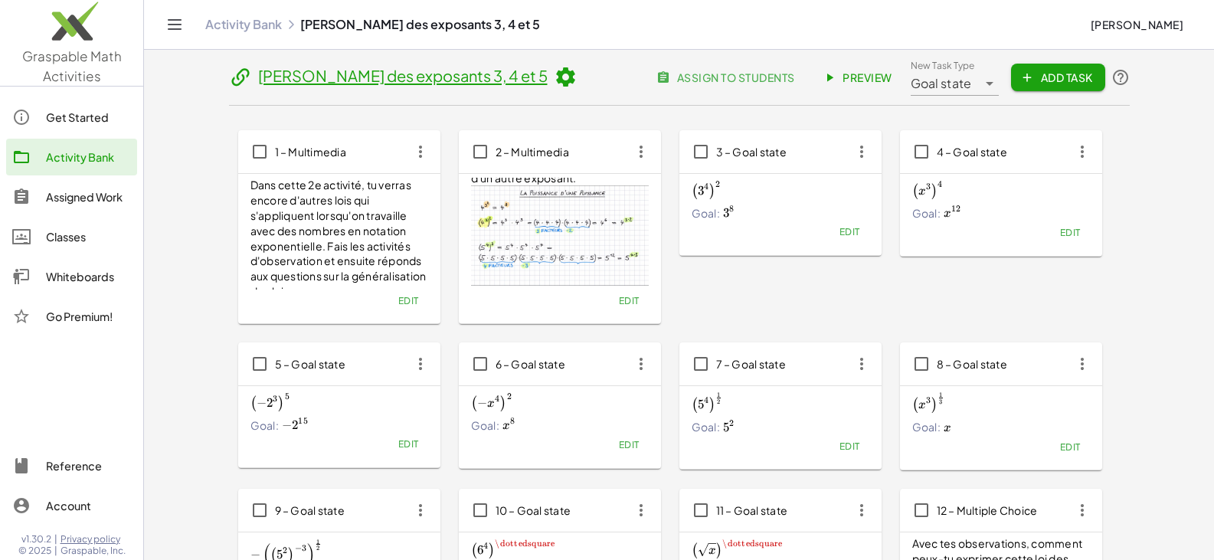
click at [874, 70] on span "Preview" at bounding box center [859, 77] width 67 height 14
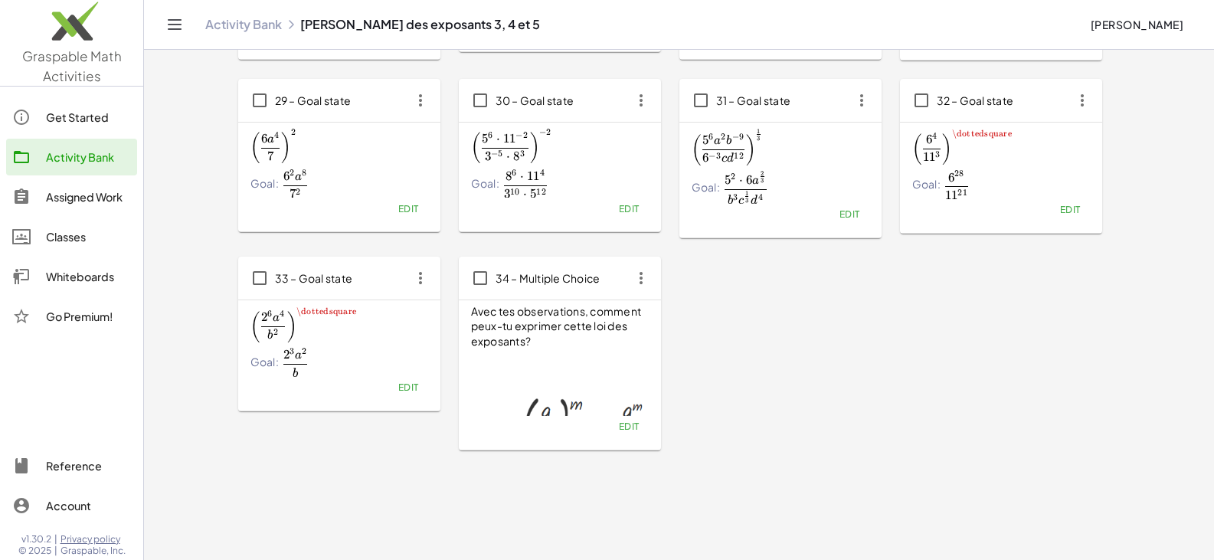
scroll to position [1378, 0]
click at [629, 425] on span "Edit" at bounding box center [628, 425] width 21 height 11
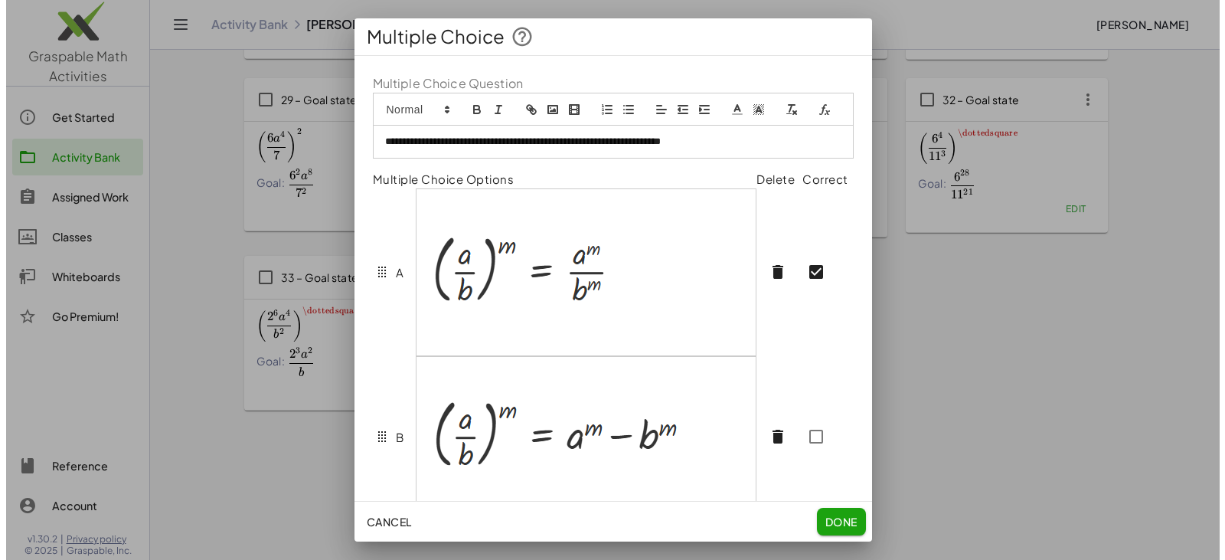
scroll to position [0, 0]
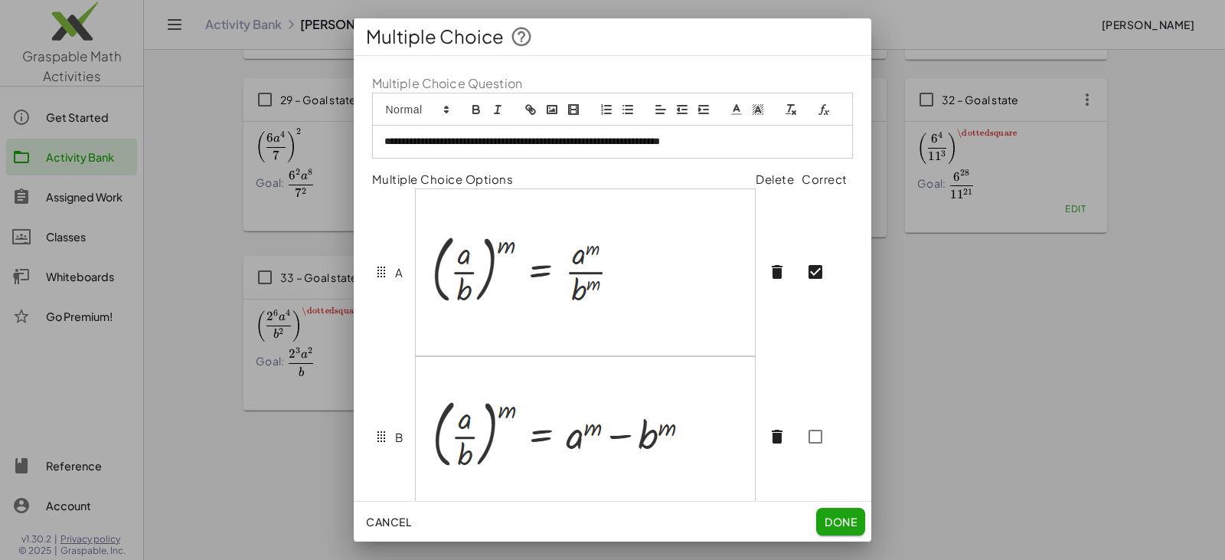
click at [490, 352] on div at bounding box center [586, 272] width 340 height 166
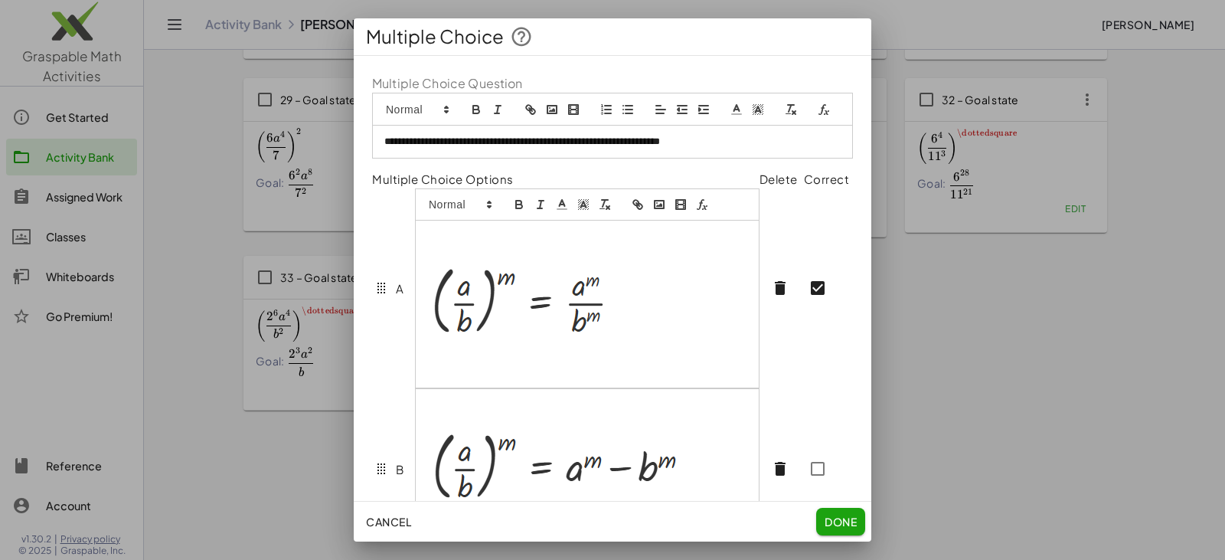
click at [459, 364] on p at bounding box center [587, 357] width 320 height 14
click at [459, 378] on p at bounding box center [587, 371] width 320 height 14
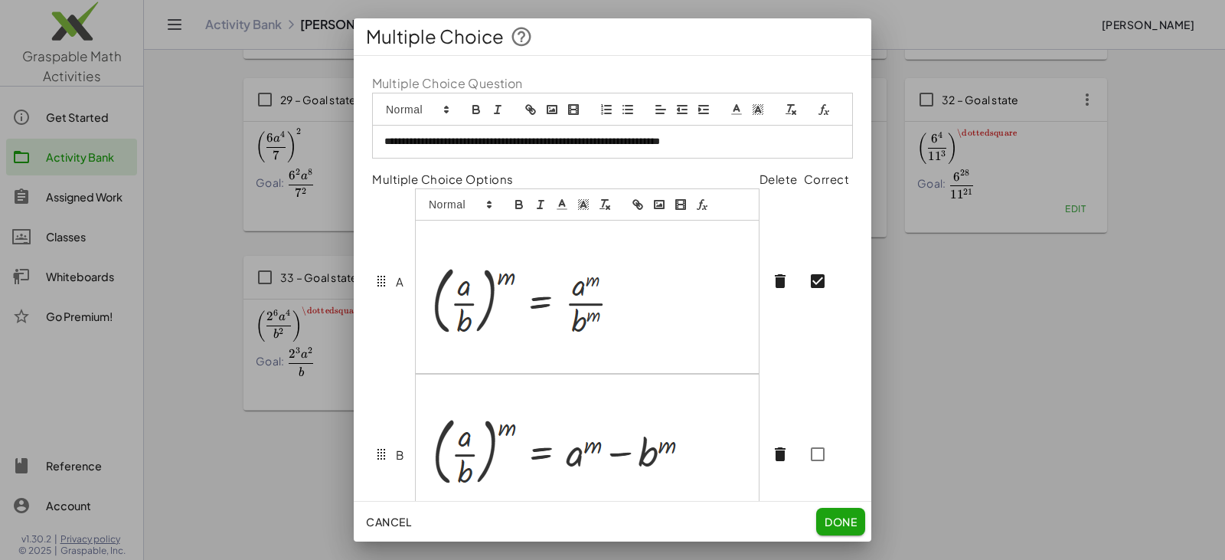
click at [467, 258] on p at bounding box center [587, 251] width 320 height 14
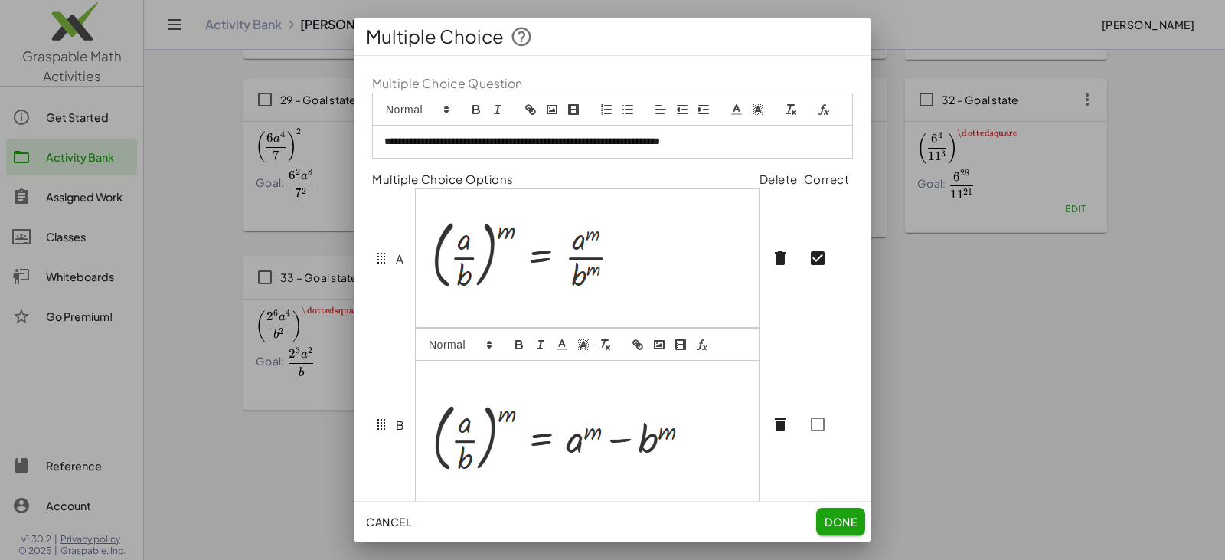
click at [467, 415] on div at bounding box center [587, 440] width 343 height 159
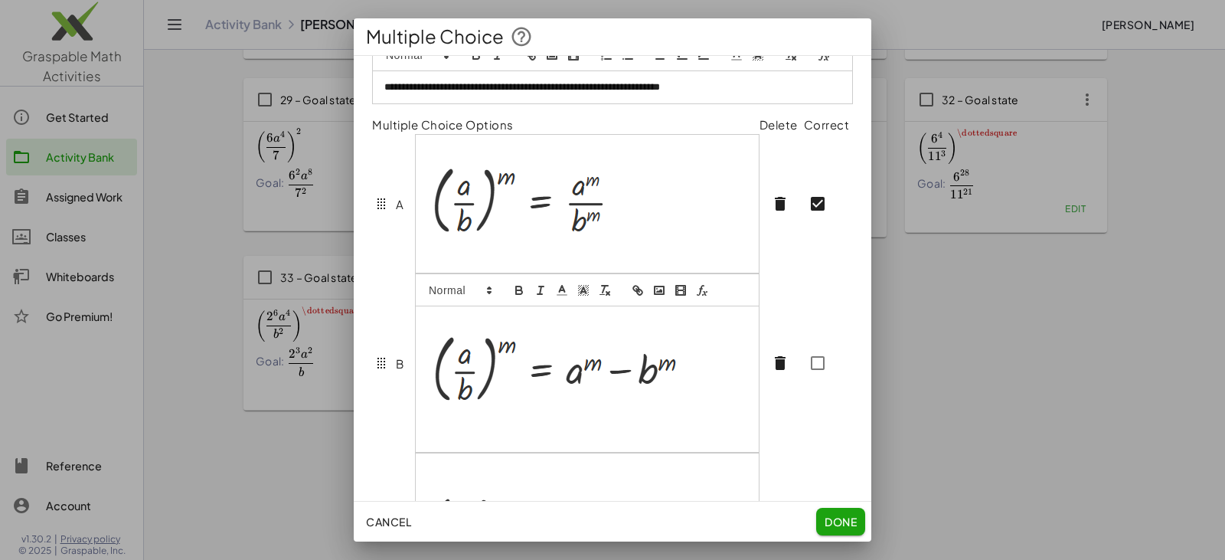
scroll to position [153, 0]
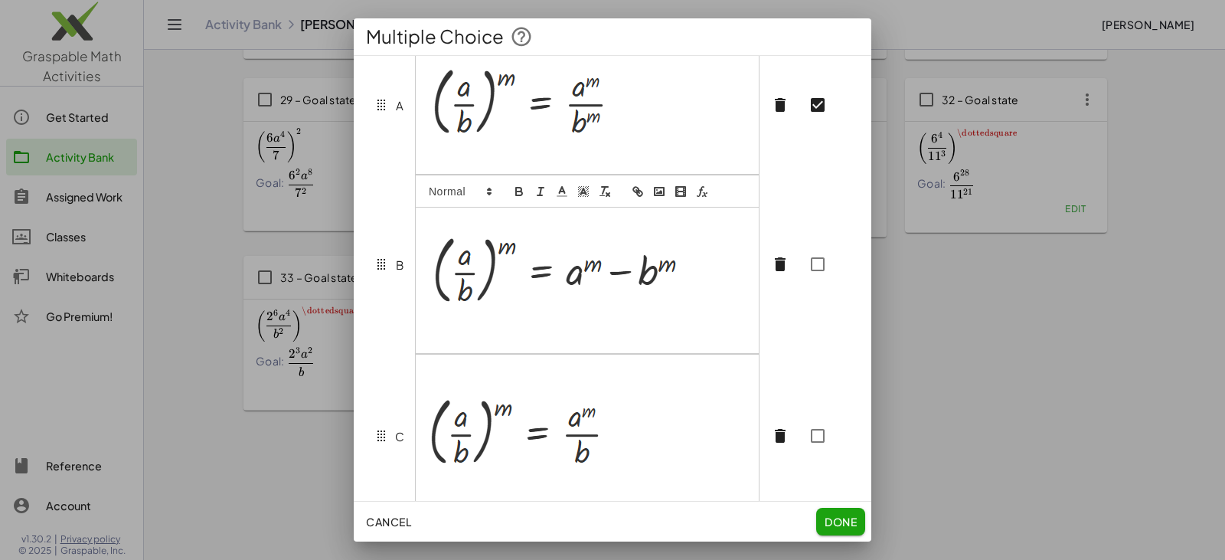
click at [463, 343] on p at bounding box center [587, 336] width 320 height 14
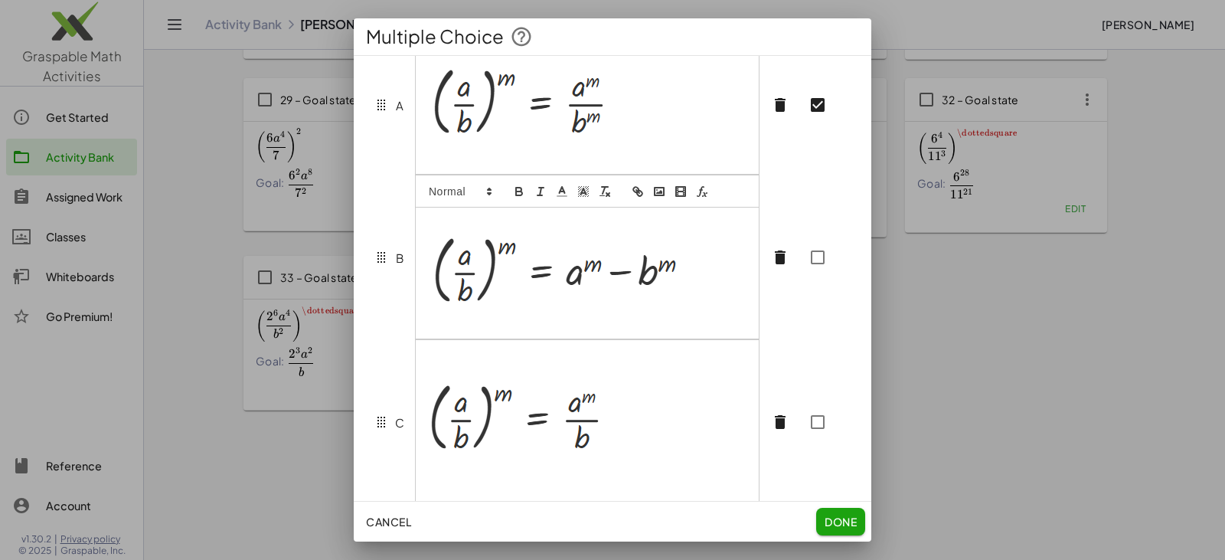
click at [459, 387] on div at bounding box center [587, 421] width 343 height 163
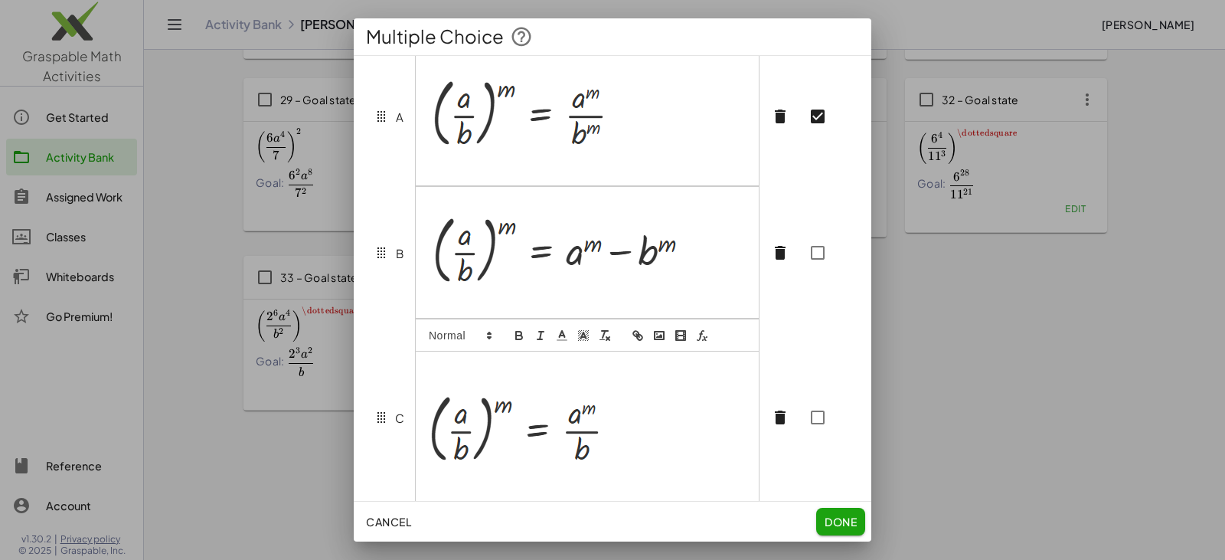
scroll to position [140, 0]
click at [459, 408] on img at bounding box center [514, 432] width 175 height 83
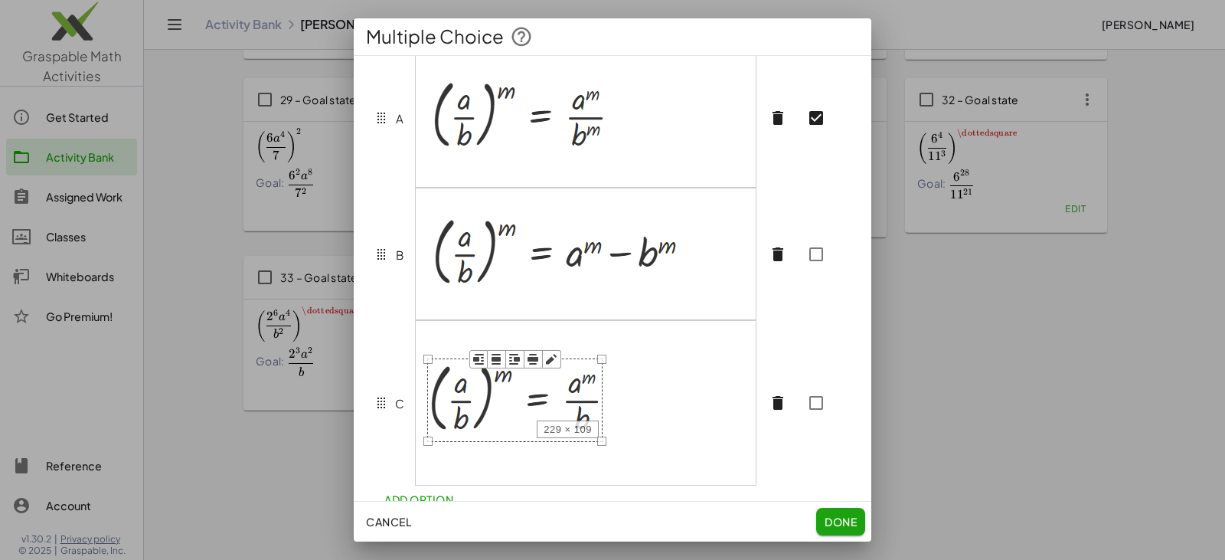
click at [454, 367] on div at bounding box center [586, 402] width 340 height 163
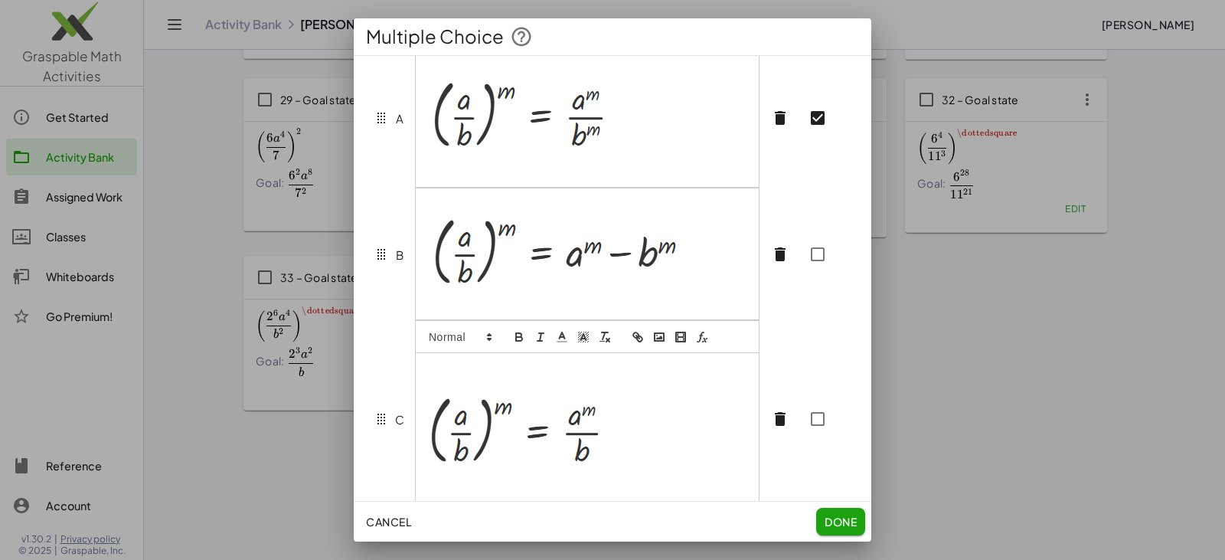
scroll to position [159, 0]
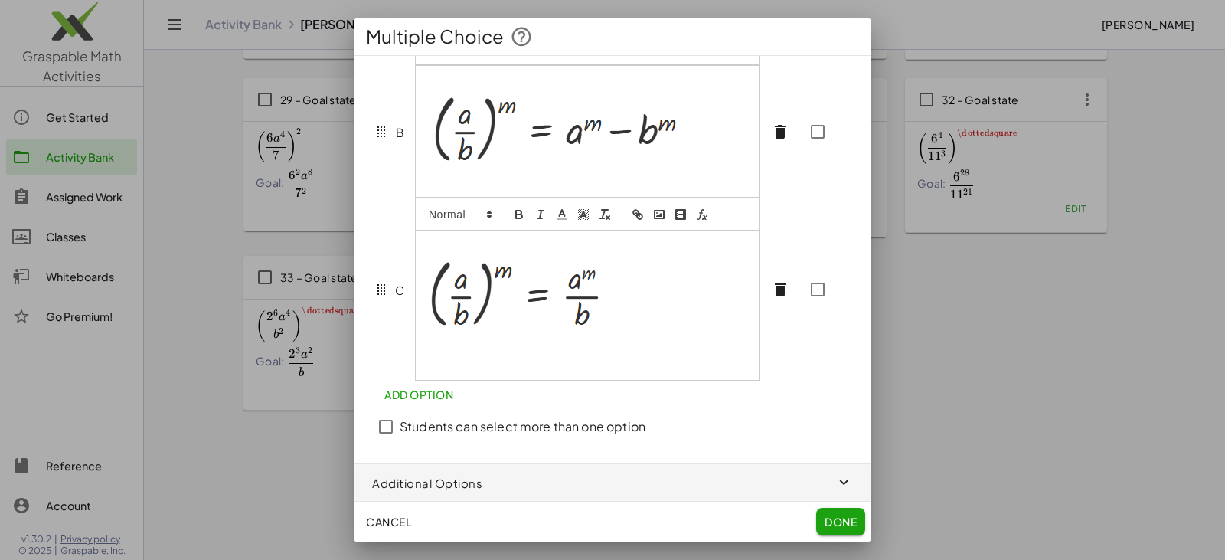
click at [463, 366] on p at bounding box center [587, 364] width 320 height 14
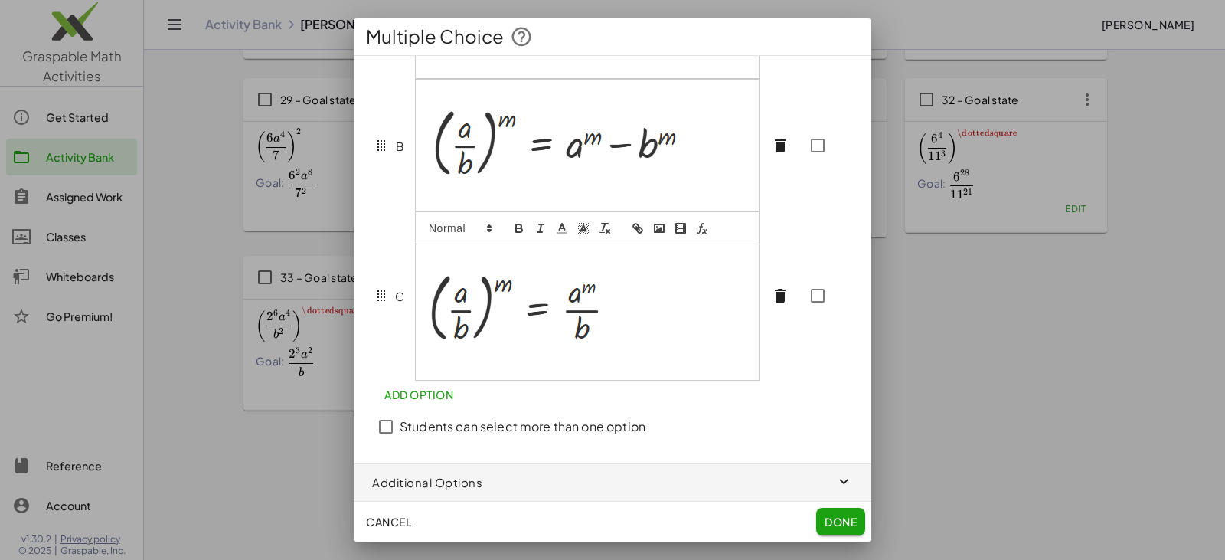
scroll to position [266, 0]
click at [835, 519] on span "Done" at bounding box center [841, 522] width 32 height 14
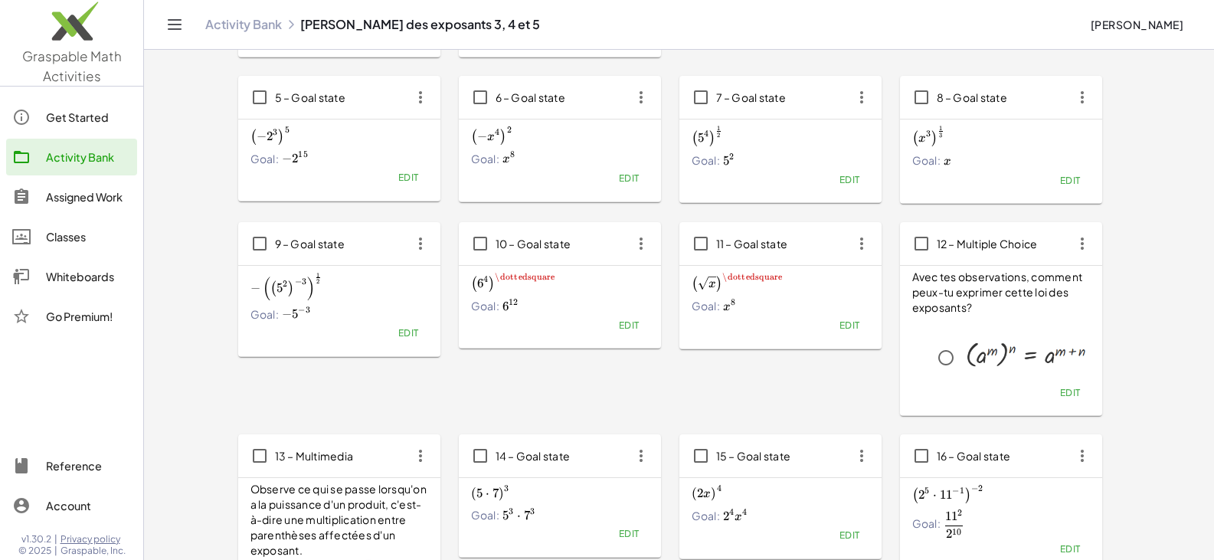
scroll to position [306, 0]
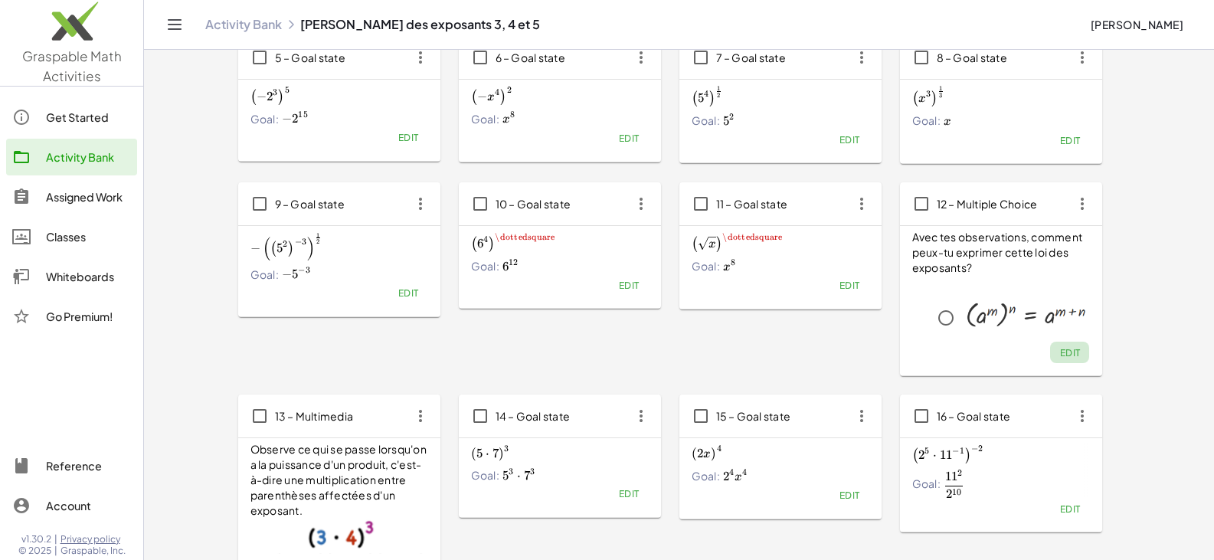
click at [1061, 354] on span "Edit" at bounding box center [1069, 352] width 21 height 11
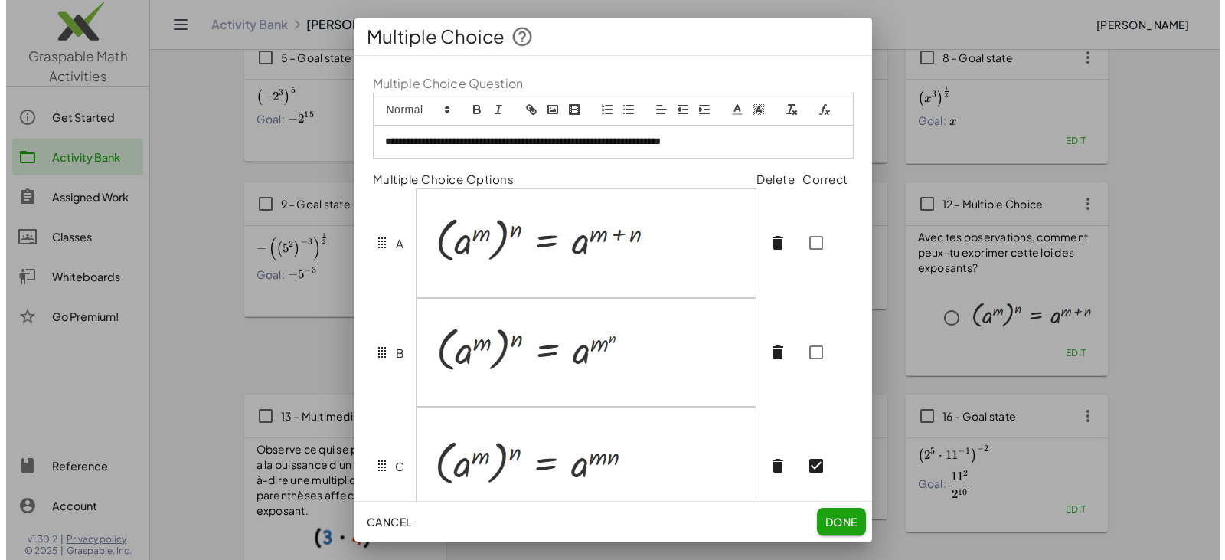
scroll to position [0, 0]
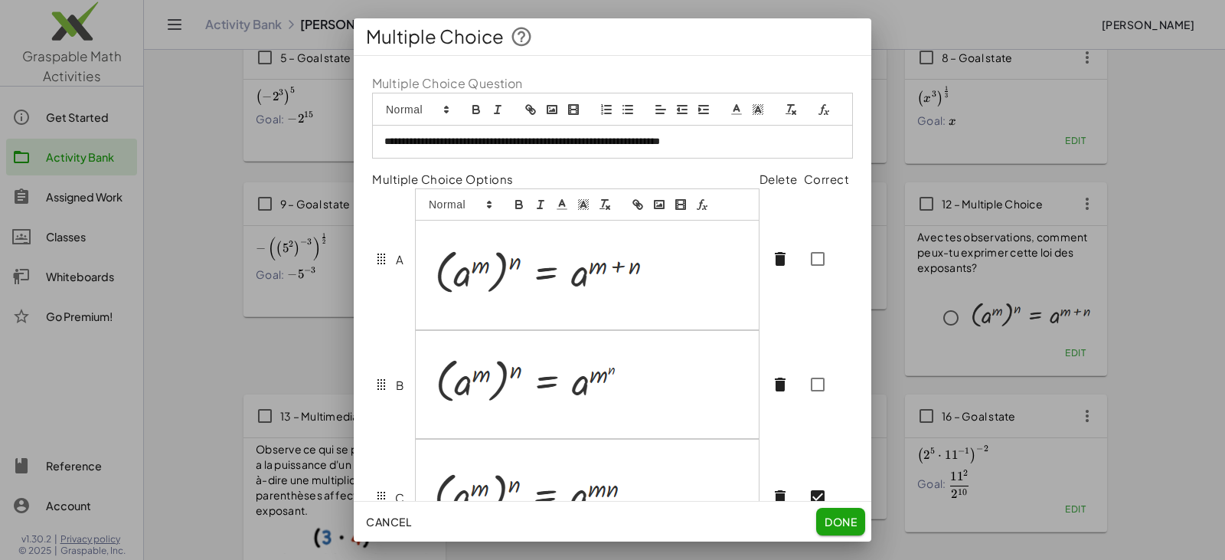
click at [474, 302] on div at bounding box center [587, 275] width 343 height 108
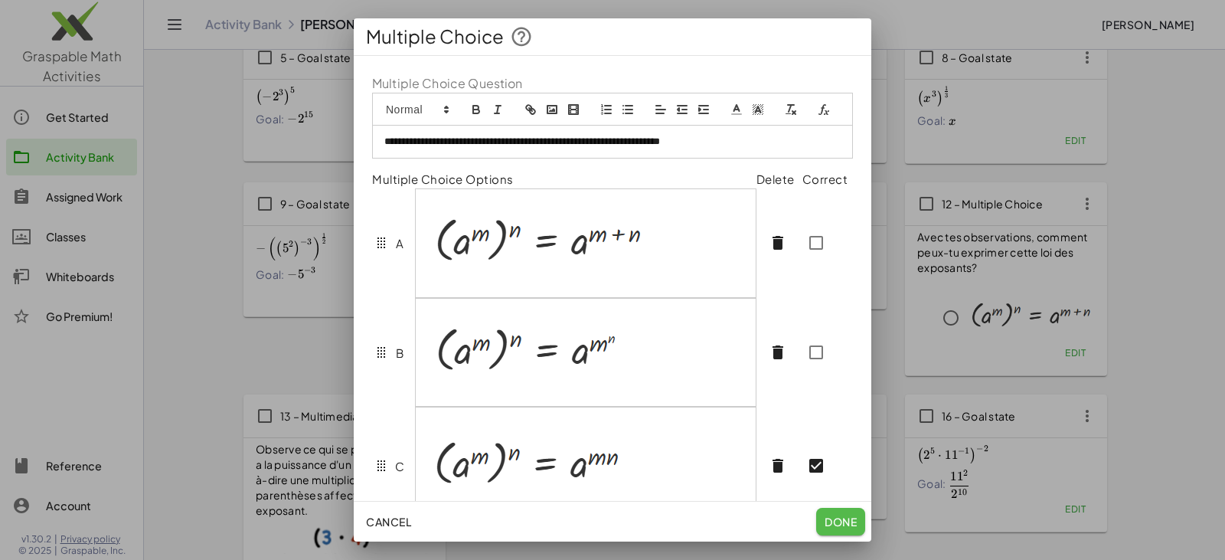
click at [839, 522] on span "Done" at bounding box center [841, 522] width 32 height 14
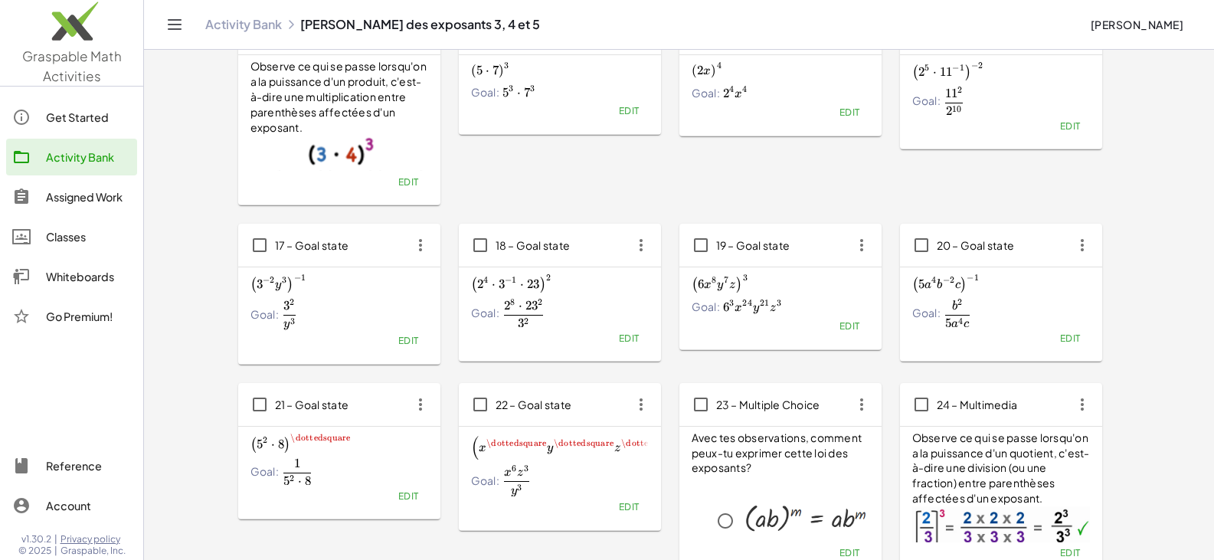
scroll to position [766, 0]
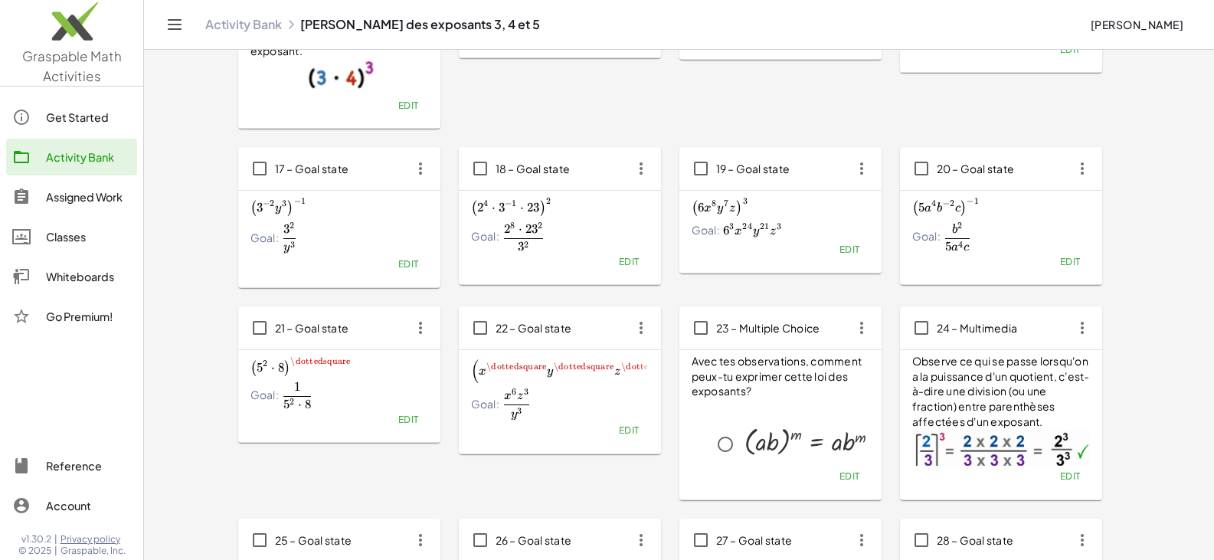
click at [842, 476] on span "Edit" at bounding box center [849, 475] width 21 height 11
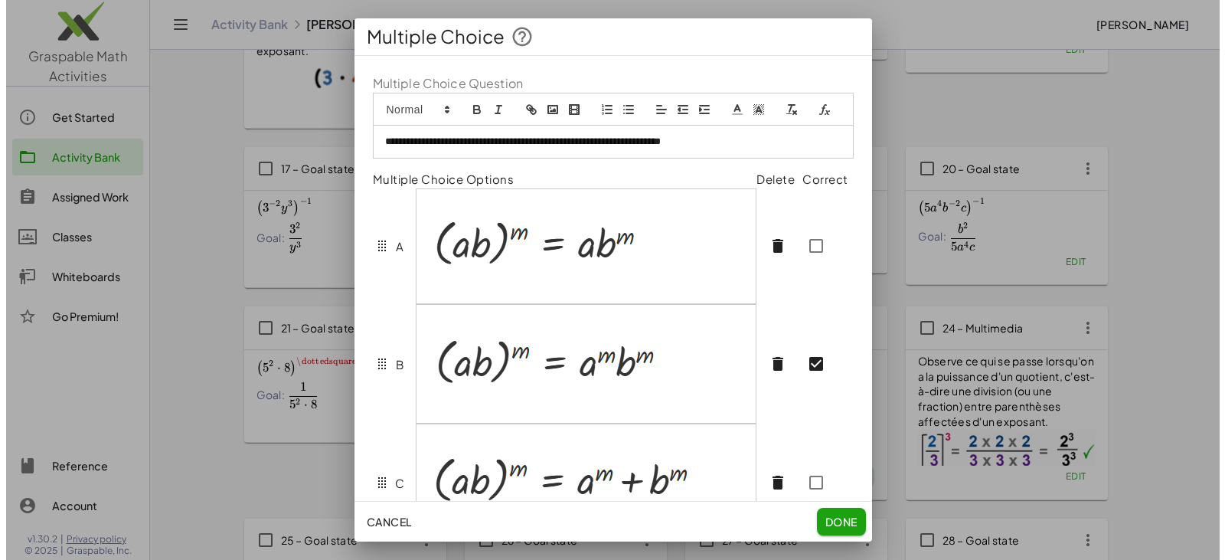
scroll to position [0, 0]
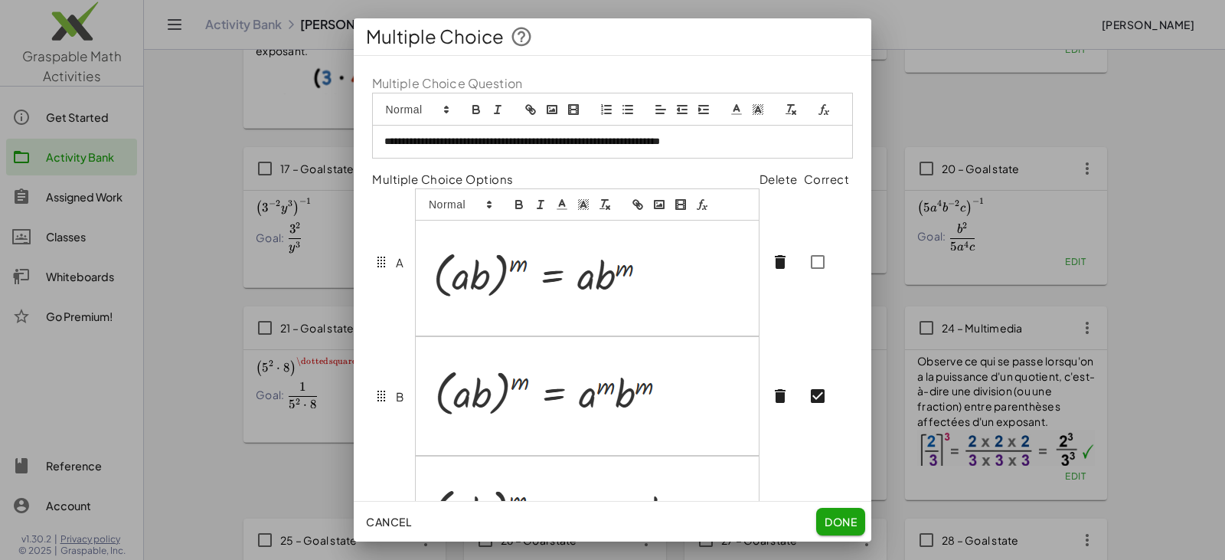
click at [479, 221] on div at bounding box center [587, 262] width 345 height 148
click at [473, 325] on p at bounding box center [587, 319] width 320 height 14
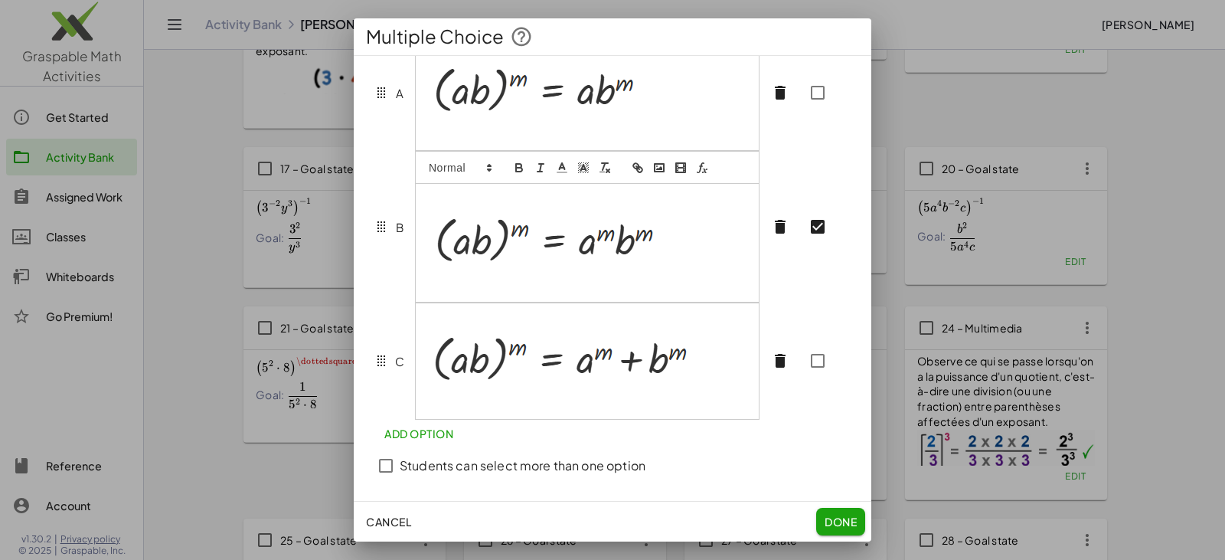
click at [481, 293] on p at bounding box center [587, 286] width 320 height 14
click at [464, 391] on img at bounding box center [562, 359] width 270 height 64
click at [472, 417] on div at bounding box center [587, 360] width 343 height 115
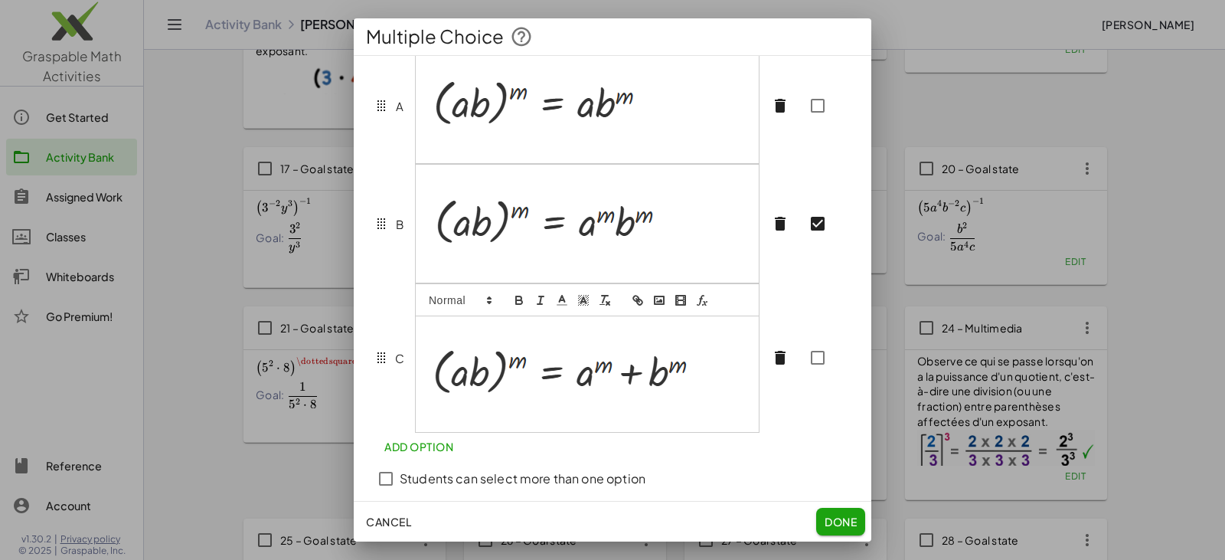
scroll to position [127, 0]
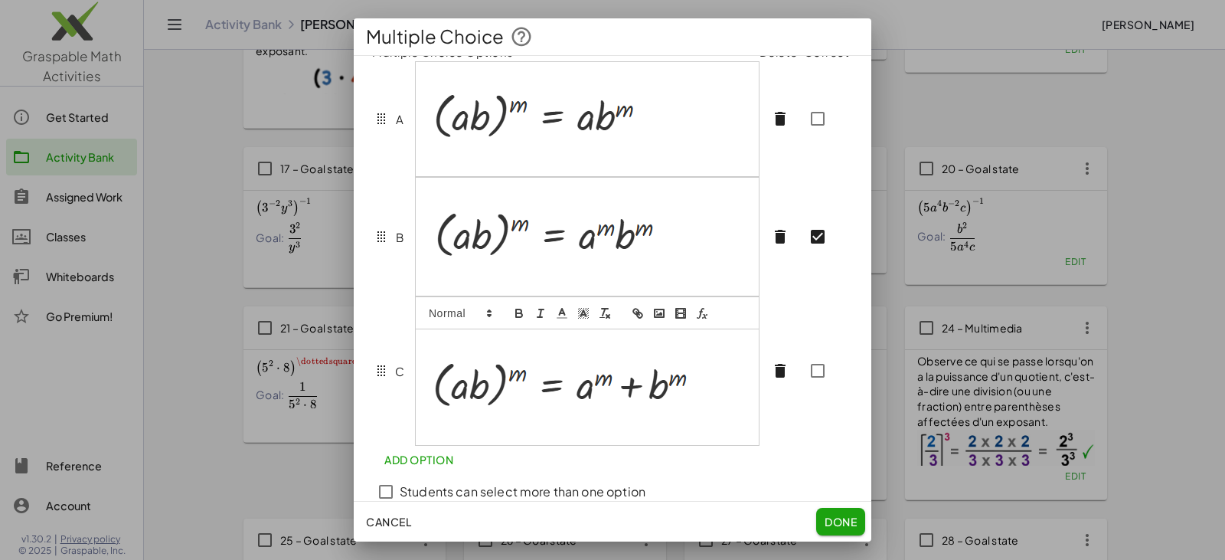
click at [826, 519] on span "Done" at bounding box center [841, 522] width 32 height 14
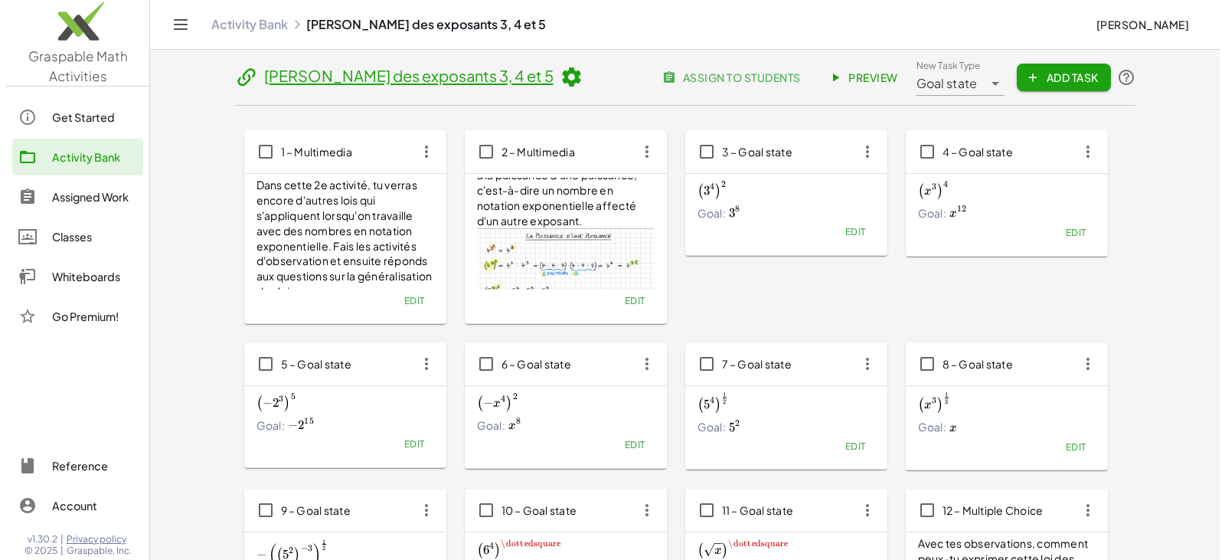
scroll to position [0, 0]
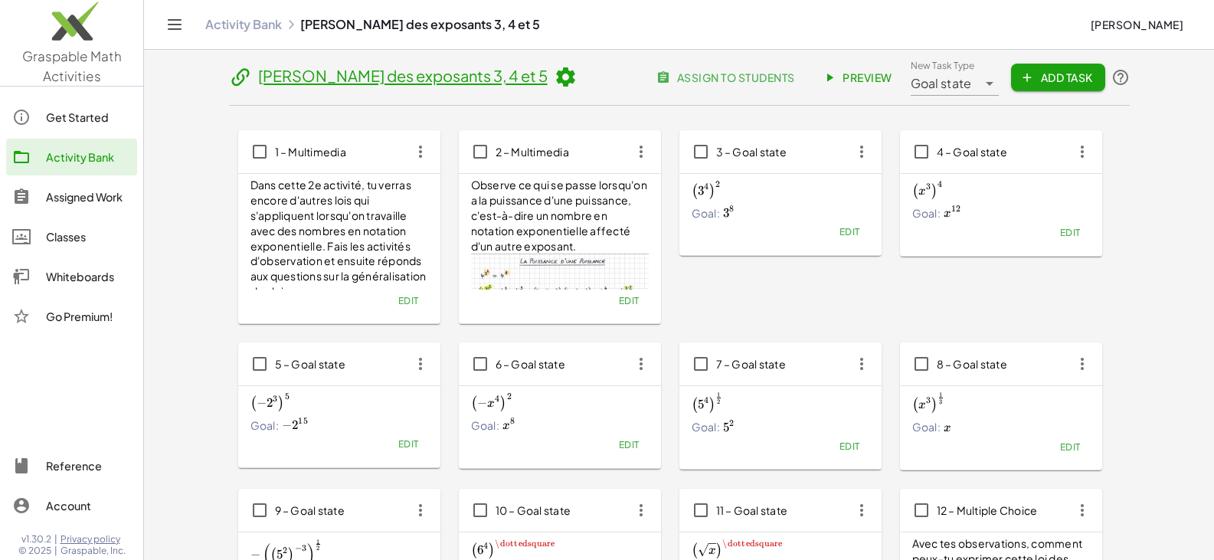
click at [857, 77] on span "Preview" at bounding box center [859, 77] width 67 height 14
click at [71, 162] on div "Activity Bank" at bounding box center [88, 157] width 85 height 18
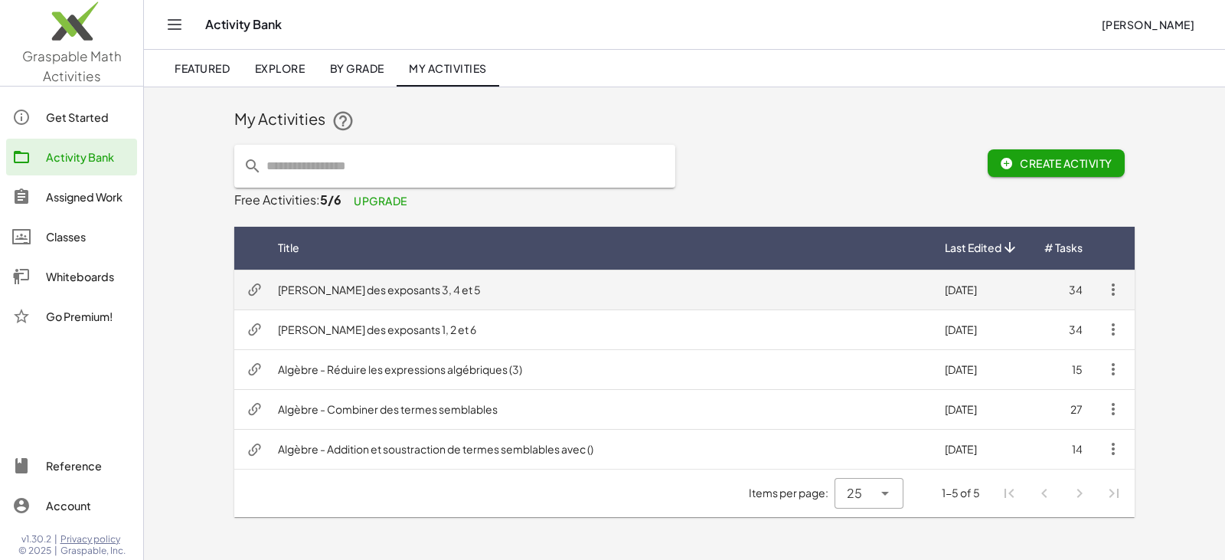
click at [1112, 287] on icon "button" at bounding box center [1113, 289] width 18 height 18
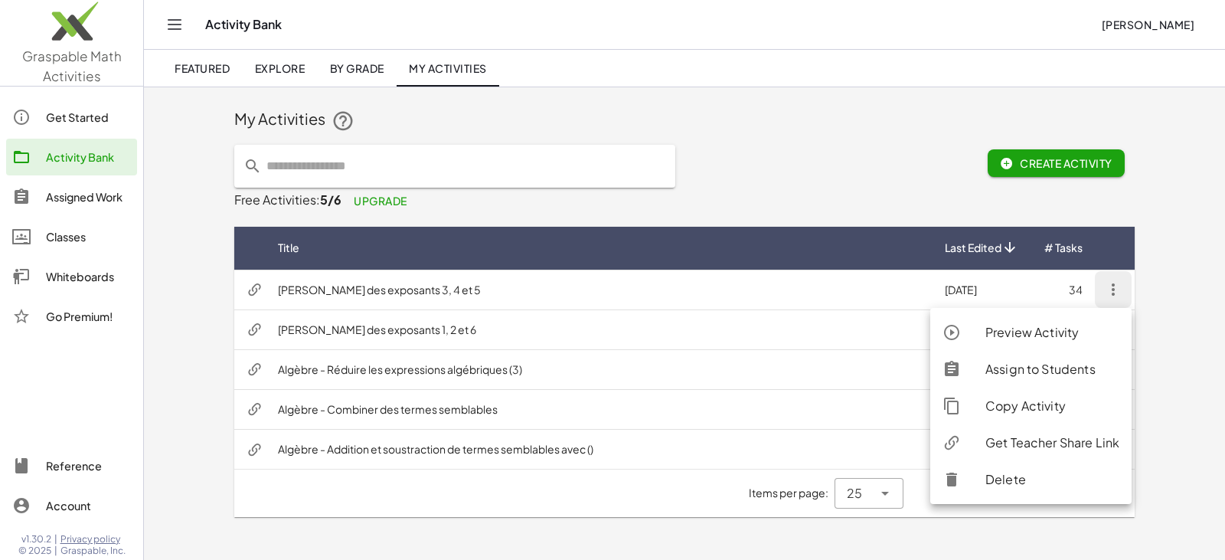
click at [1025, 441] on div "Get Teacher Share Link" at bounding box center [1053, 442] width 134 height 18
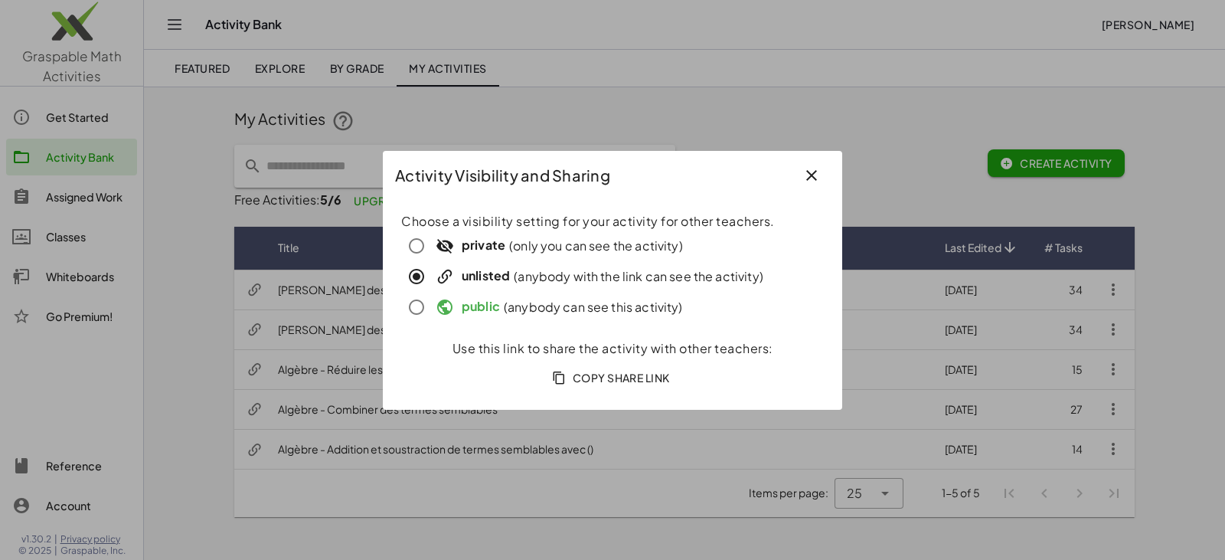
click at [623, 381] on span "Copy Share Link" at bounding box center [612, 378] width 115 height 14
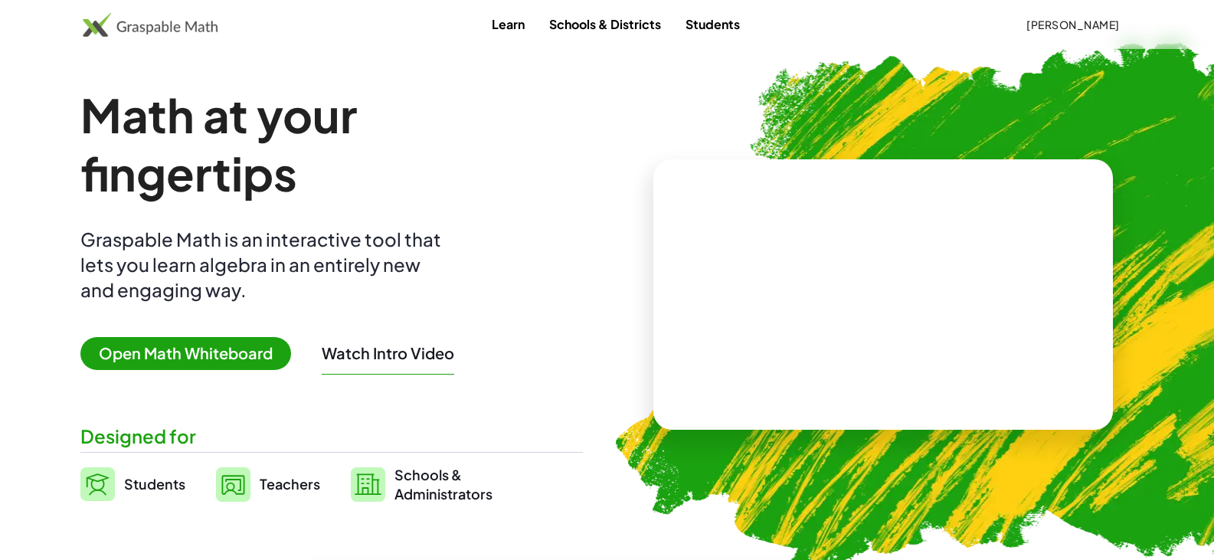
click at [1109, 27] on span "[PERSON_NAME]" at bounding box center [1072, 25] width 93 height 14
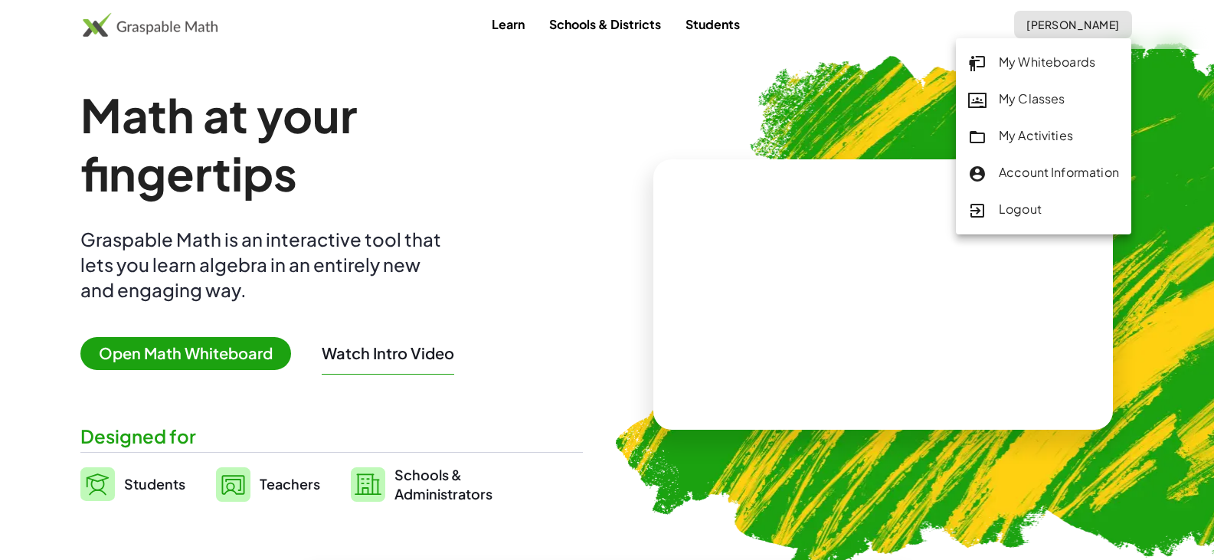
click at [1038, 129] on div "My Activities" at bounding box center [1043, 136] width 151 height 20
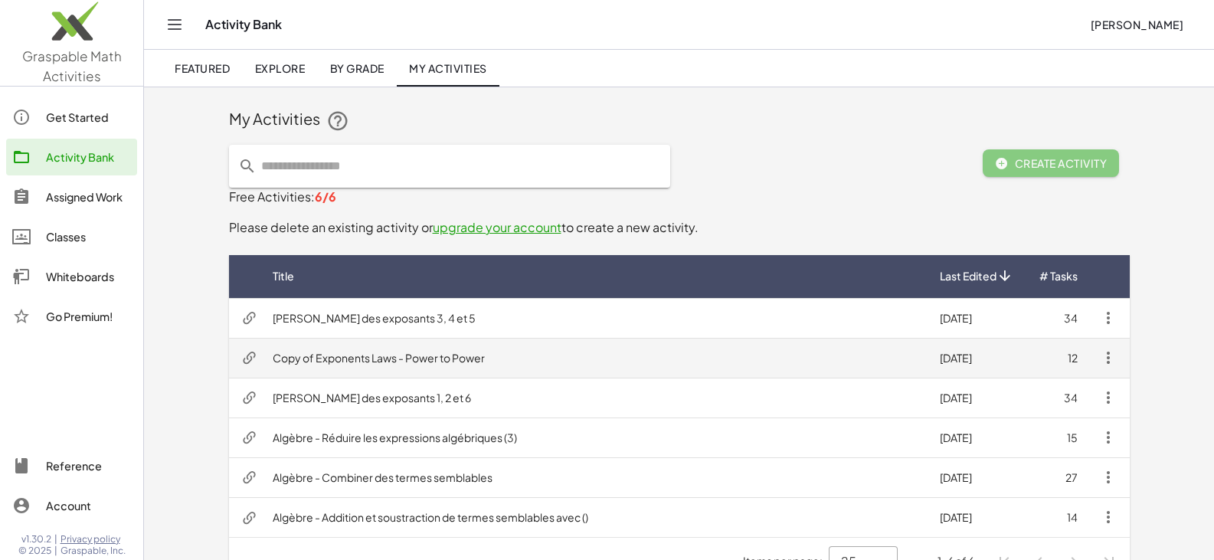
click at [377, 362] on td "Copy of Exponents Laws - Power to Power" at bounding box center [593, 358] width 667 height 40
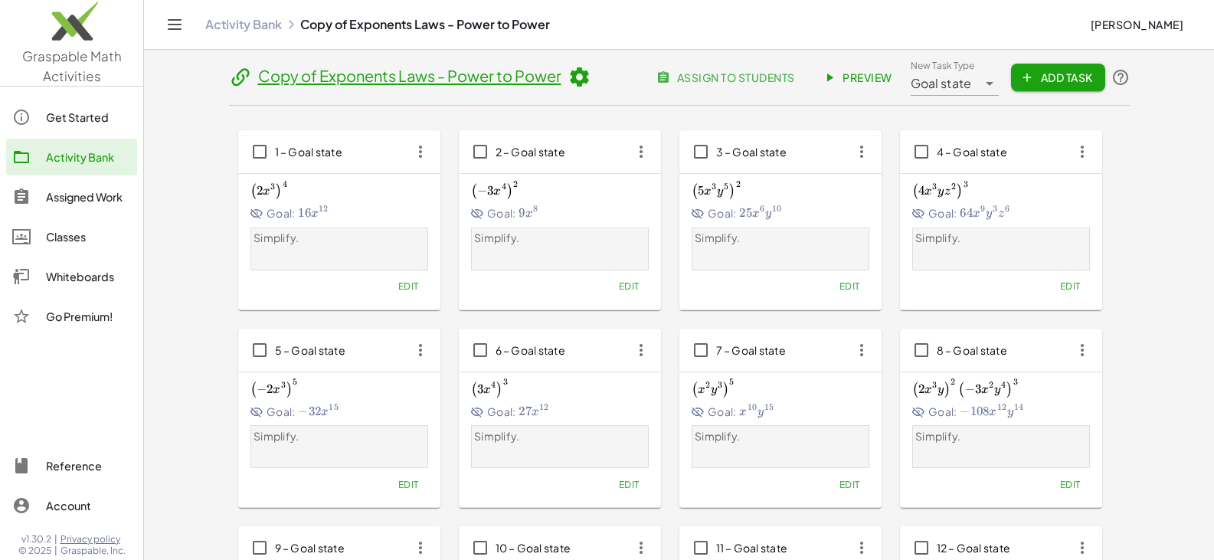
click at [417, 161] on icon "button" at bounding box center [421, 152] width 28 height 28
click at [437, 223] on div "Copy to..." at bounding box center [449, 226] width 60 height 18
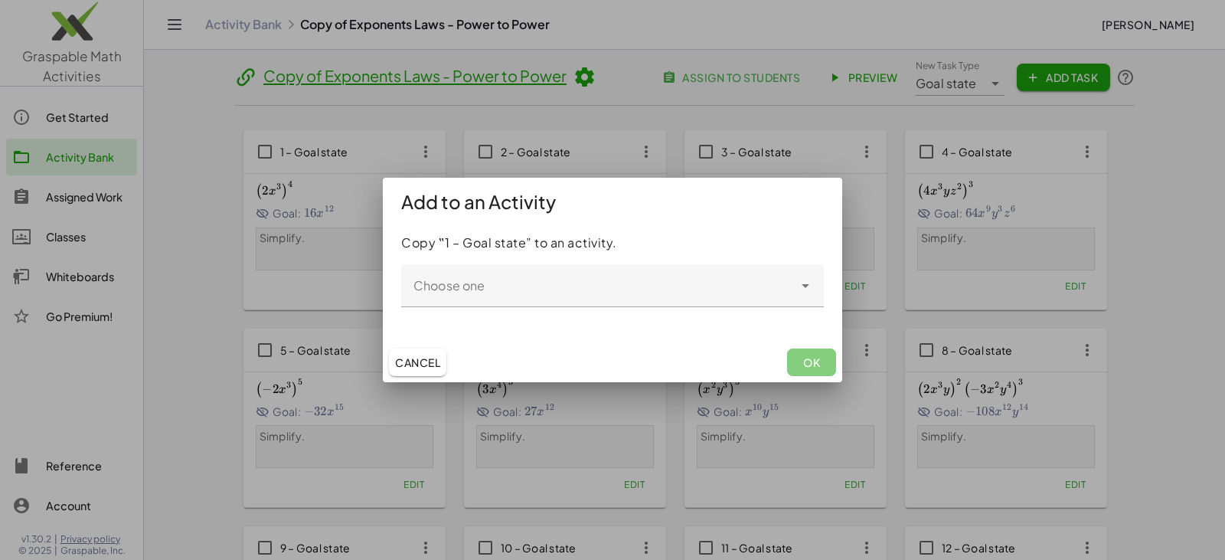
click at [442, 280] on div at bounding box center [597, 285] width 392 height 43
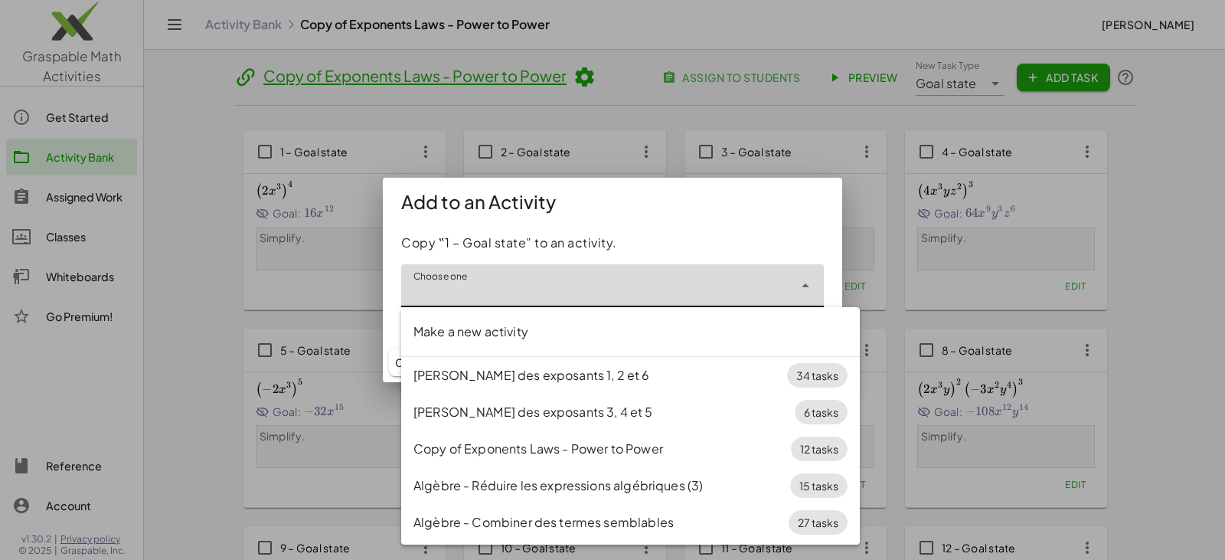
click at [505, 415] on div "[PERSON_NAME] des exposants 3, 4 et 5" at bounding box center [604, 412] width 381 height 18
type input "**********"
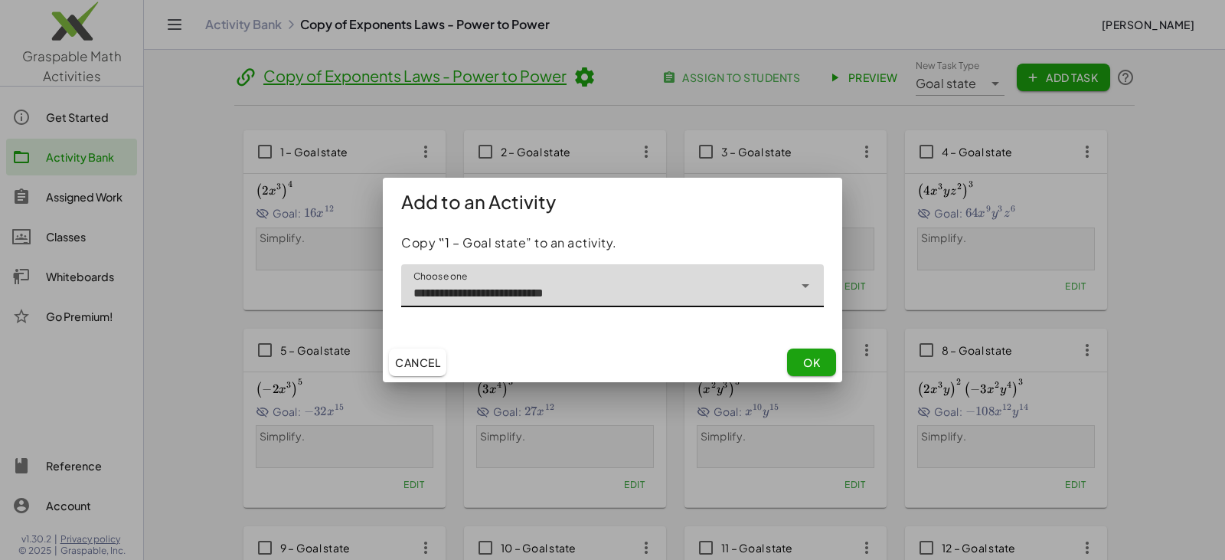
click at [821, 361] on button "OK" at bounding box center [811, 362] width 49 height 28
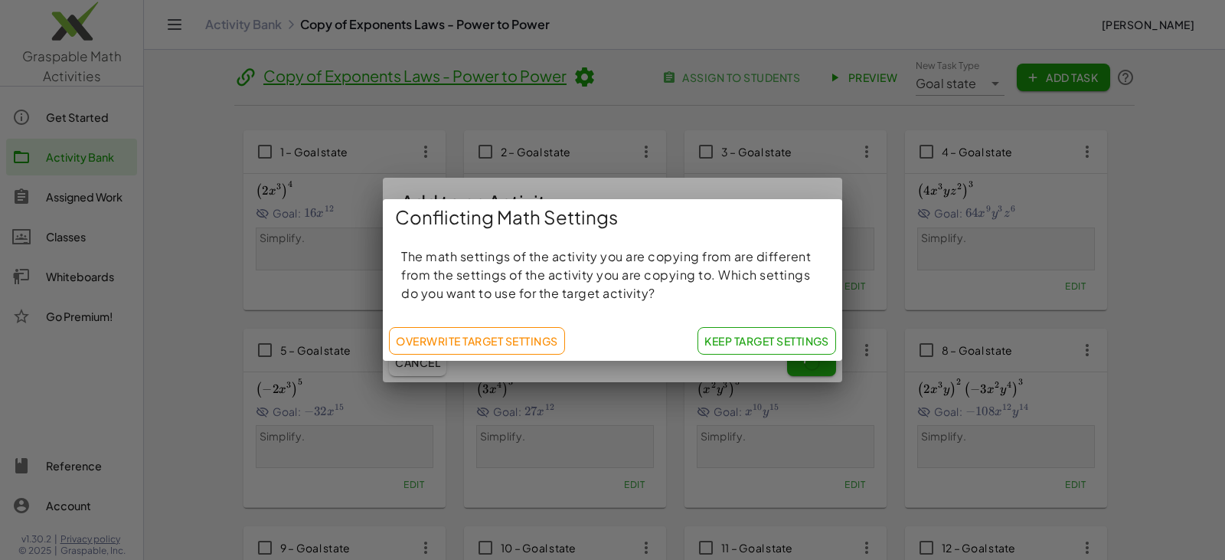
click at [722, 336] on span "Keep Target Settings" at bounding box center [767, 341] width 125 height 14
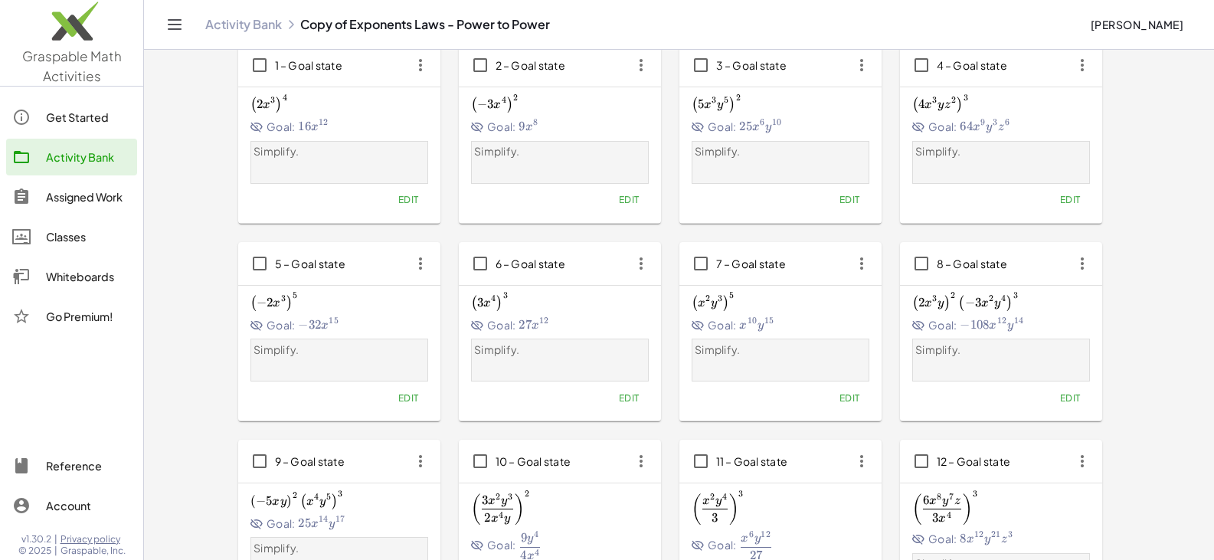
scroll to position [16, 0]
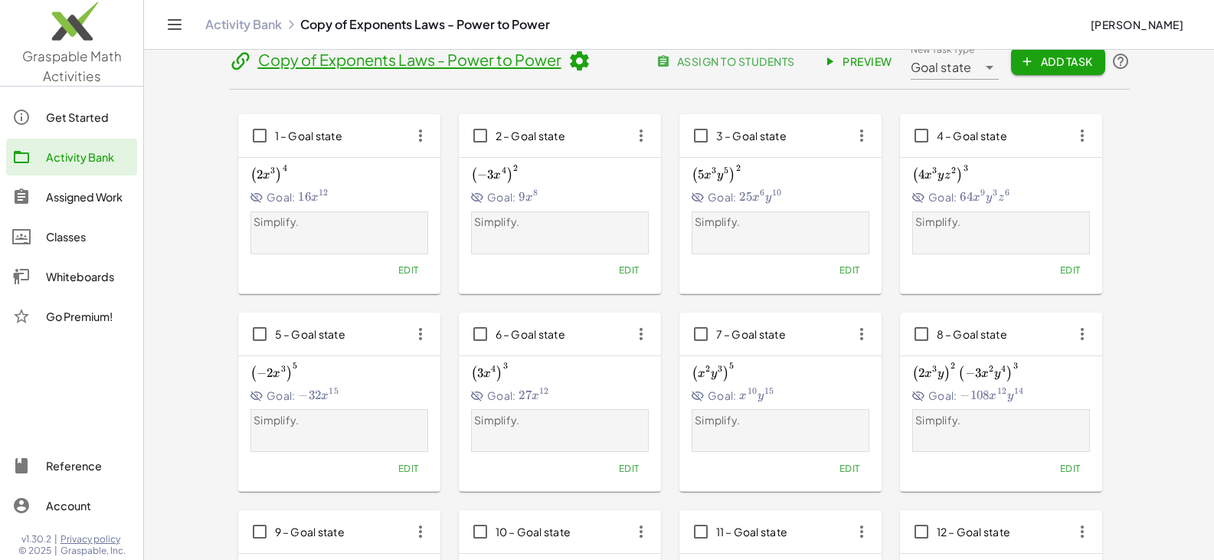
click at [642, 141] on icon "button" at bounding box center [641, 136] width 28 height 28
click at [659, 214] on div "Copy to..." at bounding box center [669, 210] width 60 height 18
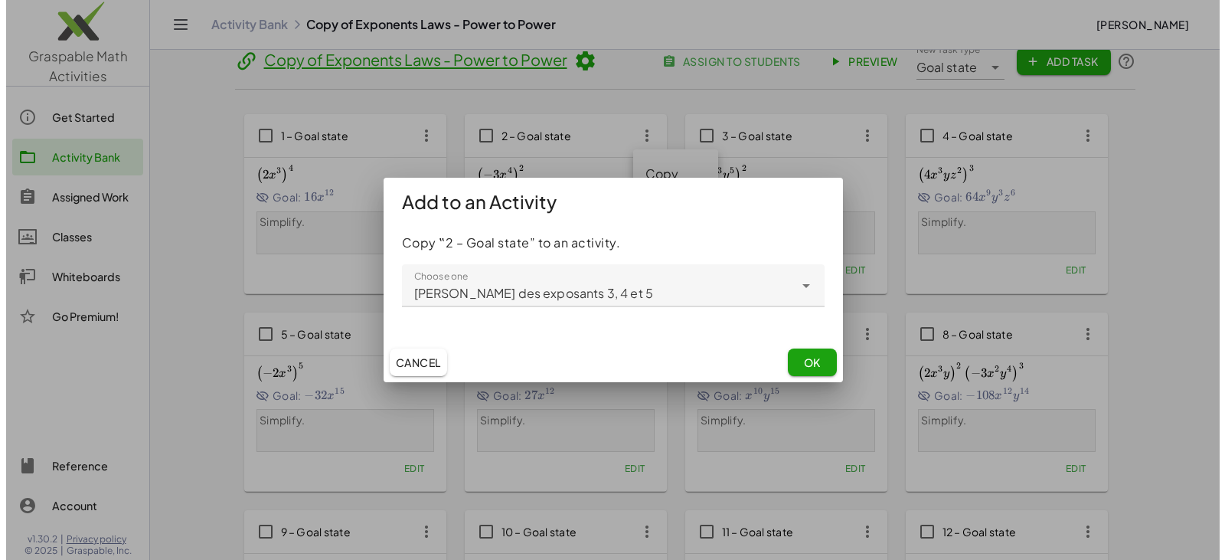
scroll to position [0, 0]
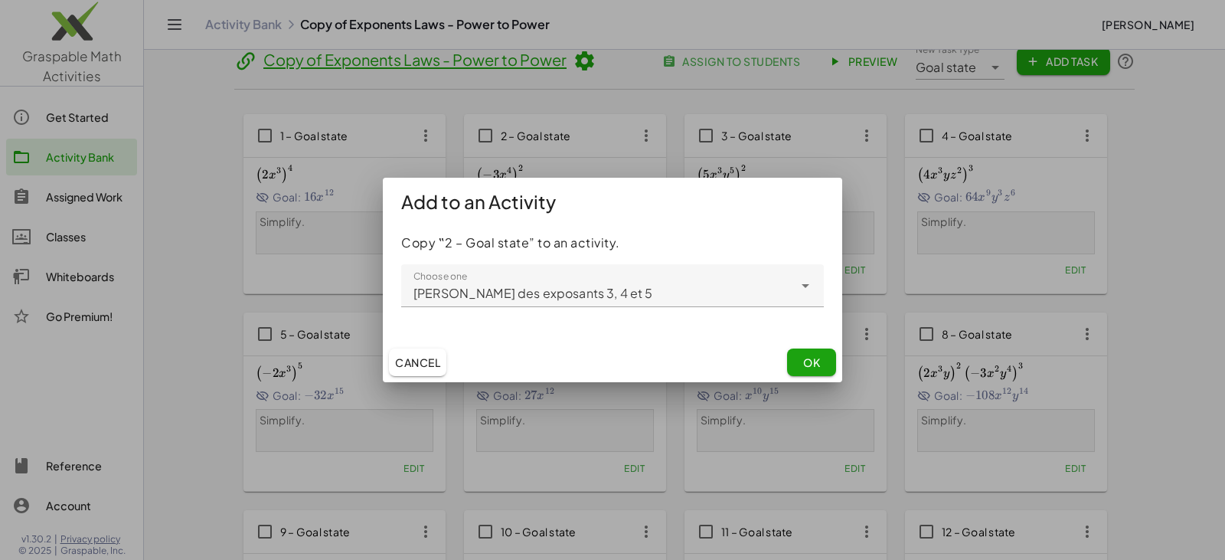
click at [800, 358] on button "OK" at bounding box center [811, 362] width 49 height 28
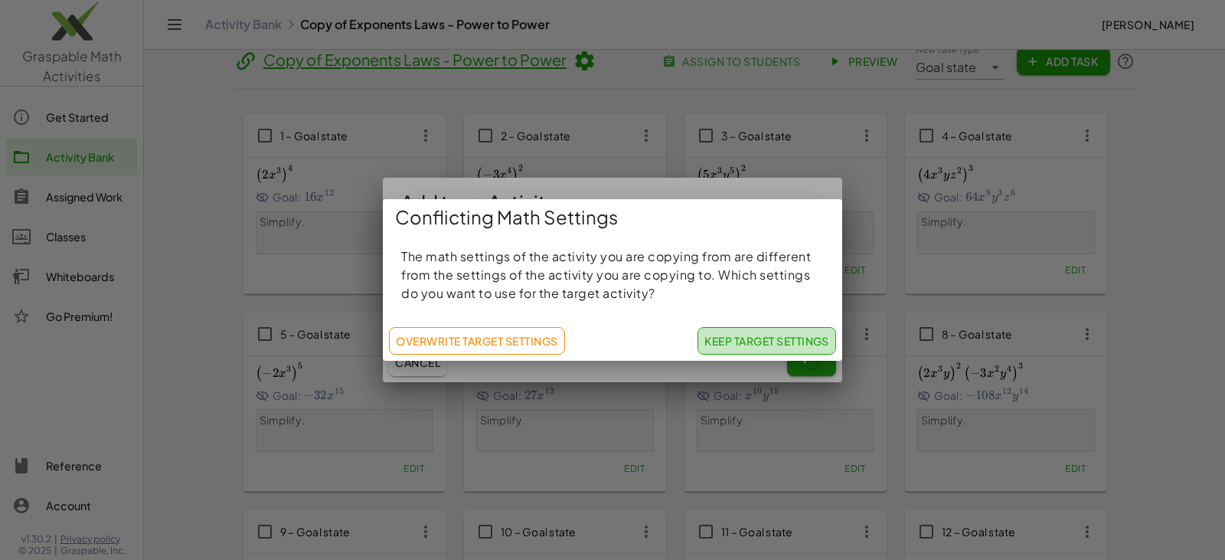
click at [794, 340] on span "Keep Target Settings" at bounding box center [767, 341] width 125 height 14
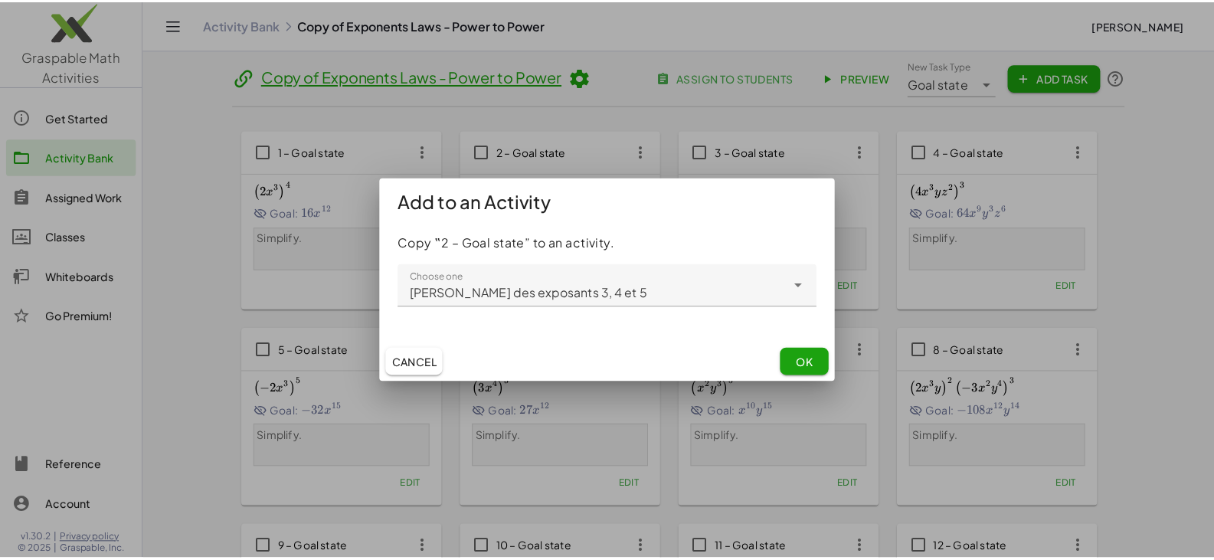
scroll to position [16, 0]
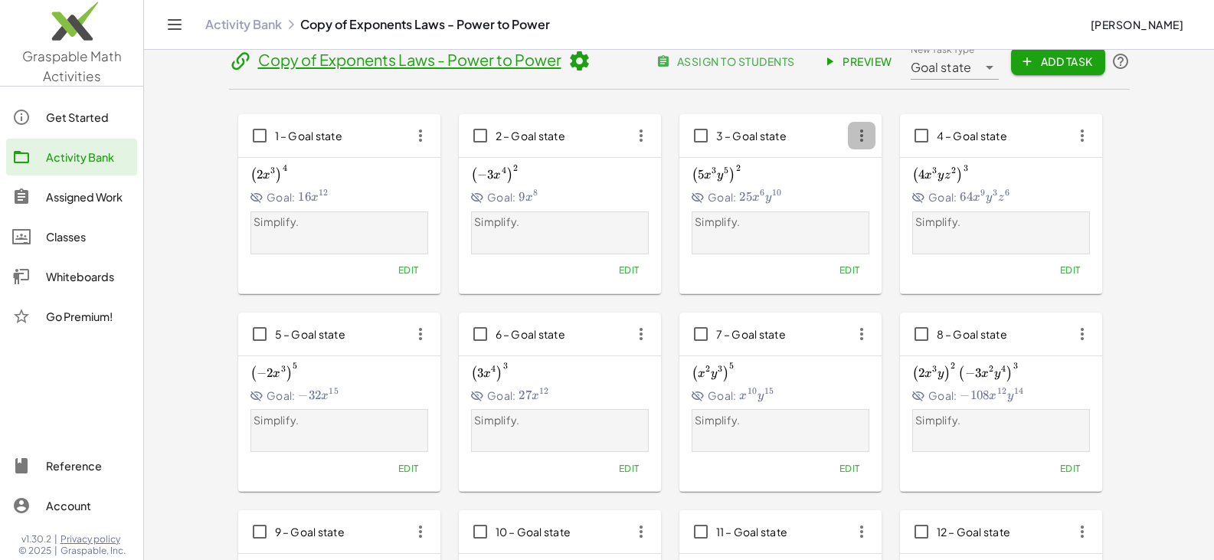
click at [867, 139] on icon "button" at bounding box center [862, 136] width 28 height 28
click at [888, 211] on div "Copy to..." at bounding box center [890, 210] width 60 height 18
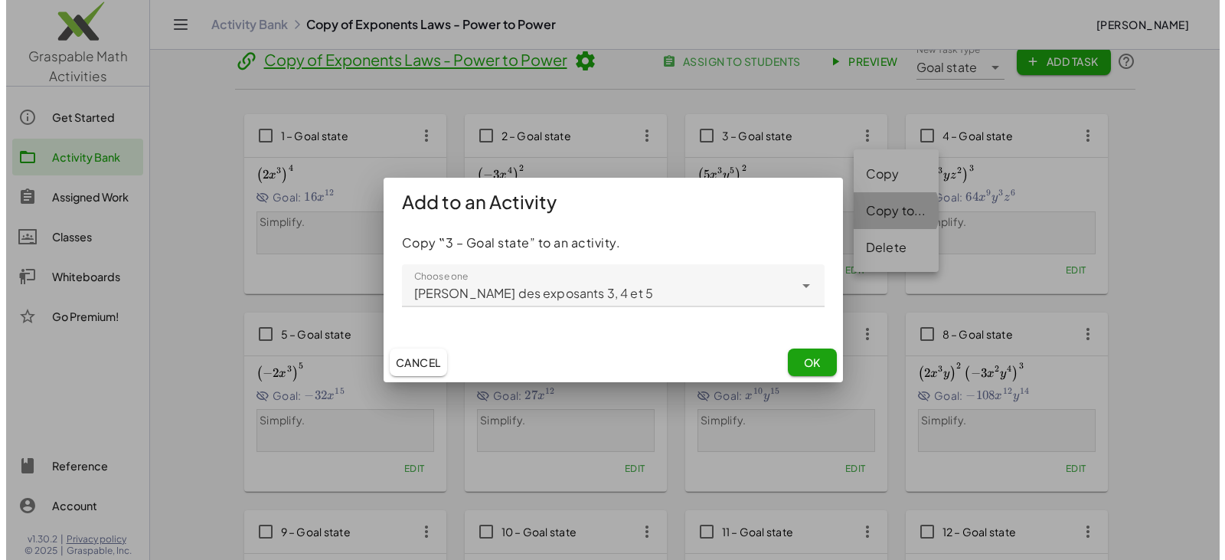
scroll to position [0, 0]
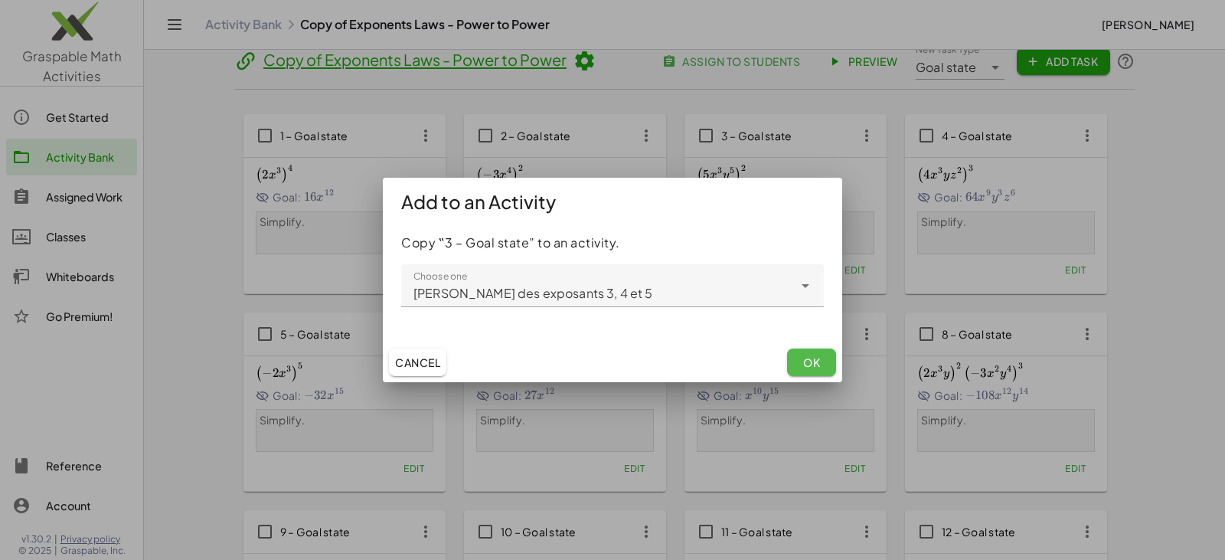
click at [807, 355] on span "OK" at bounding box center [811, 362] width 17 height 14
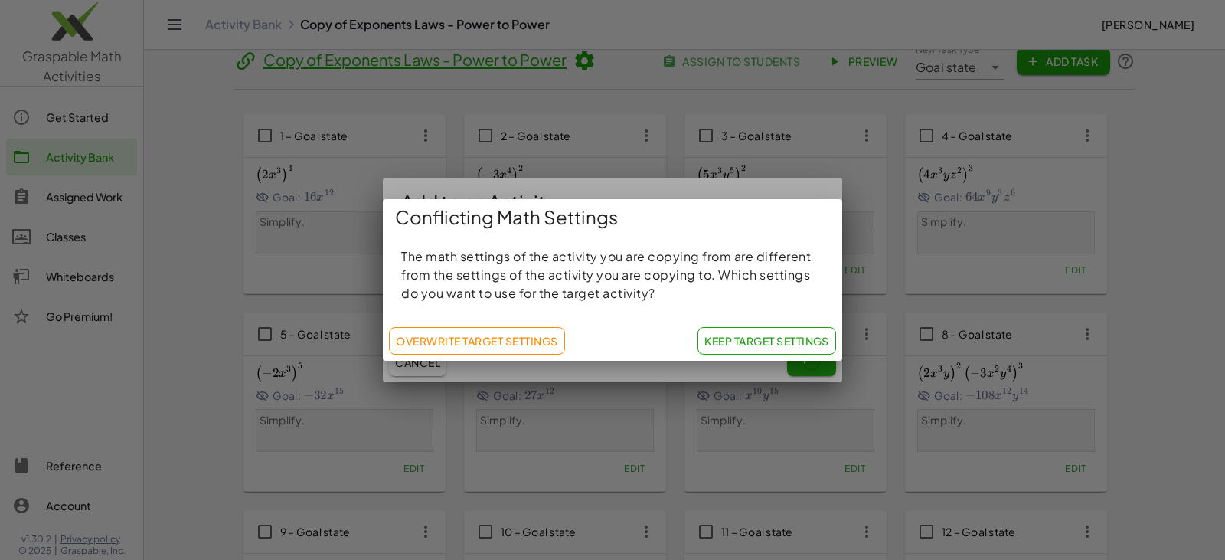
click at [737, 341] on span "Keep Target Settings" at bounding box center [767, 341] width 125 height 14
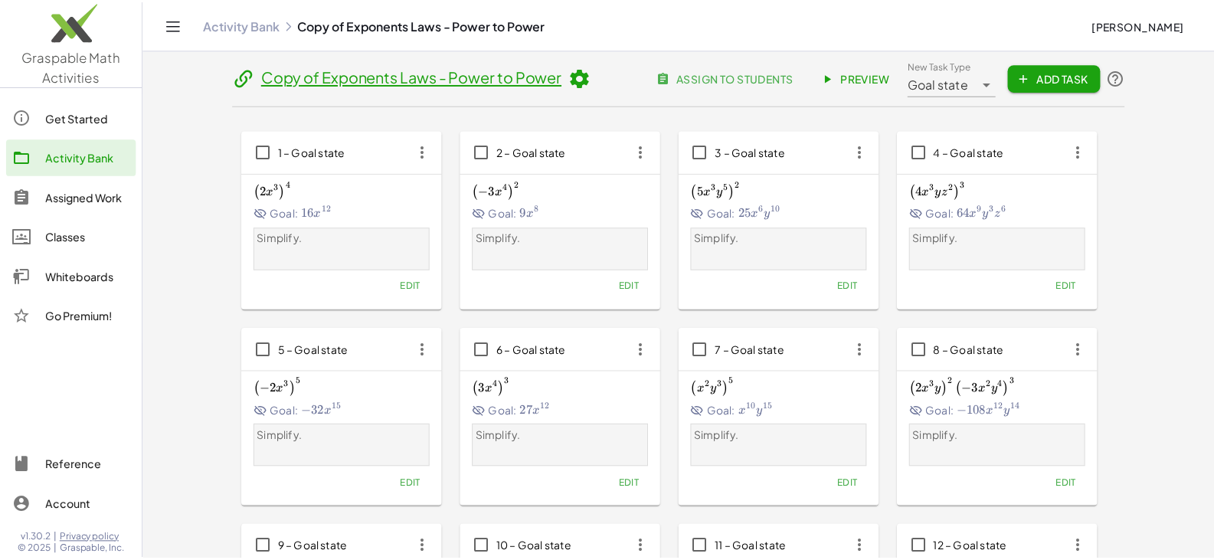
scroll to position [16, 0]
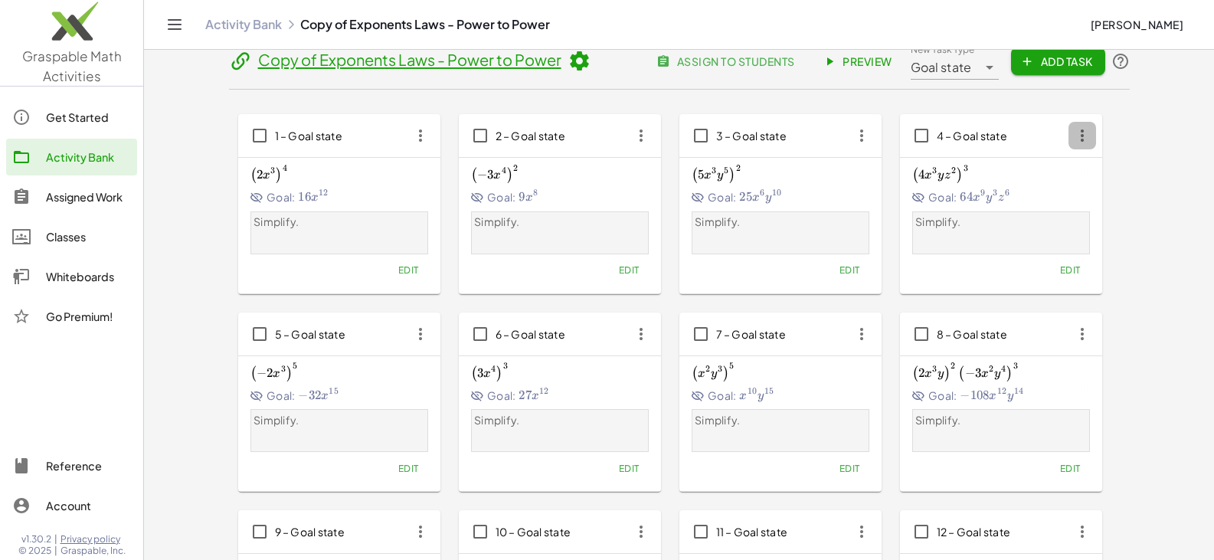
click at [1084, 134] on icon "button" at bounding box center [1082, 136] width 28 height 28
click at [1105, 207] on div "Copy to..." at bounding box center [1111, 210] width 60 height 18
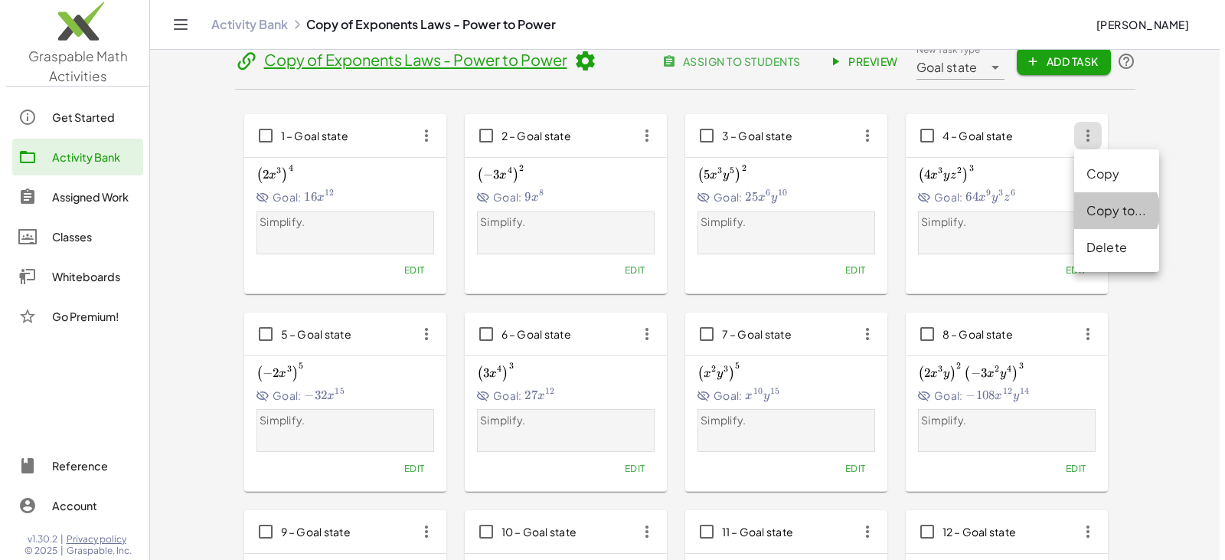
scroll to position [0, 0]
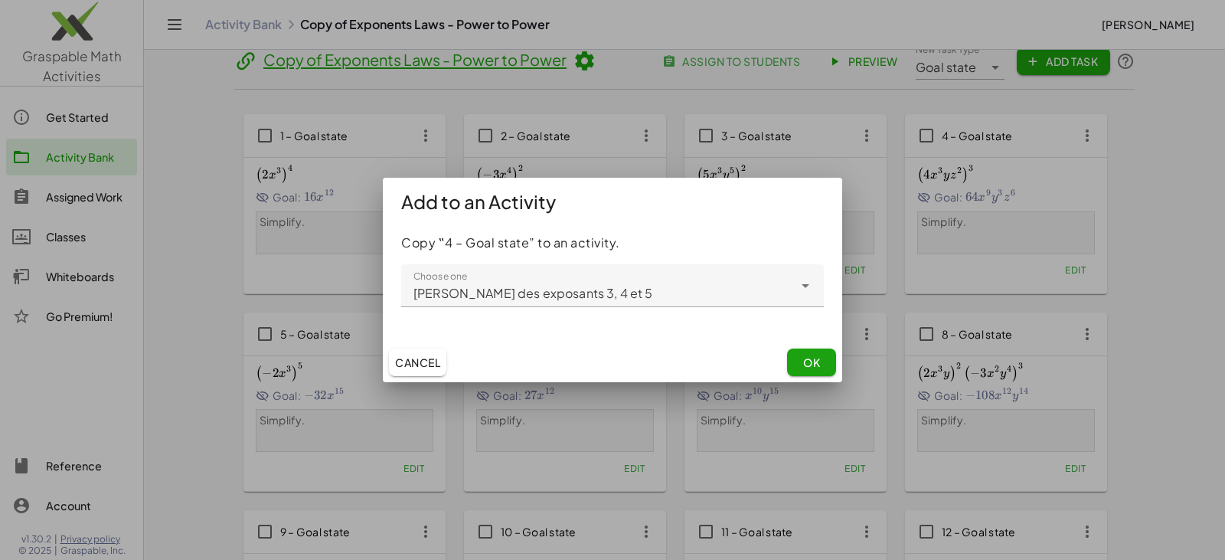
click at [806, 361] on span "OK" at bounding box center [811, 362] width 17 height 14
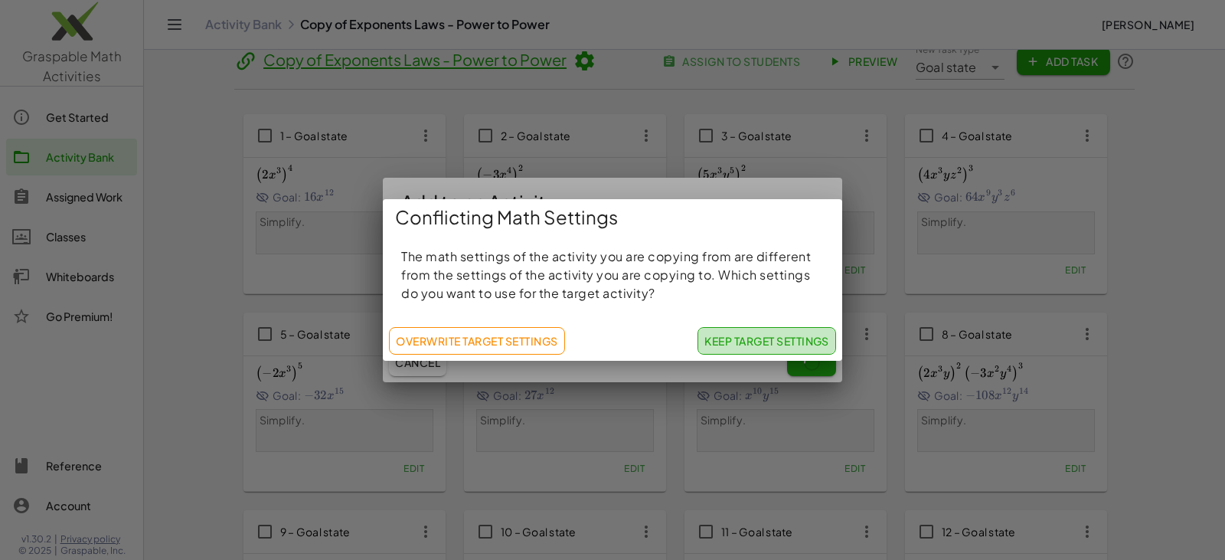
click at [787, 341] on span "Keep Target Settings" at bounding box center [767, 341] width 125 height 14
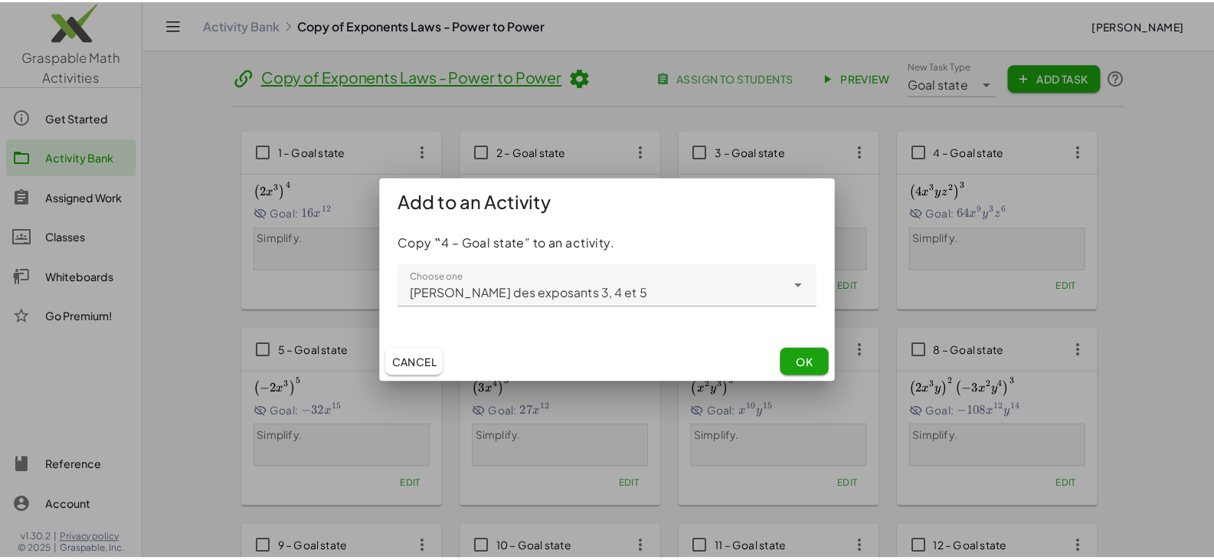
scroll to position [16, 0]
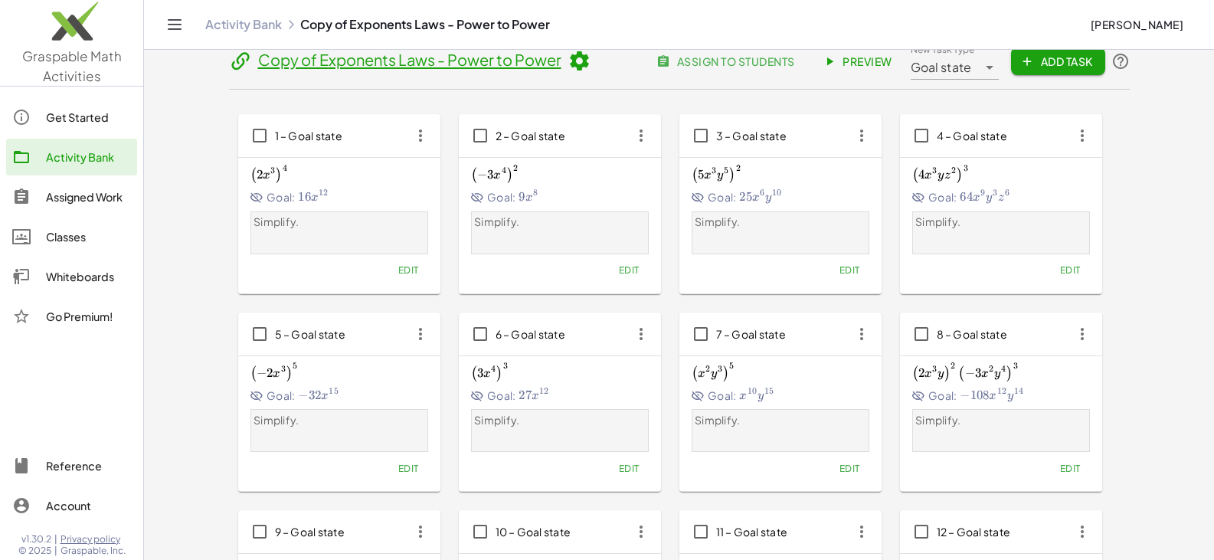
click at [423, 337] on icon "button" at bounding box center [421, 334] width 28 height 28
click at [458, 414] on div "Copy to..." at bounding box center [449, 409] width 60 height 18
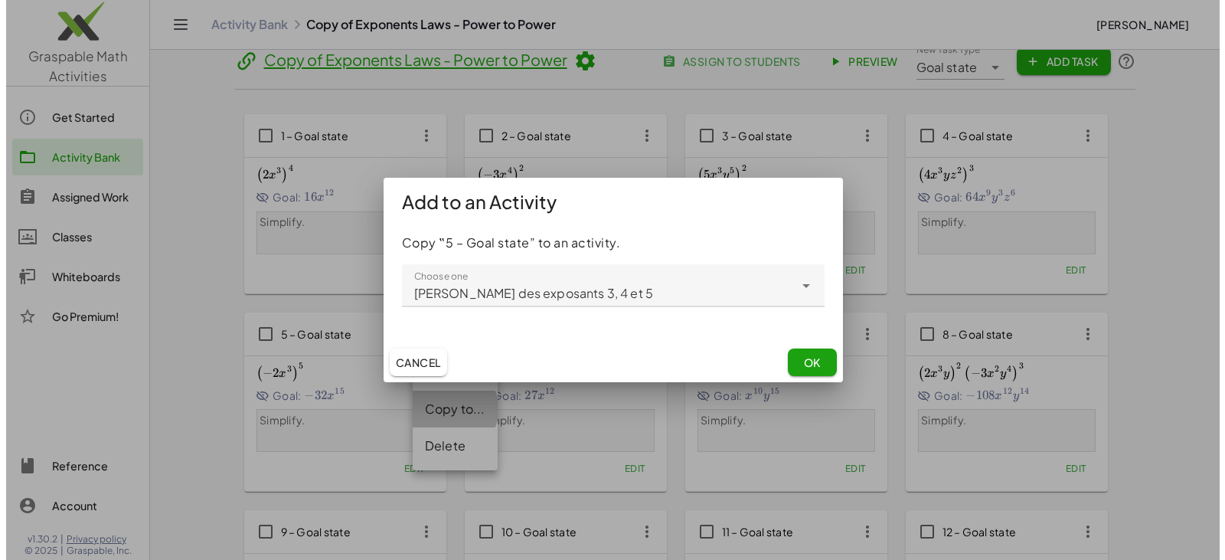
scroll to position [0, 0]
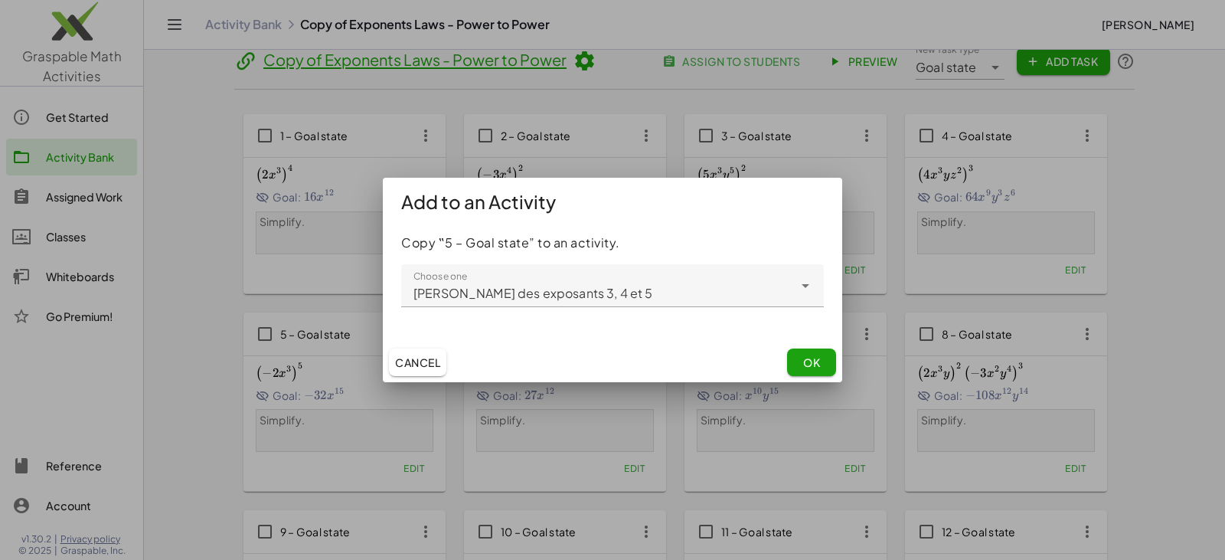
click at [820, 356] on span "OK" at bounding box center [811, 362] width 17 height 14
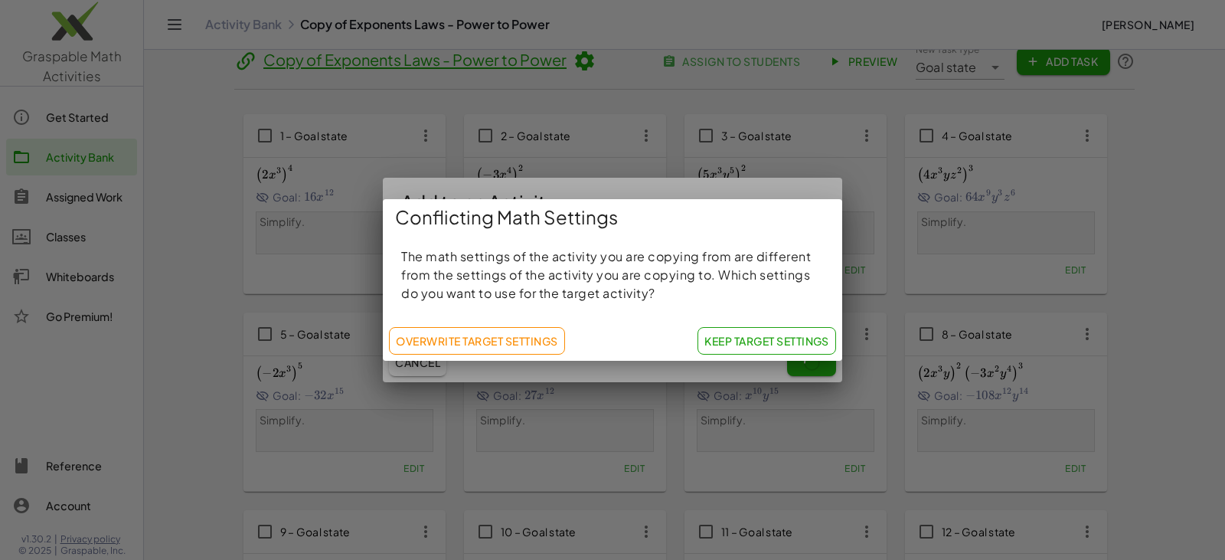
click at [775, 337] on span "Keep Target Settings" at bounding box center [767, 341] width 125 height 14
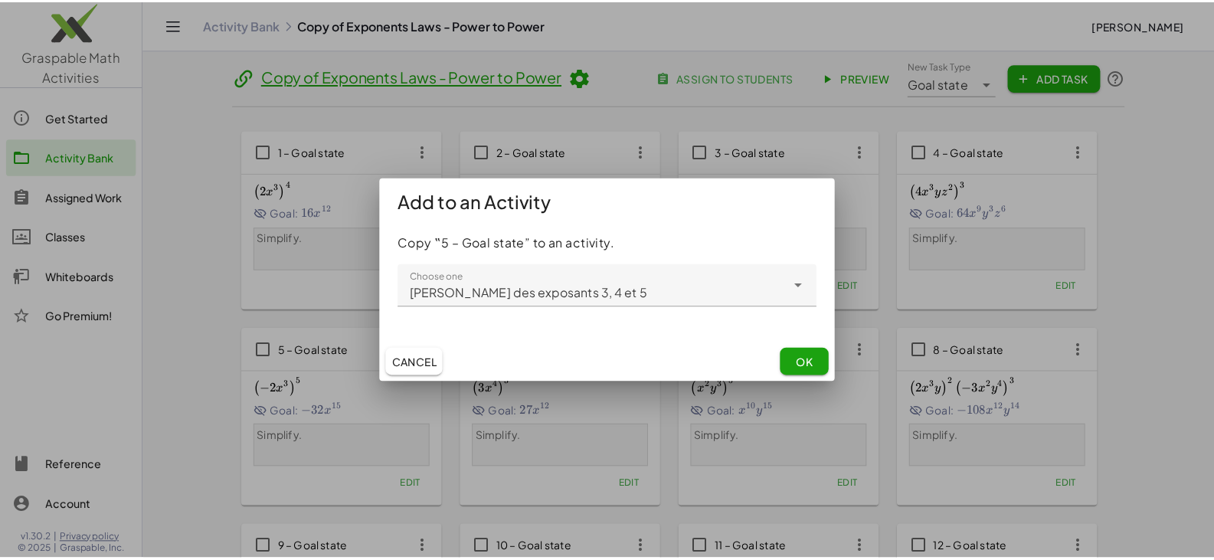
scroll to position [16, 0]
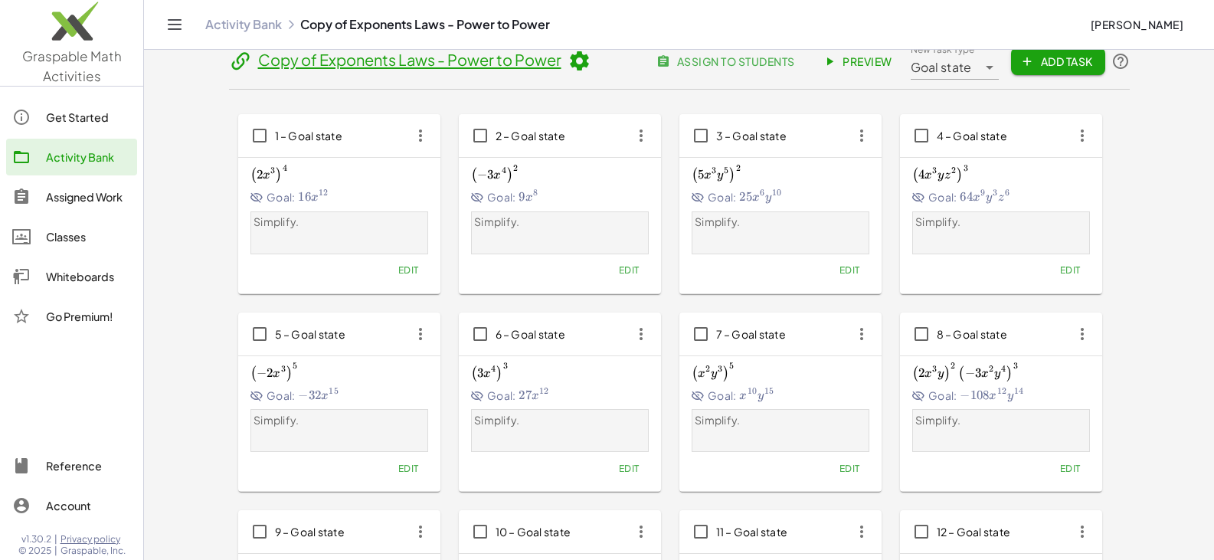
click at [633, 331] on icon "button" at bounding box center [641, 334] width 28 height 28
click at [665, 402] on div "Copy to..." at bounding box center [669, 409] width 60 height 18
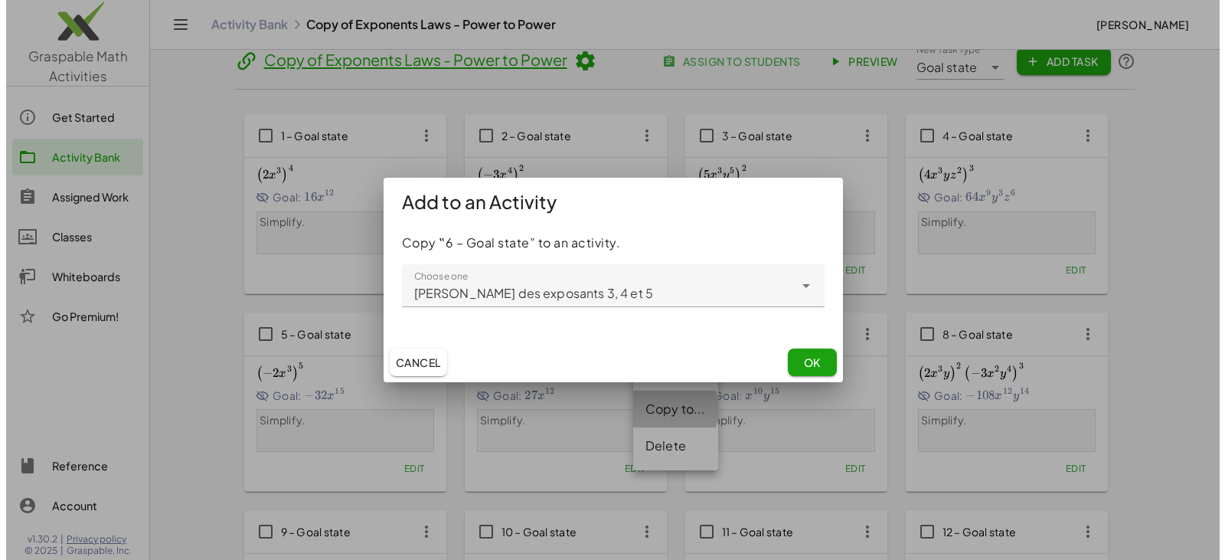
scroll to position [0, 0]
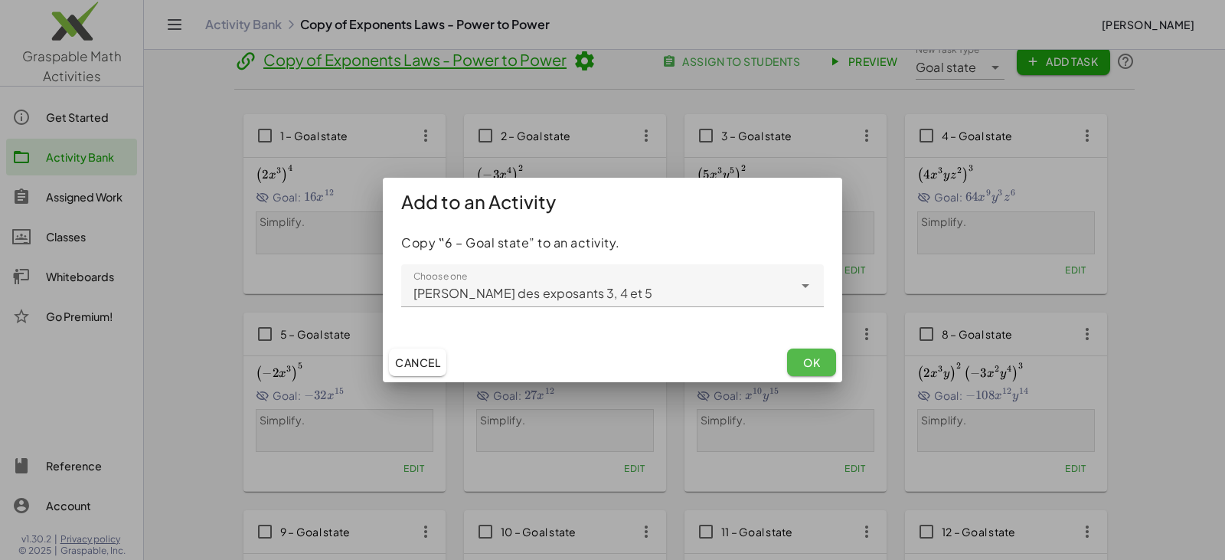
click at [814, 366] on span "OK" at bounding box center [811, 362] width 17 height 14
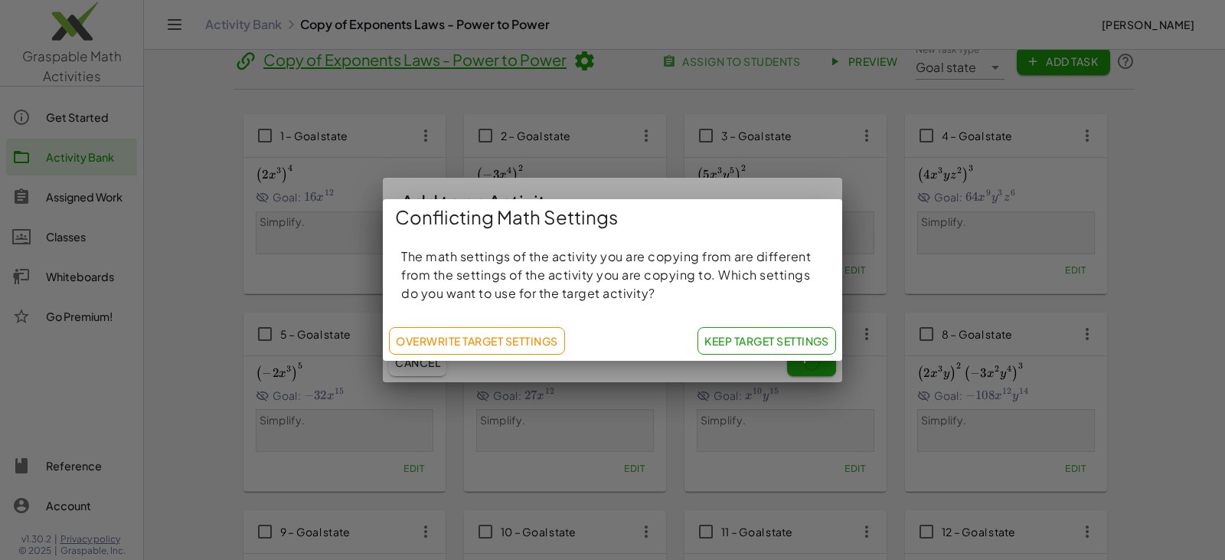
click at [776, 346] on span "Keep Target Settings" at bounding box center [767, 341] width 125 height 14
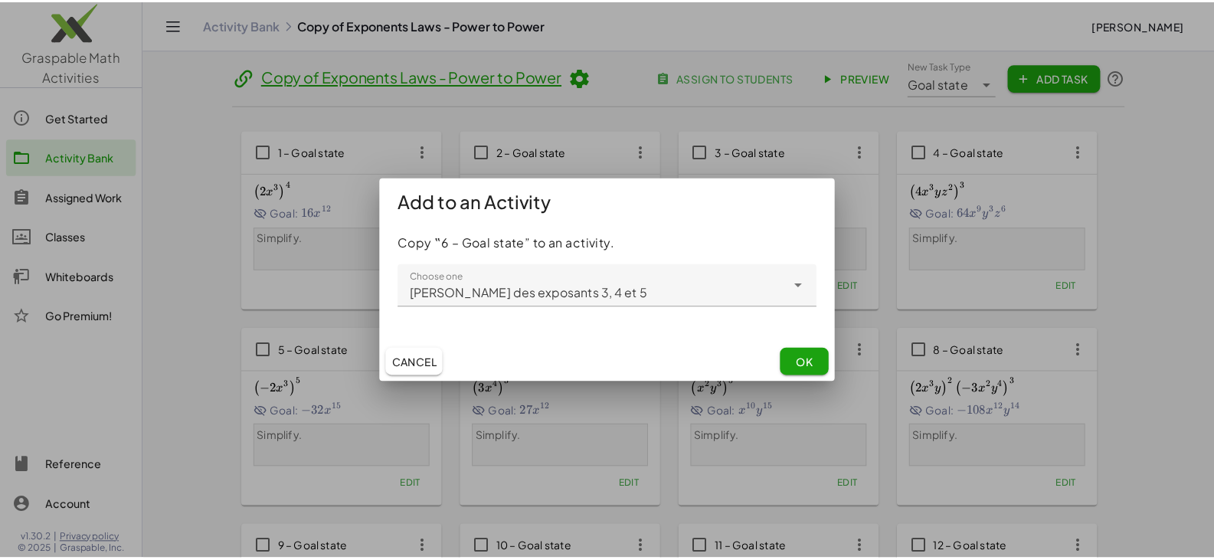
scroll to position [16, 0]
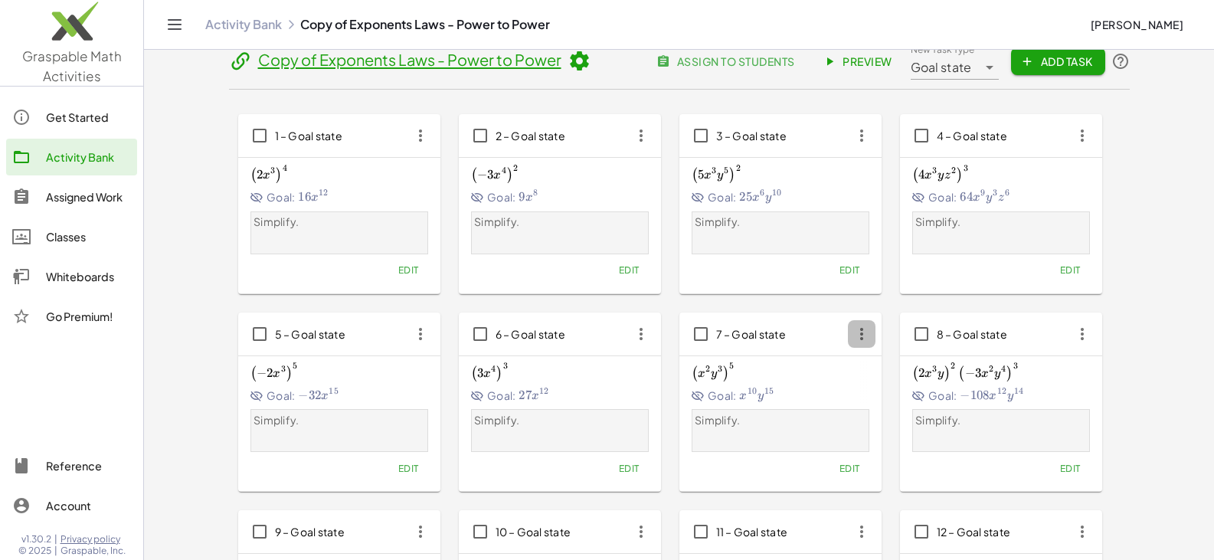
click at [863, 337] on icon "button" at bounding box center [862, 334] width 28 height 28
click at [911, 412] on div "Copy to..." at bounding box center [890, 409] width 60 height 18
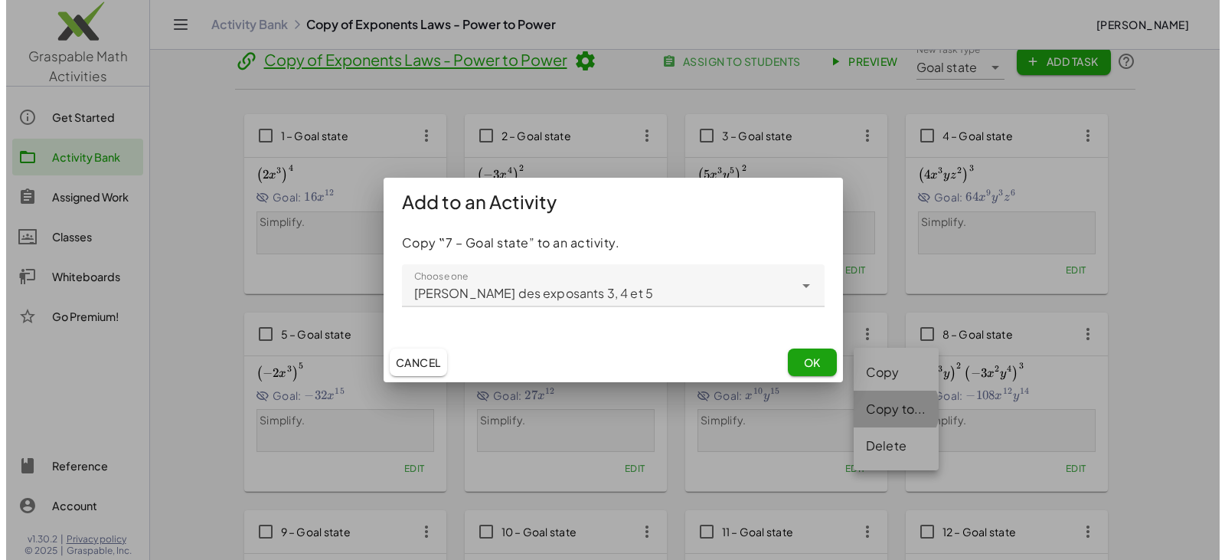
scroll to position [0, 0]
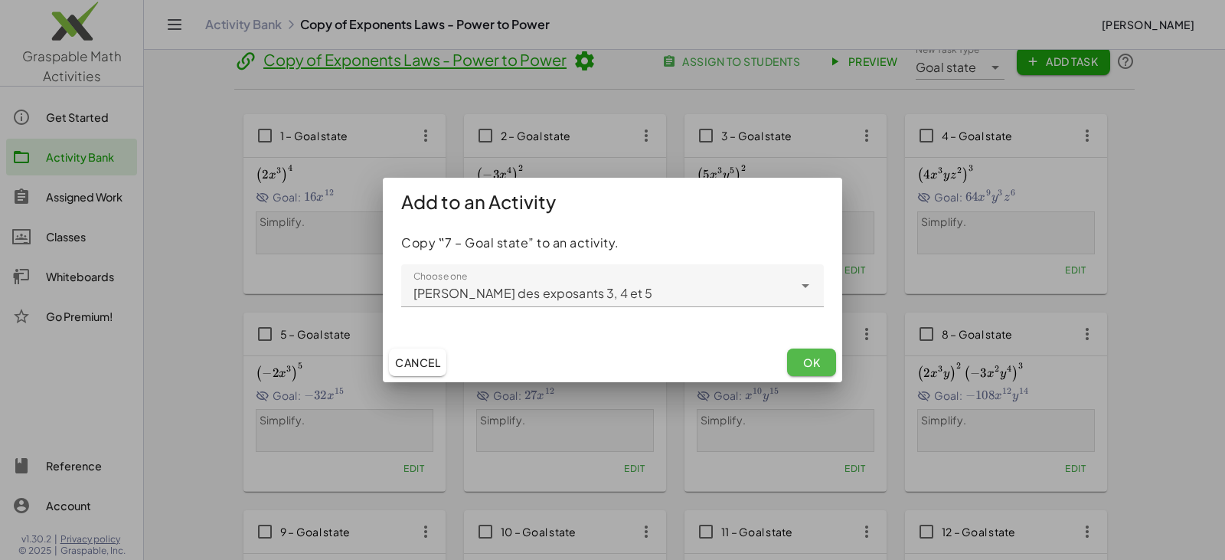
click at [813, 368] on span "OK" at bounding box center [811, 362] width 17 height 14
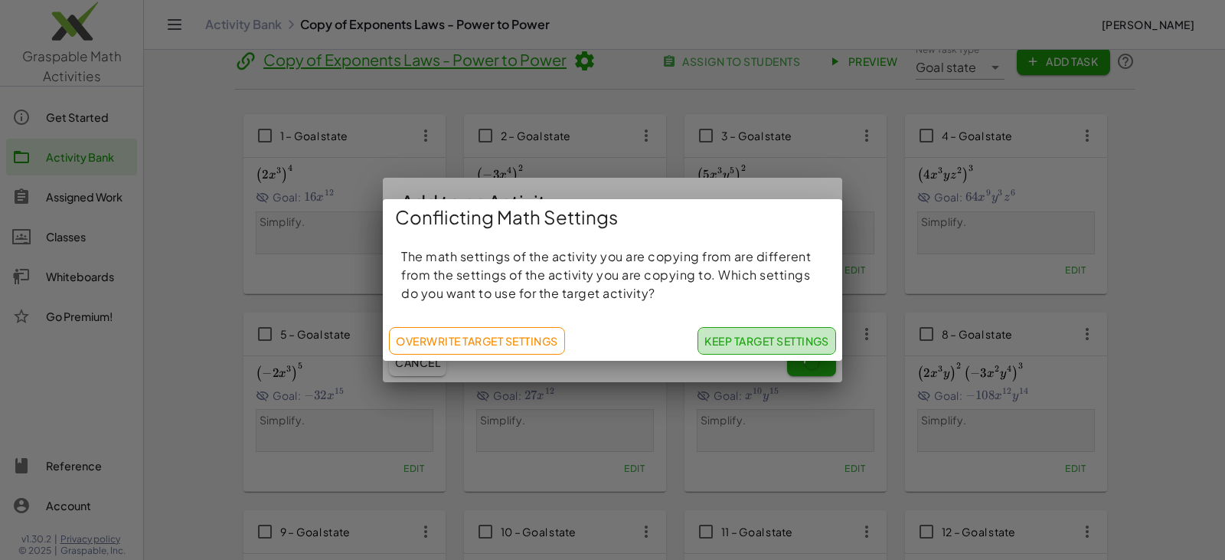
click at [750, 344] on span "Keep Target Settings" at bounding box center [767, 341] width 125 height 14
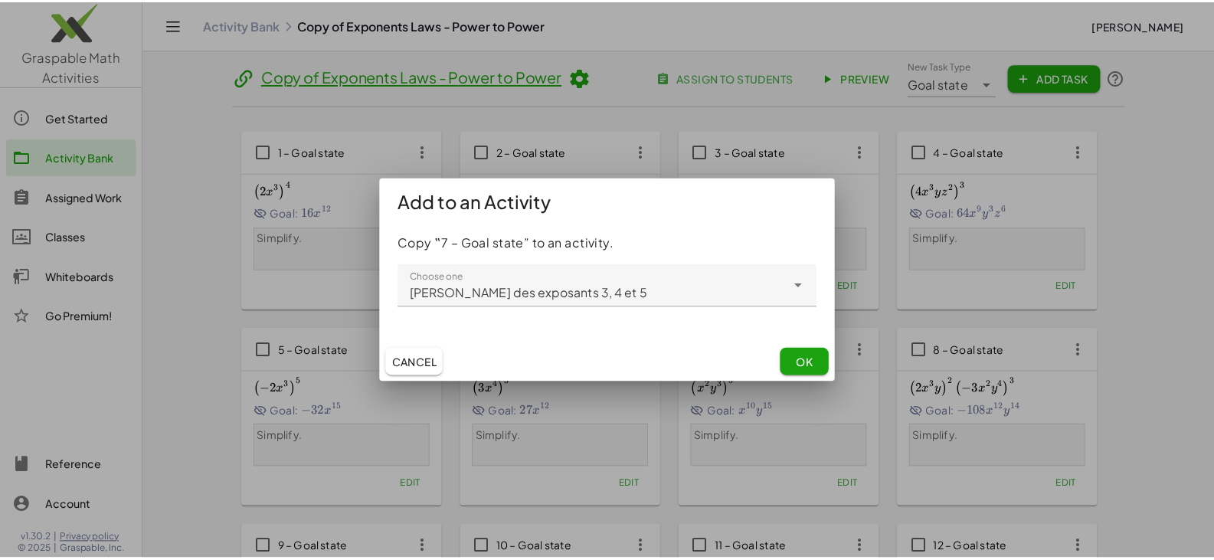
scroll to position [16, 0]
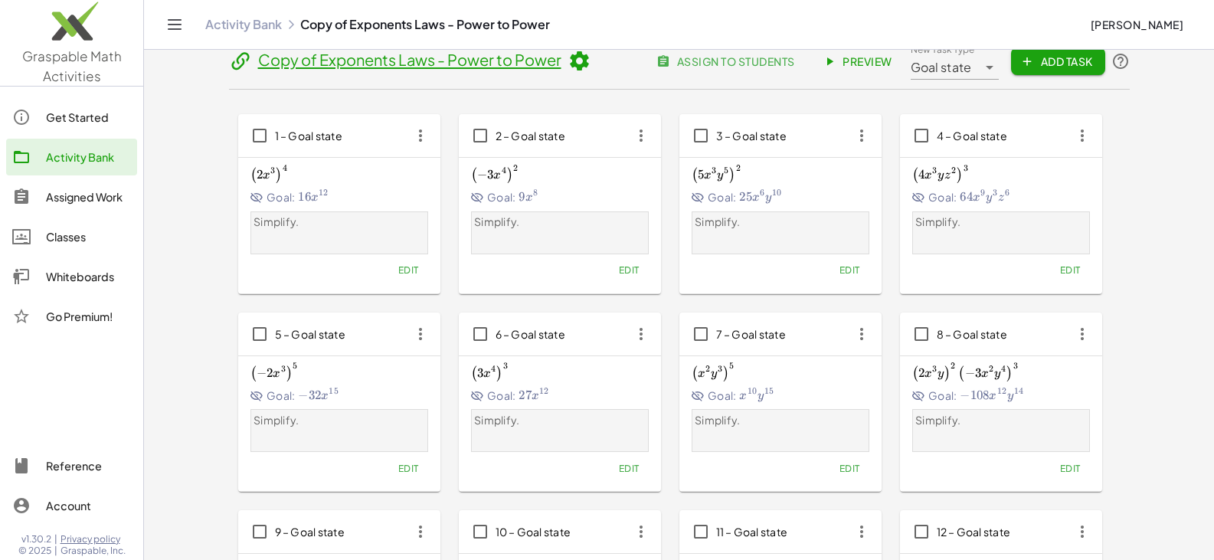
click at [1080, 341] on icon "button" at bounding box center [1082, 334] width 28 height 28
click at [1107, 407] on div "Copy to..." at bounding box center [1111, 409] width 60 height 18
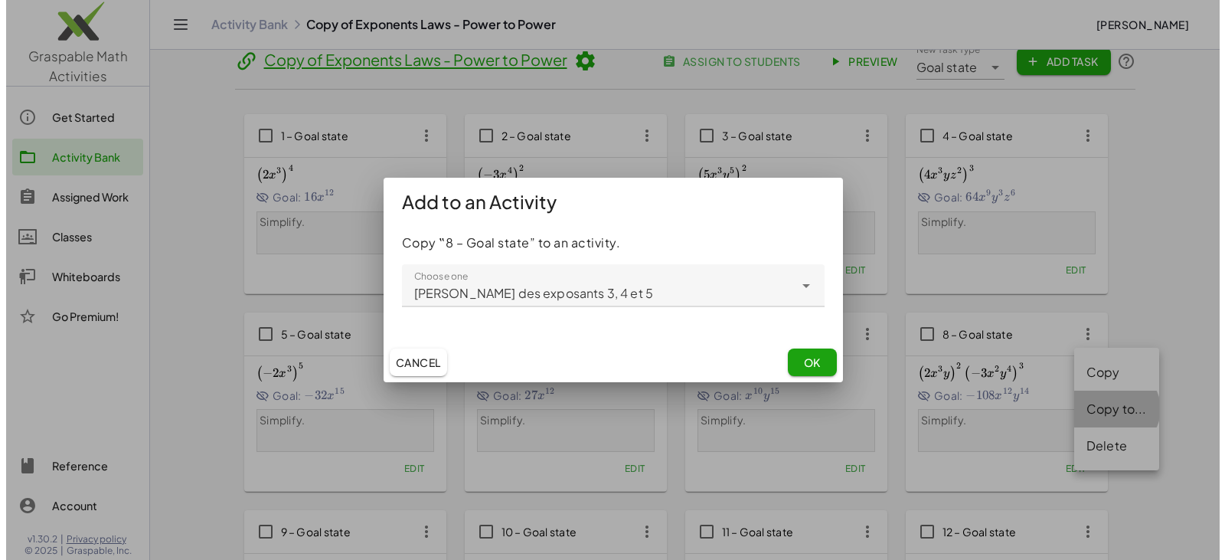
scroll to position [0, 0]
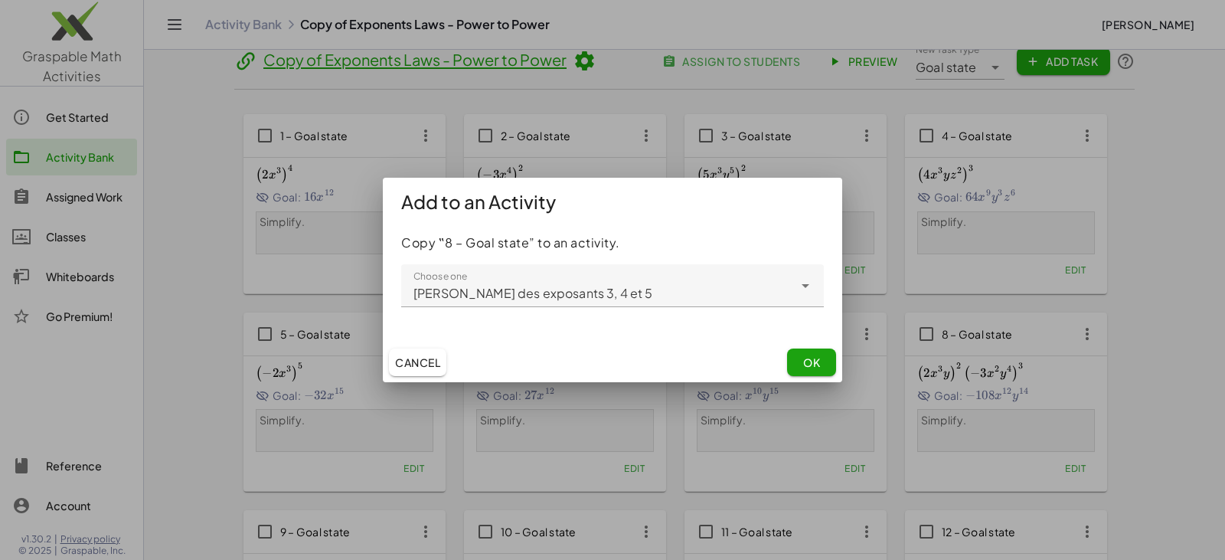
click at [786, 356] on div "Cancel OK" at bounding box center [612, 362] width 459 height 40
click at [819, 366] on span "OK" at bounding box center [811, 362] width 17 height 14
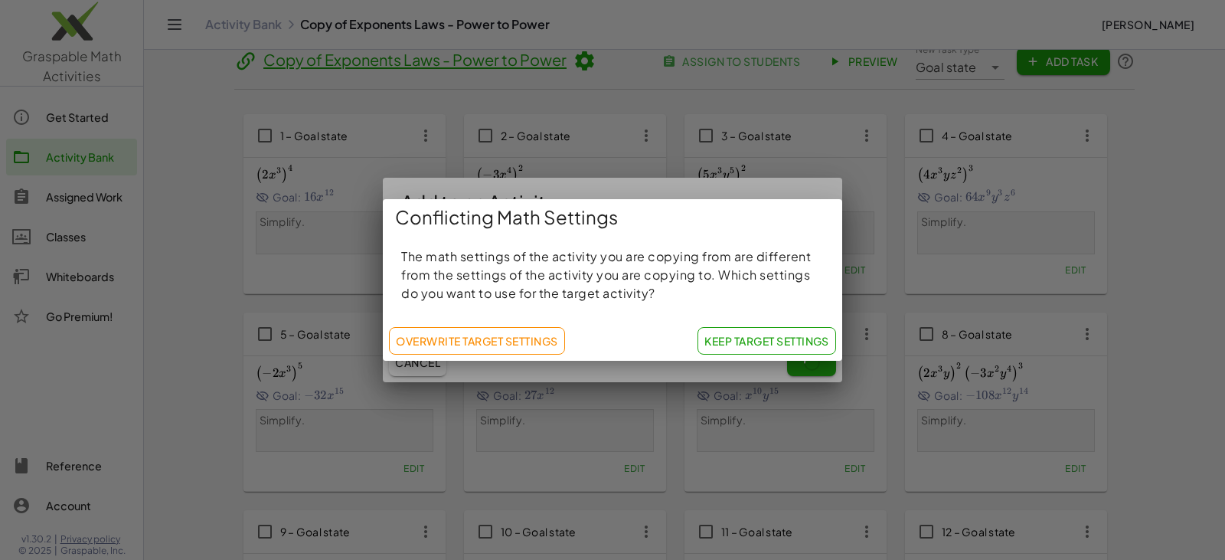
click at [767, 333] on button "Keep Target Settings" at bounding box center [767, 341] width 139 height 28
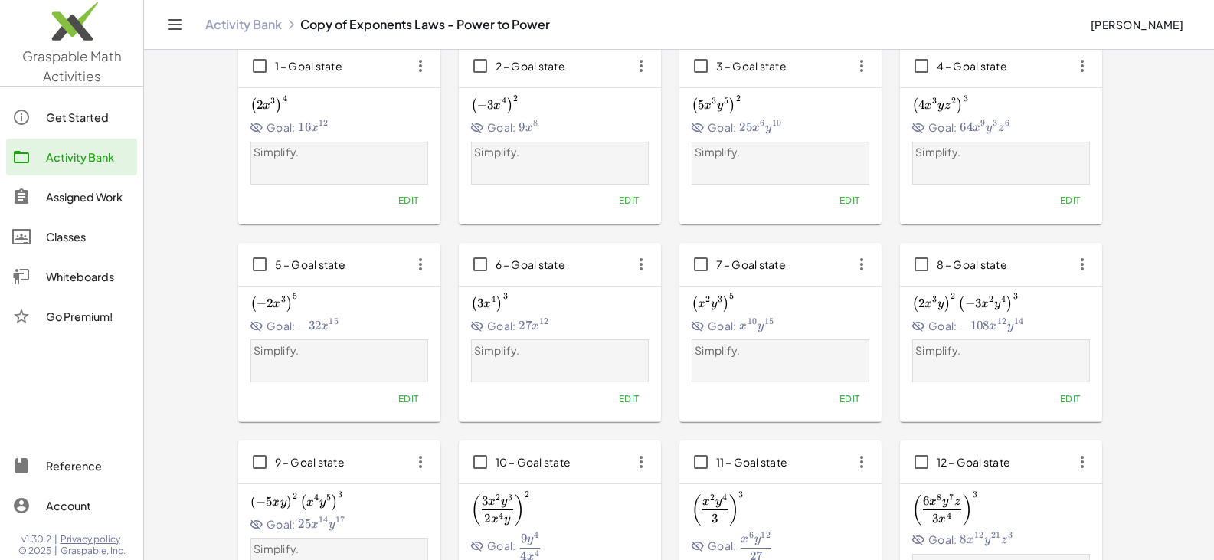
scroll to position [322, 0]
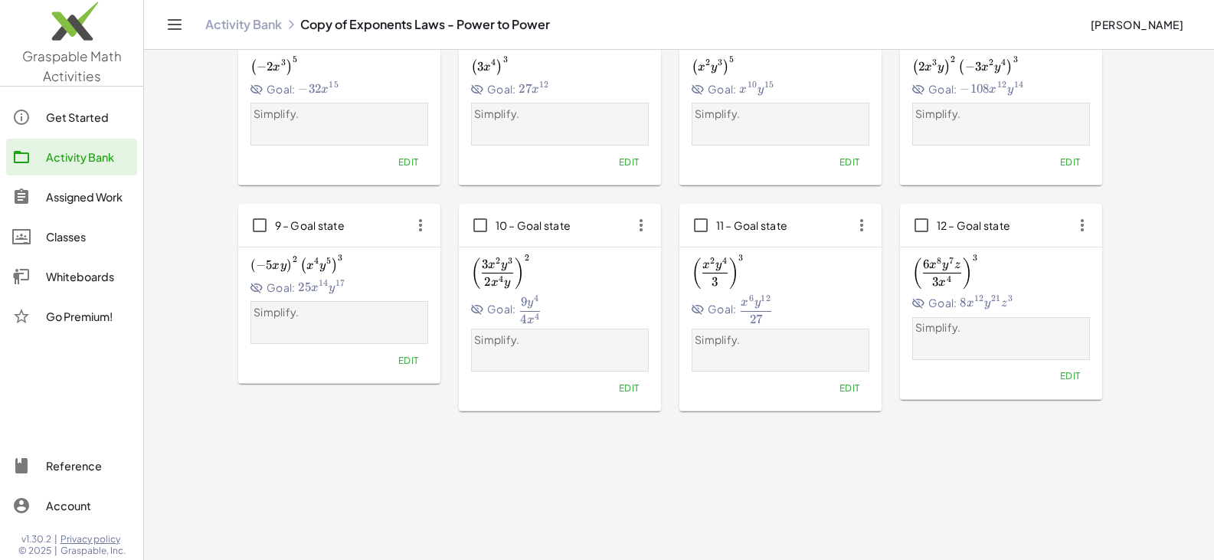
click at [421, 230] on icon "button" at bounding box center [421, 225] width 28 height 28
click at [433, 308] on div "Copy to..." at bounding box center [449, 300] width 60 height 18
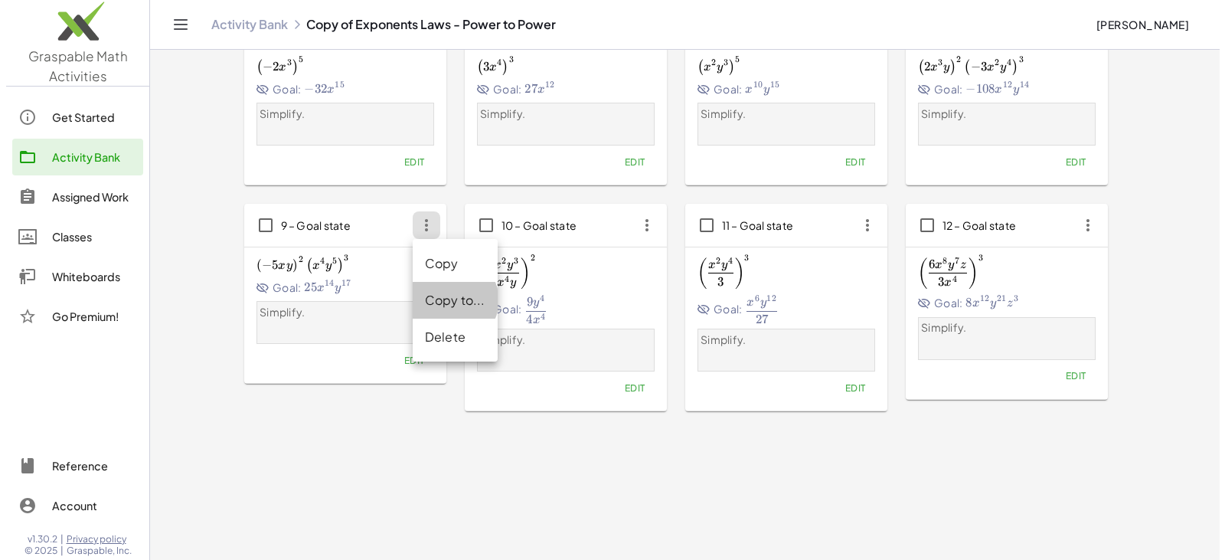
scroll to position [0, 0]
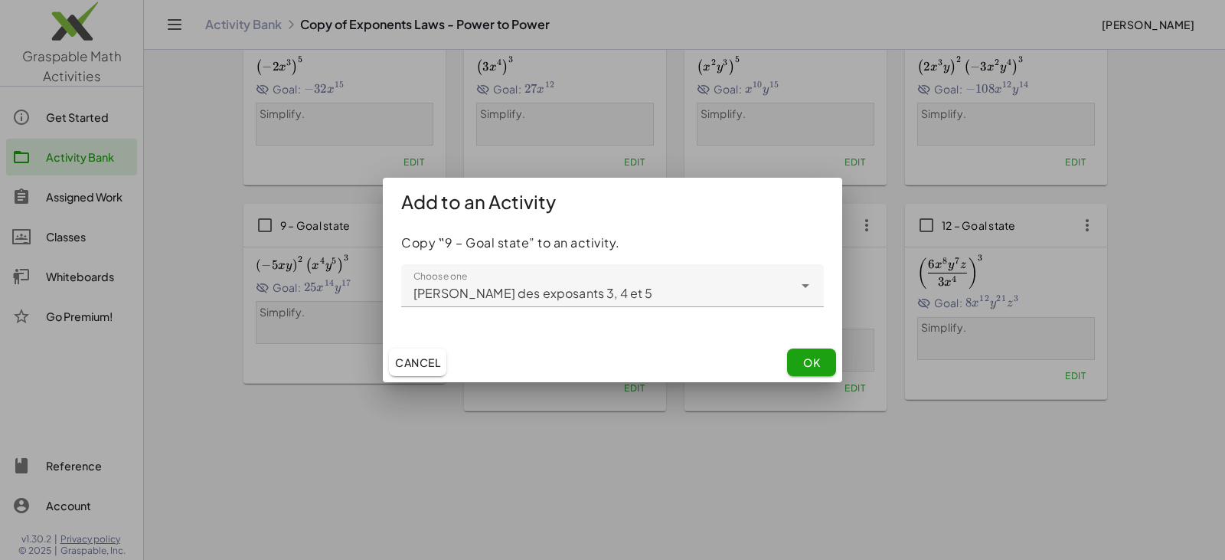
click at [819, 361] on span "OK" at bounding box center [811, 362] width 17 height 14
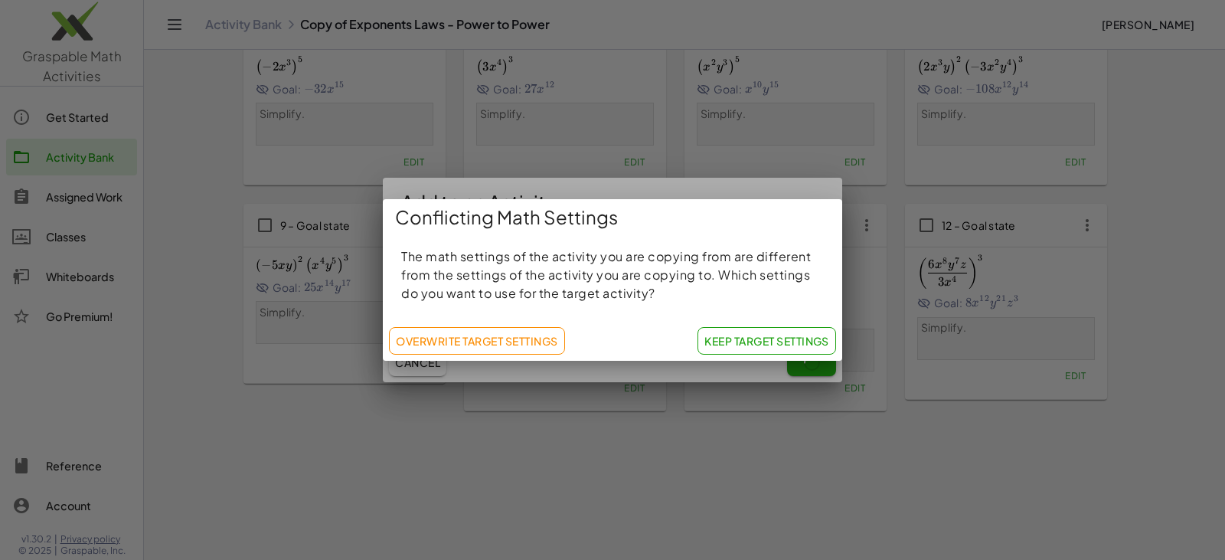
click at [759, 342] on span "Keep Target Settings" at bounding box center [767, 341] width 125 height 14
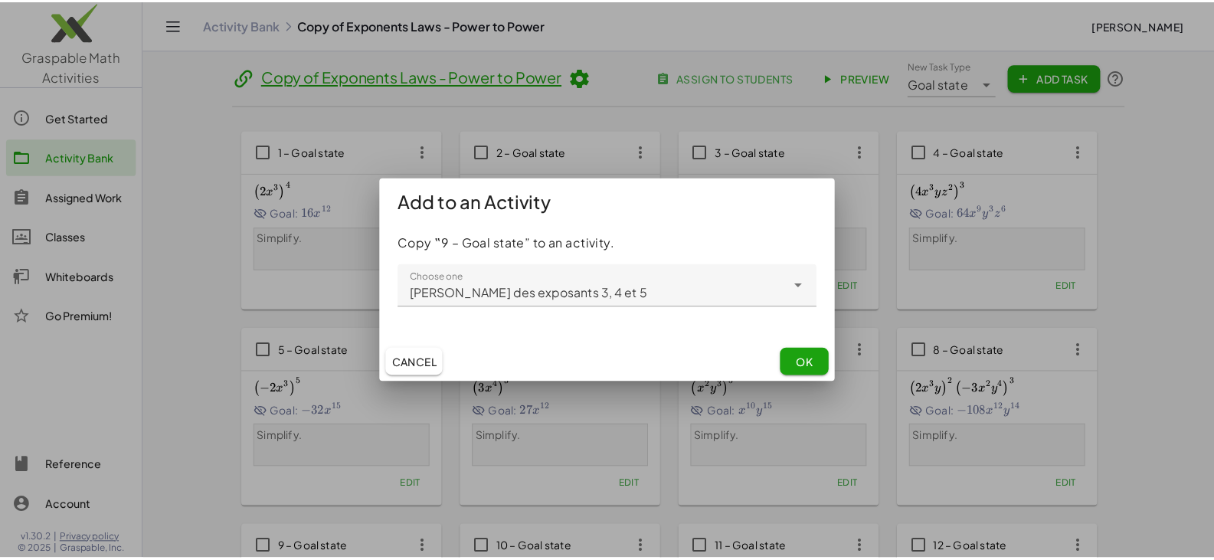
scroll to position [322, 0]
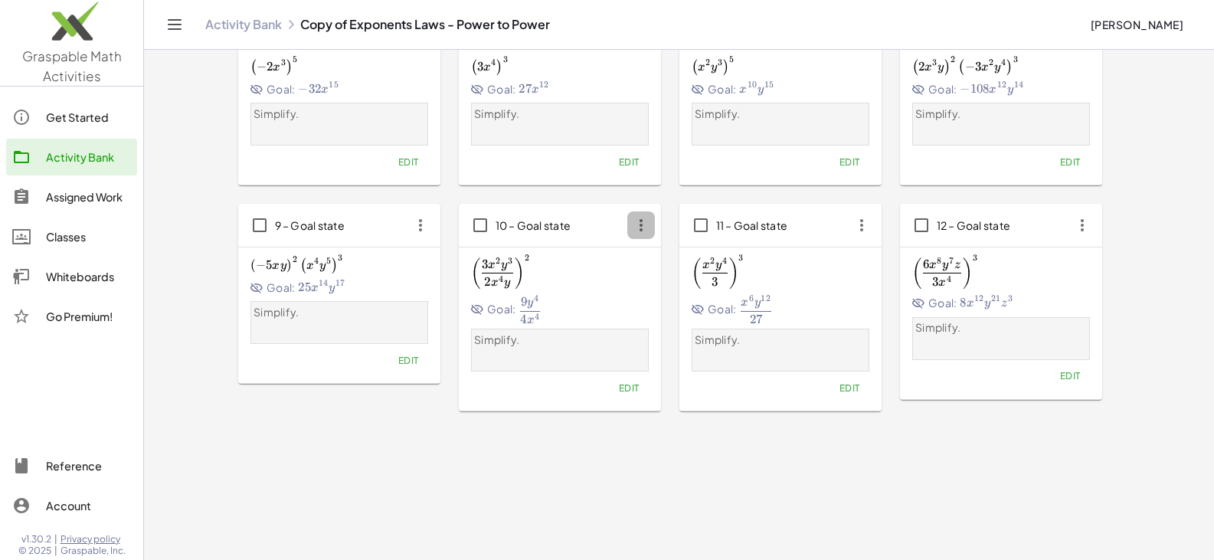
click at [643, 227] on icon "button" at bounding box center [641, 225] width 28 height 28
click at [673, 298] on div "Copy to..." at bounding box center [669, 300] width 60 height 18
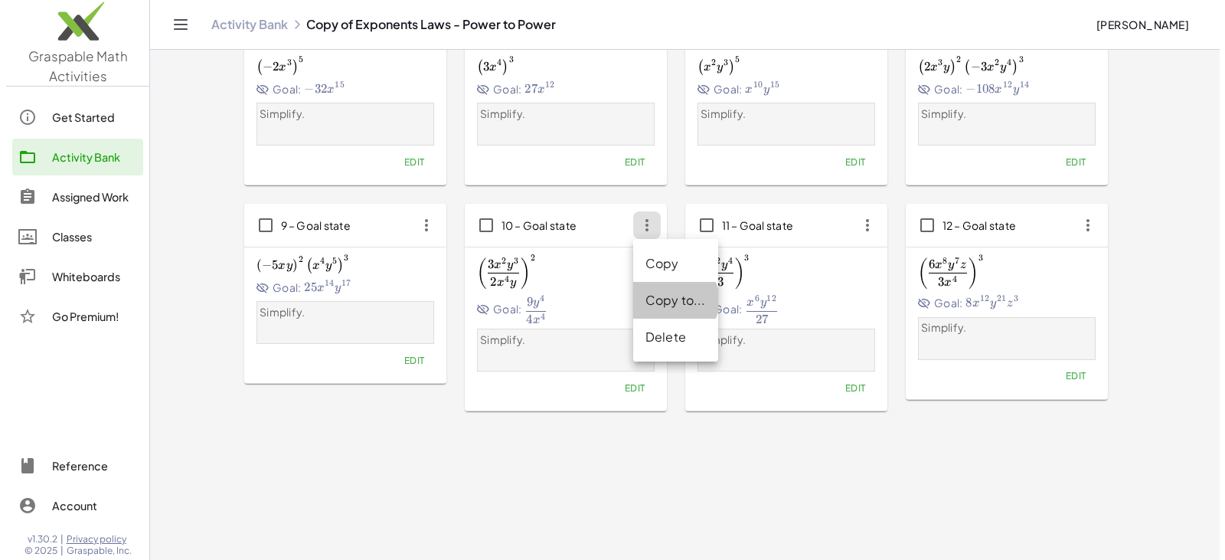
scroll to position [0, 0]
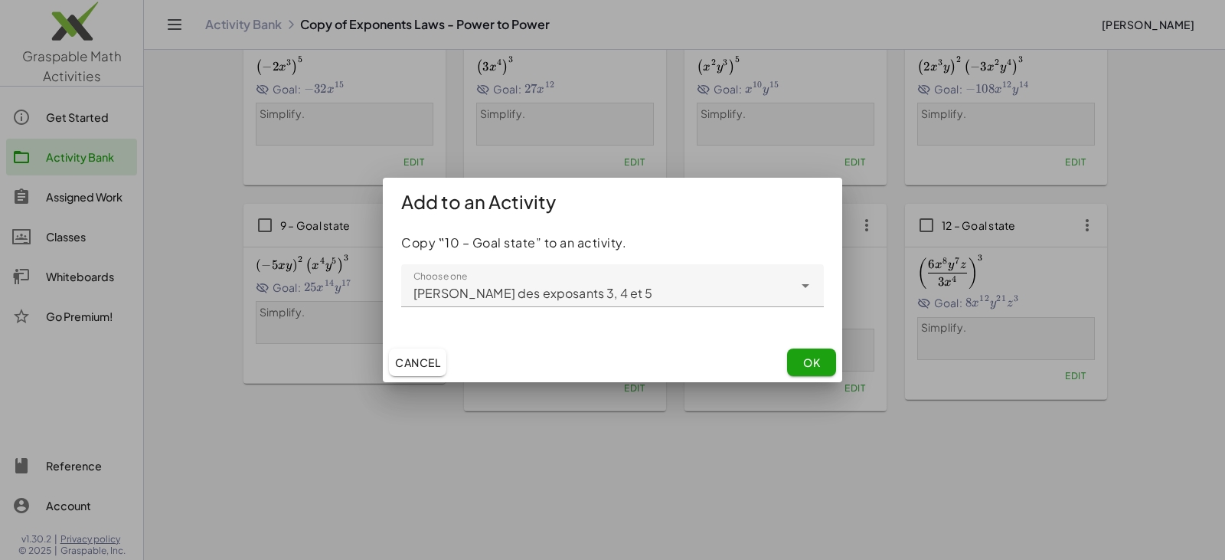
click at [786, 348] on div "Cancel OK" at bounding box center [612, 362] width 459 height 40
click at [796, 355] on button "OK" at bounding box center [811, 362] width 49 height 28
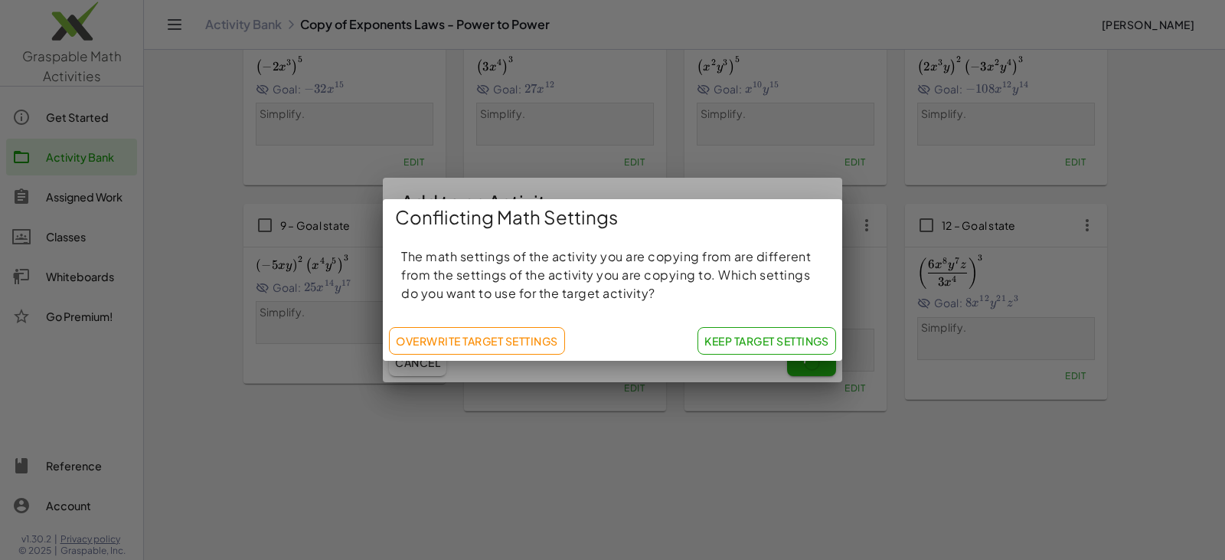
click at [772, 348] on span "Keep Target Settings" at bounding box center [767, 341] width 125 height 14
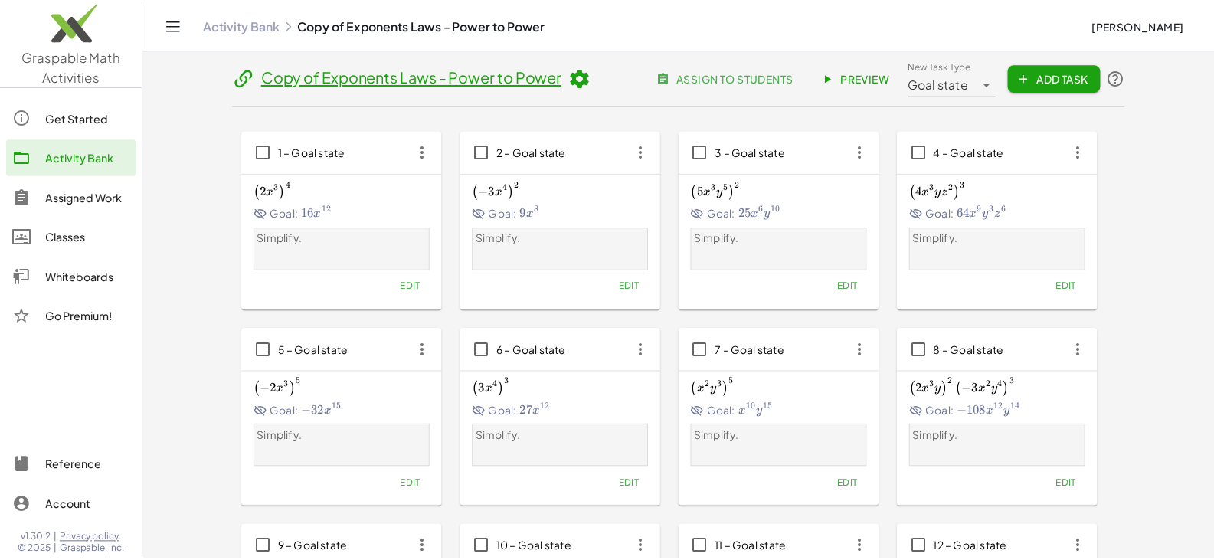
scroll to position [322, 0]
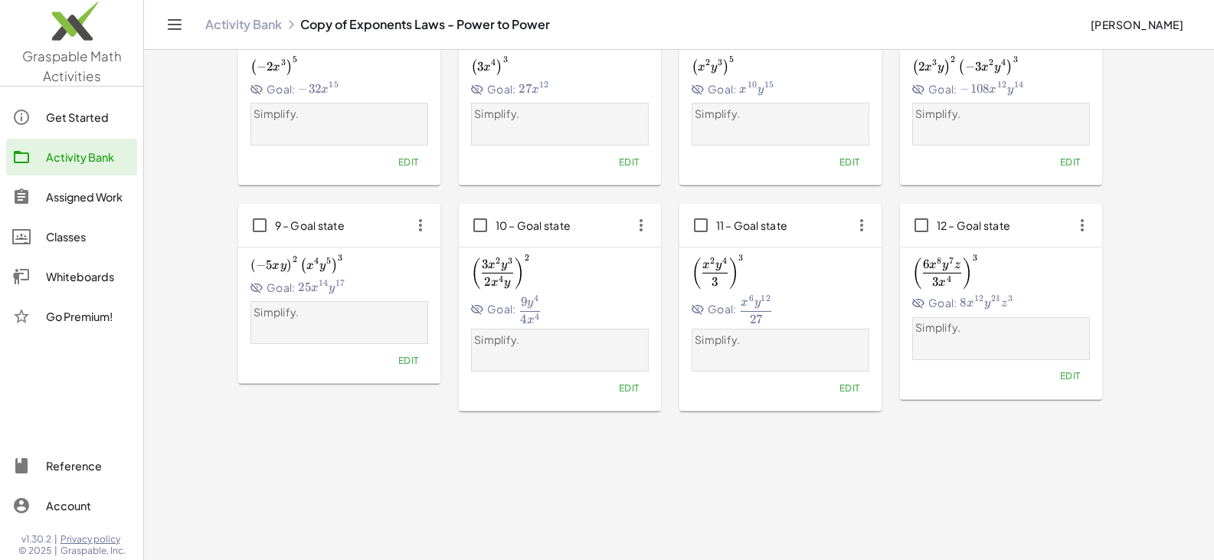
click at [865, 227] on icon "button" at bounding box center [862, 225] width 28 height 28
click at [885, 298] on div "Copy to..." at bounding box center [890, 300] width 60 height 18
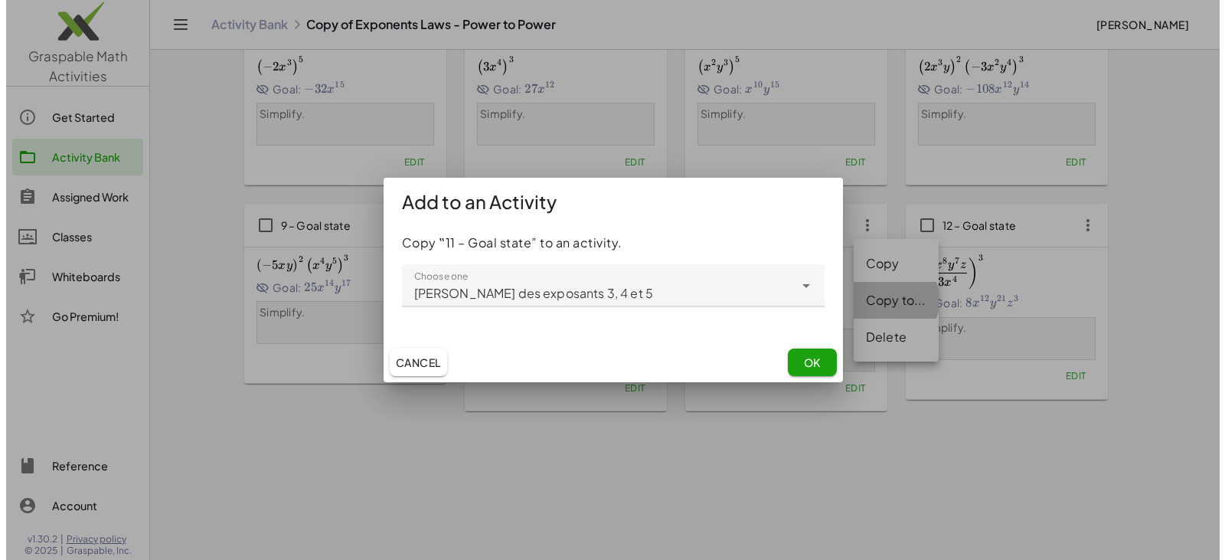
scroll to position [0, 0]
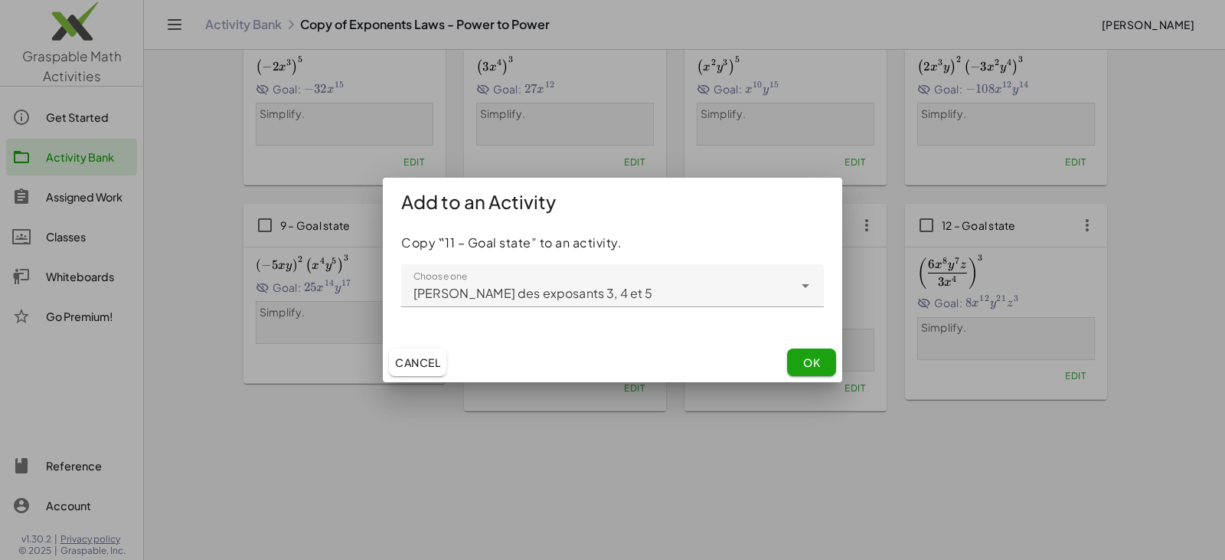
click at [787, 360] on button "OK" at bounding box center [811, 362] width 49 height 28
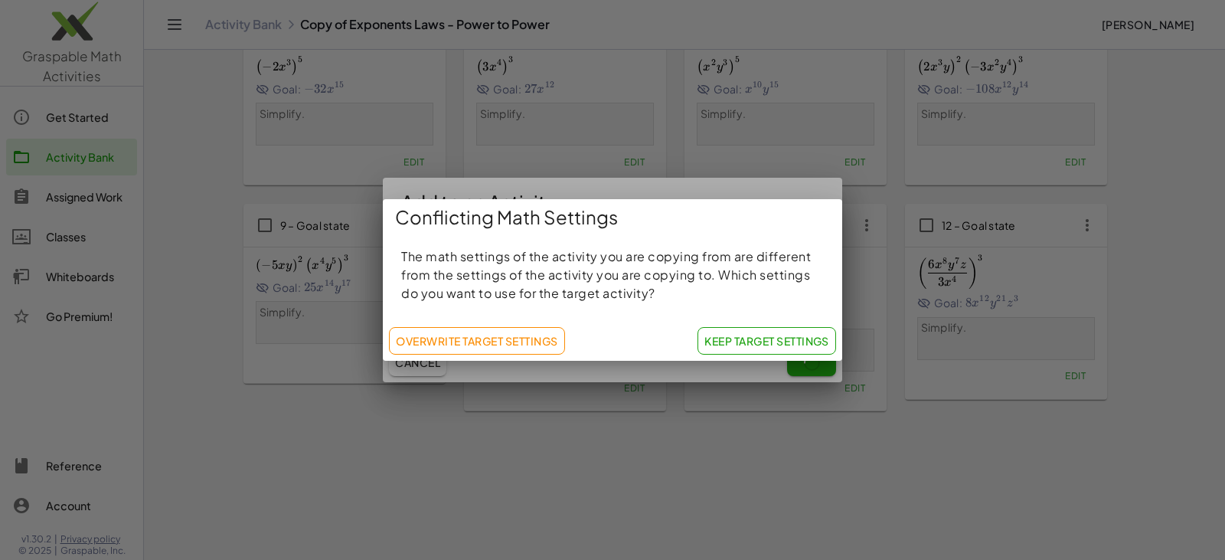
click at [767, 337] on span "Keep Target Settings" at bounding box center [767, 341] width 125 height 14
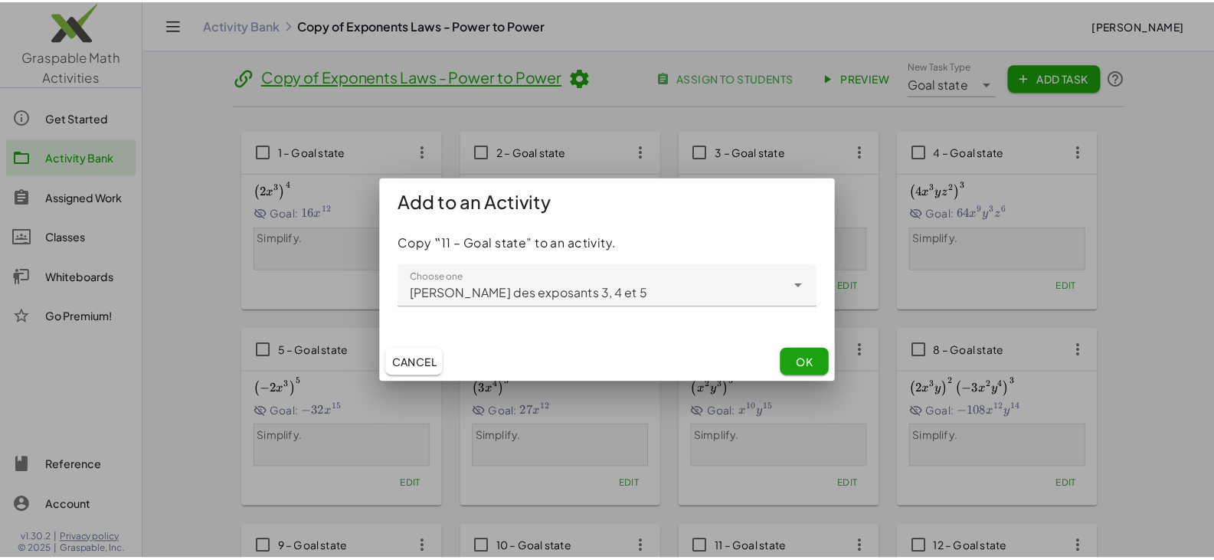
scroll to position [322, 0]
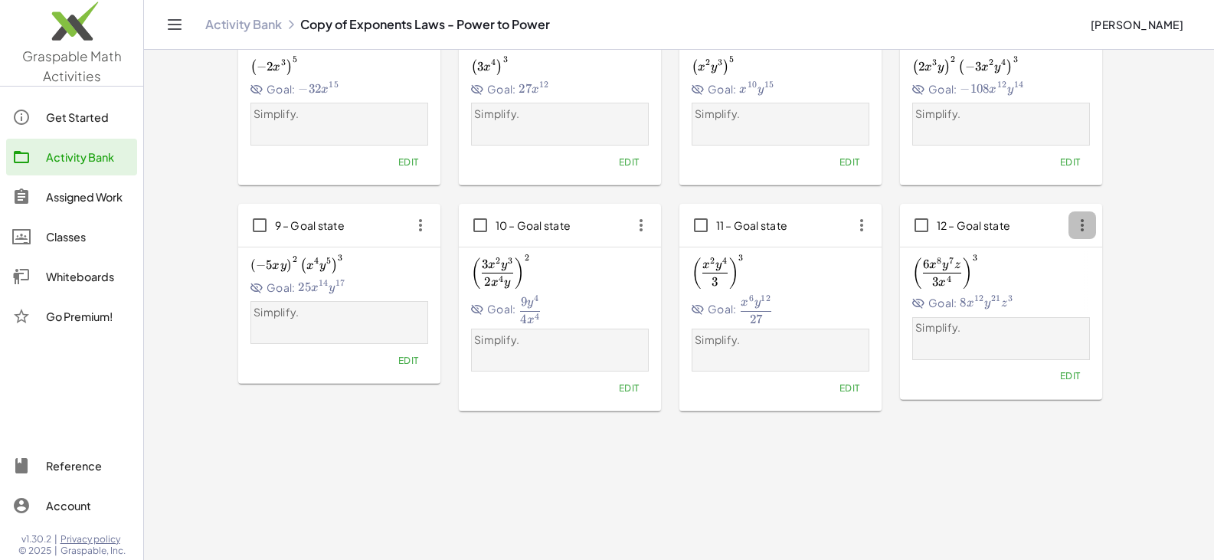
click at [1081, 226] on icon "button" at bounding box center [1082, 225] width 28 height 28
click at [1098, 299] on div "Copy to..." at bounding box center [1111, 300] width 60 height 18
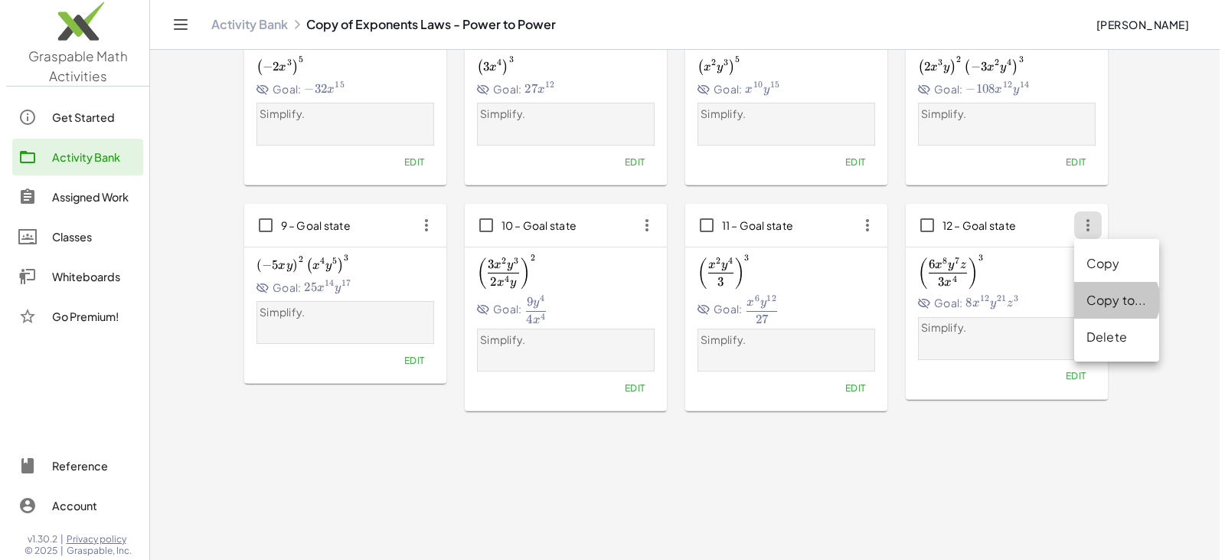
scroll to position [0, 0]
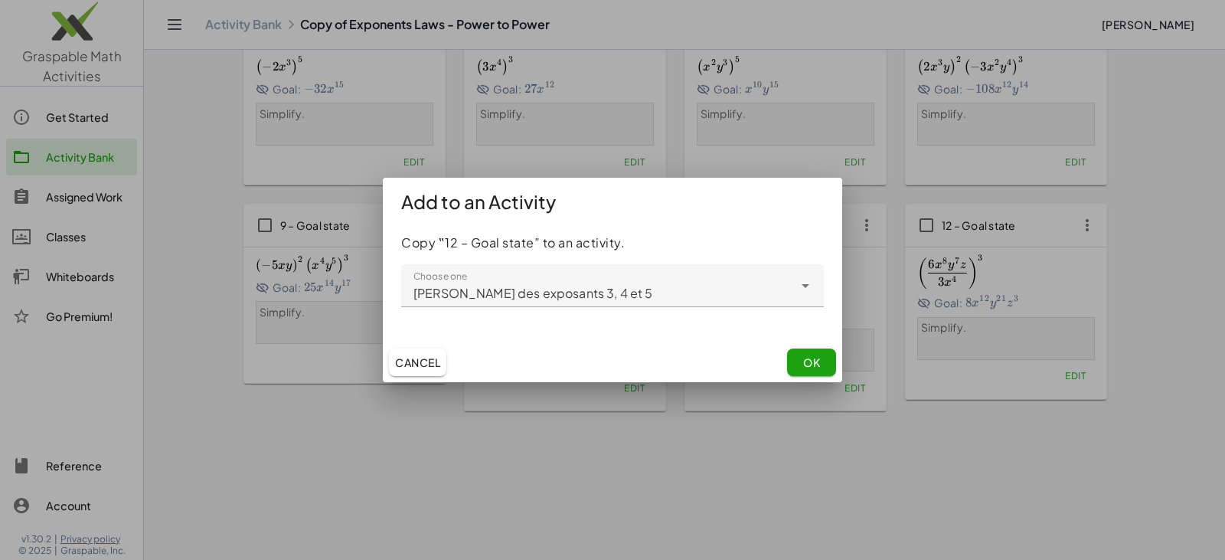
click at [822, 350] on button "OK" at bounding box center [811, 362] width 49 height 28
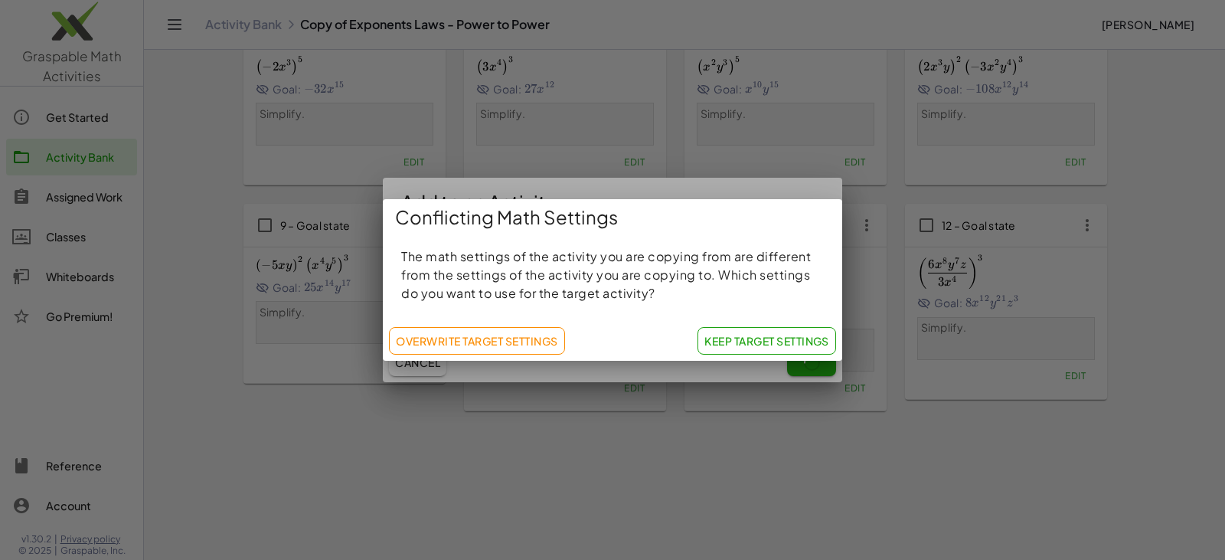
click at [796, 340] on span "Keep Target Settings" at bounding box center [767, 341] width 125 height 14
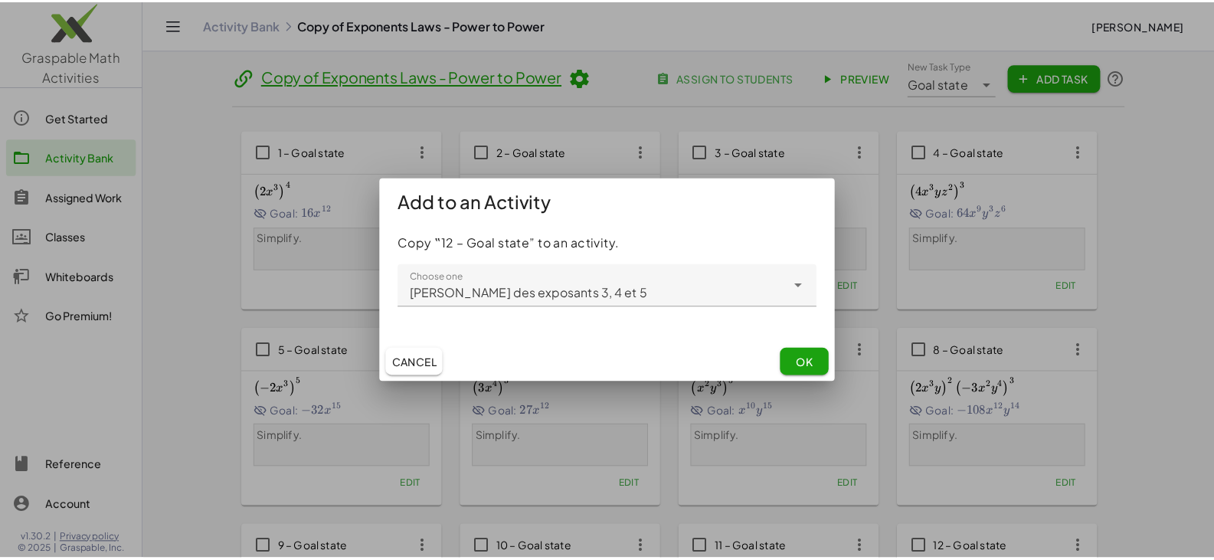
scroll to position [322, 0]
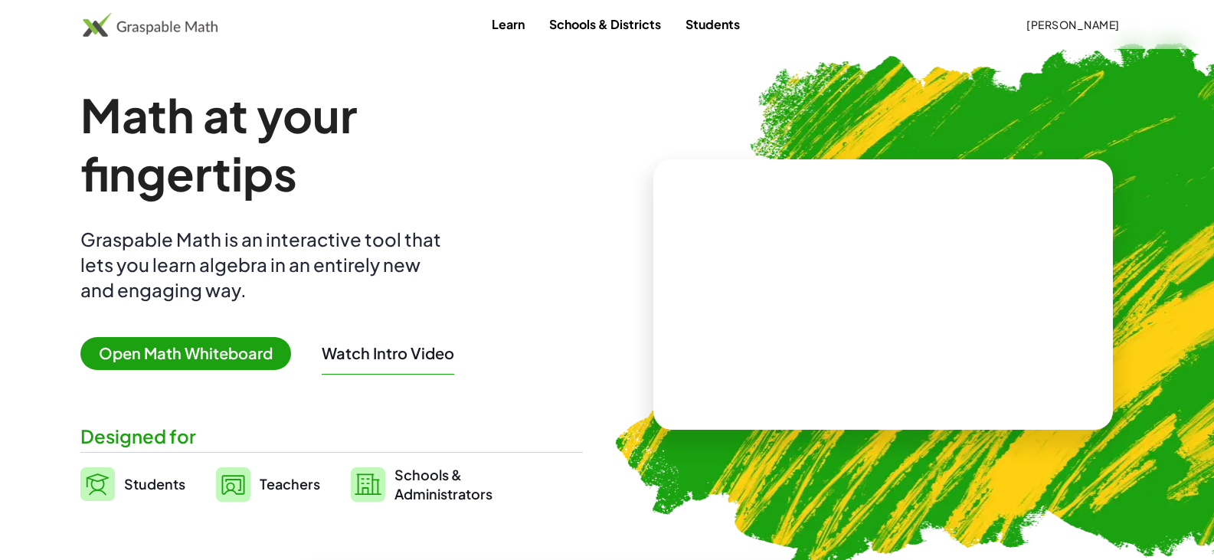
click at [1094, 37] on button "[PERSON_NAME]" at bounding box center [1073, 25] width 118 height 28
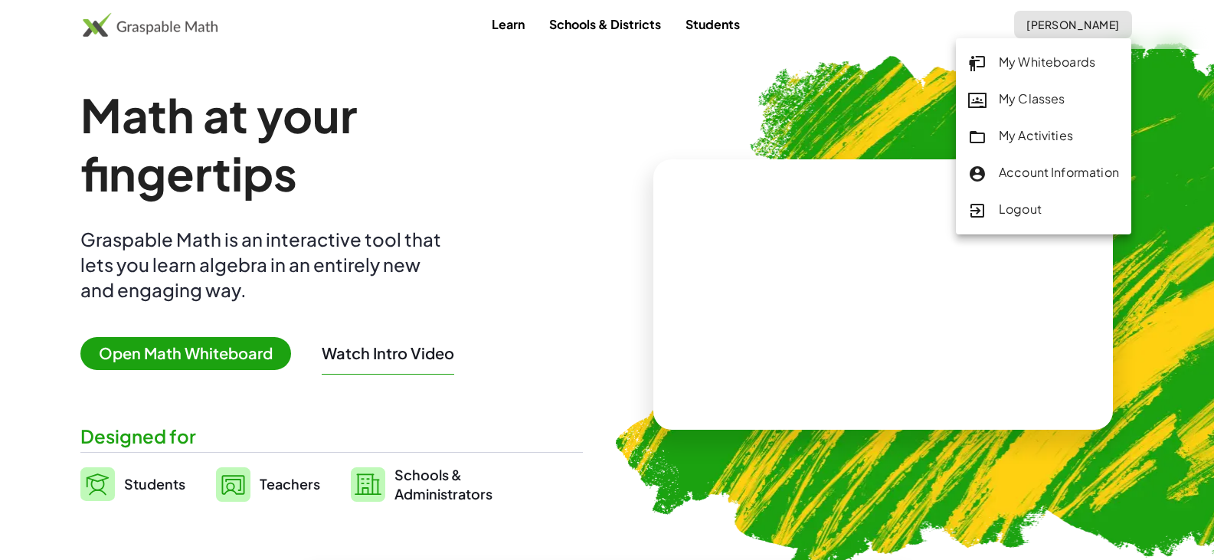
click at [1026, 140] on div "My Activities" at bounding box center [1043, 136] width 151 height 20
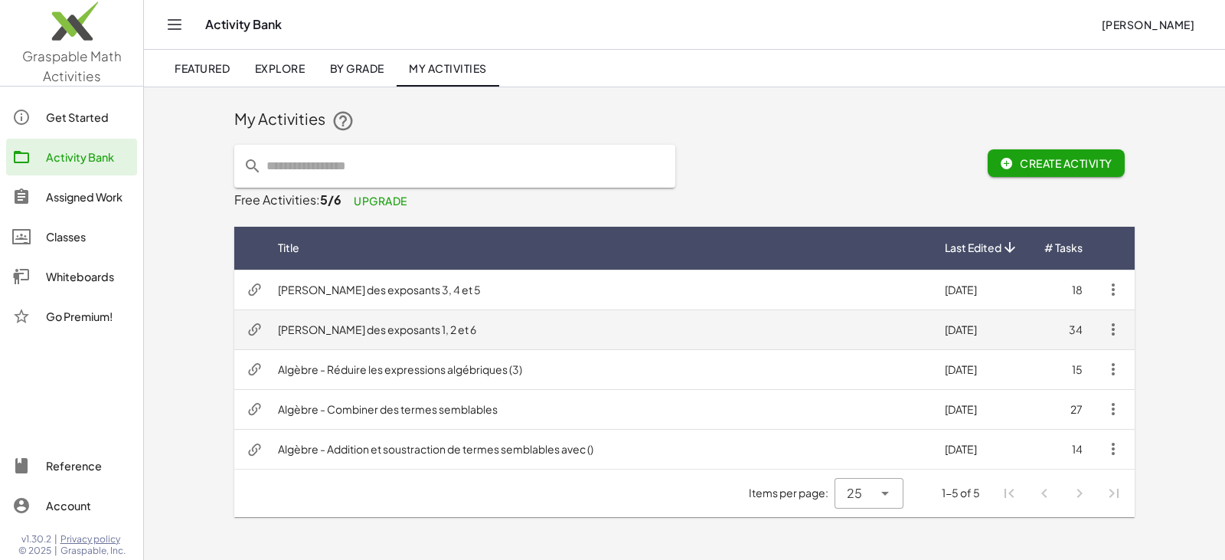
click at [359, 333] on td "[PERSON_NAME] des exposants 1, 2 et 6" at bounding box center [599, 329] width 667 height 40
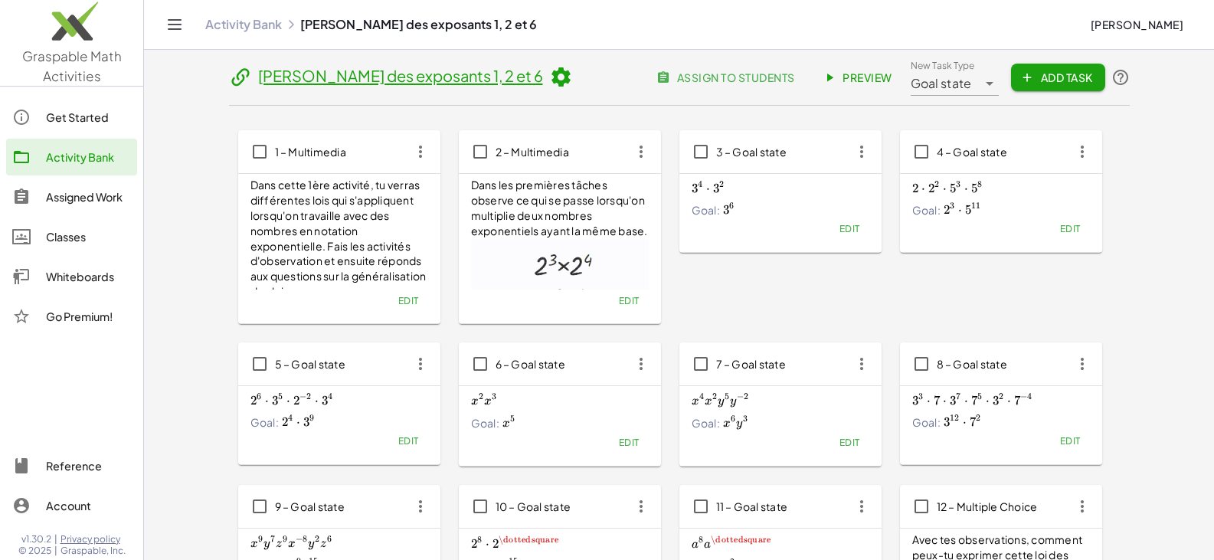
click at [845, 228] on span "Edit" at bounding box center [849, 228] width 21 height 11
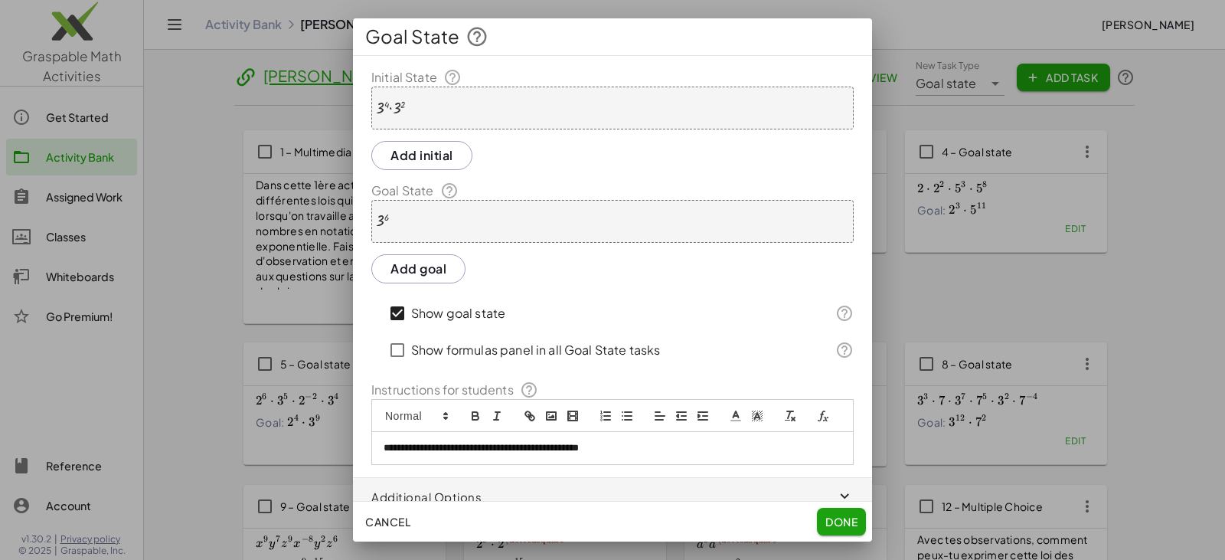
click at [546, 455] on p "**********" at bounding box center [607, 448] width 446 height 14
click at [649, 464] on div "**********" at bounding box center [612, 448] width 481 height 32
copy p "**********"
click at [852, 524] on span "Done" at bounding box center [842, 522] width 32 height 14
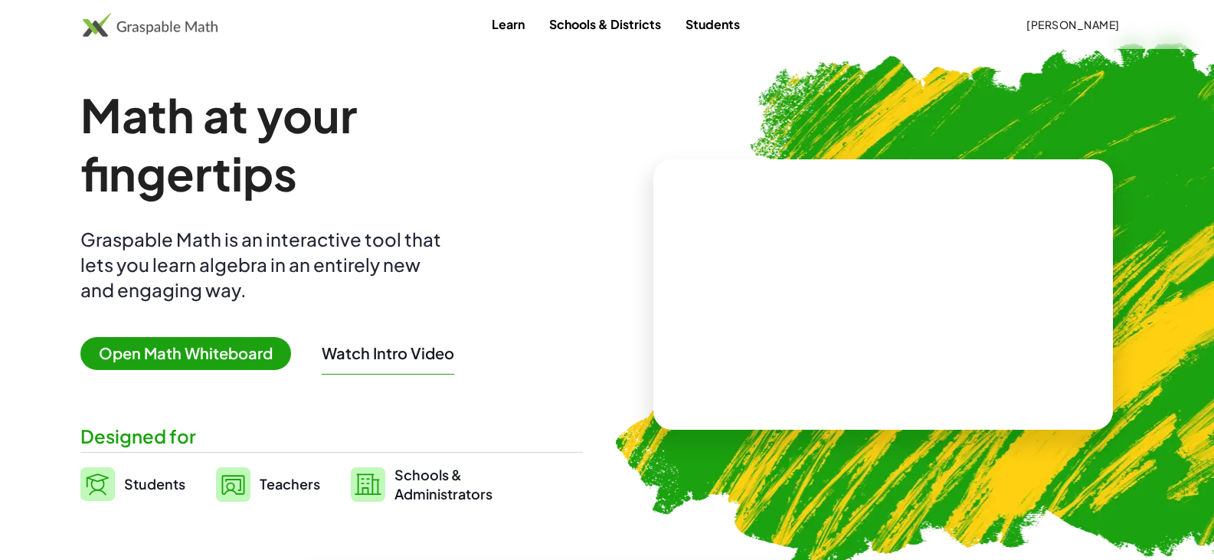
click at [1077, 22] on span "[PERSON_NAME]" at bounding box center [1072, 25] width 93 height 14
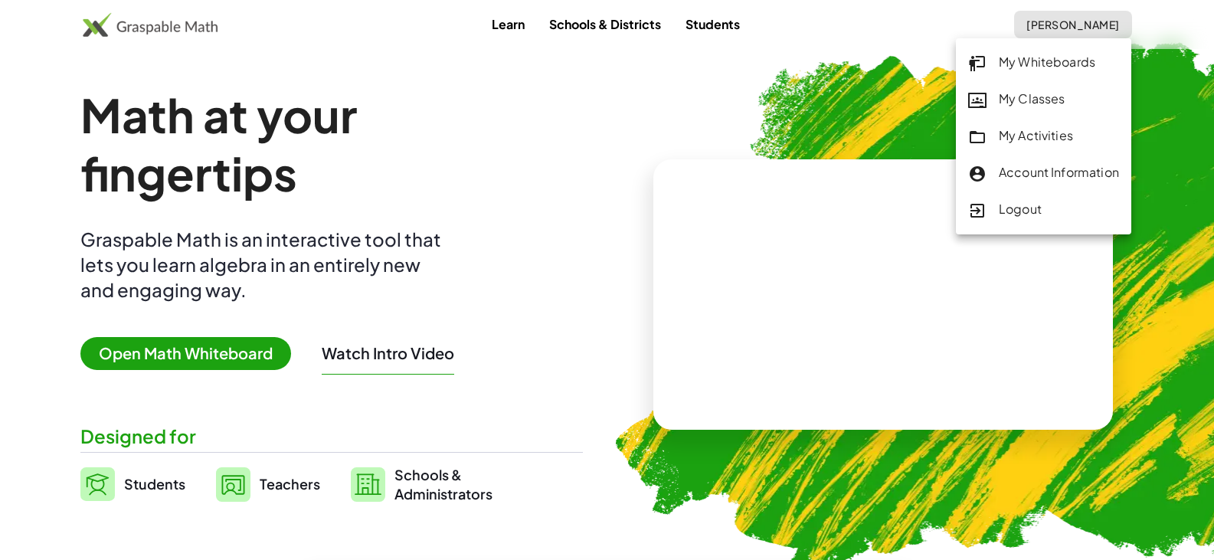
click at [1053, 142] on div "My Activities" at bounding box center [1043, 136] width 151 height 20
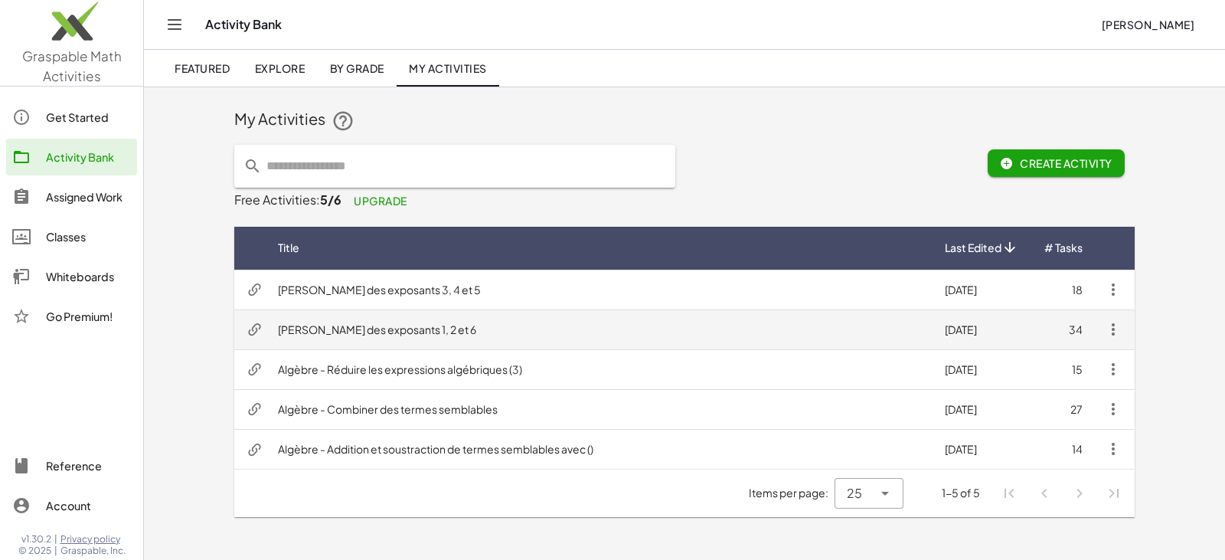
click at [445, 335] on td "[PERSON_NAME] des exposants 1, 2 et 6" at bounding box center [599, 329] width 667 height 40
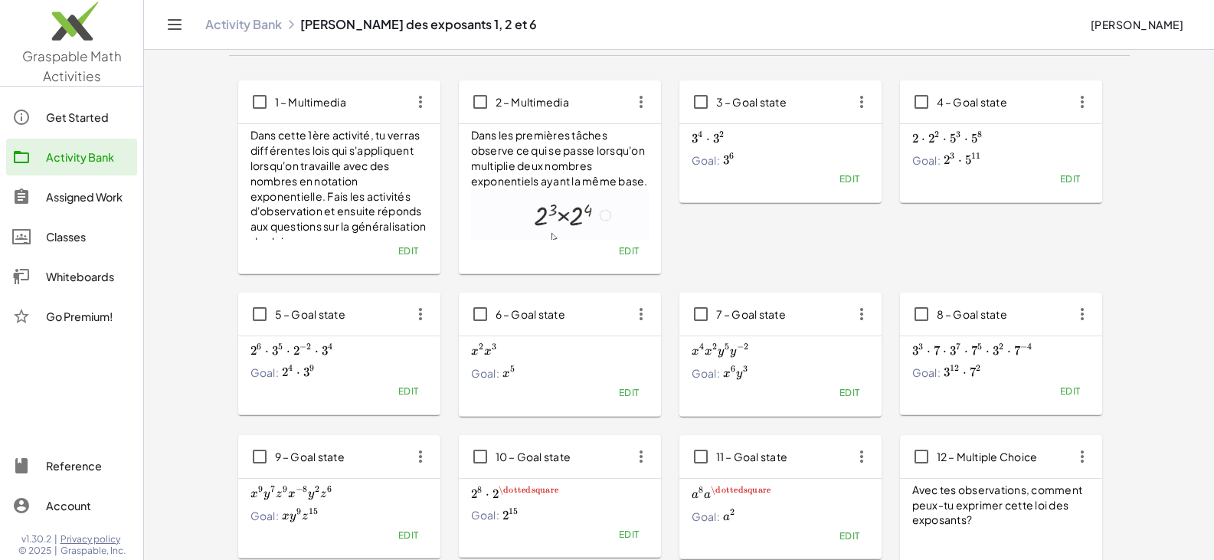
scroll to position [77, 0]
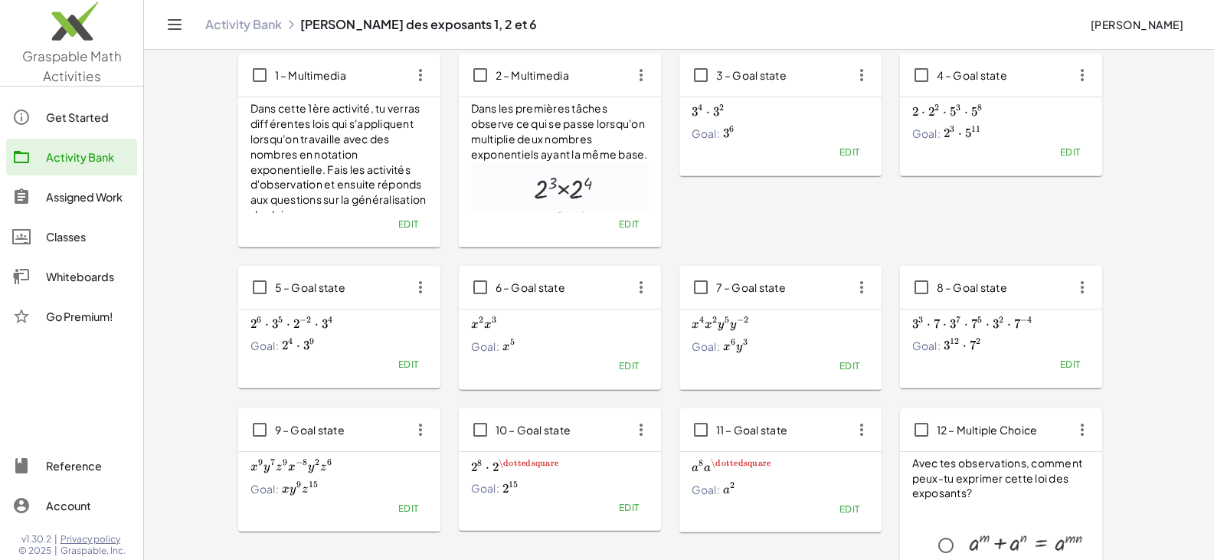
click at [627, 514] on button "Edit" at bounding box center [628, 506] width 39 height 21
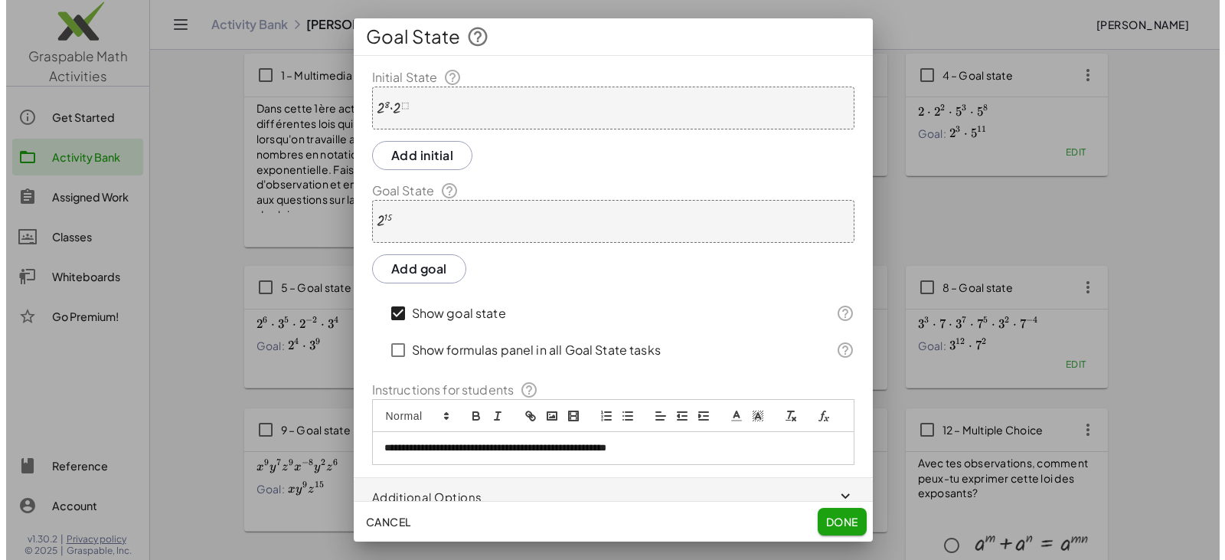
scroll to position [0, 0]
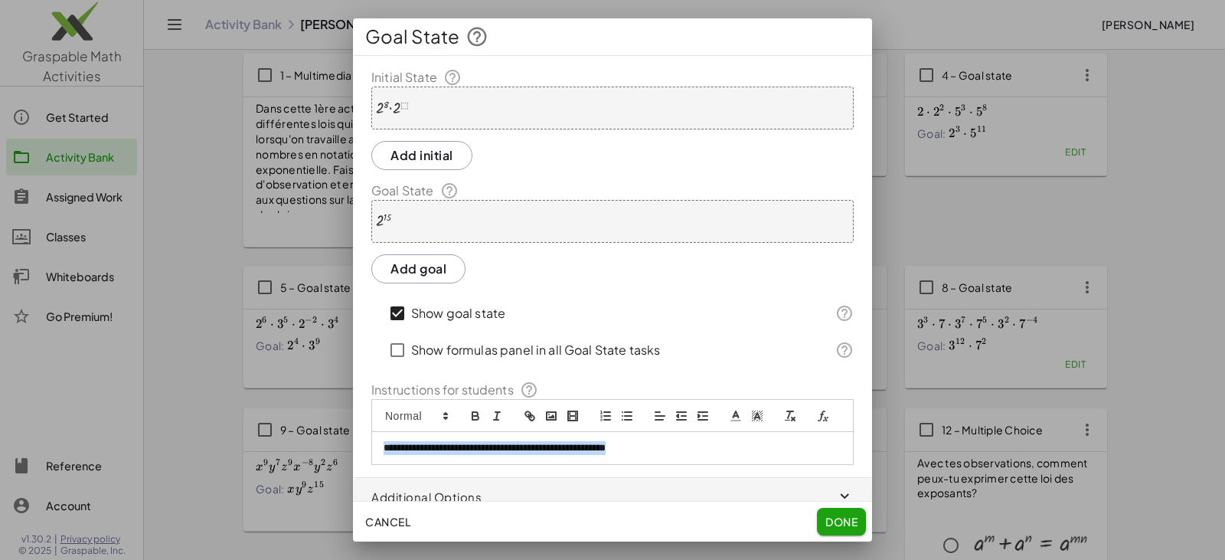
drag, startPoint x: 724, startPoint y: 477, endPoint x: 332, endPoint y: 466, distance: 391.5
click at [332, 466] on div "**********" at bounding box center [612, 280] width 1225 height 560
copy p "**********"
click at [826, 517] on span "Done" at bounding box center [842, 522] width 32 height 14
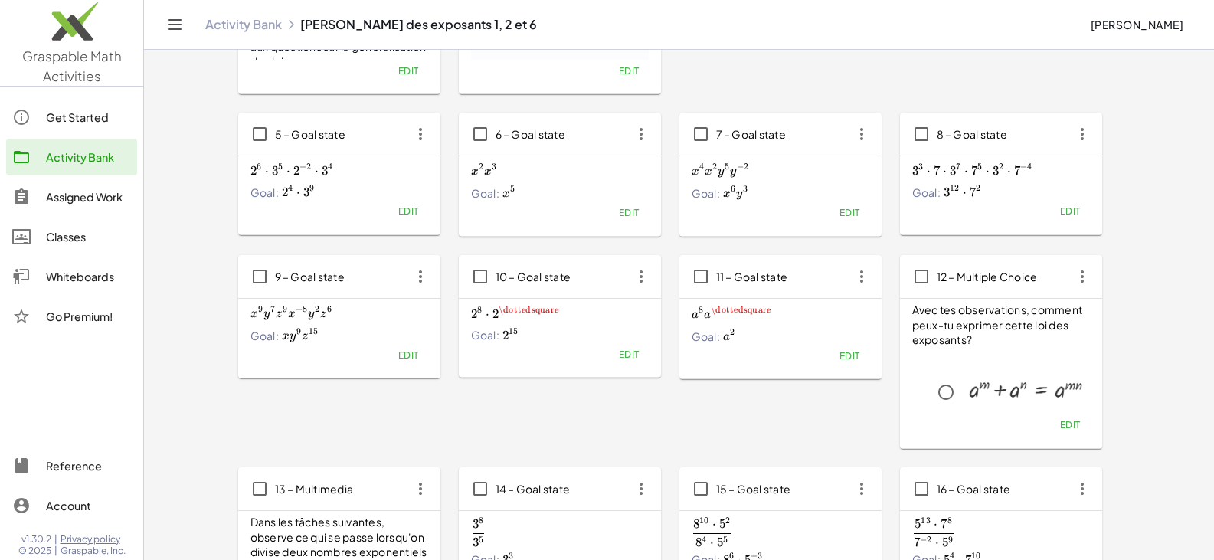
scroll to position [306, 0]
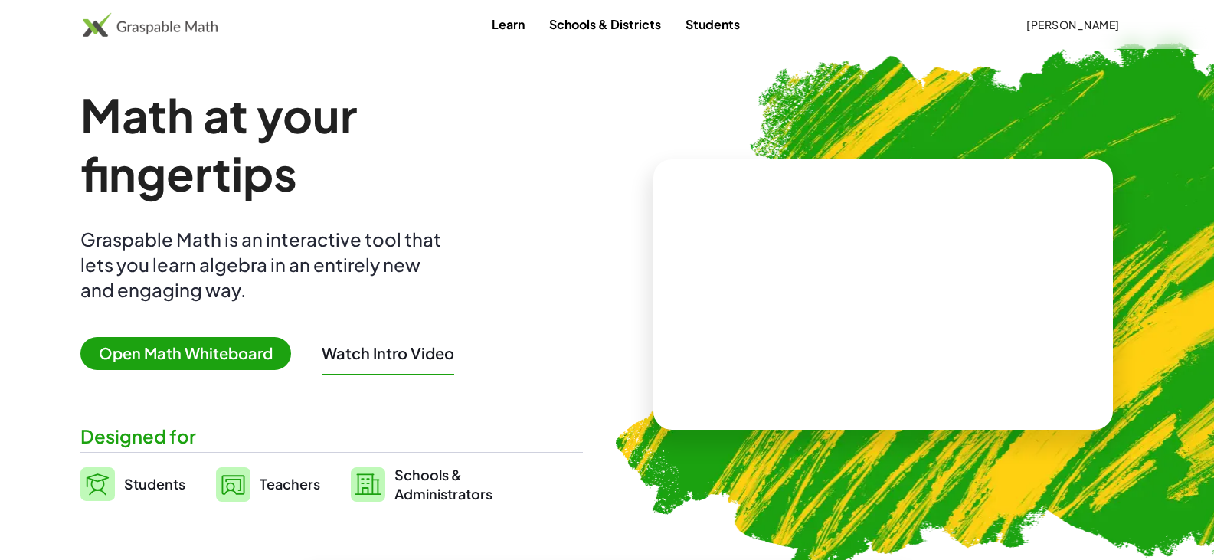
click at [1069, 18] on span "[PERSON_NAME]" at bounding box center [1072, 25] width 93 height 14
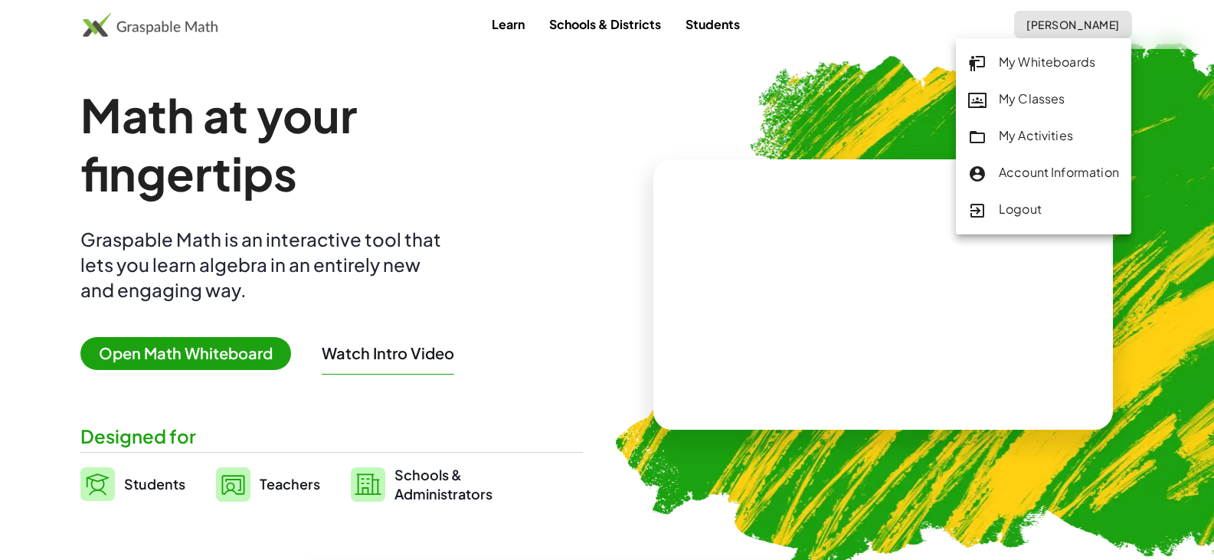
click at [1024, 64] on div "My Whiteboards" at bounding box center [1043, 63] width 151 height 20
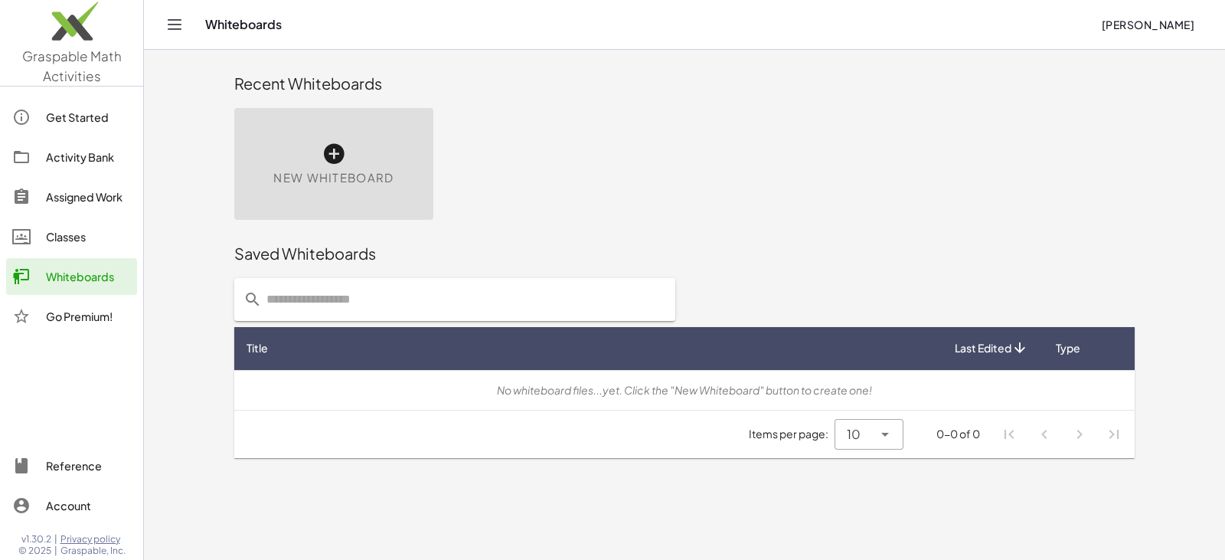
click at [377, 150] on div "New Whiteboard" at bounding box center [333, 164] width 199 height 112
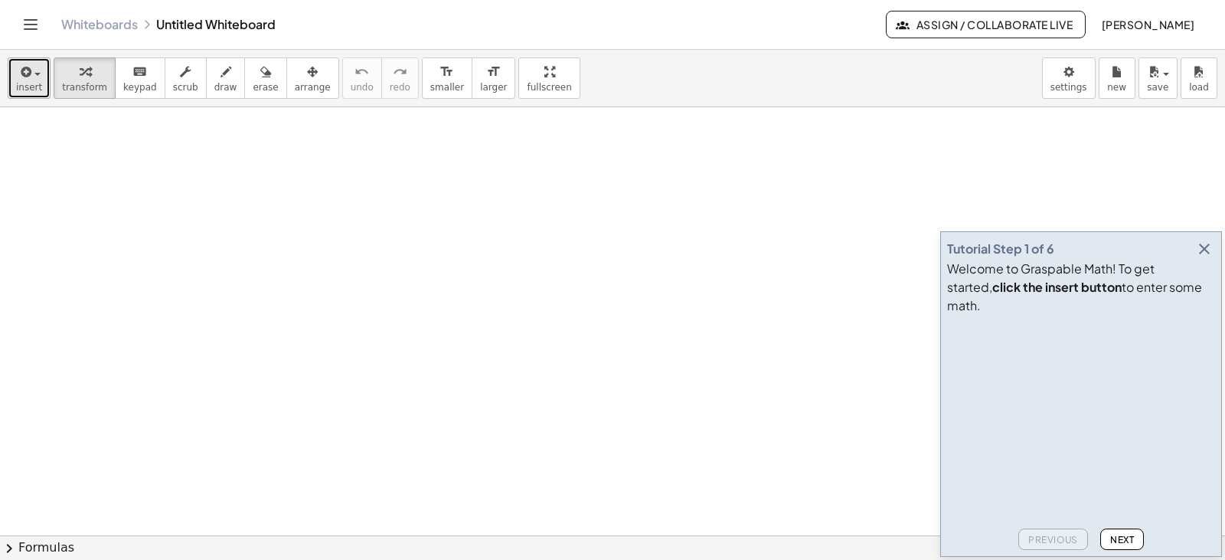
click at [27, 77] on icon "button" at bounding box center [25, 72] width 14 height 18
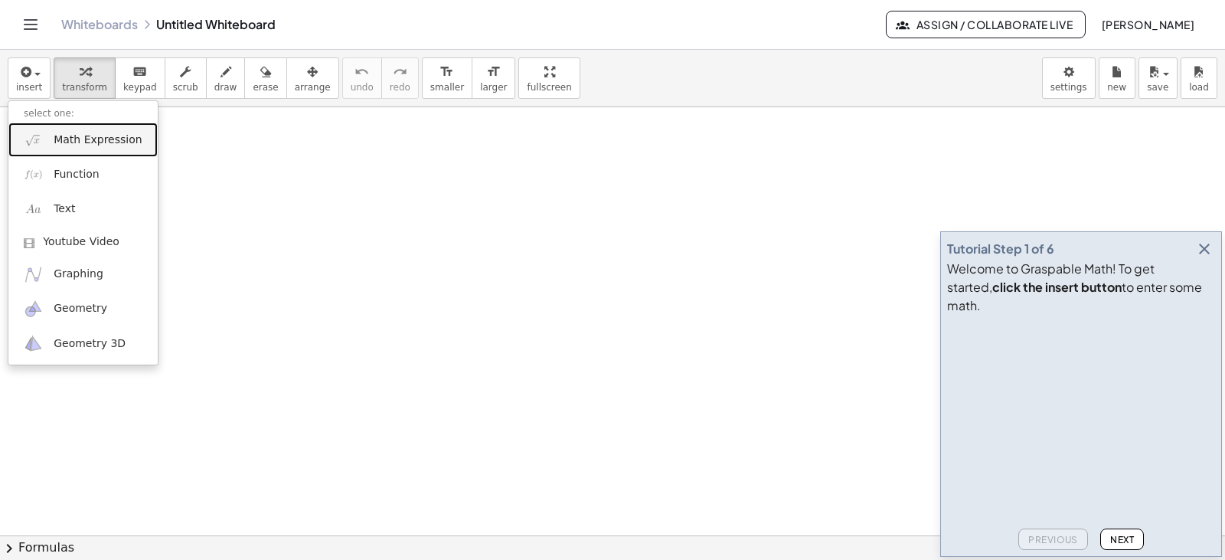
click at [85, 144] on span "Math Expression" at bounding box center [98, 139] width 88 height 15
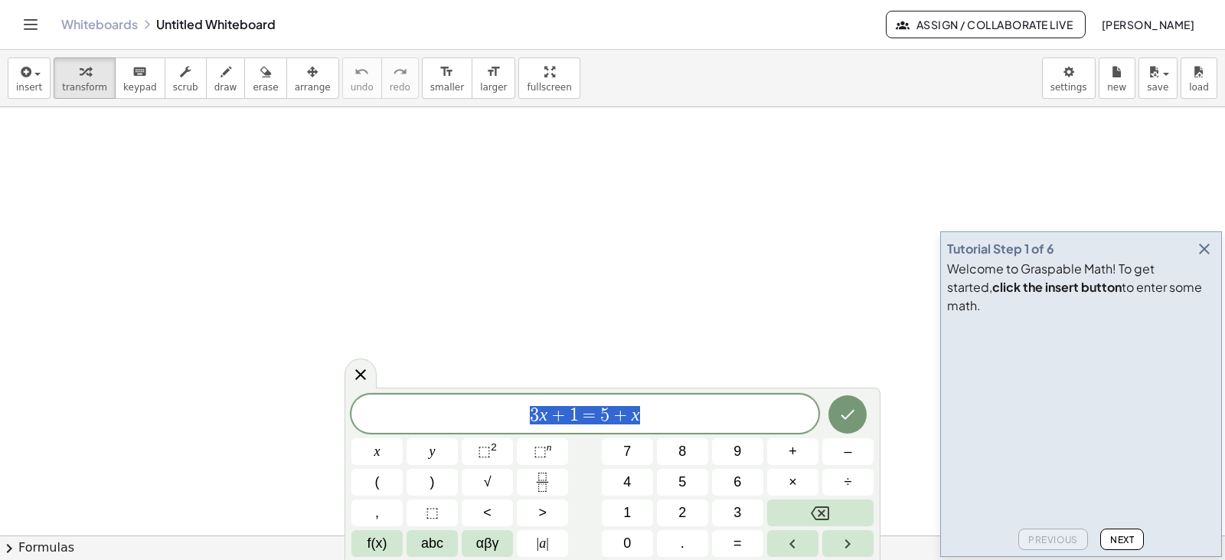
drag, startPoint x: 668, startPoint y: 420, endPoint x: 493, endPoint y: 416, distance: 174.6
click at [493, 416] on span "3 x + 1 = 5 + x" at bounding box center [585, 414] width 467 height 21
click at [554, 456] on button "⬚ n" at bounding box center [542, 451] width 51 height 27
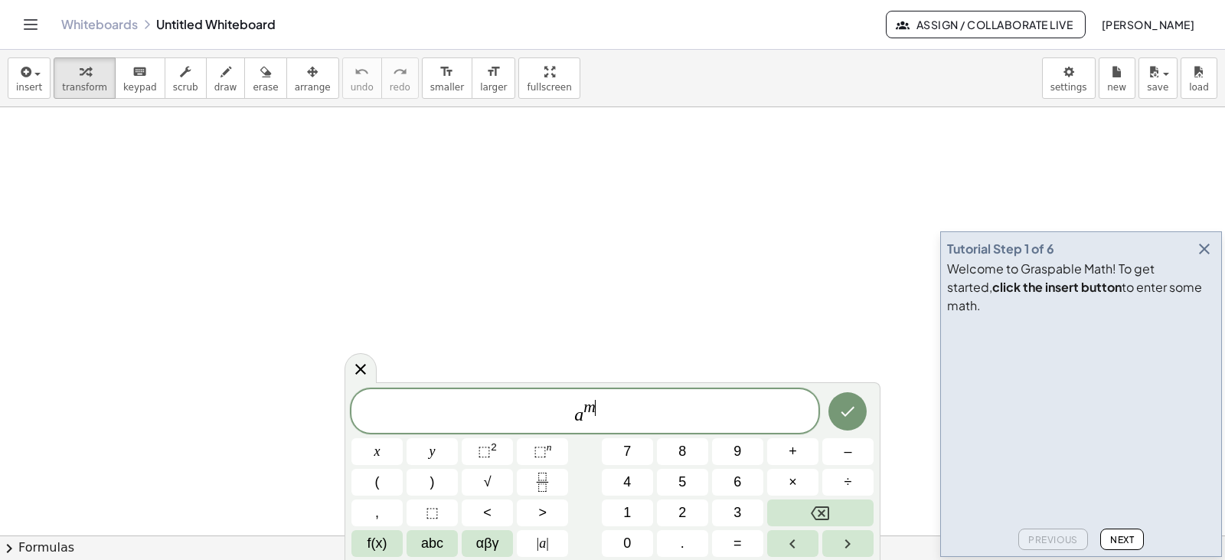
click at [569, 423] on span "a m ​" at bounding box center [585, 412] width 467 height 28
click at [544, 446] on span "⬚" at bounding box center [540, 450] width 13 height 15
click at [544, 450] on span "⬚" at bounding box center [540, 450] width 13 height 15
click at [858, 406] on button "Done" at bounding box center [848, 410] width 38 height 38
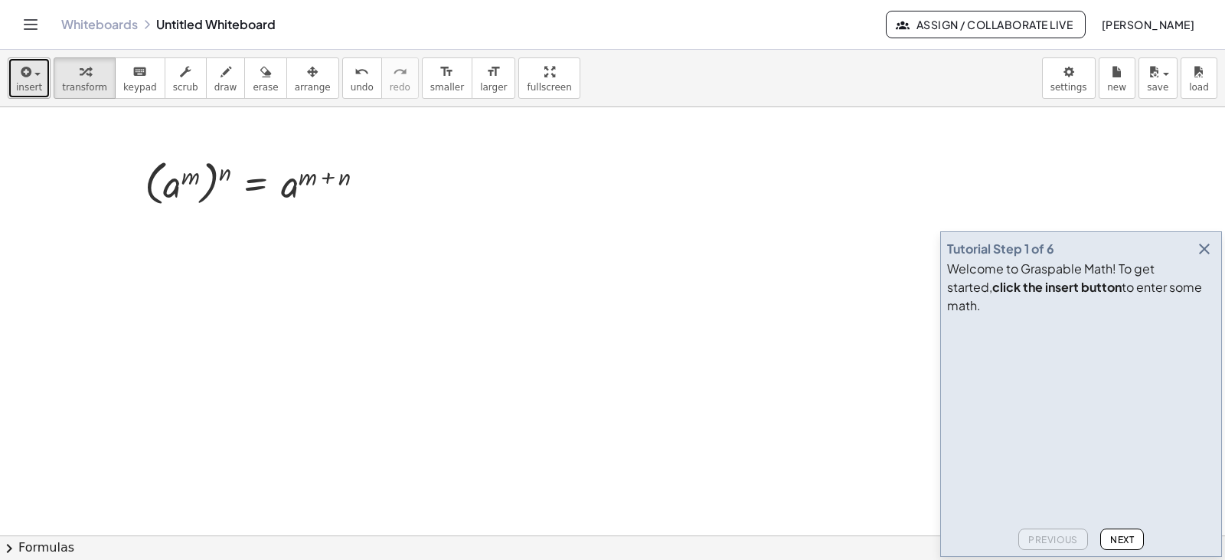
click at [15, 83] on button "insert" at bounding box center [29, 77] width 43 height 41
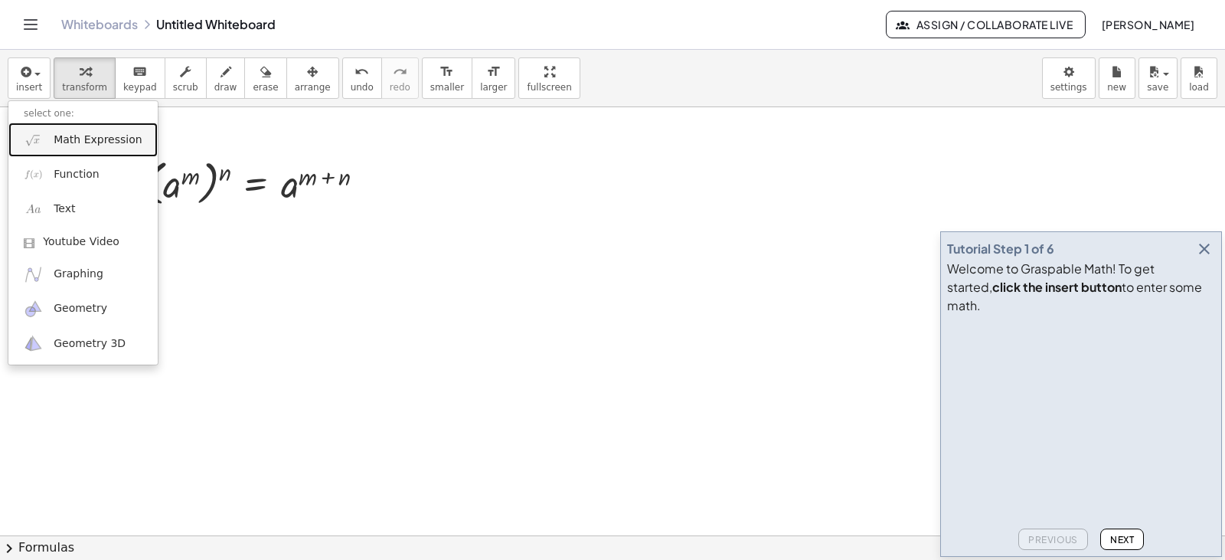
click at [52, 140] on link "Math Expression" at bounding box center [82, 140] width 149 height 34
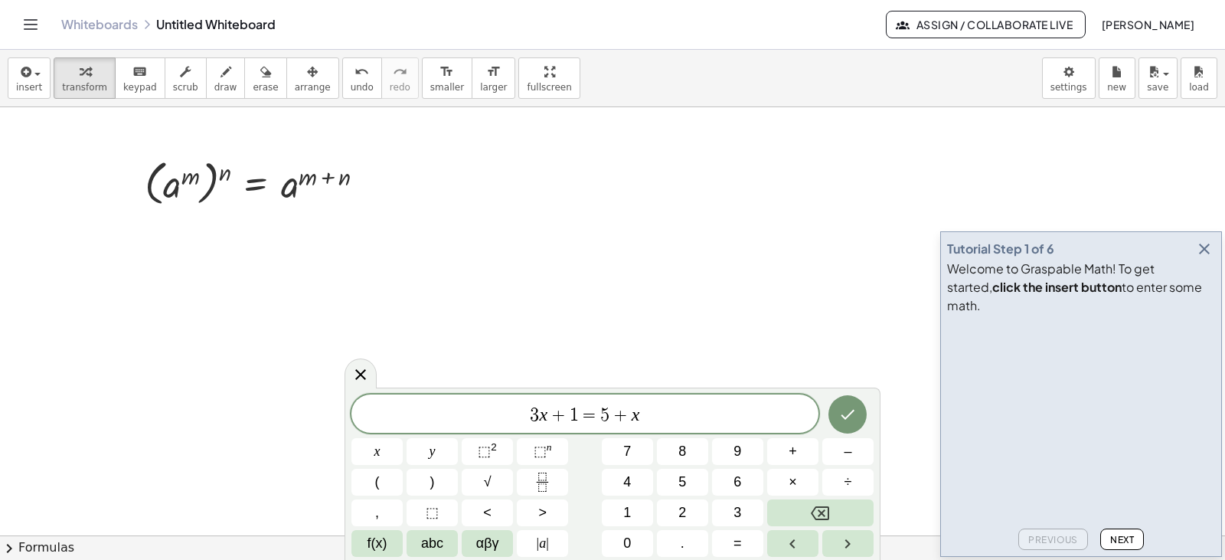
drag, startPoint x: 647, startPoint y: 410, endPoint x: 297, endPoint y: 397, distance: 350.2
click at [297, 397] on body "Graspable Math Activities Get Started Activity Bank Assigned Work Classes White…" at bounding box center [612, 280] width 1225 height 560
click at [544, 443] on span "⬚ n" at bounding box center [543, 451] width 18 height 21
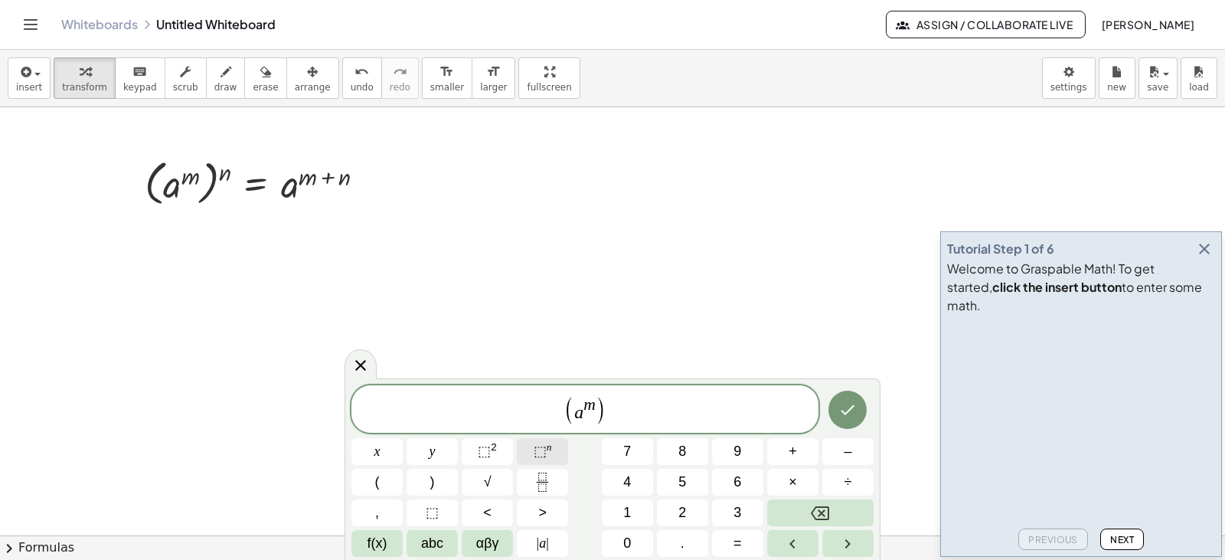
click at [538, 446] on span "⬚" at bounding box center [540, 450] width 13 height 15
click at [561, 454] on button "⬚ n" at bounding box center [542, 451] width 51 height 27
click at [549, 445] on sup "n" at bounding box center [549, 446] width 5 height 11
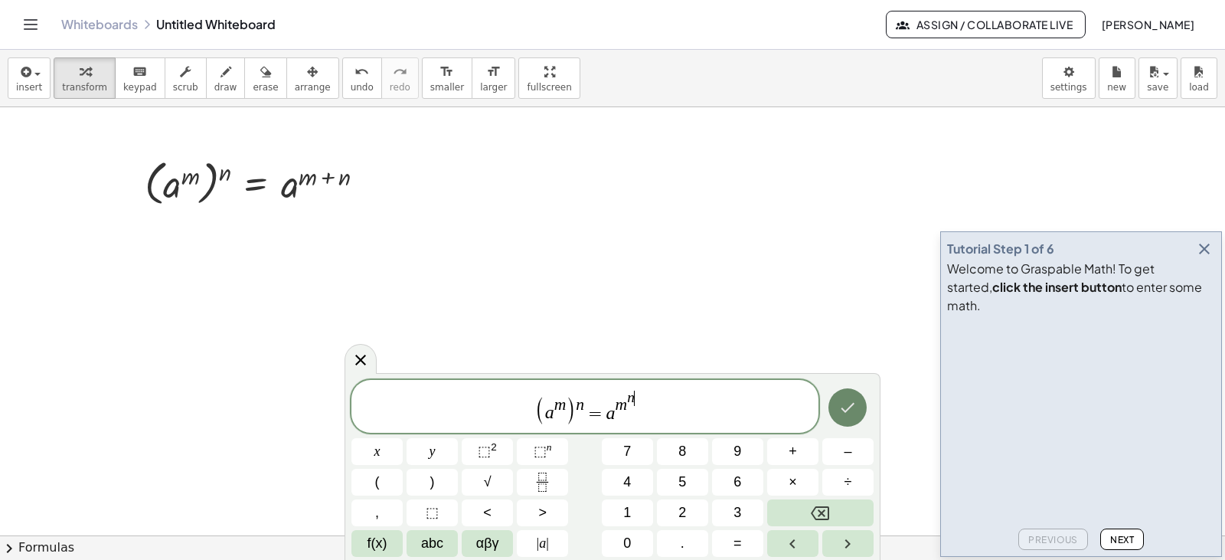
click at [842, 400] on icon "Done" at bounding box center [848, 407] width 18 height 18
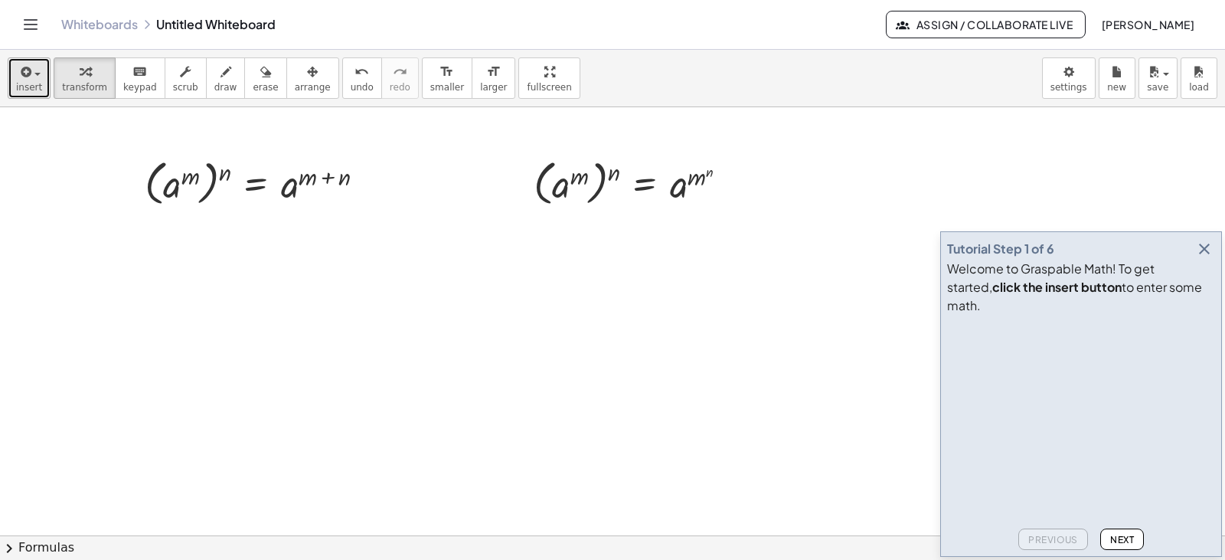
click at [32, 82] on span "insert" at bounding box center [29, 87] width 26 height 11
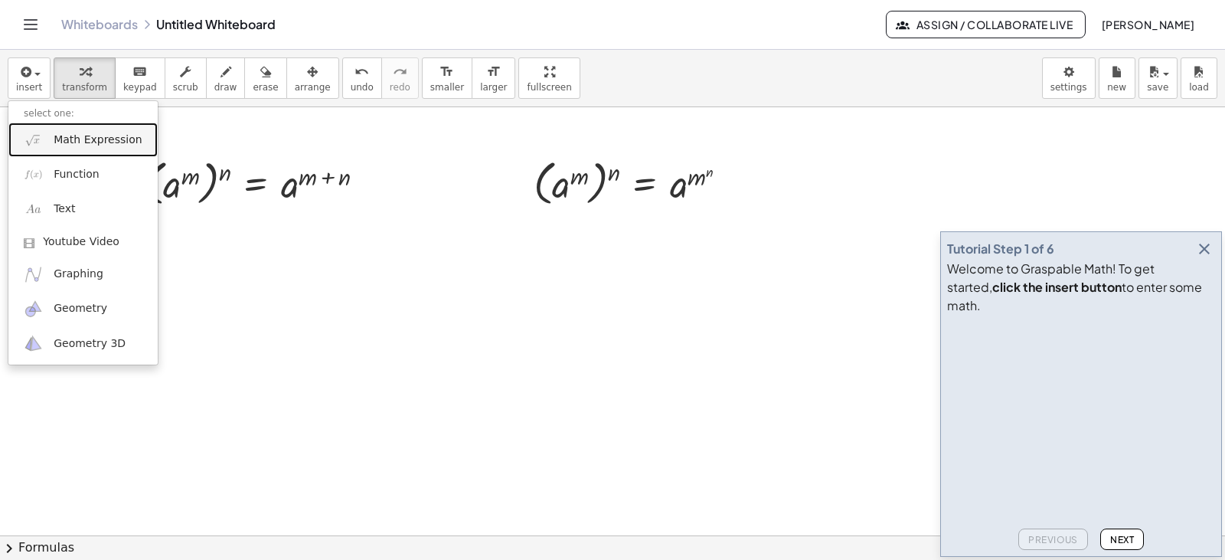
click at [63, 146] on span "Math Expression" at bounding box center [98, 139] width 88 height 15
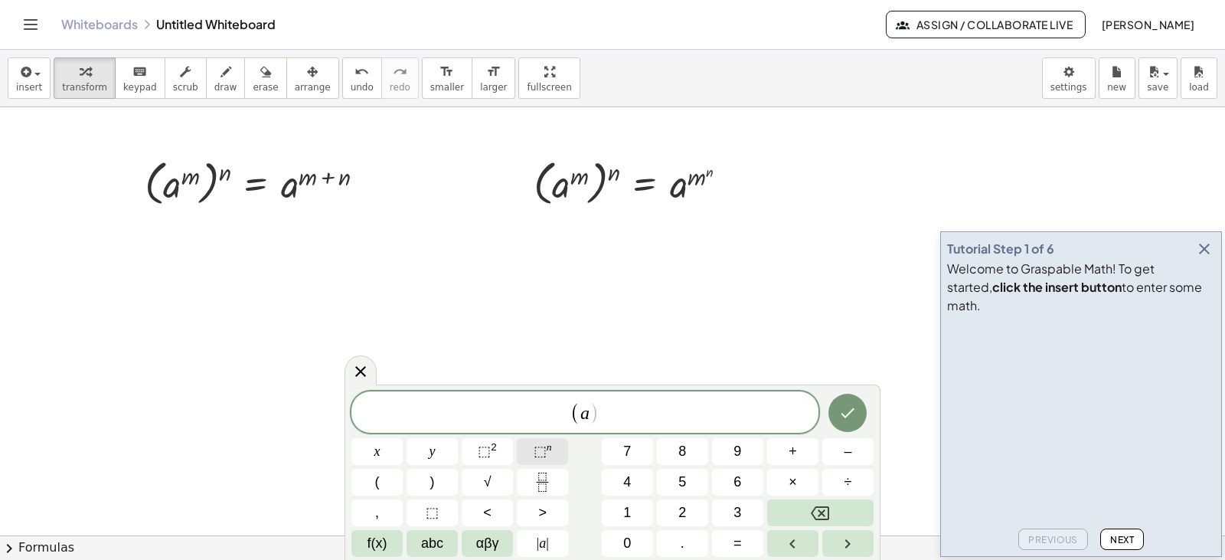
click at [541, 451] on span "⬚" at bounding box center [540, 450] width 13 height 15
click at [551, 450] on button "⬚ n" at bounding box center [542, 451] width 51 height 27
click at [548, 450] on sup "n" at bounding box center [549, 446] width 5 height 11
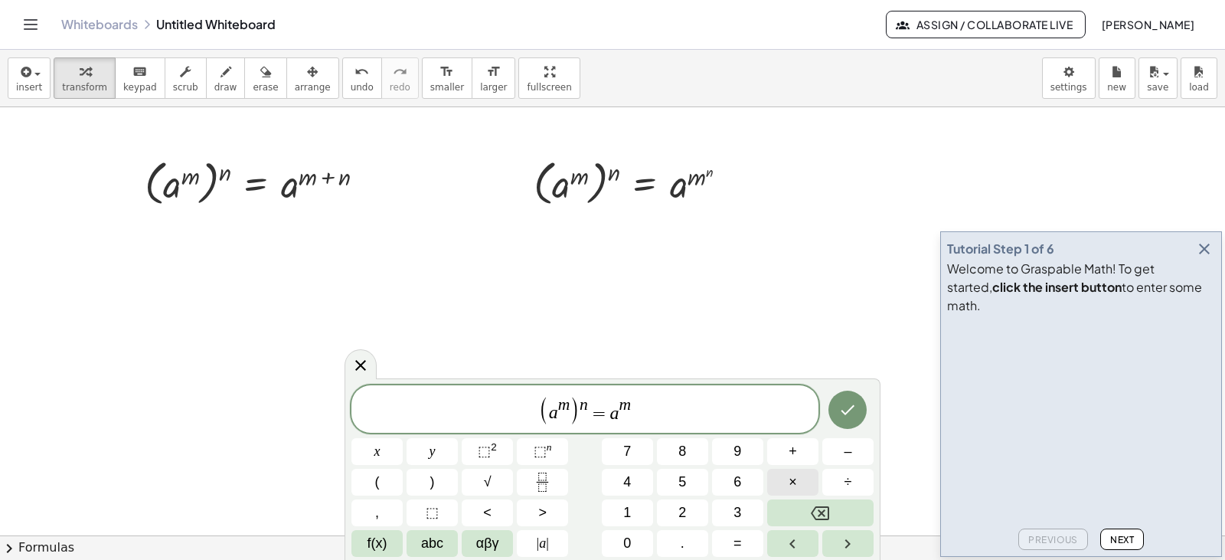
click at [774, 471] on button "×" at bounding box center [792, 482] width 51 height 27
click at [844, 414] on icon "Done" at bounding box center [848, 410] width 18 height 18
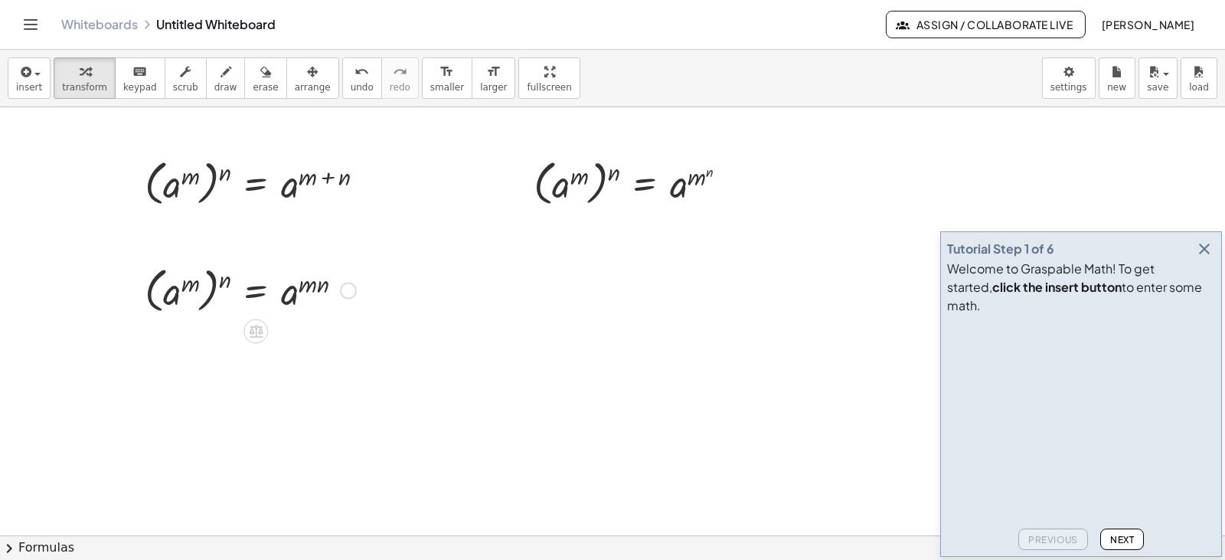
click at [293, 286] on div at bounding box center [250, 289] width 227 height 56
click at [23, 73] on icon "button" at bounding box center [25, 72] width 14 height 18
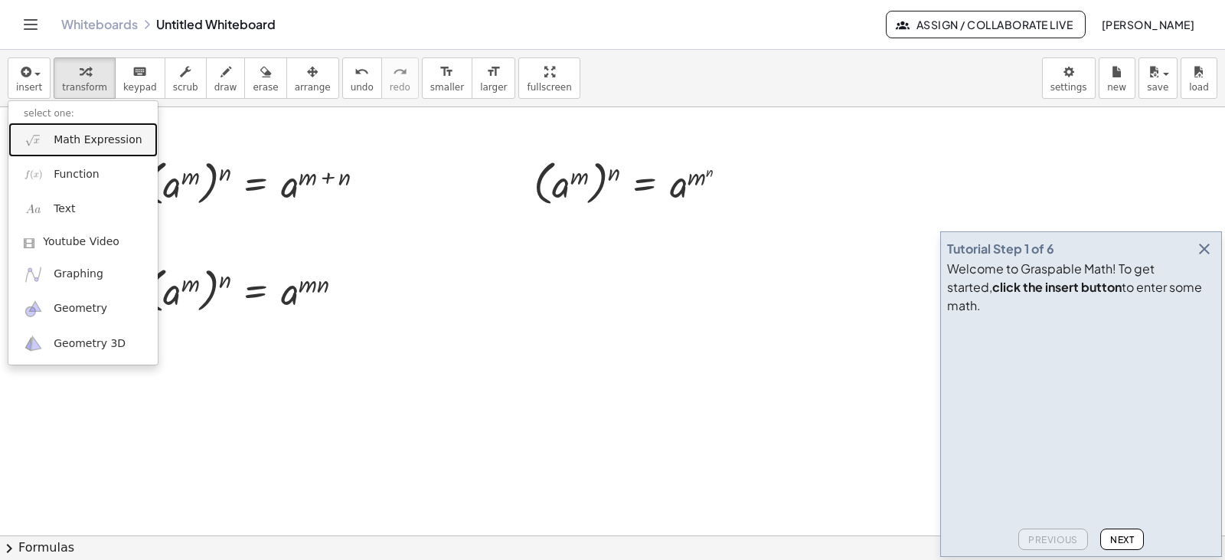
click at [78, 143] on span "Math Expression" at bounding box center [98, 139] width 88 height 15
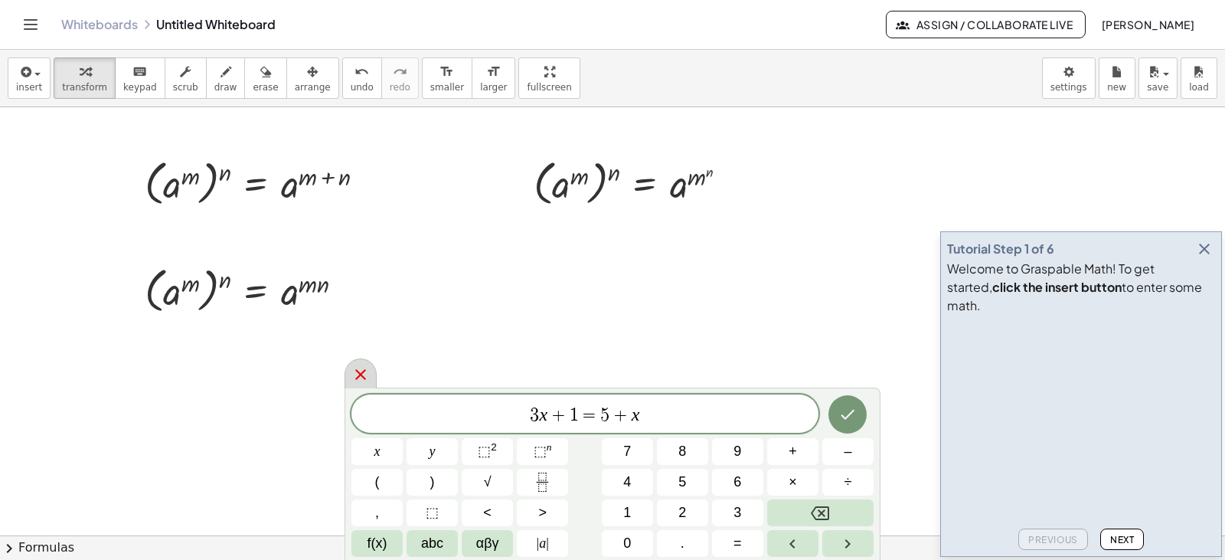
click at [359, 374] on icon at bounding box center [360, 374] width 11 height 11
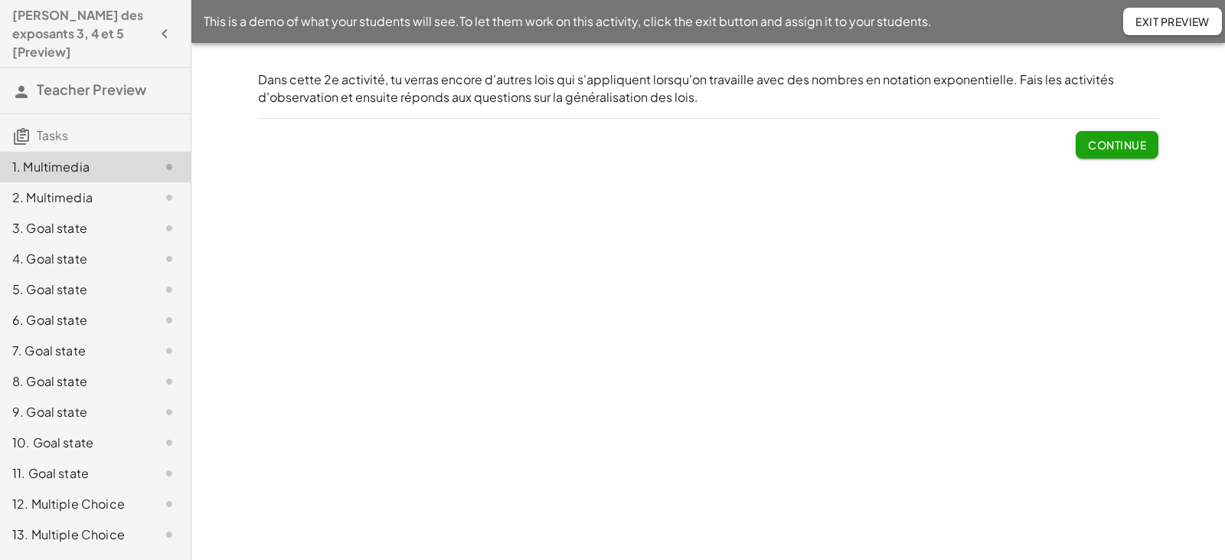
click at [1127, 142] on span "Continue" at bounding box center [1117, 145] width 58 height 14
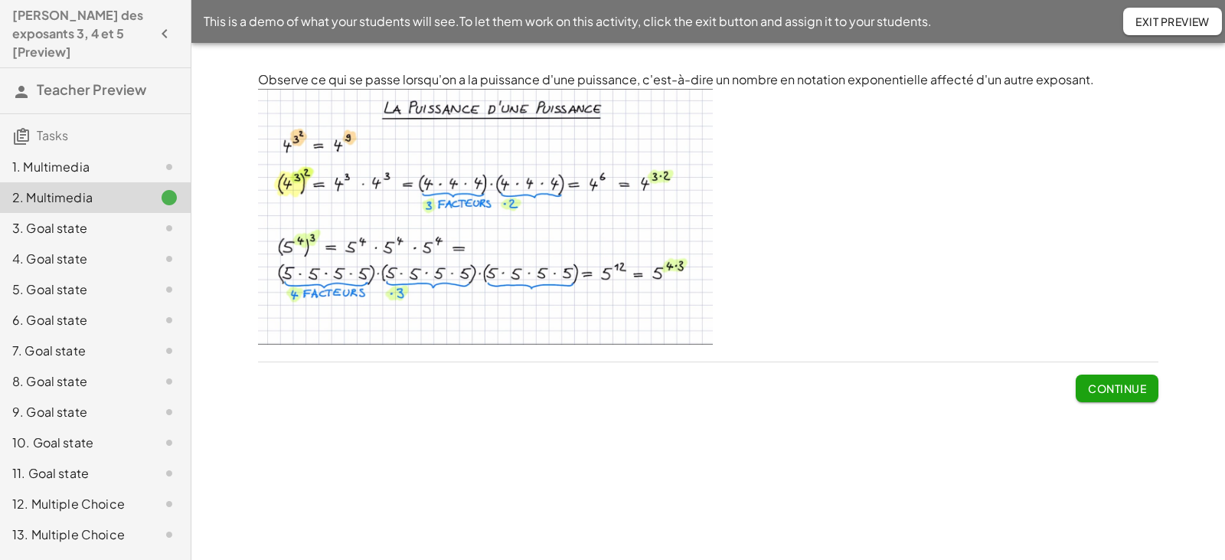
click at [1100, 387] on span "Continue" at bounding box center [1117, 388] width 58 height 14
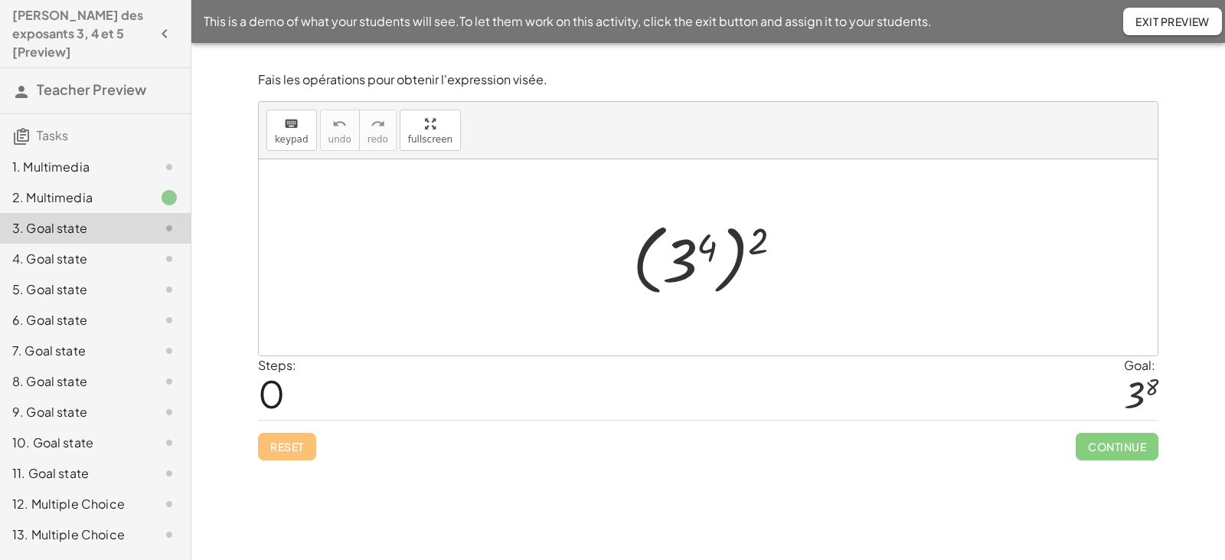
click at [763, 244] on div at bounding box center [714, 257] width 178 height 85
click at [759, 241] on div at bounding box center [714, 257] width 178 height 85
click at [714, 250] on div at bounding box center [714, 257] width 178 height 85
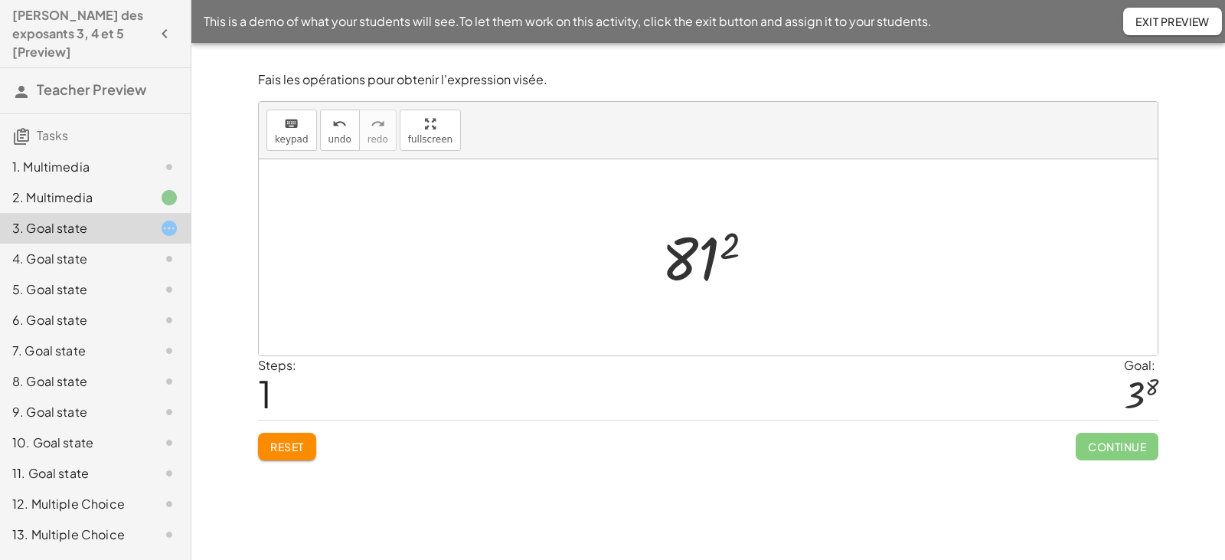
click at [289, 438] on button "Reset" at bounding box center [287, 447] width 58 height 28
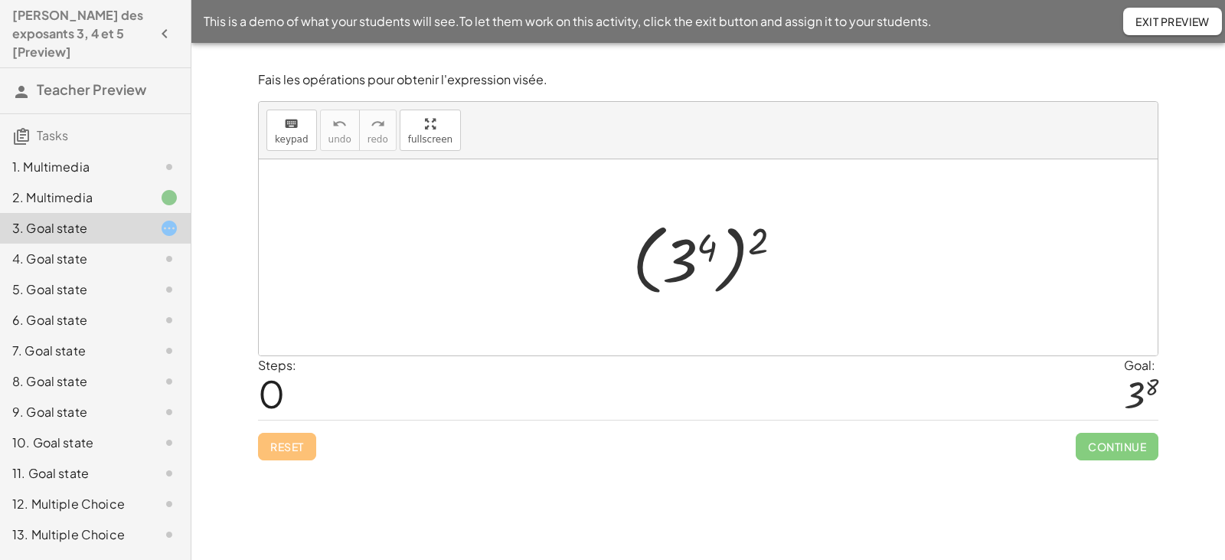
click at [694, 257] on div at bounding box center [714, 257] width 178 height 85
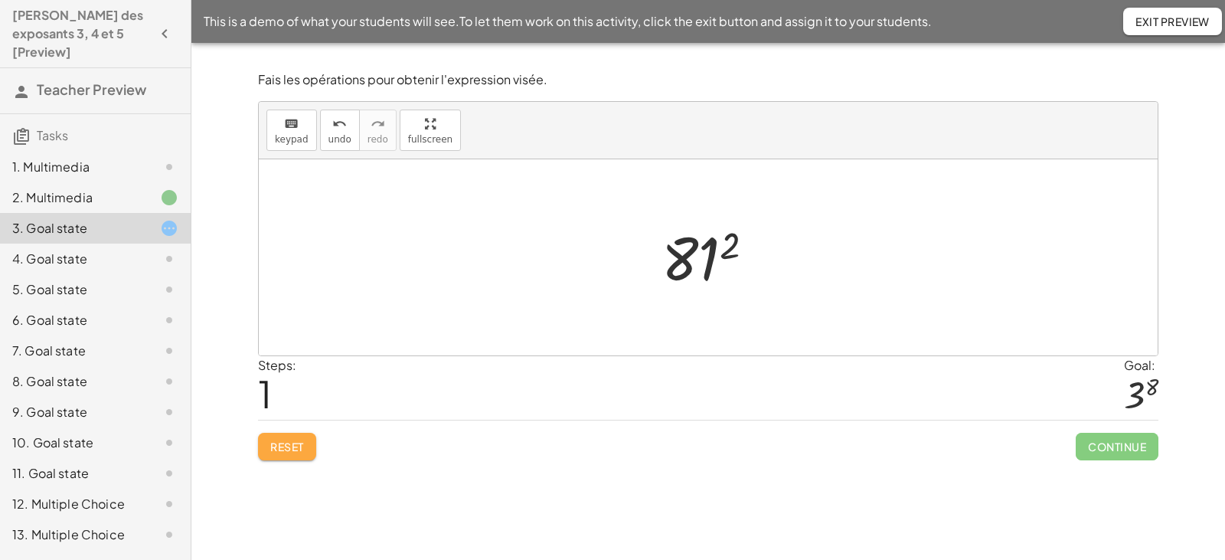
click at [279, 448] on span "Reset" at bounding box center [287, 447] width 34 height 14
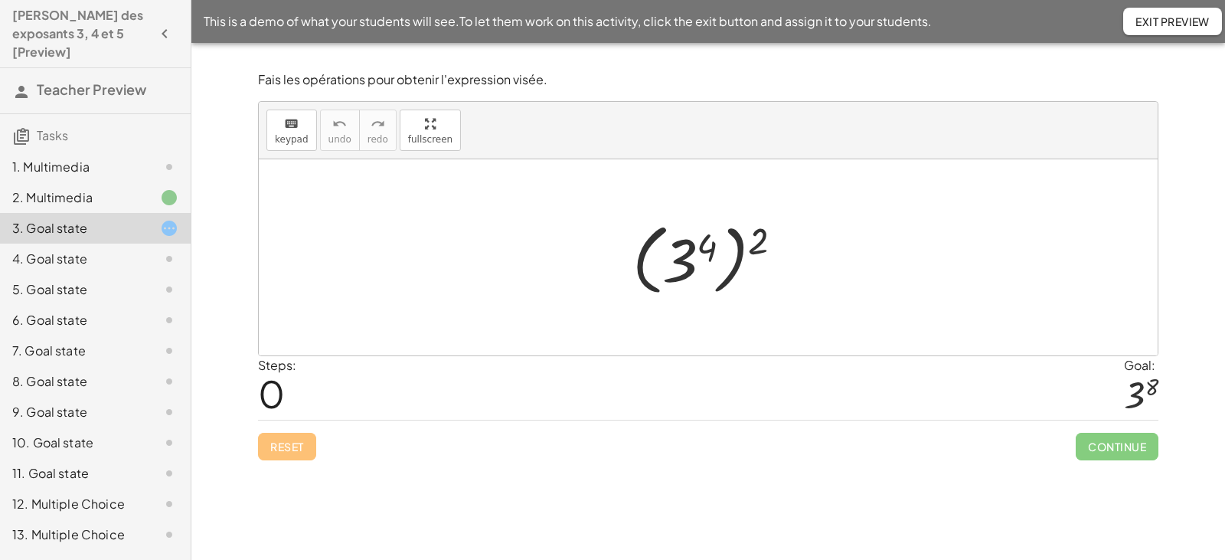
click at [743, 249] on div at bounding box center [714, 257] width 178 height 85
click at [739, 248] on div at bounding box center [714, 257] width 178 height 85
click at [681, 260] on div at bounding box center [714, 257] width 178 height 85
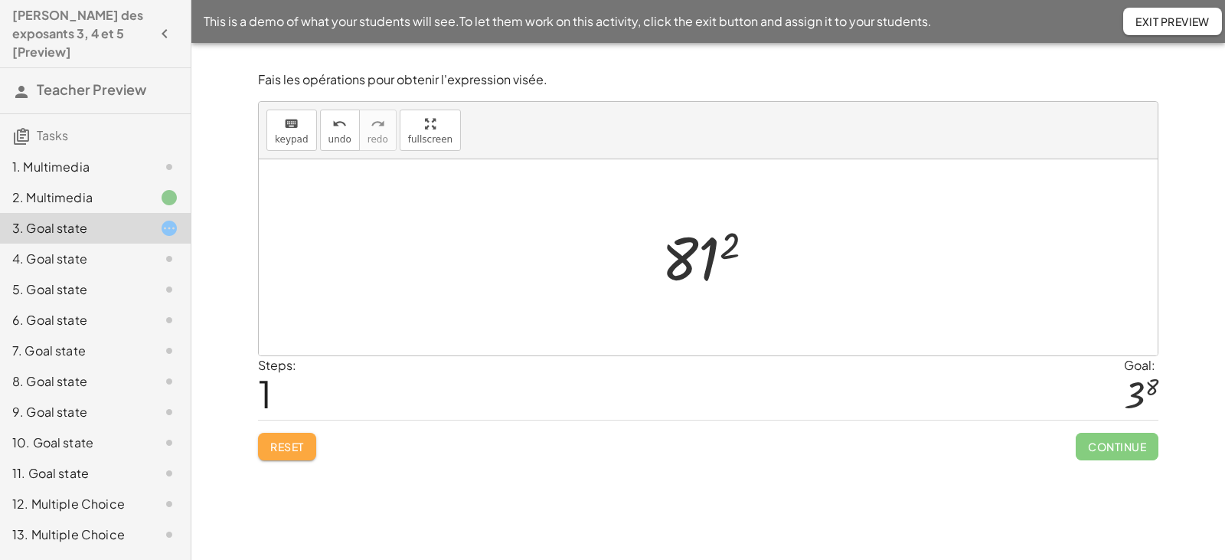
click at [286, 452] on span "Reset" at bounding box center [287, 447] width 34 height 14
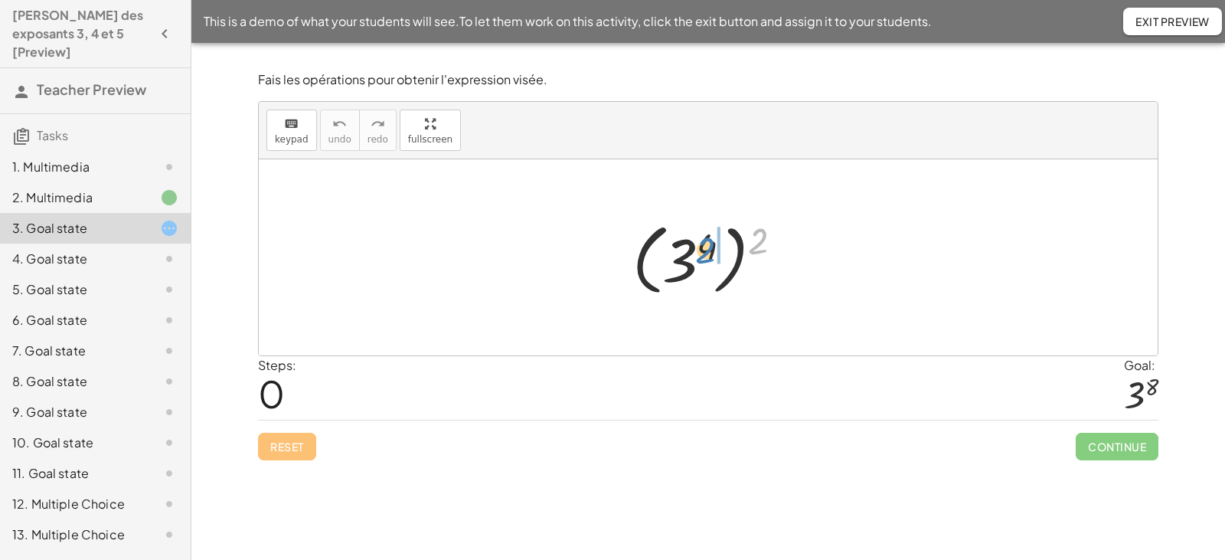
drag, startPoint x: 763, startPoint y: 239, endPoint x: 710, endPoint y: 248, distance: 53.6
click at [710, 248] on div at bounding box center [714, 257] width 178 height 85
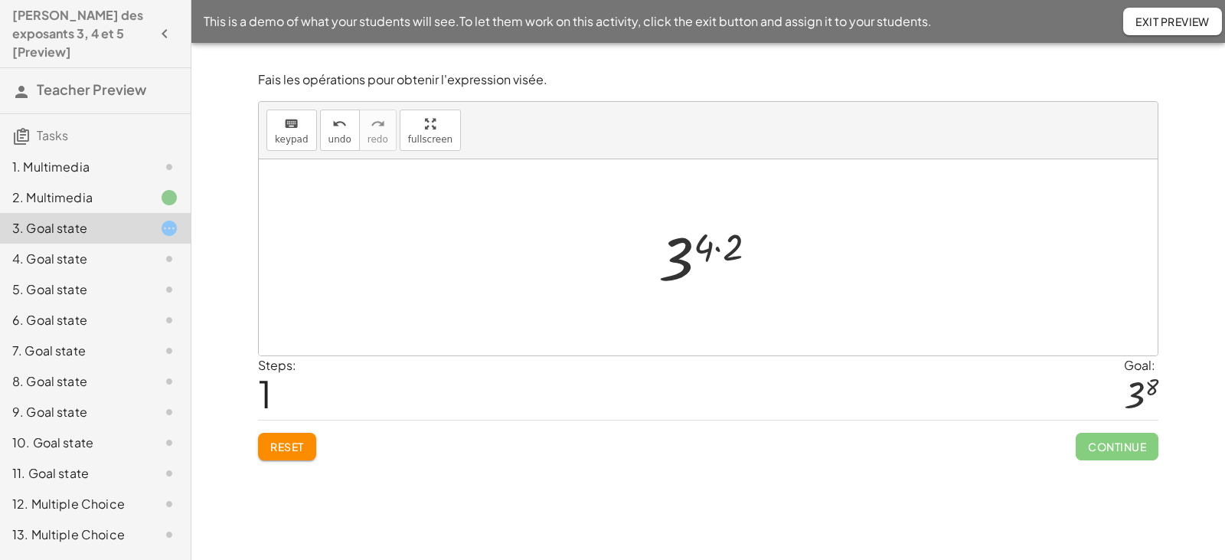
click at [719, 250] on div at bounding box center [714, 258] width 126 height 76
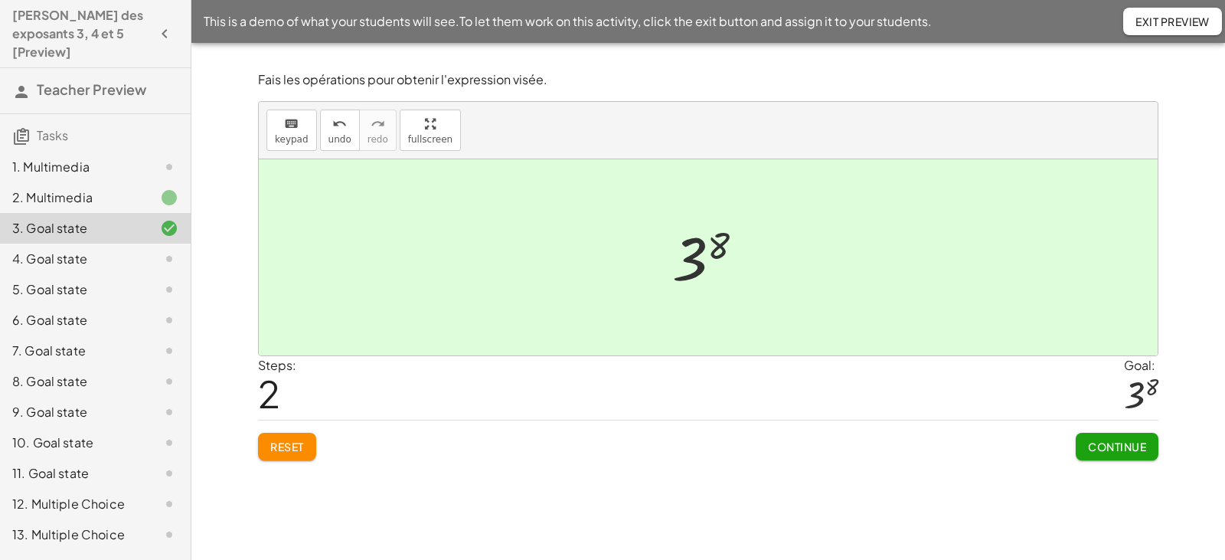
click at [297, 446] on span "Reset" at bounding box center [287, 447] width 34 height 14
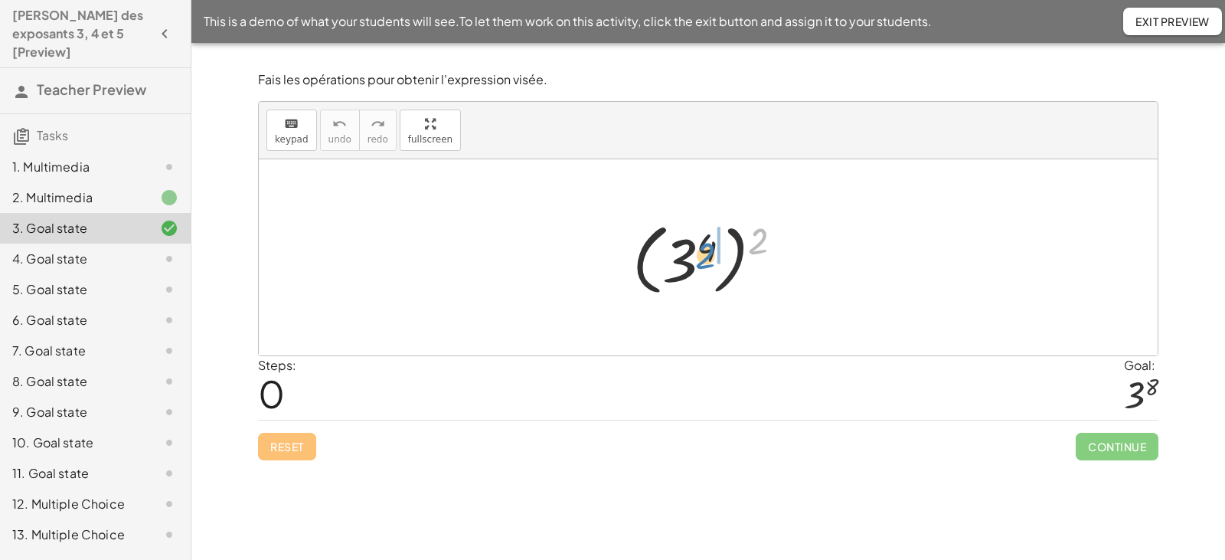
drag, startPoint x: 761, startPoint y: 245, endPoint x: 713, endPoint y: 257, distance: 49.8
click at [713, 257] on div at bounding box center [714, 257] width 178 height 85
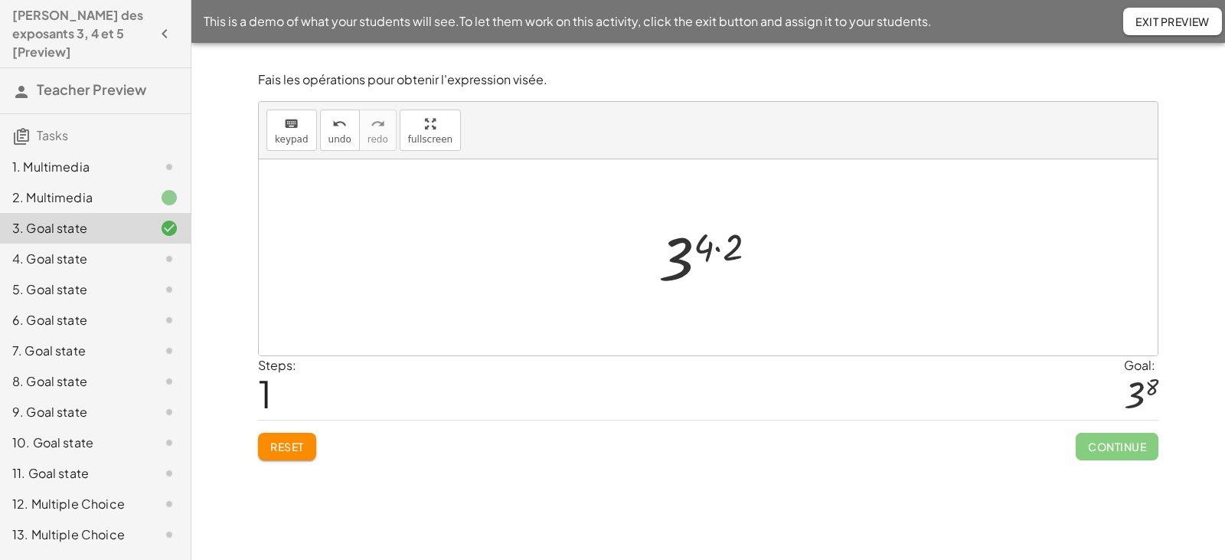
click at [717, 248] on div at bounding box center [714, 258] width 126 height 76
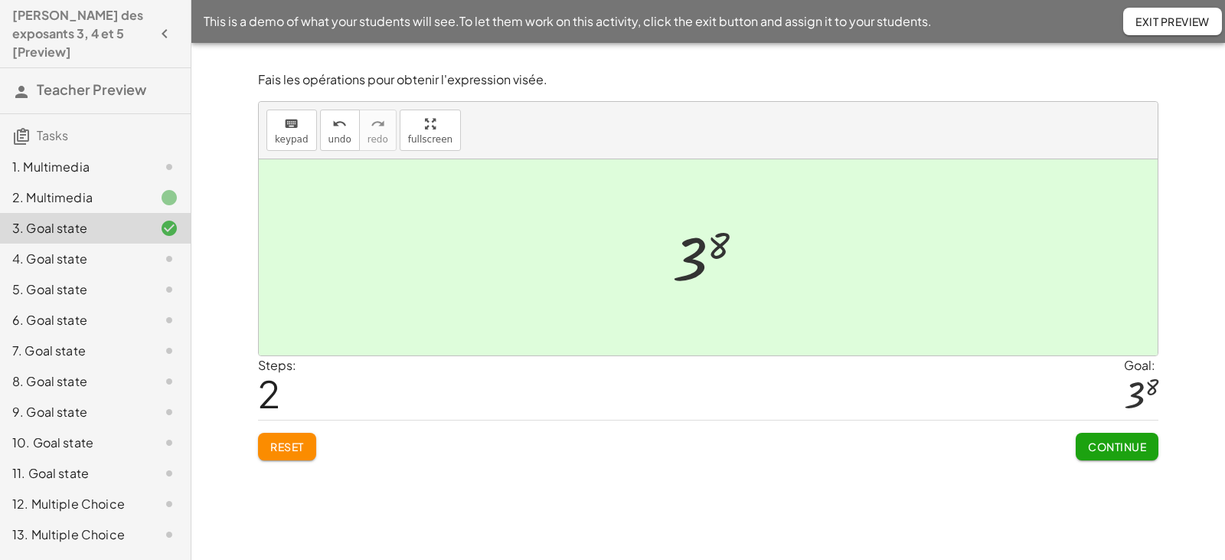
click at [302, 441] on span "Reset" at bounding box center [287, 447] width 34 height 14
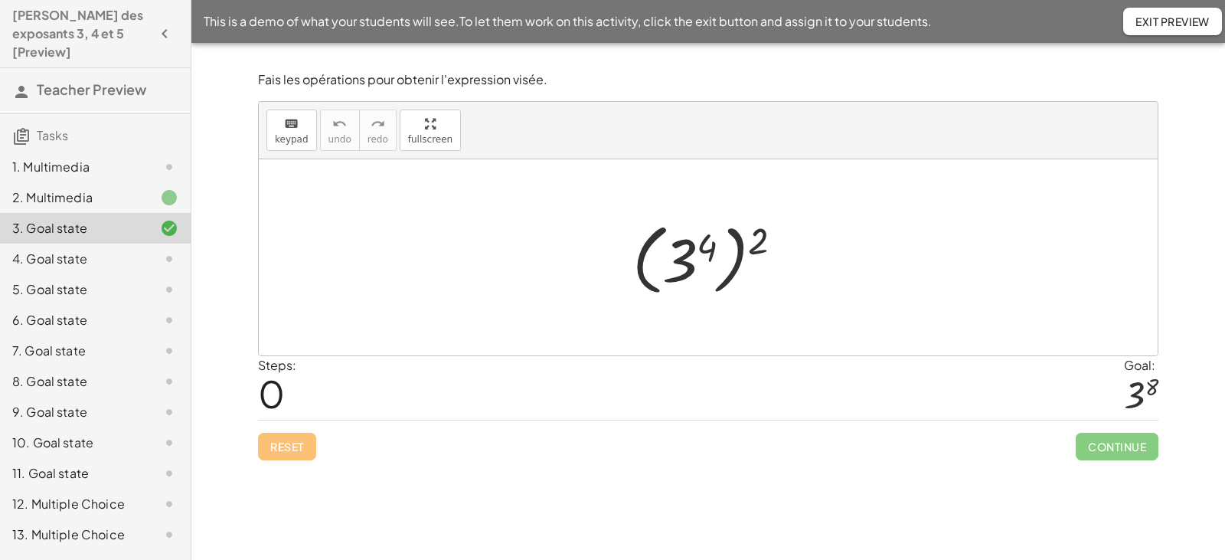
click at [1146, 21] on span "Exit Preview" at bounding box center [1173, 22] width 74 height 14
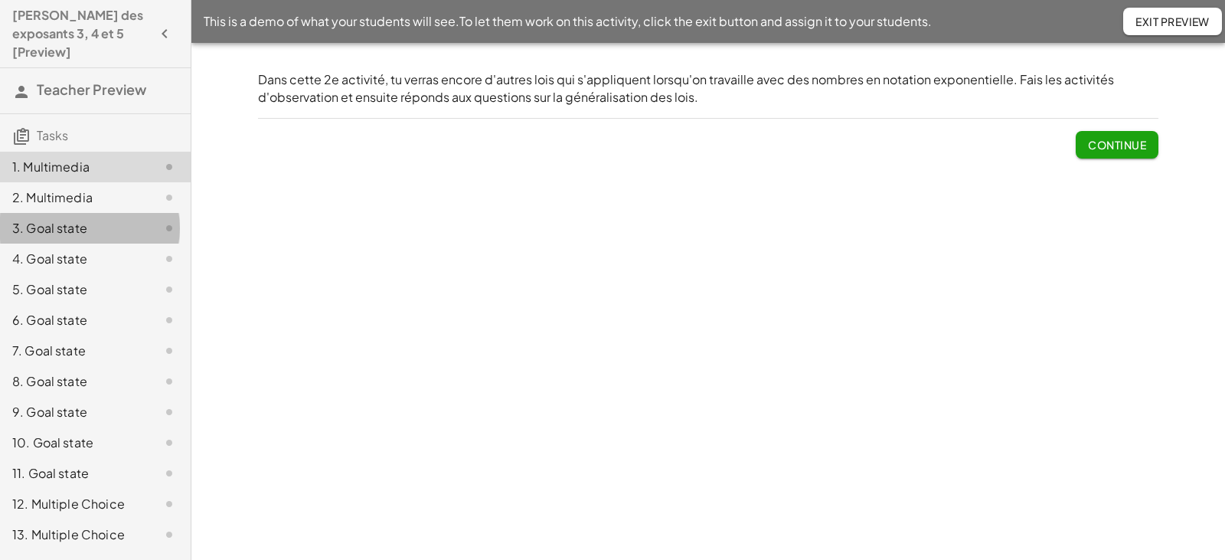
click at [109, 219] on div "3. Goal state" at bounding box center [73, 228] width 123 height 18
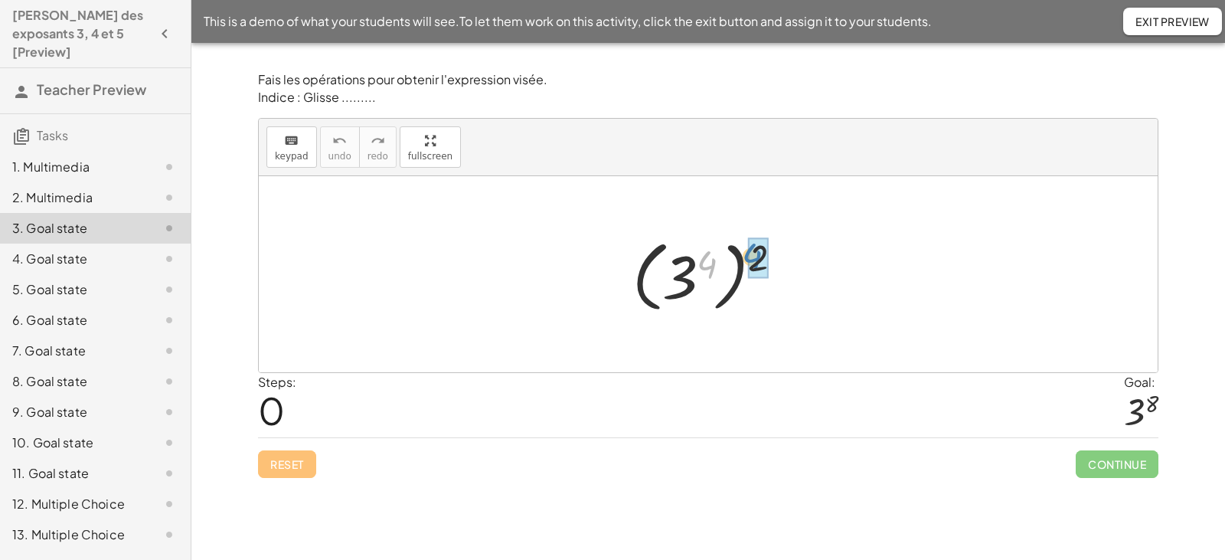
drag, startPoint x: 710, startPoint y: 263, endPoint x: 755, endPoint y: 256, distance: 45.8
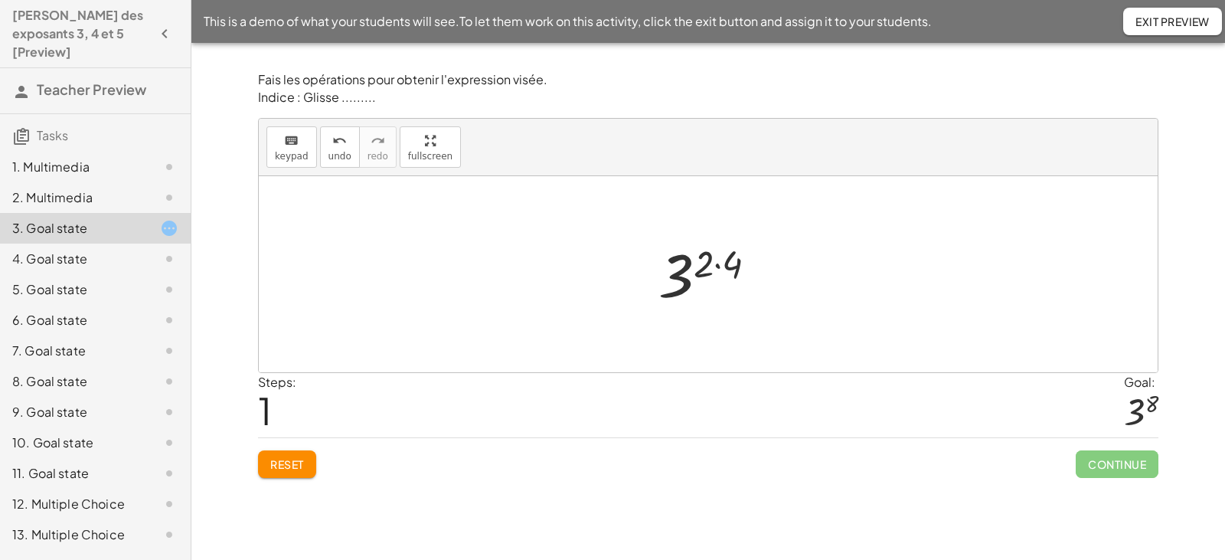
click at [718, 266] on div at bounding box center [714, 275] width 126 height 76
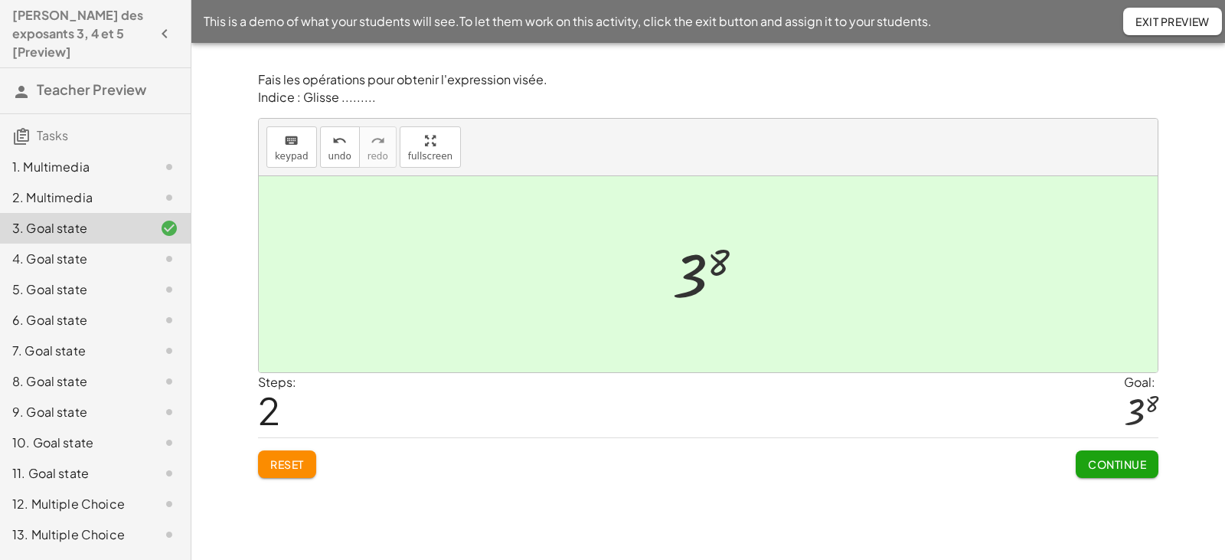
click at [290, 466] on span "Reset" at bounding box center [287, 464] width 34 height 14
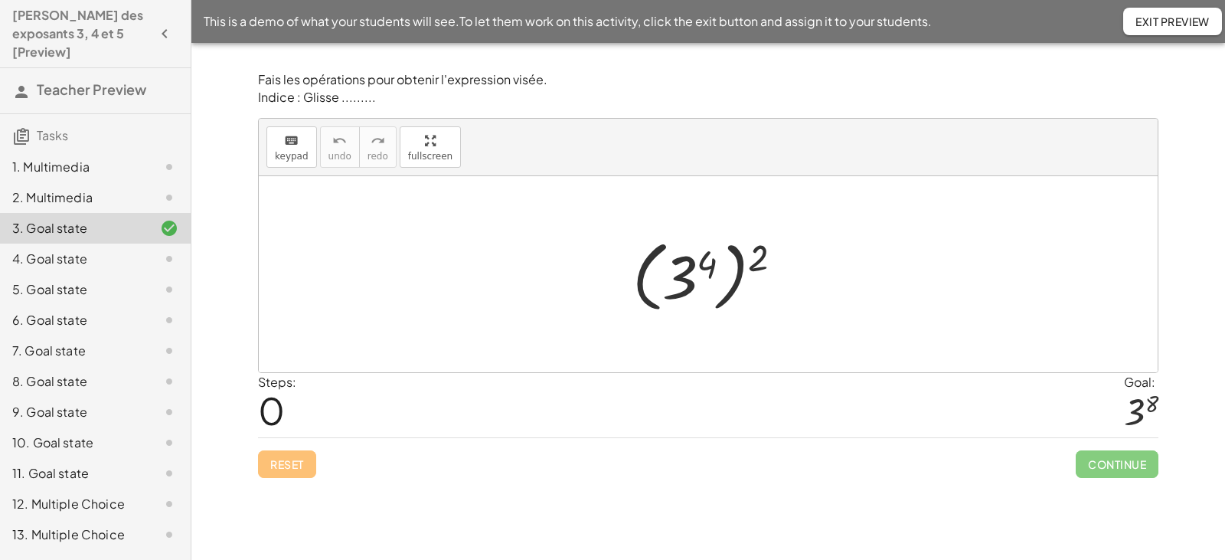
click at [1182, 29] on button "Exit Preview" at bounding box center [1172, 22] width 99 height 28
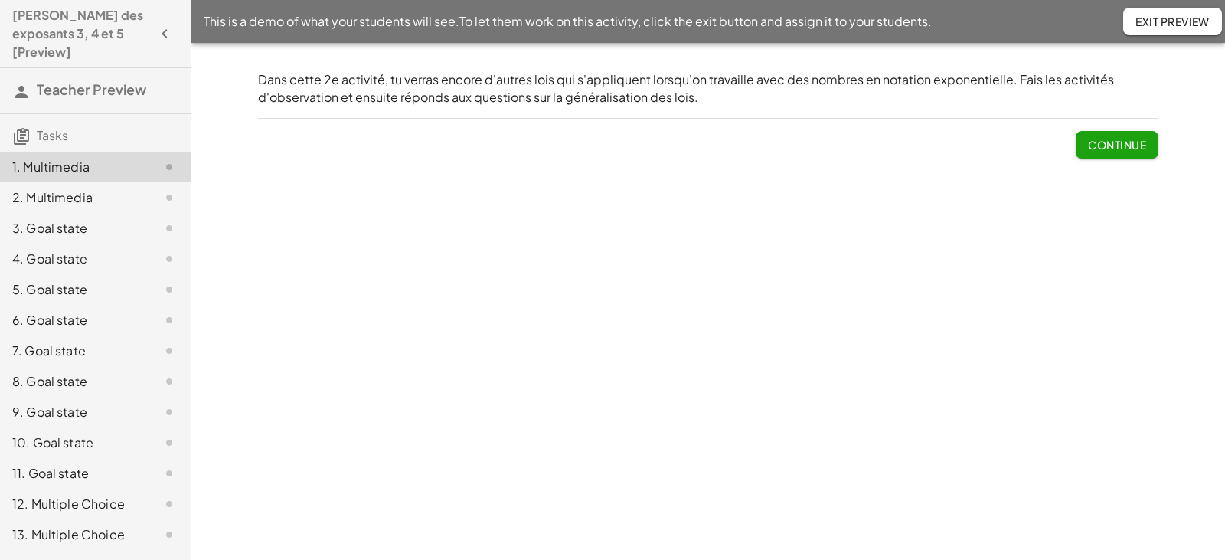
click at [1123, 140] on span "Continue" at bounding box center [1117, 145] width 58 height 14
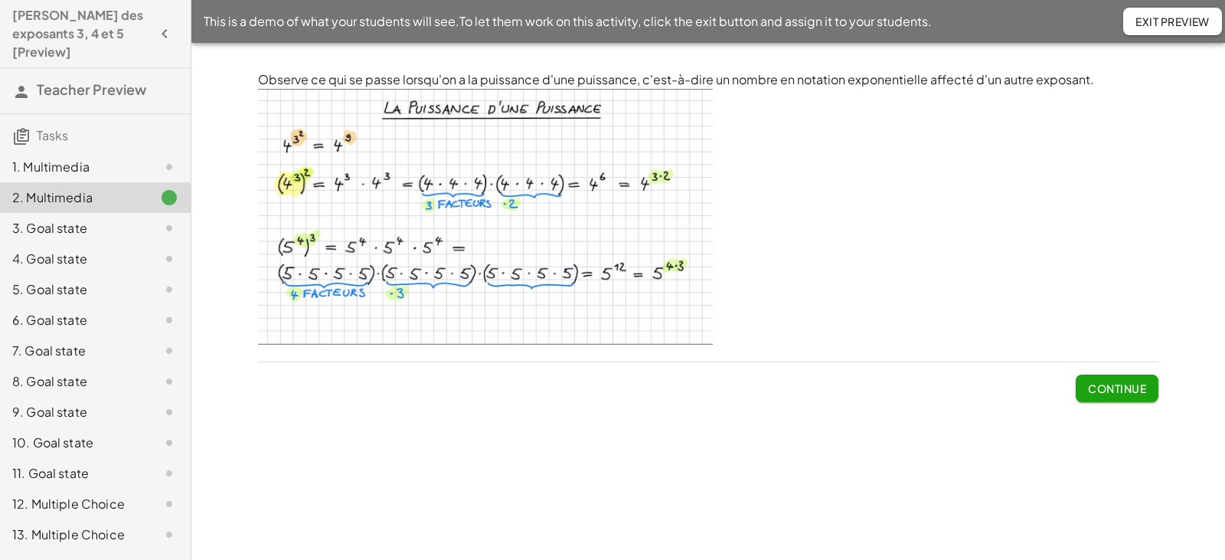
click at [1101, 384] on span "Continue" at bounding box center [1117, 388] width 58 height 14
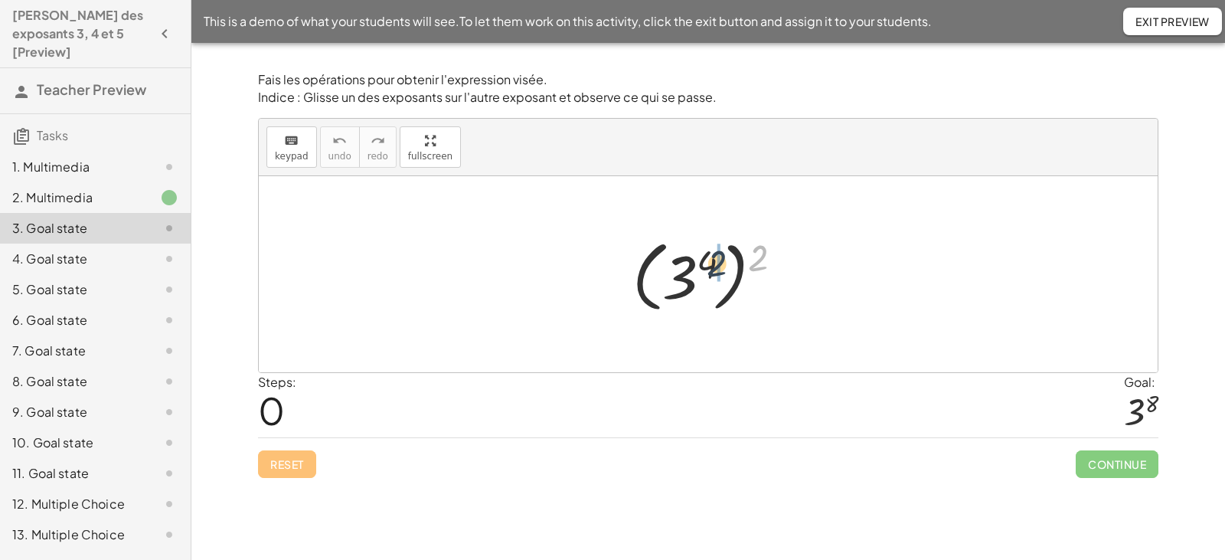
drag, startPoint x: 754, startPoint y: 261, endPoint x: 708, endPoint y: 266, distance: 46.9
click at [707, 267] on div at bounding box center [714, 274] width 178 height 85
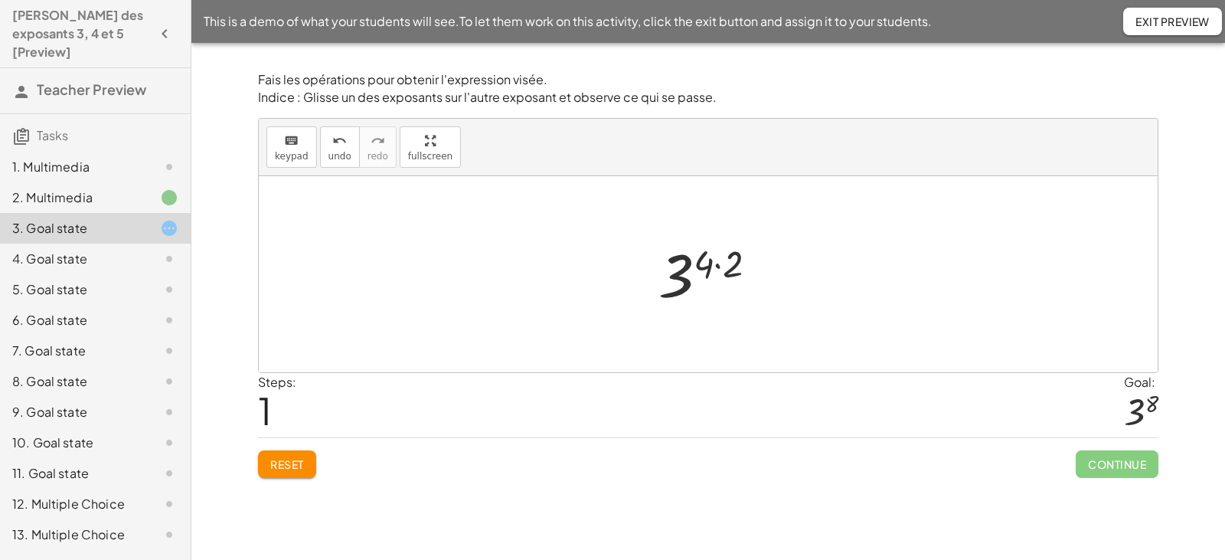
click at [718, 263] on div at bounding box center [714, 275] width 126 height 76
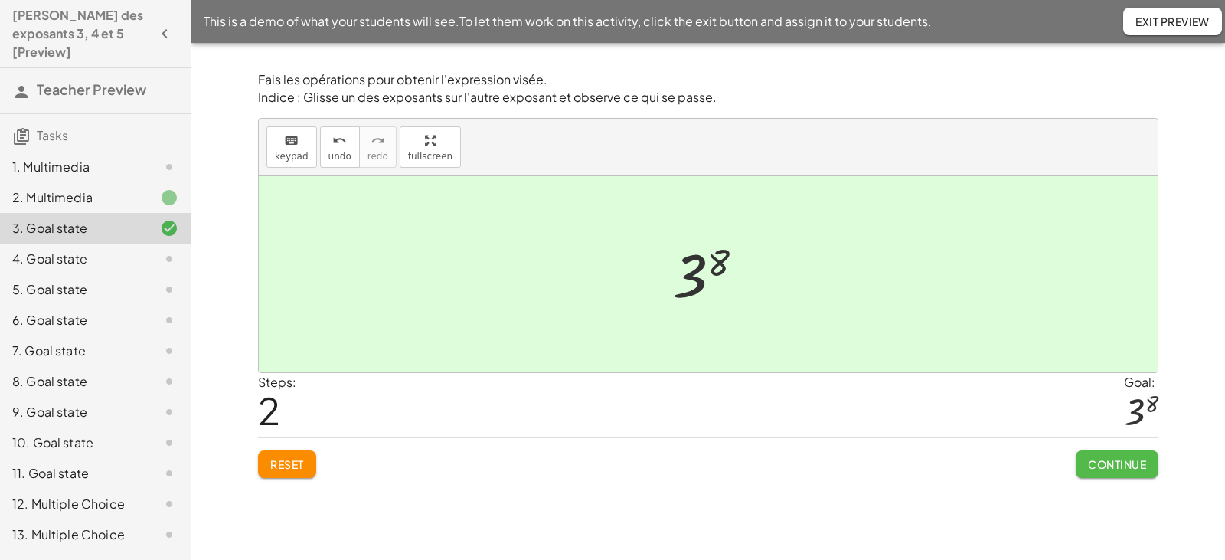
click at [1100, 467] on span "Continue" at bounding box center [1117, 464] width 58 height 14
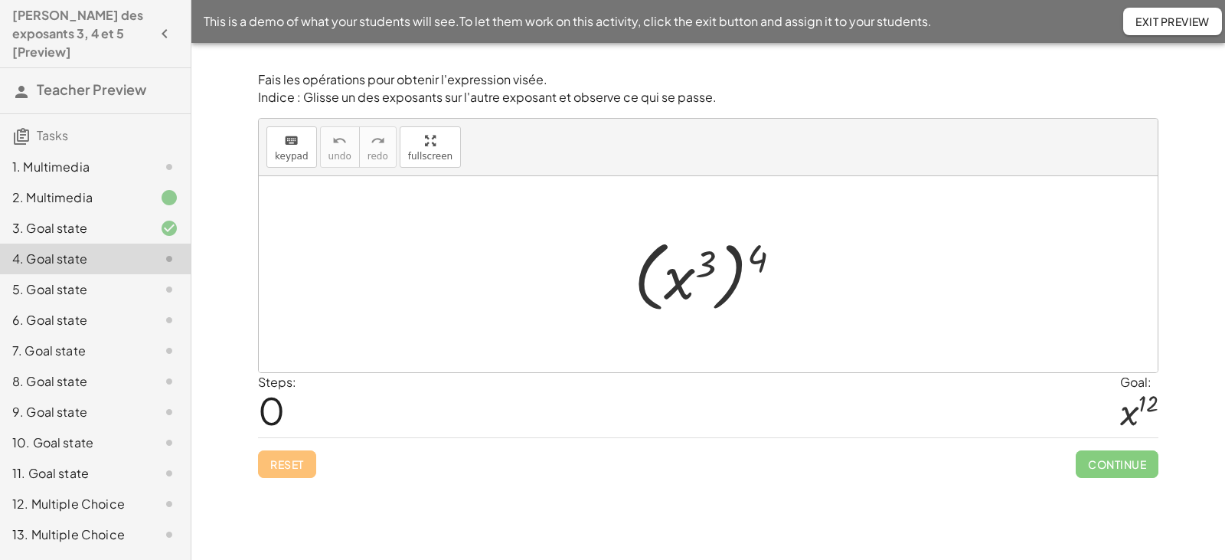
click at [688, 277] on div at bounding box center [713, 274] width 175 height 85
click at [677, 286] on div at bounding box center [713, 274] width 175 height 85
click at [711, 277] on div at bounding box center [713, 274] width 175 height 85
click at [707, 271] on div at bounding box center [713, 274] width 175 height 85
click at [646, 278] on div at bounding box center [713, 274] width 175 height 85
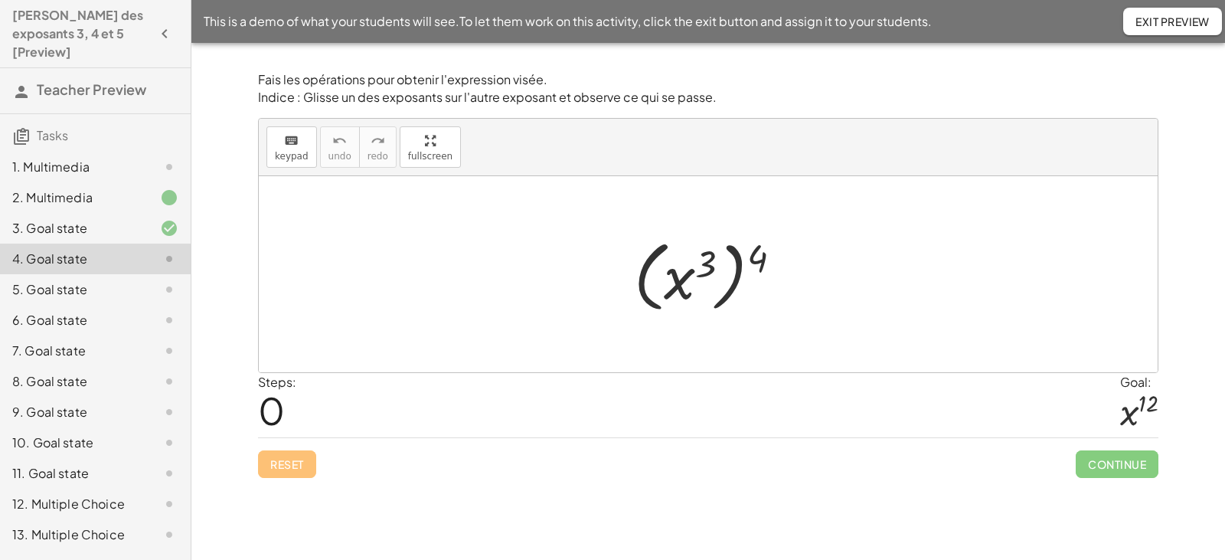
click at [643, 276] on div at bounding box center [713, 274] width 175 height 85
click at [739, 276] on div at bounding box center [713, 274] width 175 height 85
click at [737, 276] on div at bounding box center [713, 274] width 175 height 85
drag, startPoint x: 764, startPoint y: 260, endPoint x: 715, endPoint y: 268, distance: 48.8
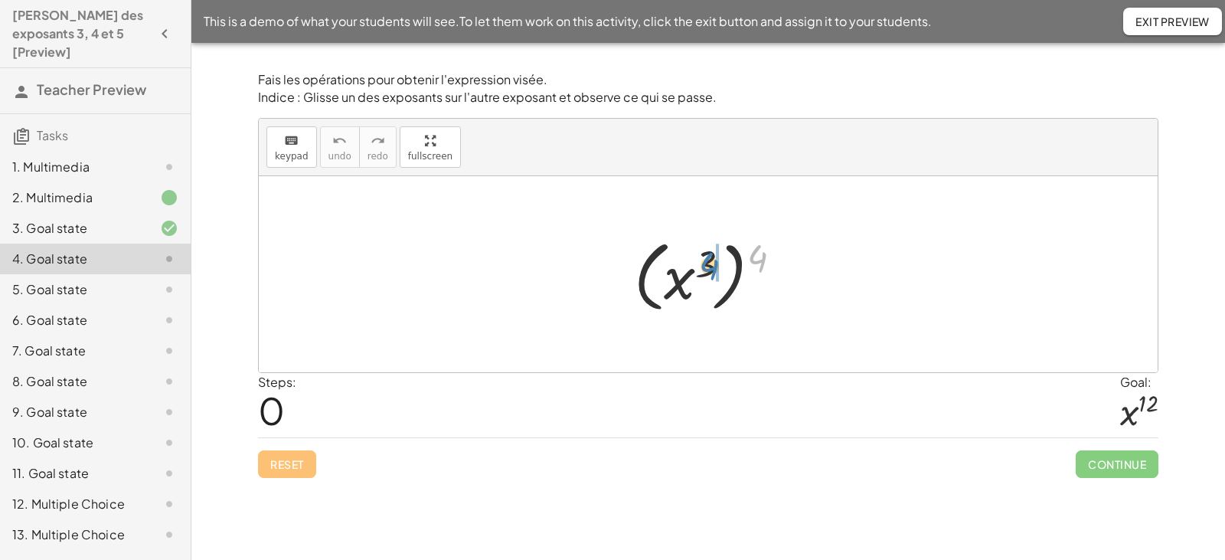
click at [715, 268] on div at bounding box center [713, 274] width 175 height 85
click at [719, 264] on div at bounding box center [713, 275] width 123 height 76
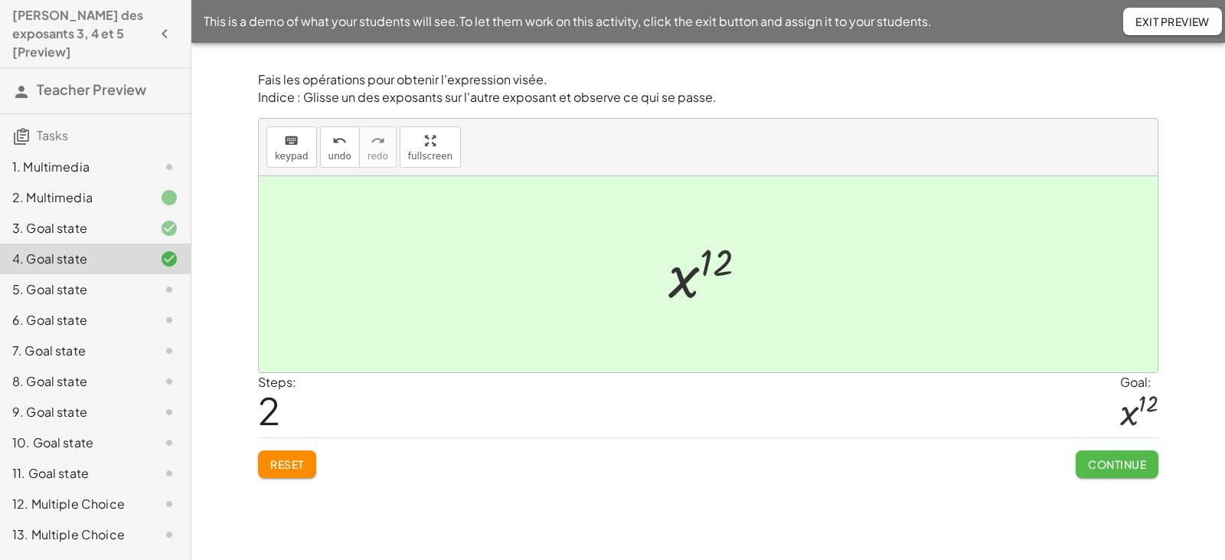
click at [1106, 460] on span "Continue" at bounding box center [1117, 464] width 58 height 14
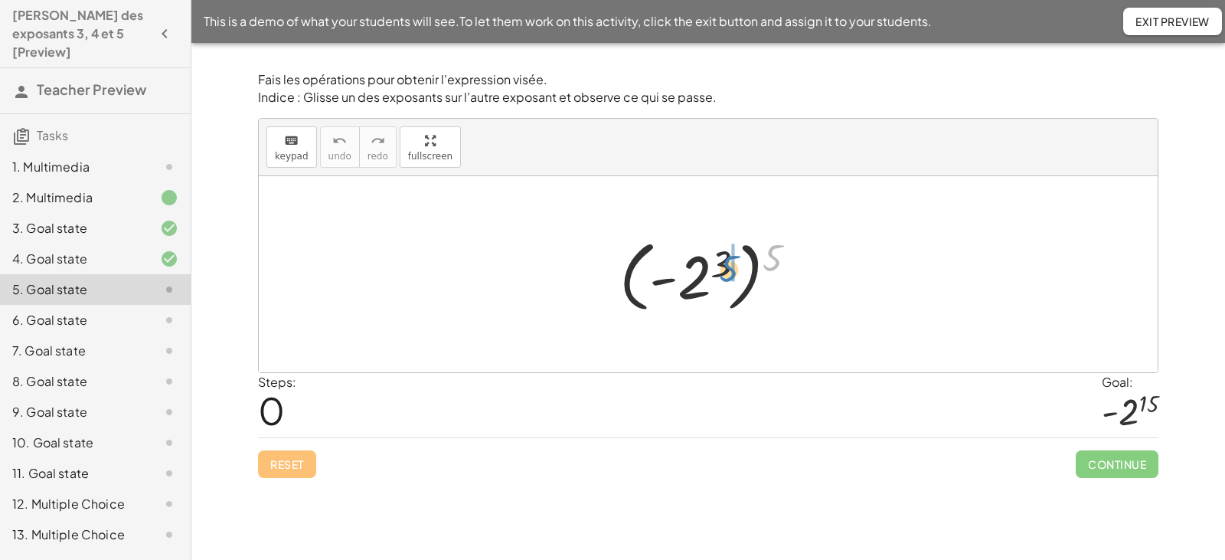
drag, startPoint x: 773, startPoint y: 260, endPoint x: 730, endPoint y: 271, distance: 44.2
click at [730, 271] on div at bounding box center [714, 274] width 205 height 85
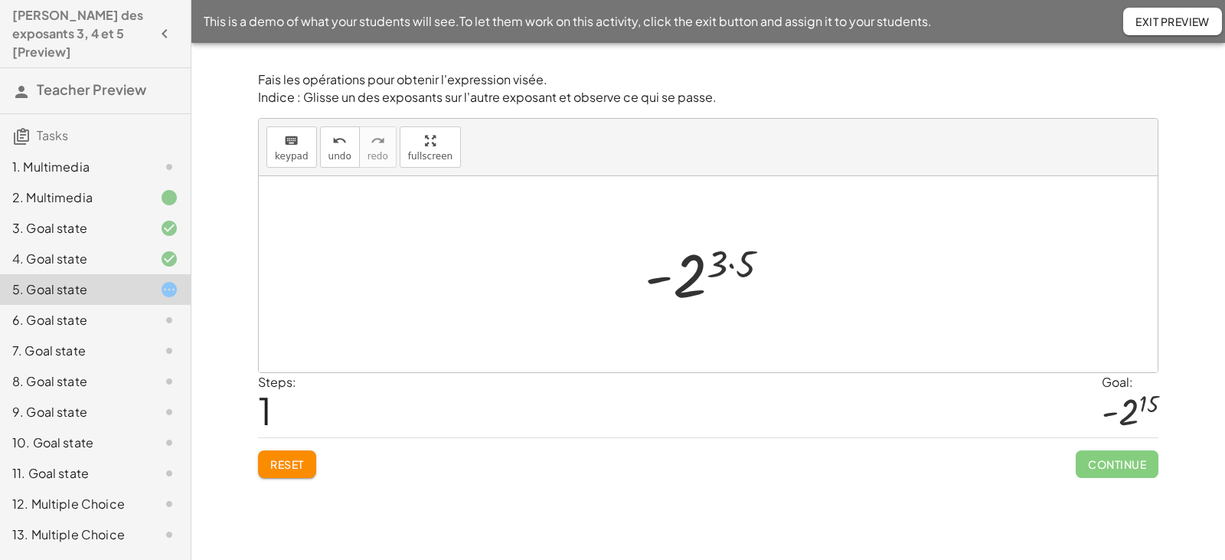
click at [731, 267] on div at bounding box center [713, 275] width 153 height 76
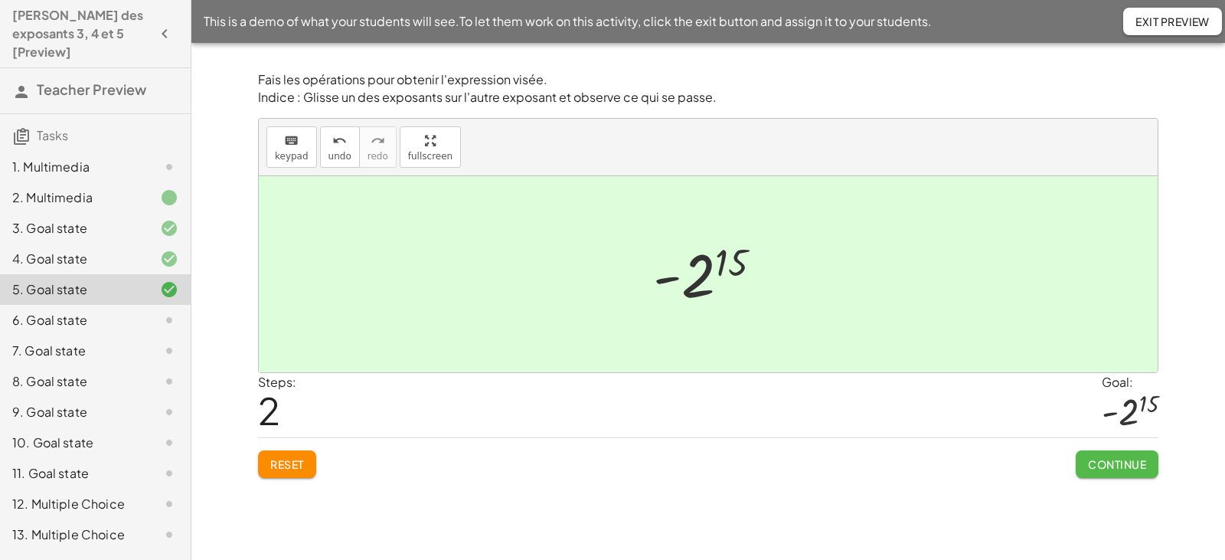
click at [1096, 461] on span "Continue" at bounding box center [1117, 464] width 58 height 14
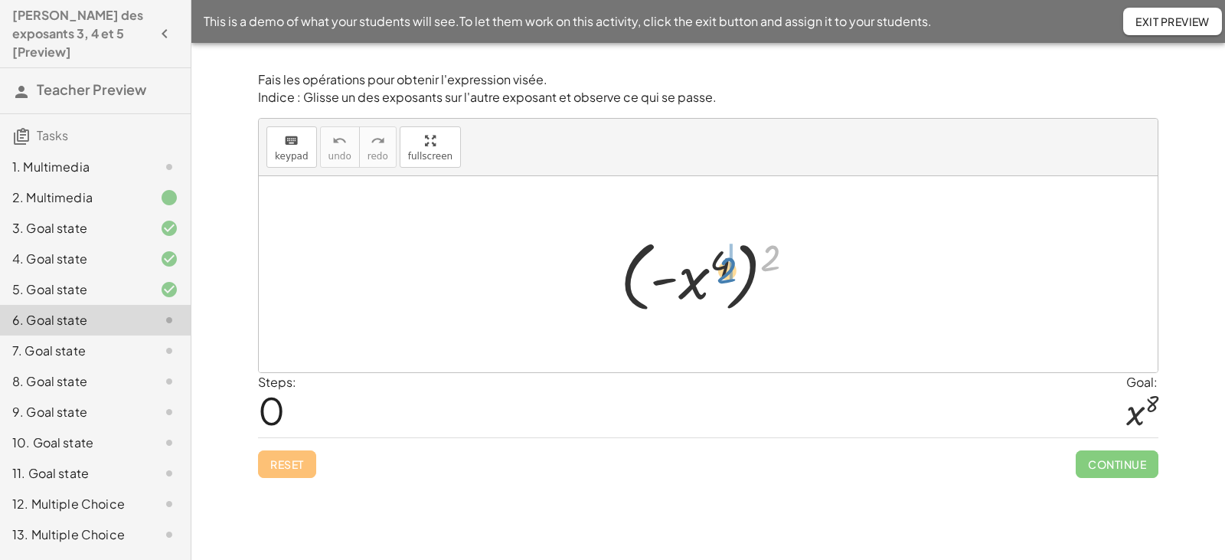
drag, startPoint x: 770, startPoint y: 261, endPoint x: 725, endPoint y: 273, distance: 46.1
click at [725, 273] on div at bounding box center [714, 274] width 203 height 85
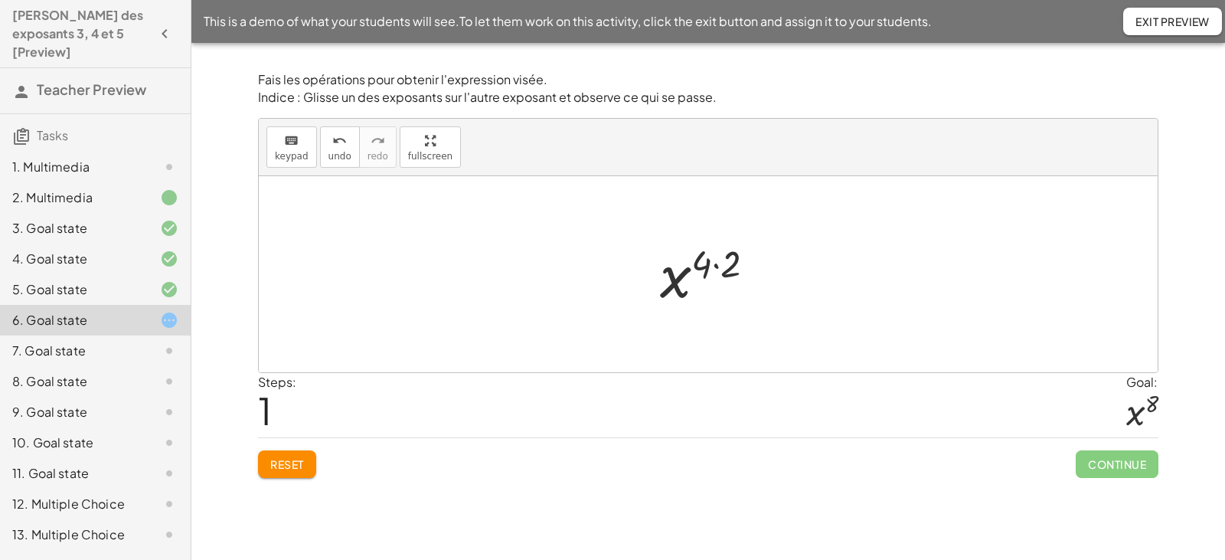
click at [717, 264] on div at bounding box center [713, 275] width 123 height 76
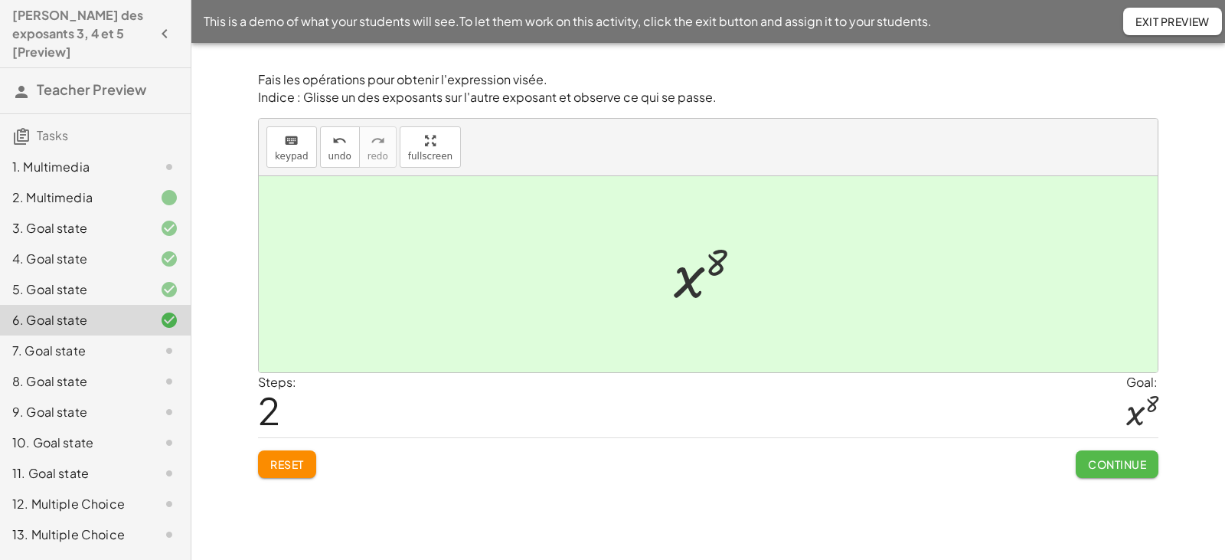
click at [1128, 470] on span "Continue" at bounding box center [1117, 464] width 58 height 14
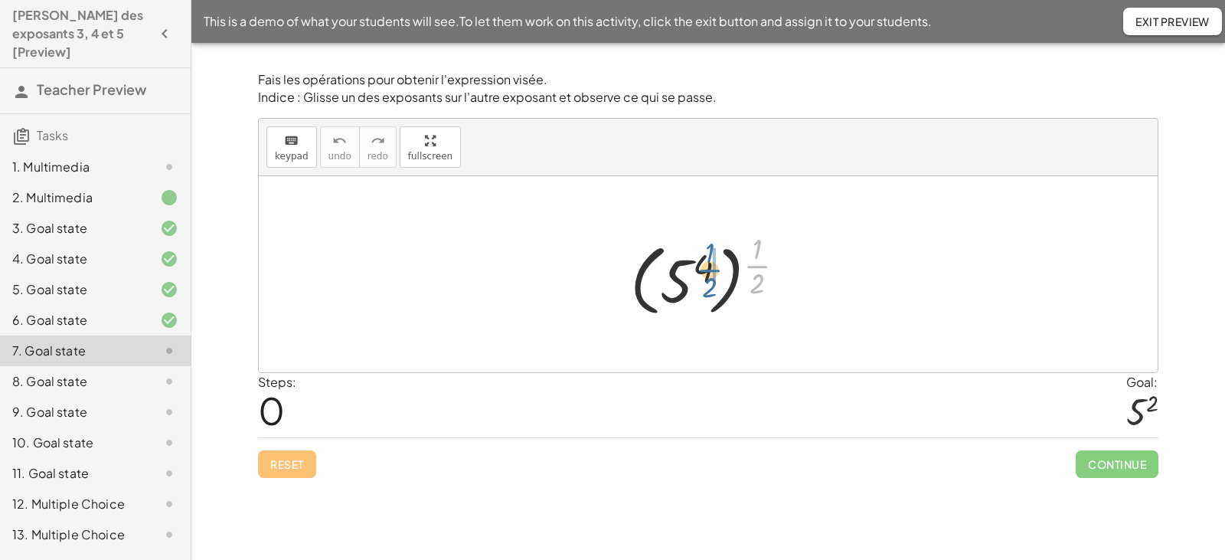
drag, startPoint x: 757, startPoint y: 267, endPoint x: 708, endPoint y: 271, distance: 48.4
click at [708, 271] on div at bounding box center [714, 273] width 183 height 93
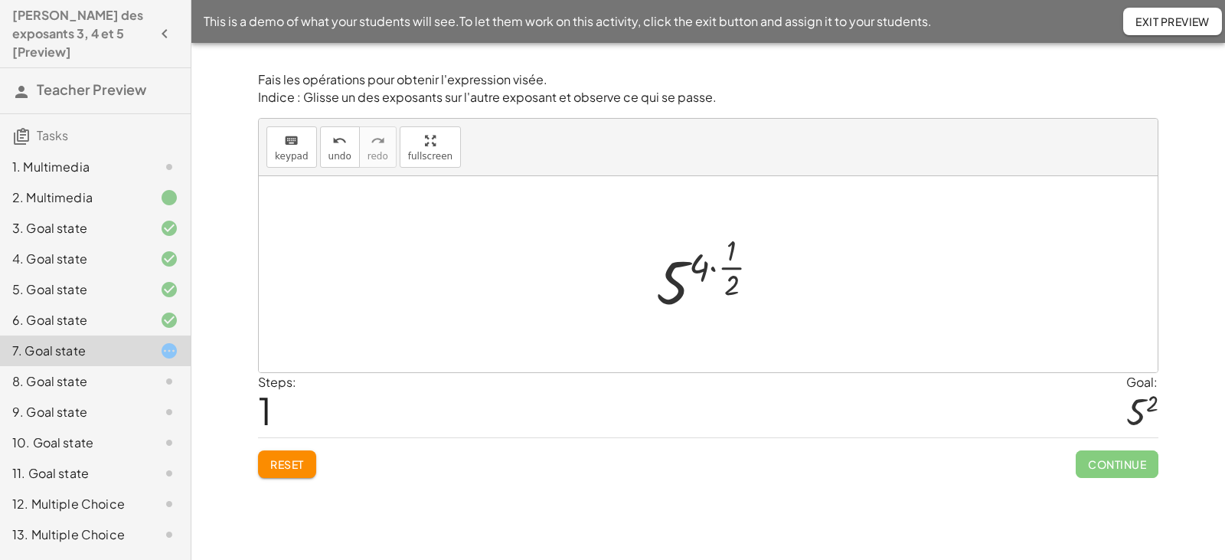
click at [714, 269] on div at bounding box center [714, 274] width 131 height 90
click at [719, 267] on div at bounding box center [714, 274] width 102 height 90
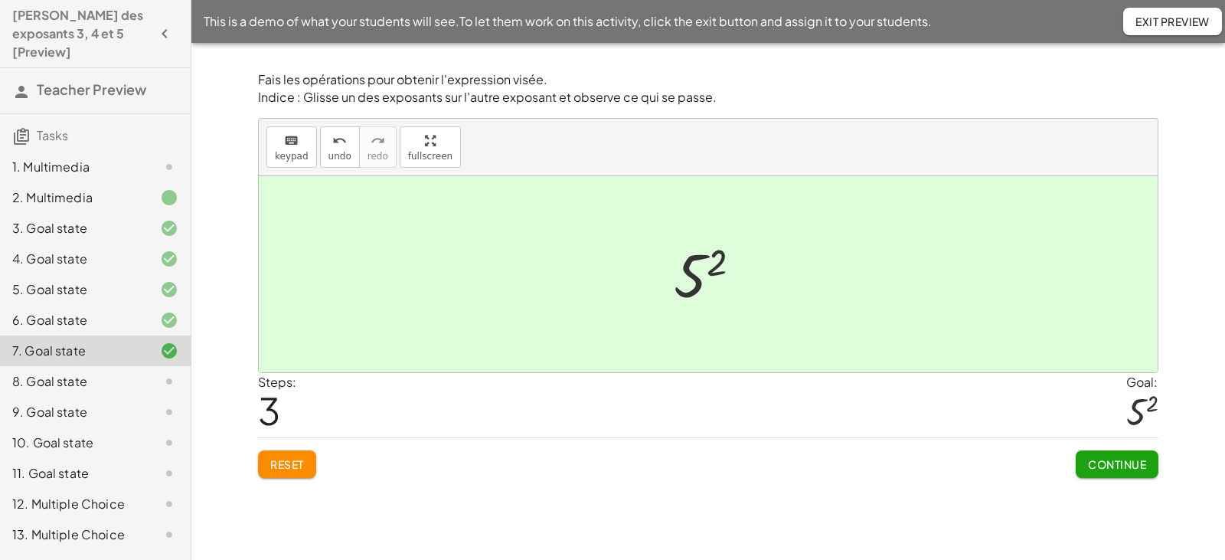
click at [1108, 466] on span "Continue" at bounding box center [1117, 464] width 58 height 14
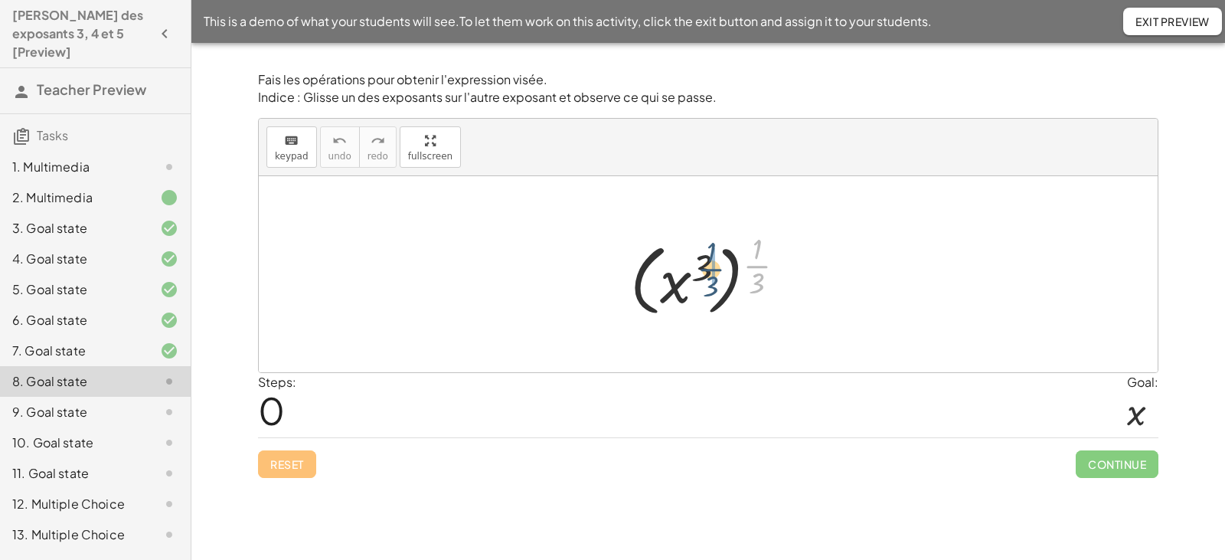
drag, startPoint x: 753, startPoint y: 267, endPoint x: 706, endPoint y: 270, distance: 46.8
click at [706, 270] on div at bounding box center [714, 273] width 183 height 93
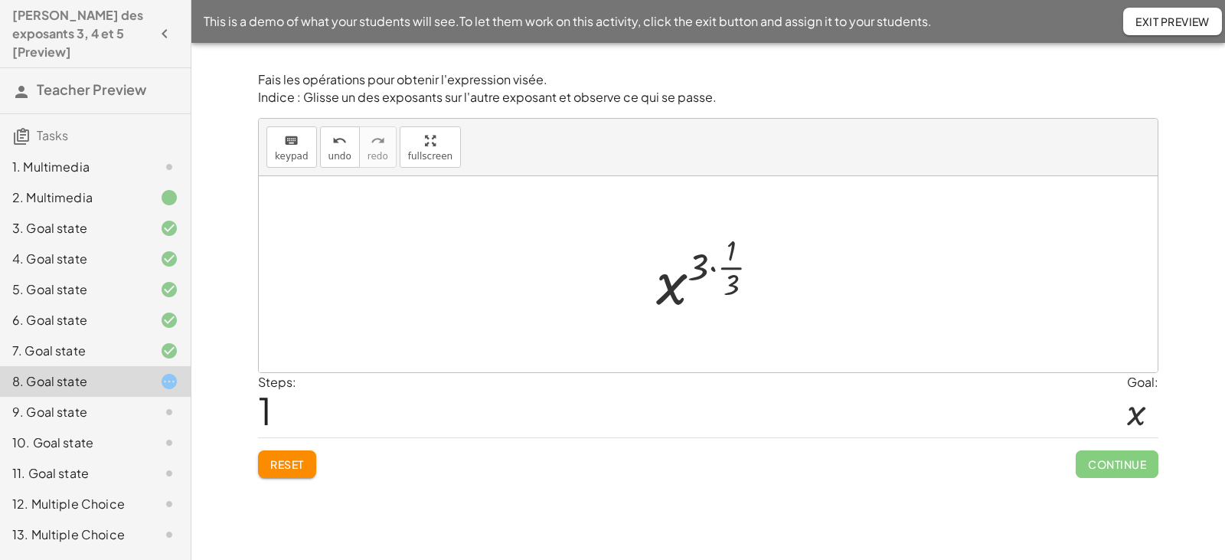
click at [714, 270] on div at bounding box center [714, 274] width 131 height 90
click at [715, 269] on div at bounding box center [713, 274] width 101 height 90
click at [716, 265] on div at bounding box center [714, 275] width 87 height 76
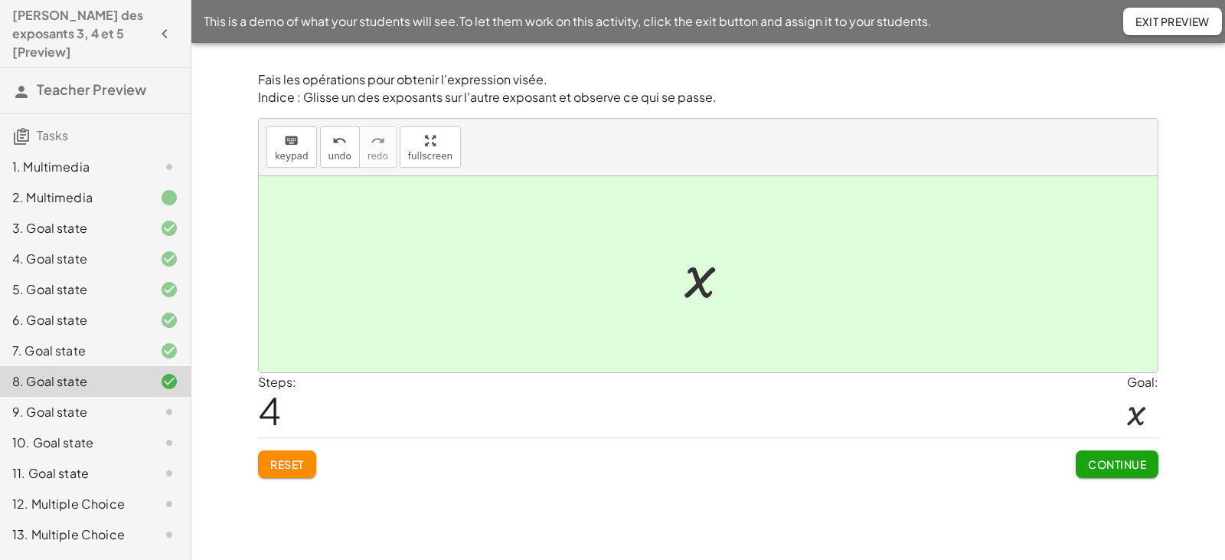
click at [1100, 466] on span "Continue" at bounding box center [1117, 464] width 58 height 14
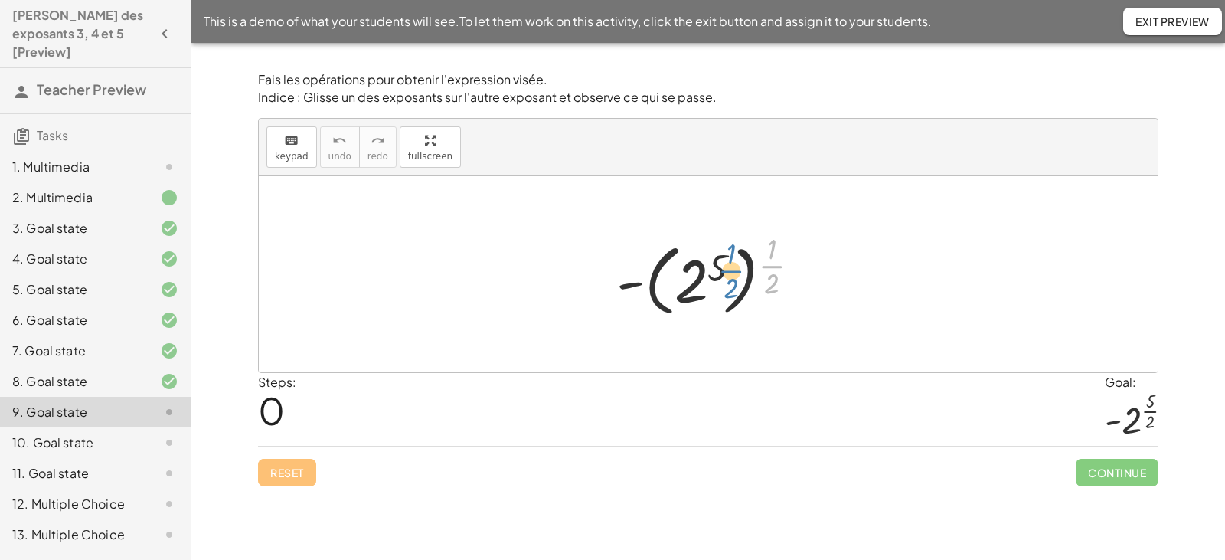
drag, startPoint x: 773, startPoint y: 266, endPoint x: 738, endPoint y: 275, distance: 36.4
click at [734, 270] on div at bounding box center [714, 273] width 211 height 93
drag, startPoint x: 773, startPoint y: 270, endPoint x: 724, endPoint y: 274, distance: 48.5
click at [724, 274] on div at bounding box center [714, 273] width 211 height 93
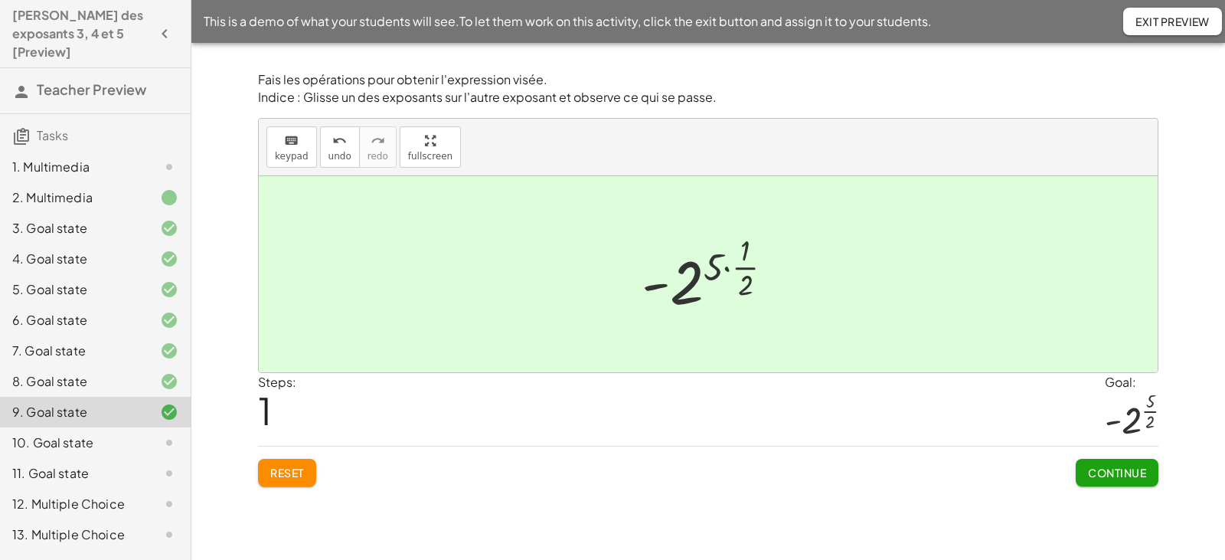
click at [729, 269] on div at bounding box center [713, 274] width 159 height 90
click at [282, 474] on span "Reset" at bounding box center [287, 473] width 34 height 14
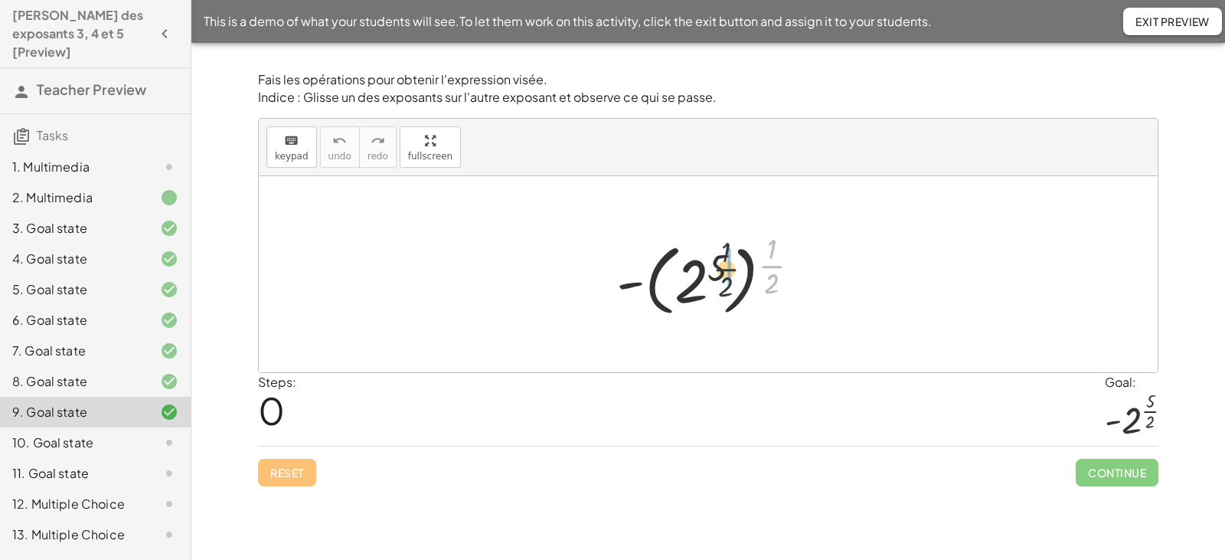
drag, startPoint x: 765, startPoint y: 267, endPoint x: 715, endPoint y: 270, distance: 49.9
click at [715, 270] on div at bounding box center [714, 273] width 211 height 93
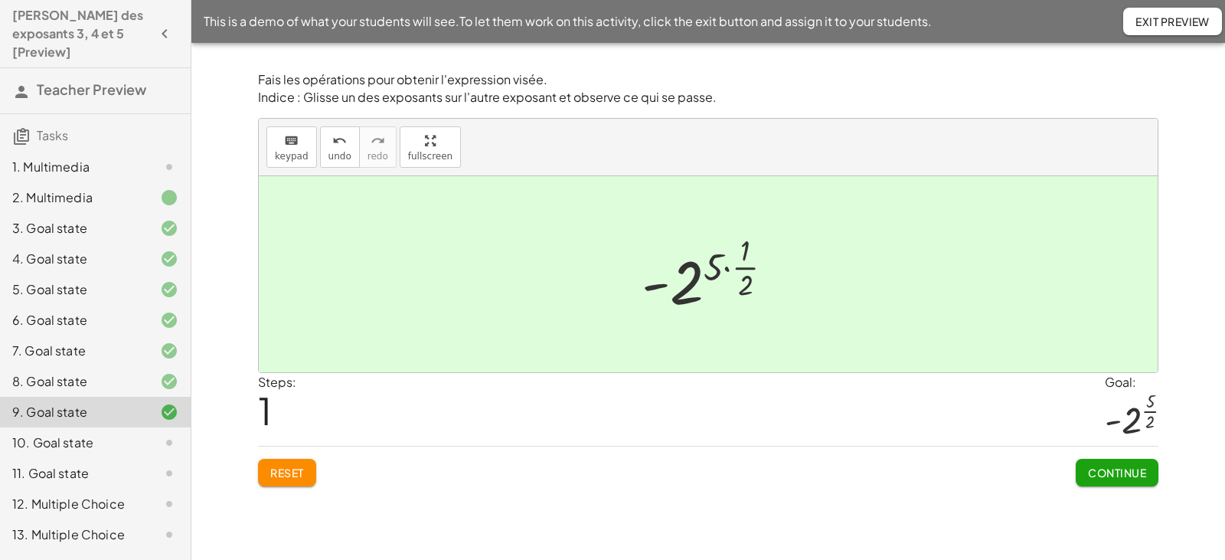
click at [728, 270] on div at bounding box center [713, 274] width 159 height 90
click at [1098, 476] on span "Continue" at bounding box center [1117, 473] width 58 height 14
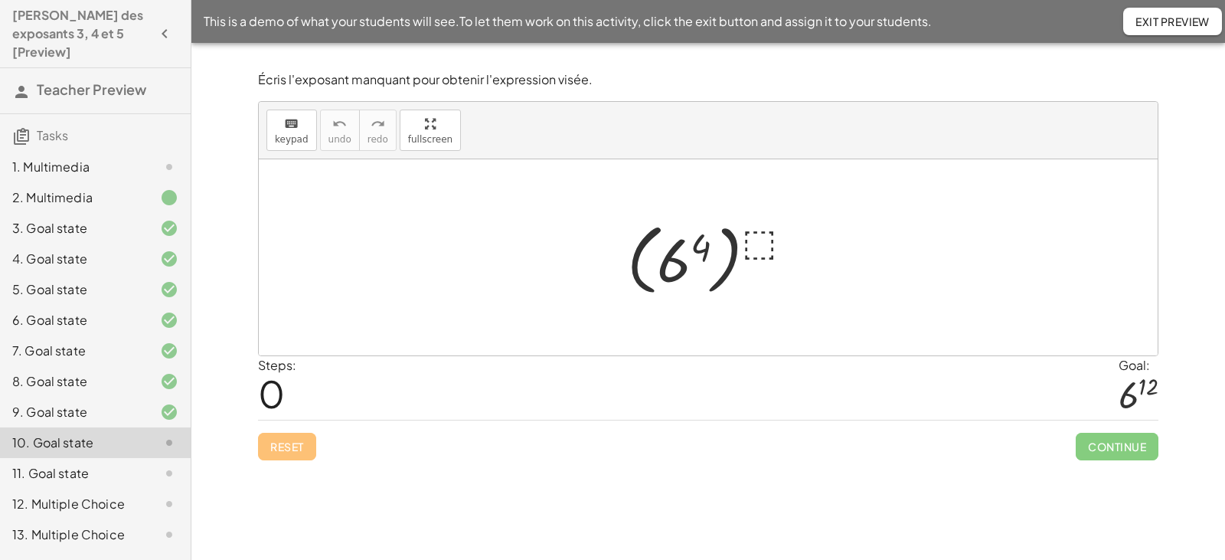
click at [758, 244] on div at bounding box center [714, 257] width 188 height 85
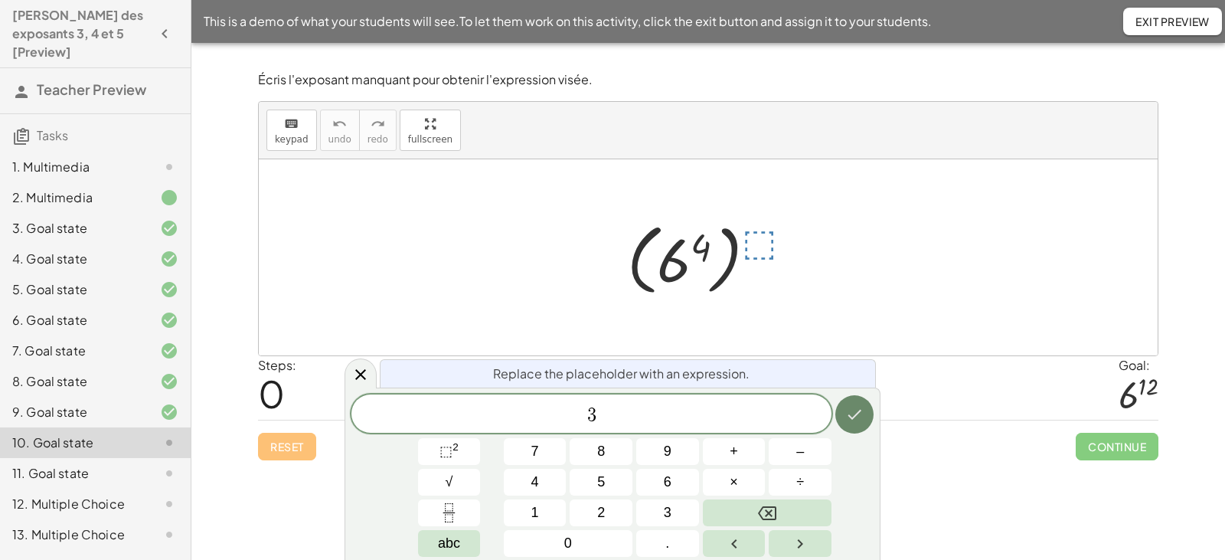
click at [849, 417] on icon "Done" at bounding box center [856, 415] width 14 height 10
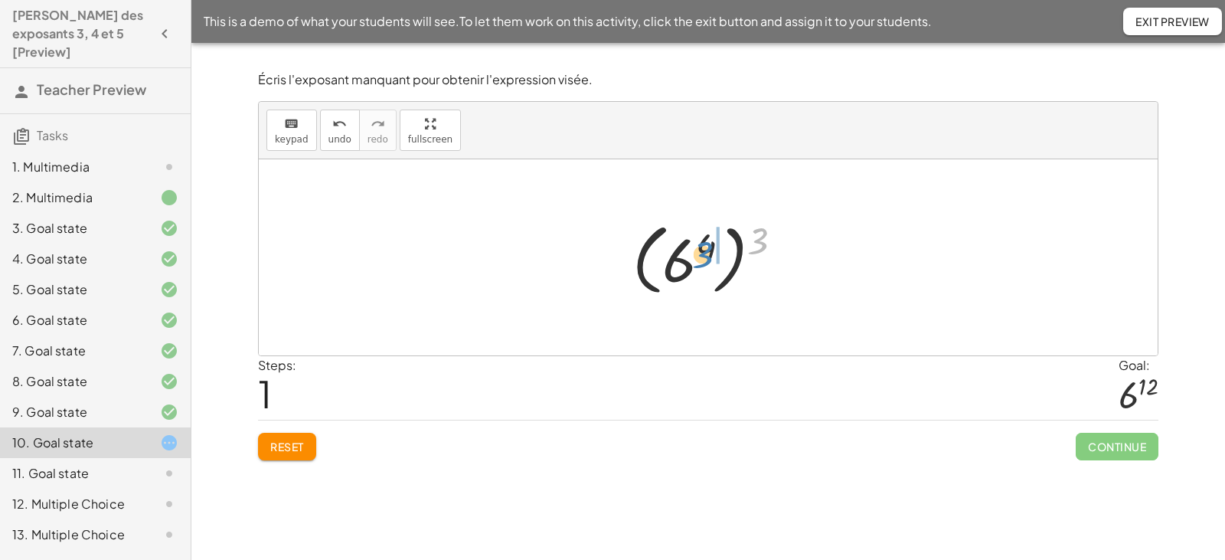
drag, startPoint x: 758, startPoint y: 240, endPoint x: 710, endPoint y: 282, distance: 64.0
click at [707, 252] on div at bounding box center [714, 257] width 178 height 85
click at [719, 251] on div at bounding box center [714, 258] width 126 height 76
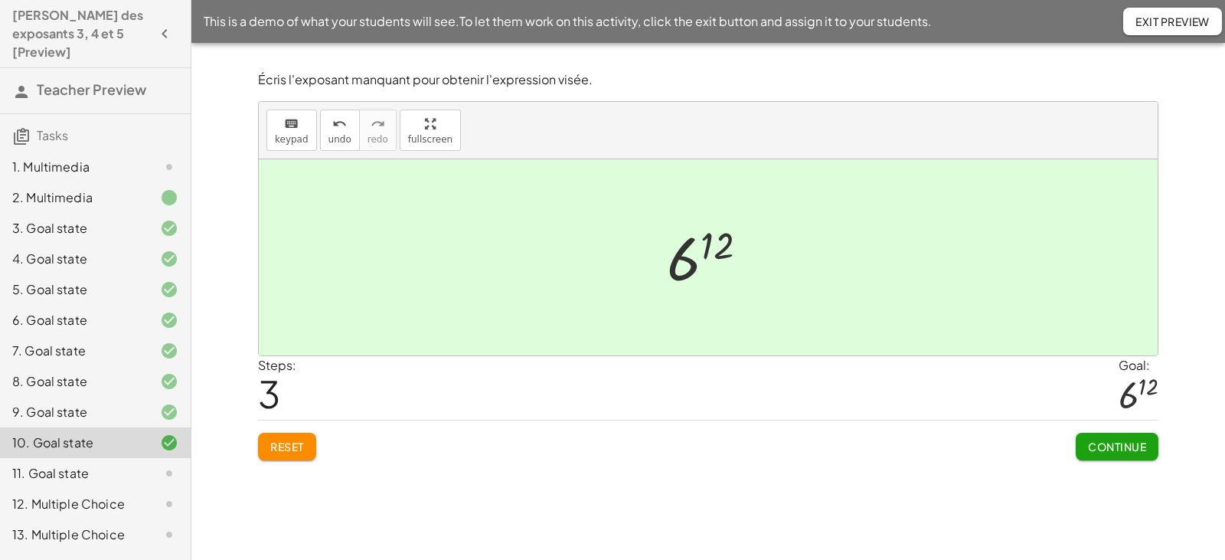
click at [1094, 443] on span "Continue" at bounding box center [1117, 447] width 58 height 14
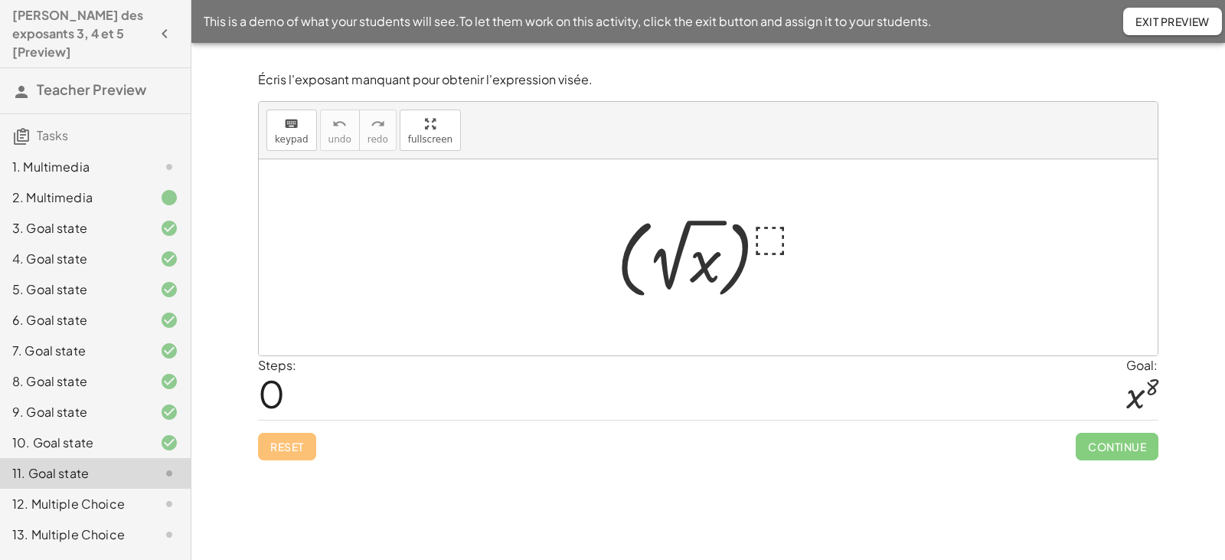
click at [767, 241] on div at bounding box center [714, 257] width 209 height 93
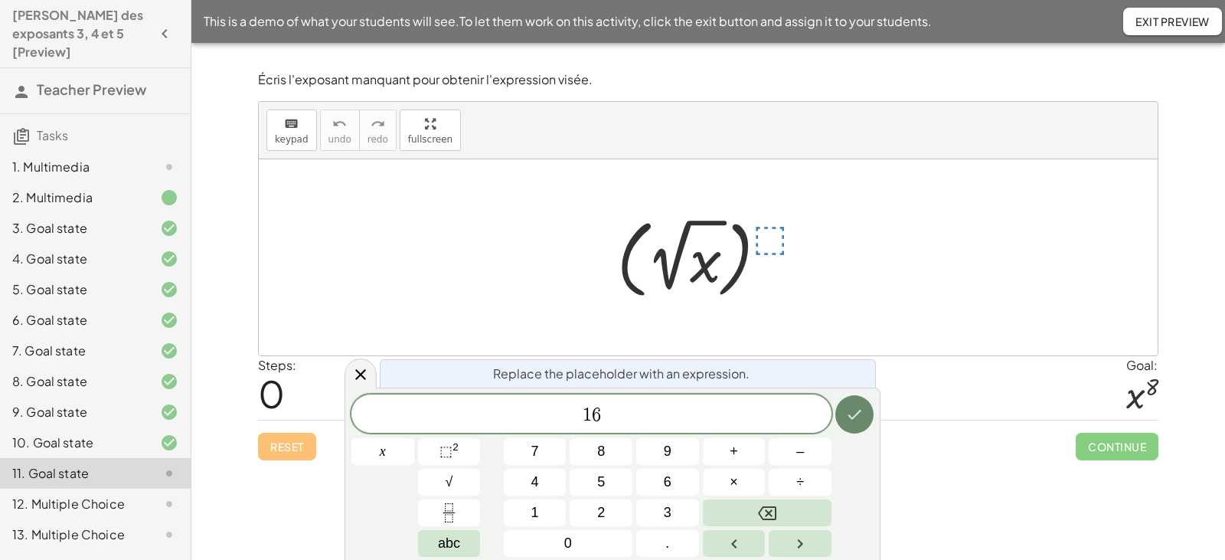
click at [848, 413] on icon "Done" at bounding box center [854, 414] width 18 height 18
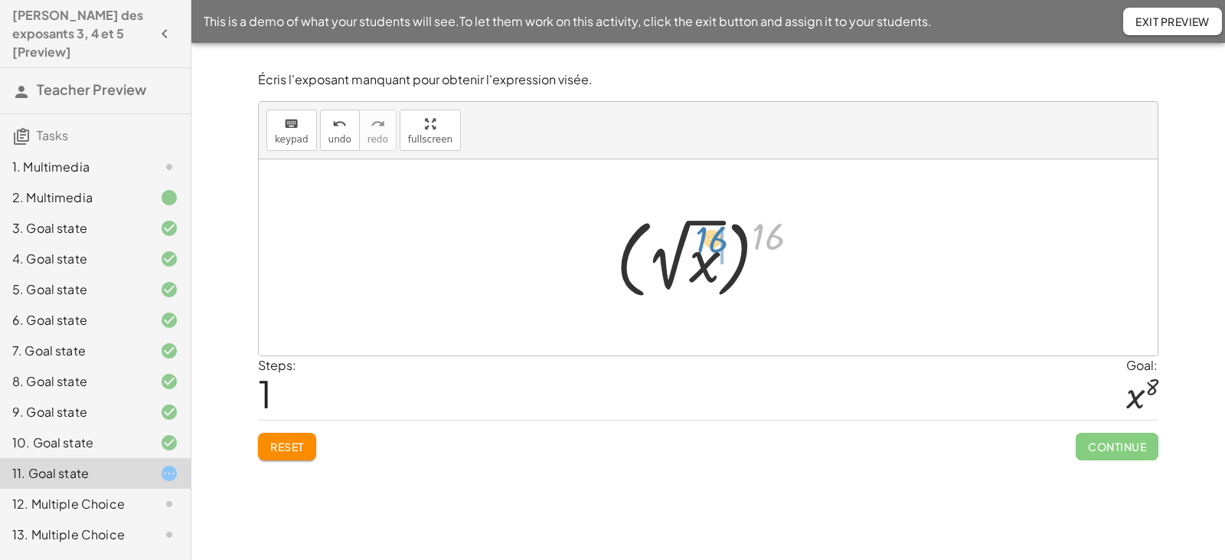
drag, startPoint x: 773, startPoint y: 237, endPoint x: 716, endPoint y: 240, distance: 56.8
click at [716, 240] on div at bounding box center [714, 257] width 211 height 93
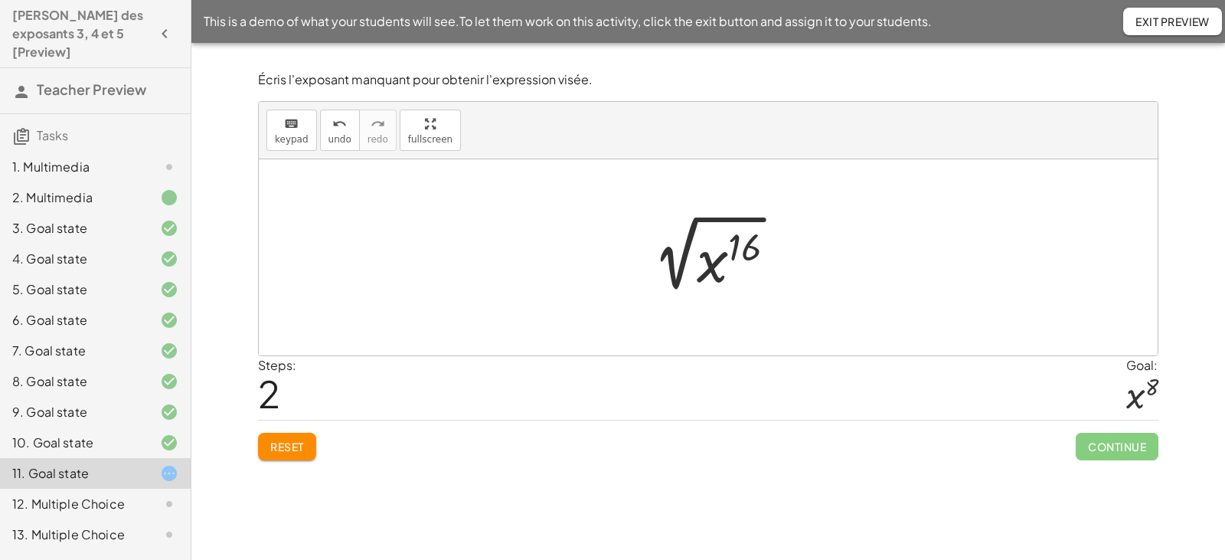
click at [741, 245] on div at bounding box center [714, 257] width 163 height 79
click at [734, 244] on div at bounding box center [714, 257] width 163 height 79
click at [704, 218] on div at bounding box center [714, 257] width 163 height 79
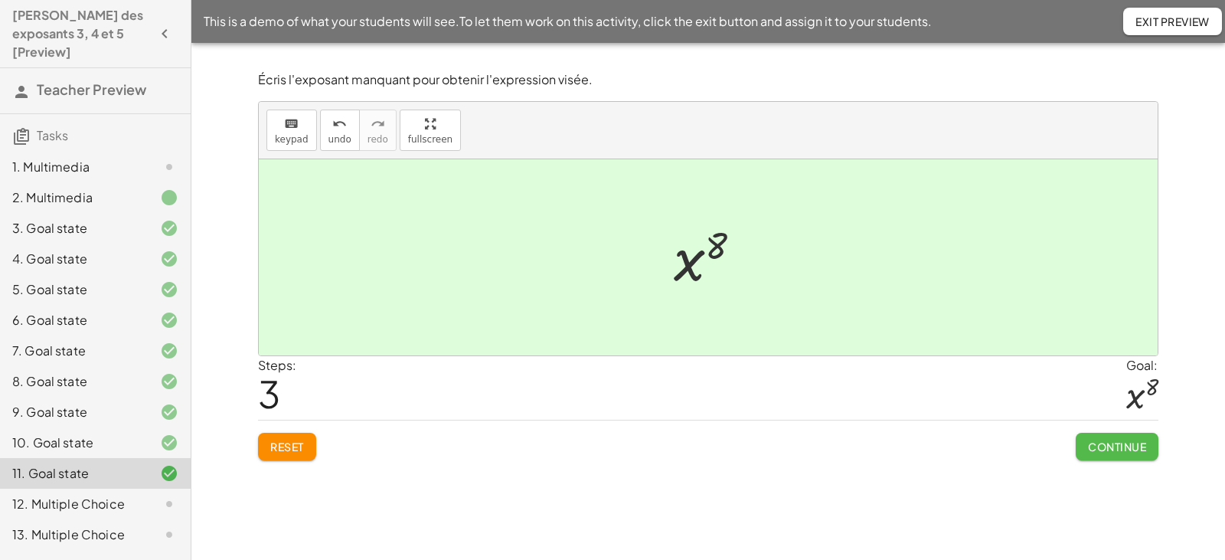
click at [1090, 437] on button "Continue" at bounding box center [1117, 447] width 83 height 28
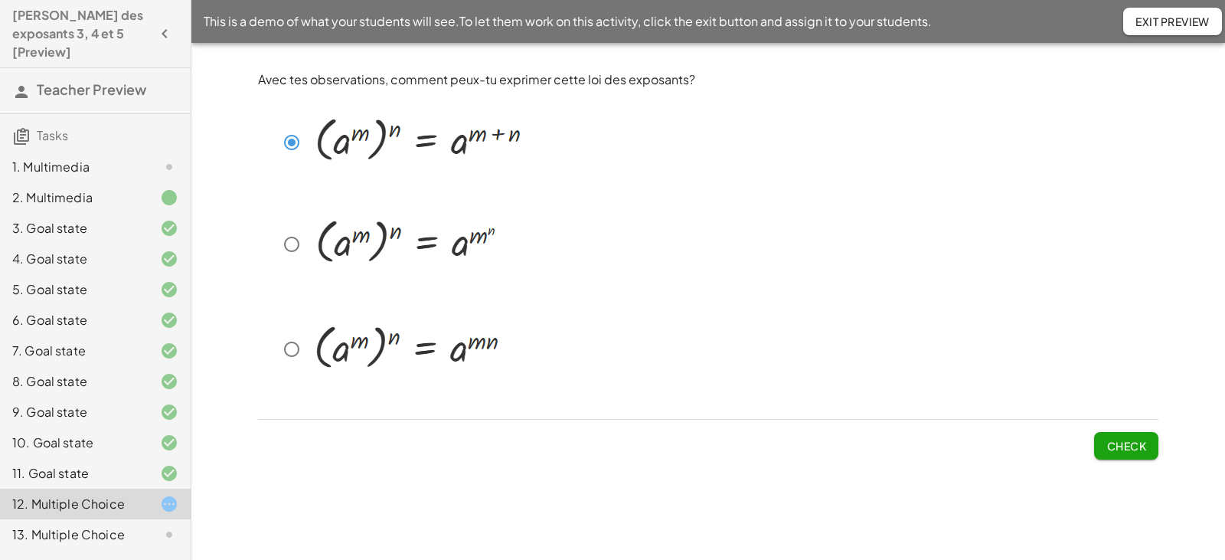
click at [1116, 442] on span "Check" at bounding box center [1127, 446] width 40 height 14
click at [1131, 450] on span "Check" at bounding box center [1127, 446] width 40 height 14
click at [1121, 440] on span "Check" at bounding box center [1127, 446] width 40 height 14
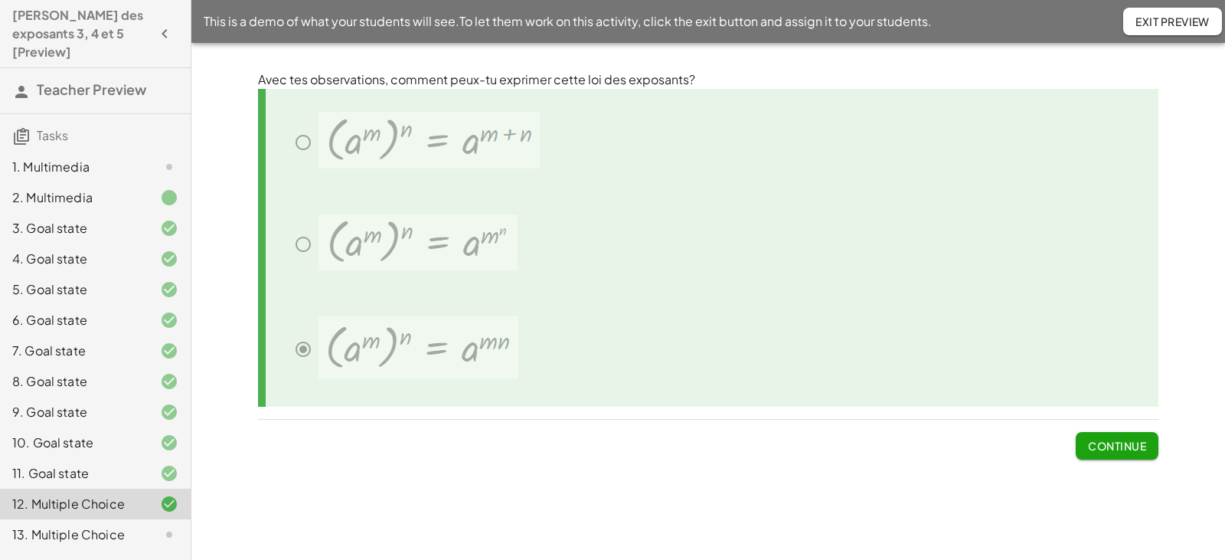
click at [1116, 443] on span "Continue" at bounding box center [1117, 446] width 58 height 14
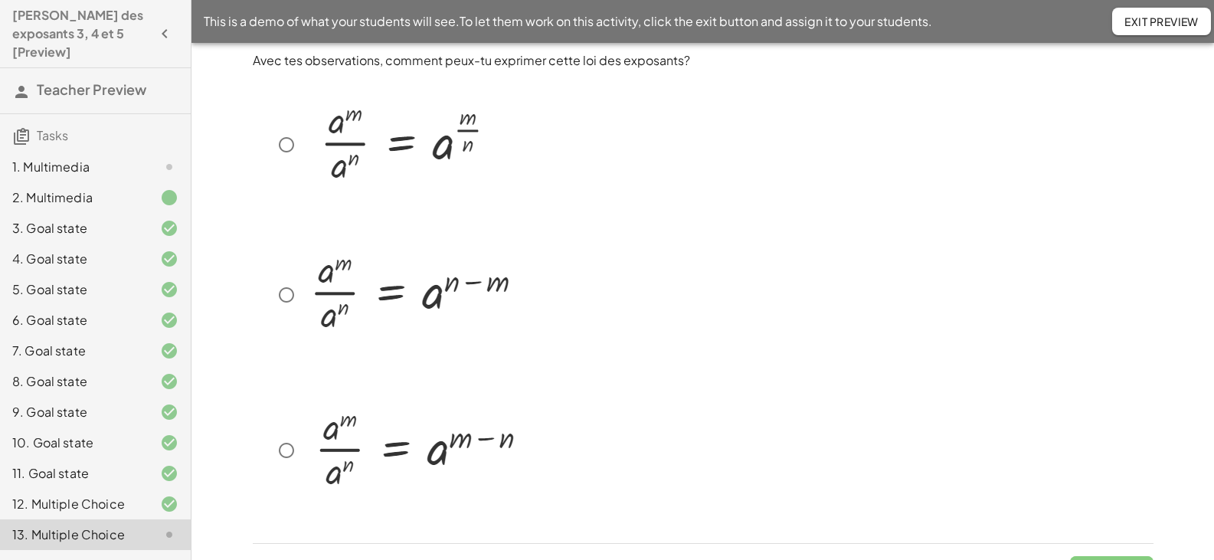
click at [1140, 18] on span "Exit Preview" at bounding box center [1161, 22] width 74 height 14
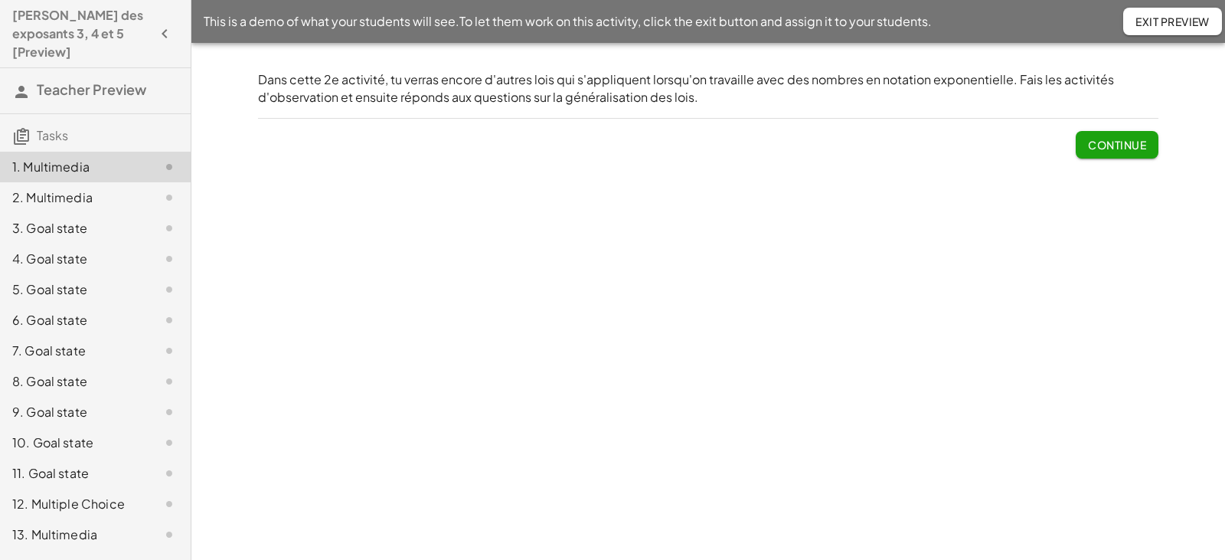
click at [74, 403] on div "9. Goal state" at bounding box center [73, 412] width 123 height 18
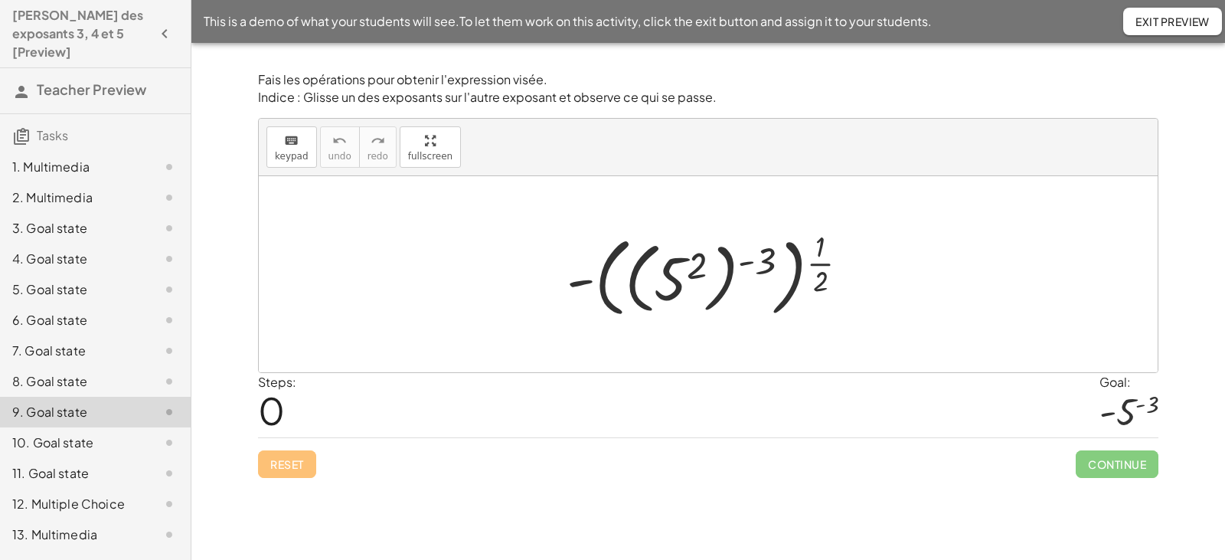
click at [749, 264] on div at bounding box center [713, 273] width 309 height 97
drag, startPoint x: 822, startPoint y: 263, endPoint x: 747, endPoint y: 263, distance: 75.0
click at [747, 263] on div at bounding box center [713, 273] width 309 height 97
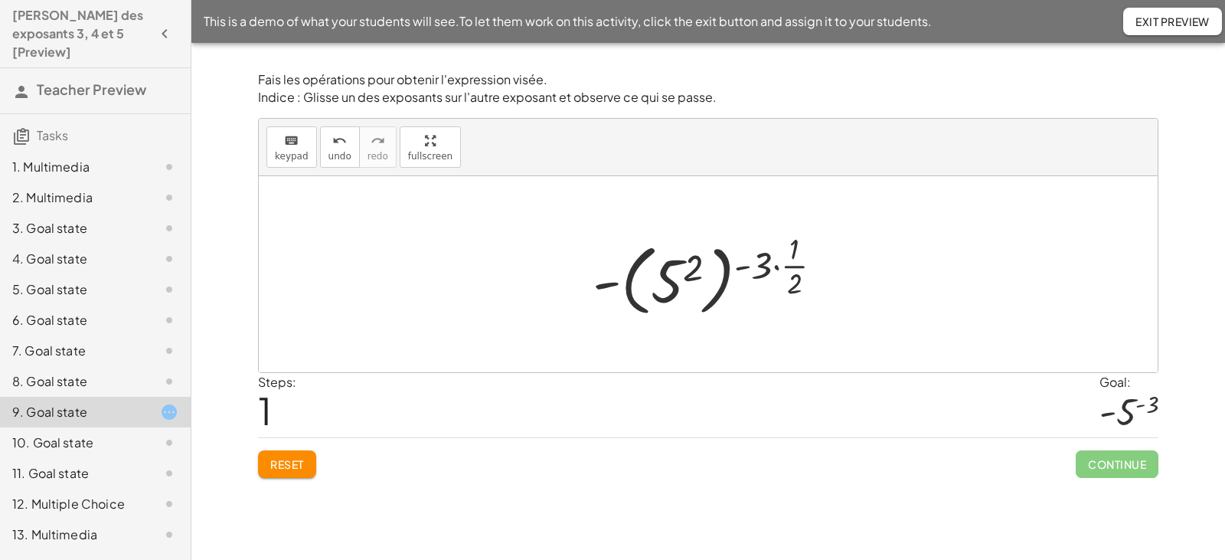
click at [779, 267] on div at bounding box center [713, 273] width 257 height 93
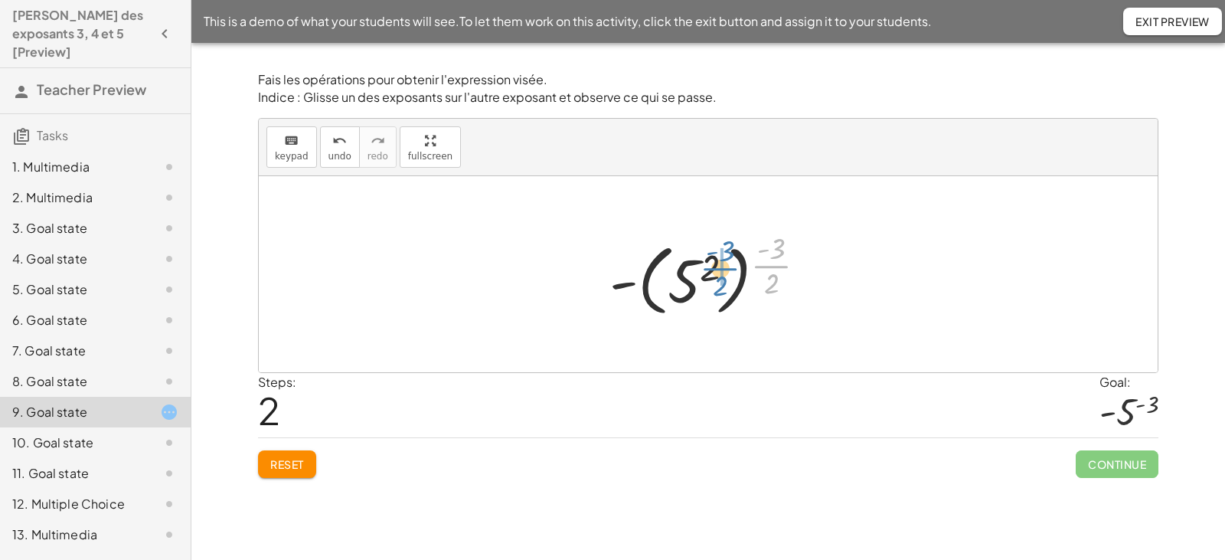
drag, startPoint x: 773, startPoint y: 267, endPoint x: 724, endPoint y: 269, distance: 49.8
click at [722, 270] on div at bounding box center [714, 274] width 172 height 90
click at [724, 250] on div at bounding box center [714, 274] width 165 height 90
click at [732, 269] on div at bounding box center [714, 274] width 143 height 90
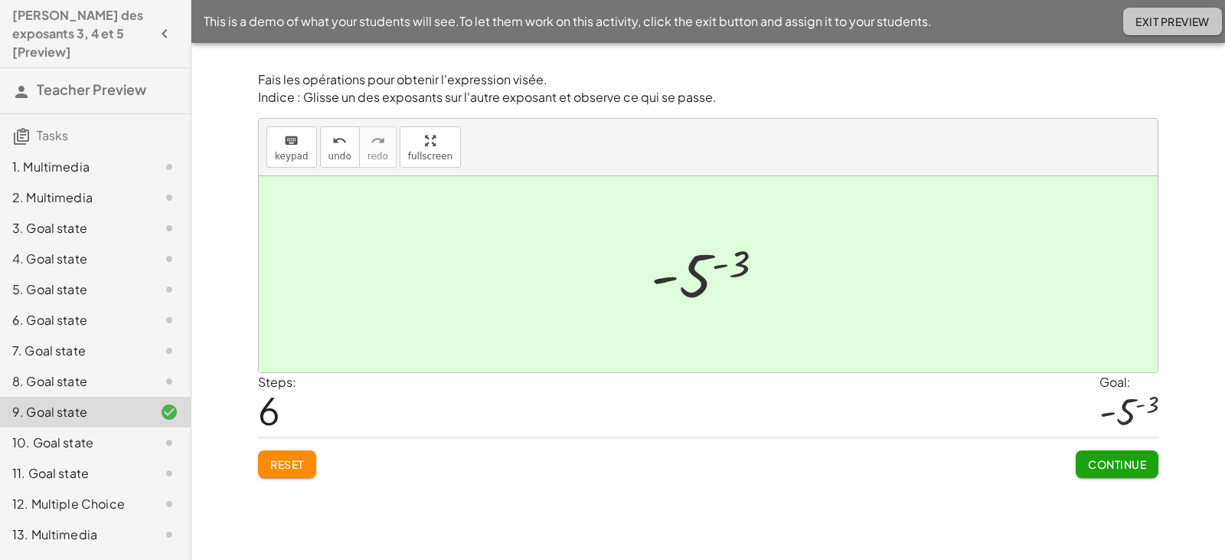
click at [1145, 26] on span "Exit Preview" at bounding box center [1173, 22] width 74 height 14
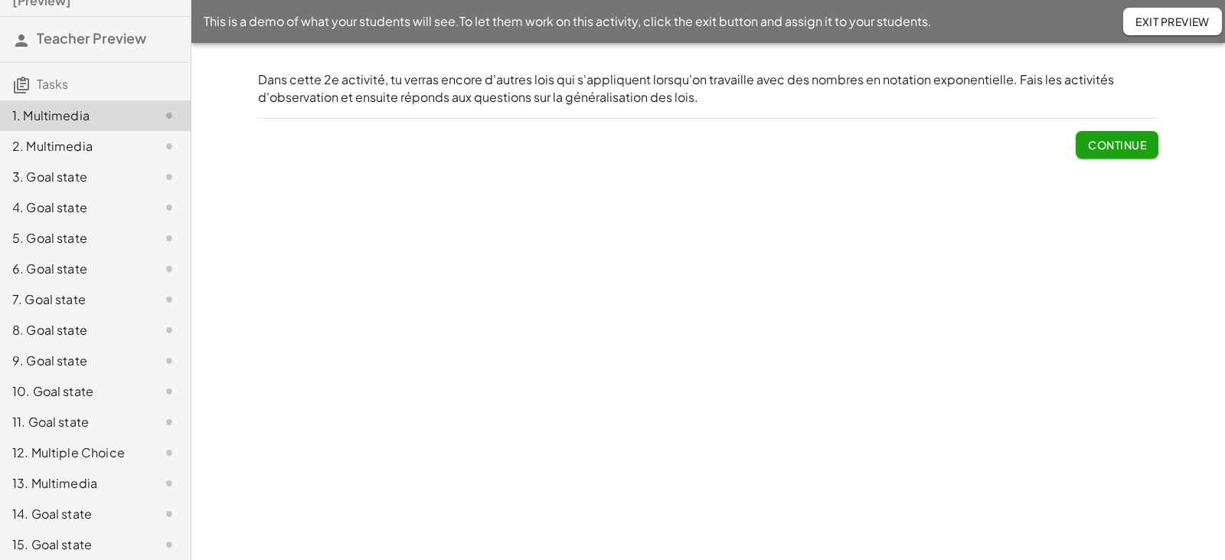
scroll to position [153, 0]
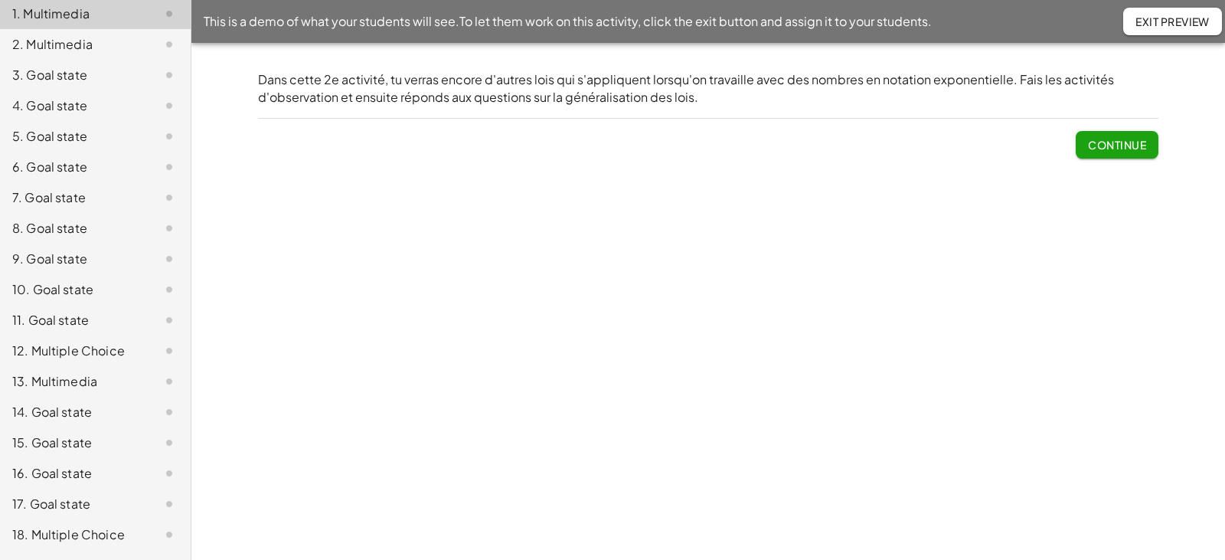
click at [46, 311] on div "11. Goal state" at bounding box center [73, 320] width 123 height 18
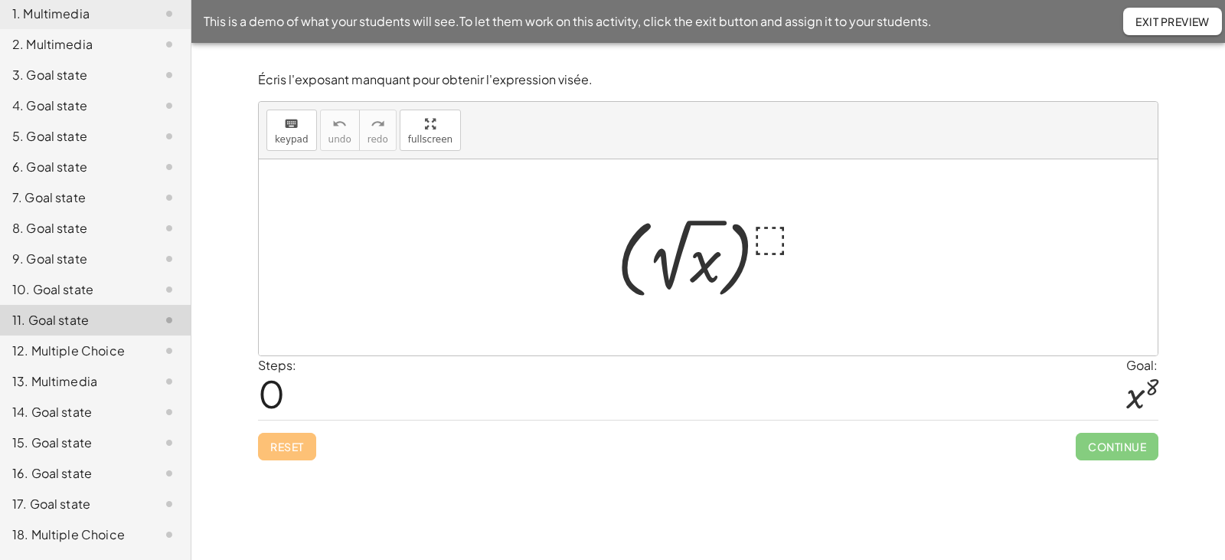
click at [30, 372] on div "13. Multimedia" at bounding box center [73, 381] width 123 height 18
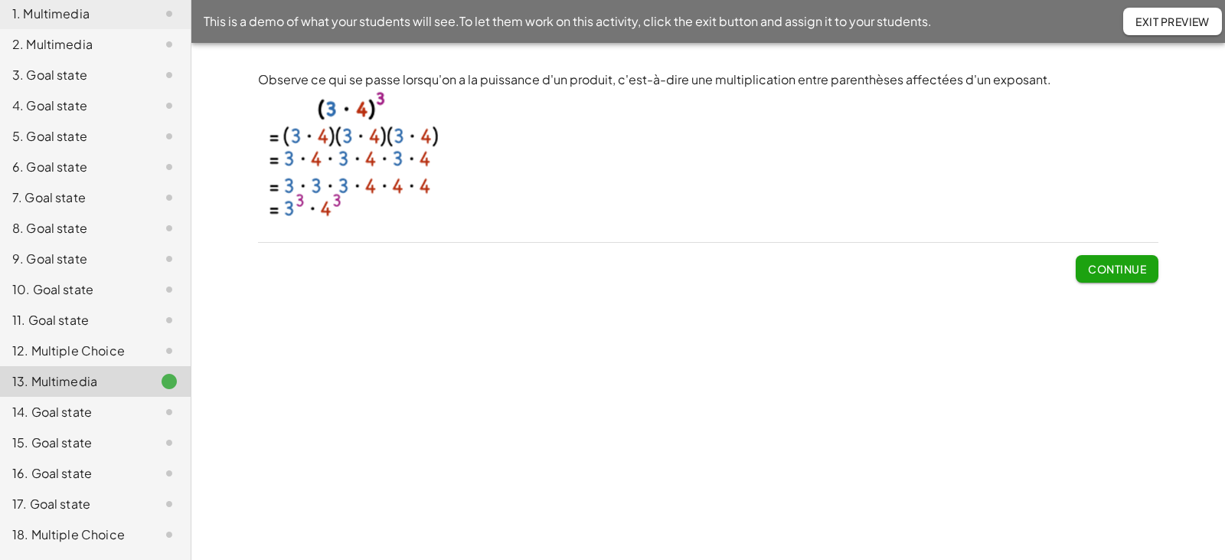
click at [41, 403] on div "14. Goal state" at bounding box center [73, 412] width 123 height 18
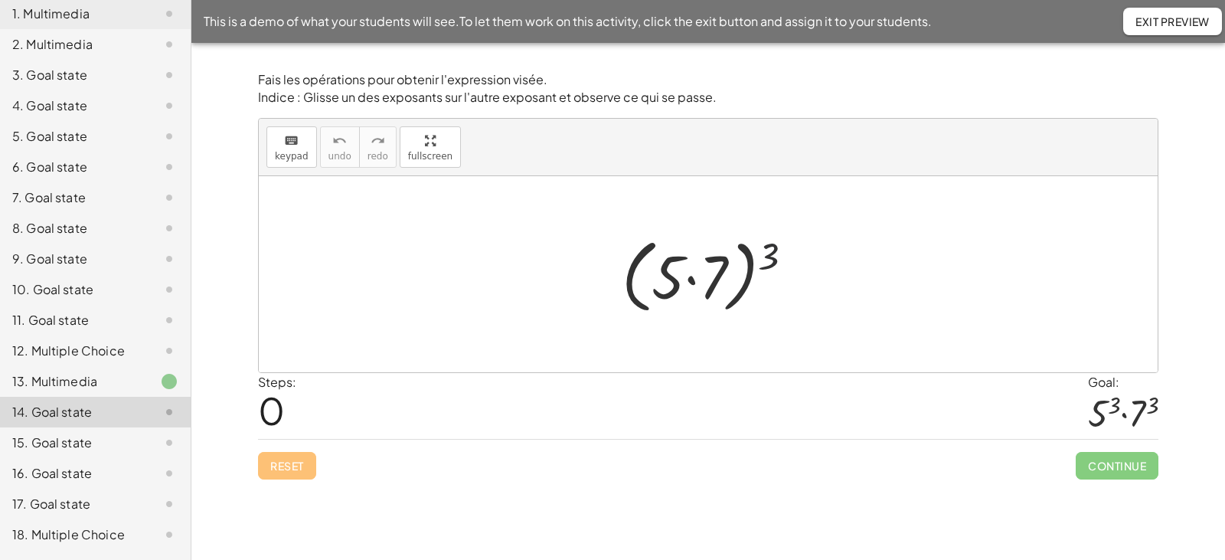
click at [768, 260] on div at bounding box center [713, 275] width 199 height 88
click at [749, 258] on div at bounding box center [713, 275] width 199 height 88
drag, startPoint x: 776, startPoint y: 257, endPoint x: 715, endPoint y: 267, distance: 61.4
click at [715, 267] on div at bounding box center [713, 275] width 199 height 88
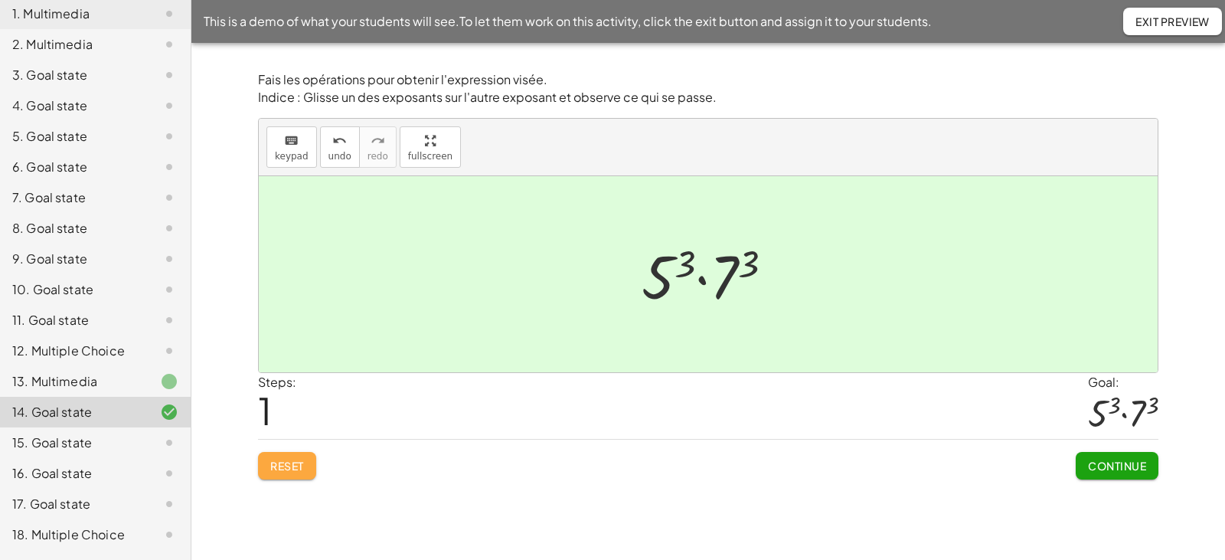
click at [298, 460] on span "Reset" at bounding box center [287, 466] width 34 height 14
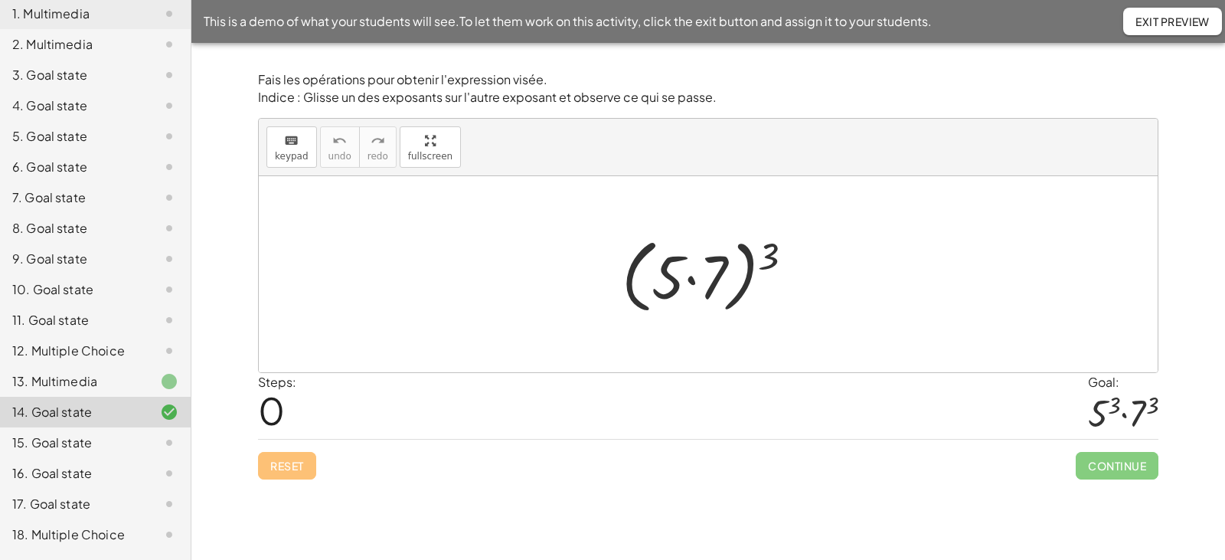
click at [688, 279] on div at bounding box center [713, 275] width 199 height 88
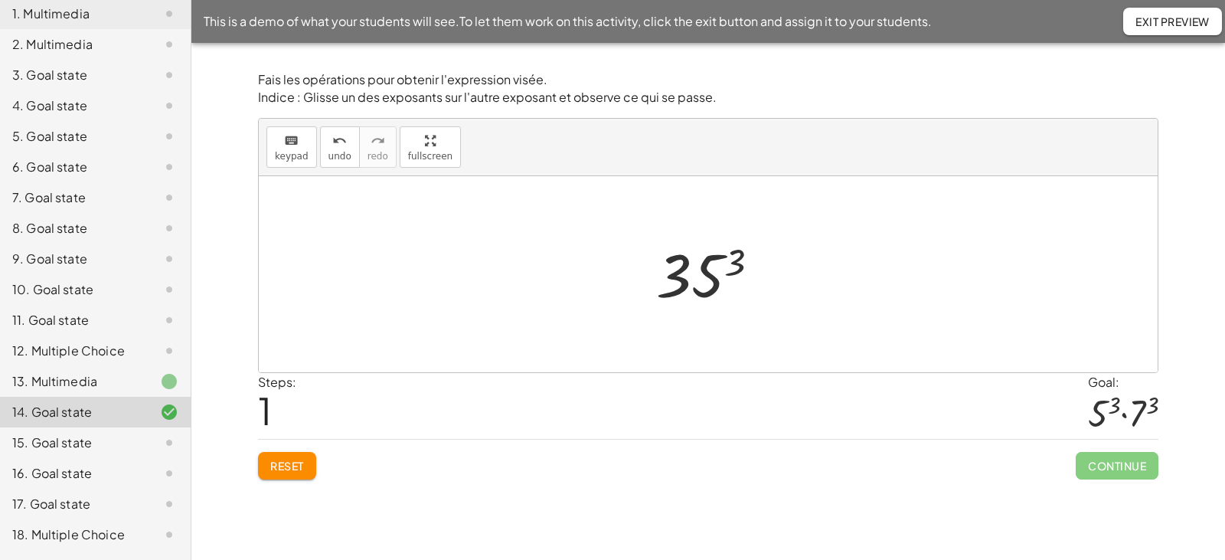
click at [734, 262] on div at bounding box center [714, 275] width 131 height 76
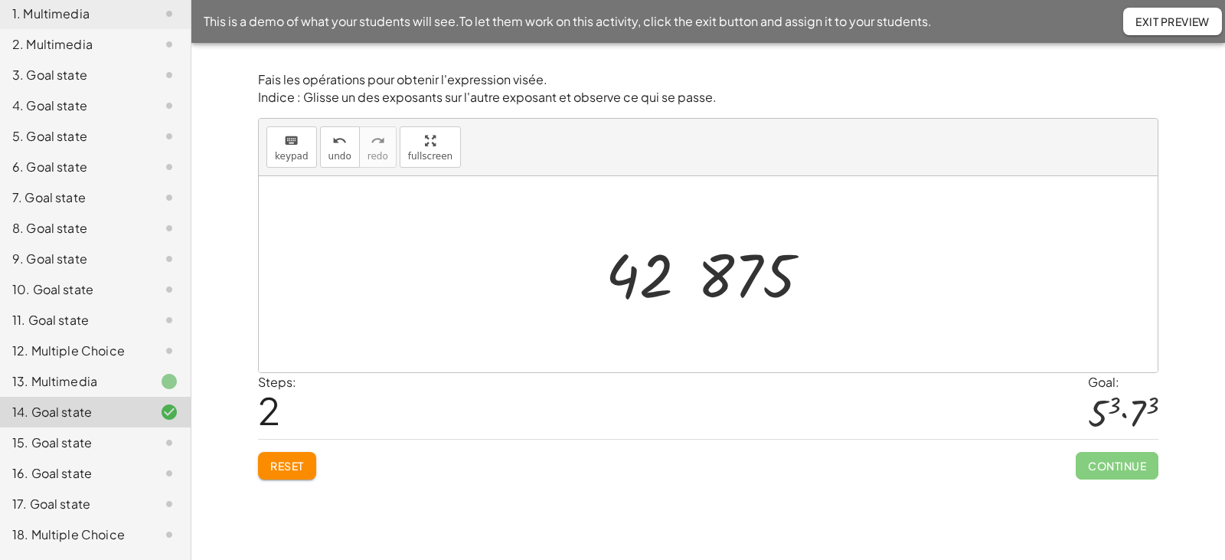
click at [296, 471] on span "Reset" at bounding box center [287, 466] width 34 height 14
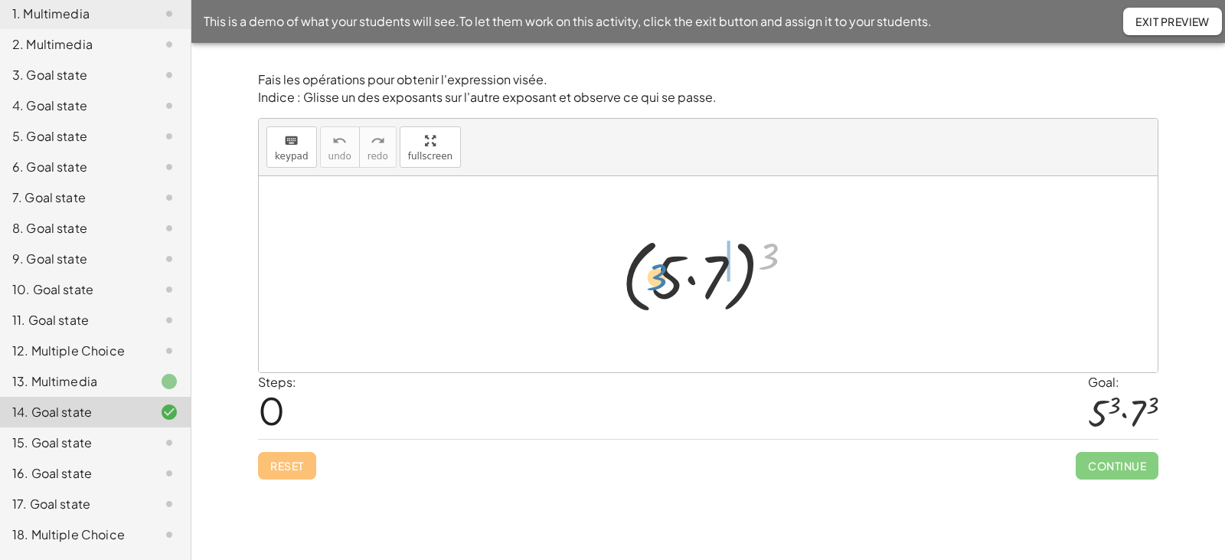
drag, startPoint x: 772, startPoint y: 253, endPoint x: 660, endPoint y: 273, distance: 113.6
click at [660, 273] on div at bounding box center [713, 275] width 199 height 88
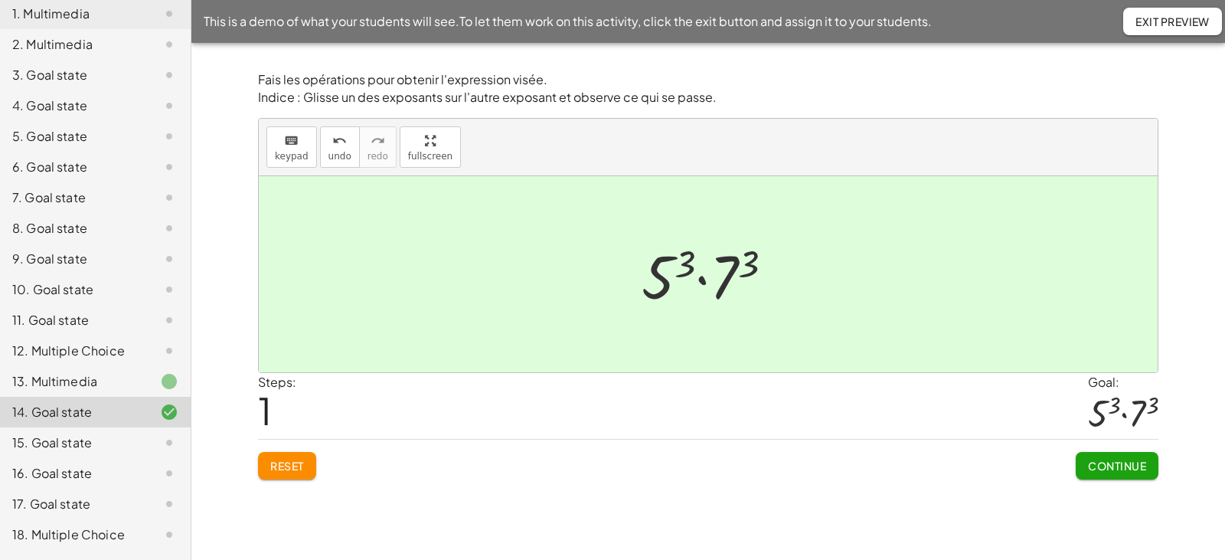
click at [302, 463] on span "Reset" at bounding box center [287, 466] width 34 height 14
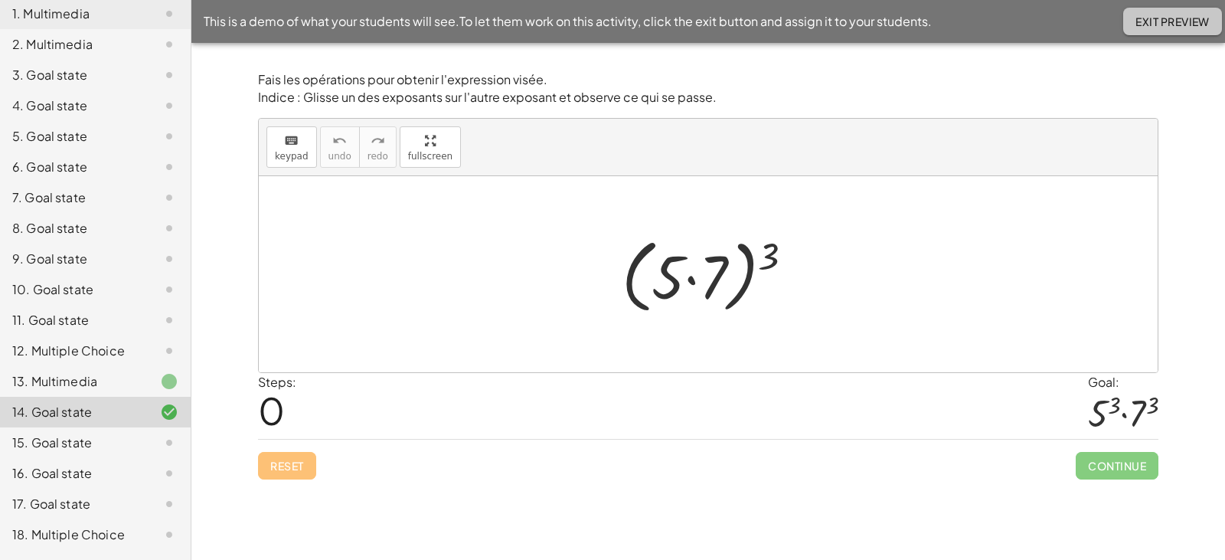
click at [1144, 30] on button "Exit Preview" at bounding box center [1172, 22] width 99 height 28
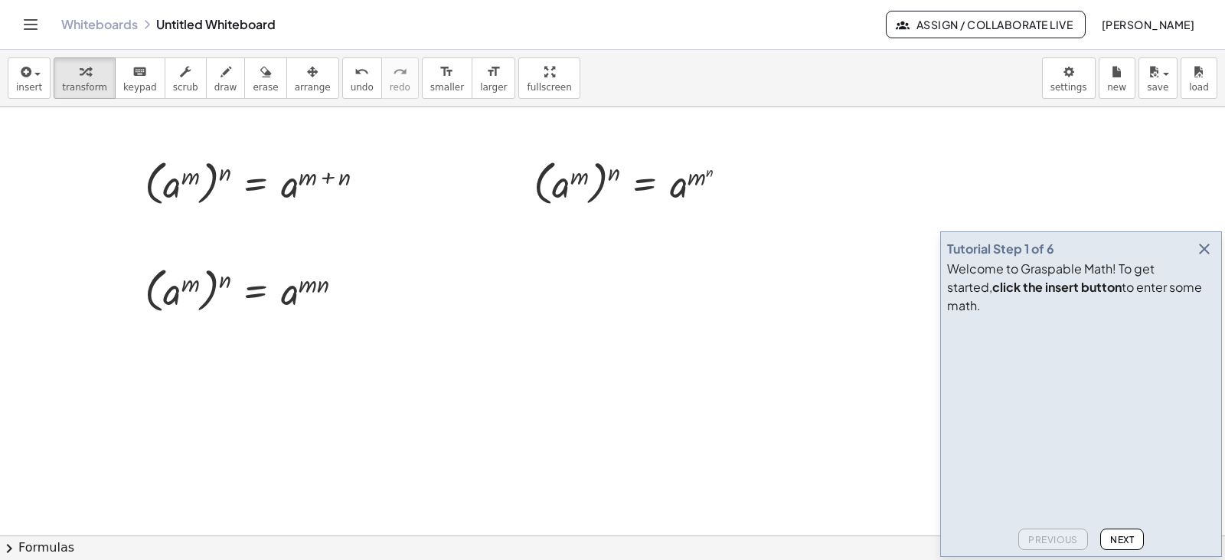
click at [263, 252] on div at bounding box center [612, 535] width 1225 height 856
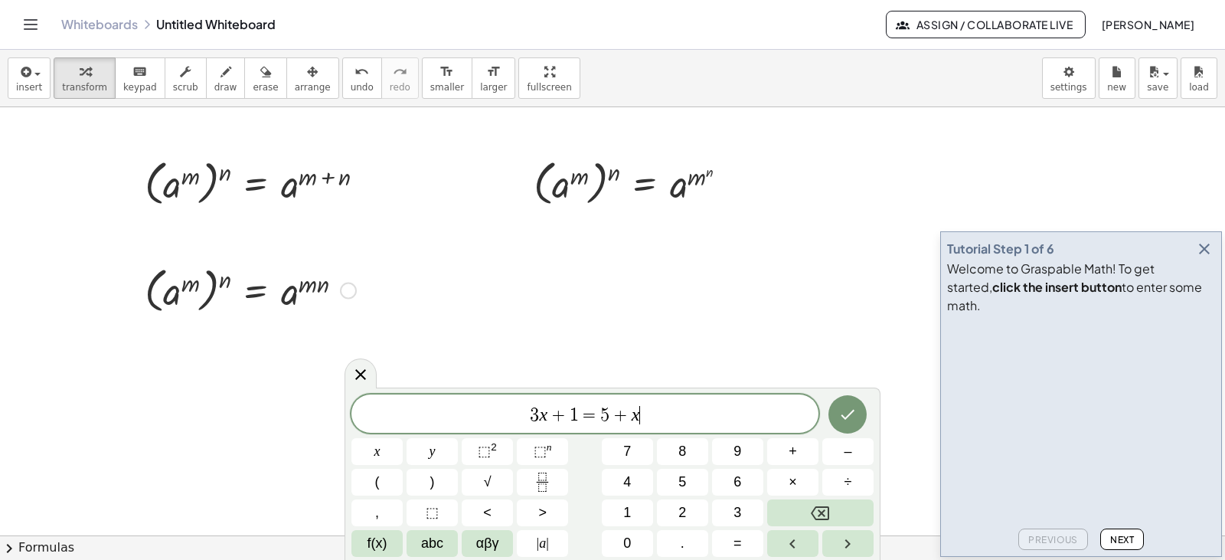
click at [263, 278] on div at bounding box center [250, 289] width 227 height 56
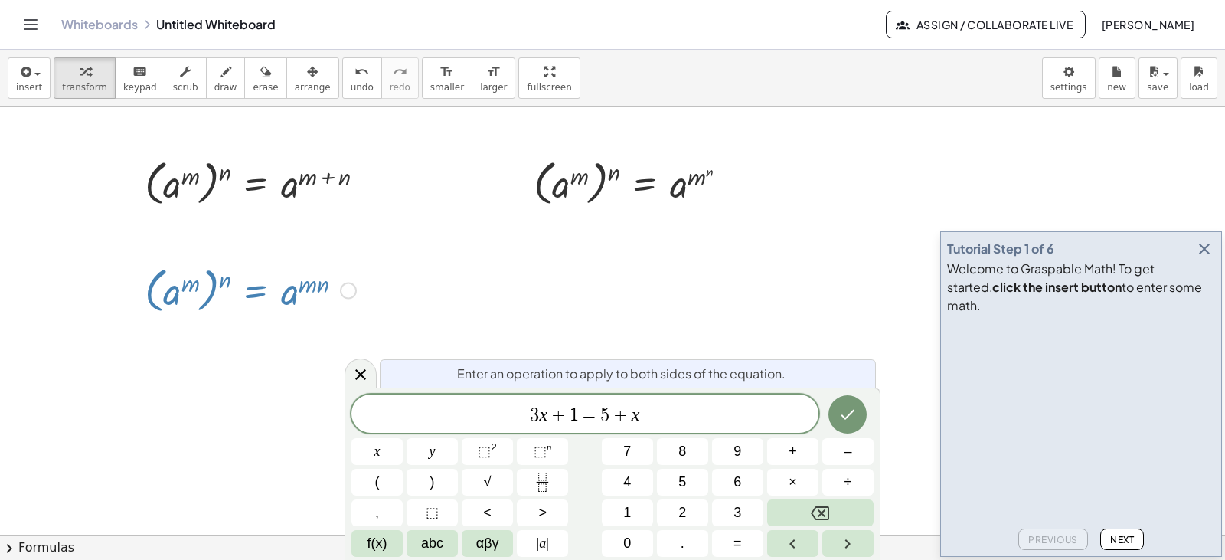
click at [302, 211] on div "( a m ) n = a ( + m + n )" at bounding box center [255, 182] width 267 height 64
click at [351, 289] on div at bounding box center [348, 291] width 17 height 17
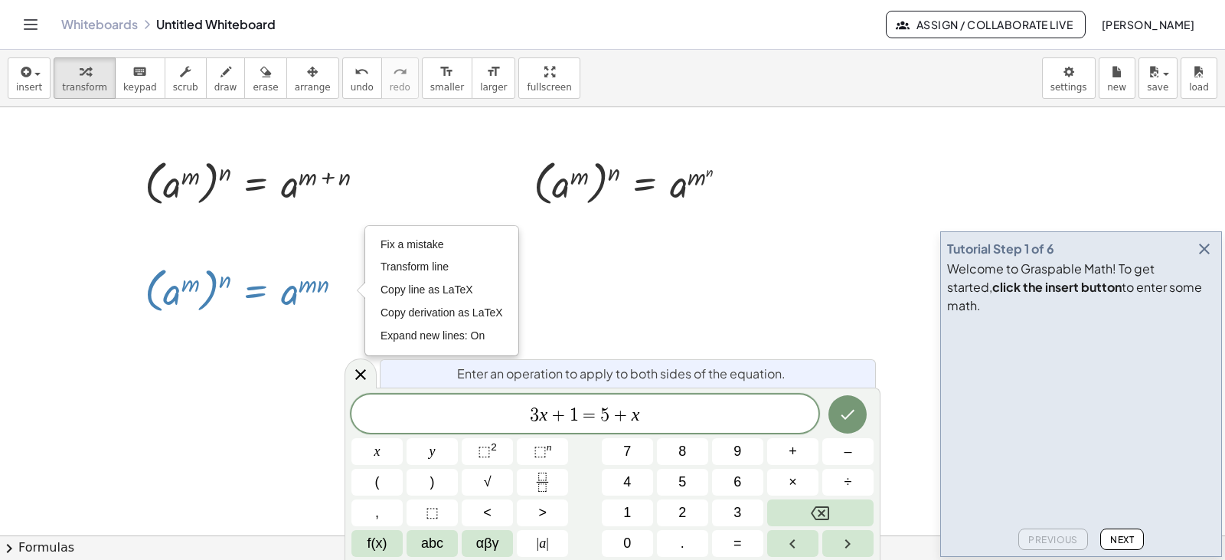
click at [337, 247] on div at bounding box center [612, 535] width 1225 height 856
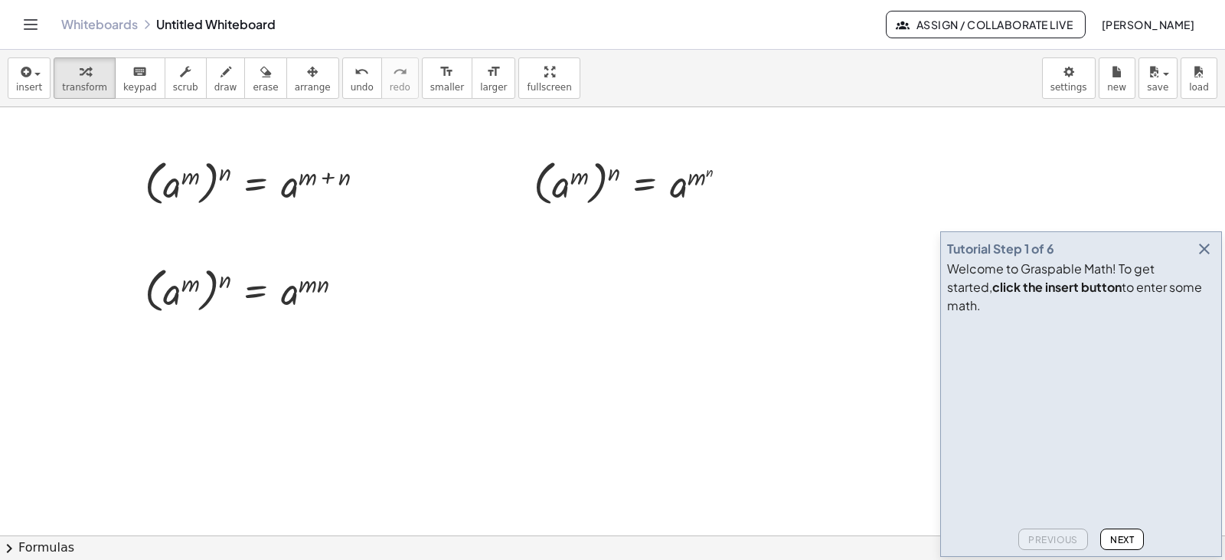
click at [341, 396] on div at bounding box center [612, 535] width 1225 height 856
click at [260, 73] on icon "button" at bounding box center [265, 72] width 11 height 18
drag, startPoint x: 244, startPoint y: 185, endPoint x: 236, endPoint y: 191, distance: 9.3
click at [236, 191] on div at bounding box center [612, 535] width 1225 height 856
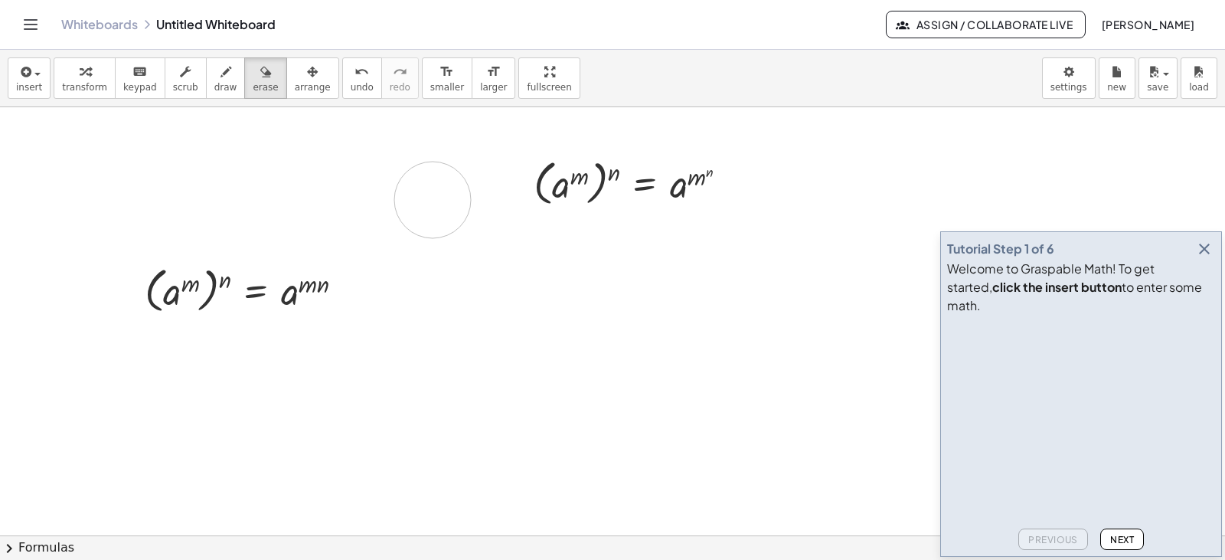
drag, startPoint x: 155, startPoint y: 192, endPoint x: 450, endPoint y: 200, distance: 295.7
click at [449, 200] on div at bounding box center [612, 535] width 1225 height 856
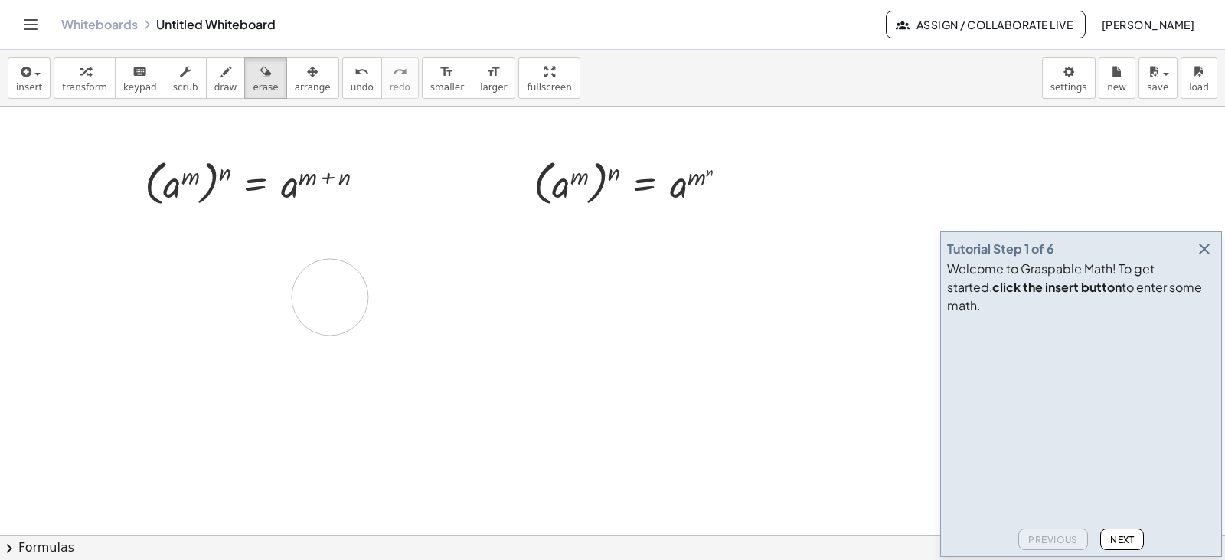
drag, startPoint x: 160, startPoint y: 284, endPoint x: 345, endPoint y: 297, distance: 185.0
click at [345, 297] on div at bounding box center [612, 535] width 1225 height 856
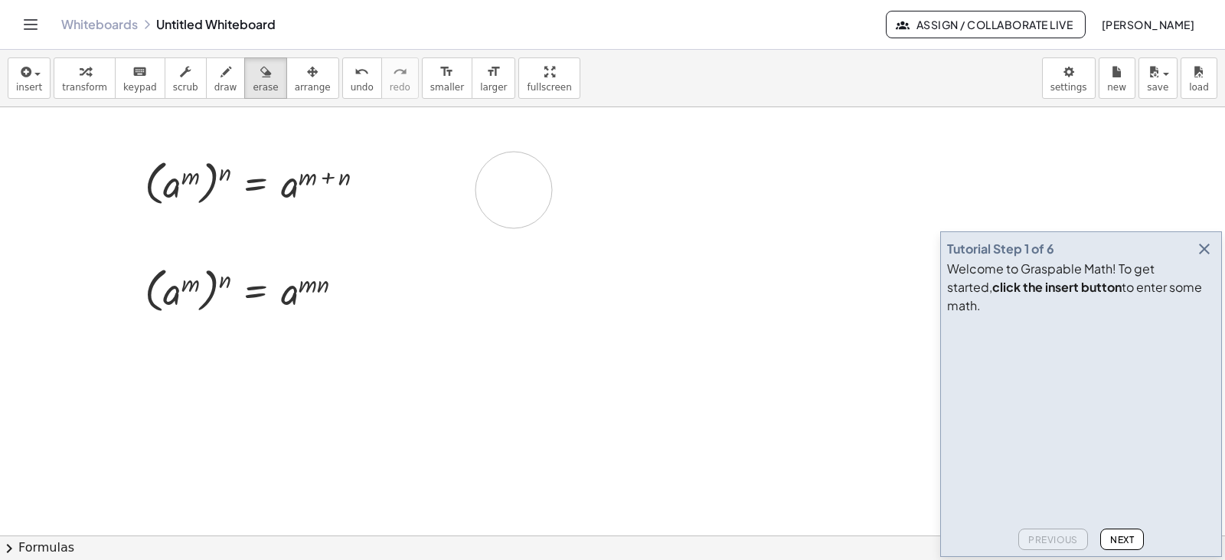
drag, startPoint x: 528, startPoint y: 169, endPoint x: 531, endPoint y: 186, distance: 17.3
click at [522, 188] on div at bounding box center [612, 535] width 1225 height 856
click at [618, 191] on div at bounding box center [612, 535] width 1225 height 856
click at [541, 181] on div at bounding box center [612, 535] width 1225 height 856
click at [499, 181] on div at bounding box center [612, 535] width 1225 height 856
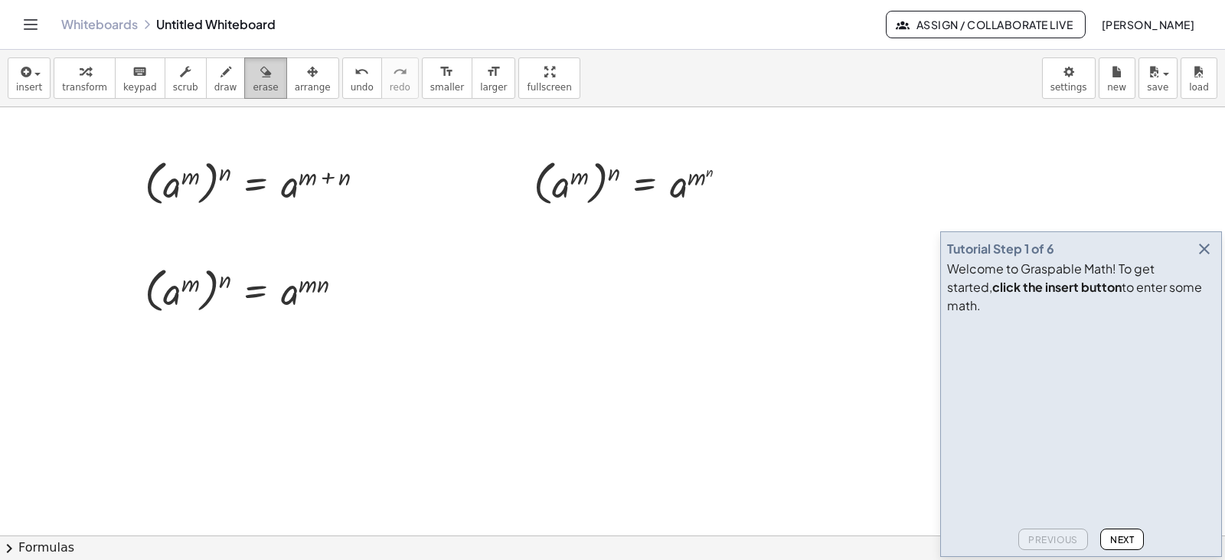
click at [253, 89] on span "erase" at bounding box center [265, 87] width 25 height 11
drag, startPoint x: 319, startPoint y: 183, endPoint x: 139, endPoint y: 191, distance: 179.4
click at [136, 191] on div at bounding box center [612, 535] width 1225 height 856
drag, startPoint x: 211, startPoint y: 205, endPoint x: 219, endPoint y: 191, distance: 16.4
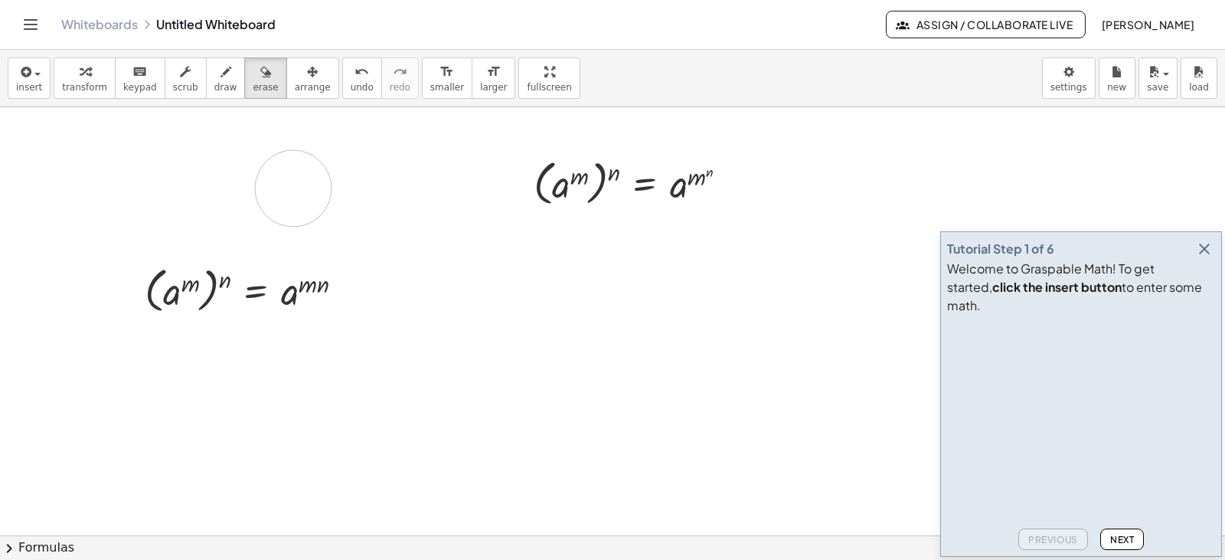
click at [219, 191] on div at bounding box center [612, 535] width 1225 height 856
click at [355, 76] on icon "undo" at bounding box center [362, 72] width 15 height 18
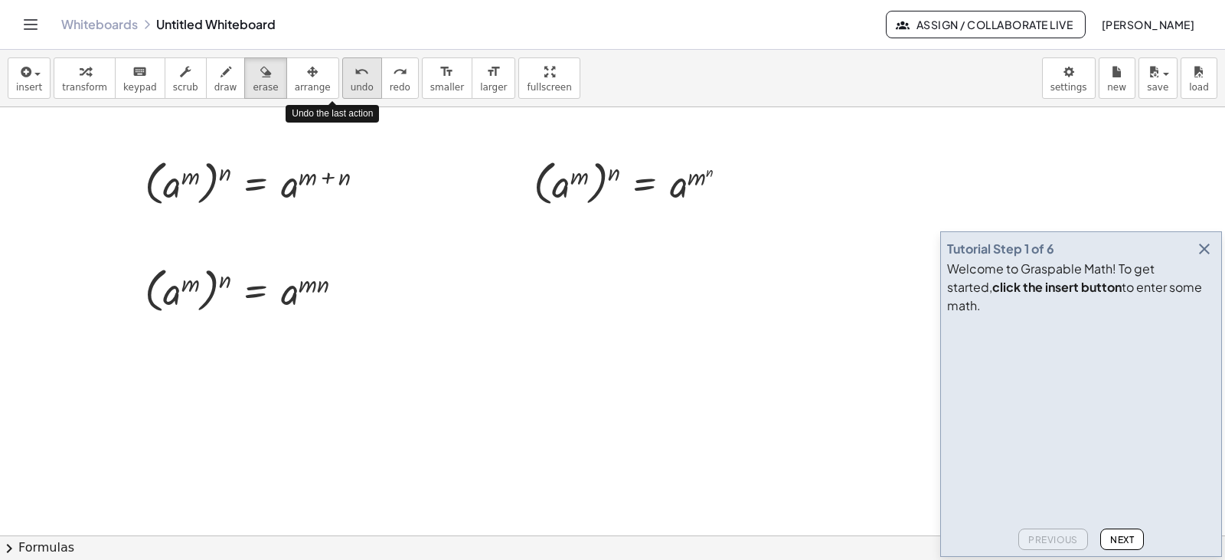
click at [355, 76] on icon "undo" at bounding box center [362, 72] width 15 height 18
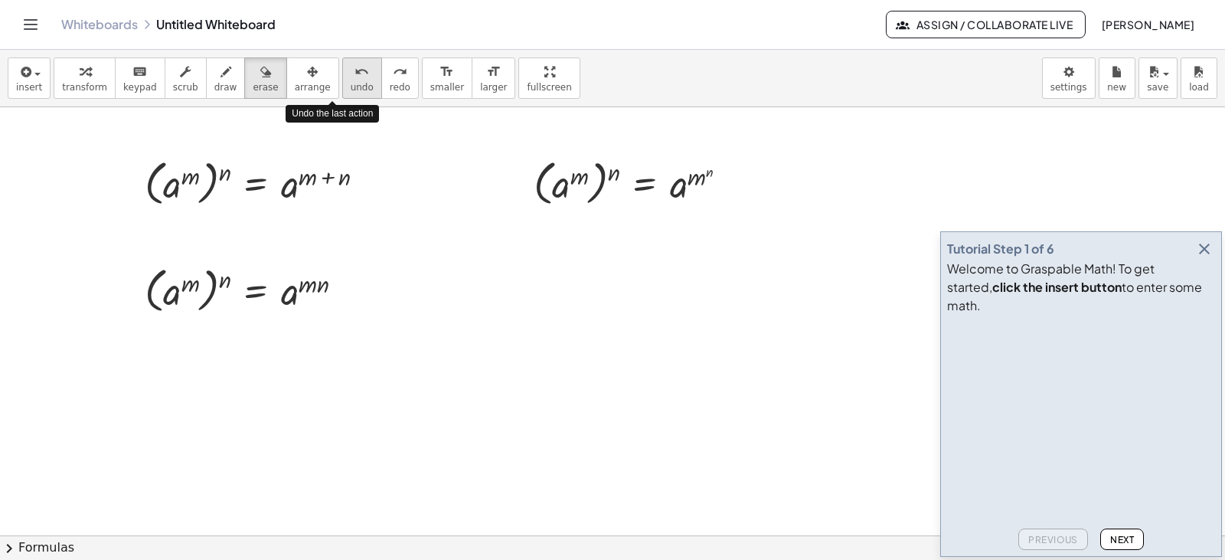
click at [355, 76] on icon "undo" at bounding box center [362, 72] width 15 height 18
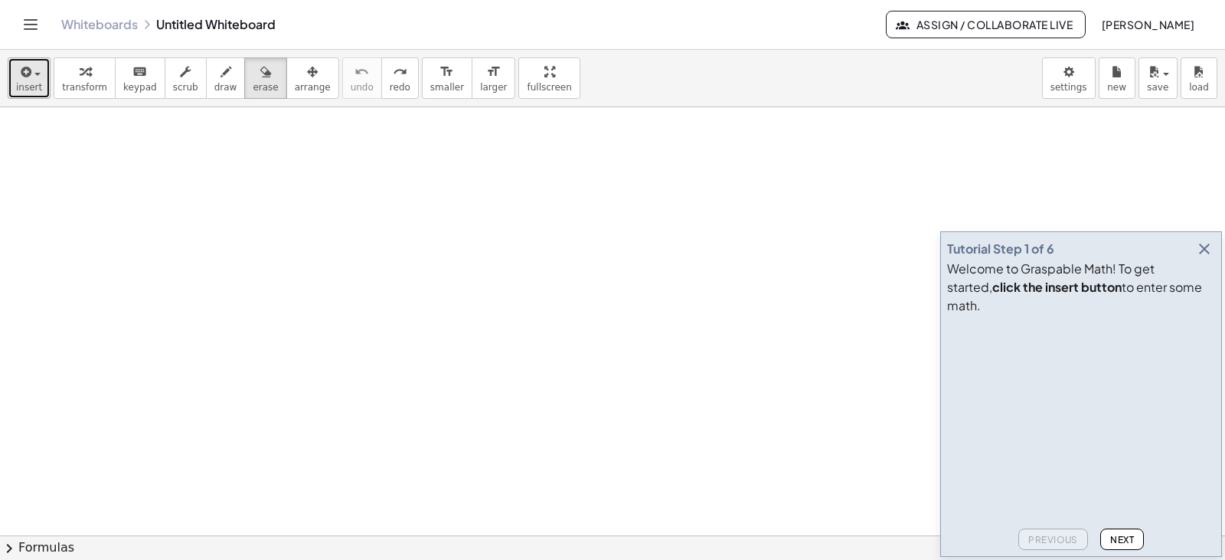
click at [28, 71] on icon "button" at bounding box center [25, 72] width 14 height 18
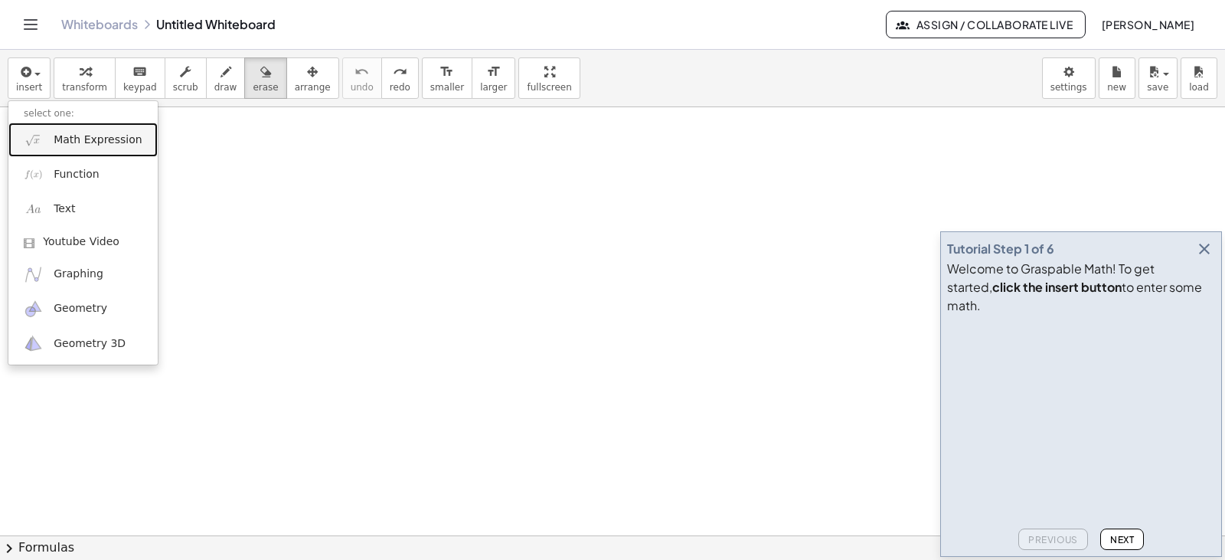
click at [82, 146] on span "Math Expression" at bounding box center [98, 139] width 88 height 15
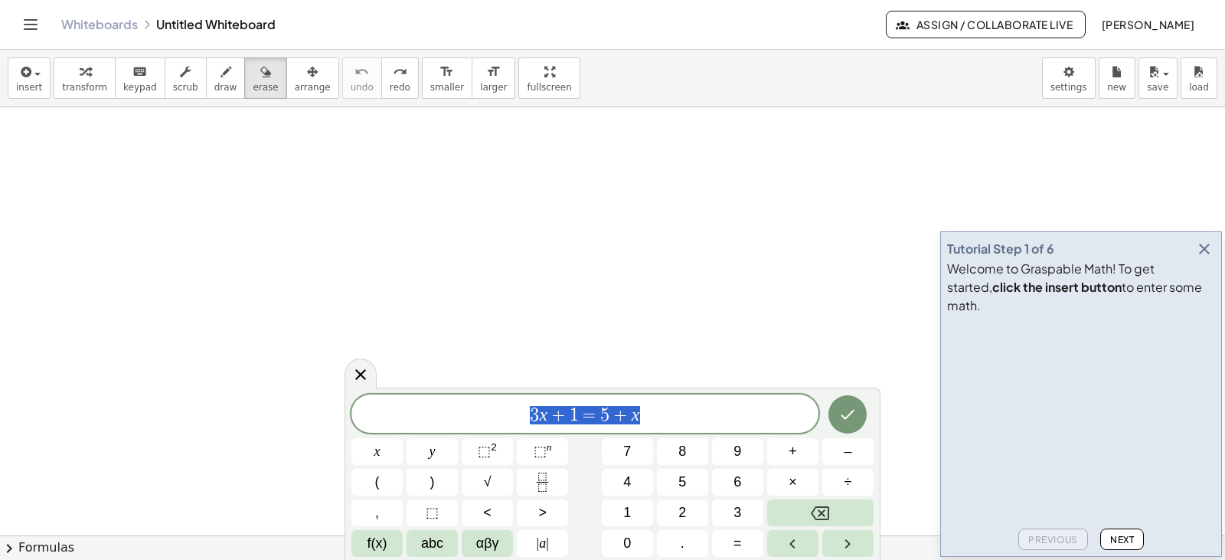
drag, startPoint x: 660, startPoint y: 414, endPoint x: 459, endPoint y: 394, distance: 202.4
click at [459, 394] on div "******** 3 x + 1 = 5 + x" at bounding box center [585, 413] width 467 height 38
drag, startPoint x: 672, startPoint y: 418, endPoint x: 492, endPoint y: 421, distance: 179.2
click at [492, 421] on span "( 3 x + 1 = 5 + x )" at bounding box center [585, 413] width 467 height 25
click at [783, 479] on button "×" at bounding box center [792, 482] width 51 height 27
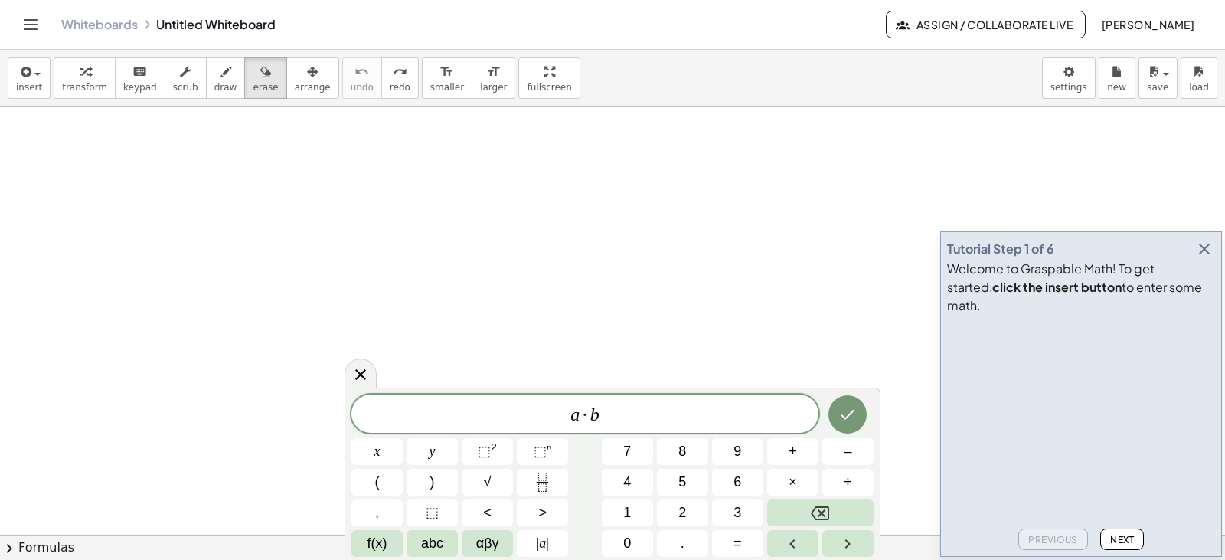
drag, startPoint x: 561, startPoint y: 418, endPoint x: 646, endPoint y: 422, distance: 84.3
click at [646, 422] on span "a · b ​" at bounding box center [585, 414] width 467 height 21
click at [429, 479] on button ")" at bounding box center [432, 482] width 51 height 27
click at [533, 447] on button "⬚ n" at bounding box center [542, 451] width 51 height 27
click at [554, 447] on button "⬚ n" at bounding box center [542, 451] width 51 height 27
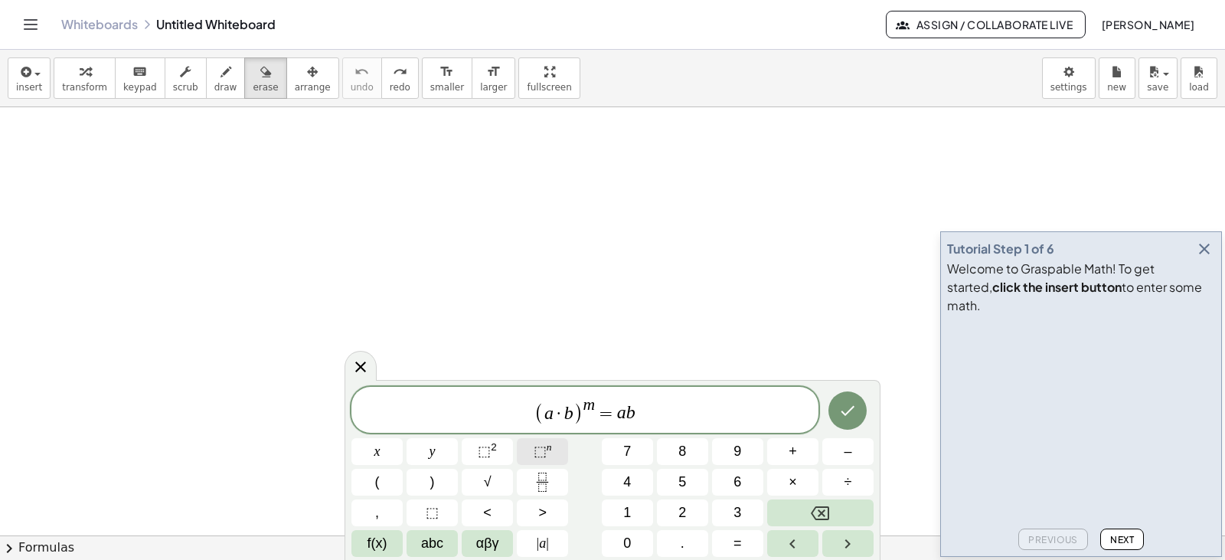
click at [555, 449] on button "⬚ n" at bounding box center [542, 451] width 51 height 27
click at [857, 408] on icon "Done" at bounding box center [848, 410] width 18 height 18
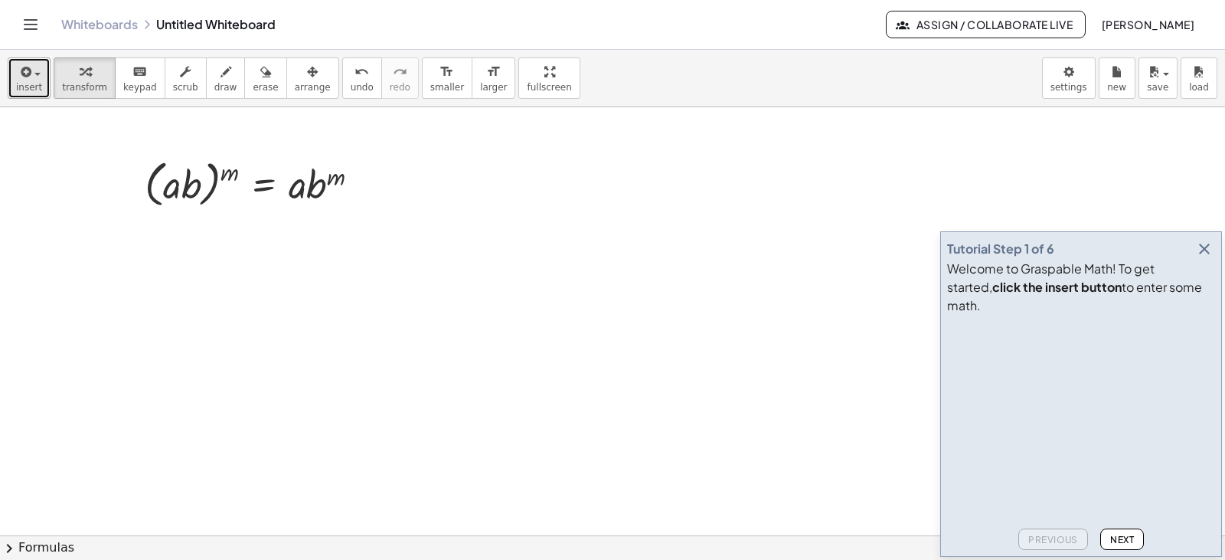
click at [34, 80] on button "insert" at bounding box center [29, 77] width 43 height 41
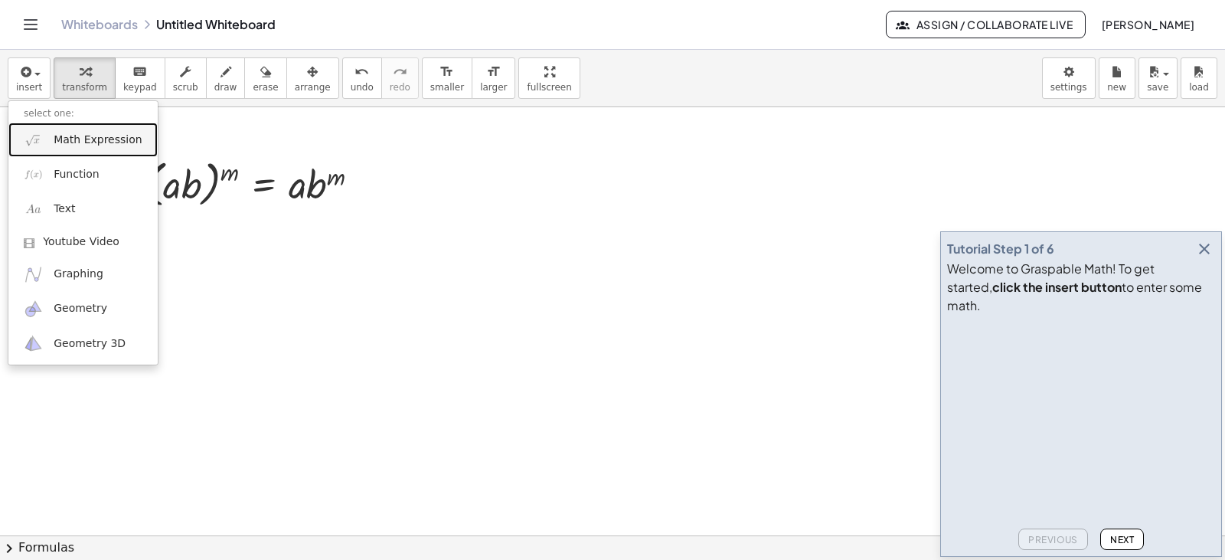
click at [71, 139] on span "Math Expression" at bounding box center [98, 139] width 88 height 15
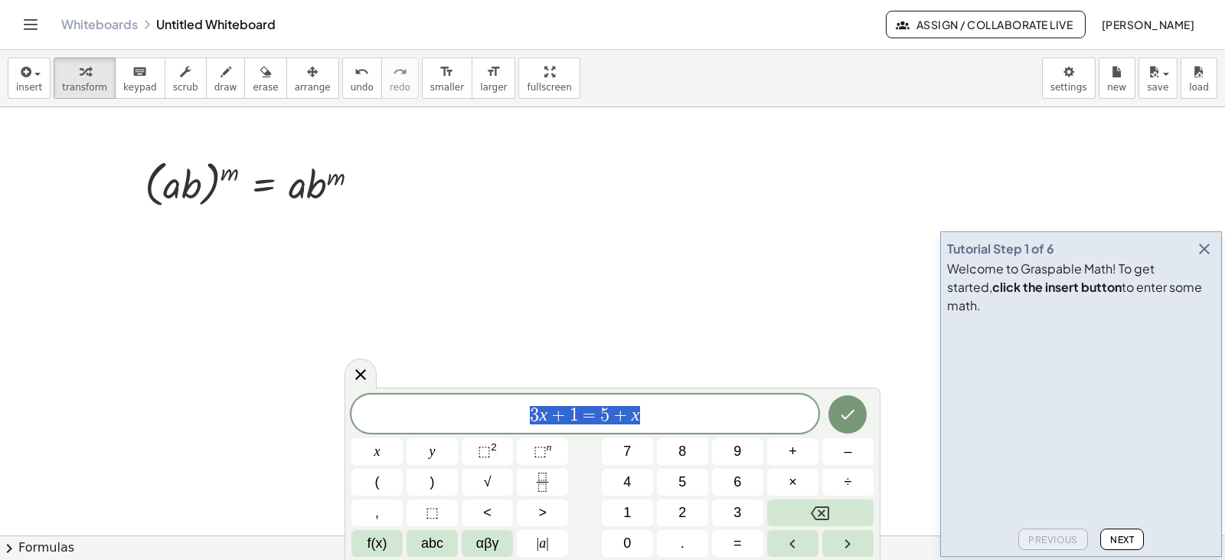
drag, startPoint x: 687, startPoint y: 420, endPoint x: 478, endPoint y: 422, distance: 209.1
click at [478, 422] on span "3 x + 1 = 5 + x" at bounding box center [585, 414] width 467 height 21
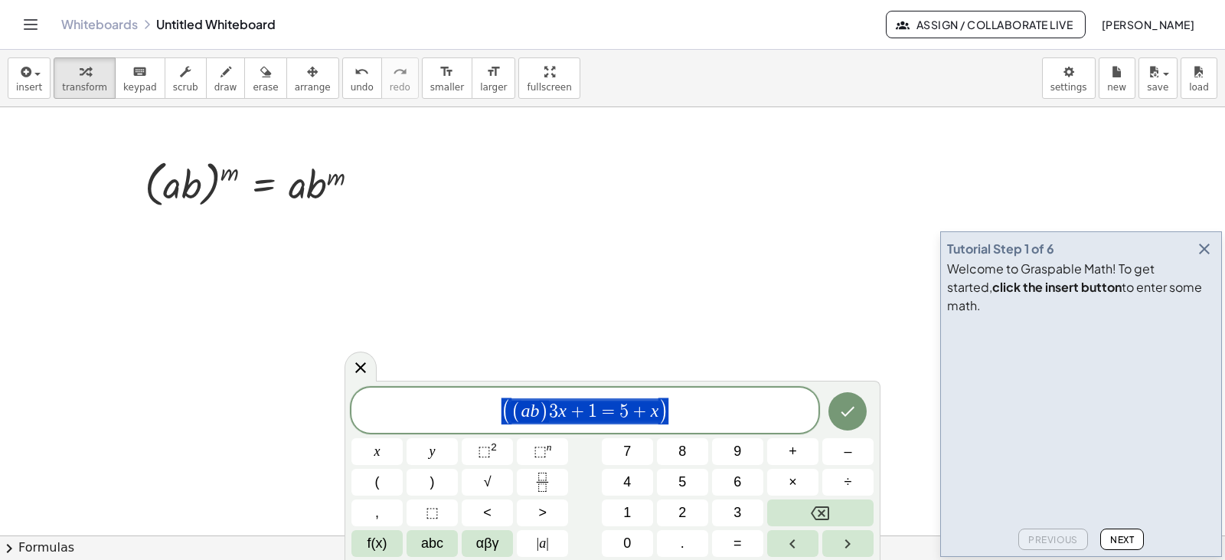
drag, startPoint x: 694, startPoint y: 412, endPoint x: 368, endPoint y: 423, distance: 326.4
click at [368, 423] on span "( ( a b ) 3 x + 1 = 5 + x )" at bounding box center [585, 411] width 467 height 29
click at [554, 446] on button "⬚ n" at bounding box center [542, 451] width 51 height 27
click at [547, 444] on sup "n" at bounding box center [549, 446] width 5 height 11
click at [681, 407] on span "( a b ) m = a m ​" at bounding box center [585, 411] width 467 height 30
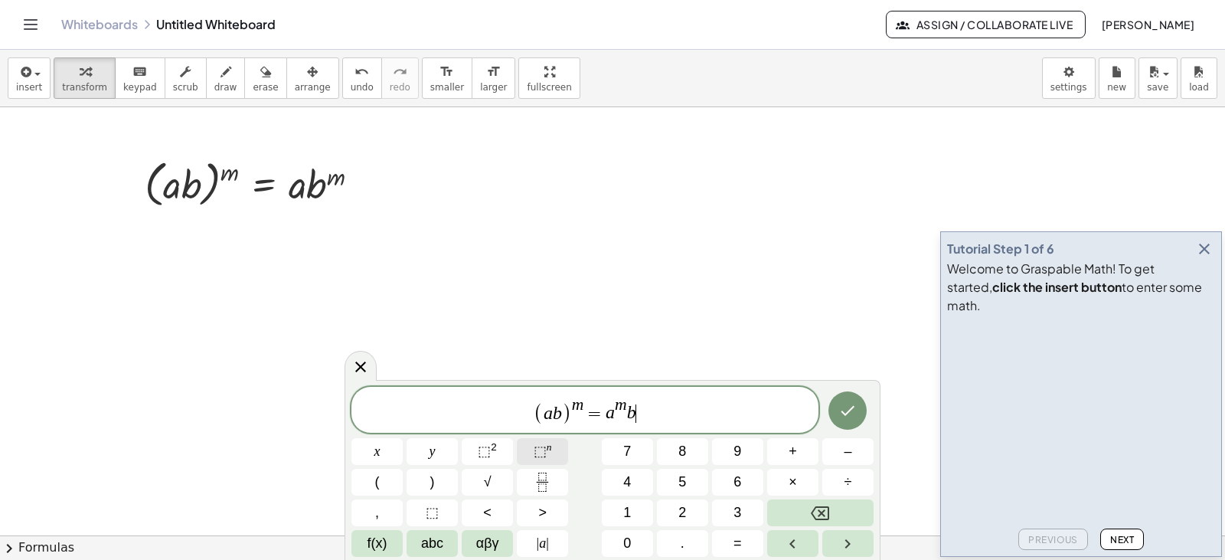
click at [551, 450] on sup "n" at bounding box center [549, 446] width 5 height 11
click at [850, 406] on icon "Done" at bounding box center [848, 410] width 18 height 18
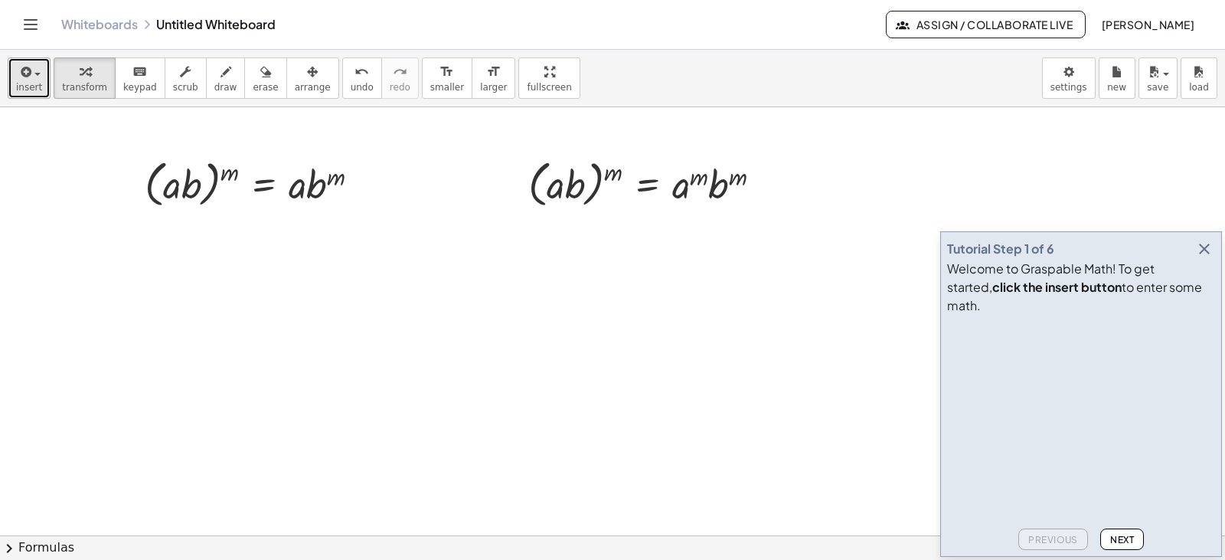
click at [28, 75] on icon "button" at bounding box center [25, 72] width 14 height 18
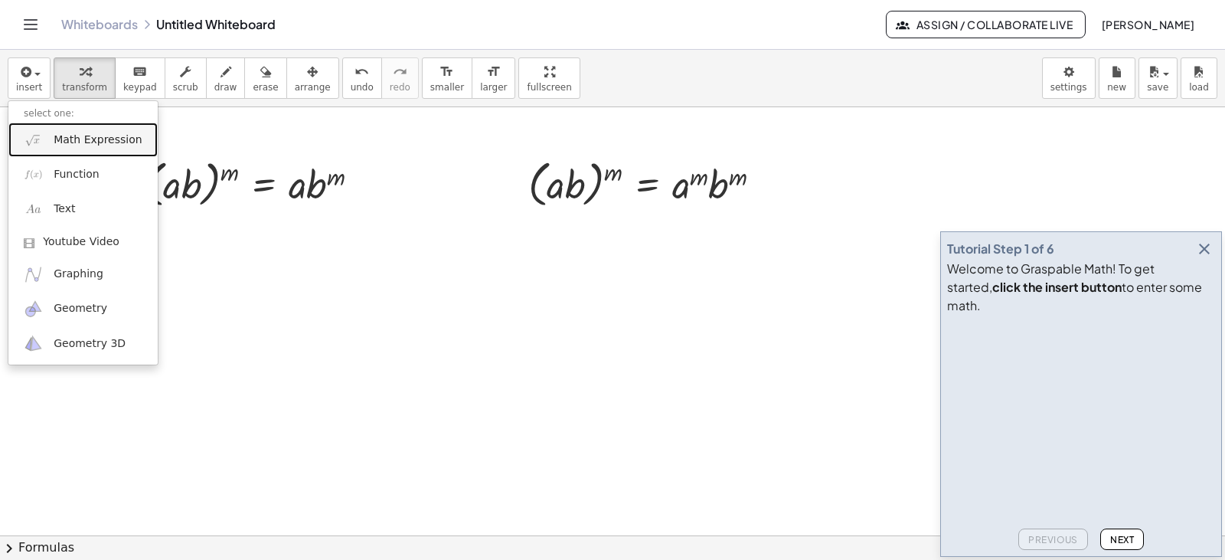
click at [38, 141] on img at bounding box center [33, 139] width 19 height 19
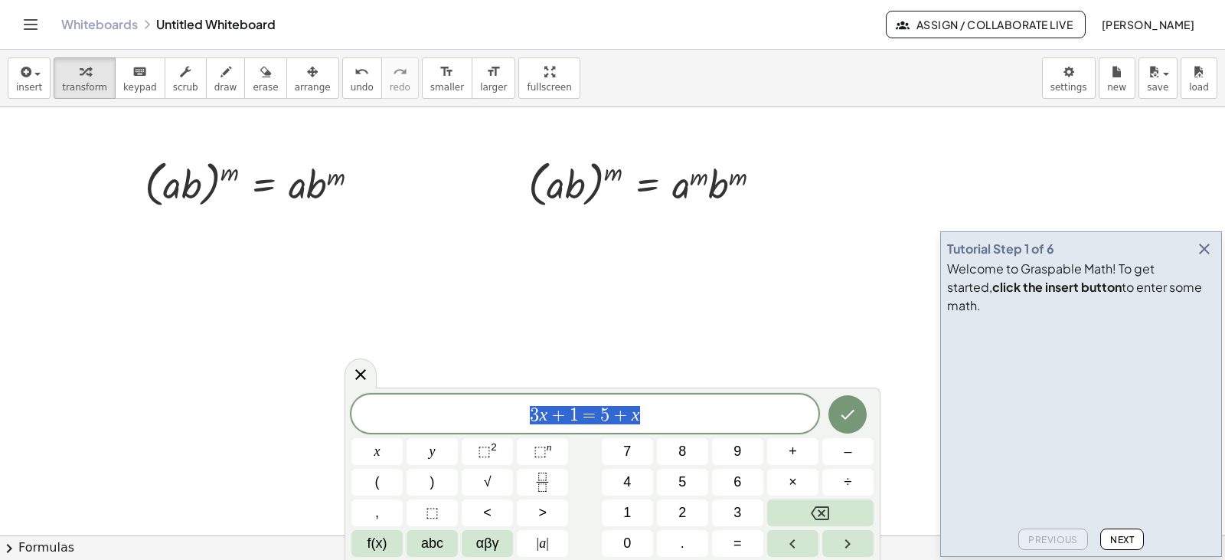
drag, startPoint x: 672, startPoint y: 417, endPoint x: 522, endPoint y: 409, distance: 150.3
click at [522, 409] on span "3 x + 1 = 5 + x" at bounding box center [585, 414] width 467 height 21
drag, startPoint x: 672, startPoint y: 417, endPoint x: 290, endPoint y: 463, distance: 384.8
click at [273, 457] on body "Graspable Math Activities Get Started Activity Bank Assigned Work Classes White…" at bounding box center [612, 280] width 1225 height 560
drag, startPoint x: 558, startPoint y: 414, endPoint x: 600, endPoint y: 417, distance: 42.2
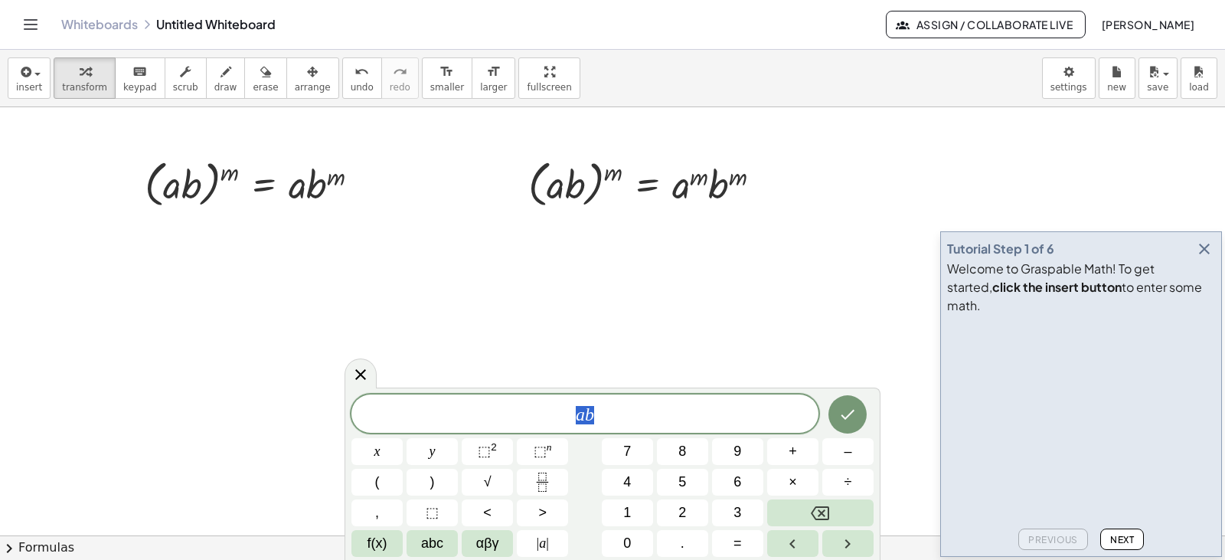
click at [600, 417] on span "a b" at bounding box center [585, 414] width 467 height 21
click at [383, 478] on button "(" at bounding box center [377, 482] width 51 height 27
drag, startPoint x: 545, startPoint y: 419, endPoint x: 479, endPoint y: 423, distance: 66.8
click at [479, 423] on span "( a b )" at bounding box center [585, 413] width 467 height 25
click at [613, 412] on span "( a b ) ​" at bounding box center [585, 413] width 467 height 25
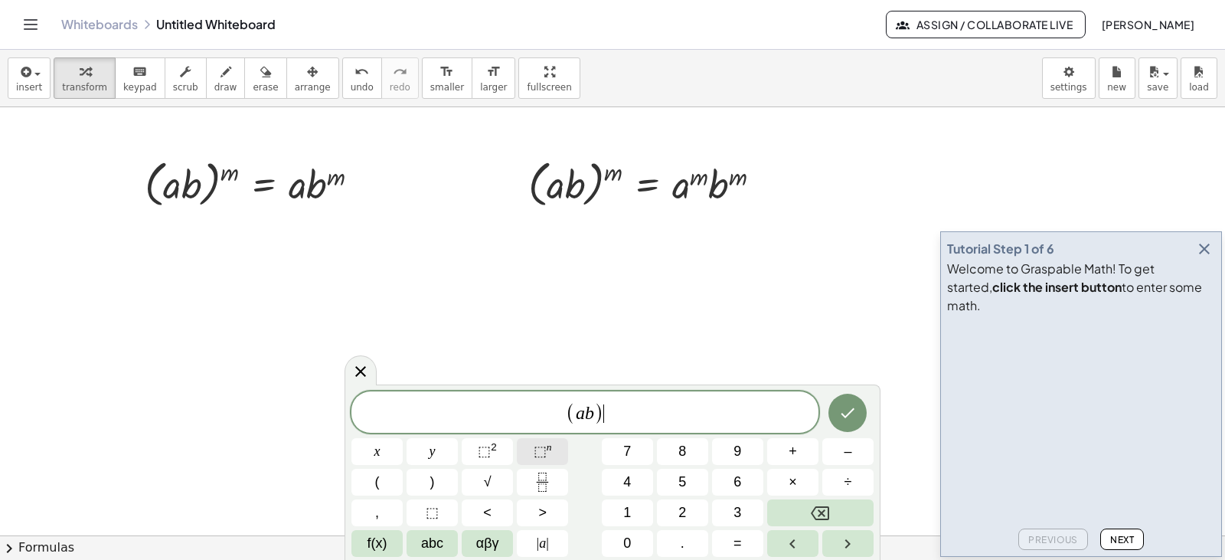
click at [560, 447] on button "⬚ n" at bounding box center [542, 451] width 51 height 27
click at [646, 420] on span "( a b ) m ​" at bounding box center [585, 411] width 467 height 30
click at [548, 458] on span "⬚ n" at bounding box center [543, 451] width 18 height 21
click at [549, 459] on span "⬚ n" at bounding box center [543, 451] width 18 height 21
click at [851, 405] on icon "Done" at bounding box center [848, 410] width 18 height 18
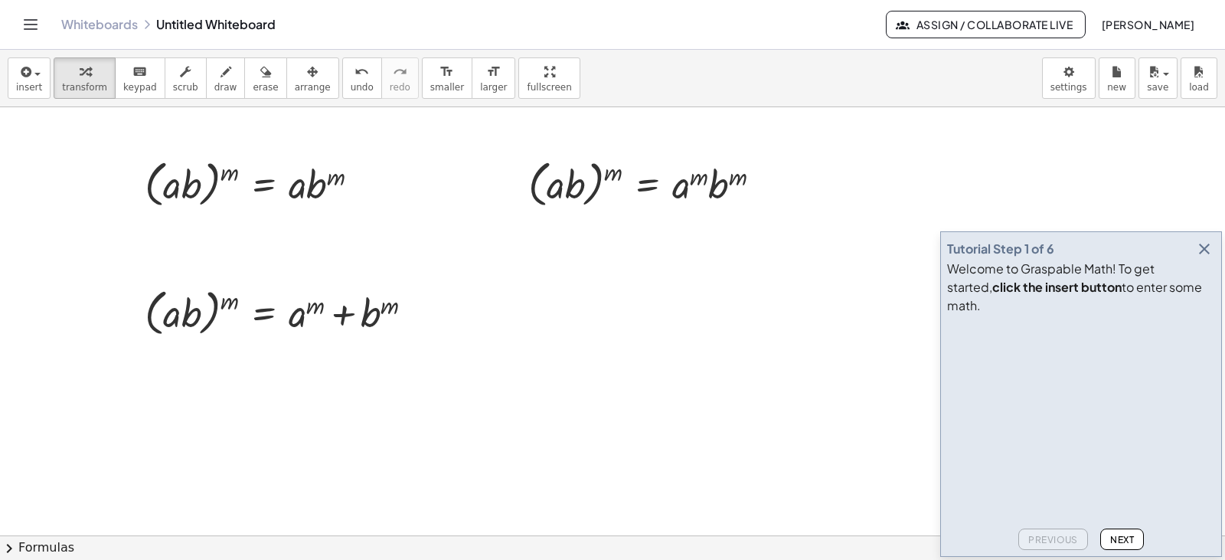
click at [1197, 258] on icon "button" at bounding box center [1204, 249] width 18 height 18
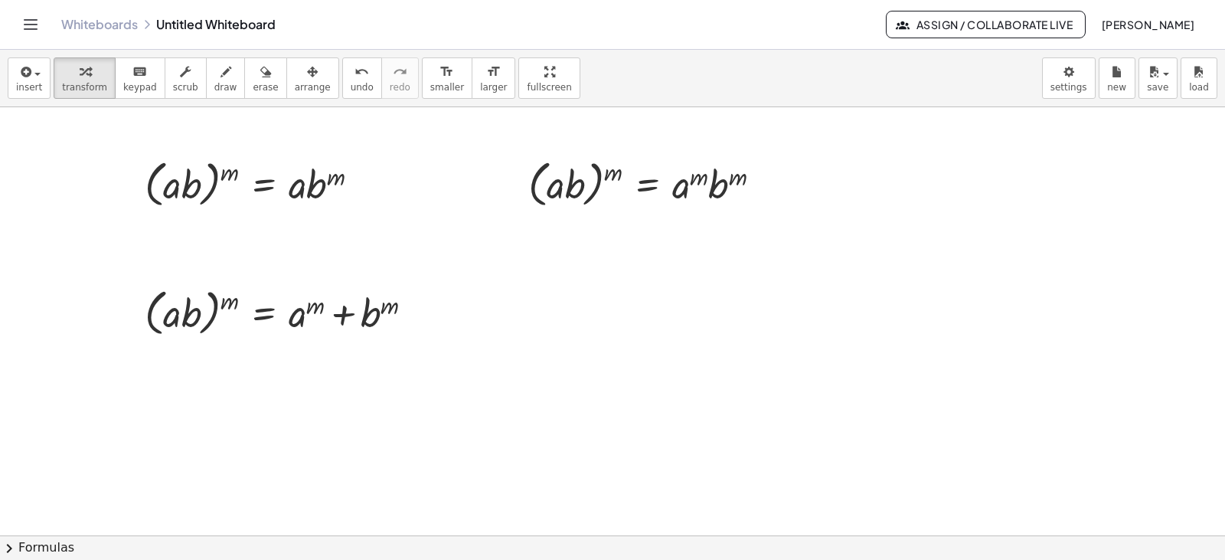
click at [752, 361] on div at bounding box center [612, 535] width 1225 height 856
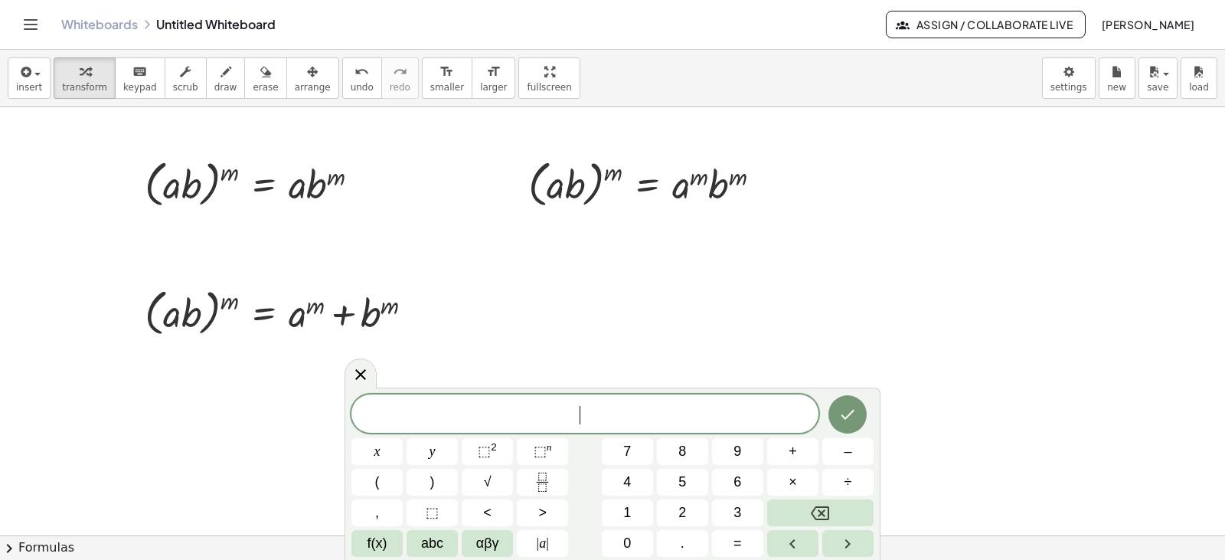
click at [816, 296] on div at bounding box center [612, 535] width 1225 height 856
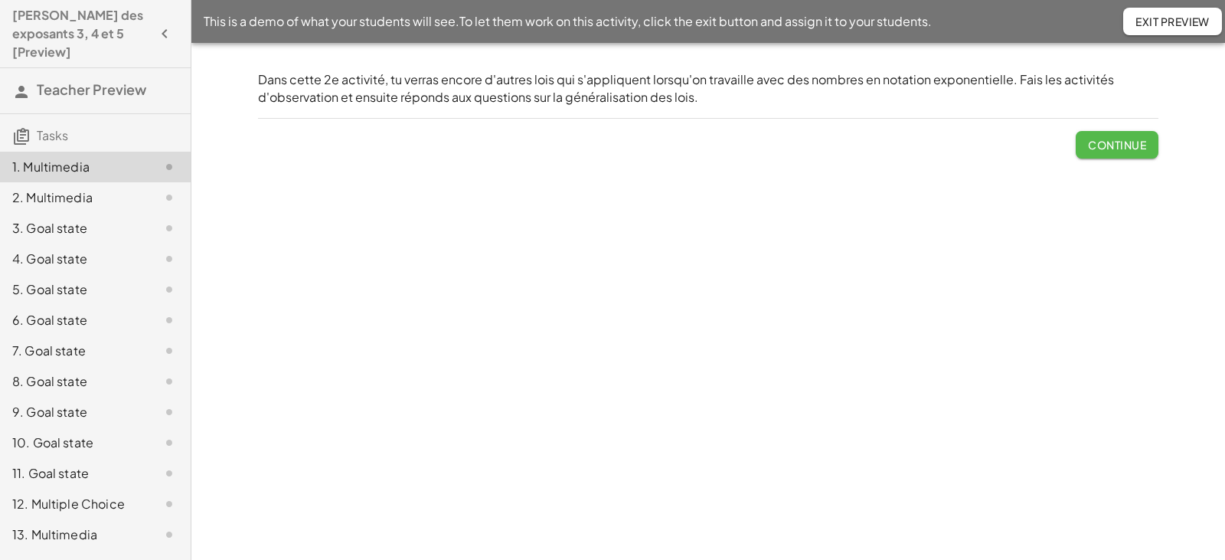
click at [1086, 156] on button "Continue" at bounding box center [1117, 145] width 83 height 28
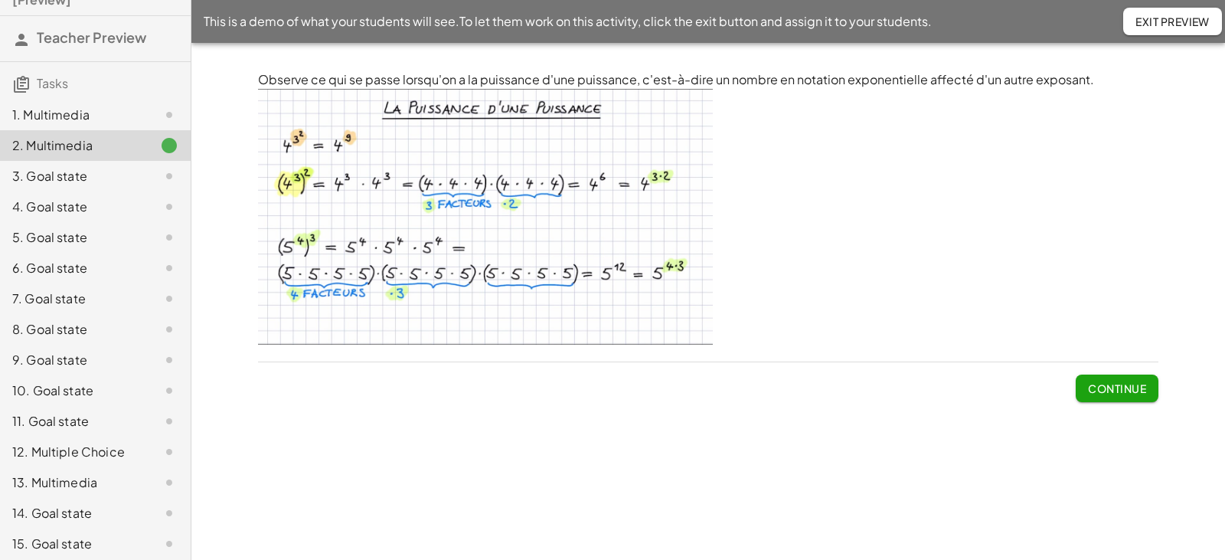
scroll to position [153, 0]
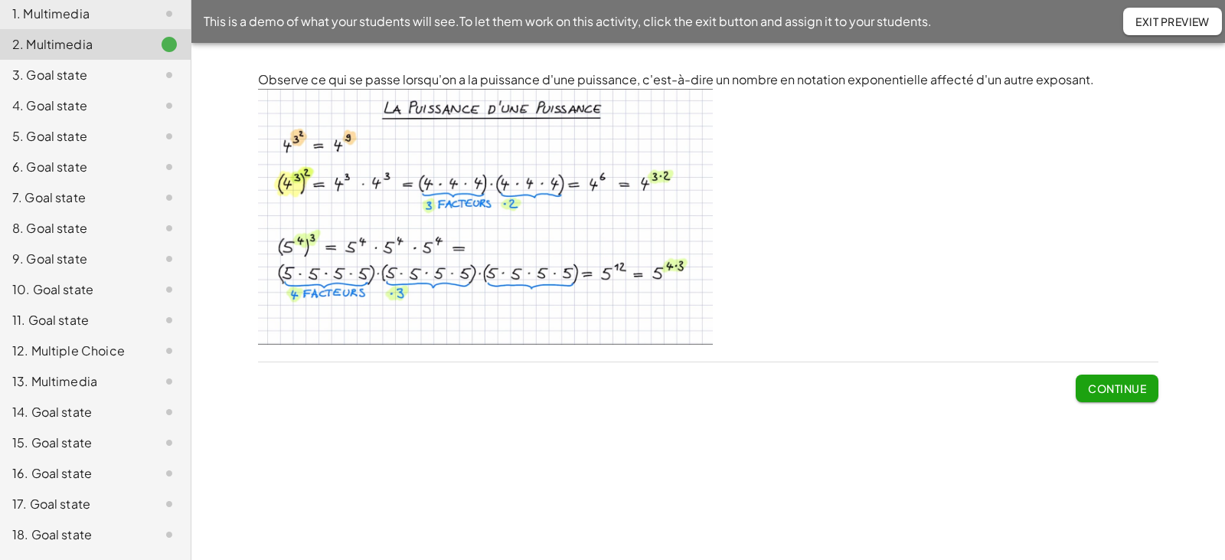
click at [51, 372] on div "13. Multimedia" at bounding box center [73, 381] width 123 height 18
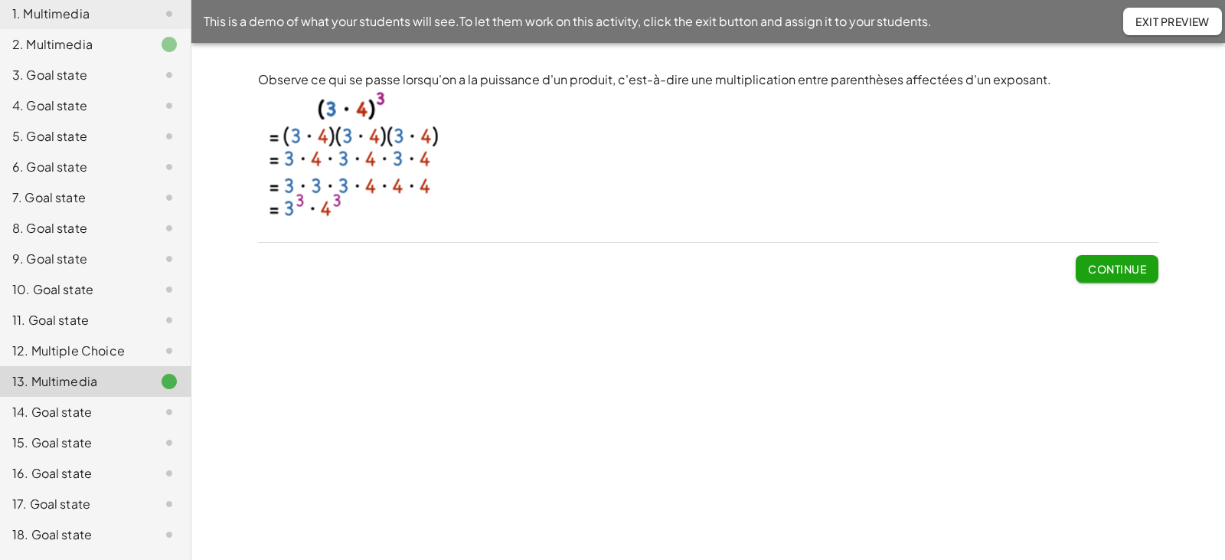
click at [1109, 267] on span "Continue" at bounding box center [1117, 269] width 58 height 14
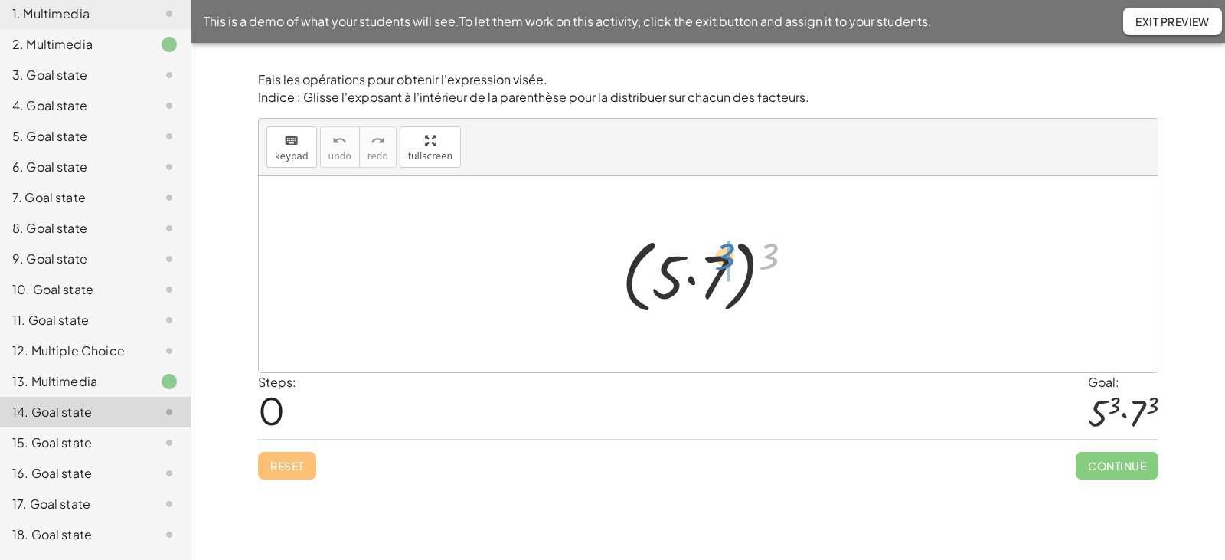
drag, startPoint x: 773, startPoint y: 254, endPoint x: 730, endPoint y: 254, distance: 43.7
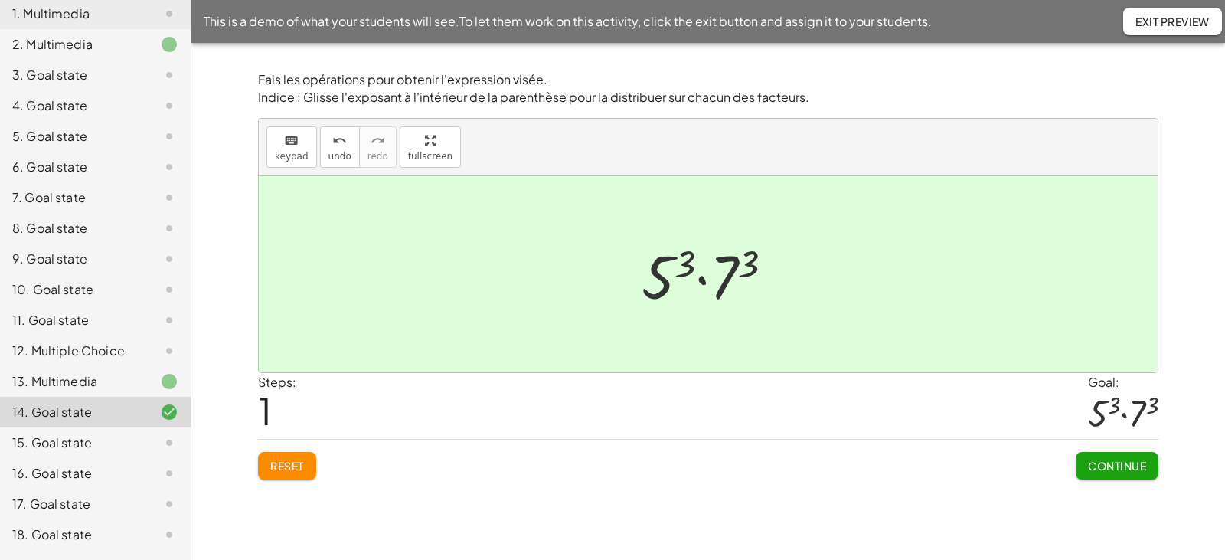
click at [1151, 22] on span "Exit Preview" at bounding box center [1173, 22] width 74 height 14
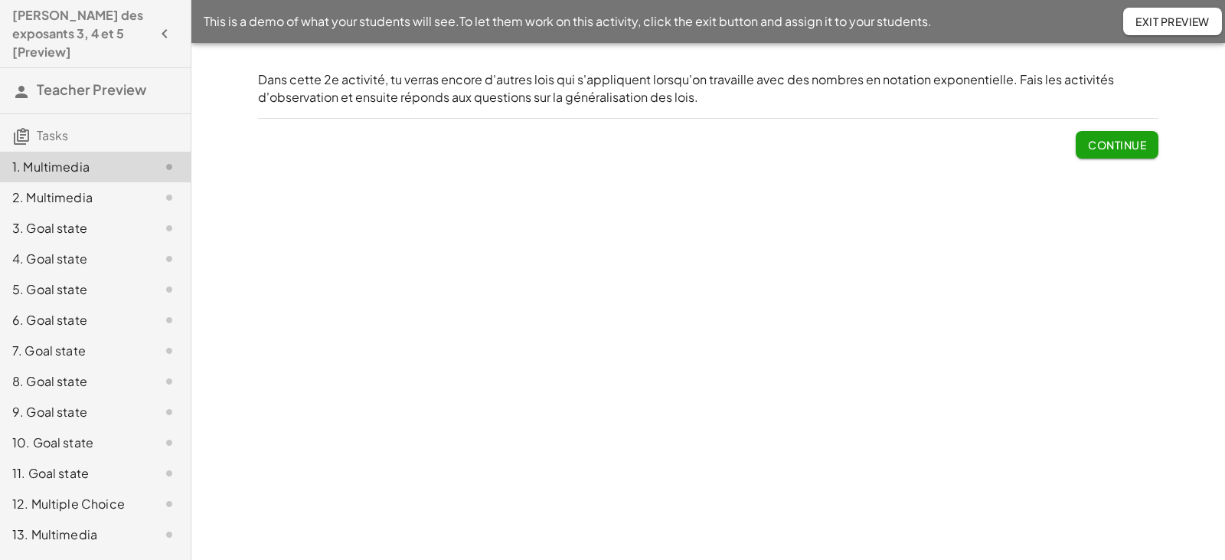
click at [48, 525] on div "13. Multimedia" at bounding box center [73, 534] width 123 height 18
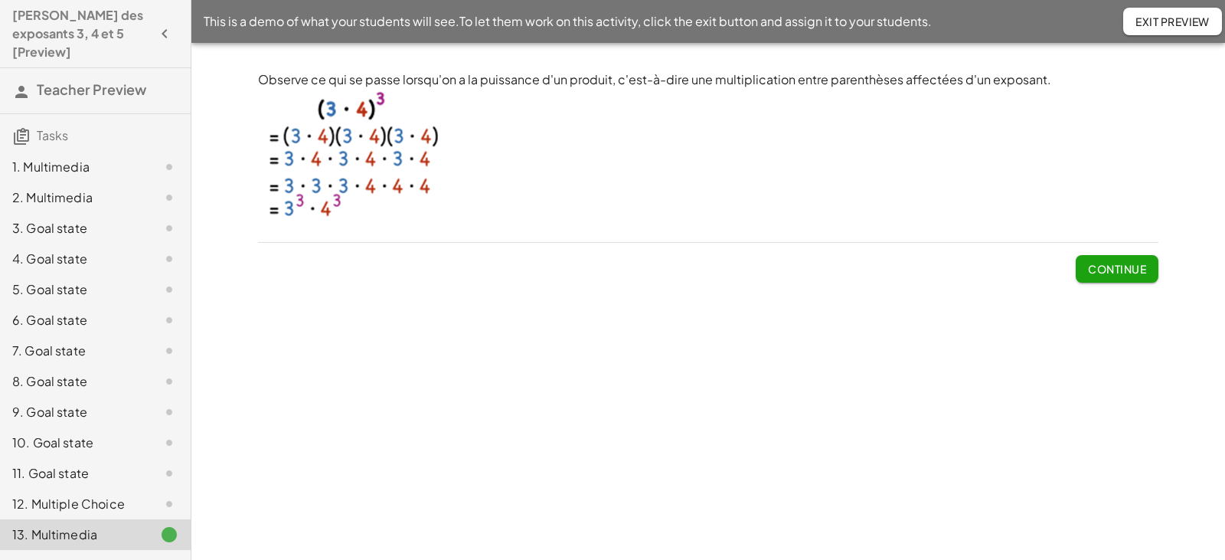
click at [1102, 272] on span "Continue" at bounding box center [1117, 269] width 58 height 14
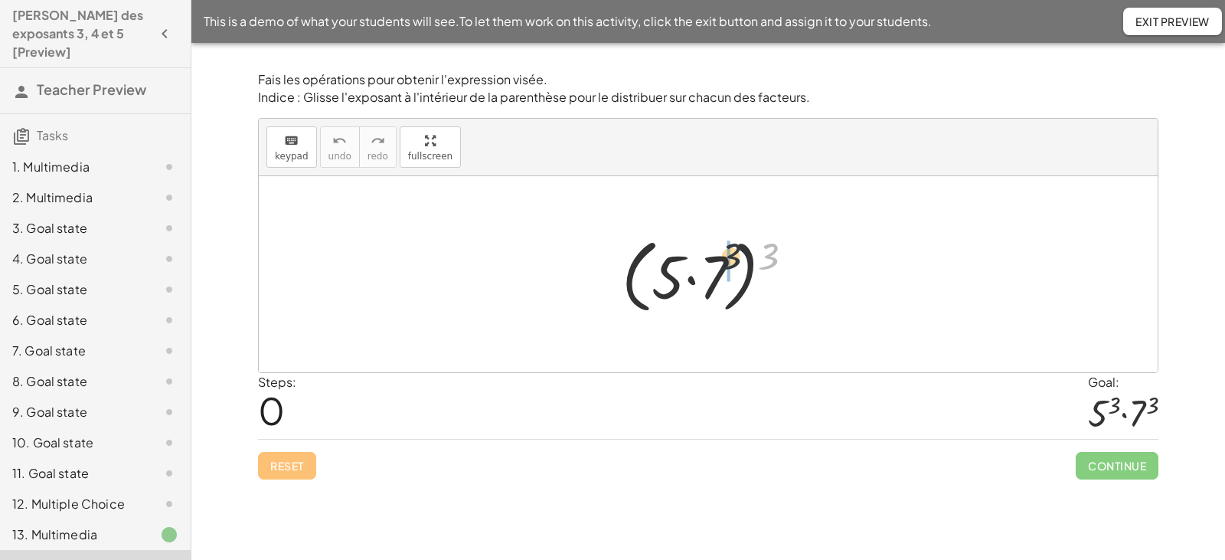
drag, startPoint x: 773, startPoint y: 261, endPoint x: 722, endPoint y: 260, distance: 50.6
click at [724, 260] on div at bounding box center [713, 275] width 199 height 88
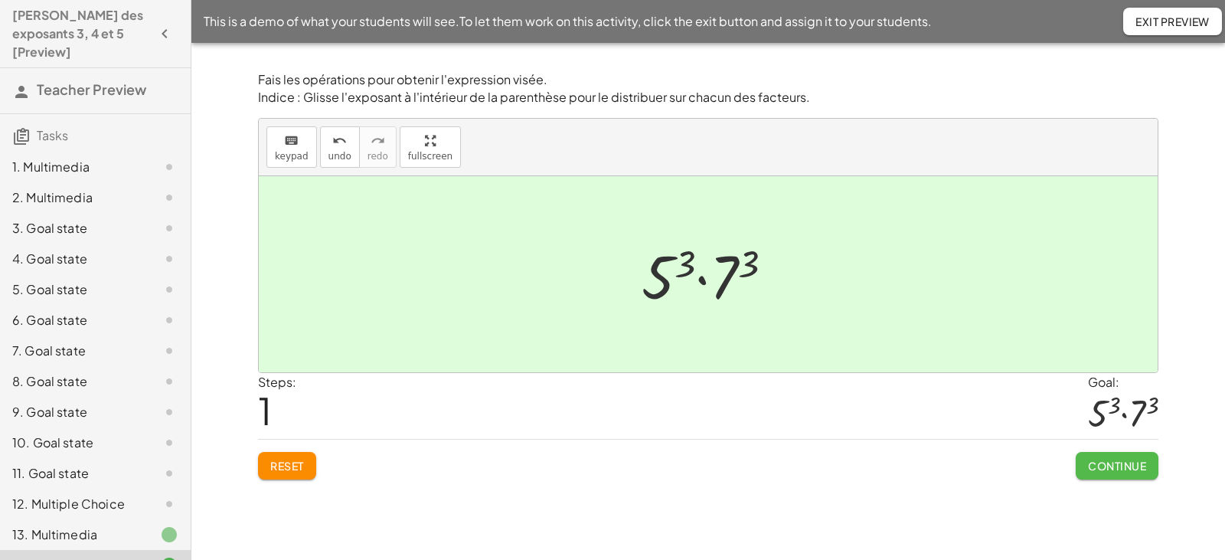
click at [1088, 457] on button "Continue" at bounding box center [1117, 466] width 83 height 28
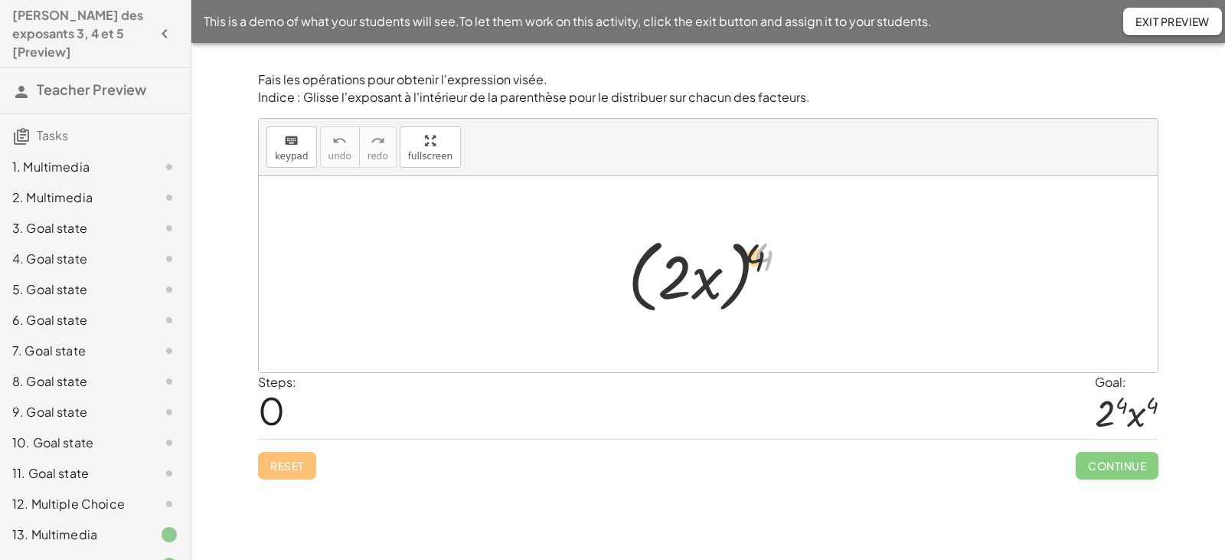
drag, startPoint x: 768, startPoint y: 253, endPoint x: 719, endPoint y: 253, distance: 49.0
click at [720, 253] on div at bounding box center [714, 275] width 188 height 88
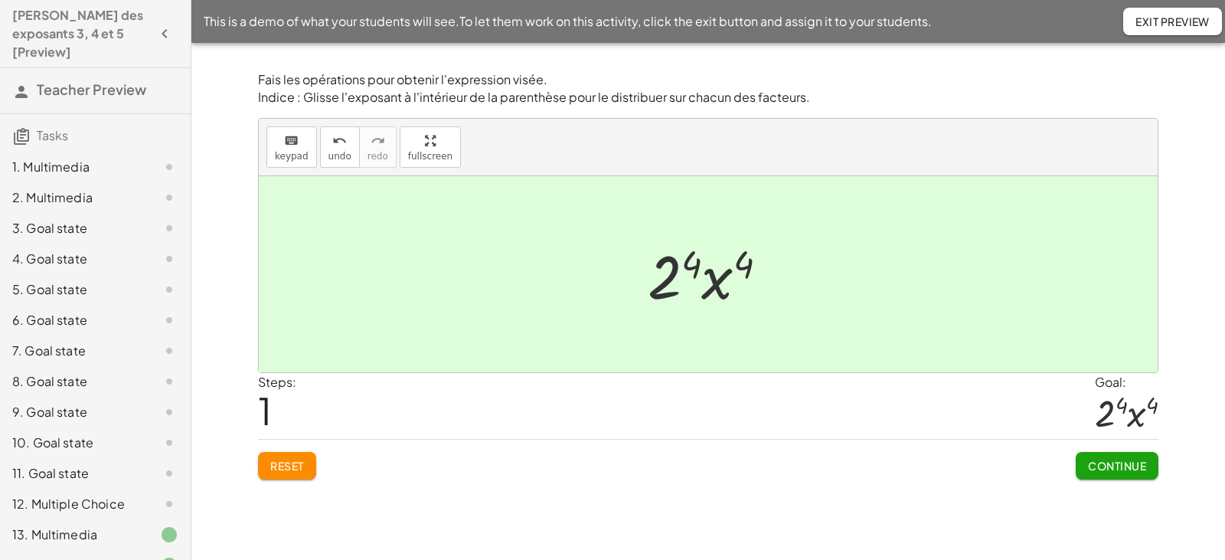
click at [1097, 466] on span "Continue" at bounding box center [1117, 466] width 58 height 14
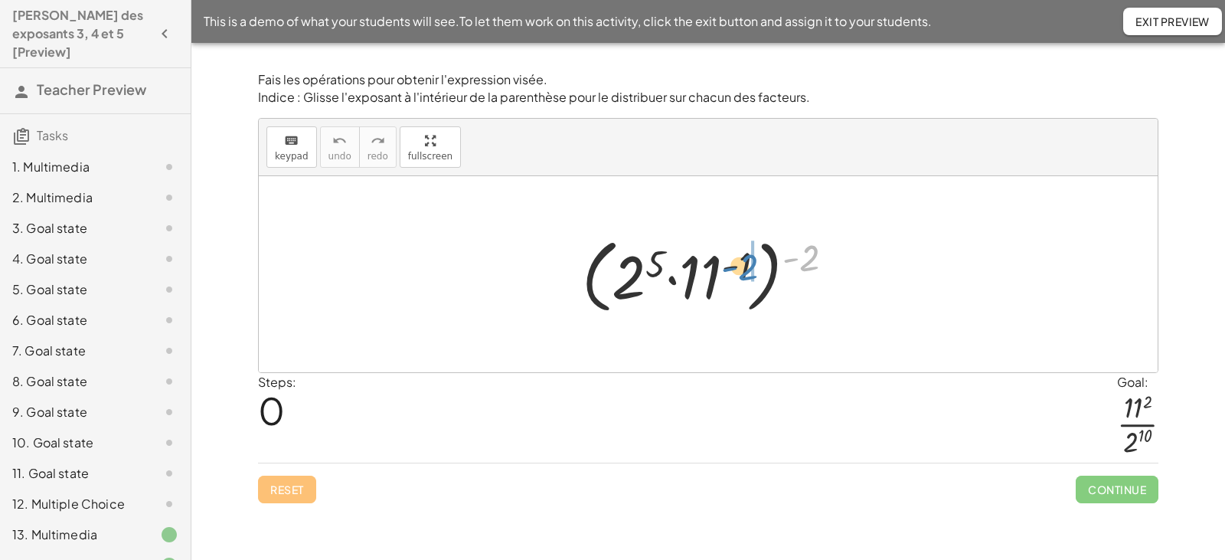
drag, startPoint x: 806, startPoint y: 259, endPoint x: 747, endPoint y: 267, distance: 59.5
click at [747, 267] on div at bounding box center [714, 275] width 280 height 88
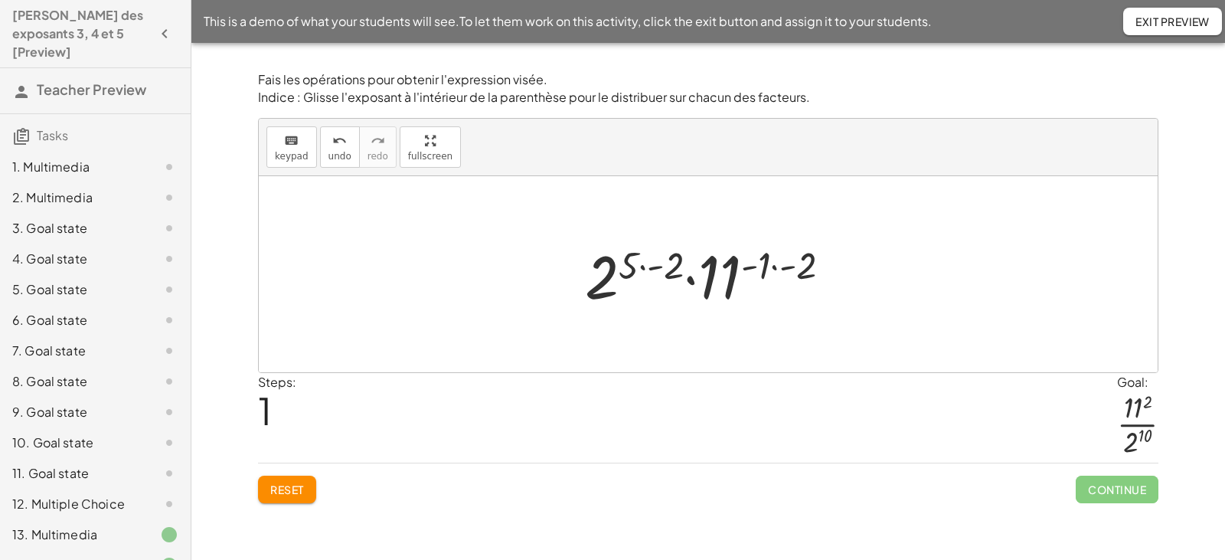
click at [641, 267] on div at bounding box center [713, 274] width 273 height 79
click at [764, 267] on div at bounding box center [714, 274] width 256 height 79
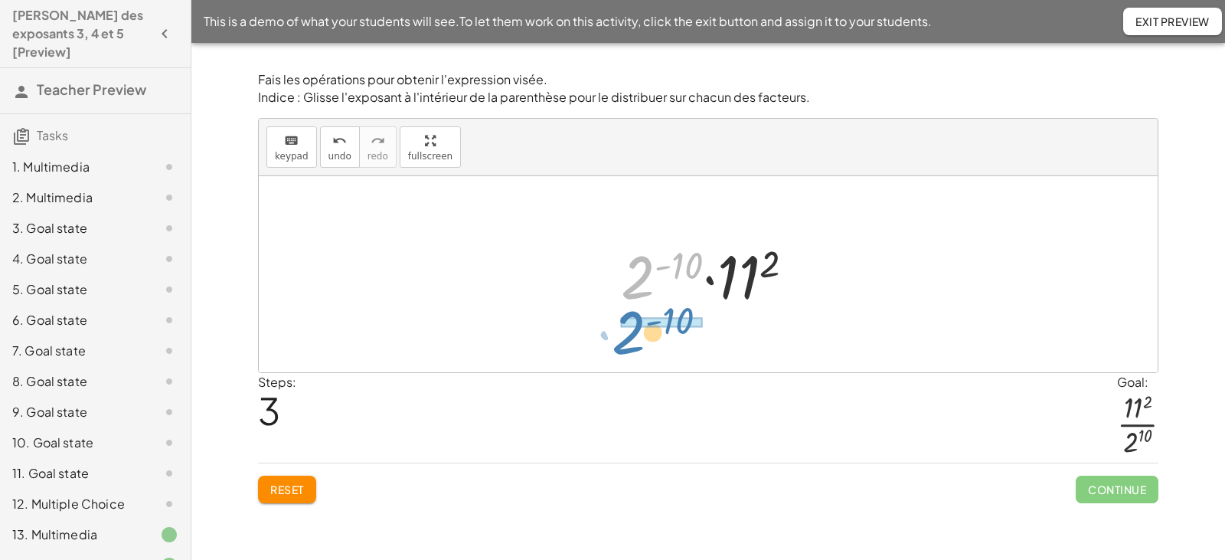
drag, startPoint x: 640, startPoint y: 274, endPoint x: 630, endPoint y: 328, distance: 54.5
click at [630, 328] on div "( · 2 5 · 11 ( - 1 ) ) ( - 2 ) · 2 ( · 5 · - 2 ) · 11 ( · - 1 · - 2 ) · 2 ( - 1…" at bounding box center [708, 274] width 899 height 196
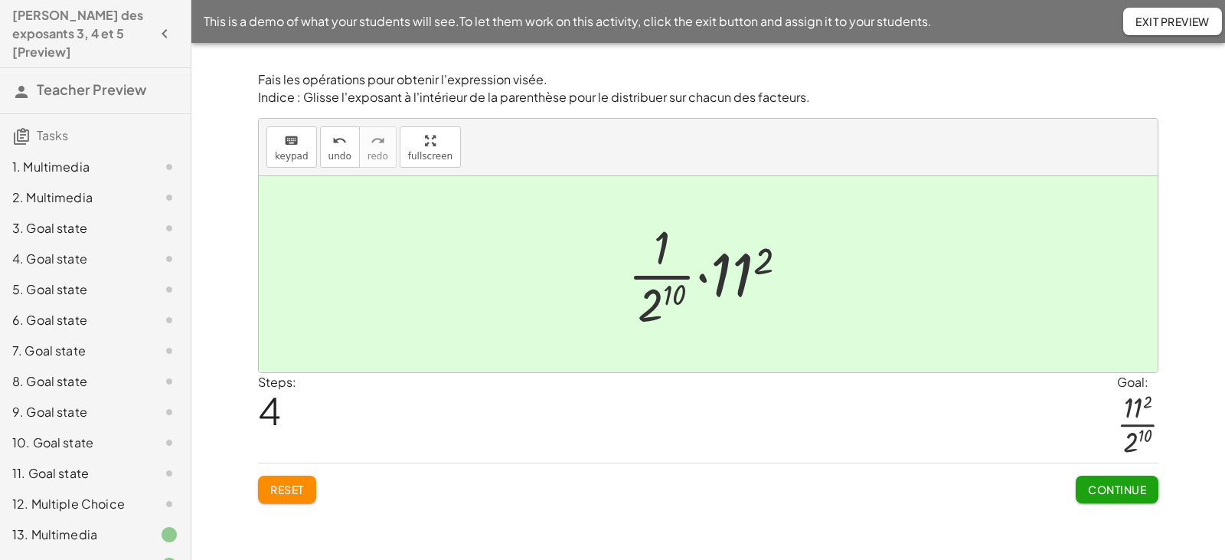
click at [702, 277] on div at bounding box center [714, 274] width 188 height 118
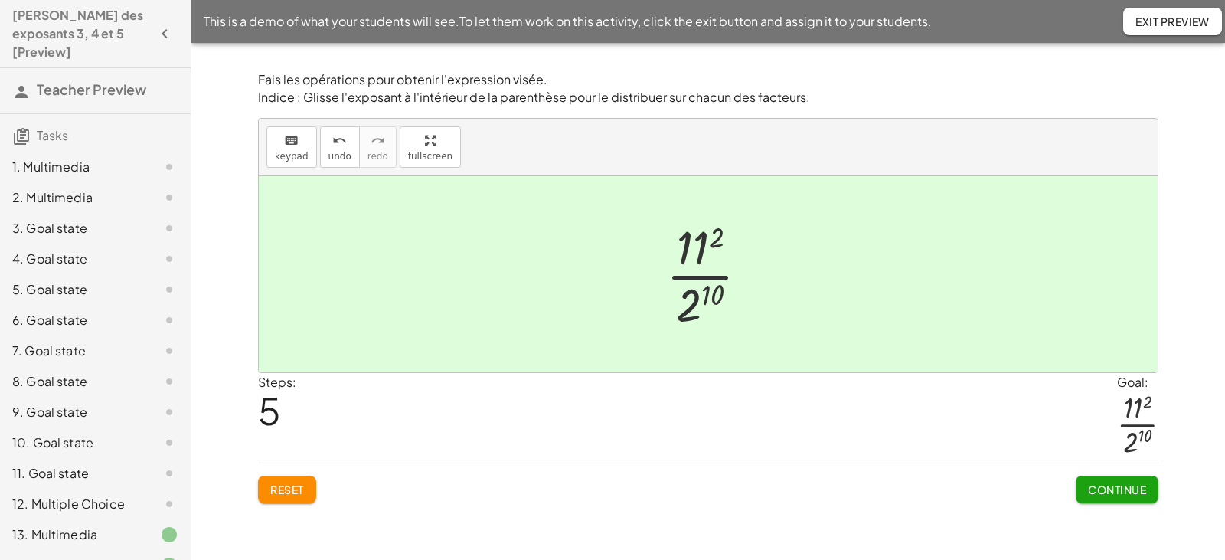
click at [1104, 488] on span "Continue" at bounding box center [1117, 489] width 58 height 14
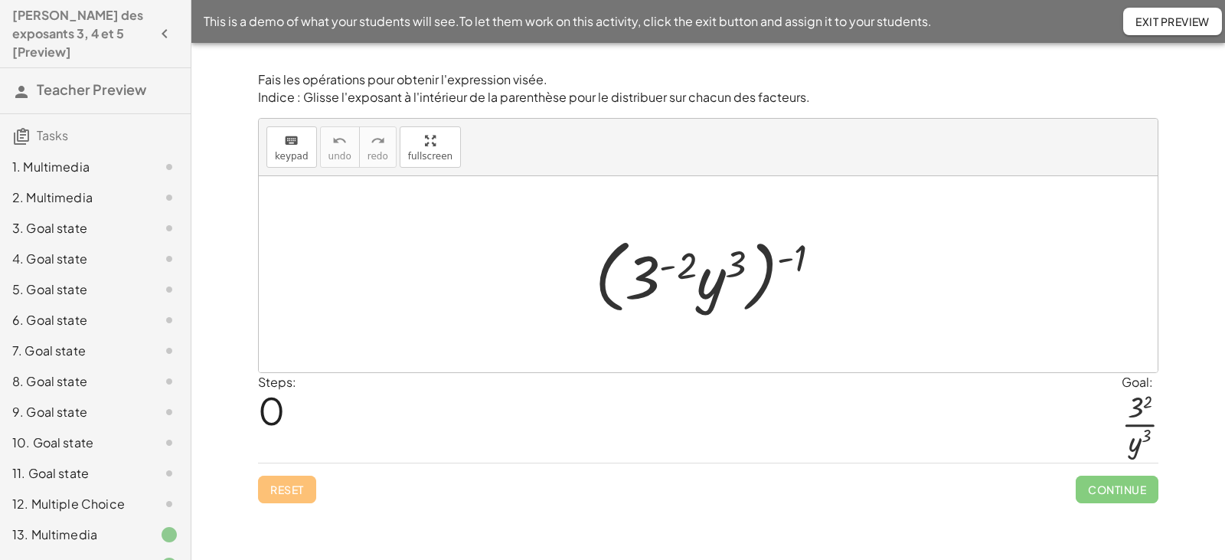
click at [790, 260] on div at bounding box center [714, 275] width 254 height 88
drag, startPoint x: 791, startPoint y: 261, endPoint x: 724, endPoint y: 272, distance: 67.5
click at [724, 272] on div at bounding box center [714, 275] width 254 height 88
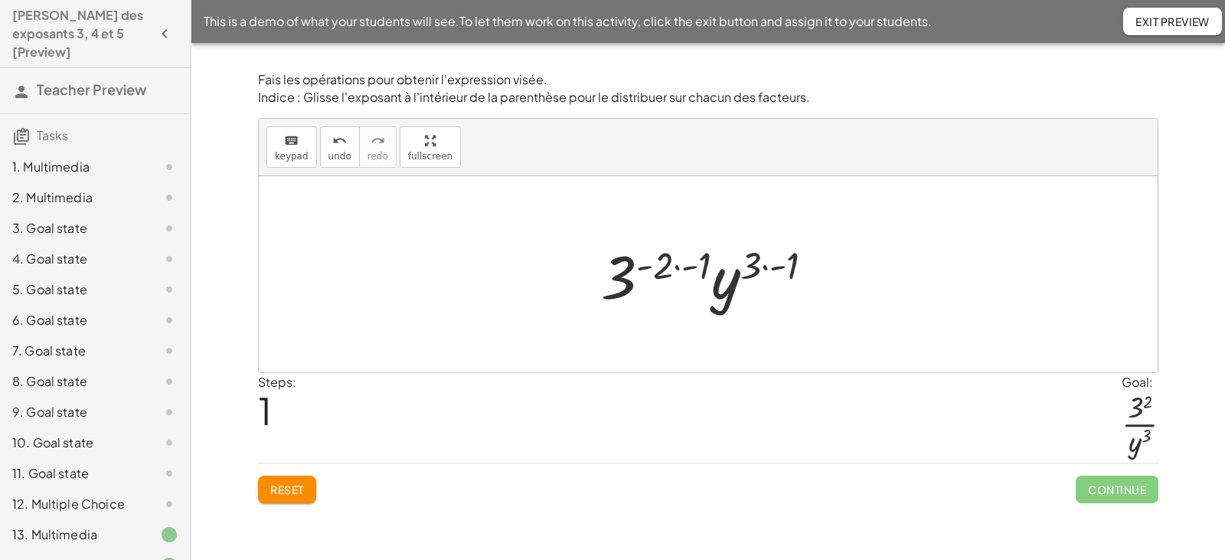
click at [675, 266] on div at bounding box center [713, 274] width 240 height 79
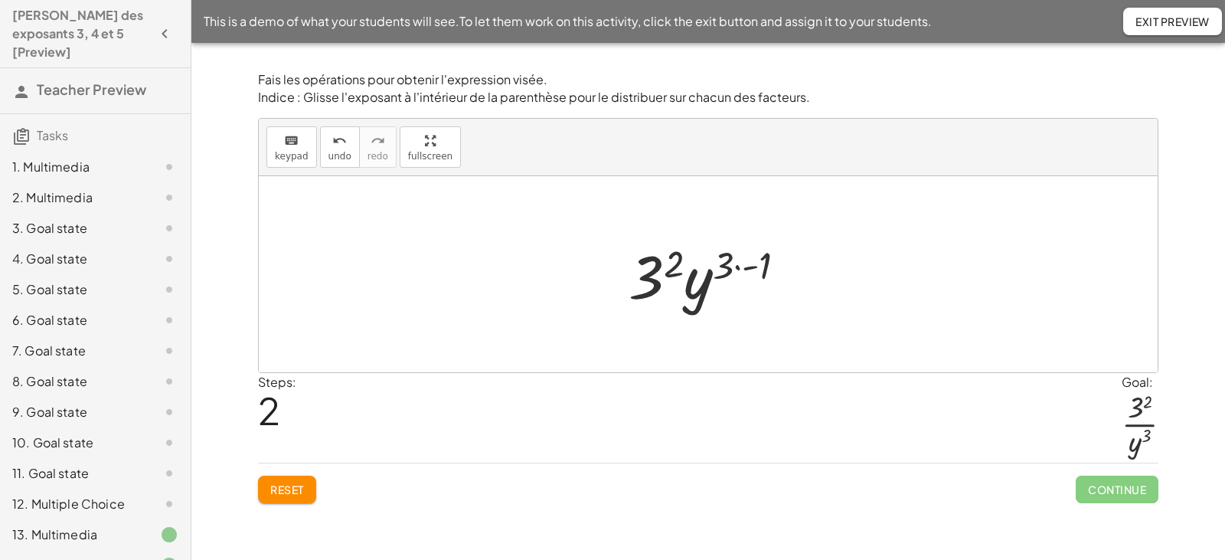
click at [737, 267] on div at bounding box center [713, 274] width 185 height 79
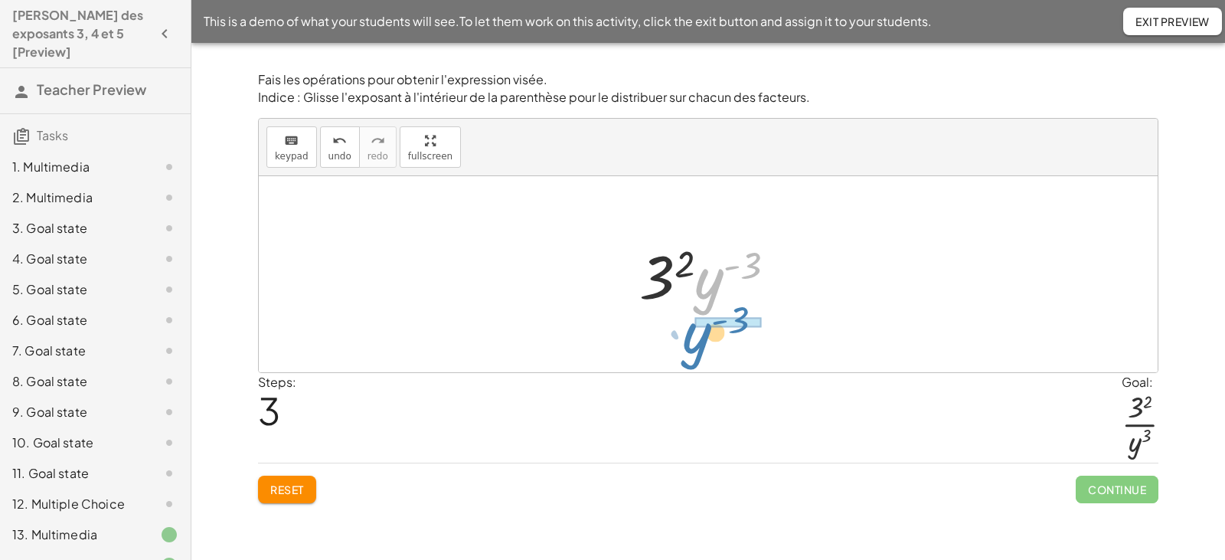
drag, startPoint x: 715, startPoint y: 281, endPoint x: 705, endPoint y: 335, distance: 55.4
click at [705, 335] on div "( · 3 ( - 2 ) · y 3 ) ( - 1 ) · 3 ( · - 2 · - 1 ) · y ( · 3 · - 1 ) · 3 2 · y (…" at bounding box center [708, 274] width 899 height 196
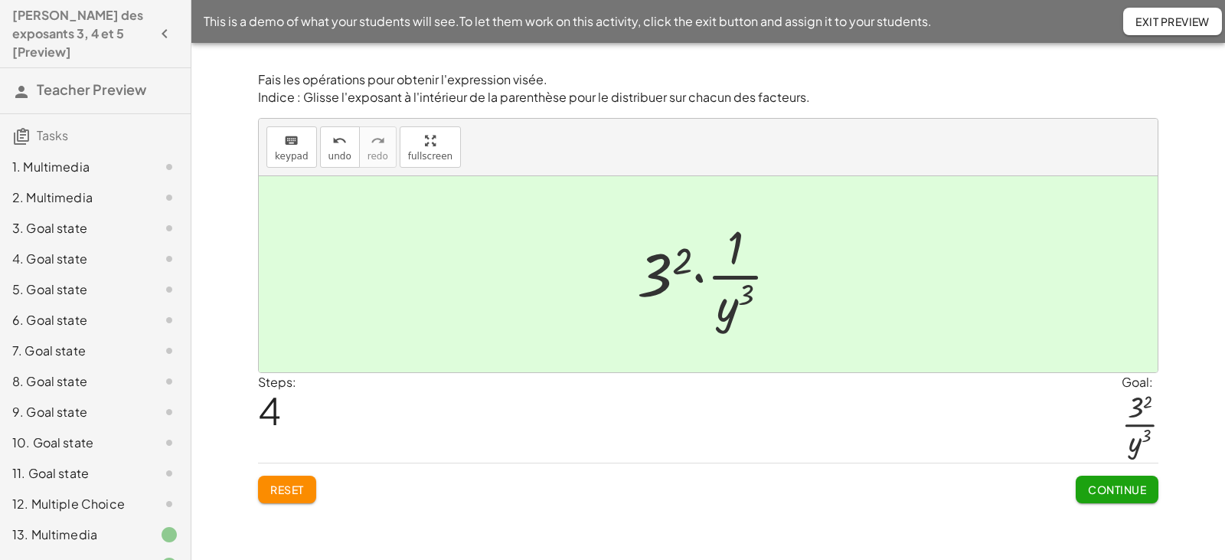
click at [701, 280] on div at bounding box center [713, 274] width 169 height 118
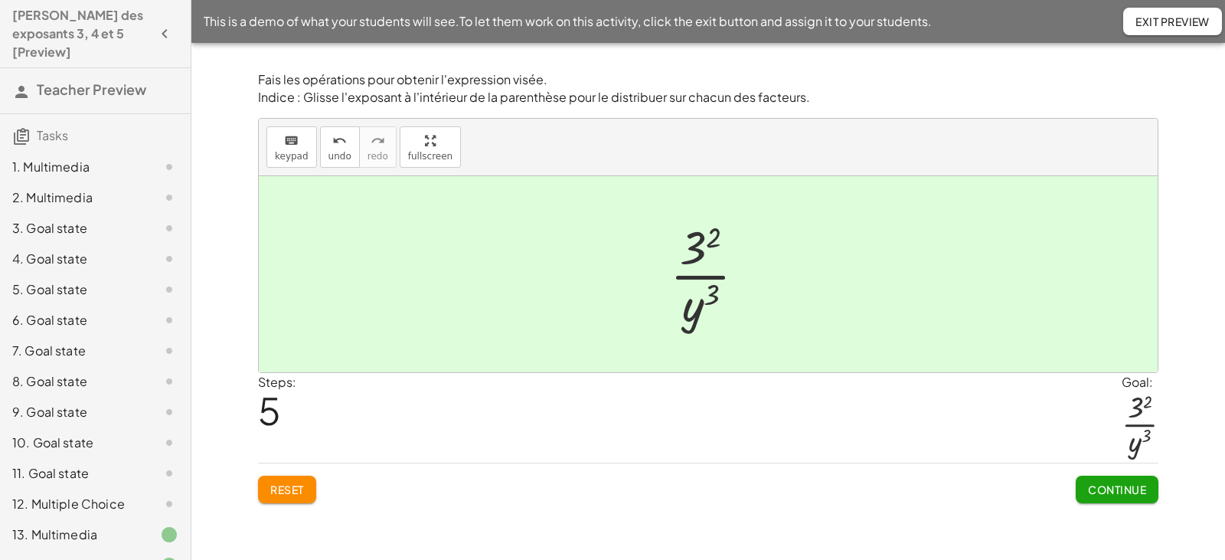
click at [1117, 491] on span "Continue" at bounding box center [1117, 489] width 58 height 14
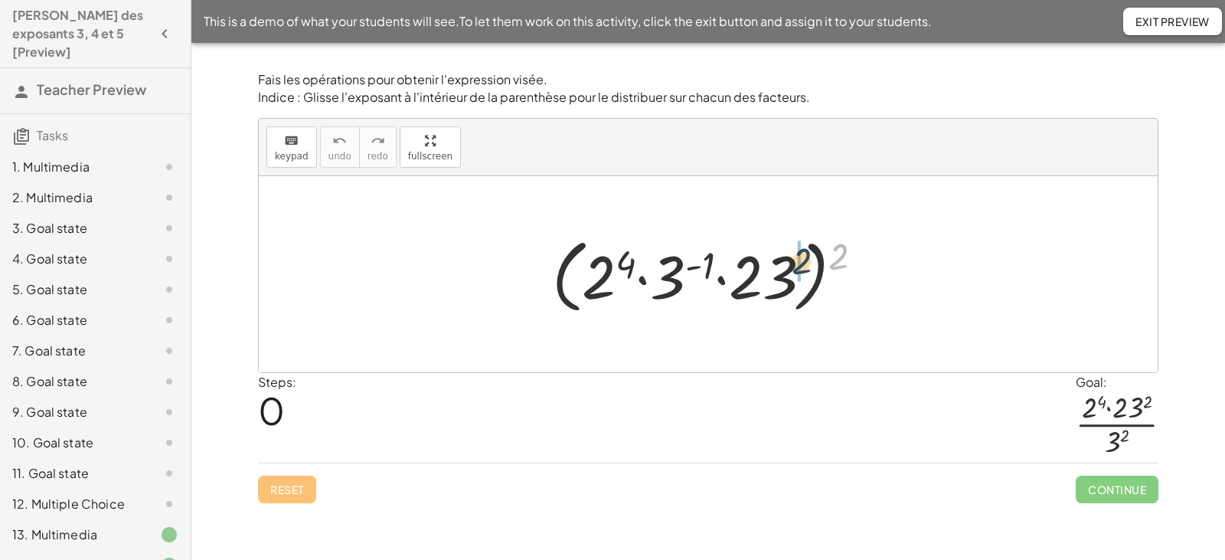
drag, startPoint x: 839, startPoint y: 256, endPoint x: 801, endPoint y: 260, distance: 37.8
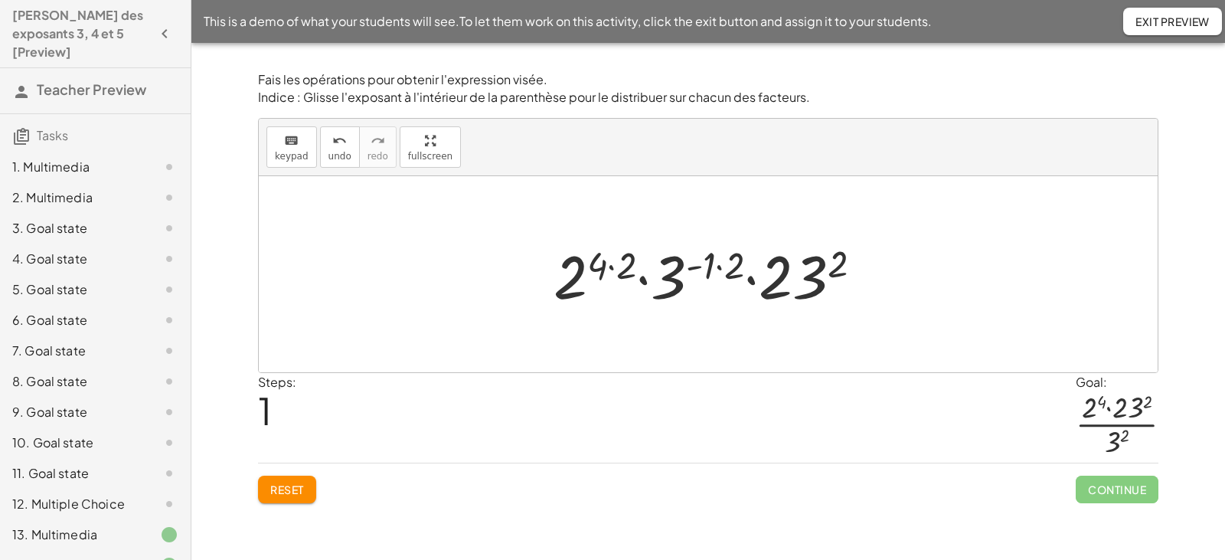
click at [613, 267] on div at bounding box center [714, 274] width 336 height 79
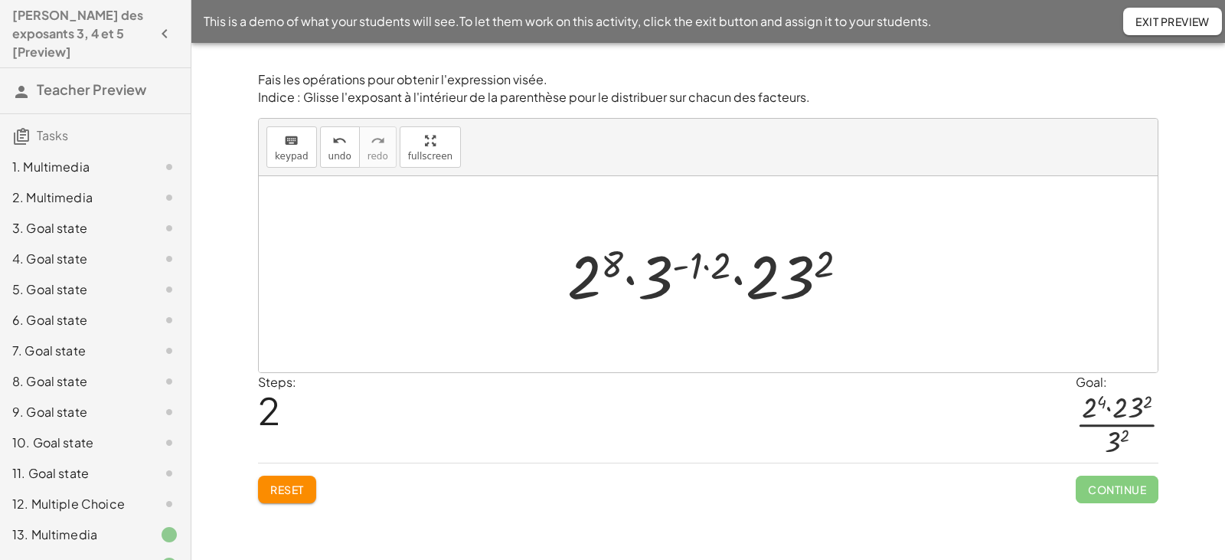
click at [709, 266] on div at bounding box center [714, 274] width 309 height 79
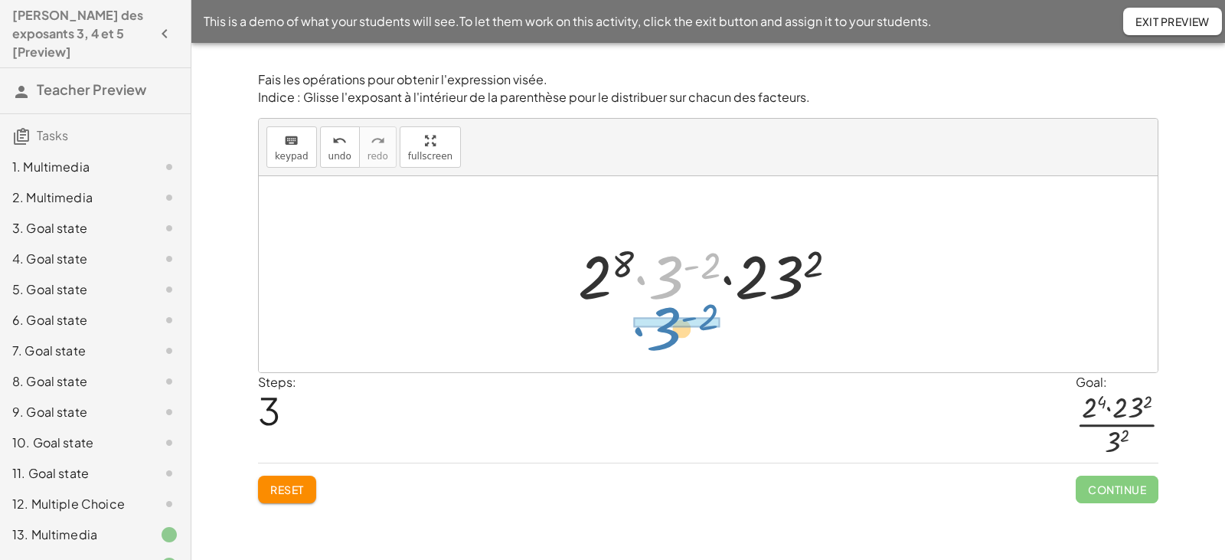
drag, startPoint x: 670, startPoint y: 274, endPoint x: 668, endPoint y: 325, distance: 51.4
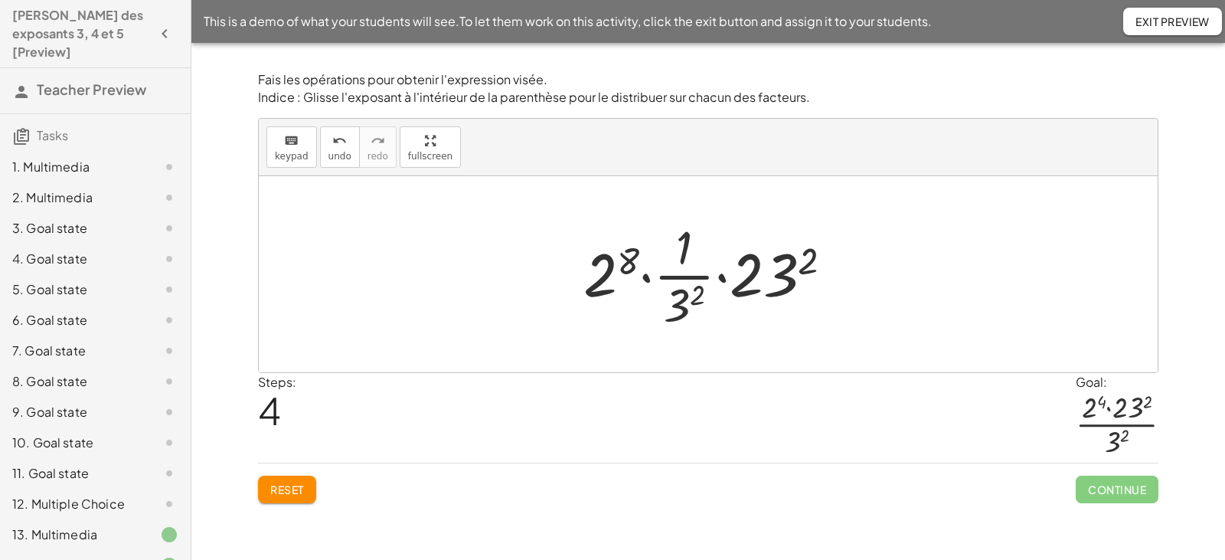
click at [649, 280] on div at bounding box center [714, 274] width 277 height 118
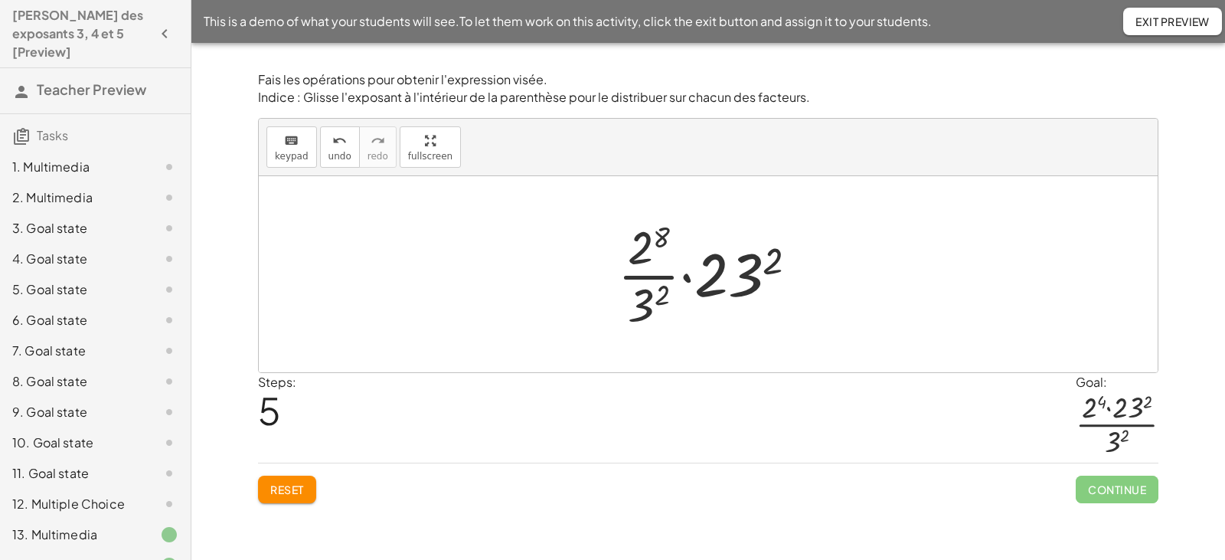
click at [685, 276] on div at bounding box center [714, 274] width 208 height 118
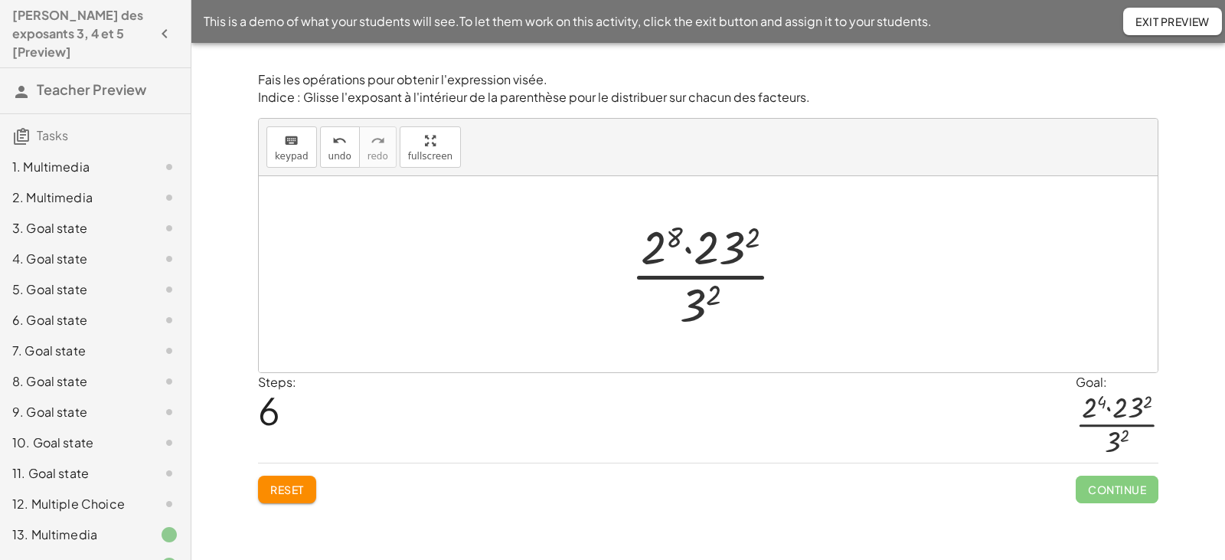
click at [285, 492] on span "Reset" at bounding box center [287, 489] width 34 height 14
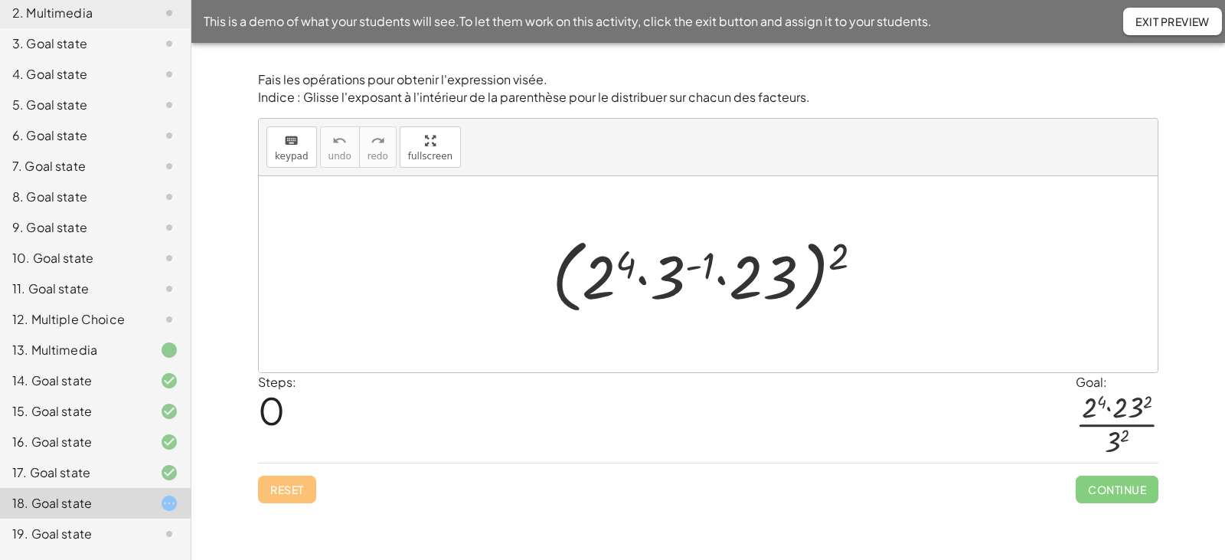
scroll to position [230, 0]
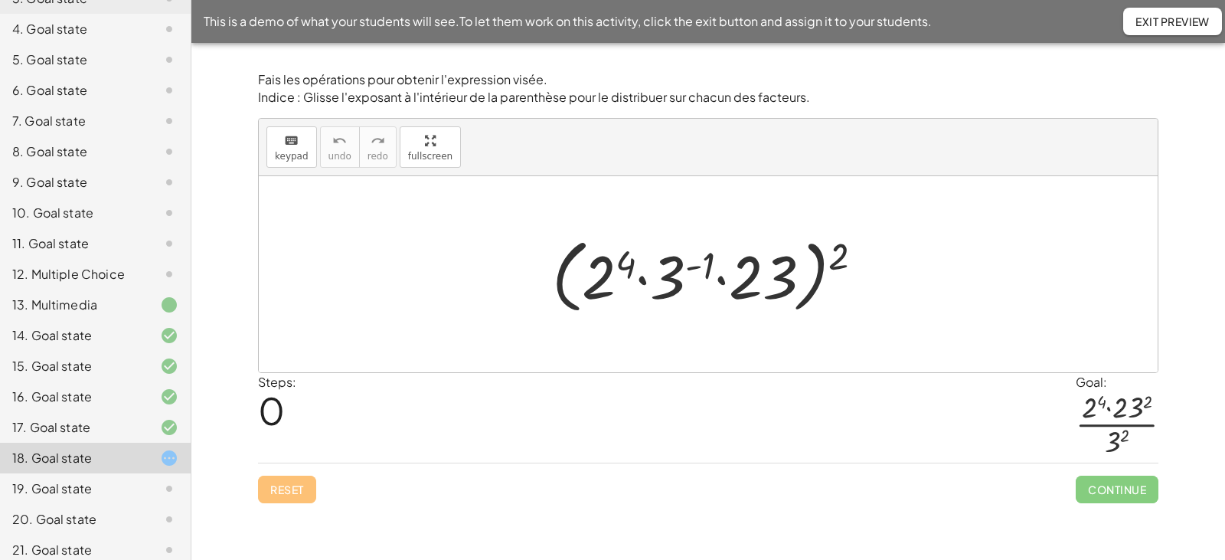
click at [1145, 16] on span "Exit Preview" at bounding box center [1173, 22] width 74 height 14
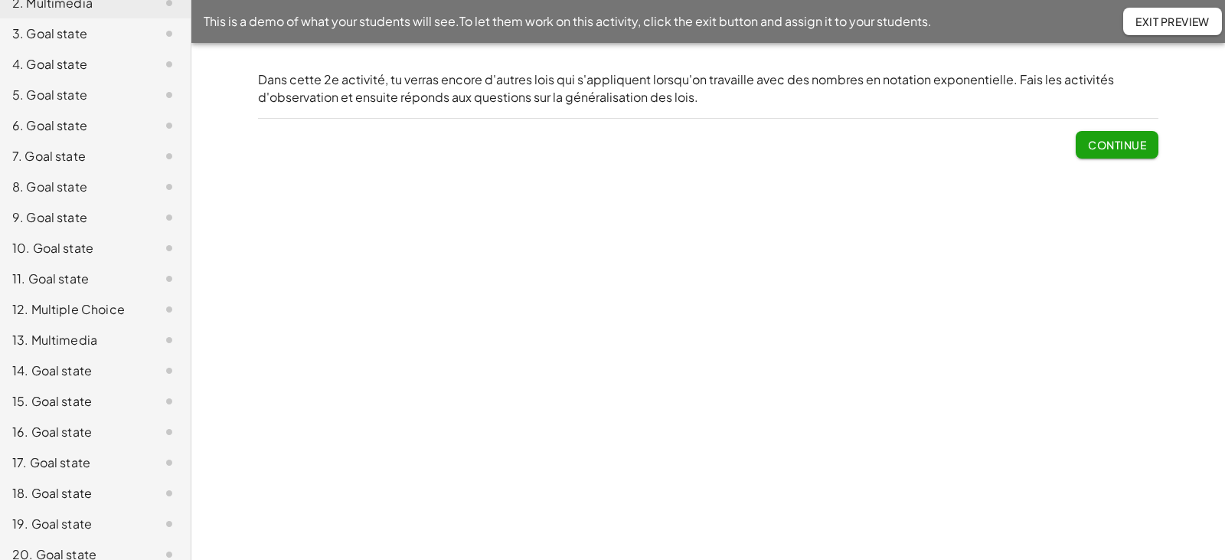
scroll to position [230, 0]
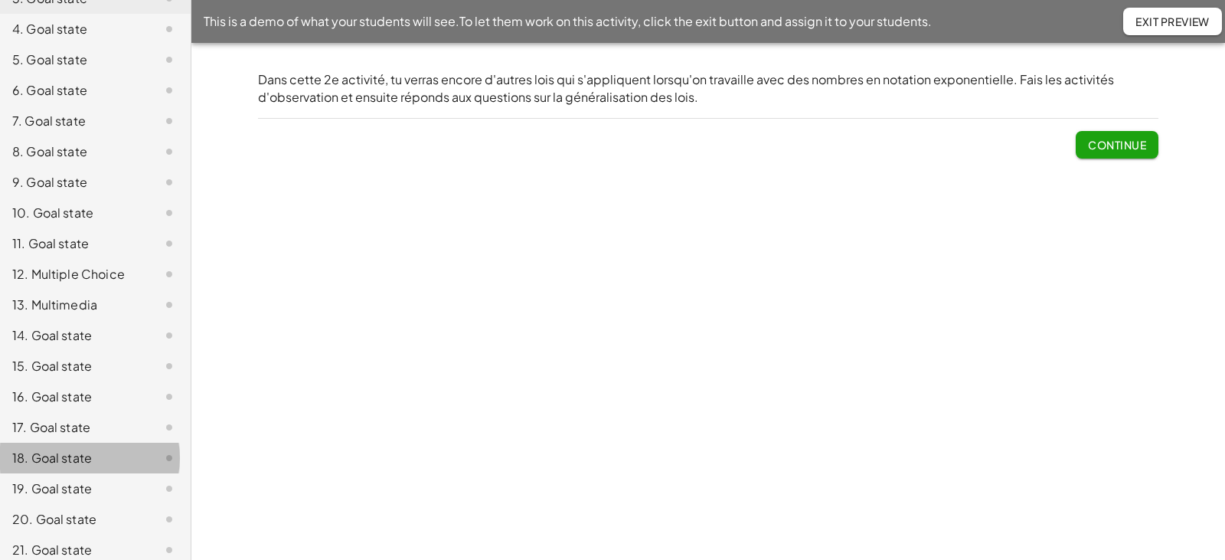
click at [56, 449] on div "18. Goal state" at bounding box center [73, 458] width 123 height 18
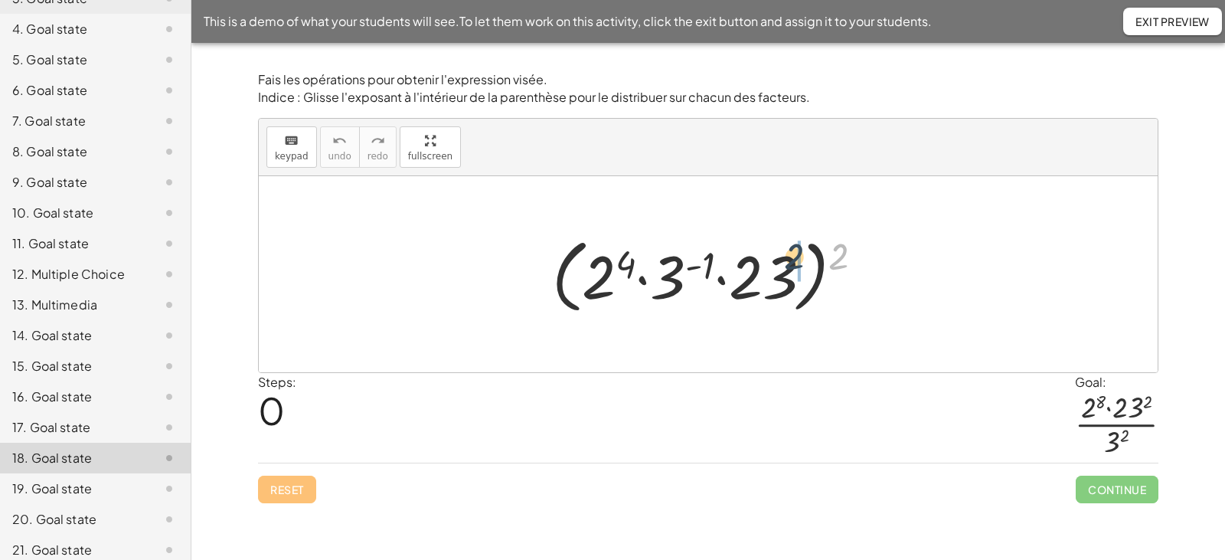
drag, startPoint x: 842, startPoint y: 256, endPoint x: 796, endPoint y: 256, distance: 45.9
click at [796, 256] on div at bounding box center [713, 275] width 339 height 88
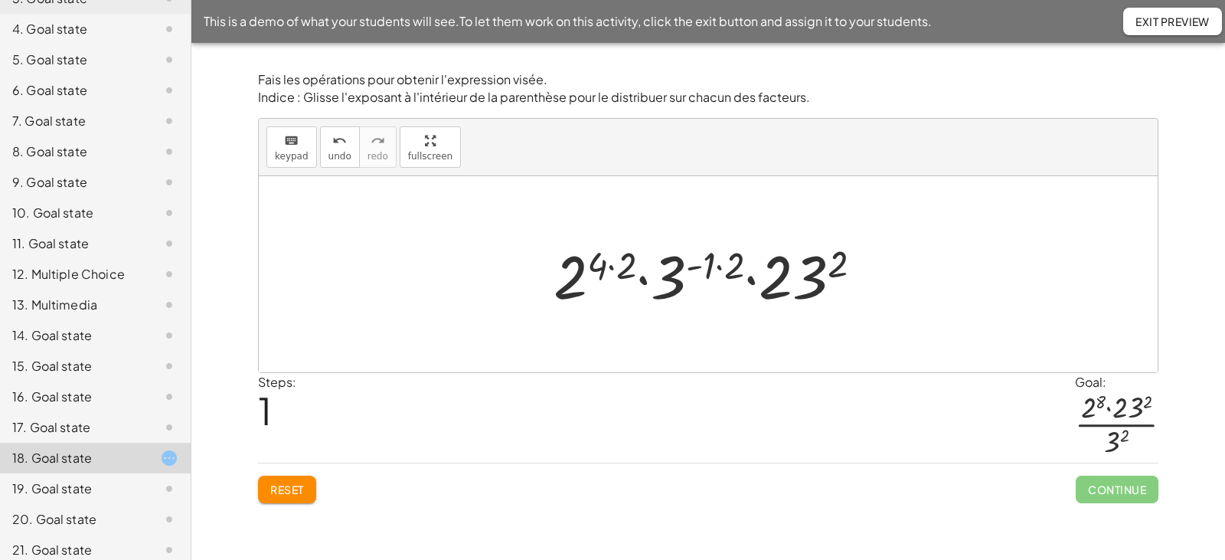
click at [612, 264] on div at bounding box center [714, 274] width 336 height 79
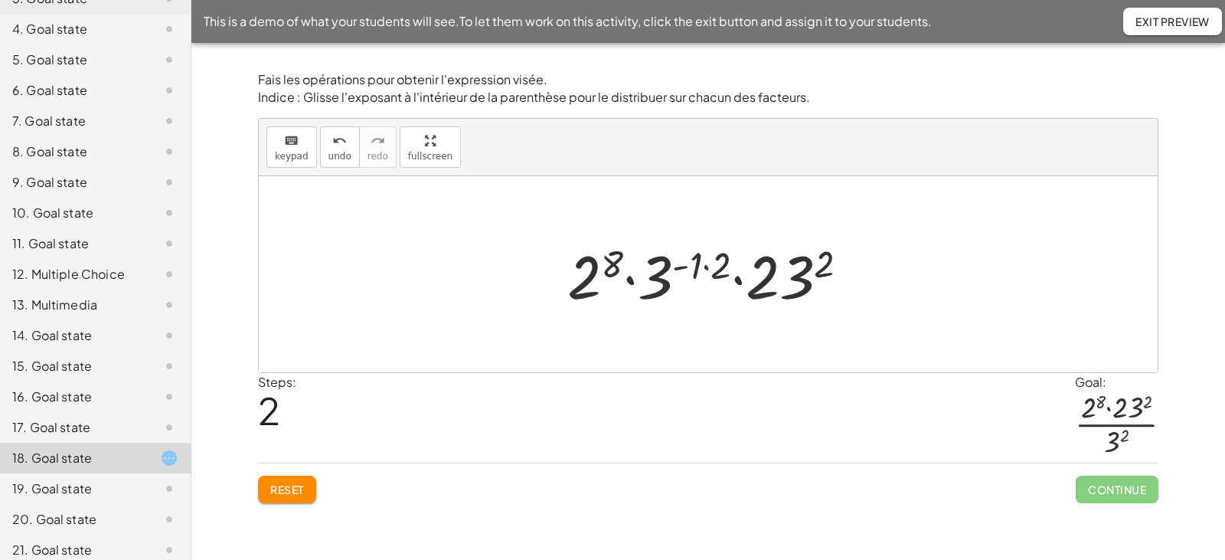
click at [708, 267] on div at bounding box center [714, 274] width 309 height 79
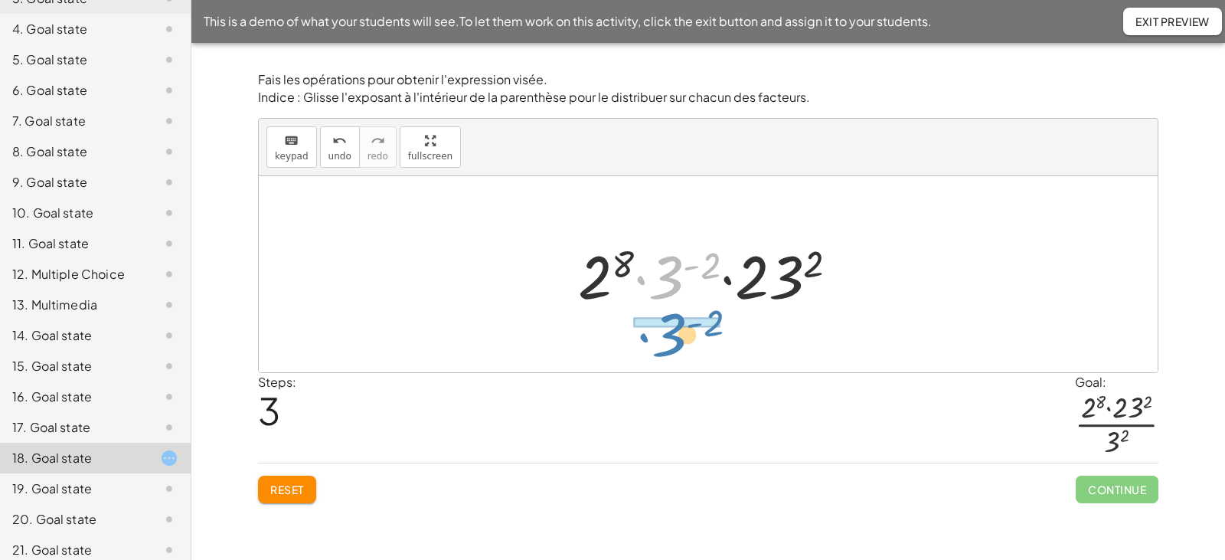
drag, startPoint x: 671, startPoint y: 279, endPoint x: 674, endPoint y: 336, distance: 57.5
click at [674, 336] on div "( · 2 4 · 3 ( - 1 ) · 23 ) 2 · 2 ( · 4 · 2 ) · 3 ( · - 1 · 2 ) · 23 2 · 2 8 · 3…" at bounding box center [708, 274] width 899 height 196
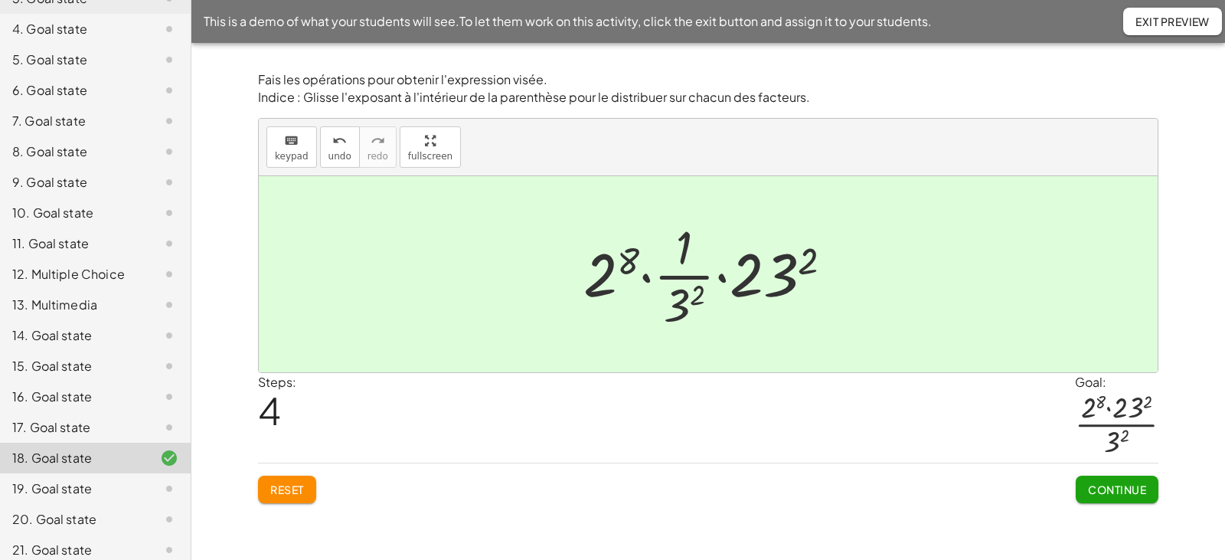
click at [646, 277] on div at bounding box center [714, 274] width 277 height 118
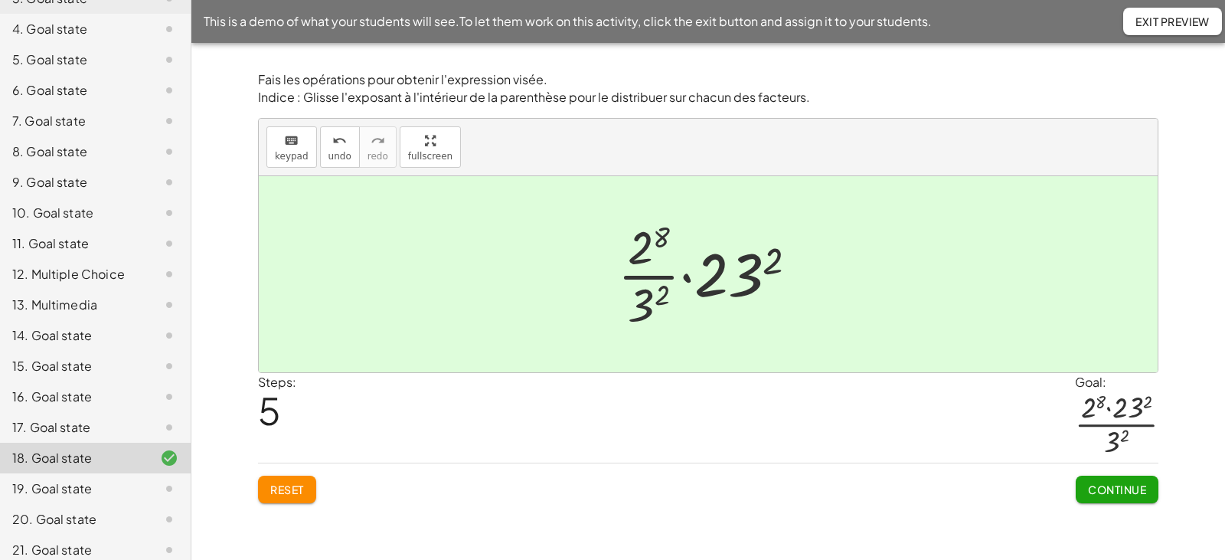
click at [683, 276] on div at bounding box center [714, 274] width 208 height 118
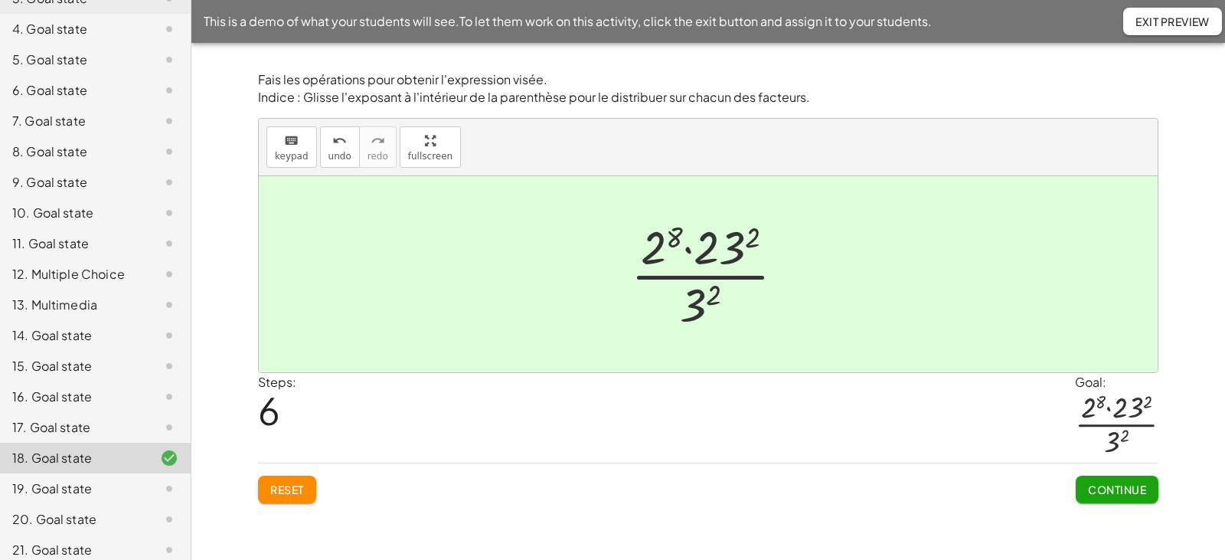
click at [1120, 492] on span "Continue" at bounding box center [1117, 489] width 58 height 14
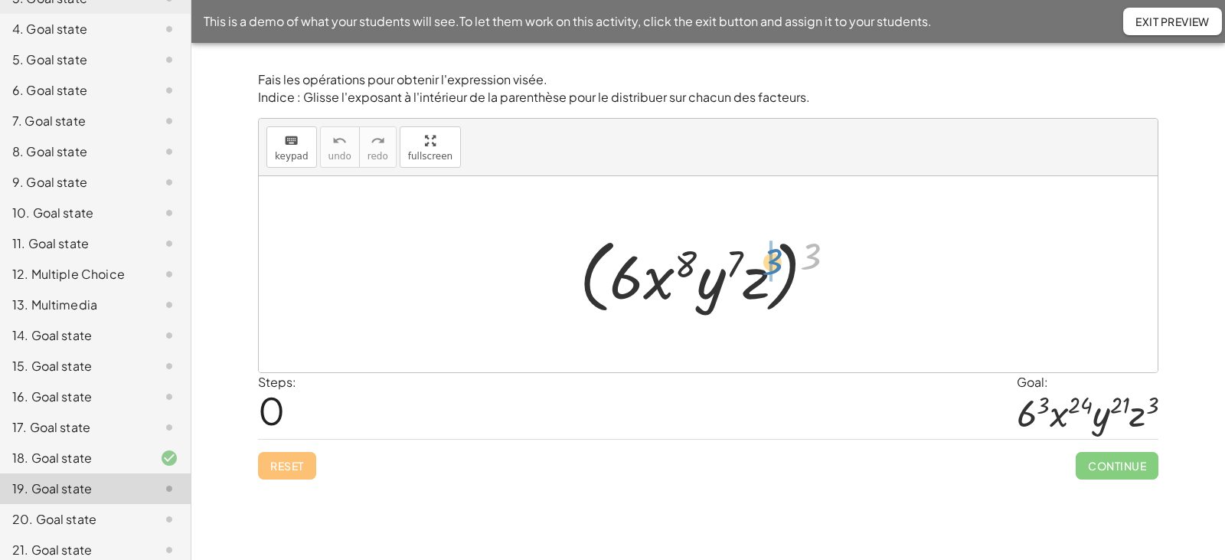
drag, startPoint x: 809, startPoint y: 259, endPoint x: 770, endPoint y: 264, distance: 38.7
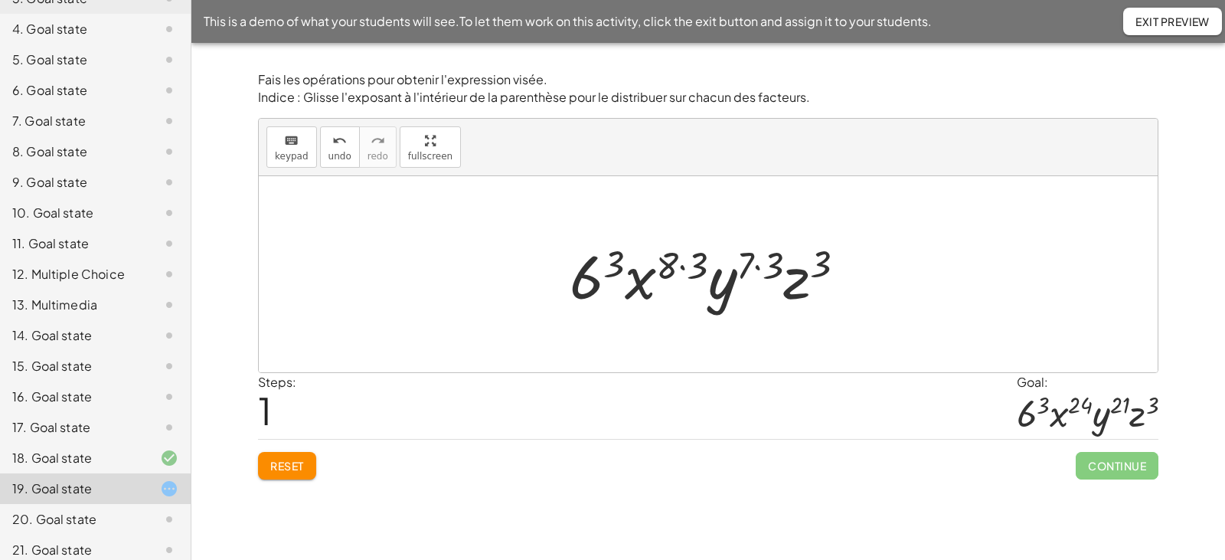
click at [682, 267] on div at bounding box center [714, 274] width 304 height 79
click at [753, 266] on div at bounding box center [714, 274] width 293 height 79
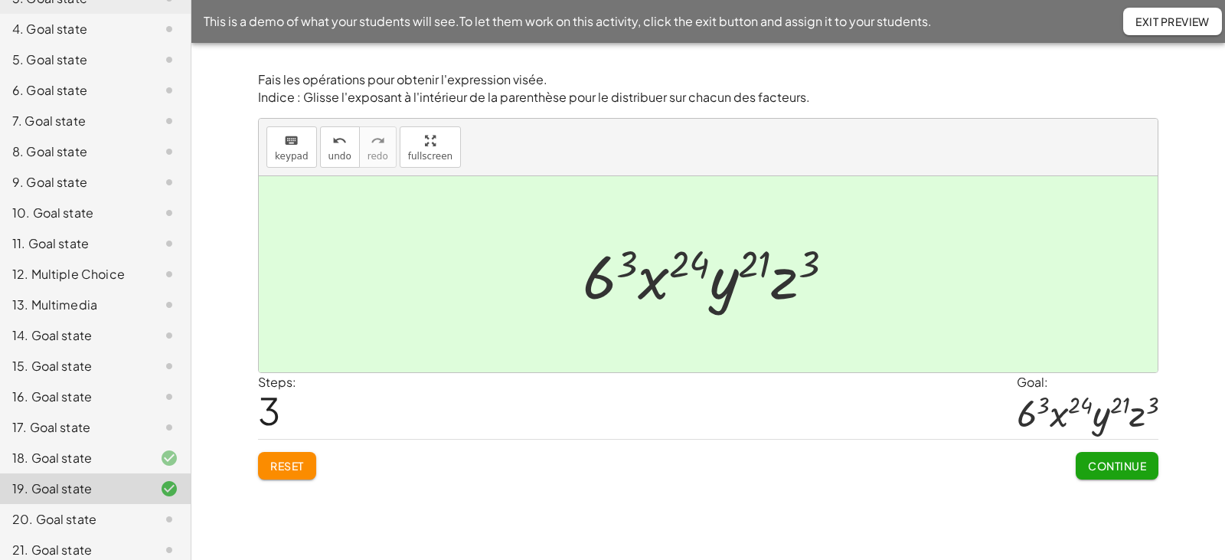
click at [1097, 464] on span "Continue" at bounding box center [1117, 466] width 58 height 14
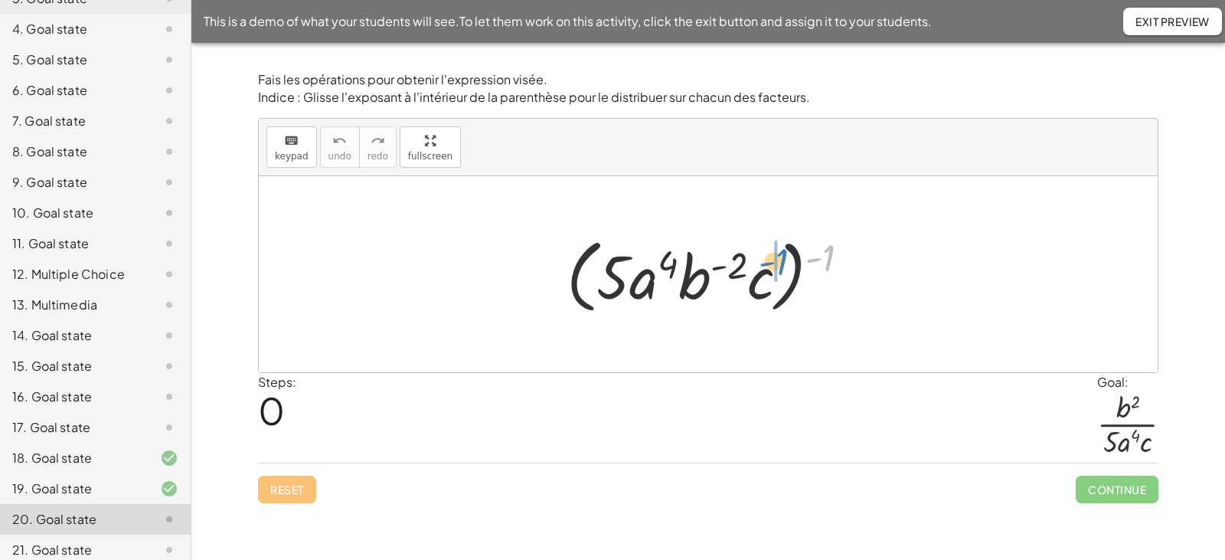
drag, startPoint x: 816, startPoint y: 260, endPoint x: 766, endPoint y: 265, distance: 50.8
click at [766, 265] on div at bounding box center [714, 275] width 311 height 88
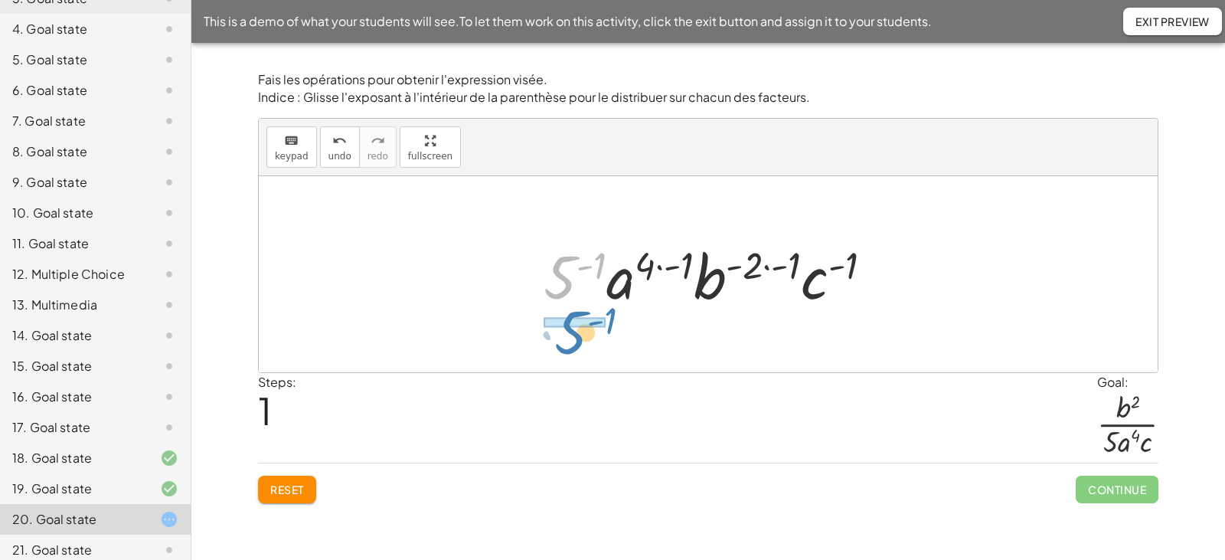
drag, startPoint x: 563, startPoint y: 276, endPoint x: 574, endPoint y: 332, distance: 56.2
click at [574, 332] on div "( · 5 · a 4 · b ( - 2 ) · c ) ( - 1 ) · 5 ( - 1 ) · 5 · a 4 · b - 2 · c ( - 1 )…" at bounding box center [708, 274] width 899 height 196
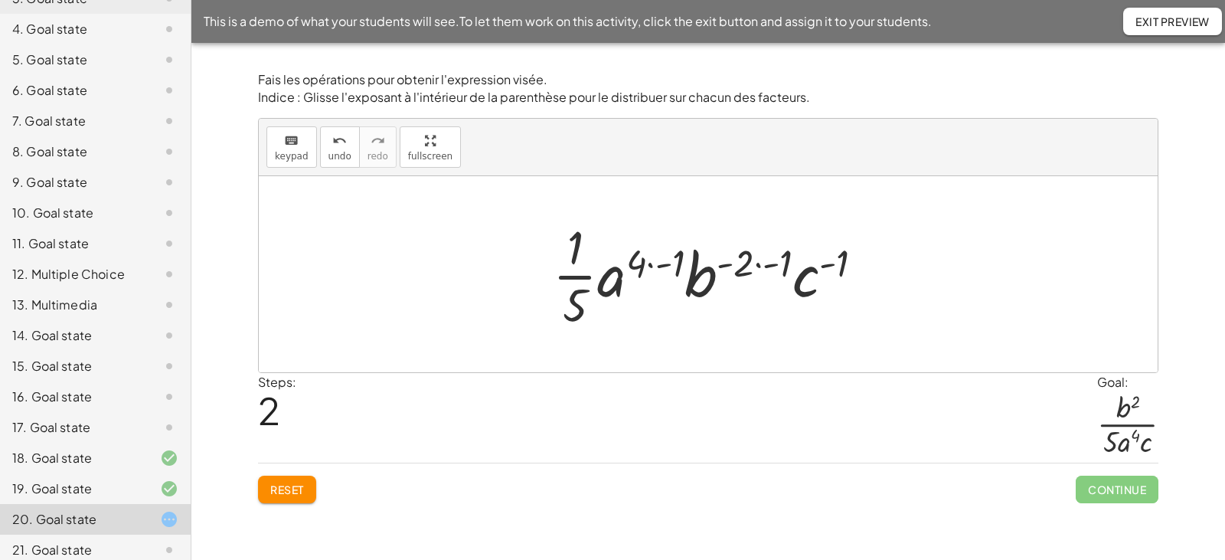
click at [651, 264] on div at bounding box center [714, 274] width 338 height 118
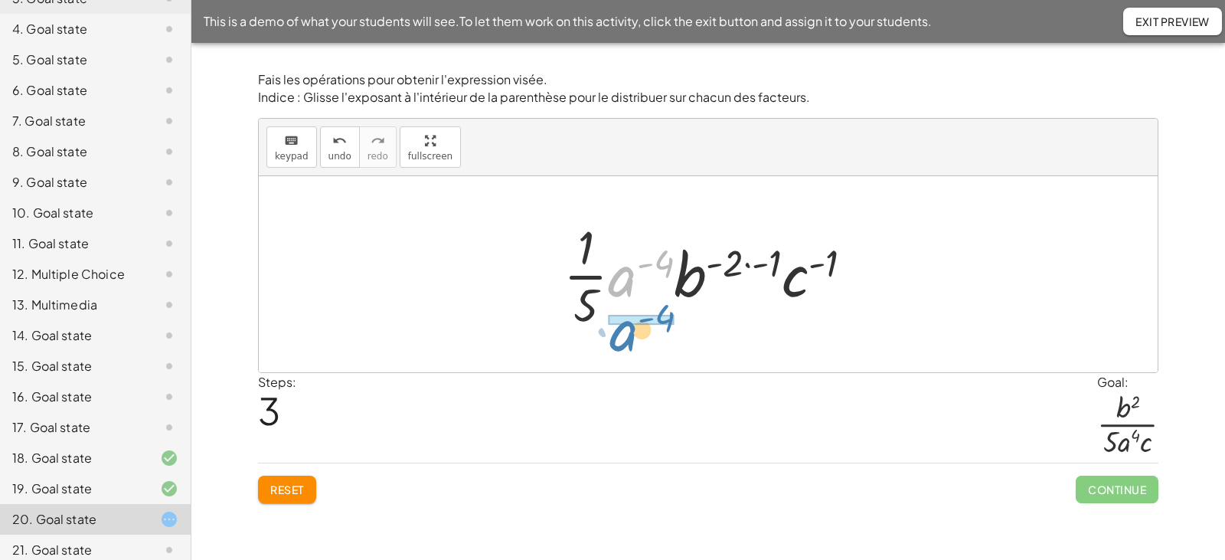
drag, startPoint x: 628, startPoint y: 274, endPoint x: 631, endPoint y: 327, distance: 52.9
click at [631, 327] on div at bounding box center [714, 274] width 317 height 118
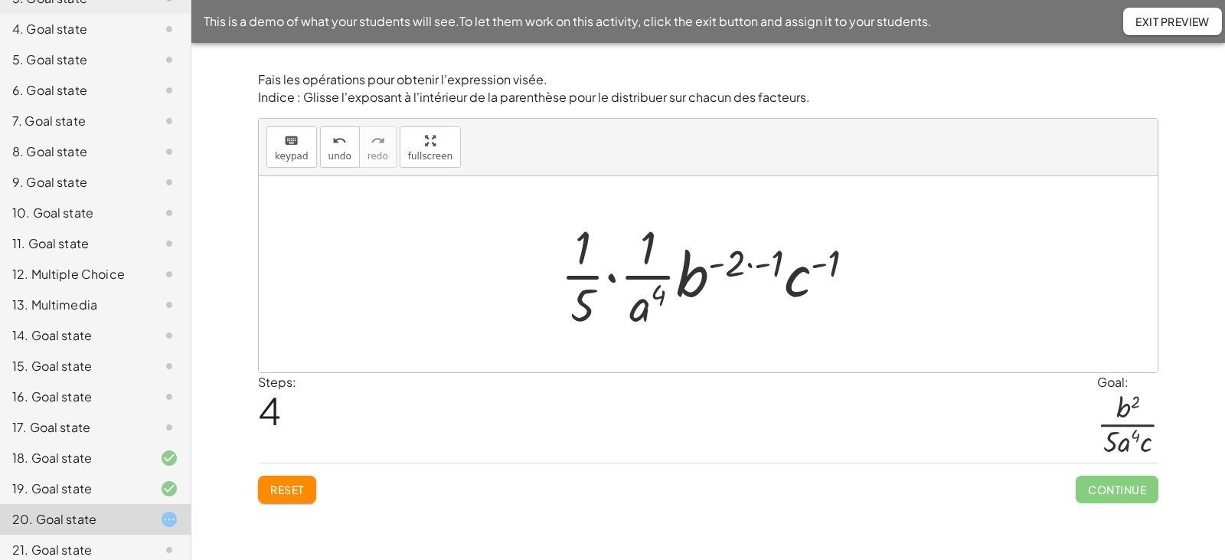
click at [615, 278] on div at bounding box center [714, 274] width 322 height 118
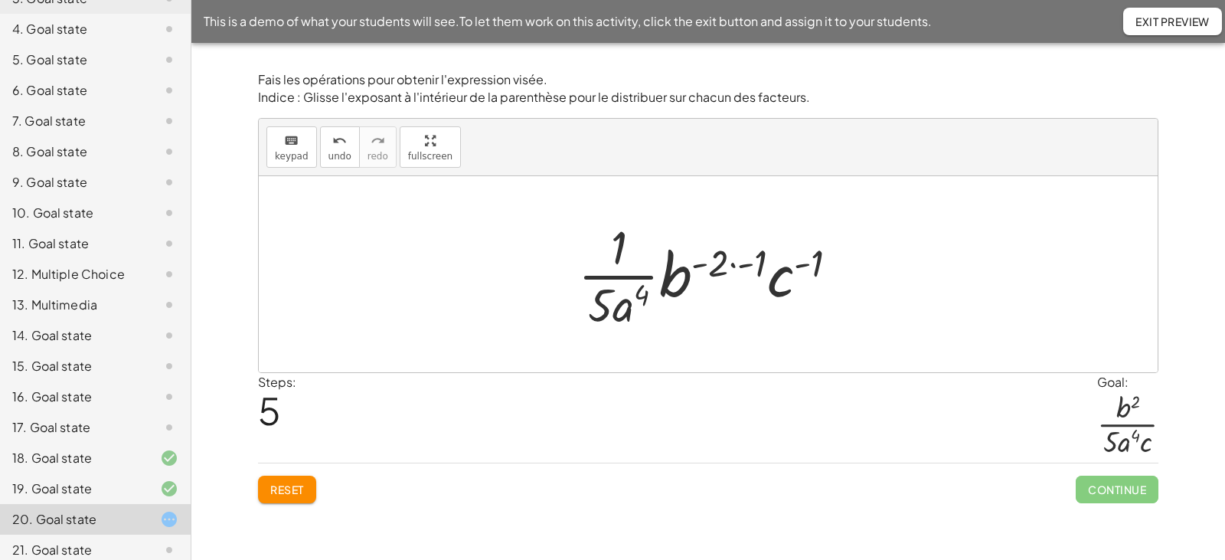
click at [731, 265] on div at bounding box center [715, 274] width 288 height 118
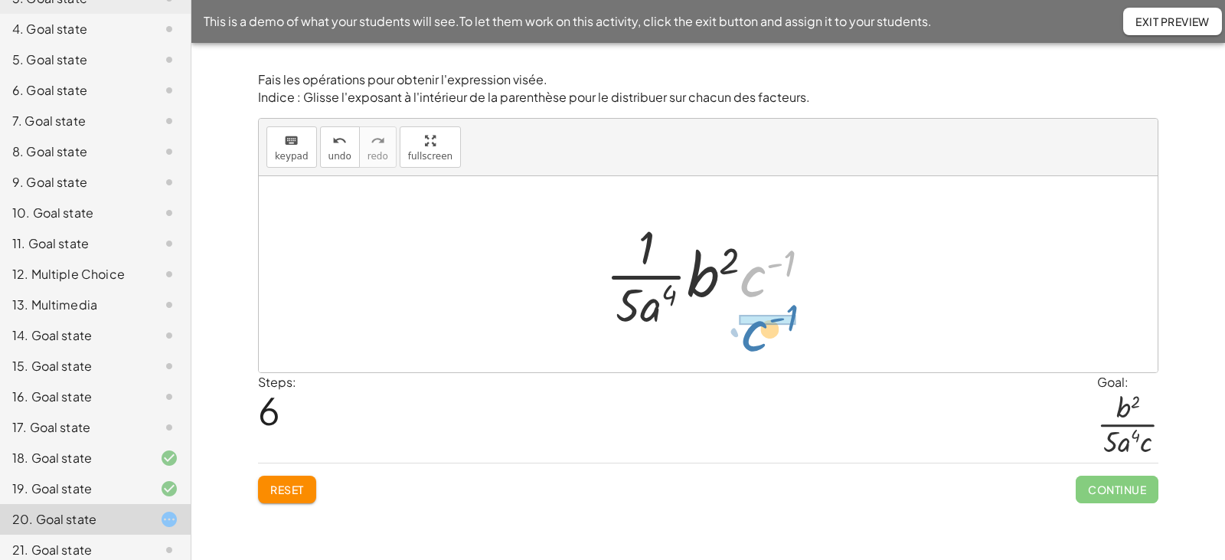
drag, startPoint x: 758, startPoint y: 270, endPoint x: 760, endPoint y: 323, distance: 53.7
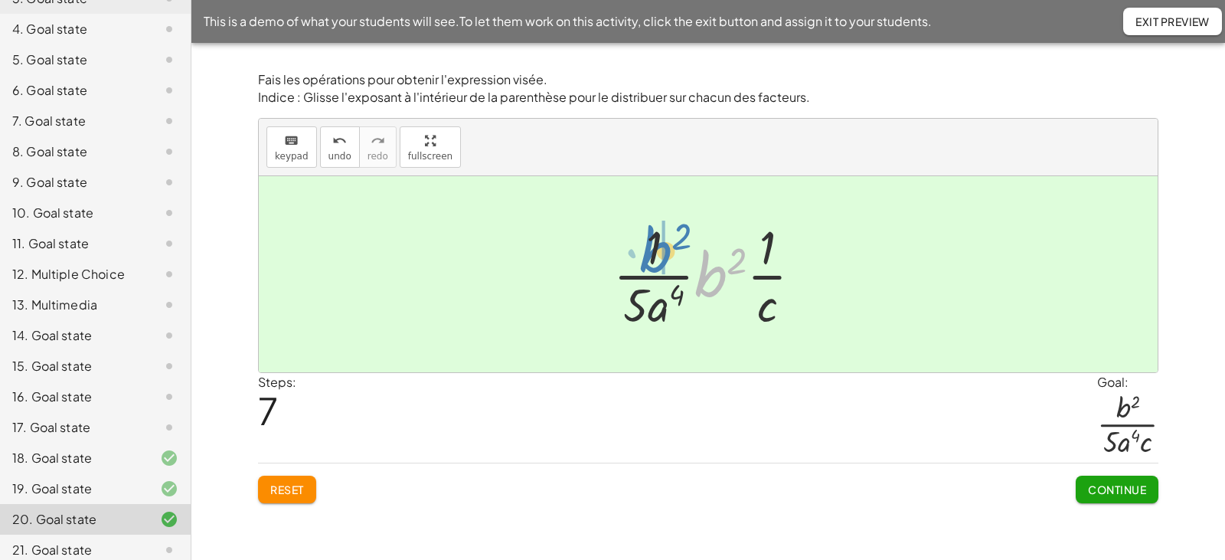
drag, startPoint x: 717, startPoint y: 270, endPoint x: 663, endPoint y: 245, distance: 58.9
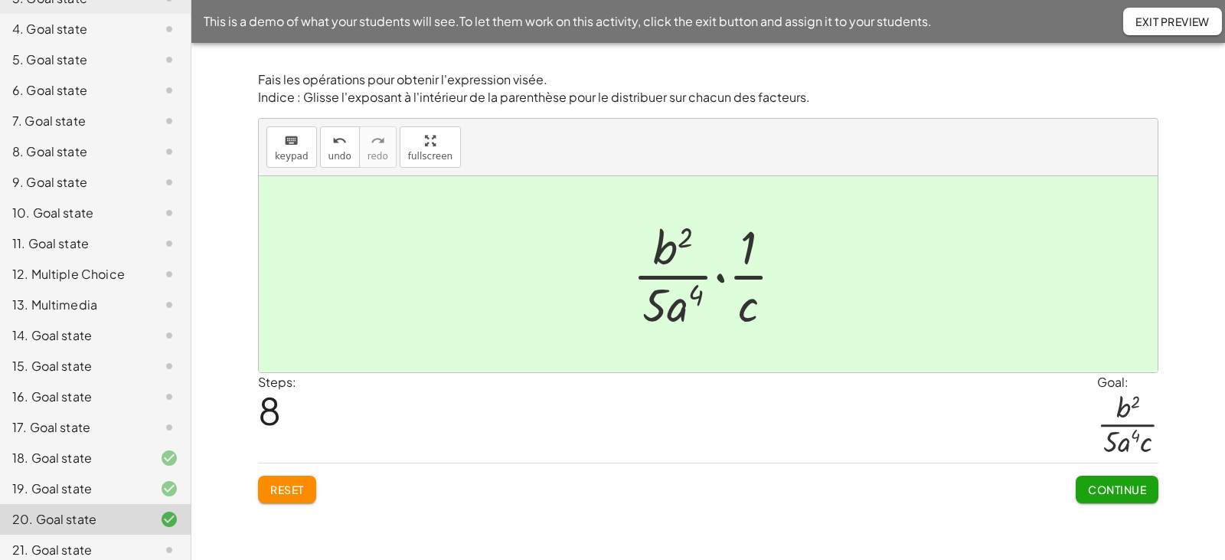
click at [720, 277] on div at bounding box center [714, 274] width 178 height 118
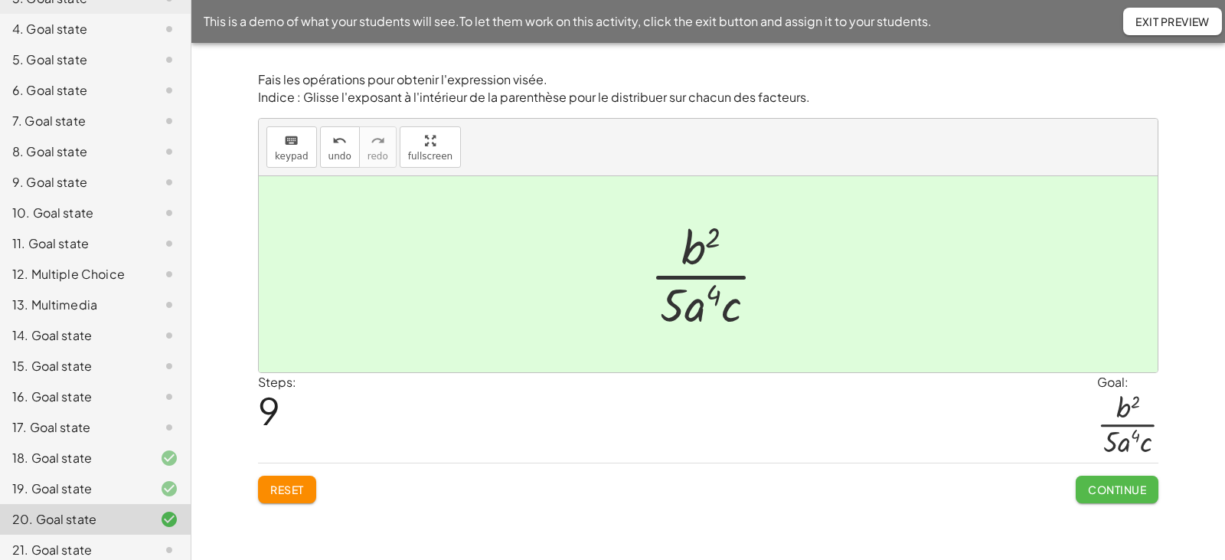
click at [1099, 488] on span "Continue" at bounding box center [1117, 489] width 58 height 14
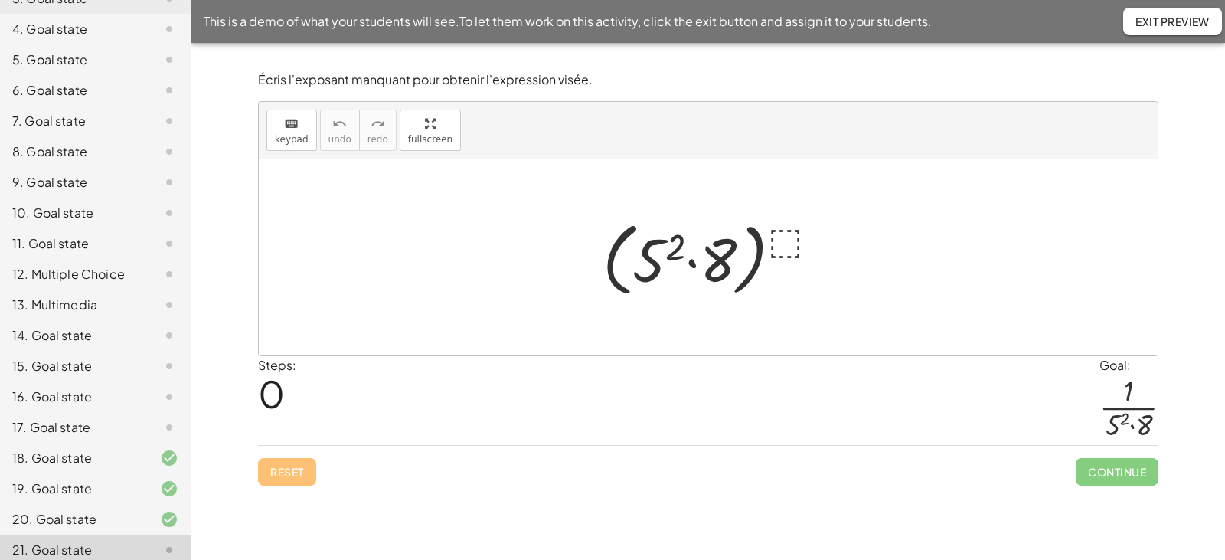
click at [790, 241] on div at bounding box center [714, 258] width 239 height 88
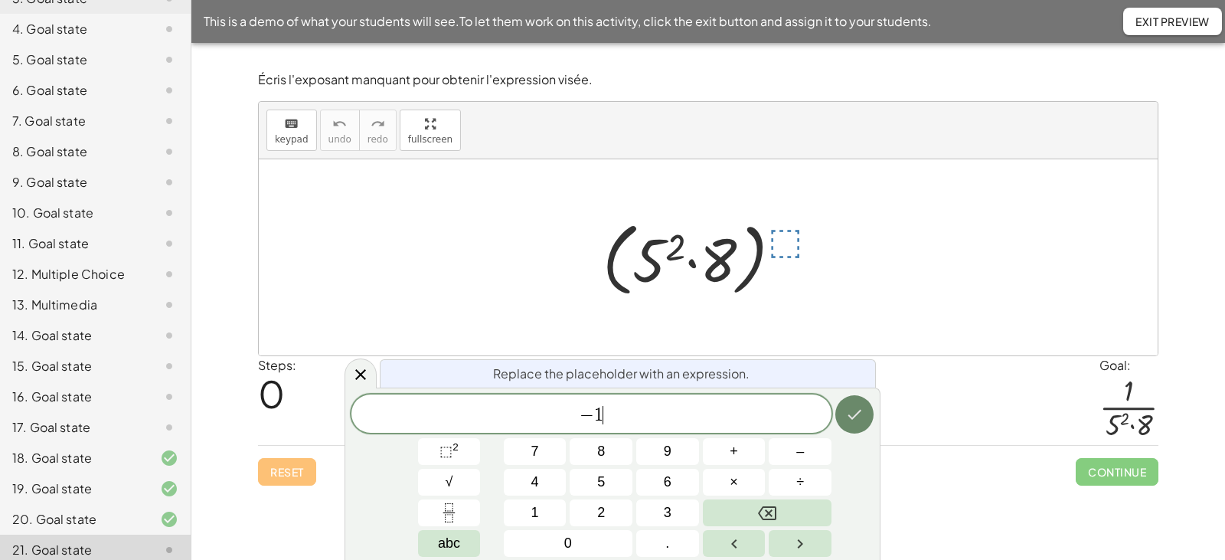
click at [857, 416] on icon "Done" at bounding box center [854, 414] width 18 height 18
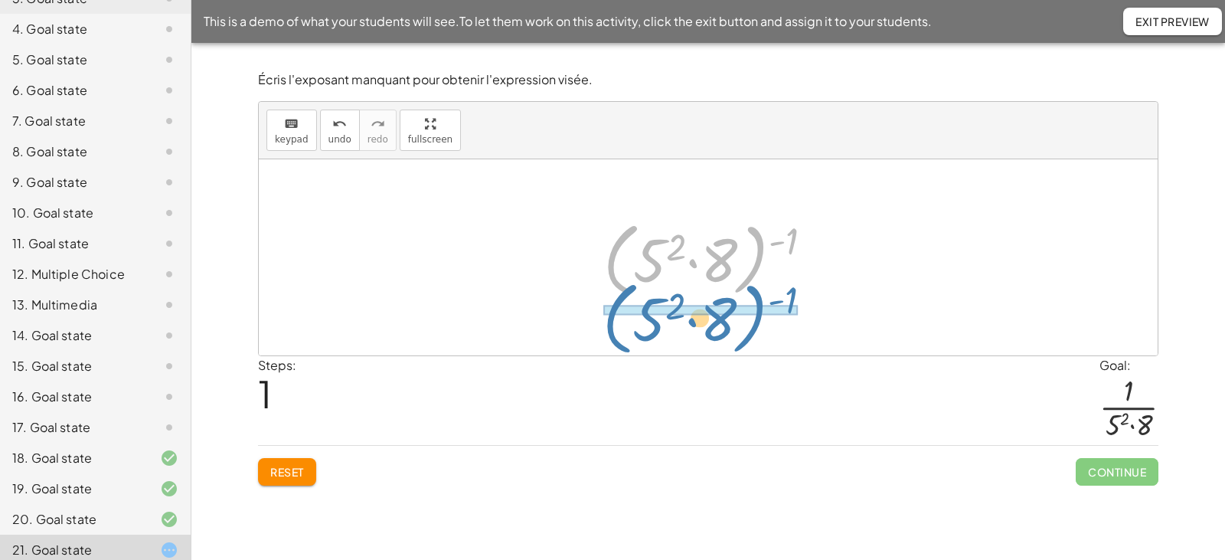
drag, startPoint x: 757, startPoint y: 232, endPoint x: 756, endPoint y: 291, distance: 59.0
click at [756, 291] on div at bounding box center [714, 258] width 237 height 88
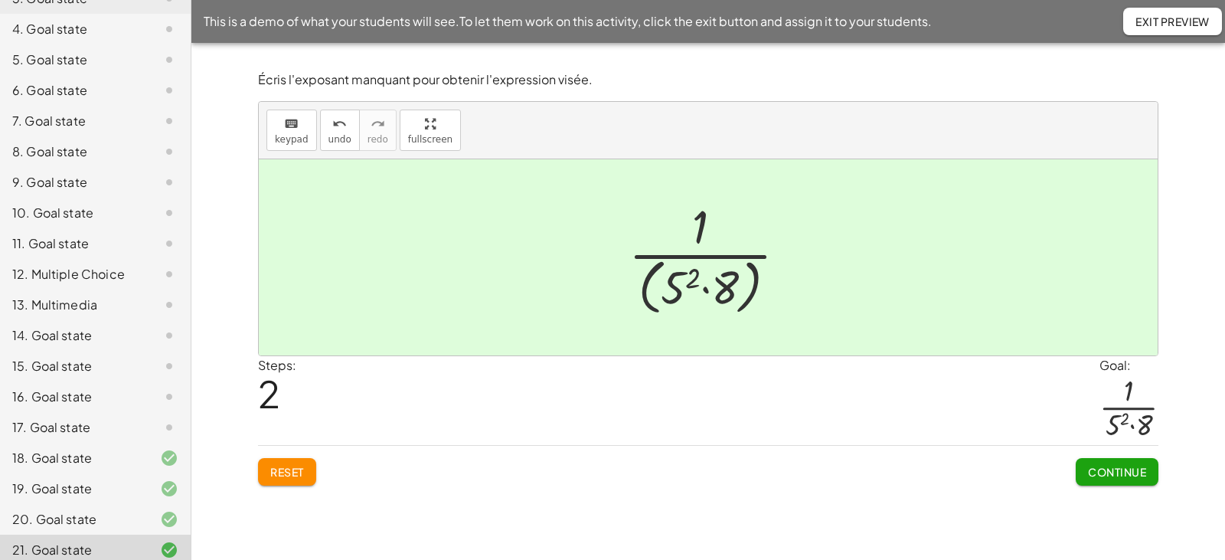
click at [299, 470] on span "Reset" at bounding box center [287, 472] width 34 height 14
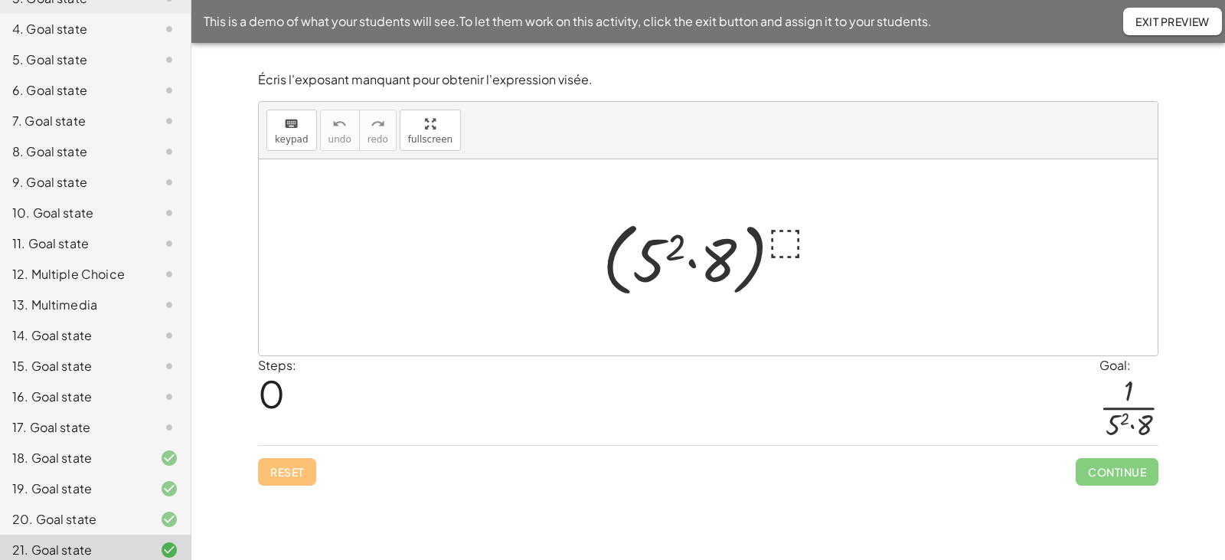
click at [783, 236] on div at bounding box center [714, 258] width 239 height 88
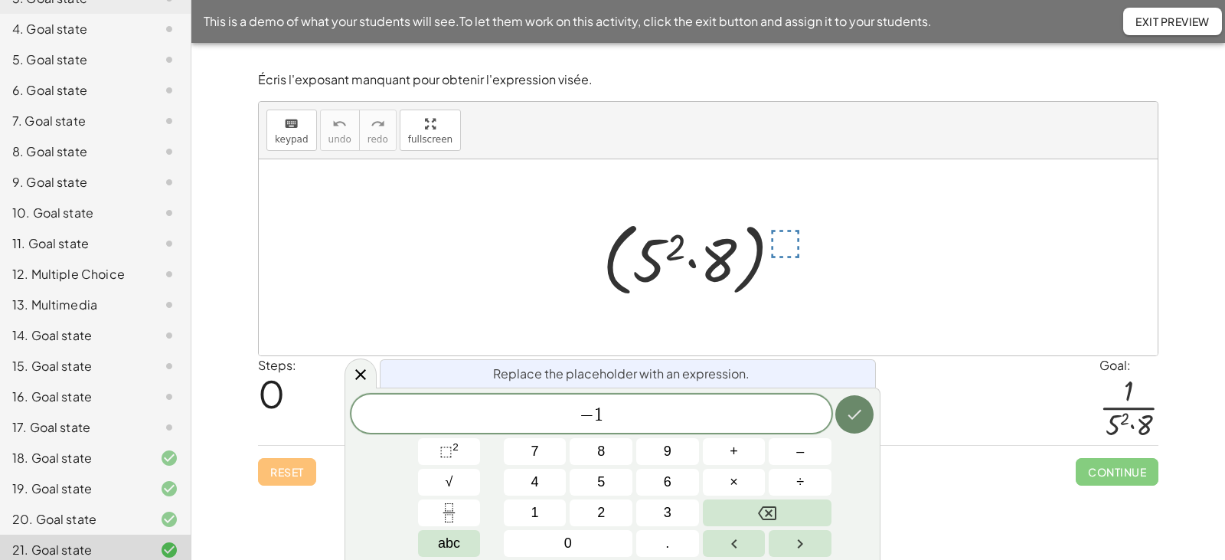
click at [851, 404] on button "Done" at bounding box center [854, 414] width 38 height 38
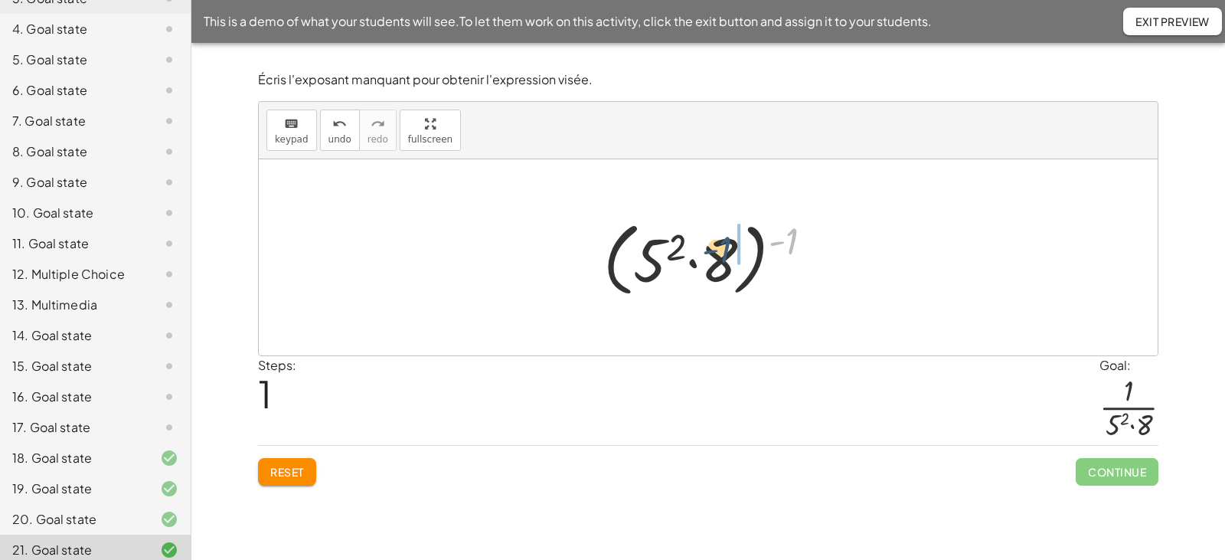
drag, startPoint x: 782, startPoint y: 243, endPoint x: 715, endPoint y: 251, distance: 67.2
click at [715, 251] on div at bounding box center [714, 258] width 237 height 88
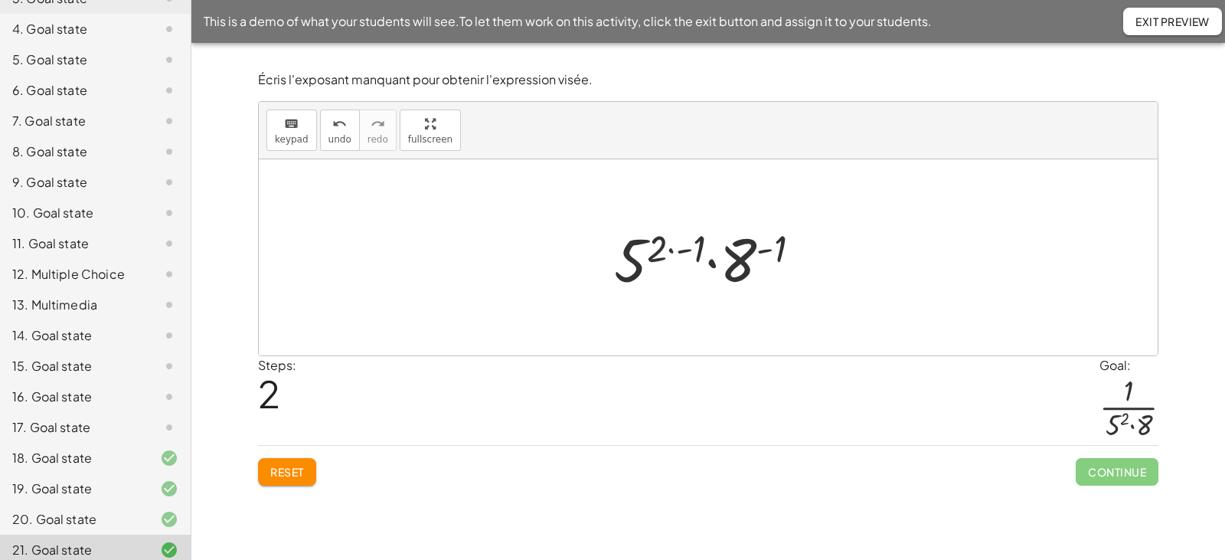
click at [669, 250] on div at bounding box center [714, 257] width 214 height 79
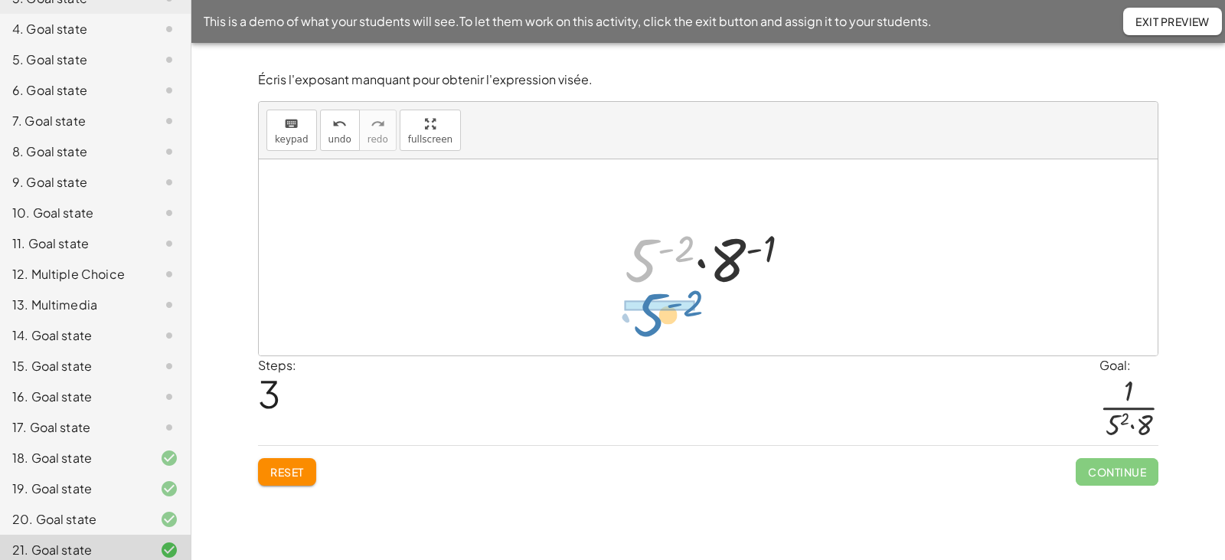
drag, startPoint x: 638, startPoint y: 253, endPoint x: 646, endPoint y: 308, distance: 55.0
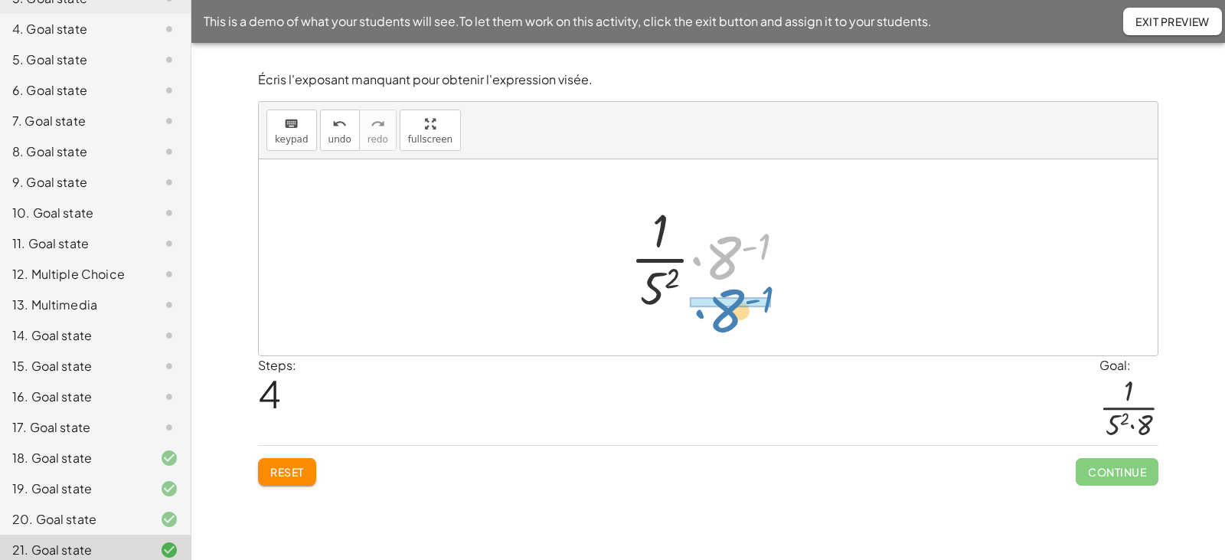
drag, startPoint x: 722, startPoint y: 272, endPoint x: 724, endPoint y: 308, distance: 36.1
click at [724, 308] on div at bounding box center [714, 257] width 183 height 118
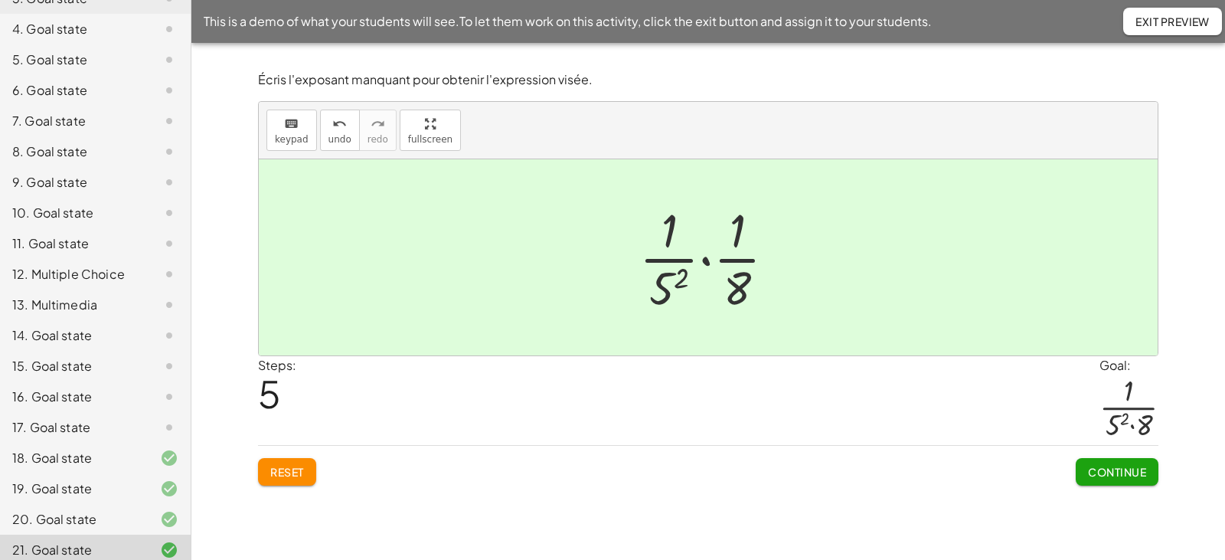
click at [708, 263] on div at bounding box center [714, 257] width 164 height 118
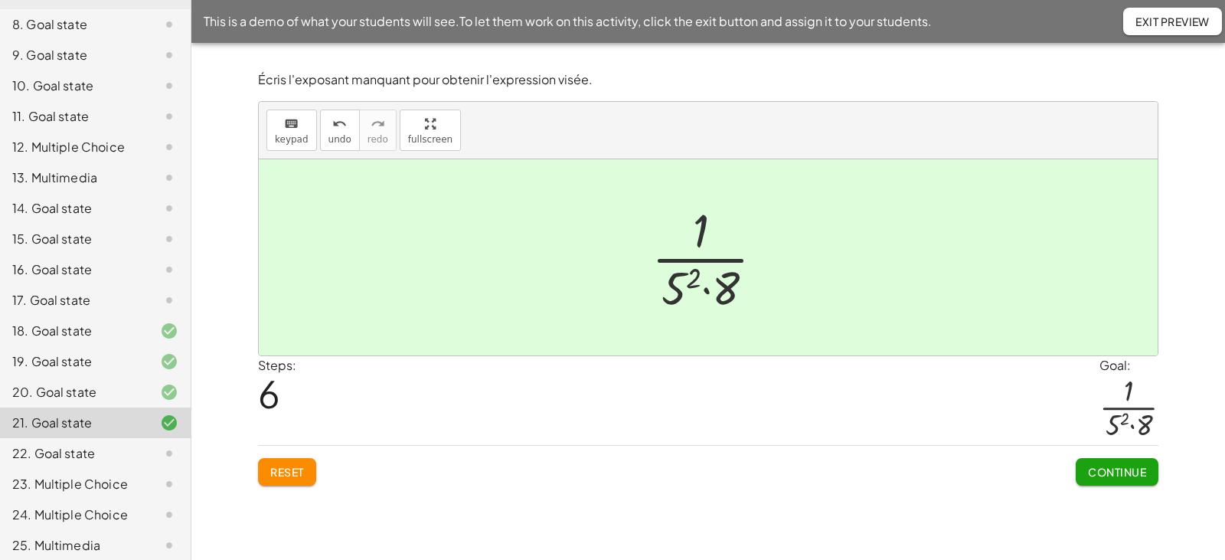
scroll to position [370, 0]
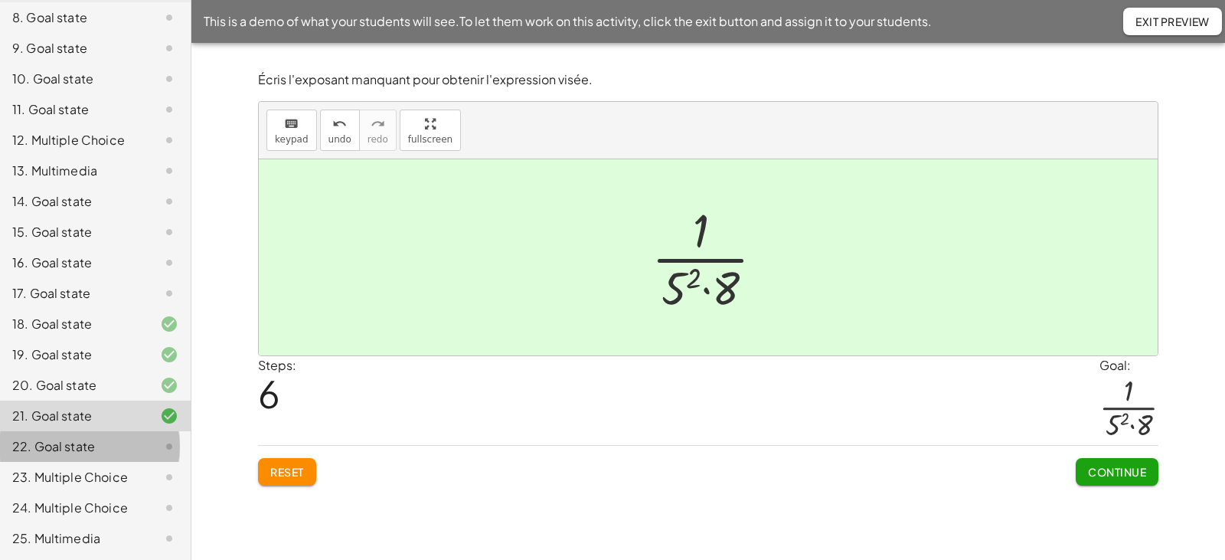
click at [111, 437] on div "22. Goal state" at bounding box center [73, 446] width 123 height 18
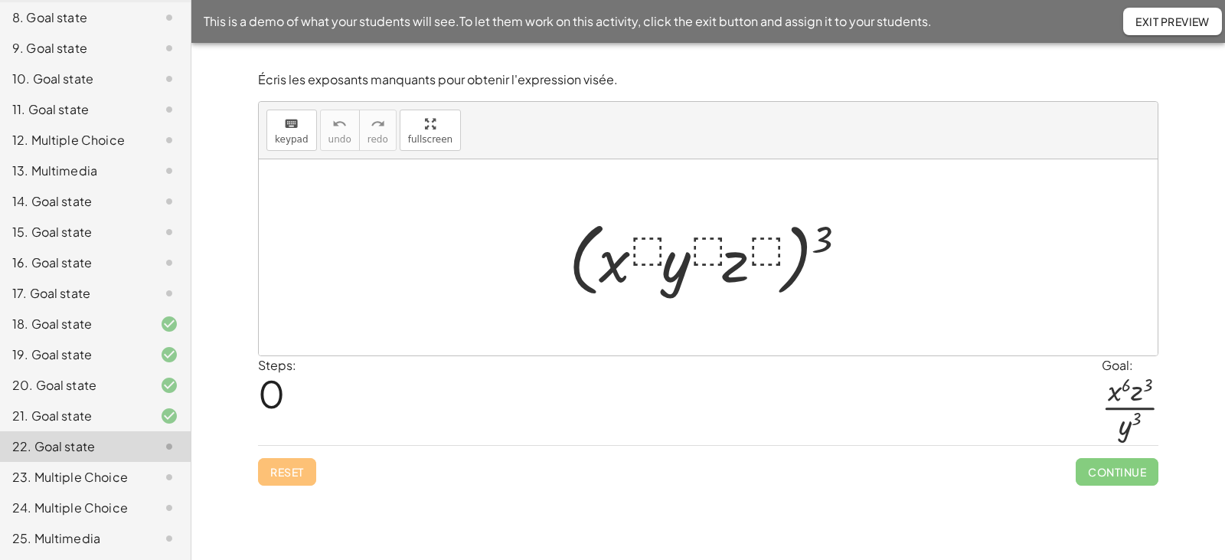
click at [642, 244] on div at bounding box center [714, 258] width 306 height 88
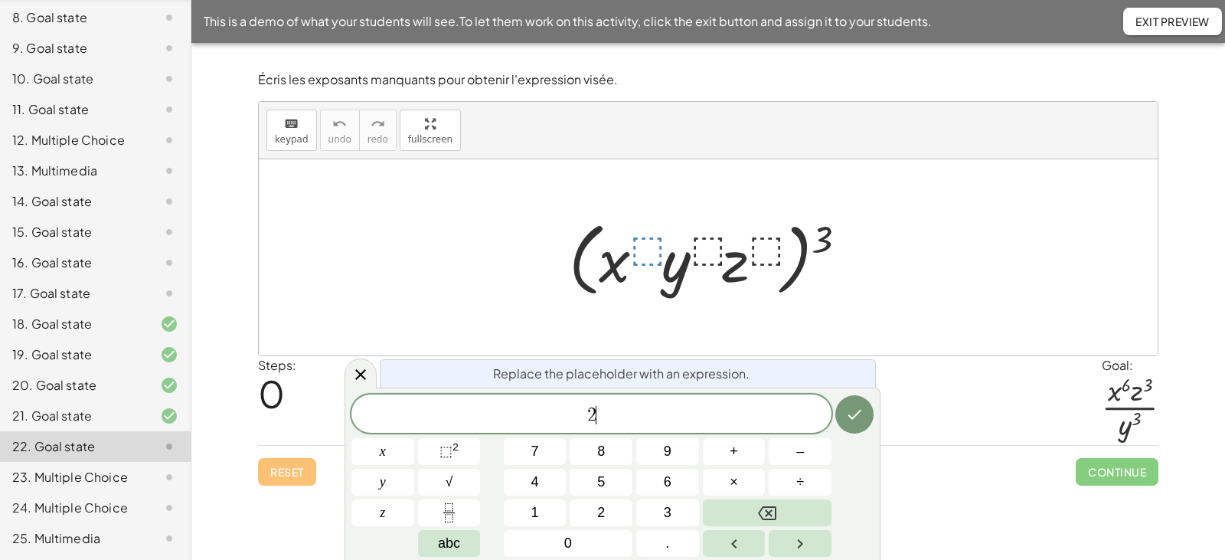
click at [707, 252] on div at bounding box center [714, 258] width 306 height 88
click at [865, 426] on button "Done" at bounding box center [854, 414] width 38 height 38
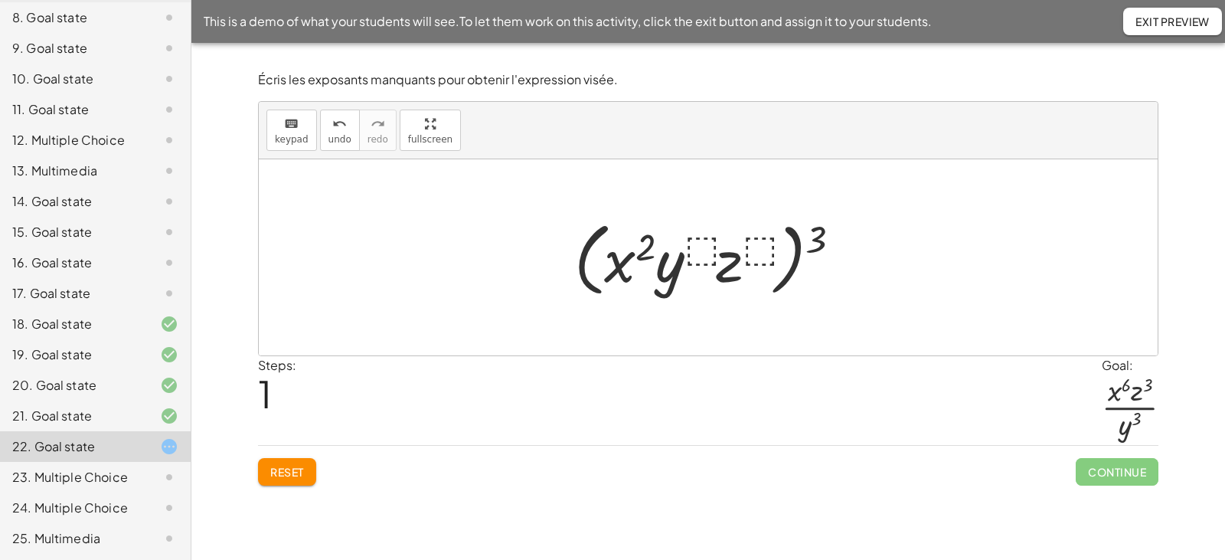
click at [702, 249] on div at bounding box center [714, 258] width 294 height 88
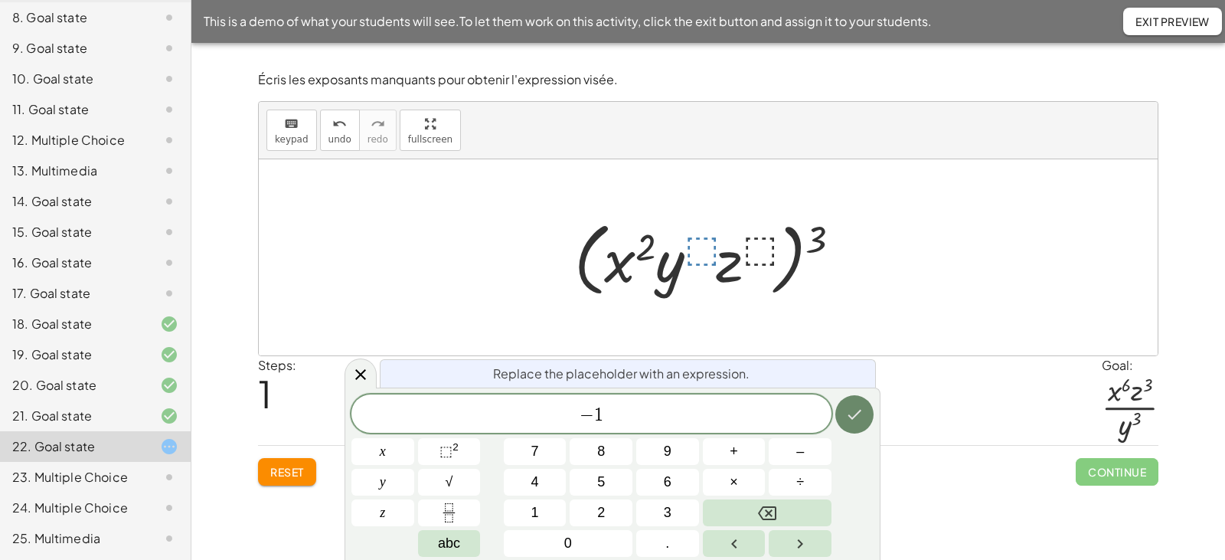
click at [855, 407] on icon "Done" at bounding box center [854, 414] width 18 height 18
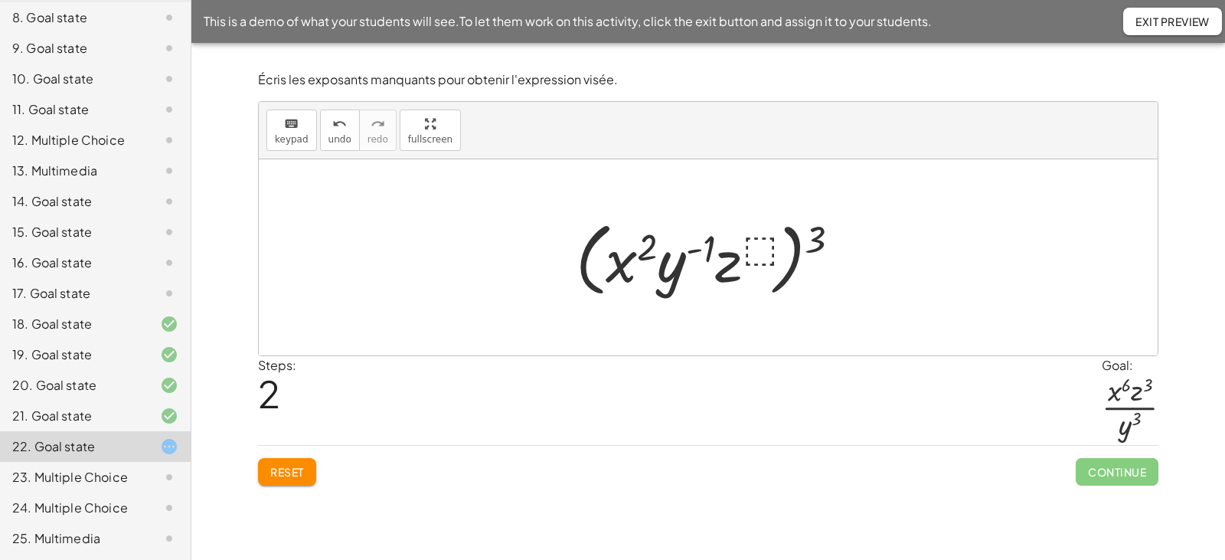
click at [758, 249] on div at bounding box center [714, 258] width 293 height 88
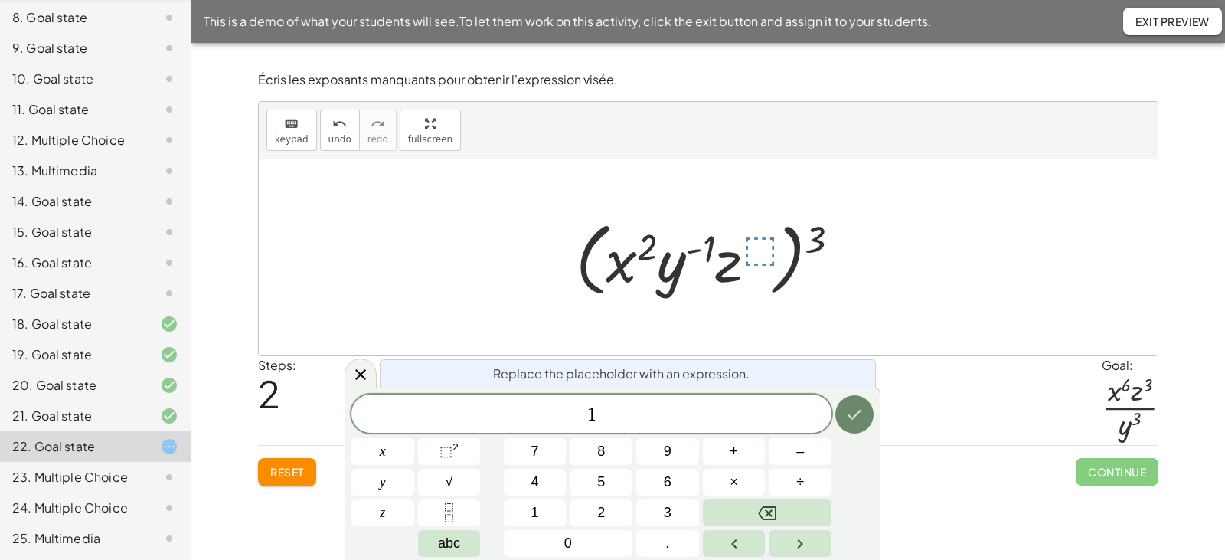
click at [865, 419] on button "Done" at bounding box center [854, 414] width 38 height 38
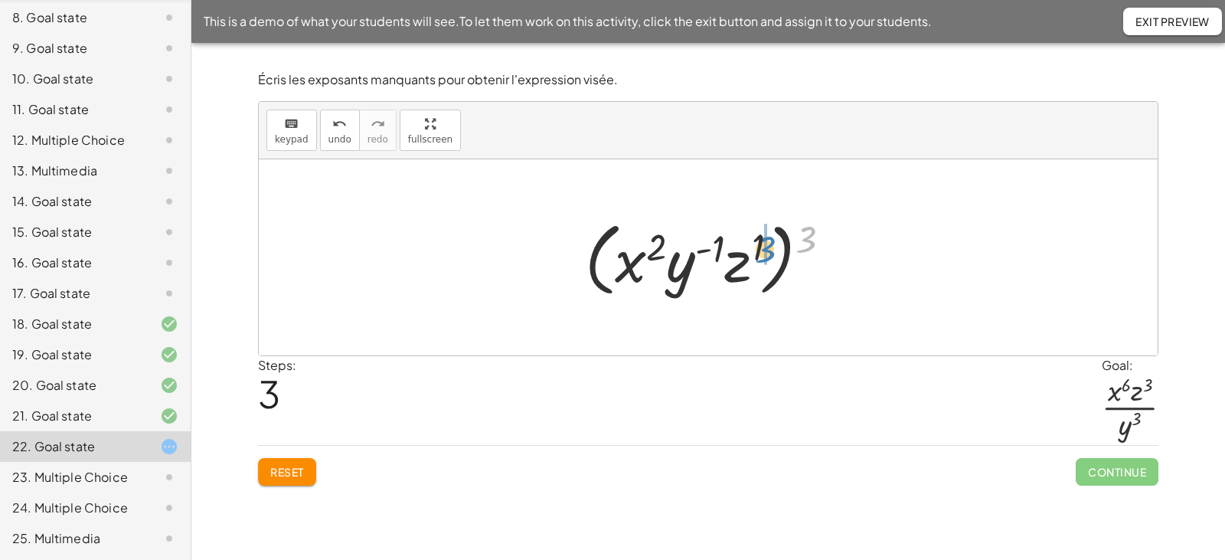
drag, startPoint x: 807, startPoint y: 240, endPoint x: 768, endPoint y: 249, distance: 40.1
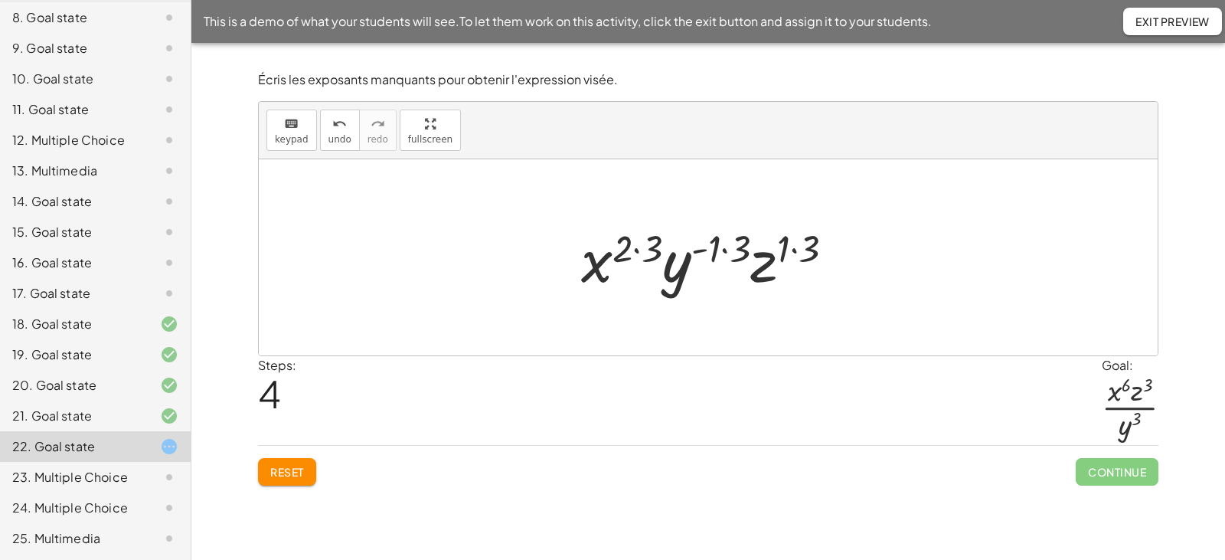
click at [639, 250] on div at bounding box center [714, 257] width 281 height 79
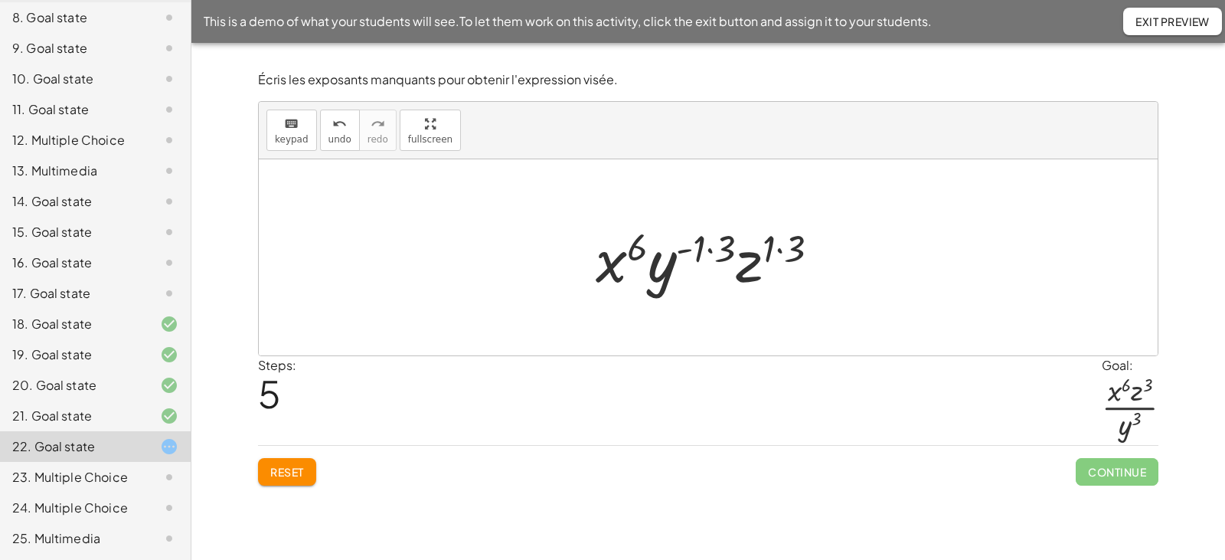
click at [711, 251] on div at bounding box center [713, 257] width 251 height 79
click at [768, 250] on div at bounding box center [714, 257] width 230 height 79
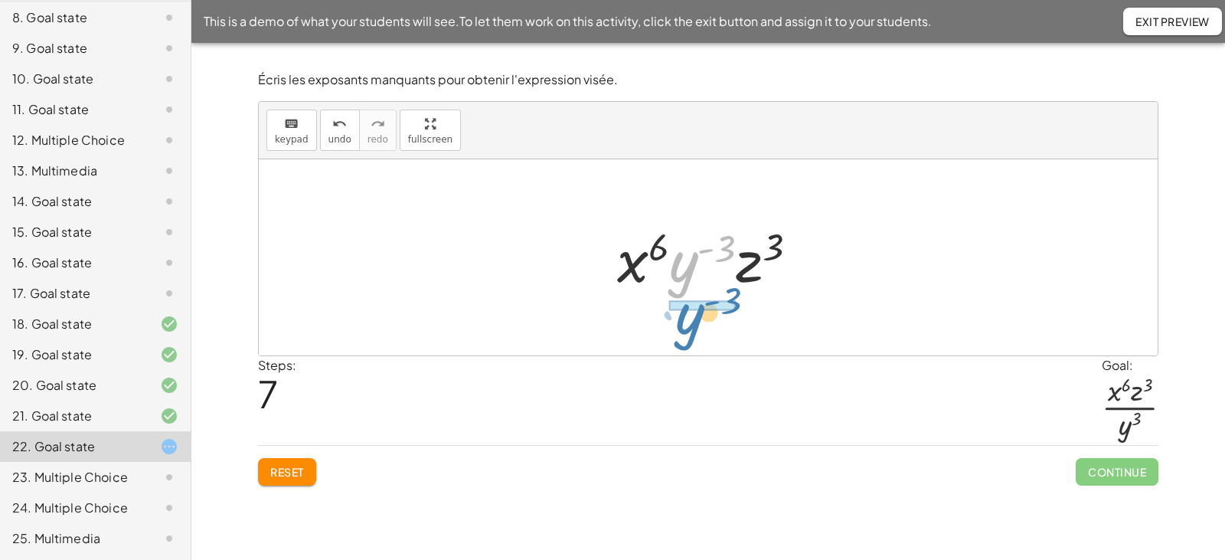
drag, startPoint x: 681, startPoint y: 271, endPoint x: 687, endPoint y: 323, distance: 52.4
click at [687, 323] on div "( · x ⬚ · y ⬚ · z ⬚ ) 3 ( · x 2 · y ⬚ · z ⬚ ) 3 ( · x 2 · y ( - 1 ) · z ⬚ ) 3 (…" at bounding box center [708, 257] width 899 height 196
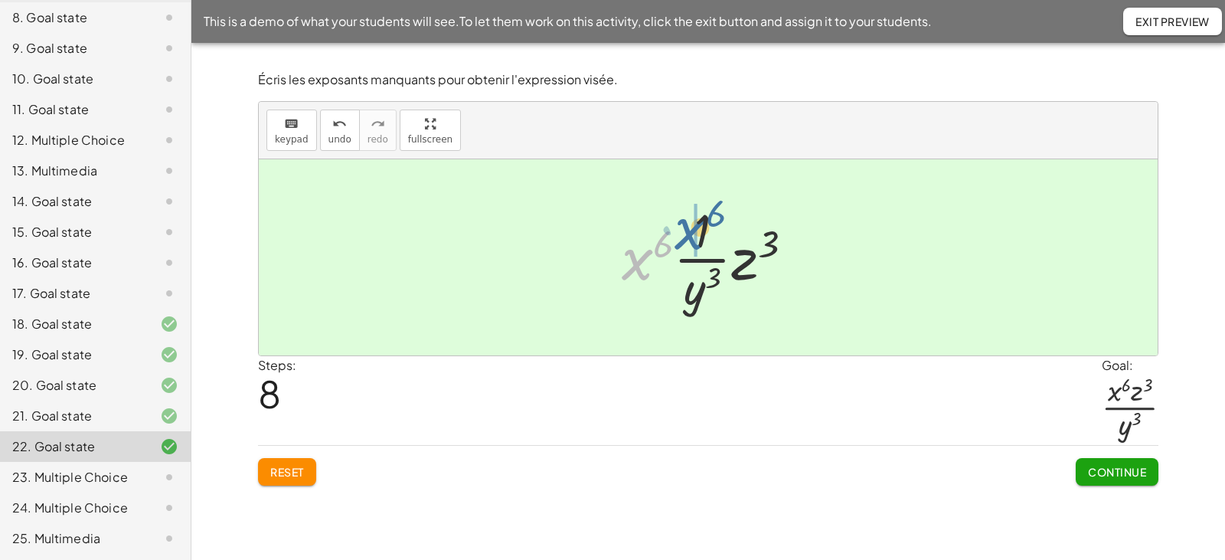
drag, startPoint x: 641, startPoint y: 261, endPoint x: 695, endPoint y: 231, distance: 61.7
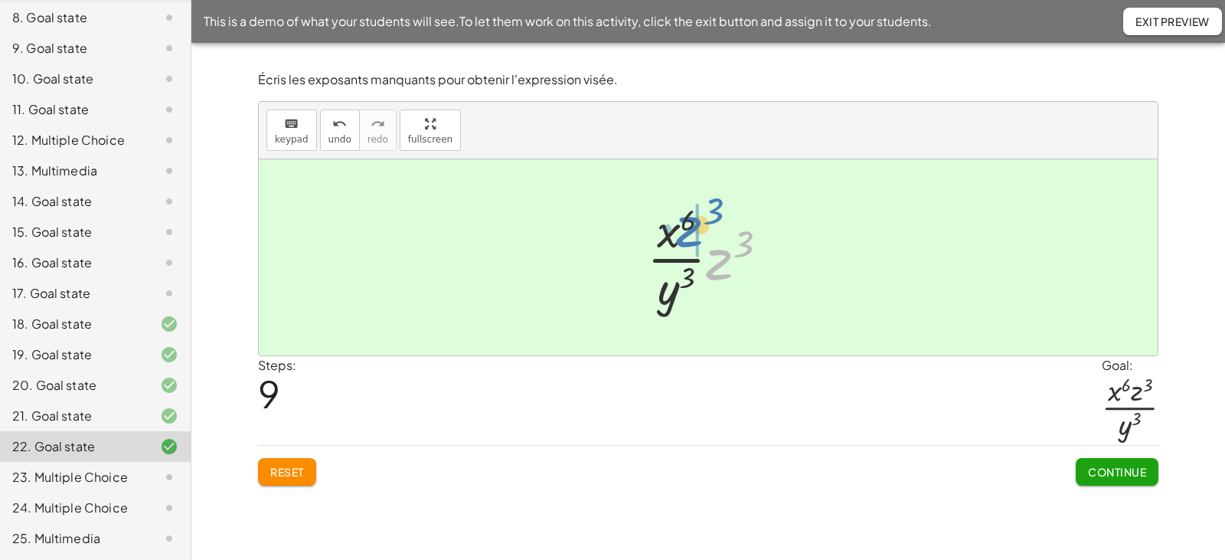
drag, startPoint x: 721, startPoint y: 267, endPoint x: 691, endPoint y: 234, distance: 44.5
click at [691, 234] on div at bounding box center [713, 257] width 149 height 118
click at [1107, 469] on span "Continue" at bounding box center [1117, 472] width 58 height 14
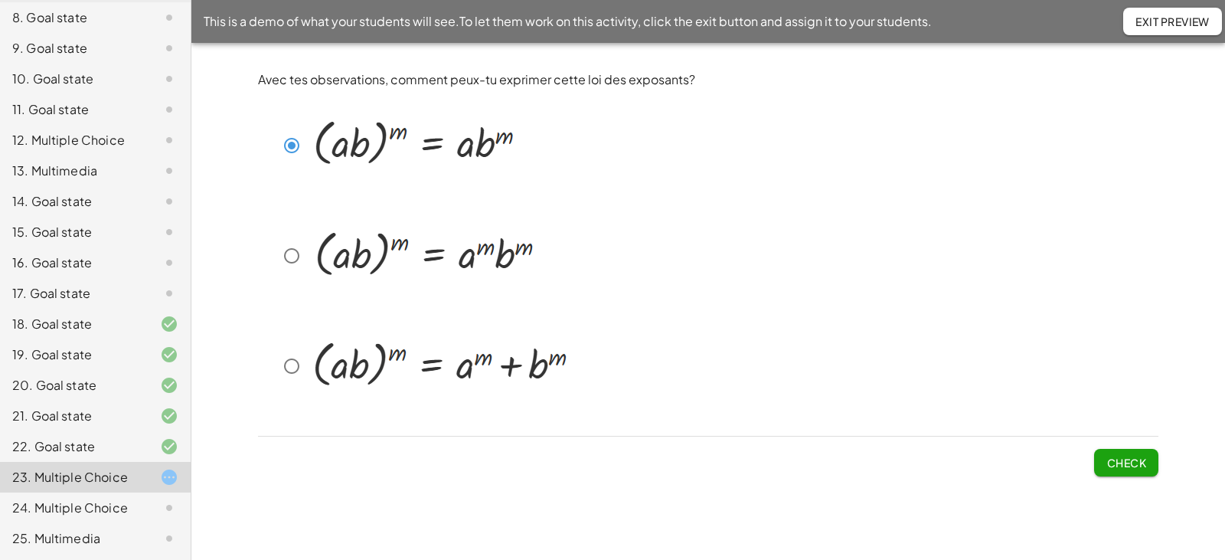
click at [1113, 463] on span "Check" at bounding box center [1127, 463] width 40 height 14
click at [1119, 458] on span "Check" at bounding box center [1127, 463] width 40 height 14
click at [1111, 468] on span "Check" at bounding box center [1127, 463] width 40 height 14
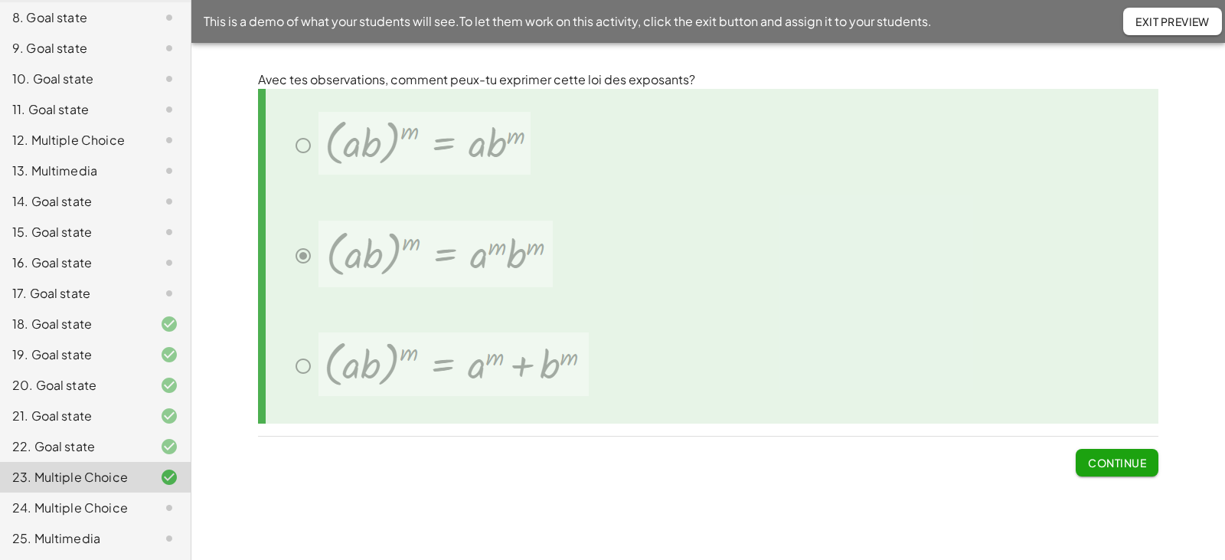
click at [1164, 26] on span "Exit Preview" at bounding box center [1173, 22] width 74 height 14
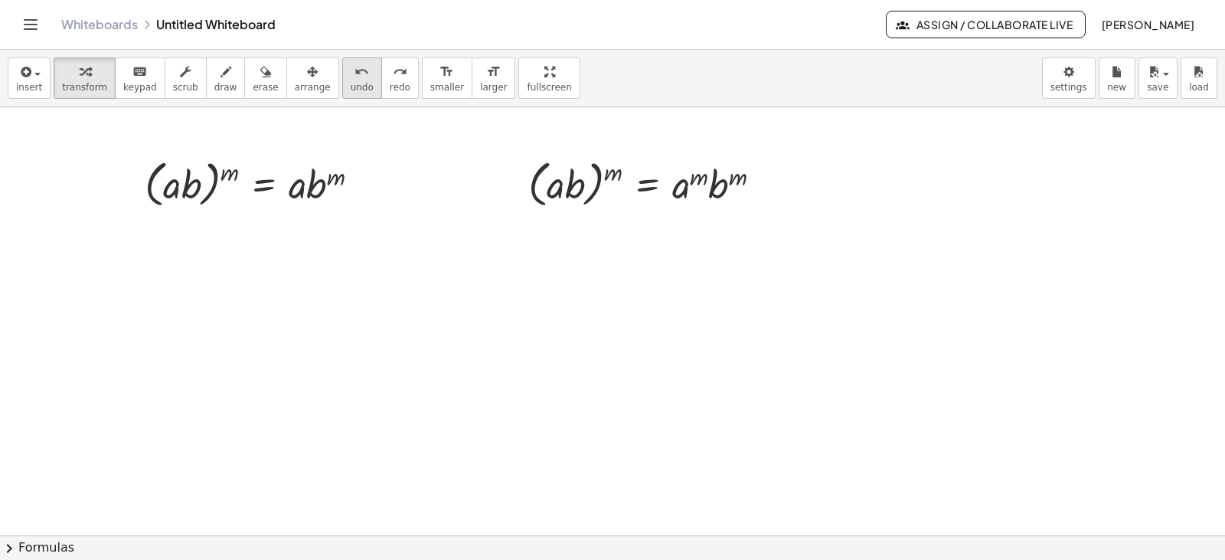
click at [355, 74] on icon "undo" at bounding box center [362, 72] width 15 height 18
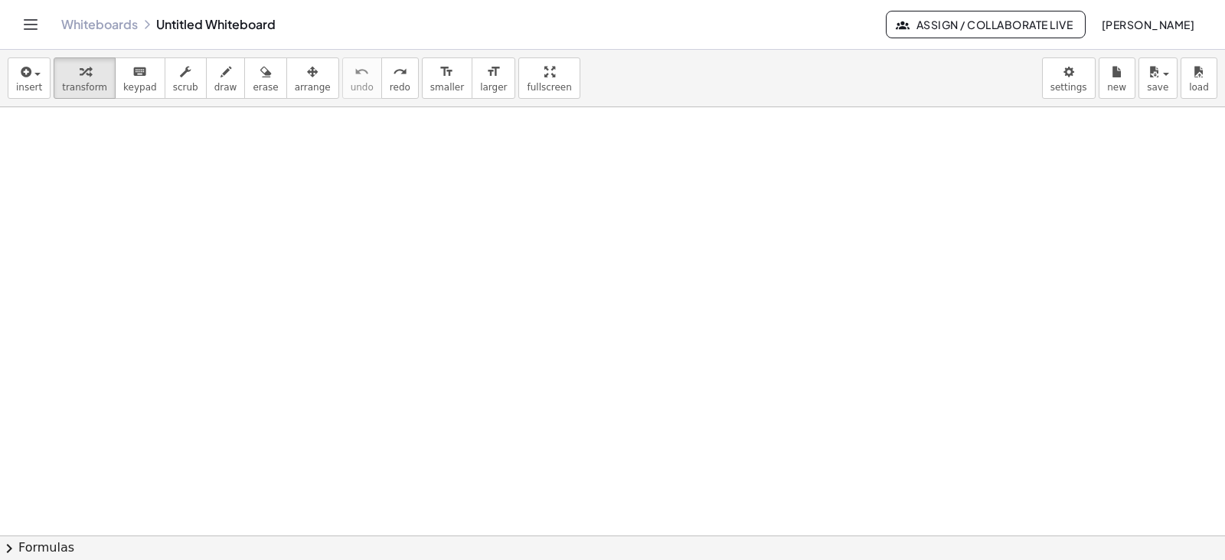
click at [221, 200] on div at bounding box center [612, 535] width 1225 height 856
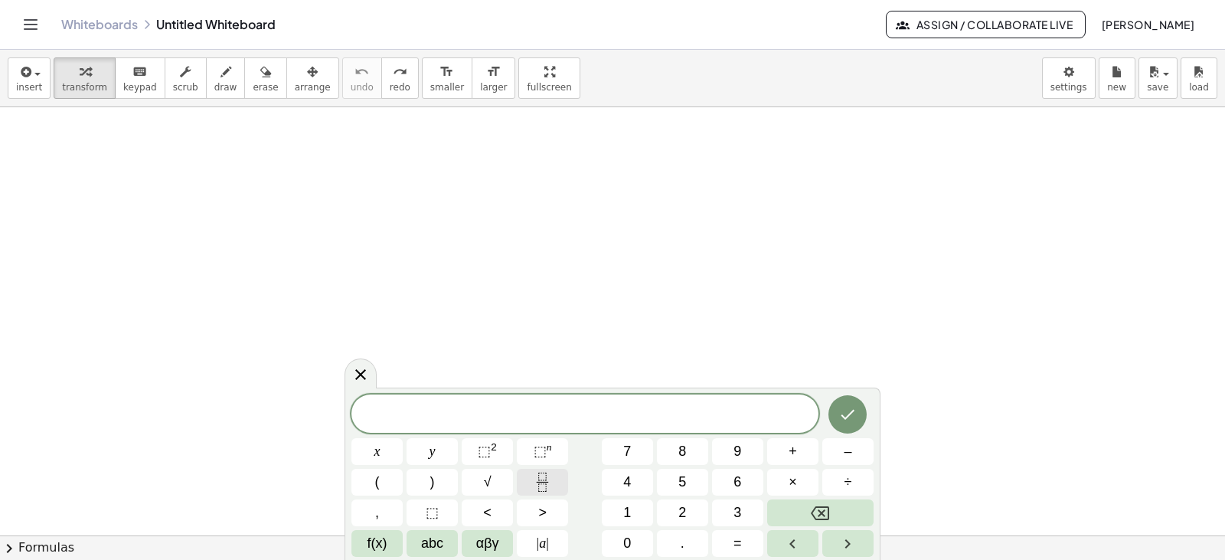
click at [544, 481] on icon "Fraction" at bounding box center [542, 482] width 19 height 19
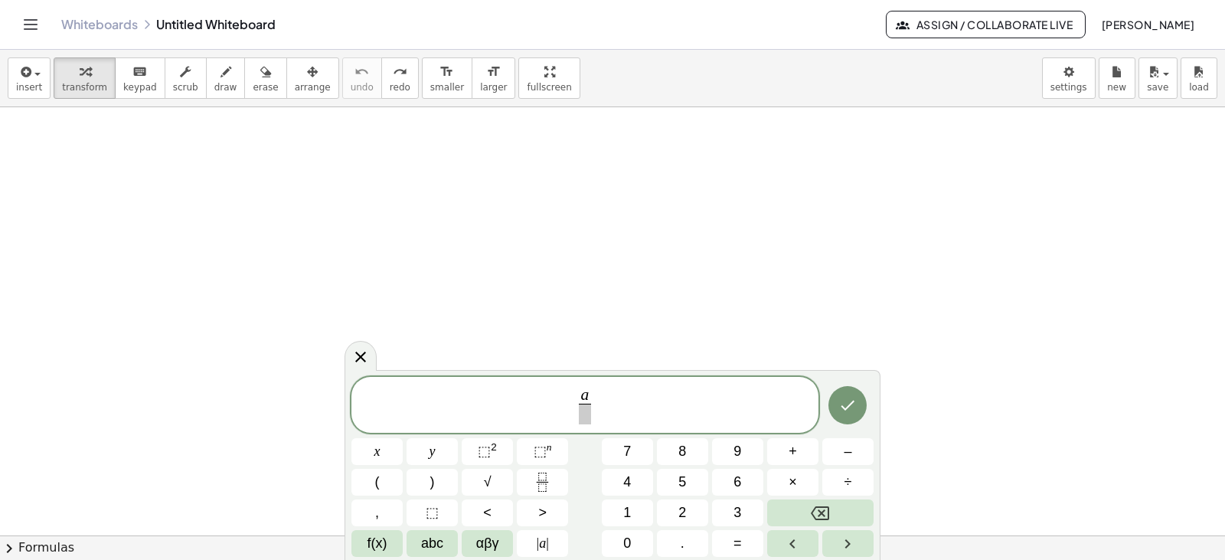
click at [582, 412] on span at bounding box center [584, 414] width 11 height 21
drag, startPoint x: 603, startPoint y: 399, endPoint x: 577, endPoint y: 401, distance: 26.1
click at [577, 401] on span "a b ​" at bounding box center [585, 406] width 467 height 41
click at [387, 479] on button "(" at bounding box center [377, 482] width 51 height 27
click at [621, 387] on span "( ​ a b ​ )" at bounding box center [585, 404] width 467 height 44
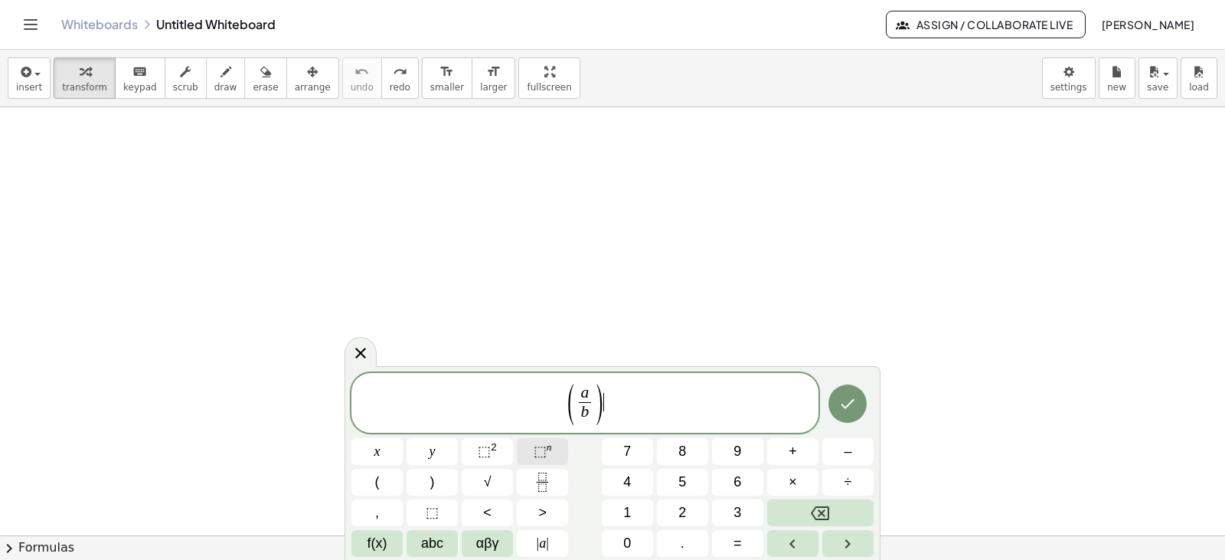
click at [538, 455] on span "⬚" at bounding box center [540, 450] width 13 height 15
click at [636, 414] on span "( a b ​ ) m ​" at bounding box center [585, 404] width 467 height 44
click at [547, 451] on sup "n" at bounding box center [549, 446] width 5 height 11
drag, startPoint x: 613, startPoint y: 404, endPoint x: 625, endPoint y: 404, distance: 11.5
click at [545, 476] on icon "Fraction" at bounding box center [542, 482] width 19 height 19
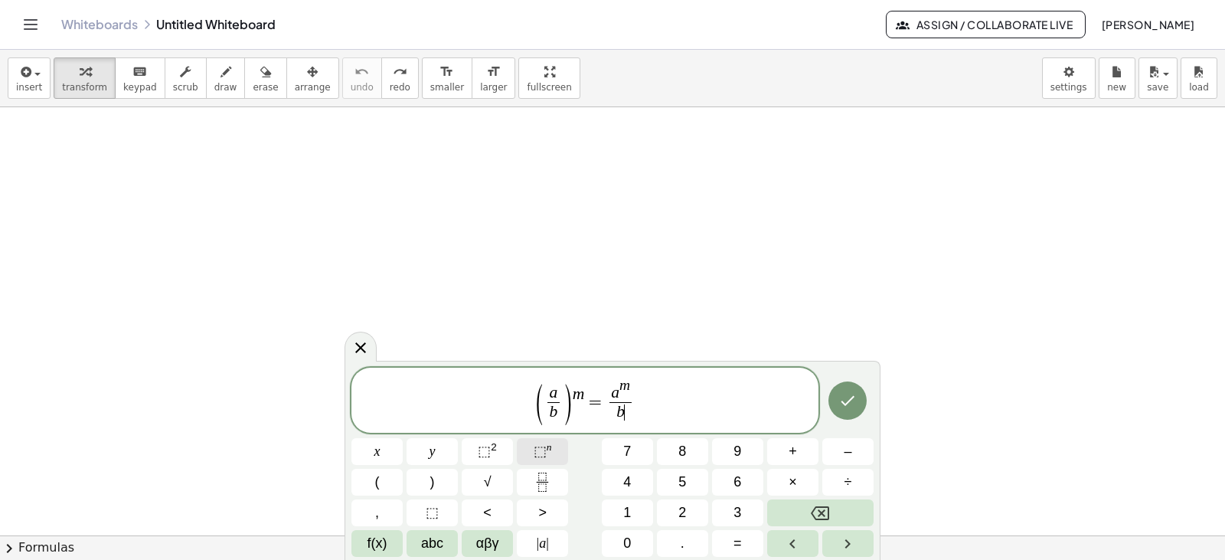
click at [564, 447] on button "⬚ n" at bounding box center [542, 451] width 51 height 27
click at [853, 395] on icon "Done" at bounding box center [849, 399] width 14 height 10
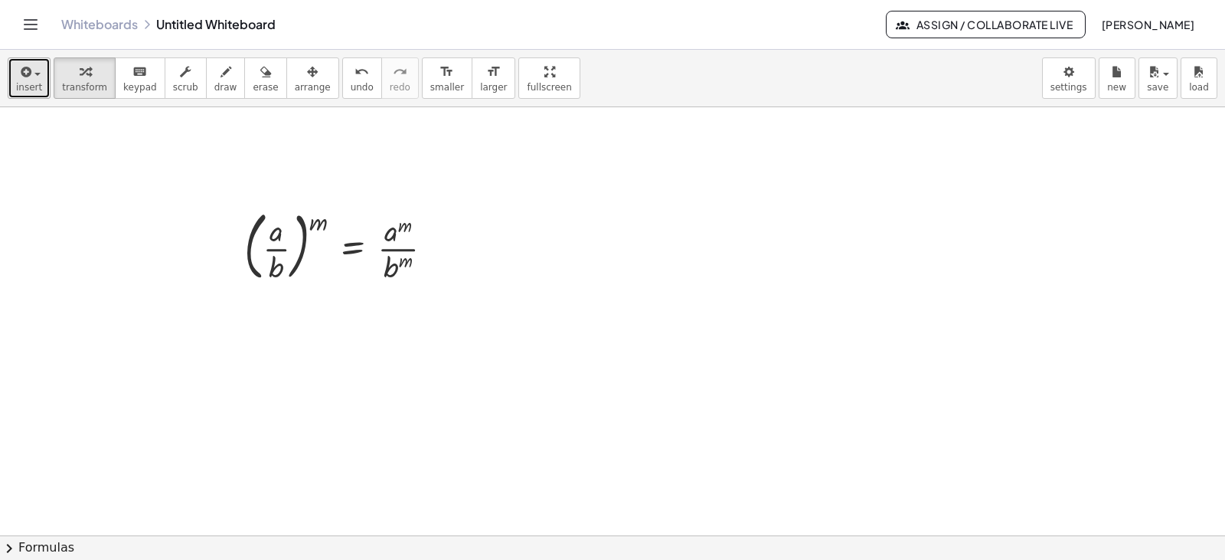
click at [25, 68] on icon "button" at bounding box center [25, 72] width 14 height 18
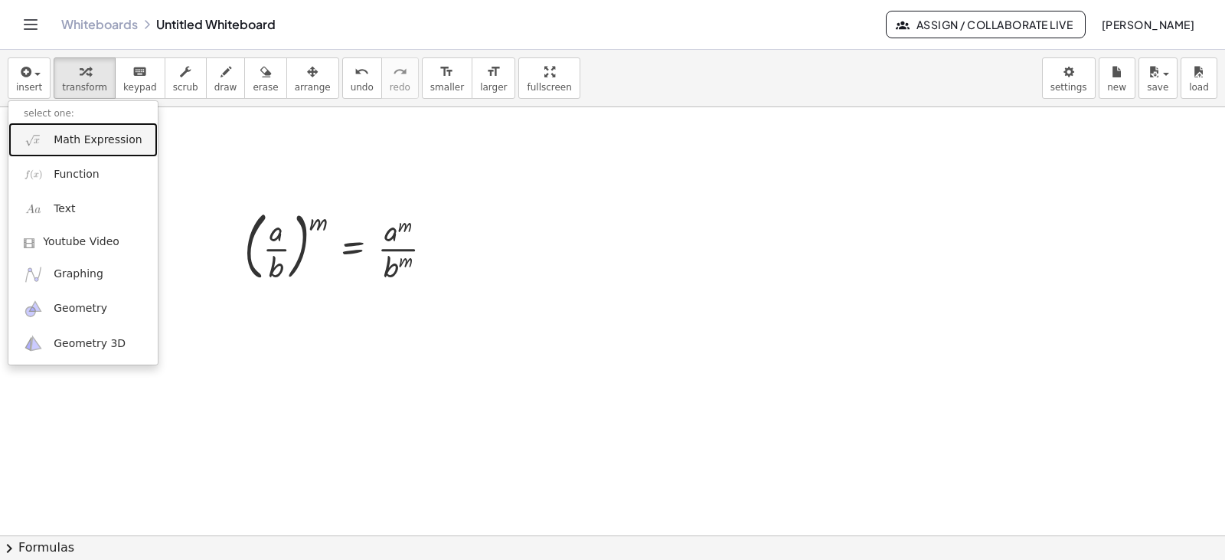
click at [70, 152] on link "Math Expression" at bounding box center [82, 140] width 149 height 34
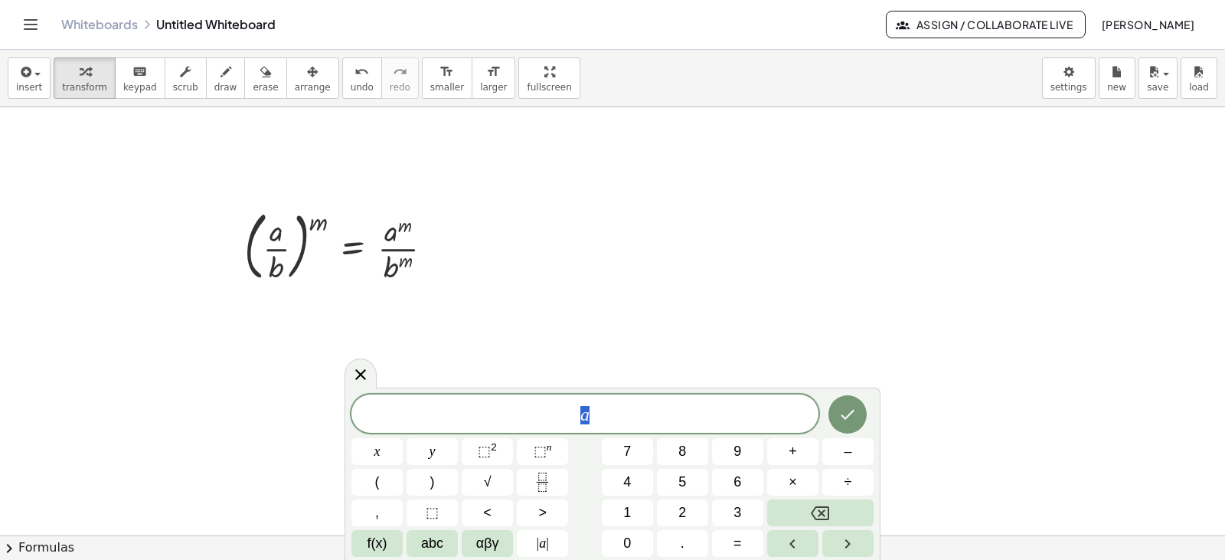
drag, startPoint x: 567, startPoint y: 417, endPoint x: 629, endPoint y: 417, distance: 62.0
click at [629, 417] on span "a" at bounding box center [585, 414] width 467 height 21
click at [537, 473] on icon "Fraction" at bounding box center [542, 482] width 19 height 19
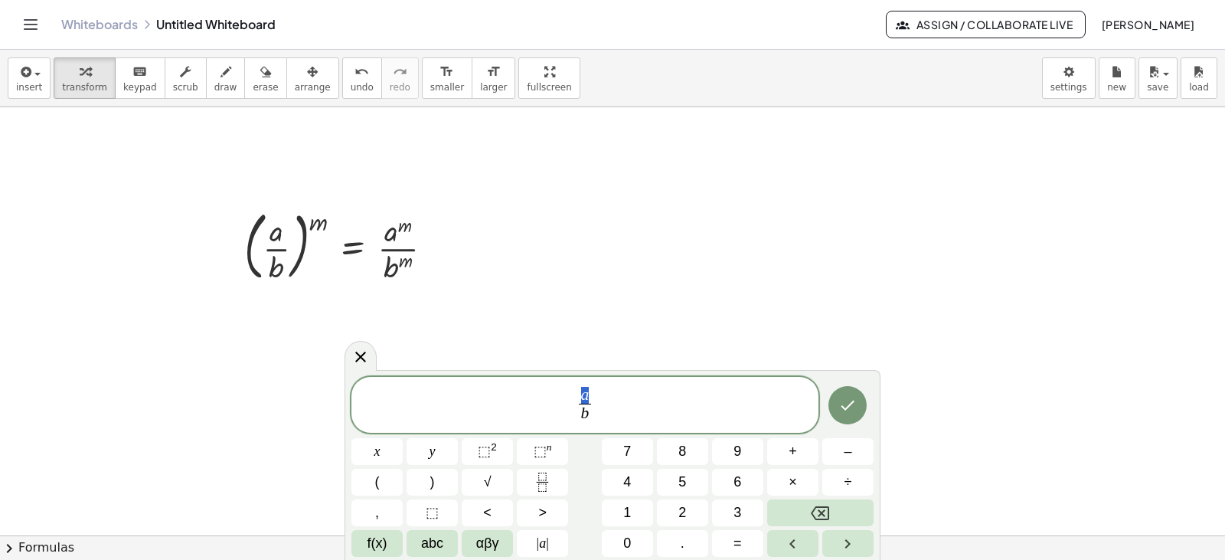
click at [596, 394] on span "a b ​" at bounding box center [585, 406] width 467 height 41
click at [592, 394] on span "a b ​ ​" at bounding box center [585, 406] width 18 height 38
click at [588, 394] on span "a" at bounding box center [584, 395] width 11 height 17
click at [551, 453] on span "⬚ n" at bounding box center [543, 451] width 18 height 21
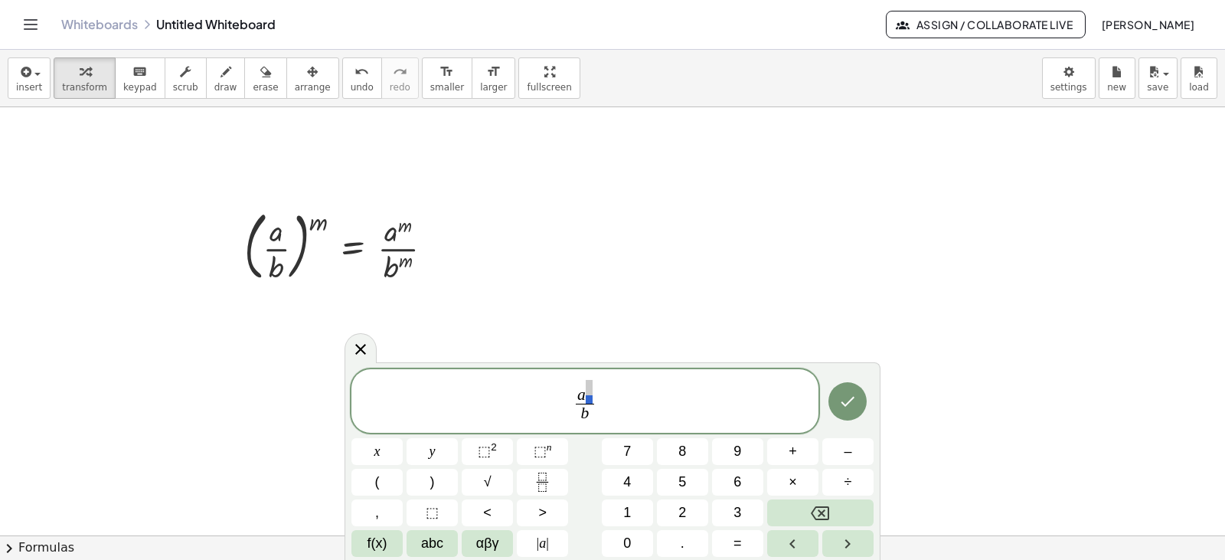
click at [590, 388] on span "a" at bounding box center [585, 392] width 18 height 24
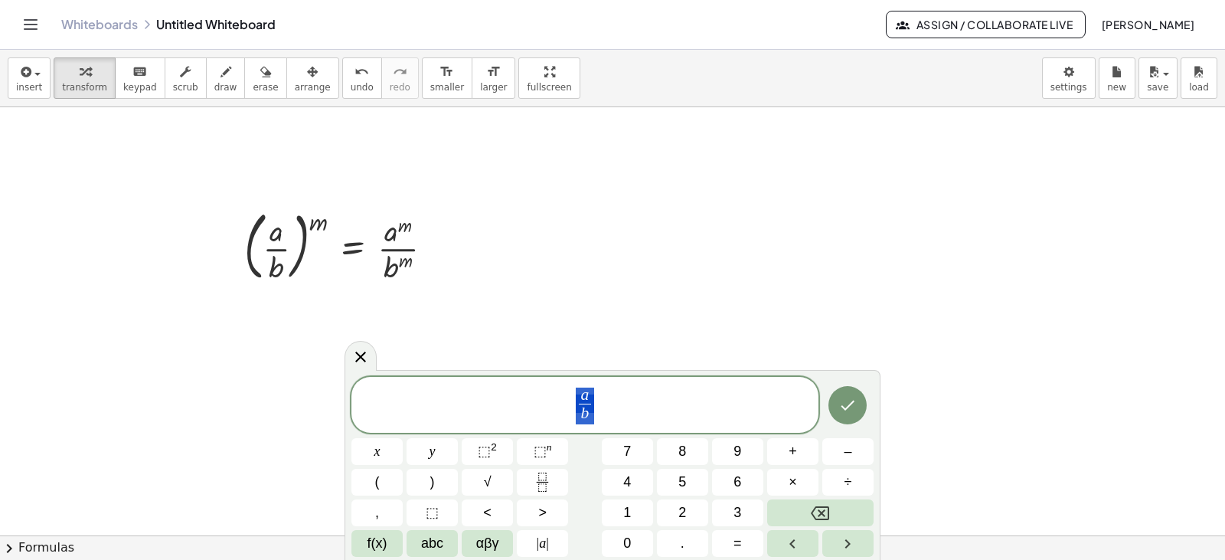
drag, startPoint x: 605, startPoint y: 401, endPoint x: 574, endPoint y: 399, distance: 31.4
click at [574, 399] on span "a b ​" at bounding box center [585, 406] width 467 height 41
click at [429, 476] on button ")" at bounding box center [432, 482] width 51 height 27
click at [593, 395] on span "( a b ​ ) ​ =" at bounding box center [585, 404] width 467 height 44
click at [551, 446] on button "⬚ n" at bounding box center [542, 451] width 51 height 27
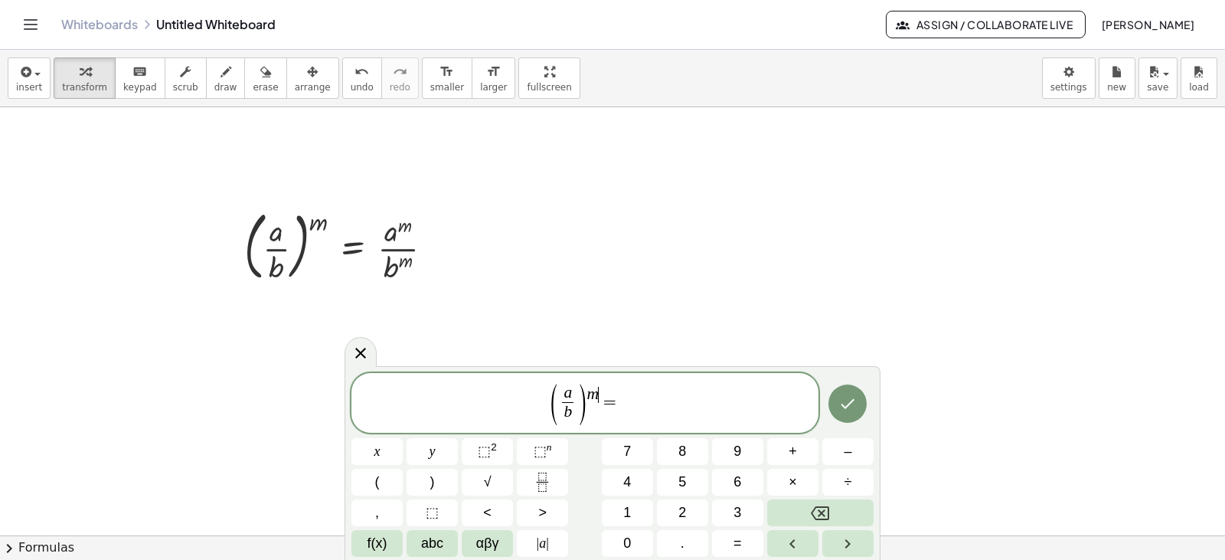
click at [638, 398] on span "( a b ​ ) m ​ =" at bounding box center [585, 404] width 467 height 44
click at [558, 456] on button "⬚ n" at bounding box center [542, 451] width 51 height 27
click at [558, 448] on button "⬚ n" at bounding box center [542, 451] width 51 height 27
click at [851, 404] on icon "Done" at bounding box center [848, 403] width 18 height 18
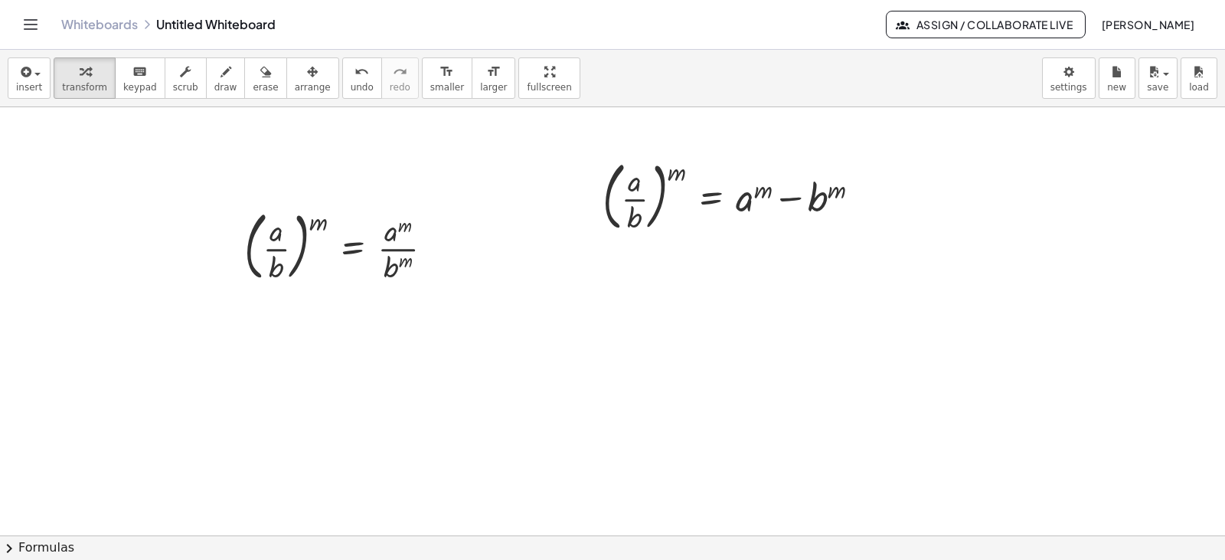
click at [686, 361] on div at bounding box center [612, 535] width 1225 height 856
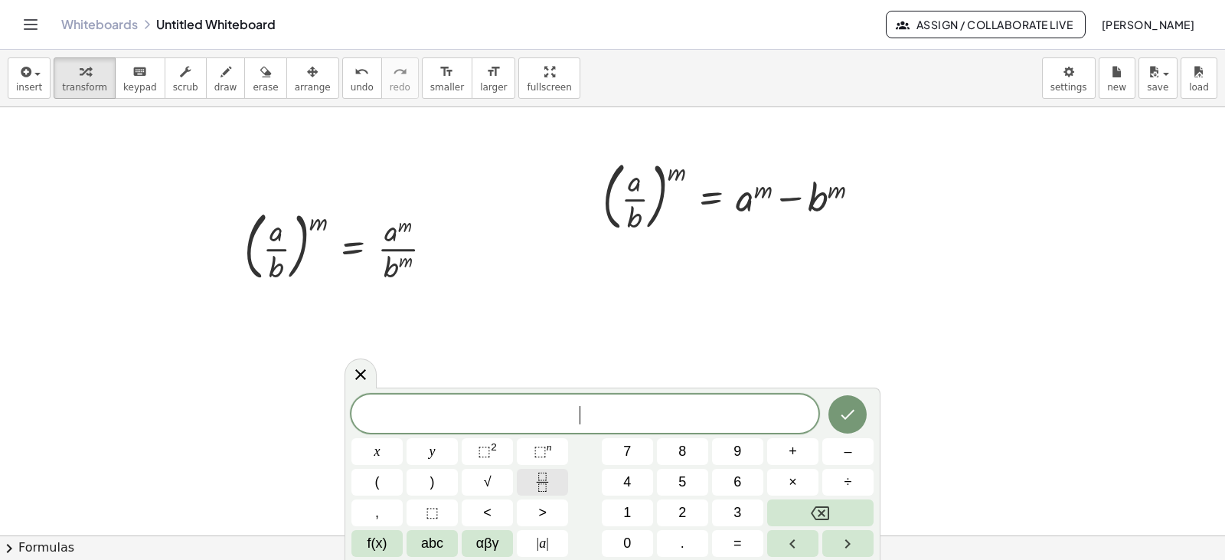
click at [549, 488] on icon "Fraction" at bounding box center [542, 482] width 19 height 19
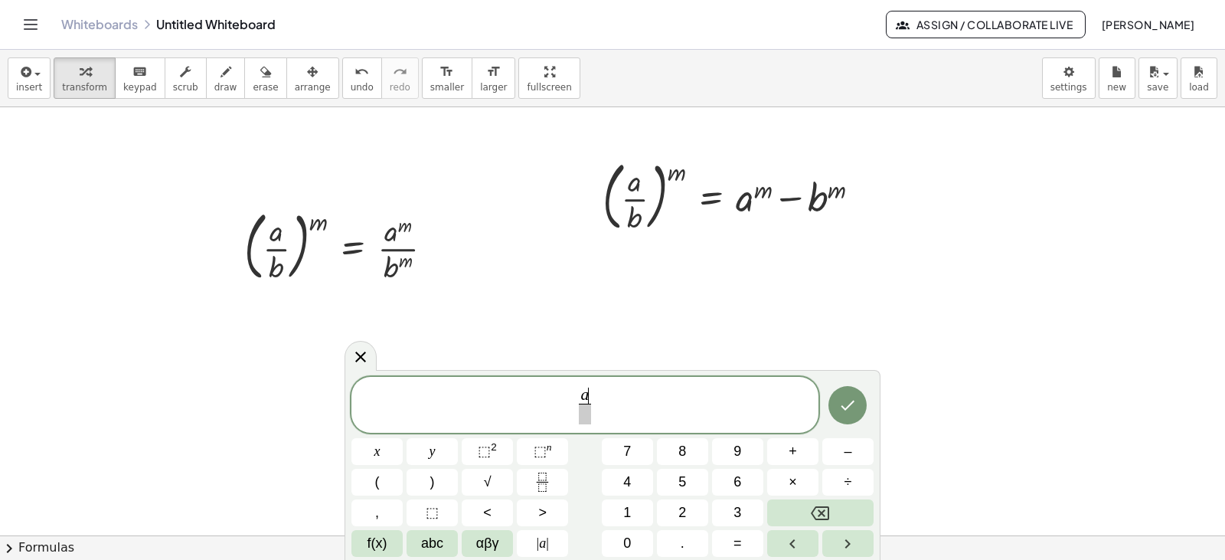
click at [584, 417] on span at bounding box center [584, 414] width 11 height 21
click at [588, 391] on span "a ​" at bounding box center [584, 395] width 11 height 17
click at [544, 453] on span "⬚" at bounding box center [540, 450] width 13 height 15
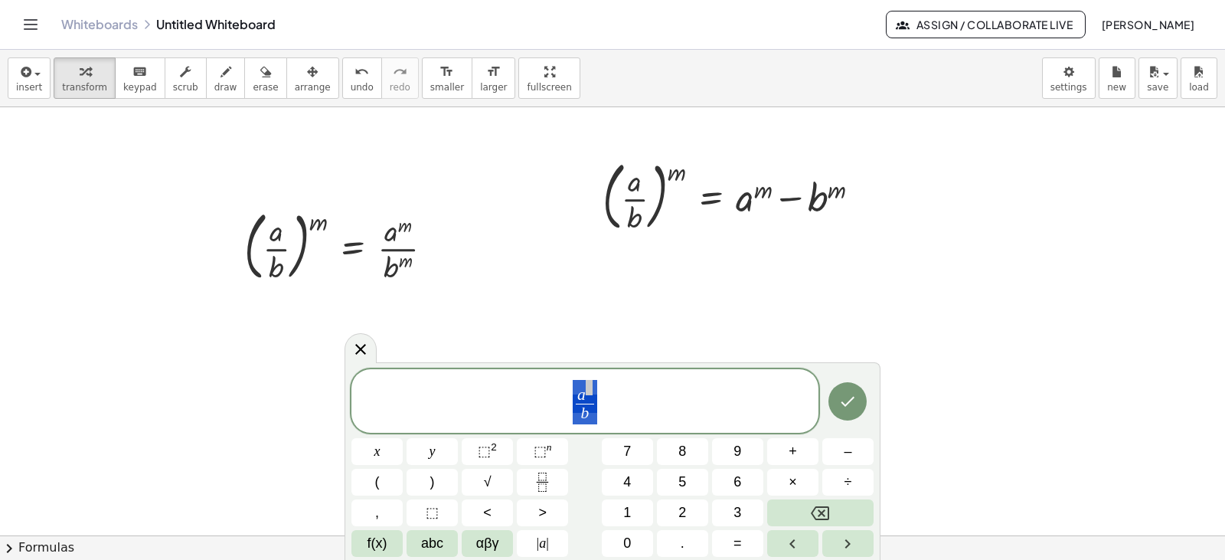
drag, startPoint x: 587, startPoint y: 395, endPoint x: 596, endPoint y: 391, distance: 10.3
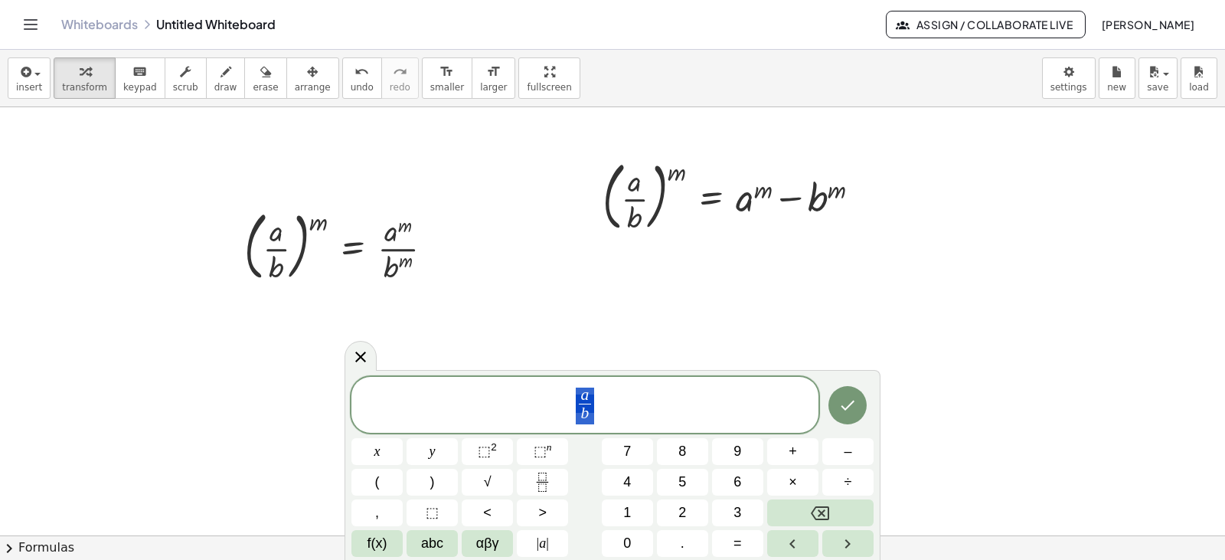
drag, startPoint x: 600, startPoint y: 401, endPoint x: 577, endPoint y: 401, distance: 23.7
click at [577, 401] on span "a b ​" at bounding box center [585, 406] width 467 height 41
click at [384, 481] on button "(" at bounding box center [377, 482] width 51 height 27
click at [611, 399] on span "( ​ a b ​ )" at bounding box center [585, 404] width 467 height 44
click at [561, 455] on button "⬚ n" at bounding box center [542, 451] width 51 height 27
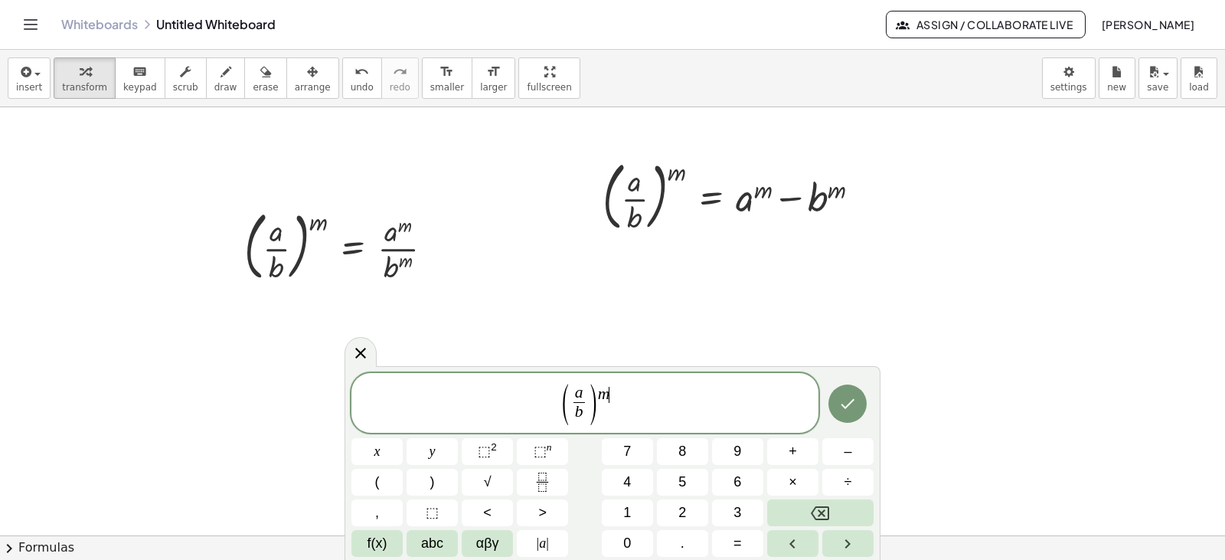
click at [636, 412] on span "( a b ​ ) m ​" at bounding box center [585, 404] width 467 height 44
drag, startPoint x: 551, startPoint y: 404, endPoint x: 580, endPoint y: 404, distance: 29.9
drag, startPoint x: 562, startPoint y: 407, endPoint x: 576, endPoint y: 409, distance: 13.9
click at [671, 403] on span "( a b ​ ) m =" at bounding box center [585, 404] width 467 height 44
click at [670, 417] on span "( a b ​ ) m = a b ​" at bounding box center [585, 404] width 467 height 44
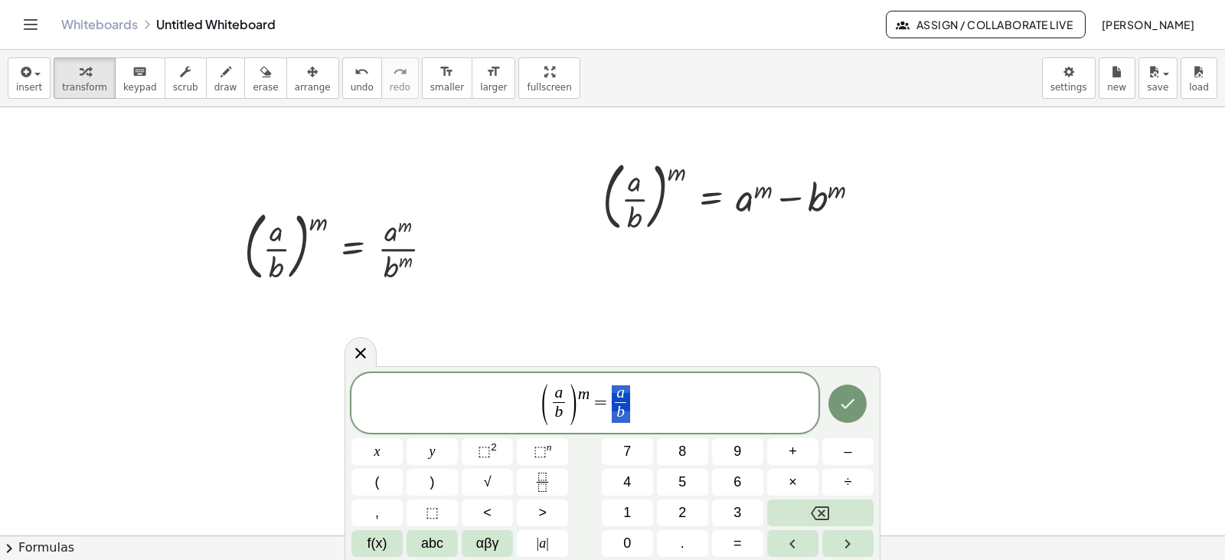
drag, startPoint x: 613, startPoint y: 404, endPoint x: 623, endPoint y: 404, distance: 10.7
click at [643, 405] on span "( a b ​ ) m = a b ​ ​" at bounding box center [585, 404] width 467 height 44
click at [548, 448] on sup "n" at bounding box center [549, 446] width 5 height 11
click at [551, 448] on button "⬚ n" at bounding box center [542, 451] width 51 height 27
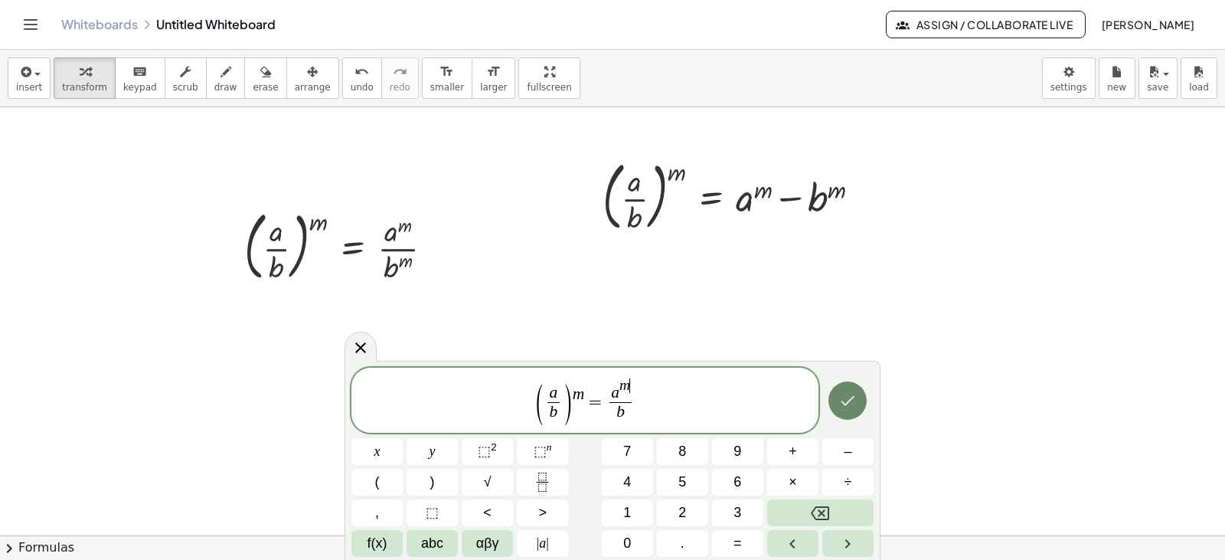
click at [842, 403] on icon "Done" at bounding box center [848, 400] width 18 height 18
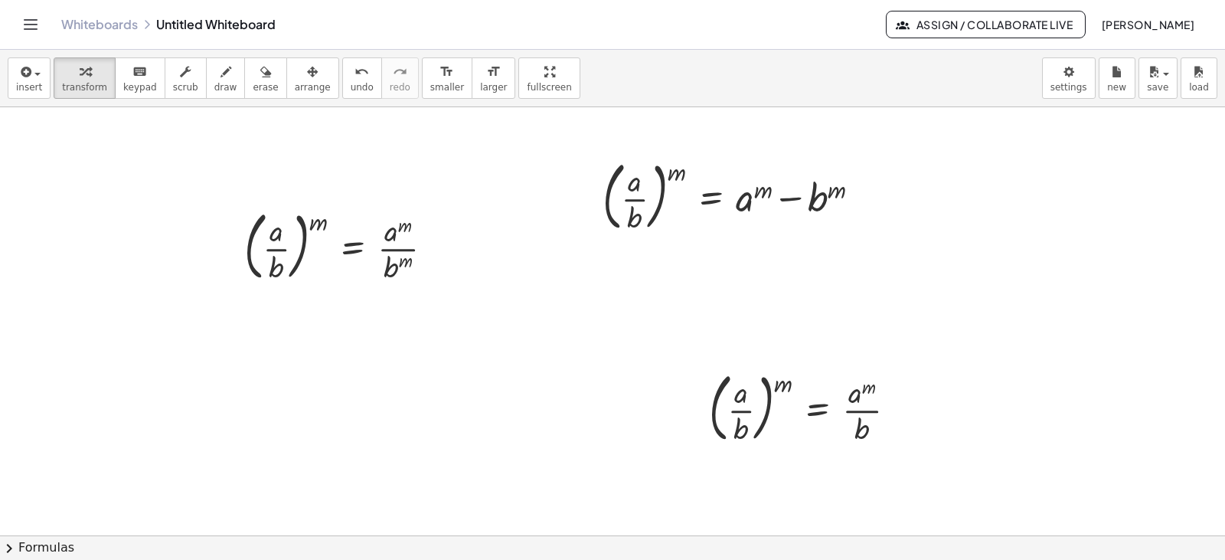
click at [332, 397] on div at bounding box center [612, 535] width 1225 height 856
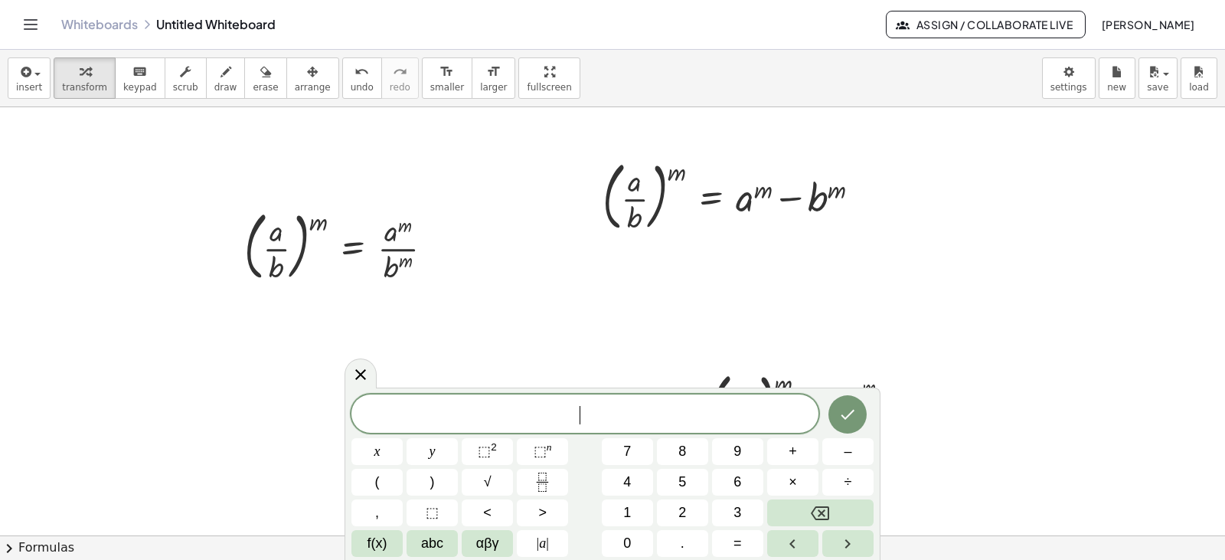
click at [179, 374] on div at bounding box center [612, 535] width 1225 height 856
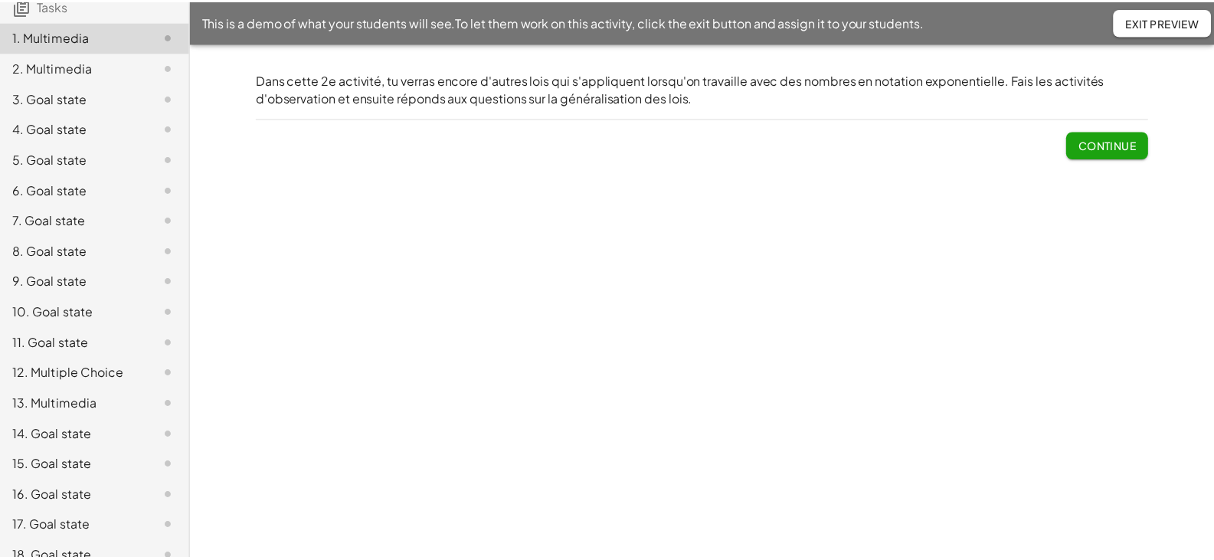
scroll to position [383, 0]
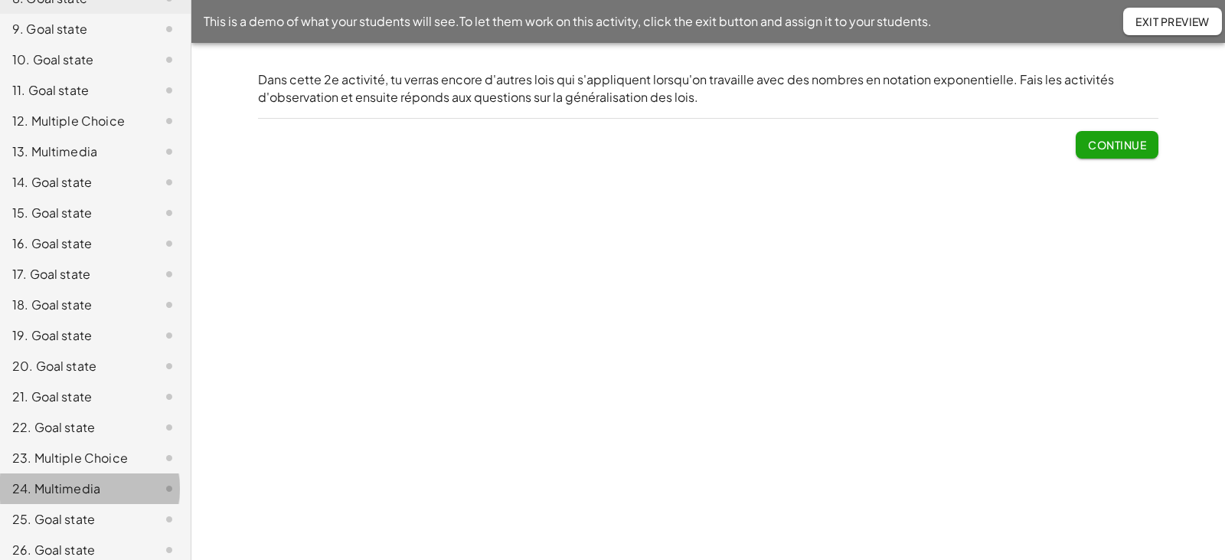
click at [41, 480] on div "24. Multimedia" at bounding box center [73, 488] width 123 height 18
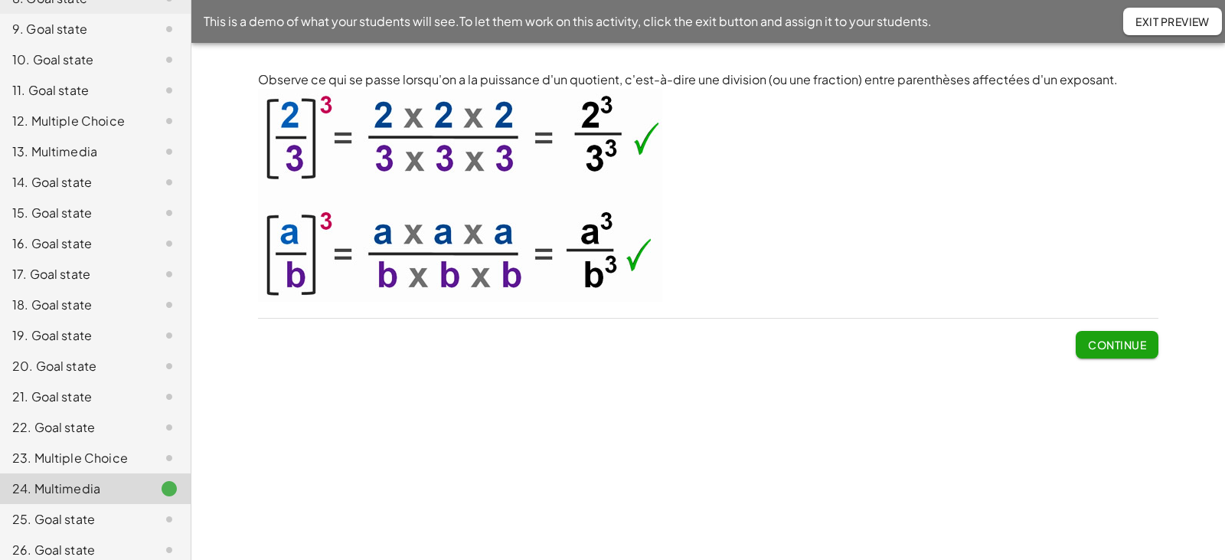
click at [1113, 351] on span "Continue" at bounding box center [1117, 345] width 58 height 14
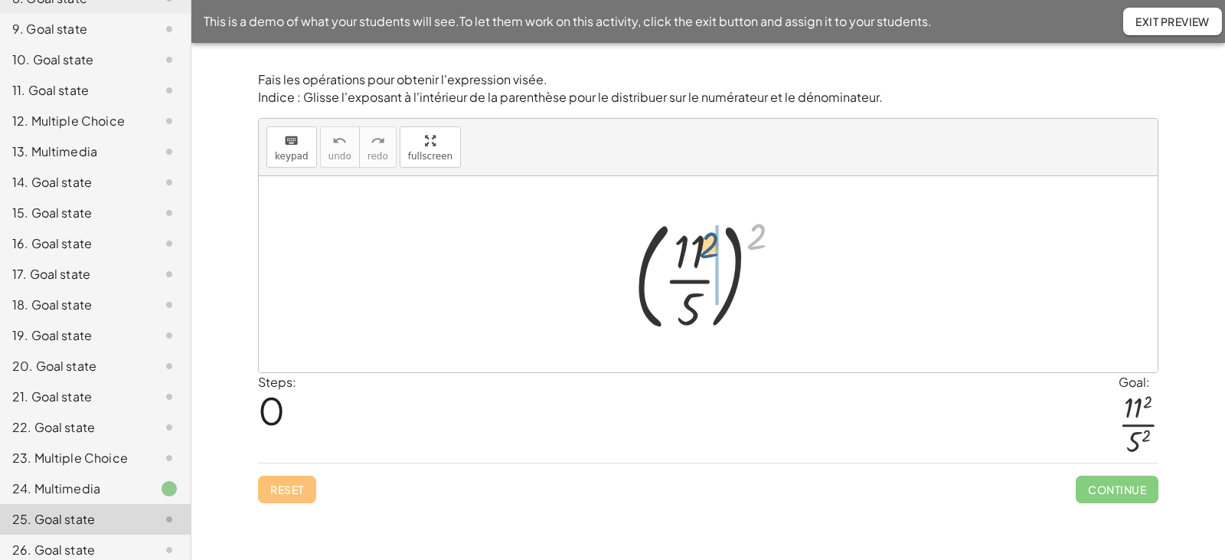
drag, startPoint x: 755, startPoint y: 237, endPoint x: 707, endPoint y: 245, distance: 49.0
click at [707, 245] on div at bounding box center [713, 274] width 175 height 127
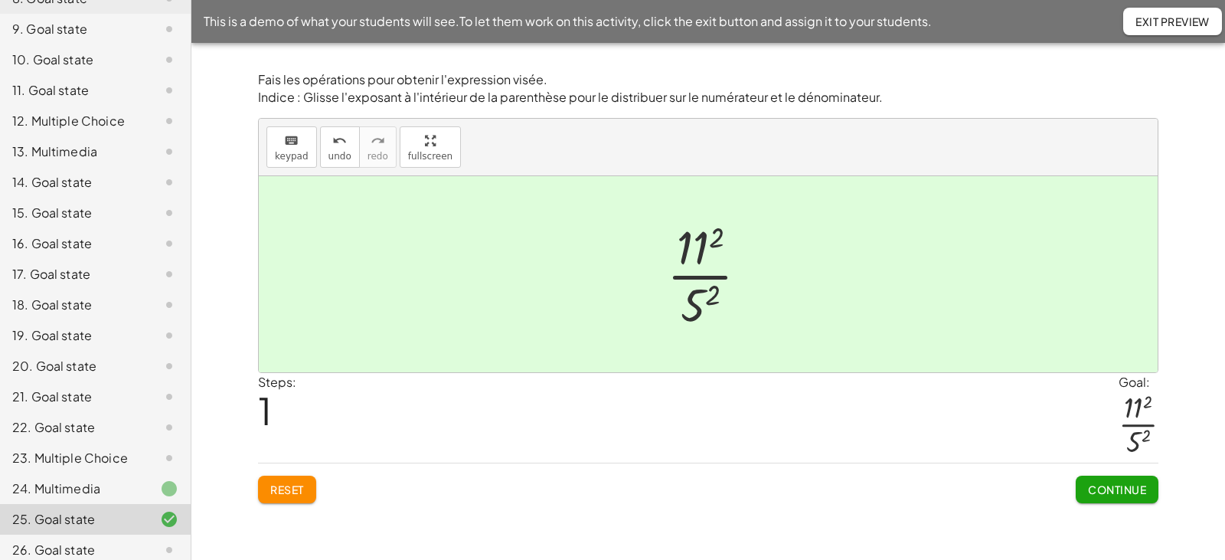
click at [1120, 492] on span "Continue" at bounding box center [1117, 489] width 58 height 14
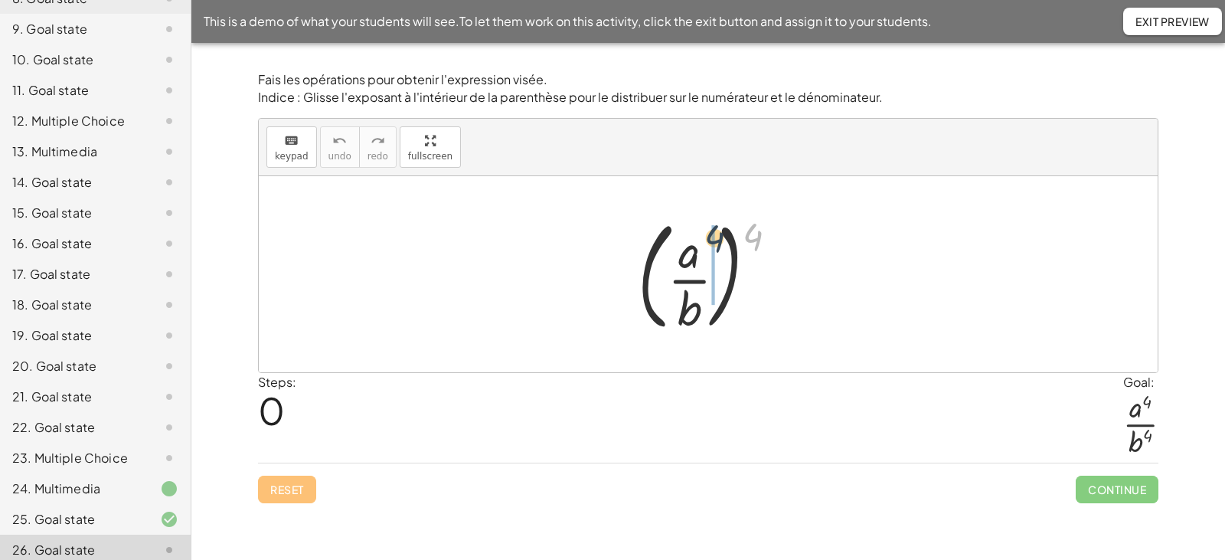
drag, startPoint x: 757, startPoint y: 239, endPoint x: 711, endPoint y: 244, distance: 45.4
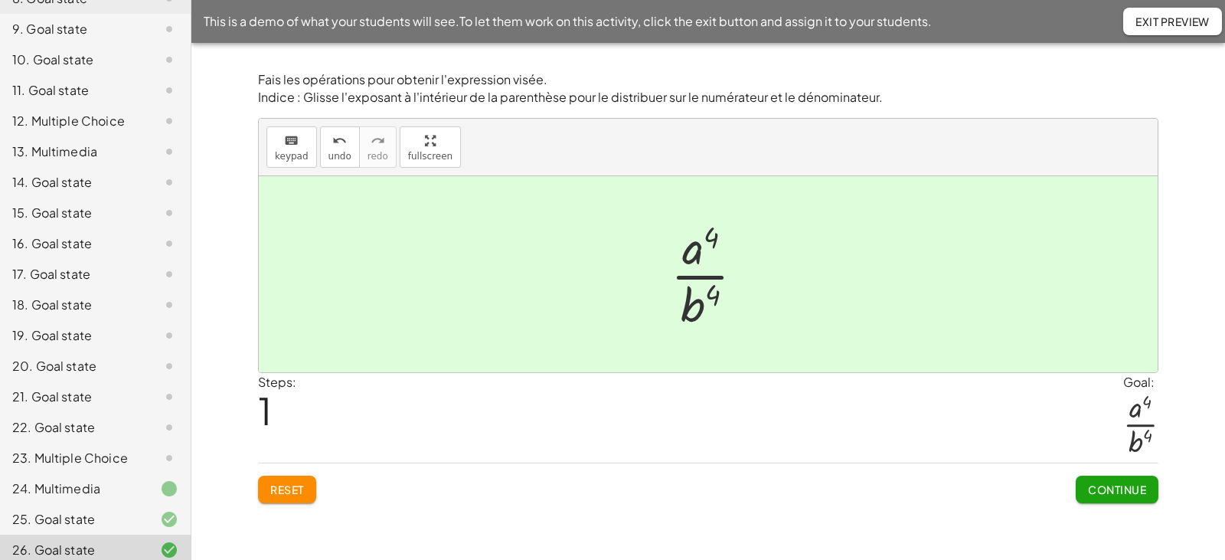
click at [1094, 487] on span "Continue" at bounding box center [1117, 489] width 58 height 14
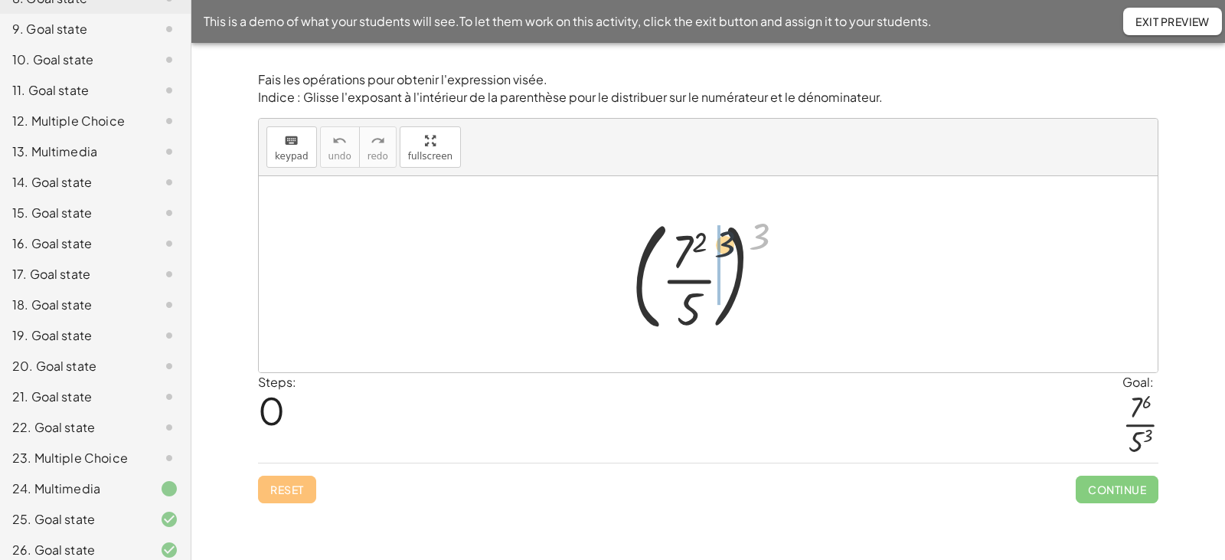
drag, startPoint x: 755, startPoint y: 233, endPoint x: 703, endPoint y: 241, distance: 52.8
click at [703, 241] on div at bounding box center [714, 274] width 180 height 127
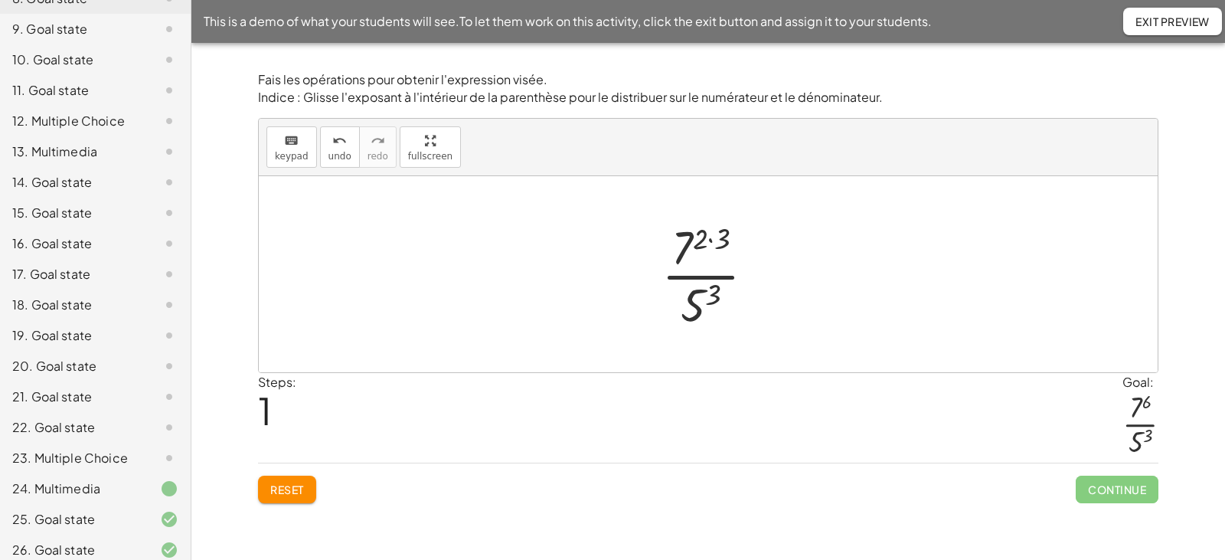
click at [713, 239] on div at bounding box center [714, 274] width 121 height 118
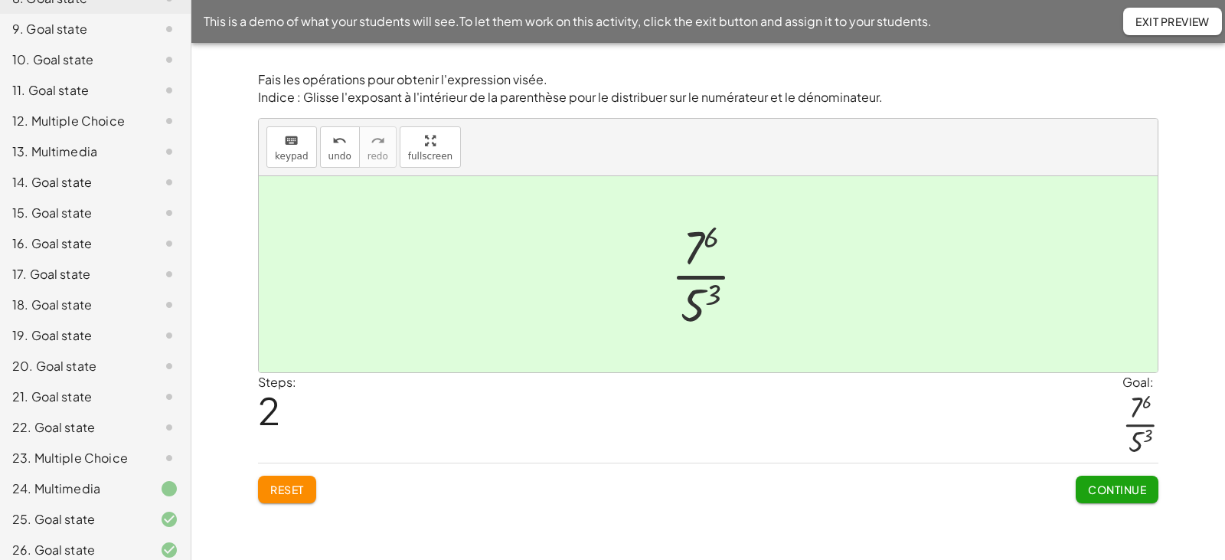
click at [1129, 498] on button "Continue" at bounding box center [1117, 490] width 83 height 28
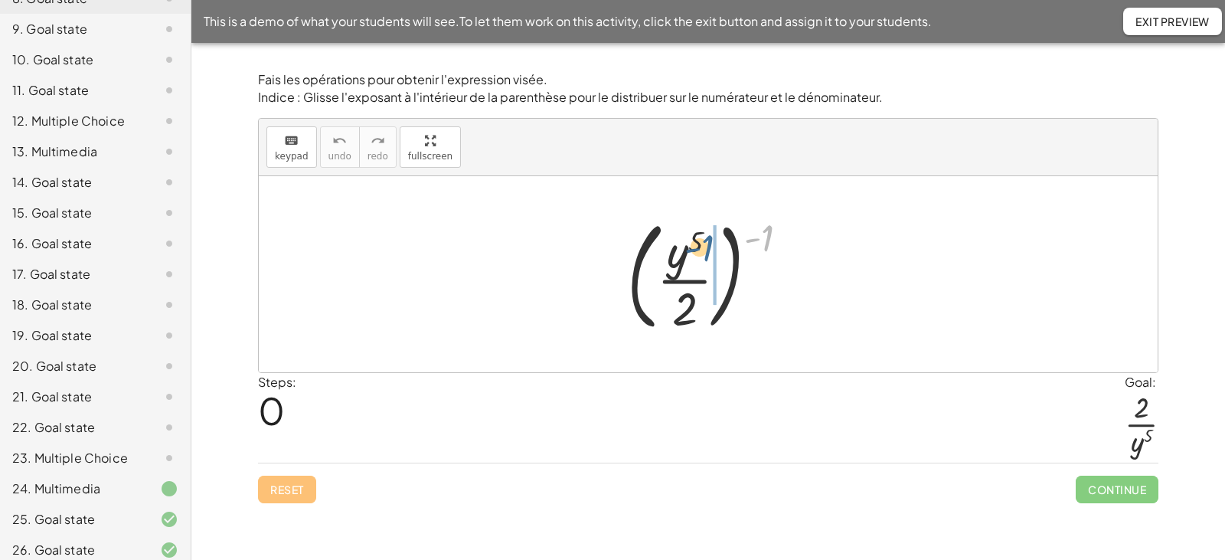
drag, startPoint x: 764, startPoint y: 237, endPoint x: 705, endPoint y: 247, distance: 60.6
click at [705, 247] on div at bounding box center [714, 274] width 188 height 127
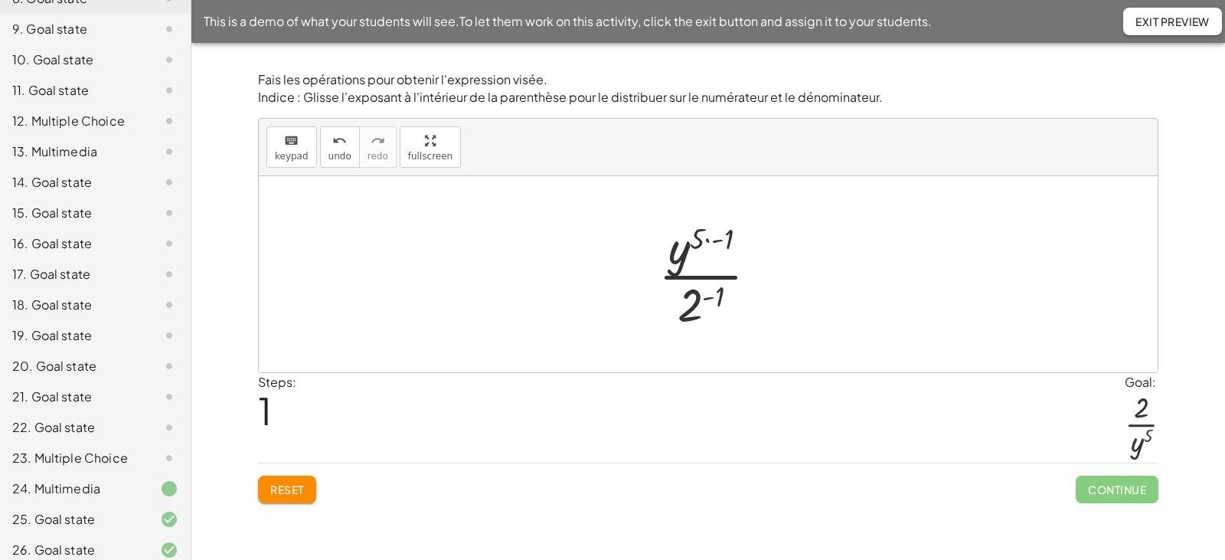
click at [708, 239] on div at bounding box center [714, 274] width 127 height 118
drag, startPoint x: 698, startPoint y: 300, endPoint x: 698, endPoint y: 250, distance: 49.8
click at [698, 250] on div at bounding box center [714, 274] width 111 height 118
drag, startPoint x: 695, startPoint y: 286, endPoint x: 685, endPoint y: 332, distance: 47.9
click at [685, 332] on div "( · y 5 · 2 ) ( - 1 ) · y ( · 5 · - 1 ) · 2 ( - 1 ) · y ( - 5 ) · 2 ( - 1 ) · y…" at bounding box center [708, 274] width 899 height 196
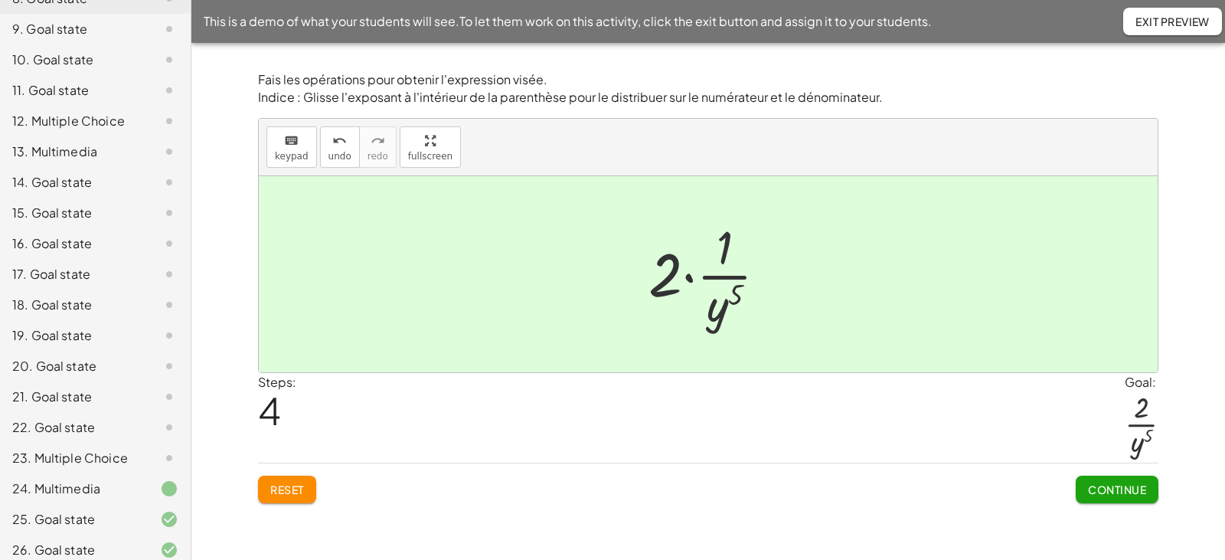
click at [687, 280] on div at bounding box center [714, 274] width 146 height 118
click at [1099, 485] on span "Continue" at bounding box center [1117, 489] width 58 height 14
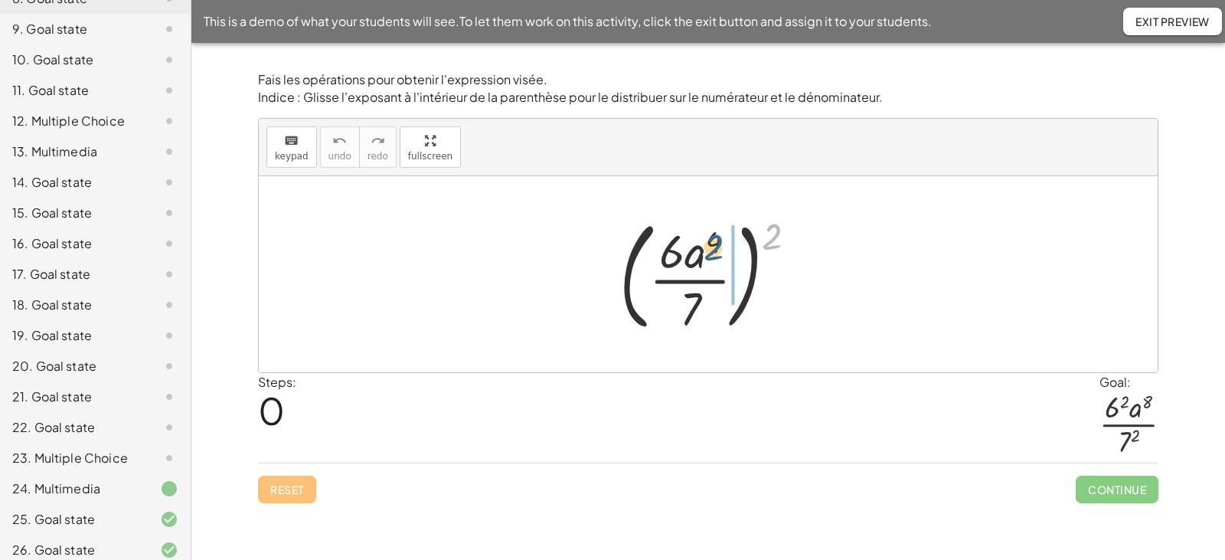
drag, startPoint x: 776, startPoint y: 240, endPoint x: 717, endPoint y: 251, distance: 59.9
click at [717, 251] on div at bounding box center [714, 274] width 205 height 127
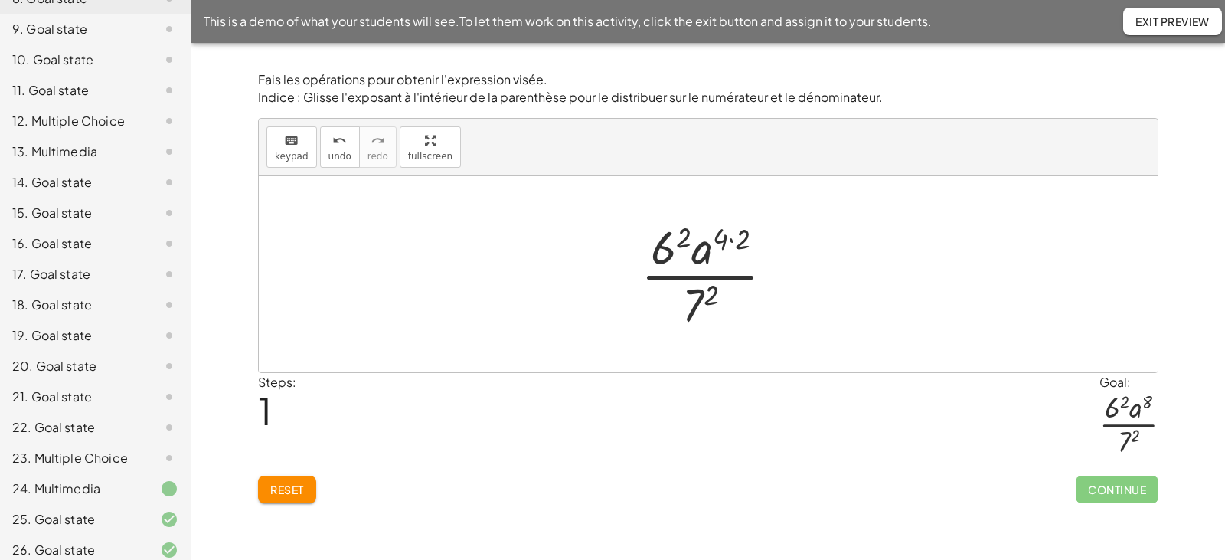
click at [733, 237] on div at bounding box center [713, 274] width 161 height 118
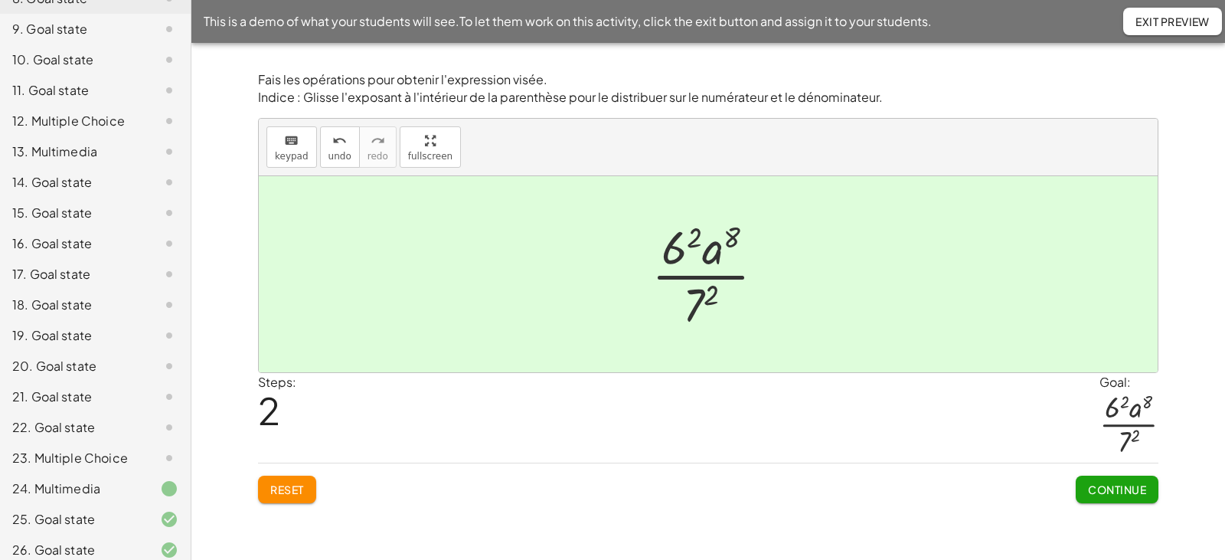
click at [1107, 492] on span "Continue" at bounding box center [1117, 489] width 58 height 14
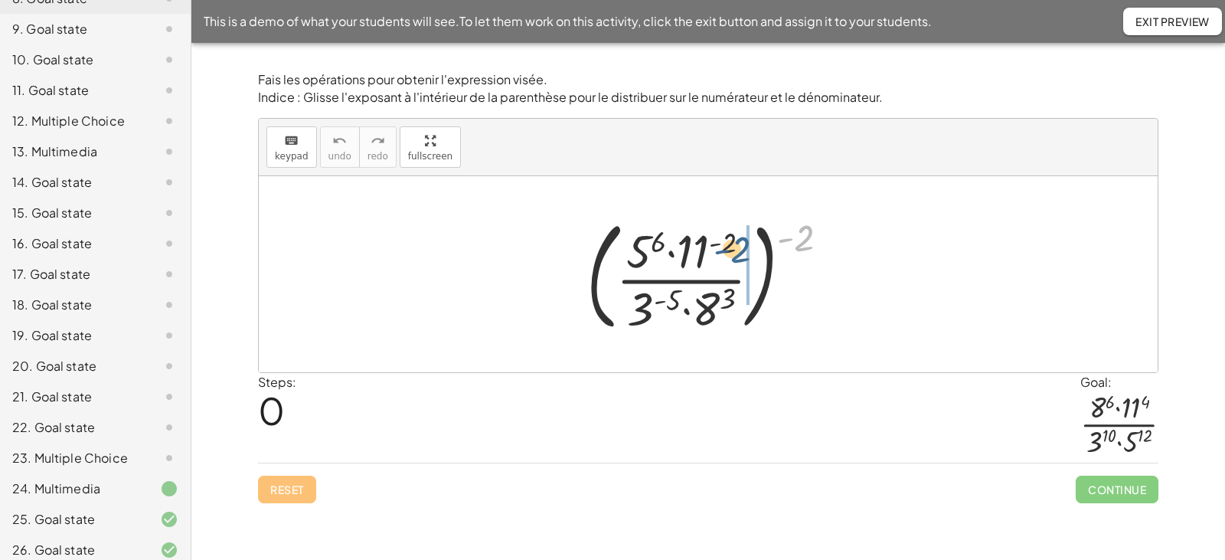
drag, startPoint x: 804, startPoint y: 239, endPoint x: 739, endPoint y: 250, distance: 66.1
click at [739, 250] on div at bounding box center [714, 274] width 270 height 127
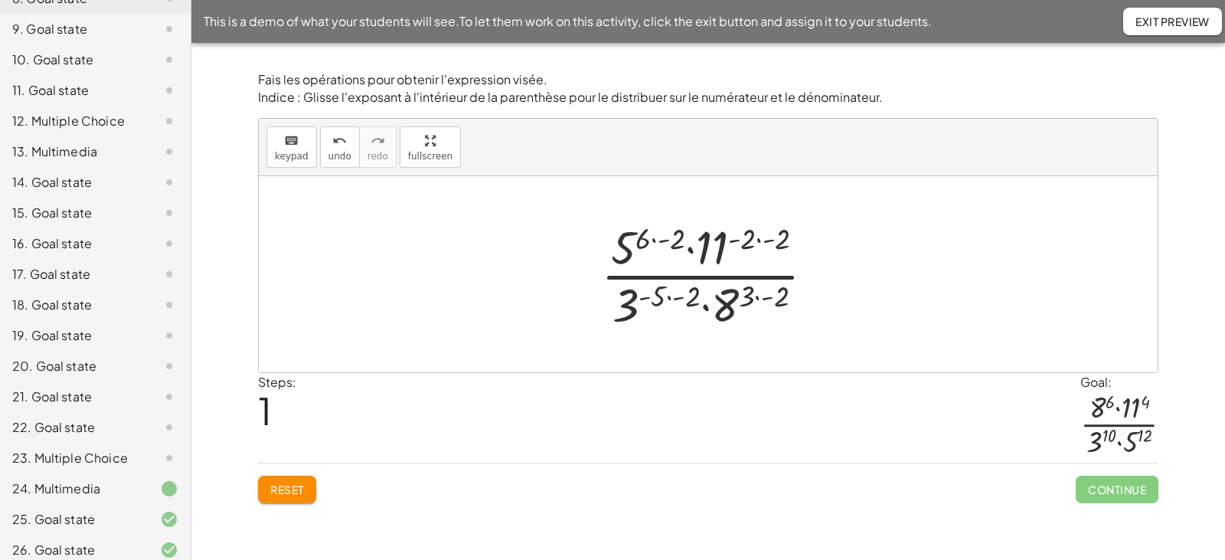
click at [656, 237] on div at bounding box center [713, 274] width 241 height 118
click at [751, 241] on div at bounding box center [714, 274] width 239 height 118
click at [670, 296] on div at bounding box center [714, 274] width 239 height 118
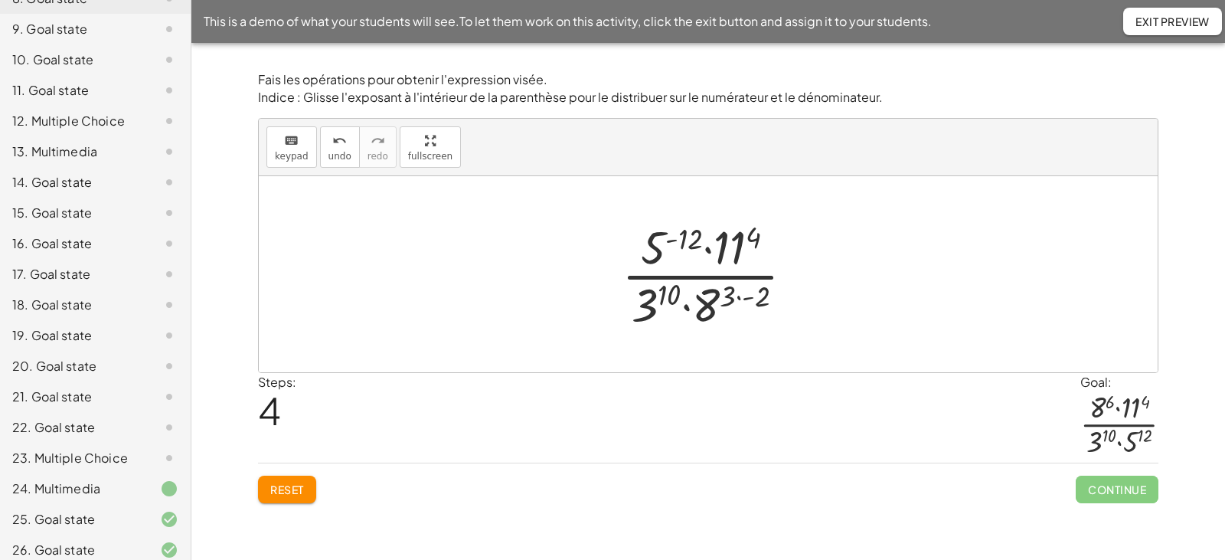
click at [739, 295] on div at bounding box center [714, 274] width 200 height 118
drag, startPoint x: 655, startPoint y: 243, endPoint x: 686, endPoint y: 302, distance: 67.5
click at [686, 302] on div at bounding box center [714, 274] width 182 height 118
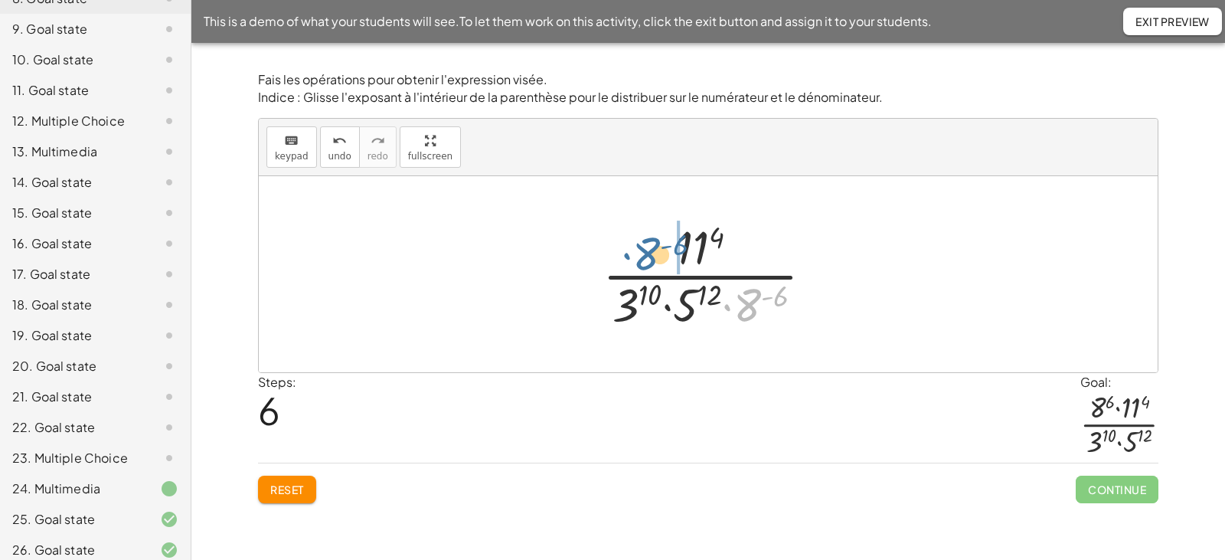
drag, startPoint x: 751, startPoint y: 305, endPoint x: 649, endPoint y: 253, distance: 114.0
click at [649, 253] on div at bounding box center [714, 274] width 238 height 118
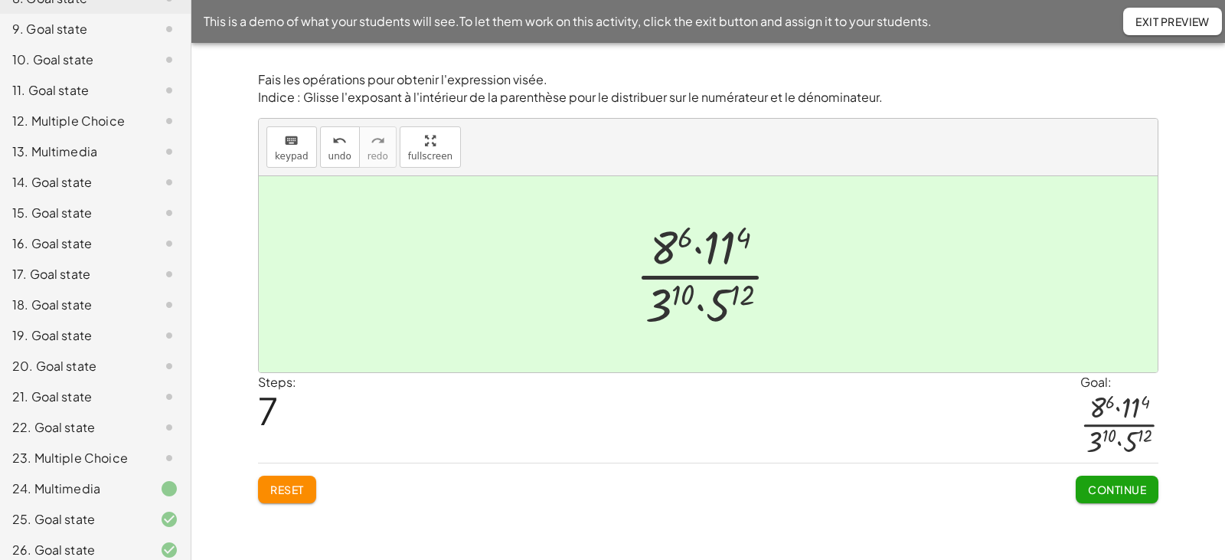
click at [1108, 485] on span "Continue" at bounding box center [1117, 489] width 58 height 14
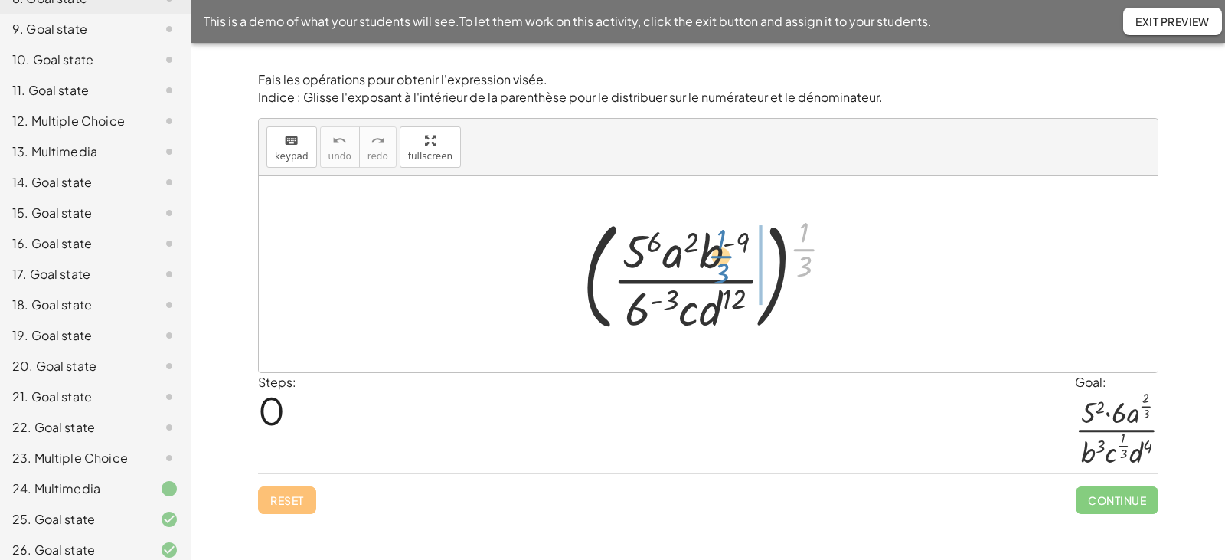
drag, startPoint x: 804, startPoint y: 249, endPoint x: 721, endPoint y: 256, distance: 83.0
click at [721, 256] on div at bounding box center [713, 274] width 277 height 127
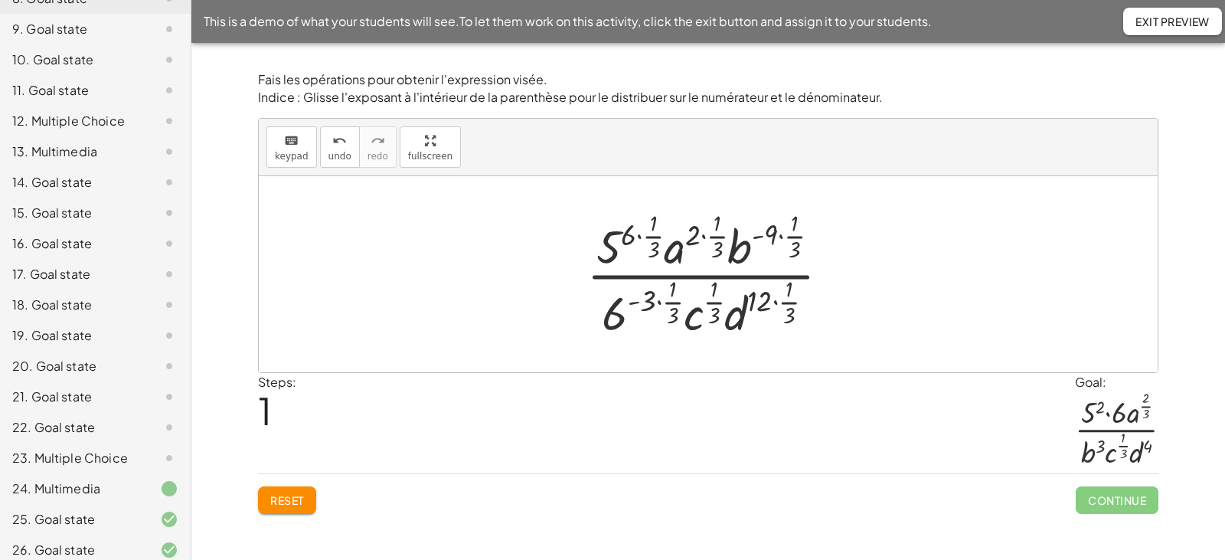
click at [642, 235] on div at bounding box center [714, 274] width 271 height 136
click at [691, 236] on div at bounding box center [714, 274] width 260 height 136
click at [757, 237] on div at bounding box center [714, 274] width 260 height 136
click at [658, 302] on div at bounding box center [714, 274] width 260 height 136
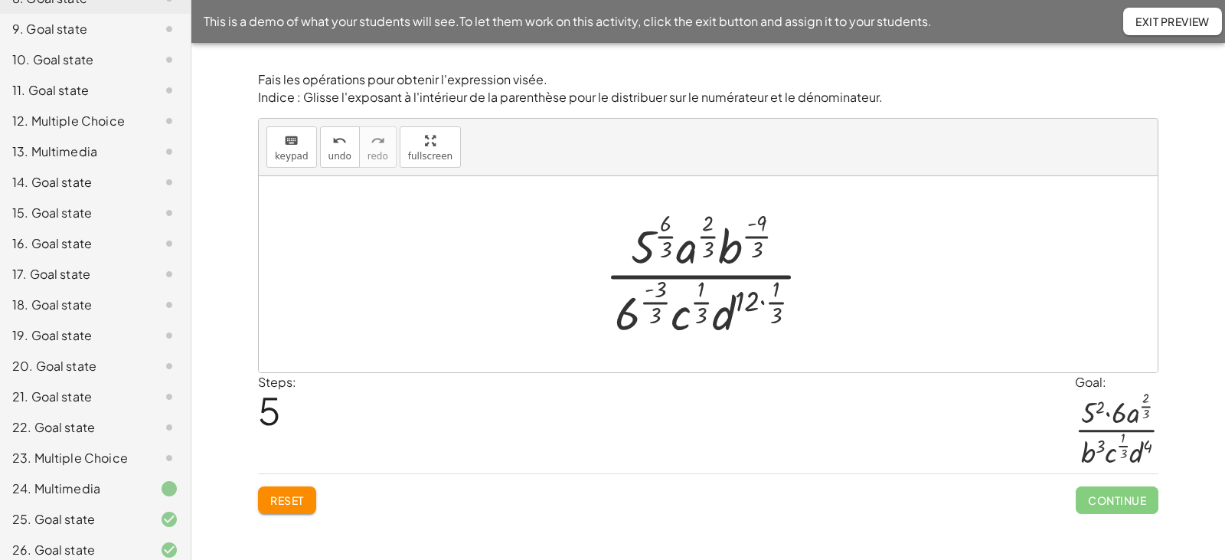
click at [703, 302] on div at bounding box center [714, 274] width 234 height 136
click at [662, 302] on div at bounding box center [714, 274] width 234 height 136
click at [757, 301] on div at bounding box center [714, 274] width 226 height 136
click at [759, 302] on div at bounding box center [714, 274] width 202 height 136
click at [757, 239] on div at bounding box center [714, 274] width 202 height 136
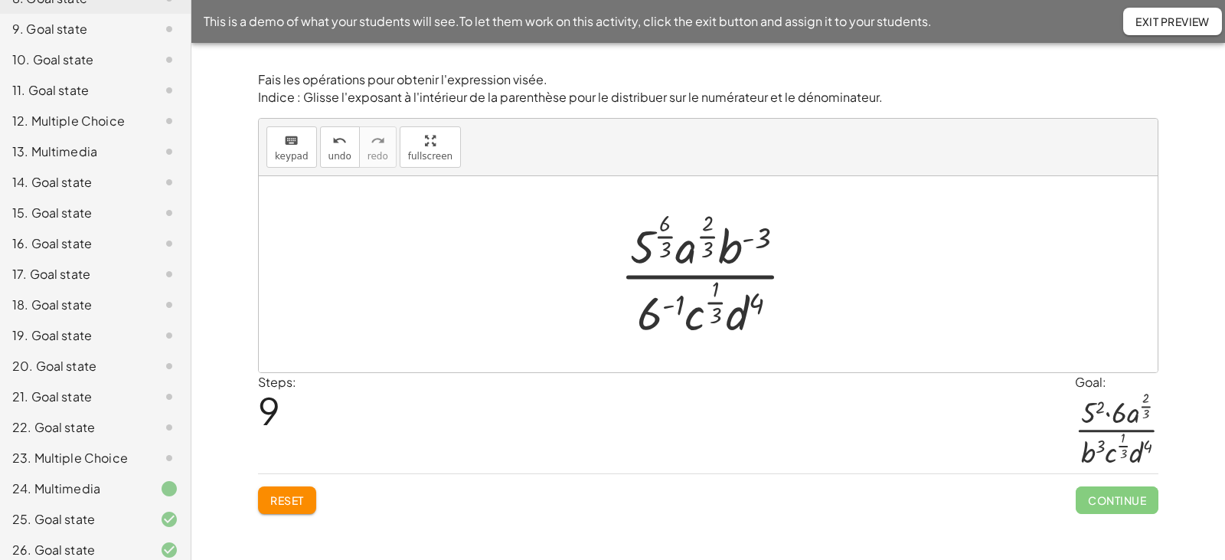
click at [708, 238] on div at bounding box center [714, 274] width 202 height 136
click at [667, 238] on div at bounding box center [714, 274] width 202 height 136
drag, startPoint x: 725, startPoint y: 247, endPoint x: 687, endPoint y: 321, distance: 83.6
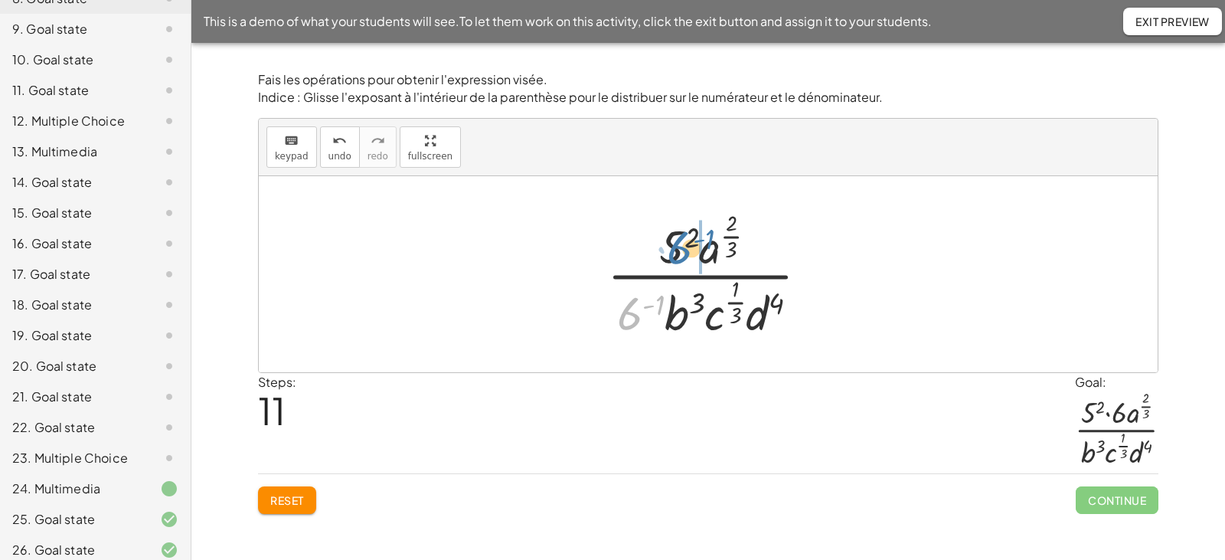
drag, startPoint x: 637, startPoint y: 318, endPoint x: 688, endPoint y: 252, distance: 83.0
click at [688, 252] on div at bounding box center [714, 274] width 229 height 136
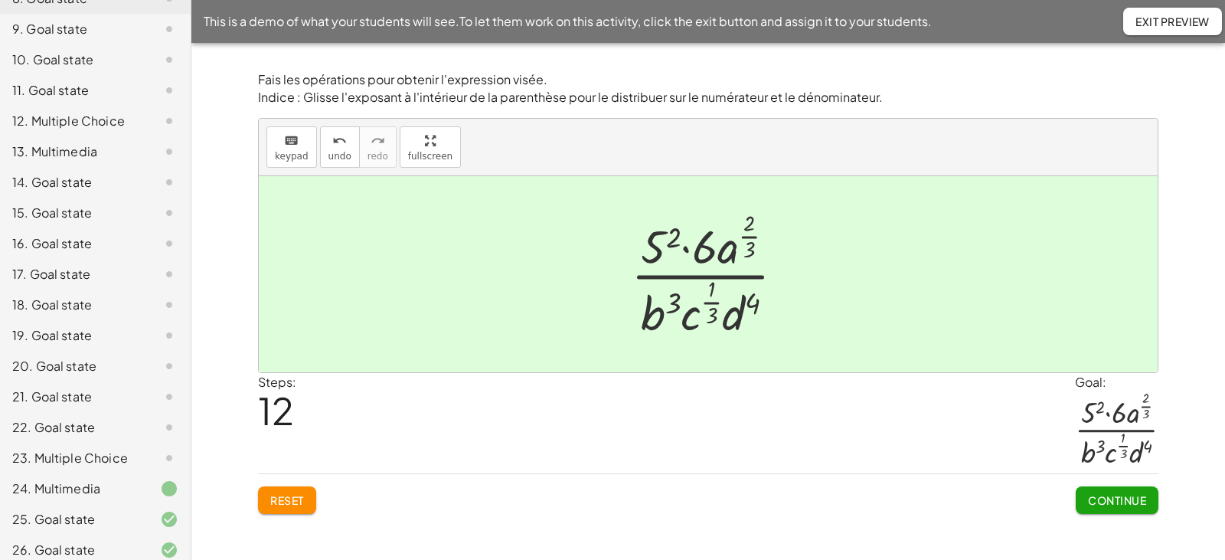
click at [1101, 501] on span "Continue" at bounding box center [1117, 500] width 58 height 14
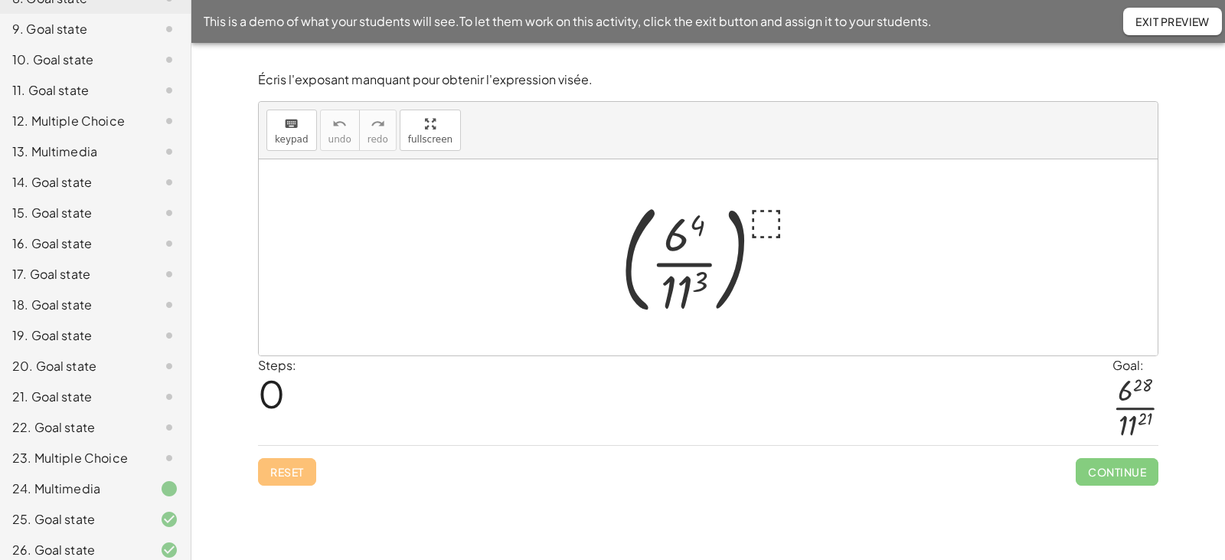
click at [760, 213] on div at bounding box center [714, 257] width 202 height 127
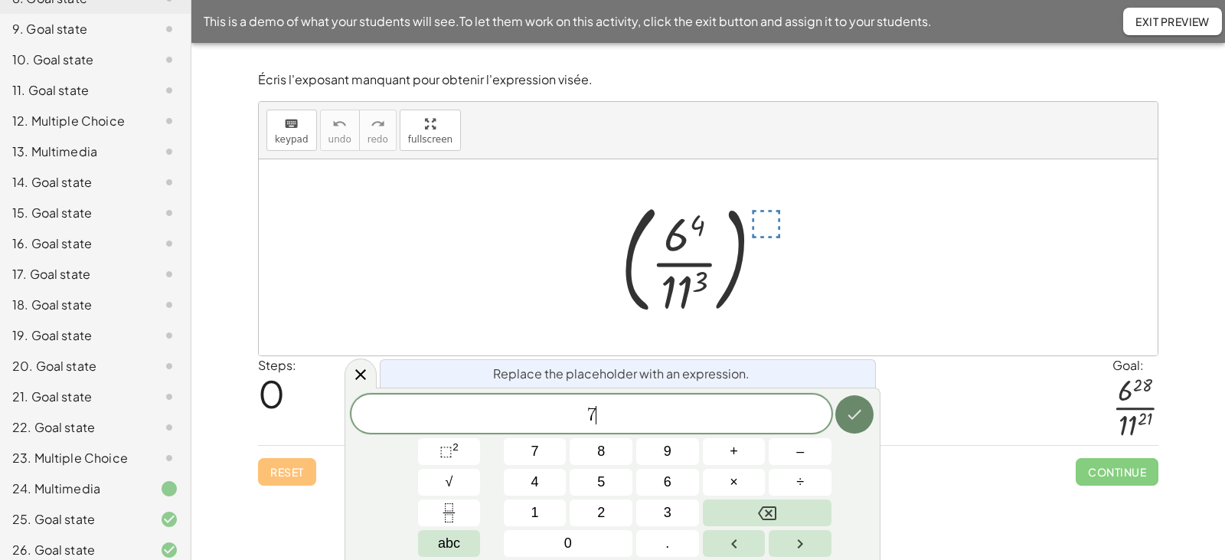
click at [852, 411] on icon "Done" at bounding box center [854, 414] width 18 height 18
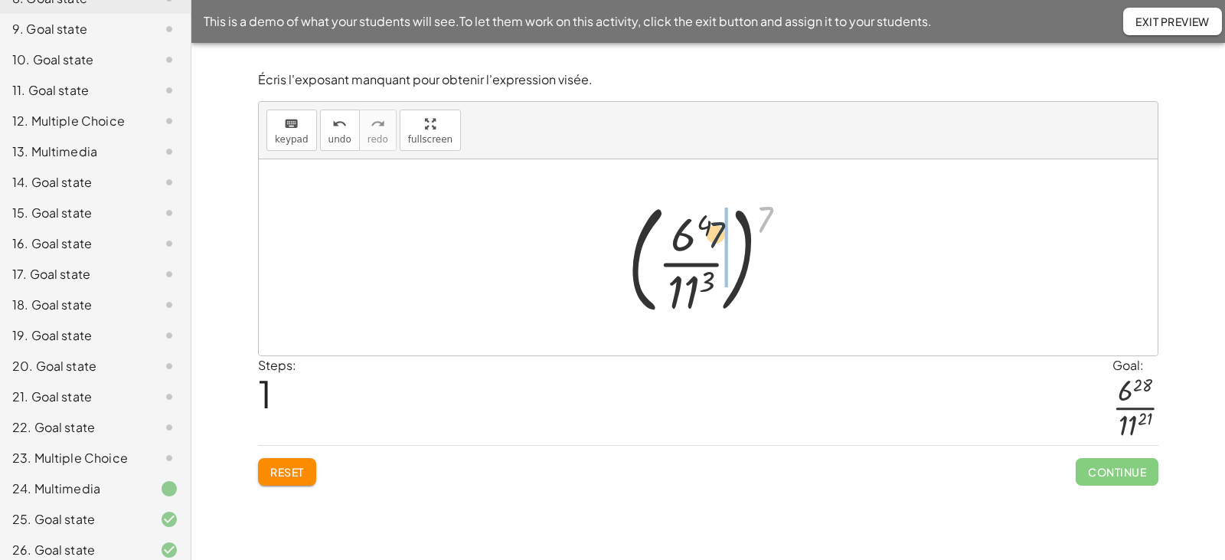
drag, startPoint x: 761, startPoint y: 219, endPoint x: 704, endPoint y: 236, distance: 59.9
click at [704, 236] on div at bounding box center [713, 257] width 187 height 127
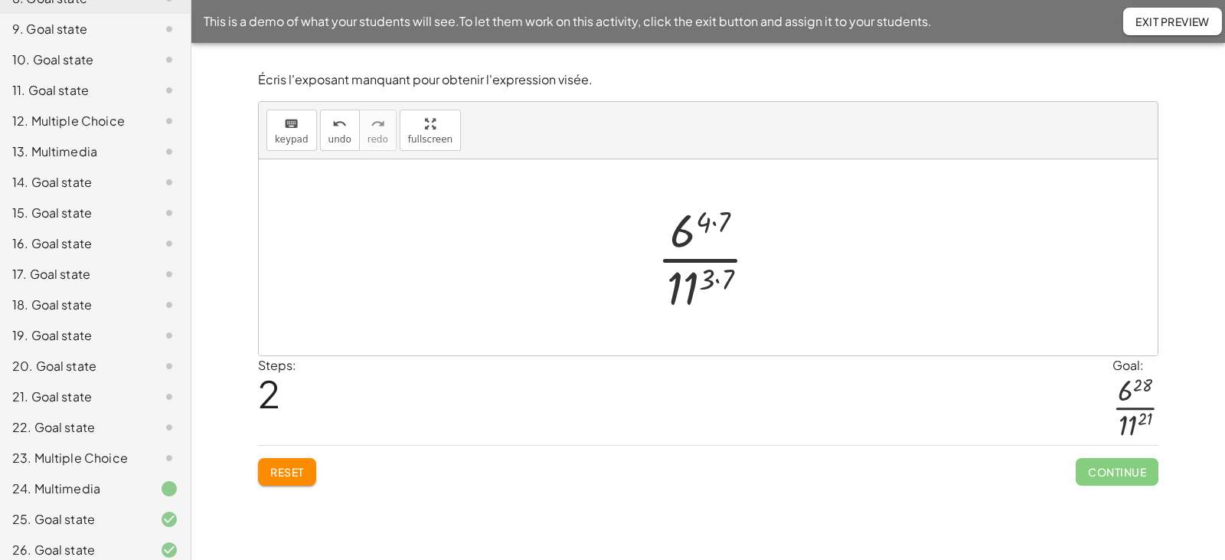
click at [716, 225] on div at bounding box center [713, 257] width 129 height 118
click at [720, 278] on div at bounding box center [713, 257] width 129 height 118
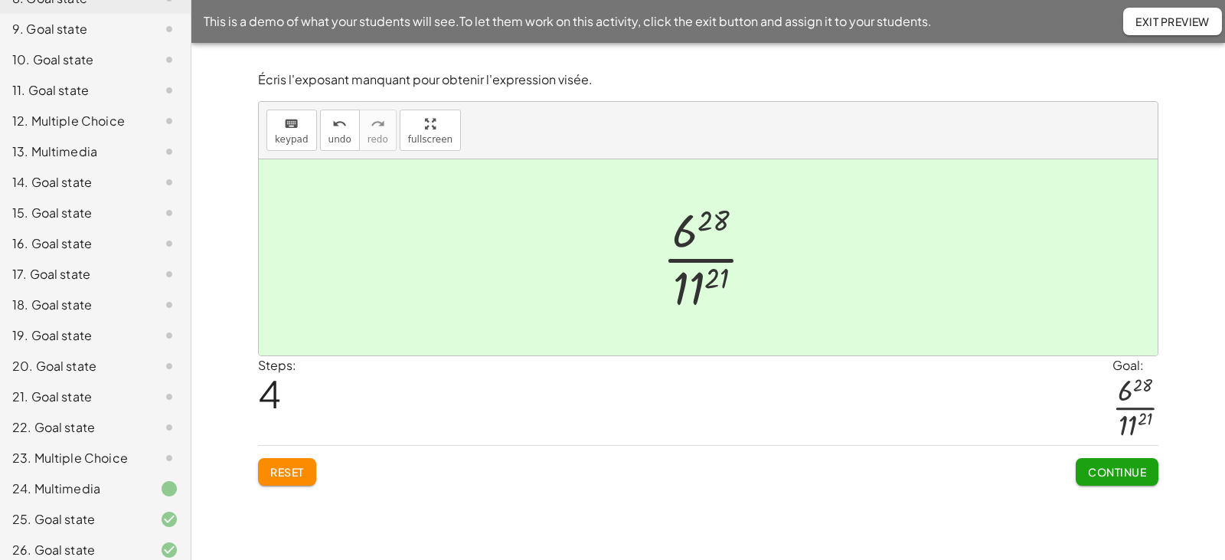
click at [1100, 473] on span "Continue" at bounding box center [1117, 472] width 58 height 14
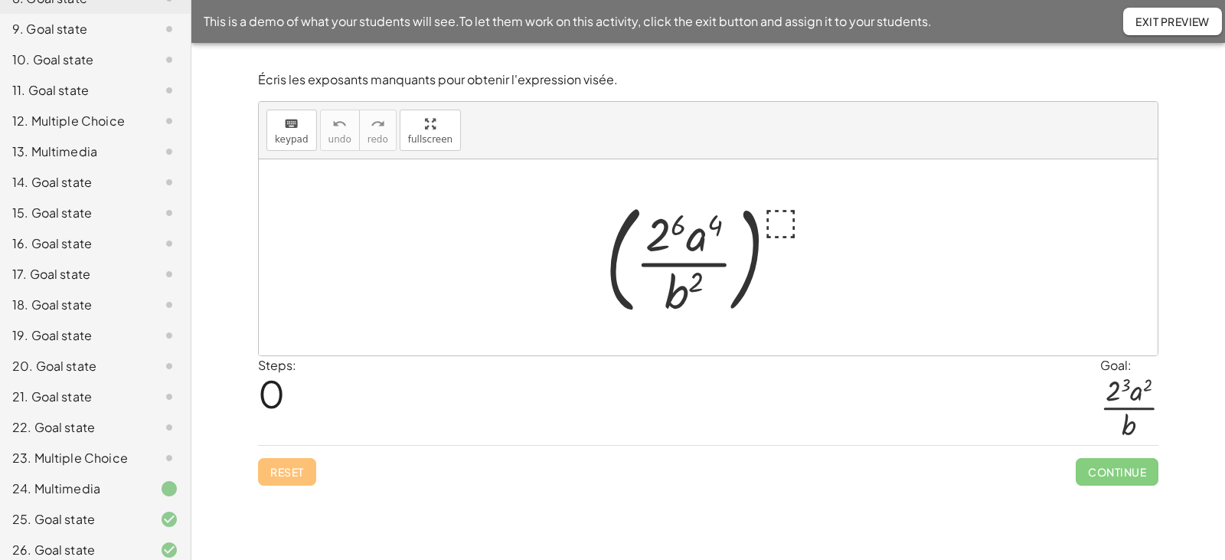
click at [777, 221] on div at bounding box center [713, 257] width 231 height 127
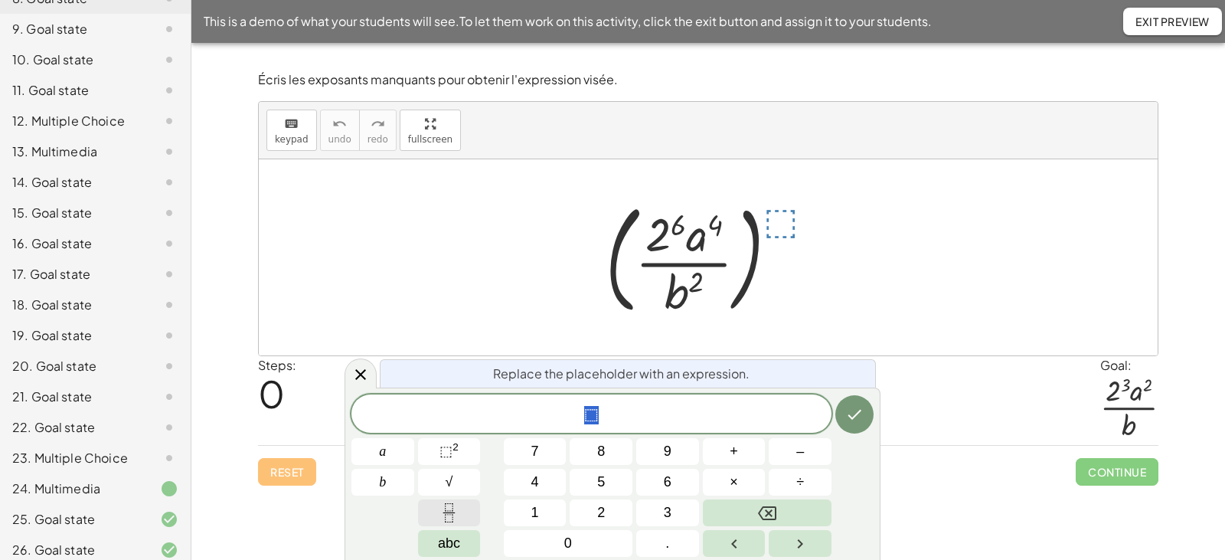
click at [438, 512] on button "Fraction" at bounding box center [449, 512] width 63 height 27
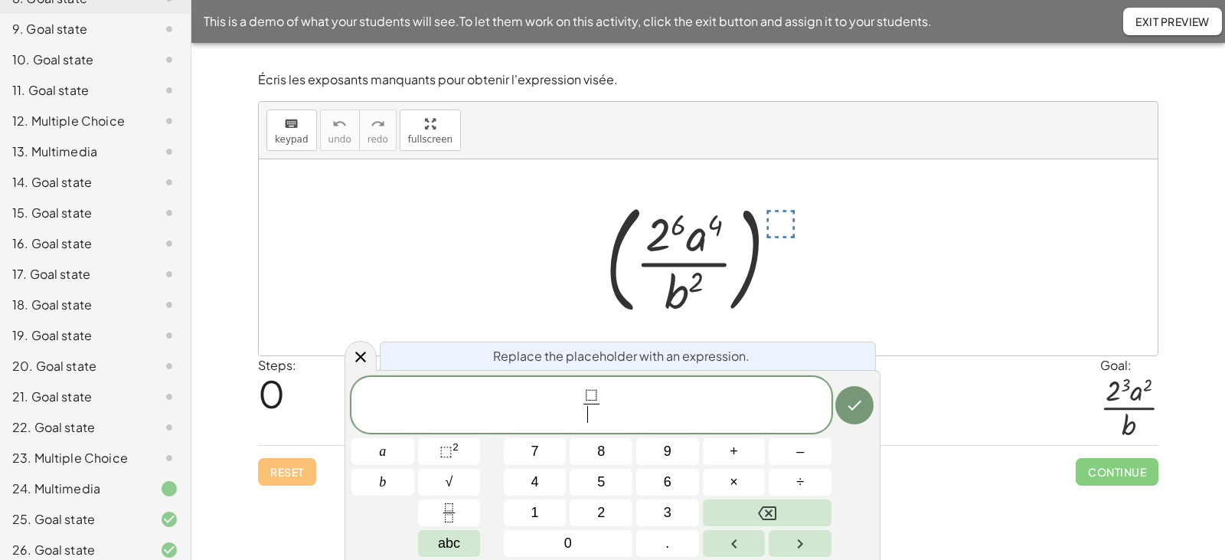
click at [591, 395] on span "⬚" at bounding box center [591, 395] width 13 height 17
click at [593, 396] on span "⬚" at bounding box center [596, 395] width 13 height 17
click at [595, 395] on span "⬚" at bounding box center [596, 395] width 13 height 17
drag, startPoint x: 600, startPoint y: 394, endPoint x: 584, endPoint y: 394, distance: 16.1
click at [593, 414] on span at bounding box center [591, 414] width 11 height 21
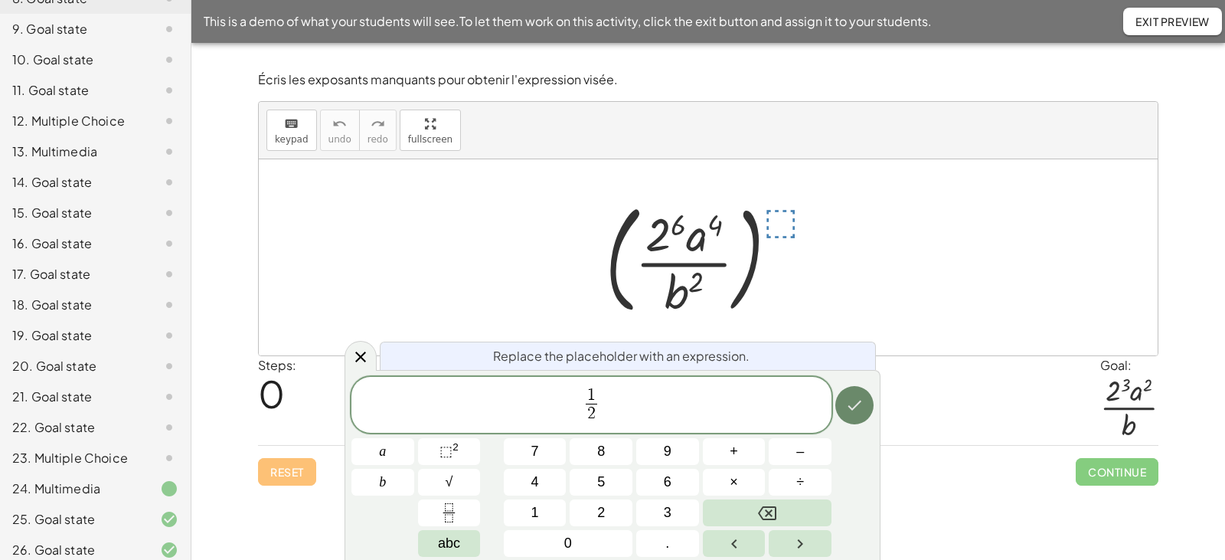
click at [848, 406] on icon "Done" at bounding box center [854, 405] width 18 height 18
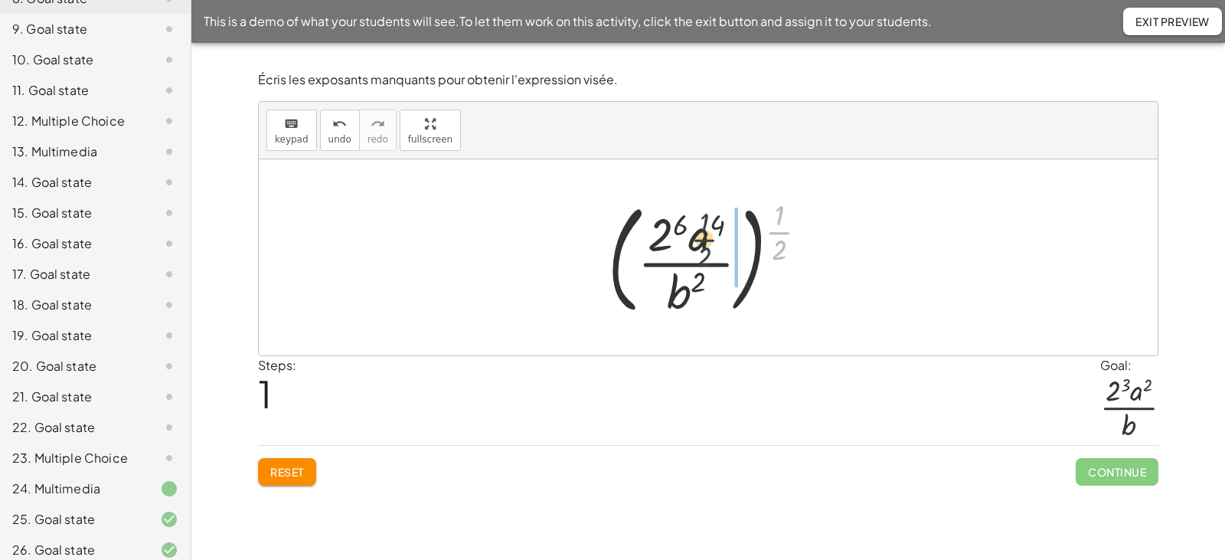
drag, startPoint x: 780, startPoint y: 234, endPoint x: 701, endPoint y: 241, distance: 78.5
click at [701, 241] on div at bounding box center [713, 257] width 227 height 127
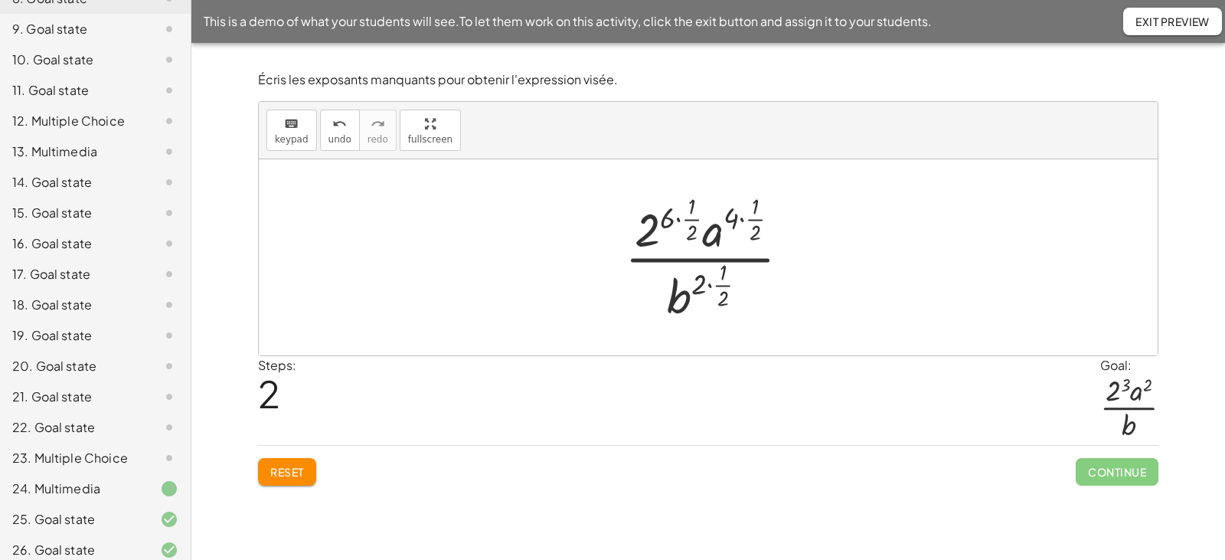
click at [681, 221] on div at bounding box center [713, 257] width 193 height 136
click at [731, 220] on div at bounding box center [715, 257] width 172 height 136
click at [711, 284] on div at bounding box center [713, 257] width 149 height 136
click at [714, 288] on div at bounding box center [713, 257] width 149 height 136
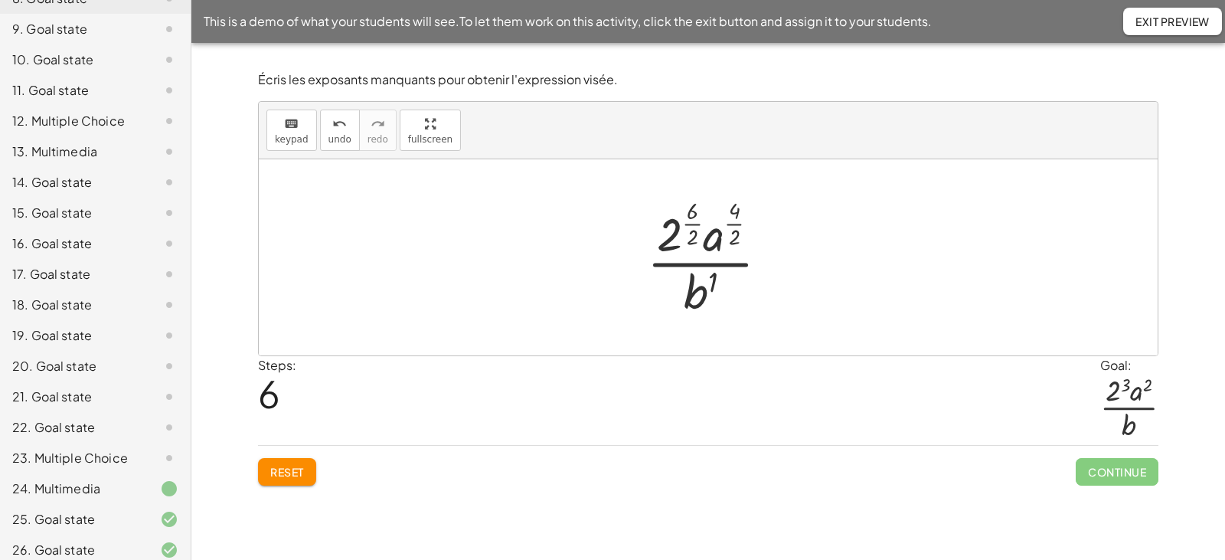
click at [695, 223] on div at bounding box center [713, 257] width 149 height 127
click at [731, 225] on div at bounding box center [714, 257] width 145 height 127
click at [714, 273] on div at bounding box center [713, 257] width 139 height 118
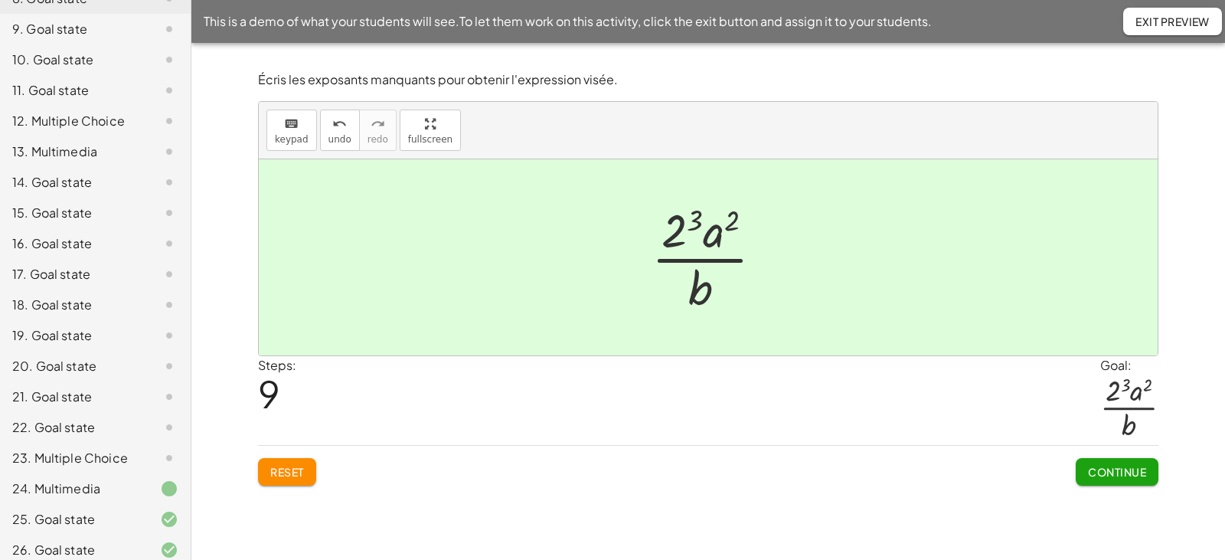
click at [1098, 473] on span "Continue" at bounding box center [1117, 472] width 58 height 14
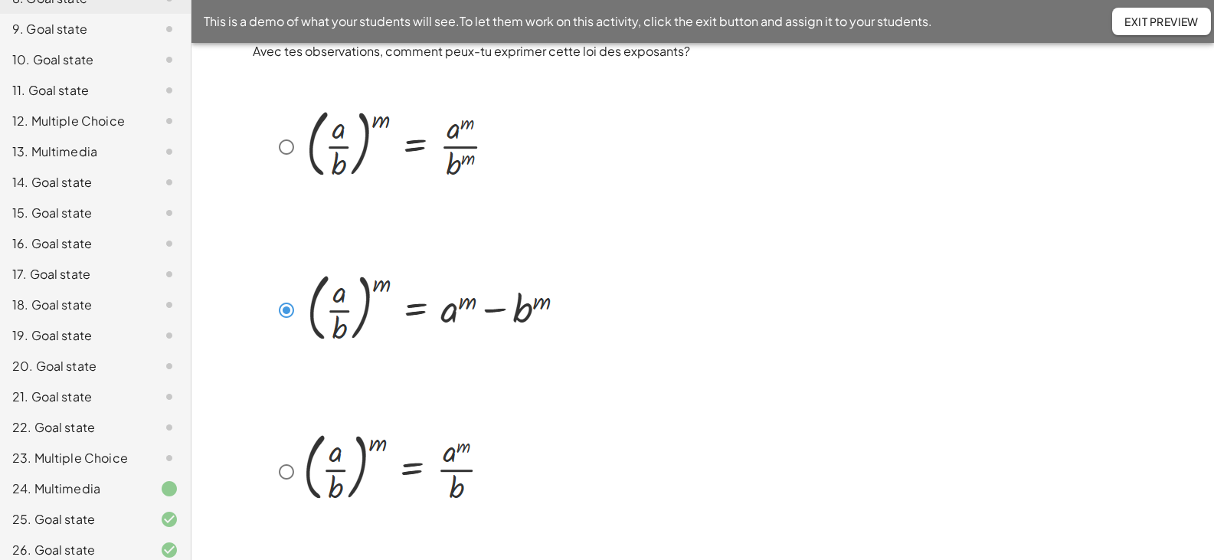
scroll to position [68, 0]
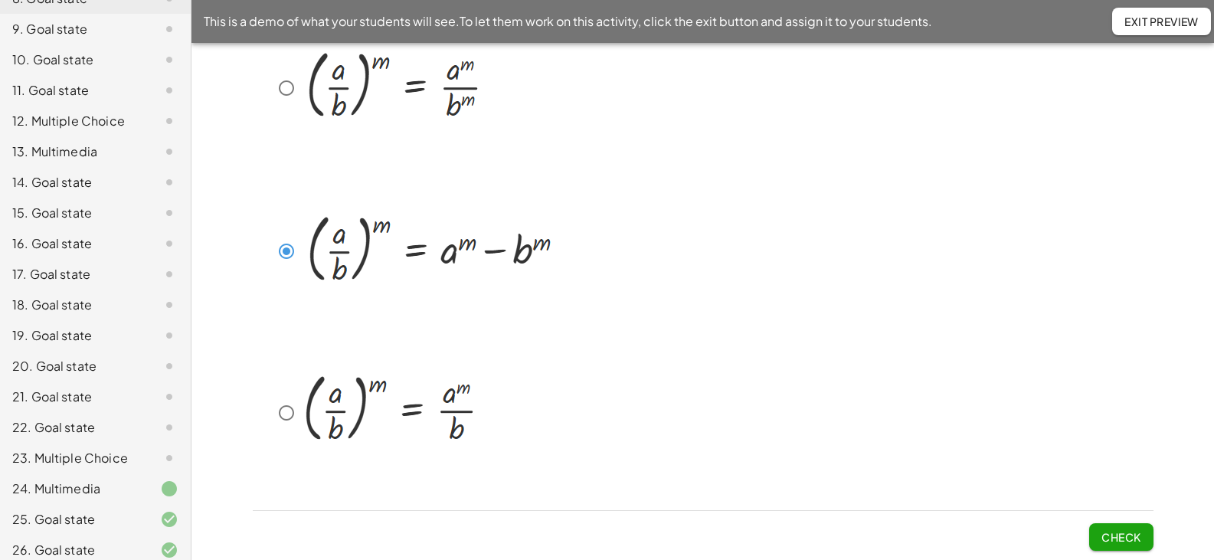
click at [1120, 538] on span "Check" at bounding box center [1121, 537] width 40 height 14
click at [1106, 535] on span "Check" at bounding box center [1121, 537] width 40 height 14
click at [1123, 533] on span "Check" at bounding box center [1121, 537] width 40 height 14
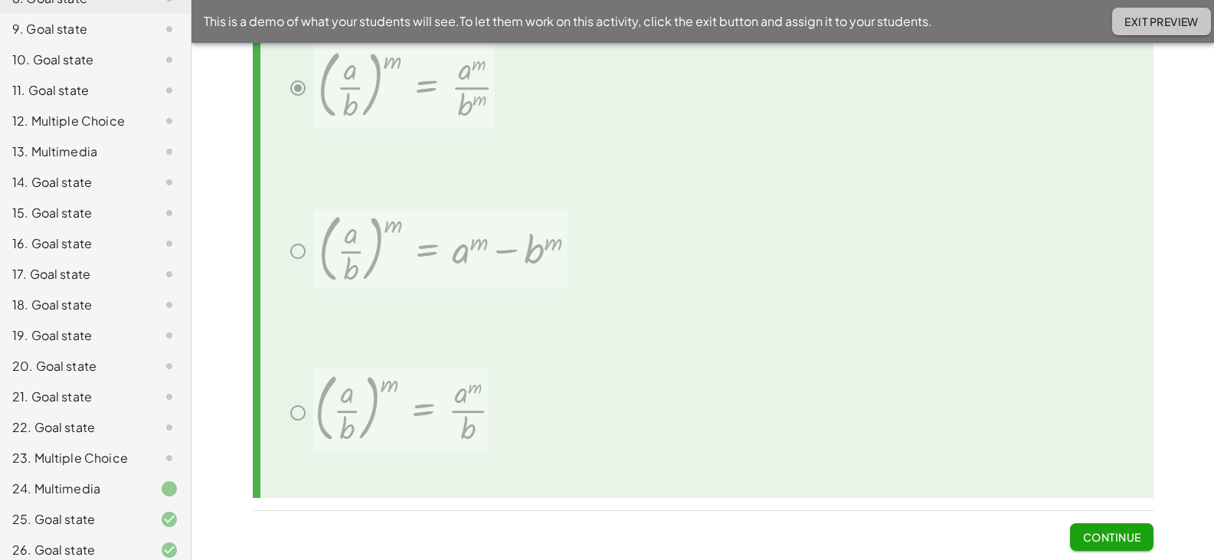
click at [1135, 8] on button "Exit Preview" at bounding box center [1161, 22] width 99 height 28
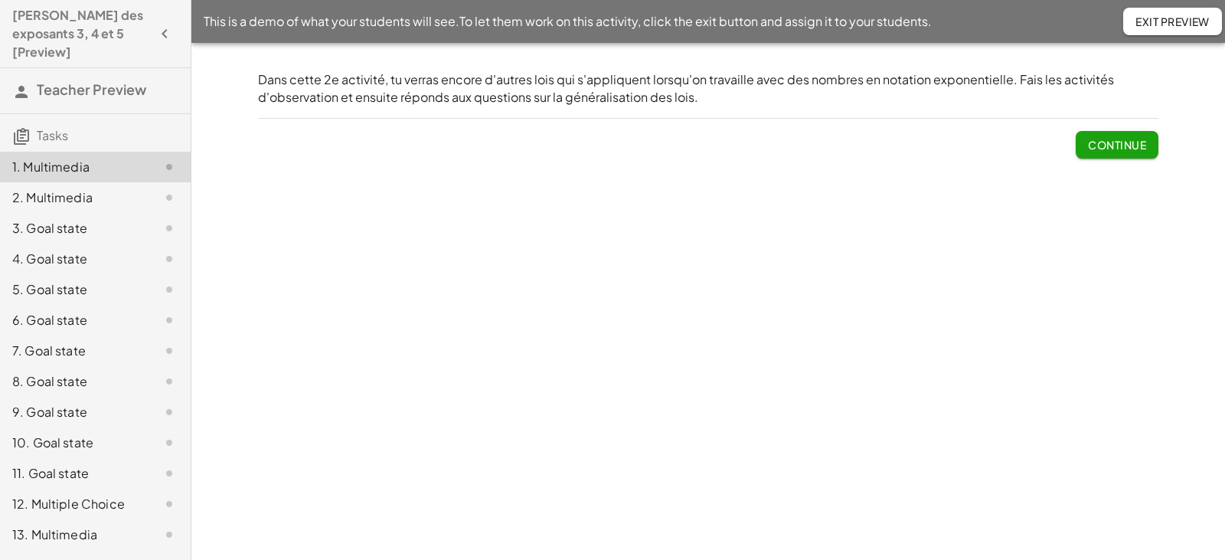
scroll to position [646, 0]
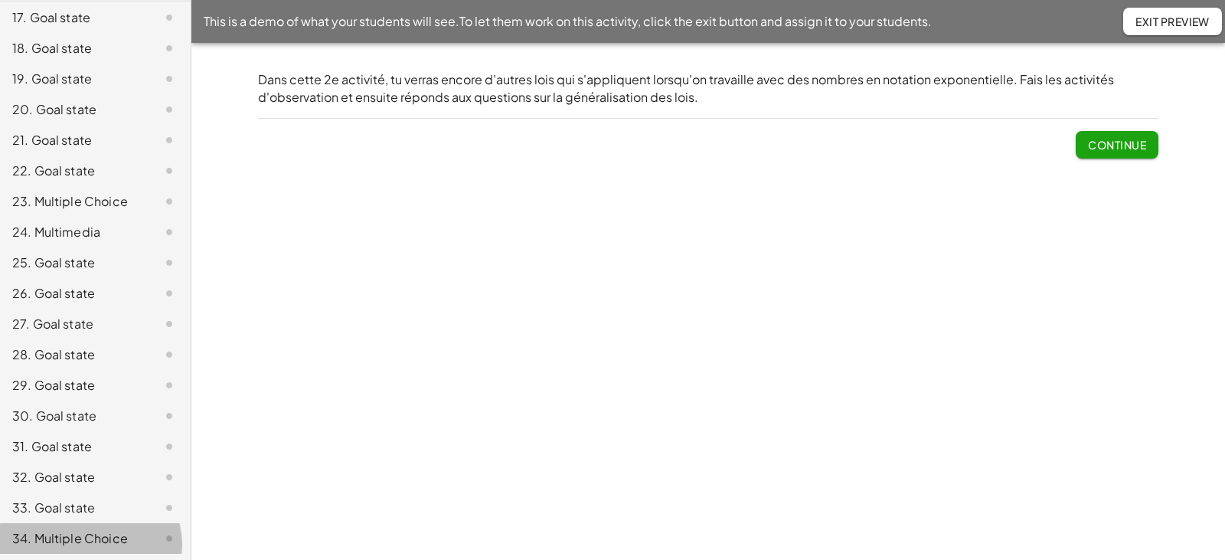
click at [57, 529] on div "34. Multiple Choice" at bounding box center [73, 538] width 123 height 18
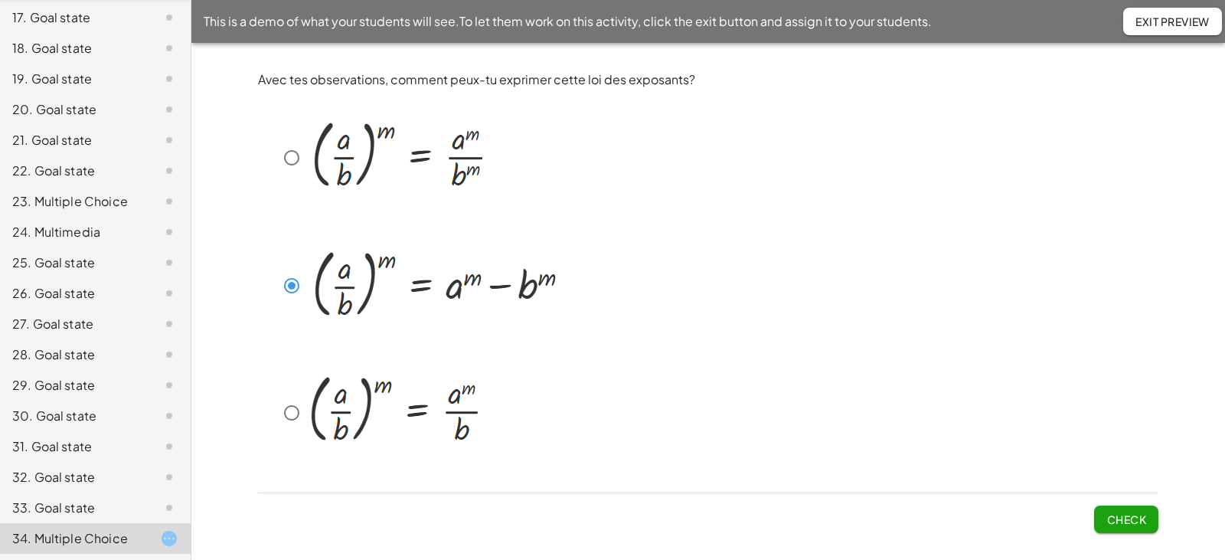
click at [1110, 508] on button "Check" at bounding box center [1126, 519] width 64 height 28
click at [1126, 512] on button "Check" at bounding box center [1126, 519] width 64 height 28
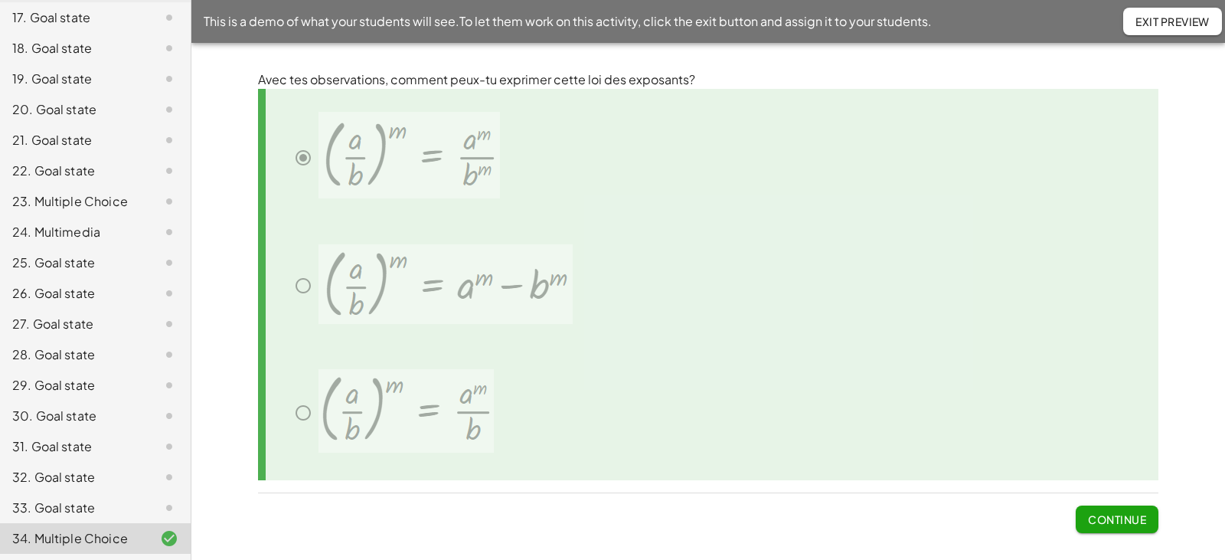
click at [1142, 28] on button "Exit Preview" at bounding box center [1172, 22] width 99 height 28
